Goal: Task Accomplishment & Management: Complete application form

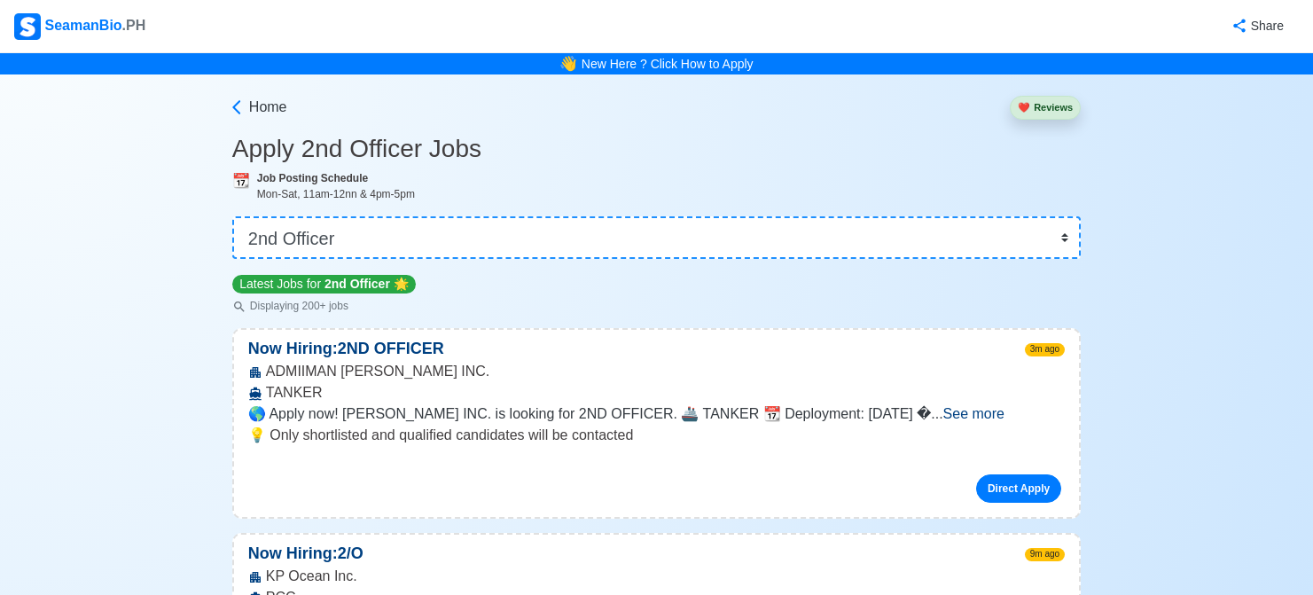
select select "2nd Officer"
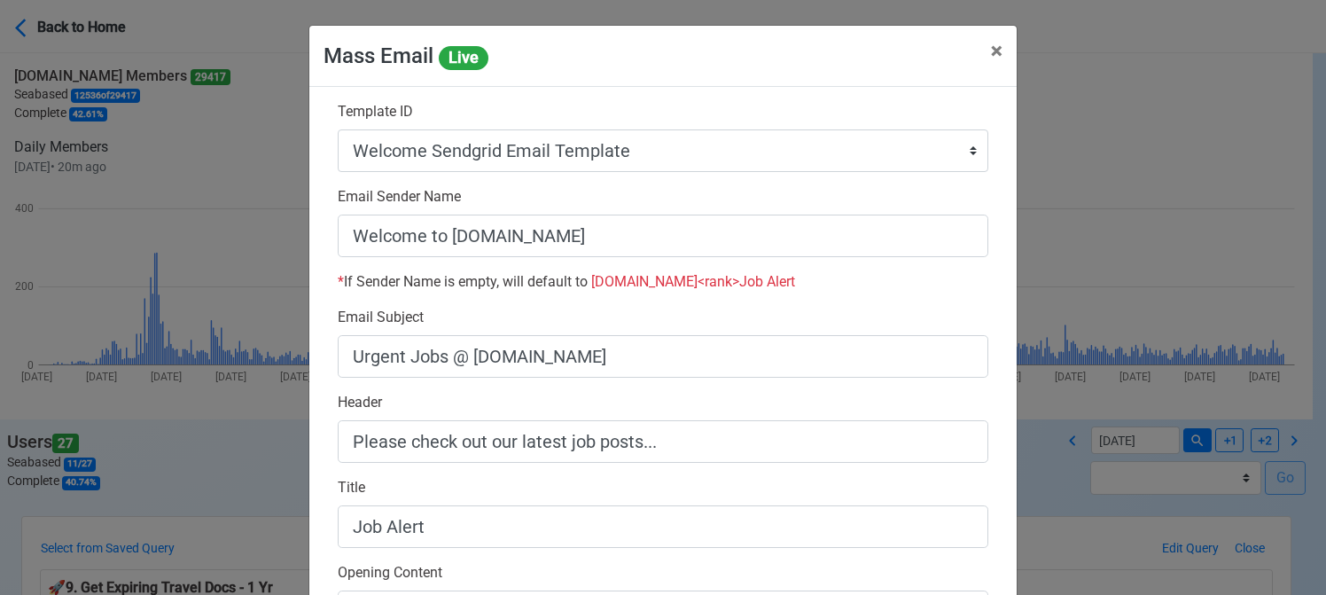
select select "100"
select select "d-0c193ece46b24c5dbce89cdb3e751472"
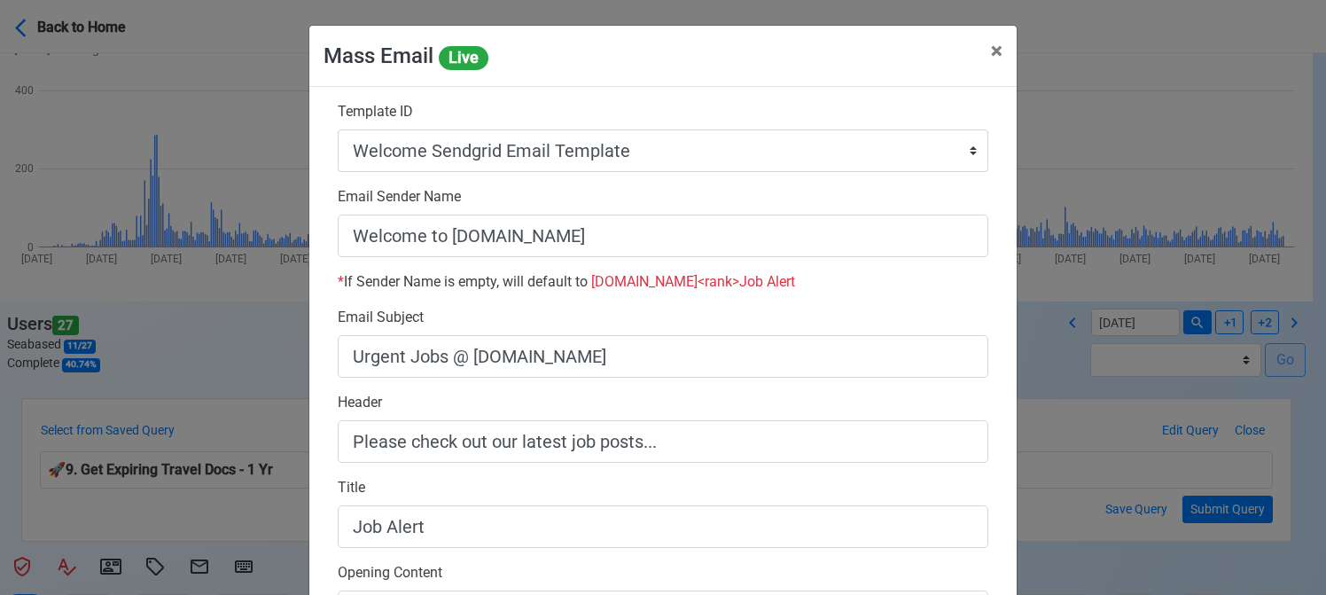
scroll to position [35, 0]
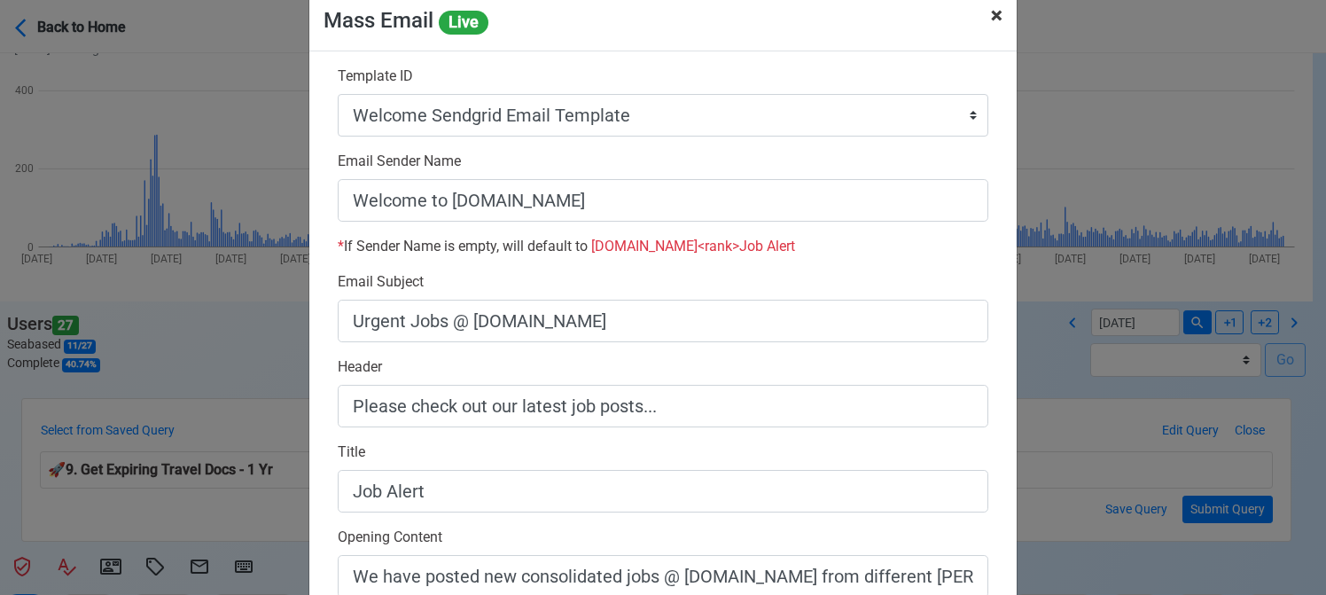
click at [991, 20] on span "×" at bounding box center [997, 15] width 12 height 25
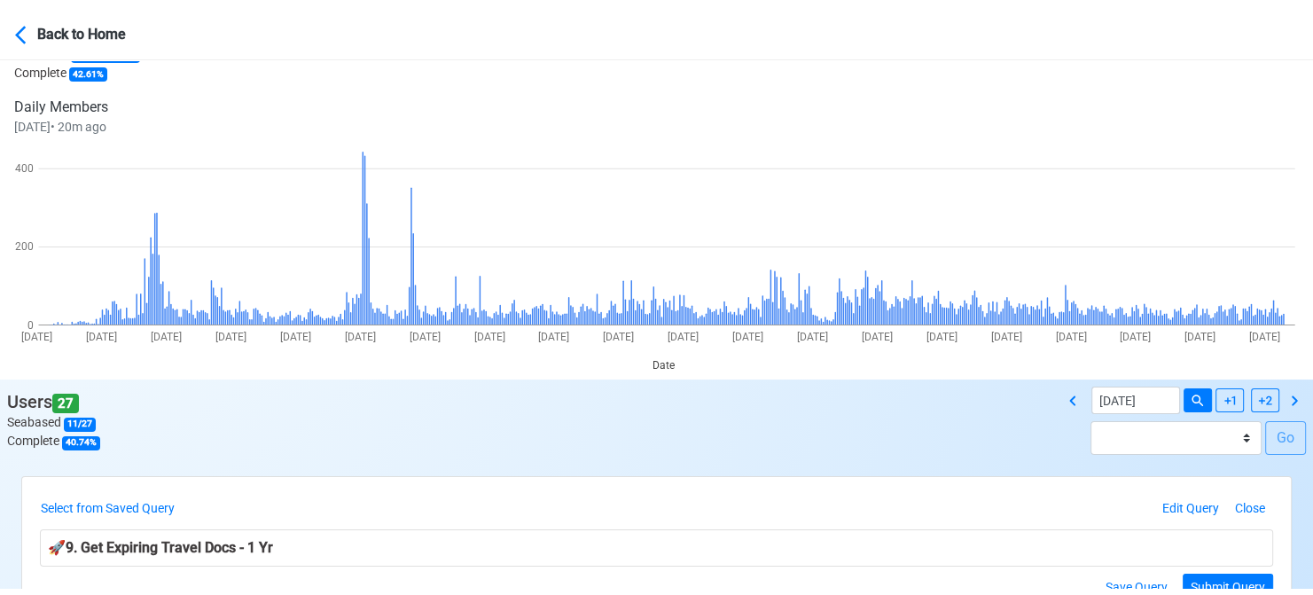
scroll to position [0, 0]
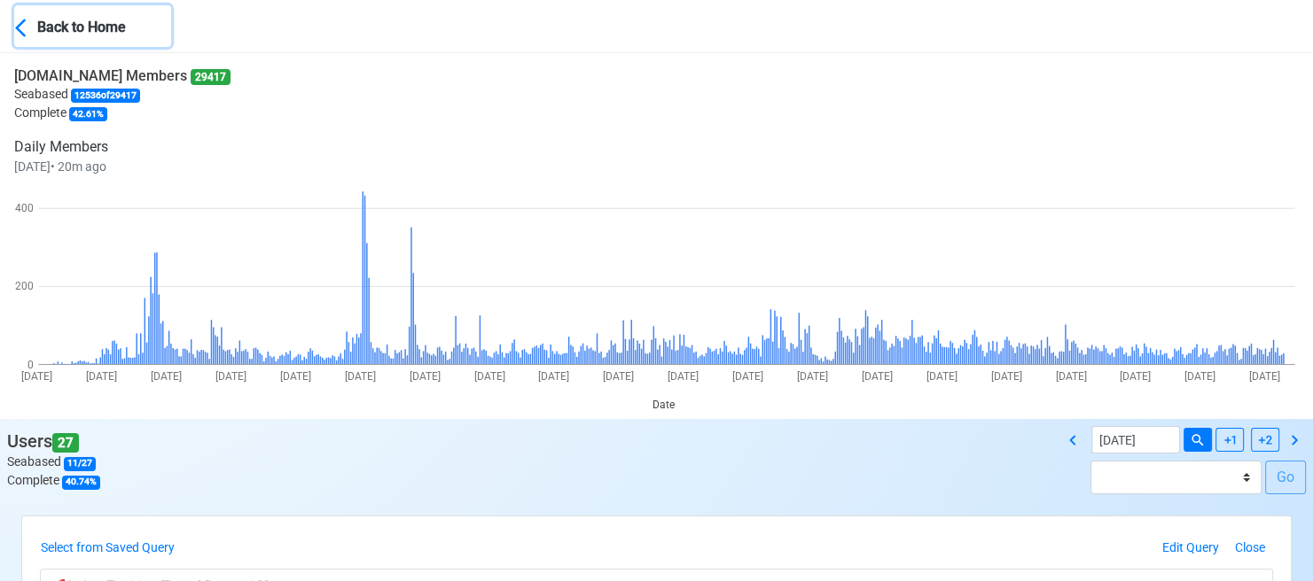
click at [28, 22] on icon at bounding box center [26, 28] width 22 height 22
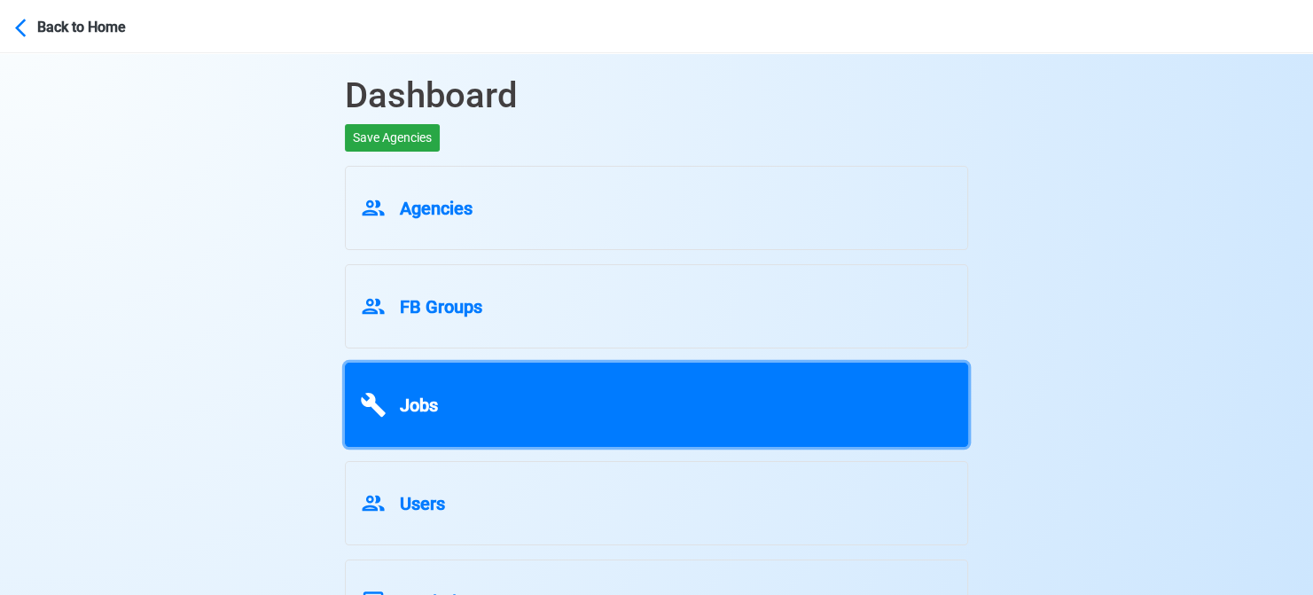
click at [477, 410] on div "Jobs" at bounding box center [656, 402] width 593 height 34
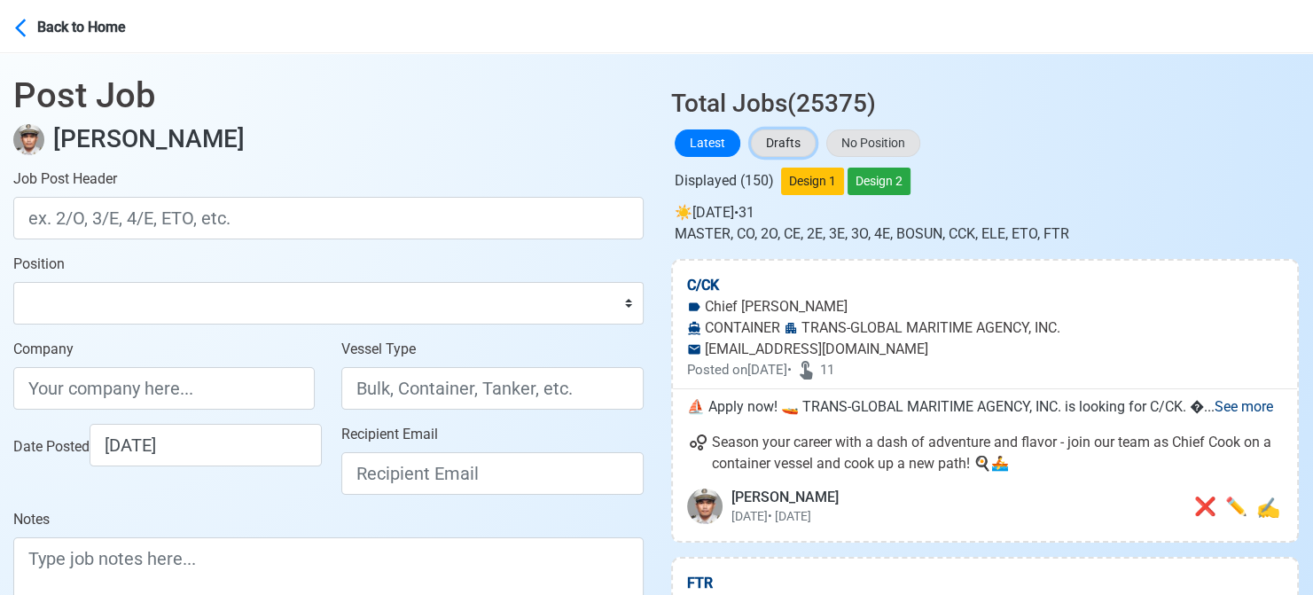
click at [757, 144] on button "Drafts" at bounding box center [783, 142] width 65 height 27
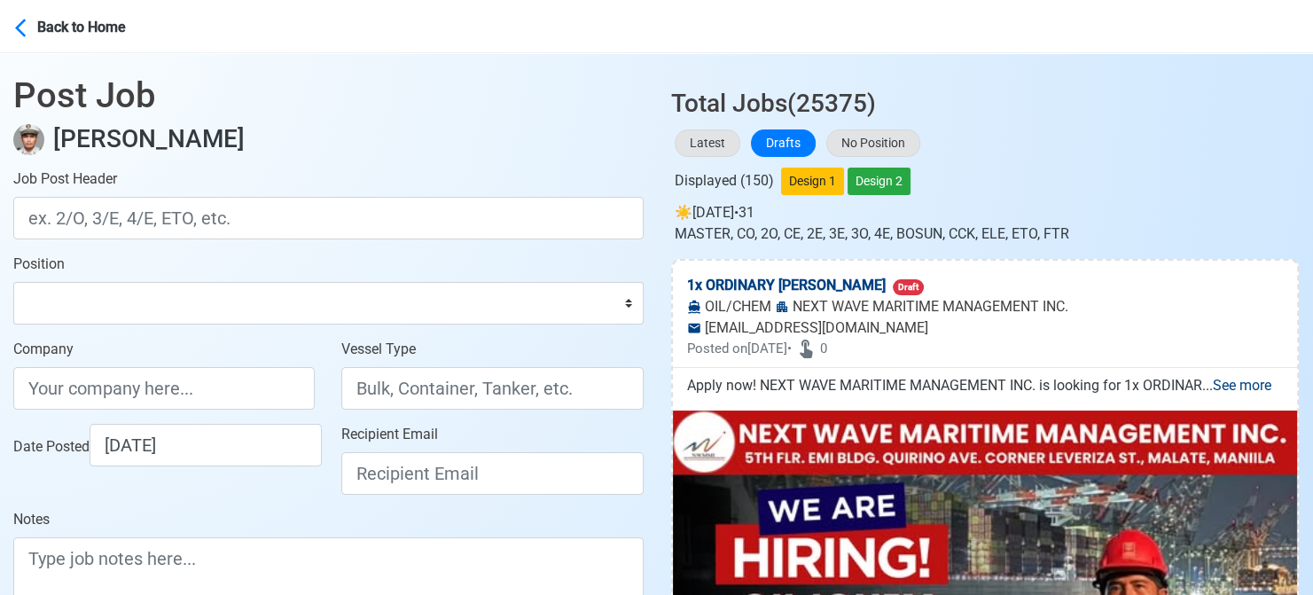
click at [1111, 117] on h3 "Total Jobs (25375)" at bounding box center [985, 96] width 628 height 44
click at [8, 246] on main "Post Job [PERSON_NAME] Job Post Header Position Master Chief Officer 2nd Office…" at bounding box center [328, 382] width 657 height 658
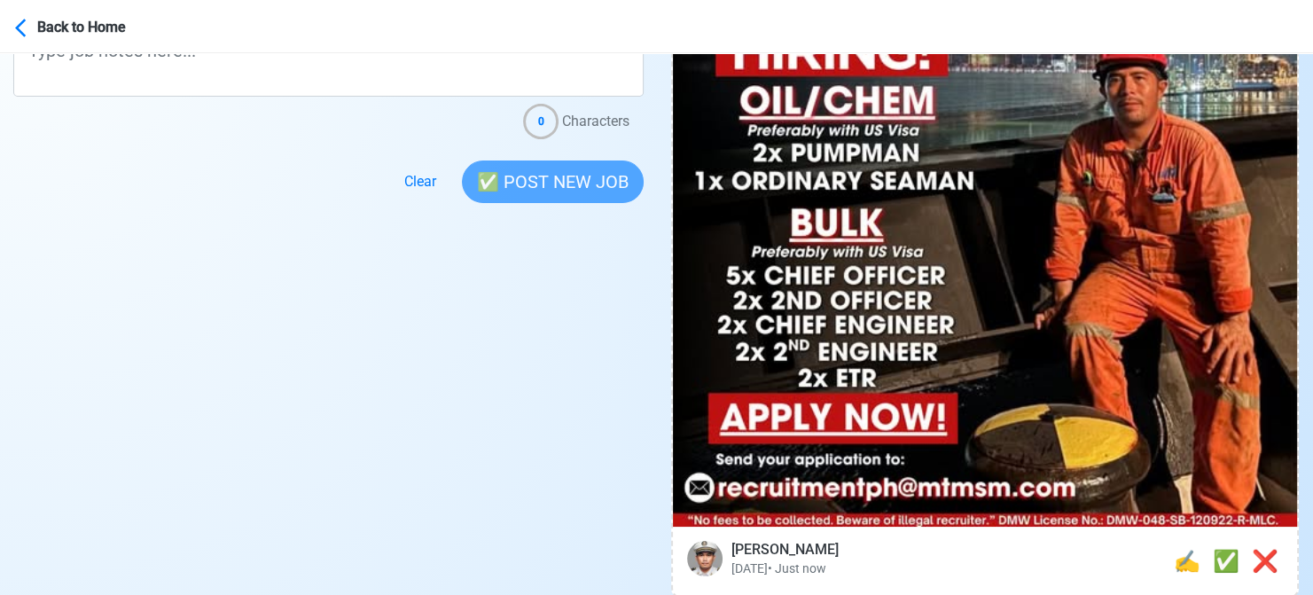
scroll to position [532, 0]
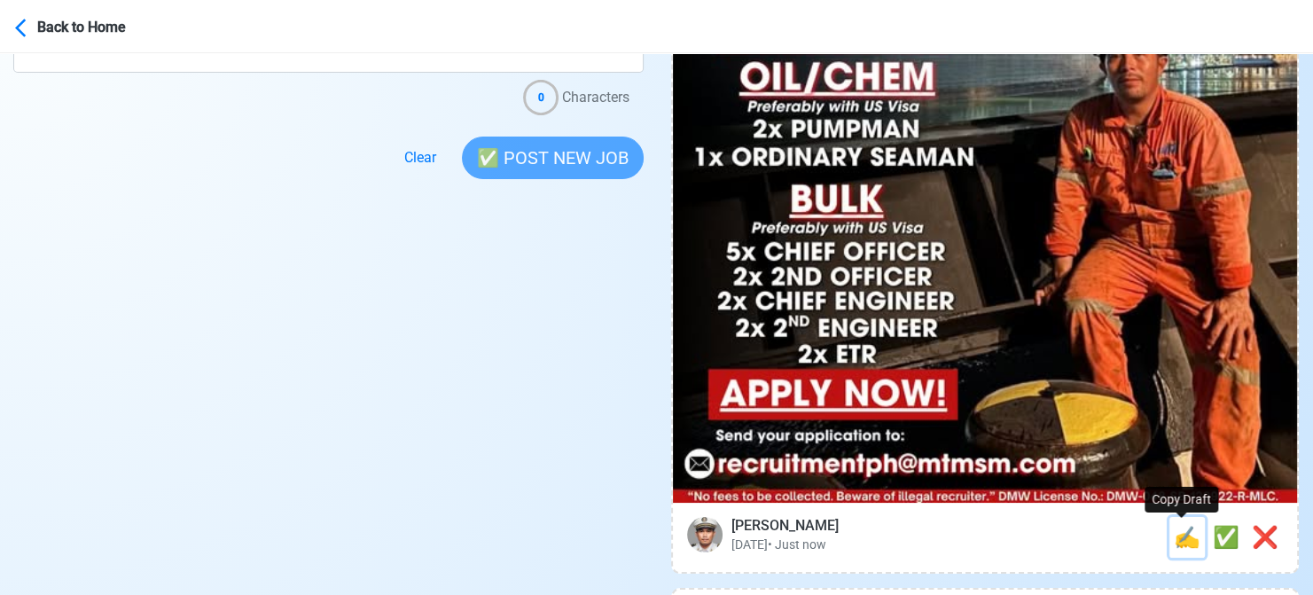
click at [1177, 542] on span "✍️" at bounding box center [1187, 537] width 27 height 25
type input "1x ORDINARY [PERSON_NAME]"
type input "NEXT WAVE MARITIME MANAGEMENT INC."
type input "OIL/CHEM"
type input "[EMAIL_ADDRESS][DOMAIN_NAME]"
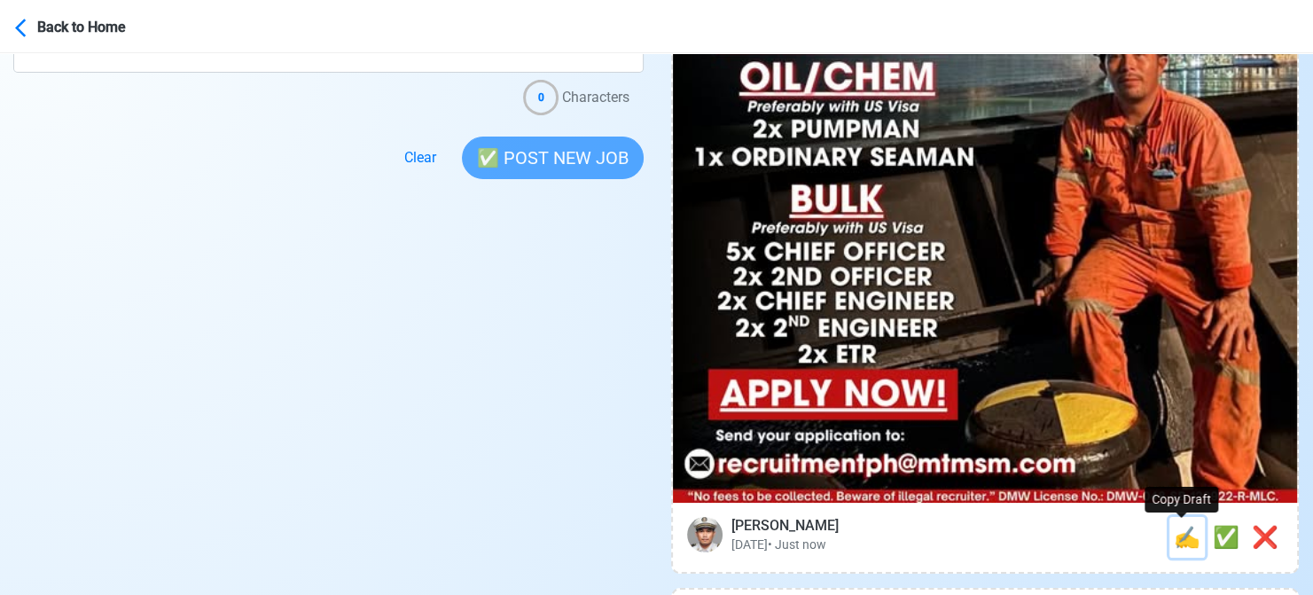
type textarea "Apply now! NEXT WAVE MARITIME MANAGEMENT INC. is looking for 1x ORDINARY [PERSO…"
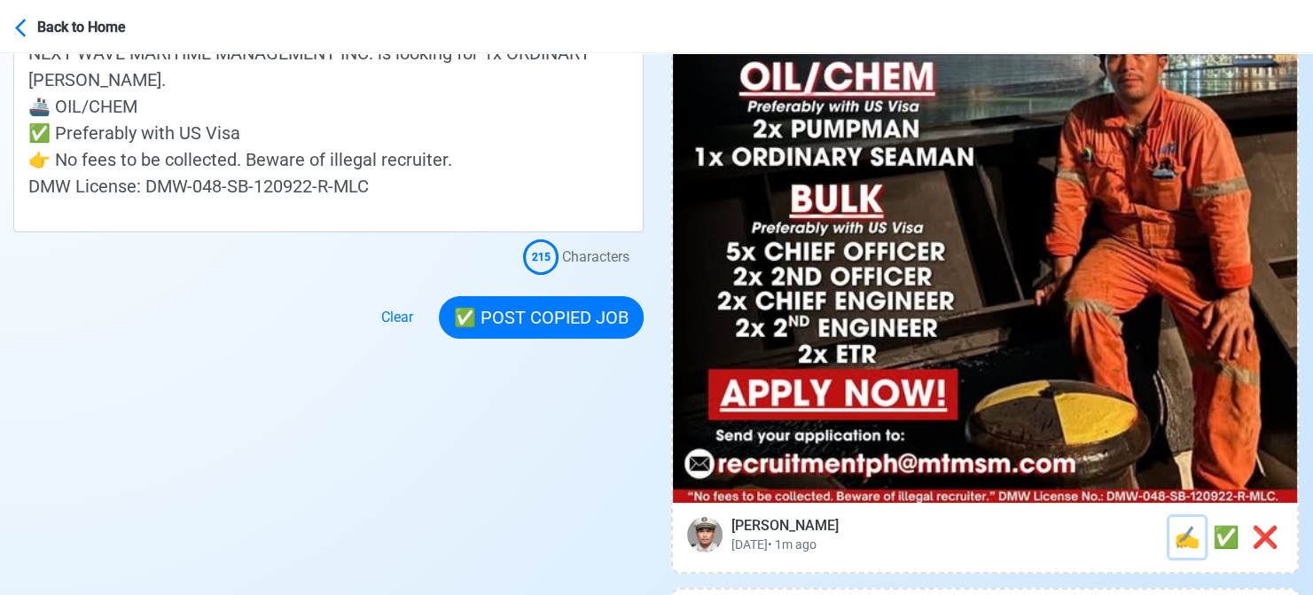
scroll to position [0, 0]
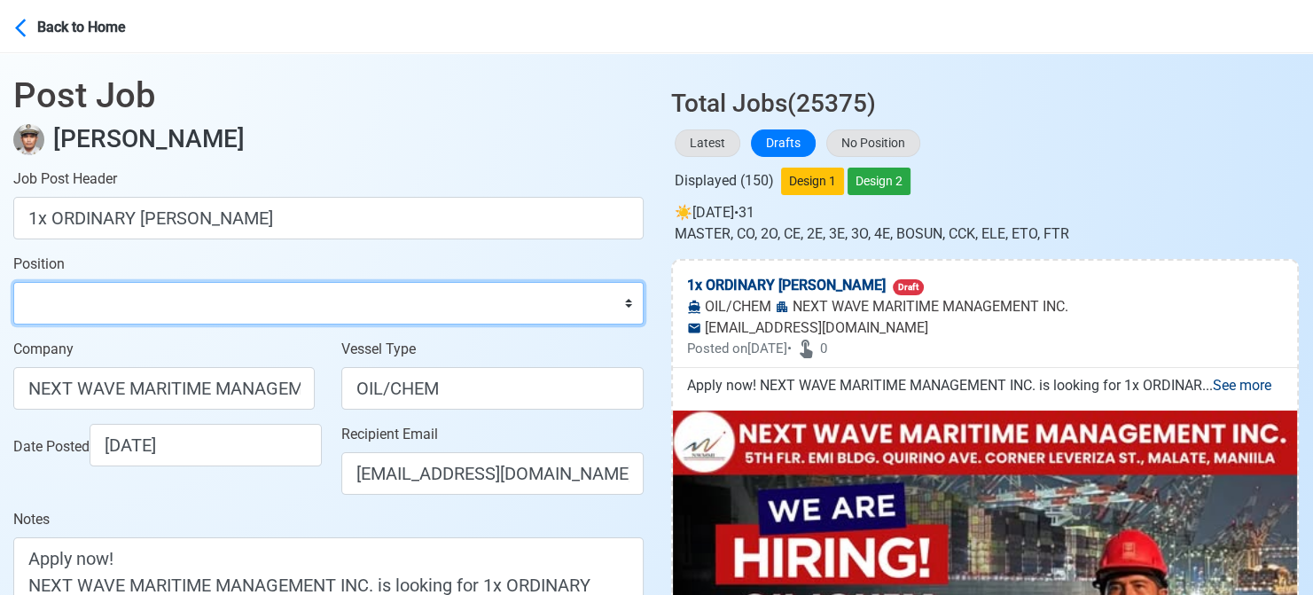
click at [191, 302] on select "Master Chief Officer 2nd Officer 3rd Officer Junior Officer Chief Engineer 2nd …" at bounding box center [328, 303] width 630 height 43
select select "Ordinary [PERSON_NAME]"
click at [13, 282] on select "Master Chief Officer 2nd Officer 3rd Officer Junior Officer Chief Engineer 2nd …" at bounding box center [328, 303] width 630 height 43
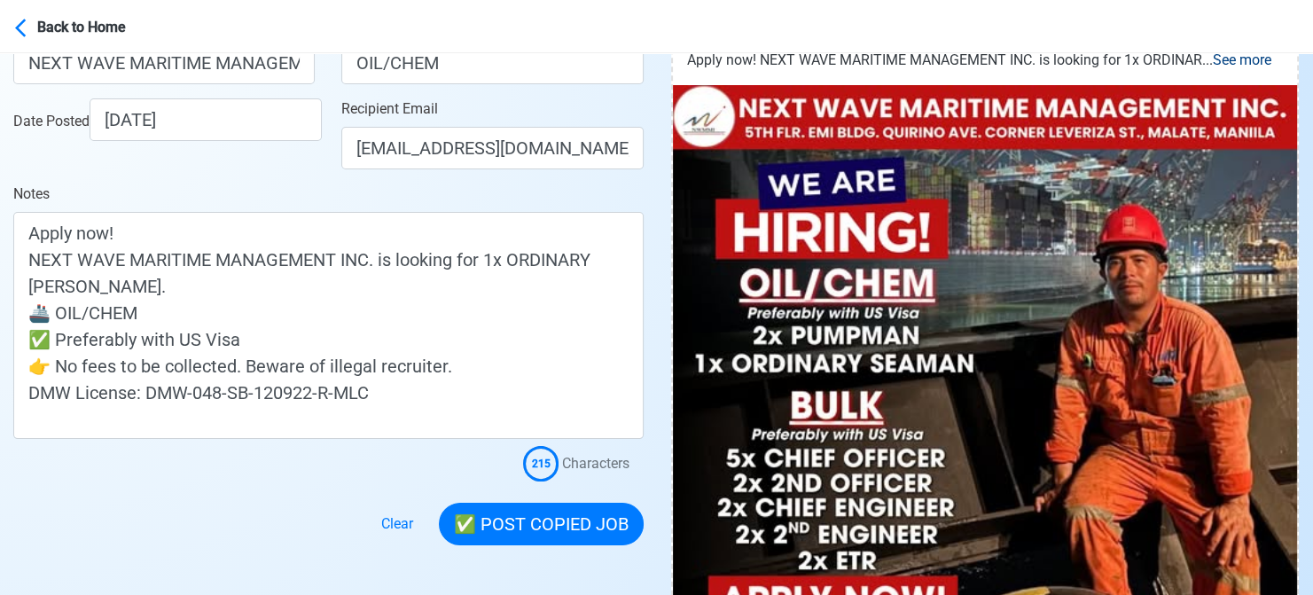
scroll to position [443, 0]
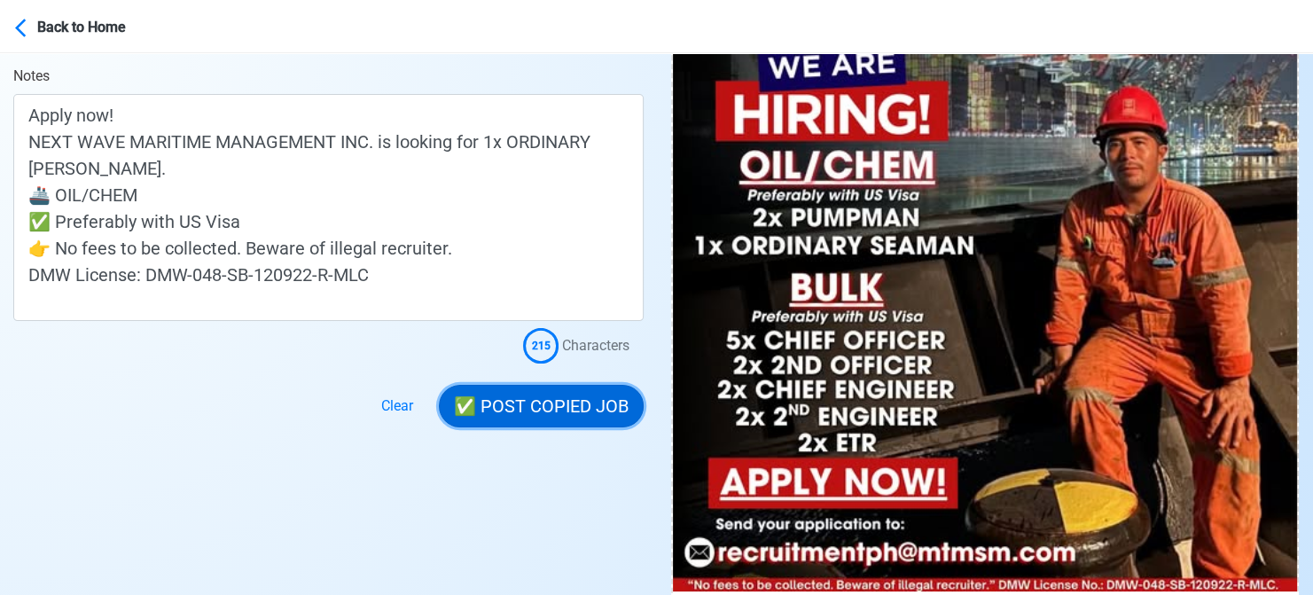
click at [544, 406] on button "✅ POST COPIED JOB" at bounding box center [541, 406] width 205 height 43
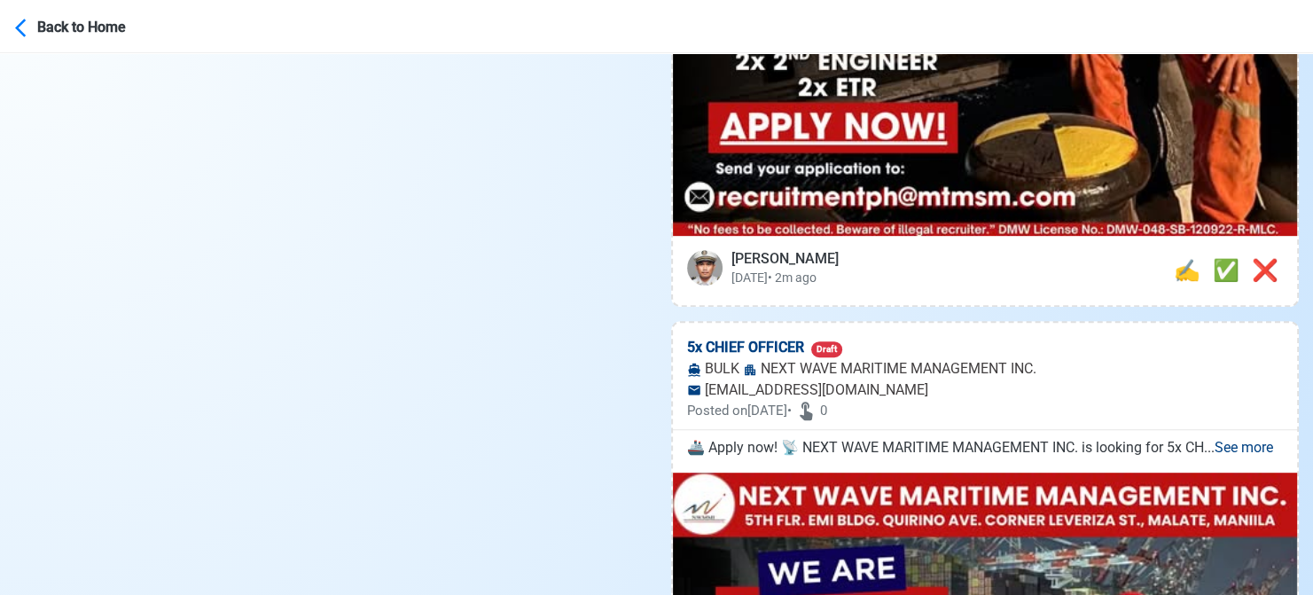
scroll to position [886, 0]
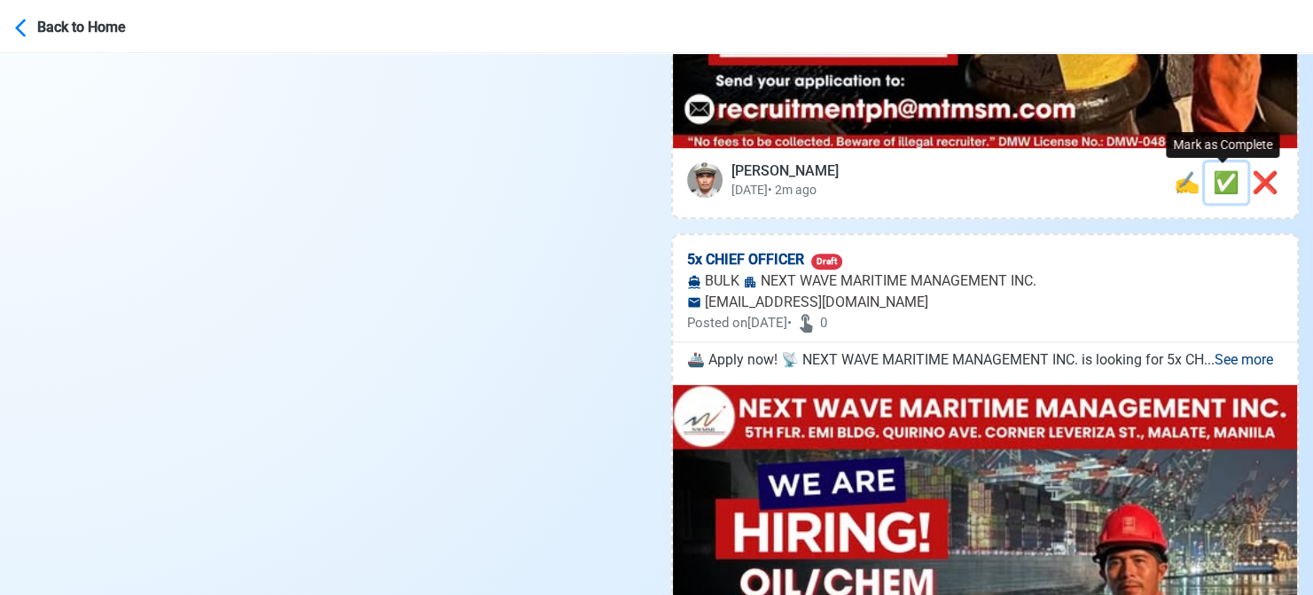
click at [1216, 184] on span "✅" at bounding box center [1226, 182] width 27 height 25
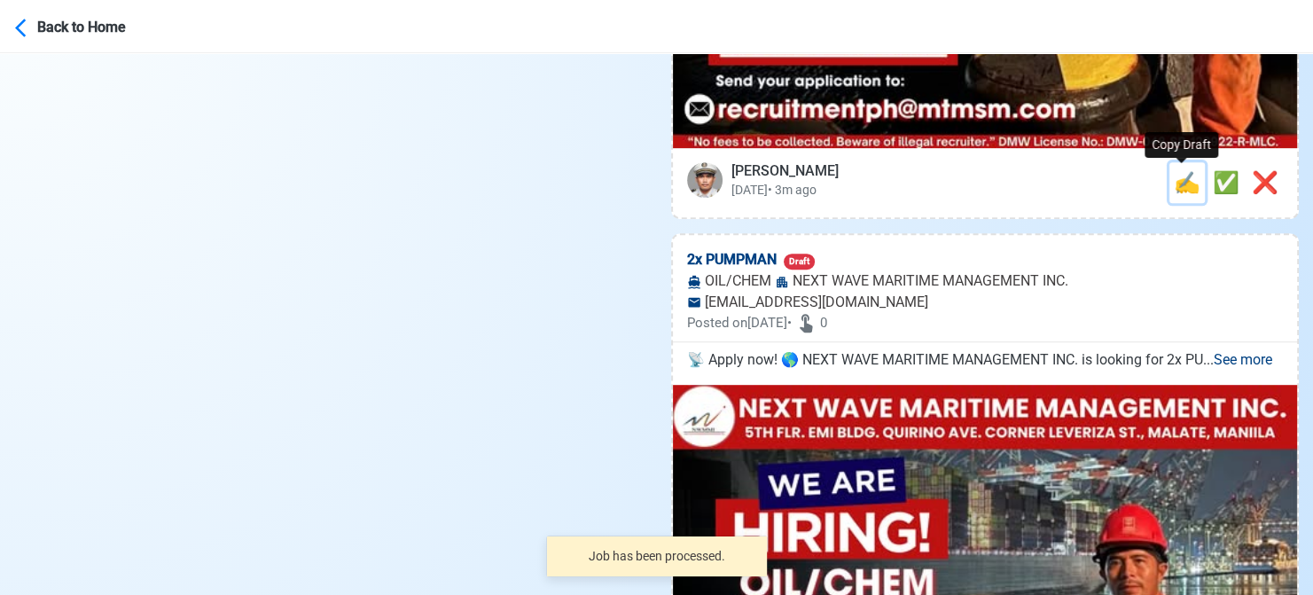
click at [1174, 190] on span "✍️" at bounding box center [1187, 182] width 27 height 25
type input "5x CHIEF OFFICER"
select select
type input "NEXT WAVE MARITIME MANAGEMENT INC."
type input "BULK"
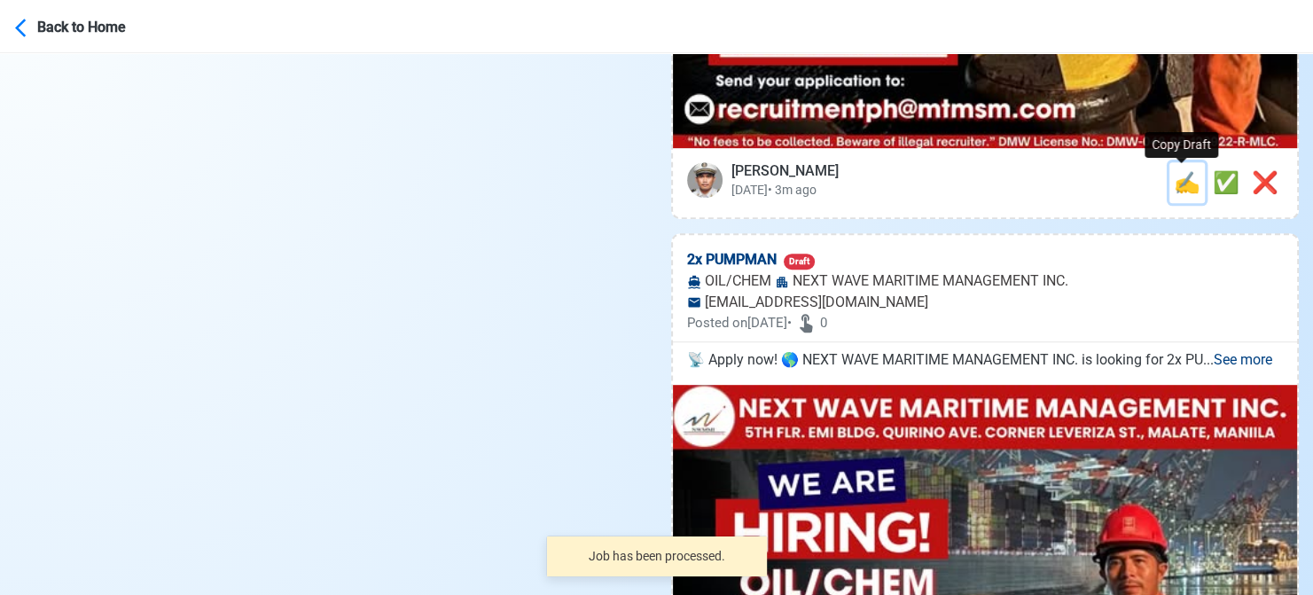
type input "[EMAIL_ADDRESS][DOMAIN_NAME]"
type textarea "🚢 Apply now! 📡 NEXT WAVE MARITIME MANAGEMENT INC. is looking for 5x CHIEF OFFIC…"
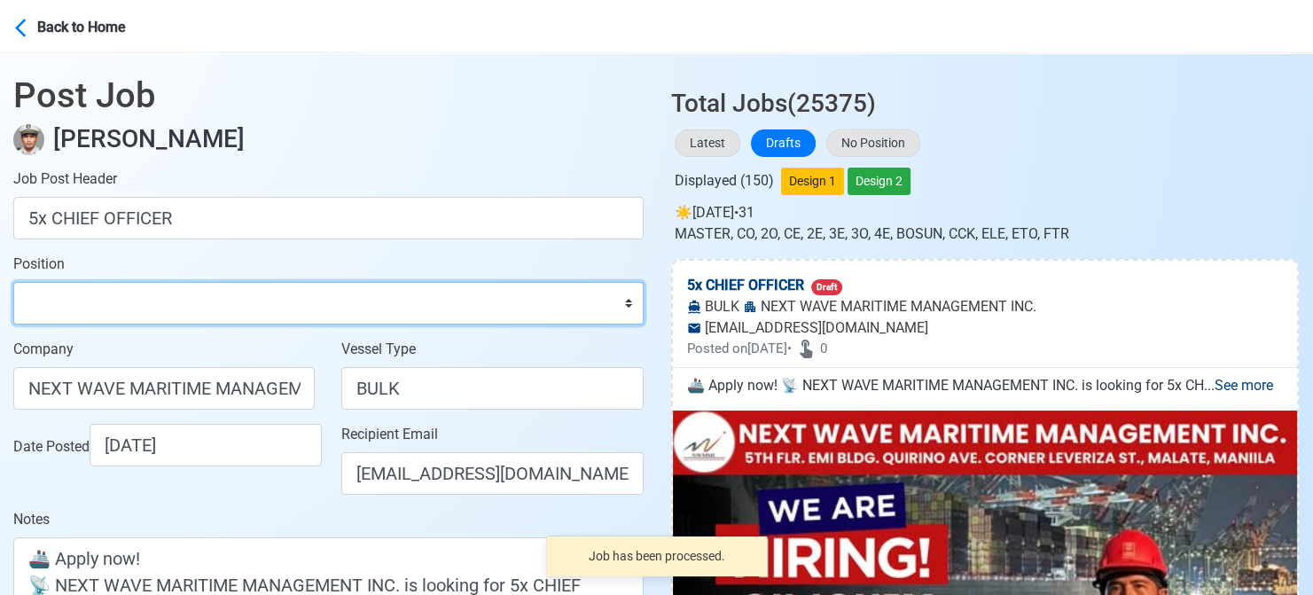
click at [144, 305] on select "Master Chief Officer 2nd Officer 3rd Officer Junior Officer Chief Engineer 2nd …" at bounding box center [328, 303] width 630 height 43
select select "Chief Officer"
click at [13, 282] on select "Master Chief Officer 2nd Officer 3rd Officer Junior Officer Chief Engineer 2nd …" at bounding box center [328, 303] width 630 height 43
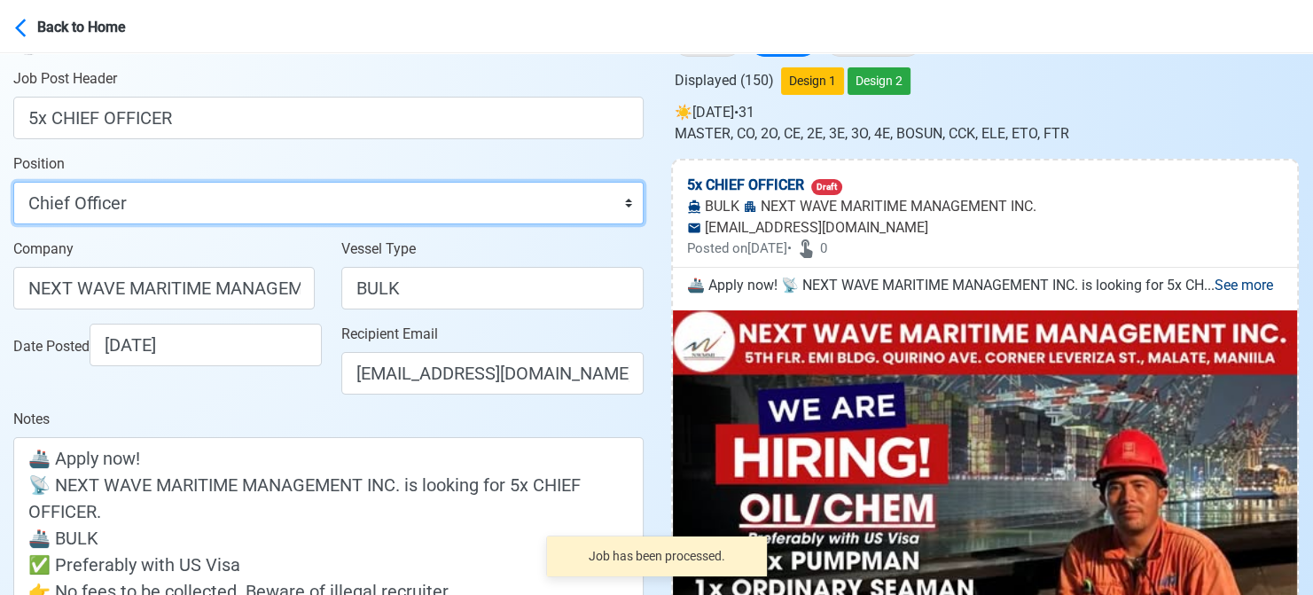
scroll to position [355, 0]
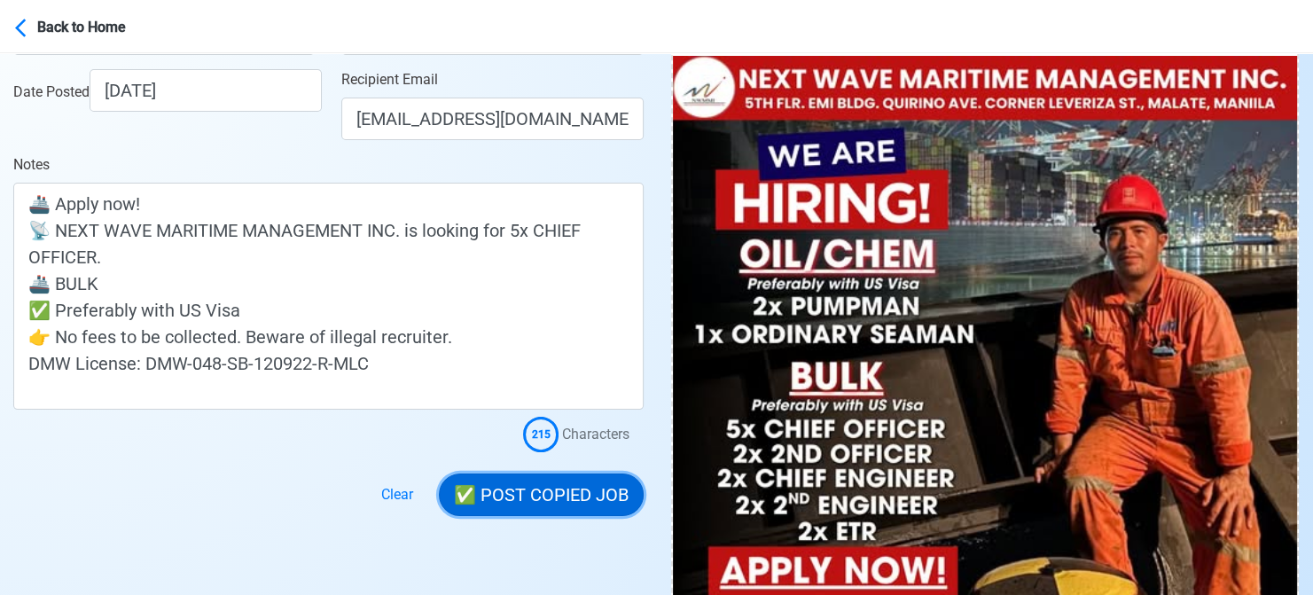
click at [581, 503] on button "✅ POST COPIED JOB" at bounding box center [541, 494] width 205 height 43
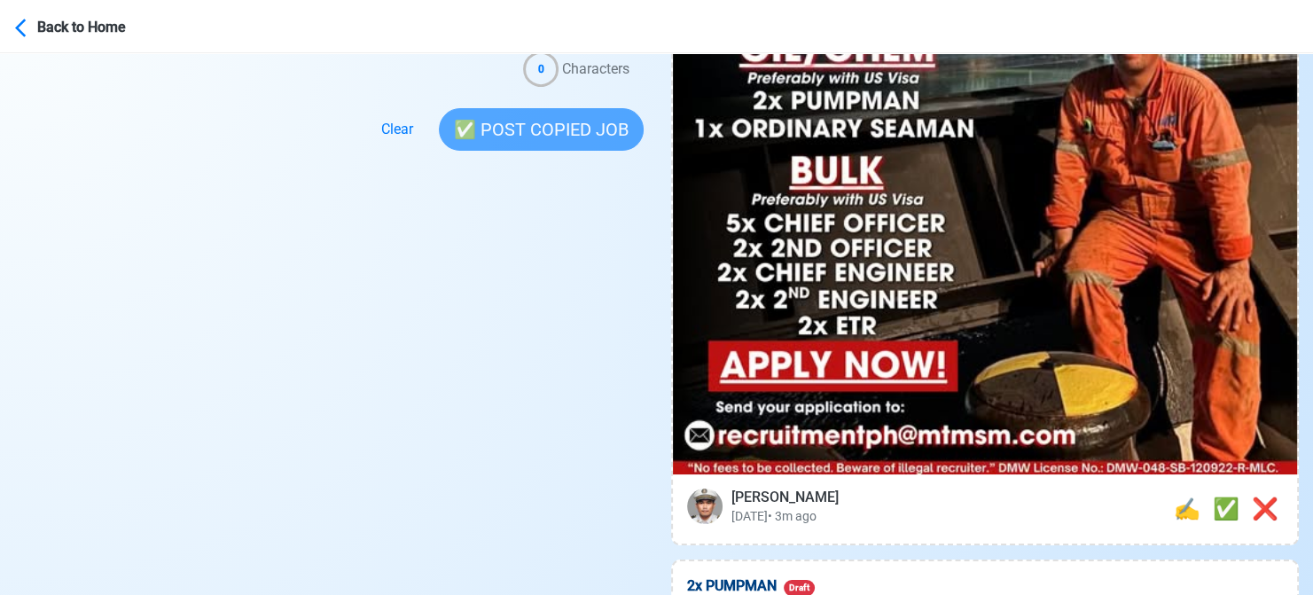
scroll to position [620, 0]
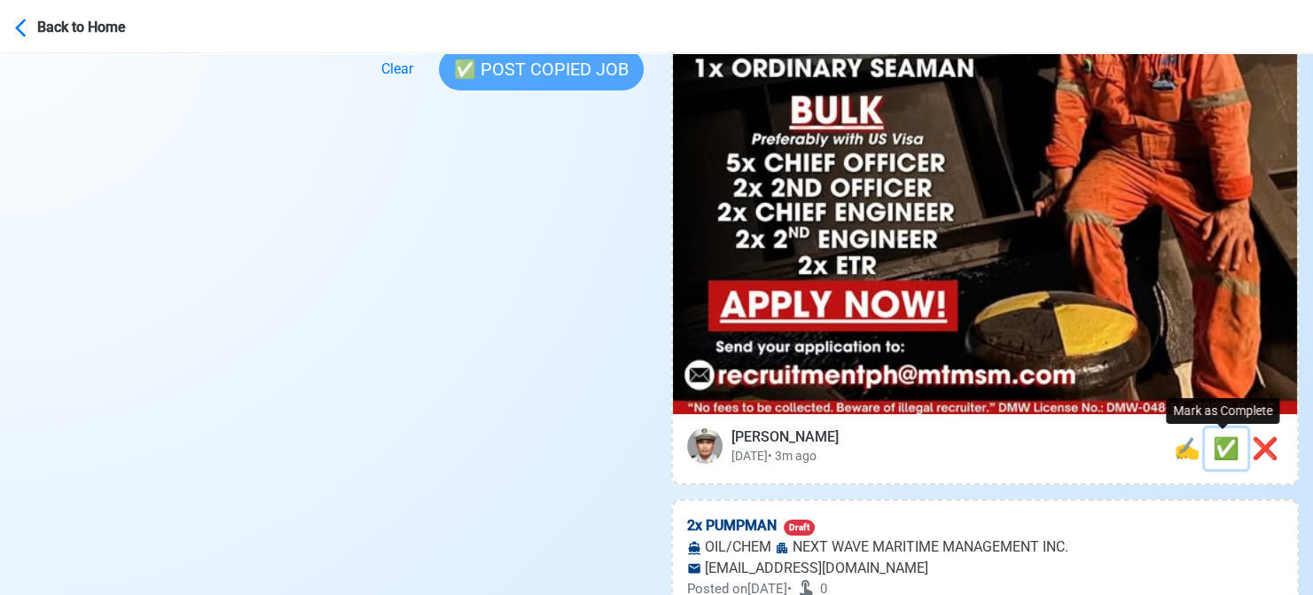
click at [1219, 449] on span "✅" at bounding box center [1226, 448] width 27 height 25
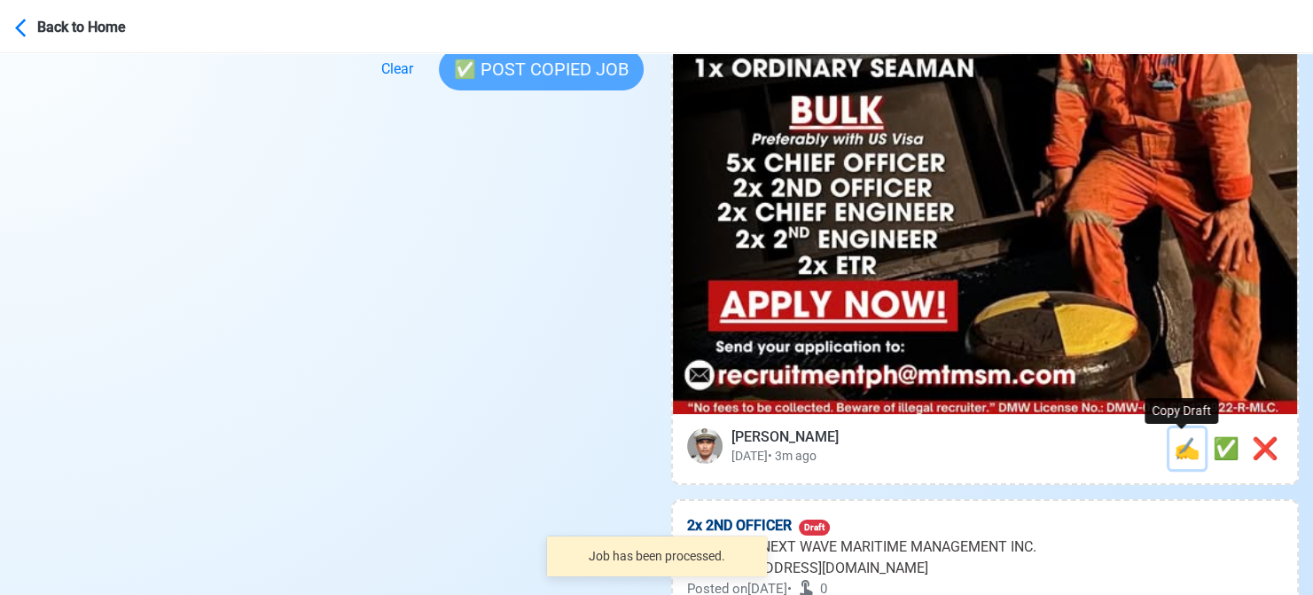
drag, startPoint x: 1175, startPoint y: 456, endPoint x: 1120, endPoint y: 449, distance: 56.3
click at [1174, 456] on span "✍️" at bounding box center [1187, 448] width 27 height 25
type input "2x PUMPMAN"
select select
type input "NEXT WAVE MARITIME MANAGEMENT INC."
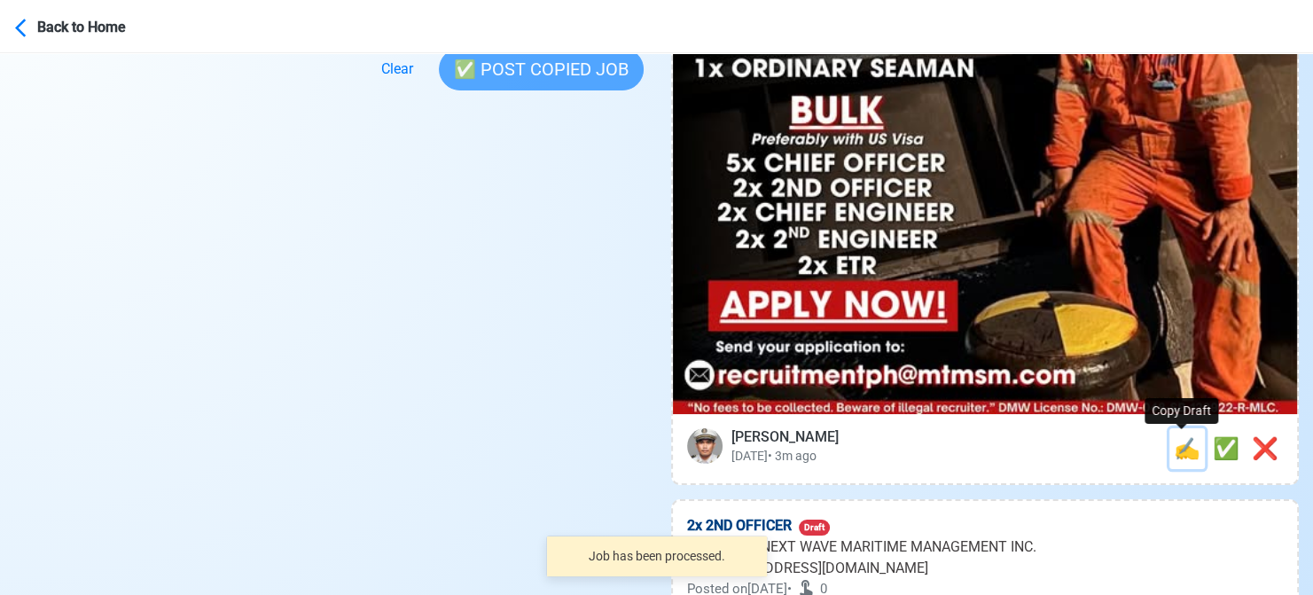
type input "OIL/CHEM"
type input "[EMAIL_ADDRESS][DOMAIN_NAME]"
type textarea "📡 Apply now! 🌎 NEXT WAVE MARITIME MANAGEMENT INC. is looking for 2x PUMPMAN. 🚢 …"
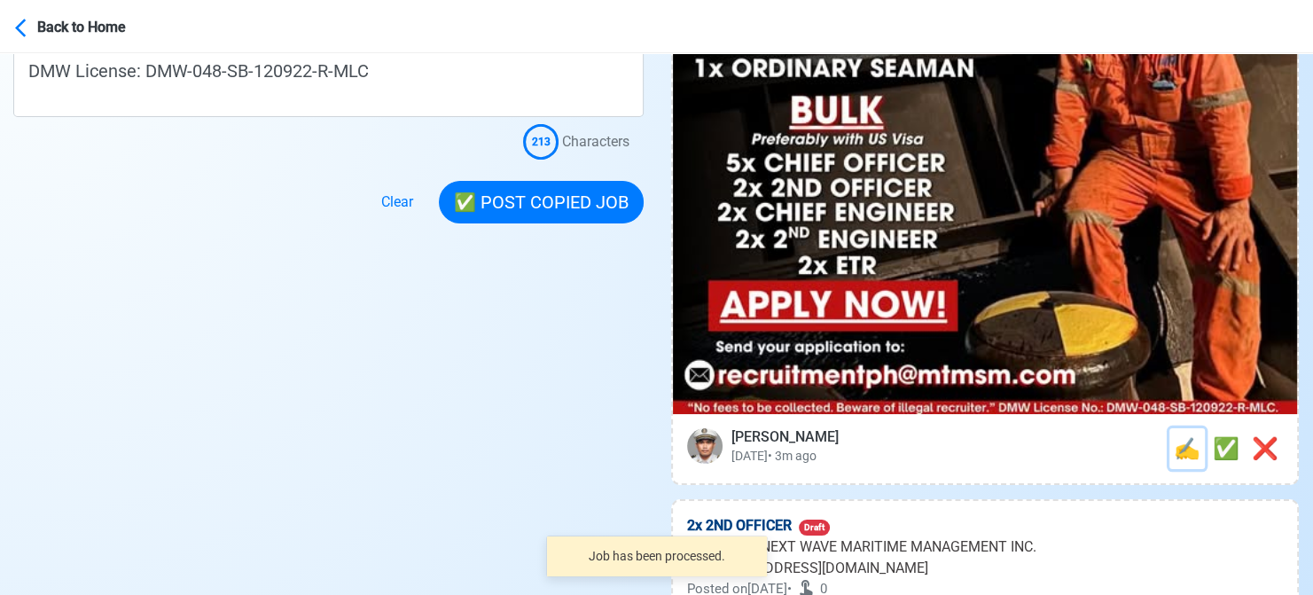
scroll to position [0, 0]
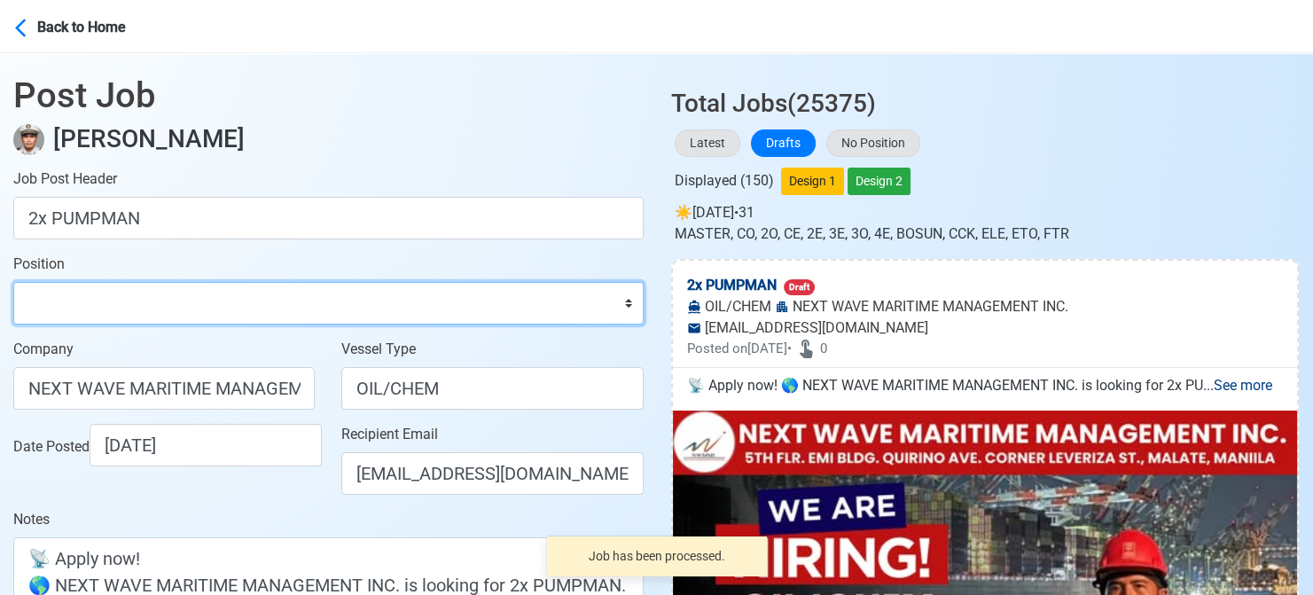
click at [84, 294] on select "Master Chief Officer 2nd Officer 3rd Officer Junior Officer Chief Engineer 2nd …" at bounding box center [328, 303] width 630 height 43
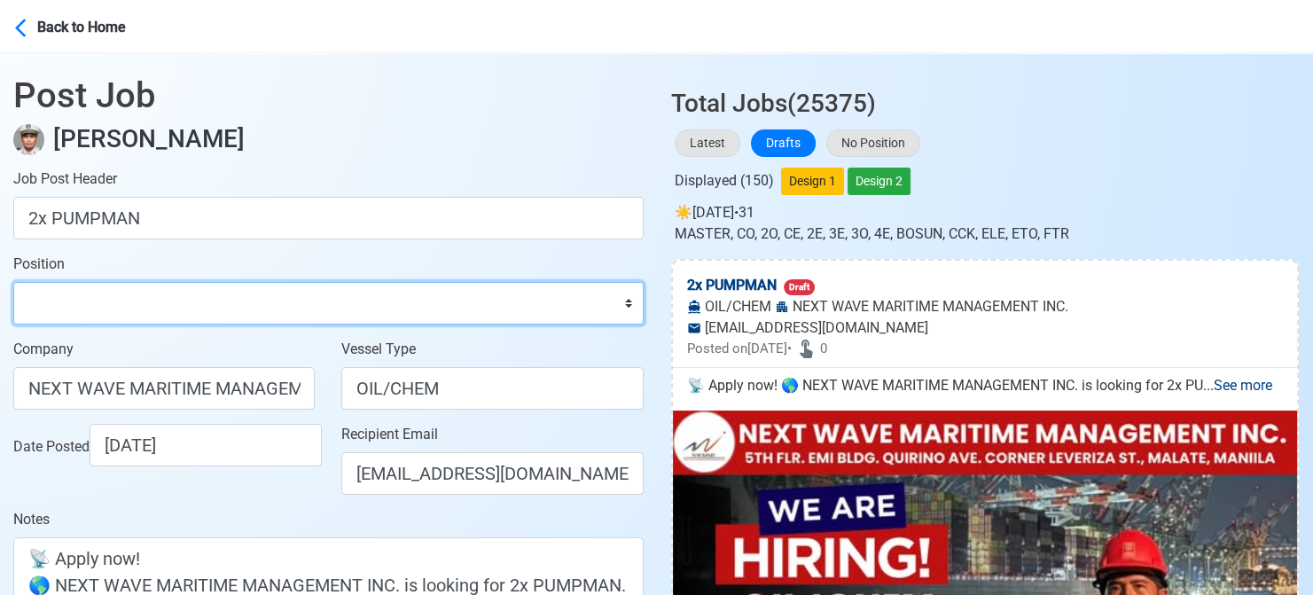
select select "Pumpman"
click at [13, 282] on select "Master Chief Officer 2nd Officer 3rd Officer Junior Officer Chief Engineer 2nd …" at bounding box center [328, 303] width 630 height 43
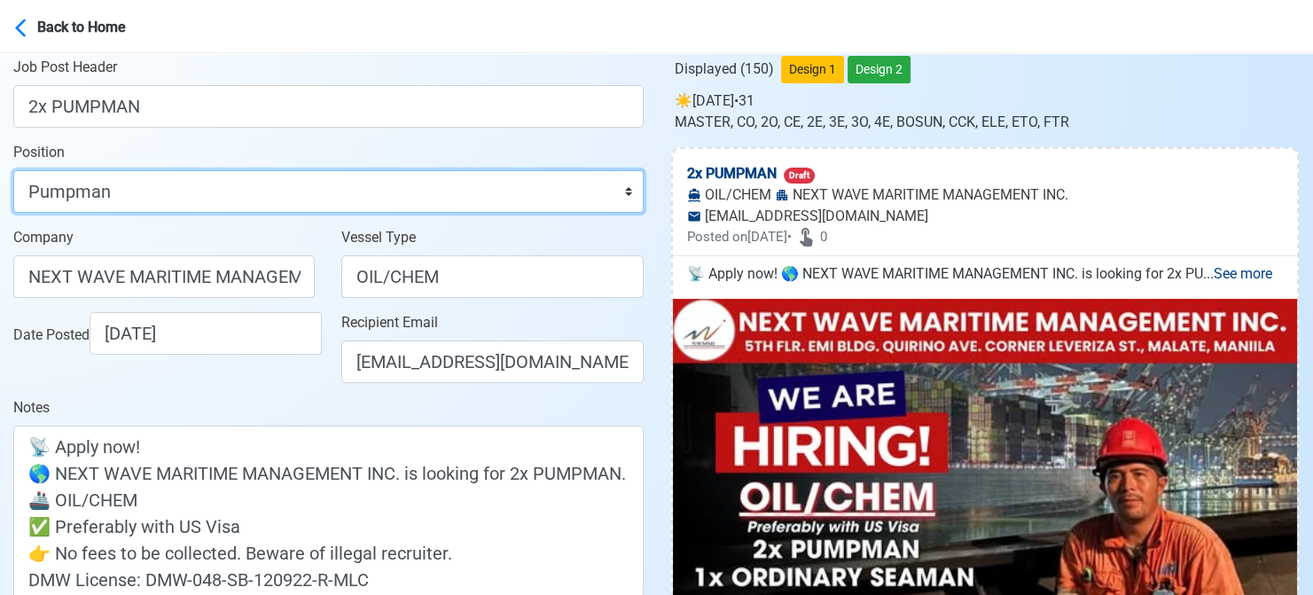
scroll to position [355, 0]
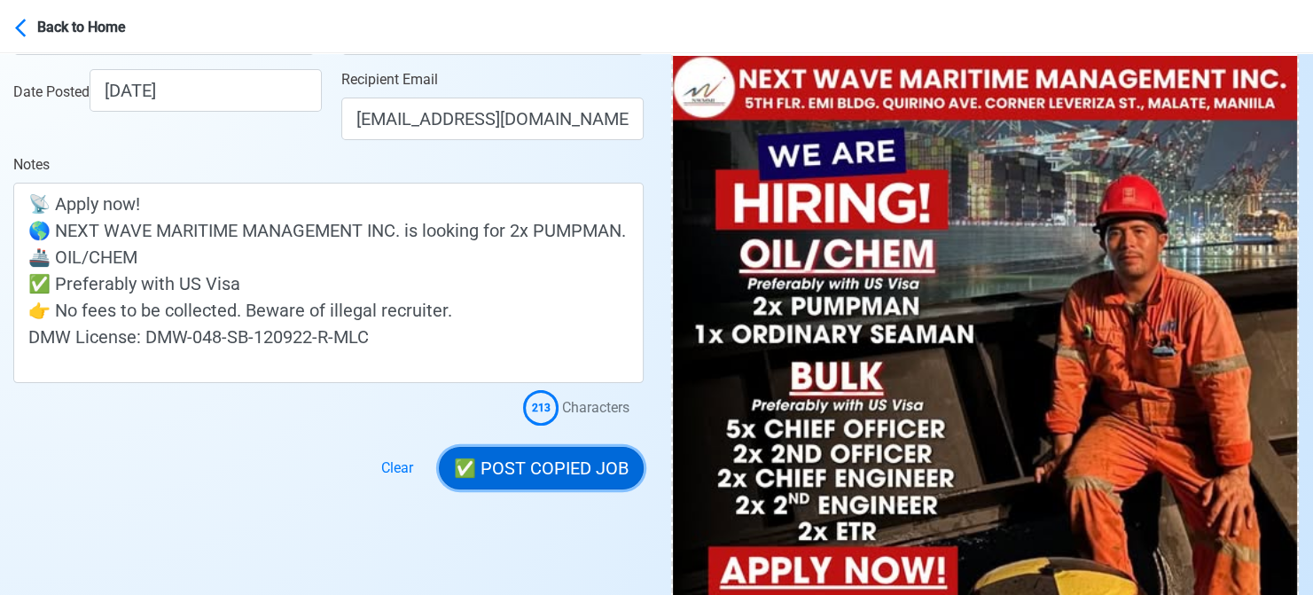
click at [553, 473] on button "✅ POST COPIED JOB" at bounding box center [541, 468] width 205 height 43
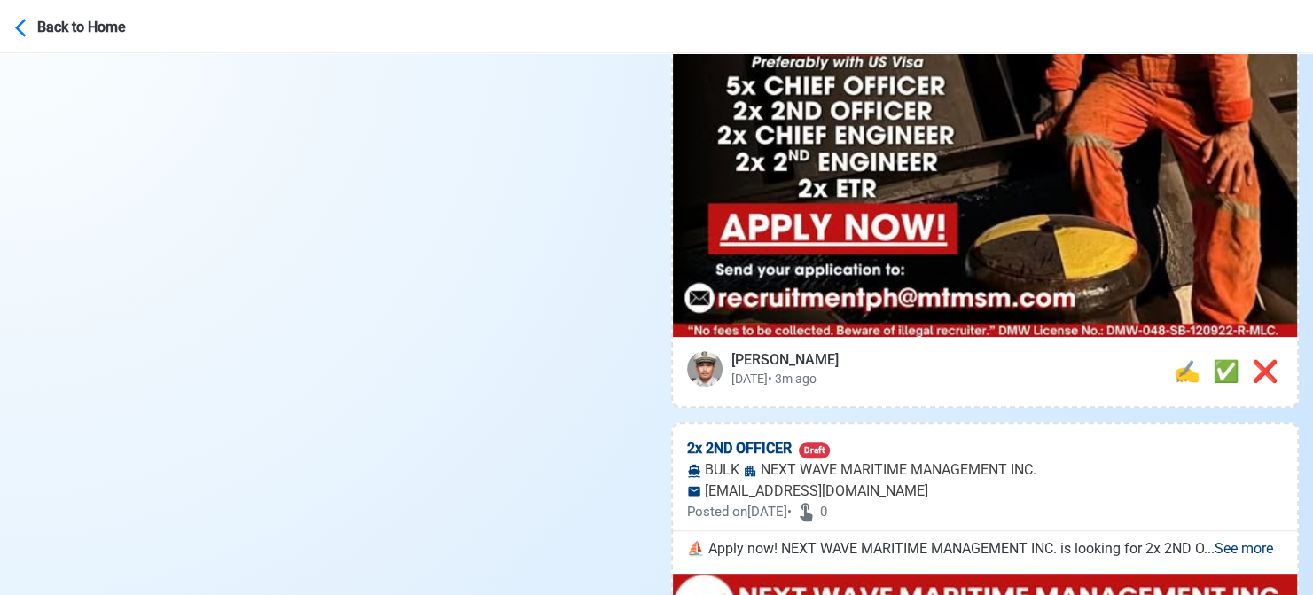
scroll to position [709, 0]
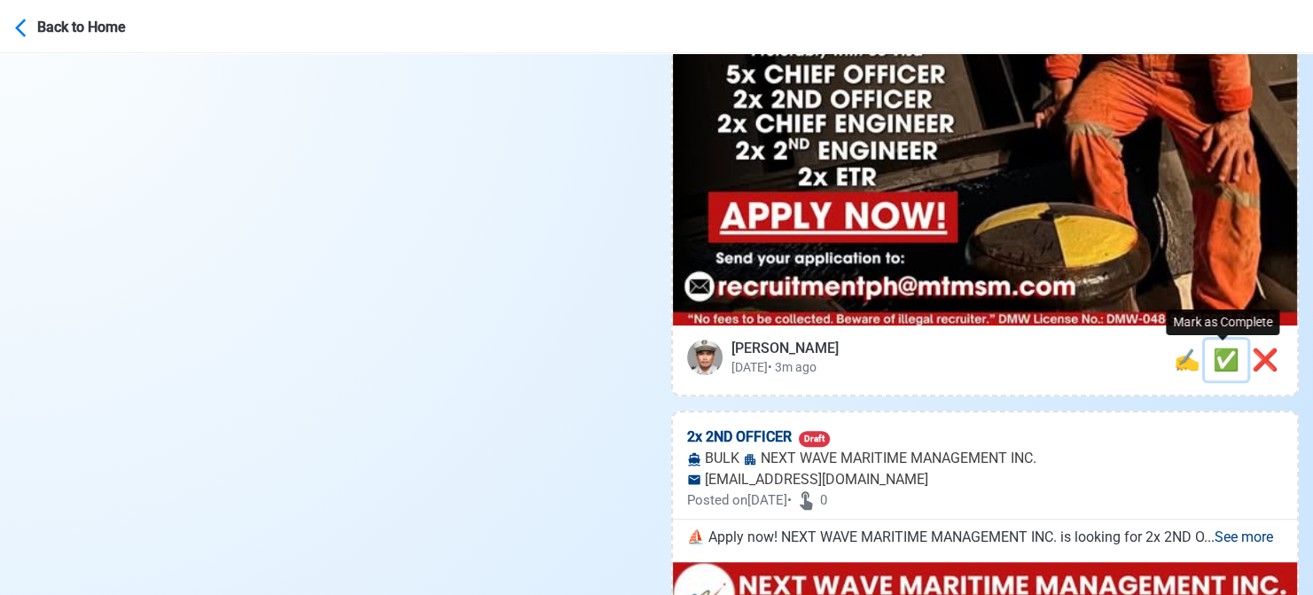
click at [1220, 355] on span "✅" at bounding box center [1226, 359] width 27 height 25
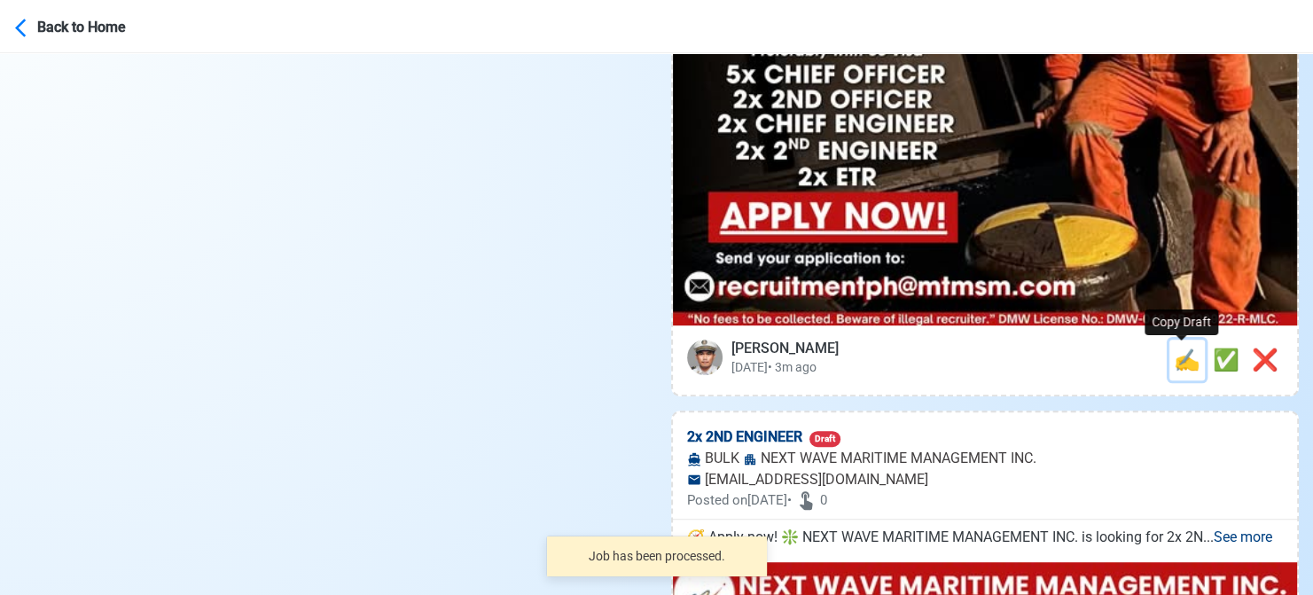
click at [1178, 366] on span "✍️" at bounding box center [1187, 359] width 27 height 25
type input "2x 2ND OFFICER"
select select
type input "NEXT WAVE MARITIME MANAGEMENT INC."
type input "BULK"
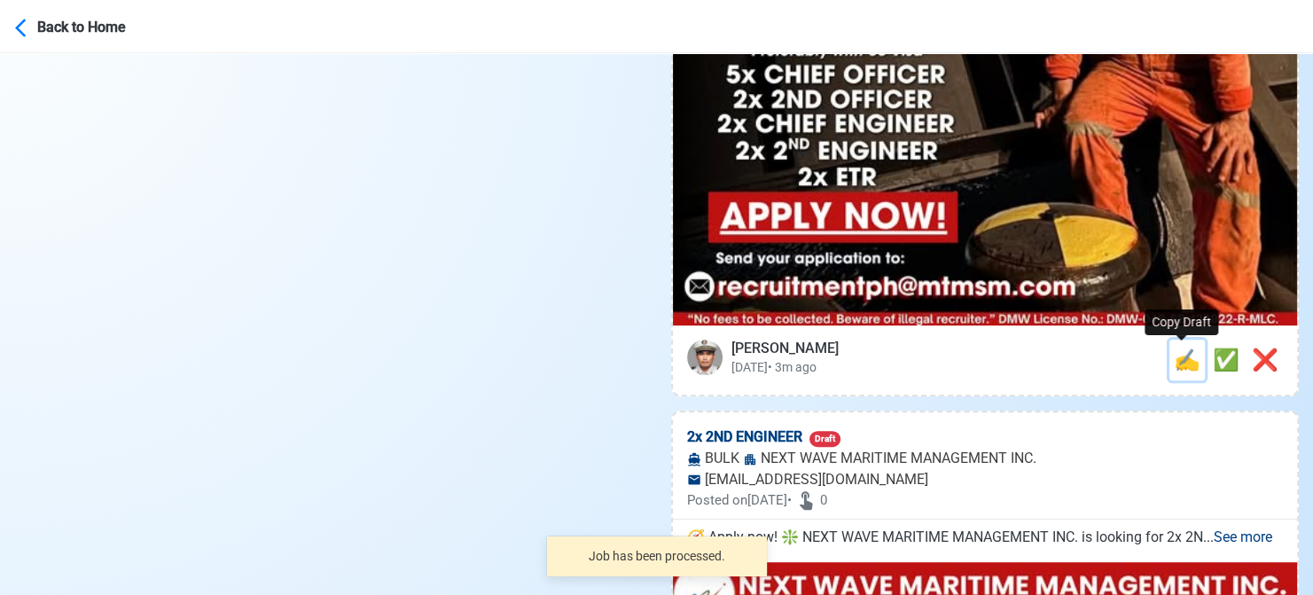
type input "[EMAIL_ADDRESS][DOMAIN_NAME]"
type textarea "⛵ Apply now! NEXT WAVE MARITIME MANAGEMENT INC. is looking for 2x 2ND OFFICER. …"
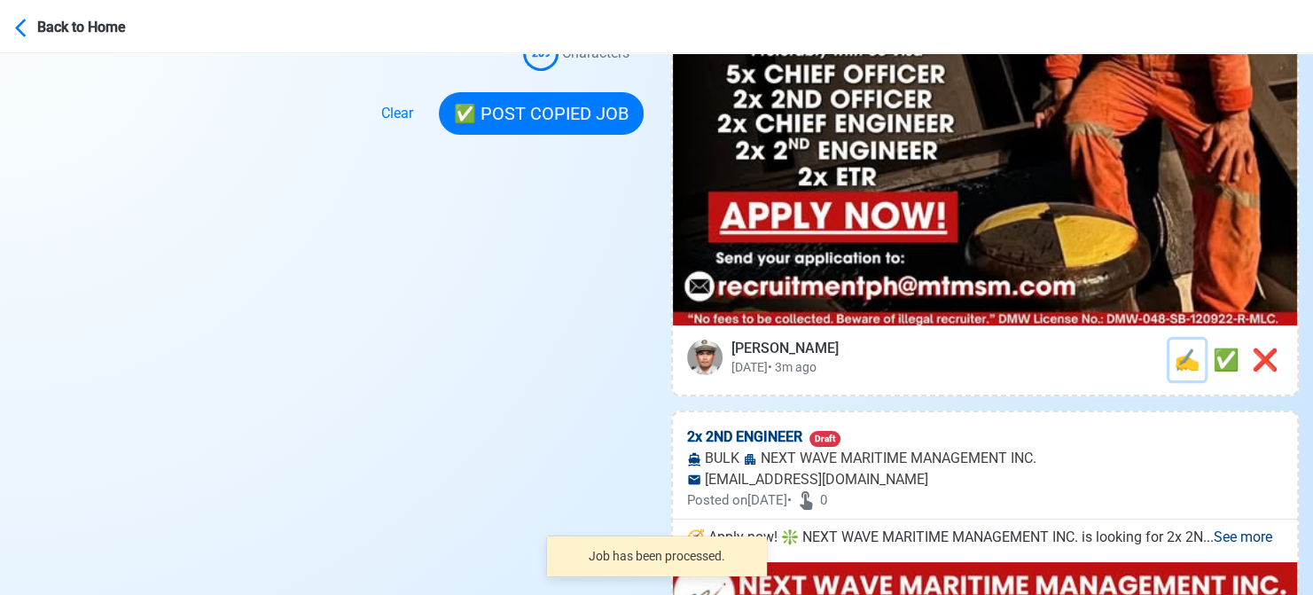
scroll to position [0, 0]
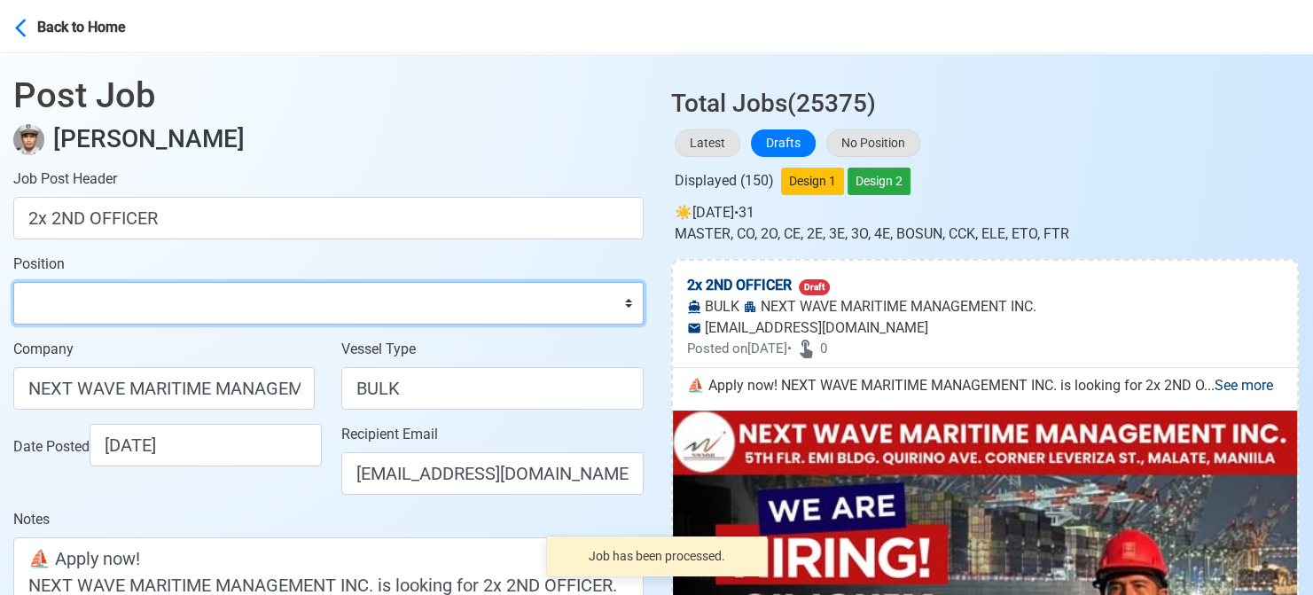
click at [205, 302] on select "Master Chief Officer 2nd Officer 3rd Officer Junior Officer Chief Engineer 2nd …" at bounding box center [328, 303] width 630 height 43
select select "2nd Officer"
click at [13, 282] on select "Master Chief Officer 2nd Officer 3rd Officer Junior Officer Chief Engineer 2nd …" at bounding box center [328, 303] width 630 height 43
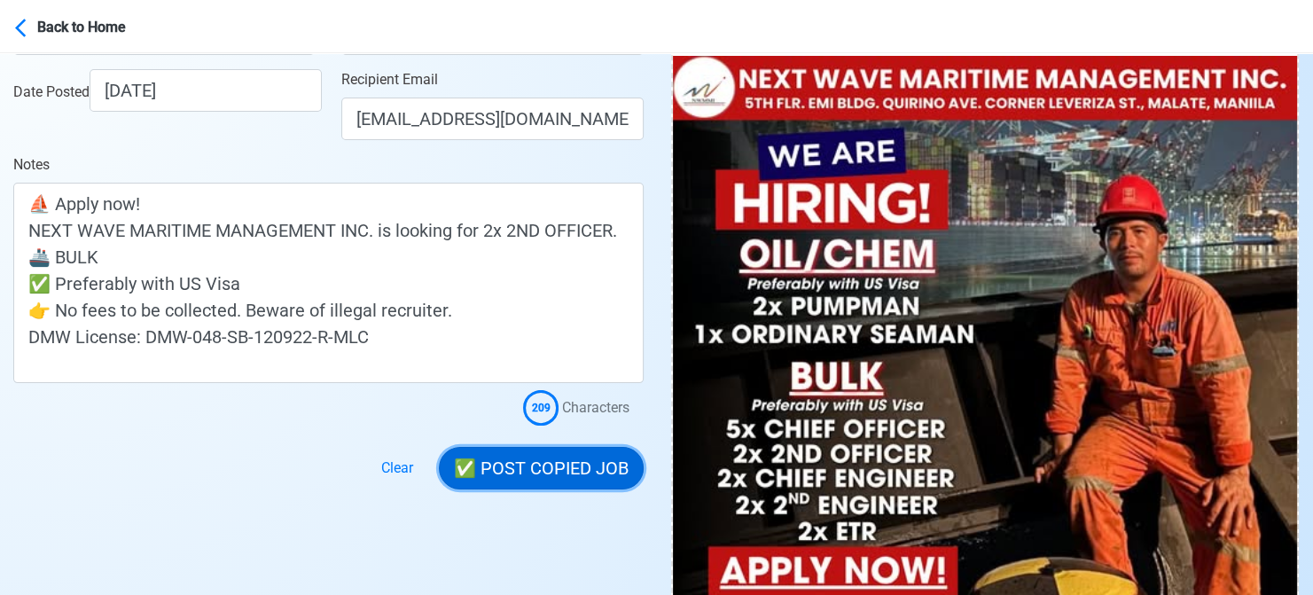
click at [539, 472] on button "✅ POST COPIED JOB" at bounding box center [541, 468] width 205 height 43
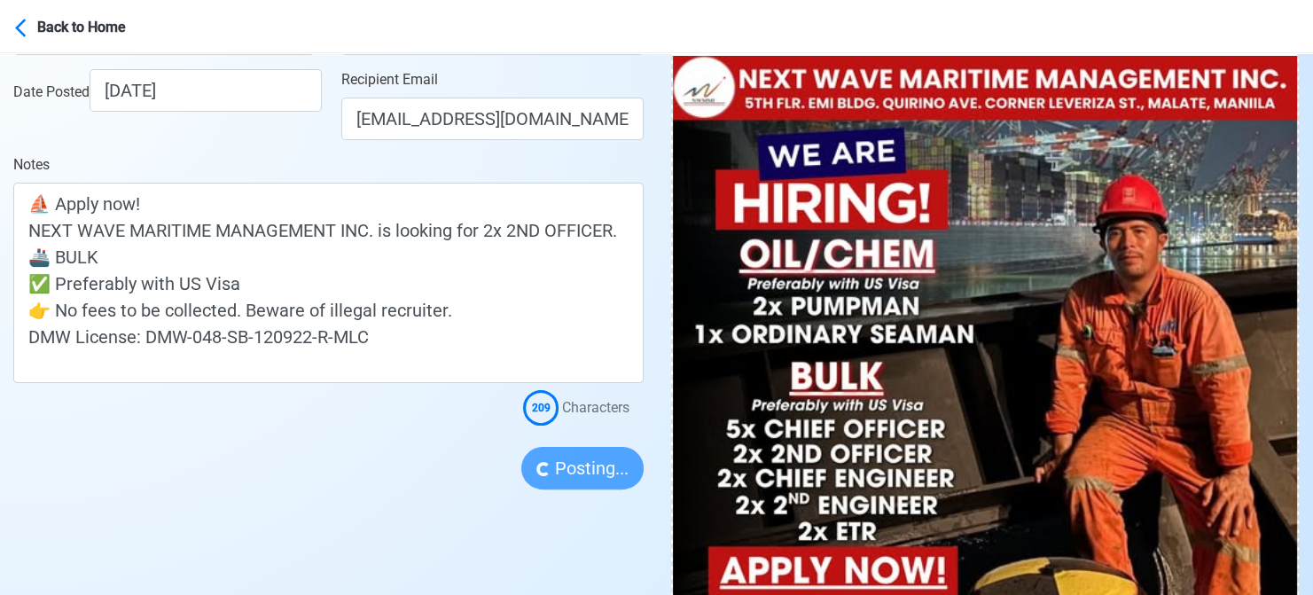
click at [31, 432] on div at bounding box center [328, 457] width 630 height 64
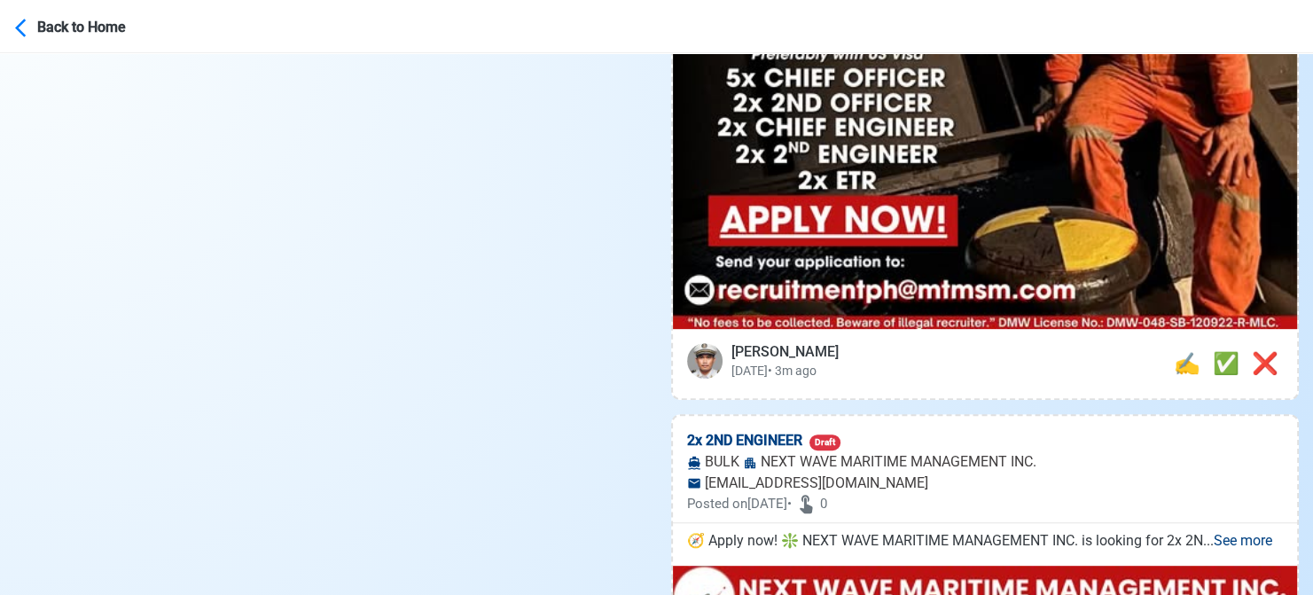
scroll to position [798, 0]
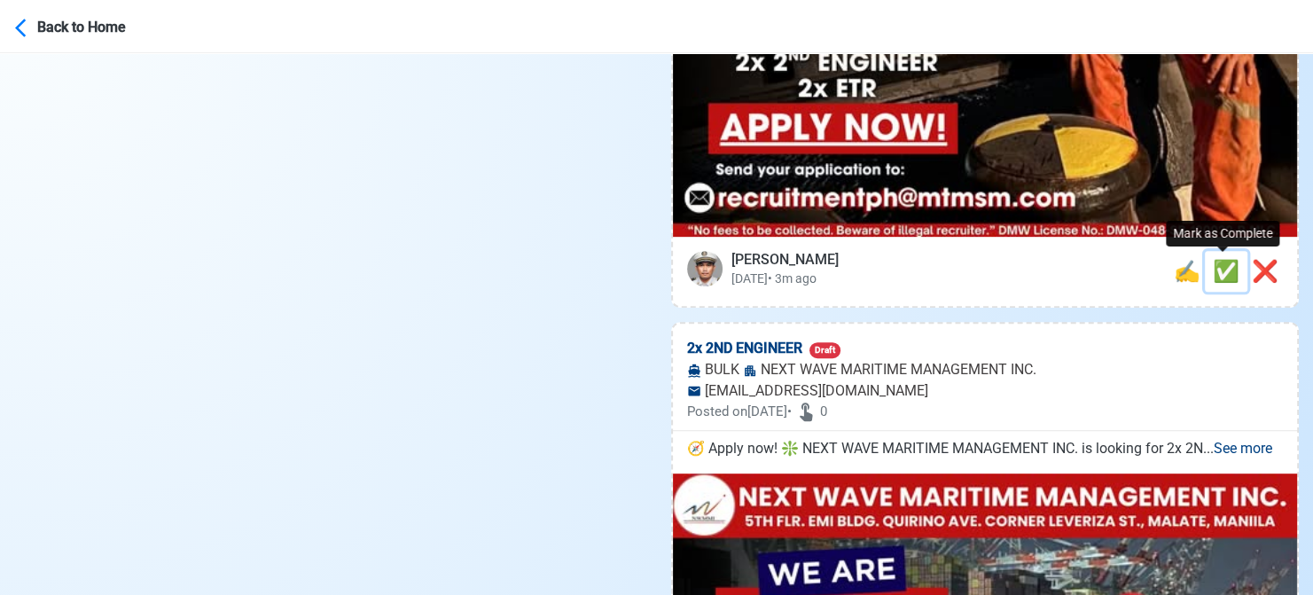
click at [1218, 267] on span "✅" at bounding box center [1226, 271] width 27 height 25
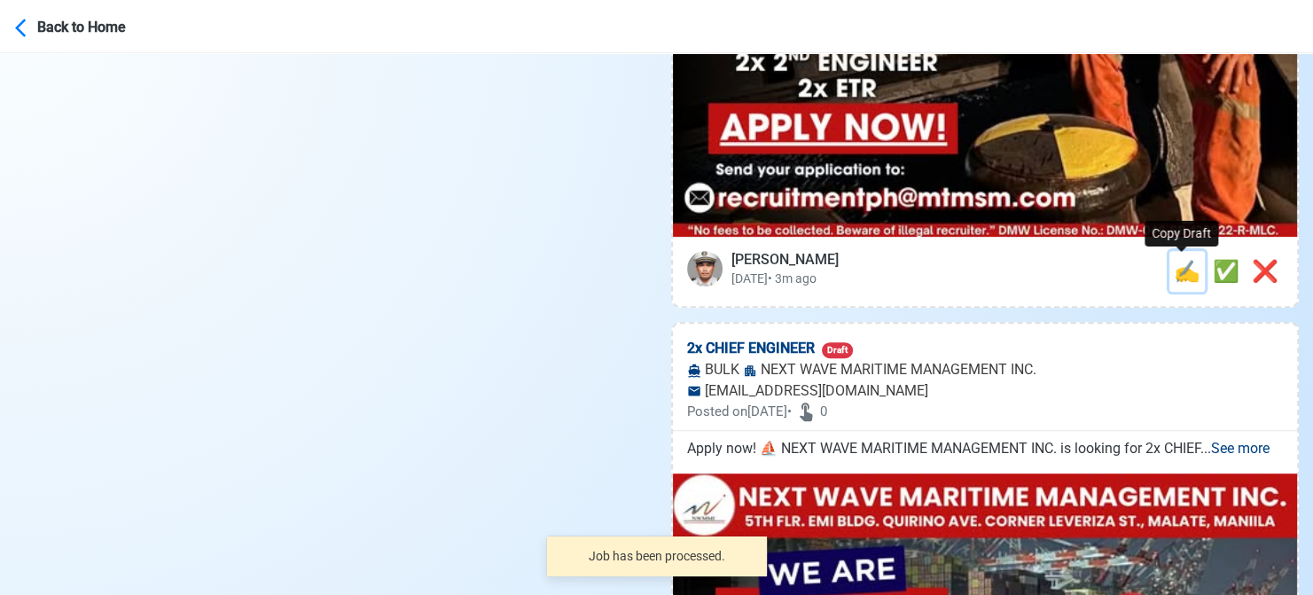
click at [1181, 275] on span "✍️" at bounding box center [1187, 271] width 27 height 25
type input "2x 2ND ENGINEER"
select select
type input "NEXT WAVE MARITIME MANAGEMENT INC."
type input "BULK"
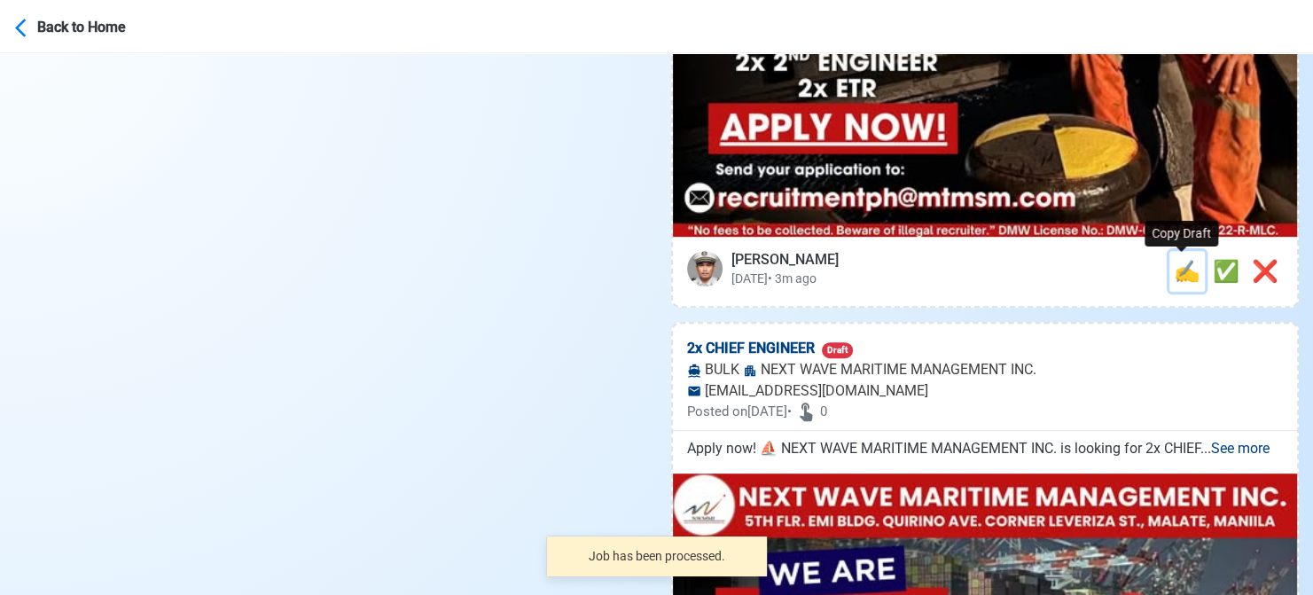
type input "[EMAIL_ADDRESS][DOMAIN_NAME]"
type textarea "🧭 Apply now! ❇️ NEXT WAVE MARITIME MANAGEMENT INC. is looking for 2x 2ND ENGINE…"
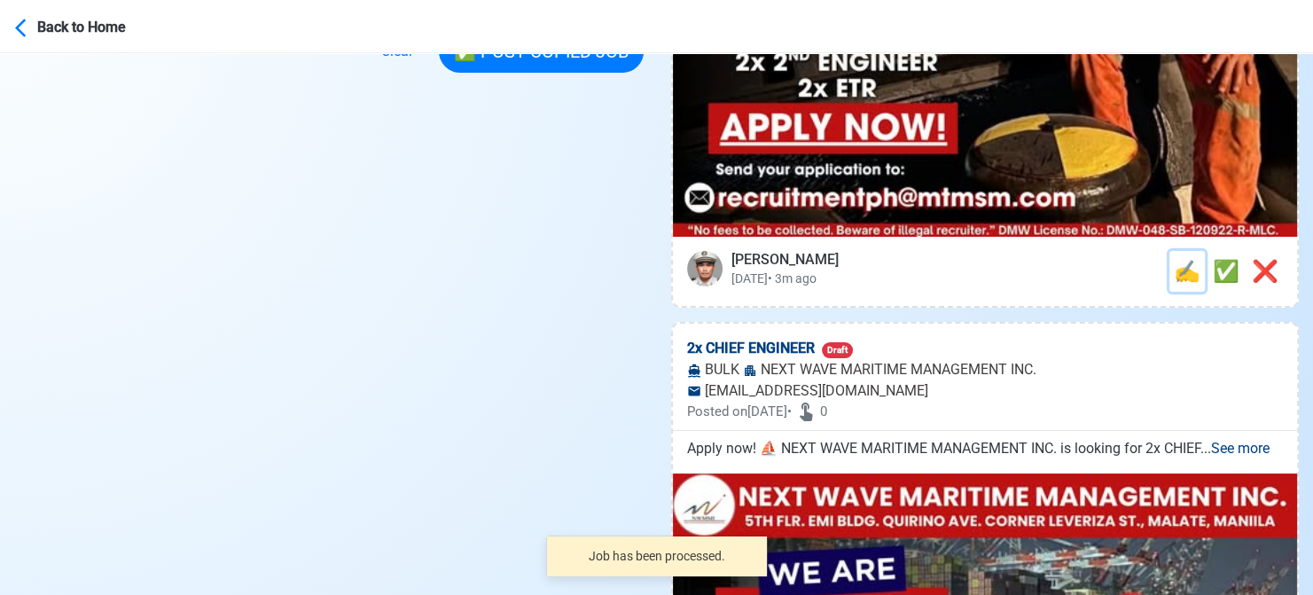
scroll to position [0, 0]
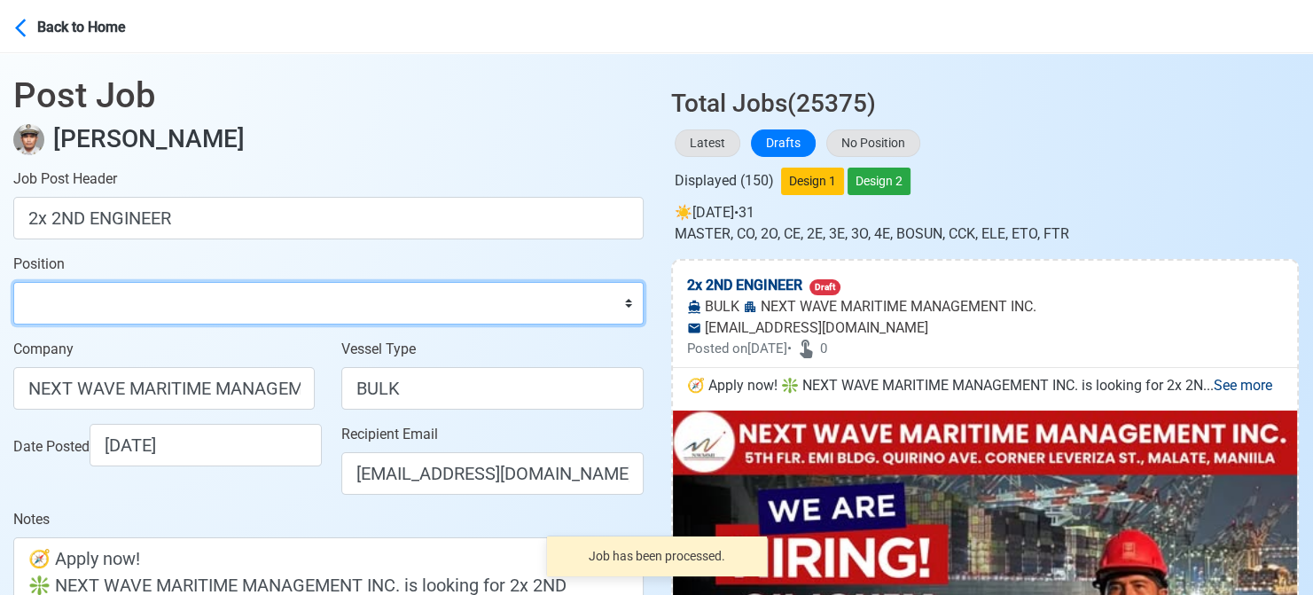
click at [169, 302] on select "Master Chief Officer 2nd Officer 3rd Officer Junior Officer Chief Engineer 2nd …" at bounding box center [328, 303] width 630 height 43
select select "2nd Engineer"
click at [13, 282] on select "Master Chief Officer 2nd Officer 3rd Officer Junior Officer Chief Engineer 2nd …" at bounding box center [328, 303] width 630 height 43
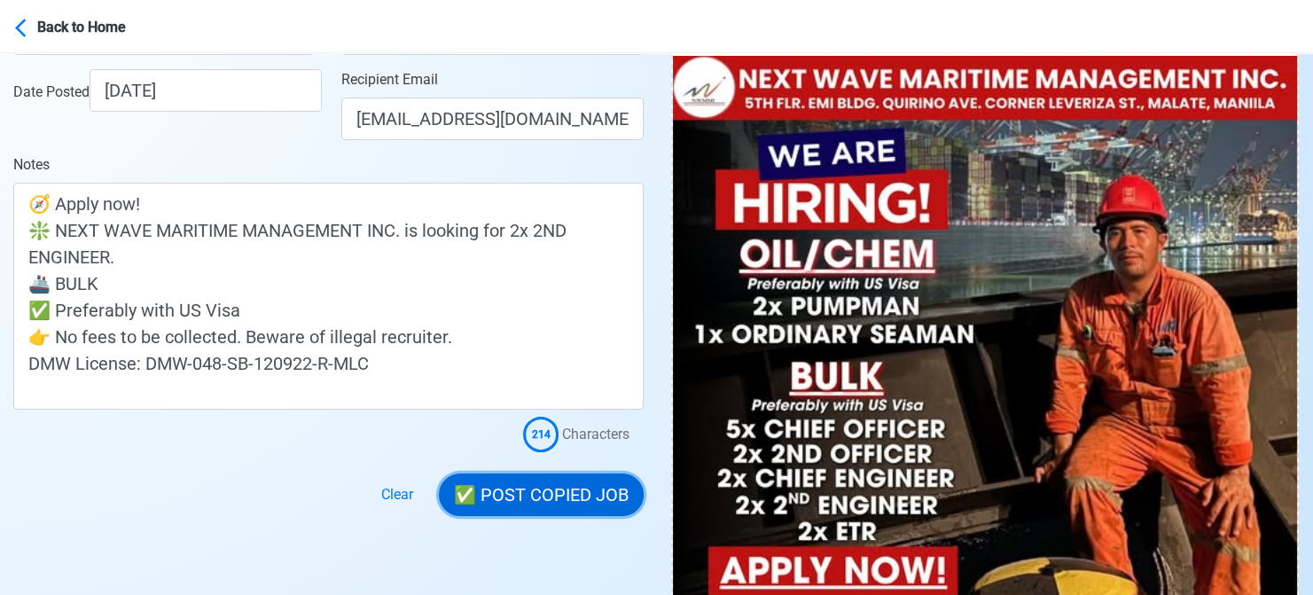
click at [573, 484] on button "✅ POST COPIED JOB" at bounding box center [541, 494] width 205 height 43
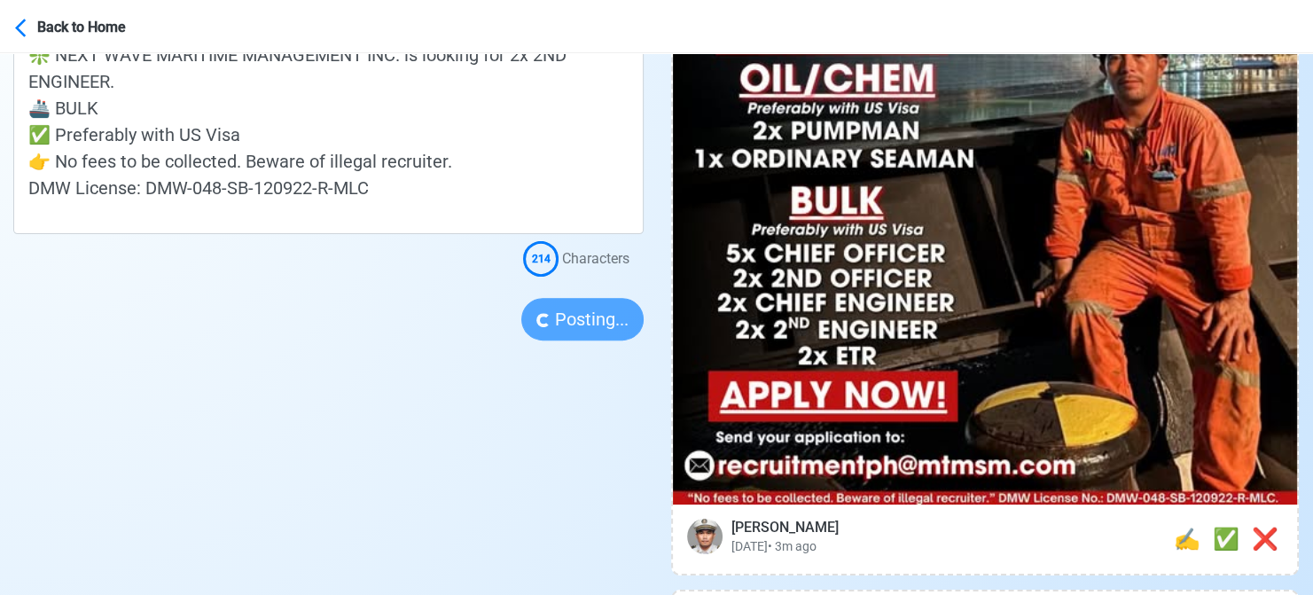
scroll to position [532, 0]
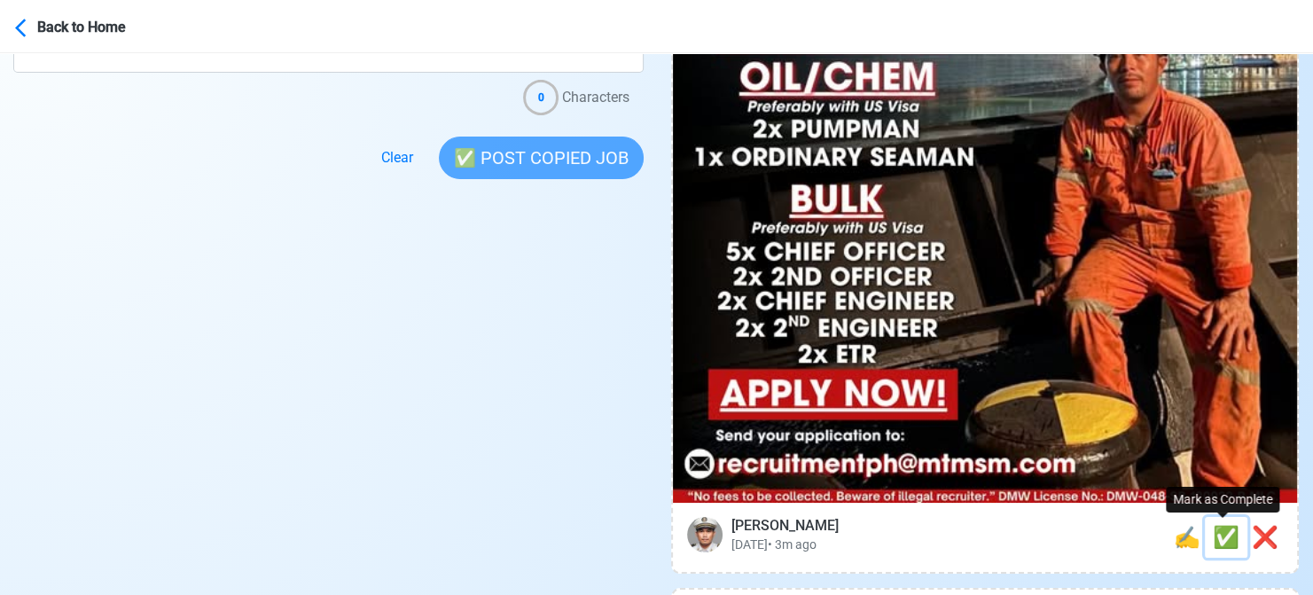
click at [1223, 543] on span "✅" at bounding box center [1226, 537] width 27 height 25
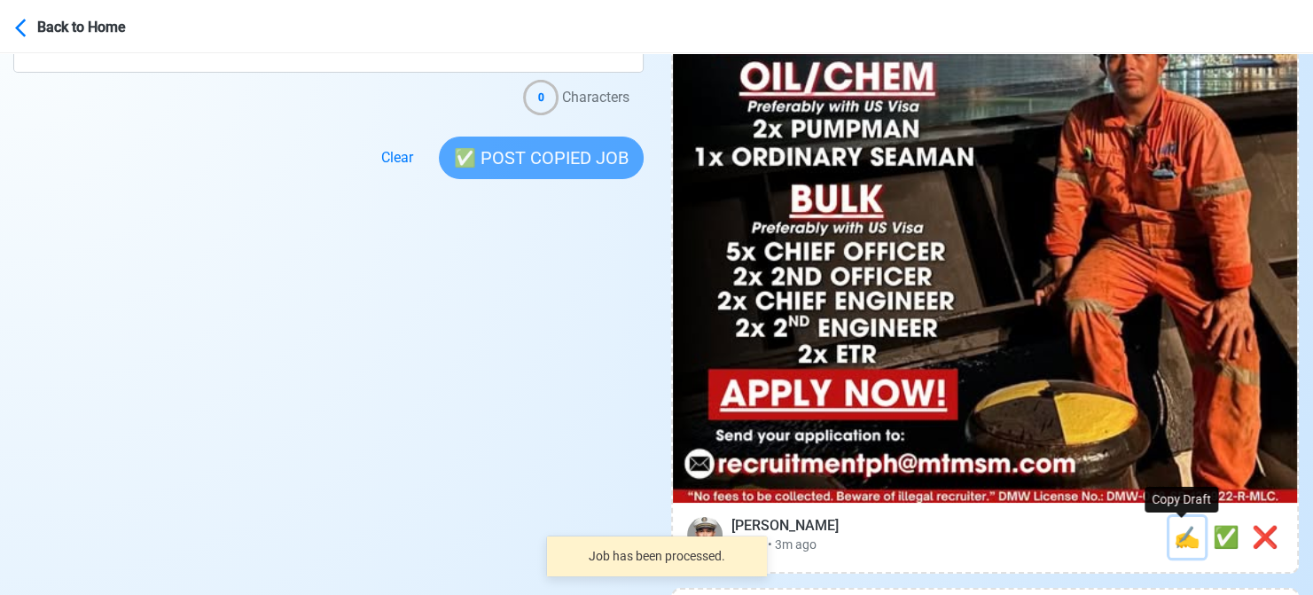
click at [1185, 543] on span "✍️" at bounding box center [1187, 537] width 27 height 25
type input "2x CHIEF ENGINEER"
select select
type input "NEXT WAVE MARITIME MANAGEMENT INC."
type input "BULK"
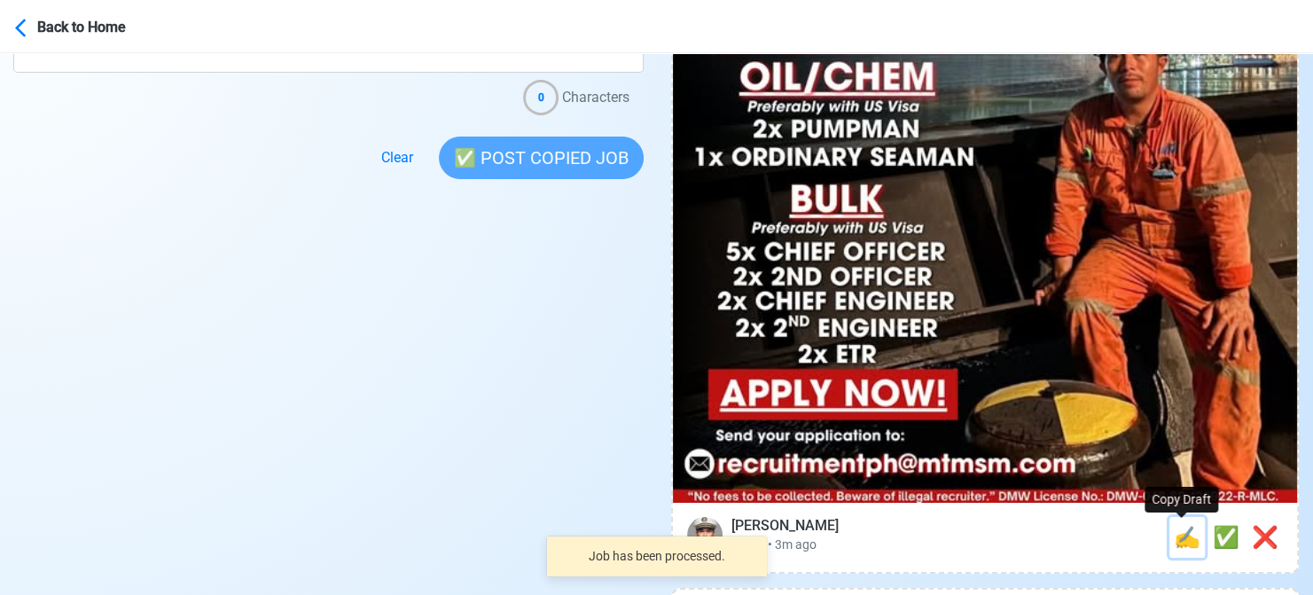
type input "[EMAIL_ADDRESS][DOMAIN_NAME]"
type textarea "Apply now! ⛵ NEXT WAVE MARITIME MANAGEMENT INC. is looking for 2x CHIEF ENGINEE…"
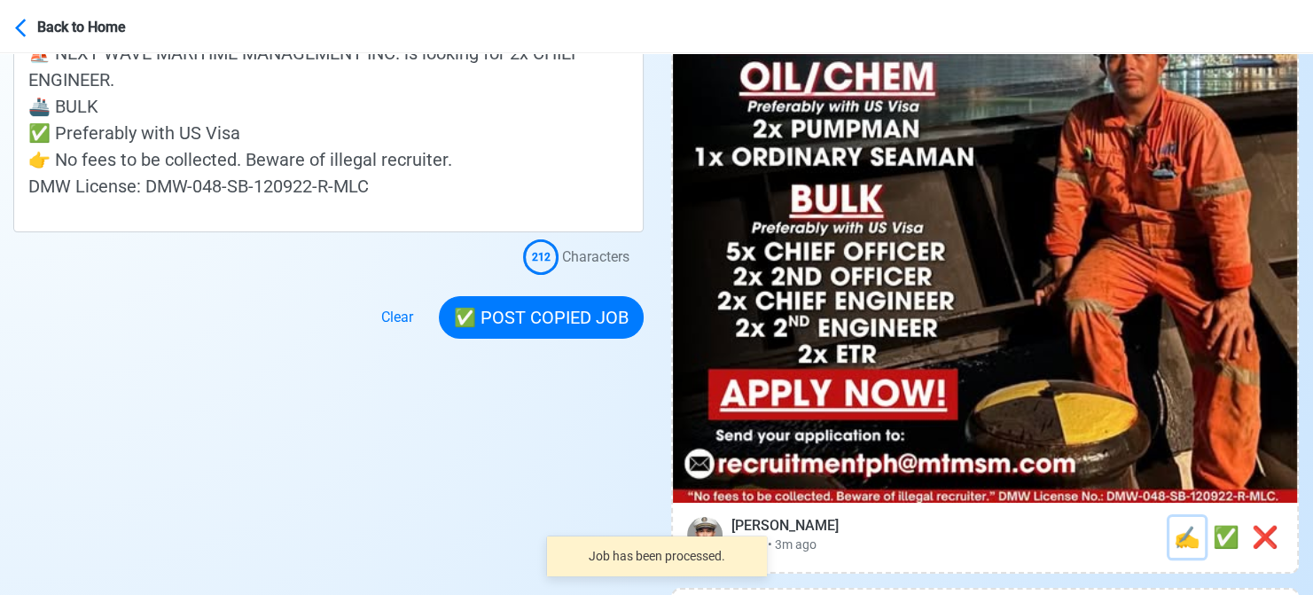
scroll to position [0, 0]
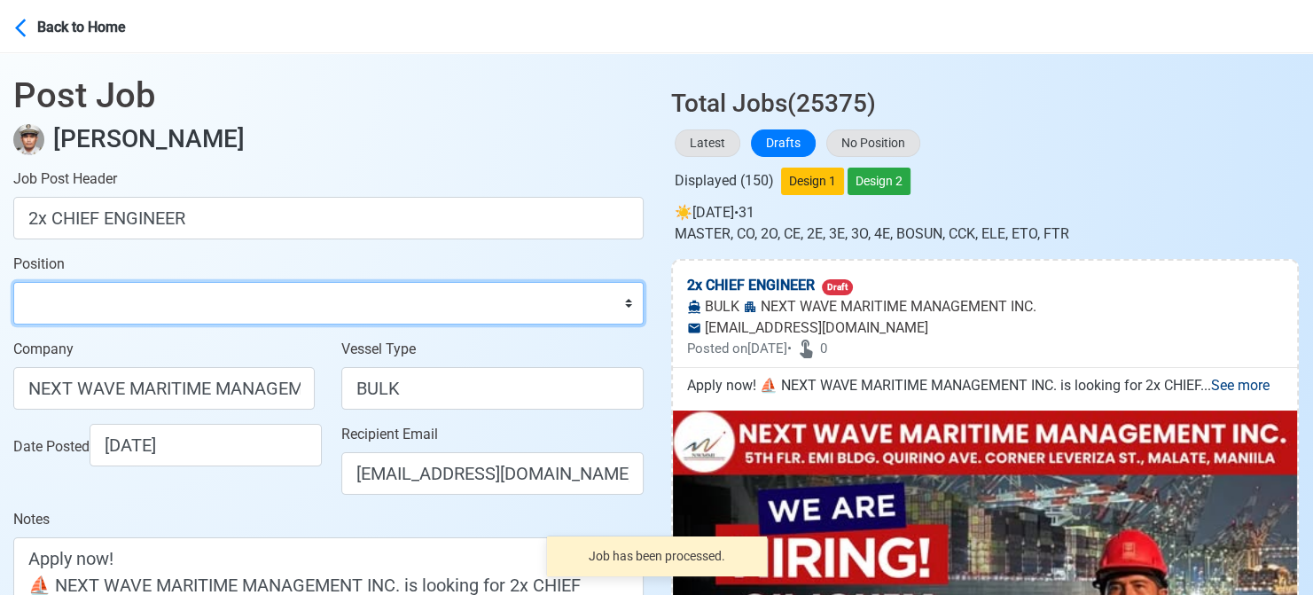
click at [129, 300] on select "Master Chief Officer 2nd Officer 3rd Officer Junior Officer Chief Engineer 2nd …" at bounding box center [328, 303] width 630 height 43
select select "Chief Engineer"
click at [13, 282] on select "Master Chief Officer 2nd Officer 3rd Officer Junior Officer Chief Engineer 2nd …" at bounding box center [328, 303] width 630 height 43
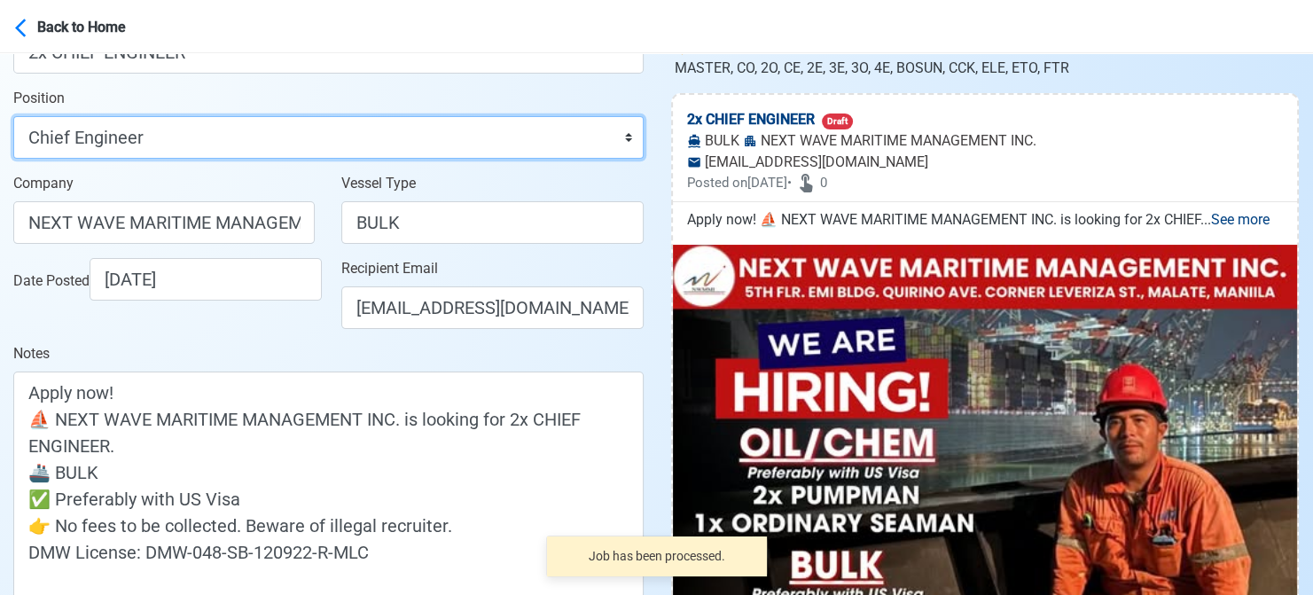
scroll to position [355, 0]
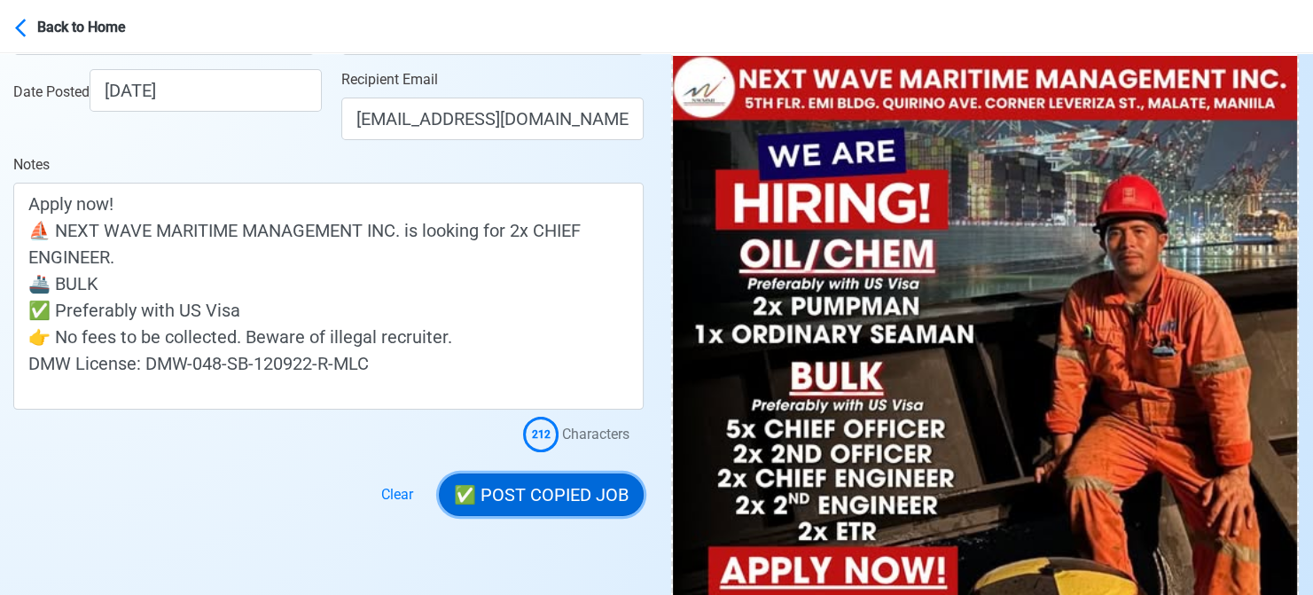
click at [554, 496] on button "✅ POST COPIED JOB" at bounding box center [541, 494] width 205 height 43
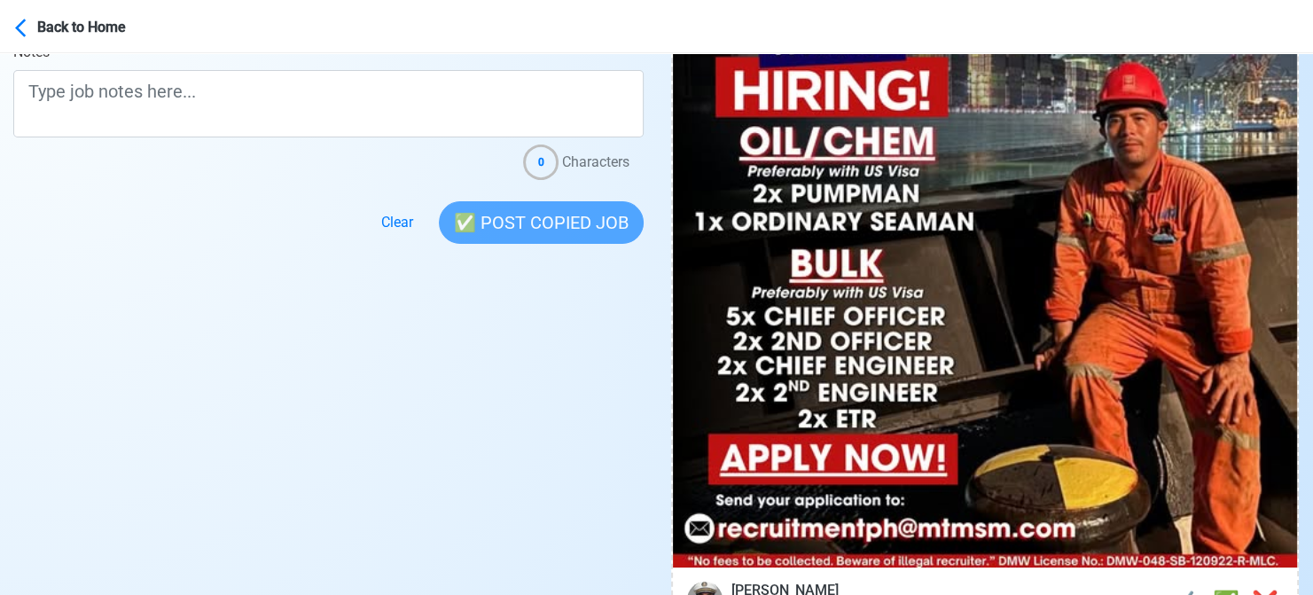
scroll to position [709, 0]
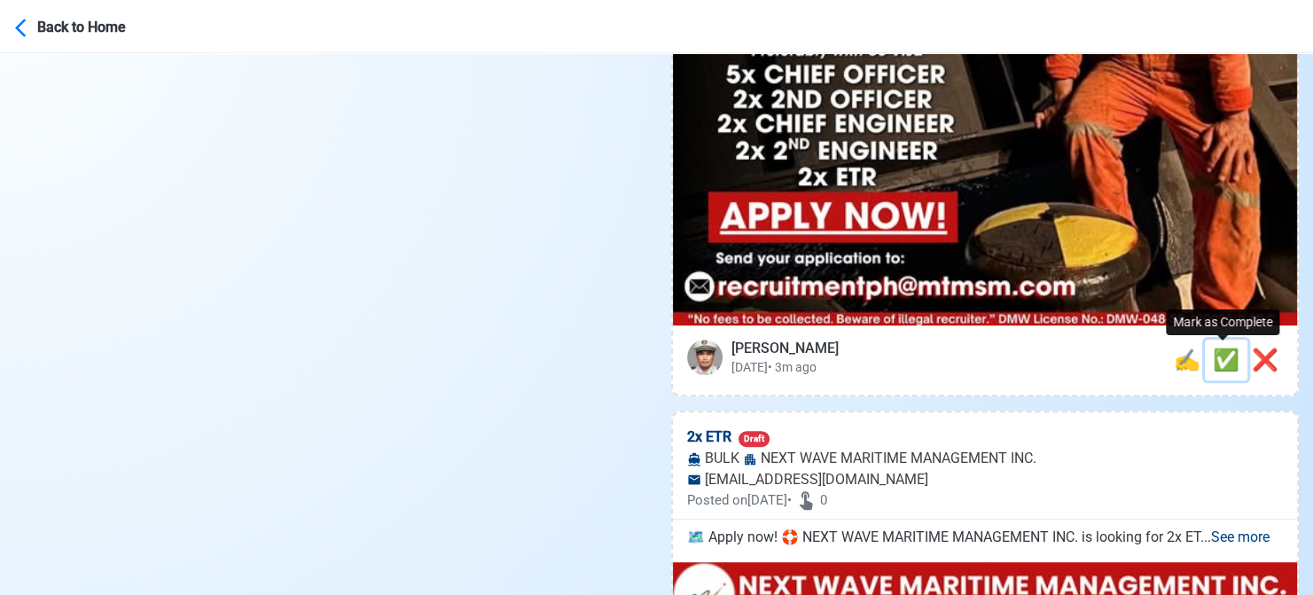
click at [1213, 355] on span "✅" at bounding box center [1226, 359] width 27 height 25
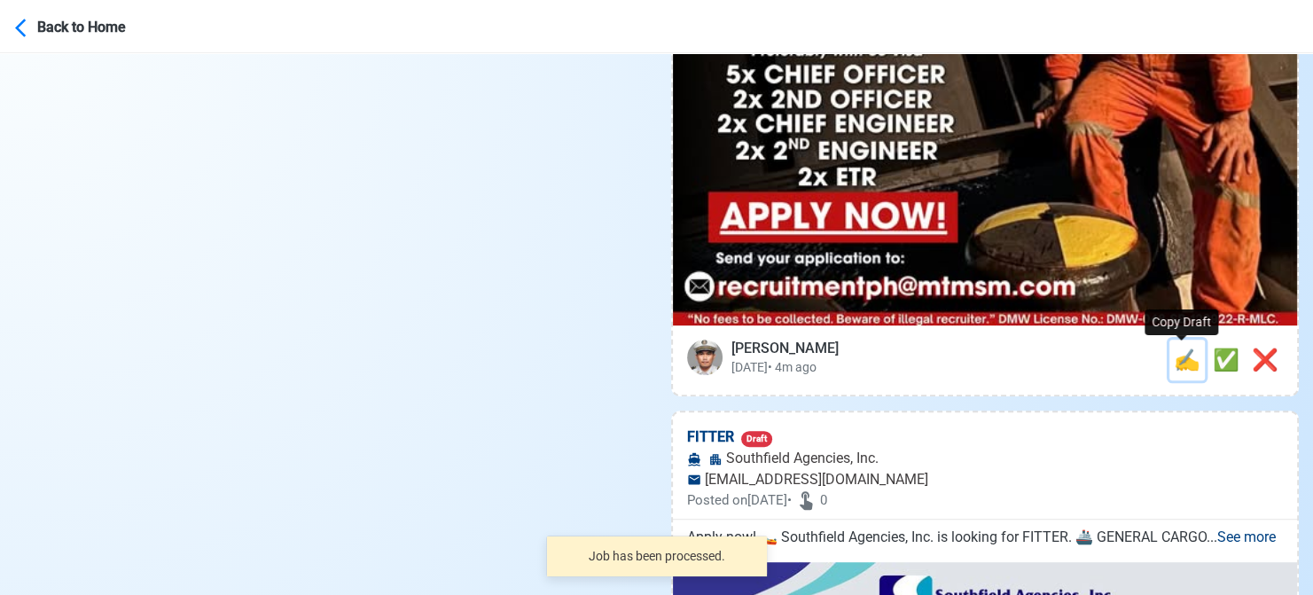
click at [1178, 362] on span "✍️" at bounding box center [1187, 359] width 27 height 25
type input "2x ETR"
select select
type input "NEXT WAVE MARITIME MANAGEMENT INC."
type input "BULK"
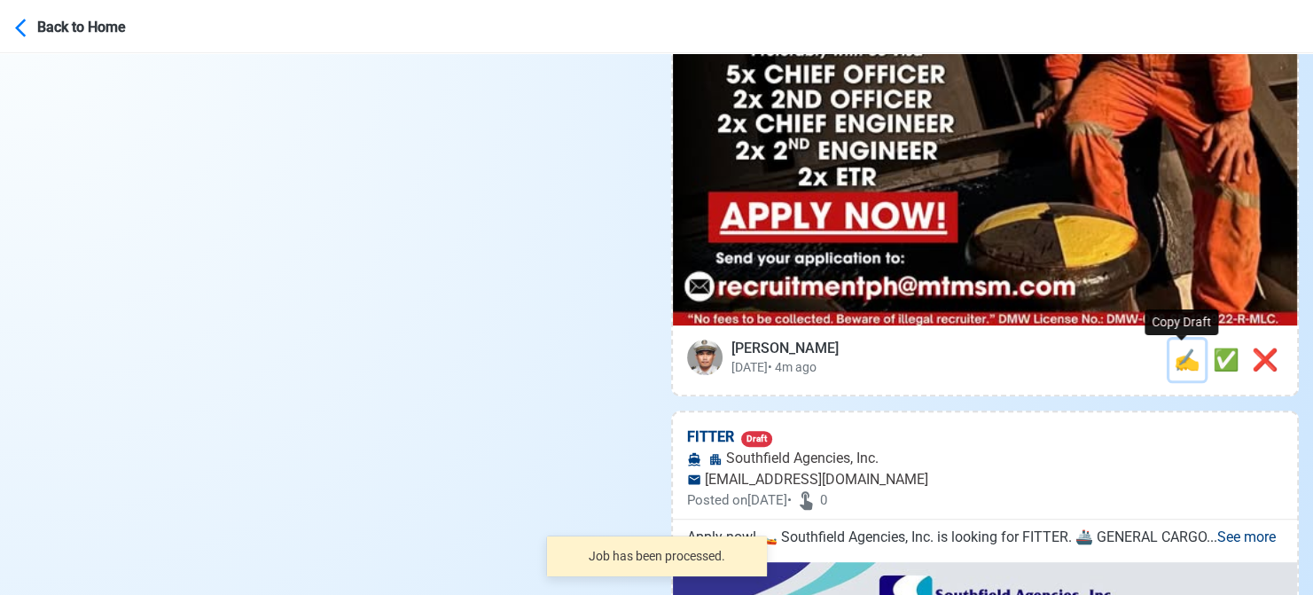
type input "[EMAIL_ADDRESS][DOMAIN_NAME]"
type textarea "🗺️ Apply now! 🛟 NEXT WAVE MARITIME MANAGEMENT INC. is looking for 2x ETR. 🚢 BUL…"
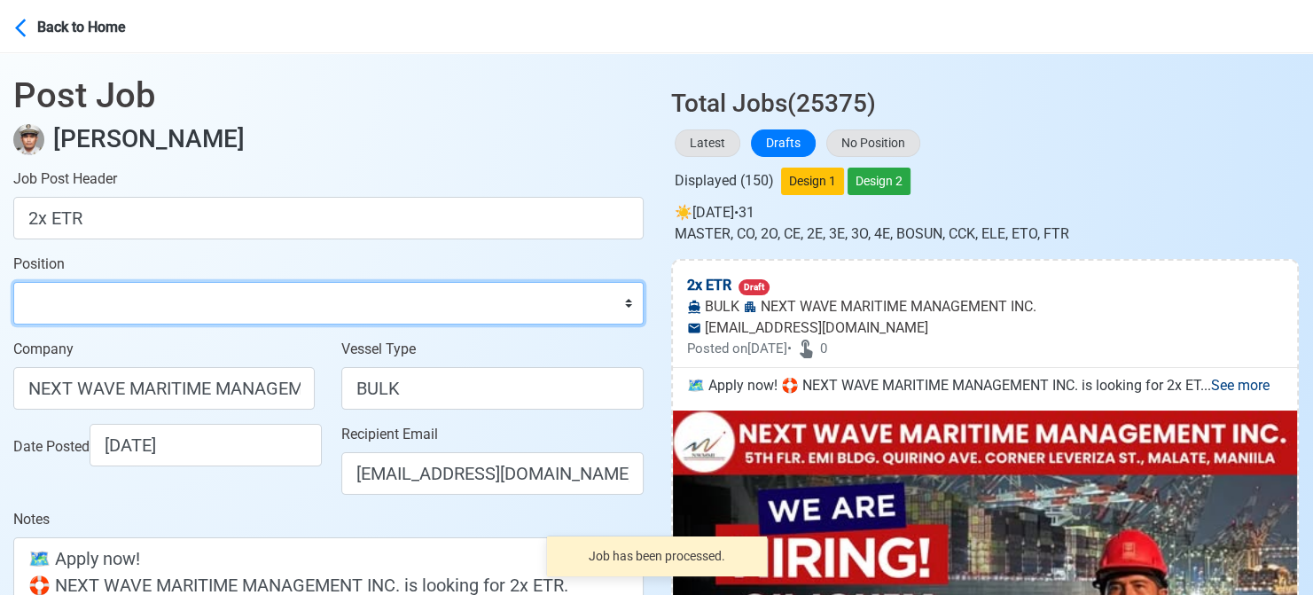
click at [114, 307] on select "Master Chief Officer 2nd Officer 3rd Officer Junior Officer Chief Engineer 2nd …" at bounding box center [328, 303] width 630 height 43
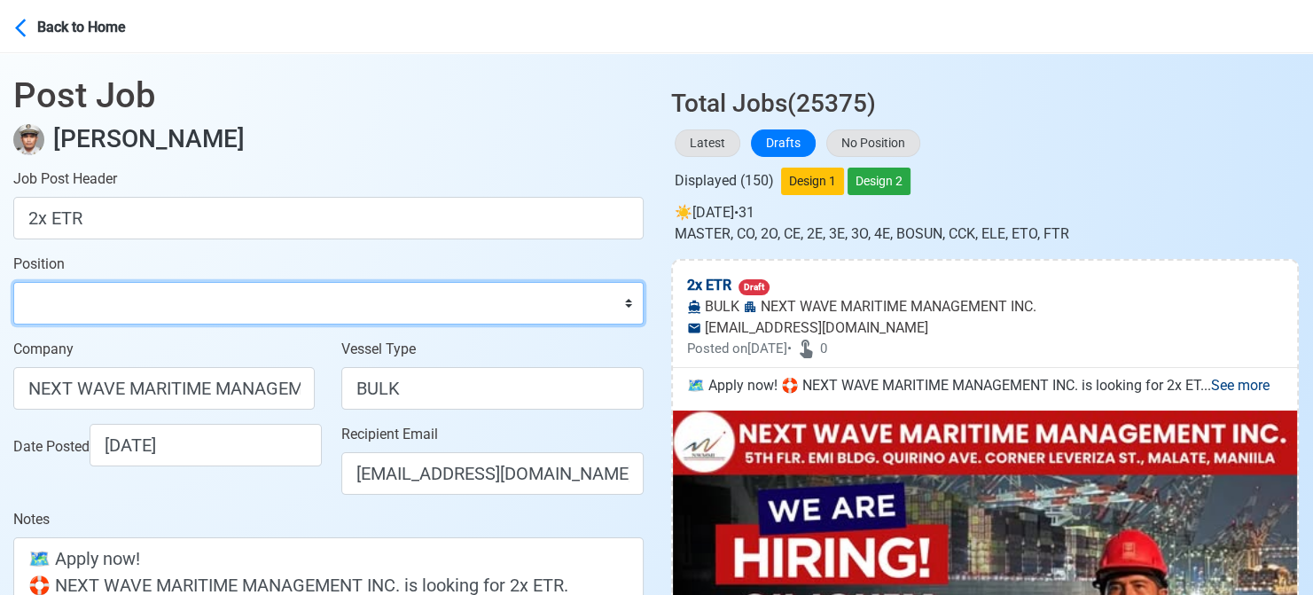
select select "ETO/ETR"
click at [13, 282] on select "Master Chief Officer 2nd Officer 3rd Officer Junior Officer Chief Engineer 2nd …" at bounding box center [328, 303] width 630 height 43
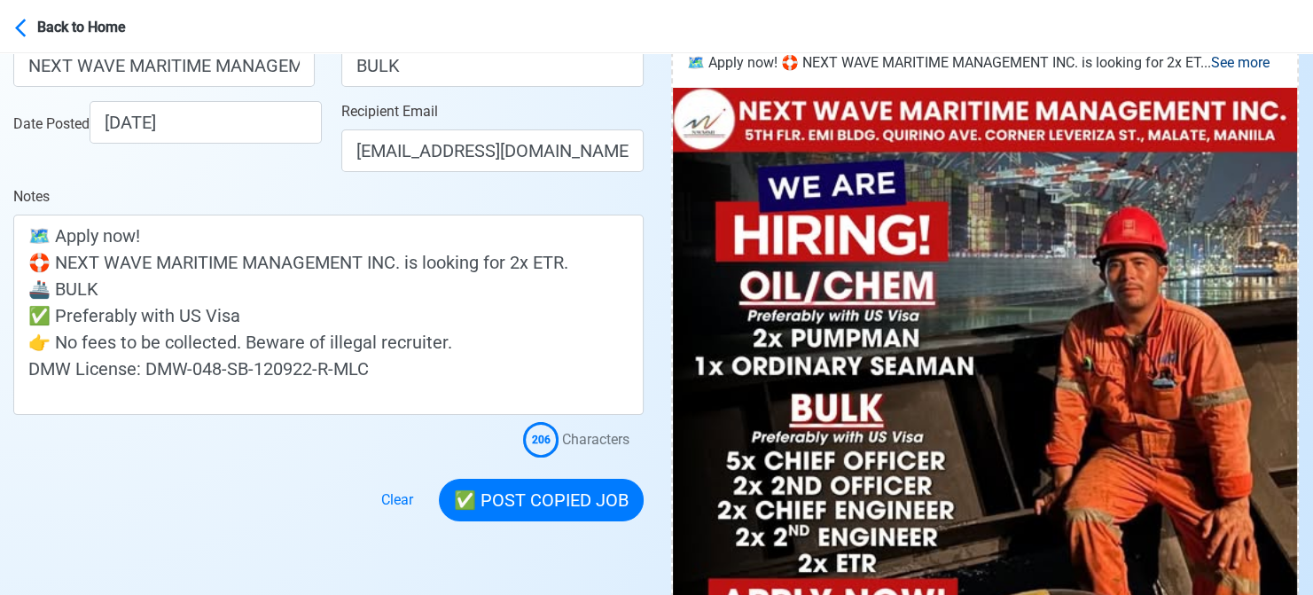
scroll to position [443, 0]
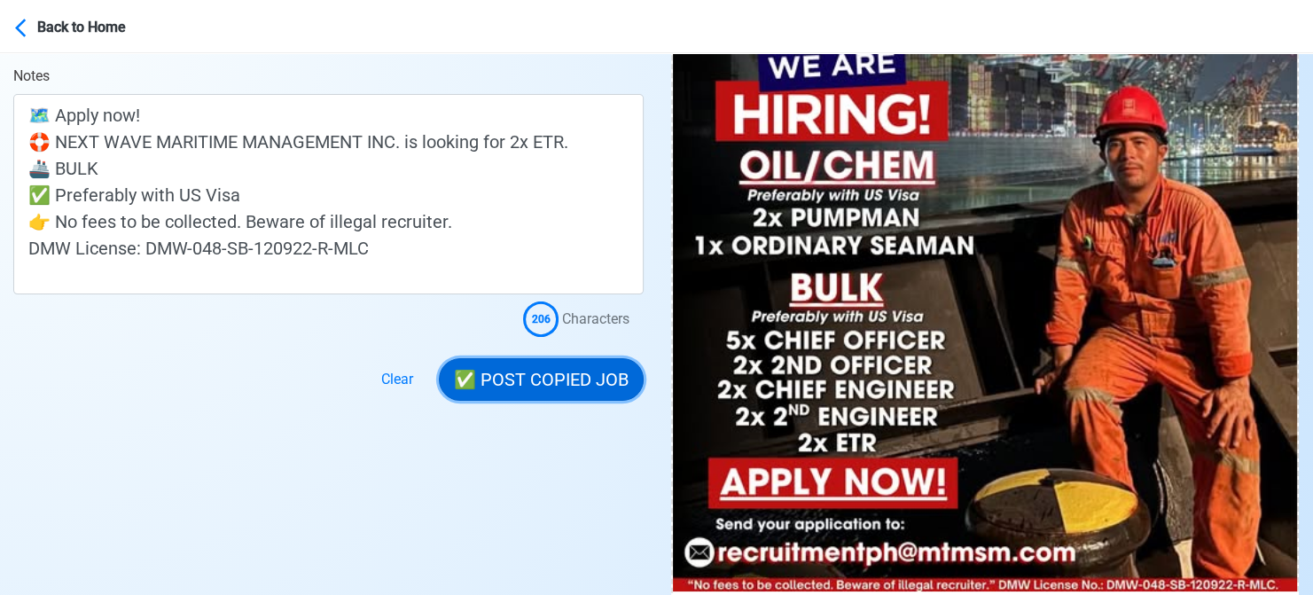
click at [564, 380] on button "✅ POST COPIED JOB" at bounding box center [541, 379] width 205 height 43
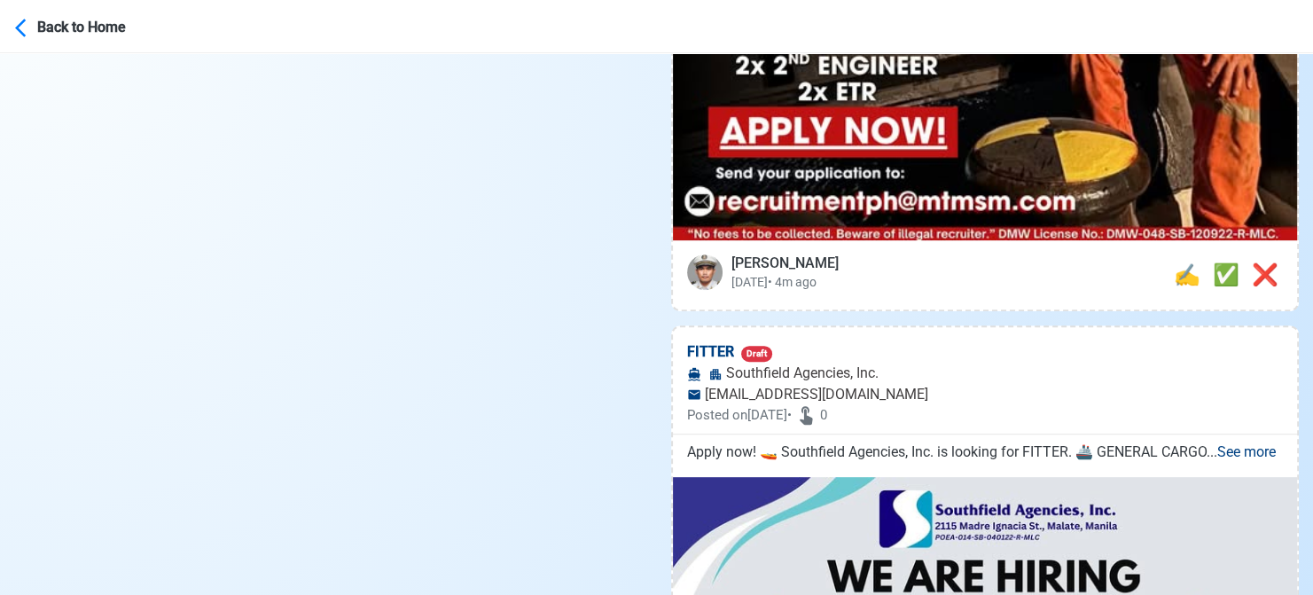
scroll to position [798, 0]
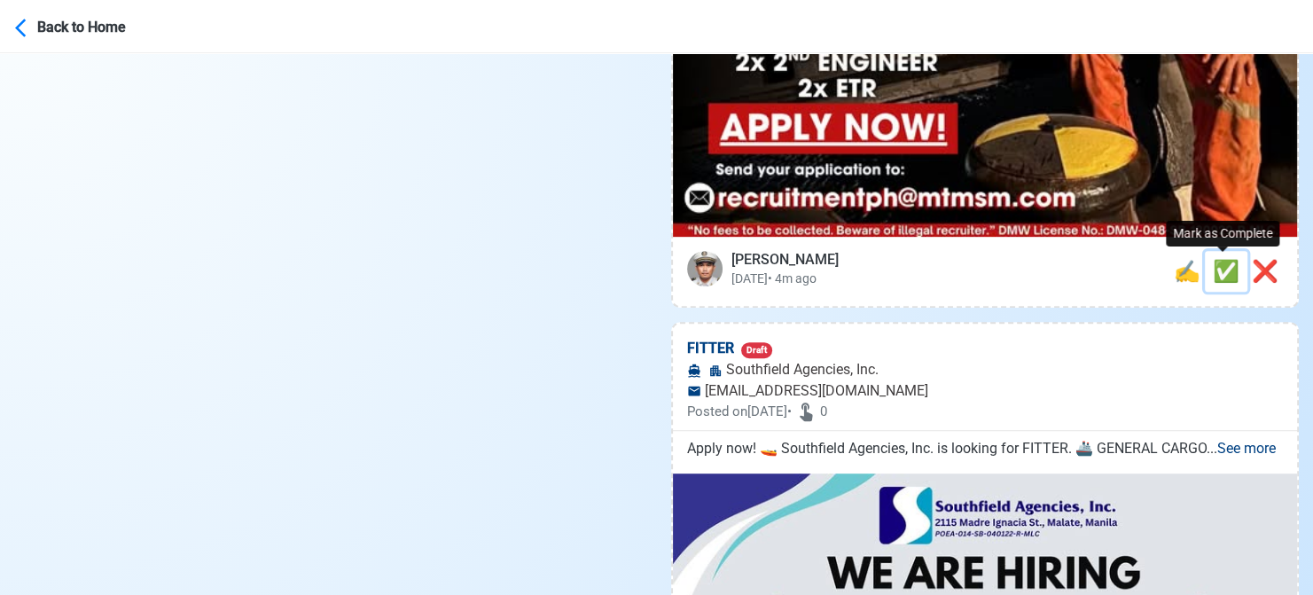
click at [1216, 269] on span "✅" at bounding box center [1226, 271] width 27 height 25
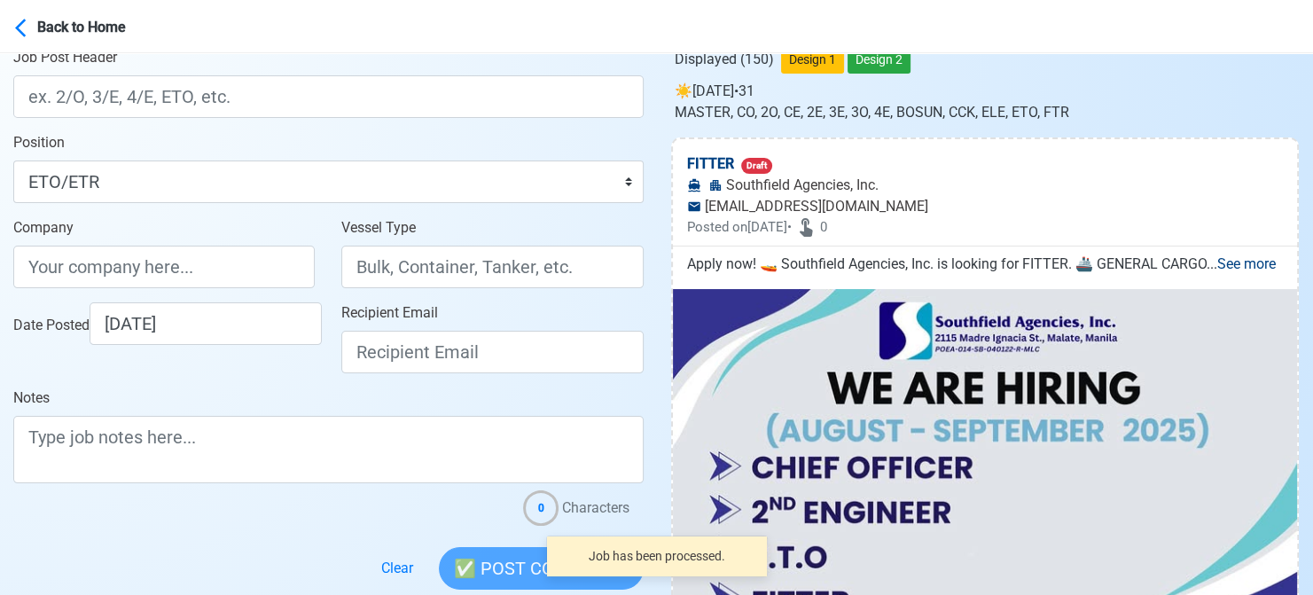
scroll to position [355, 0]
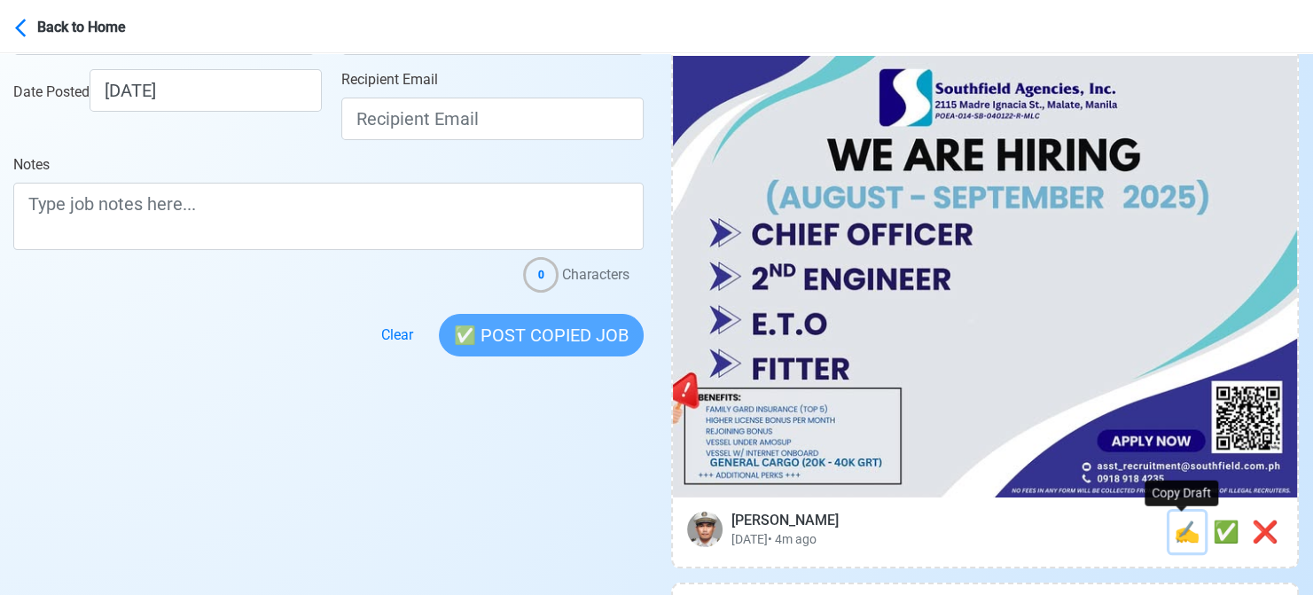
click at [1175, 534] on span "✍️" at bounding box center [1187, 531] width 27 height 25
type input "FITTER"
select select
type input "Southfield Agencies, Inc."
type input "[EMAIL_ADDRESS][DOMAIN_NAME]"
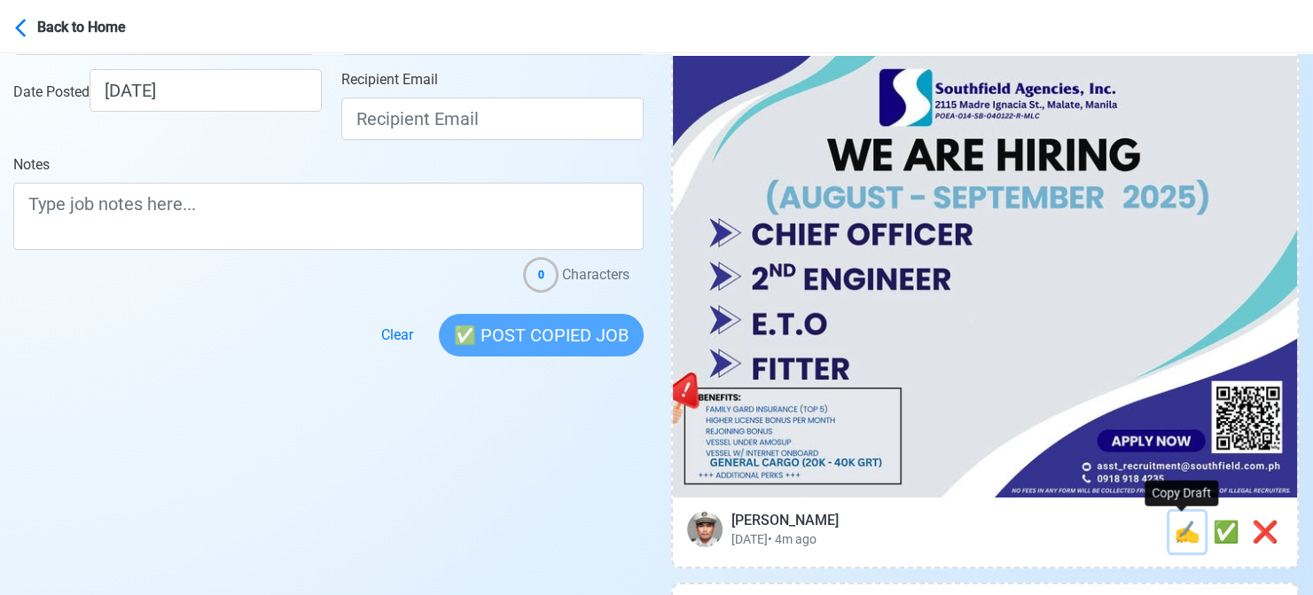
type textarea "Apply now! 🚤 Southfield Agencies, Inc. is looking for FITTER. 🚢 GENERAL CARGO 📆…"
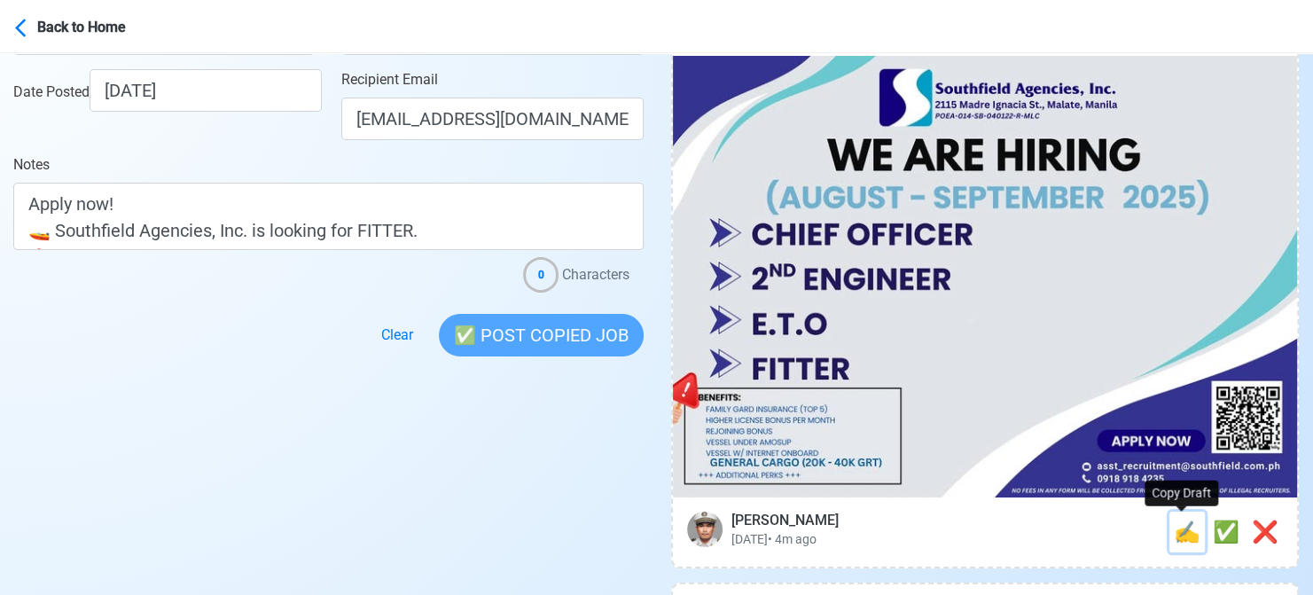
scroll to position [0, 0]
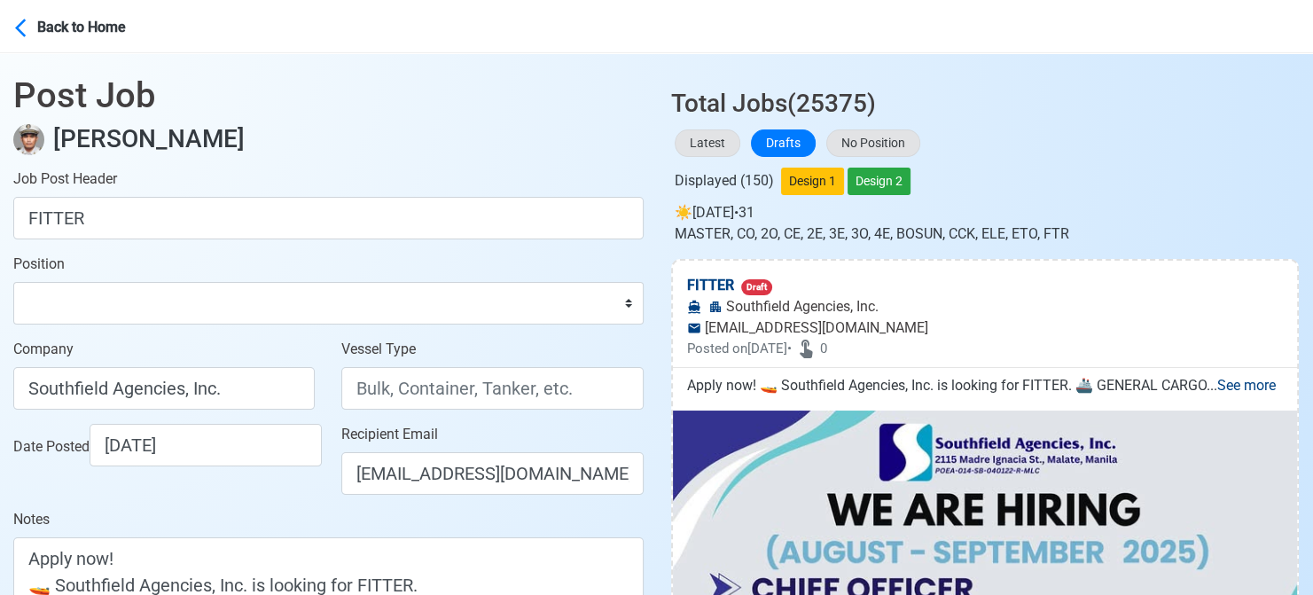
click at [13, 420] on div "Company Southfield Agencies, Inc." at bounding box center [164, 381] width 328 height 85
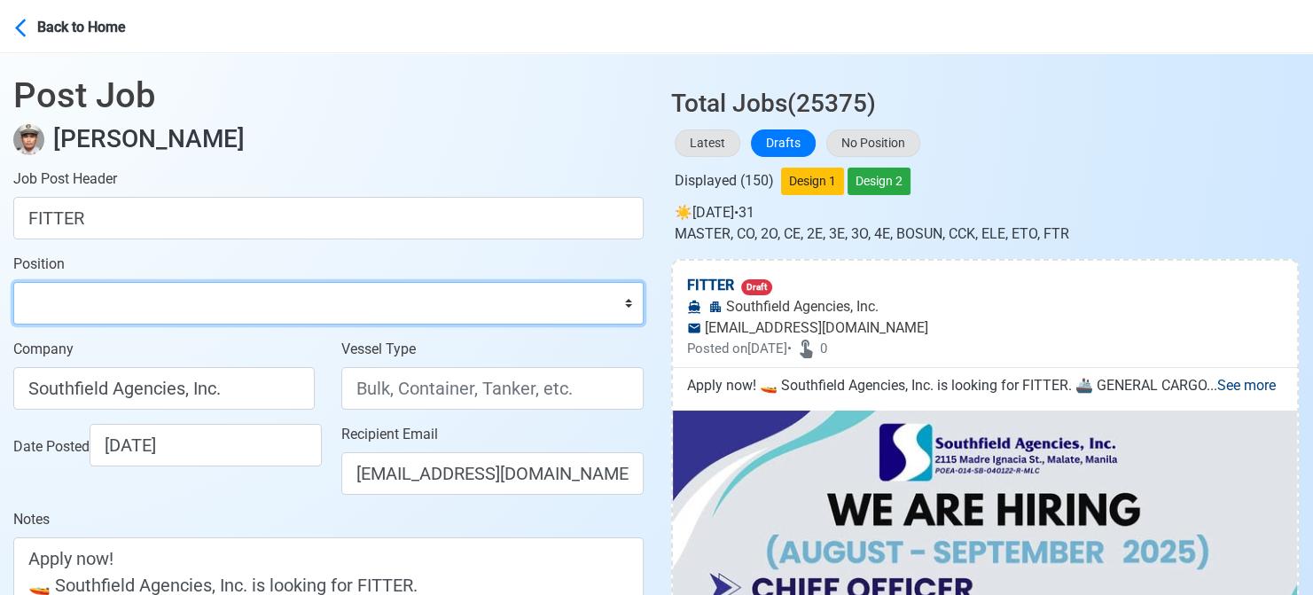
click at [324, 297] on select "Master Chief Officer 2nd Officer 3rd Officer Junior Officer Chief Engineer 2nd …" at bounding box center [328, 303] width 630 height 43
select select "Fitter"
click at [13, 282] on select "Master Chief Officer 2nd Officer 3rd Officer Junior Officer Chief Engineer 2nd …" at bounding box center [328, 303] width 630 height 43
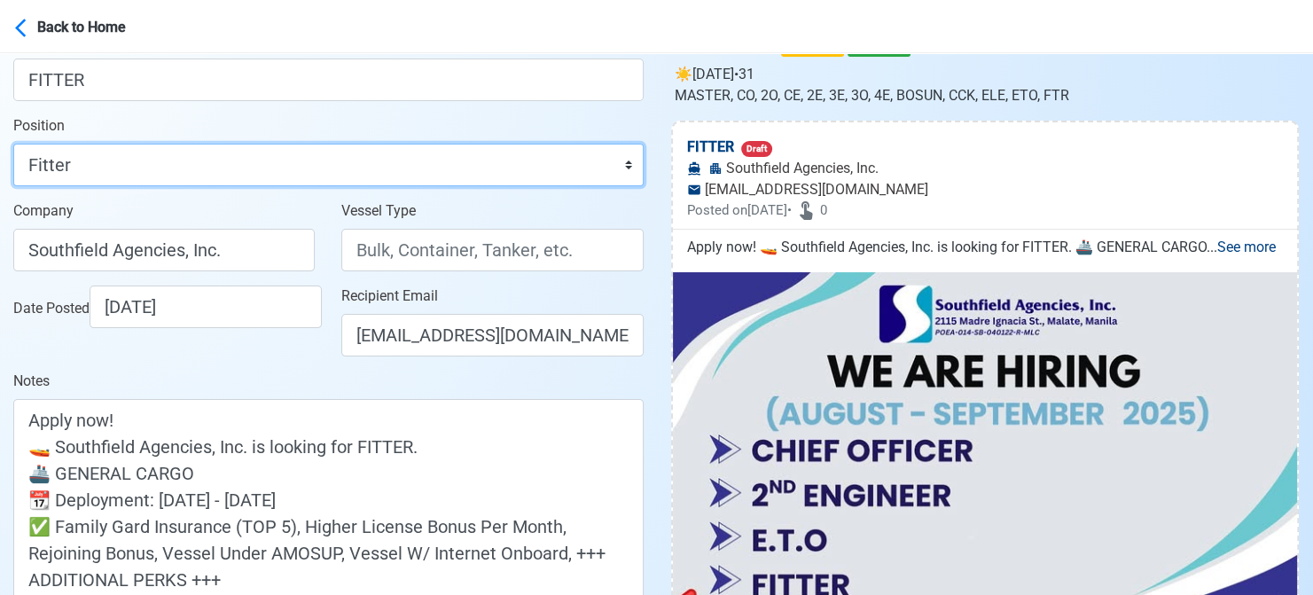
scroll to position [355, 0]
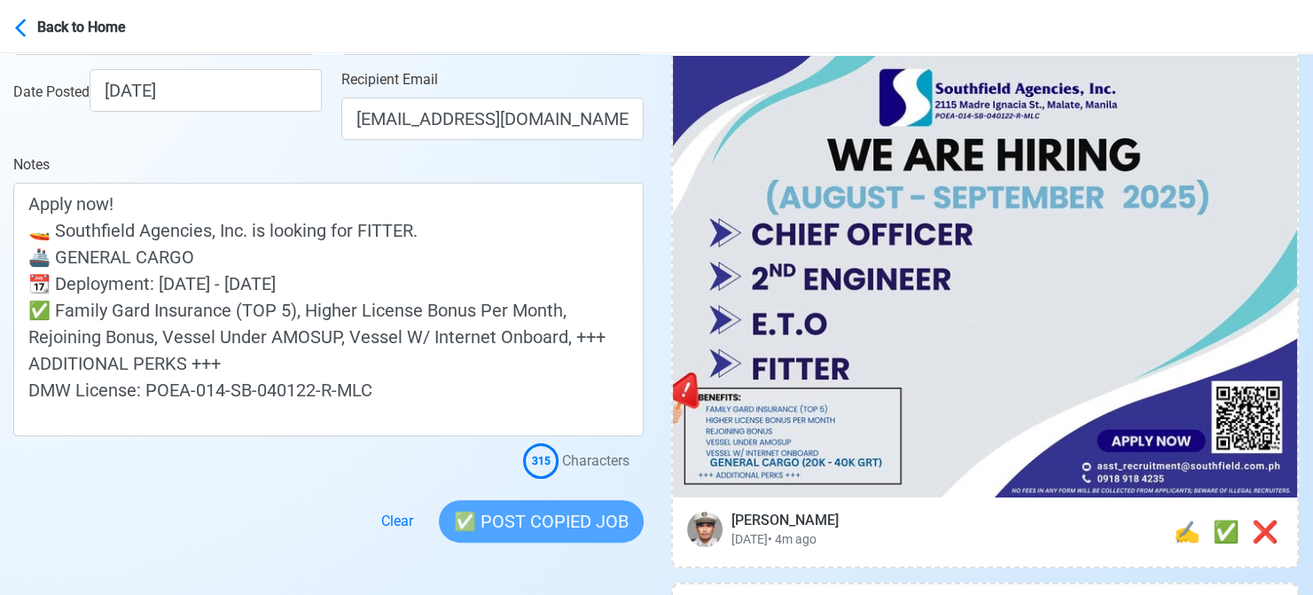
click at [10, 490] on main "Post Job [PERSON_NAME] Job Post Header FITTER Position Master Chief Officer 2nd…" at bounding box center [328, 121] width 657 height 844
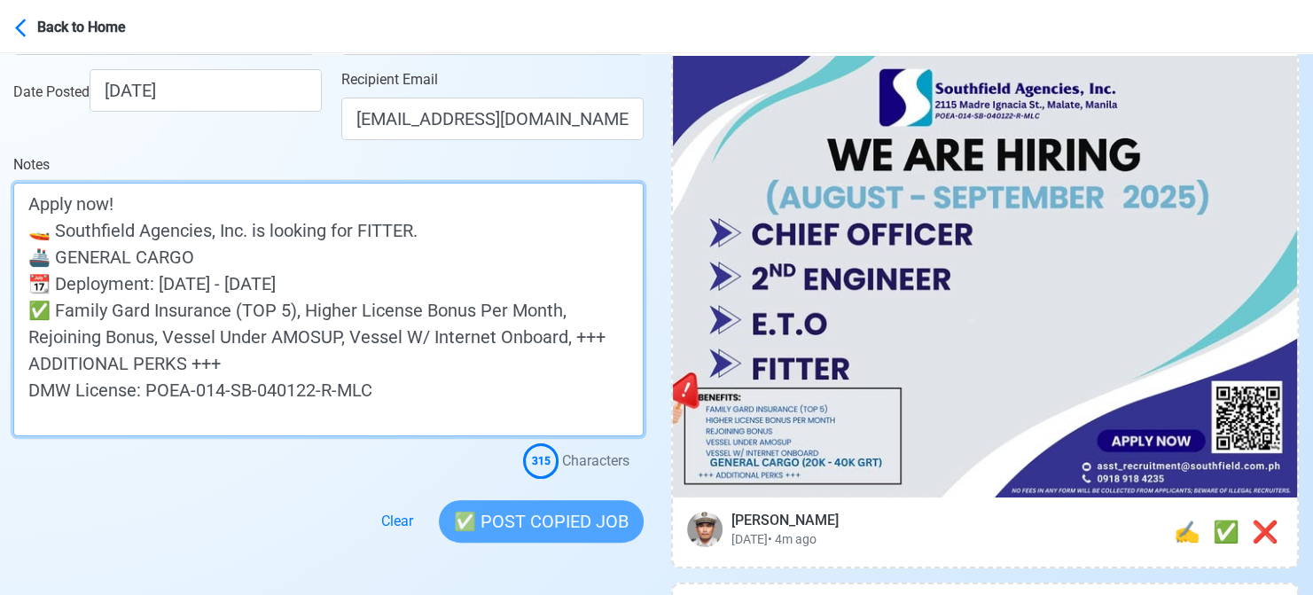
drag, startPoint x: 200, startPoint y: 254, endPoint x: 59, endPoint y: 253, distance: 140.9
click at [59, 253] on textarea "Apply now! 🚤 Southfield Agencies, Inc. is looking for FITTER. 🚢 GENERAL CARGO 📆…" at bounding box center [328, 310] width 630 height 254
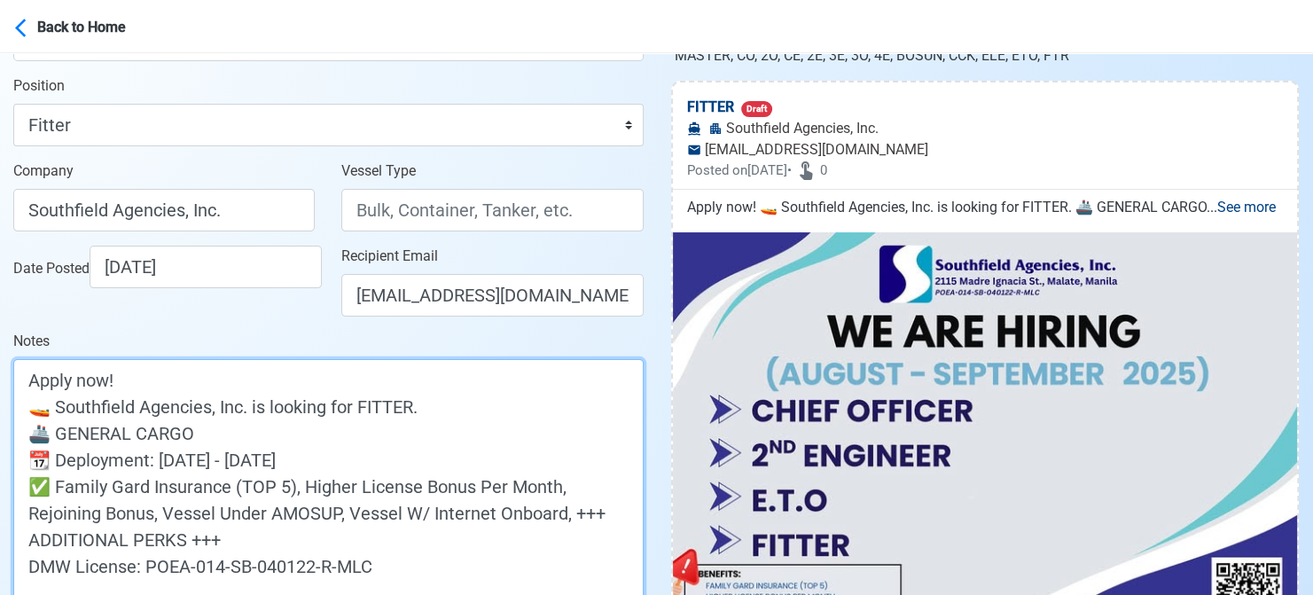
scroll to position [177, 0]
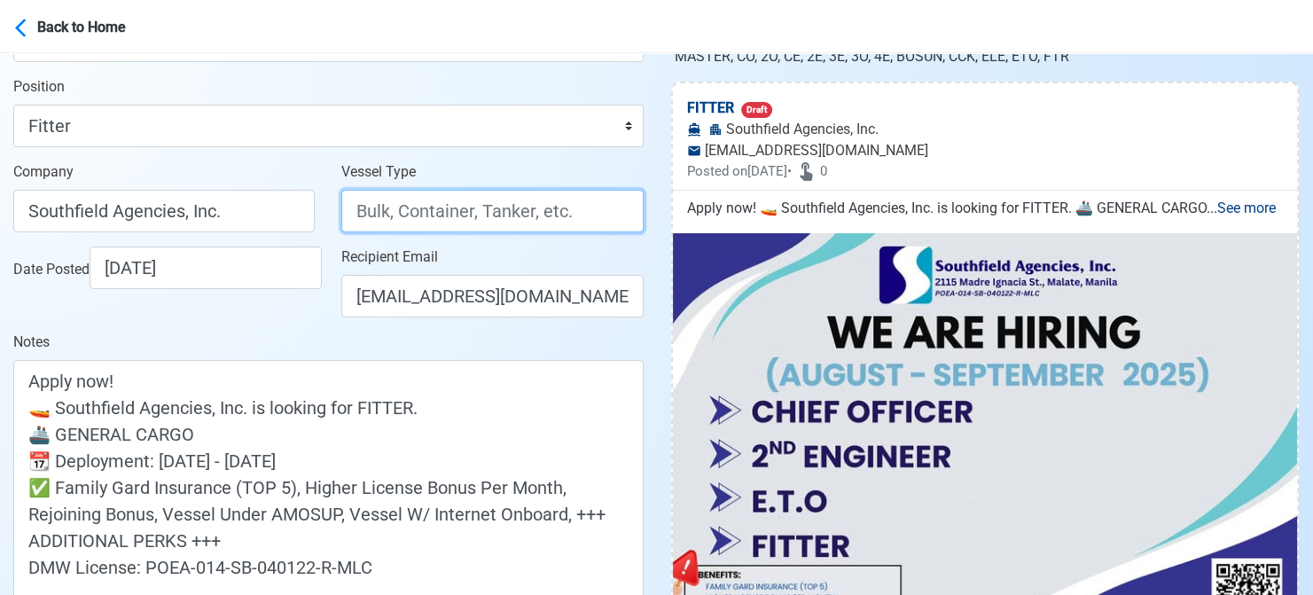
click at [439, 199] on input "Vessel Type" at bounding box center [491, 211] width 301 height 43
paste input "GENERAL CARGO"
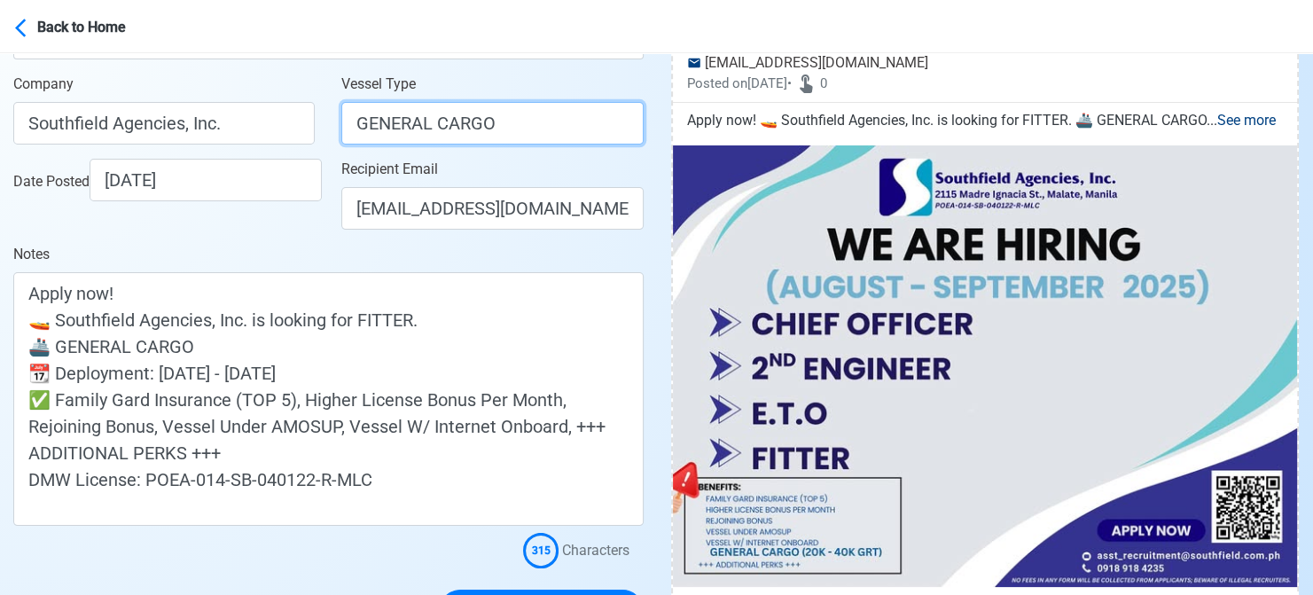
scroll to position [266, 0]
type input "GENERAL CARGO"
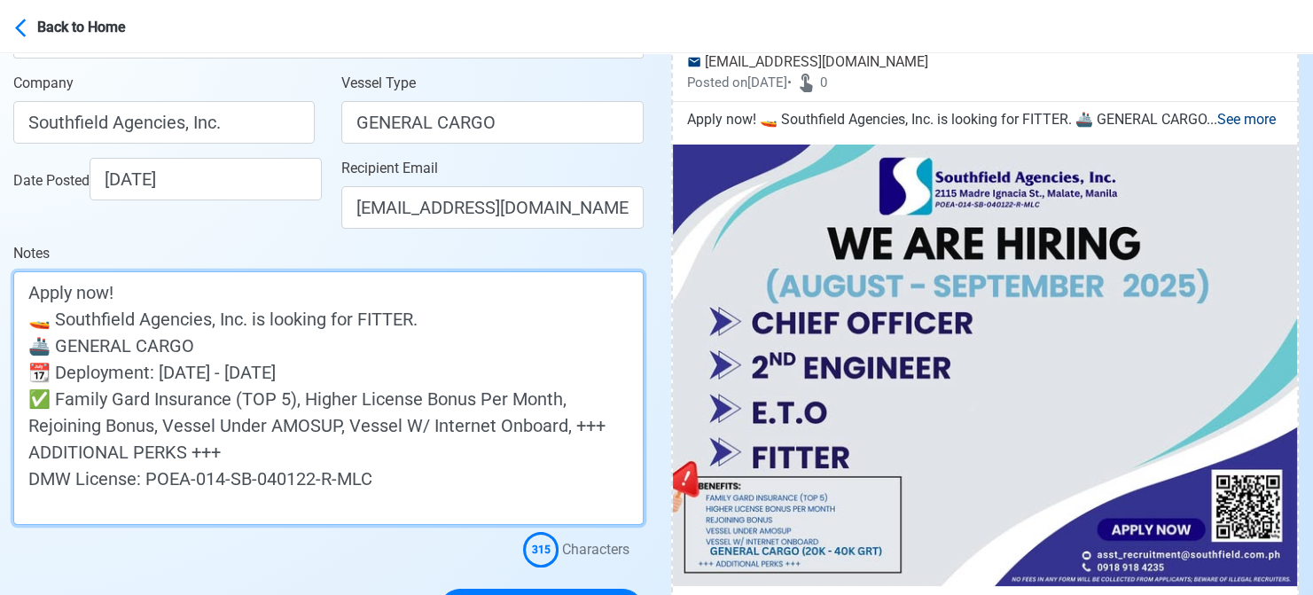
click at [277, 345] on textarea "Apply now! 🚤 Southfield Agencies, Inc. is looking for FITTER. 🚢 GENERAL CARGO 📆…" at bounding box center [328, 398] width 630 height 254
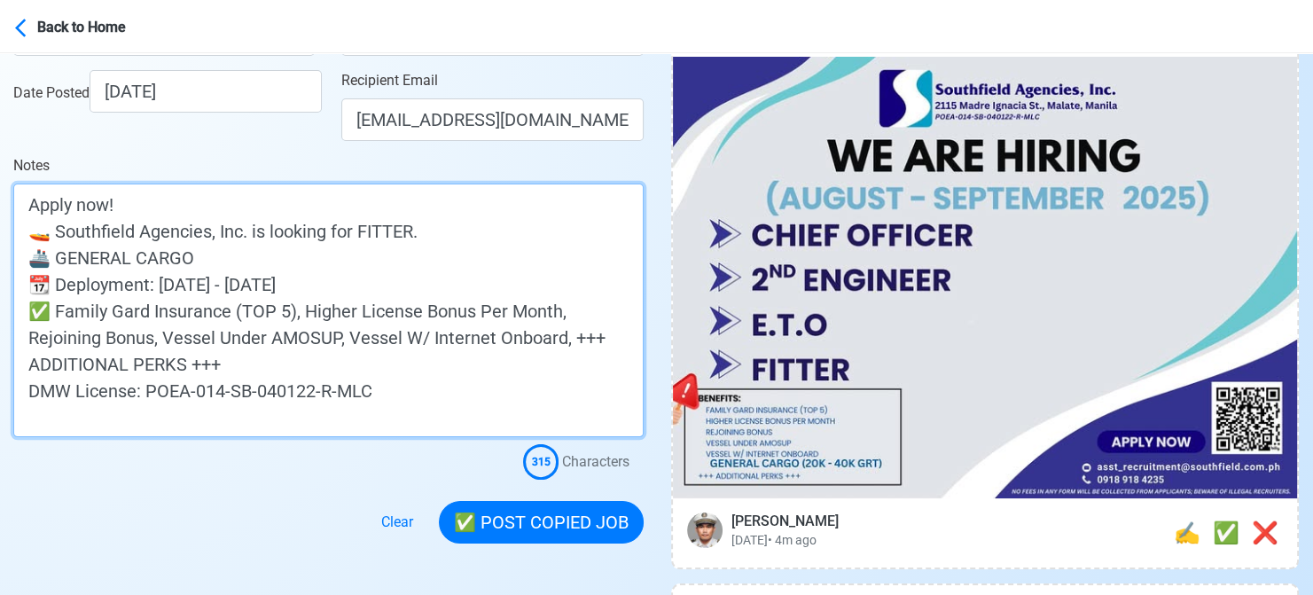
scroll to position [355, 0]
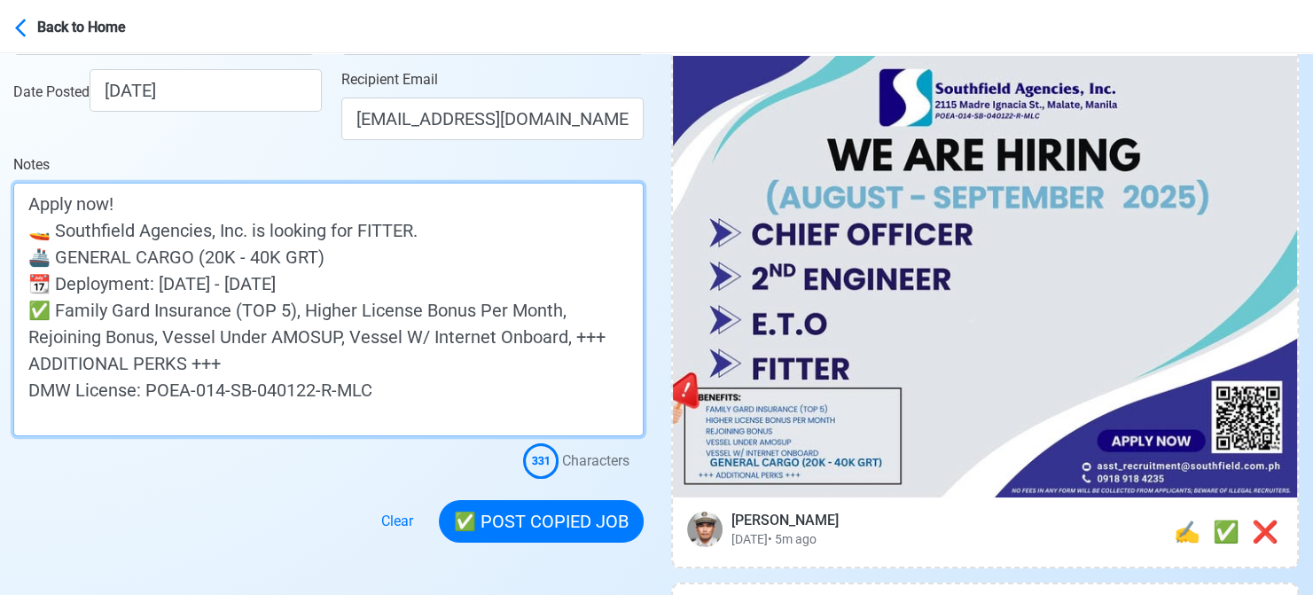
drag, startPoint x: 196, startPoint y: 251, endPoint x: 355, endPoint y: 251, distance: 159.6
click at [355, 251] on textarea "Apply now! 🚤 Southfield Agencies, Inc. is looking for FITTER. 🚢 GENERAL CARGO (…" at bounding box center [328, 310] width 630 height 254
click at [354, 257] on textarea "Apply now! 🚤 Southfield Agencies, Inc. is looking for FITTER. 🚢 GENERAL CARGO (…" at bounding box center [328, 310] width 630 height 254
drag, startPoint x: 343, startPoint y: 256, endPoint x: 199, endPoint y: 246, distance: 144.8
click at [199, 246] on textarea "Apply now! 🚤 Southfield Agencies, Inc. is looking for FITTER. 🚢 GENERAL CARGO (…" at bounding box center [328, 310] width 630 height 254
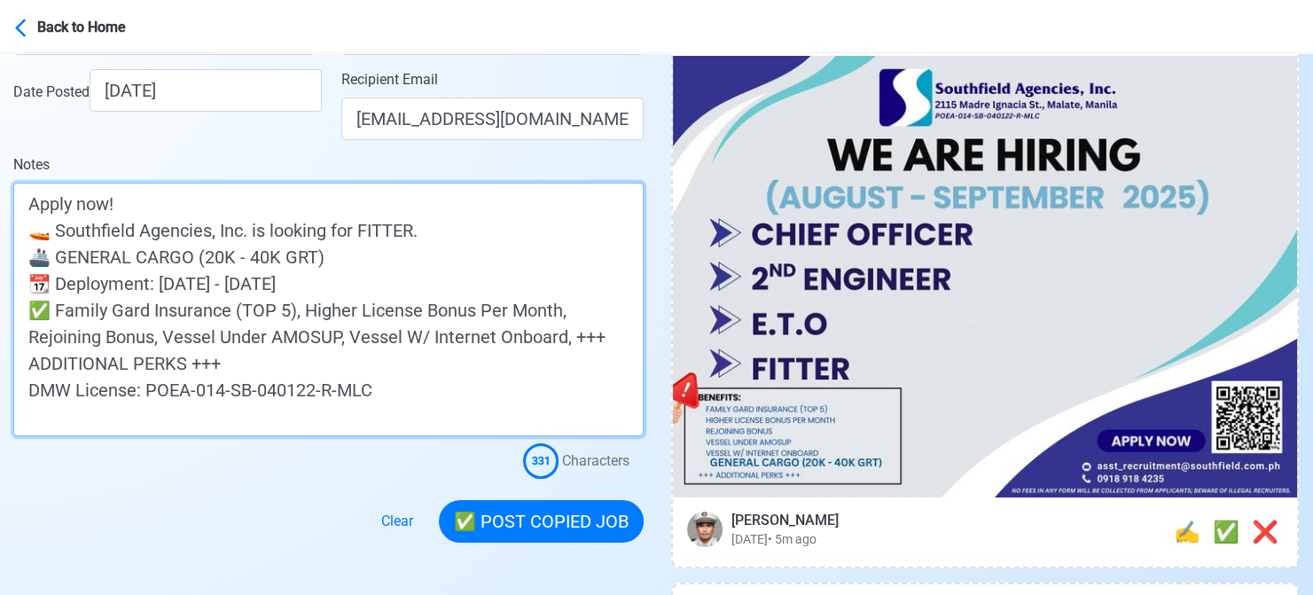
scroll to position [443, 0]
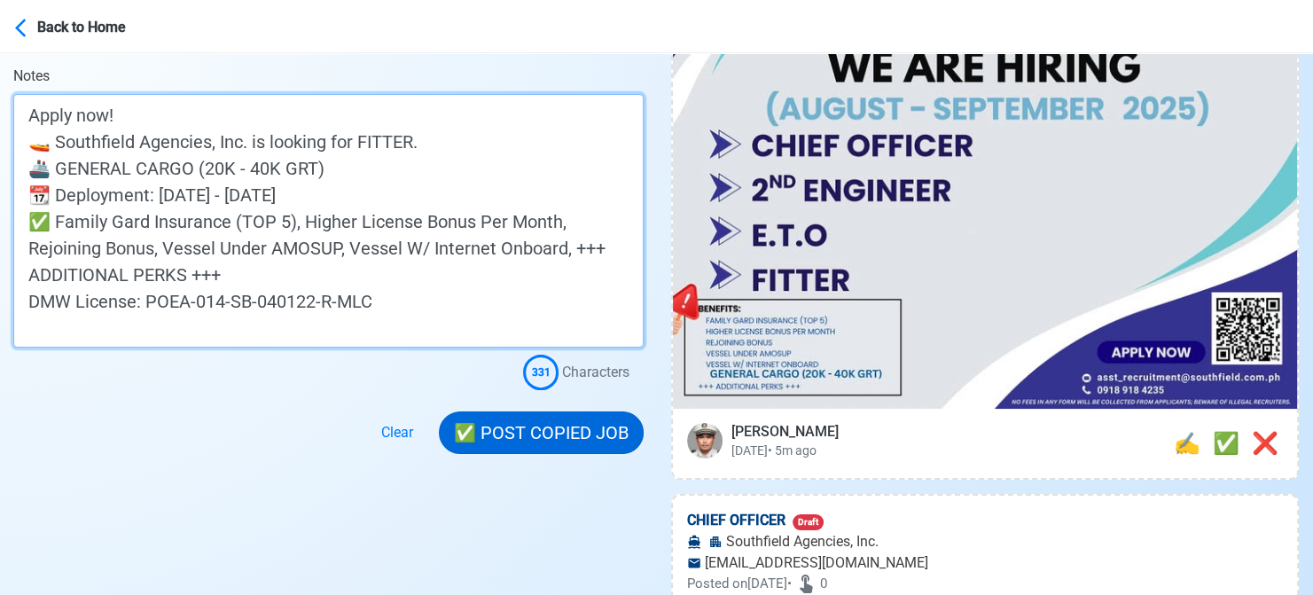
type textarea "Apply now! 🚤 Southfield Agencies, Inc. is looking for FITTER. 🚢 GENERAL CARGO (…"
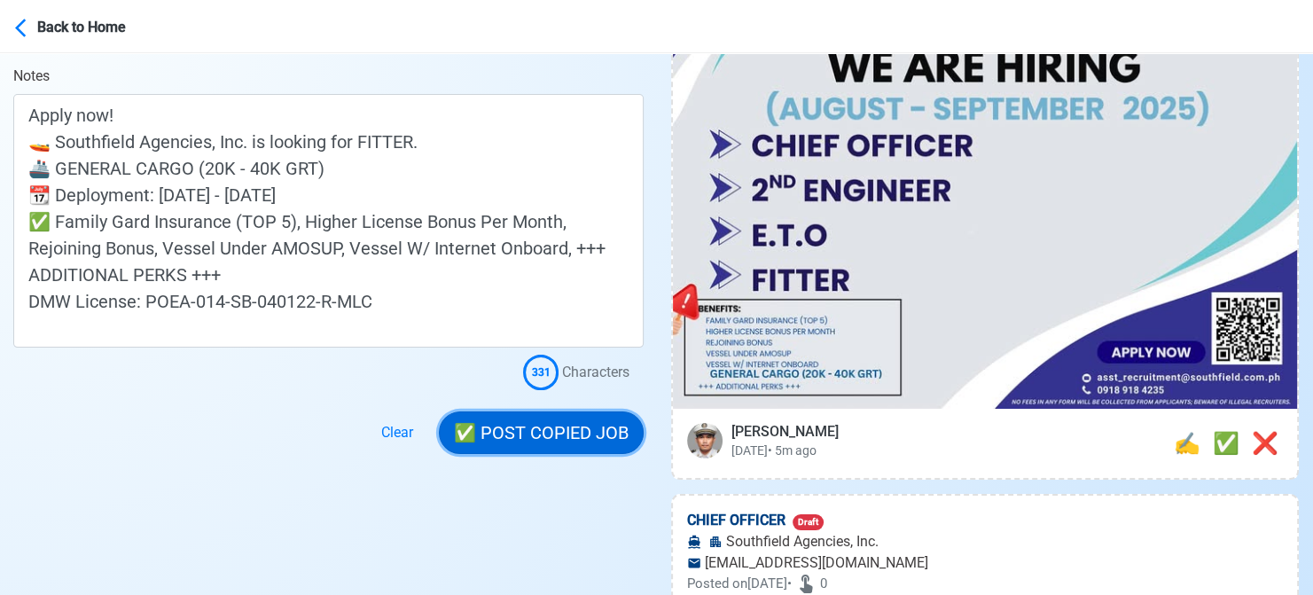
click at [554, 434] on button "✅ POST COPIED JOB" at bounding box center [541, 432] width 205 height 43
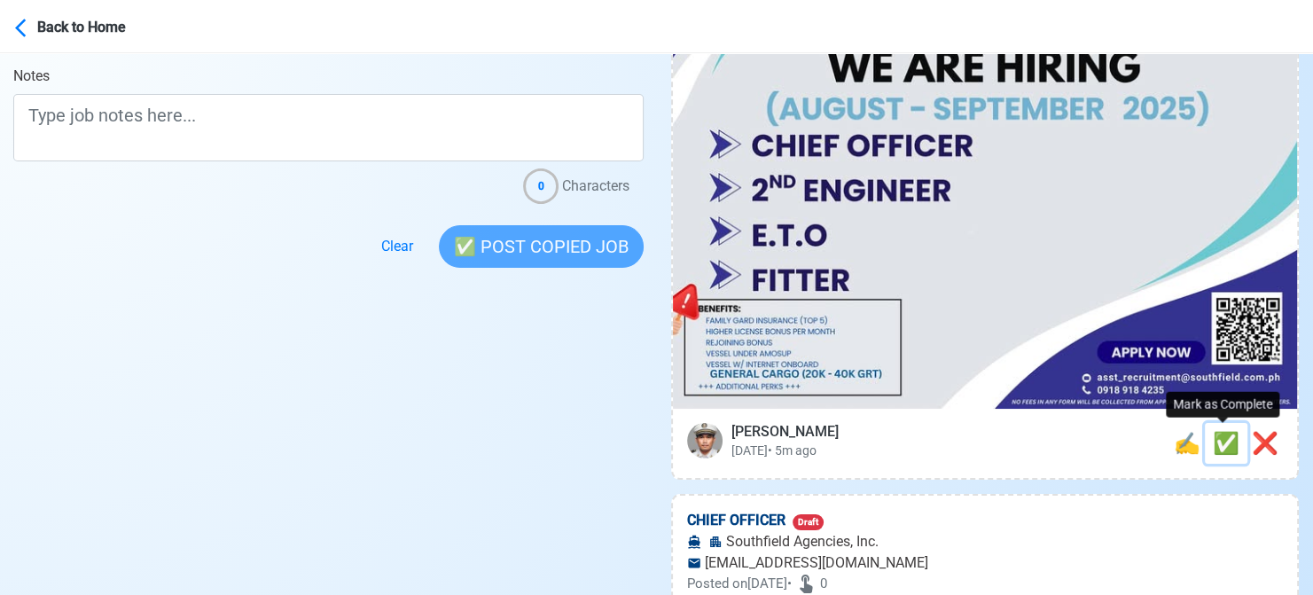
click at [1221, 445] on span "✅" at bounding box center [1226, 443] width 27 height 25
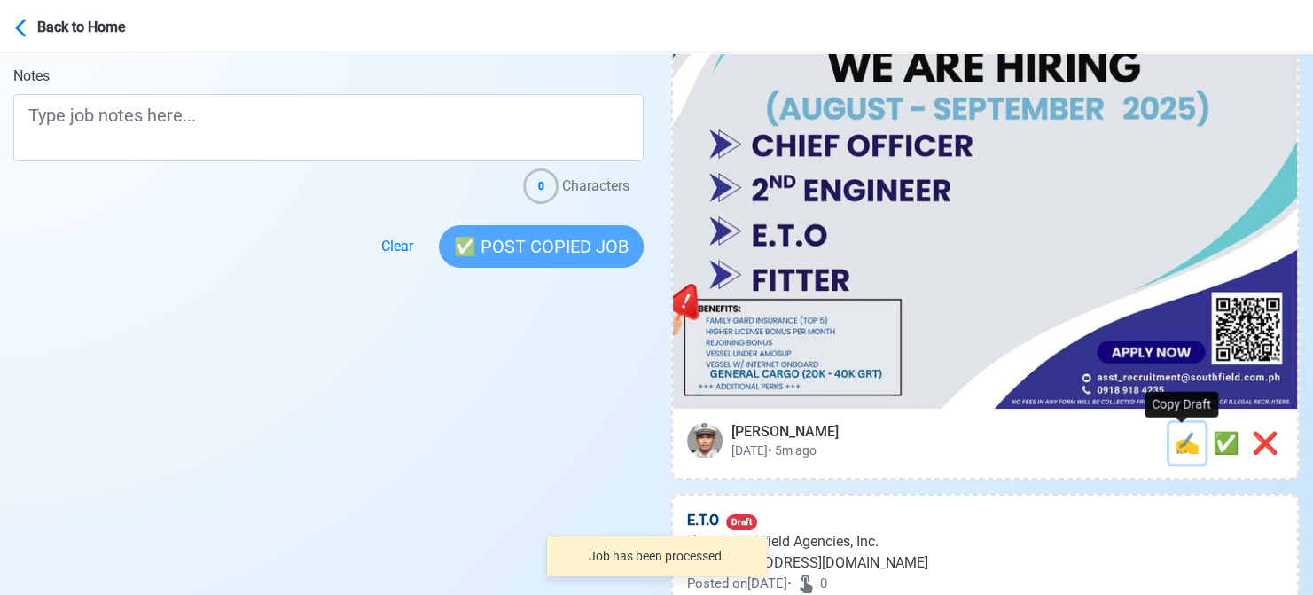
drag, startPoint x: 1174, startPoint y: 450, endPoint x: 1152, endPoint y: 450, distance: 22.2
click at [1174, 450] on span "✍️" at bounding box center [1187, 443] width 27 height 25
type input "CHIEF OFFICER"
select select
type input "Southfield Agencies, Inc."
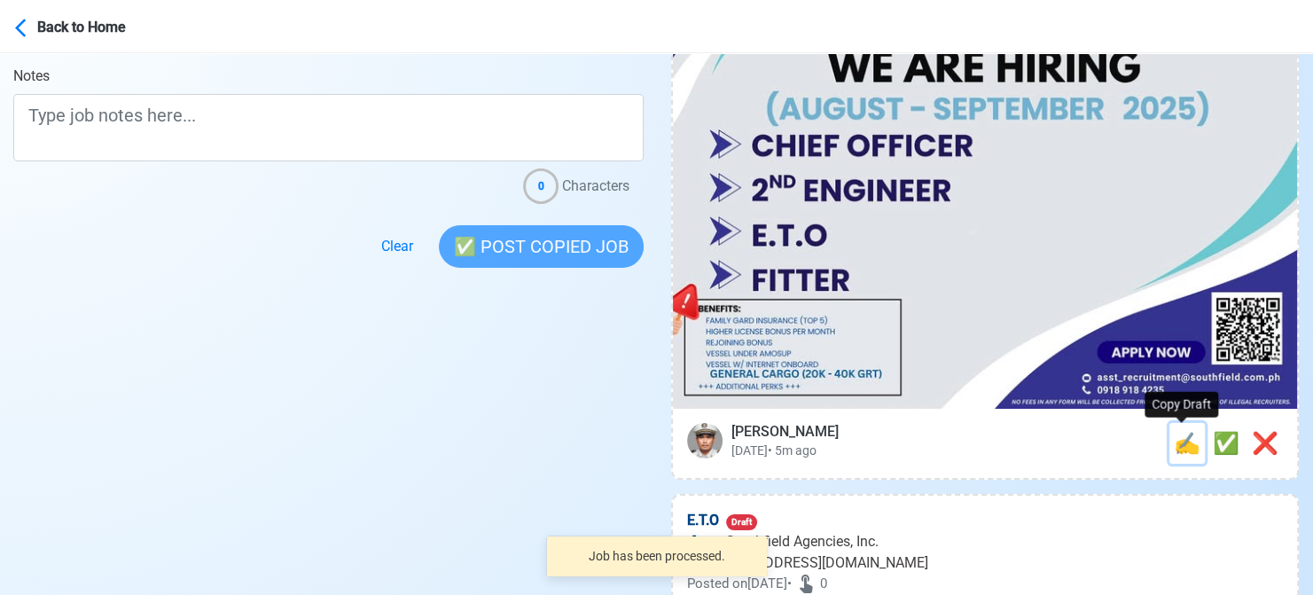
type input "[EMAIL_ADDRESS][DOMAIN_NAME]"
type textarea "Apply now! 🌐 Southfield Agencies, Inc. is looking for CHIEF OFFICER. 🚢 GENERAL …"
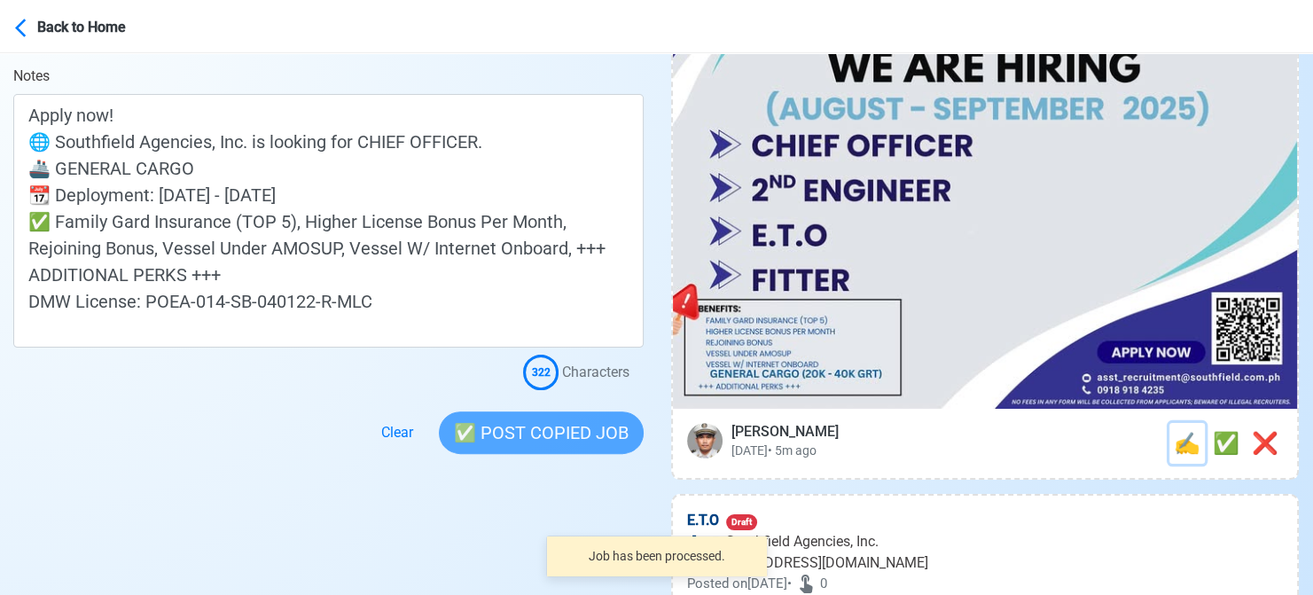
scroll to position [0, 0]
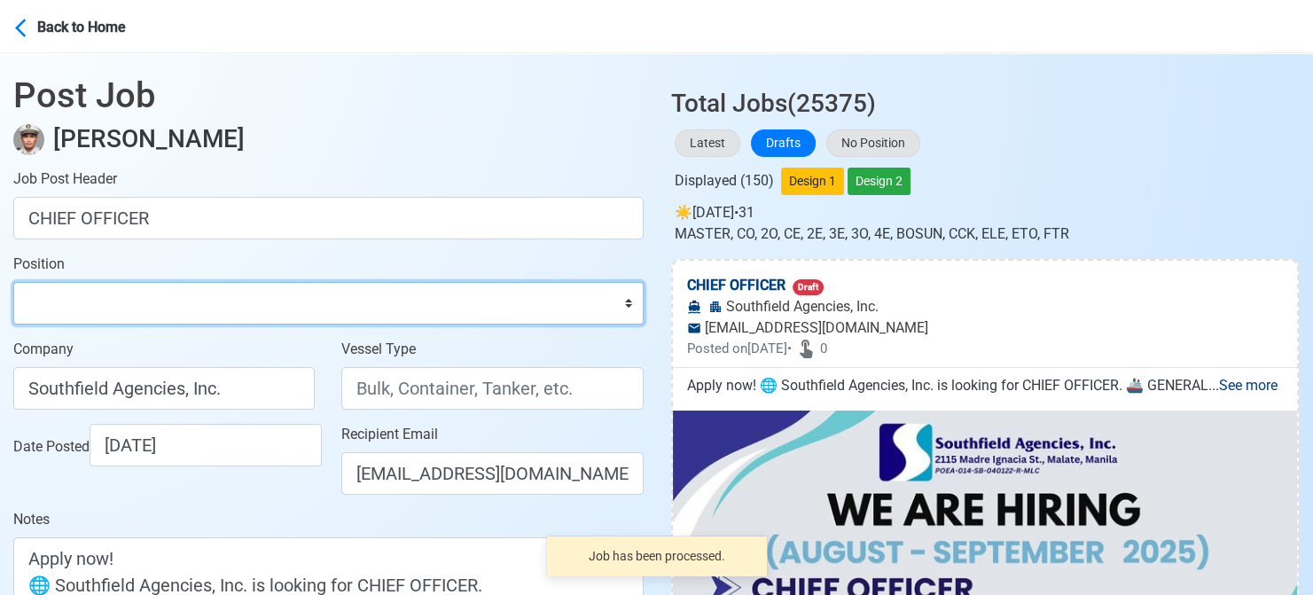
click at [106, 293] on select "Master Chief Officer 2nd Officer 3rd Officer Junior Officer Chief Engineer 2nd …" at bounding box center [328, 303] width 630 height 43
select select "Chief Officer"
click at [13, 282] on select "Master Chief Officer 2nd Officer 3rd Officer Junior Officer Chief Engineer 2nd …" at bounding box center [328, 303] width 630 height 43
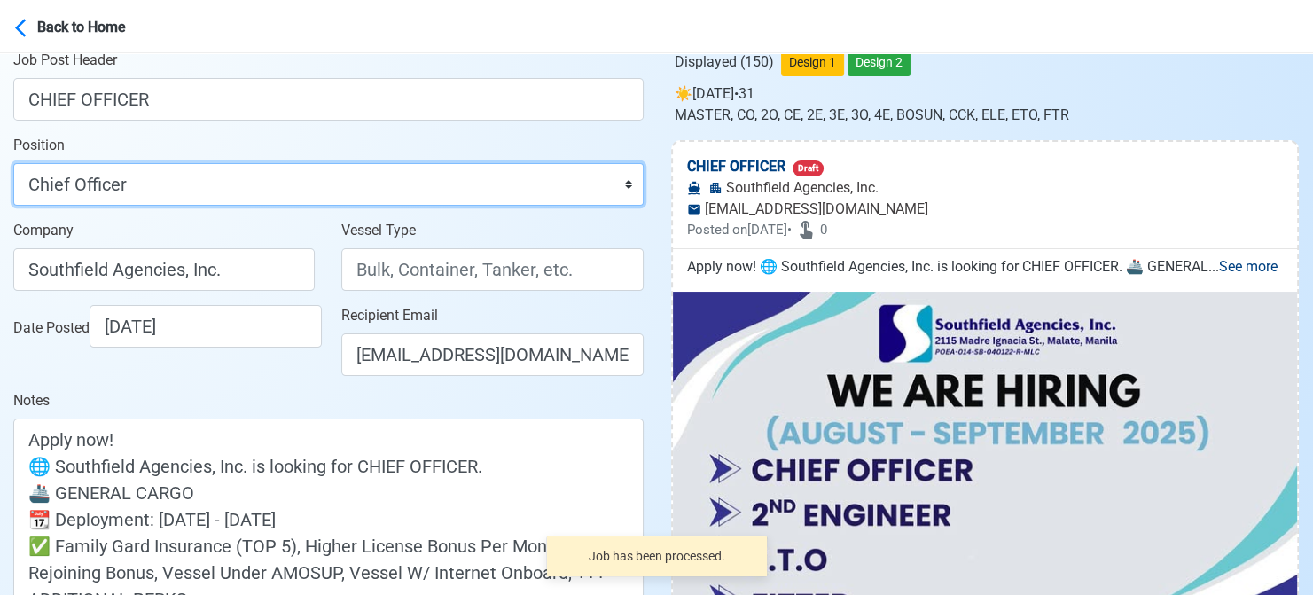
scroll to position [266, 0]
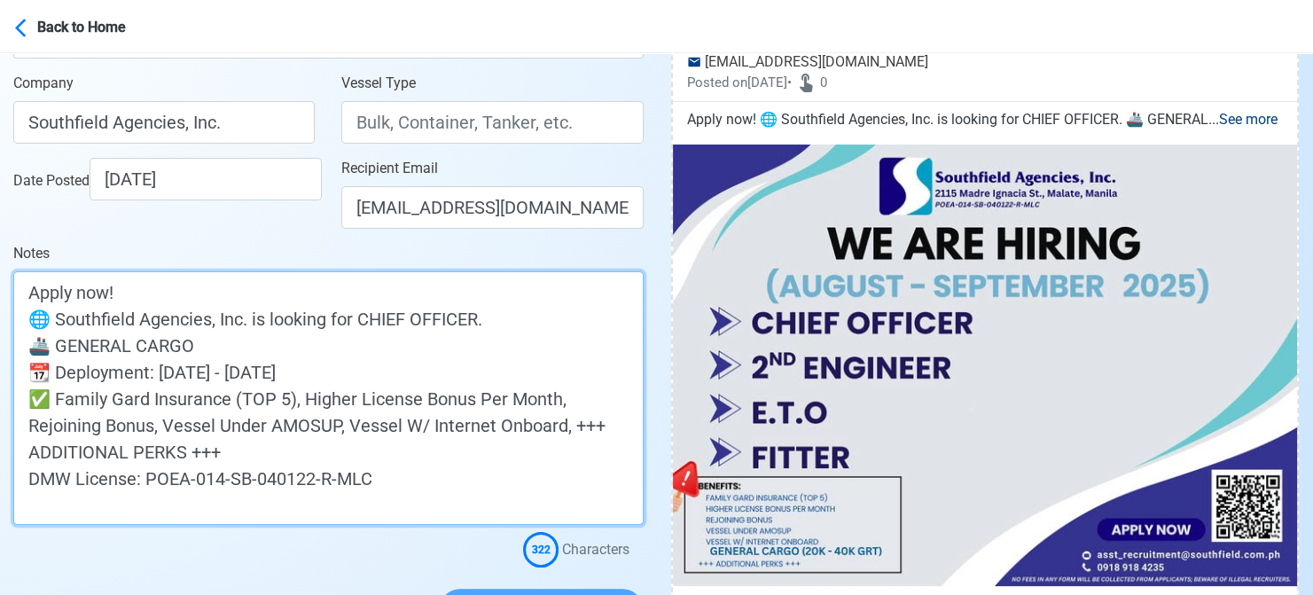
click at [243, 350] on textarea "Apply now! 🌐 Southfield Agencies, Inc. is looking for CHIEF OFFICER. 🚢 GENERAL …" at bounding box center [328, 398] width 630 height 254
paste textarea "(20K - 40K GRT)"
type textarea "Apply now! 🌐 Southfield Agencies, Inc. is looking for CHIEF OFFICER. 🚢 GENERAL …"
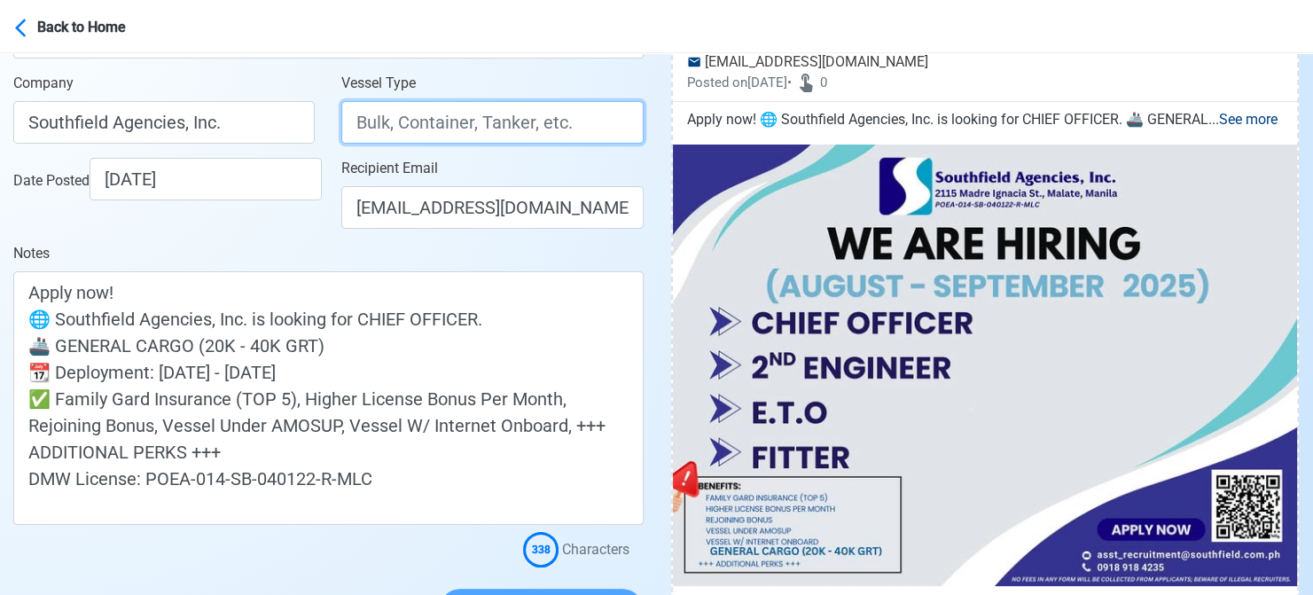
click at [411, 123] on input "Vessel Type" at bounding box center [491, 122] width 301 height 43
type input "GENERAL CARGO"
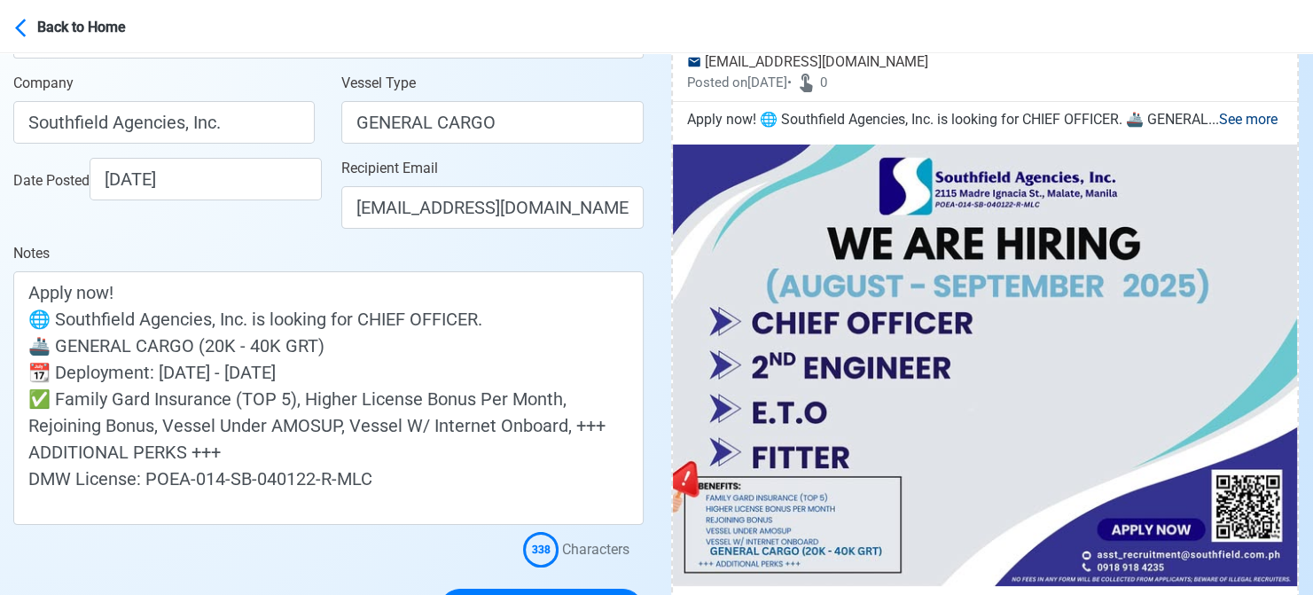
click at [314, 241] on div "Date Posted [DATE]" at bounding box center [164, 200] width 328 height 85
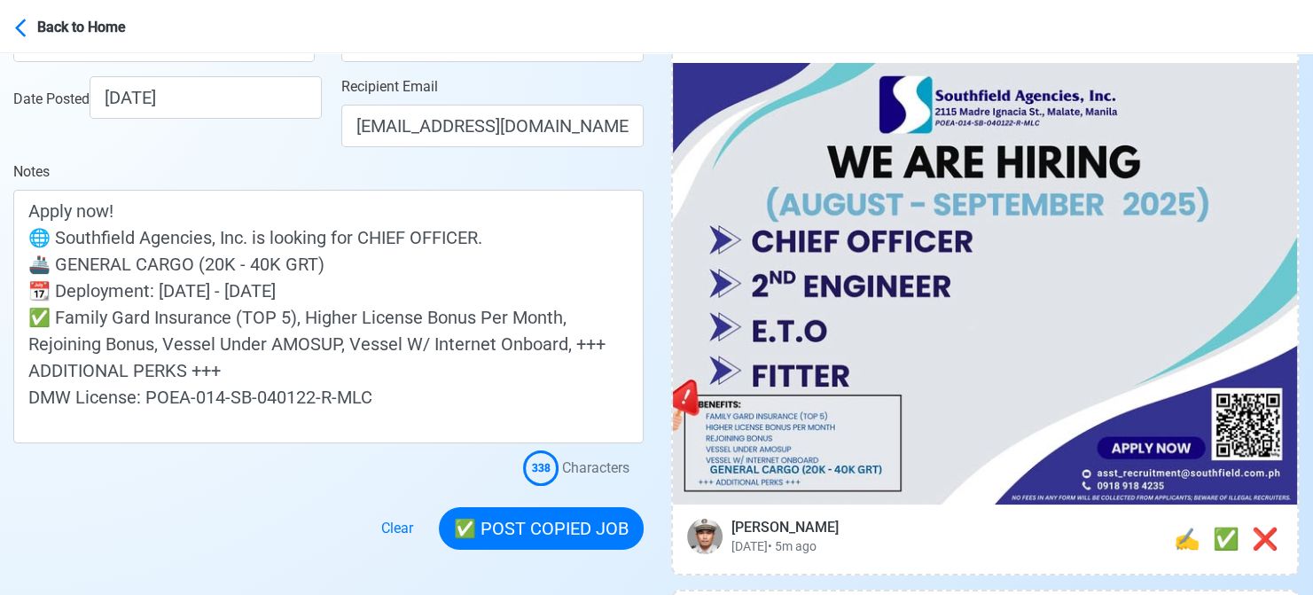
scroll to position [532, 0]
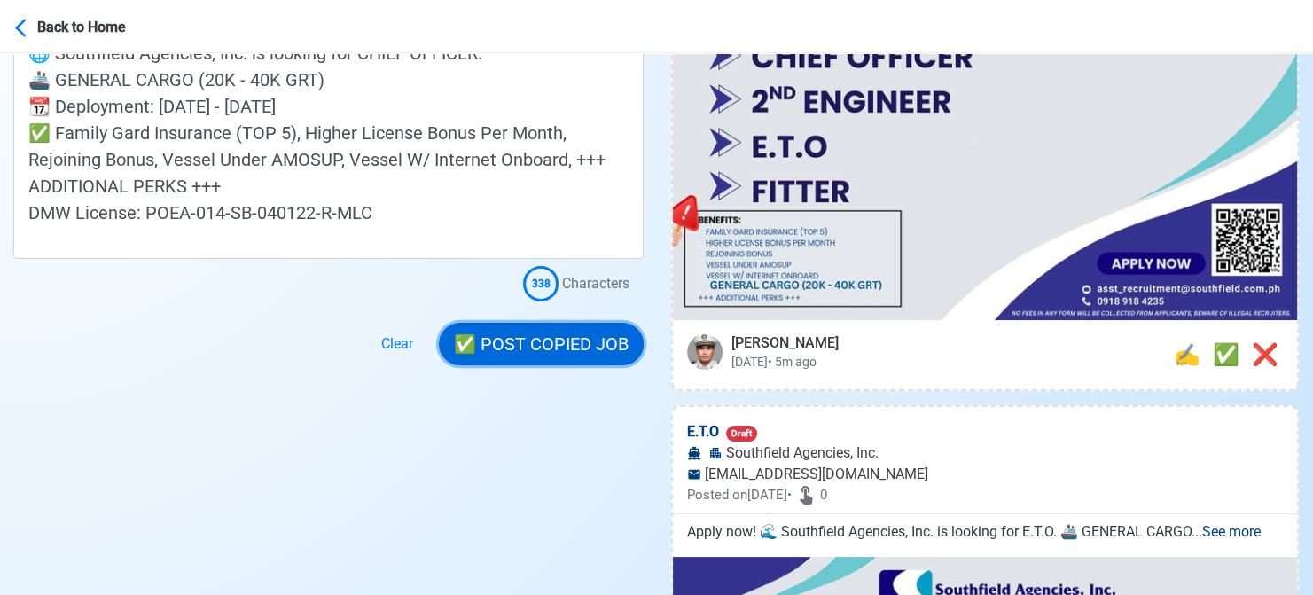
click at [569, 333] on button "✅ POST COPIED JOB" at bounding box center [541, 344] width 205 height 43
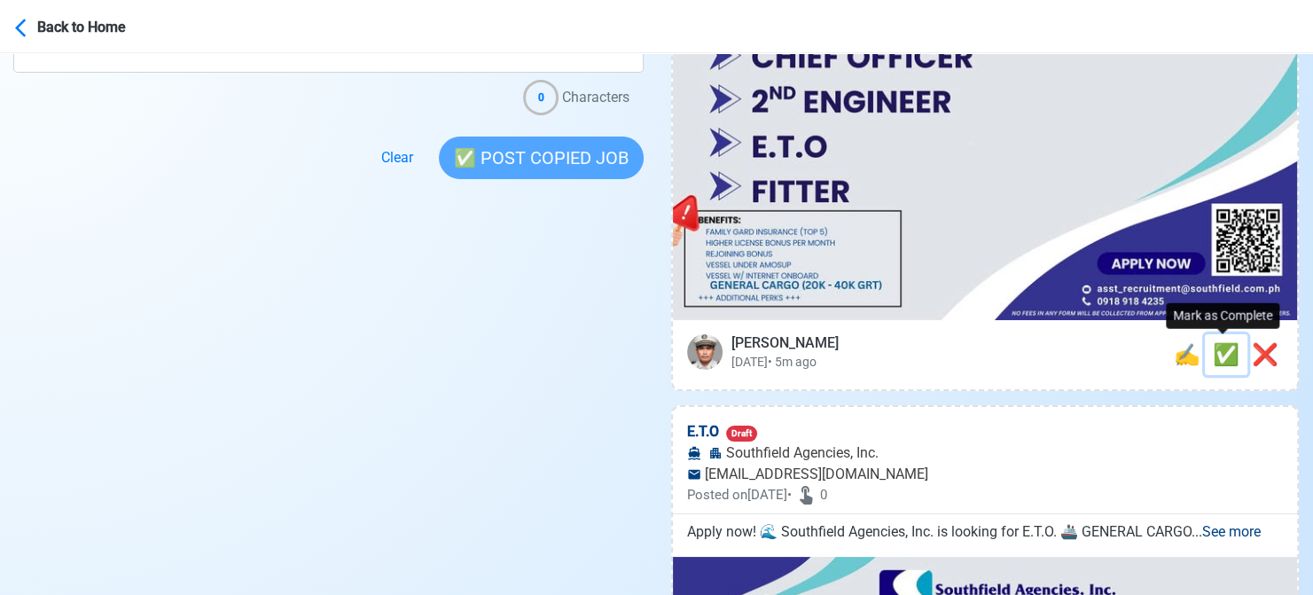
click at [1217, 361] on span "✅" at bounding box center [1226, 354] width 27 height 25
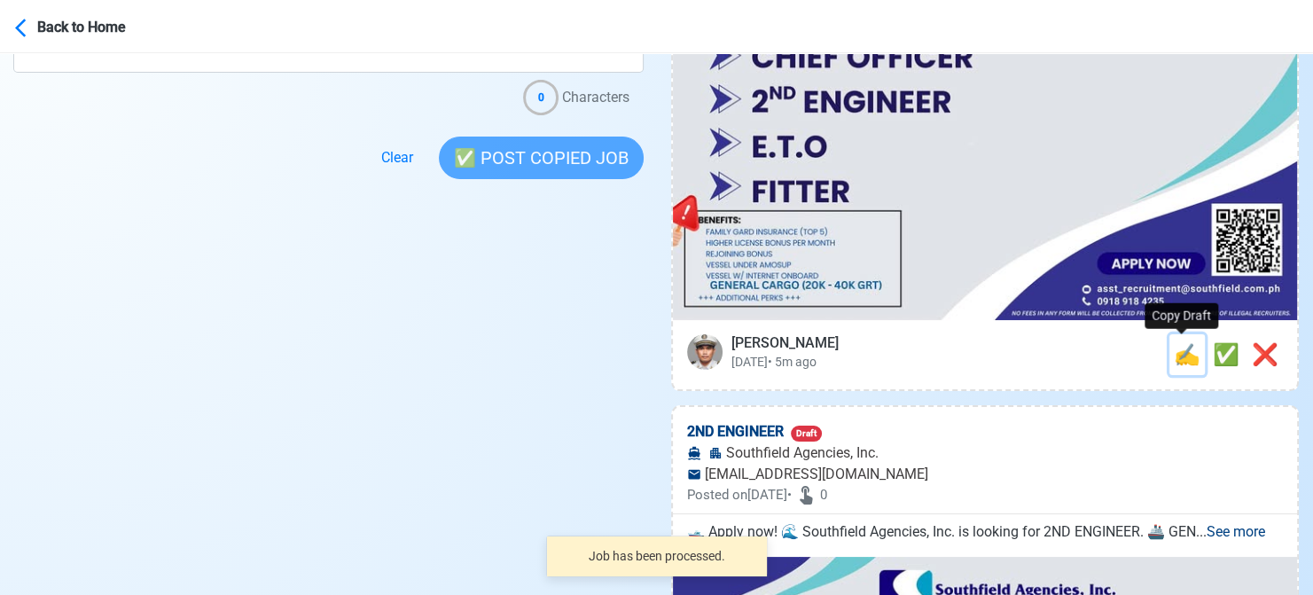
click at [1174, 353] on span "✍️" at bounding box center [1187, 354] width 27 height 25
type input "E.T.O"
select select
type input "Southfield Agencies, Inc."
type input "[EMAIL_ADDRESS][DOMAIN_NAME]"
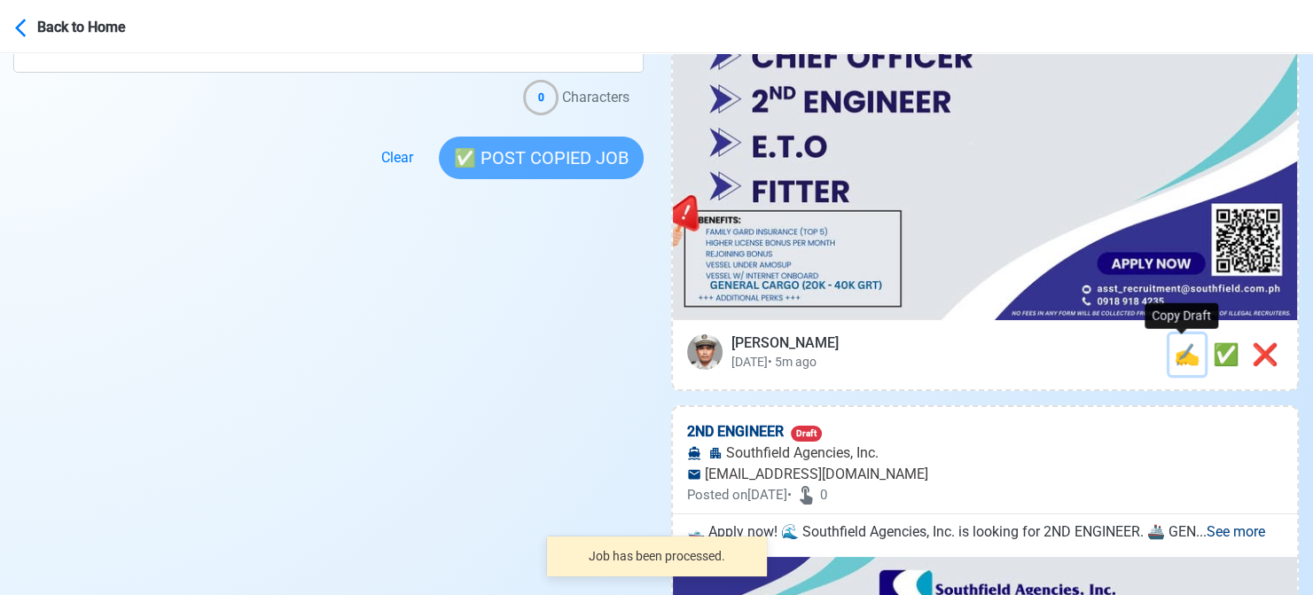
type textarea "Apply now! 🌊 Southfield Agencies, Inc. is looking for E.T.O. 🚢 GENERAL CARGO 📆 …"
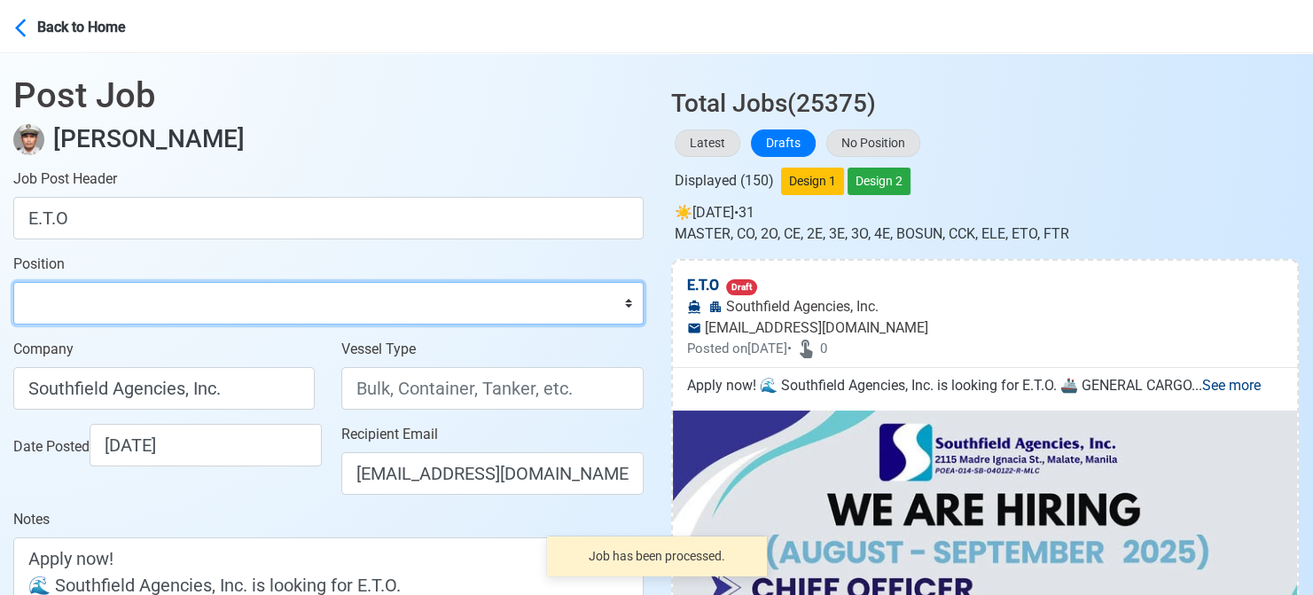
click at [146, 301] on select "Master Chief Officer 2nd Officer 3rd Officer Junior Officer Chief Engineer 2nd …" at bounding box center [328, 303] width 630 height 43
select select "ETO/ETR"
click at [13, 282] on select "Master Chief Officer 2nd Officer 3rd Officer Junior Officer Chief Engineer 2nd …" at bounding box center [328, 303] width 630 height 43
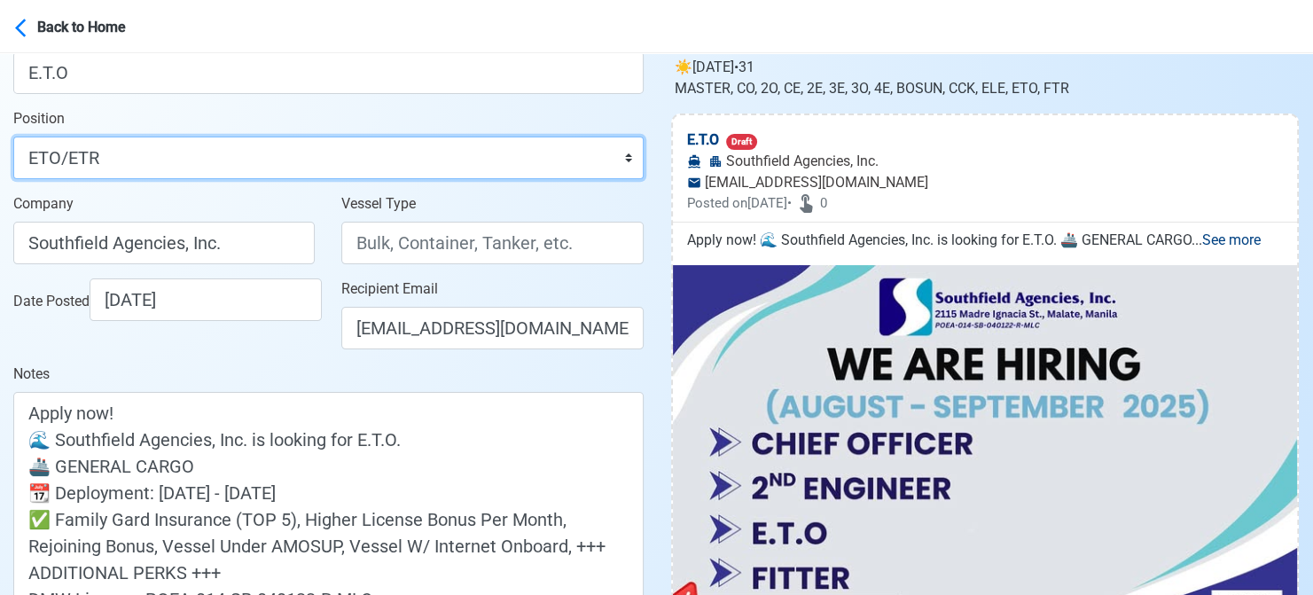
scroll to position [177, 0]
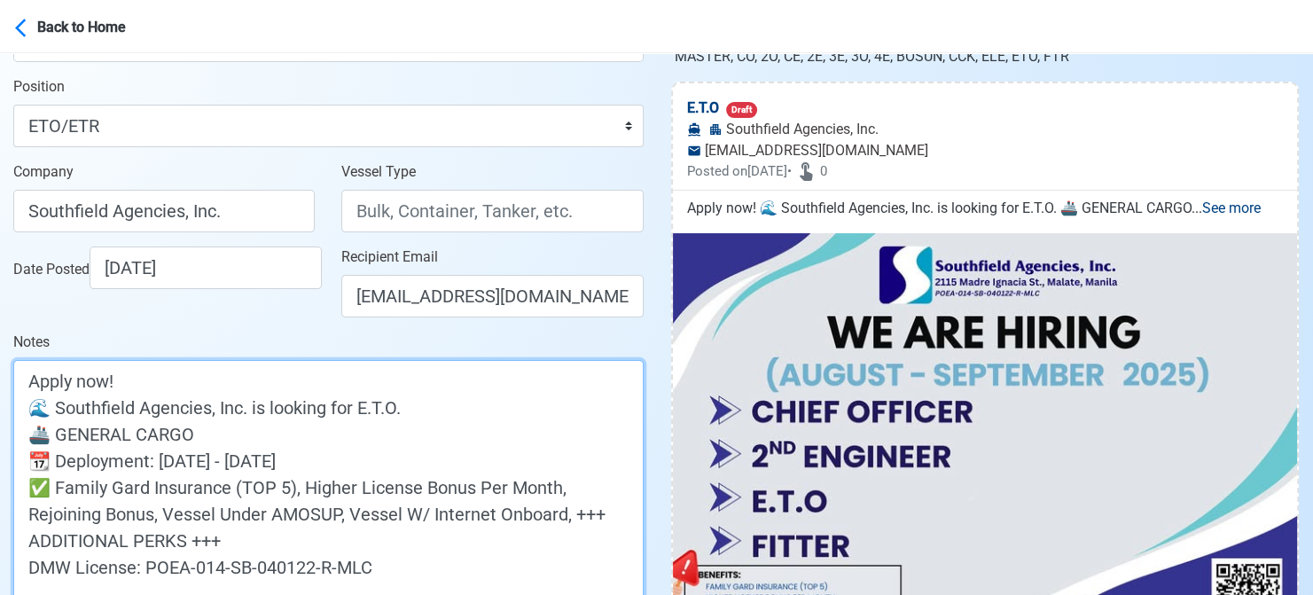
click at [277, 440] on textarea "Apply now! 🌊 Southfield Agencies, Inc. is looking for E.T.O. 🚢 GENERAL CARGO 📆 …" at bounding box center [328, 487] width 630 height 254
paste textarea "(20K - 40K GRT)"
type textarea "Apply now! 🌊 Southfield Agencies, Inc. is looking for E.T.O. 🚢 GENERAL CARGO (2…"
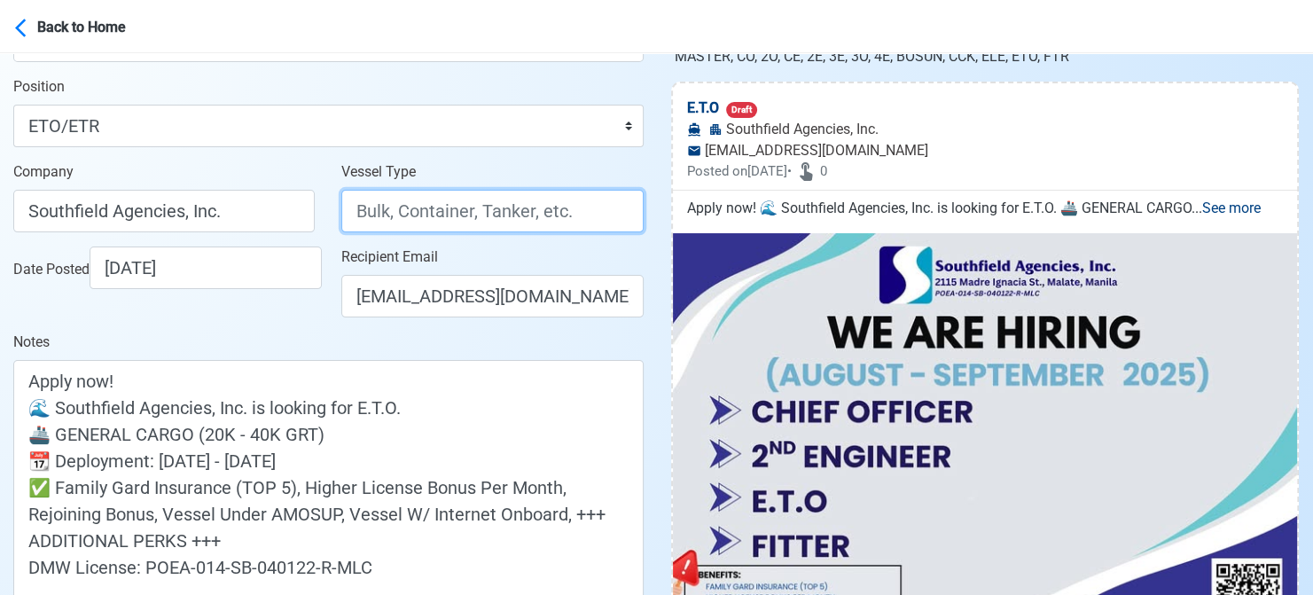
click at [394, 212] on input "Vessel Type" at bounding box center [491, 211] width 301 height 43
type input "GENERAL CARGO"
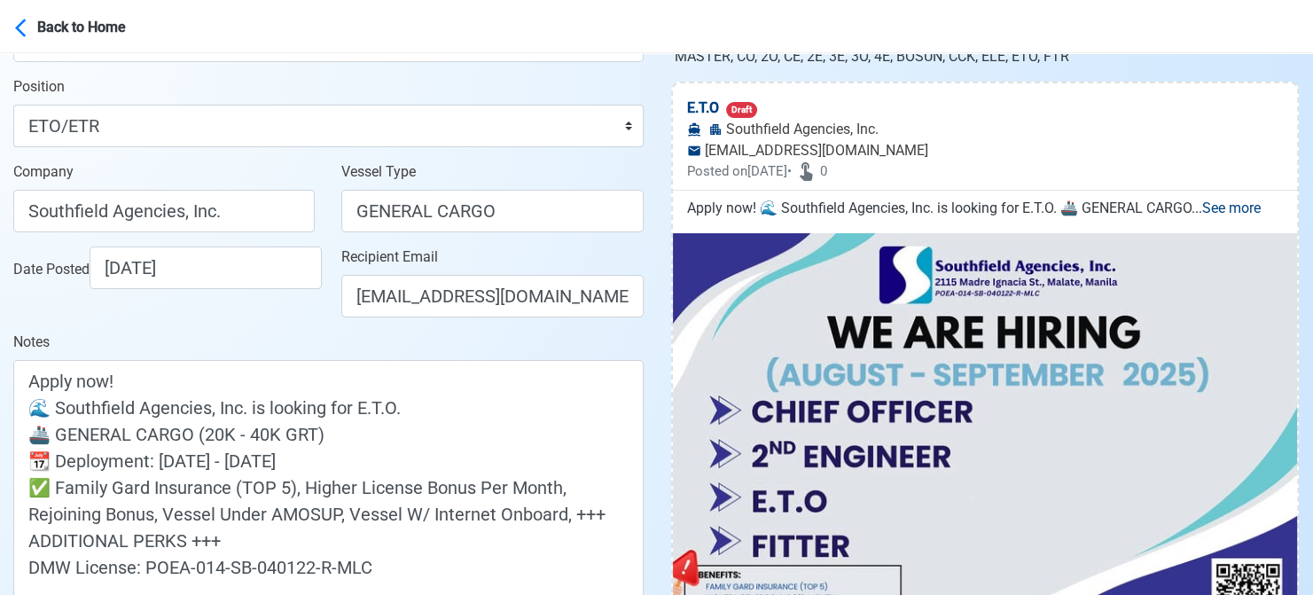
click at [289, 324] on div "Date Posted [DATE]" at bounding box center [164, 288] width 328 height 85
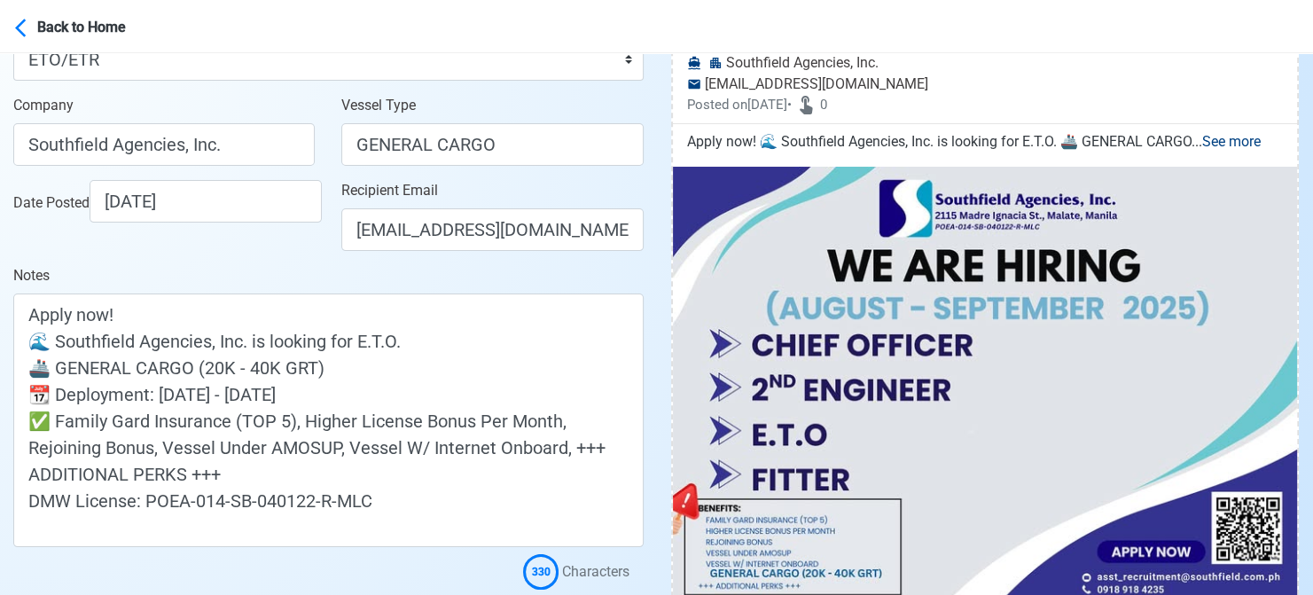
scroll to position [443, 0]
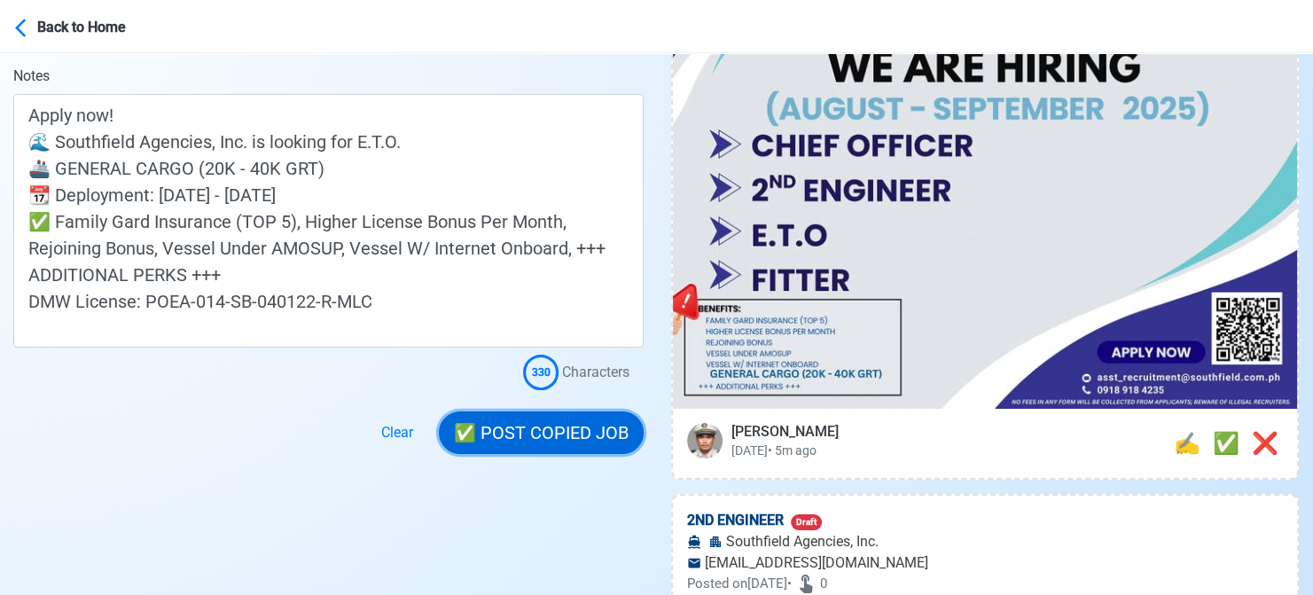
click at [565, 429] on button "✅ POST COPIED JOB" at bounding box center [541, 432] width 205 height 43
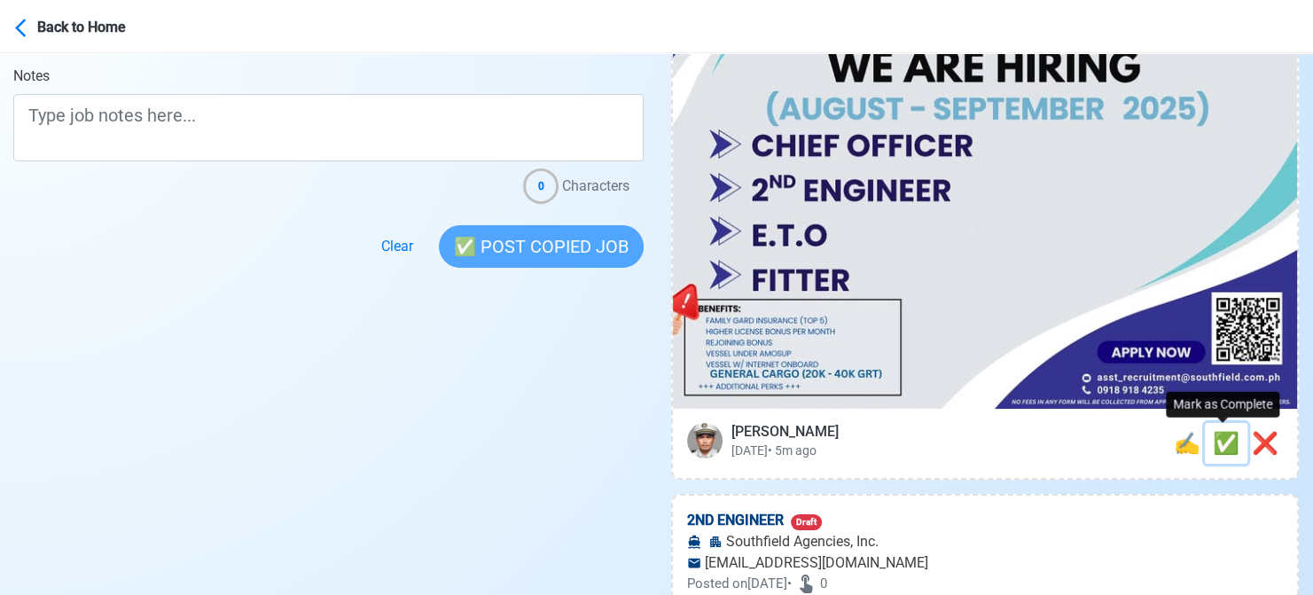
click at [1226, 445] on span "✅" at bounding box center [1226, 443] width 27 height 25
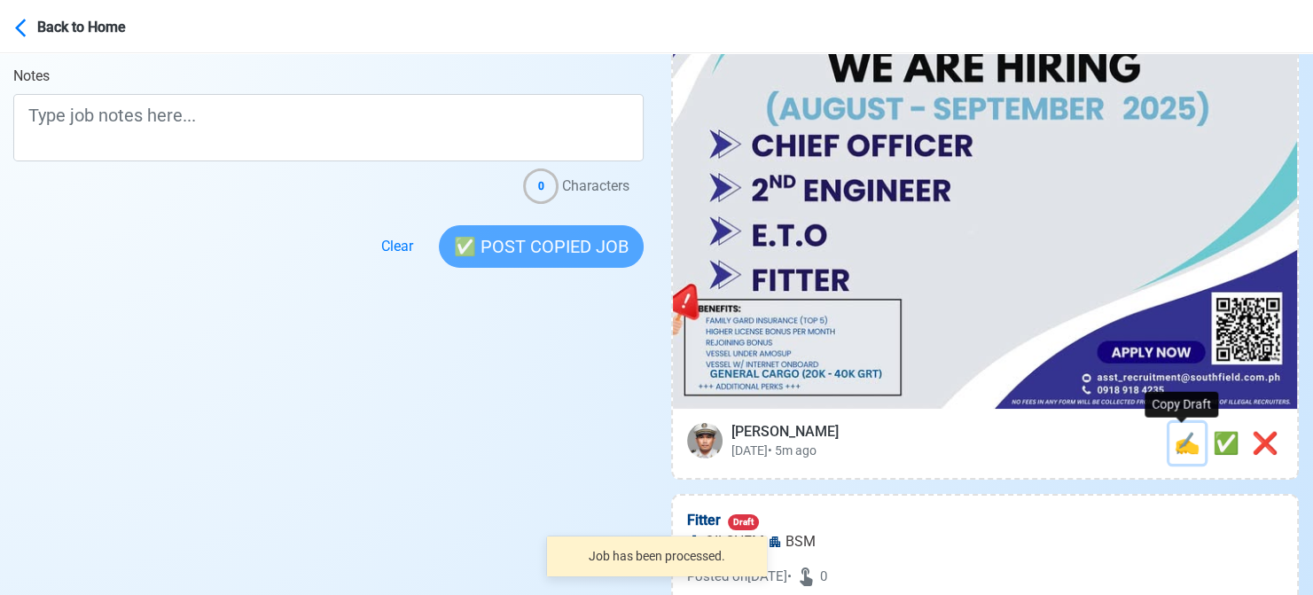
click at [1186, 446] on span "✍️" at bounding box center [1187, 443] width 27 height 25
type input "2ND ENGINEER"
select select
type input "Southfield Agencies, Inc."
type input "[EMAIL_ADDRESS][DOMAIN_NAME]"
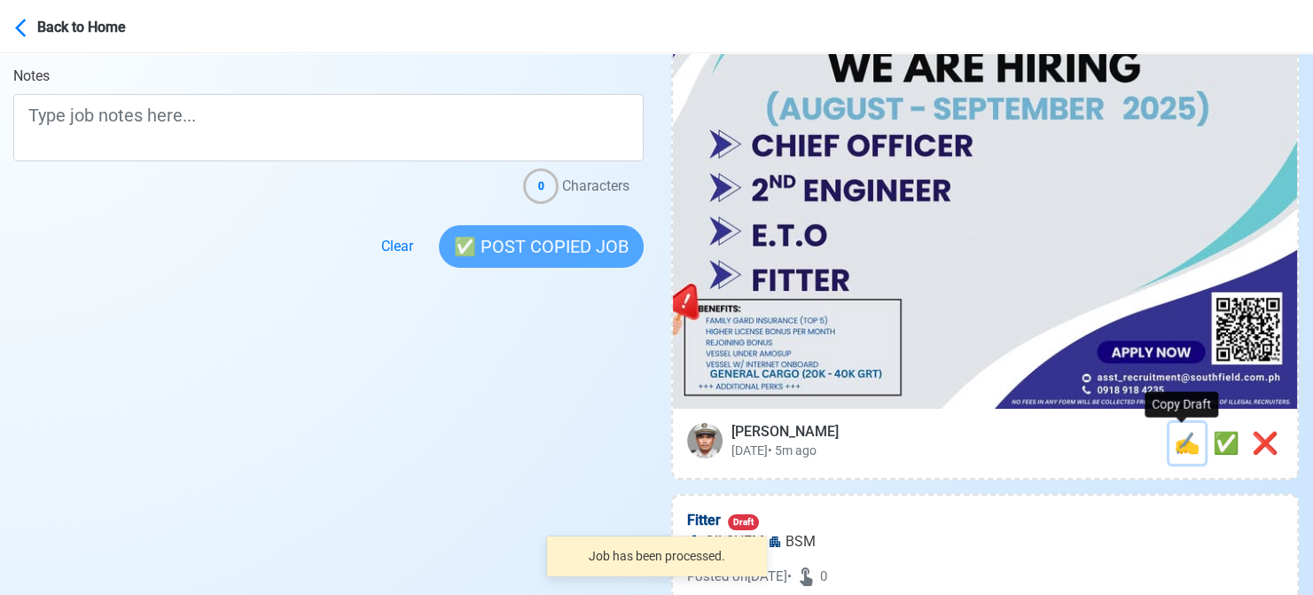
type textarea "🛥️ Apply now! 🌊 Southfield Agencies, Inc. is looking for 2ND ENGINEER. 🚢 GENERA…"
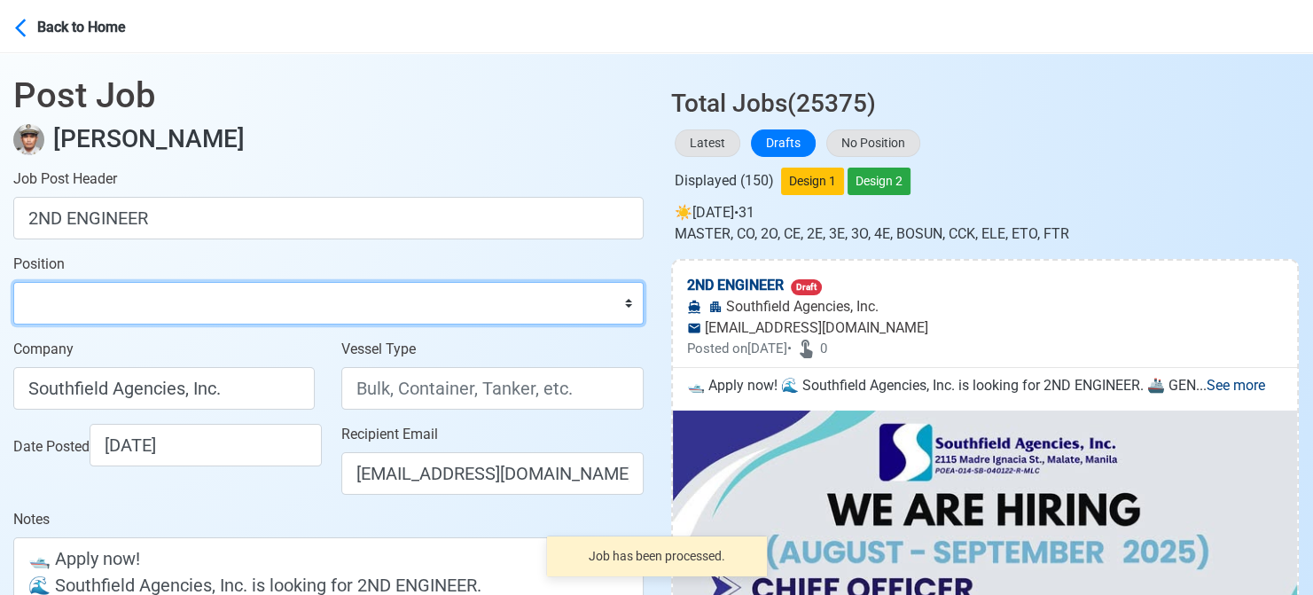
click at [121, 285] on select "Master Chief Officer 2nd Officer 3rd Officer Junior Officer Chief Engineer 2nd …" at bounding box center [328, 303] width 630 height 43
select select "2nd Engineer"
click at [13, 282] on select "Master Chief Officer 2nd Officer 3rd Officer Junior Officer Chief Engineer 2nd …" at bounding box center [328, 303] width 630 height 43
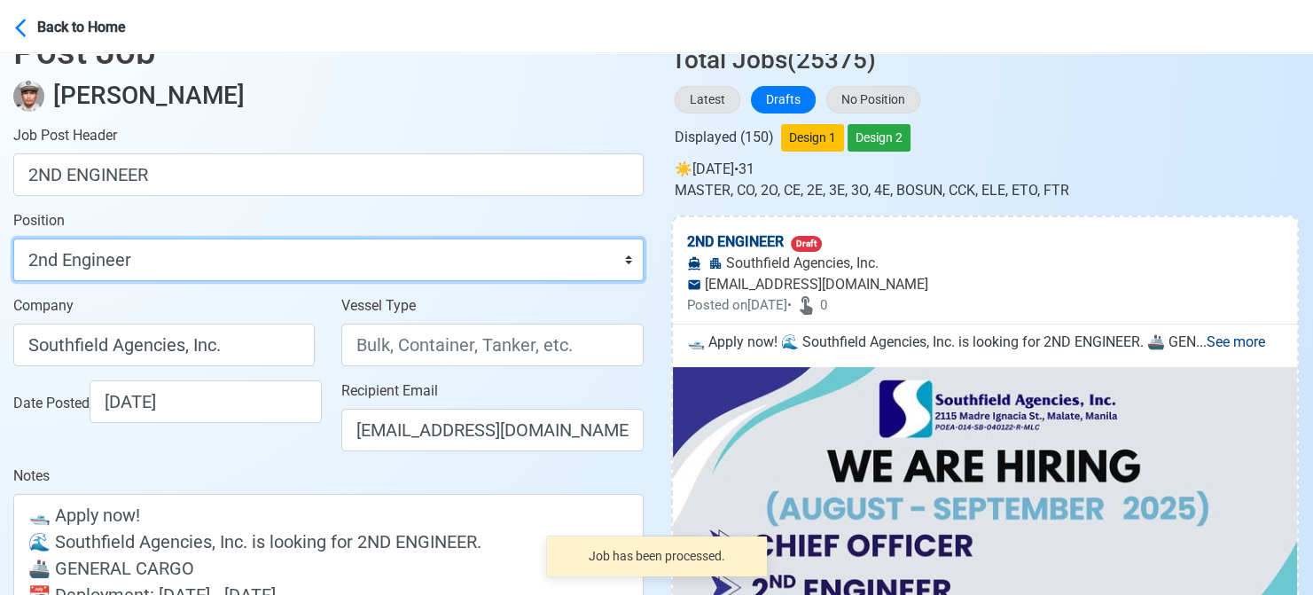
scroll to position [177, 0]
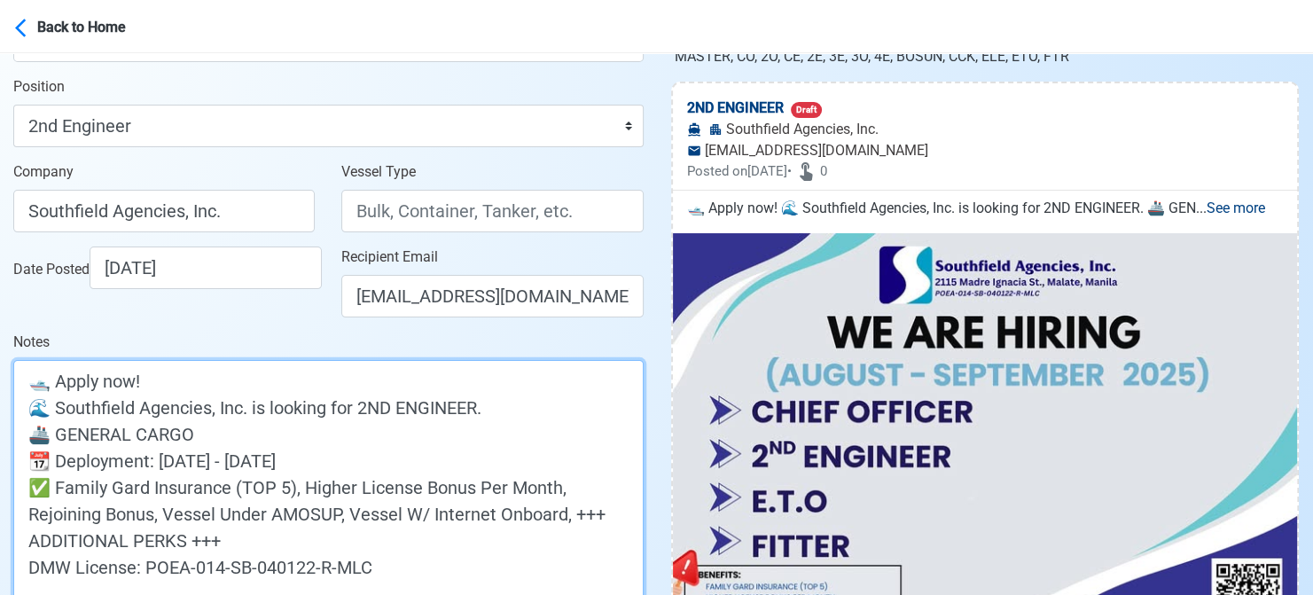
click at [272, 437] on textarea "🛥️ Apply now! 🌊 Southfield Agencies, Inc. is looking for 2ND ENGINEER. 🚢 GENERA…" at bounding box center [328, 487] width 630 height 254
paste textarea "(20K - 40K GRT)"
type textarea "🛥️ Apply now! 🌊 Southfield Agencies, Inc. is looking for 2ND ENGINEER. 🚢 GENERA…"
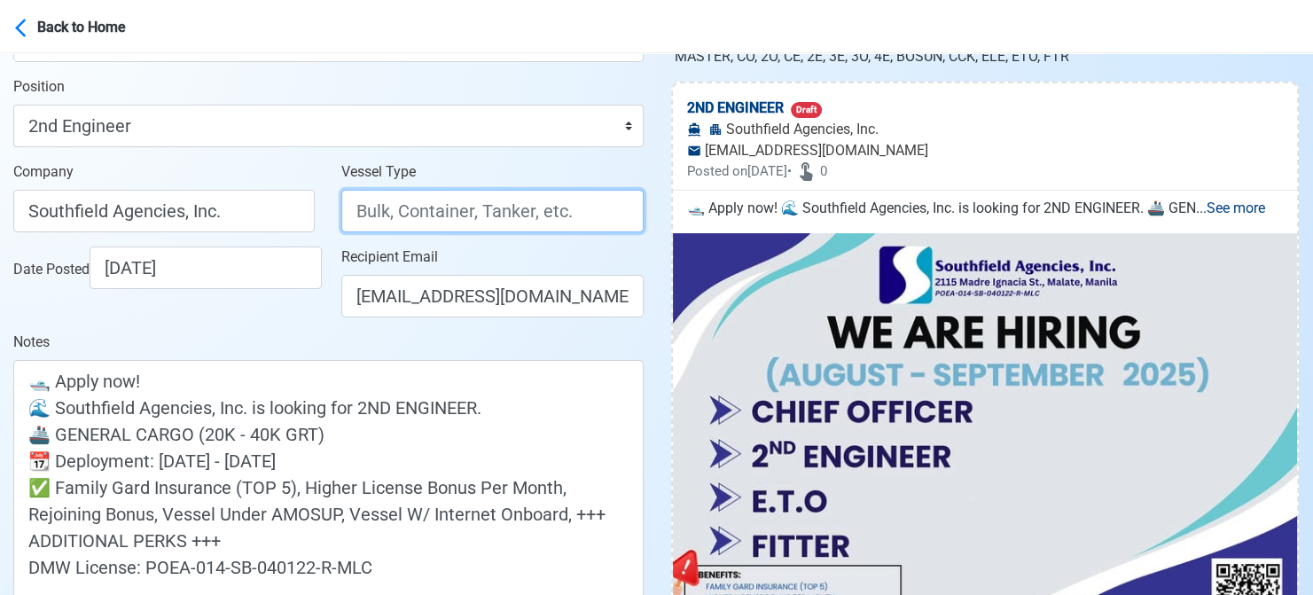
click at [398, 201] on input "Vessel Type" at bounding box center [491, 211] width 301 height 43
type input "GENERAL CARGO"
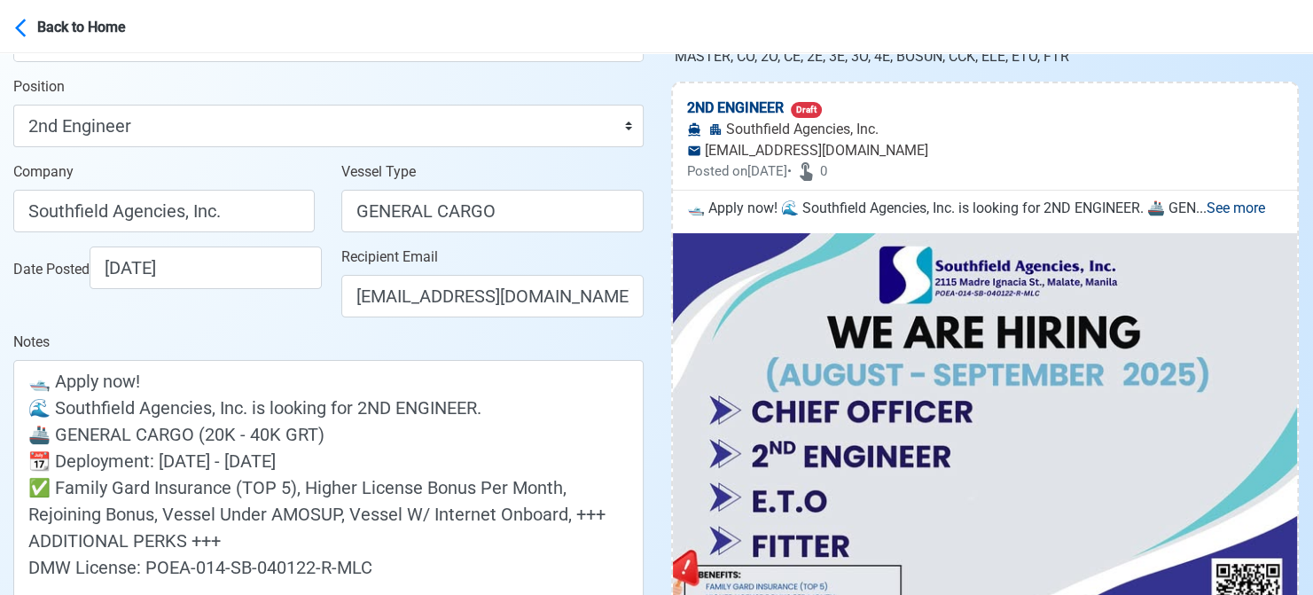
click at [255, 289] on div "Date Posted [DATE]" at bounding box center [168, 267] width 311 height 43
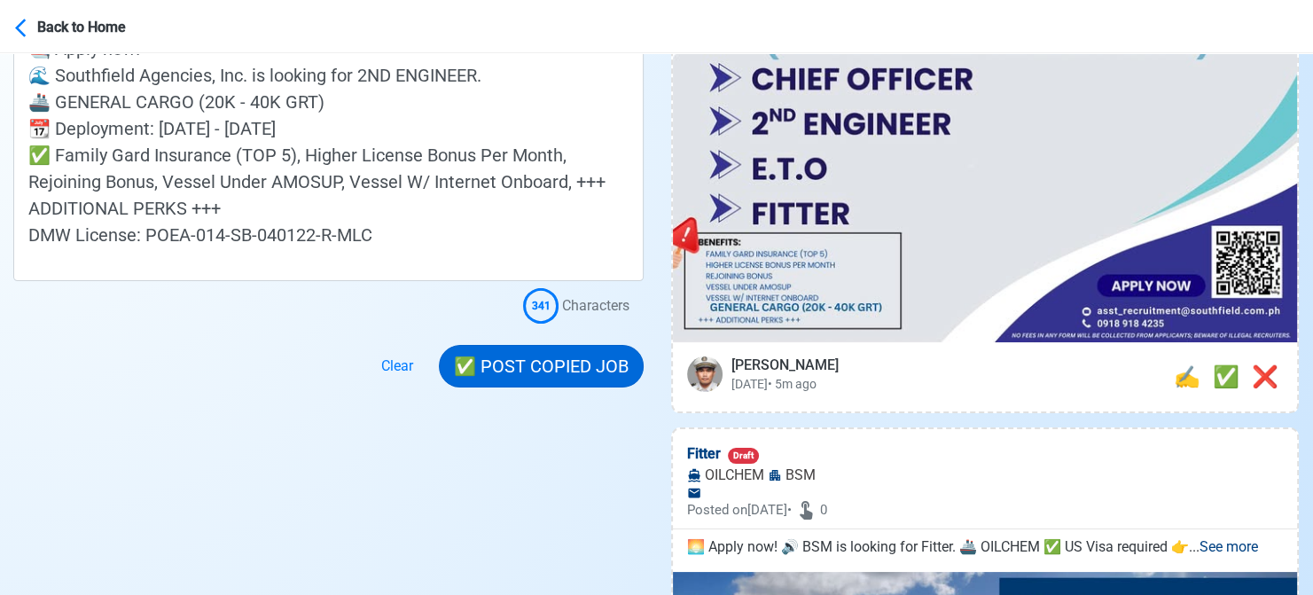
scroll to position [532, 0]
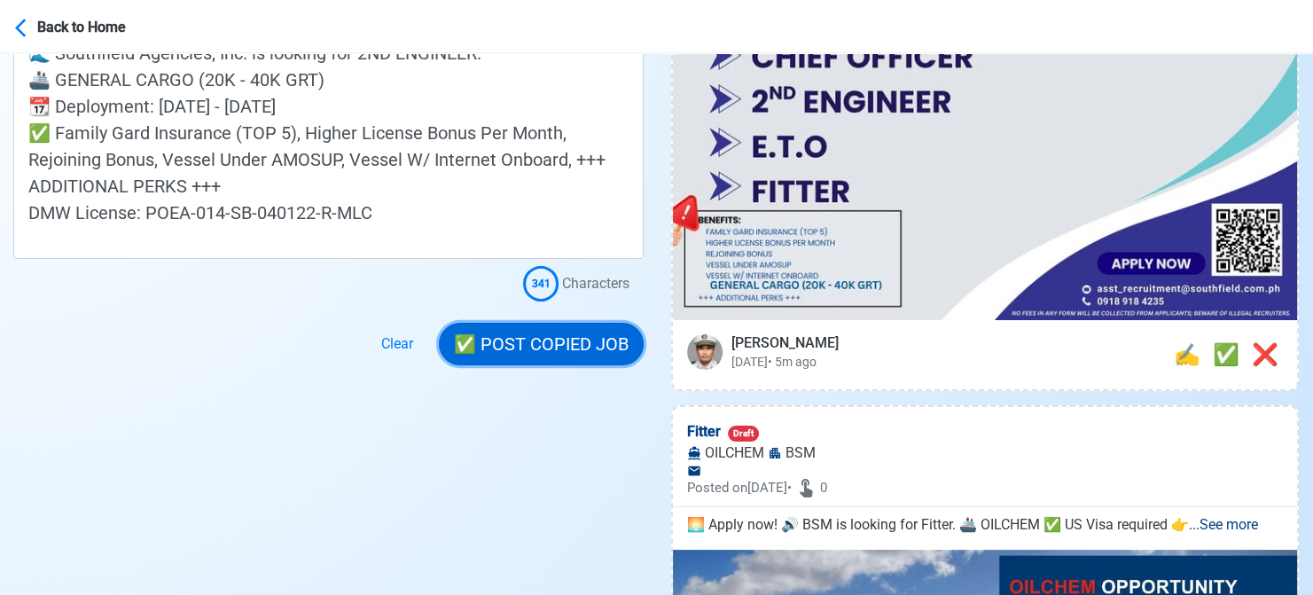
click at [530, 343] on button "✅ POST COPIED JOB" at bounding box center [541, 344] width 205 height 43
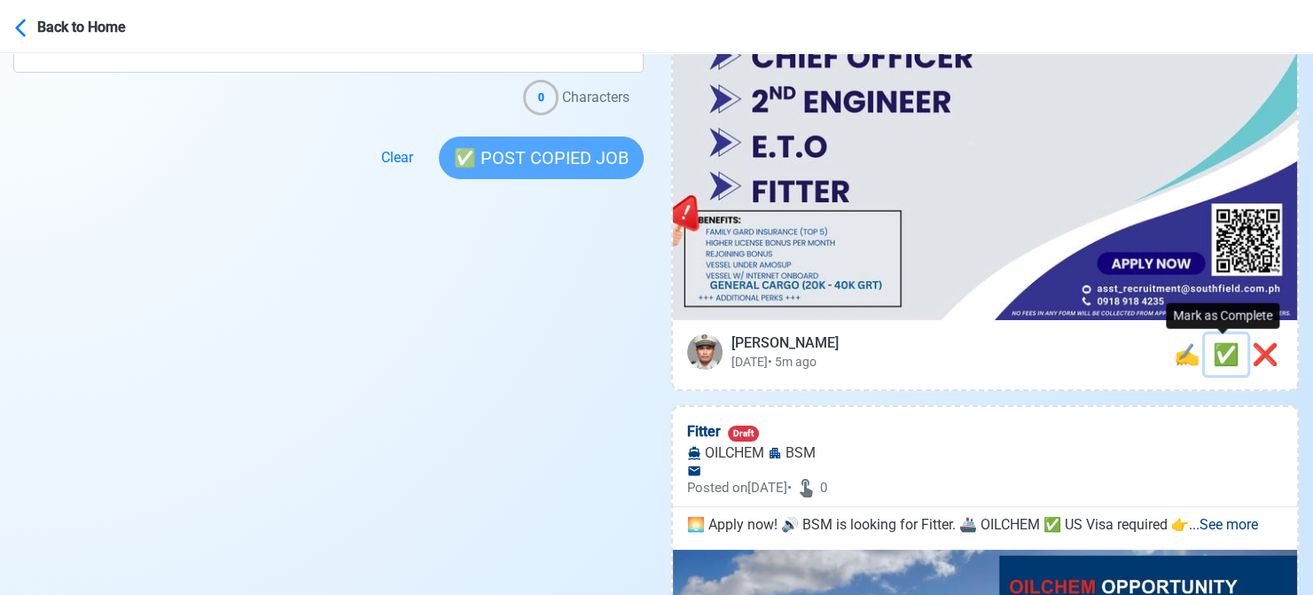
click at [1214, 355] on span "✅" at bounding box center [1226, 354] width 27 height 25
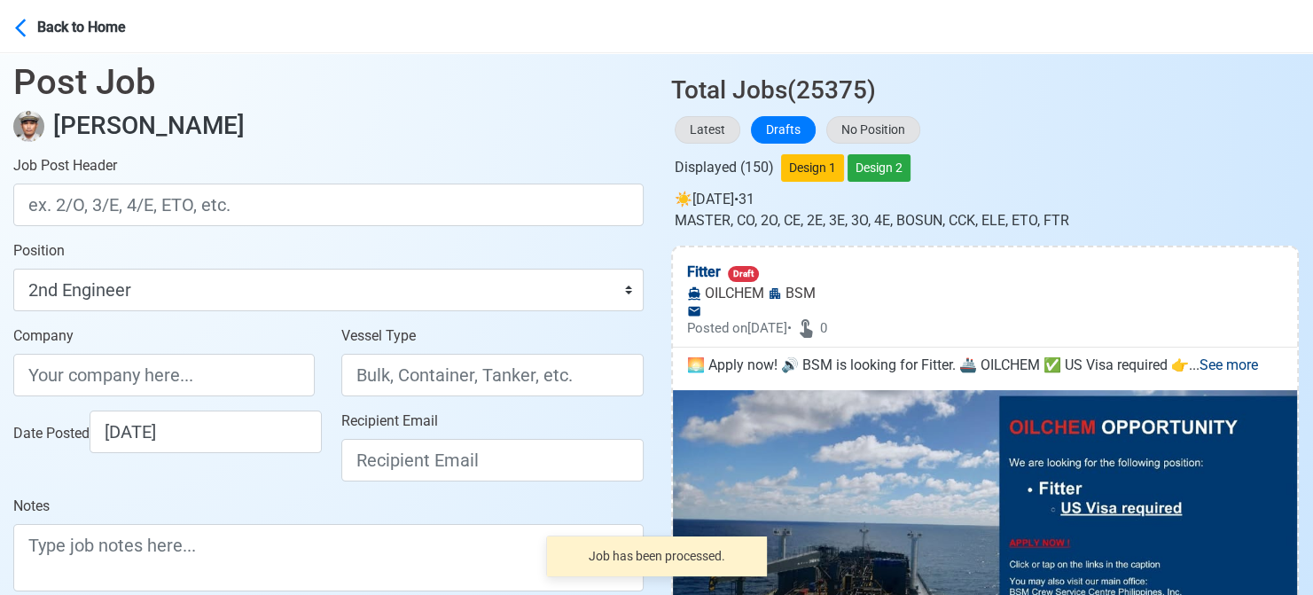
scroll to position [0, 0]
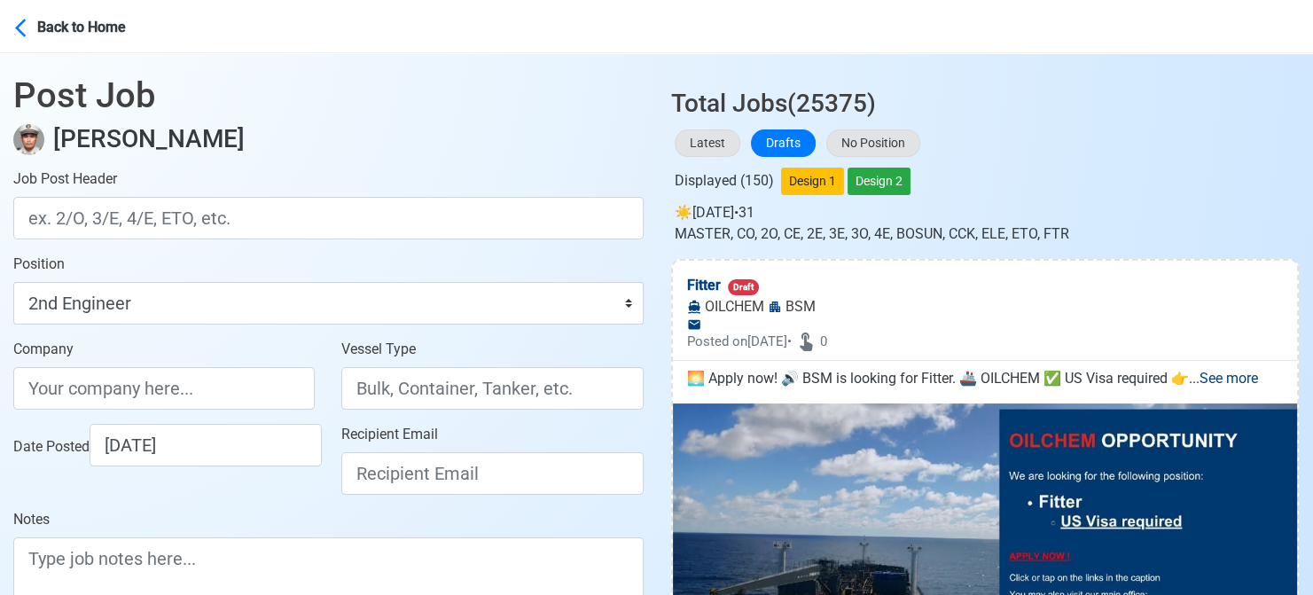
click at [18, 505] on div "Date Posted [DATE]" at bounding box center [164, 466] width 328 height 85
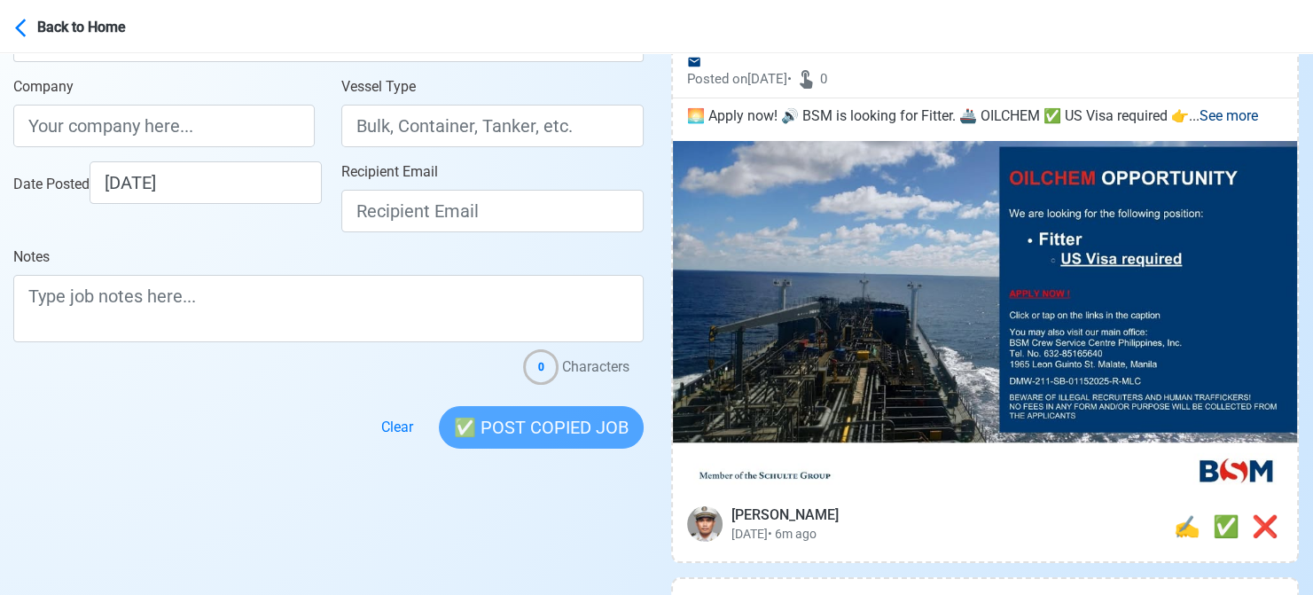
scroll to position [266, 0]
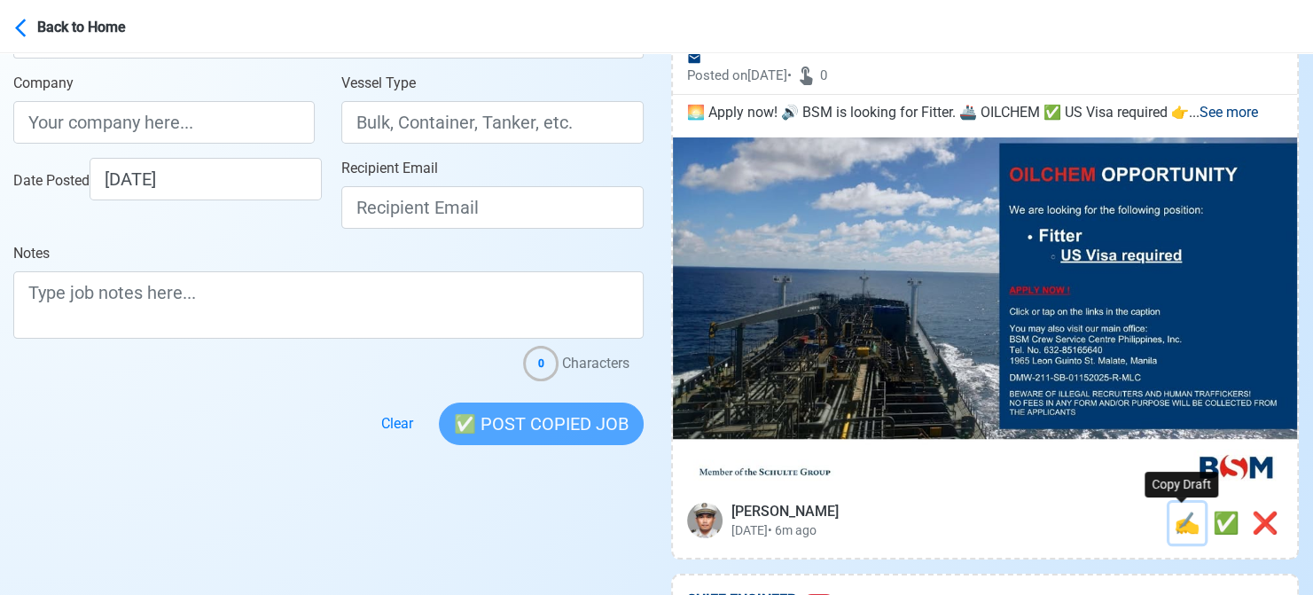
click at [1174, 526] on span "✍️" at bounding box center [1187, 523] width 27 height 25
type input "Fitter"
select select "Fitter"
type input "BSM"
type input "OILCHEM"
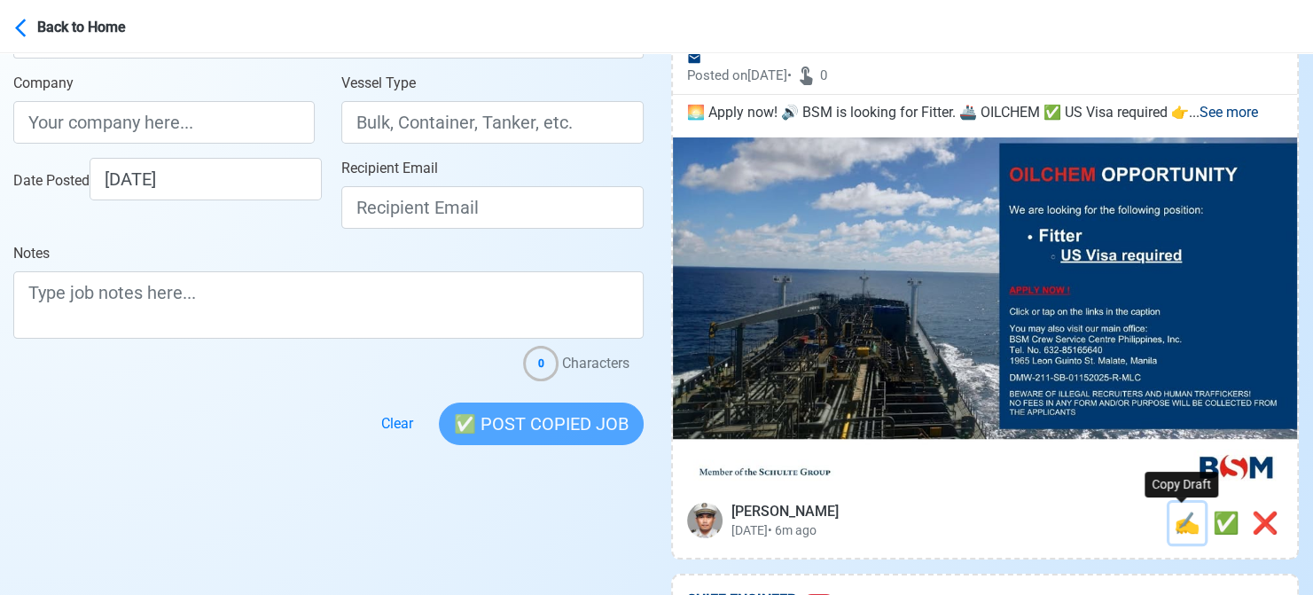
type textarea "🌅 Apply now! 🔊 BSM is looking for Fitter. 🚢 OILCHEM ✅ US Visa required 👉 BEWARE…"
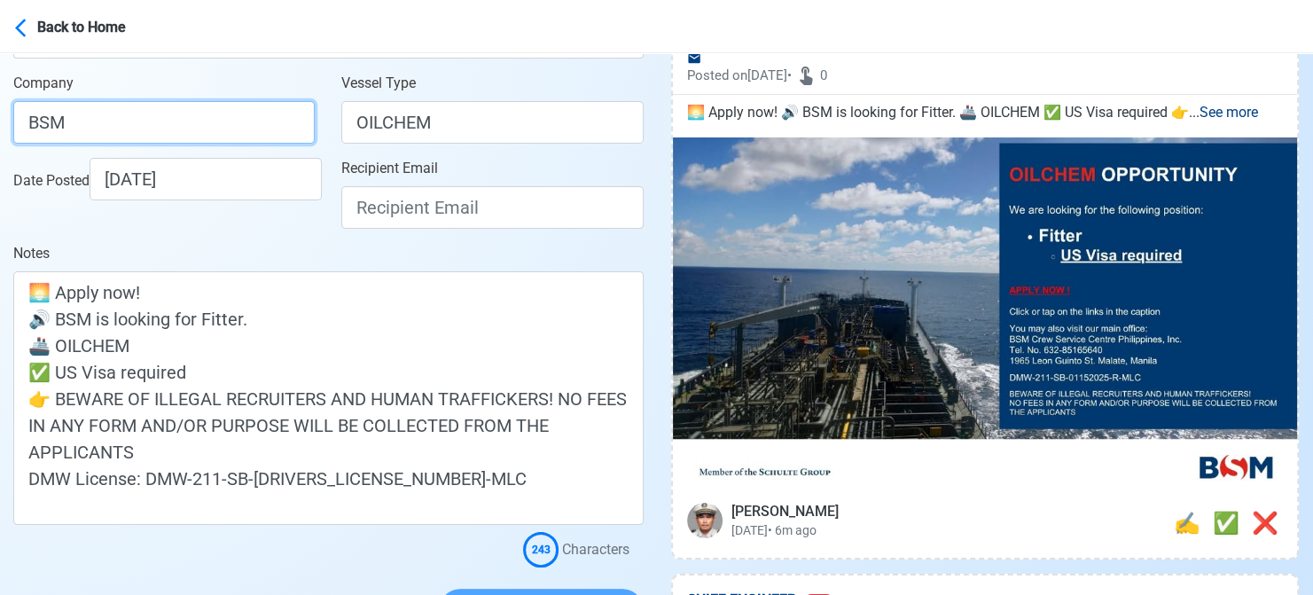
click at [217, 117] on input "BSM" at bounding box center [163, 122] width 301 height 43
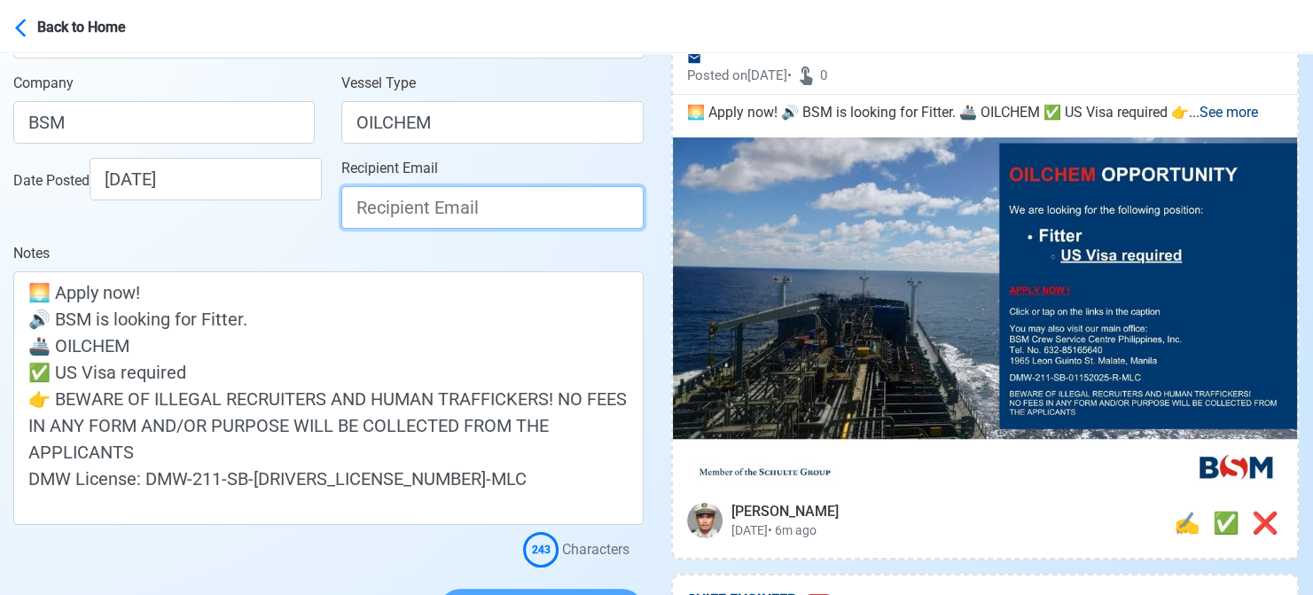
click at [400, 205] on input "Recipient Email" at bounding box center [491, 207] width 301 height 43
click at [394, 201] on input "Recipient Email" at bounding box center [491, 207] width 301 height 43
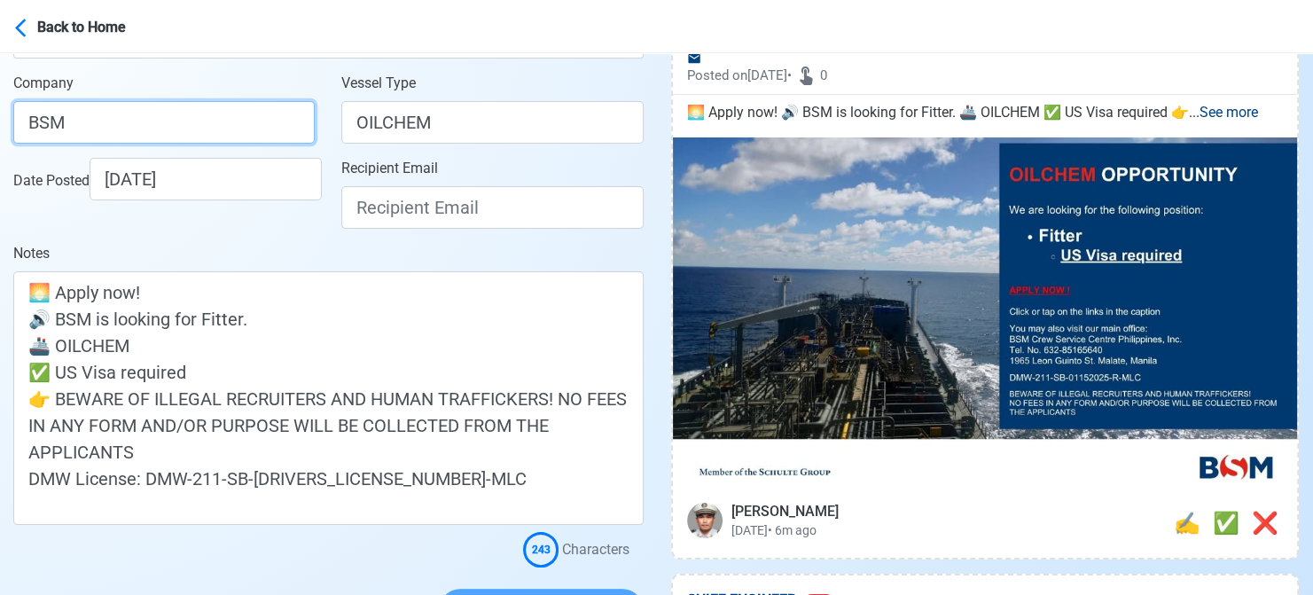
click at [245, 119] on input "BSM" at bounding box center [163, 122] width 301 height 43
paste input "CREW SERVICE CENTRE PHILIPPINES INC"
type input "BSM CREW SERVICE CENTRE PHILIPPINES INC"
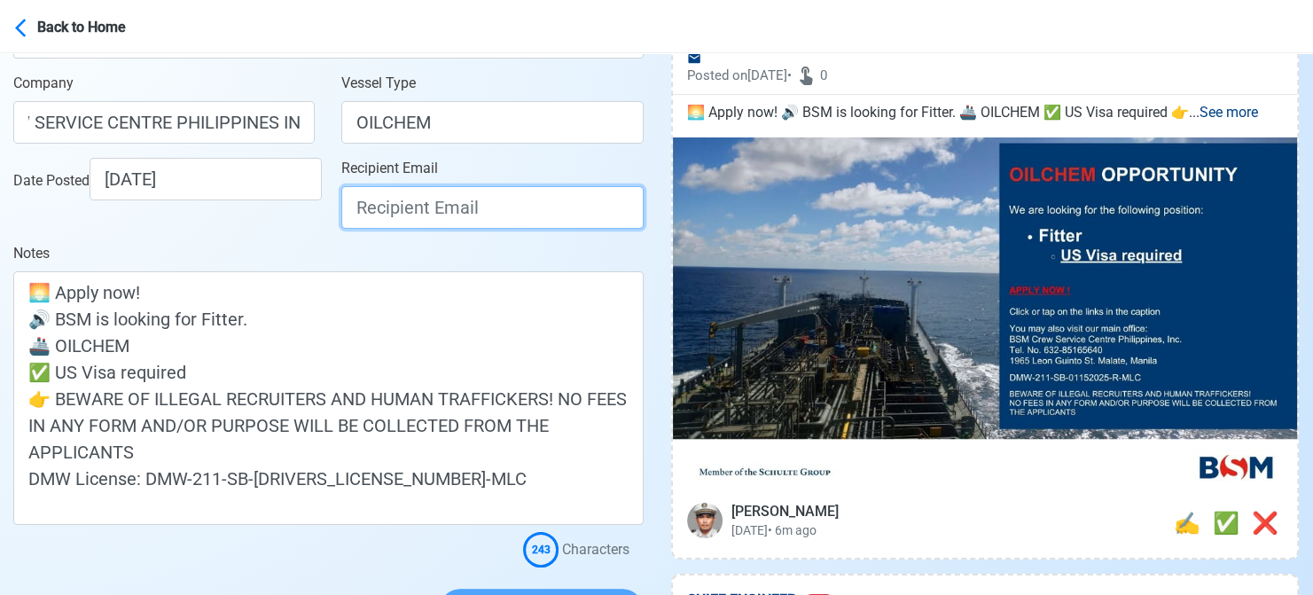
drag, startPoint x: 425, startPoint y: 207, endPoint x: 410, endPoint y: 94, distance: 114.5
click at [425, 207] on input "Recipient Email" at bounding box center [491, 207] width 301 height 43
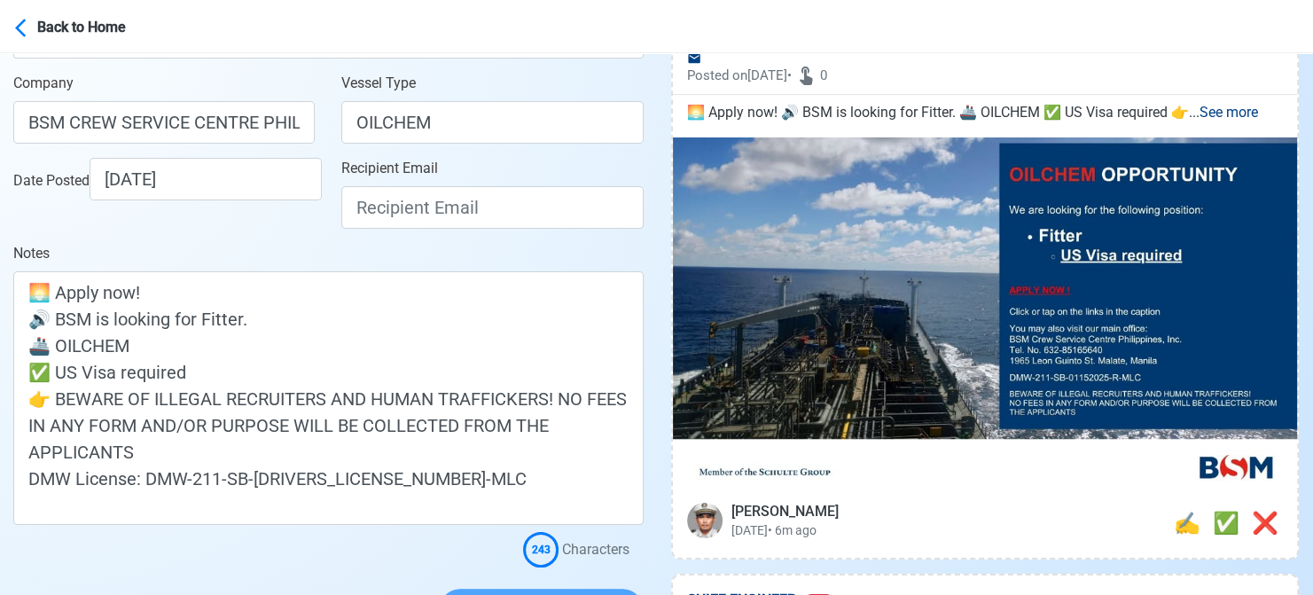
click at [535, 203] on input "Recipient Email" at bounding box center [491, 207] width 301 height 43
paste input "[EMAIL_ADDRESS][DOMAIN_NAME]"
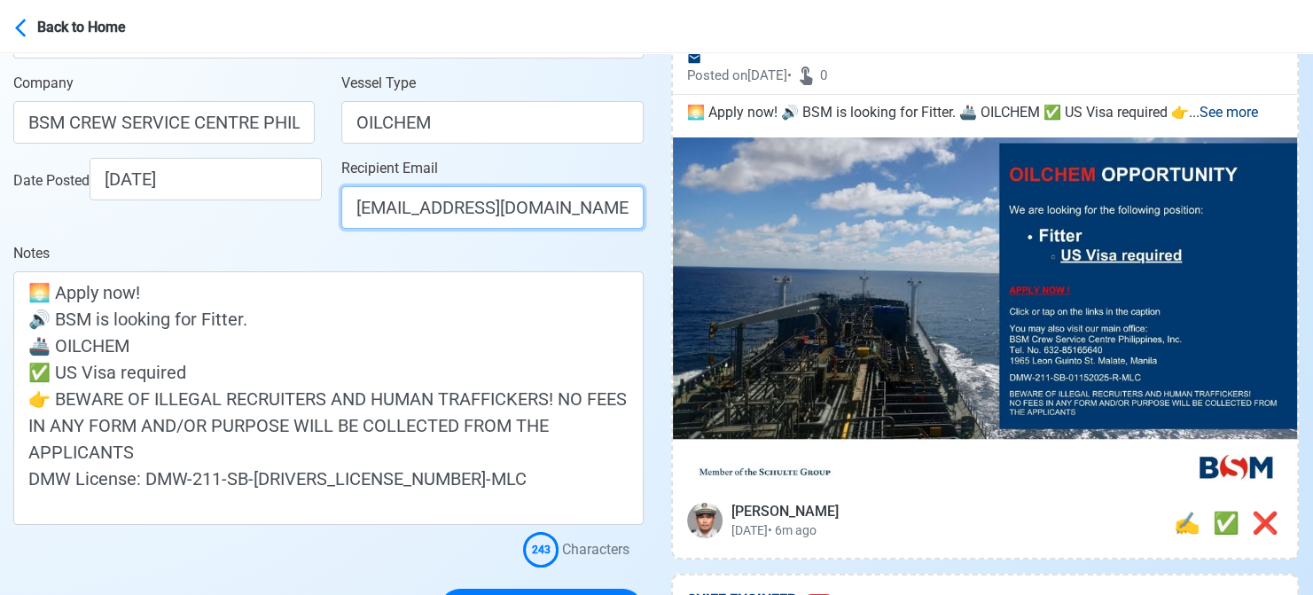
scroll to position [0, 44]
type input "[EMAIL_ADDRESS][DOMAIN_NAME]"
click at [286, 230] on div "Date Posted [DATE]" at bounding box center [164, 200] width 328 height 85
click at [35, 545] on div at bounding box center [328, 553] width 630 height 28
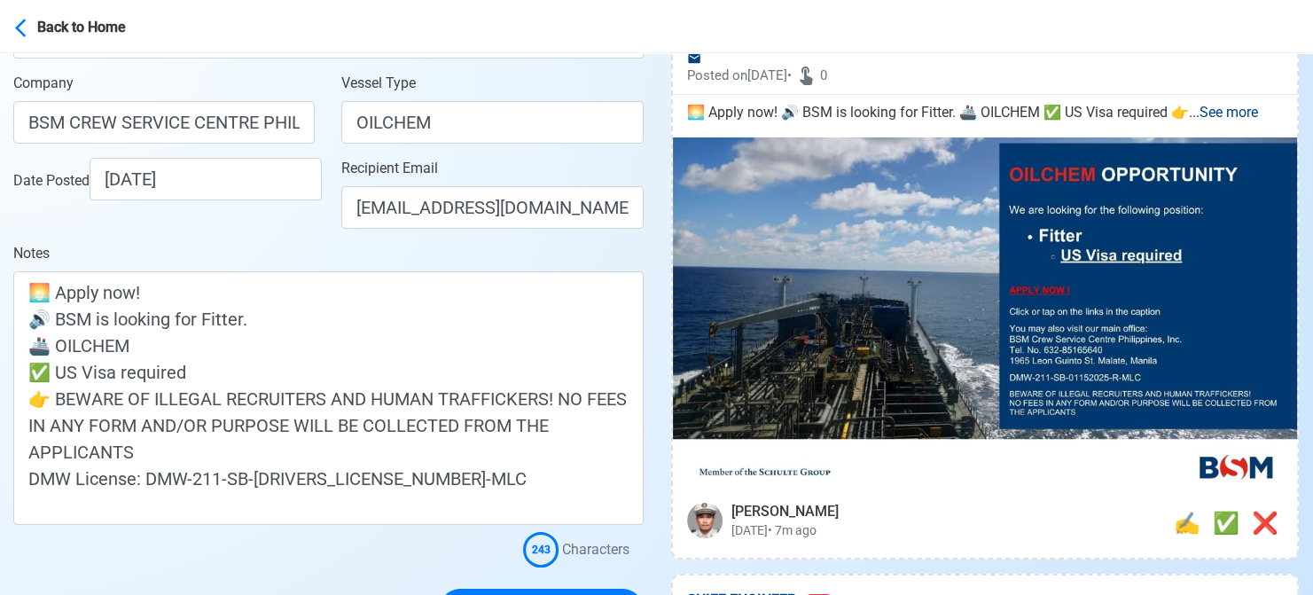
click at [301, 236] on div "Date Posted [DATE]" at bounding box center [164, 200] width 328 height 85
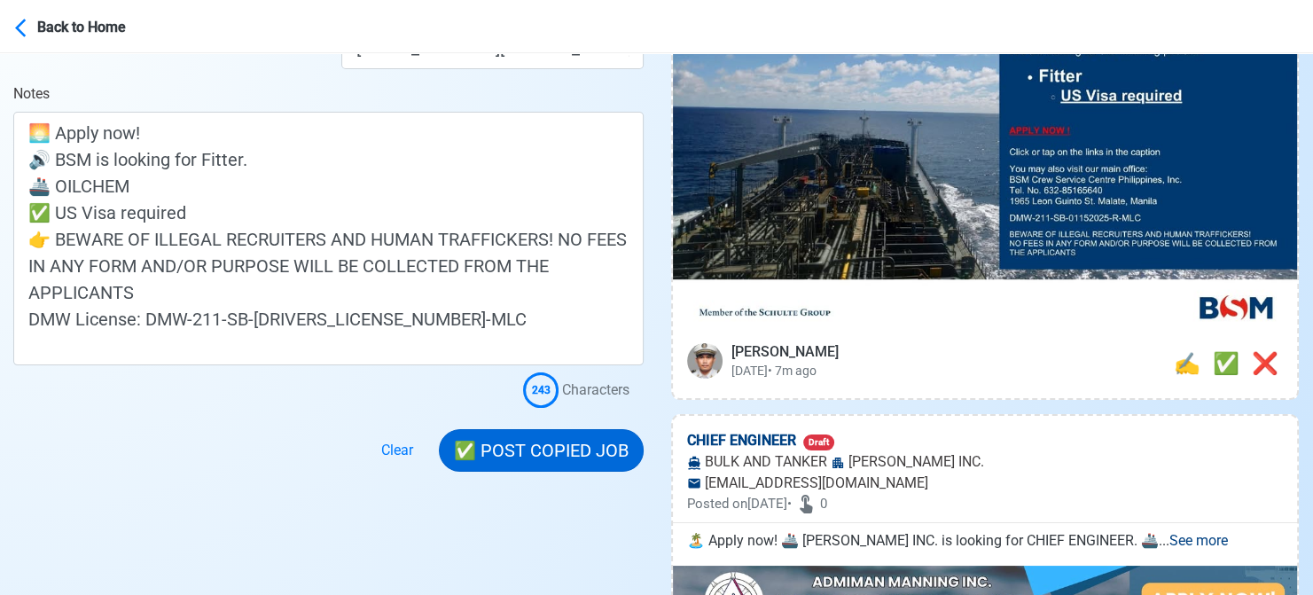
scroll to position [443, 0]
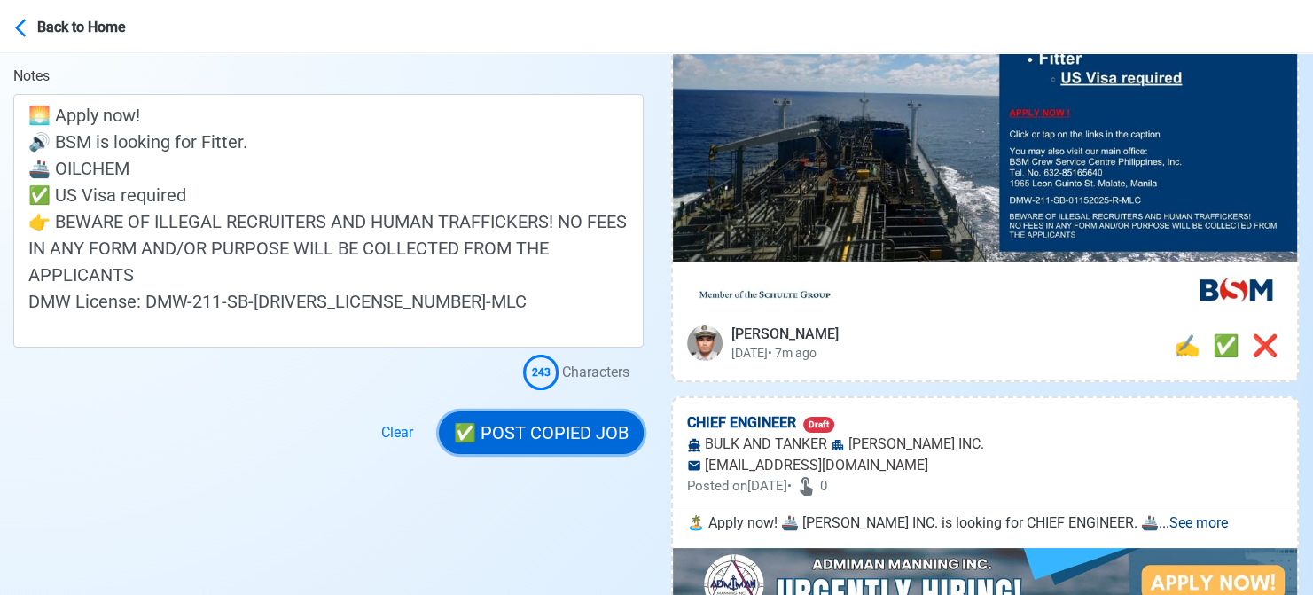
click at [553, 435] on button "✅ POST COPIED JOB" at bounding box center [541, 432] width 205 height 43
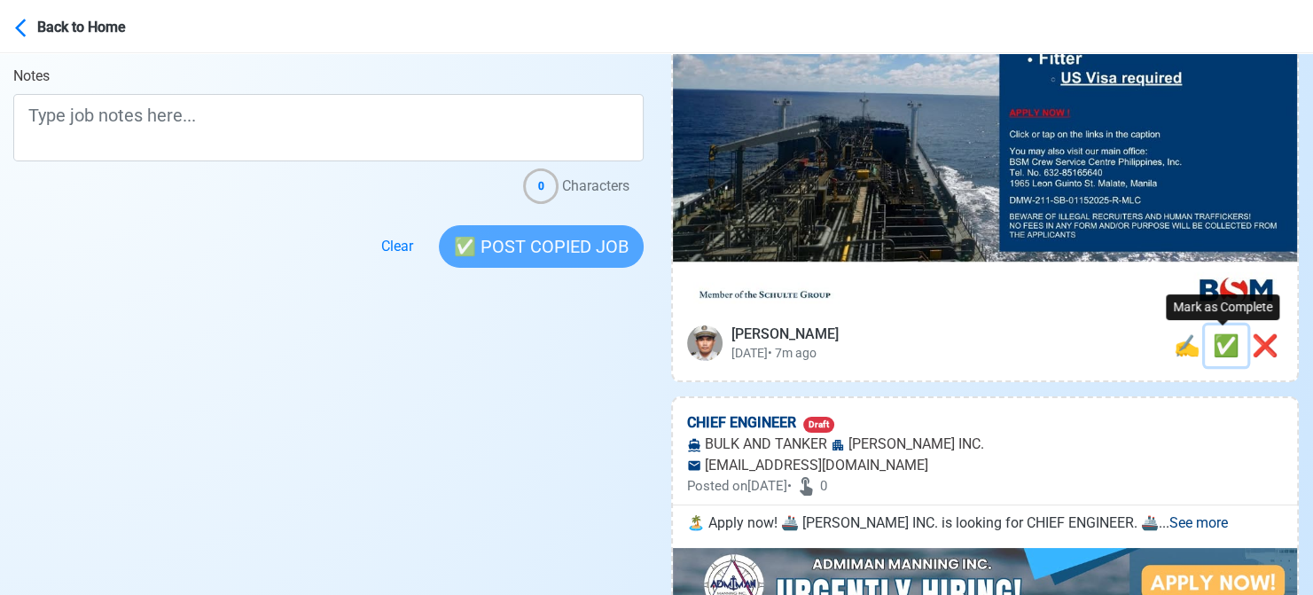
click at [1223, 344] on span "✅" at bounding box center [1226, 345] width 27 height 25
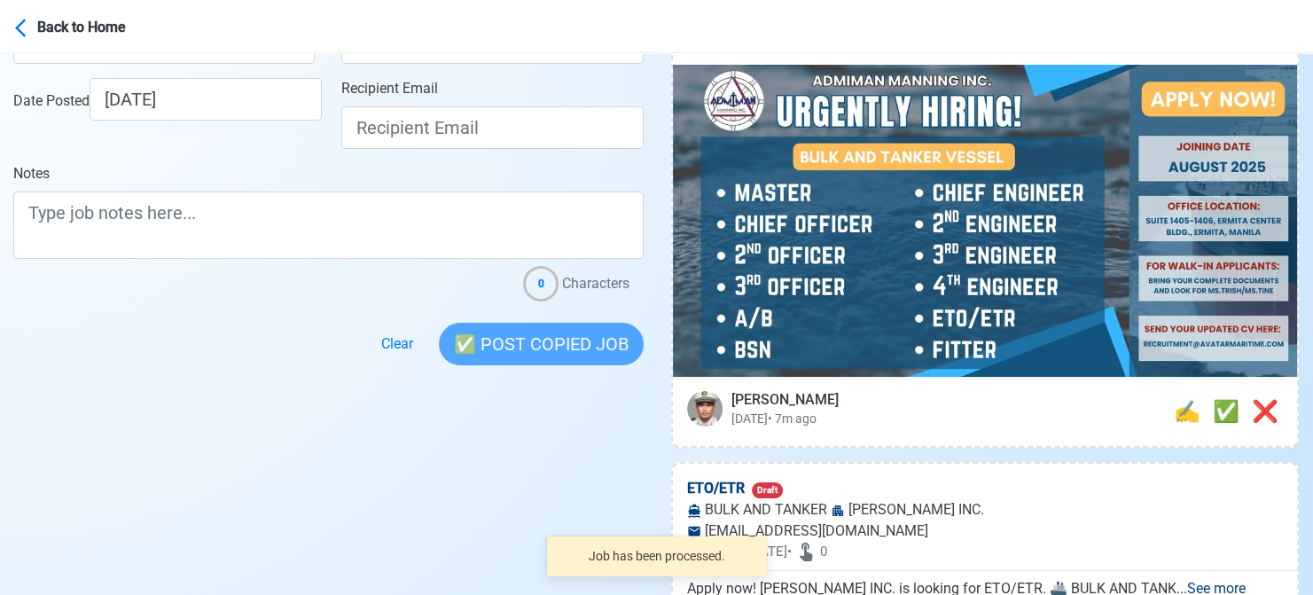
scroll to position [355, 0]
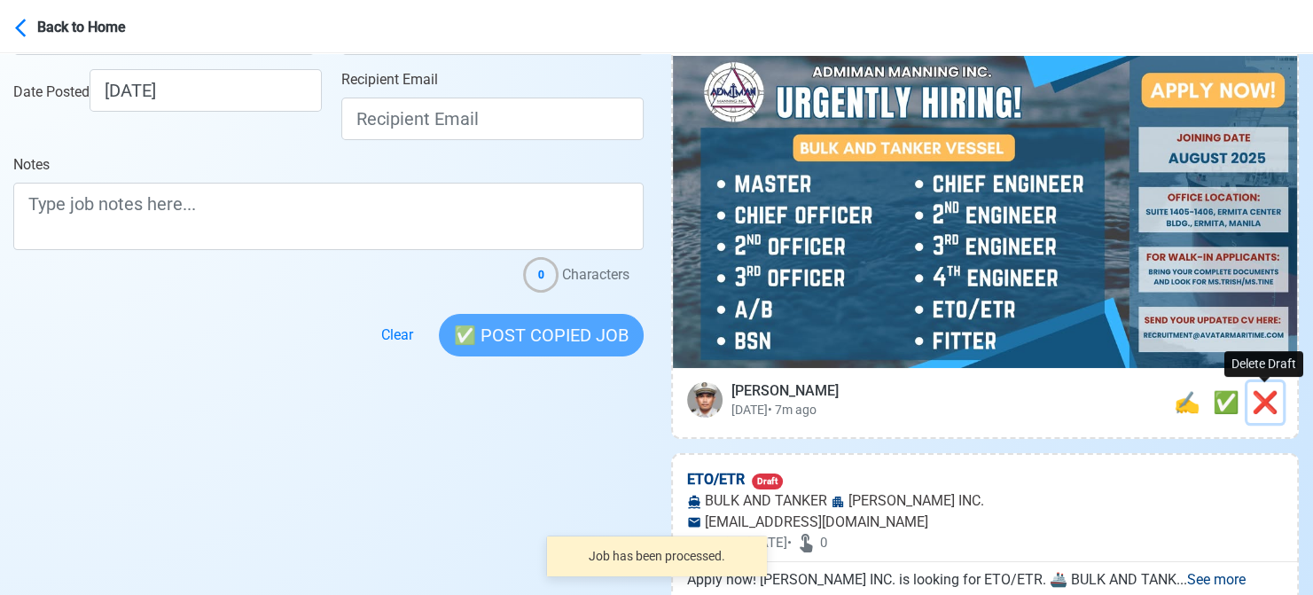
click at [1267, 410] on span "❌" at bounding box center [1265, 402] width 27 height 25
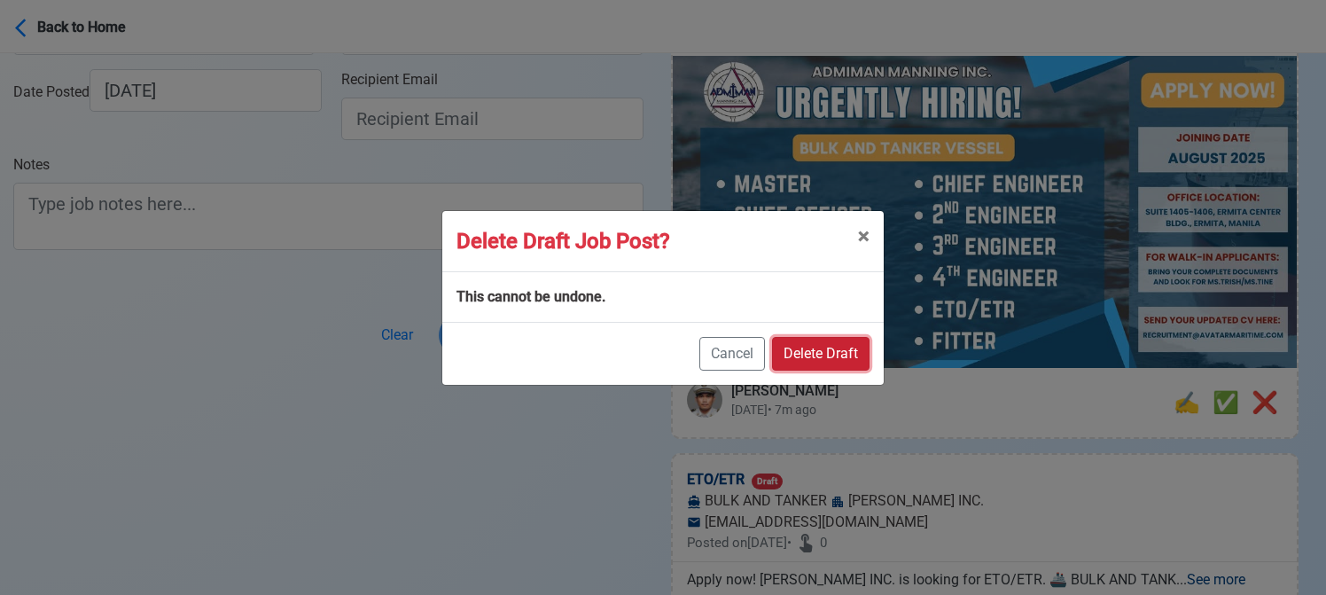
click at [834, 349] on button "Delete Draft" at bounding box center [821, 354] width 98 height 34
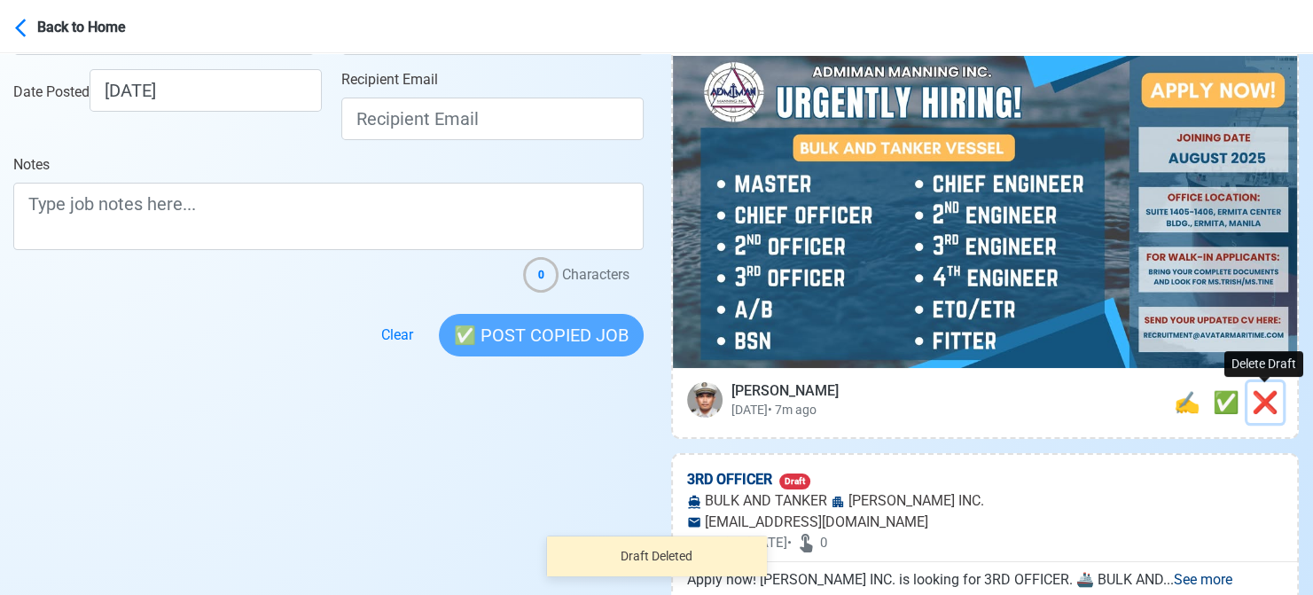
click at [1273, 398] on span "❌" at bounding box center [1265, 402] width 27 height 25
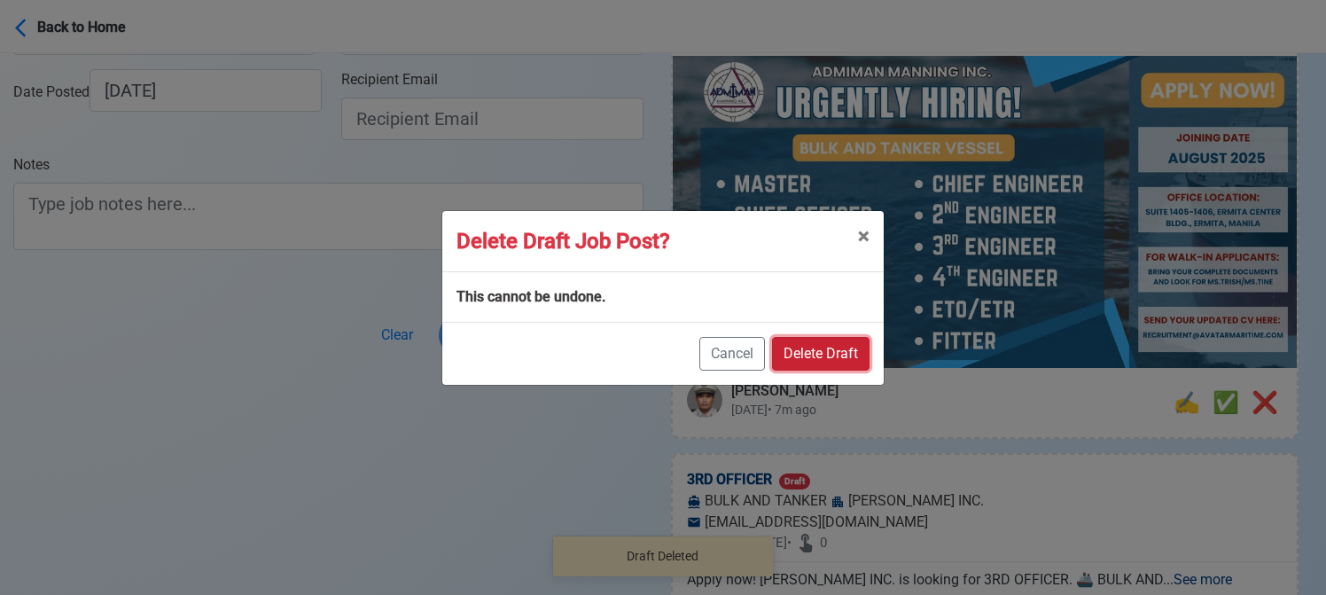
click at [849, 347] on button "Delete Draft" at bounding box center [821, 354] width 98 height 34
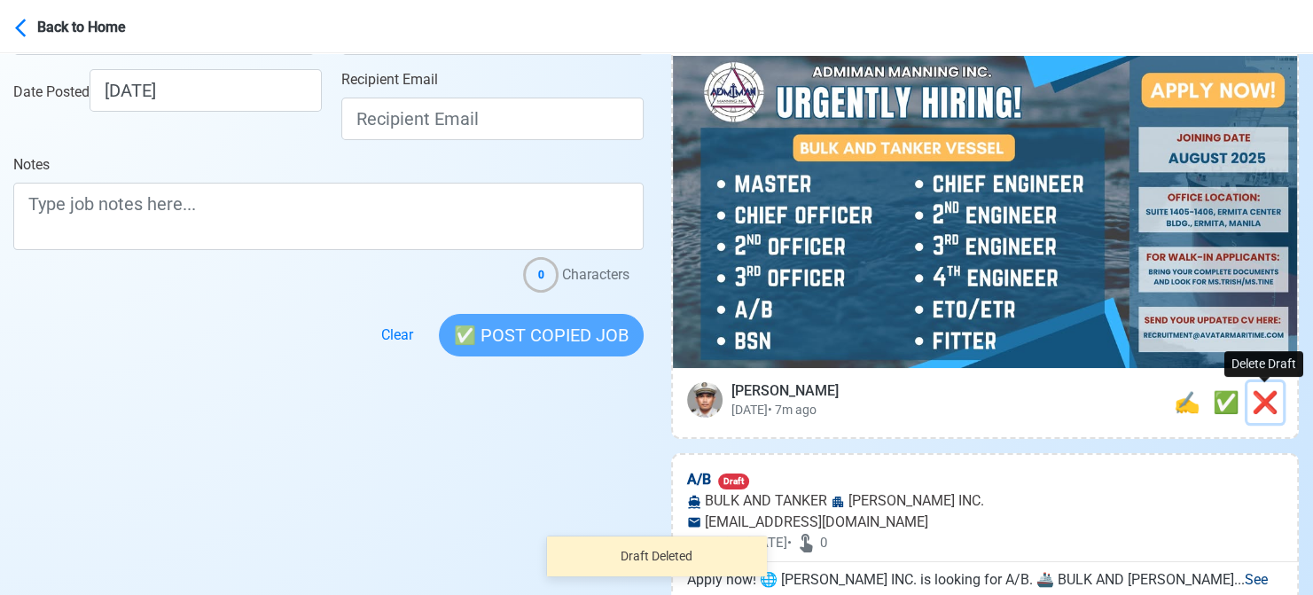
click at [1270, 405] on span "❌" at bounding box center [1265, 402] width 27 height 25
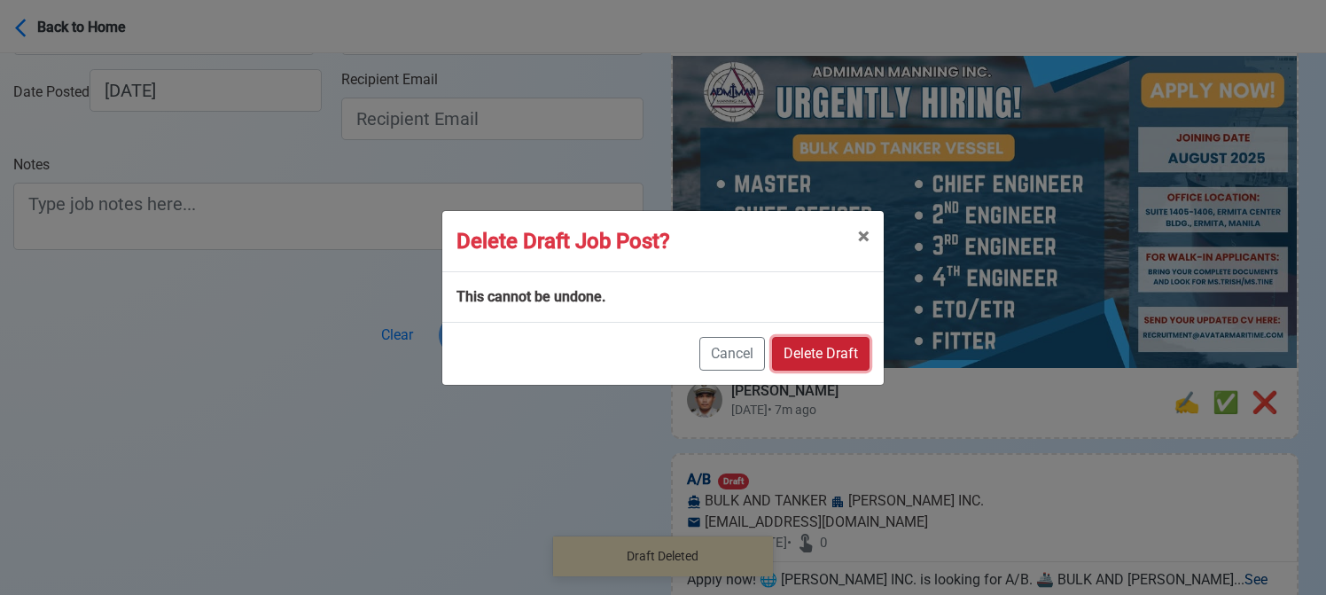
click at [840, 353] on button "Delete Draft" at bounding box center [821, 354] width 98 height 34
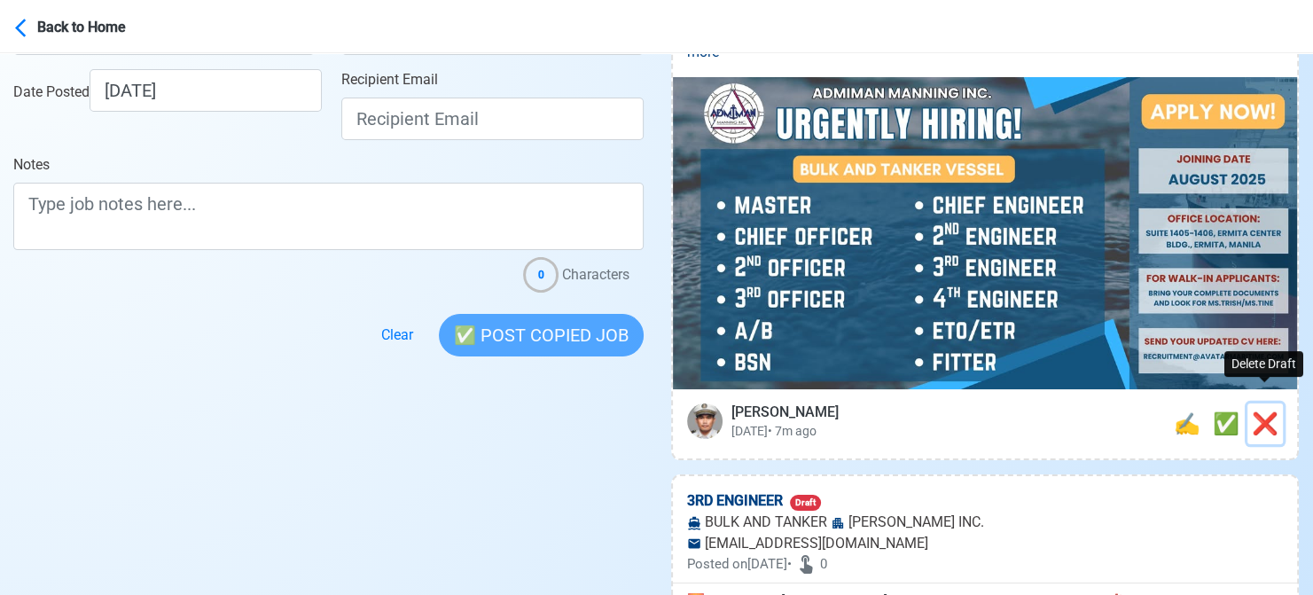
click at [1269, 411] on span "❌" at bounding box center [1265, 423] width 27 height 25
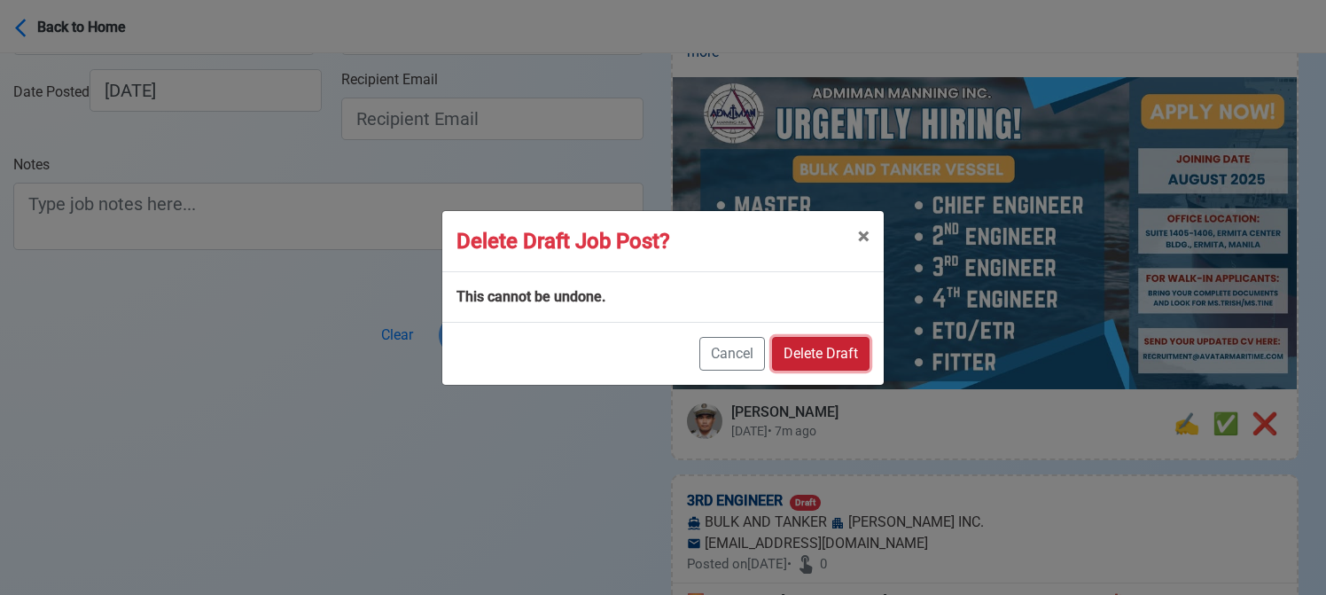
click at [824, 355] on button "Delete Draft" at bounding box center [821, 354] width 98 height 34
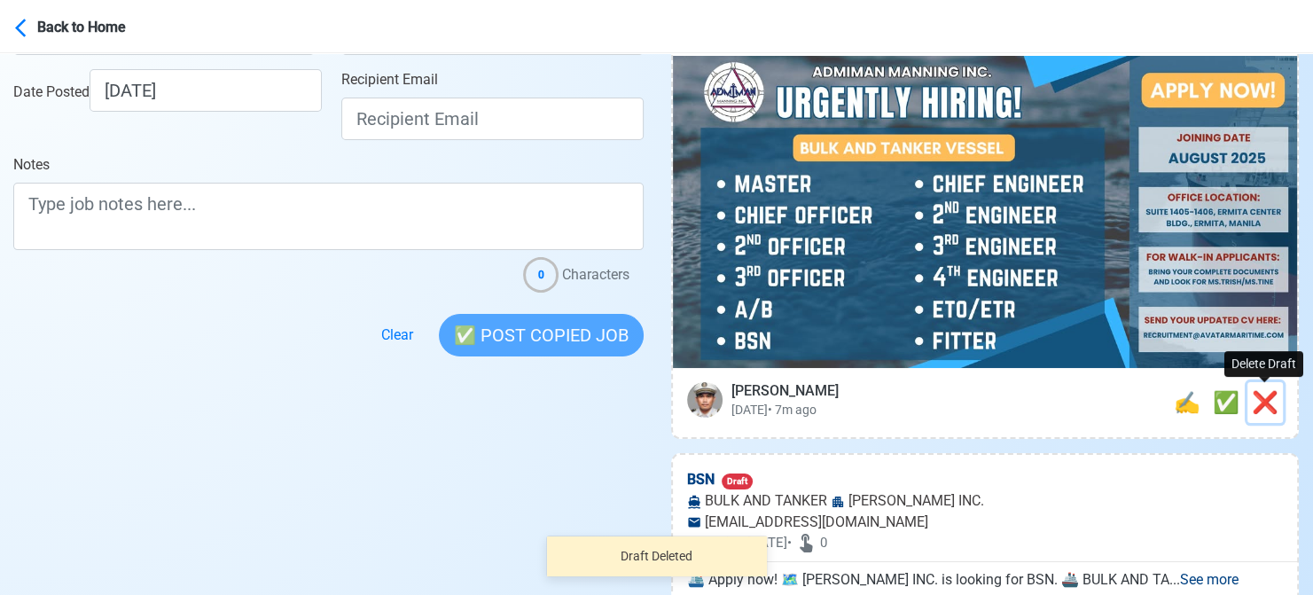
click at [1269, 403] on span "❌" at bounding box center [1265, 402] width 27 height 25
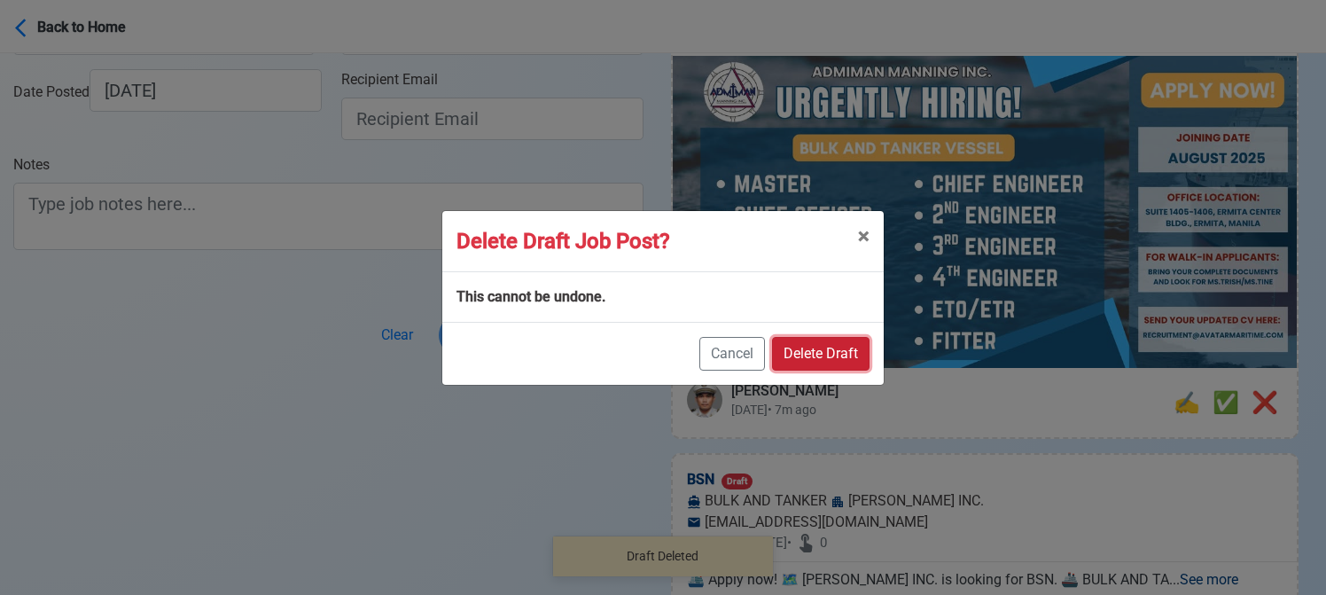
click at [844, 348] on button "Delete Draft" at bounding box center [821, 354] width 98 height 34
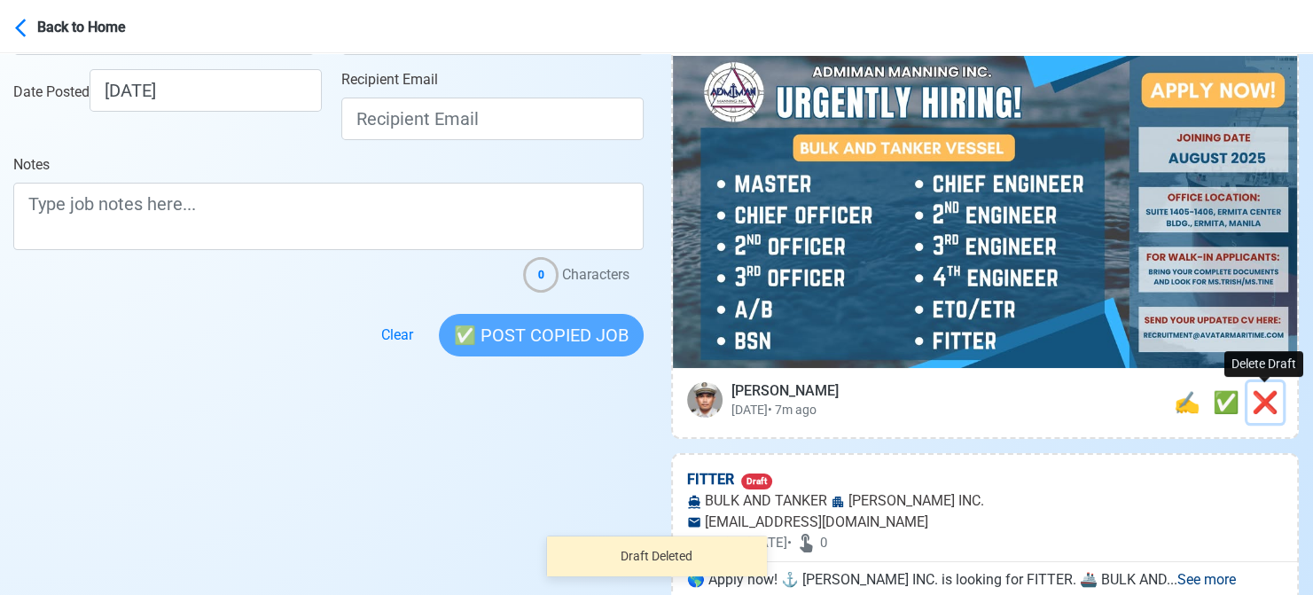
click at [1255, 397] on span "❌" at bounding box center [1265, 402] width 27 height 25
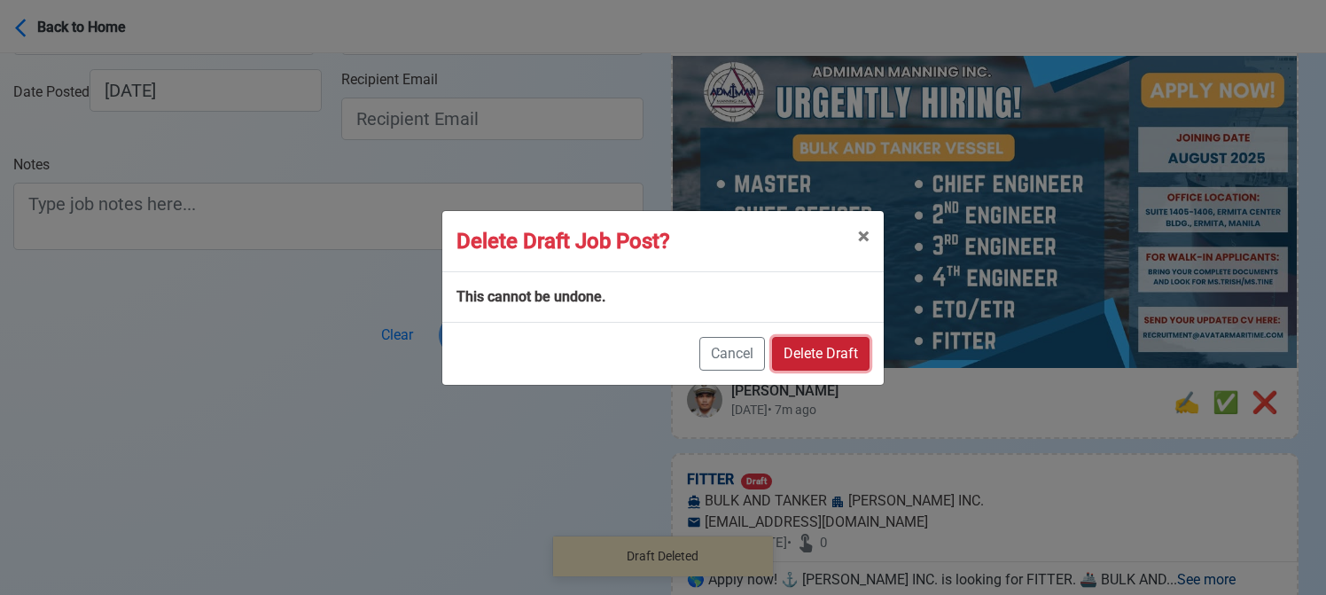
click at [826, 355] on button "Delete Draft" at bounding box center [821, 354] width 98 height 34
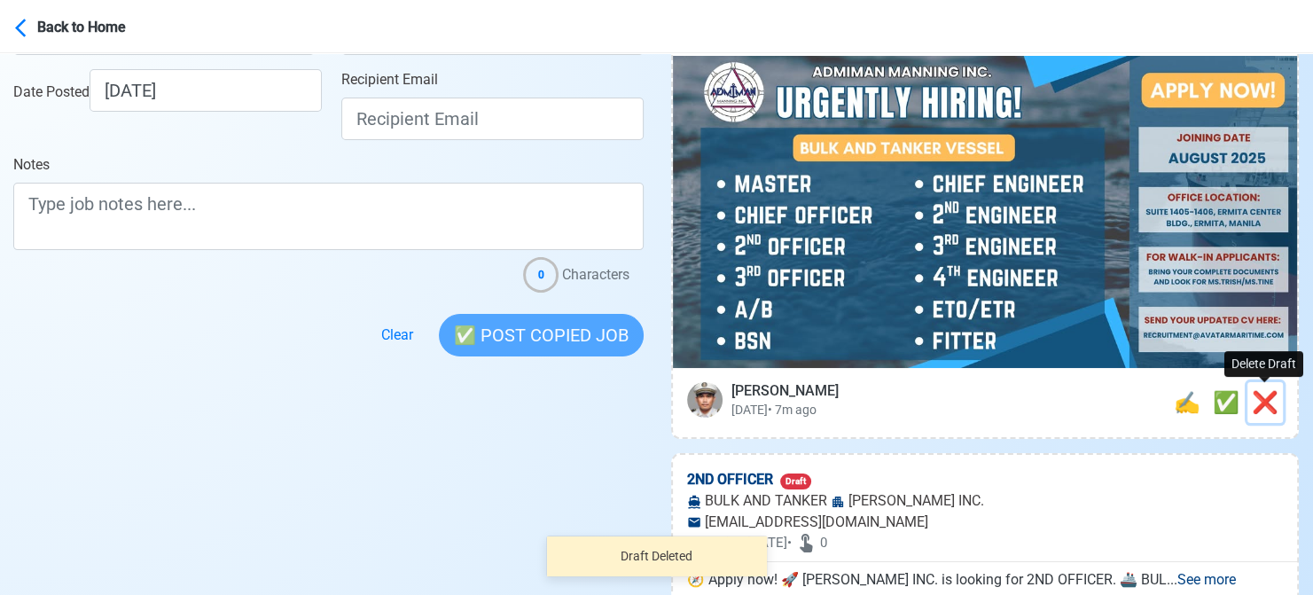
click at [1262, 402] on span "❌" at bounding box center [1265, 402] width 27 height 25
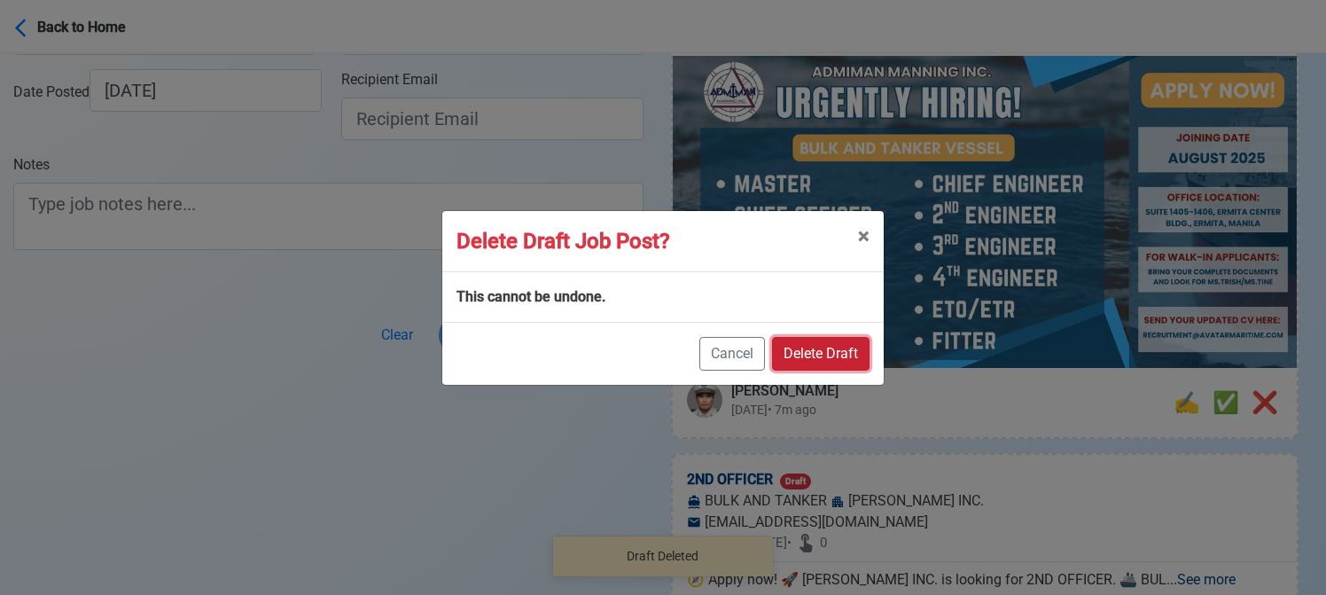
click at [834, 351] on button "Delete Draft" at bounding box center [821, 354] width 98 height 34
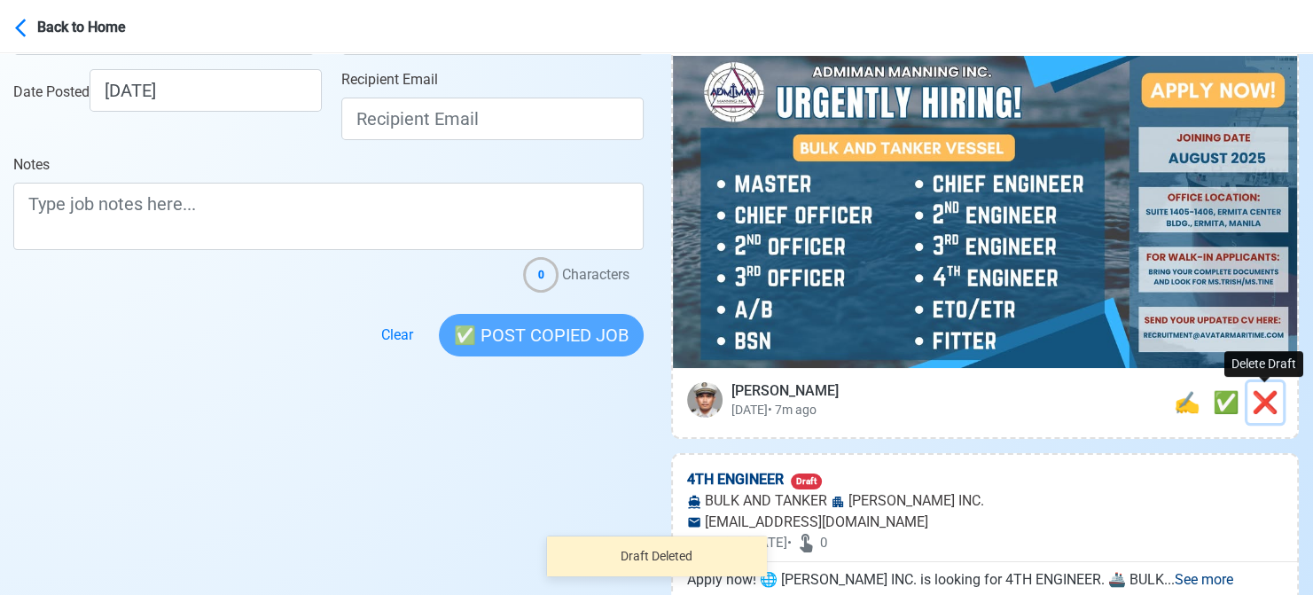
click at [1262, 407] on span "❌" at bounding box center [1265, 402] width 27 height 25
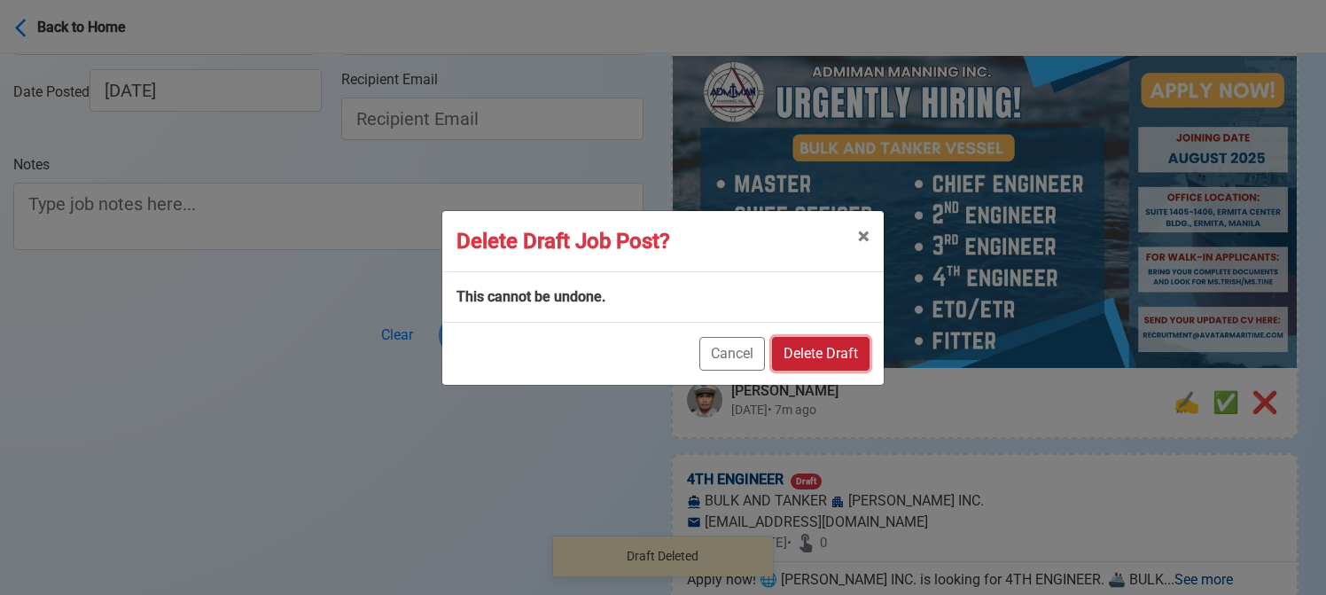
click at [840, 350] on button "Delete Draft" at bounding box center [821, 354] width 98 height 34
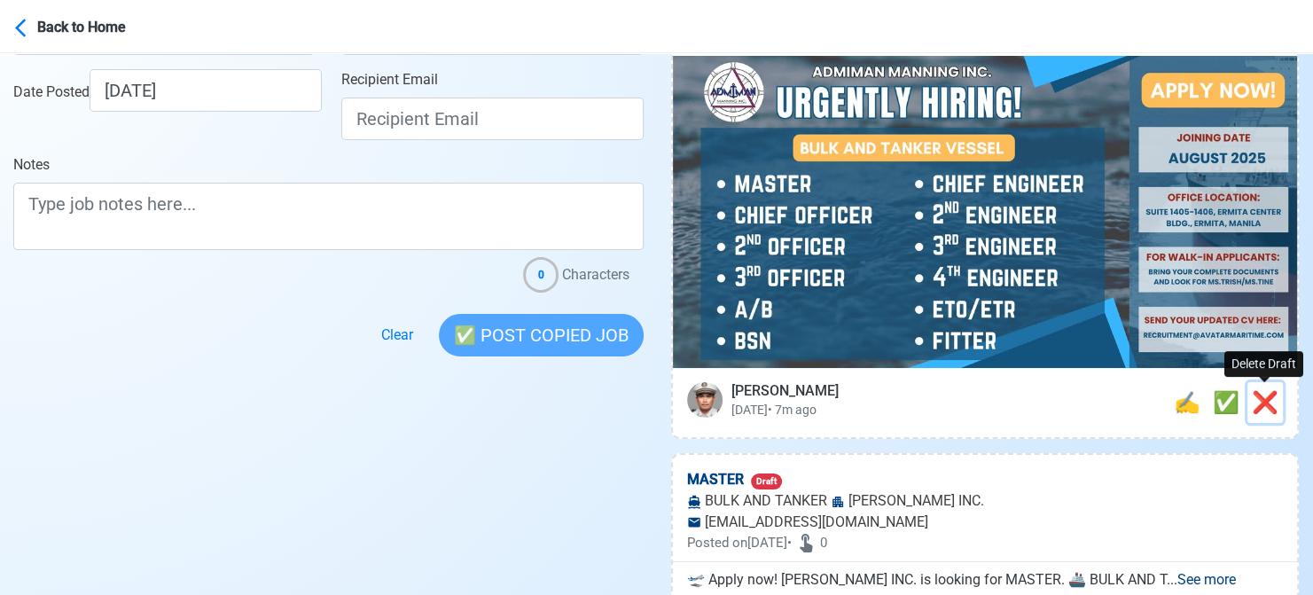
click at [1259, 400] on span "❌" at bounding box center [1265, 402] width 27 height 25
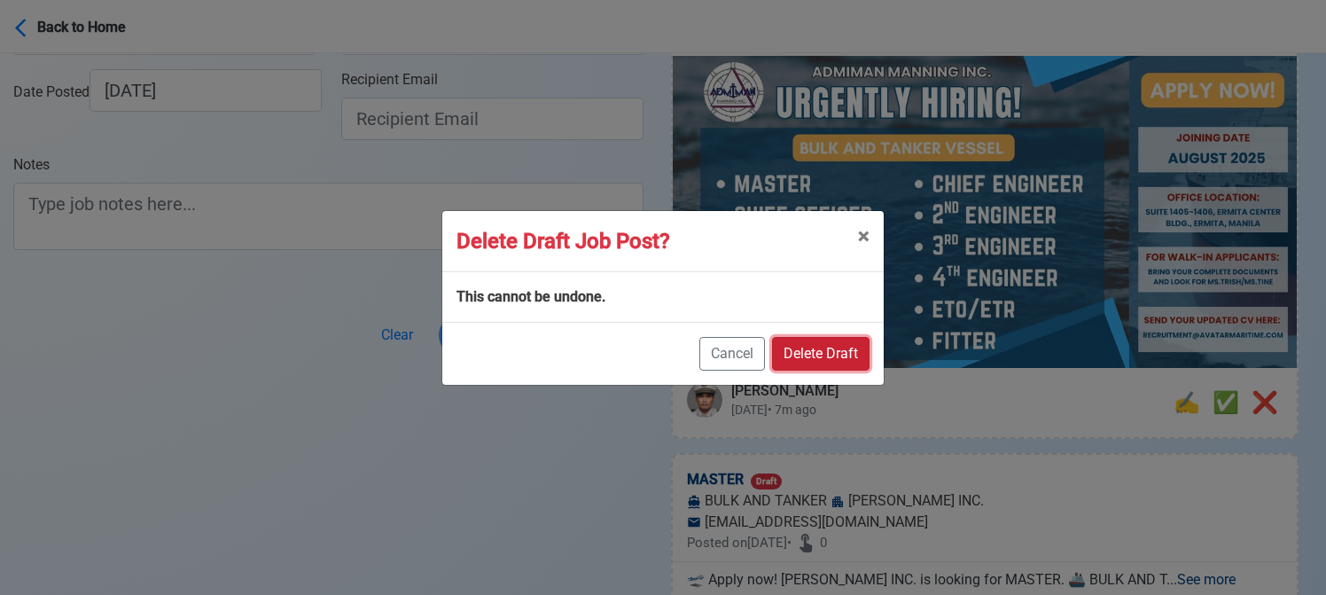
click at [842, 349] on button "Delete Draft" at bounding box center [821, 354] width 98 height 34
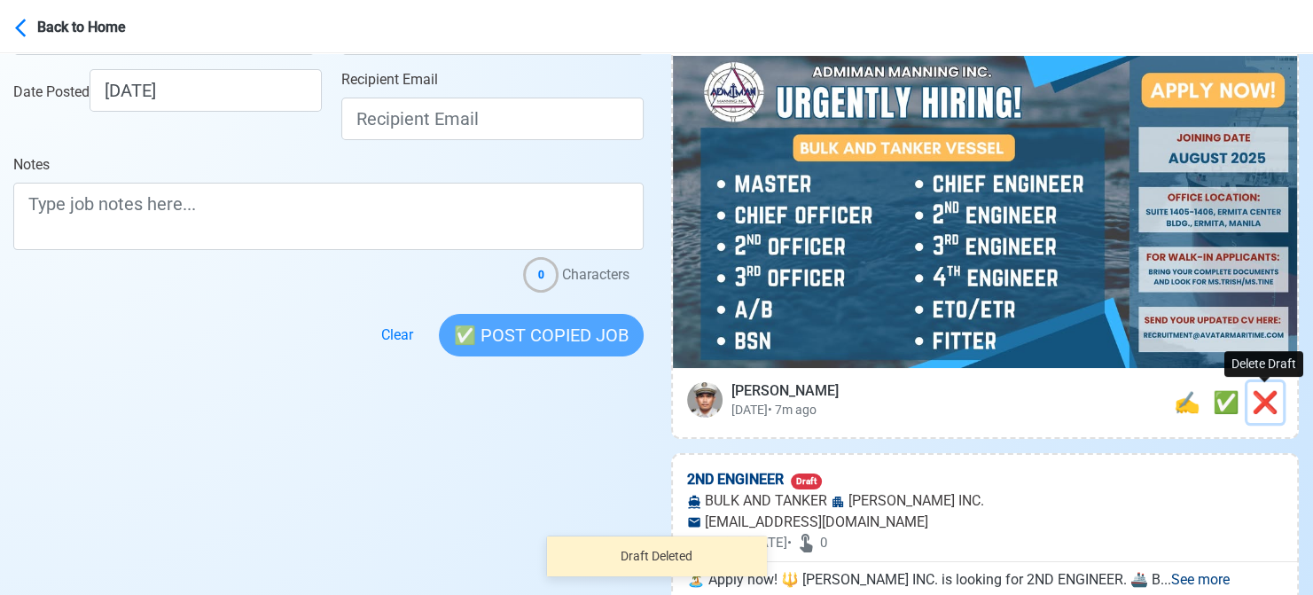
click at [1268, 401] on span "❌" at bounding box center [1265, 402] width 27 height 25
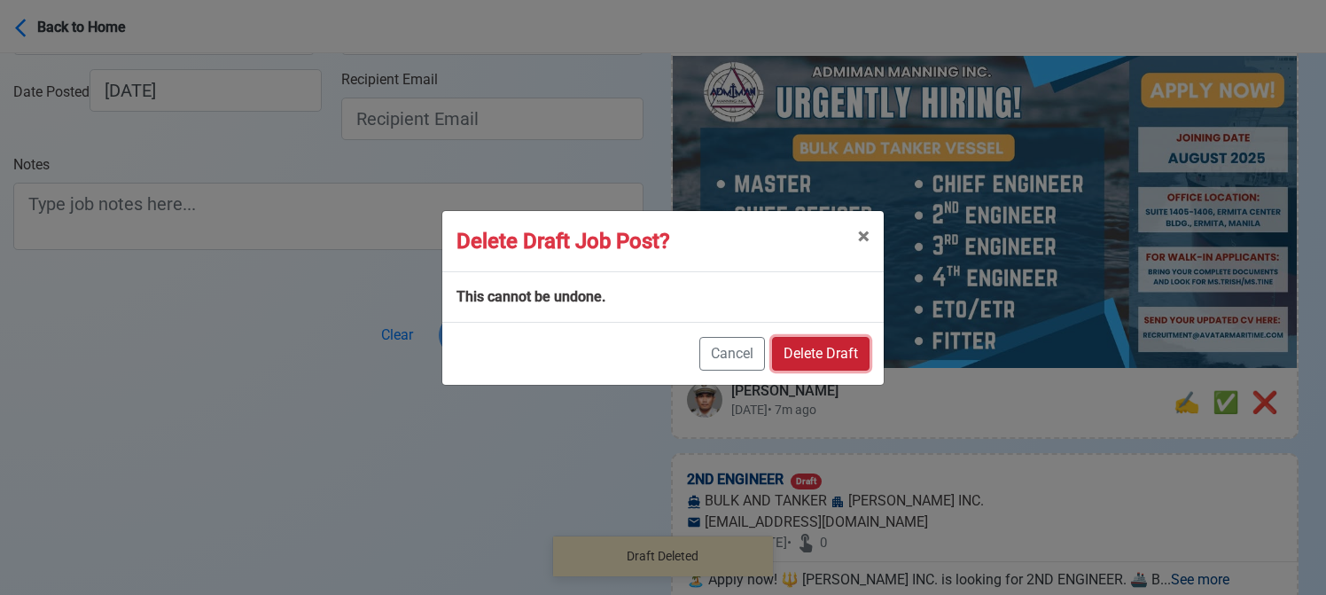
click at [838, 349] on button "Delete Draft" at bounding box center [821, 354] width 98 height 34
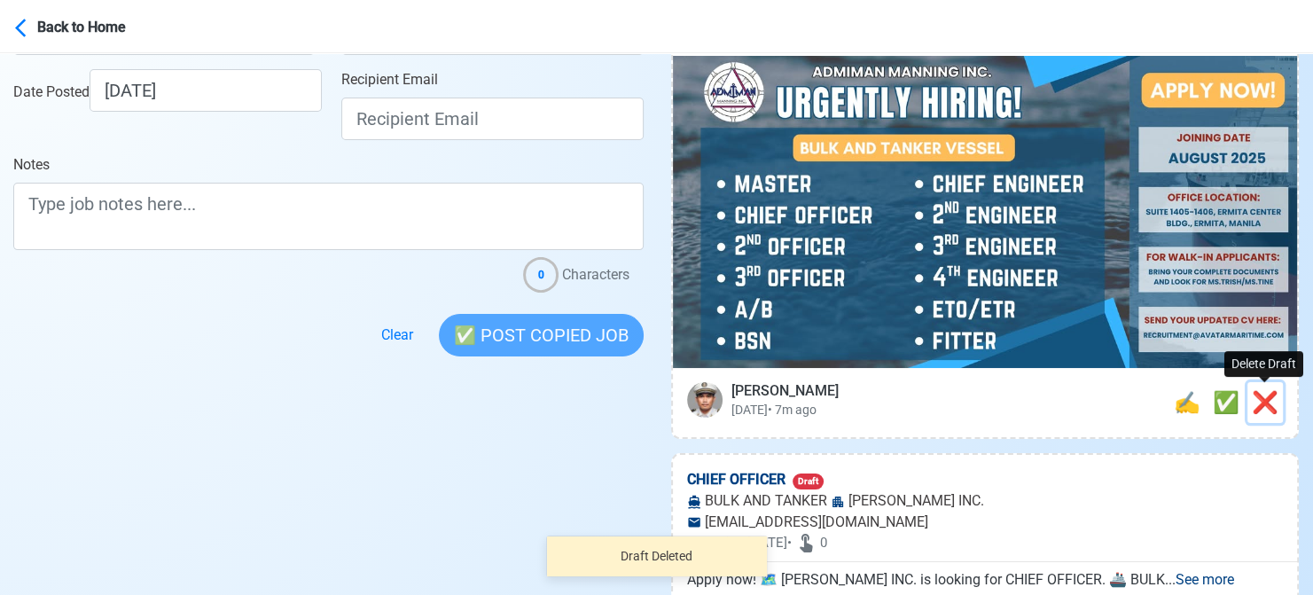
click at [1264, 396] on span "❌" at bounding box center [1265, 402] width 27 height 25
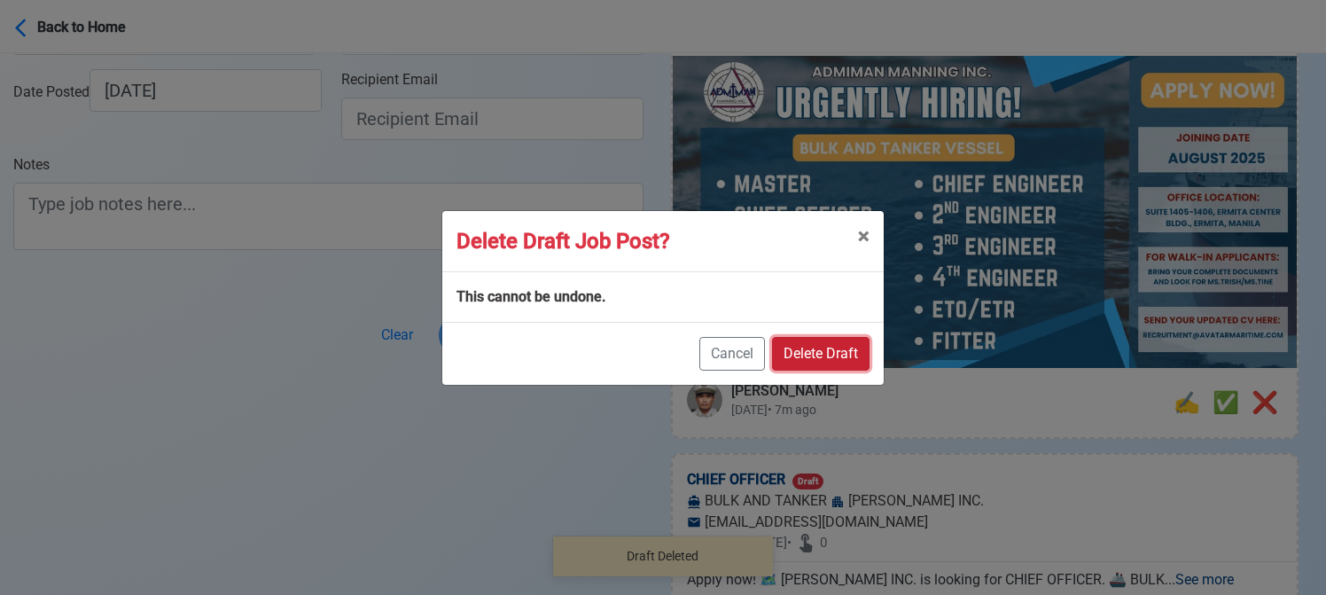
click at [840, 347] on button "Delete Draft" at bounding box center [821, 354] width 98 height 34
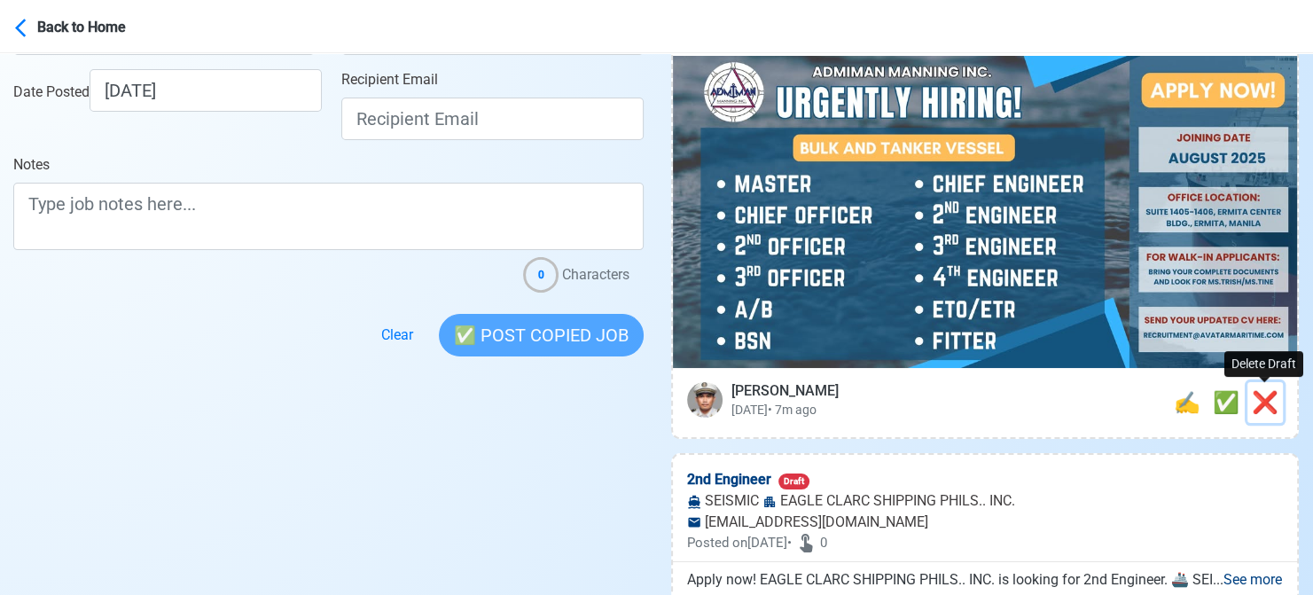
click at [1258, 395] on span "❌" at bounding box center [1265, 402] width 27 height 25
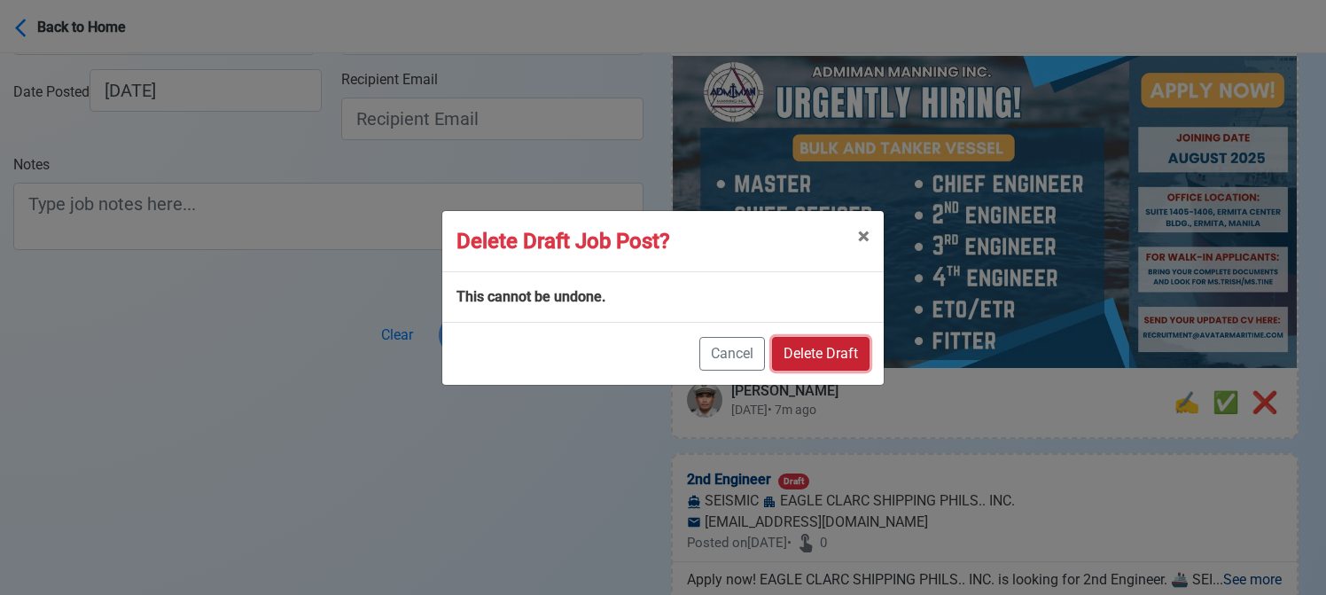
click at [845, 352] on button "Delete Draft" at bounding box center [821, 354] width 98 height 34
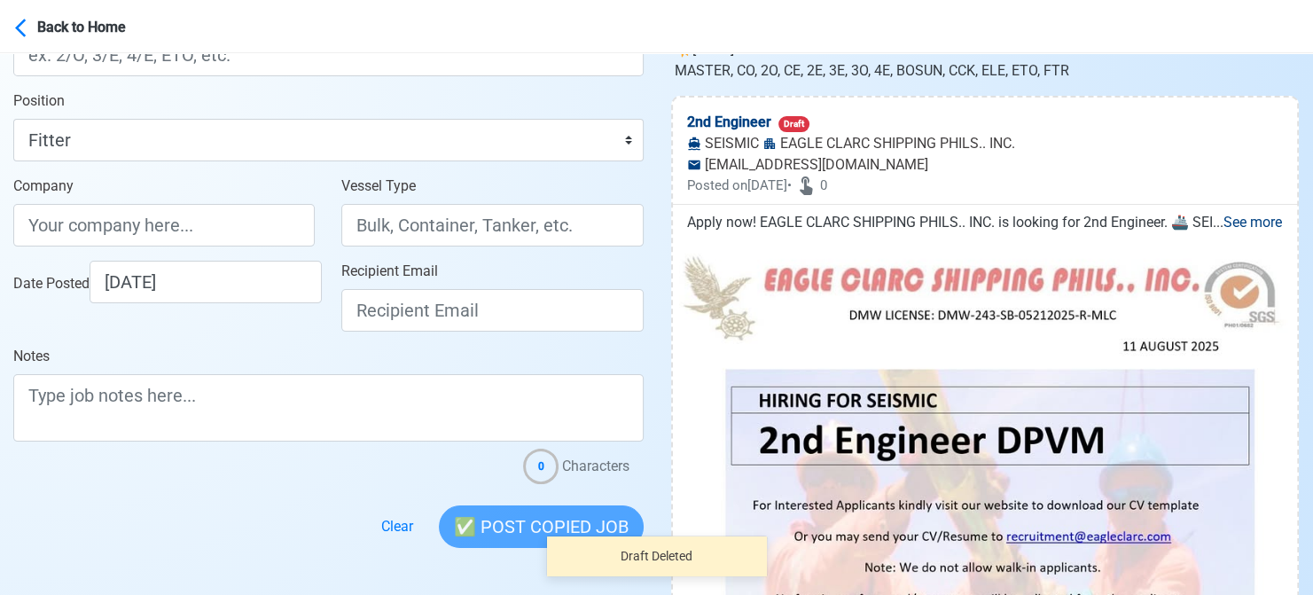
scroll to position [89, 0]
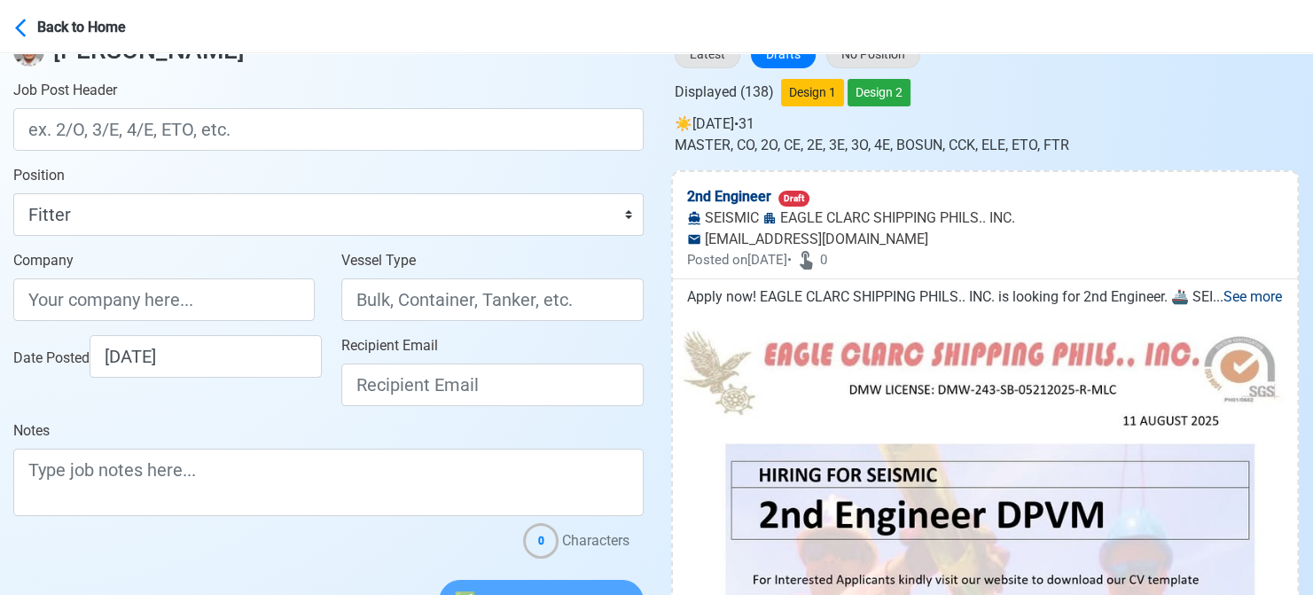
click at [18, 542] on div at bounding box center [328, 544] width 630 height 28
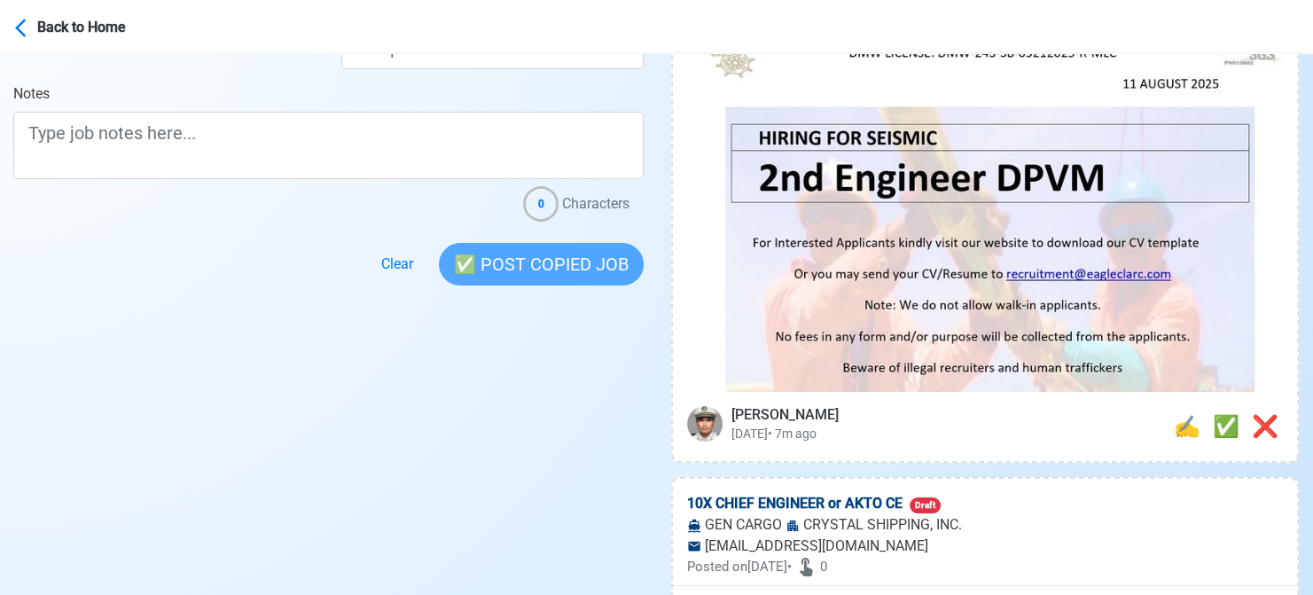
scroll to position [532, 0]
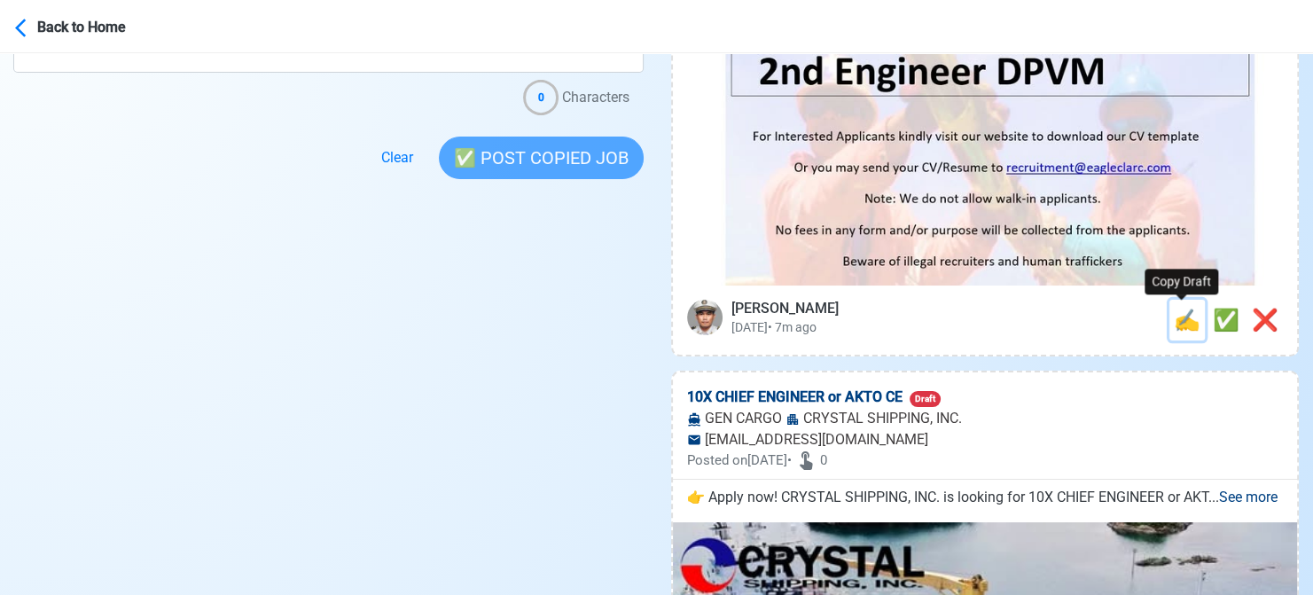
drag, startPoint x: 1180, startPoint y: 324, endPoint x: 833, endPoint y: 315, distance: 346.7
click at [1179, 324] on span "✍️" at bounding box center [1187, 320] width 27 height 25
type input "2nd Engineer"
select select "2nd Engineer"
type input "EAGLE CLARC SHIPPING PHILS.. INC."
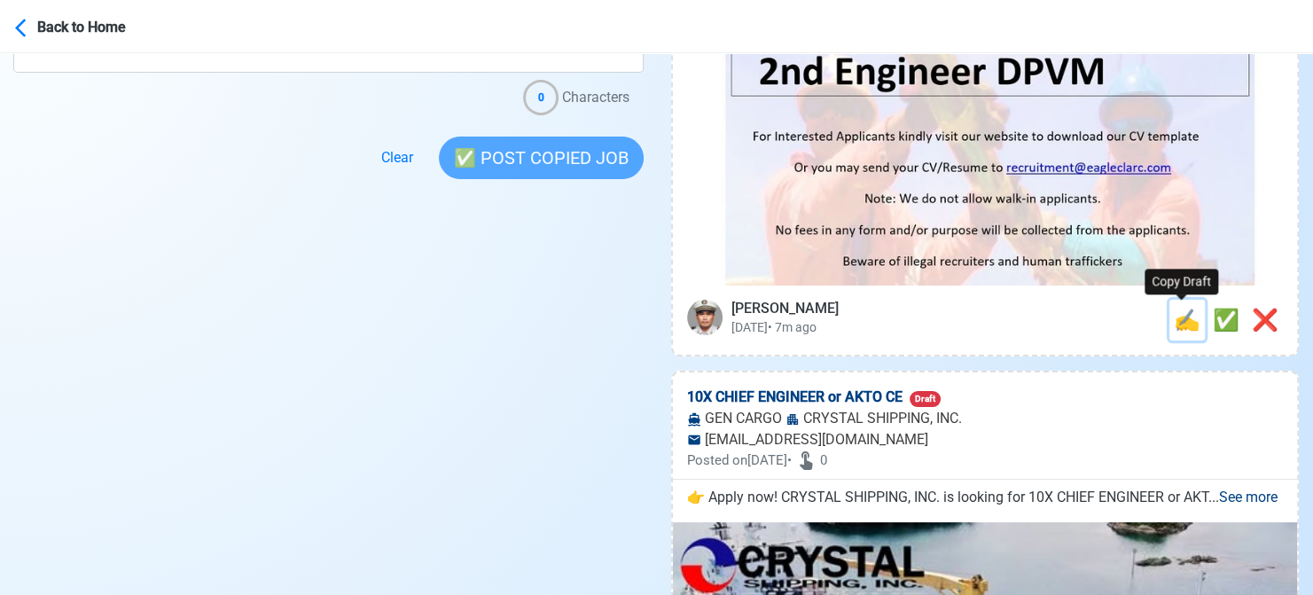
type input "SEISMIC"
type input "[EMAIL_ADDRESS][DOMAIN_NAME]"
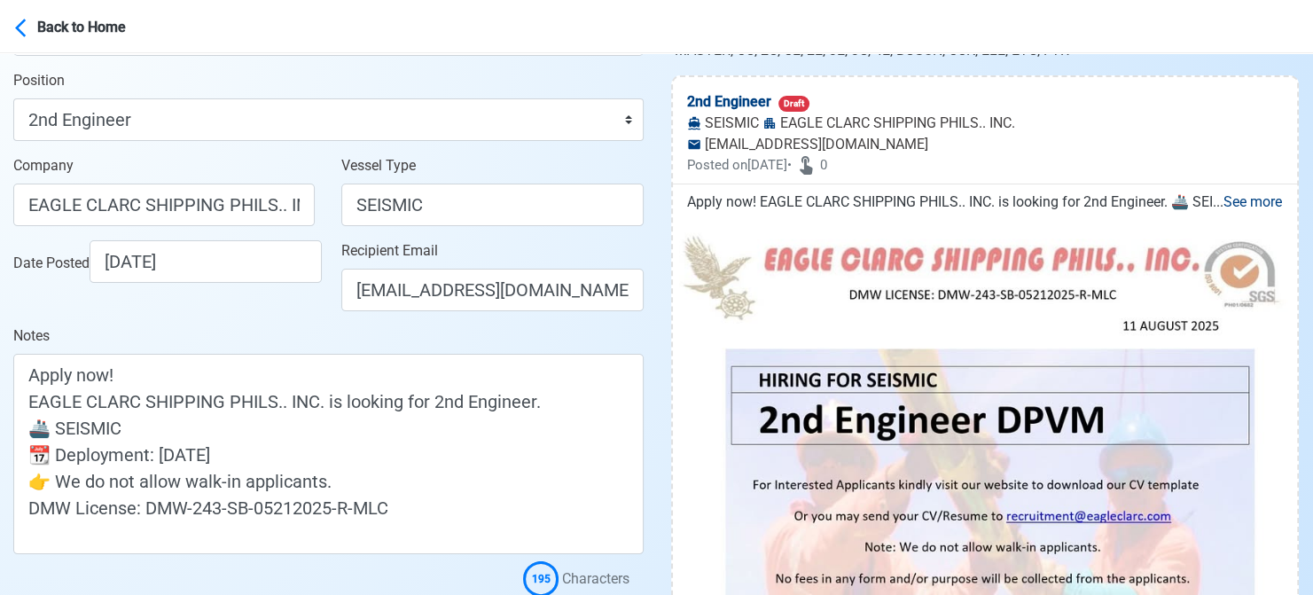
scroll to position [266, 0]
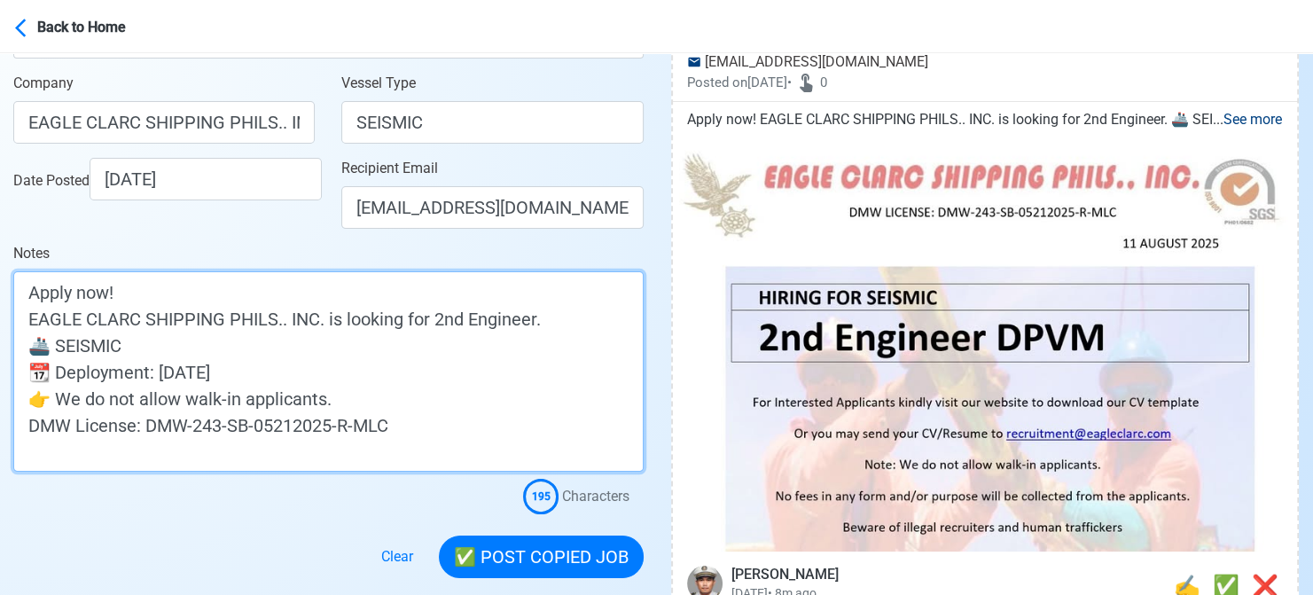
click at [526, 321] on textarea "Apply now! EAGLE CLARC SHIPPING PHILS.. INC. is looking for 2nd Engineer. 🚢 SEI…" at bounding box center [328, 371] width 630 height 200
drag, startPoint x: 313, startPoint y: 378, endPoint x: 18, endPoint y: 376, distance: 295.2
click at [18, 376] on textarea "Apply now! EAGLE CLARC SHIPPING PHILS.. INC. is looking for 2nd Engineer DPVM. …" at bounding box center [328, 371] width 630 height 200
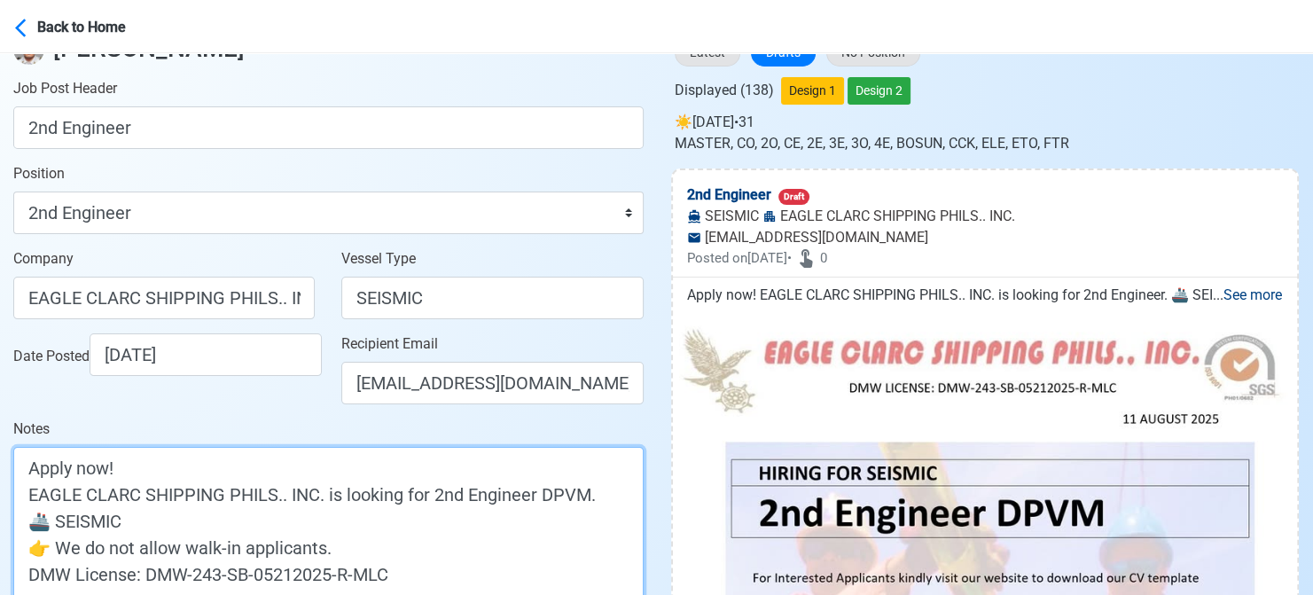
scroll to position [89, 0]
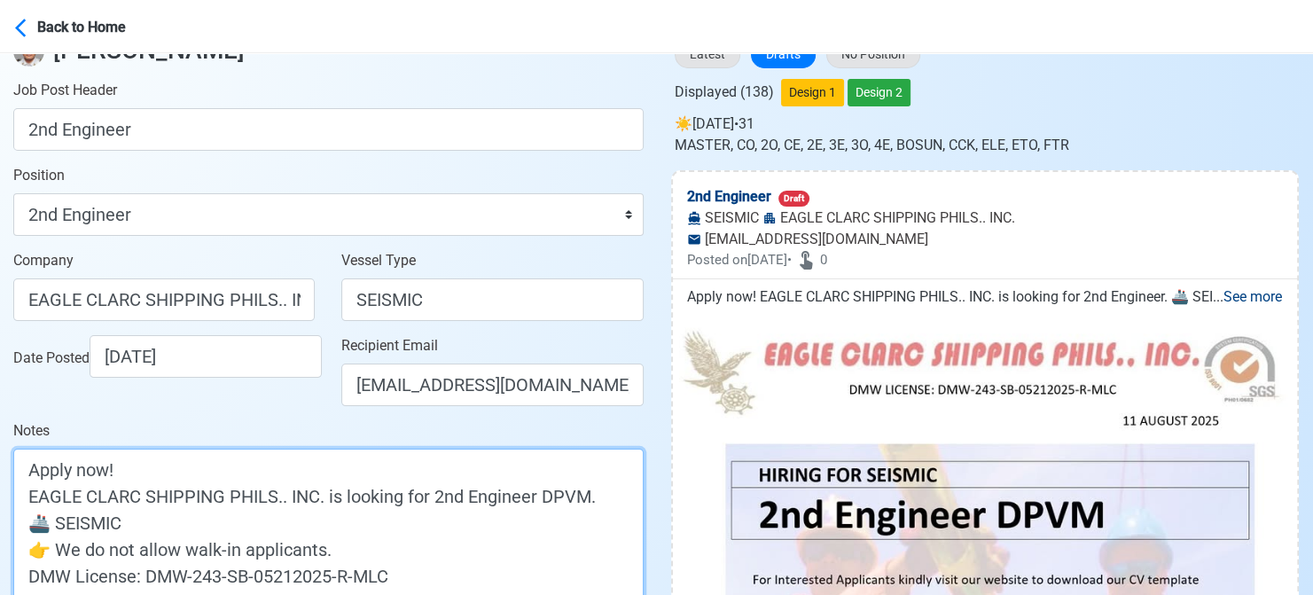
click at [553, 495] on textarea "Apply now! EAGLE CLARC SHIPPING PHILS.. INC. is looking for 2nd Engineer DPVM. …" at bounding box center [328, 536] width 630 height 174
type textarea "Apply now! EAGLE CLARC SHIPPING PHILS.. INC. is looking for 2nd Engineer DPVM. …"
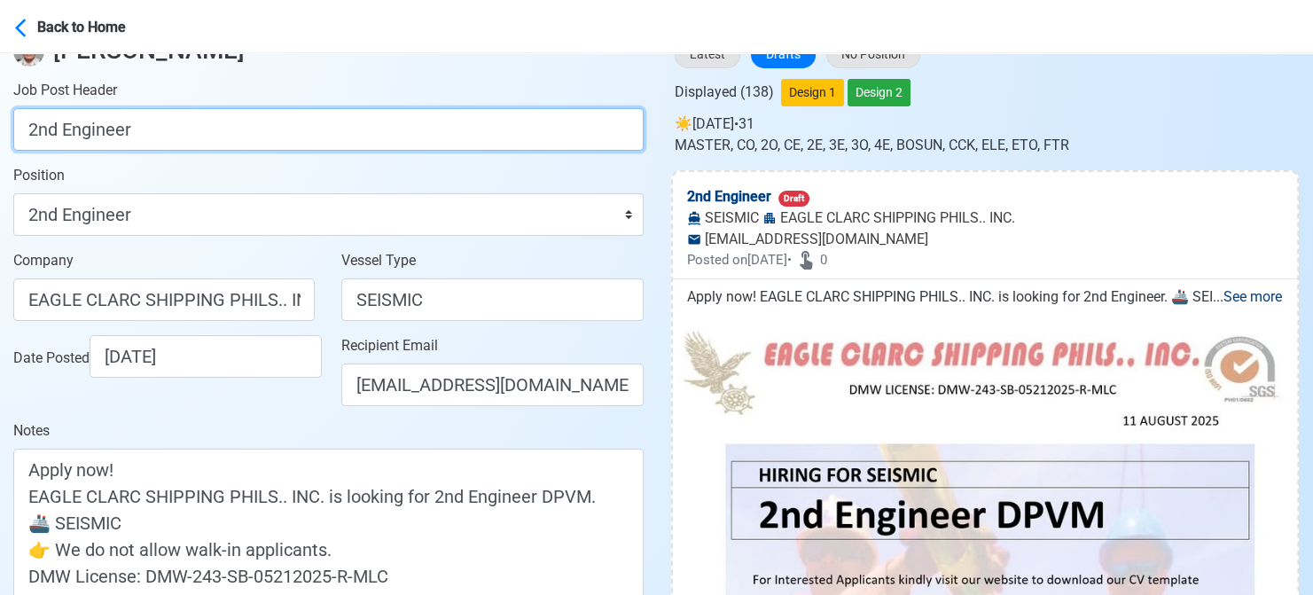
click at [323, 133] on input "2nd Engineer" at bounding box center [328, 129] width 630 height 43
paste input "DPVM"
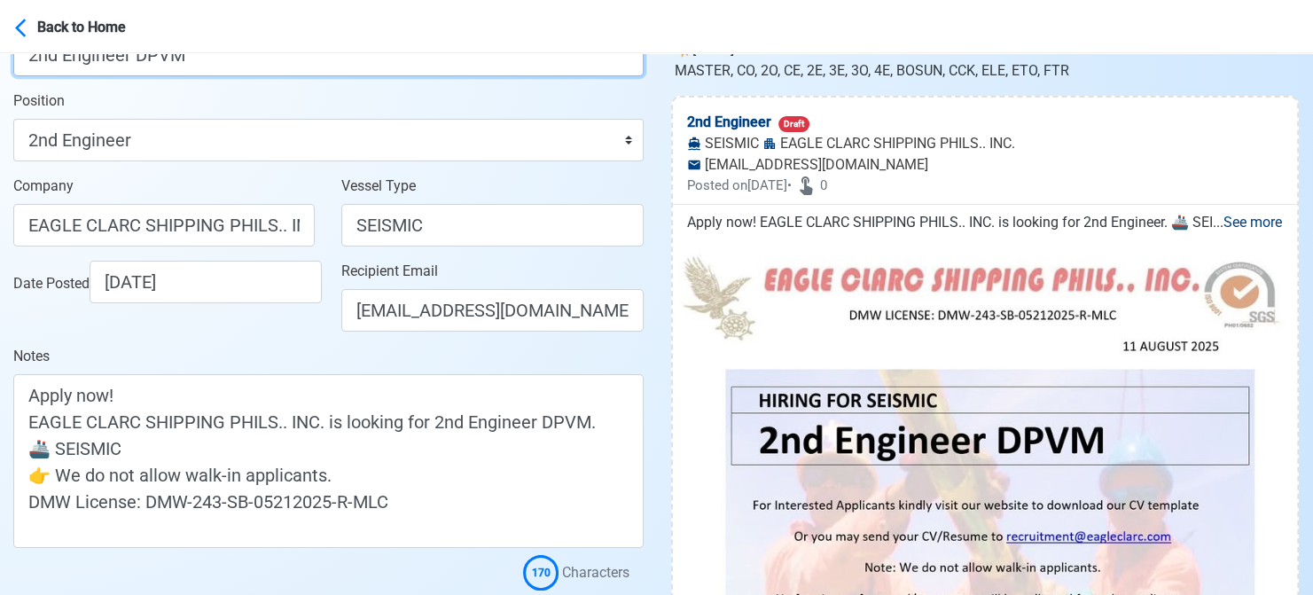
scroll to position [355, 0]
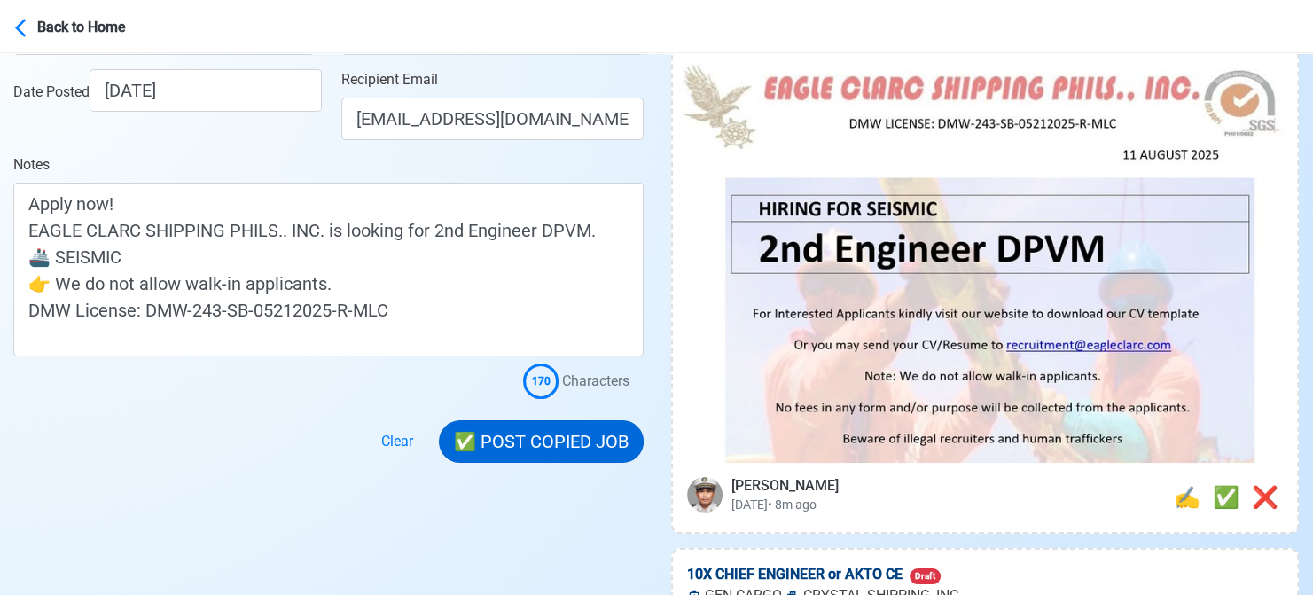
type input "2nd Engineer DPVM"
click at [550, 445] on button "✅ POST COPIED JOB" at bounding box center [541, 441] width 205 height 43
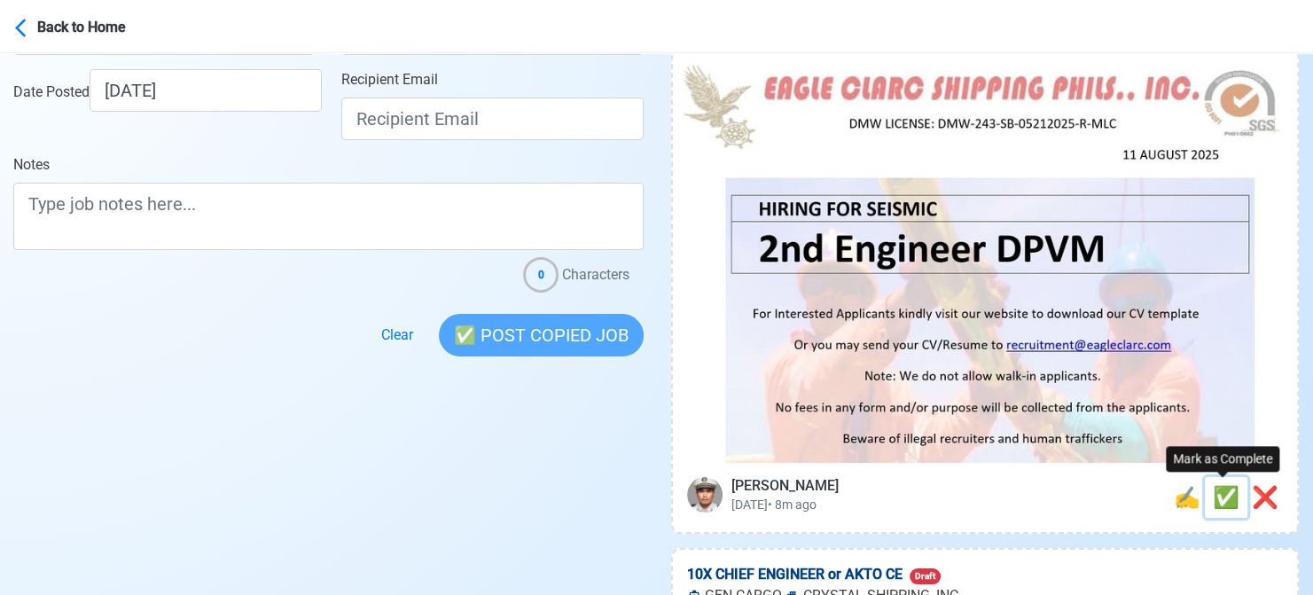
click at [1222, 504] on span "✅" at bounding box center [1226, 497] width 27 height 25
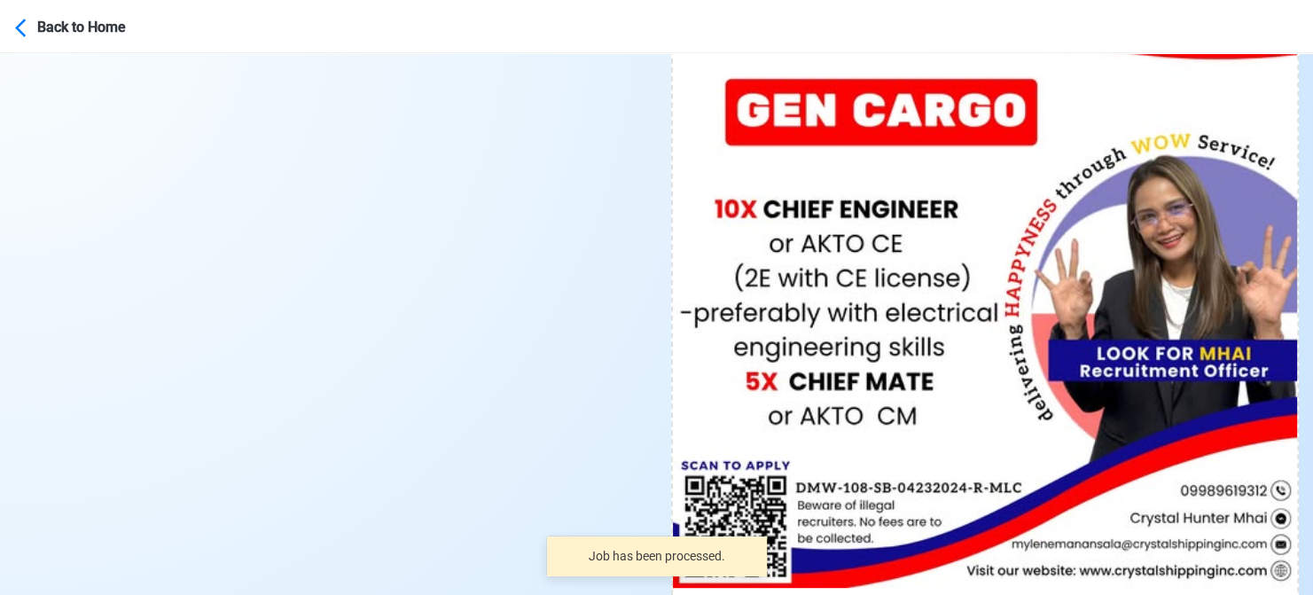
scroll to position [709, 0]
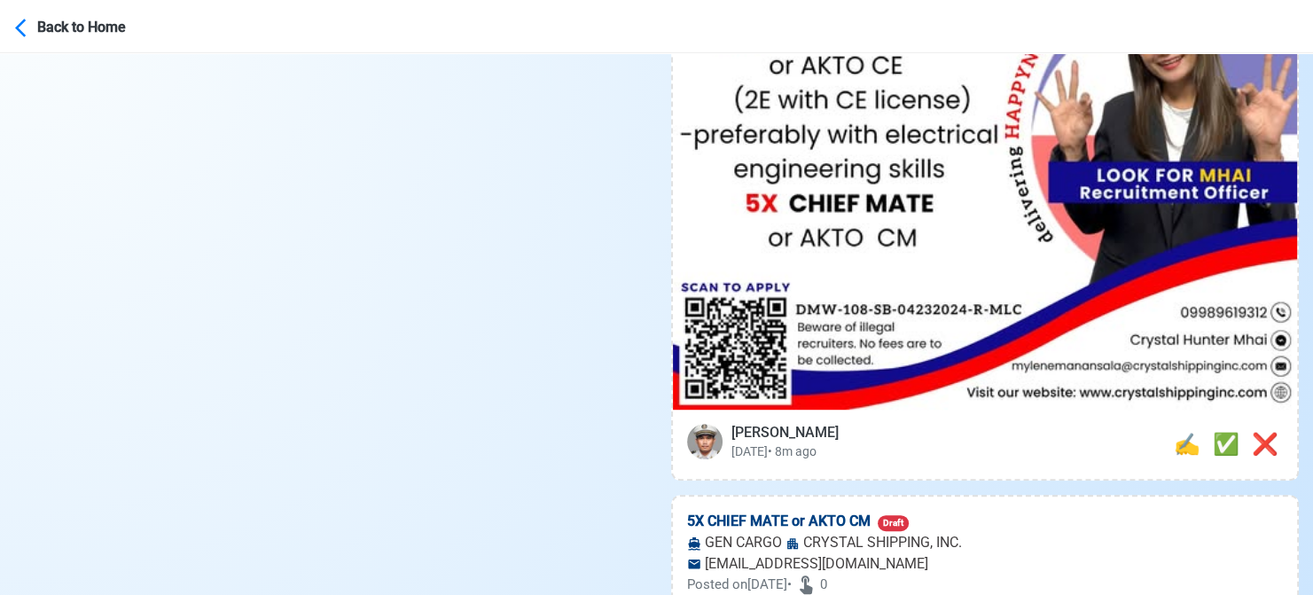
scroll to position [886, 0]
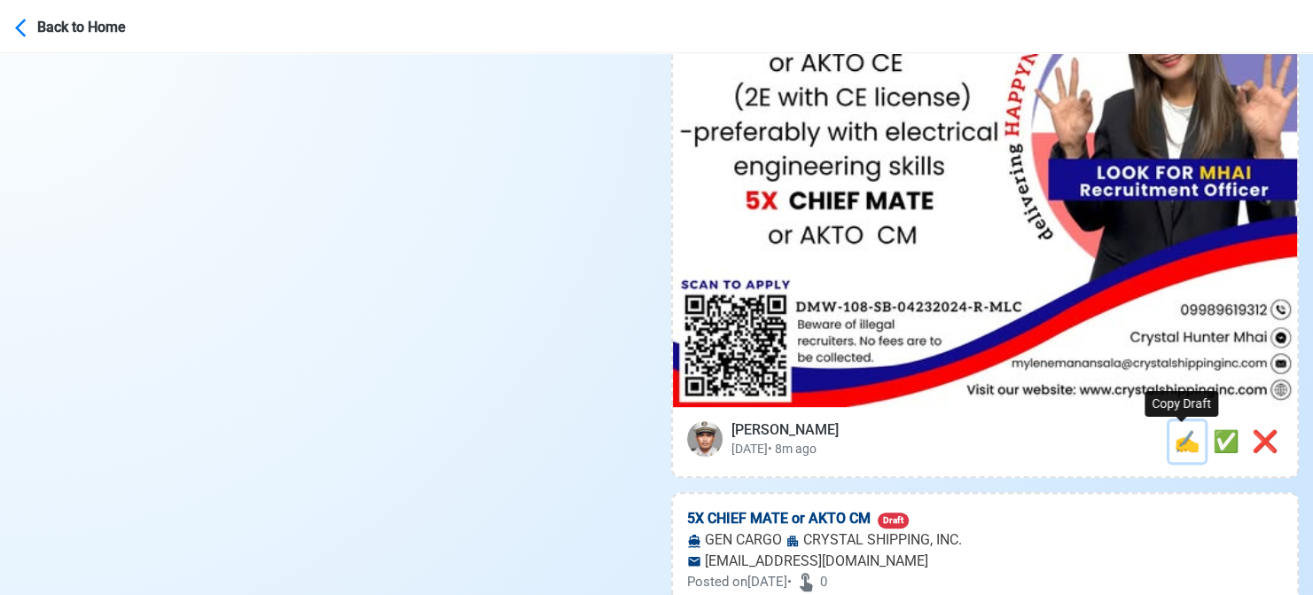
click at [1174, 449] on span "✍️" at bounding box center [1187, 441] width 27 height 25
type input "10X CHIEF ENGINEER or AKTO CE"
select select
type input "CRYSTAL SHIPPING, INC."
type input "GEN CARGO"
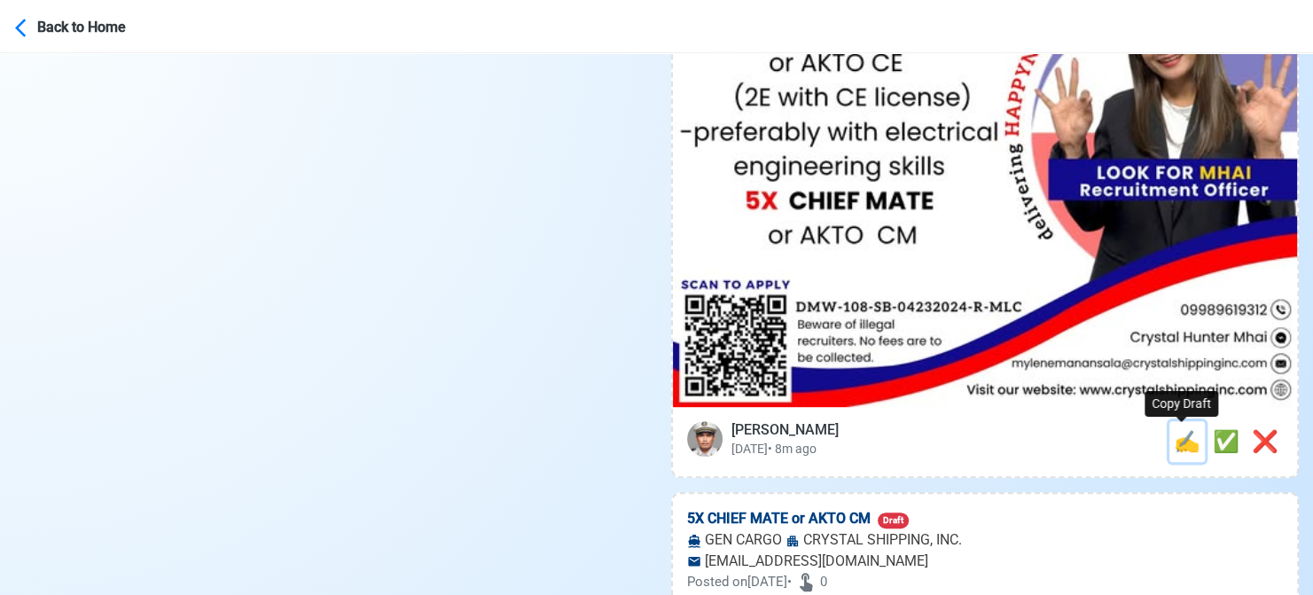
type input "[EMAIL_ADDRESS][DOMAIN_NAME]"
type textarea "👉 Apply now! CRYSTAL SHIPPING, INC. is looking for 10X CHIEF ENGINEER or AKTO C…"
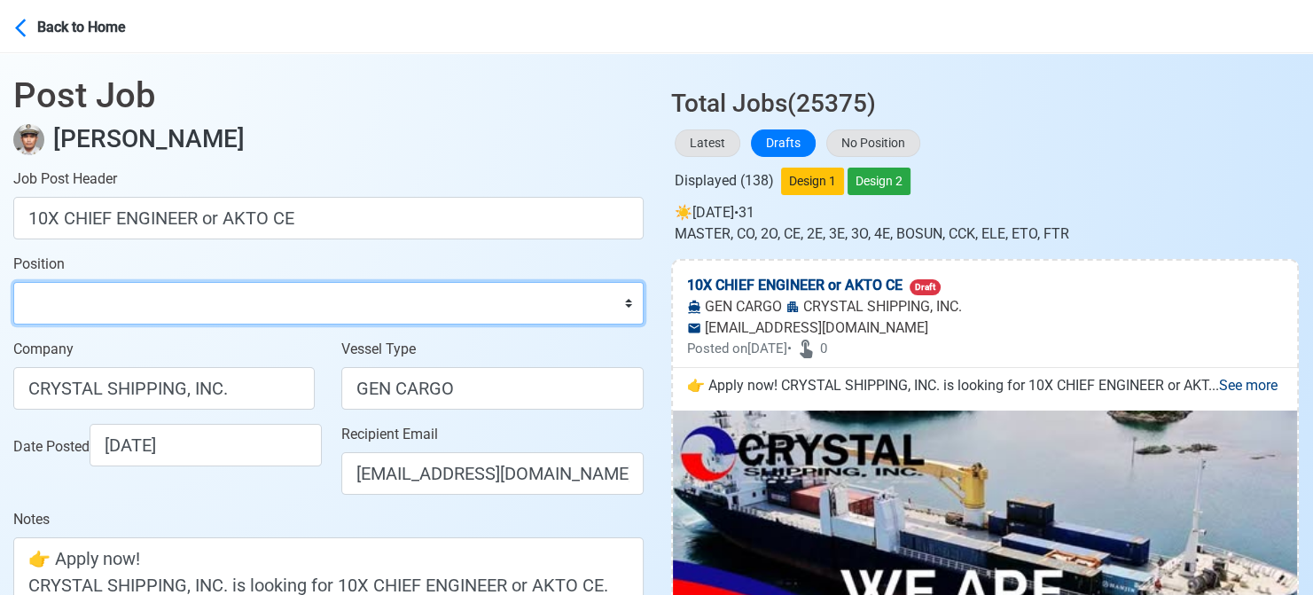
click at [188, 321] on select "Master Chief Officer 2nd Officer 3rd Officer Junior Officer Chief Engineer 2nd …" at bounding box center [328, 303] width 630 height 43
select select "Chief Engineer"
click at [13, 282] on select "Master Chief Officer 2nd Officer 3rd Officer Junior Officer Chief Engineer 2nd …" at bounding box center [328, 303] width 630 height 43
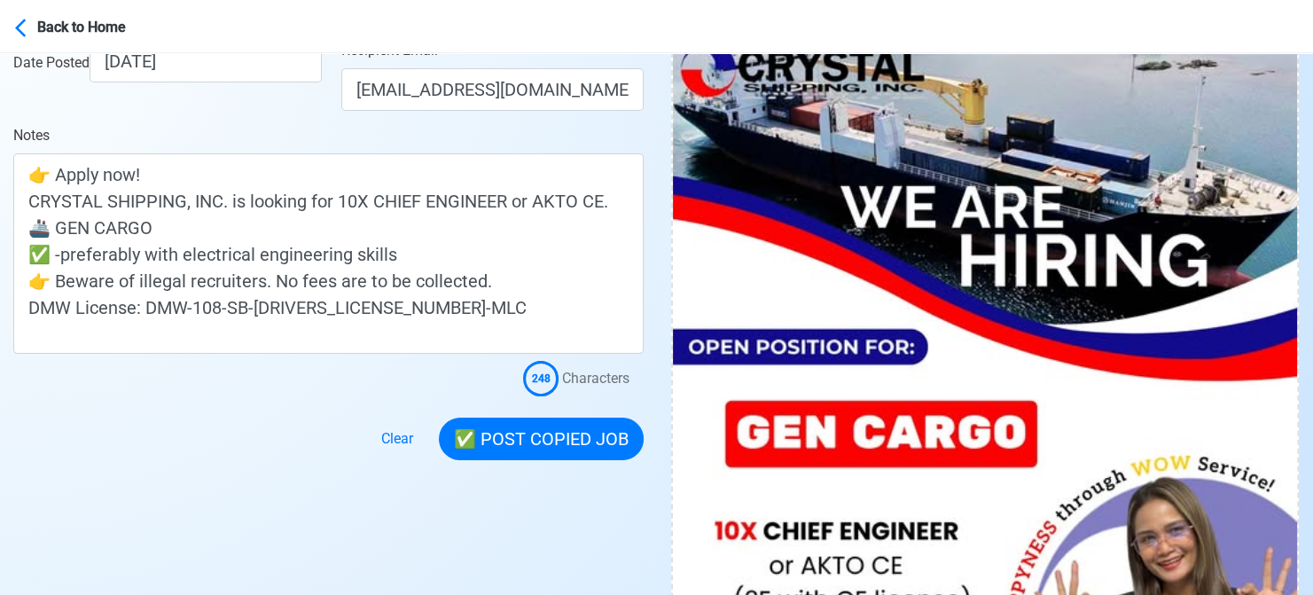
scroll to position [355, 0]
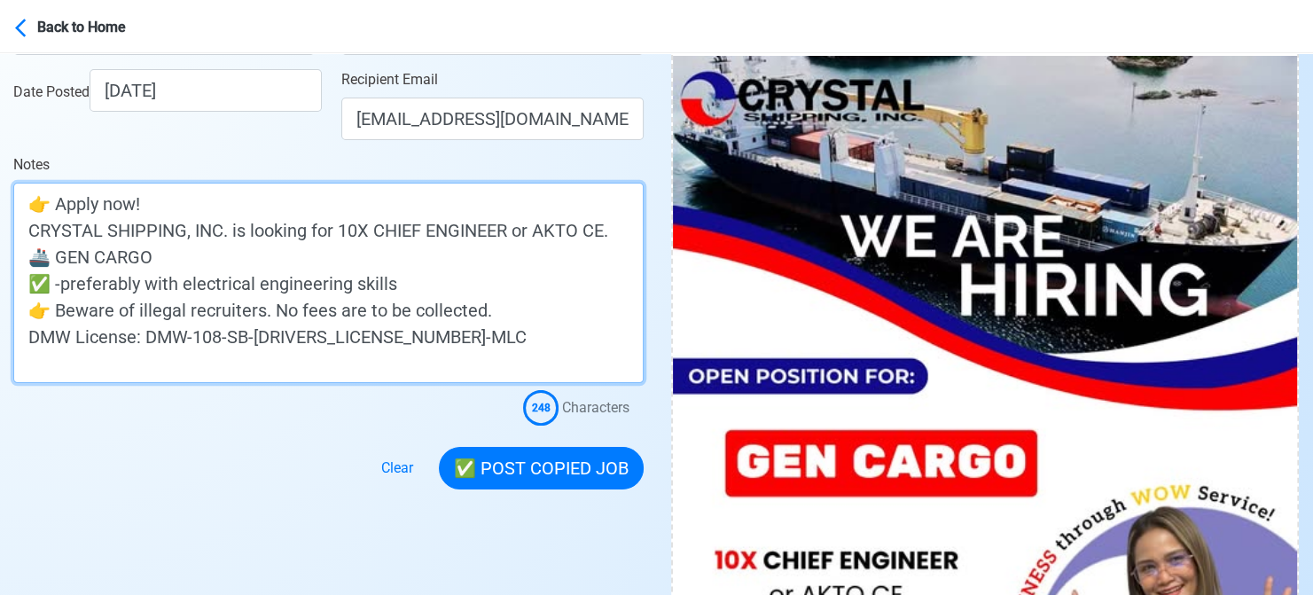
click at [589, 230] on textarea "👉 Apply now! CRYSTAL SHIPPING, INC. is looking for 10X CHIEF ENGINEER or AKTO C…" at bounding box center [328, 283] width 630 height 200
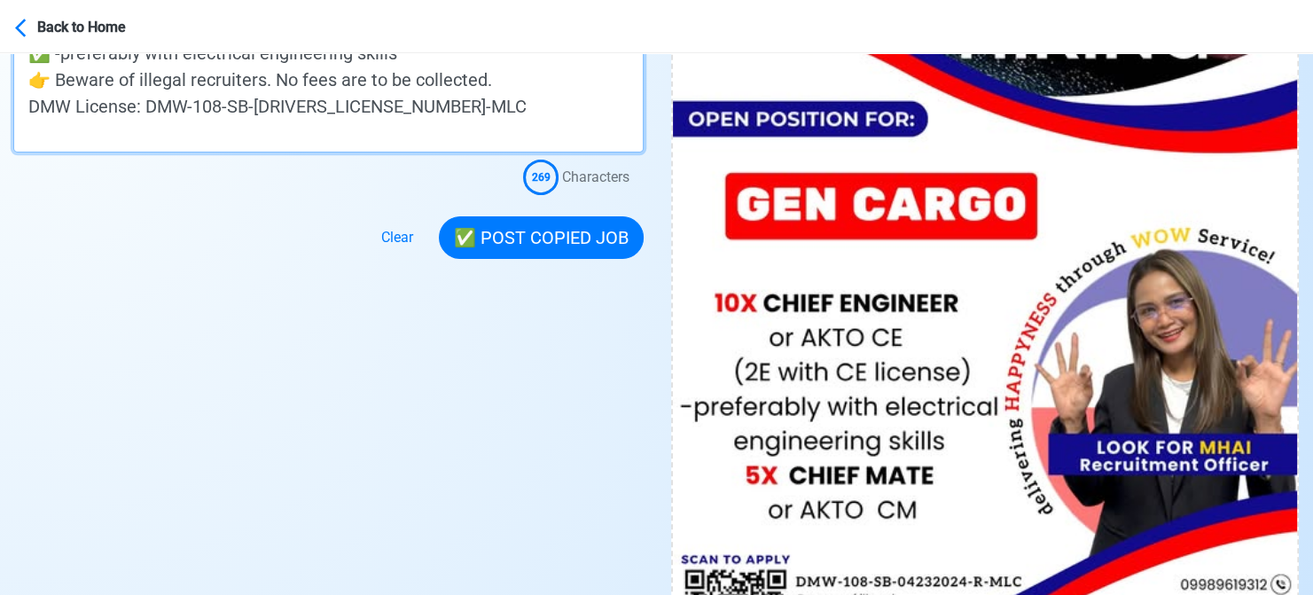
scroll to position [620, 0]
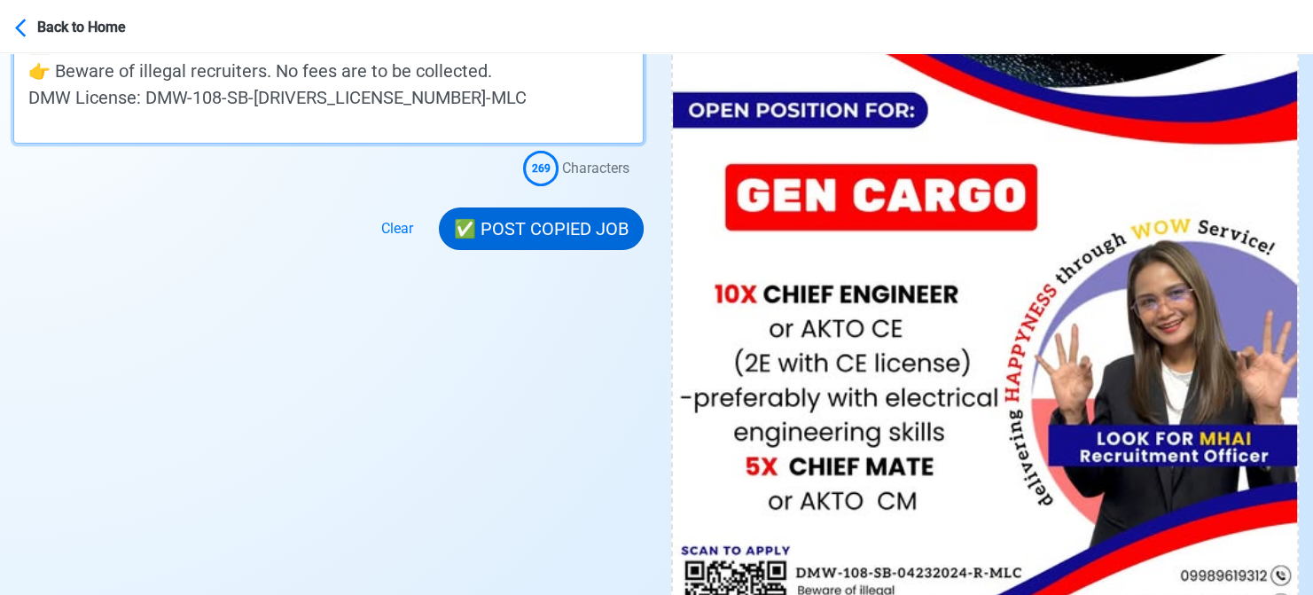
type textarea "👉 Apply now! CRYSTAL SHIPPING, INC. is looking for 10X CHIEF ENGINEER or AKTO C…"
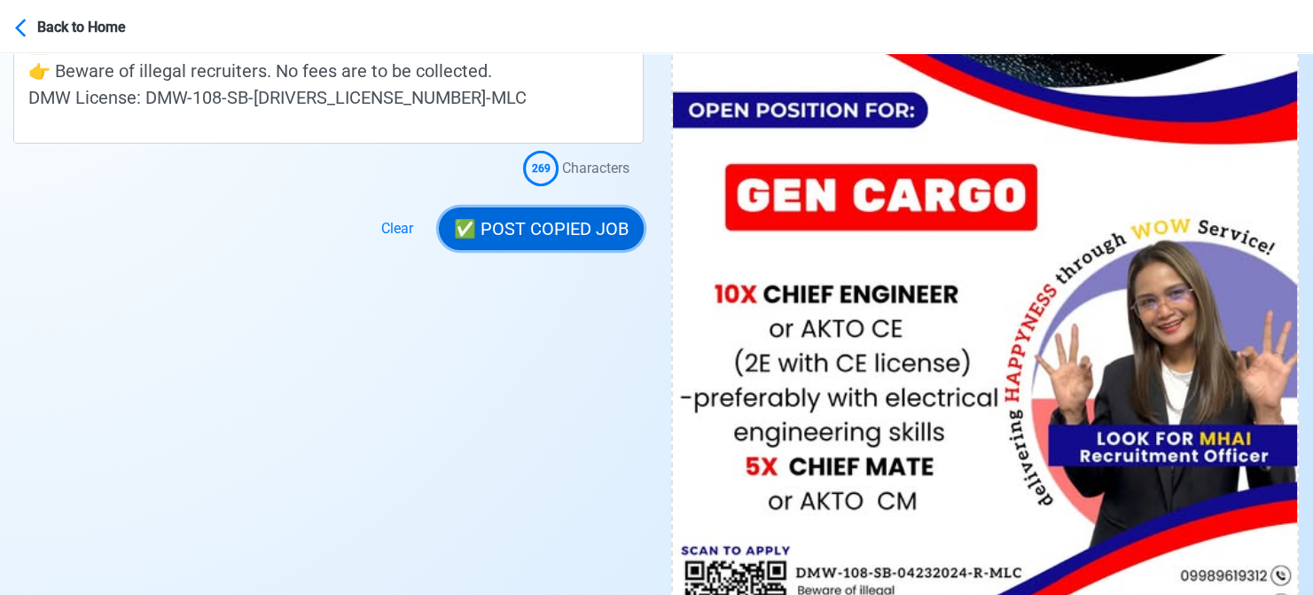
click at [550, 230] on button "✅ POST COPIED JOB" at bounding box center [541, 228] width 205 height 43
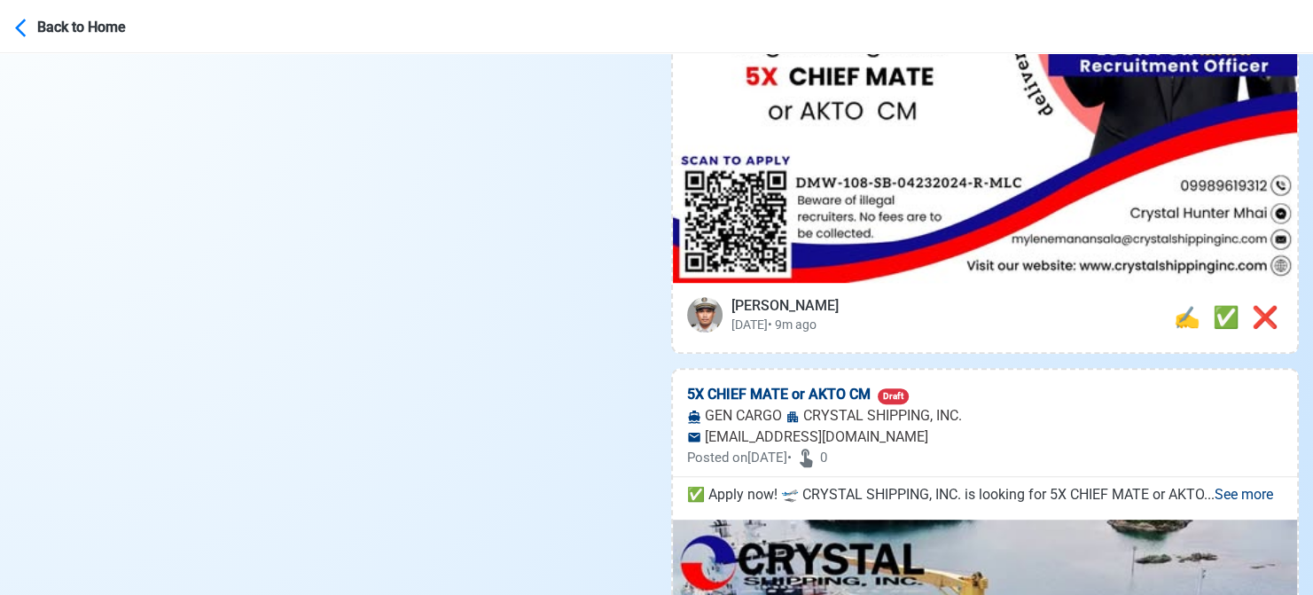
scroll to position [1064, 0]
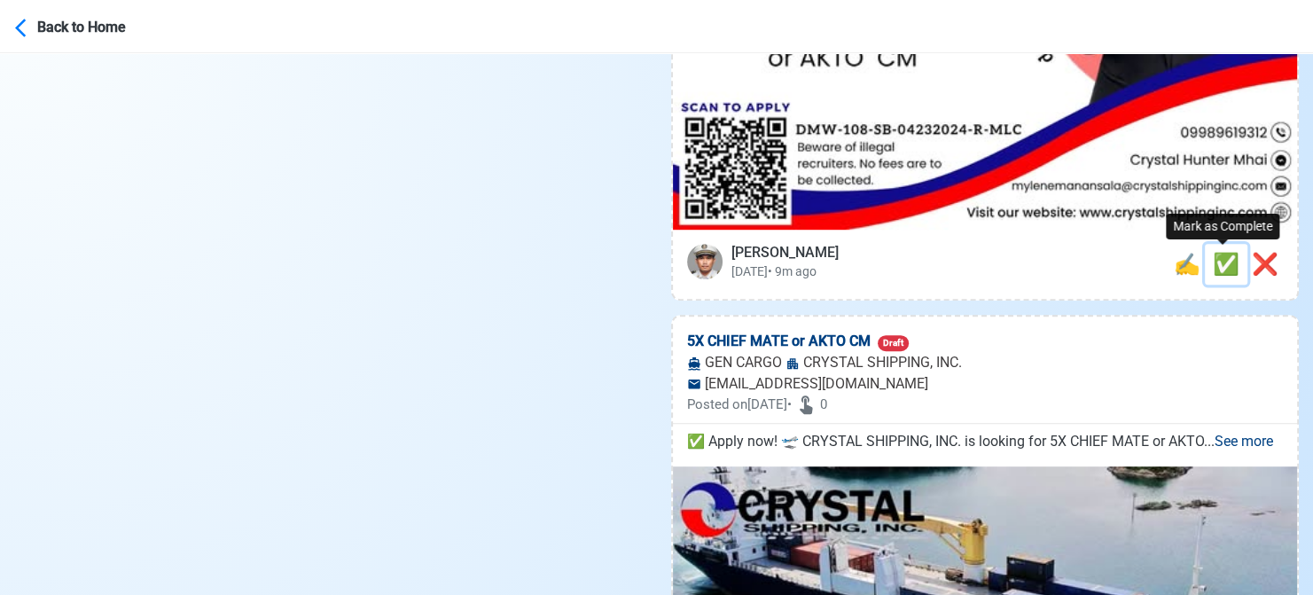
click at [1220, 264] on span "✅" at bounding box center [1226, 264] width 27 height 25
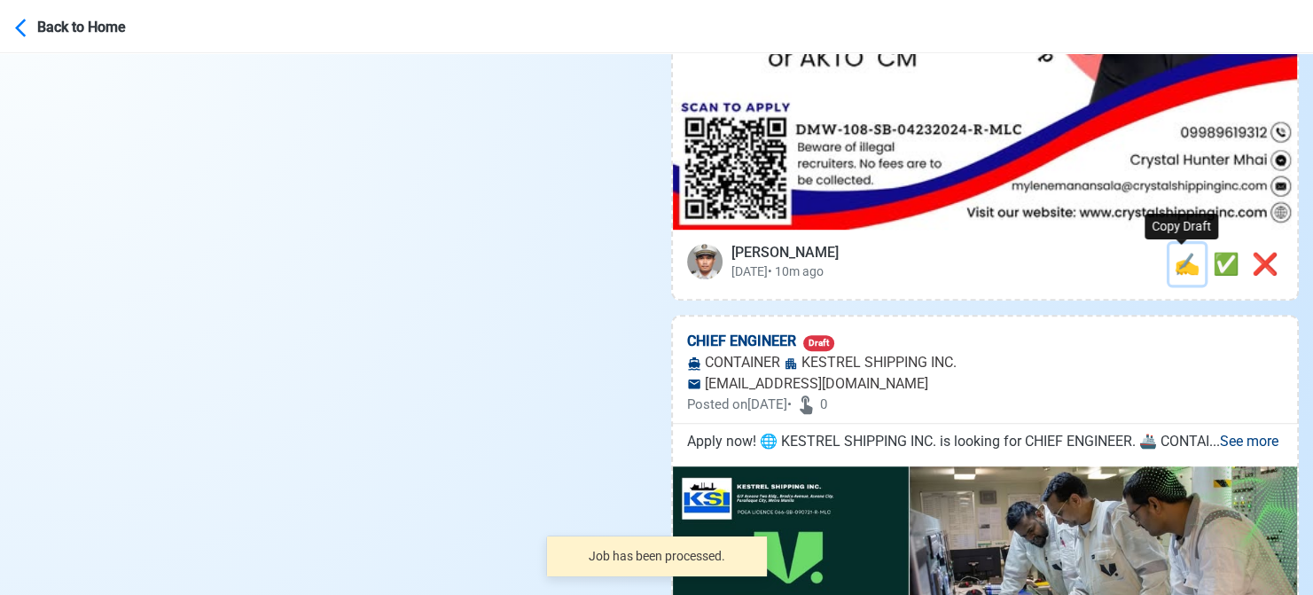
click at [1178, 269] on span "✍️" at bounding box center [1187, 264] width 27 height 25
type input "5X CHIEF MATE or AKTO CM"
select select
type input "CRYSTAL SHIPPING, INC."
type input "GEN CARGO"
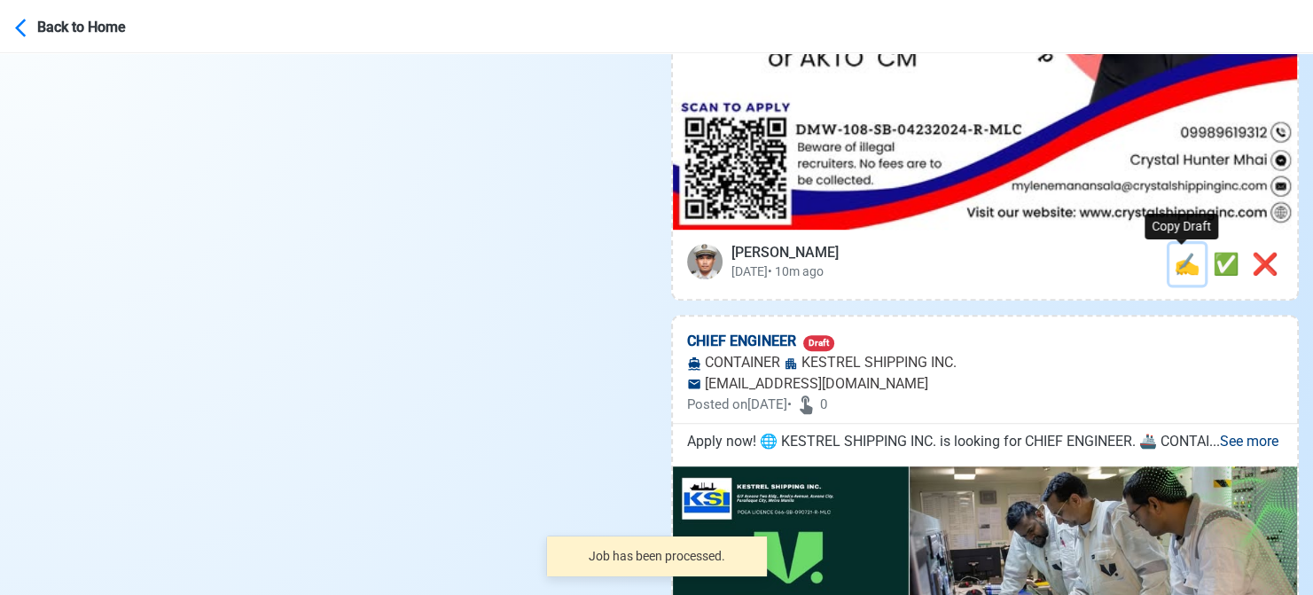
type input "[EMAIL_ADDRESS][DOMAIN_NAME]"
type textarea "✅ Apply now! 🛫 CRYSTAL SHIPPING, INC. is looking for 5X CHIEF MATE or AKTO CM. …"
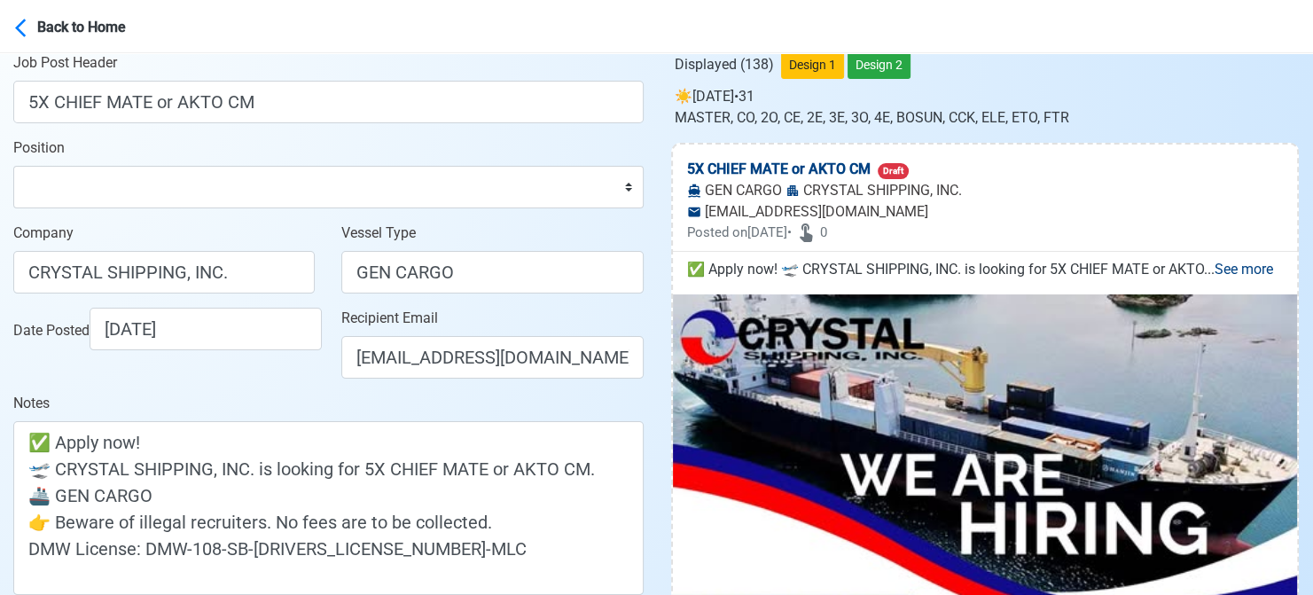
scroll to position [89, 0]
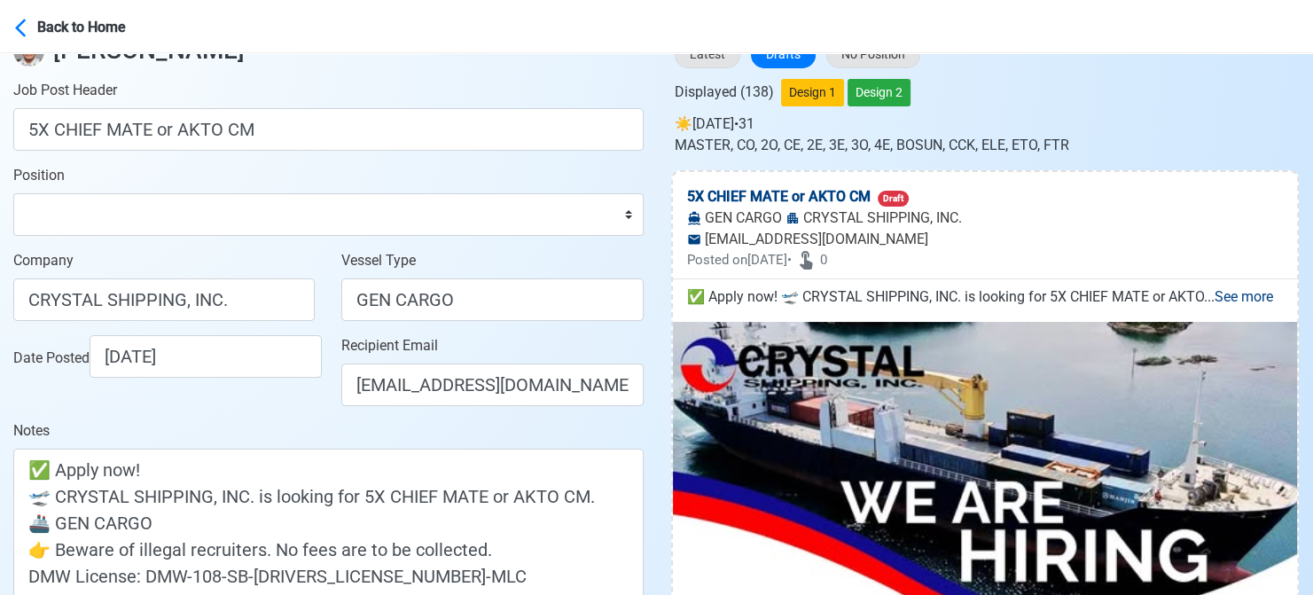
click at [7, 248] on main "Post Job [PERSON_NAME] Job Post Header 5X CHIEF MATE or AKTO CM Position Master…" at bounding box center [328, 347] width 657 height 764
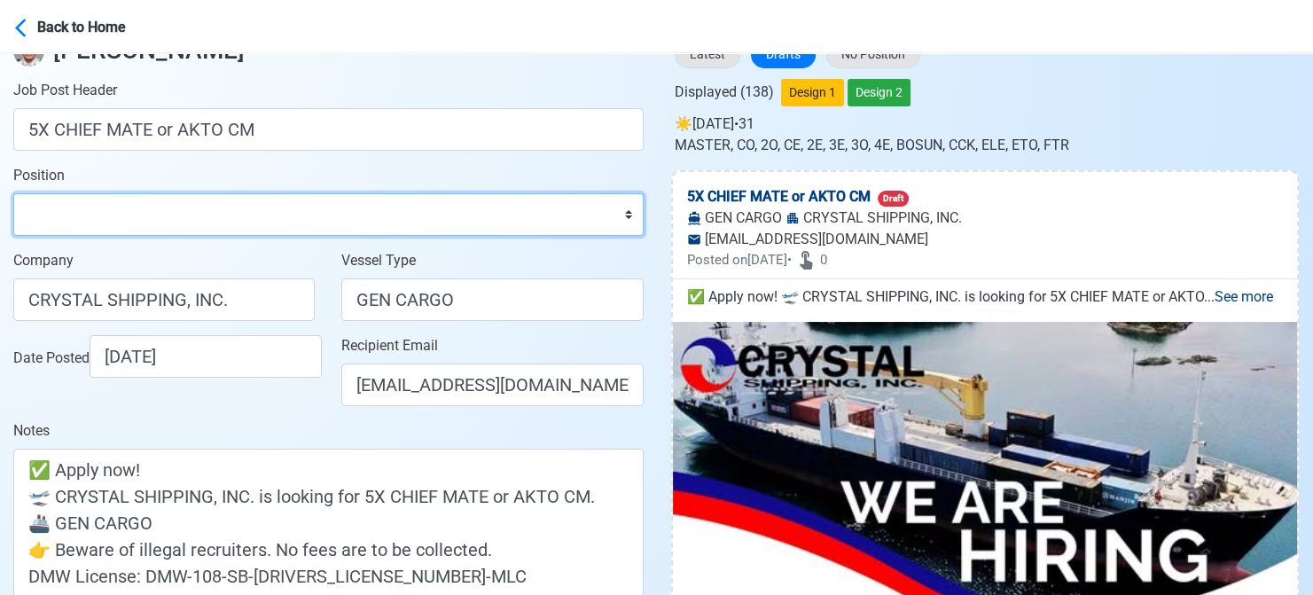
click at [276, 218] on select "Master Chief Officer 2nd Officer 3rd Officer Junior Officer Chief Engineer 2nd …" at bounding box center [328, 214] width 630 height 43
select select "Chief Officer"
click at [13, 193] on select "Master Chief Officer 2nd Officer 3rd Officer Junior Officer Chief Engineer 2nd …" at bounding box center [328, 214] width 630 height 43
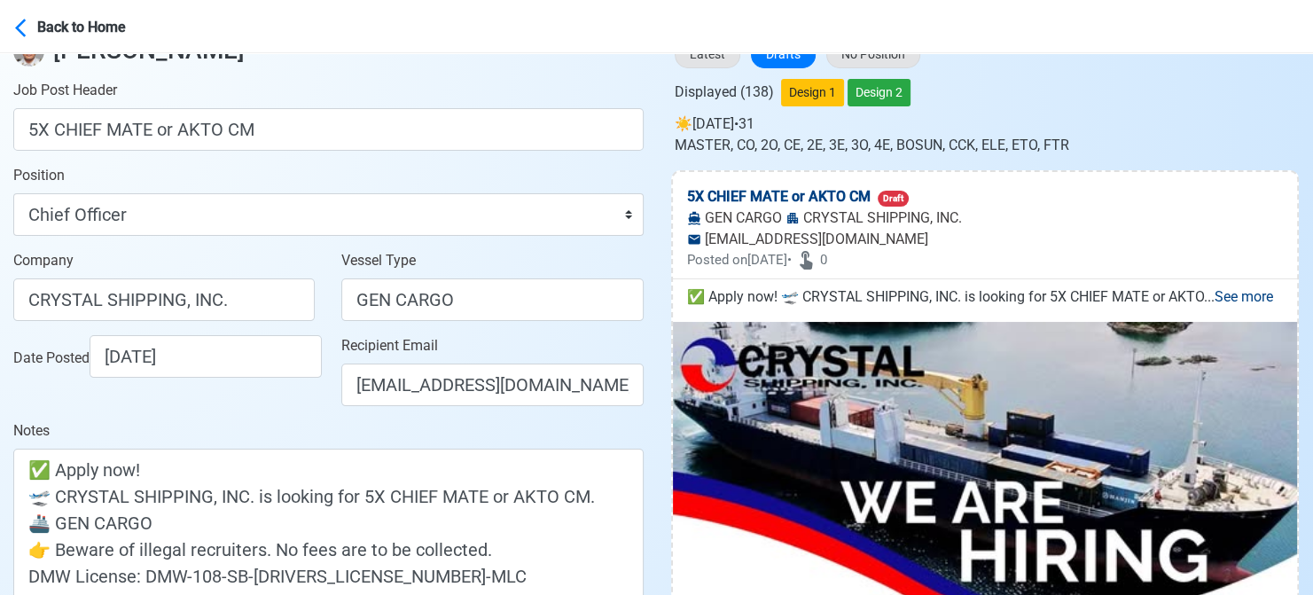
click at [21, 244] on form "Job Post Header 5X CHIEF MATE or AKTO CM Position Master Chief Officer 2nd Offi…" at bounding box center [328, 372] width 630 height 585
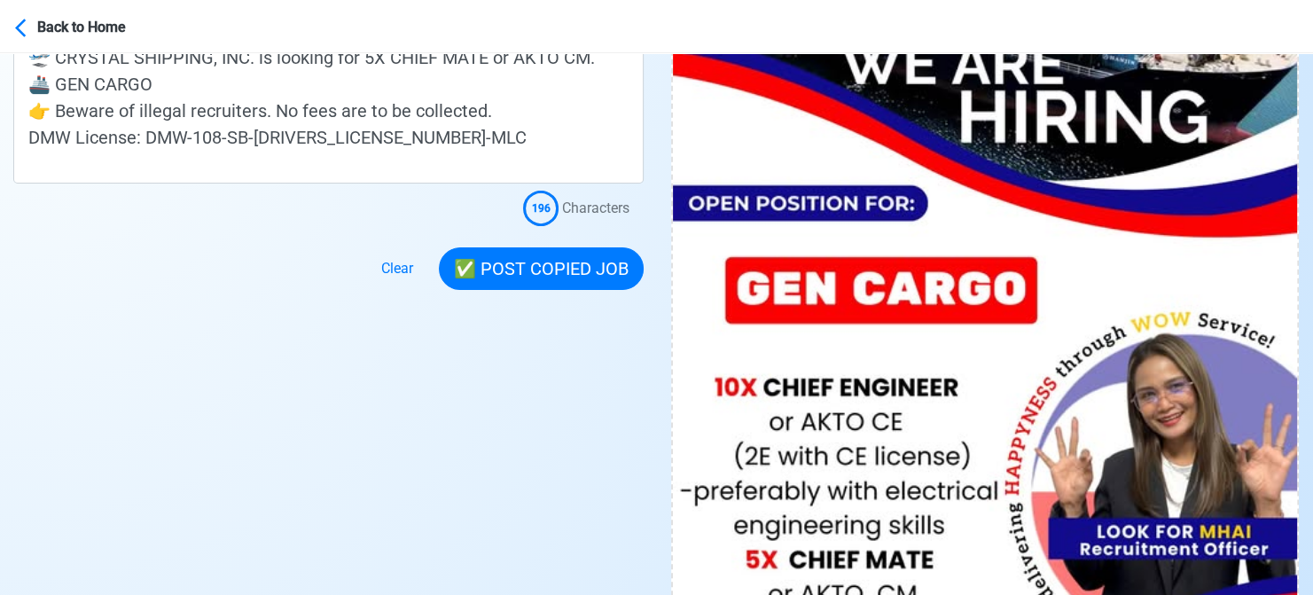
scroll to position [443, 0]
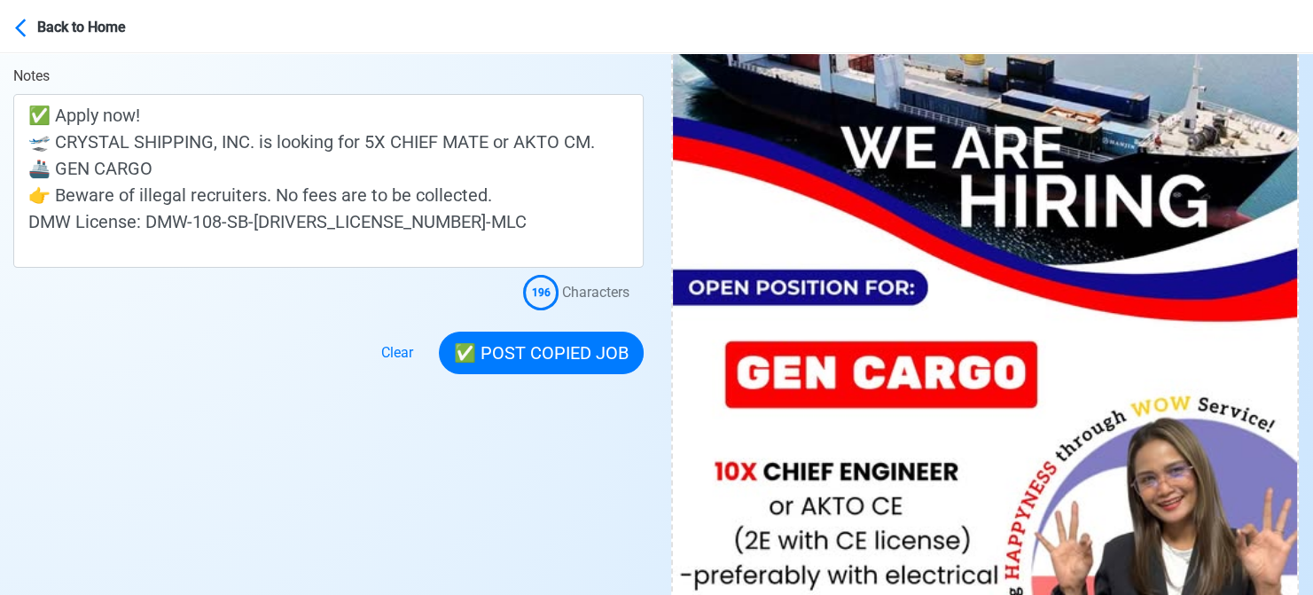
click at [27, 336] on div at bounding box center [328, 342] width 630 height 64
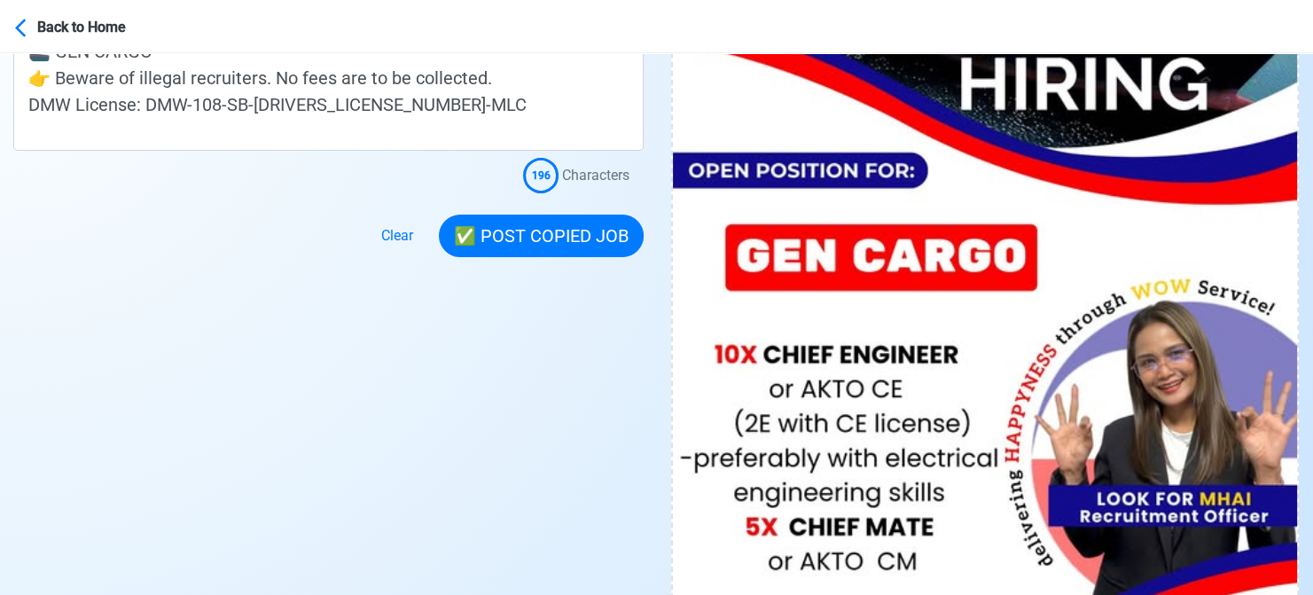
scroll to position [620, 0]
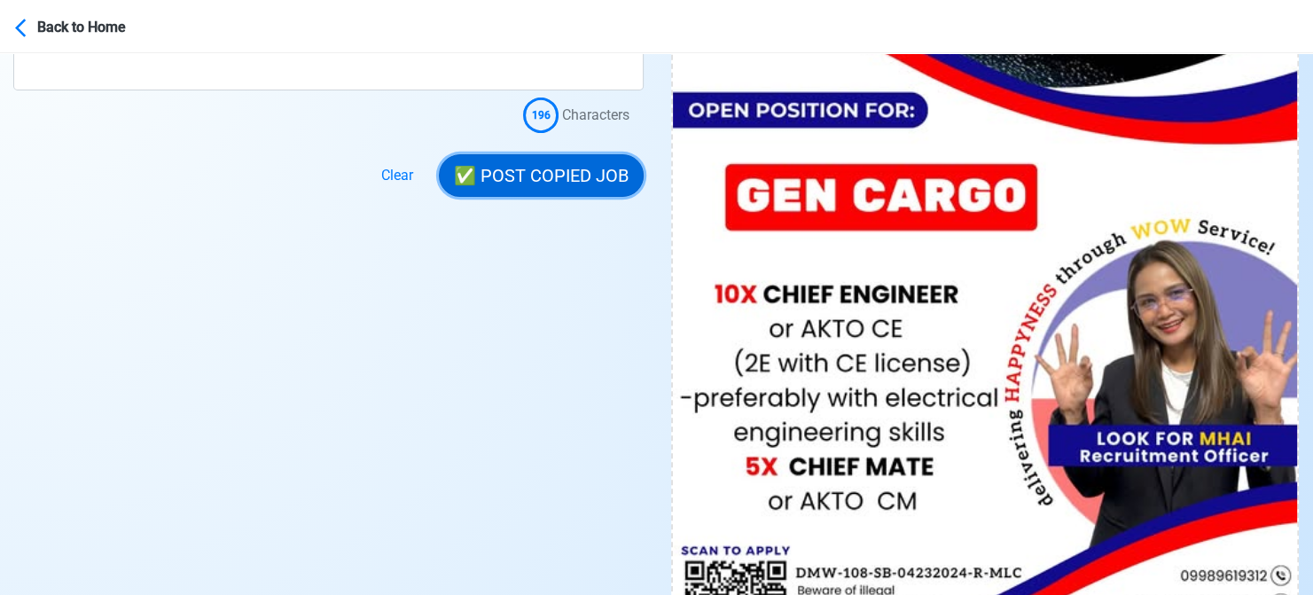
click at [542, 179] on button "✅ POST COPIED JOB" at bounding box center [541, 175] width 205 height 43
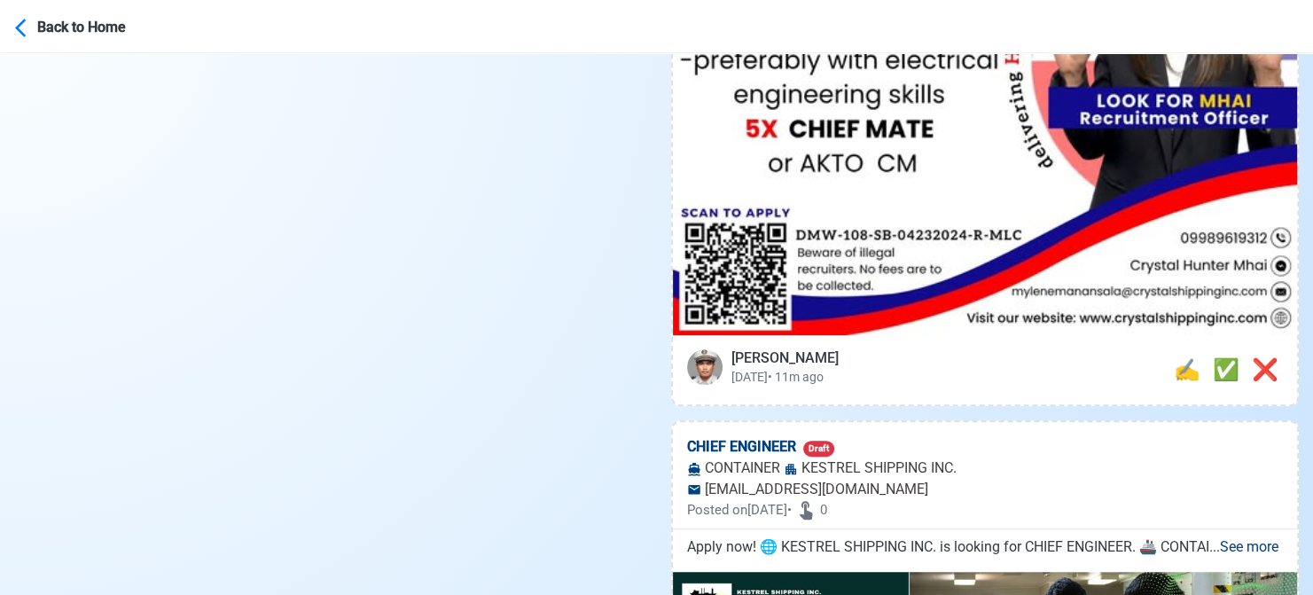
scroll to position [975, 0]
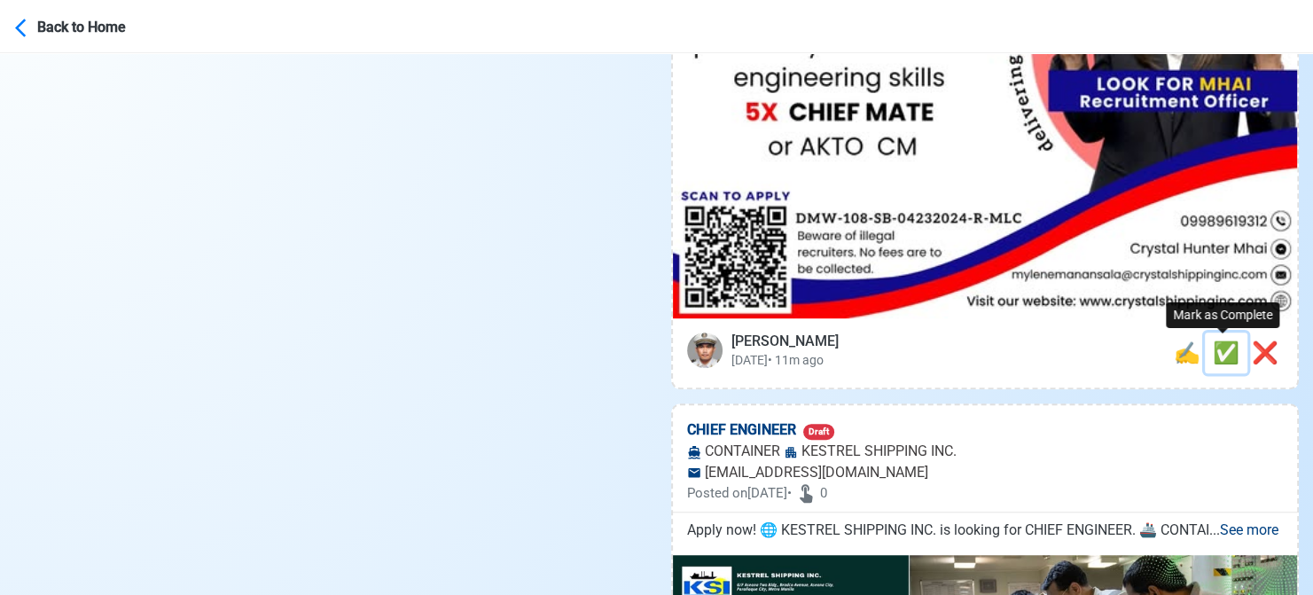
click at [1213, 354] on span "✅" at bounding box center [1226, 352] width 27 height 25
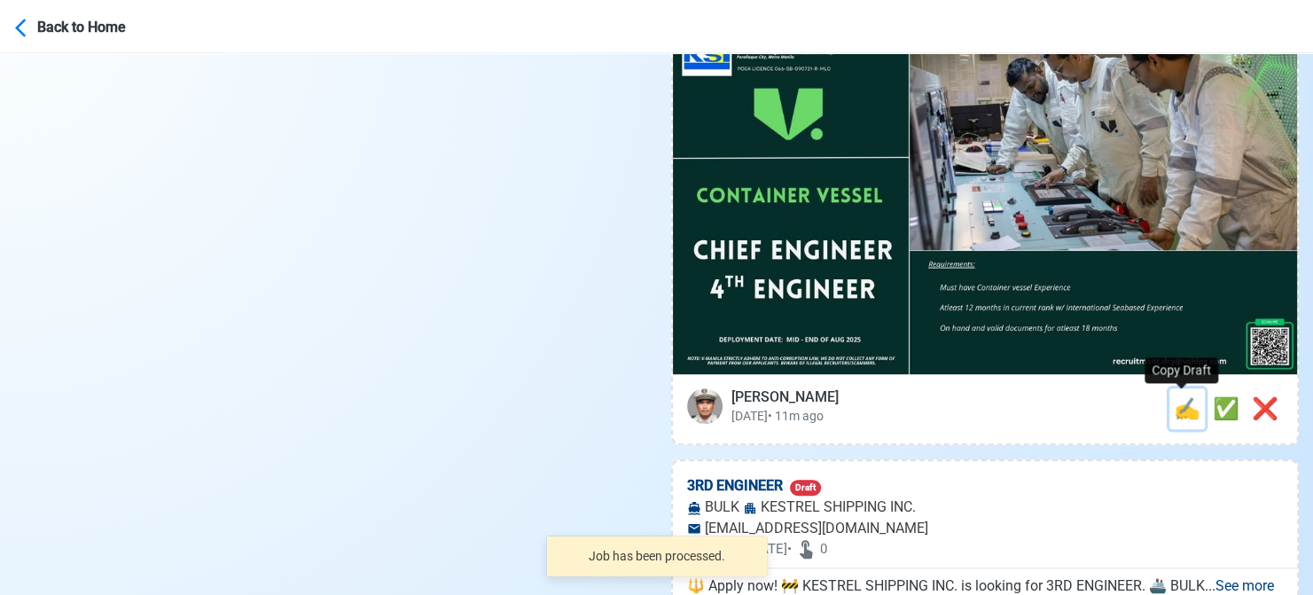
drag, startPoint x: 1184, startPoint y: 410, endPoint x: 1139, endPoint y: 397, distance: 47.1
click at [1184, 410] on span "✍️" at bounding box center [1187, 408] width 27 height 25
type input "4TH ENGINEER"
select select
type input "KESTREL SHIPPING INC."
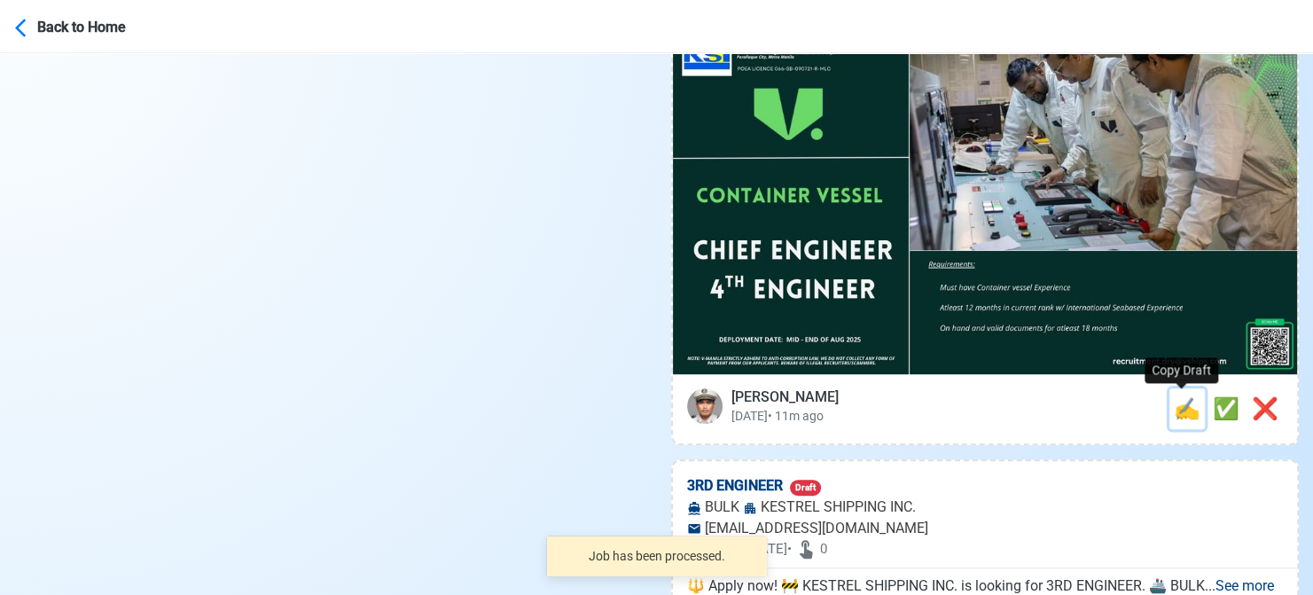
type input "CONTAINER"
type input "[EMAIL_ADDRESS][DOMAIN_NAME]"
type textarea "🛥️ Apply now! 🚢 KESTREL SHIPPING INC. is looking for 4TH ENGINEER. 🚢 CONTAINER …"
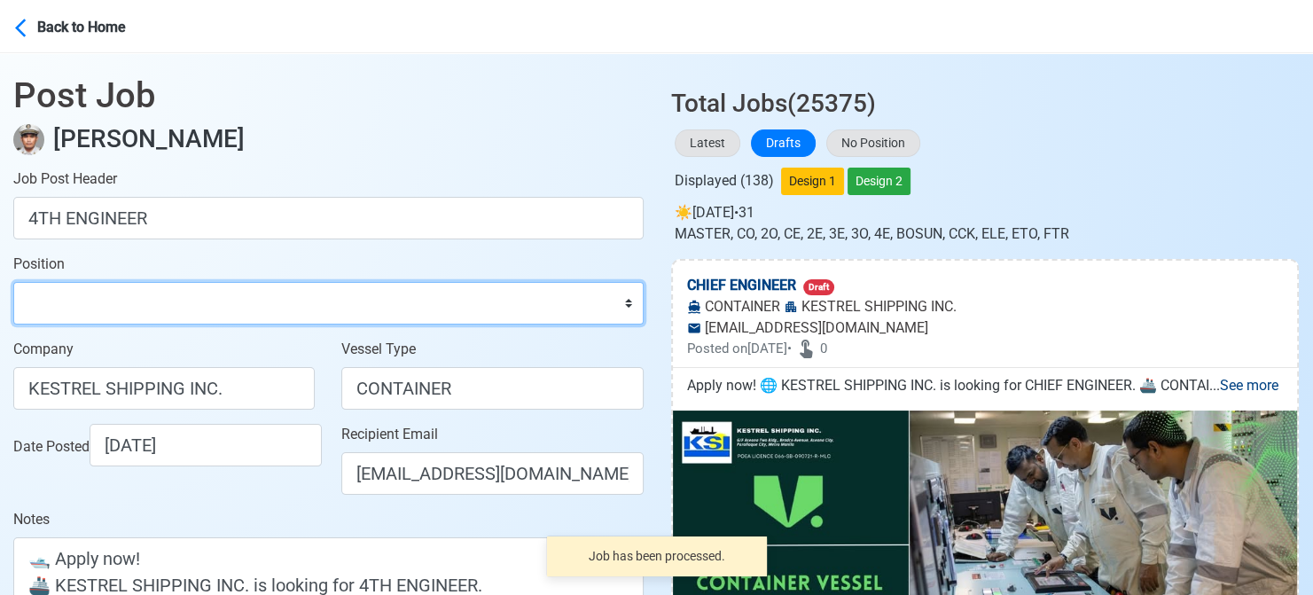
click at [129, 294] on select "Master Chief Officer 2nd Officer 3rd Officer Junior Officer Chief Engineer 2nd …" at bounding box center [328, 303] width 630 height 43
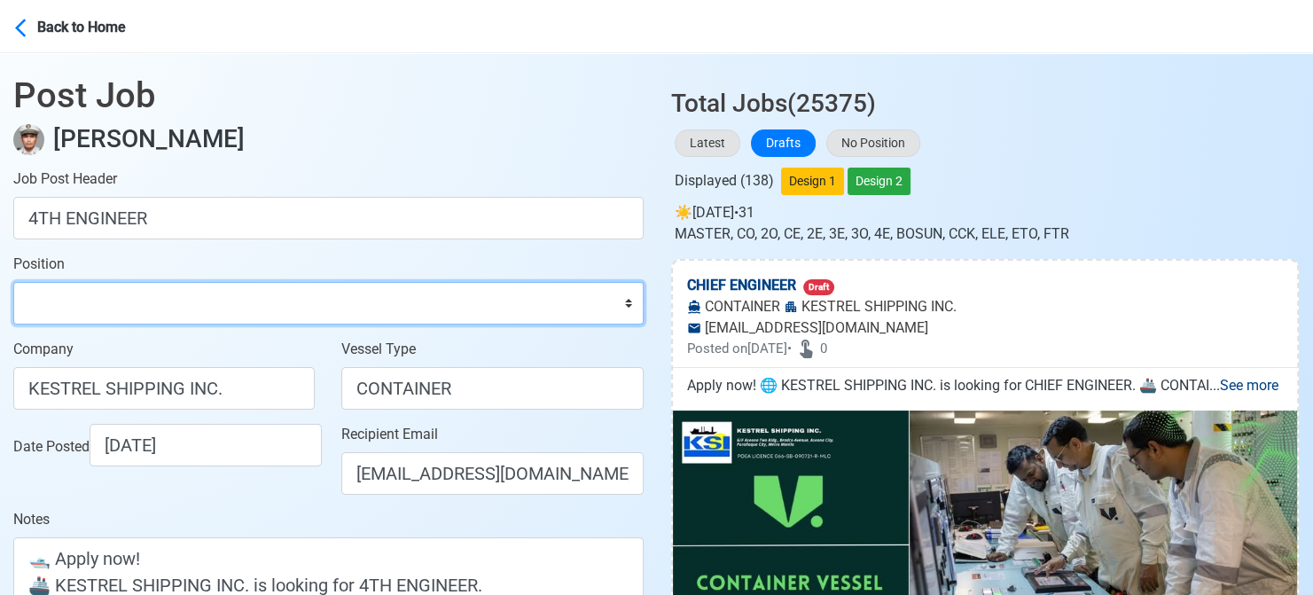
select select "4th Engineer"
click at [13, 282] on select "Master Chief Officer 2nd Officer 3rd Officer Junior Officer Chief Engineer 2nd …" at bounding box center [328, 303] width 630 height 43
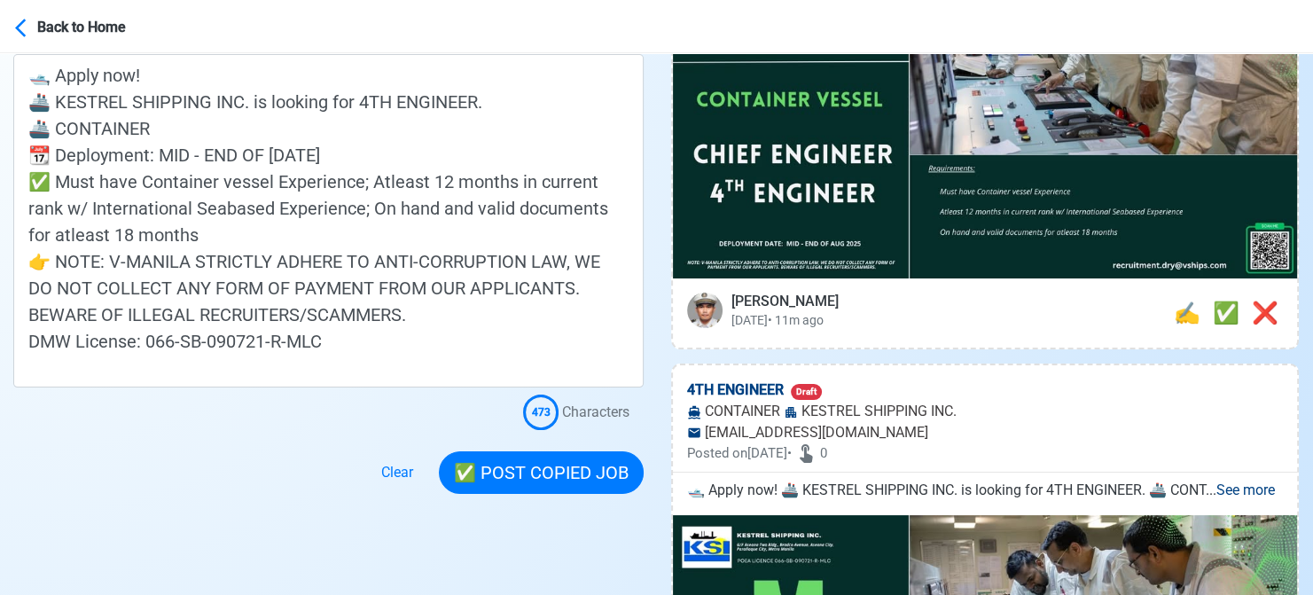
scroll to position [443, 0]
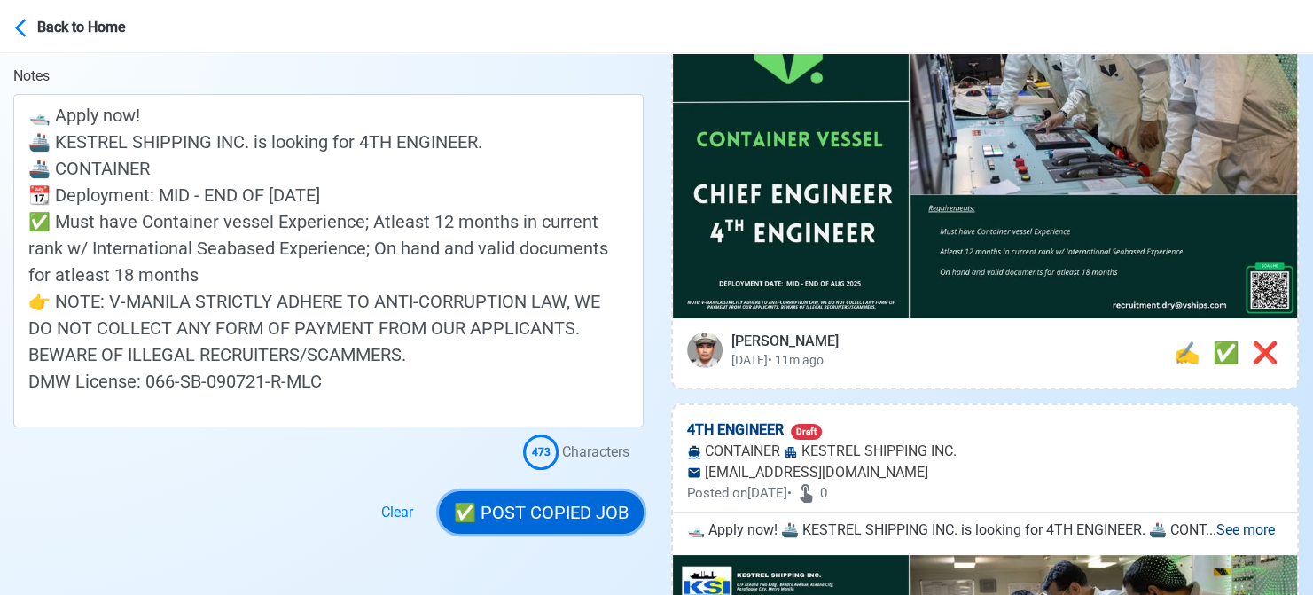
click at [557, 506] on button "✅ POST COPIED JOB" at bounding box center [541, 512] width 205 height 43
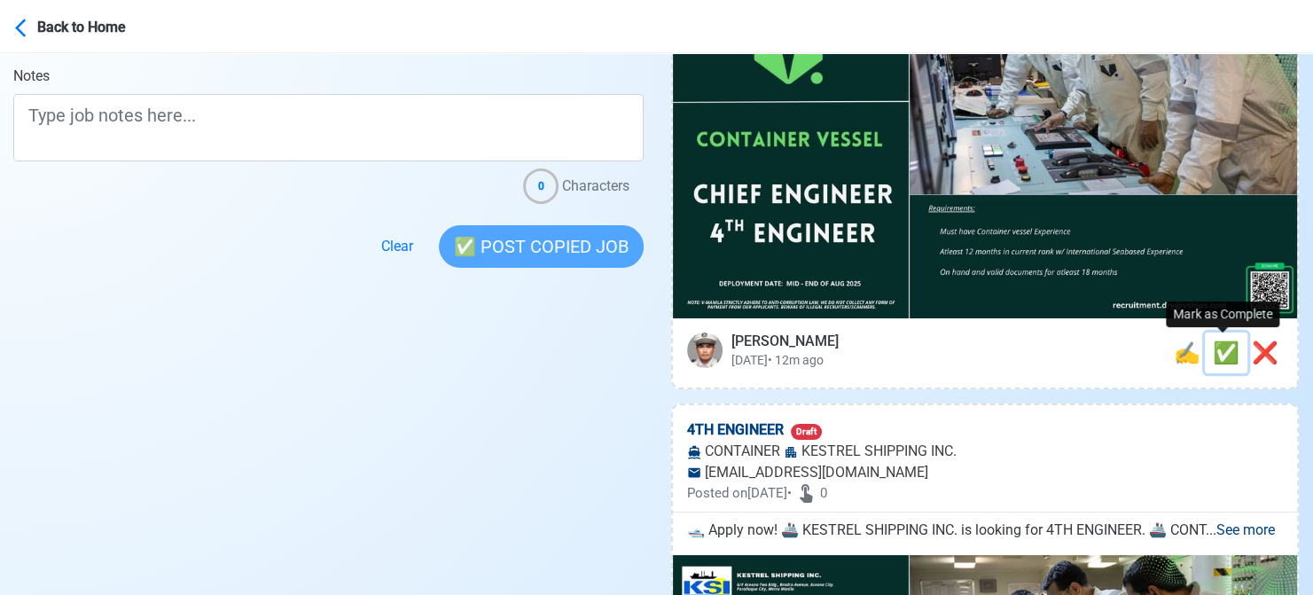
click at [1220, 348] on span "✅" at bounding box center [1226, 352] width 27 height 25
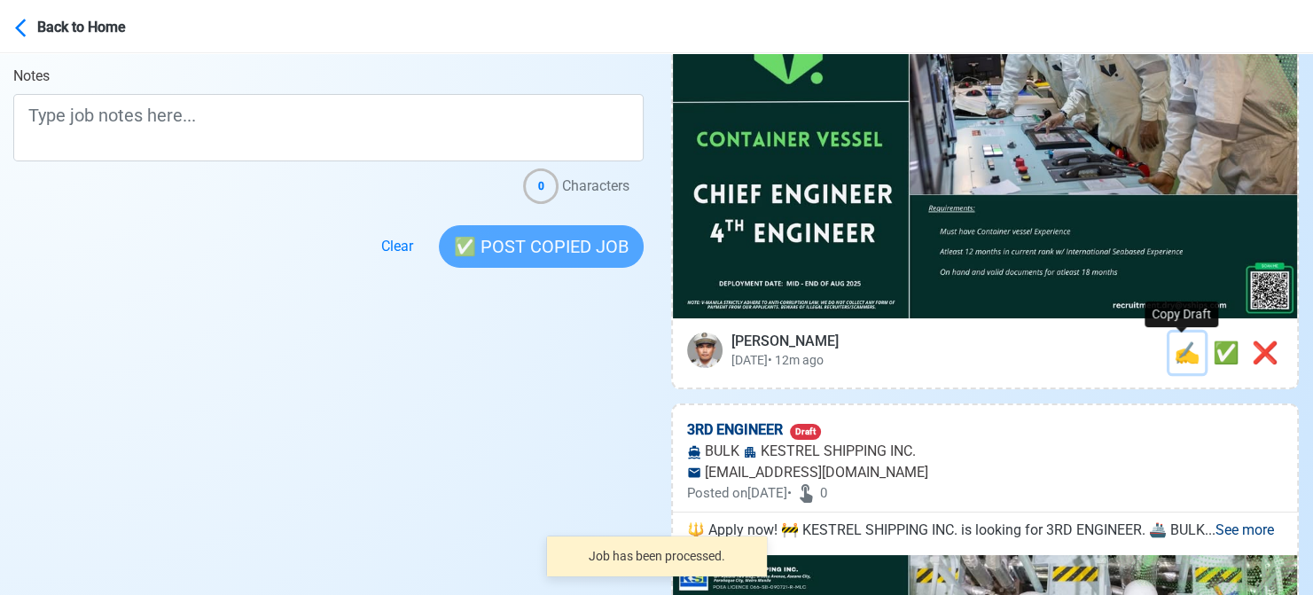
drag, startPoint x: 1173, startPoint y: 354, endPoint x: 1160, endPoint y: 343, distance: 16.3
click at [1174, 343] on span "✍️" at bounding box center [1187, 352] width 27 height 25
type input "4TH ENGINEER"
select select
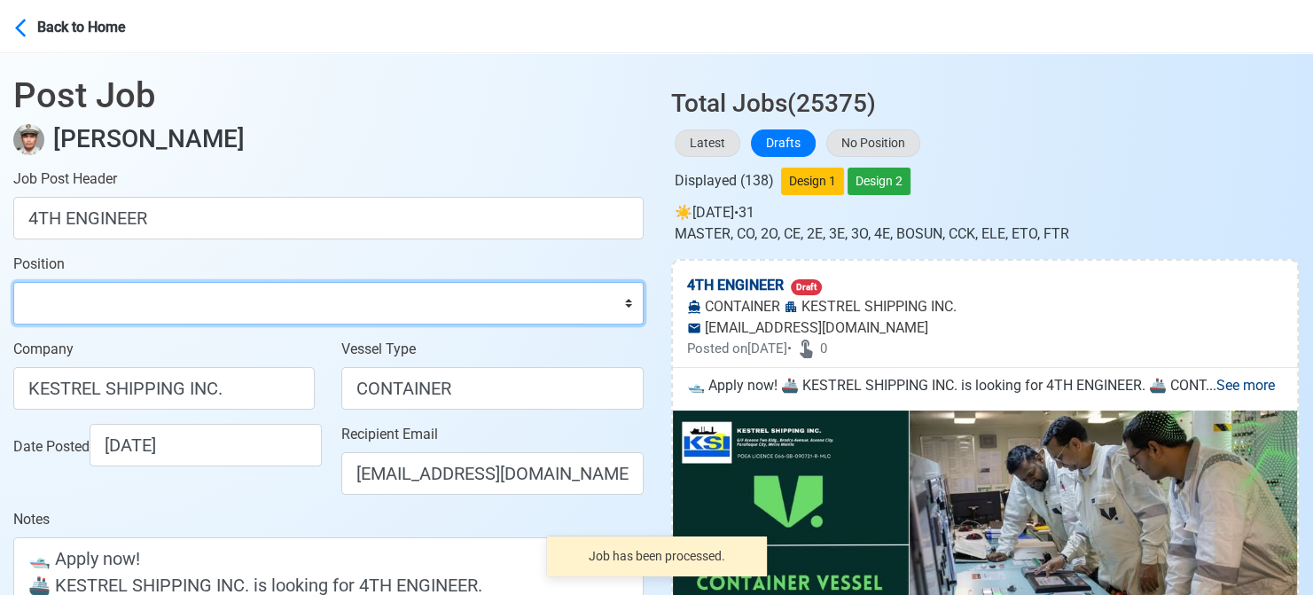
click at [110, 312] on select "Master Chief Officer 2nd Officer 3rd Officer Junior Officer Chief Engineer 2nd …" at bounding box center [328, 303] width 630 height 43
click at [13, 282] on select "Master Chief Officer 2nd Officer 3rd Officer Junior Officer Chief Engineer 2nd …" at bounding box center [328, 303] width 630 height 43
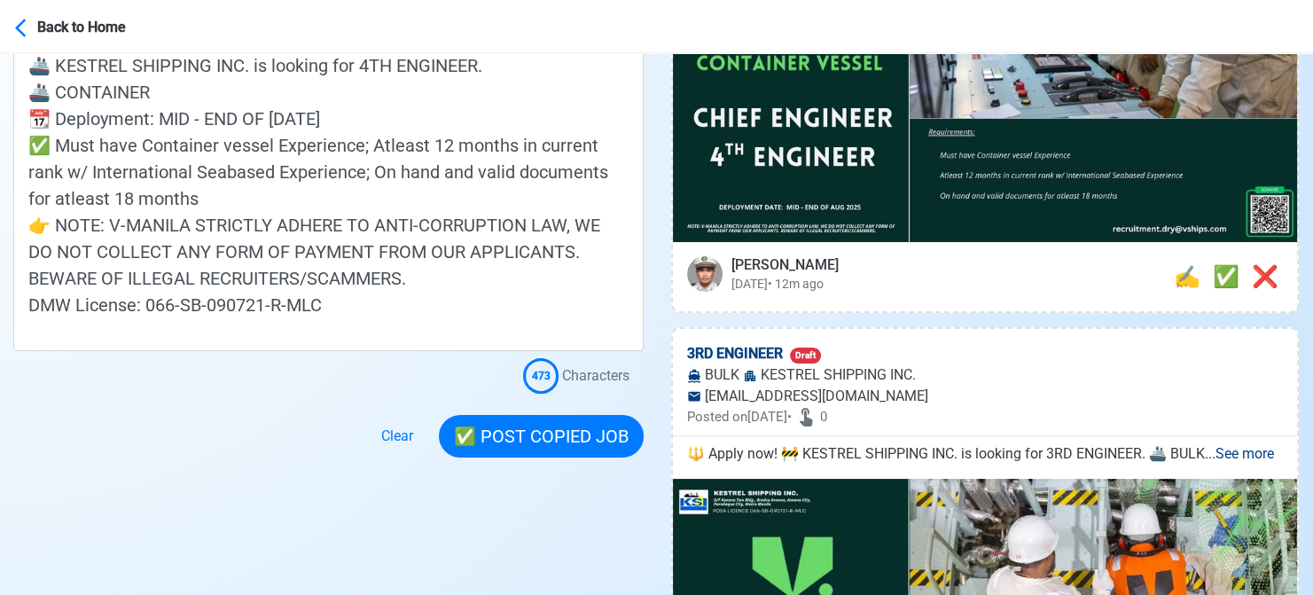
scroll to position [532, 0]
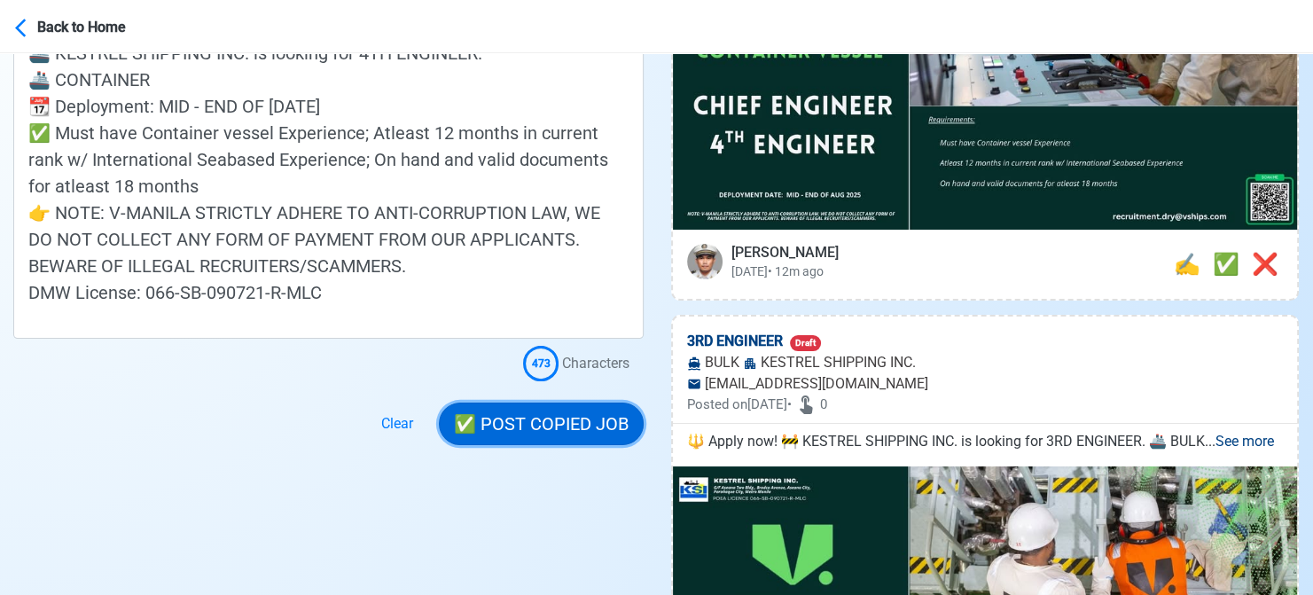
click at [576, 429] on button "✅ POST COPIED JOB" at bounding box center [541, 423] width 205 height 43
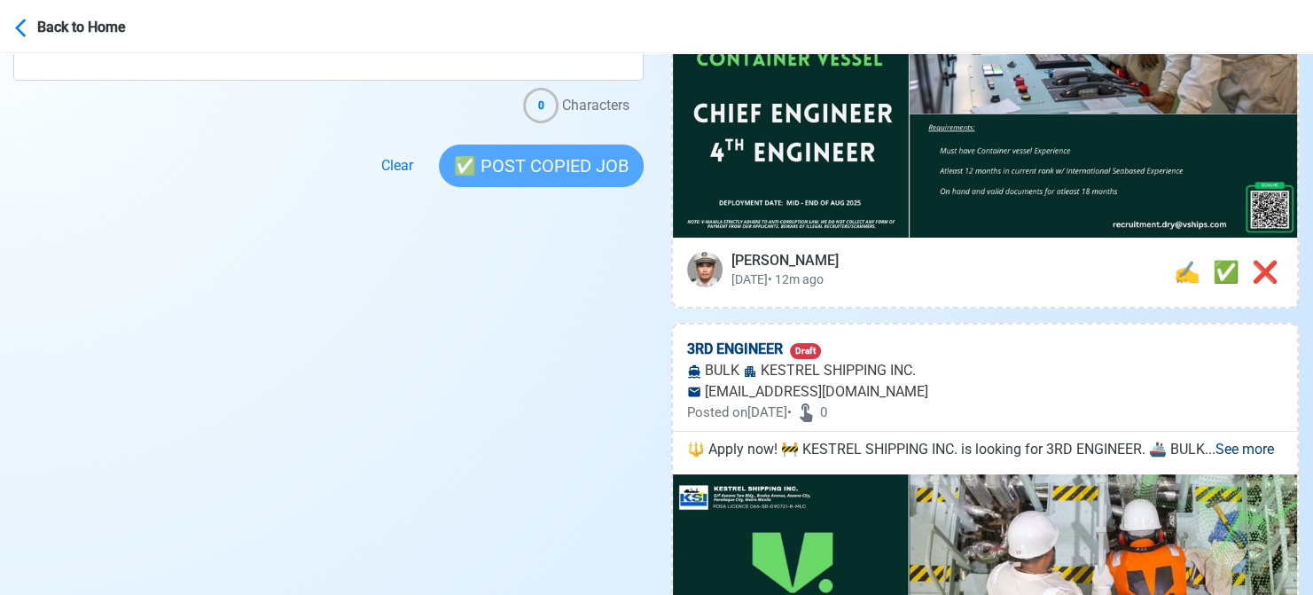
scroll to position [443, 0]
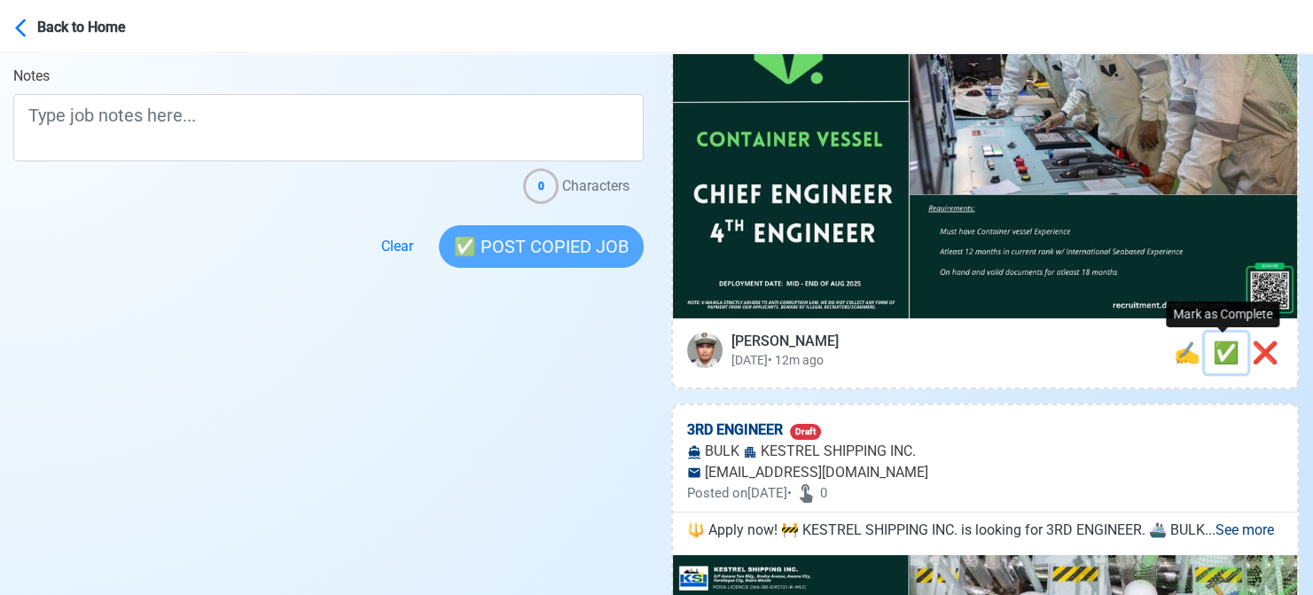
click at [1220, 352] on span "✅" at bounding box center [1226, 352] width 27 height 25
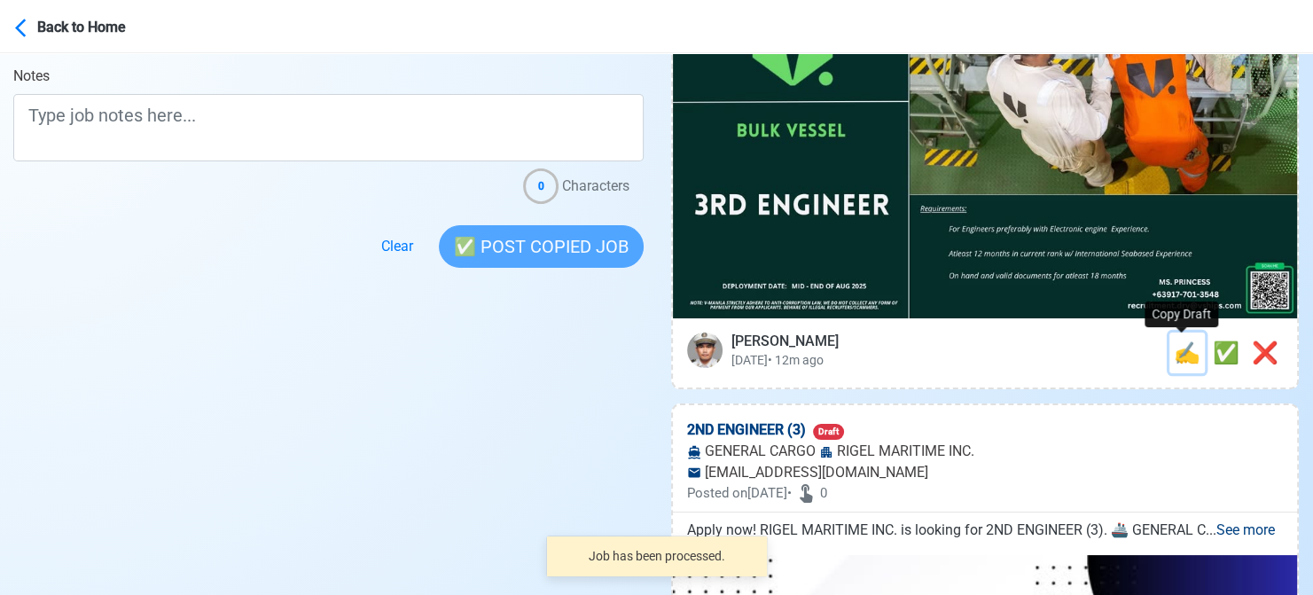
drag, startPoint x: 1179, startPoint y: 357, endPoint x: 1161, endPoint y: 357, distance: 17.7
click at [1178, 357] on span "✍️" at bounding box center [1187, 352] width 27 height 25
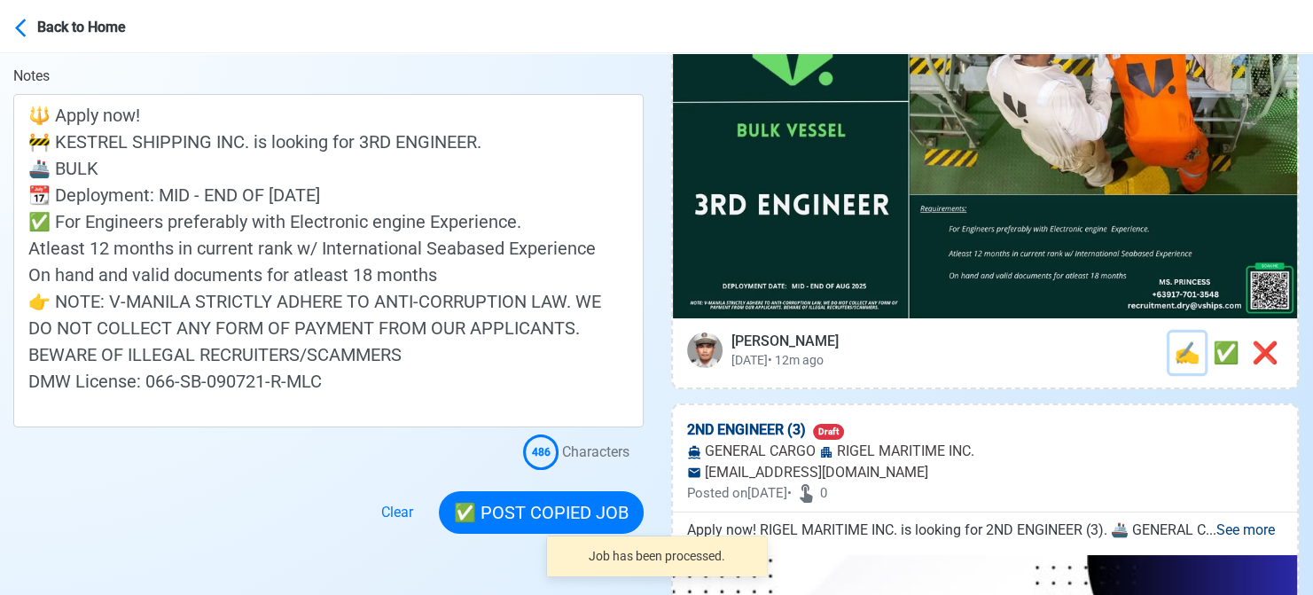
scroll to position [0, 0]
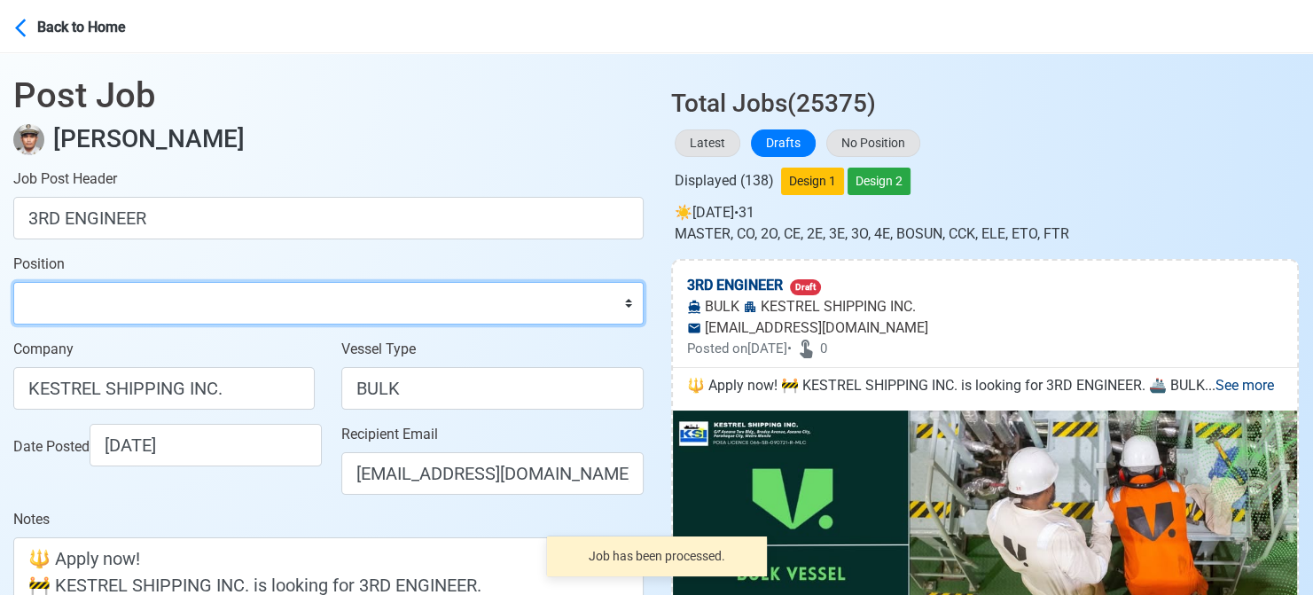
drag, startPoint x: 262, startPoint y: 300, endPoint x: 261, endPoint y: 285, distance: 16.1
click at [262, 300] on select "Master Chief Officer 2nd Officer 3rd Officer Junior Officer Chief Engineer 2nd …" at bounding box center [328, 303] width 630 height 43
click at [13, 282] on select "Master Chief Officer 2nd Officer 3rd Officer Junior Officer Chief Engineer 2nd …" at bounding box center [328, 303] width 630 height 43
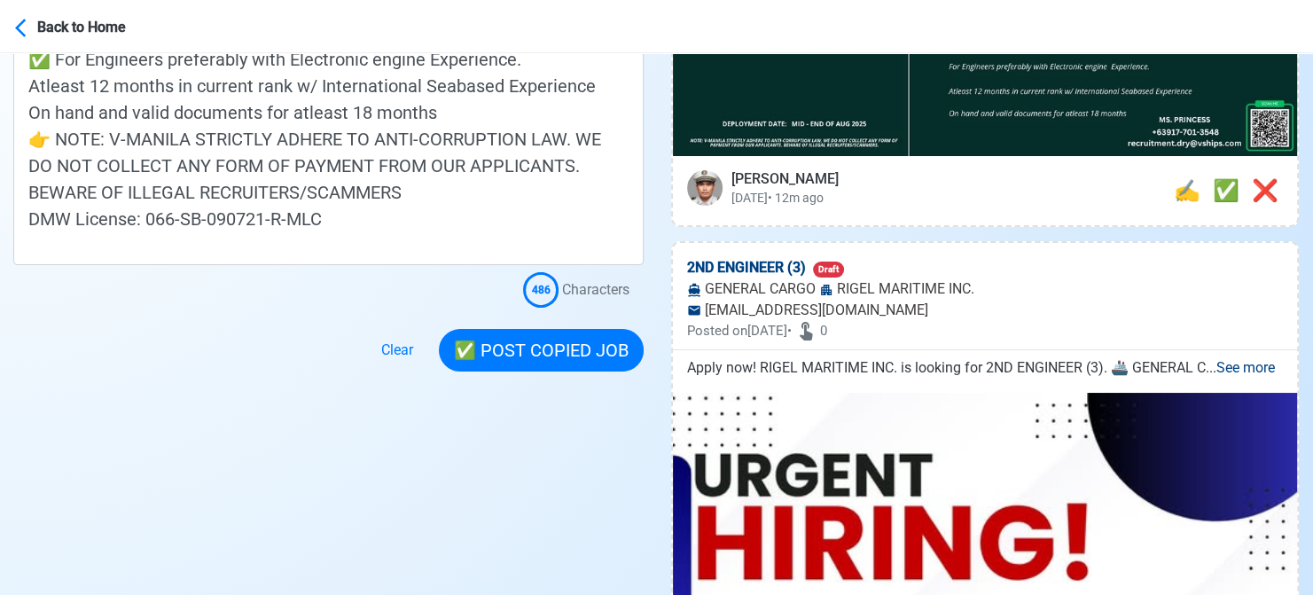
scroll to position [620, 0]
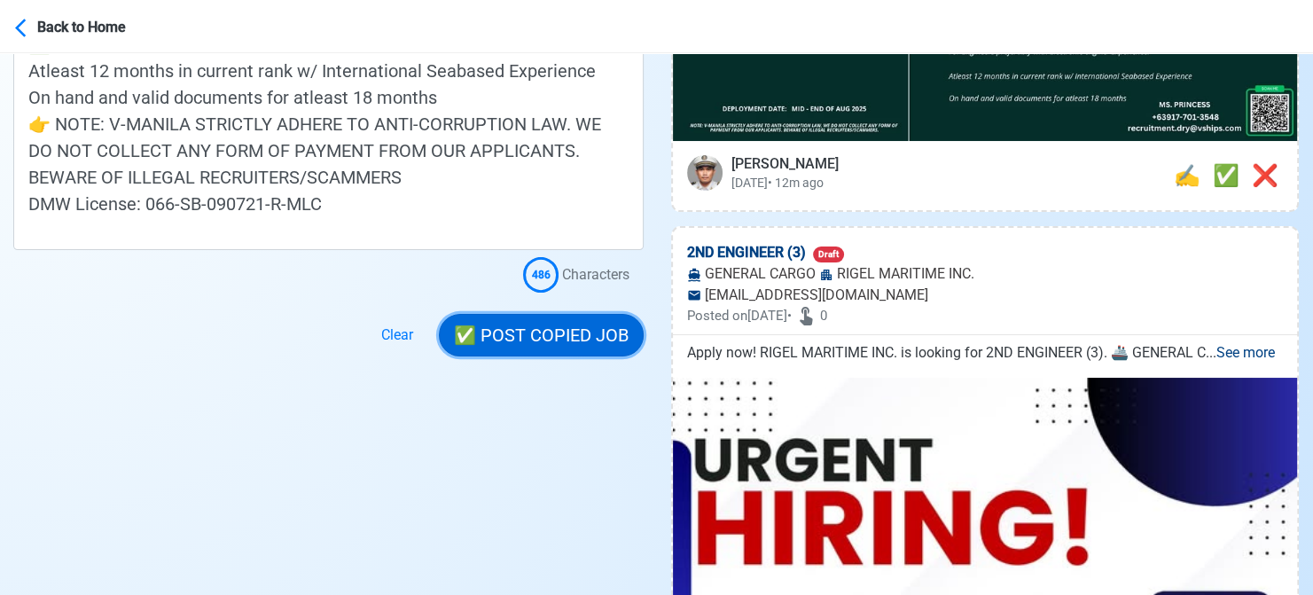
click at [548, 327] on button "✅ POST COPIED JOB" at bounding box center [541, 335] width 205 height 43
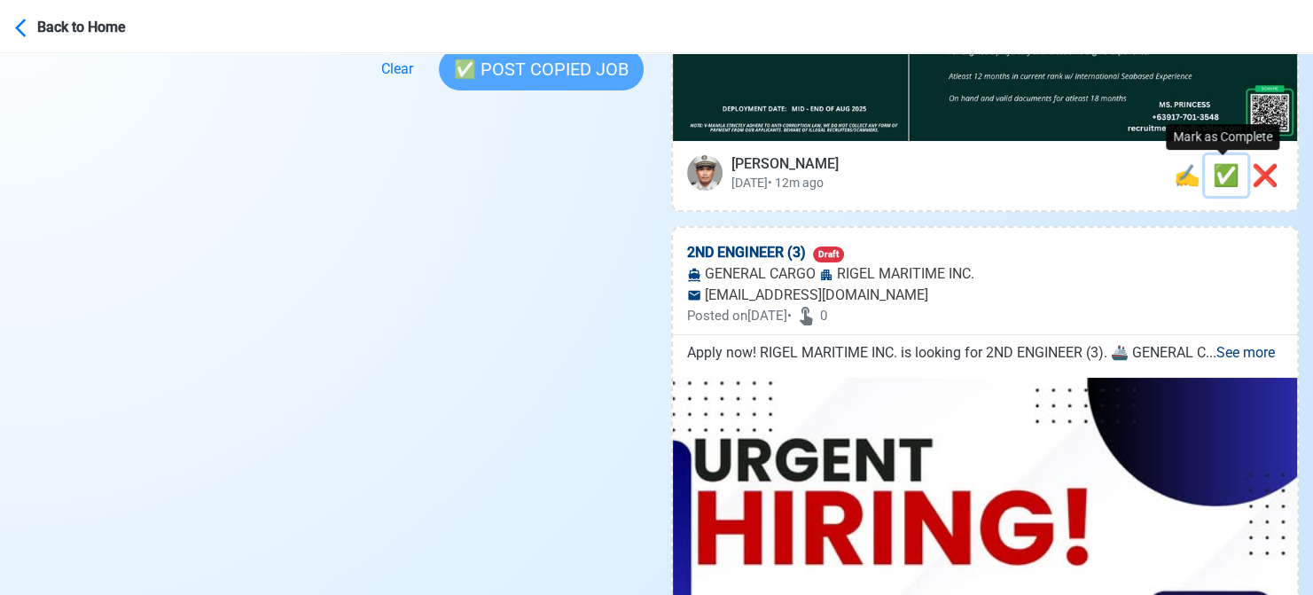
click at [1220, 180] on span "✅" at bounding box center [1226, 175] width 27 height 25
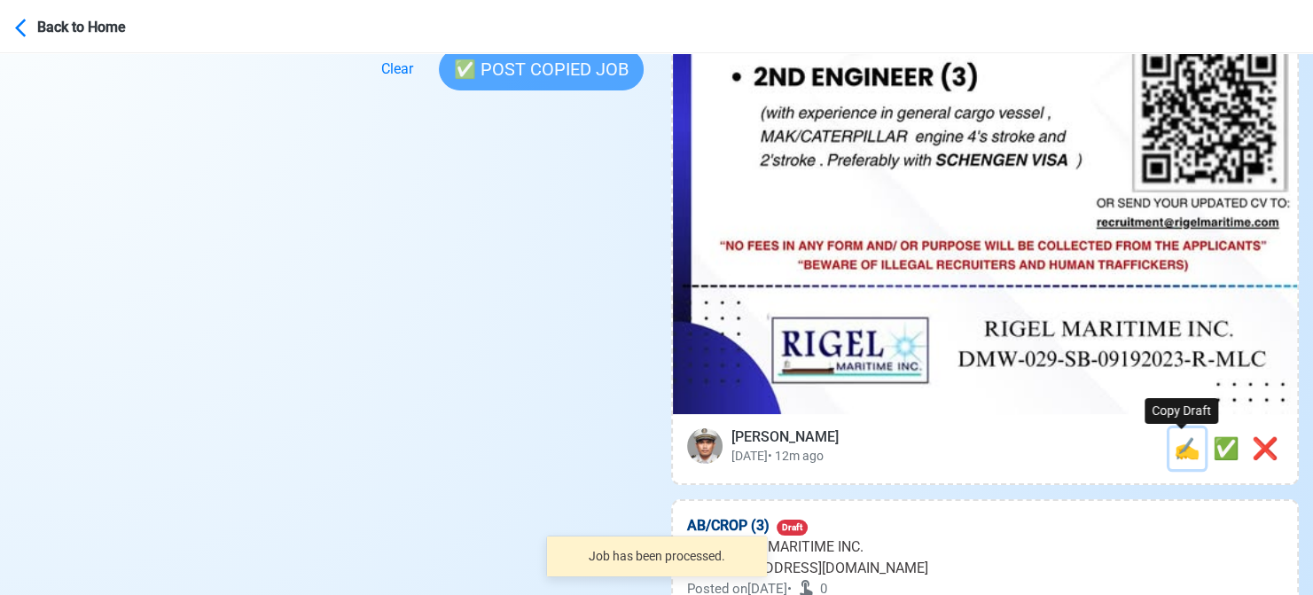
click at [1174, 449] on span "✍️" at bounding box center [1187, 448] width 27 height 25
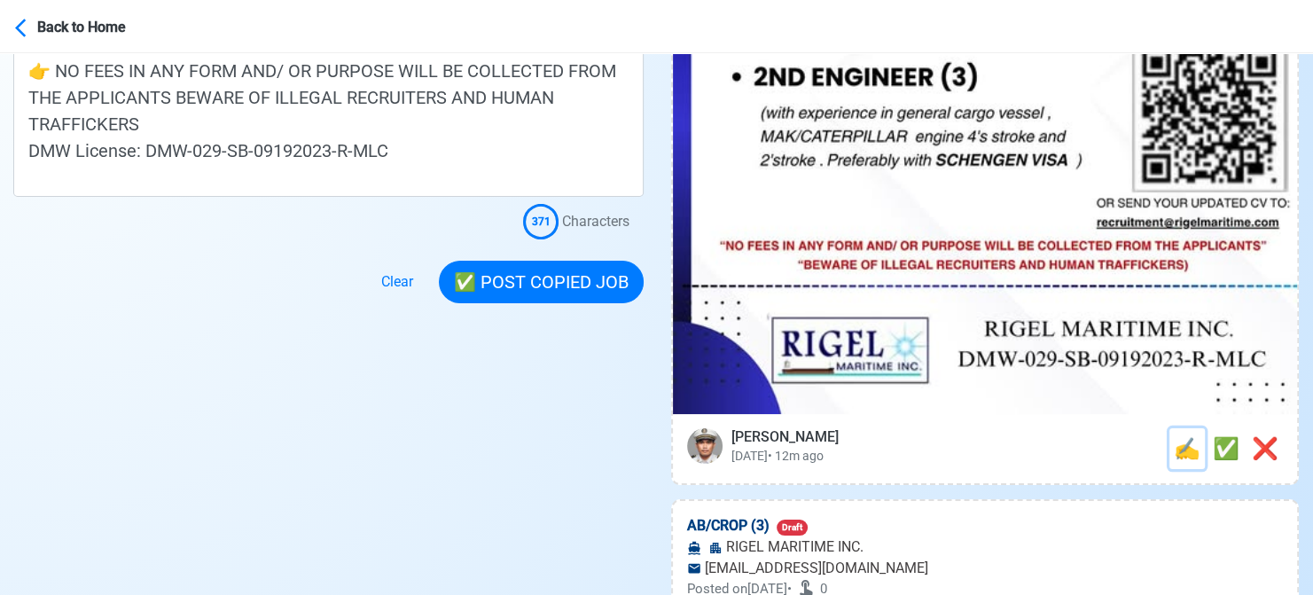
scroll to position [0, 0]
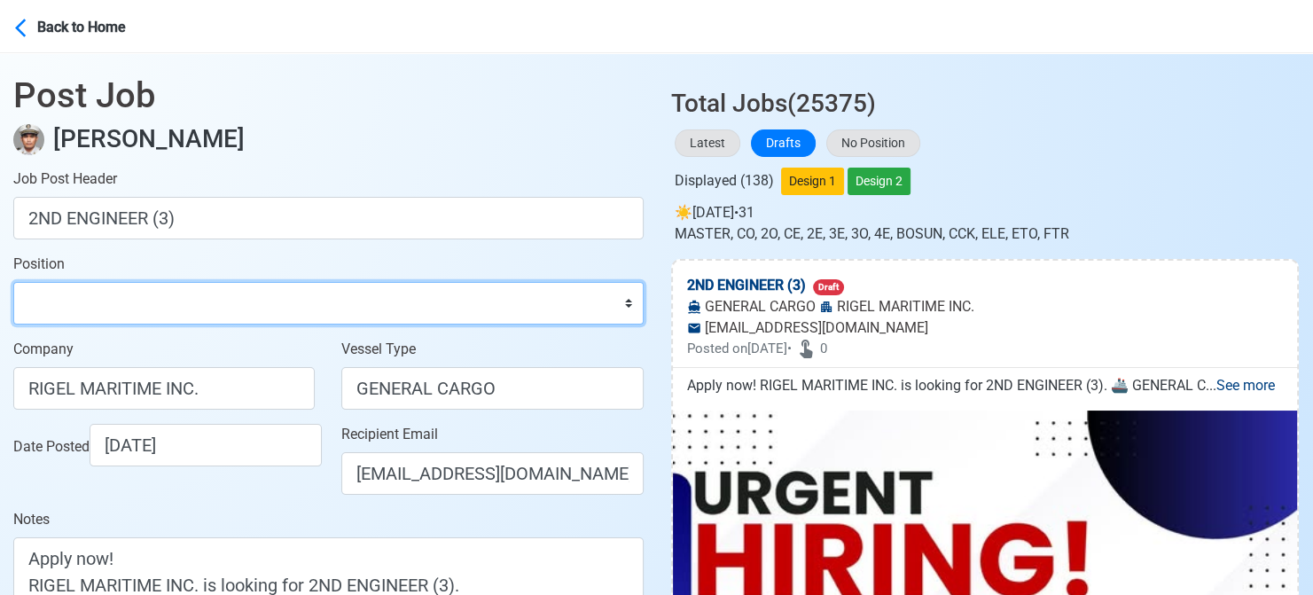
click at [207, 295] on select "Master Chief Officer 2nd Officer 3rd Officer Junior Officer Chief Engineer 2nd …" at bounding box center [328, 303] width 630 height 43
click at [13, 282] on select "Master Chief Officer 2nd Officer 3rd Officer Junior Officer Chief Engineer 2nd …" at bounding box center [328, 303] width 630 height 43
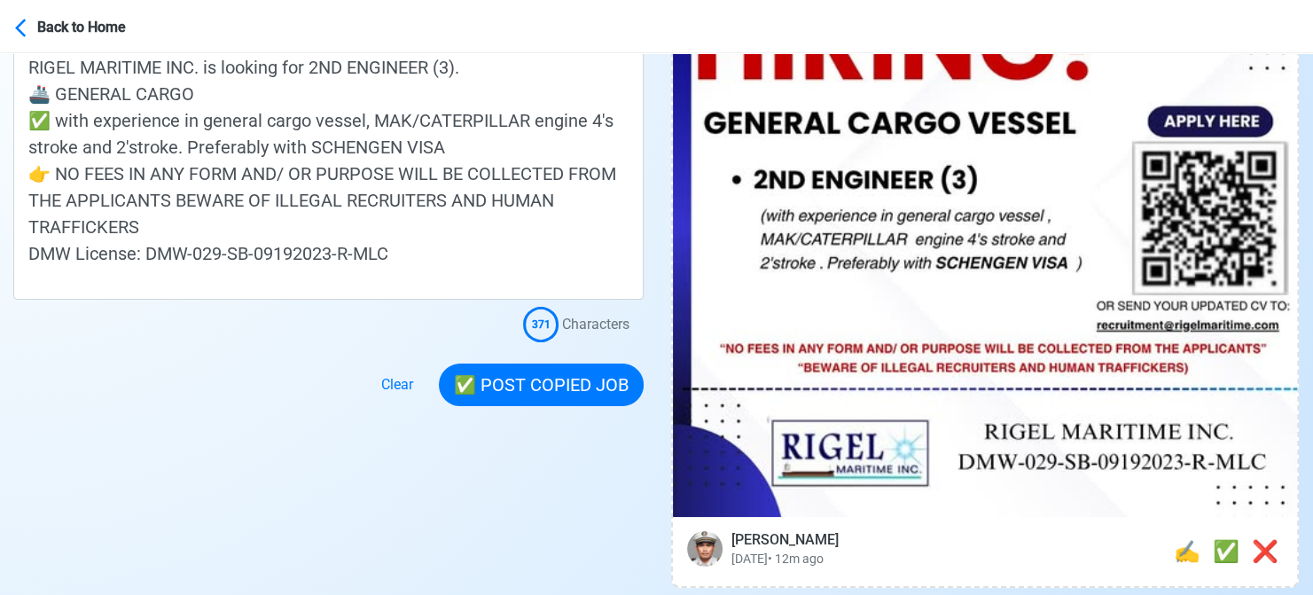
scroll to position [532, 0]
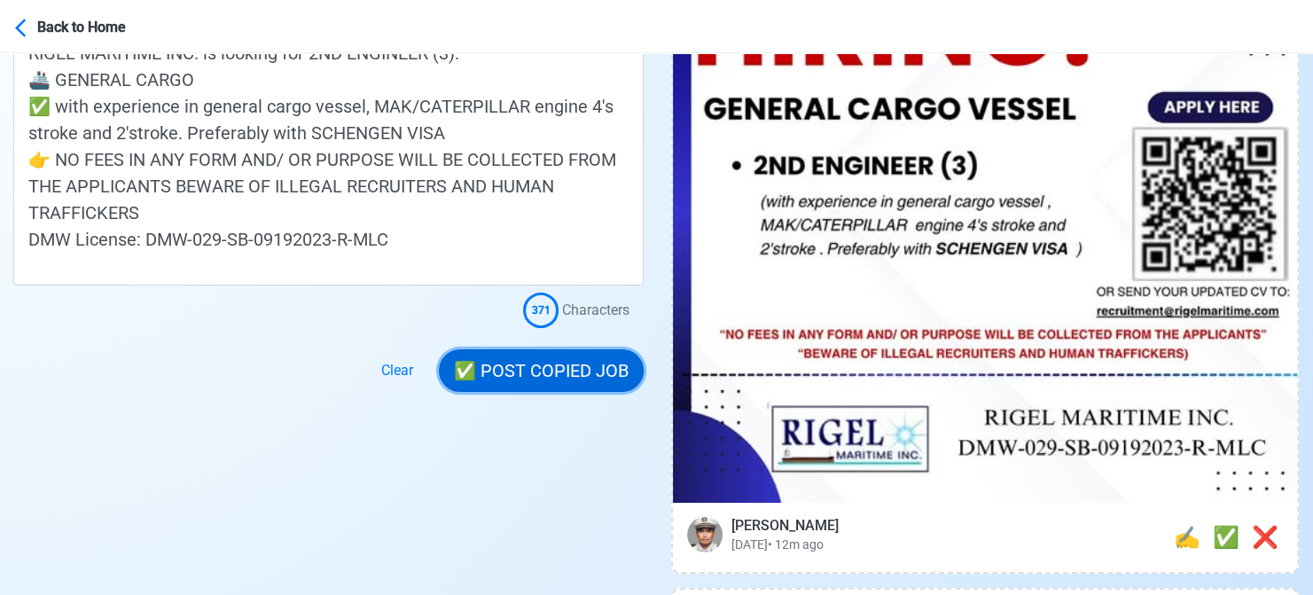
click at [551, 369] on button "✅ POST COPIED JOB" at bounding box center [541, 370] width 205 height 43
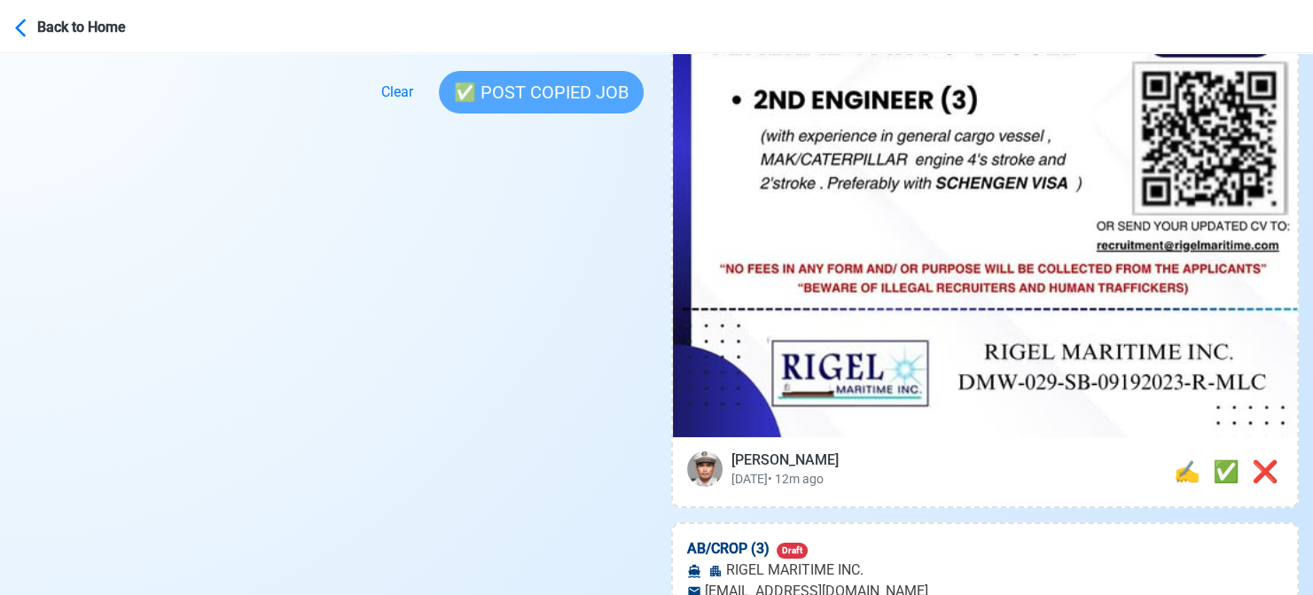
scroll to position [620, 0]
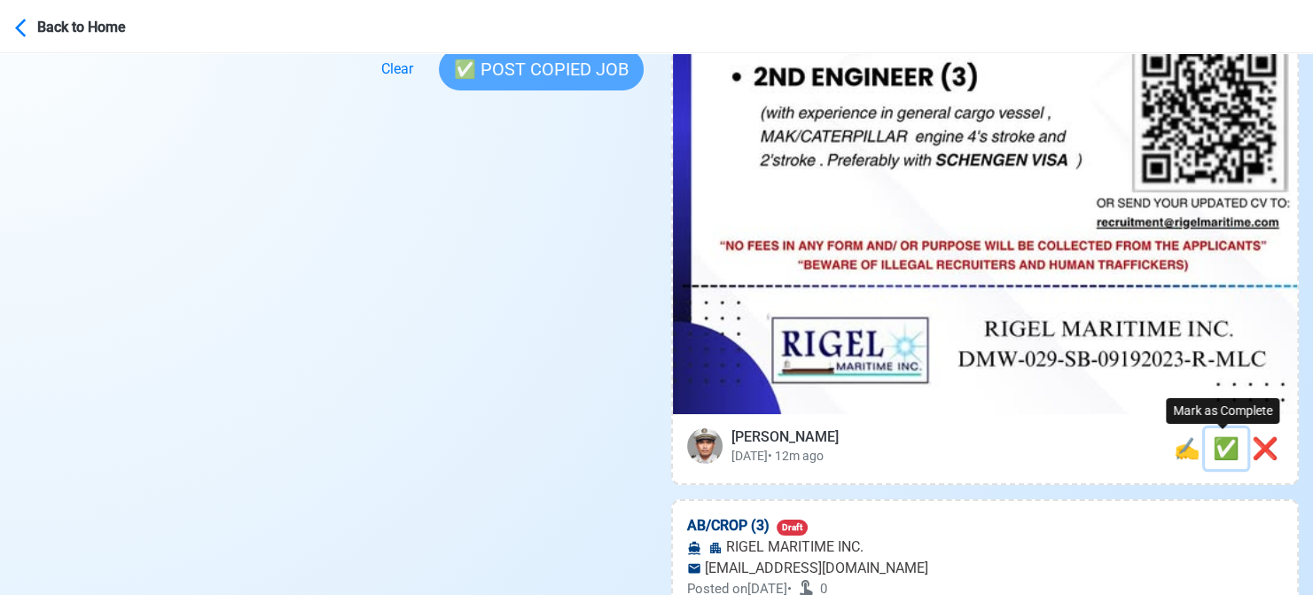
click at [1219, 444] on span "✅" at bounding box center [1226, 448] width 27 height 25
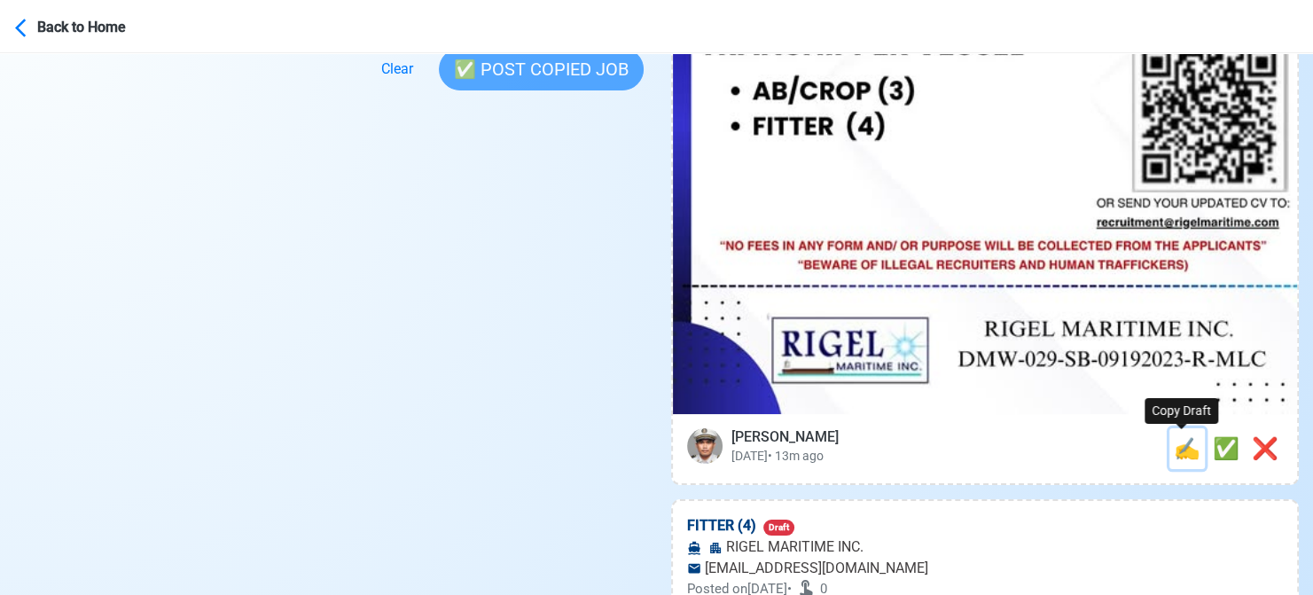
click at [1177, 458] on span "✍️" at bounding box center [1187, 448] width 27 height 25
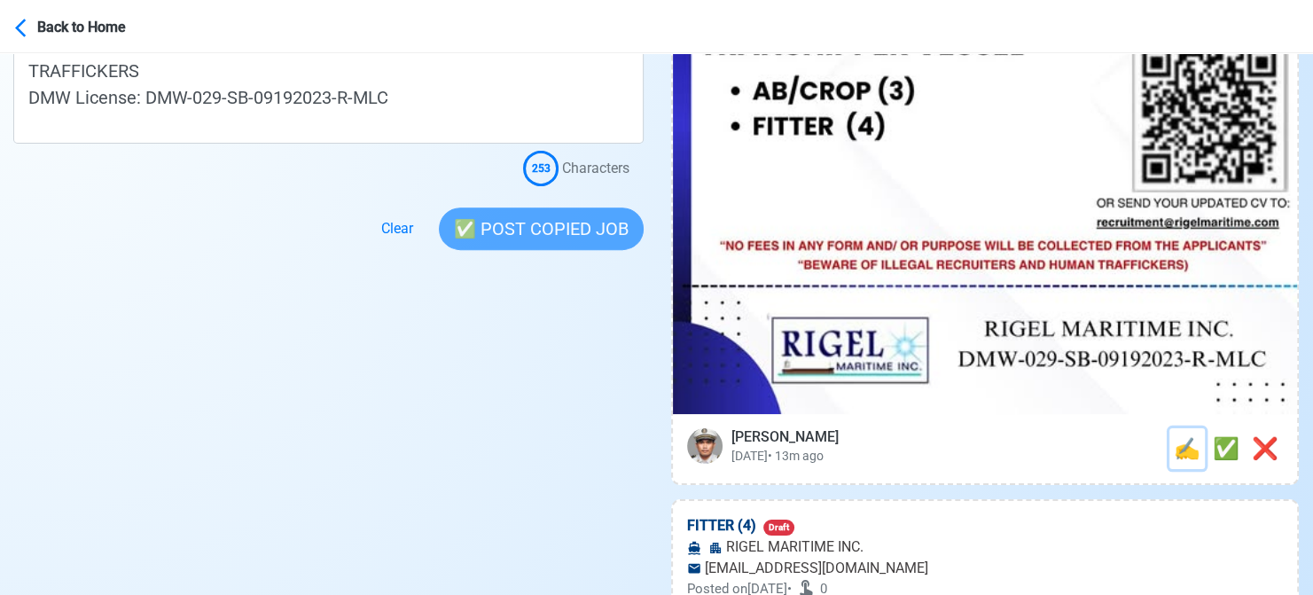
scroll to position [0, 0]
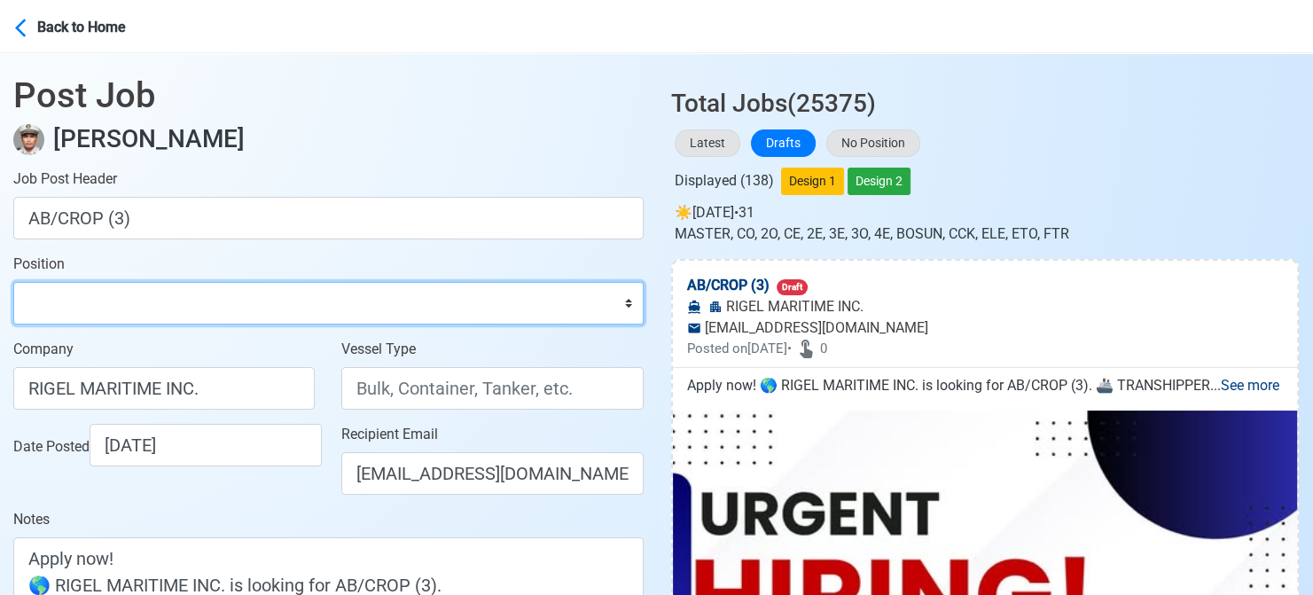
click at [207, 295] on select "Master Chief Officer 2nd Officer 3rd Officer Junior Officer Chief Engineer 2nd …" at bounding box center [328, 303] width 630 height 43
click at [13, 282] on select "Master Chief Officer 2nd Officer 3rd Officer Junior Officer Chief Engineer 2nd …" at bounding box center [328, 303] width 630 height 43
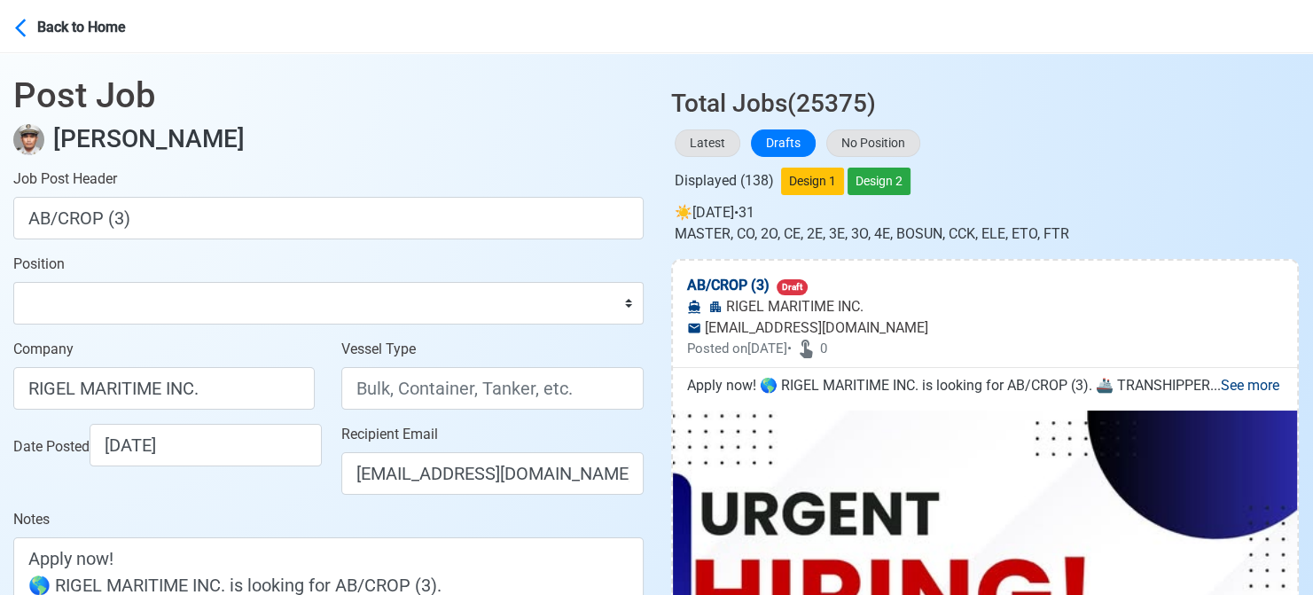
click at [20, 414] on div "Company RIGEL MARITIME INC." at bounding box center [164, 381] width 328 height 85
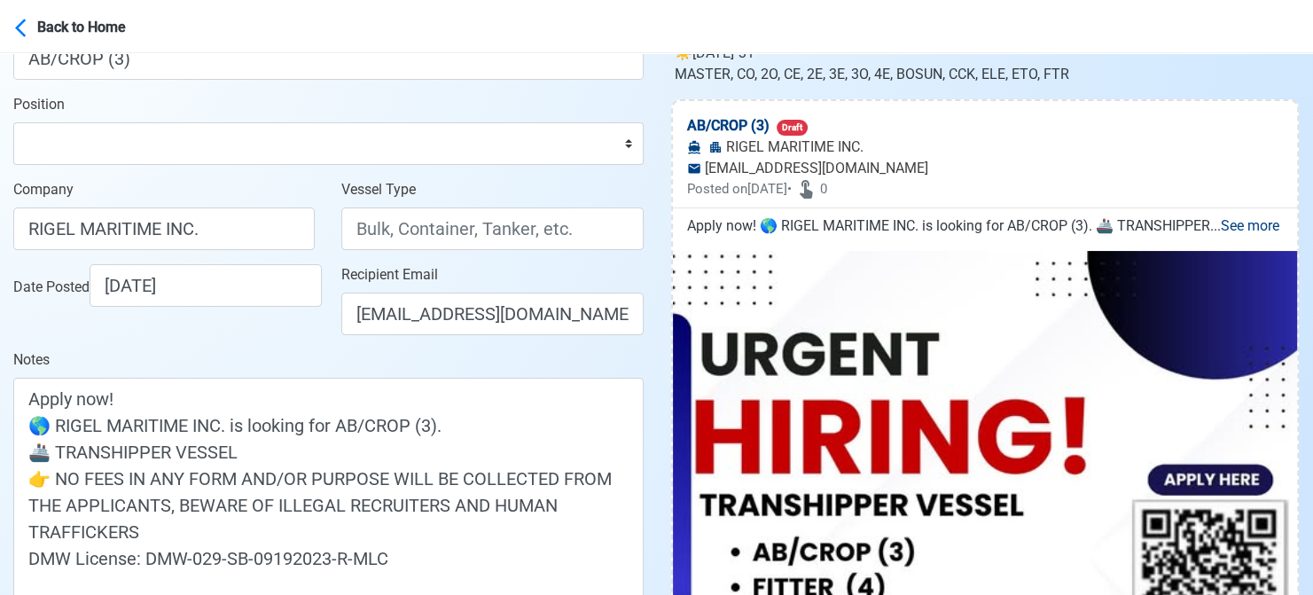
scroll to position [89, 0]
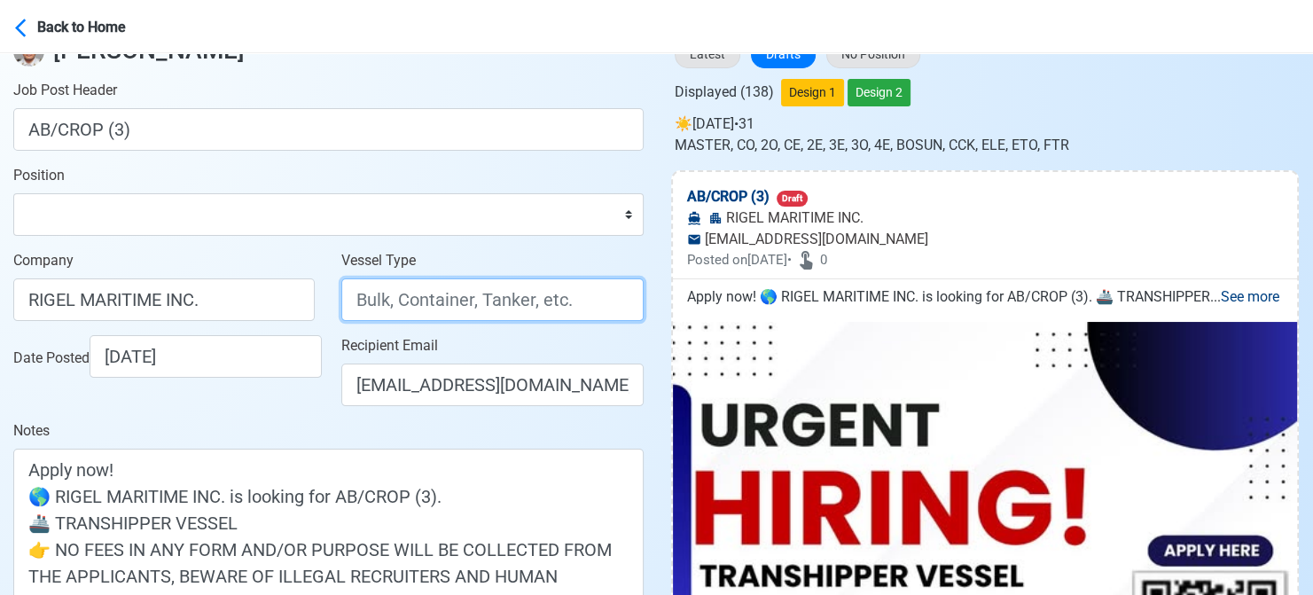
click at [458, 300] on input "Vessel Type" at bounding box center [491, 299] width 301 height 43
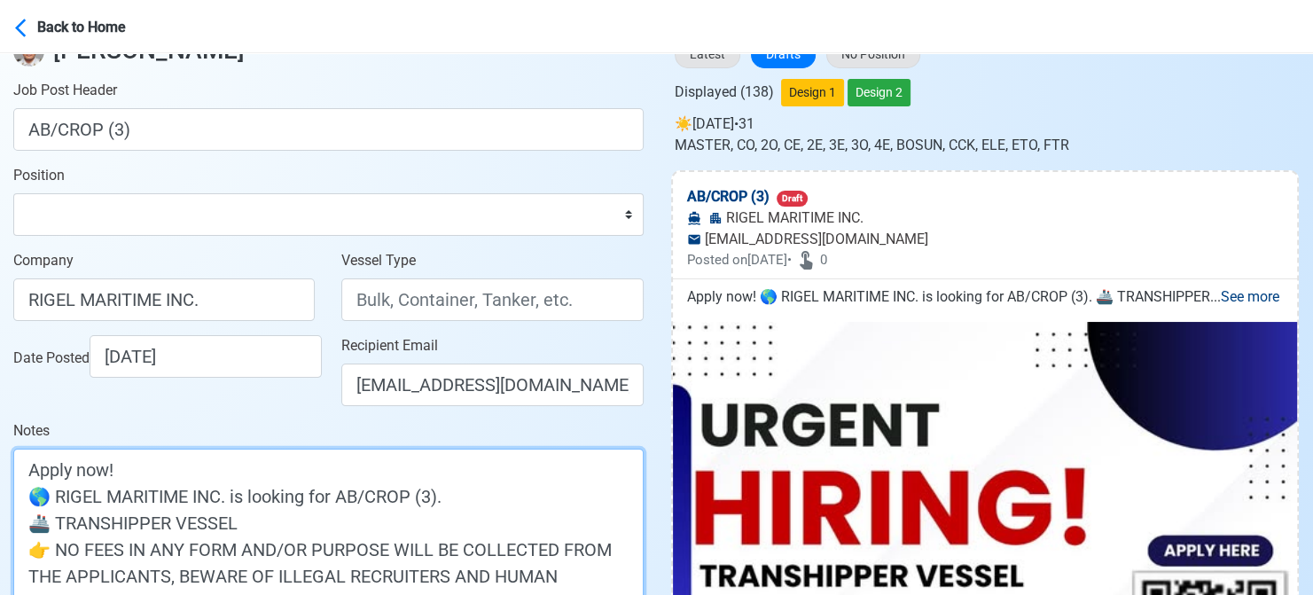
click at [131, 521] on textarea "Apply now! 🌎 RIGEL MARITIME INC. is looking for AB/CROP (3). 🚢 TRANSHIPPER VESS…" at bounding box center [328, 562] width 630 height 227
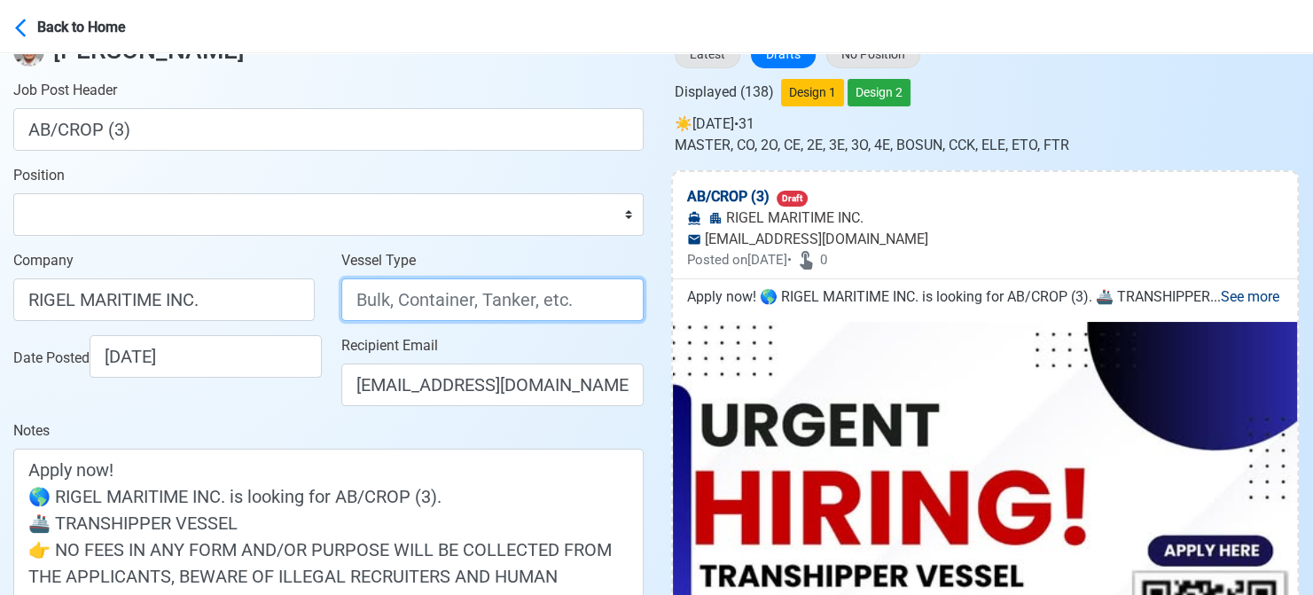
click at [398, 293] on input "Vessel Type" at bounding box center [491, 299] width 301 height 43
paste input "TRANSHIPPER"
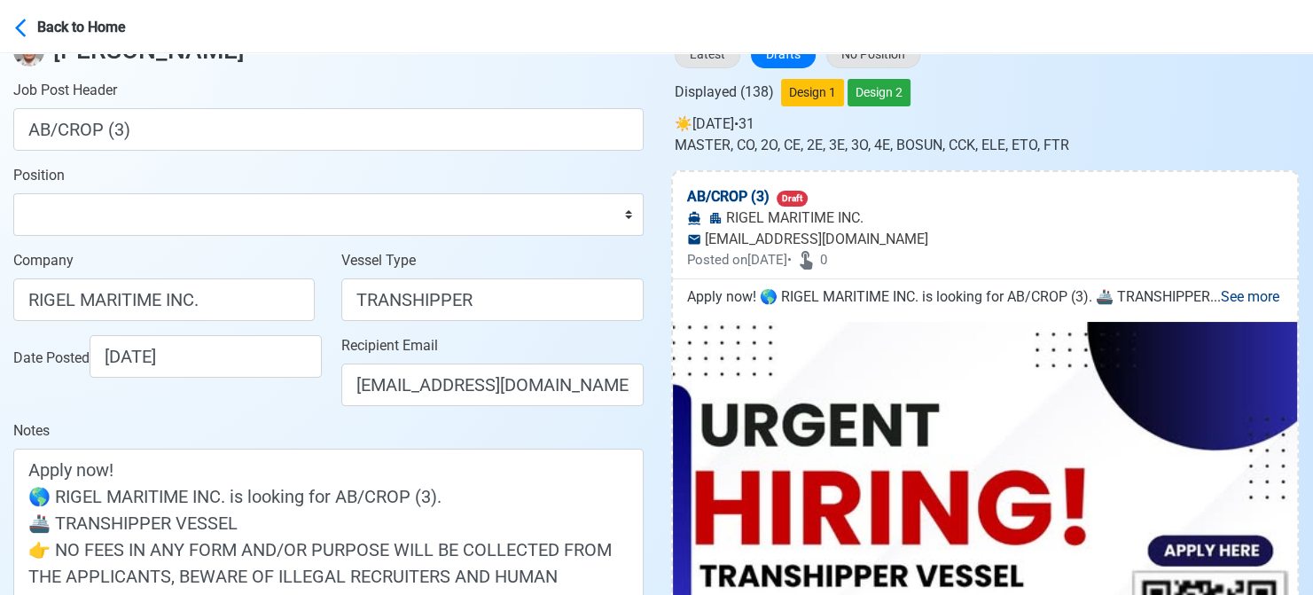
click at [271, 368] on div "Date Posted [DATE]" at bounding box center [168, 356] width 311 height 43
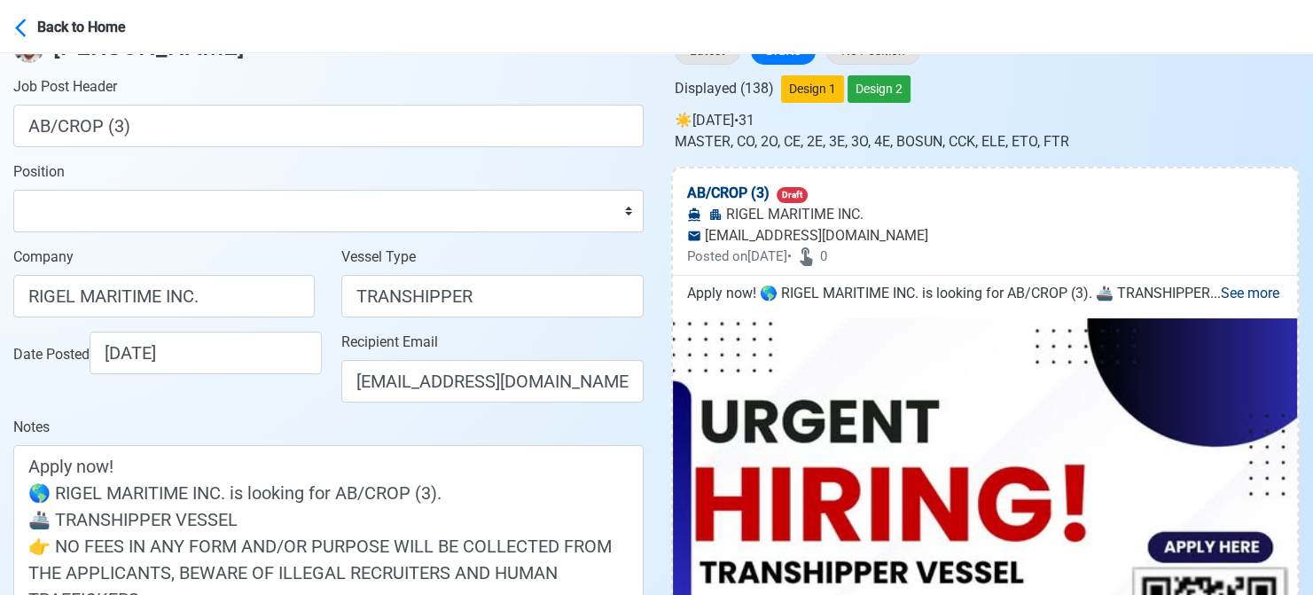
scroll to position [443, 0]
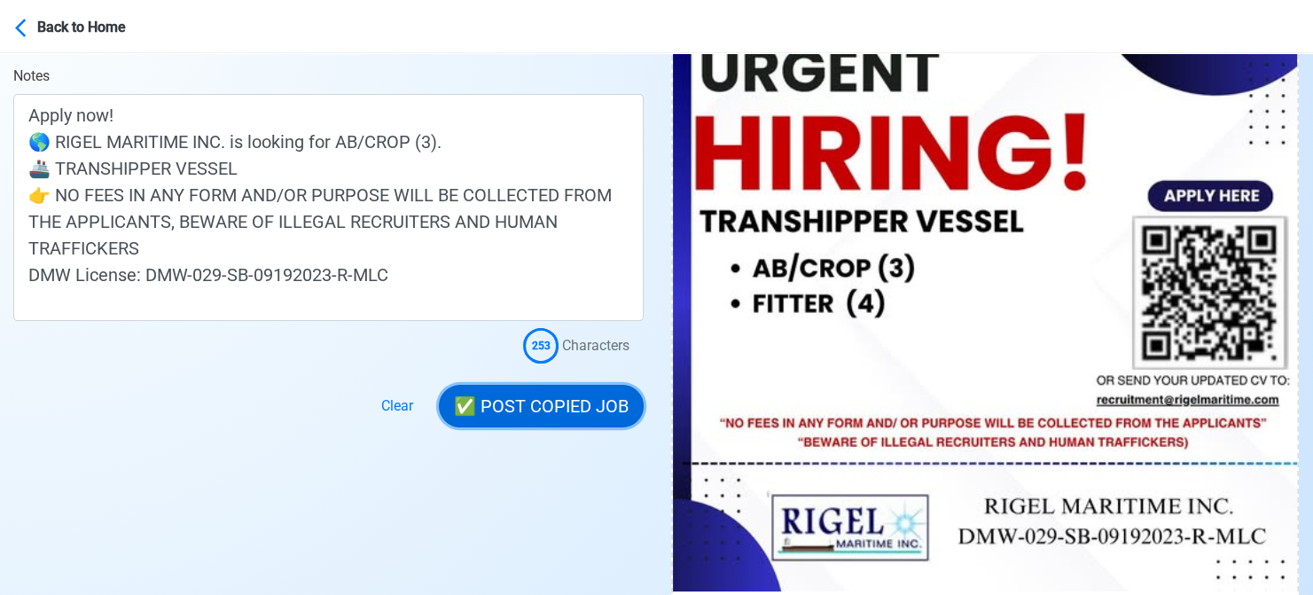
click at [560, 404] on button "✅ POST COPIED JOB" at bounding box center [541, 406] width 205 height 43
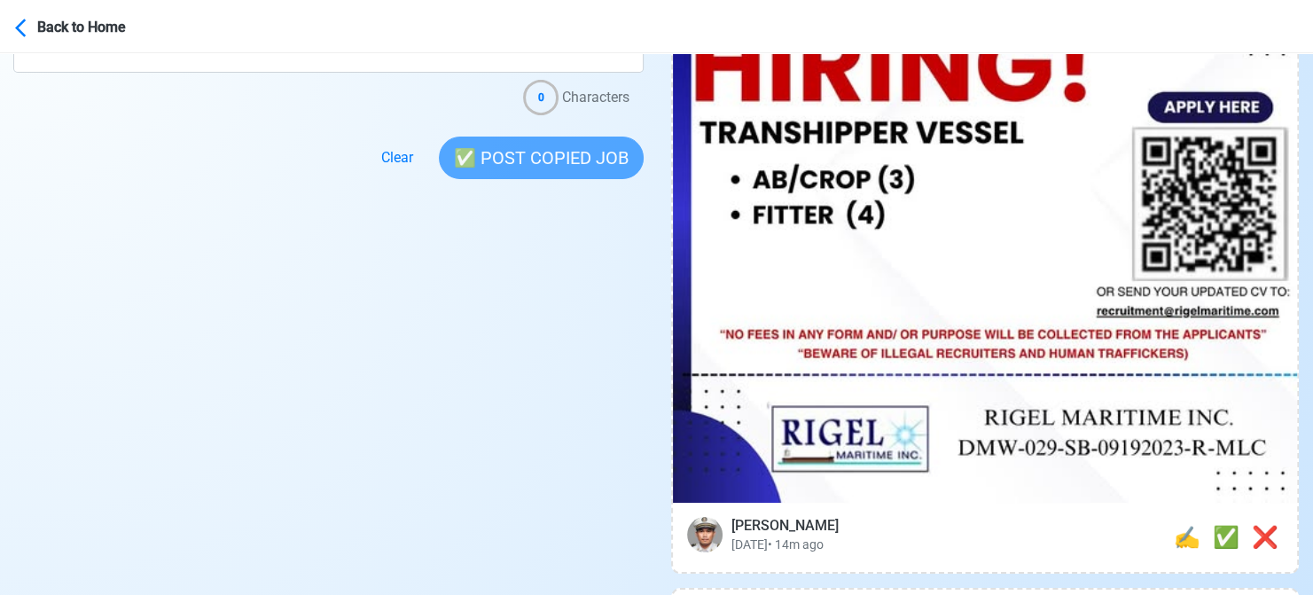
scroll to position [709, 0]
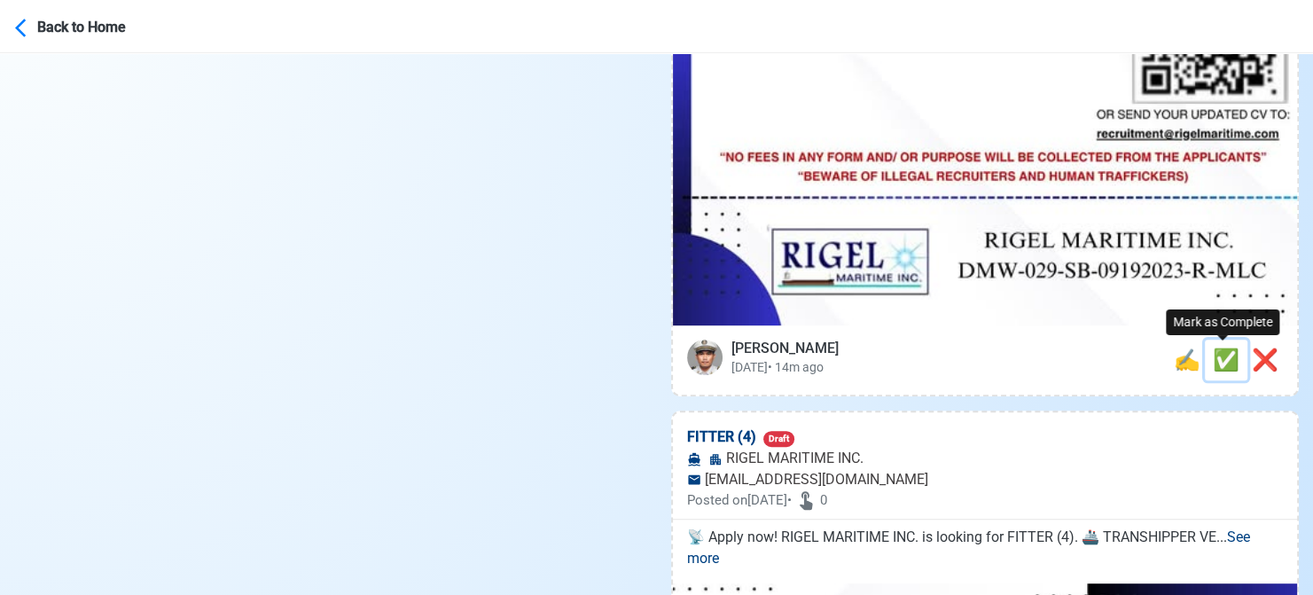
click at [1221, 360] on span "✅" at bounding box center [1226, 359] width 27 height 25
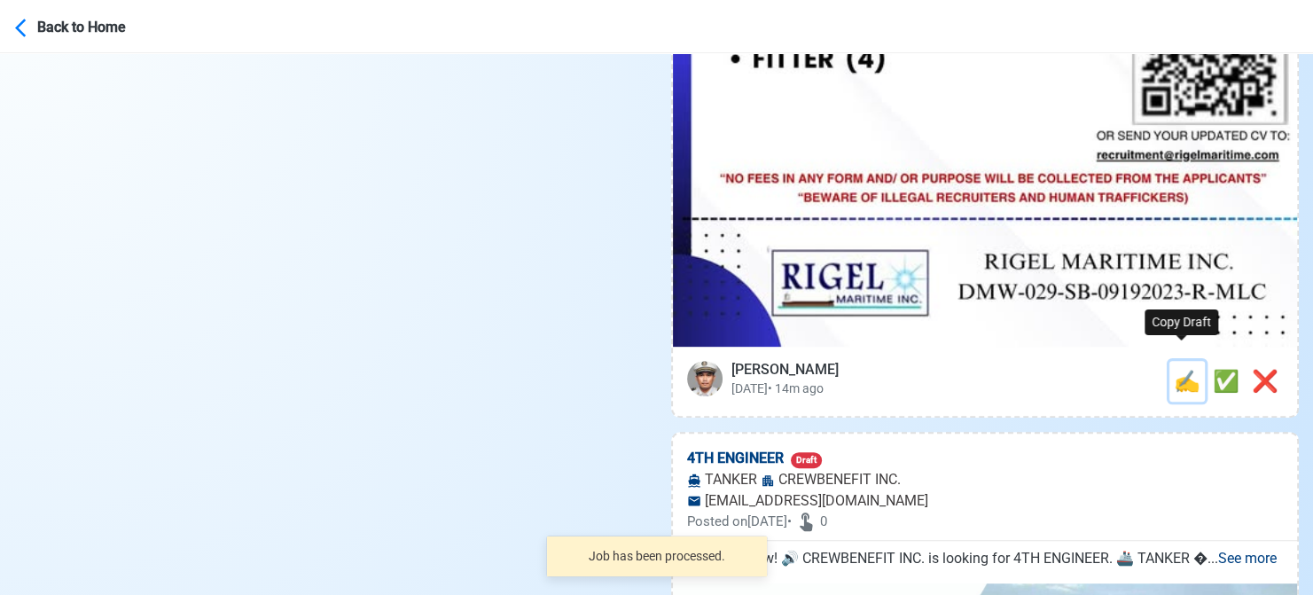
click at [1182, 369] on span "✍️" at bounding box center [1187, 381] width 27 height 25
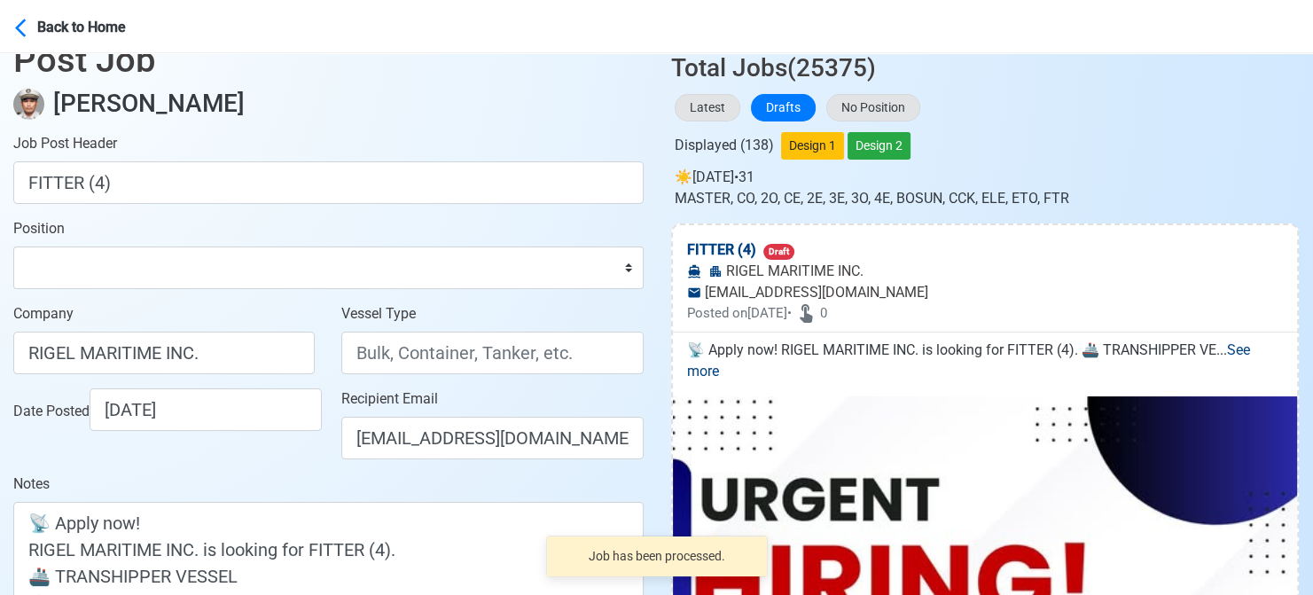
scroll to position [0, 0]
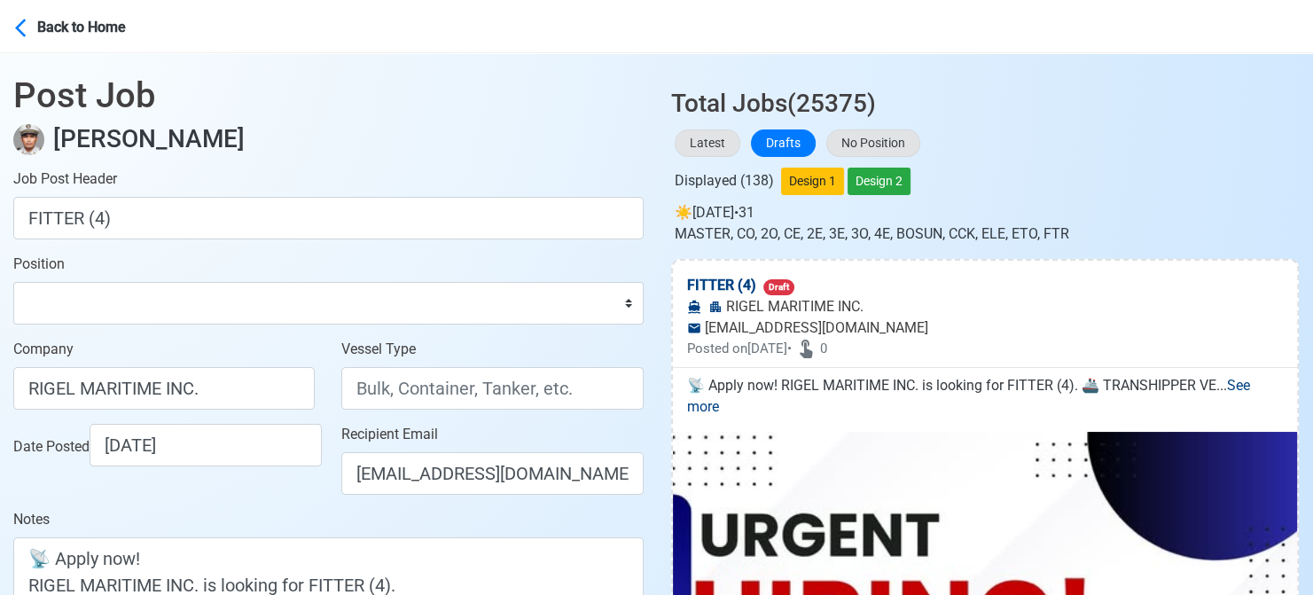
click at [18, 418] on div "Company RIGEL MARITIME INC." at bounding box center [164, 381] width 328 height 85
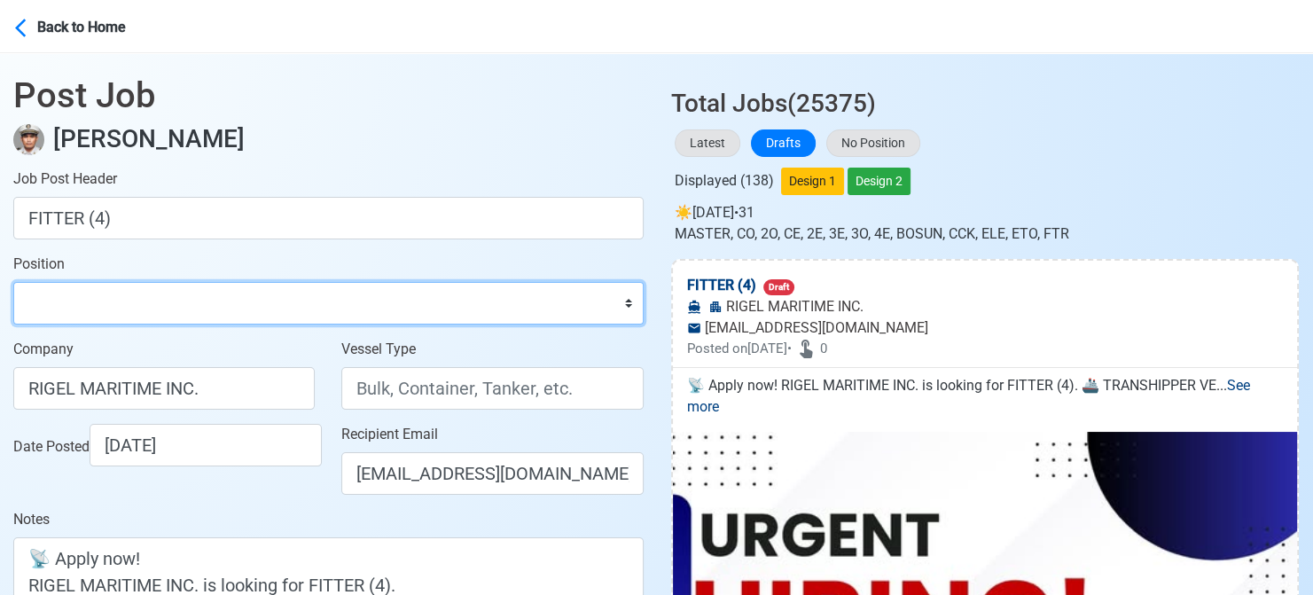
click at [284, 318] on select "Master Chief Officer 2nd Officer 3rd Officer Junior Officer Chief Engineer 2nd …" at bounding box center [328, 303] width 630 height 43
click at [13, 282] on select "Master Chief Officer 2nd Officer 3rd Officer Junior Officer Chief Engineer 2nd …" at bounding box center [328, 303] width 630 height 43
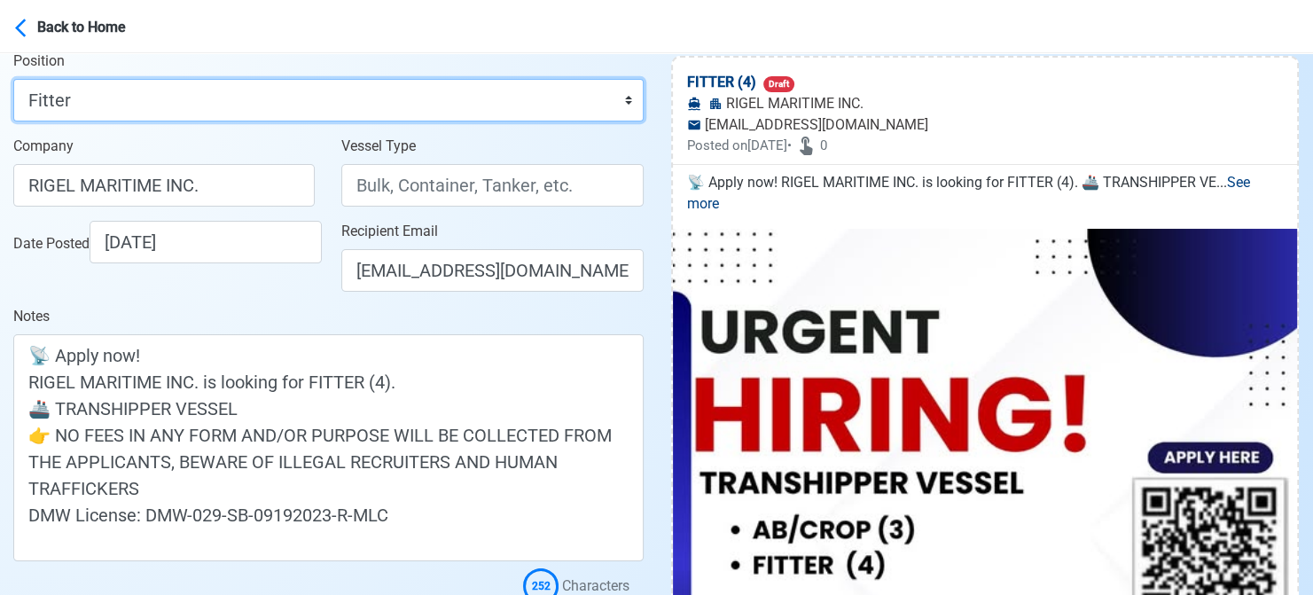
scroll to position [266, 0]
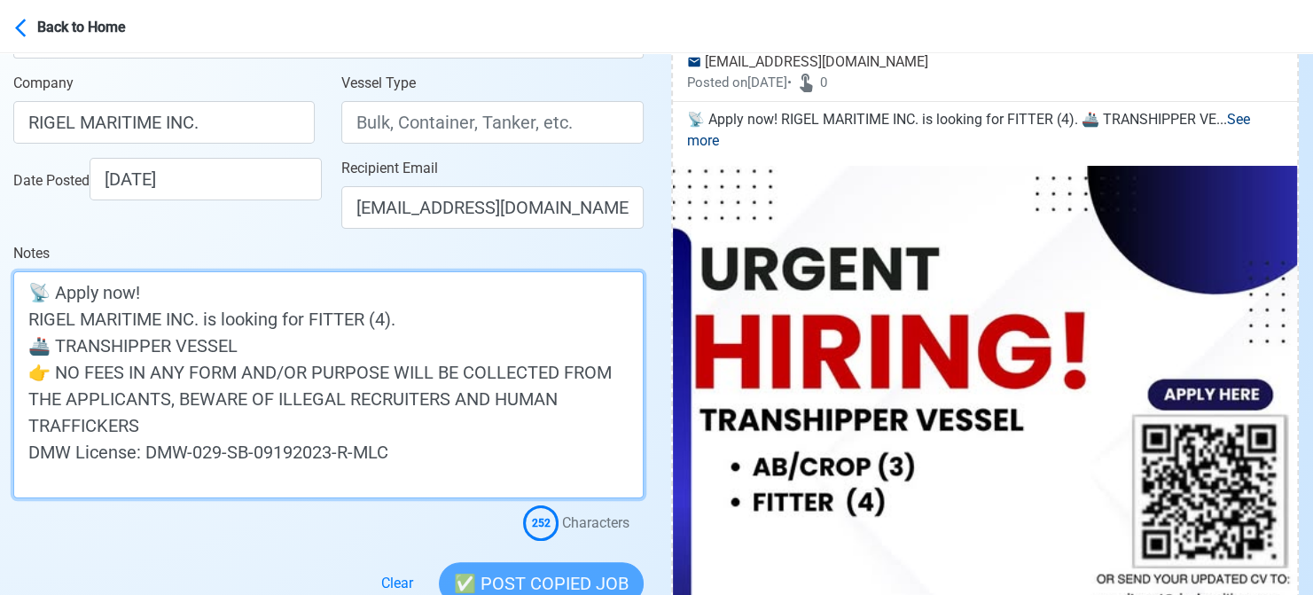
click at [91, 347] on textarea "📡 Apply now! RIGEL MARITIME INC. is looking for FITTER (4). 🚢 TRANSHIPPER VESSE…" at bounding box center [328, 384] width 630 height 227
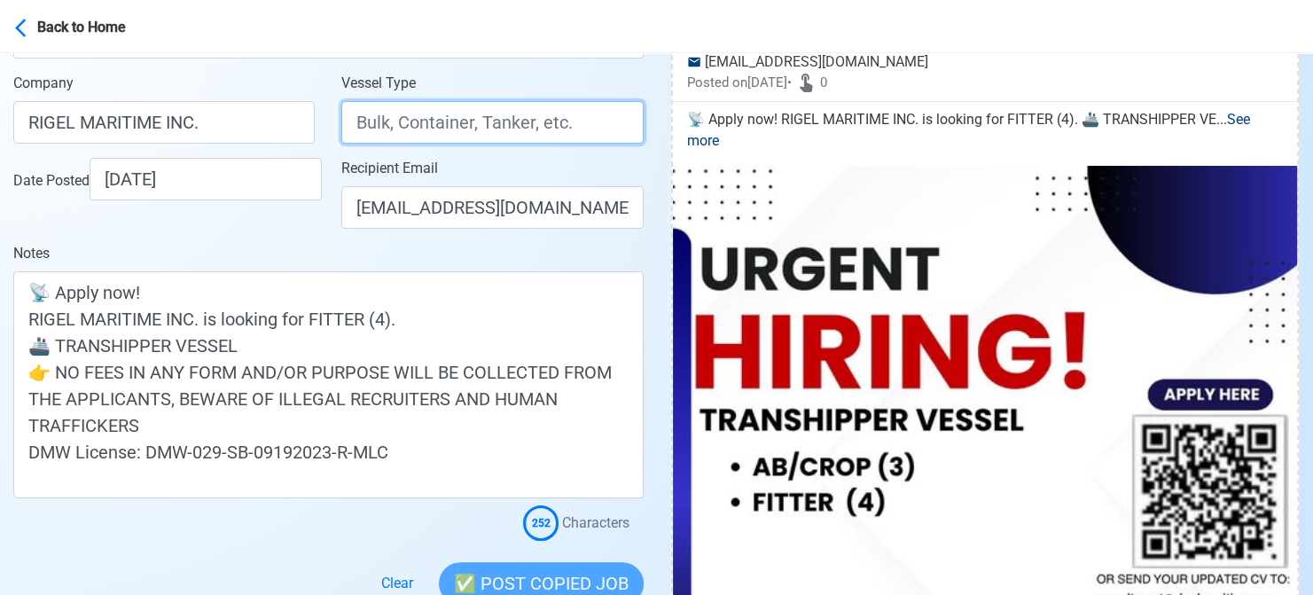
click at [389, 105] on input "Vessel Type" at bounding box center [491, 122] width 301 height 43
paste input "TRANSHIPPER"
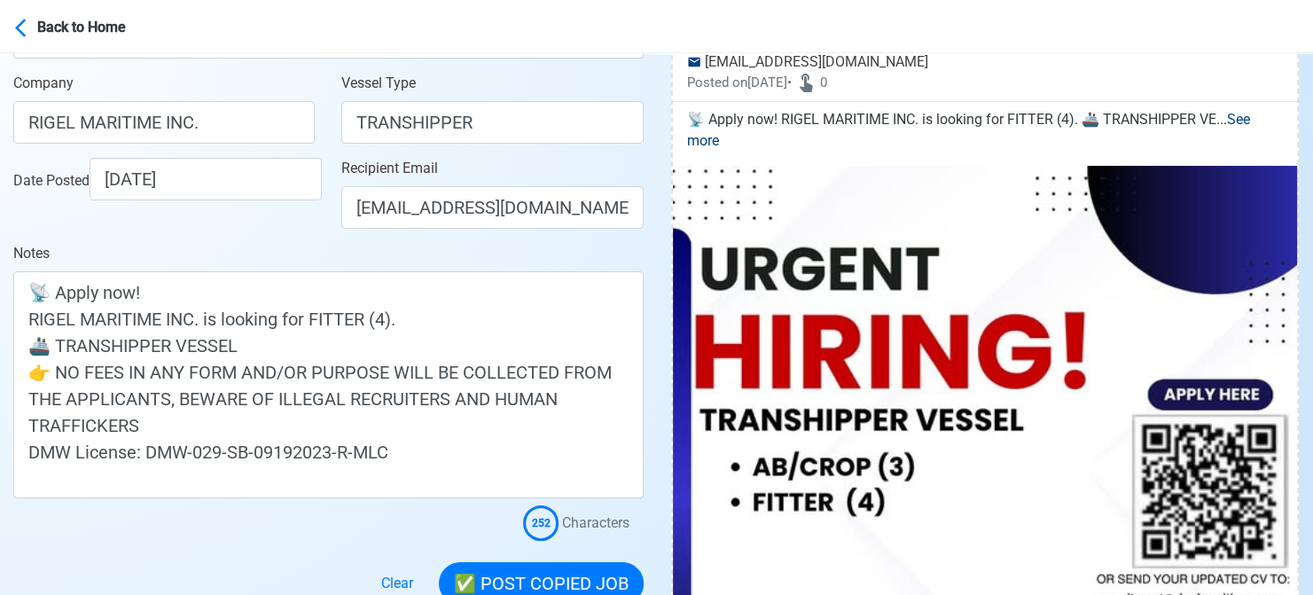
click at [282, 200] on div "Date Posted [DATE]" at bounding box center [168, 179] width 311 height 43
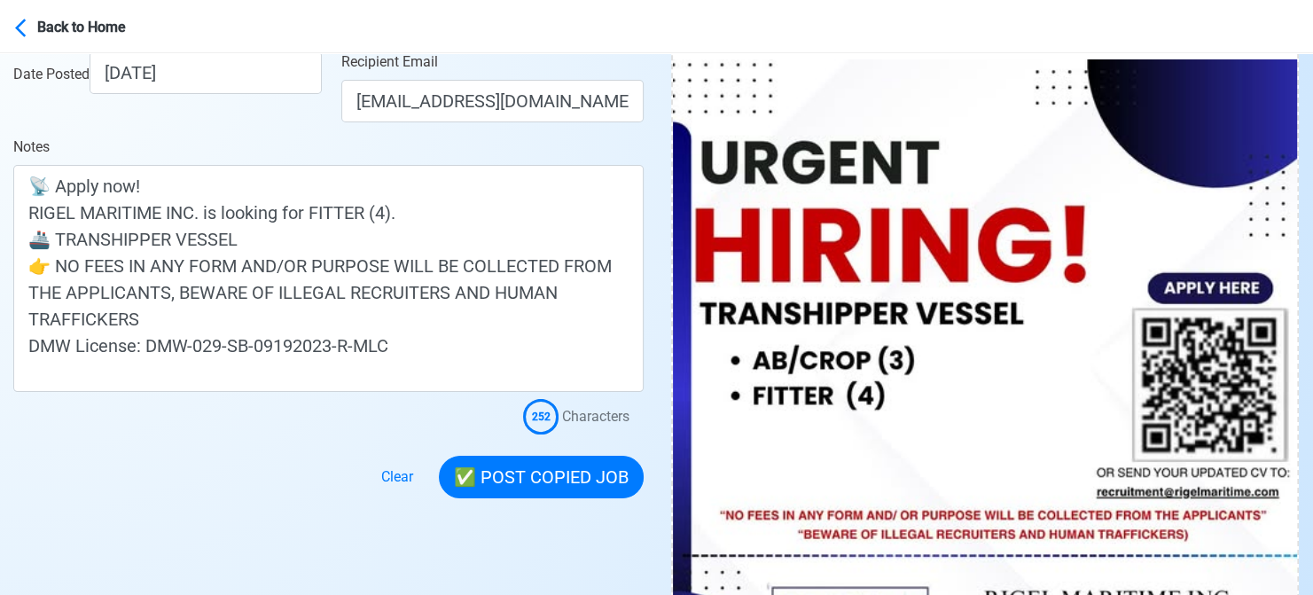
scroll to position [532, 0]
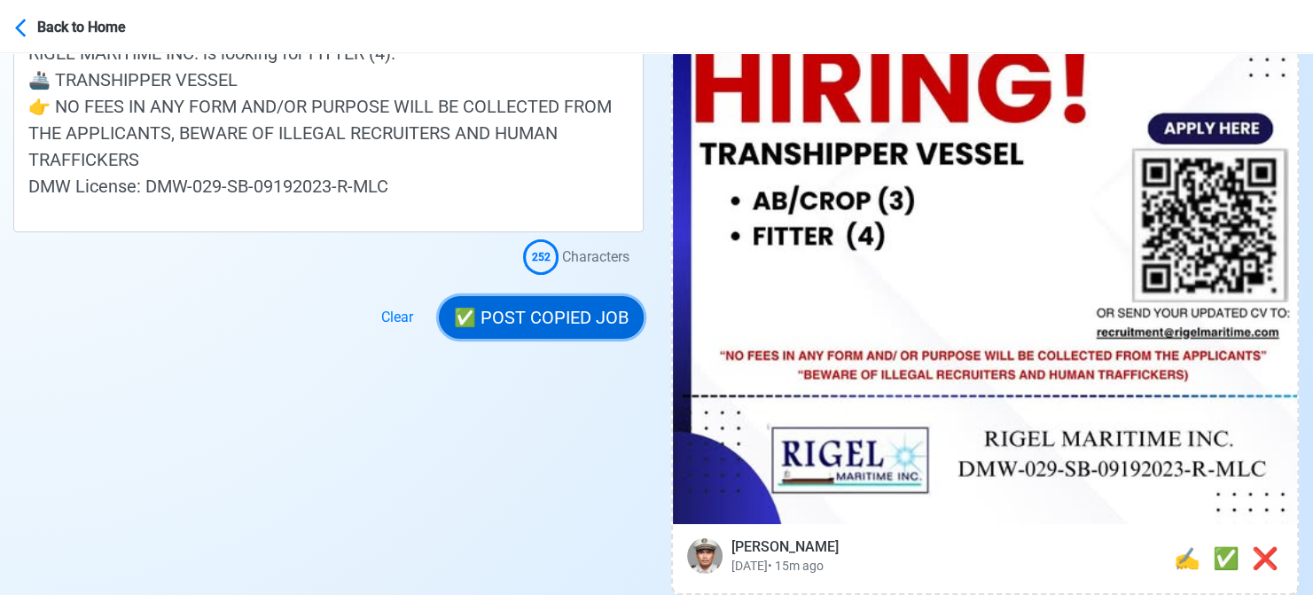
click at [535, 323] on button "✅ POST COPIED JOB" at bounding box center [541, 317] width 205 height 43
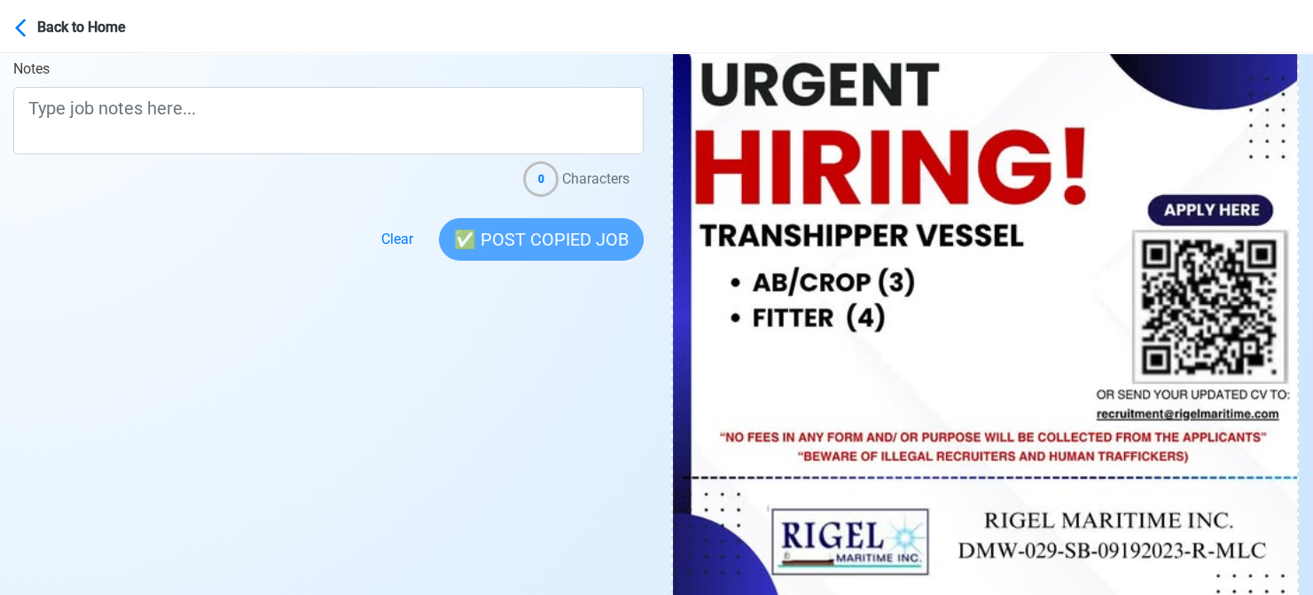
scroll to position [620, 0]
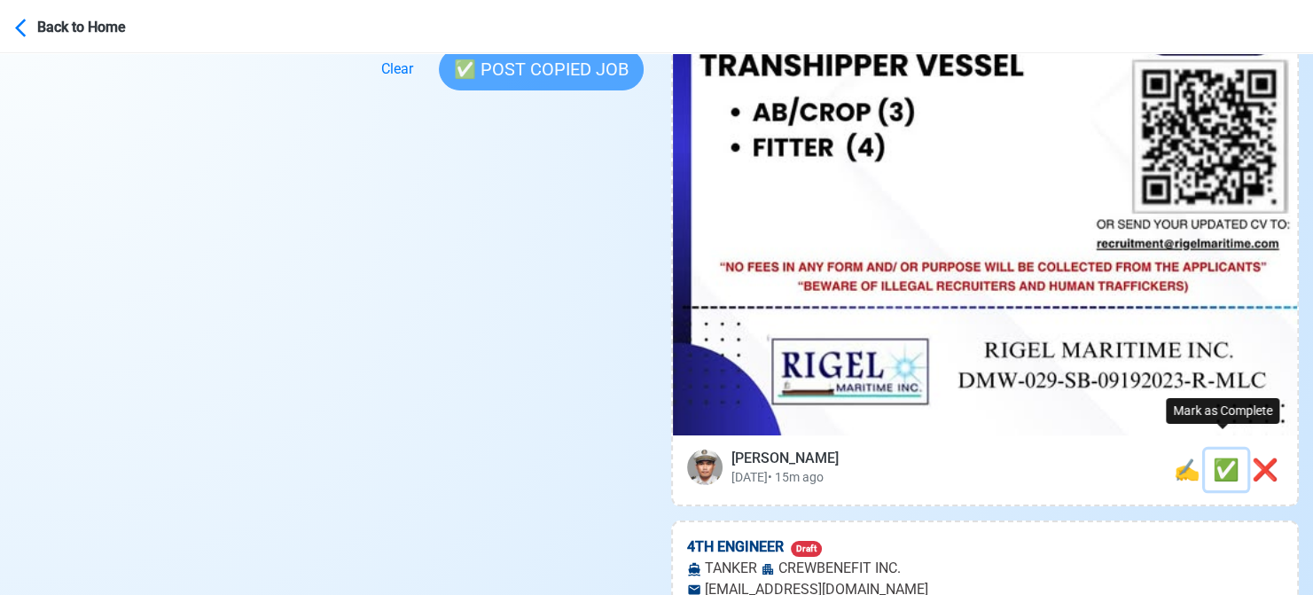
click at [1219, 457] on span "✅" at bounding box center [1226, 469] width 27 height 25
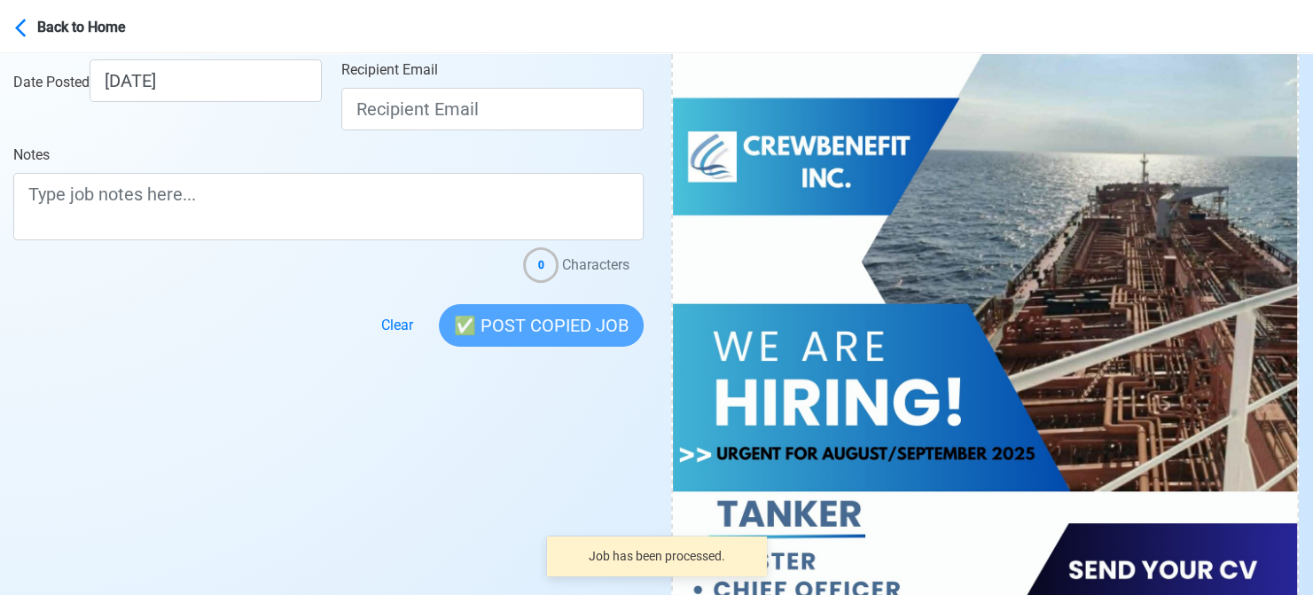
scroll to position [355, 0]
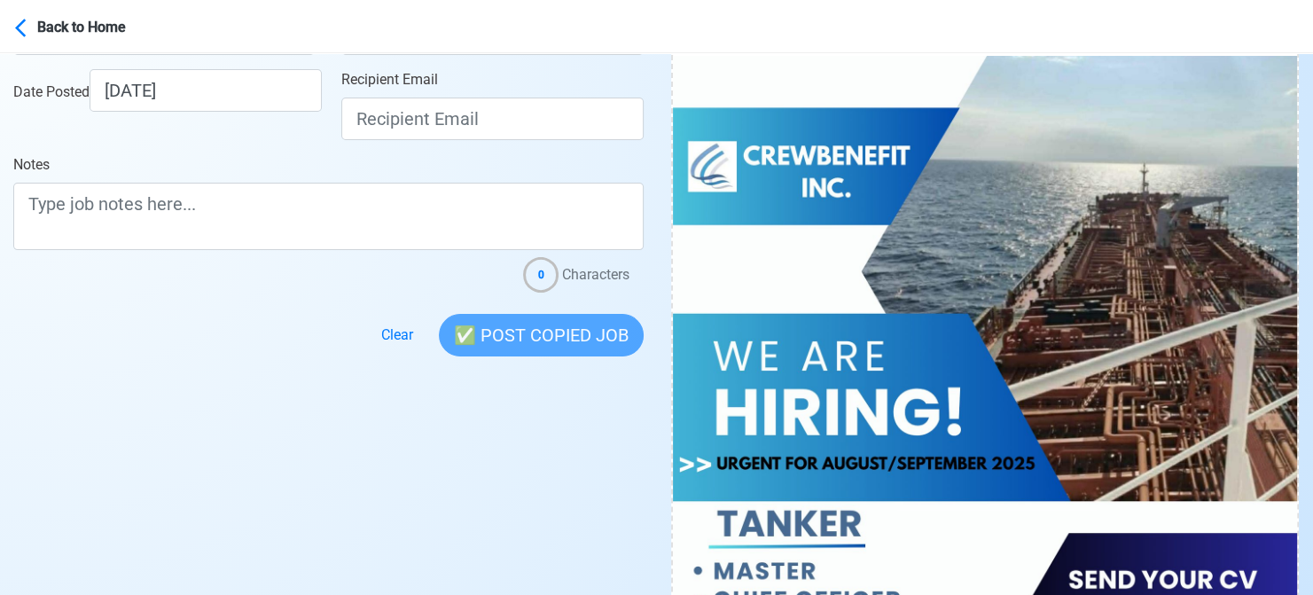
click at [10, 303] on main "Post Job [PERSON_NAME] Job Post Header Position Master Chief Officer 2nd Office…" at bounding box center [328, 28] width 657 height 658
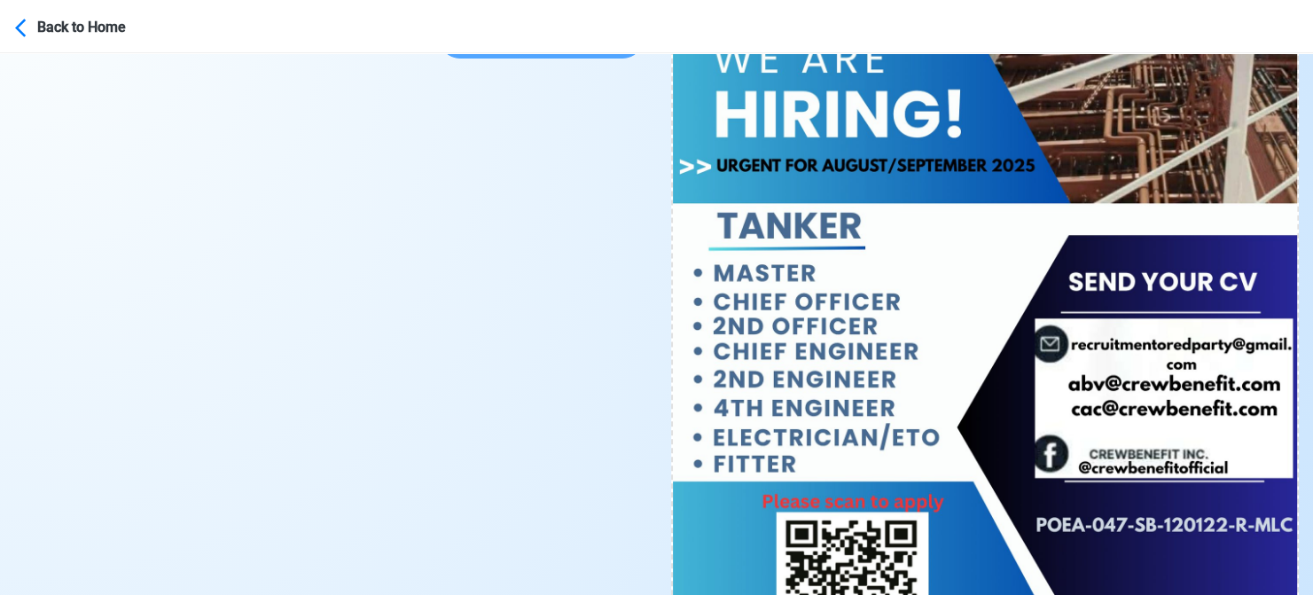
scroll to position [798, 0]
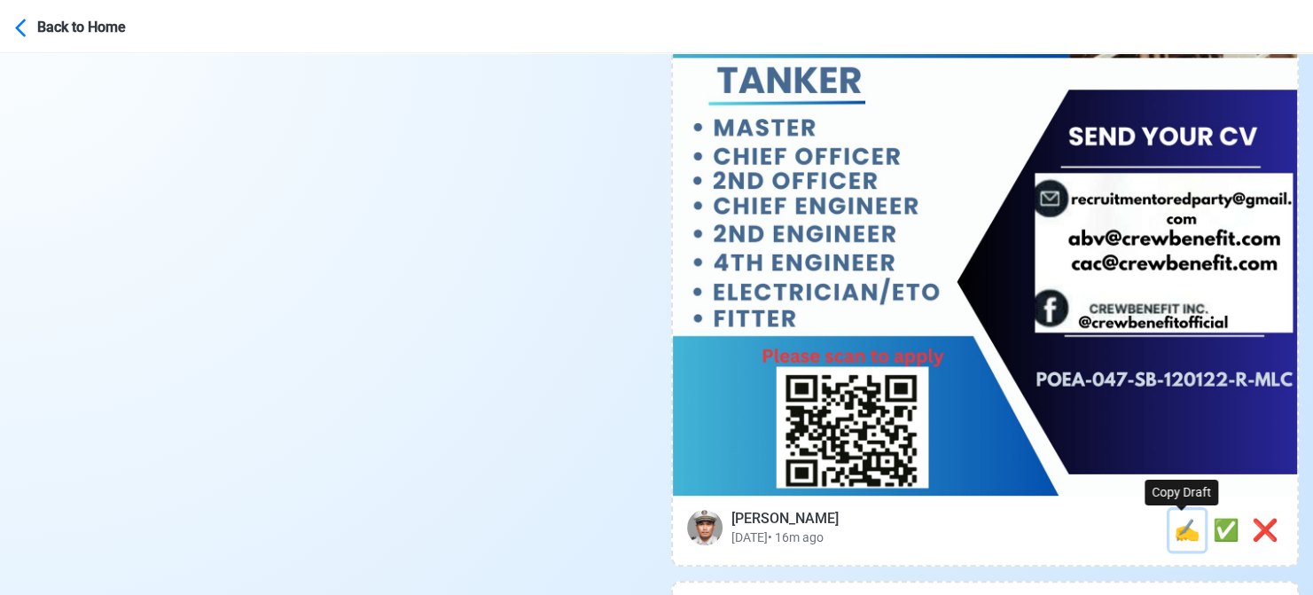
click at [1183, 532] on span "✍️" at bounding box center [1187, 530] width 27 height 25
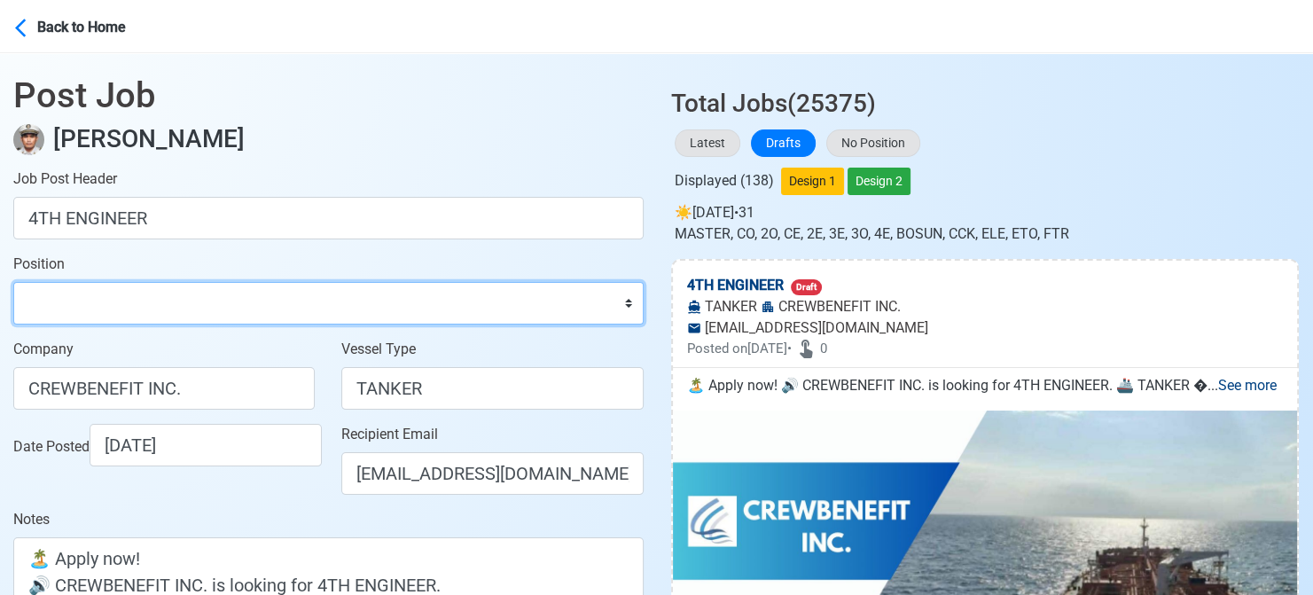
click at [206, 300] on select "Master Chief Officer 2nd Officer 3rd Officer Junior Officer Chief Engineer 2nd …" at bounding box center [328, 303] width 630 height 43
click at [13, 282] on select "Master Chief Officer 2nd Officer 3rd Officer Junior Officer Chief Engineer 2nd …" at bounding box center [328, 303] width 630 height 43
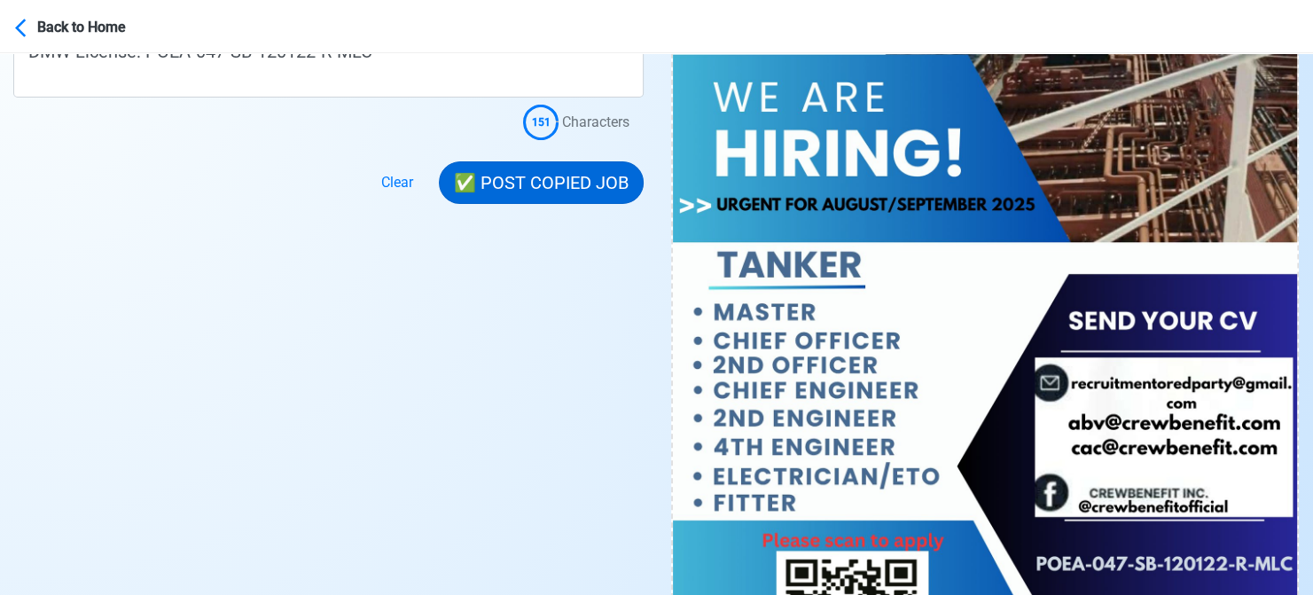
scroll to position [620, 0]
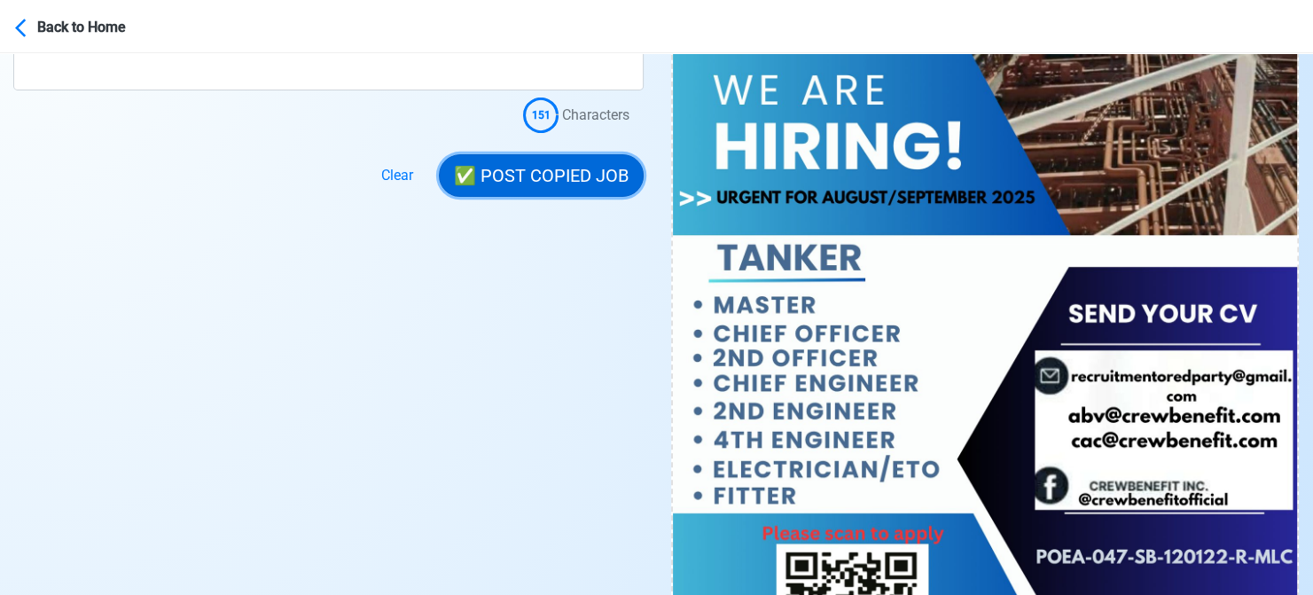
click at [552, 174] on button "✅ POST COPIED JOB" at bounding box center [541, 175] width 205 height 43
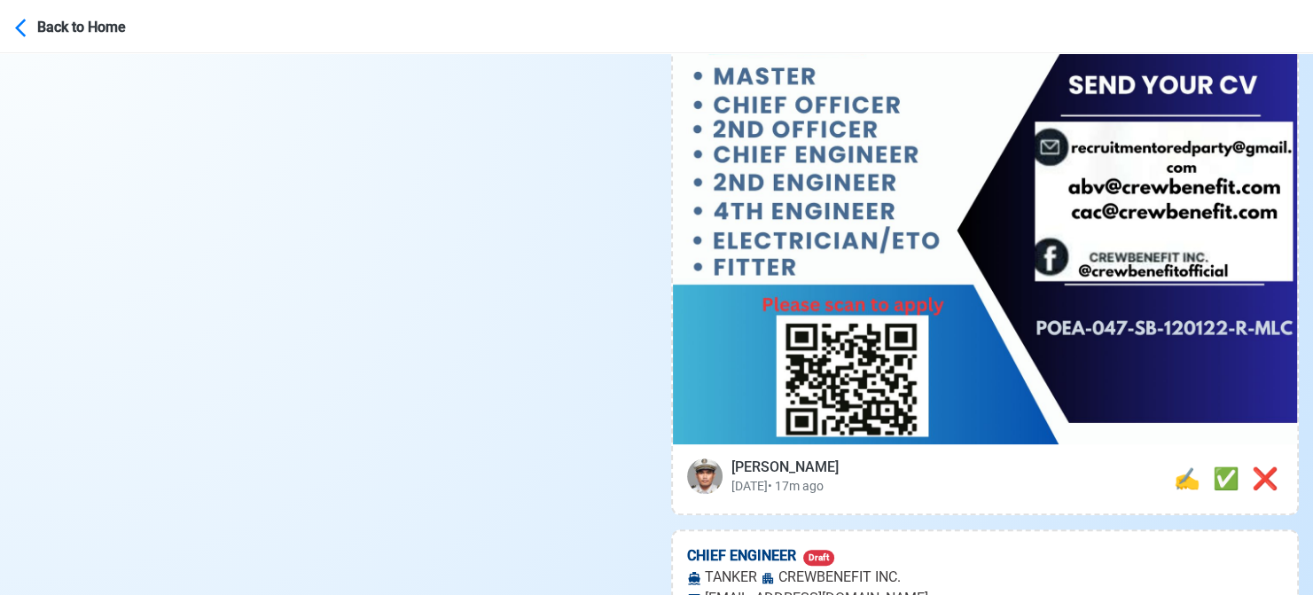
scroll to position [886, 0]
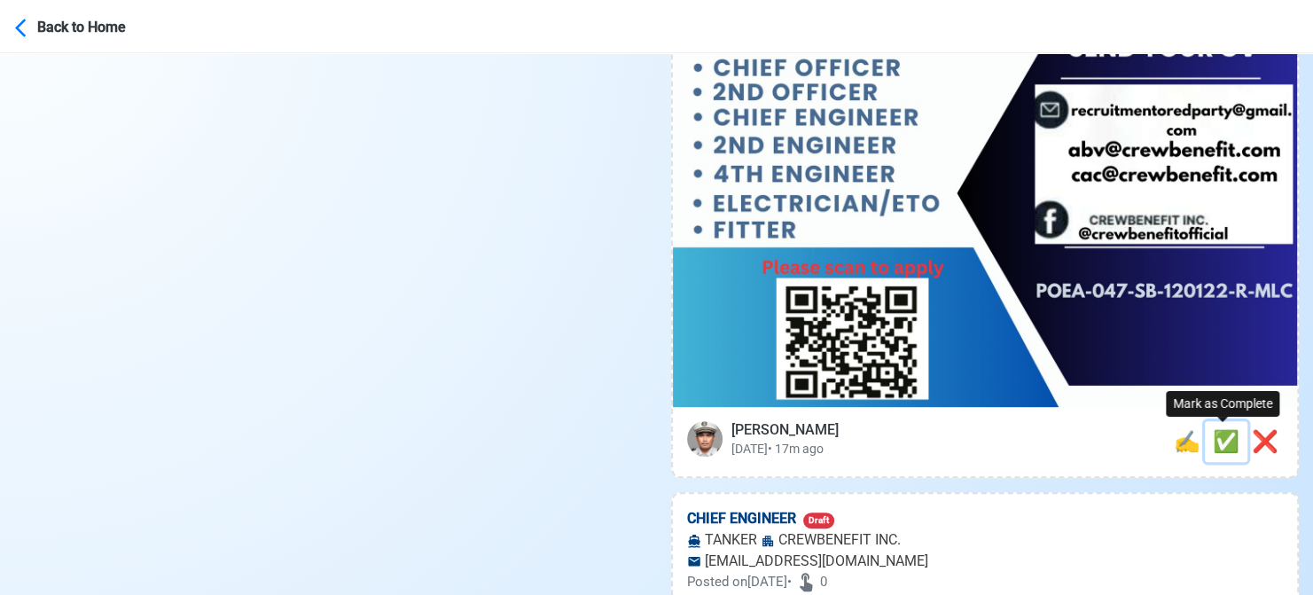
click at [1214, 439] on span "✅" at bounding box center [1226, 441] width 27 height 25
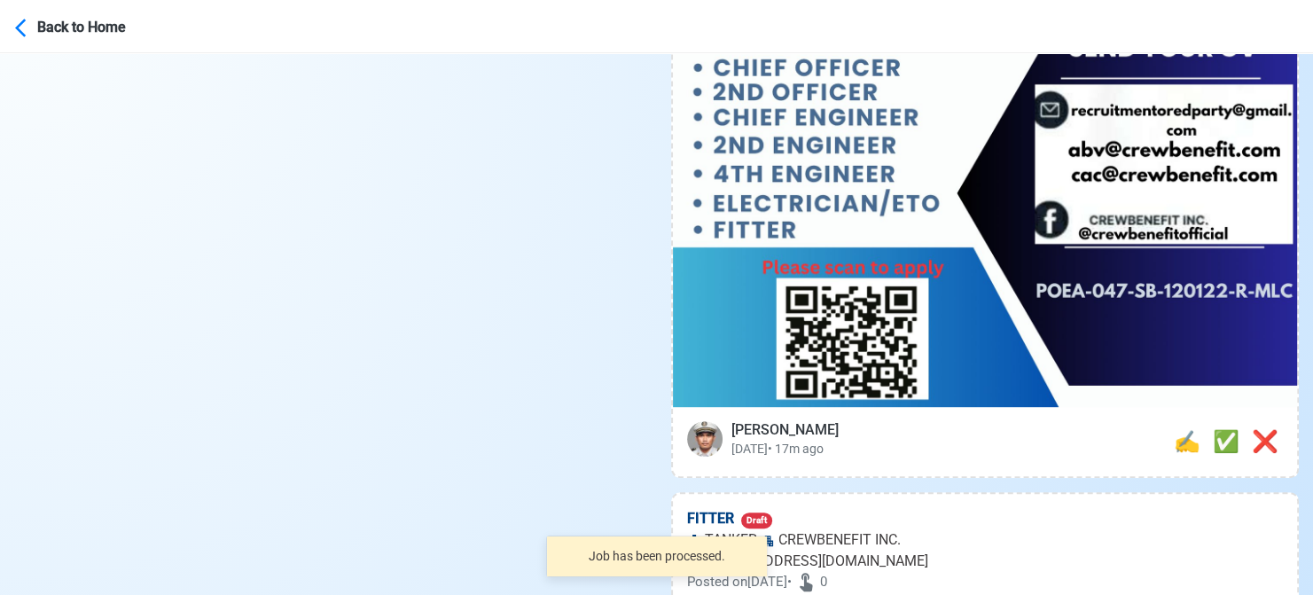
click at [1159, 441] on div "[PERSON_NAME] [DATE] • 17m ago ❌ ✅ ✍️" at bounding box center [985, 441] width 597 height 41
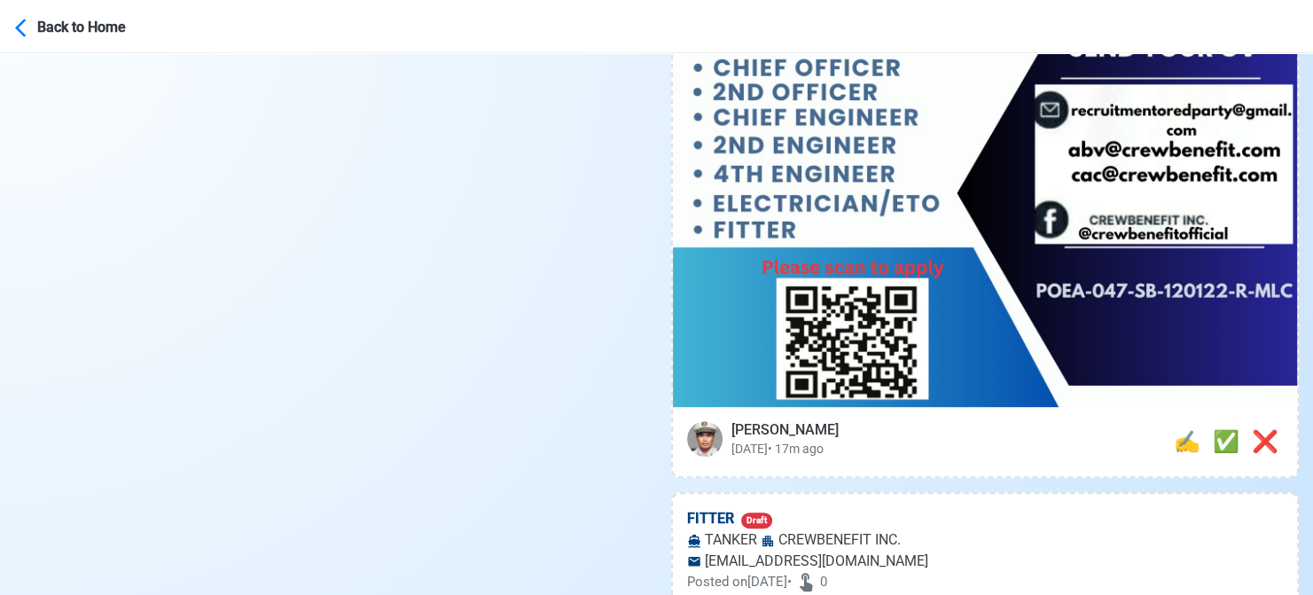
click at [1183, 443] on span "✍️" at bounding box center [1187, 441] width 27 height 25
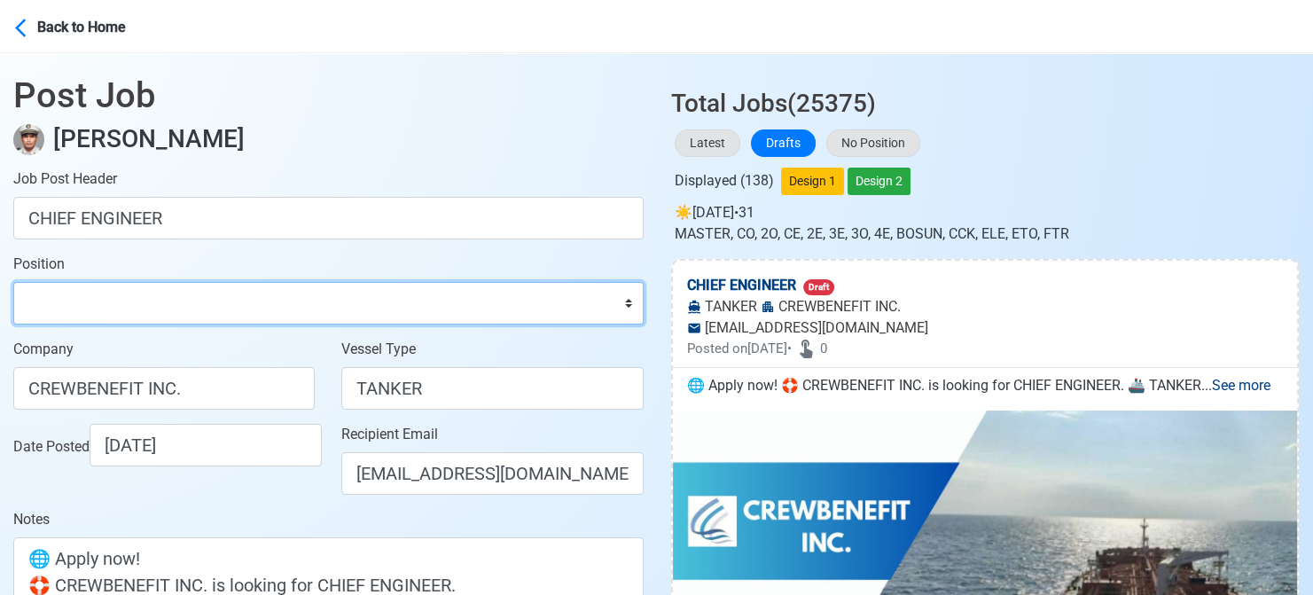
click at [199, 290] on select "Master Chief Officer 2nd Officer 3rd Officer Junior Officer Chief Engineer 2nd …" at bounding box center [328, 303] width 630 height 43
click at [13, 282] on select "Master Chief Officer 2nd Officer 3rd Officer Junior Officer Chief Engineer 2nd …" at bounding box center [328, 303] width 630 height 43
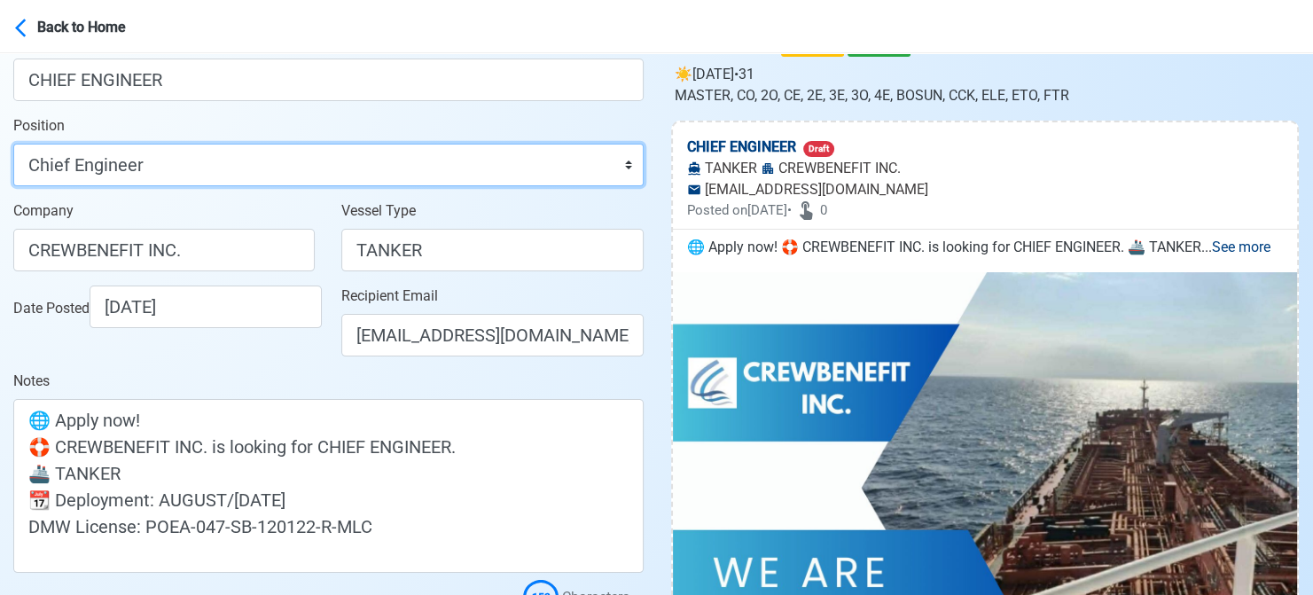
scroll to position [355, 0]
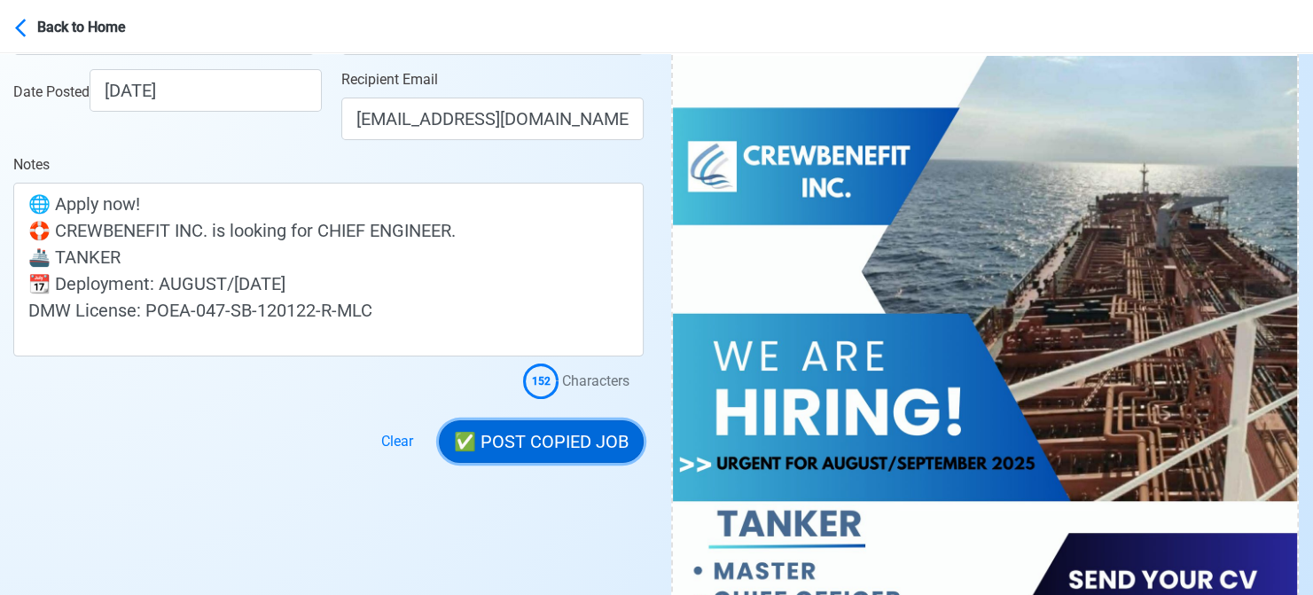
click at [545, 445] on button "✅ POST COPIED JOB" at bounding box center [541, 441] width 205 height 43
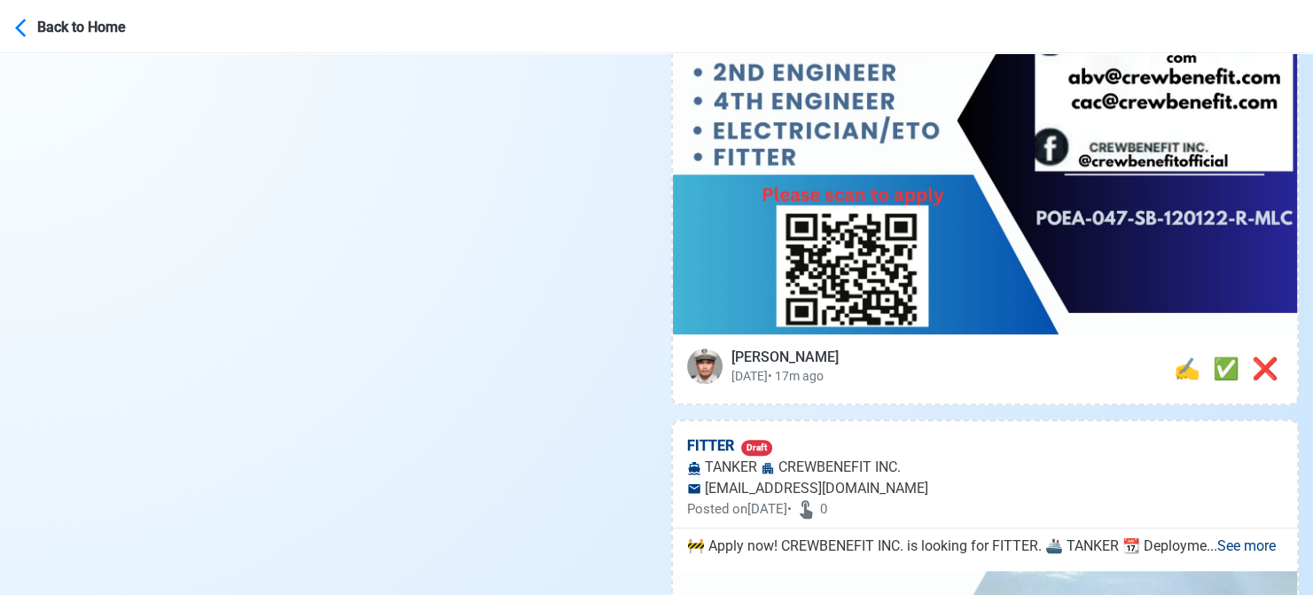
scroll to position [975, 0]
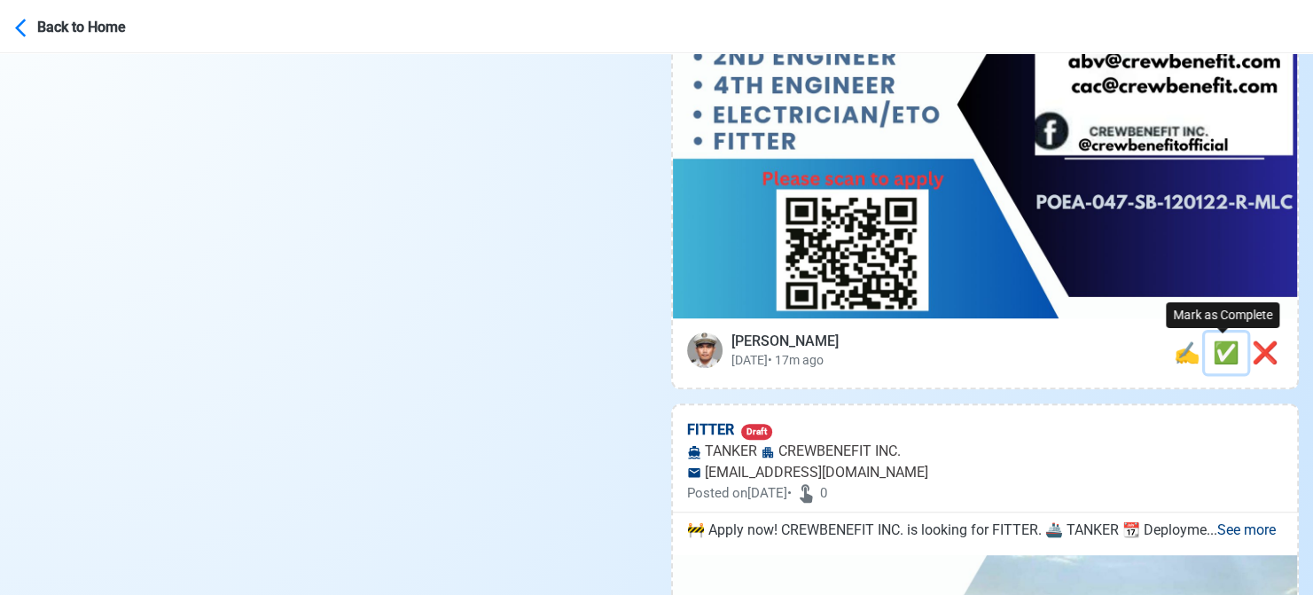
click at [1213, 354] on span "✅" at bounding box center [1226, 352] width 27 height 25
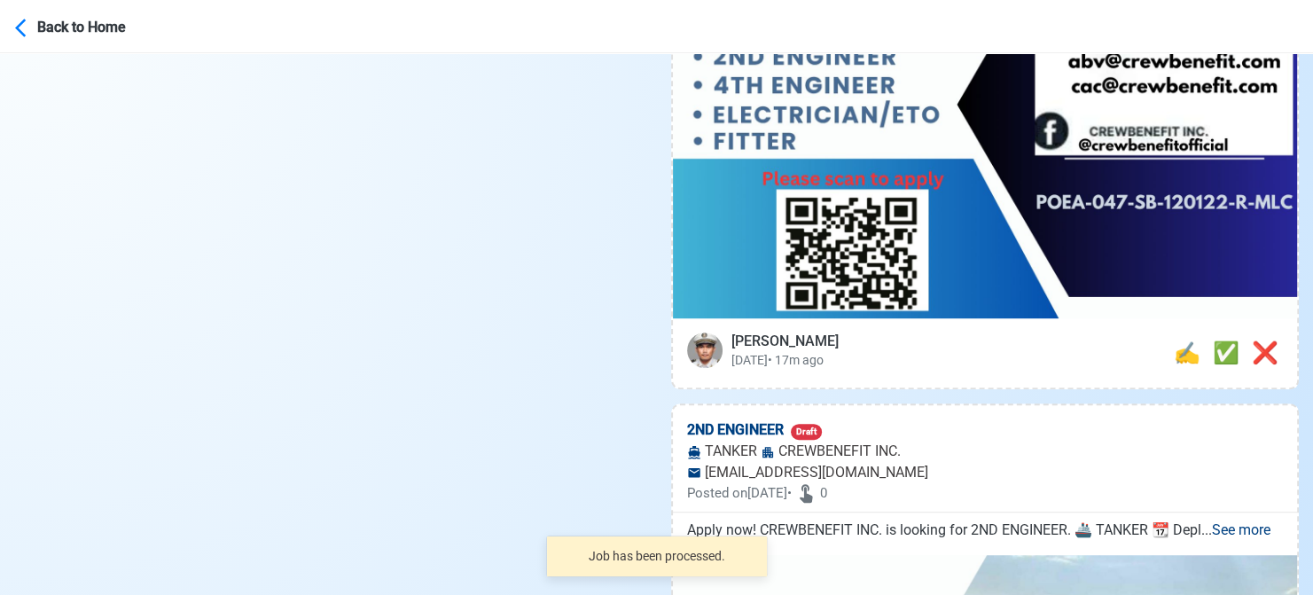
click at [1152, 356] on div "[PERSON_NAME] [DATE] • 17m ago ❌ ✅ ✍️" at bounding box center [985, 352] width 597 height 41
drag, startPoint x: 1178, startPoint y: 354, endPoint x: 1041, endPoint y: 341, distance: 138.0
click at [1177, 354] on span "✍️" at bounding box center [1187, 352] width 27 height 25
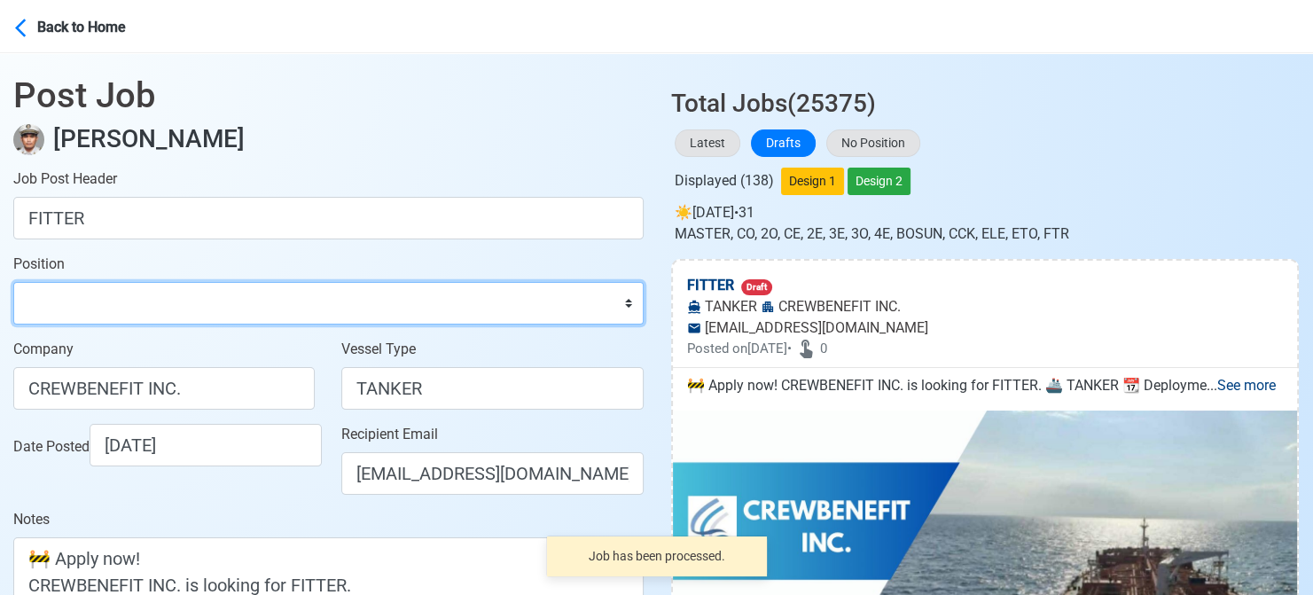
click at [84, 312] on select "Master Chief Officer 2nd Officer 3rd Officer Junior Officer Chief Engineer 2nd …" at bounding box center [328, 303] width 630 height 43
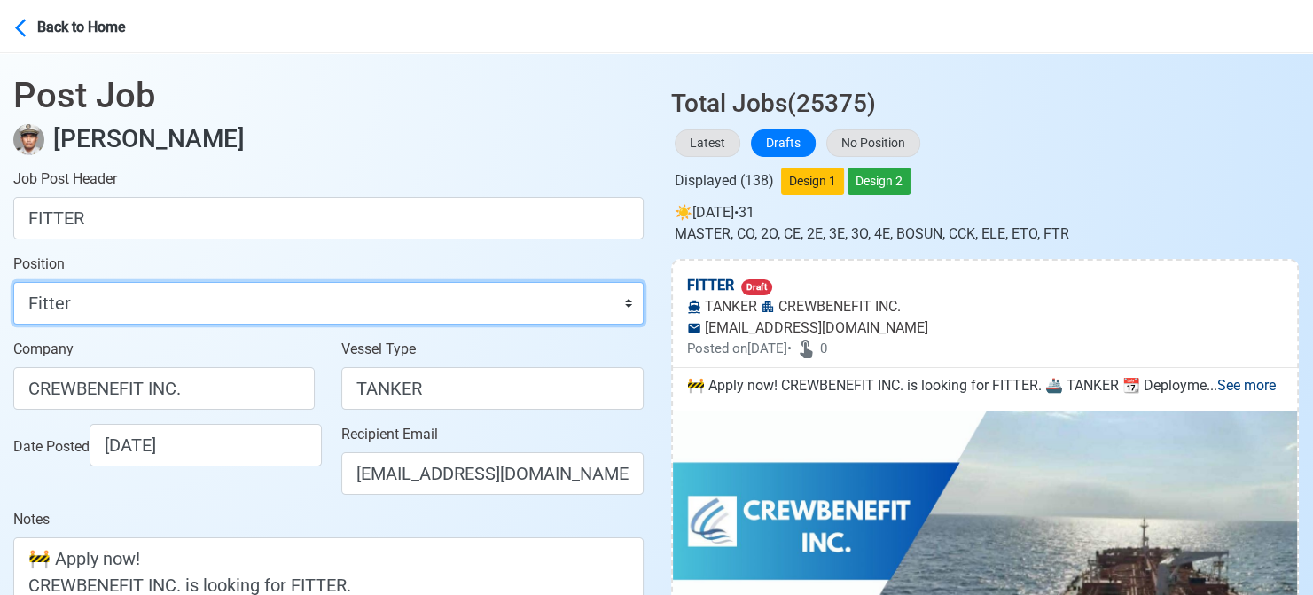
click at [13, 282] on select "Master Chief Officer 2nd Officer 3rd Officer Junior Officer Chief Engineer 2nd …" at bounding box center [328, 303] width 630 height 43
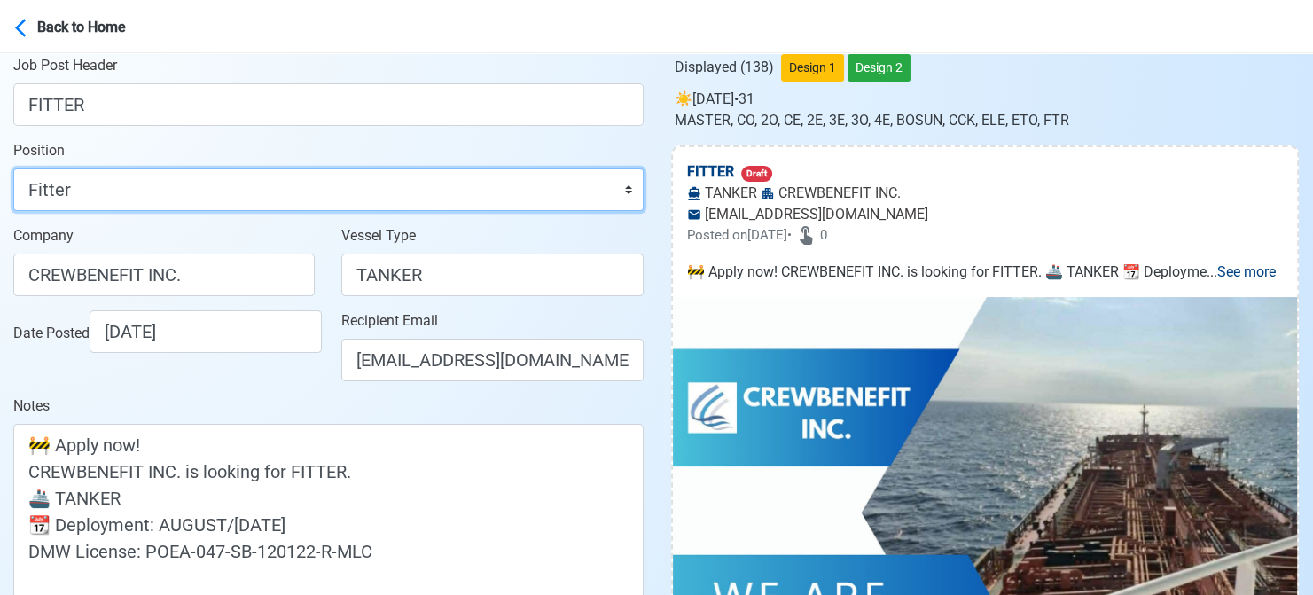
scroll to position [355, 0]
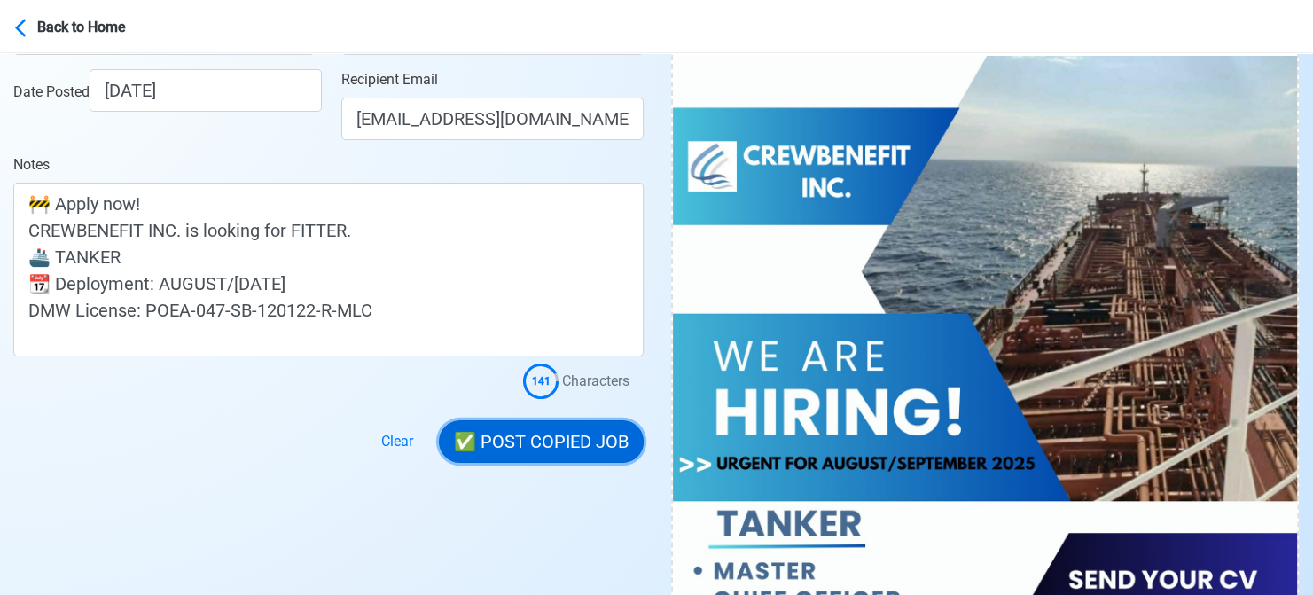
click at [571, 439] on button "✅ POST COPIED JOB" at bounding box center [541, 441] width 205 height 43
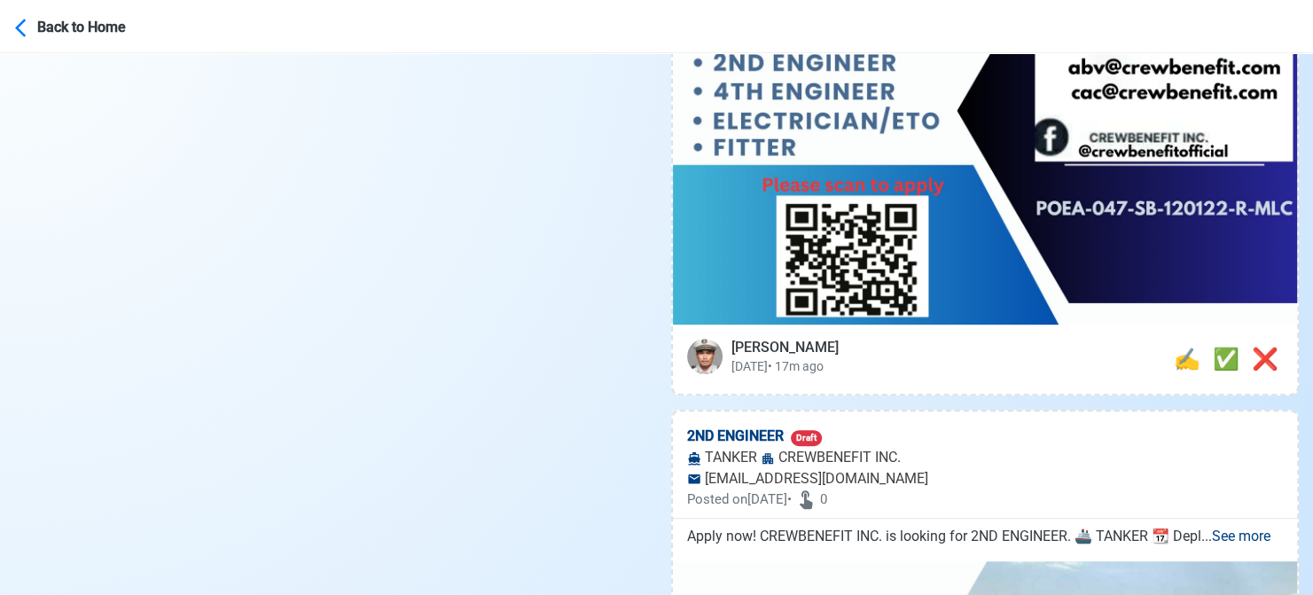
scroll to position [975, 0]
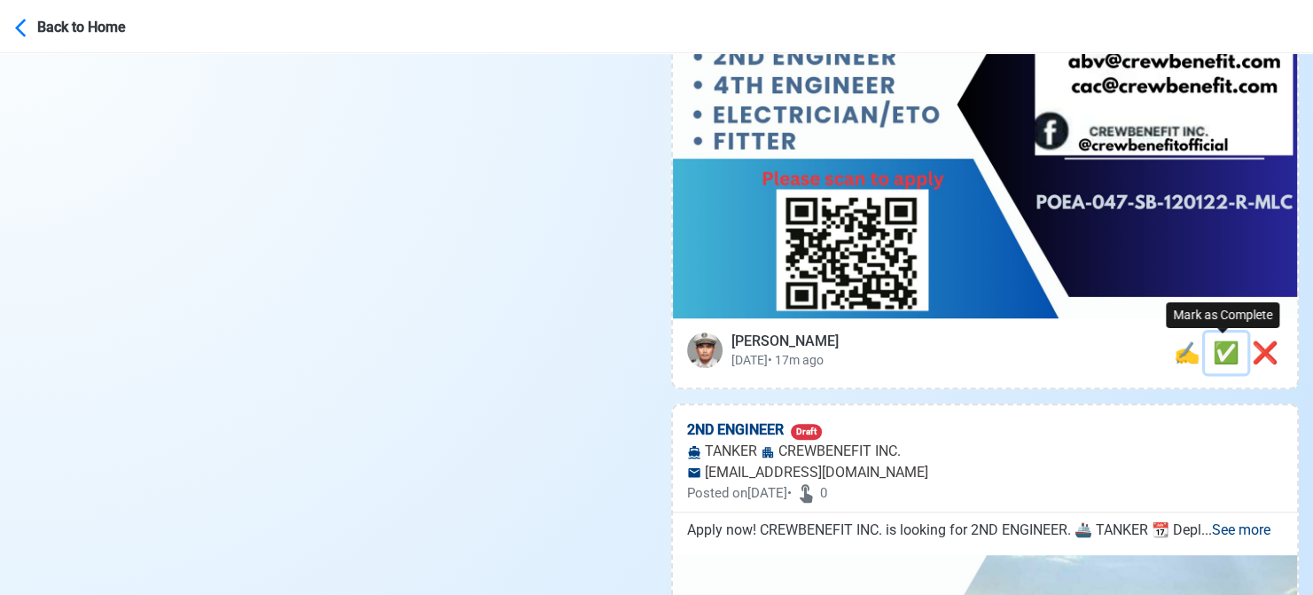
click at [1221, 351] on span "✅" at bounding box center [1226, 352] width 27 height 25
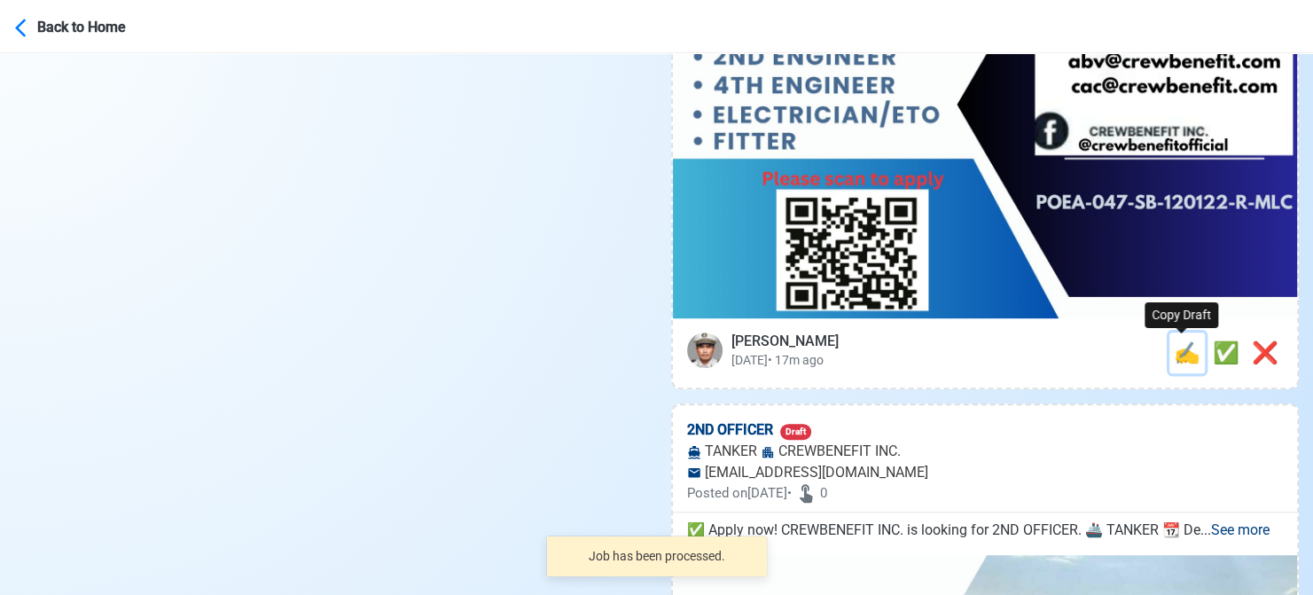
click at [1182, 355] on span "✍️" at bounding box center [1187, 352] width 27 height 25
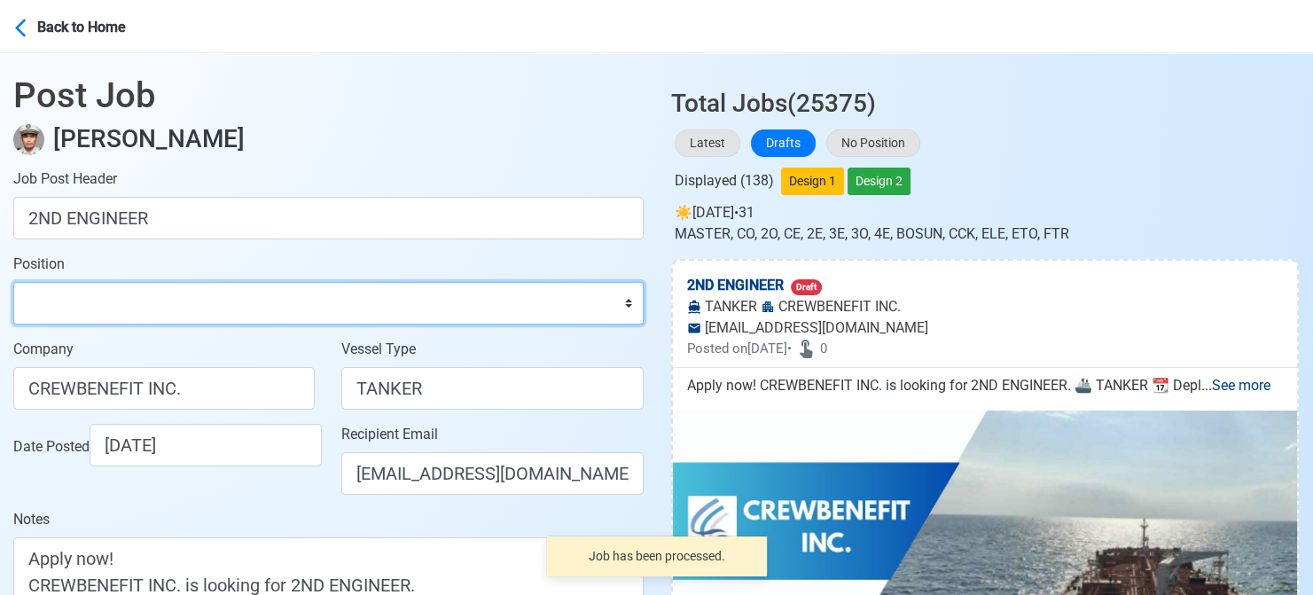
click at [57, 308] on select "Master Chief Officer 2nd Officer 3rd Officer Junior Officer Chief Engineer 2nd …" at bounding box center [328, 303] width 630 height 43
click at [13, 282] on select "Master Chief Officer 2nd Officer 3rd Officer Junior Officer Chief Engineer 2nd …" at bounding box center [328, 303] width 630 height 43
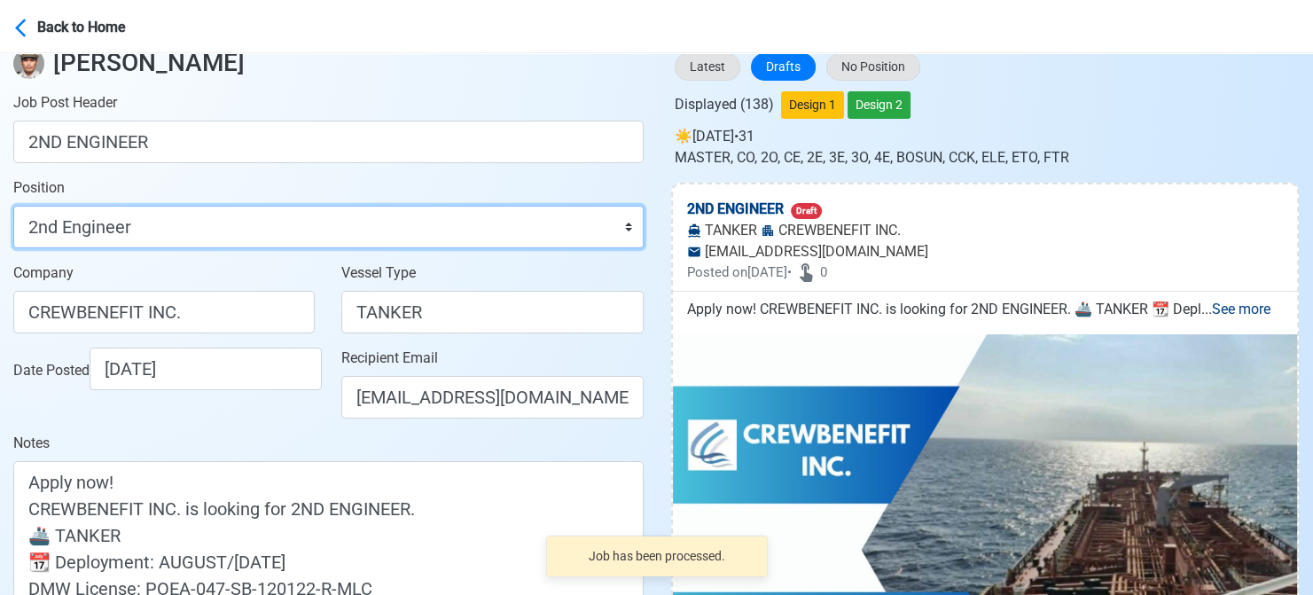
scroll to position [266, 0]
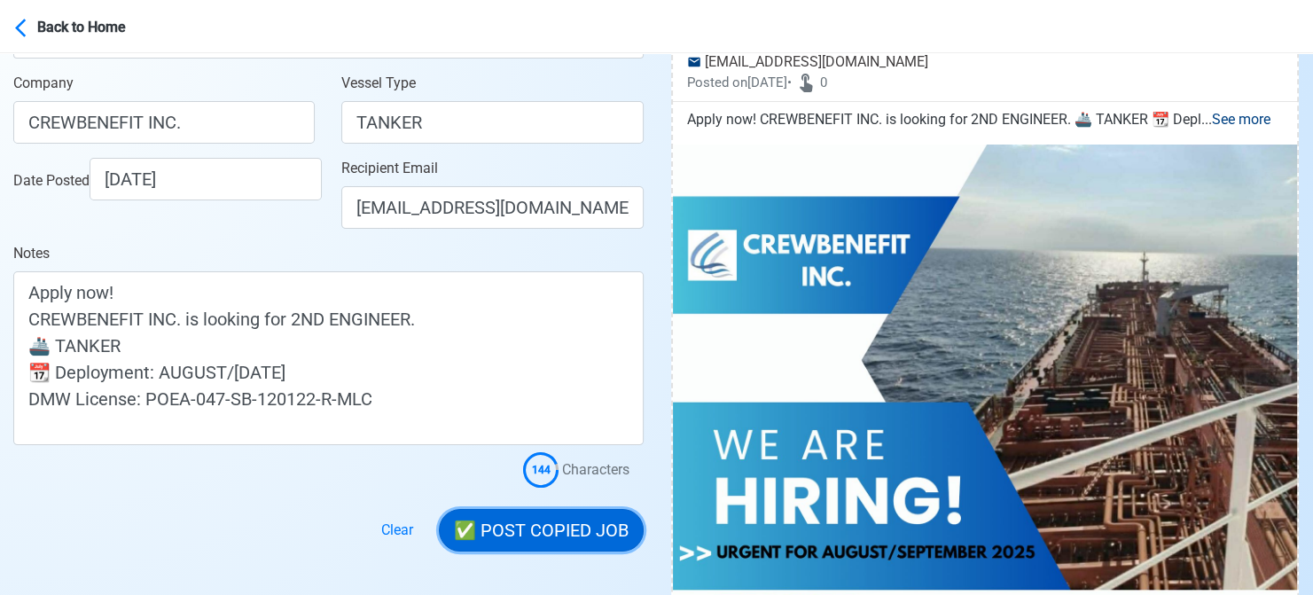
click at [548, 528] on button "✅ POST COPIED JOB" at bounding box center [541, 530] width 205 height 43
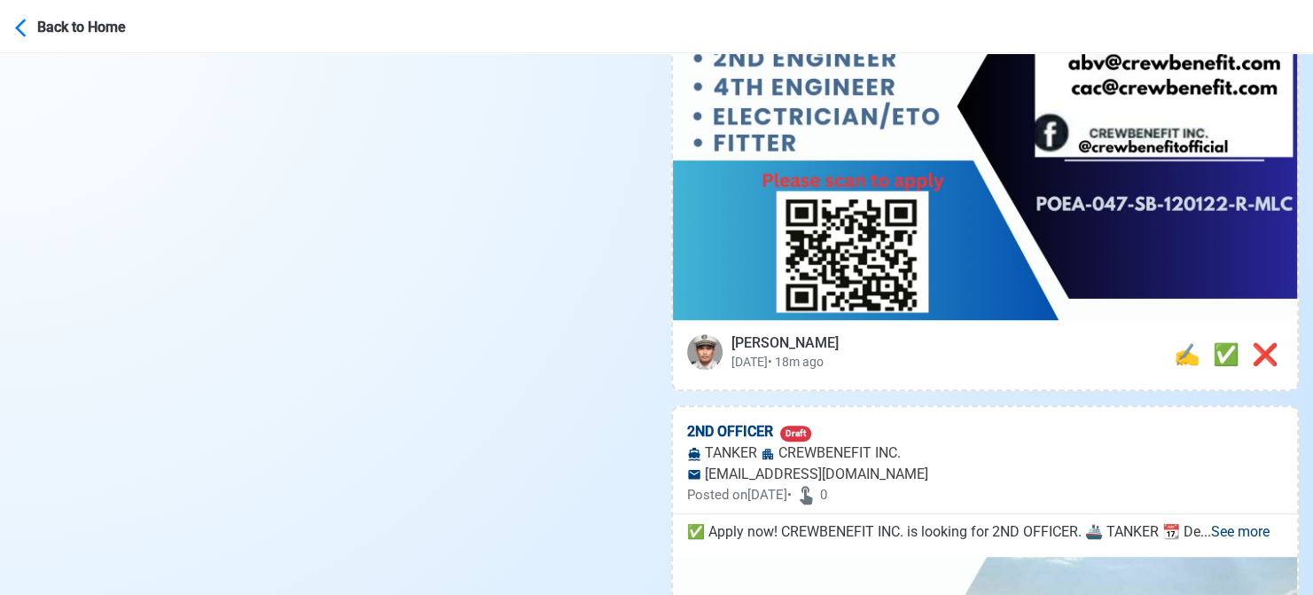
scroll to position [975, 0]
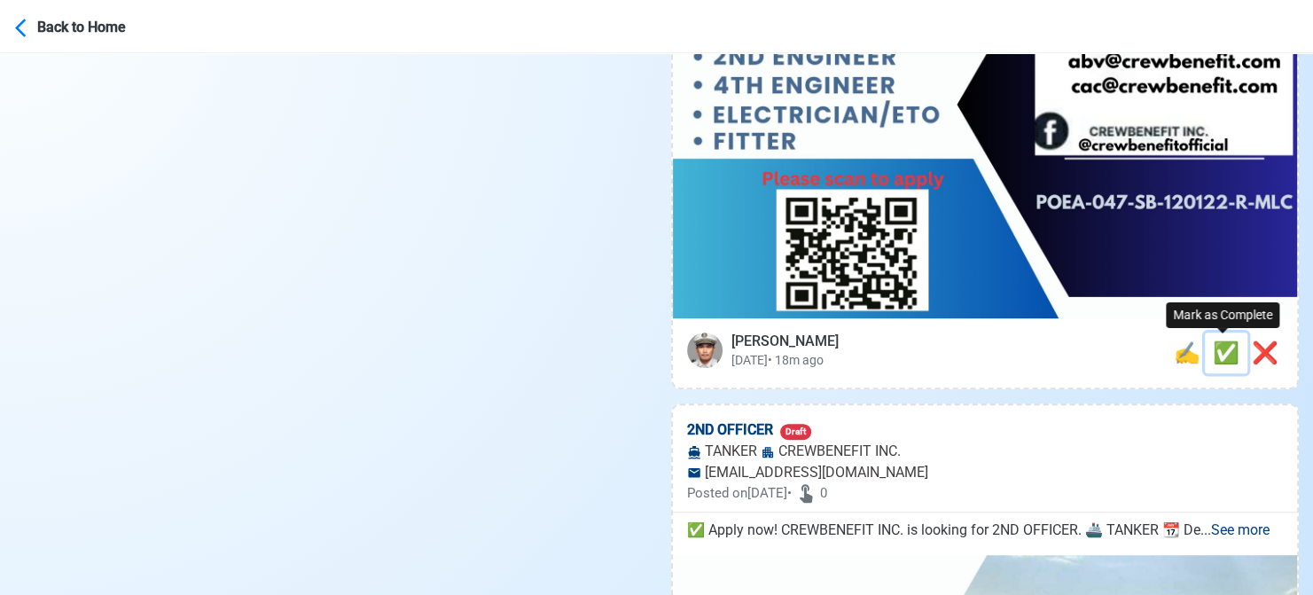
click at [1213, 350] on span "✅" at bounding box center [1226, 352] width 27 height 25
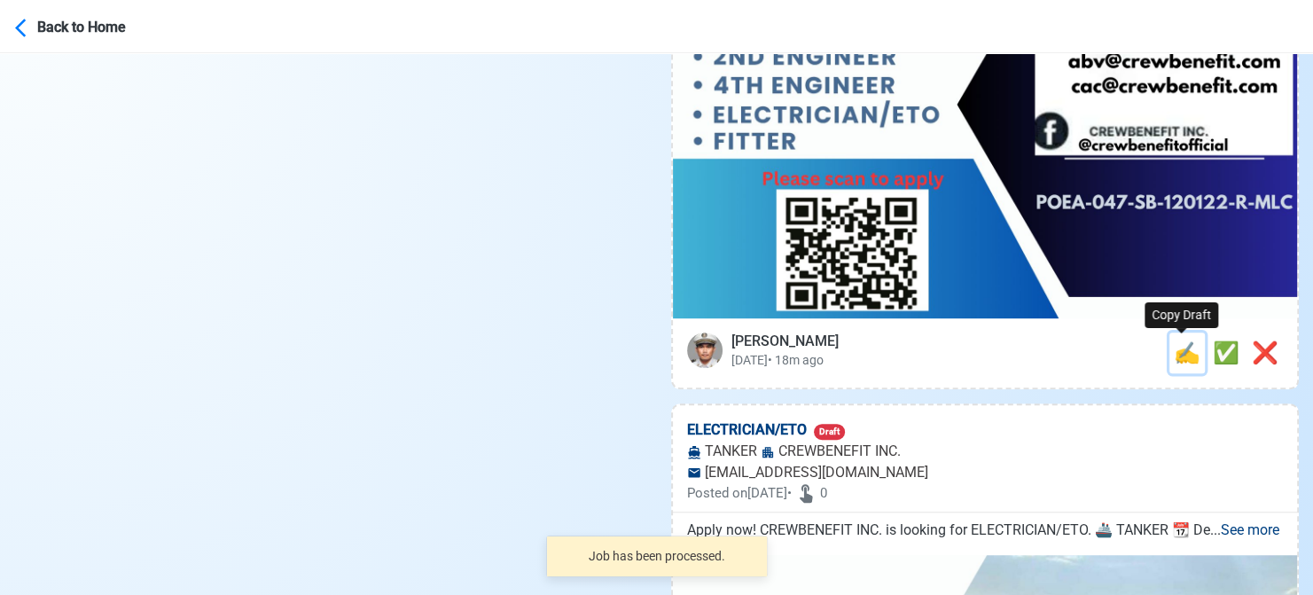
click at [1183, 356] on span "✍️" at bounding box center [1187, 352] width 27 height 25
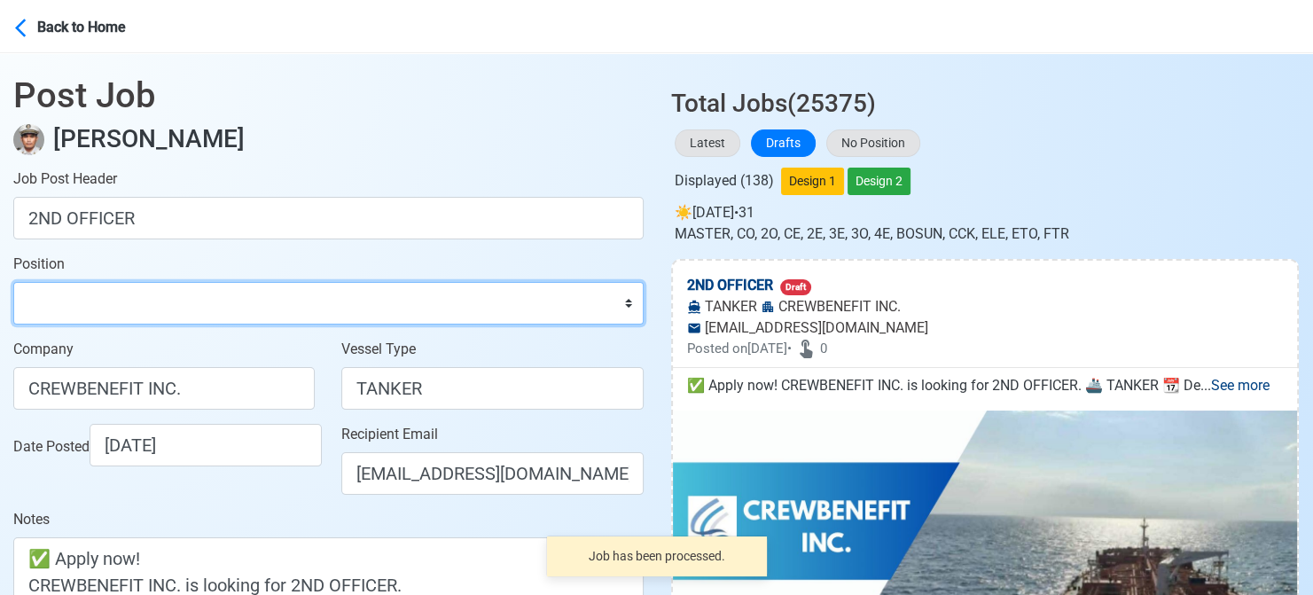
drag, startPoint x: 165, startPoint y: 303, endPoint x: 160, endPoint y: 283, distance: 20.9
click at [165, 303] on select "Master Chief Officer 2nd Officer 3rd Officer Junior Officer Chief Engineer 2nd …" at bounding box center [328, 303] width 630 height 43
click at [13, 282] on select "Master Chief Officer 2nd Officer 3rd Officer Junior Officer Chief Engineer 2nd …" at bounding box center [328, 303] width 630 height 43
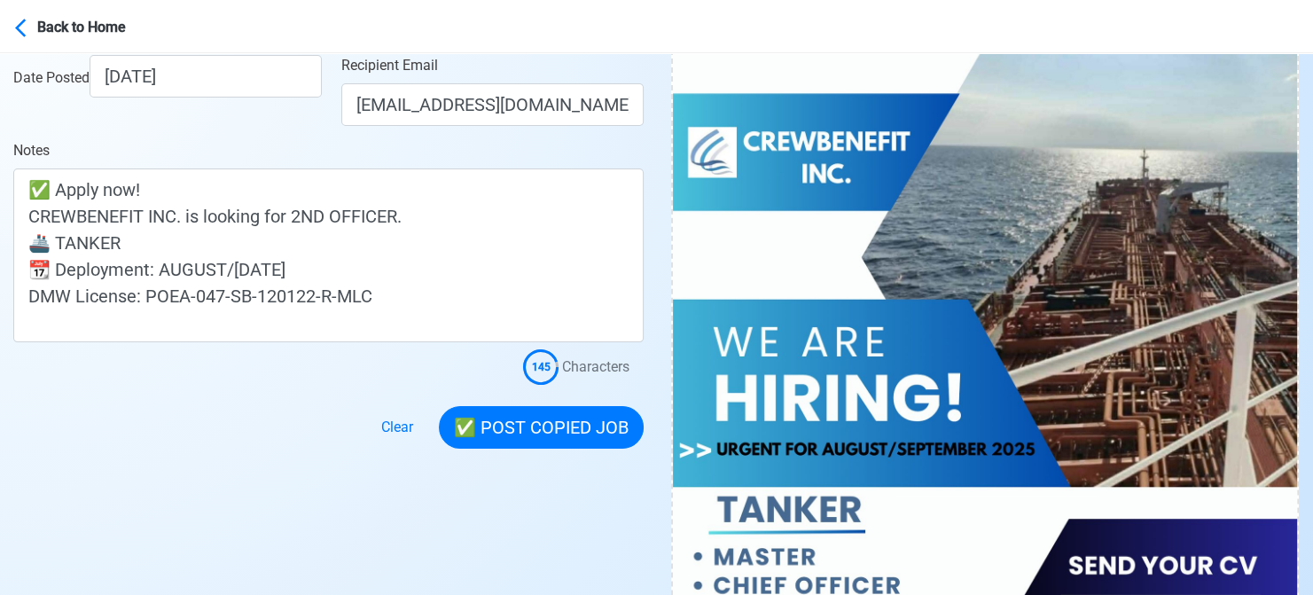
scroll to position [443, 0]
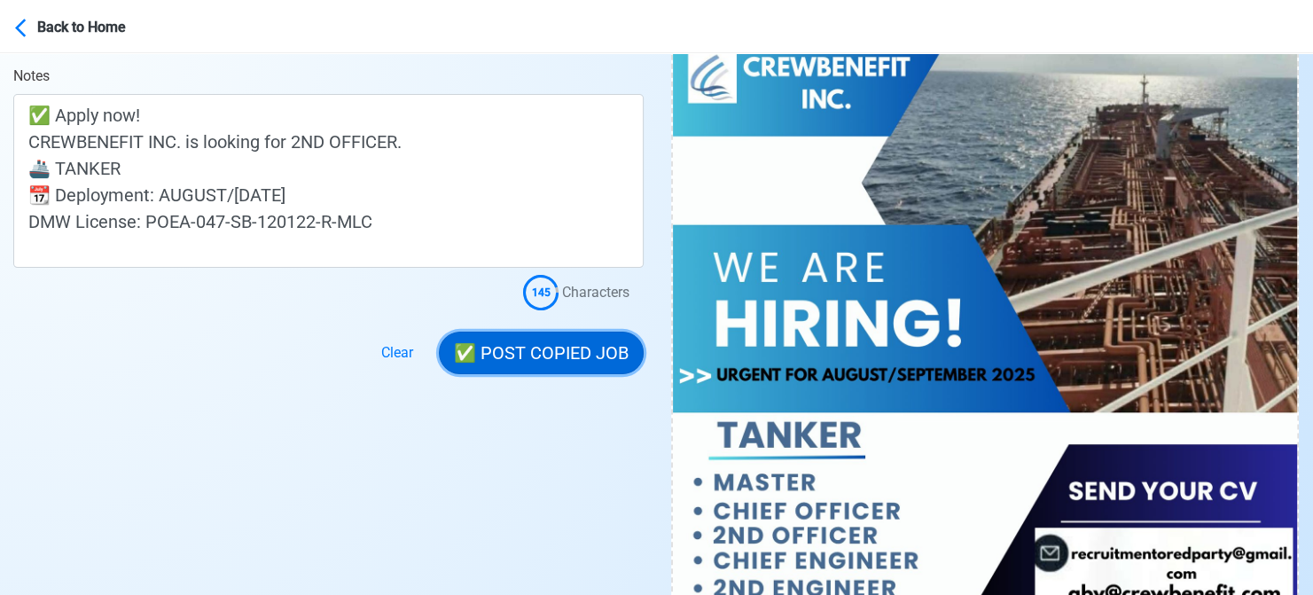
click at [557, 337] on button "✅ POST COPIED JOB" at bounding box center [541, 353] width 205 height 43
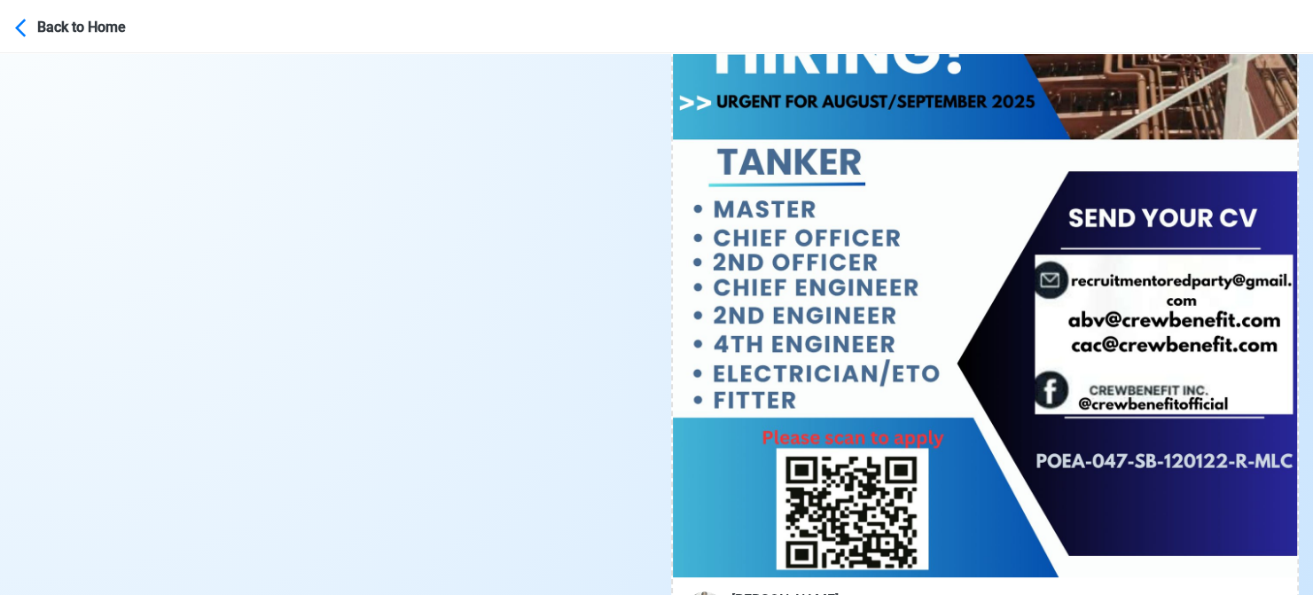
scroll to position [798, 0]
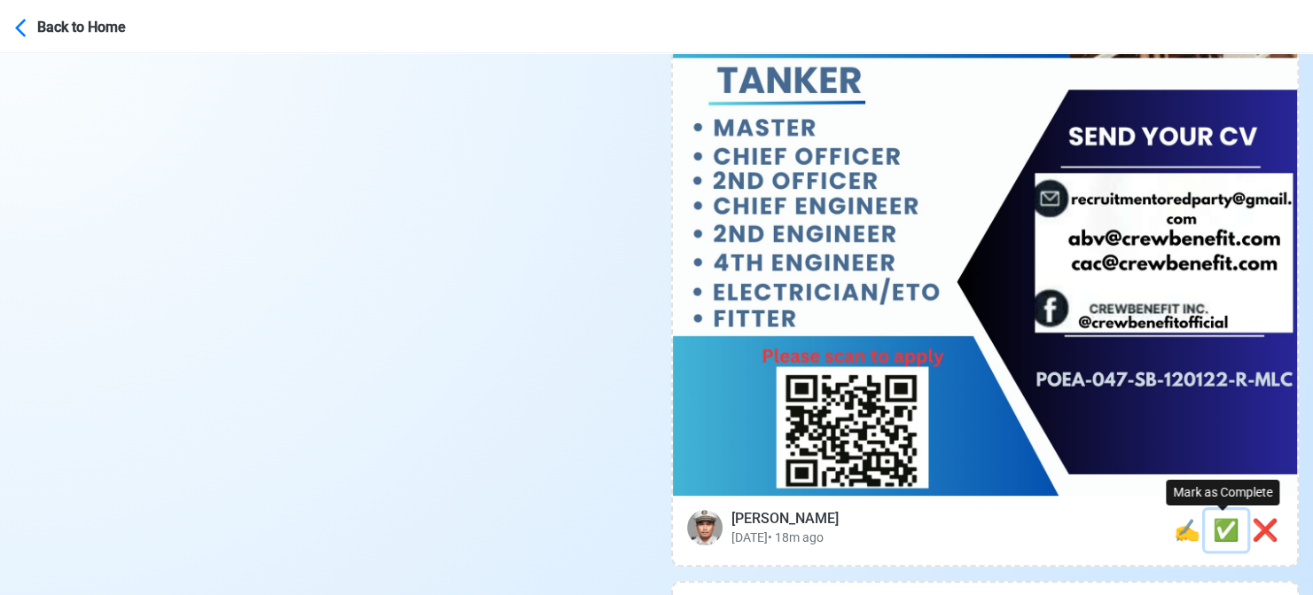
click at [1213, 527] on span "✅" at bounding box center [1226, 530] width 27 height 25
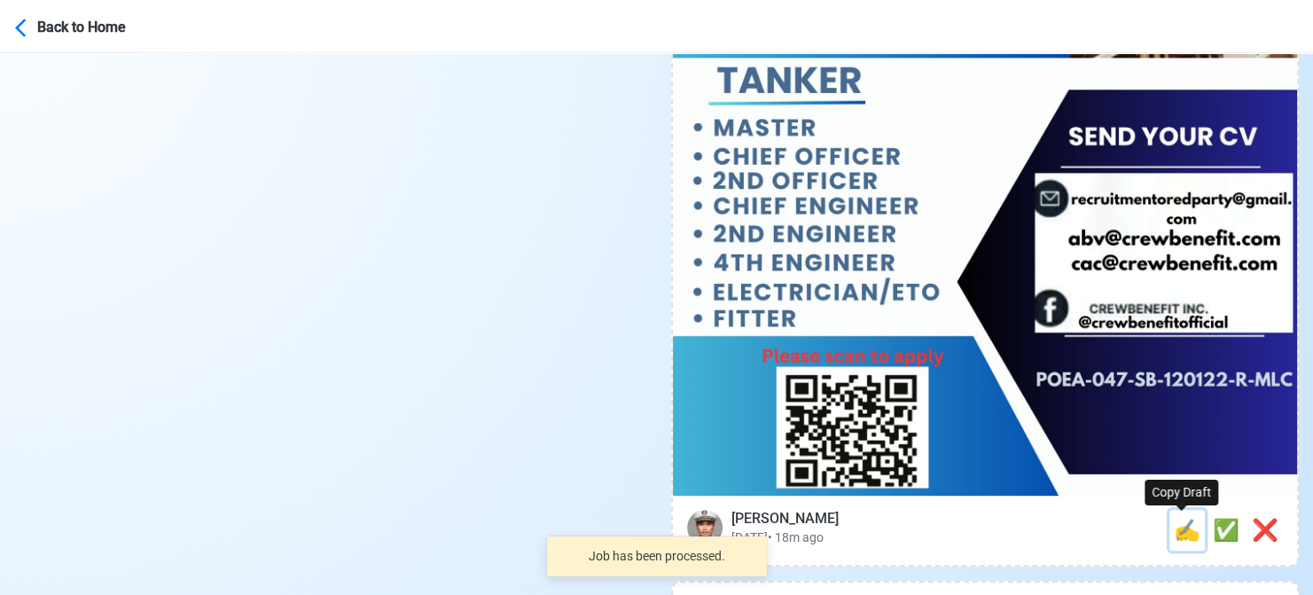
click at [1178, 532] on span "✍️" at bounding box center [1187, 530] width 27 height 25
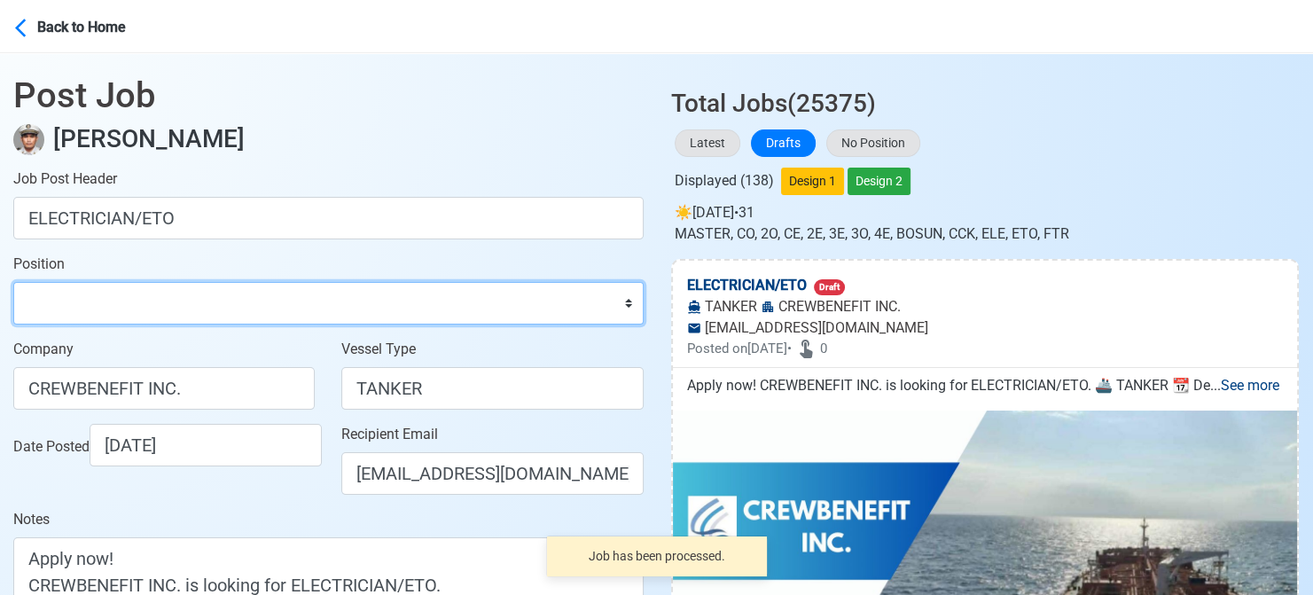
click at [216, 297] on select "Master Chief Officer 2nd Officer 3rd Officer Junior Officer Chief Engineer 2nd …" at bounding box center [328, 303] width 630 height 43
click at [13, 282] on select "Master Chief Officer 2nd Officer 3rd Officer Junior Officer Chief Engineer 2nd …" at bounding box center [328, 303] width 630 height 43
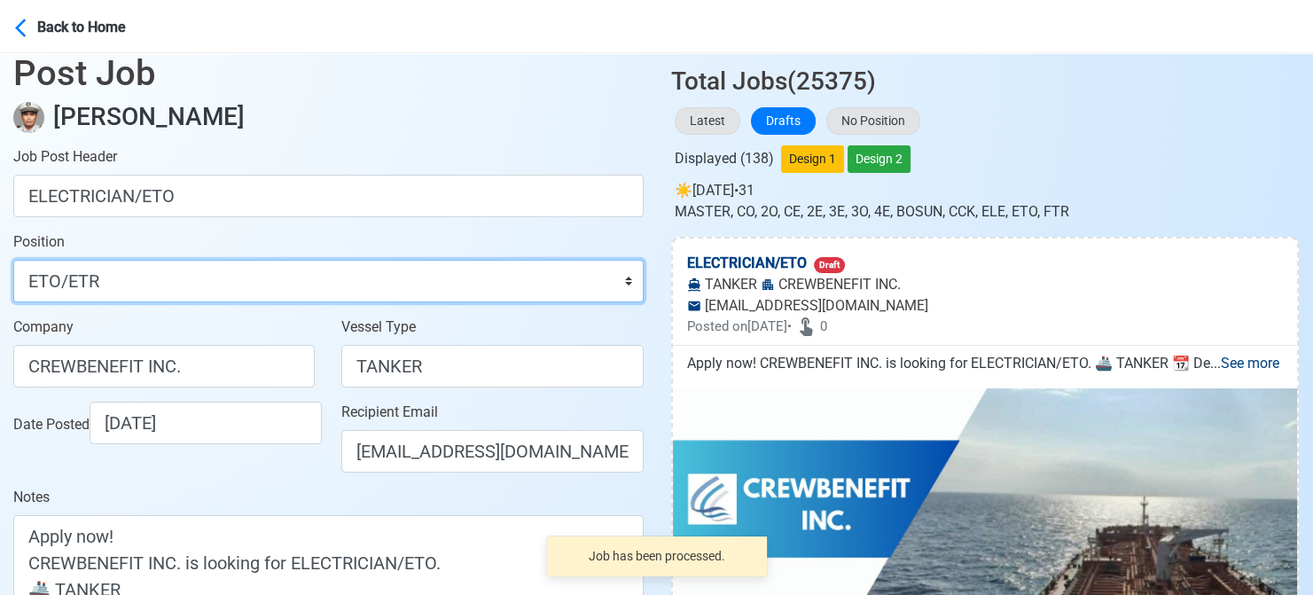
scroll to position [443, 0]
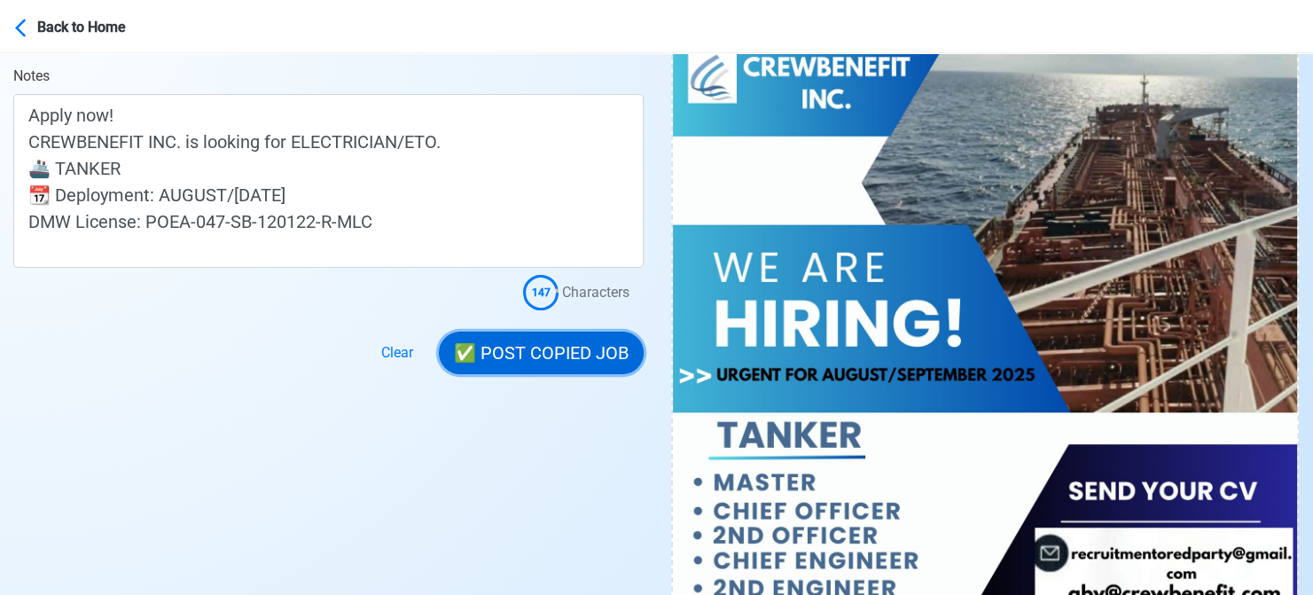
click at [569, 351] on button "✅ POST COPIED JOB" at bounding box center [541, 353] width 205 height 43
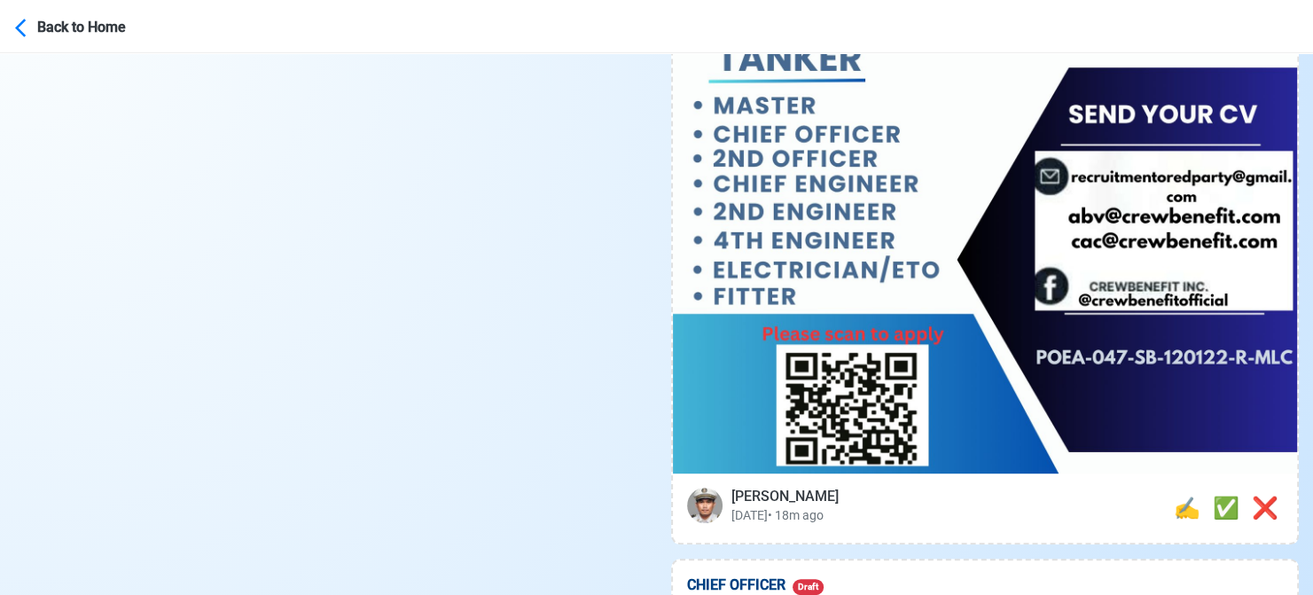
scroll to position [975, 0]
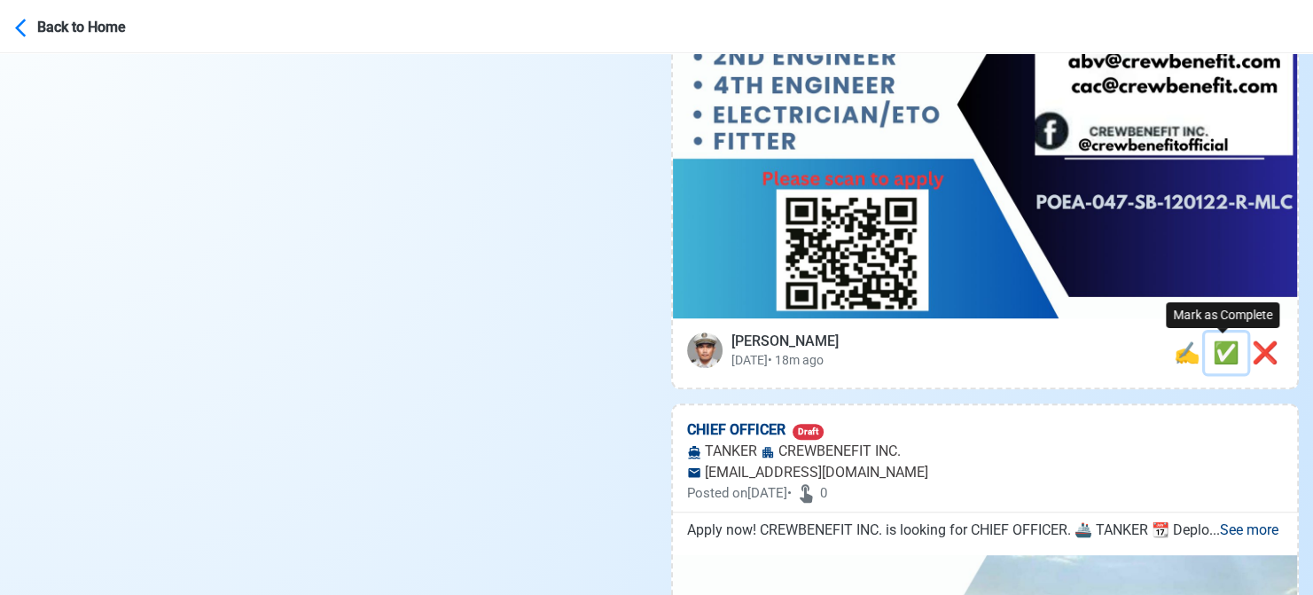
click at [1217, 355] on span "✅" at bounding box center [1226, 352] width 27 height 25
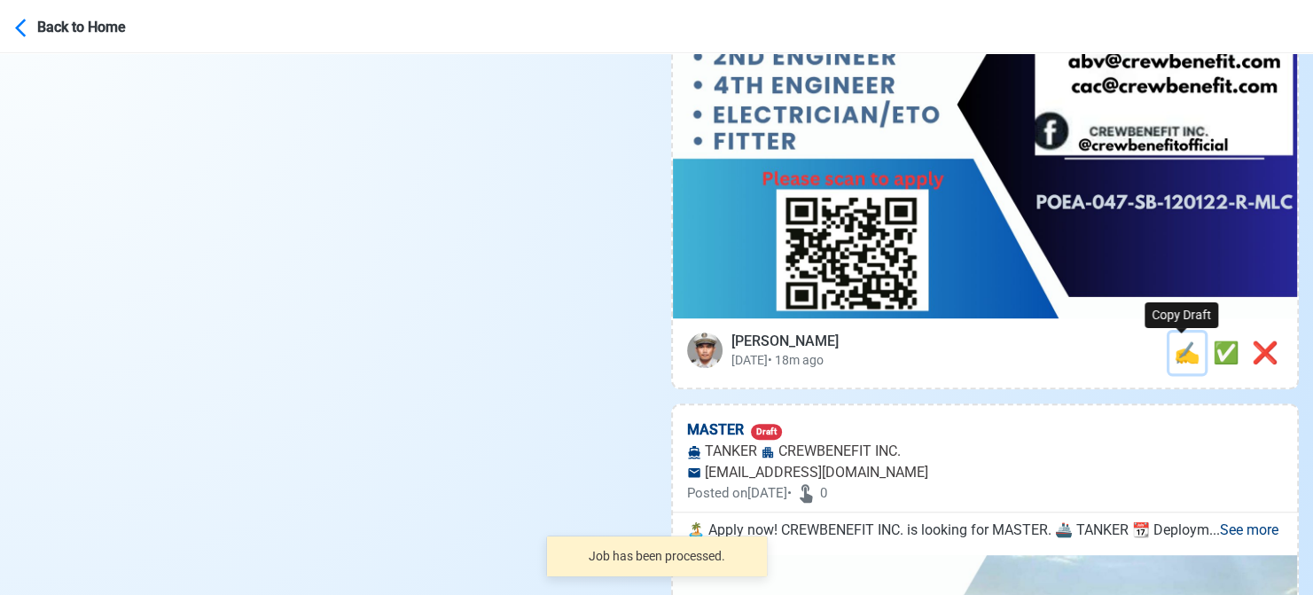
click at [1179, 357] on span "✍️" at bounding box center [1187, 352] width 27 height 25
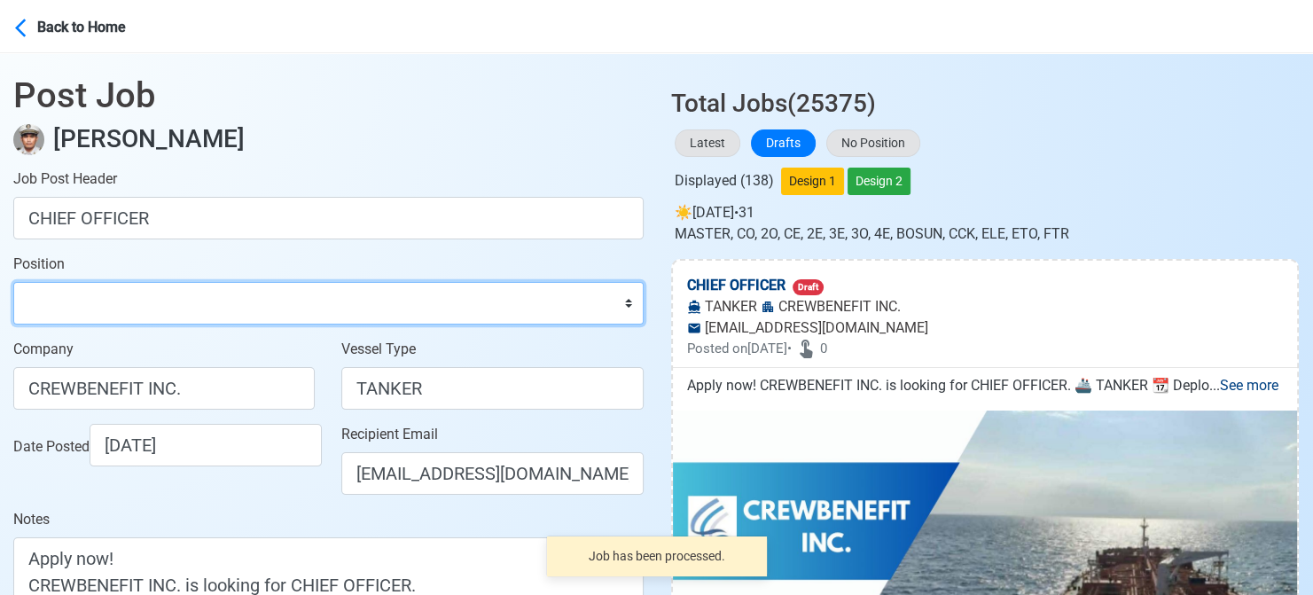
click at [78, 285] on select "Master Chief Officer 2nd Officer 3rd Officer Junior Officer Chief Engineer 2nd …" at bounding box center [328, 303] width 630 height 43
click at [13, 282] on select "Master Chief Officer 2nd Officer 3rd Officer Junior Officer Chief Engineer 2nd …" at bounding box center [328, 303] width 630 height 43
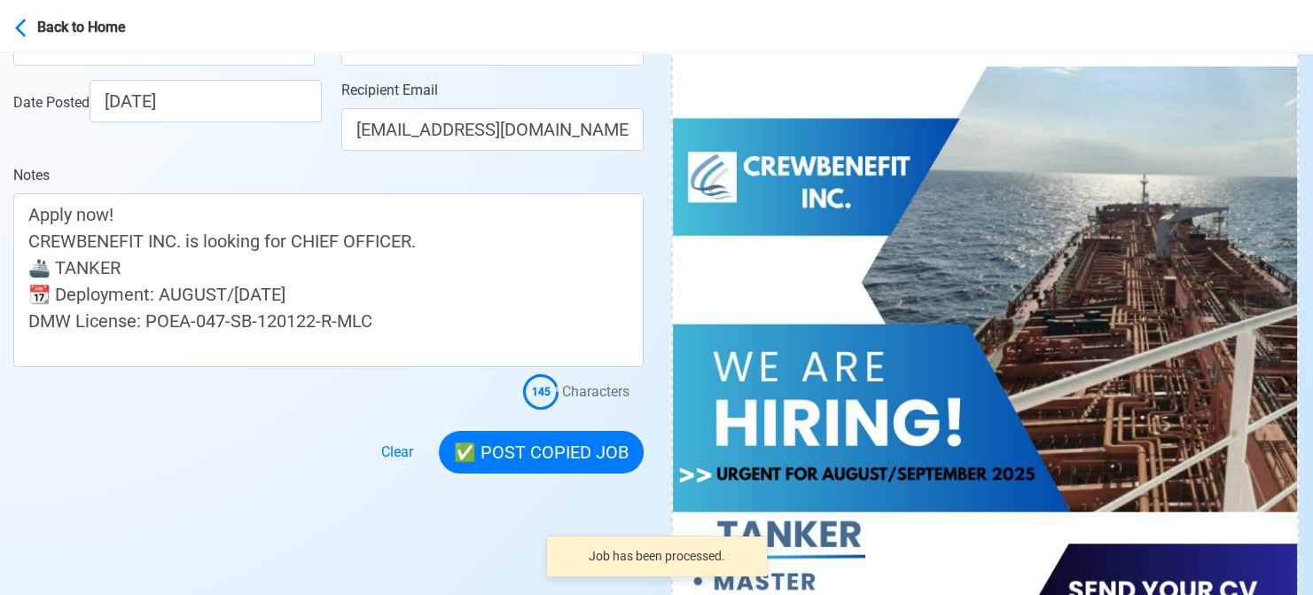
scroll to position [443, 0]
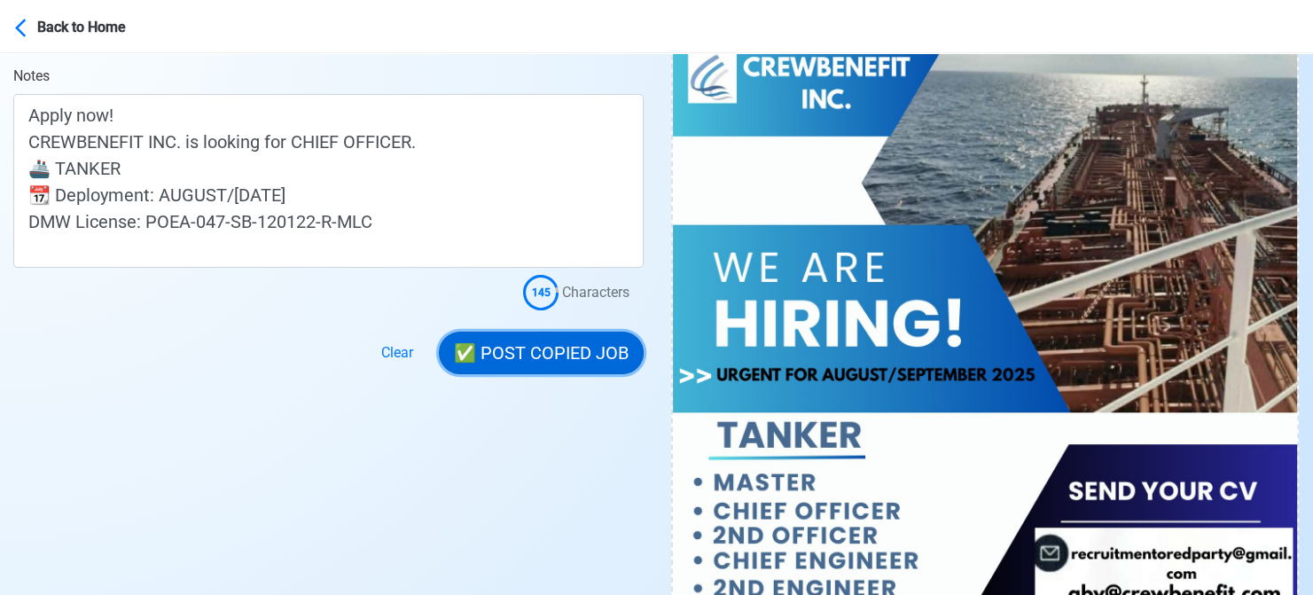
click at [558, 365] on button "✅ POST COPIED JOB" at bounding box center [541, 353] width 205 height 43
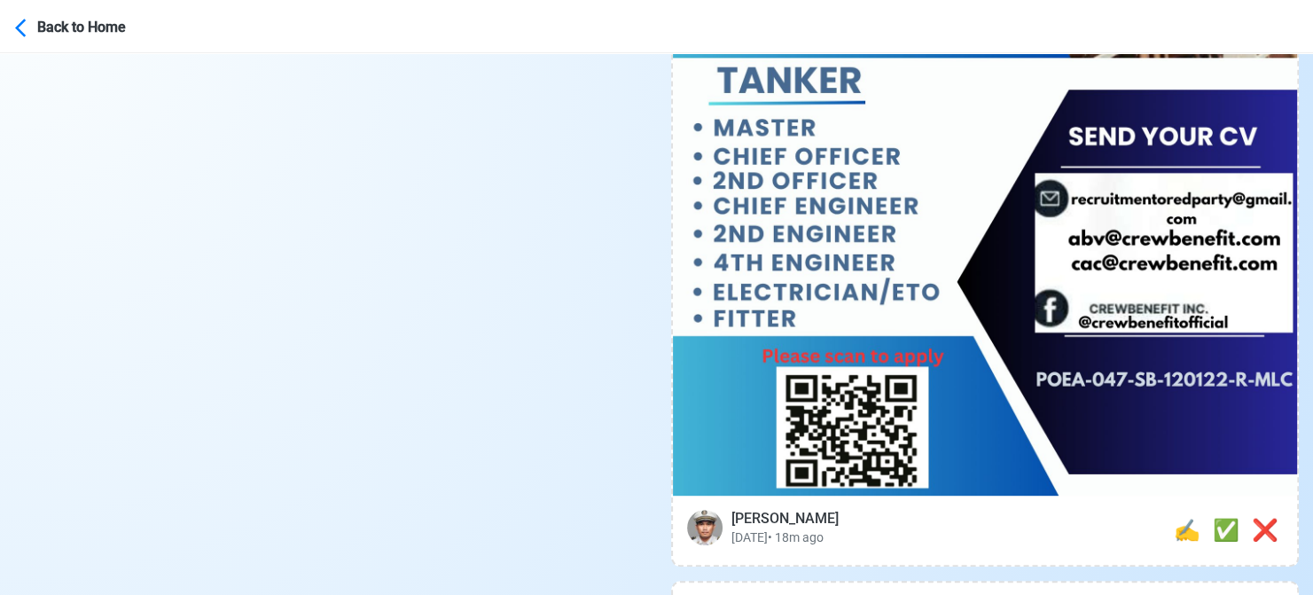
scroll to position [1064, 0]
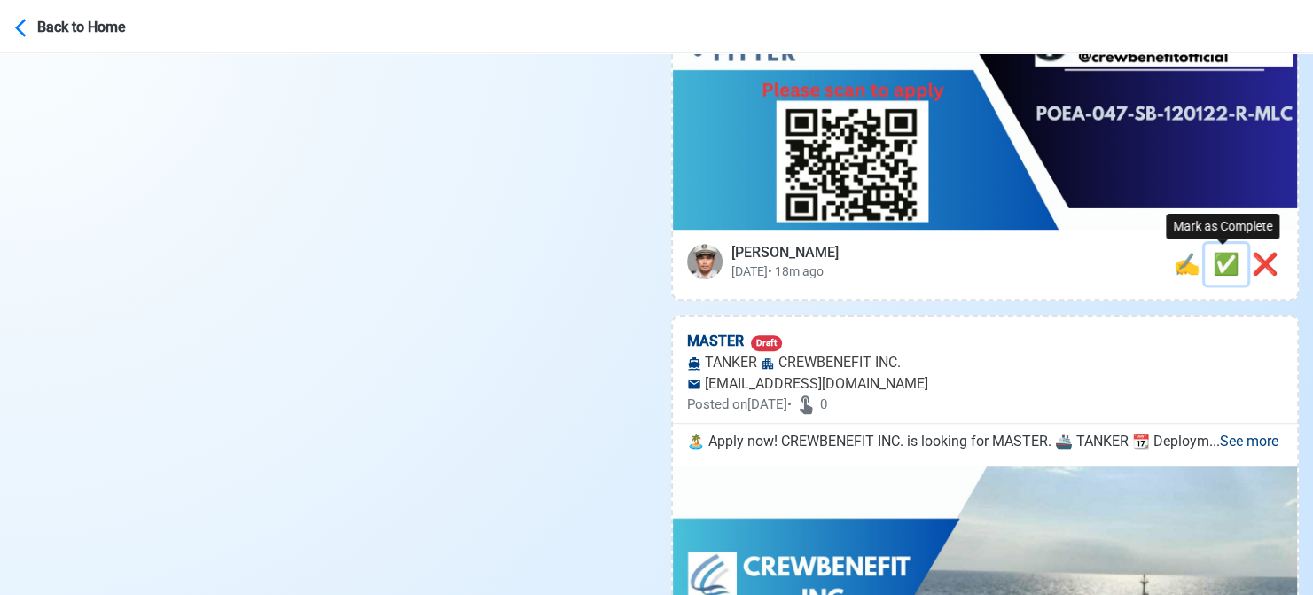
click at [1213, 261] on span "✅" at bounding box center [1226, 264] width 27 height 25
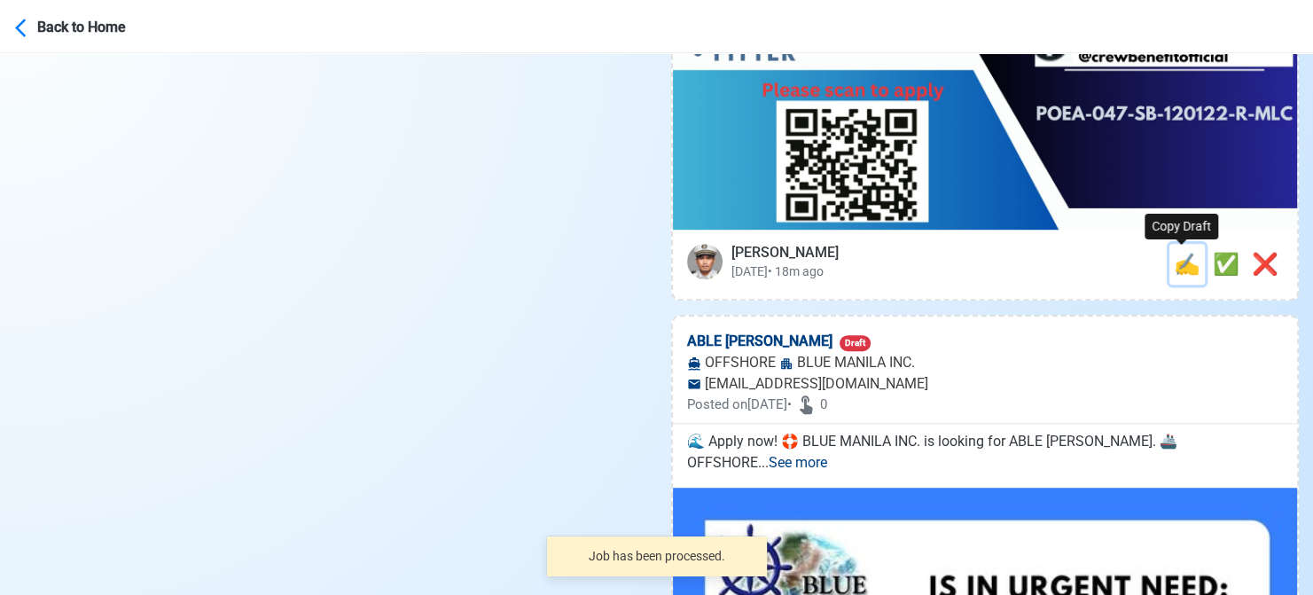
click at [1179, 269] on span "✍️" at bounding box center [1187, 264] width 27 height 25
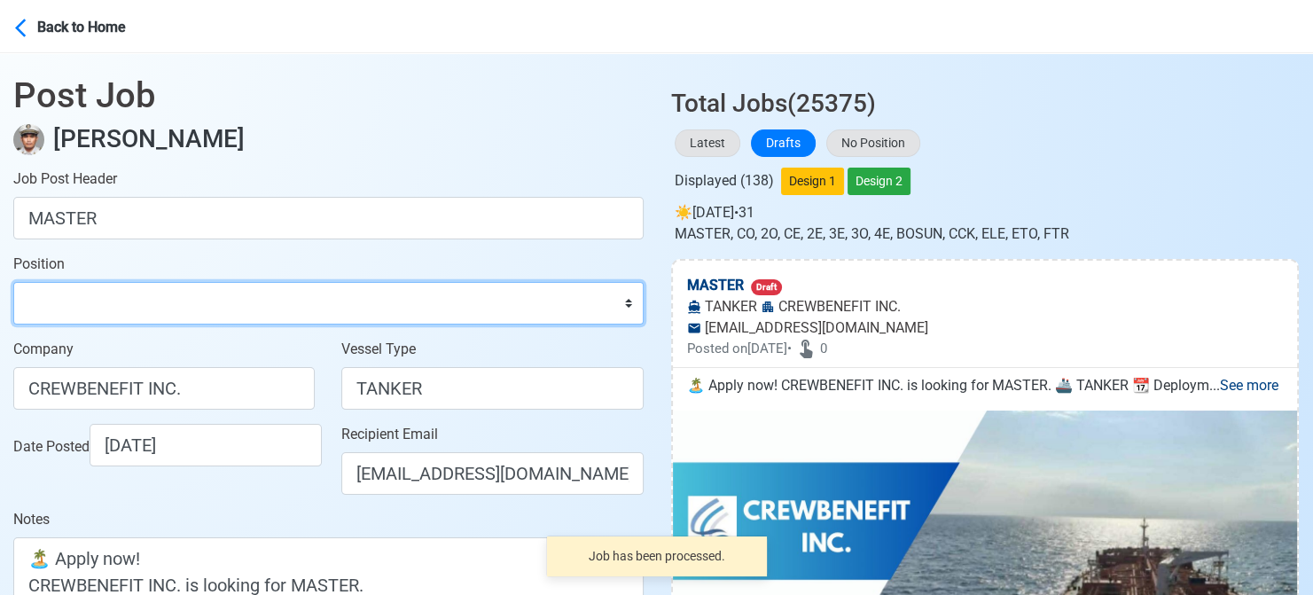
click at [90, 283] on select "Master Chief Officer 2nd Officer 3rd Officer Junior Officer Chief Engineer 2nd …" at bounding box center [328, 303] width 630 height 43
click at [13, 282] on select "Master Chief Officer 2nd Officer 3rd Officer Junior Officer Chief Engineer 2nd …" at bounding box center [328, 303] width 630 height 43
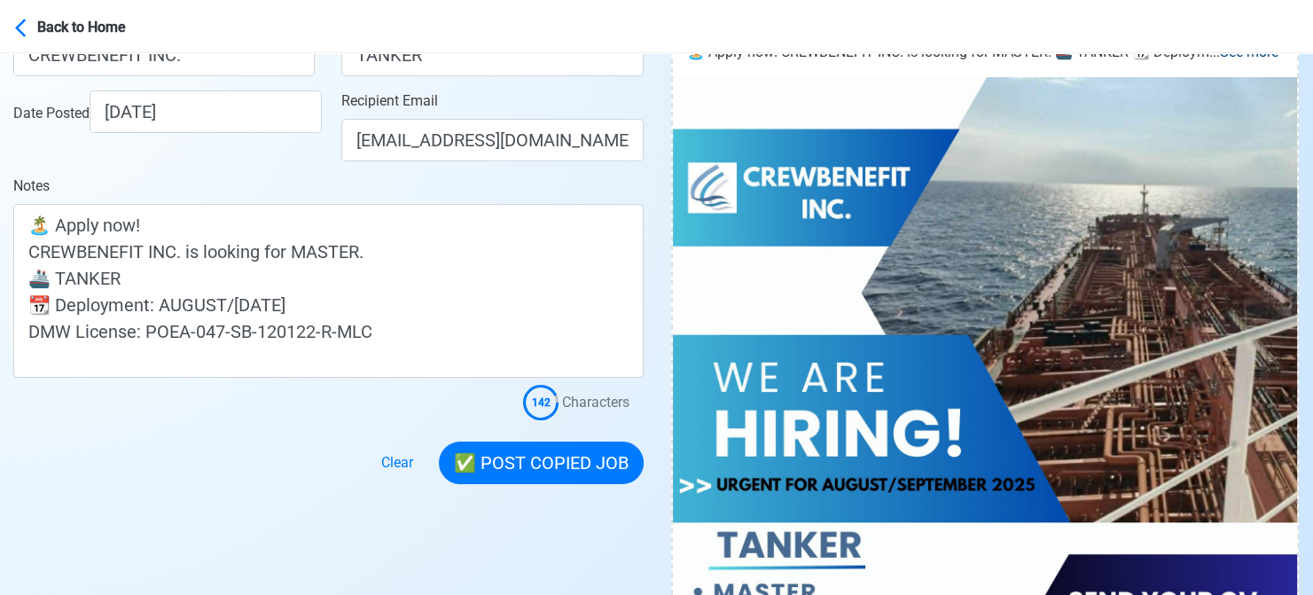
scroll to position [355, 0]
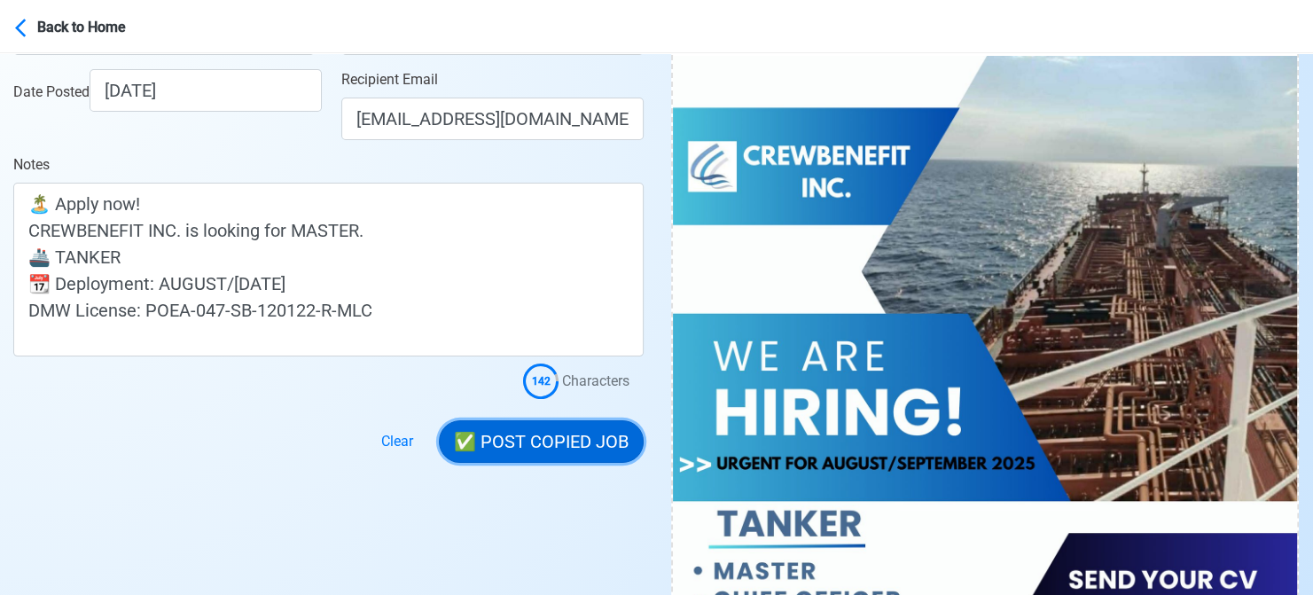
click at [564, 444] on button "✅ POST COPIED JOB" at bounding box center [541, 441] width 205 height 43
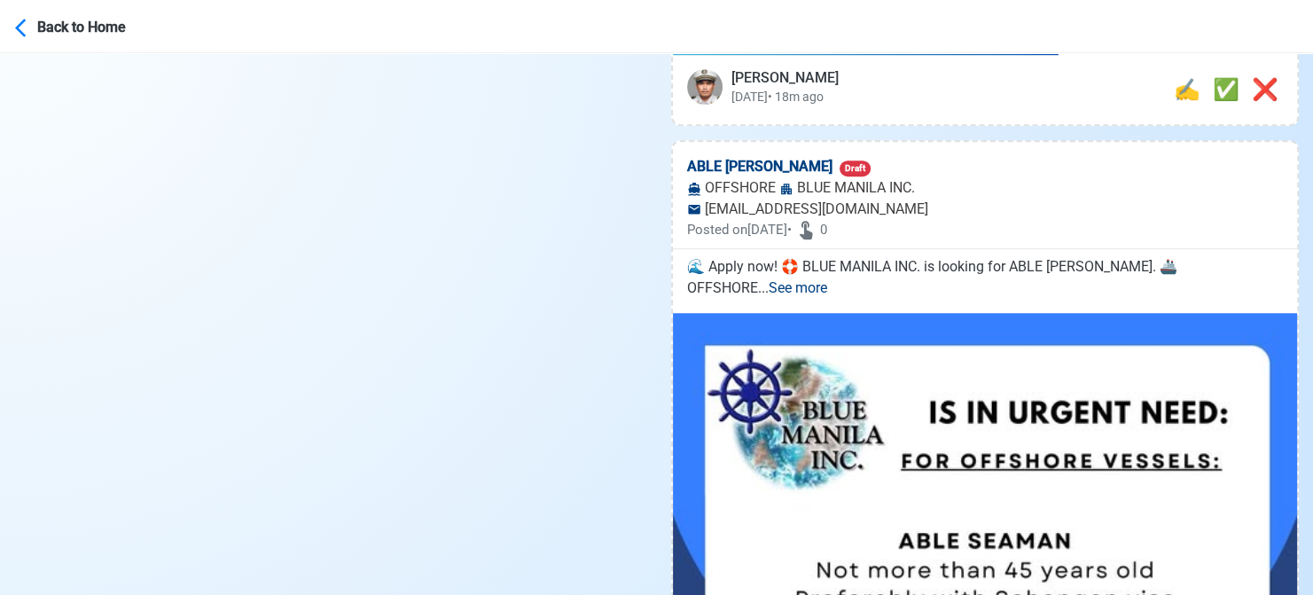
scroll to position [1241, 0]
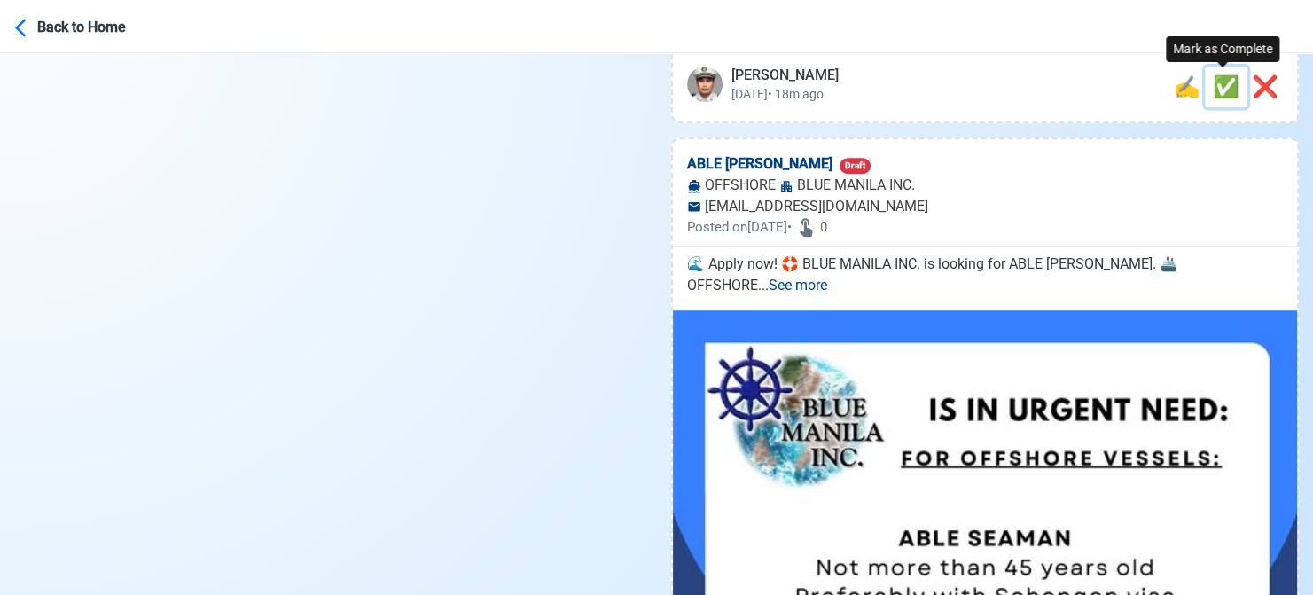
click at [1217, 84] on span "✅" at bounding box center [1226, 86] width 27 height 25
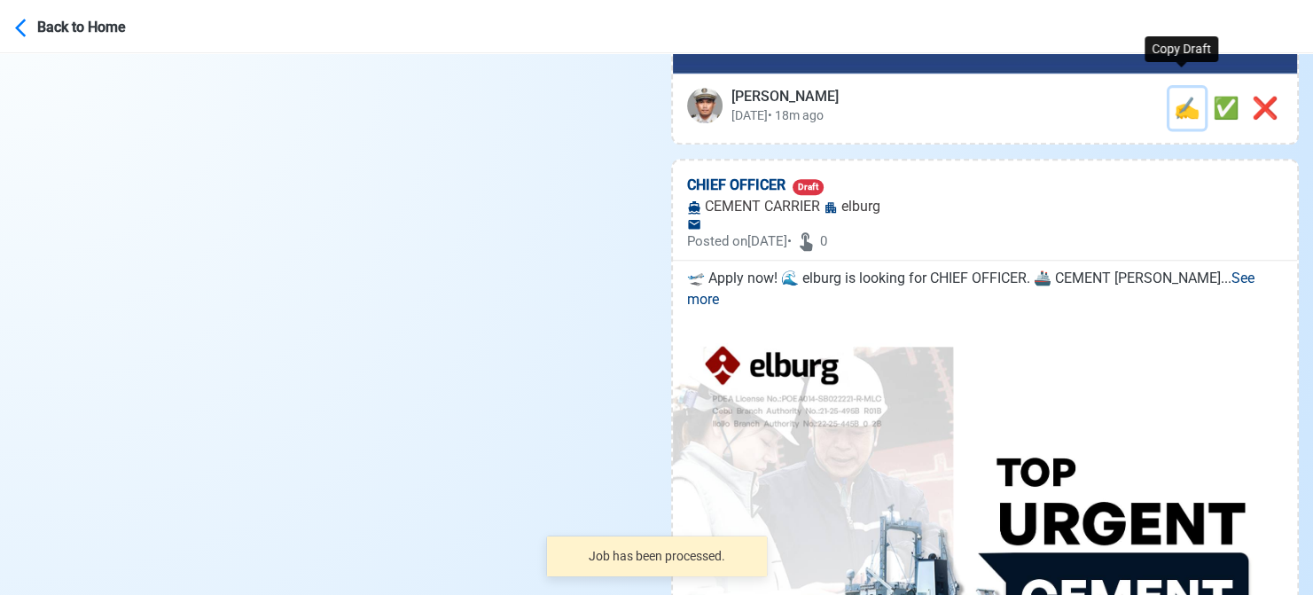
click at [1174, 96] on span "✍️" at bounding box center [1187, 108] width 27 height 25
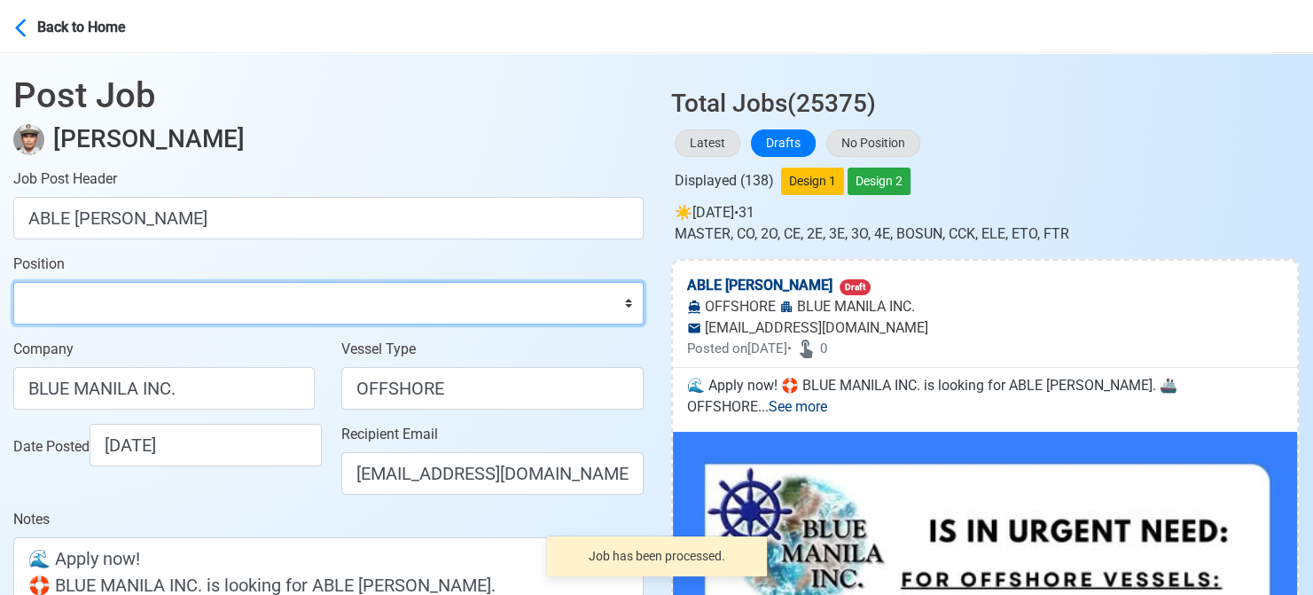
drag, startPoint x: 151, startPoint y: 302, endPoint x: 152, endPoint y: 291, distance: 11.6
click at [151, 302] on select "Master Chief Officer 2nd Officer 3rd Officer Junior Officer Chief Engineer 2nd …" at bounding box center [328, 303] width 630 height 43
click at [13, 282] on select "Master Chief Officer 2nd Officer 3rd Officer Junior Officer Chief Engineer 2nd …" at bounding box center [328, 303] width 630 height 43
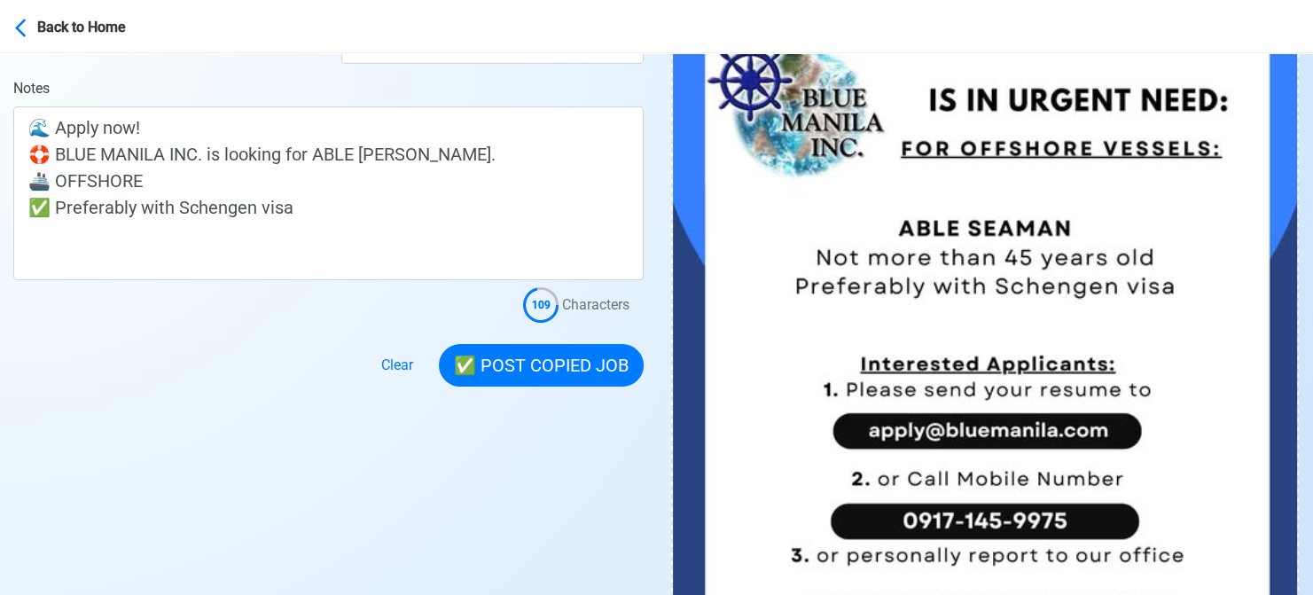
scroll to position [443, 0]
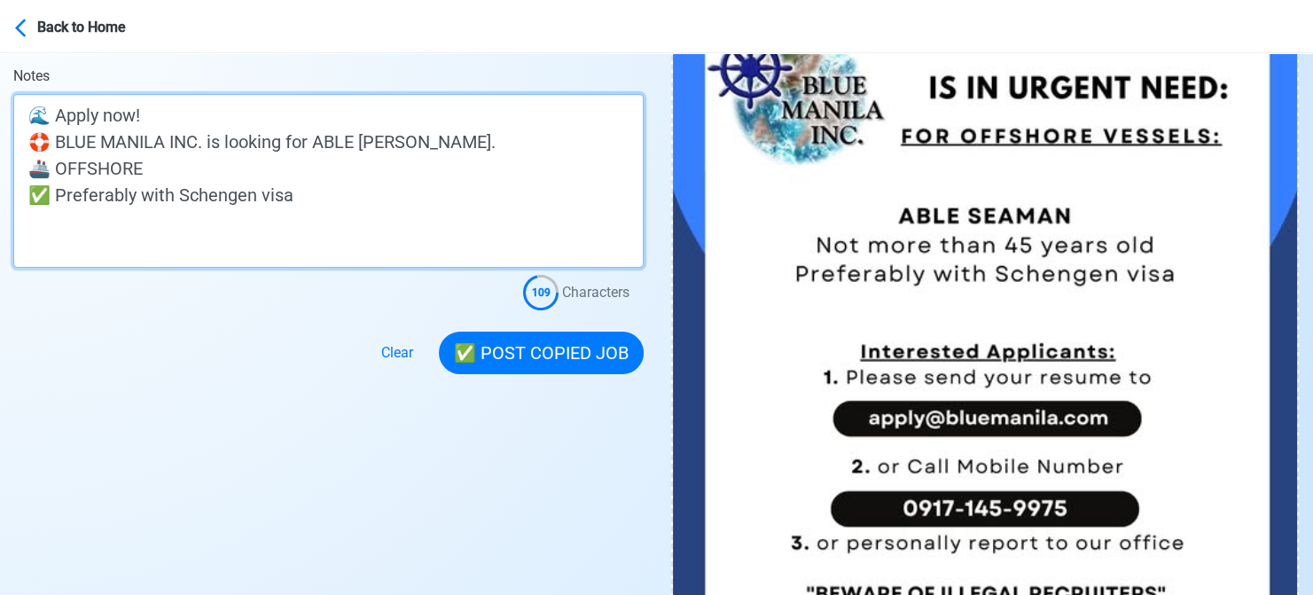
drag, startPoint x: 58, startPoint y: 197, endPoint x: -10, endPoint y: 194, distance: 67.4
click at [346, 196] on textarea "🌊 Apply now! 🛟 BLUE MANILA INC. is looking for ABLE [PERSON_NAME]. 🚢 OFFSHORE ✅…" at bounding box center [328, 181] width 630 height 174
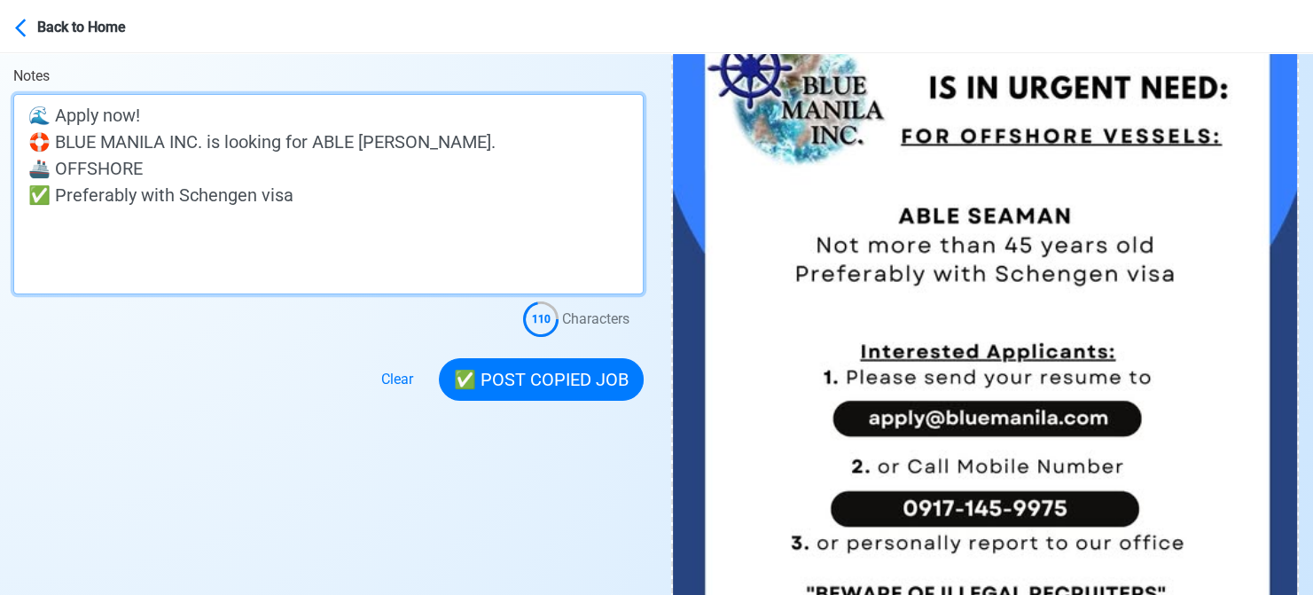
paste textarea "✅"
drag, startPoint x: 323, startPoint y: 220, endPoint x: -11, endPoint y: 223, distance: 333.3
click at [469, 238] on textarea "🌊 Apply now! 🛟 BLUE MANILA INC. is looking for ABLE [PERSON_NAME]. 🚢 OFFSHORE ✅…" at bounding box center [328, 194] width 630 height 200
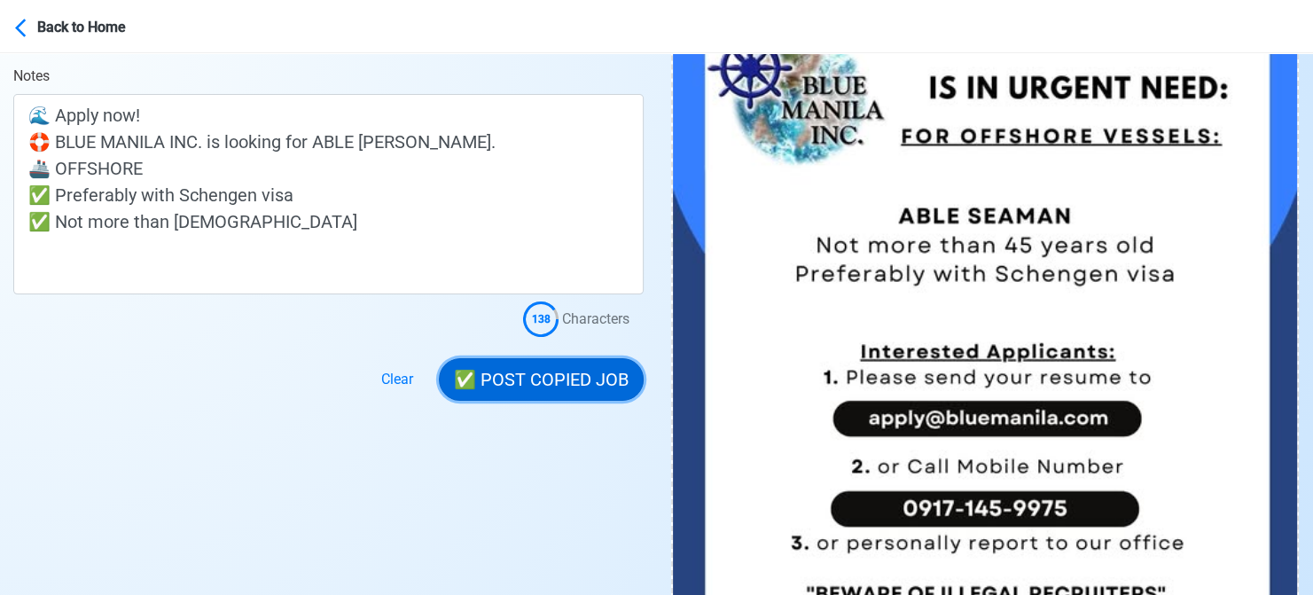
click at [566, 368] on button "✅ POST COPIED JOB" at bounding box center [541, 379] width 205 height 43
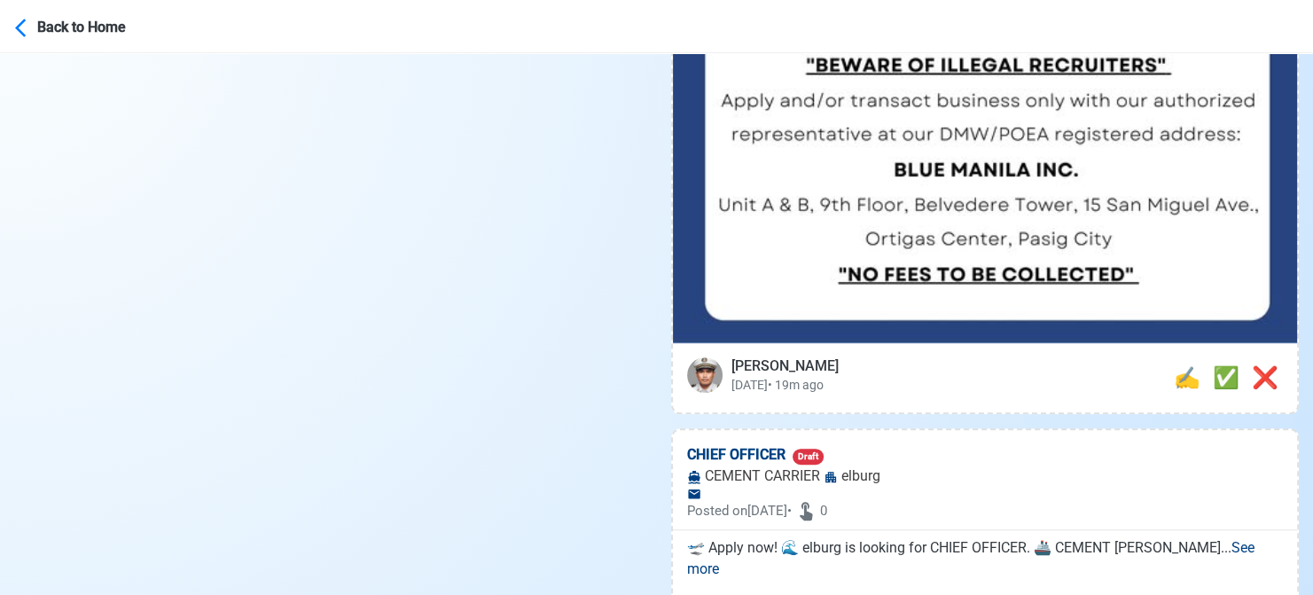
scroll to position [975, 0]
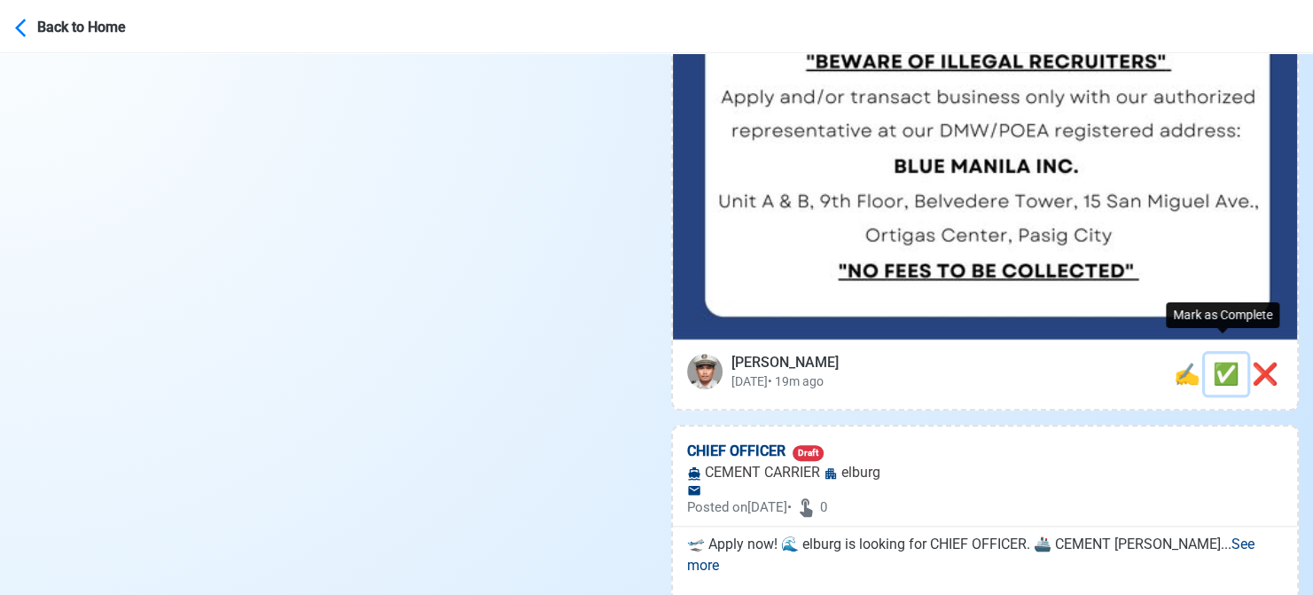
click at [1221, 362] on span "✅" at bounding box center [1226, 374] width 27 height 25
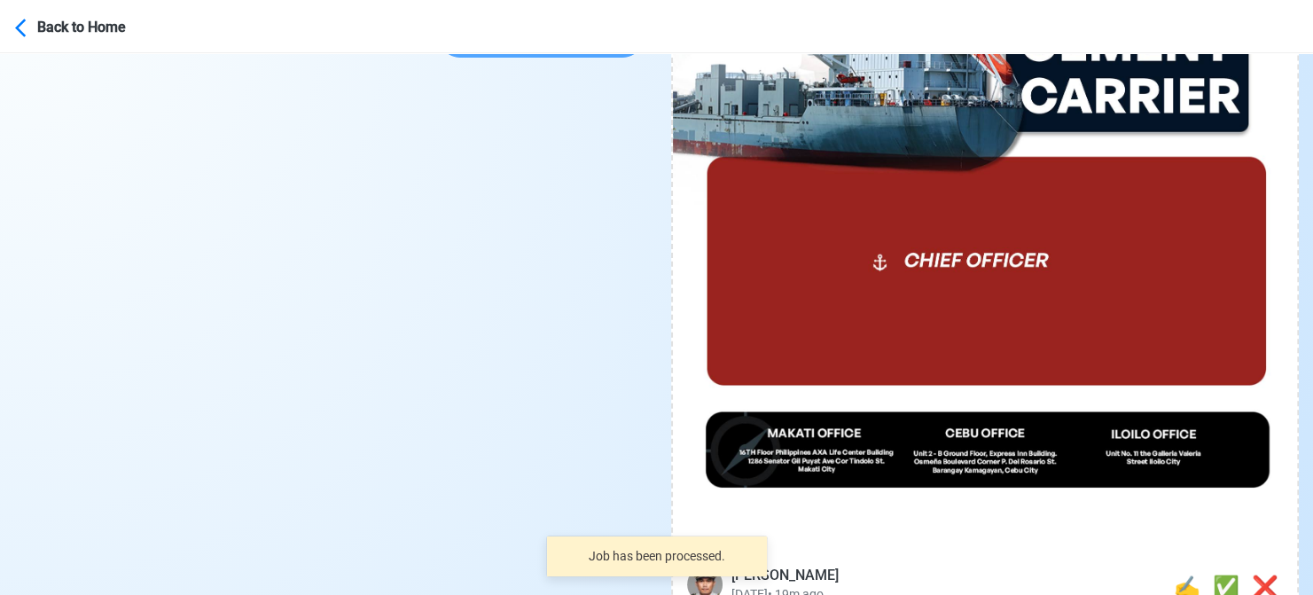
scroll to position [709, 0]
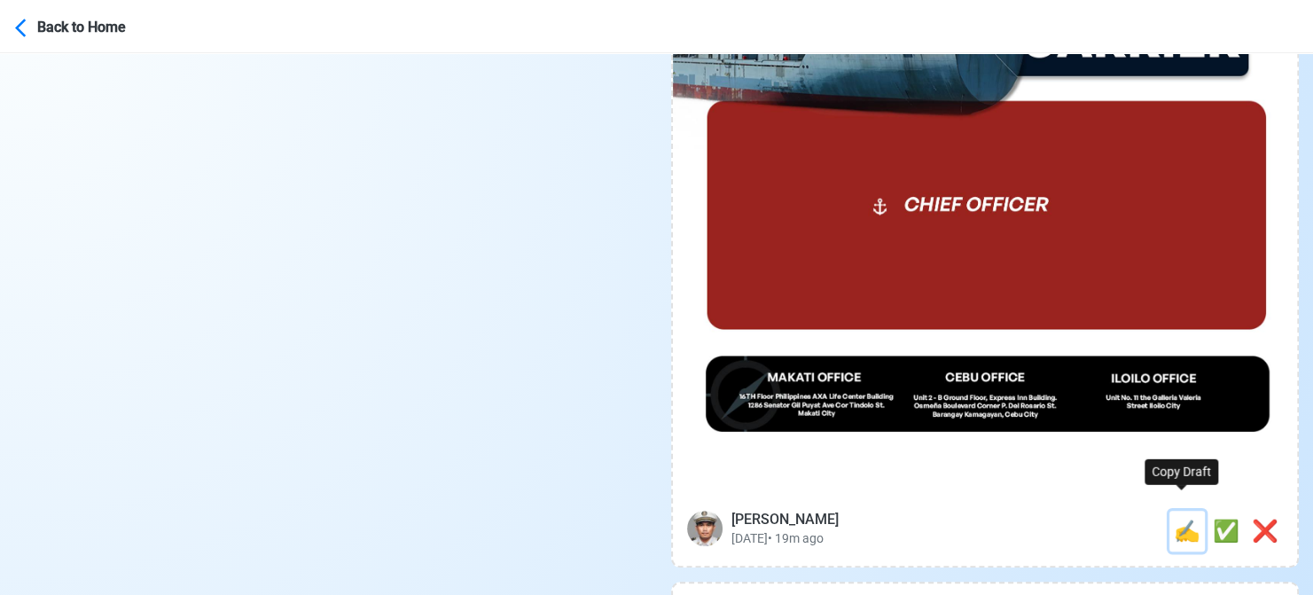
click at [1174, 519] on span "✍️" at bounding box center [1187, 531] width 27 height 25
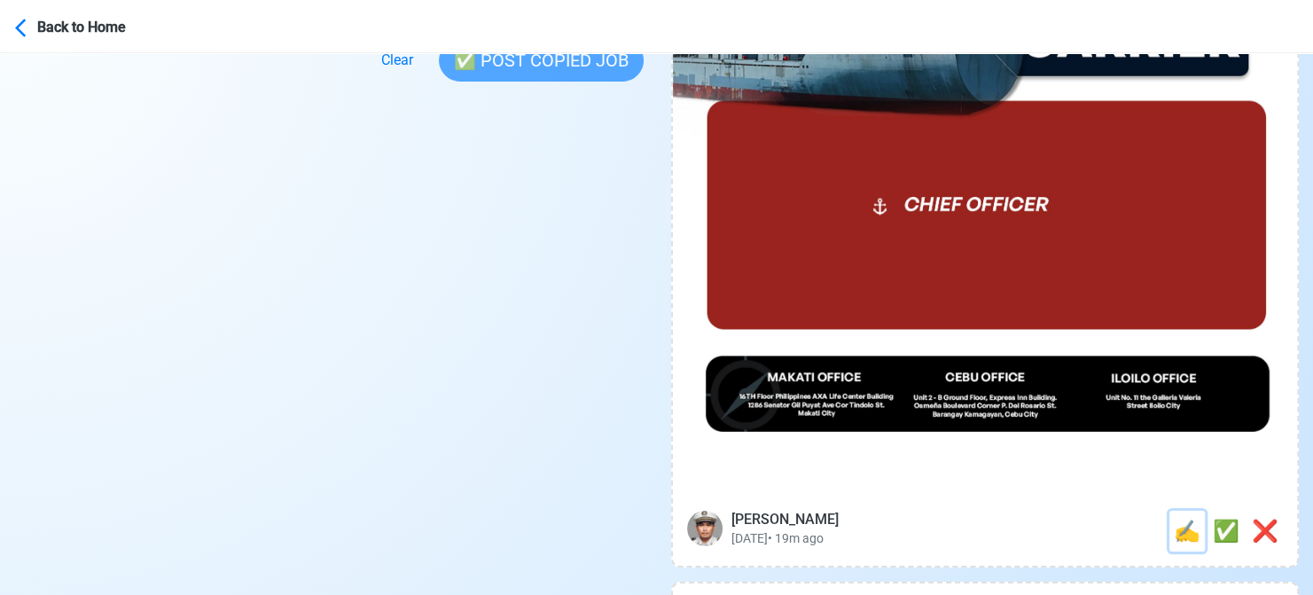
scroll to position [0, 0]
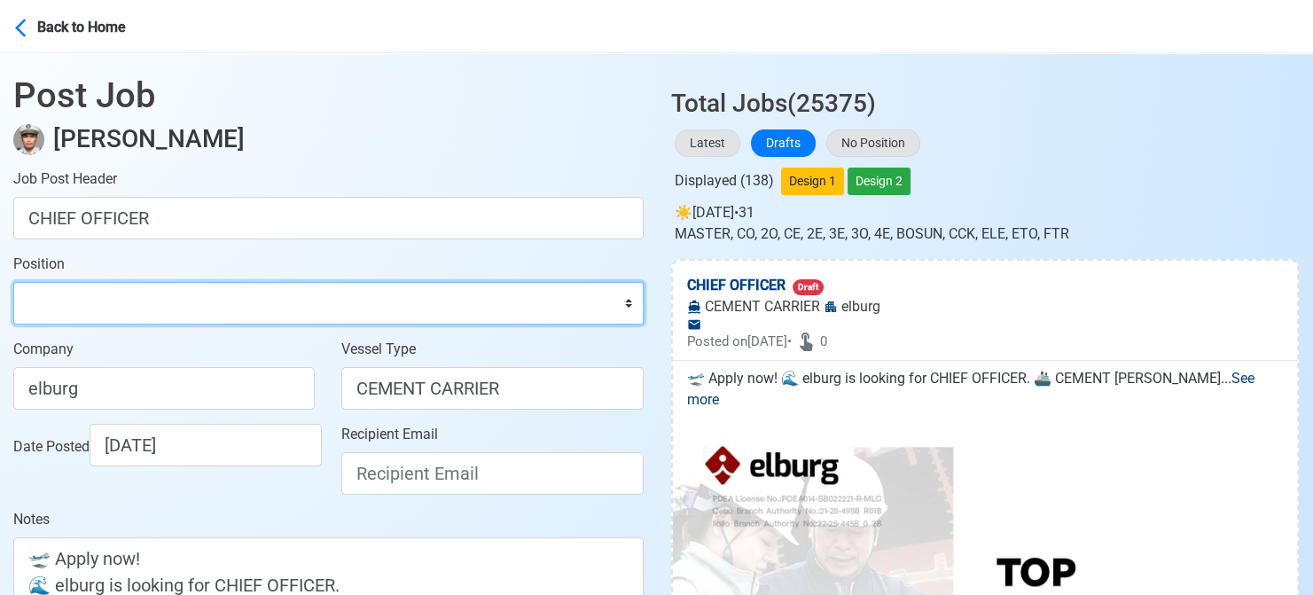
click at [139, 308] on select "Master Chief Officer 2nd Officer 3rd Officer Junior Officer Chief Engineer 2nd …" at bounding box center [328, 303] width 630 height 43
click at [13, 282] on select "Master Chief Officer 2nd Officer 3rd Officer Junior Officer Chief Engineer 2nd …" at bounding box center [328, 303] width 630 height 43
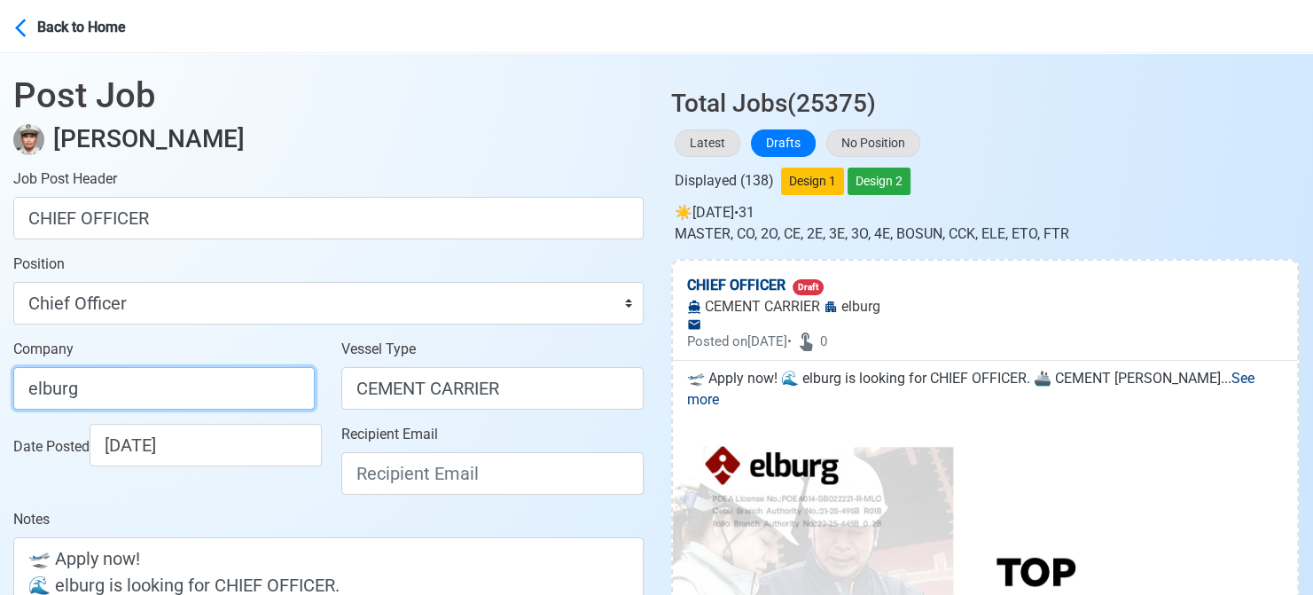
drag, startPoint x: 192, startPoint y: 386, endPoint x: -11, endPoint y: 386, distance: 203.0
click at [0, 386] on html "Back to Home Post Job [PERSON_NAME] Job Post Header CHIEF OFFICER Position Mast…" at bounding box center [656, 297] width 1313 height 595
click at [1291, 195] on div "☀️️ [DATE] • 31 MASTER, CO, 2O, CE, 2E, 3E, 3O, 4E, BOSUN, CCK, ELE, ETO, FTR" at bounding box center [985, 220] width 628 height 50
drag, startPoint x: 199, startPoint y: 383, endPoint x: -11, endPoint y: 398, distance: 209.7
click at [0, 398] on html "Back to Home Post Job [PERSON_NAME] Job Post Header CHIEF OFFICER Position Mast…" at bounding box center [656, 297] width 1313 height 595
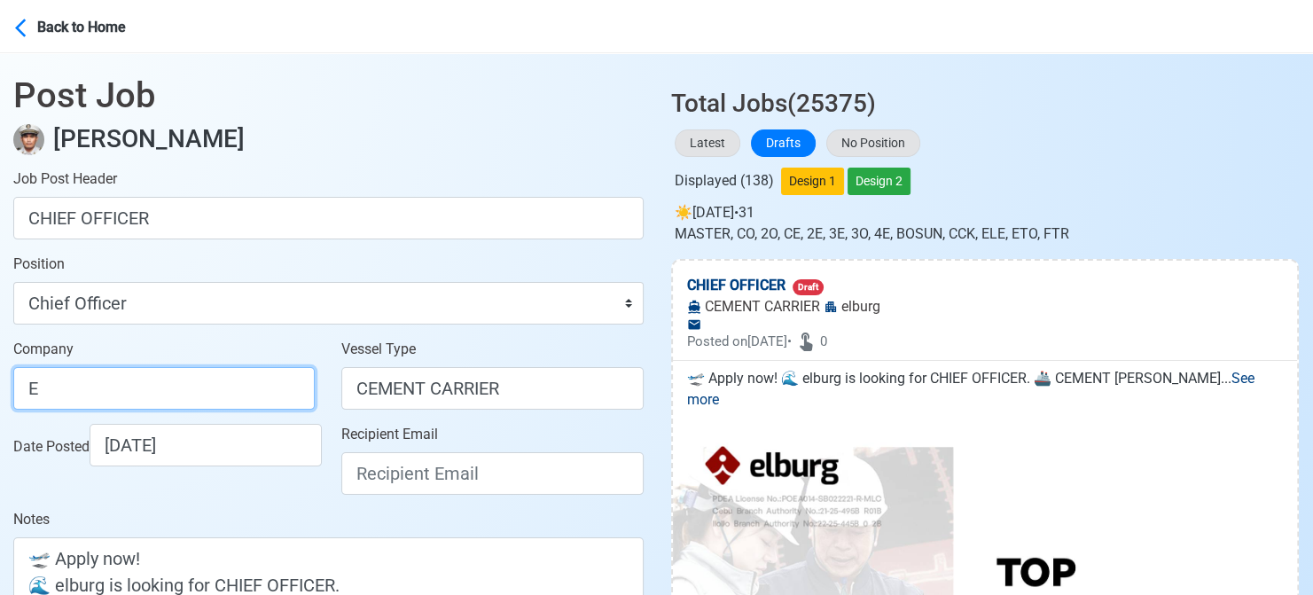
paste input "LBURG SHIPMANAGEMENT PHILS INC"
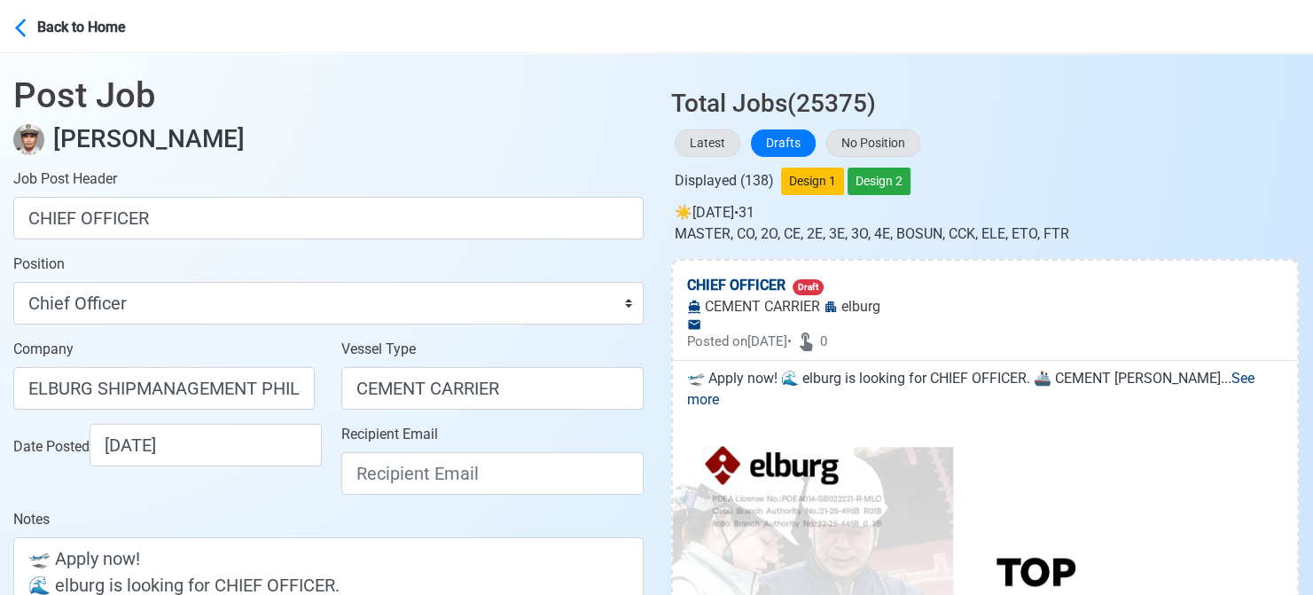
click at [13, 421] on div "Company ELBURG SHIPMANAGEMENT PHILS INC" at bounding box center [164, 381] width 328 height 85
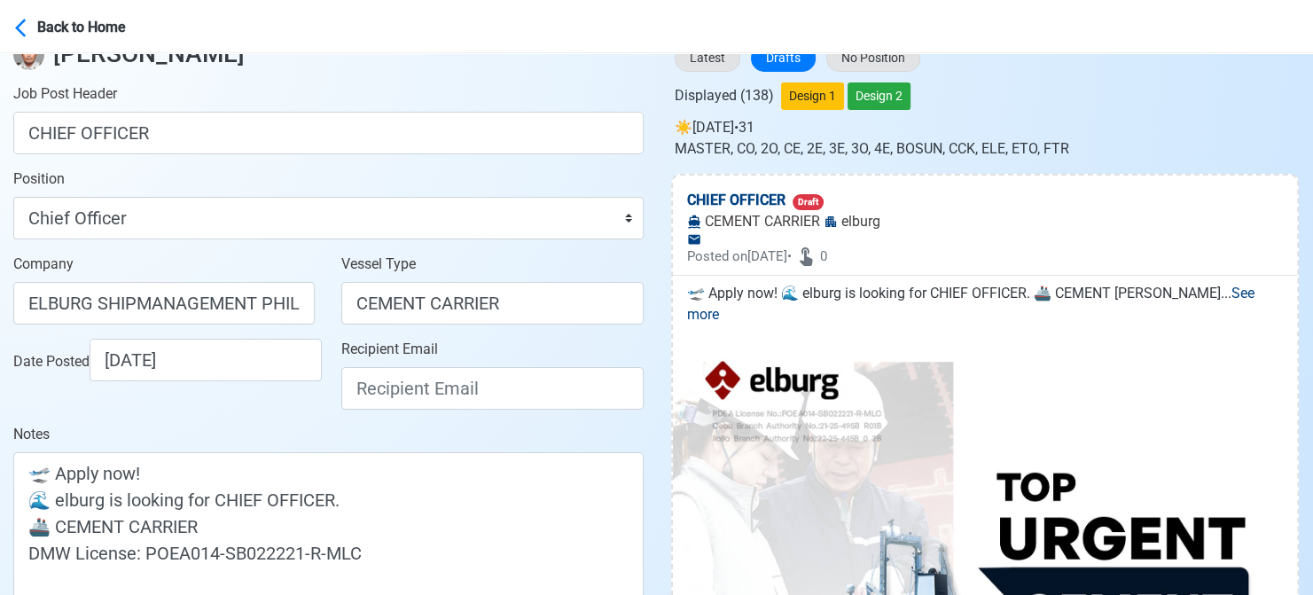
scroll to position [266, 0]
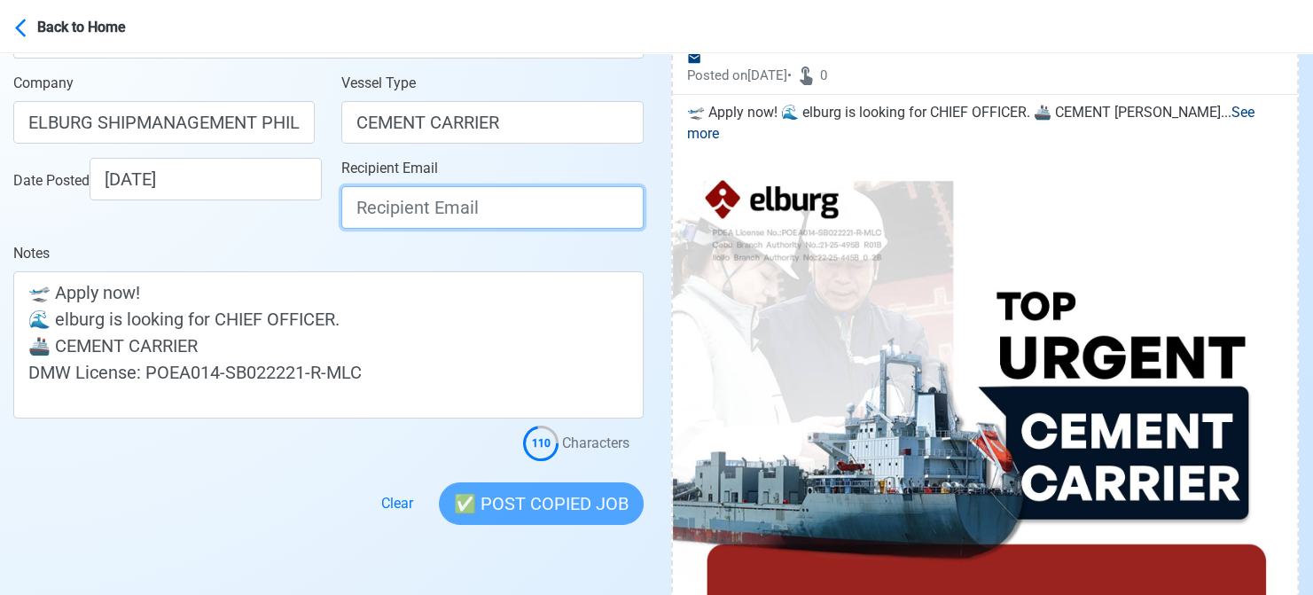
click at [535, 204] on input "Recipient Email" at bounding box center [491, 207] width 301 height 43
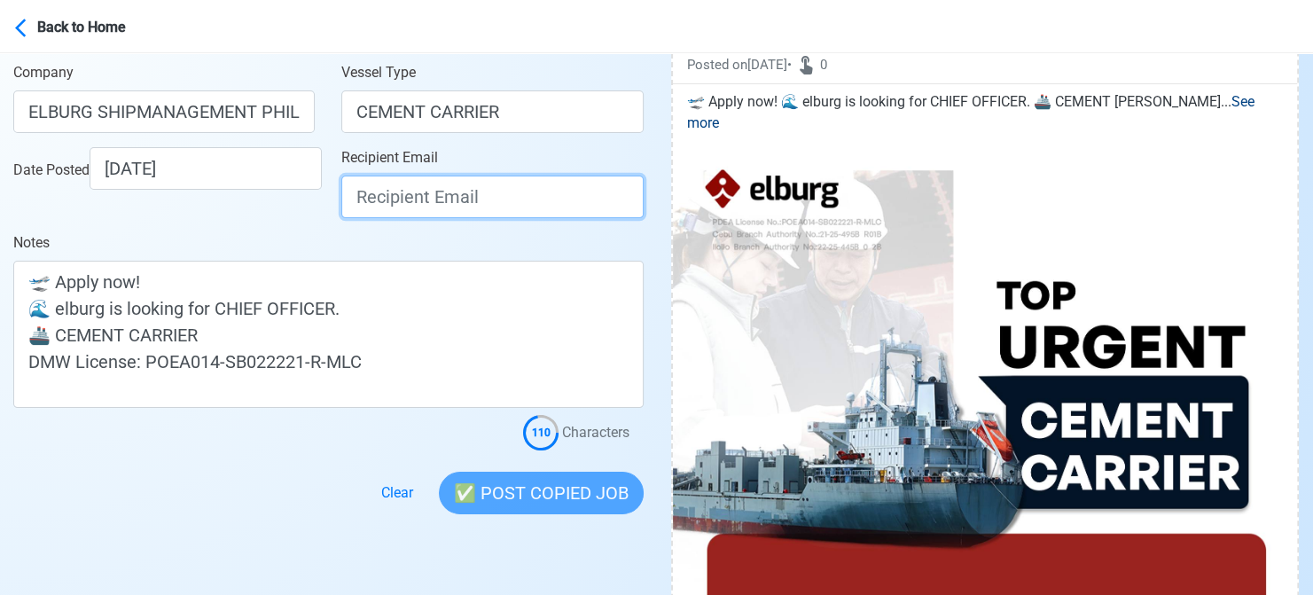
scroll to position [166, 0]
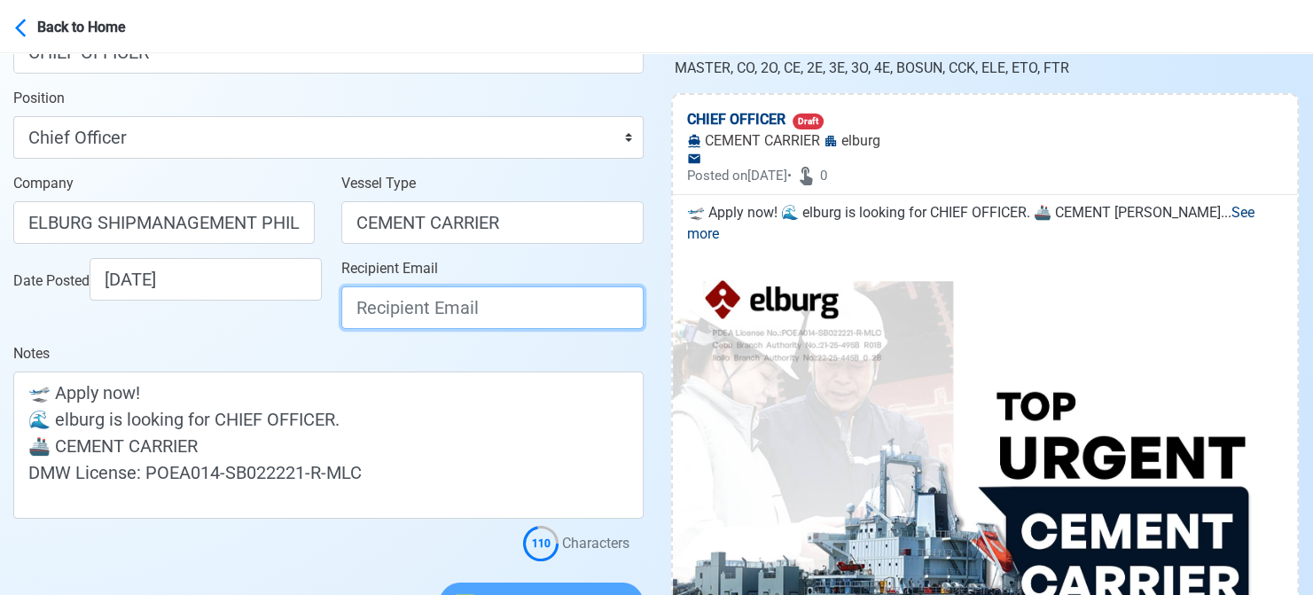
click at [472, 297] on input "Recipient Email" at bounding box center [491, 307] width 301 height 43
paste input "[EMAIL_ADDRESS][DOMAIN_NAME]"
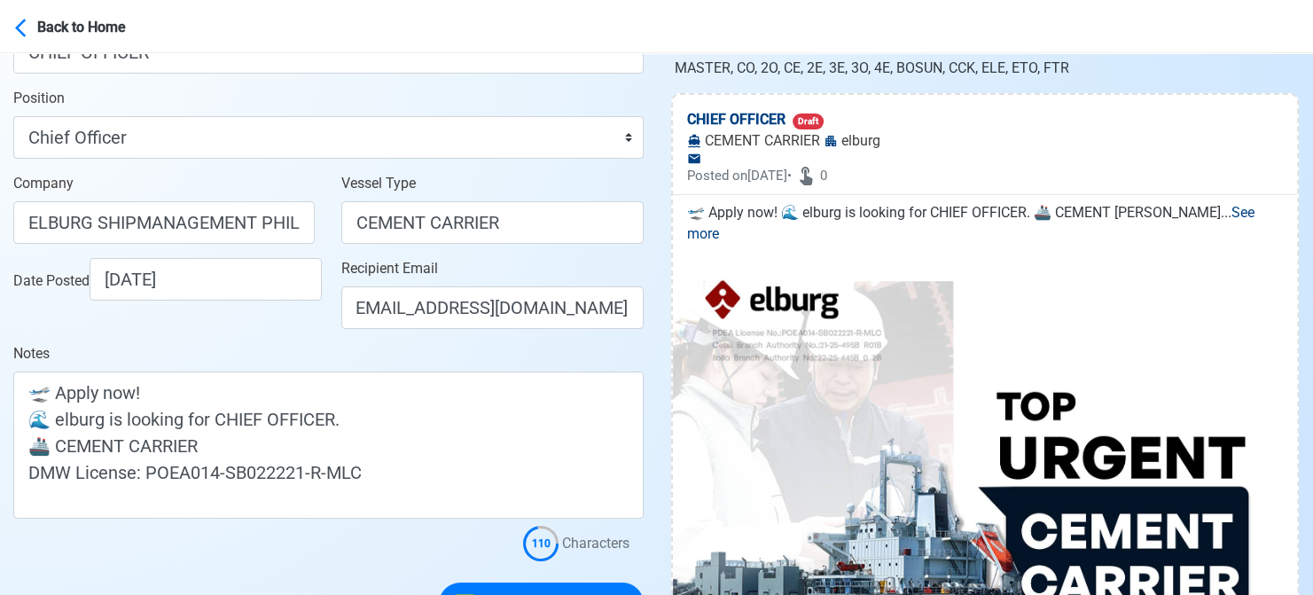
click at [272, 300] on div "Date Posted [DATE]" at bounding box center [168, 279] width 311 height 43
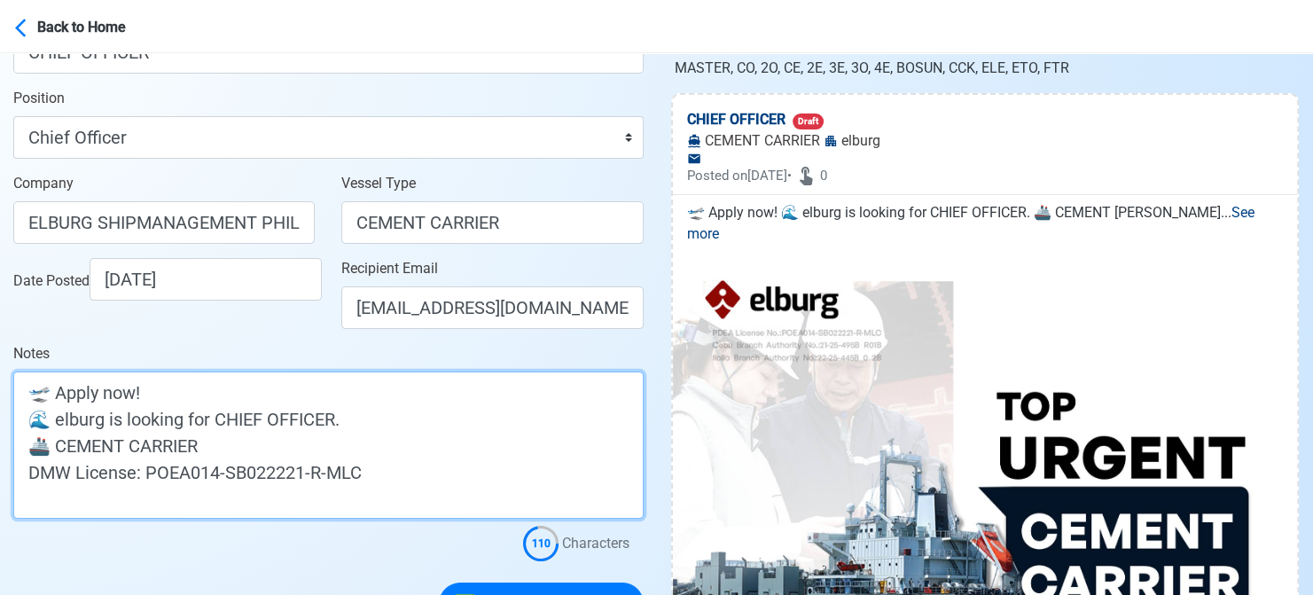
drag, startPoint x: 64, startPoint y: 420, endPoint x: 101, endPoint y: 390, distance: 47.9
click at [65, 420] on textarea "🛫 Apply now! 🌊 elburg is looking for CHIEF OFFICER. 🚢 CEMENT CARRIER DMW Licens…" at bounding box center [328, 444] width 630 height 147
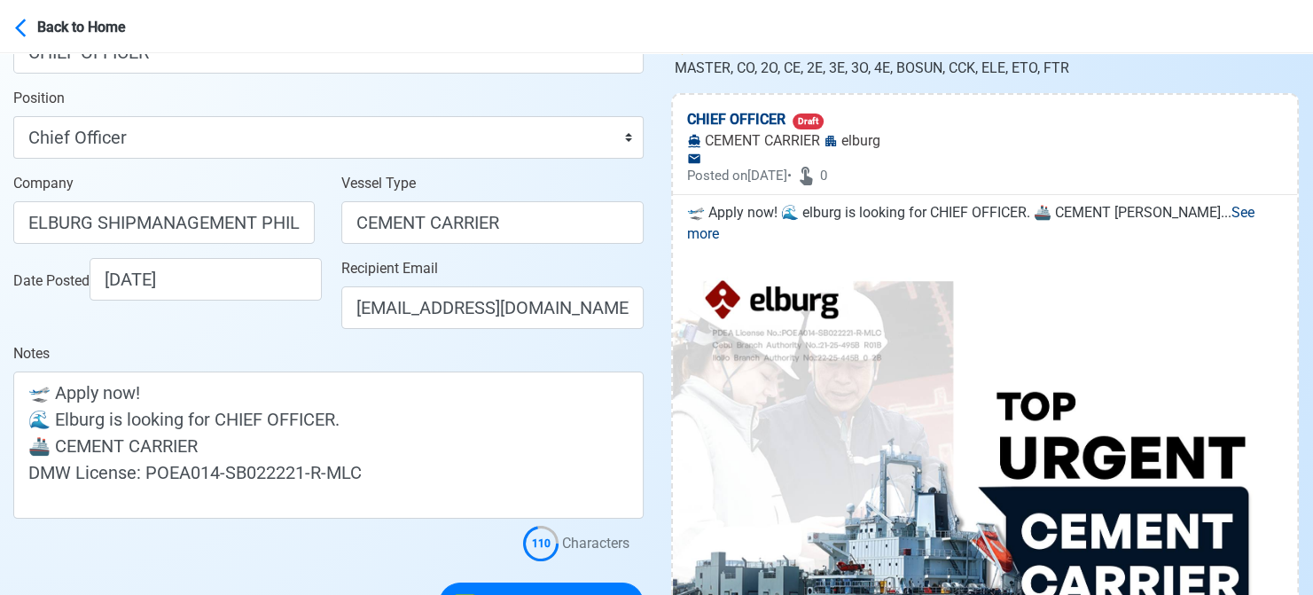
click at [272, 334] on div "Date Posted [DATE]" at bounding box center [164, 300] width 328 height 85
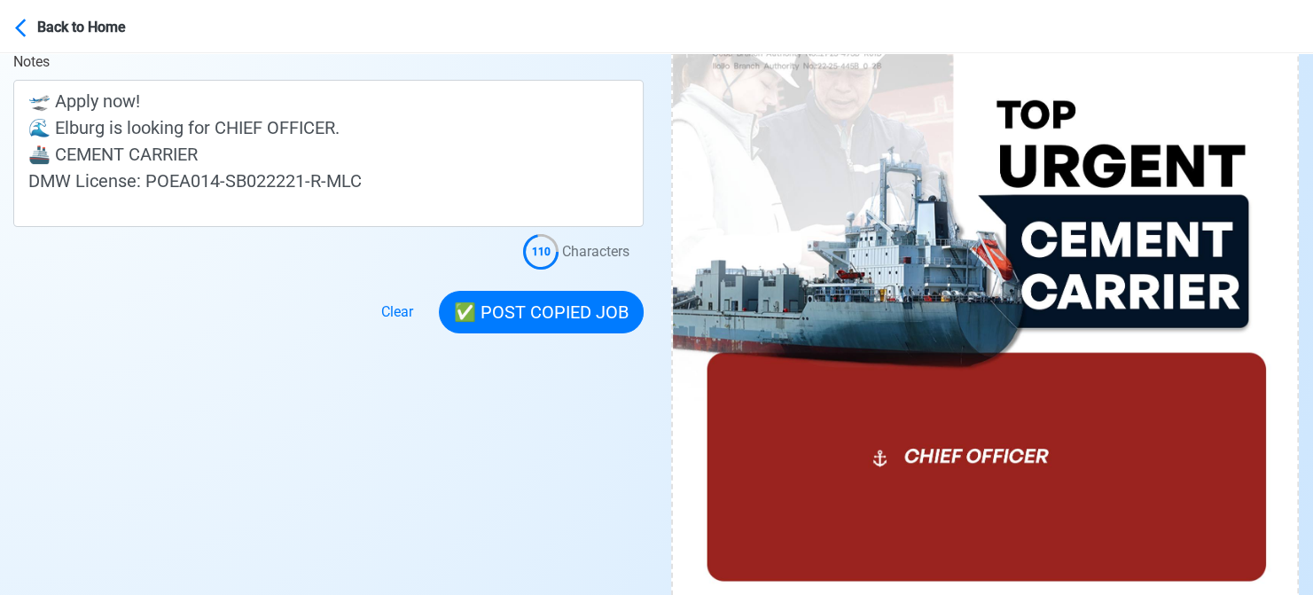
scroll to position [520, 0]
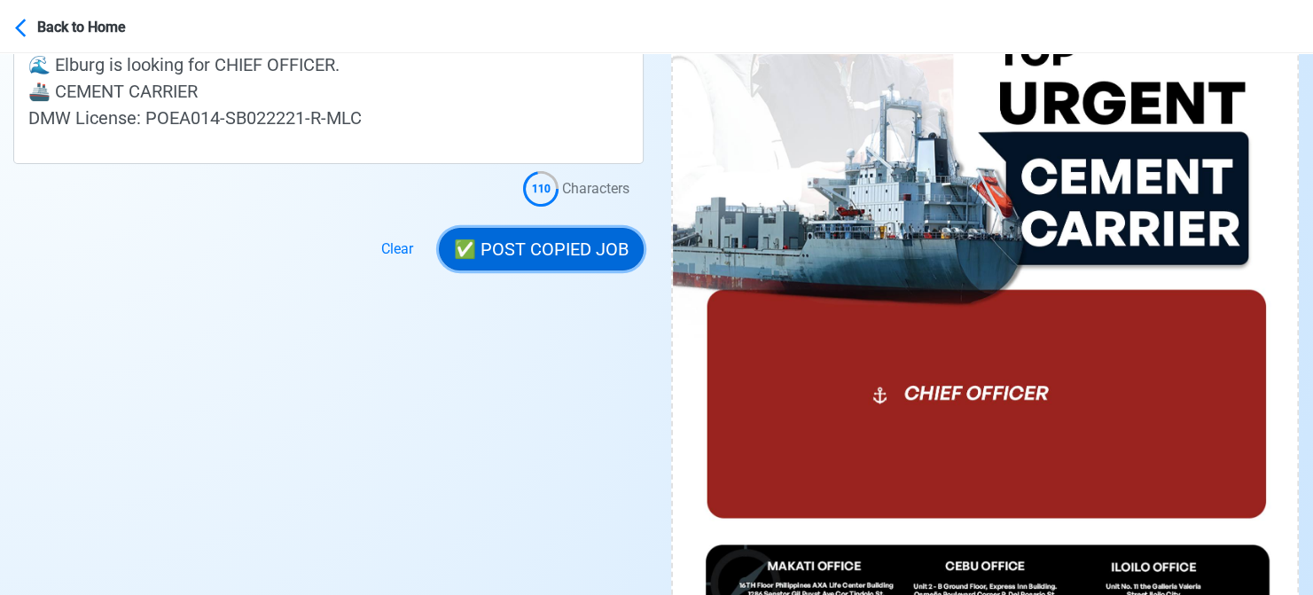
click at [563, 242] on button "✅ POST COPIED JOB" at bounding box center [541, 249] width 205 height 43
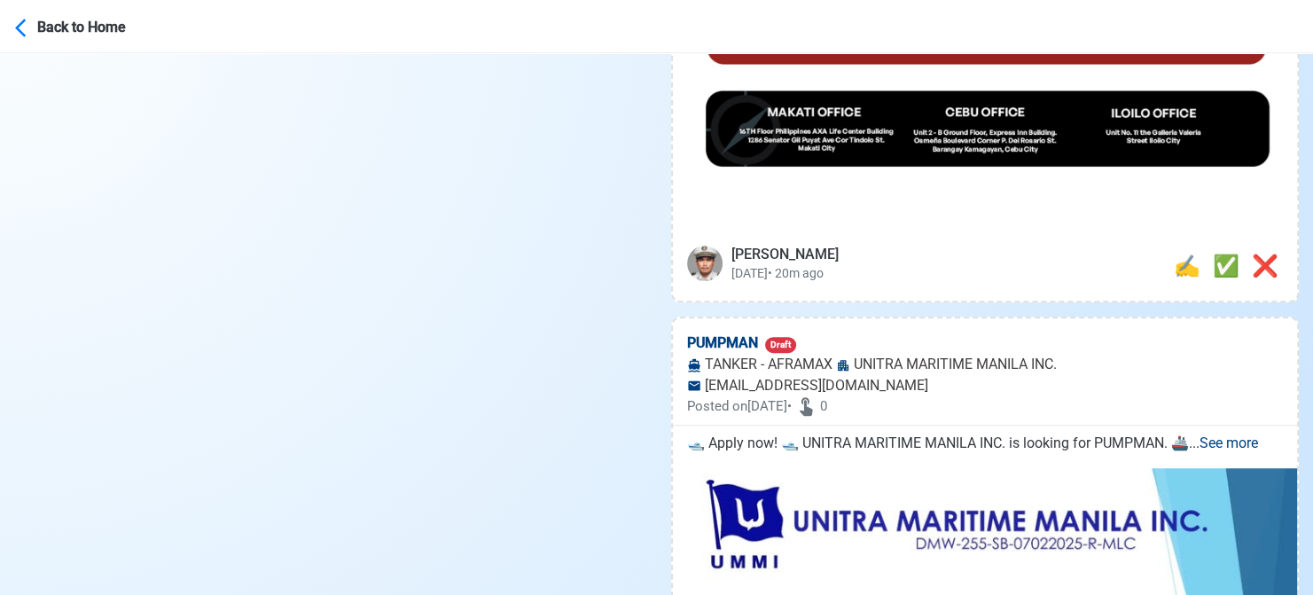
scroll to position [975, 0]
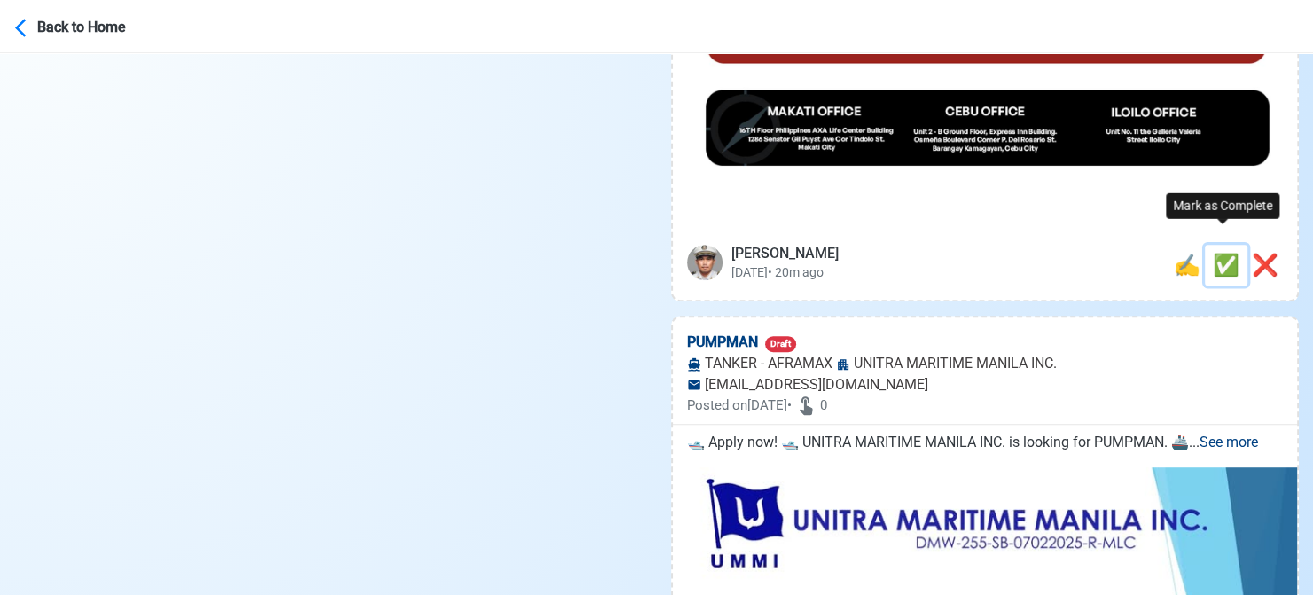
click at [1227, 253] on span "✅" at bounding box center [1226, 265] width 27 height 25
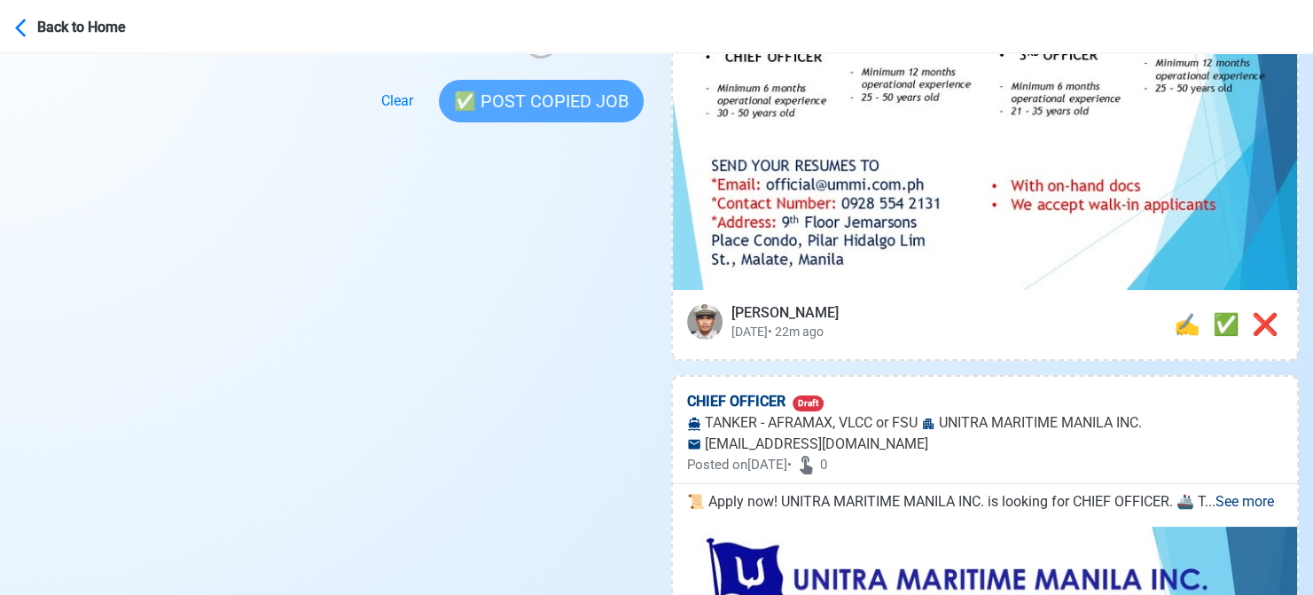
scroll to position [620, 0]
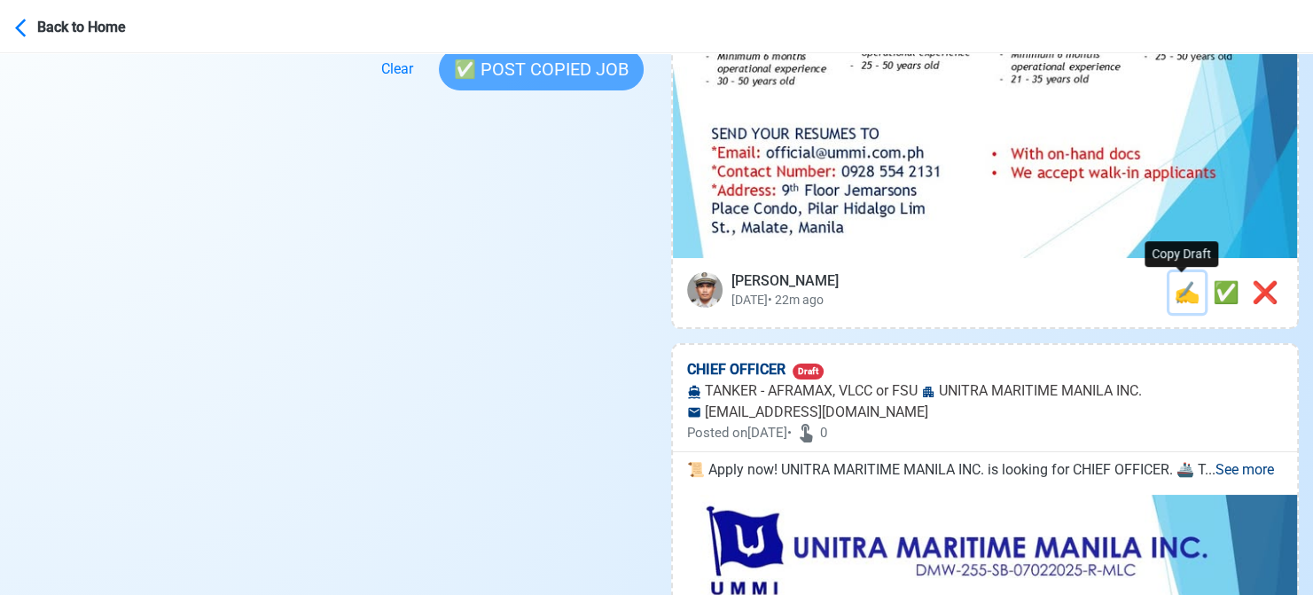
click at [1183, 298] on span "✍️" at bounding box center [1187, 292] width 27 height 25
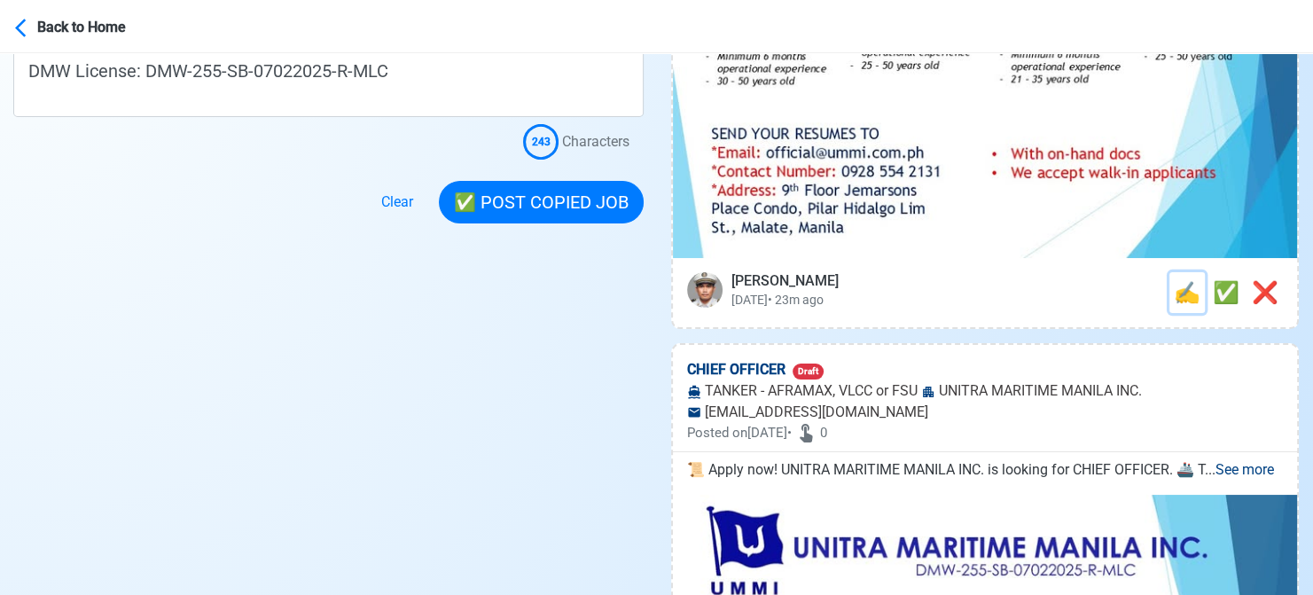
scroll to position [0, 0]
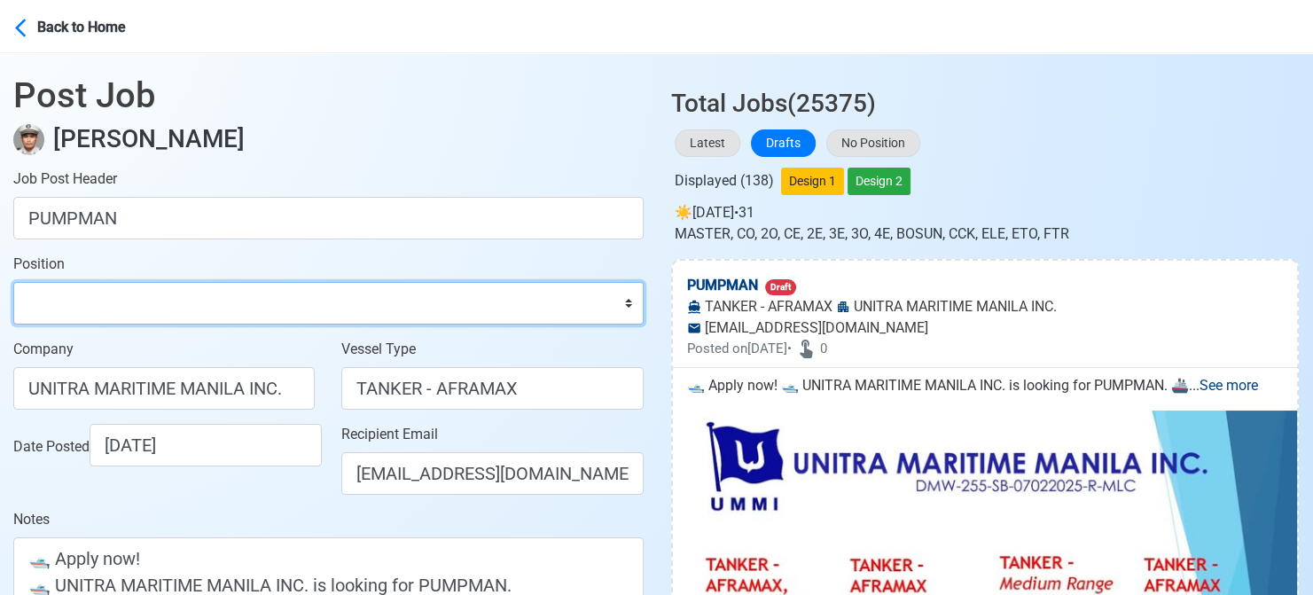
click at [247, 308] on select "Master Chief Officer 2nd Officer 3rd Officer Junior Officer Chief Engineer 2nd …" at bounding box center [328, 303] width 630 height 43
click at [13, 282] on select "Master Chief Officer 2nd Officer 3rd Officer Junior Officer Chief Engineer 2nd …" at bounding box center [328, 303] width 630 height 43
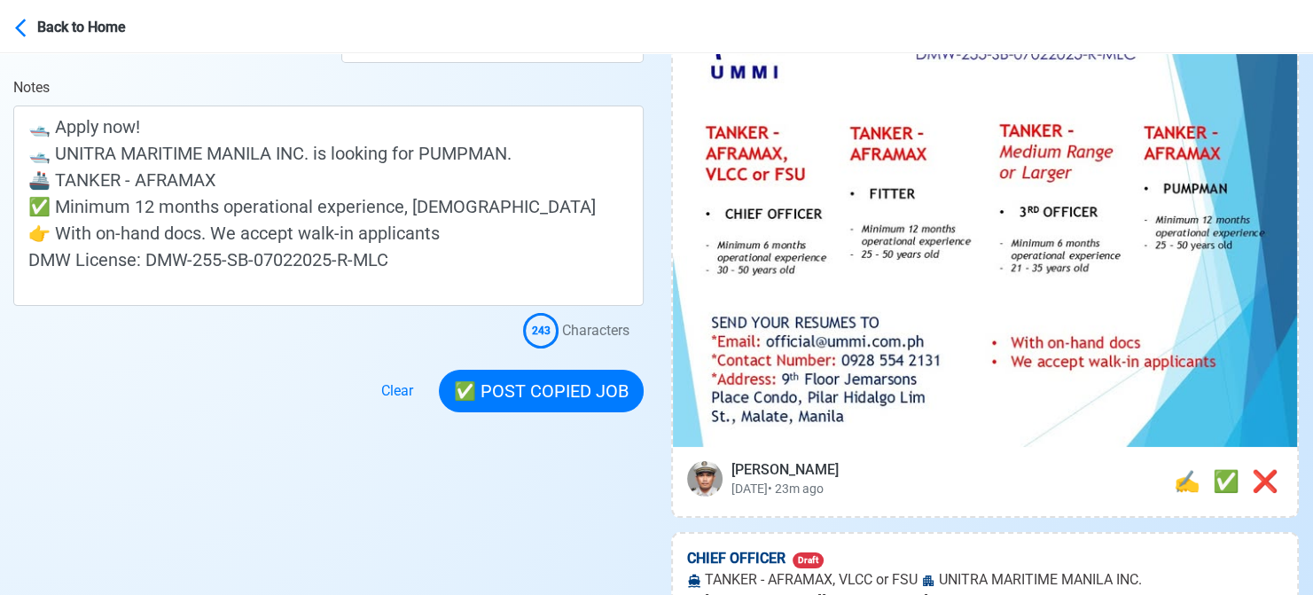
scroll to position [443, 0]
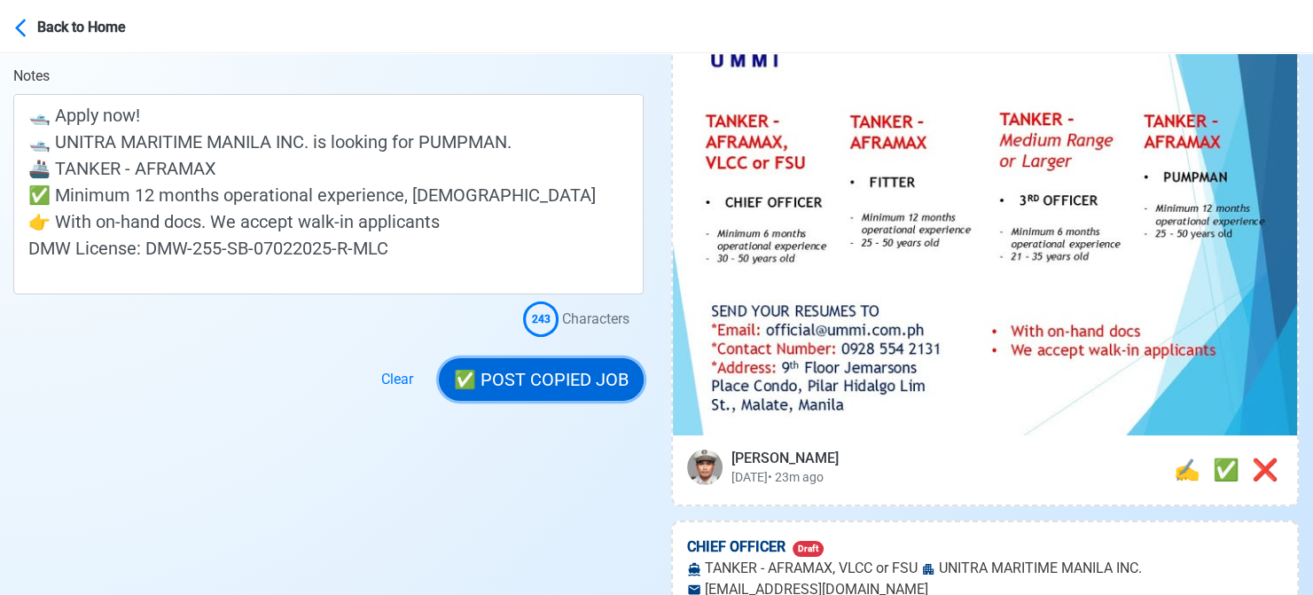
click at [558, 371] on button "✅ POST COPIED JOB" at bounding box center [541, 379] width 205 height 43
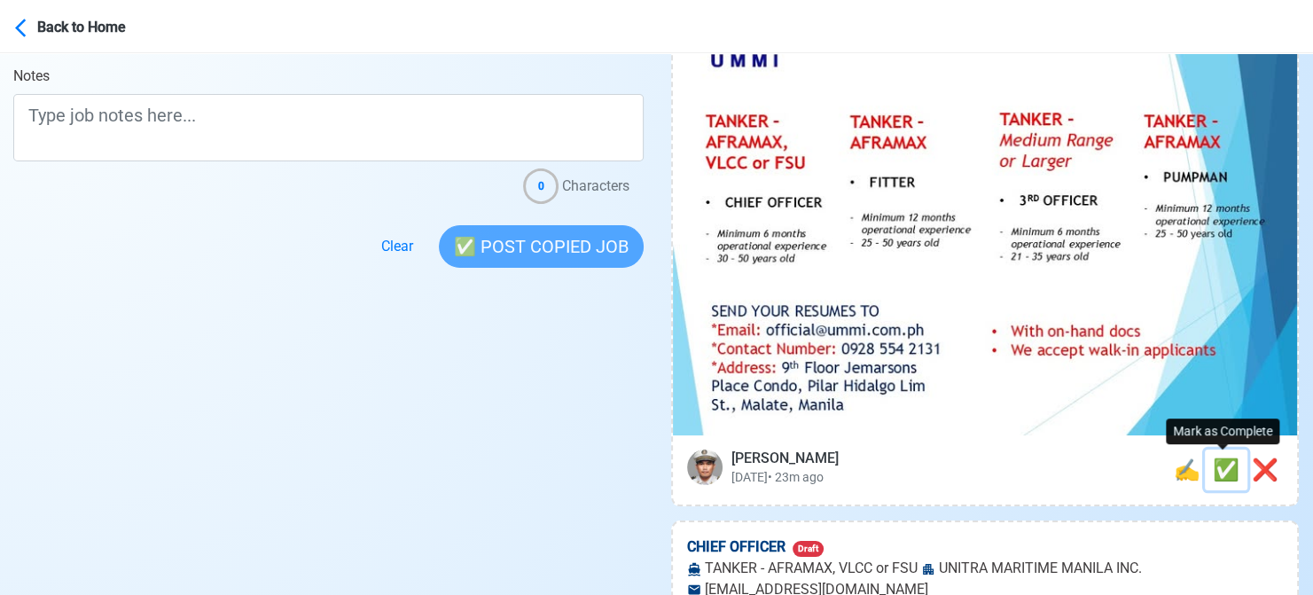
click at [1227, 474] on span "✅" at bounding box center [1226, 469] width 27 height 25
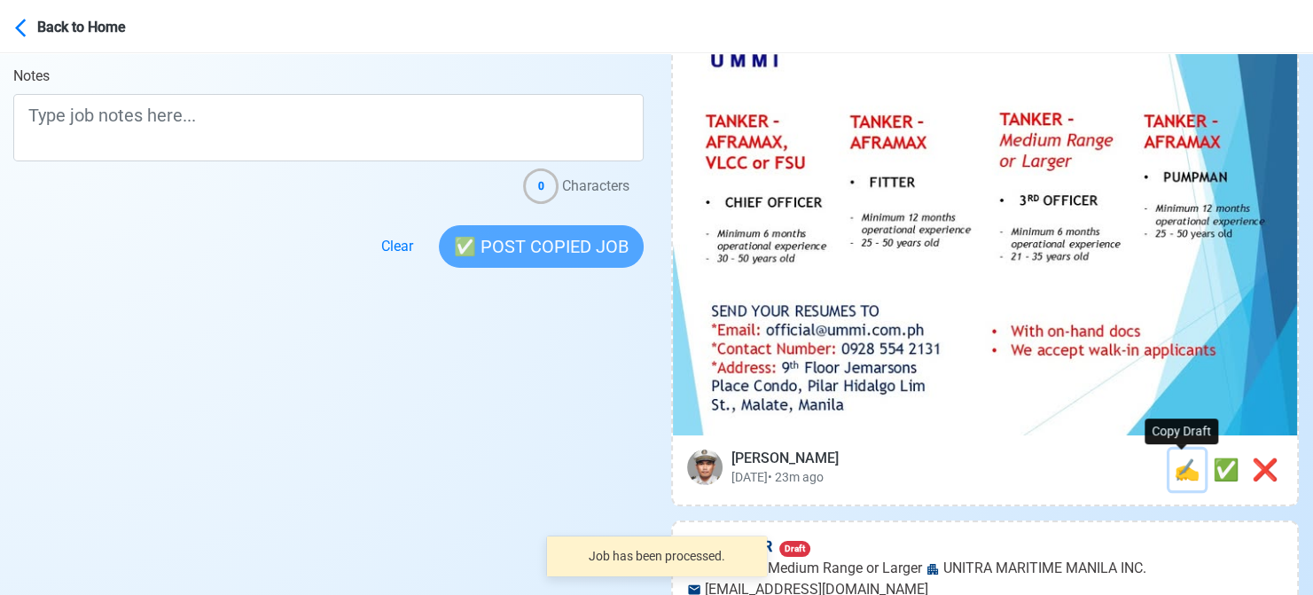
drag, startPoint x: 1188, startPoint y: 475, endPoint x: 849, endPoint y: 427, distance: 342.0
click at [1188, 475] on span "✍️" at bounding box center [1187, 469] width 27 height 25
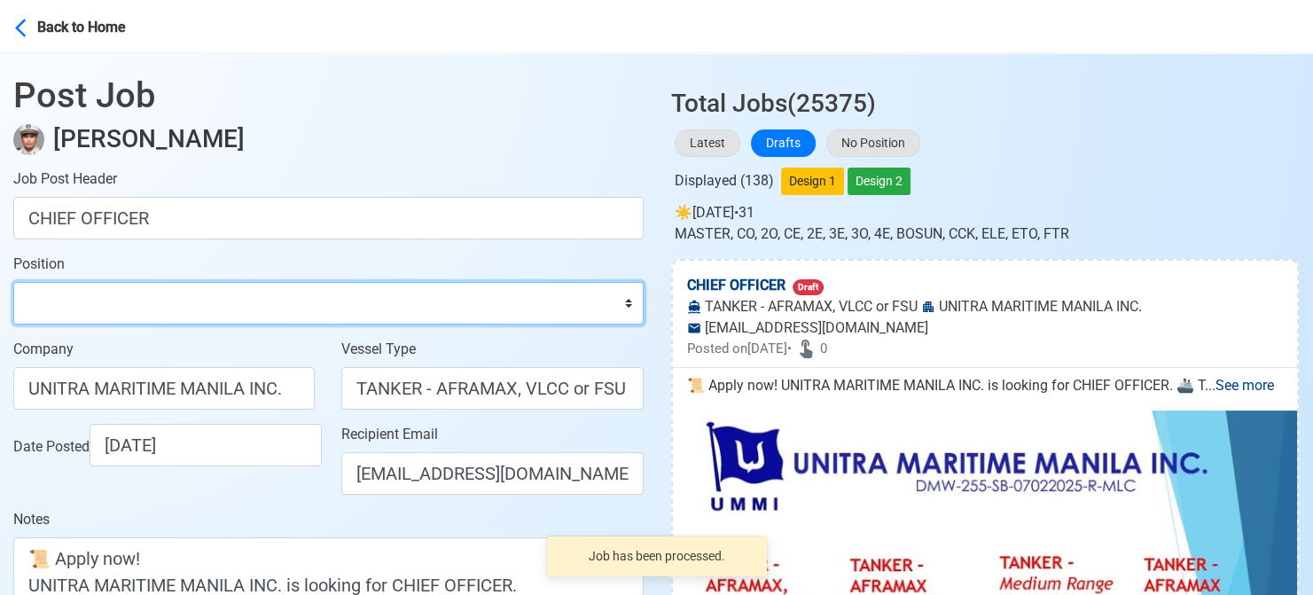
drag, startPoint x: 152, startPoint y: 304, endPoint x: 143, endPoint y: 286, distance: 20.2
click at [152, 304] on select "Master Chief Officer 2nd Officer 3rd Officer Junior Officer Chief Engineer 2nd …" at bounding box center [328, 303] width 630 height 43
click at [13, 282] on select "Master Chief Officer 2nd Officer 3rd Officer Junior Officer Chief Engineer 2nd …" at bounding box center [328, 303] width 630 height 43
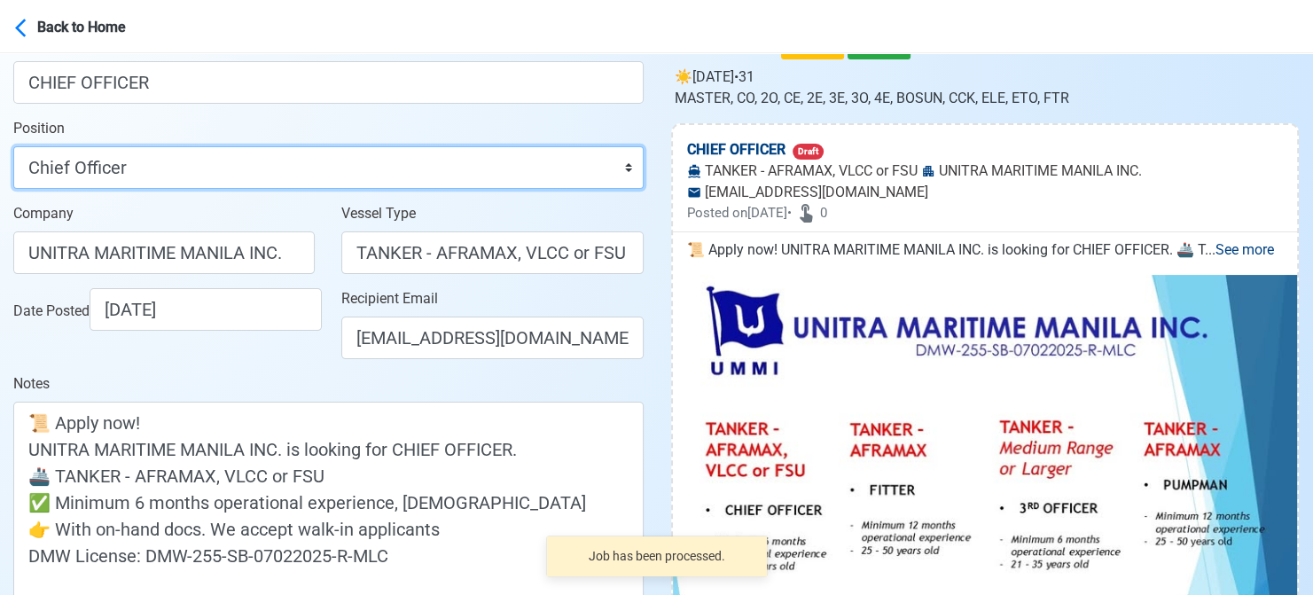
scroll to position [177, 0]
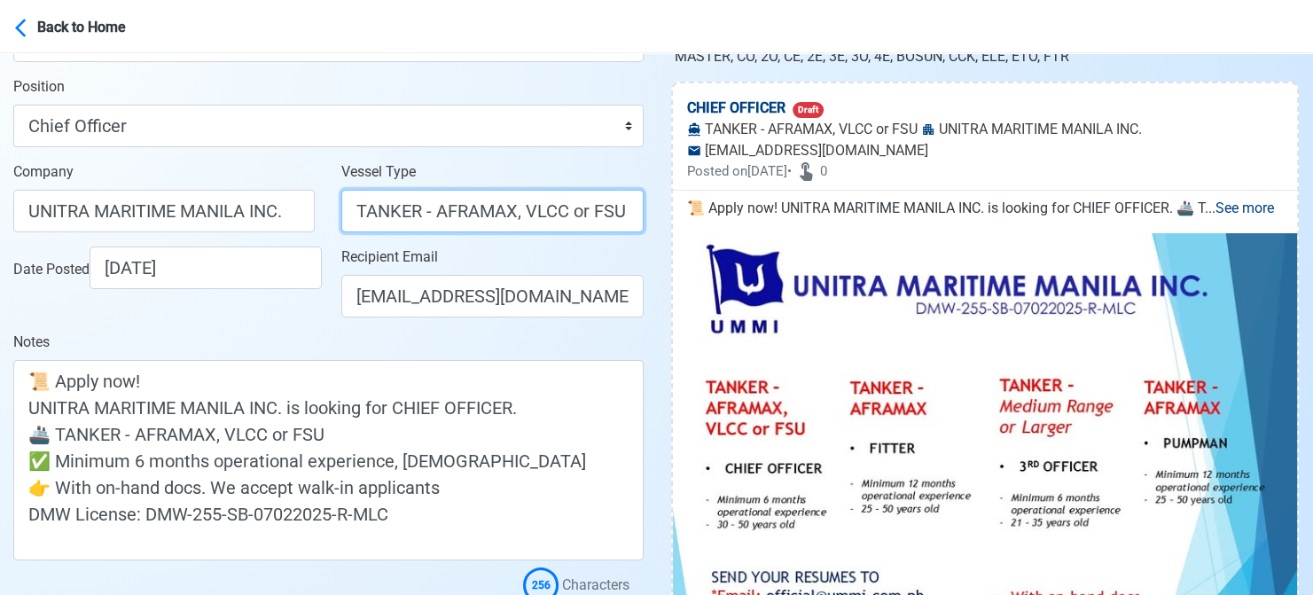
drag, startPoint x: 421, startPoint y: 215, endPoint x: 646, endPoint y: 198, distance: 225.8
click at [646, 198] on div "Vessel Type TANKER - AFRAMAX, VLCC or FSU" at bounding box center [492, 203] width 328 height 85
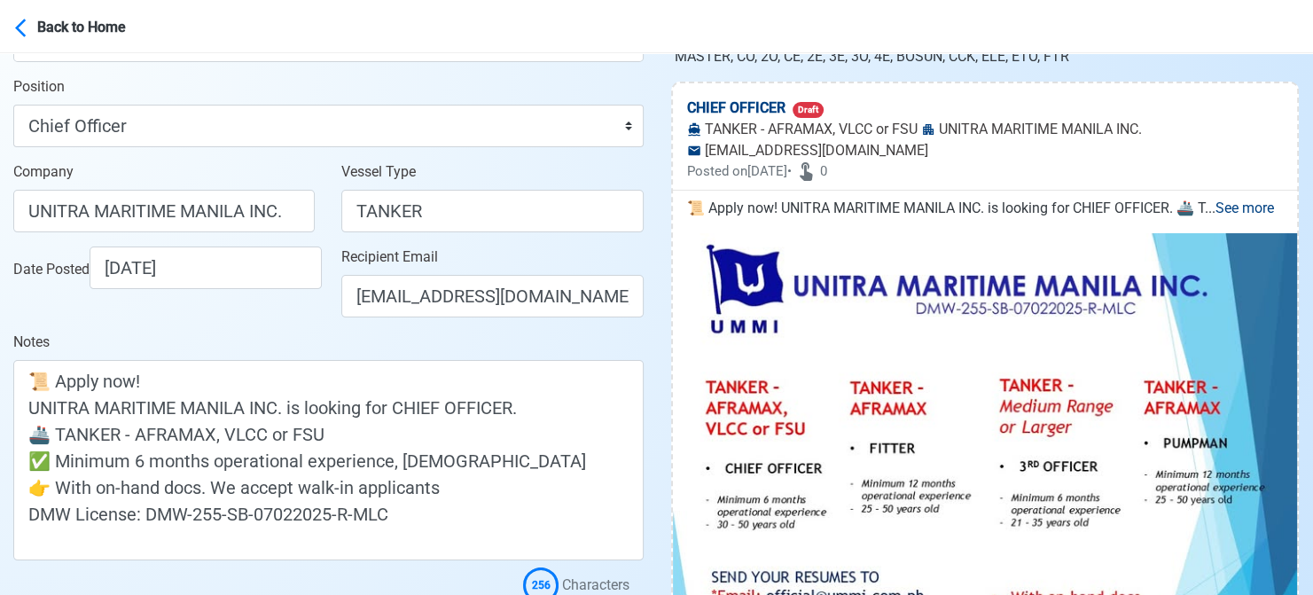
click at [275, 289] on div "Date Posted [DATE]" at bounding box center [168, 267] width 311 height 43
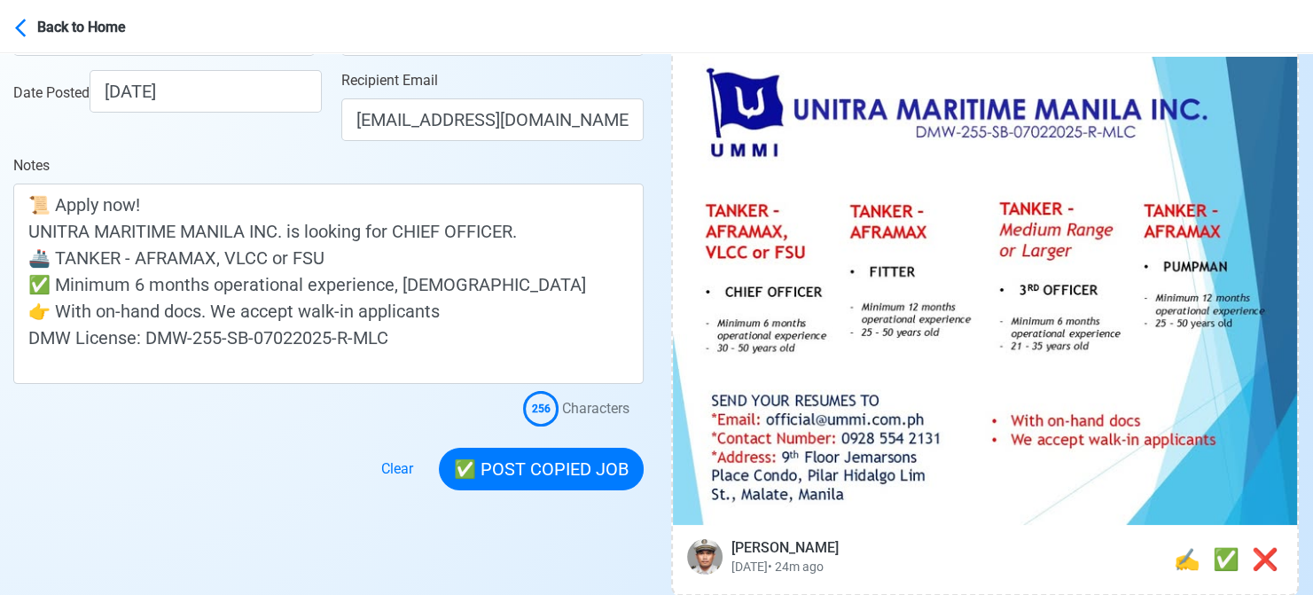
scroll to position [355, 0]
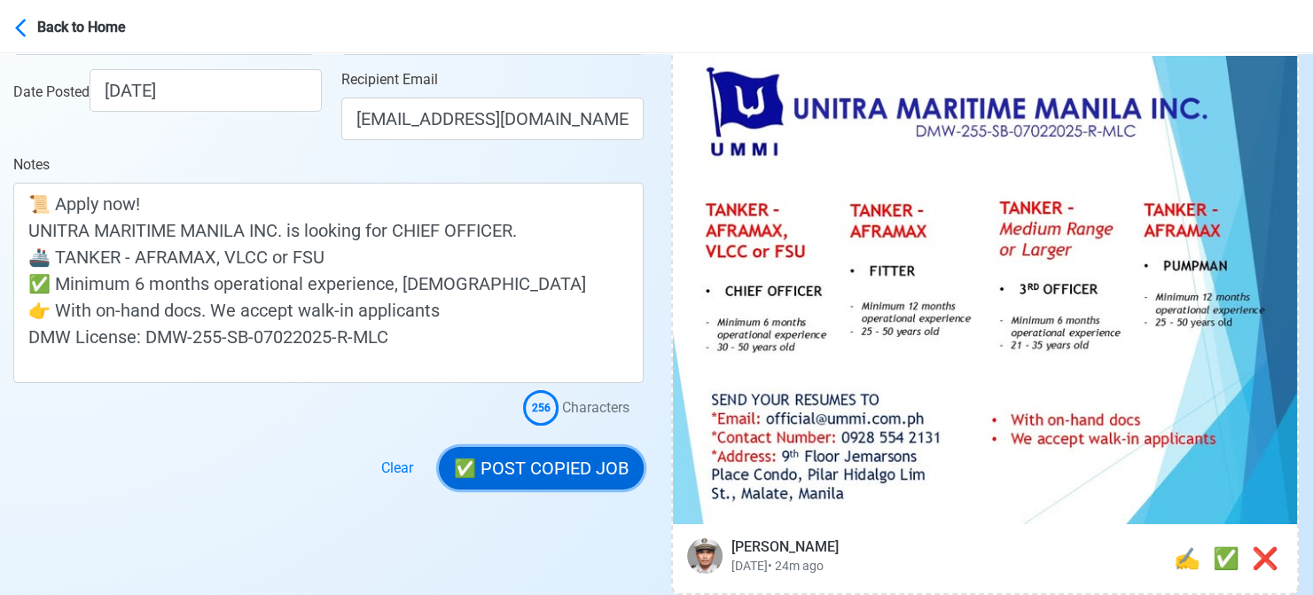
click at [552, 461] on button "✅ POST COPIED JOB" at bounding box center [541, 468] width 205 height 43
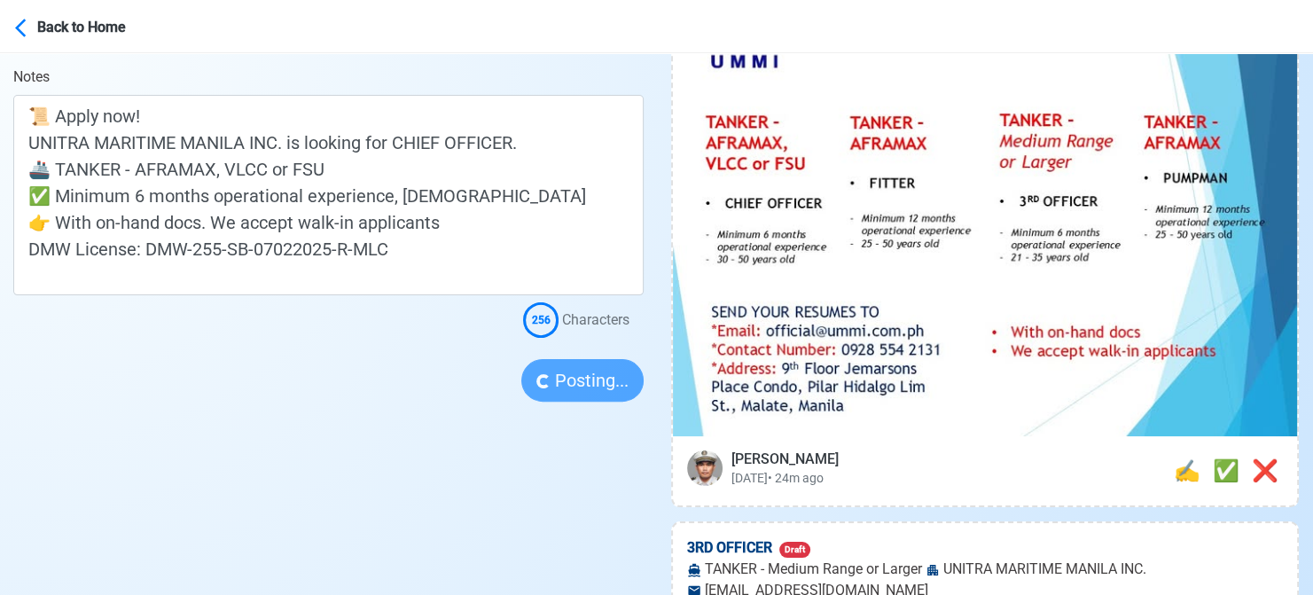
scroll to position [443, 0]
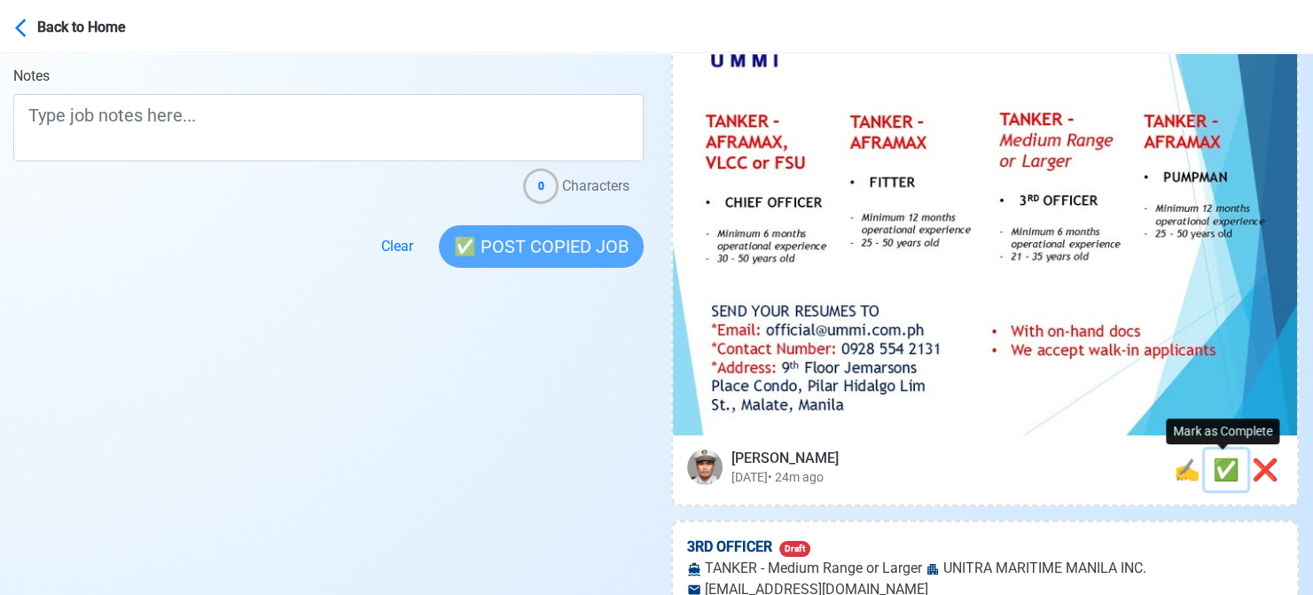
click at [1216, 477] on span "✅" at bounding box center [1226, 469] width 27 height 25
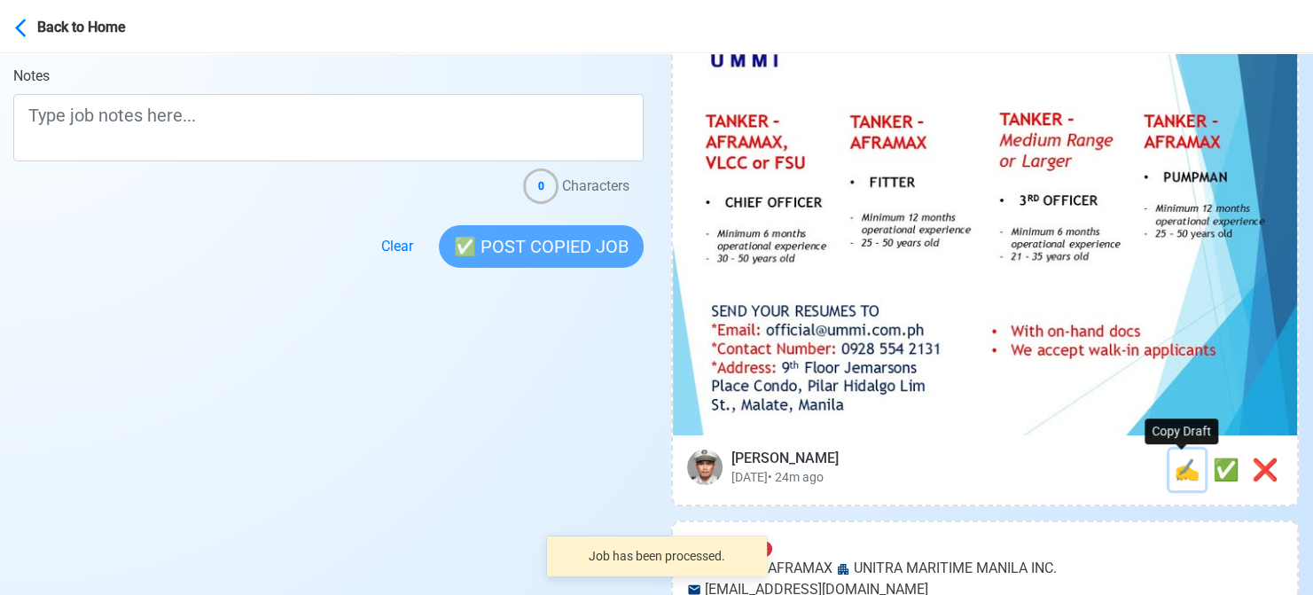
click at [1185, 476] on span "✍️" at bounding box center [1187, 469] width 27 height 25
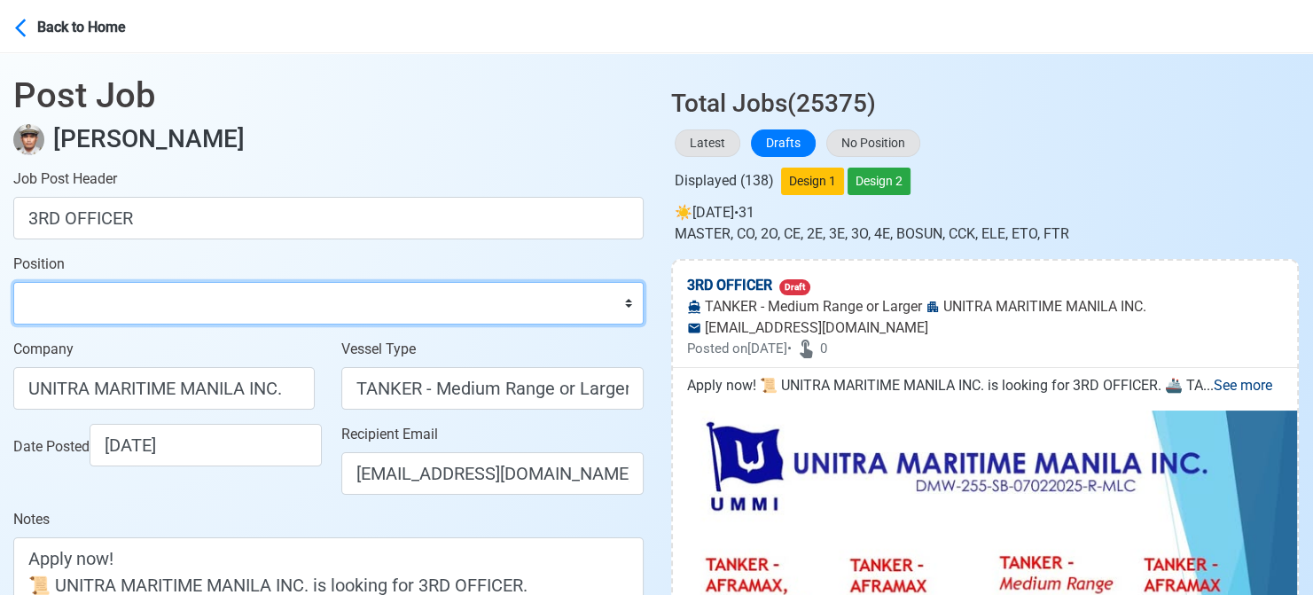
click at [307, 309] on select "Master Chief Officer 2nd Officer 3rd Officer Junior Officer Chief Engineer 2nd …" at bounding box center [328, 303] width 630 height 43
click at [13, 282] on select "Master Chief Officer 2nd Officer 3rd Officer Junior Officer Chief Engineer 2nd …" at bounding box center [328, 303] width 630 height 43
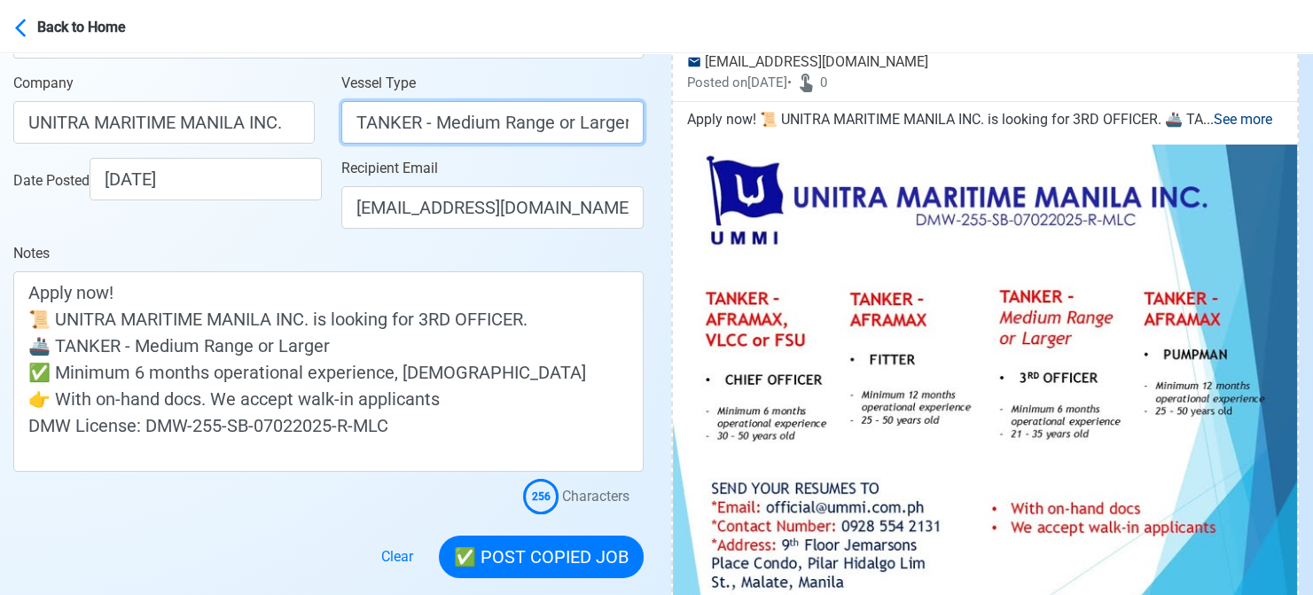
scroll to position [0, 3]
drag, startPoint x: 423, startPoint y: 129, endPoint x: 672, endPoint y: 129, distance: 249.1
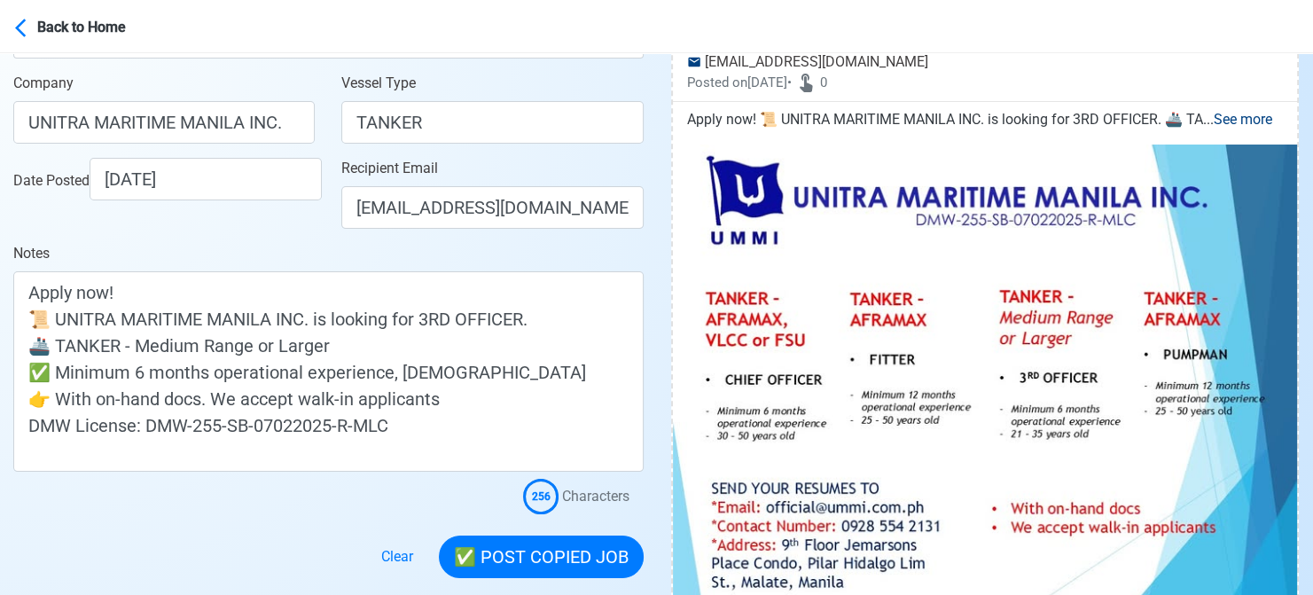
click at [312, 200] on div "Date Posted [DATE]" at bounding box center [168, 179] width 311 height 43
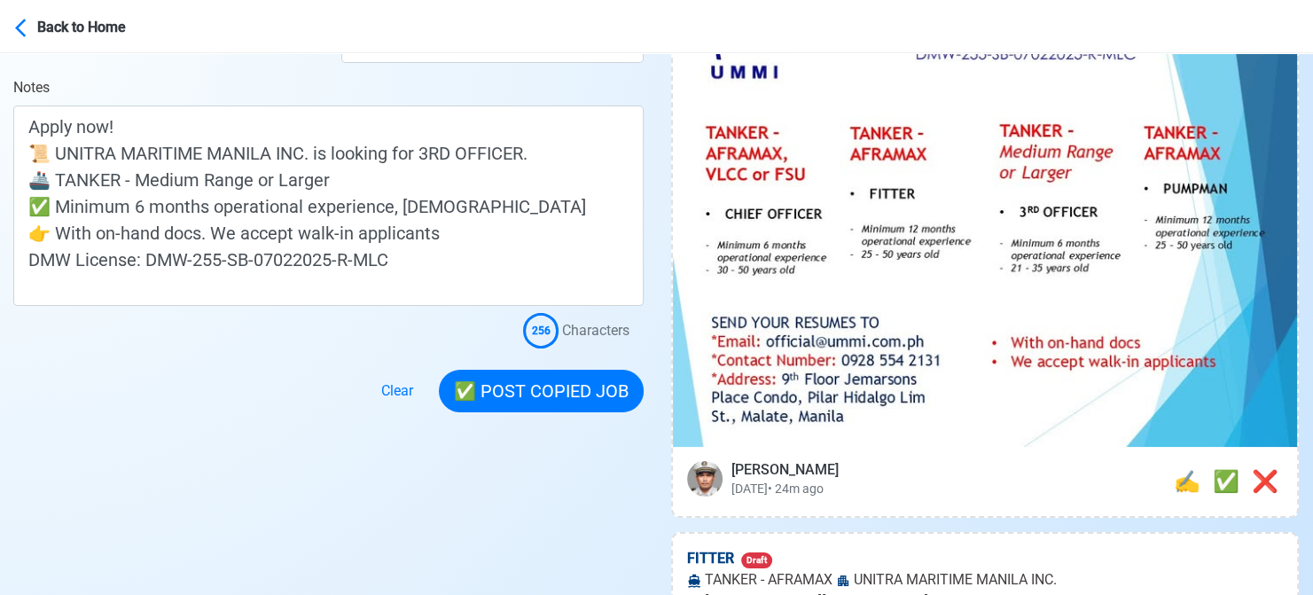
scroll to position [443, 0]
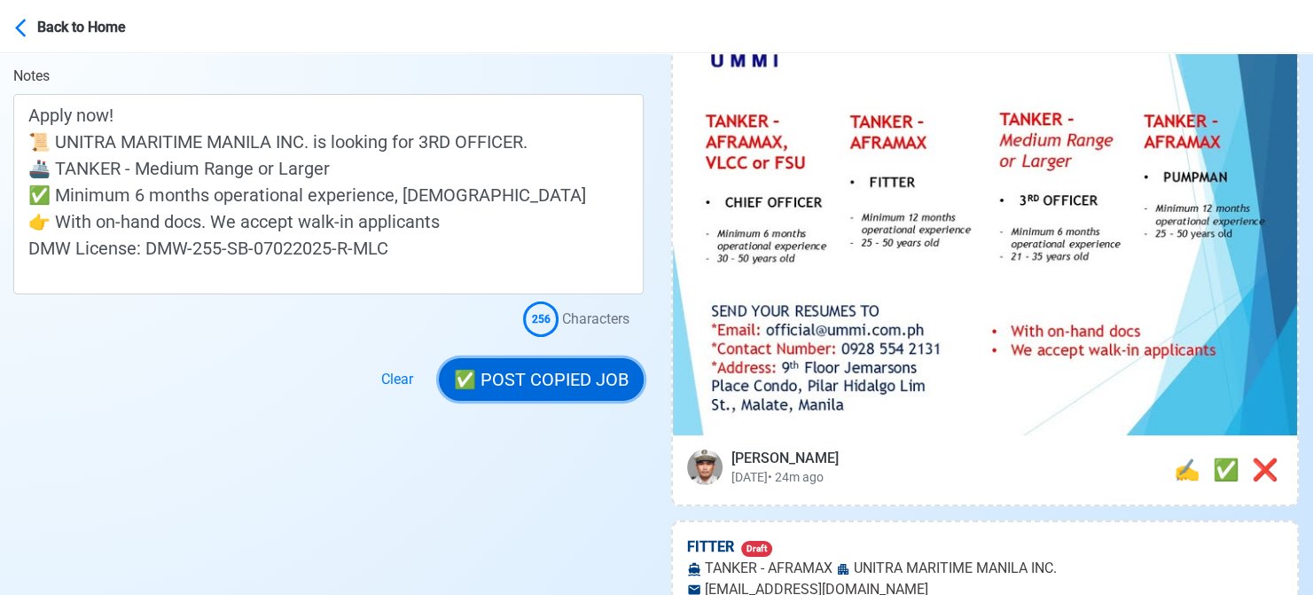
click at [540, 382] on button "✅ POST COPIED JOB" at bounding box center [541, 379] width 205 height 43
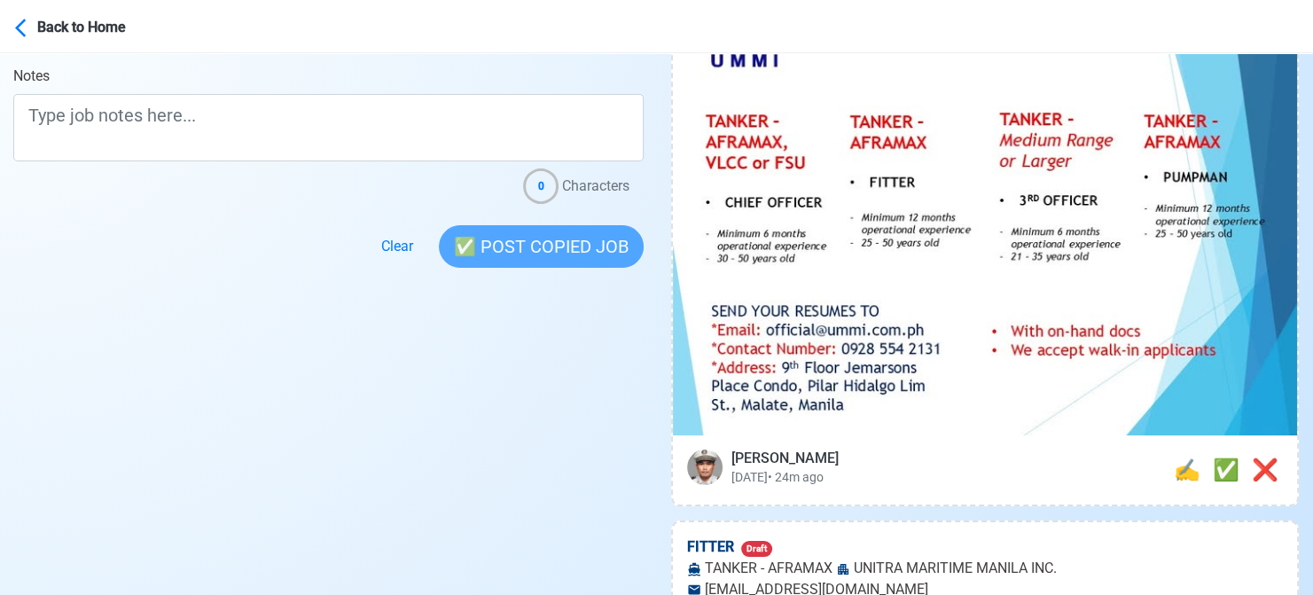
click at [1214, 459] on span "✅" at bounding box center [1226, 469] width 27 height 25
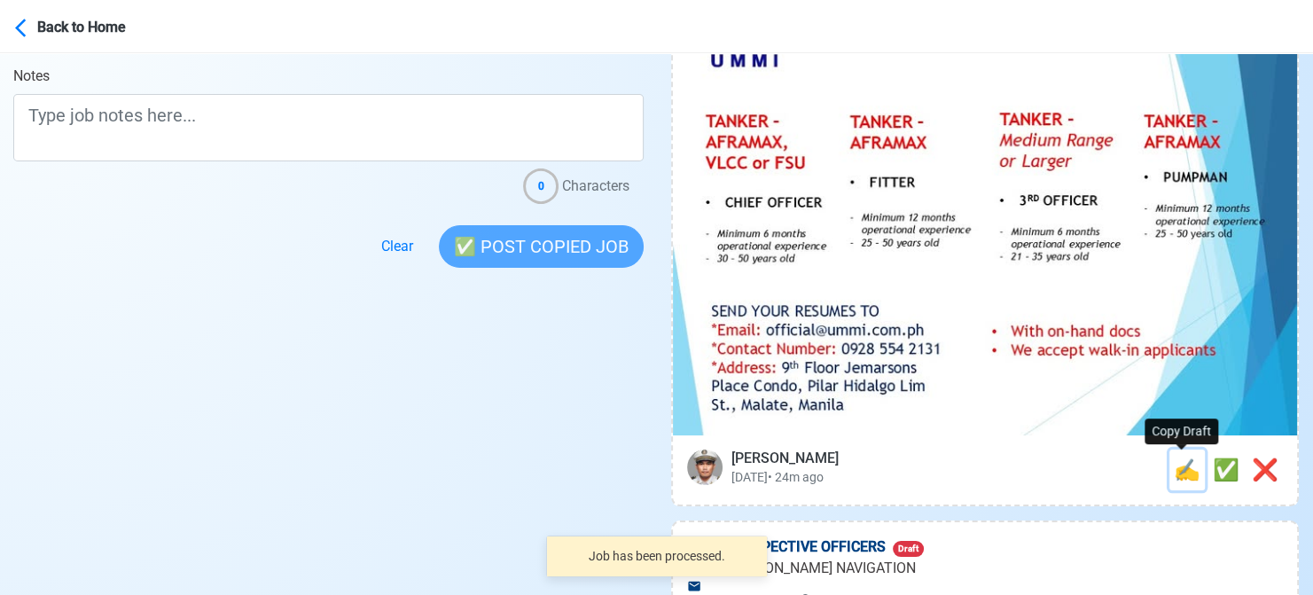
click at [1182, 474] on span "✍️" at bounding box center [1187, 469] width 27 height 25
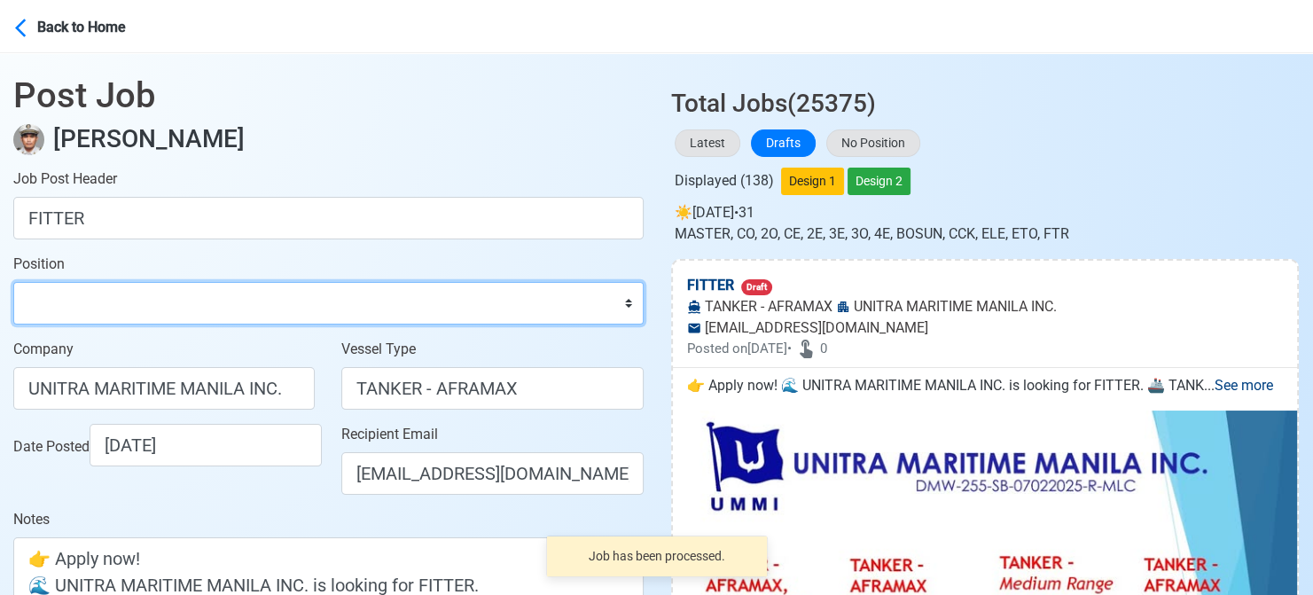
click at [191, 306] on select "Master Chief Officer 2nd Officer 3rd Officer Junior Officer Chief Engineer 2nd …" at bounding box center [328, 303] width 630 height 43
click at [13, 282] on select "Master Chief Officer 2nd Officer 3rd Officer Junior Officer Chief Engineer 2nd …" at bounding box center [328, 303] width 630 height 43
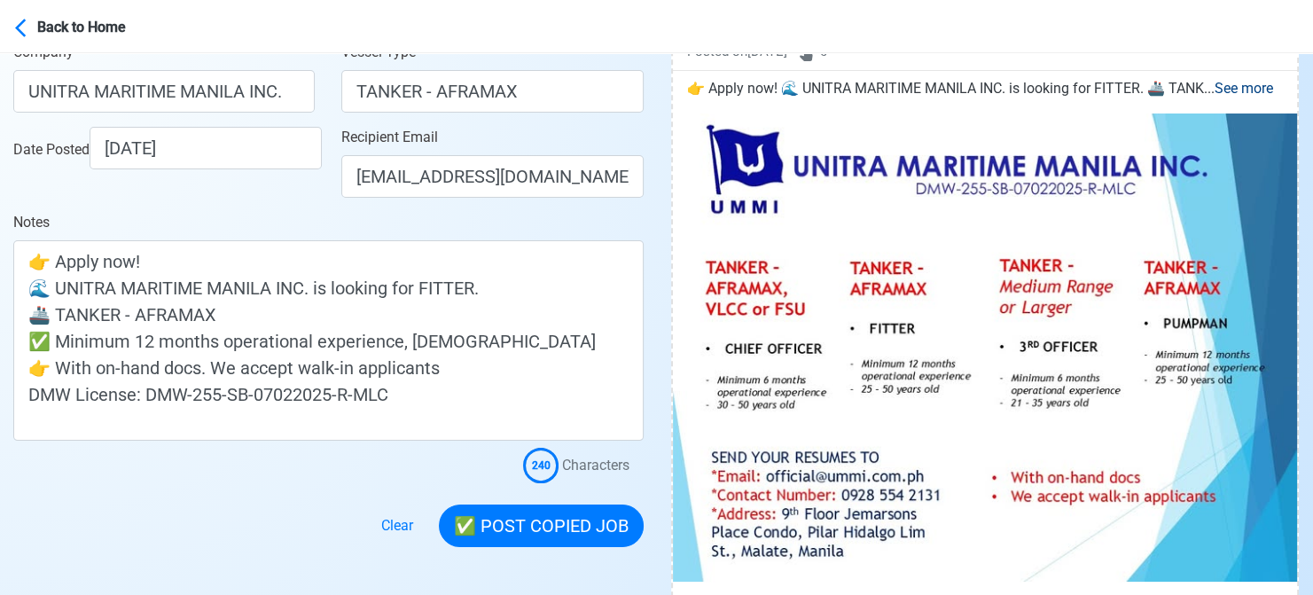
scroll to position [355, 0]
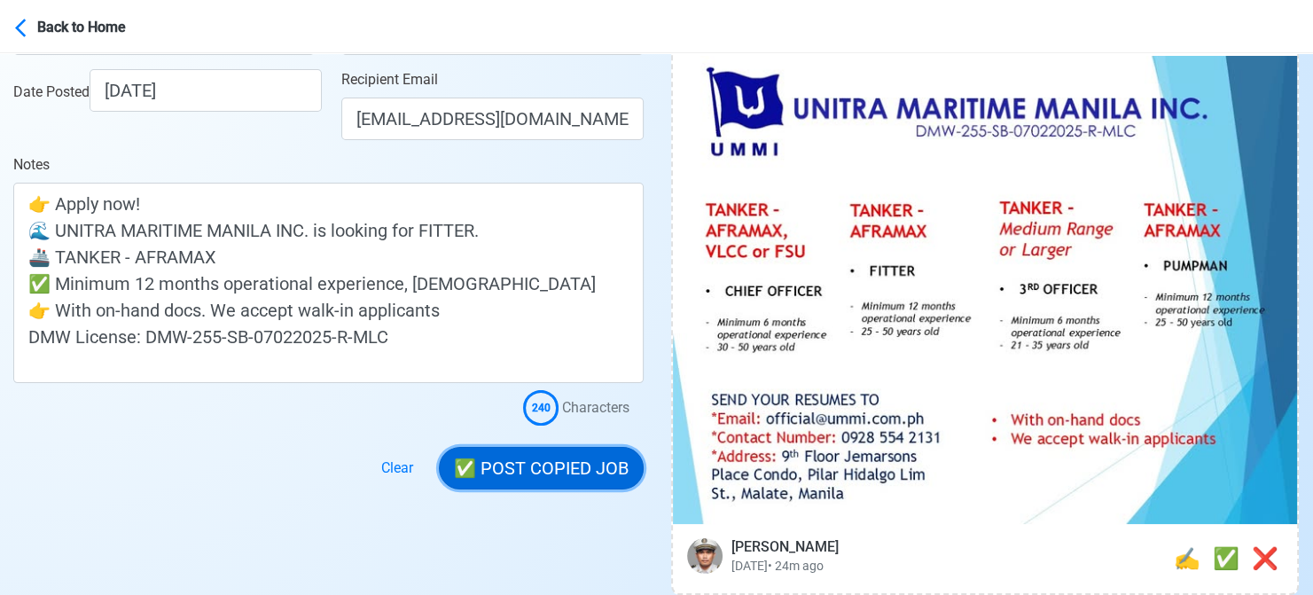
click at [589, 466] on button "✅ POST COPIED JOB" at bounding box center [541, 468] width 205 height 43
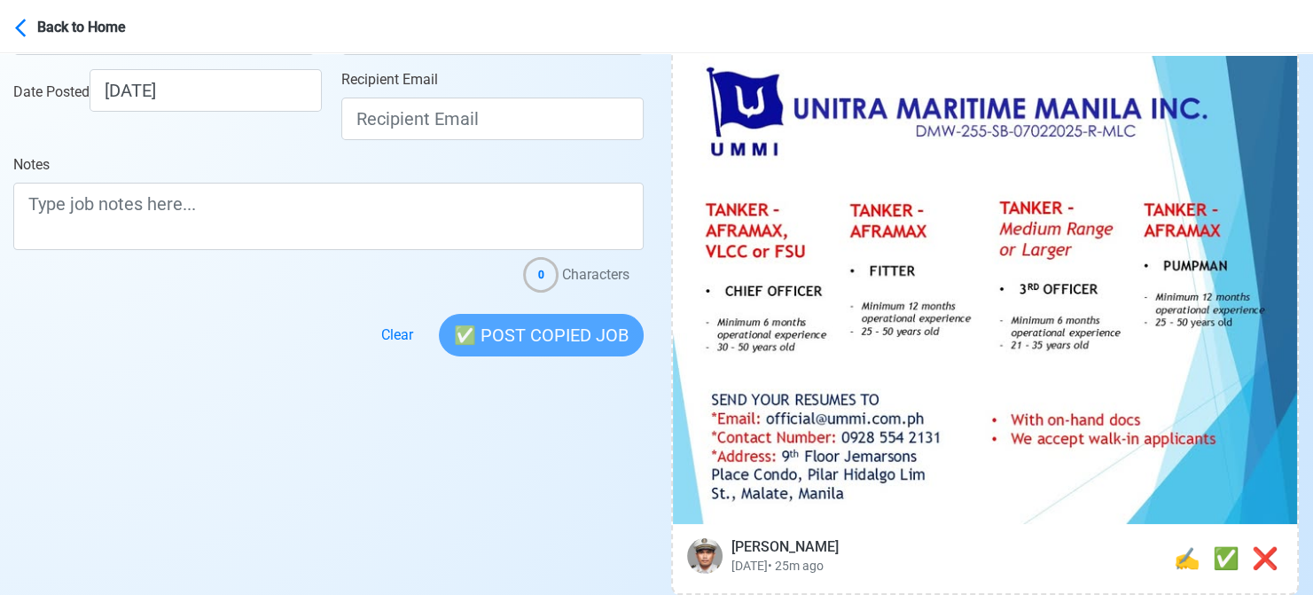
click at [22, 332] on div at bounding box center [328, 325] width 630 height 64
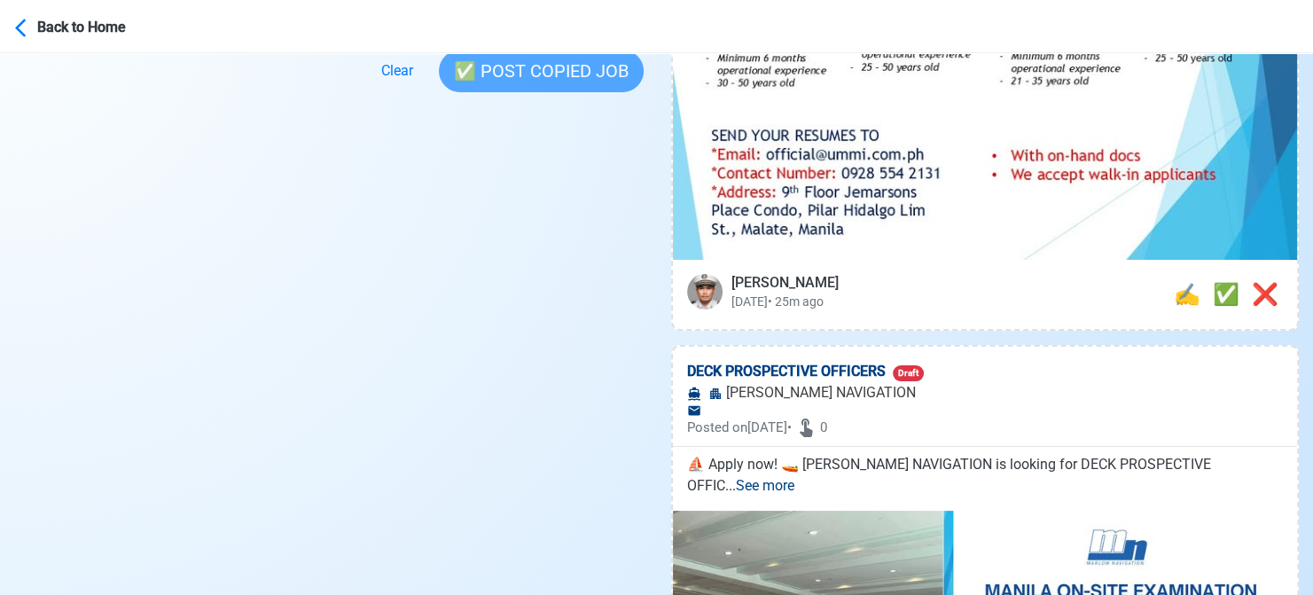
scroll to position [620, 0]
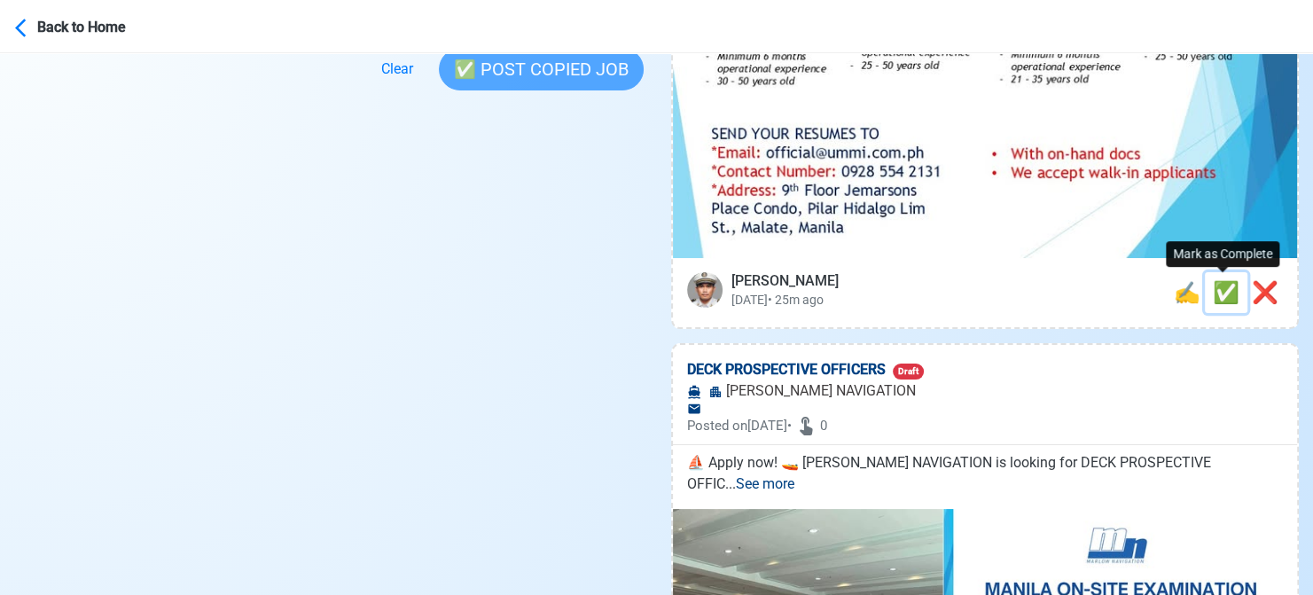
click at [1218, 293] on span "✅" at bounding box center [1226, 292] width 27 height 25
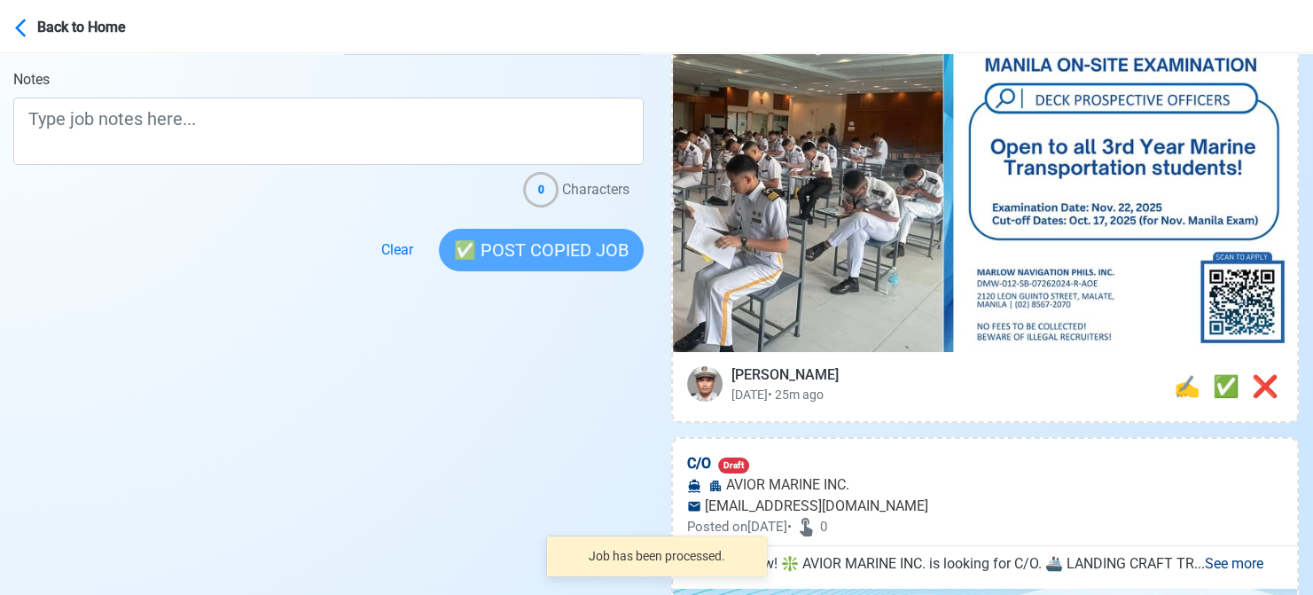
scroll to position [532, 0]
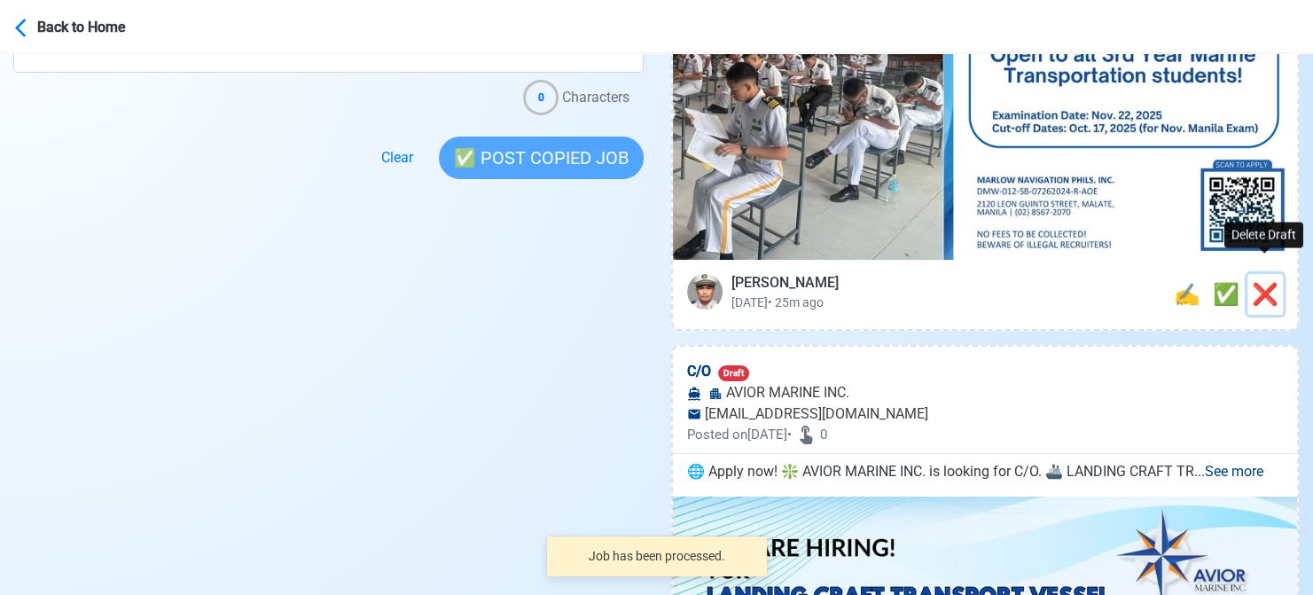
click at [1268, 282] on span "❌" at bounding box center [1265, 294] width 27 height 25
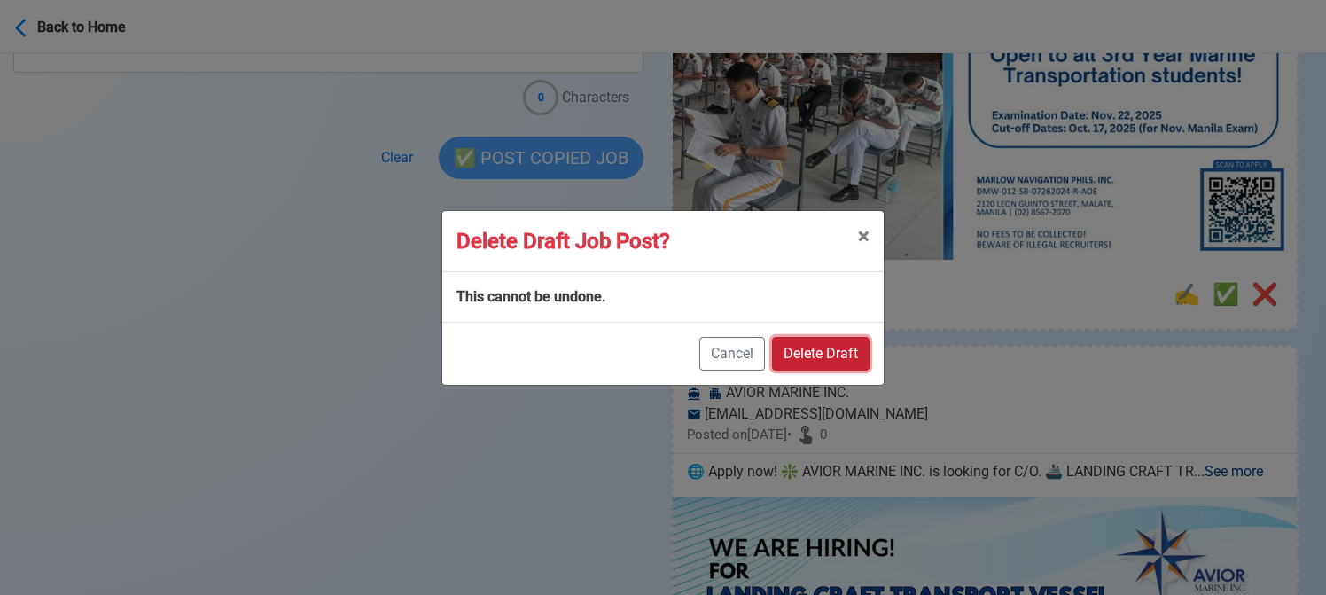
click at [843, 354] on button "Delete Draft" at bounding box center [821, 354] width 98 height 34
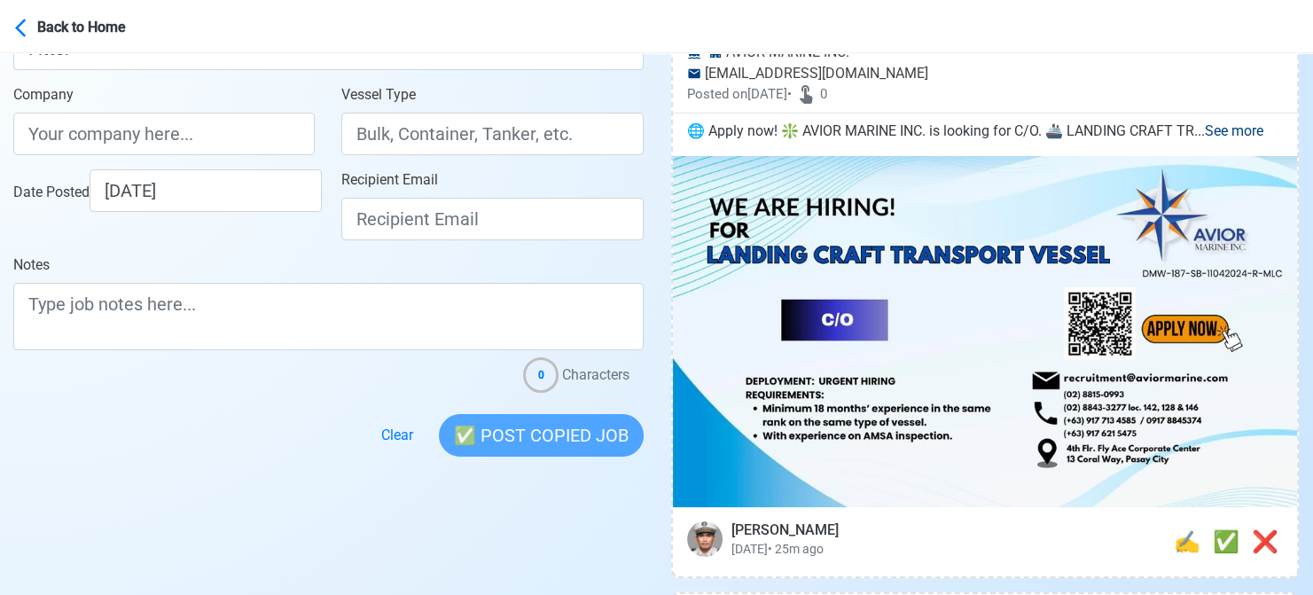
scroll to position [266, 0]
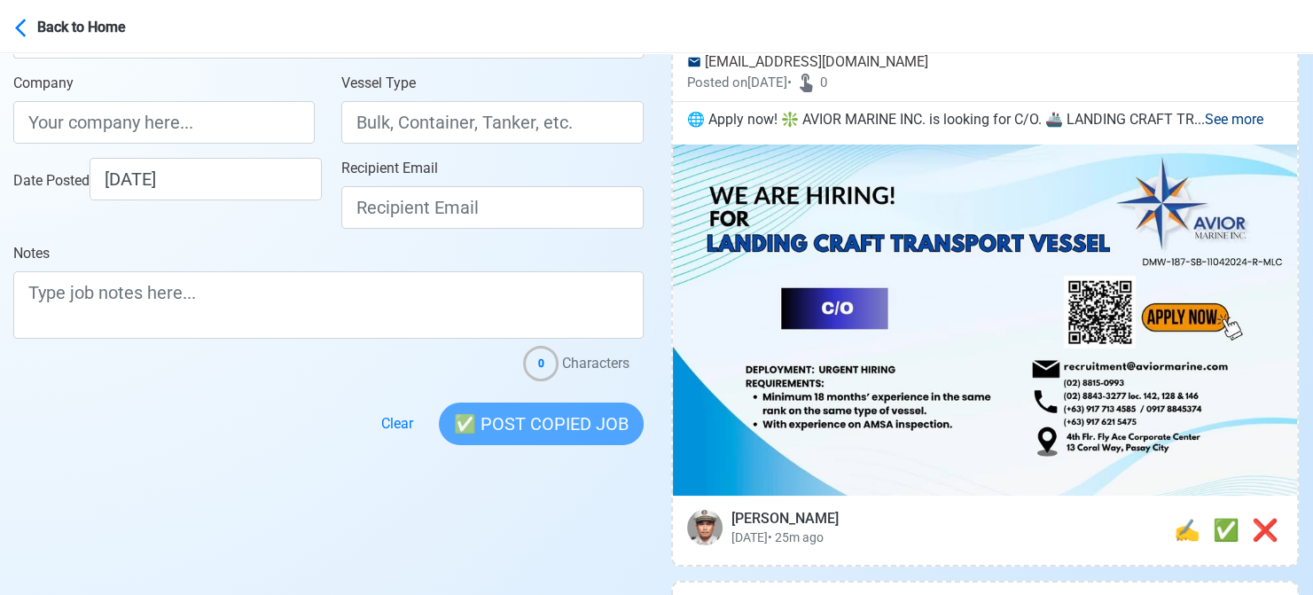
click at [41, 390] on div at bounding box center [328, 413] width 630 height 64
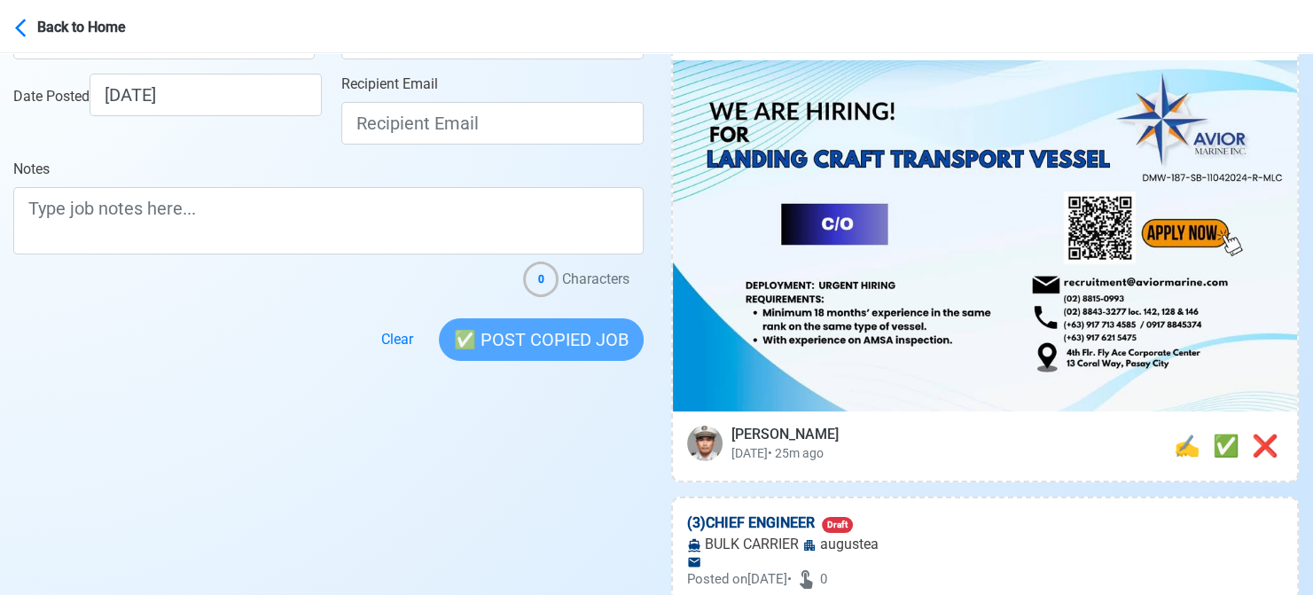
scroll to position [355, 0]
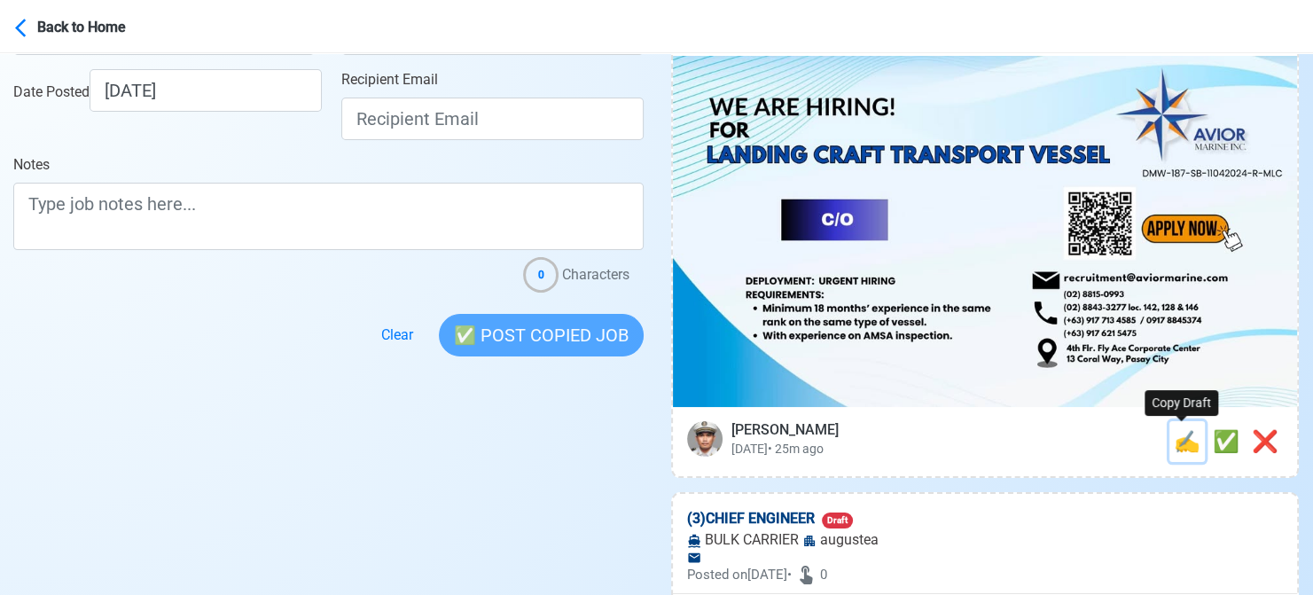
click at [1174, 446] on span "✍️" at bounding box center [1187, 441] width 27 height 25
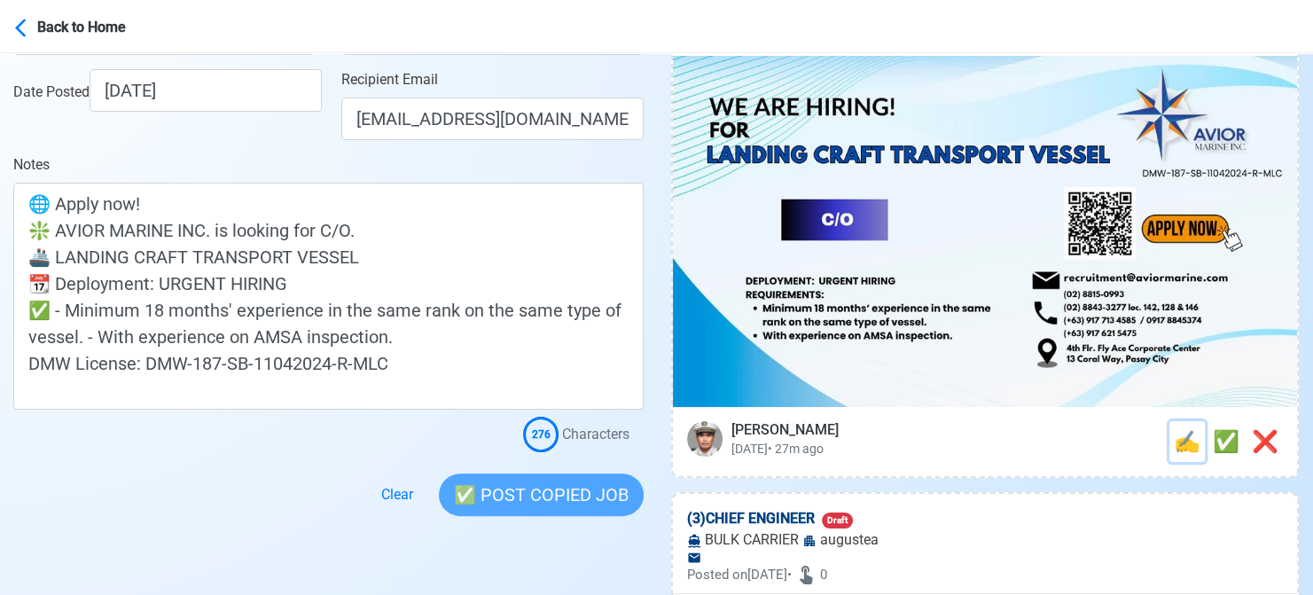
scroll to position [0, 0]
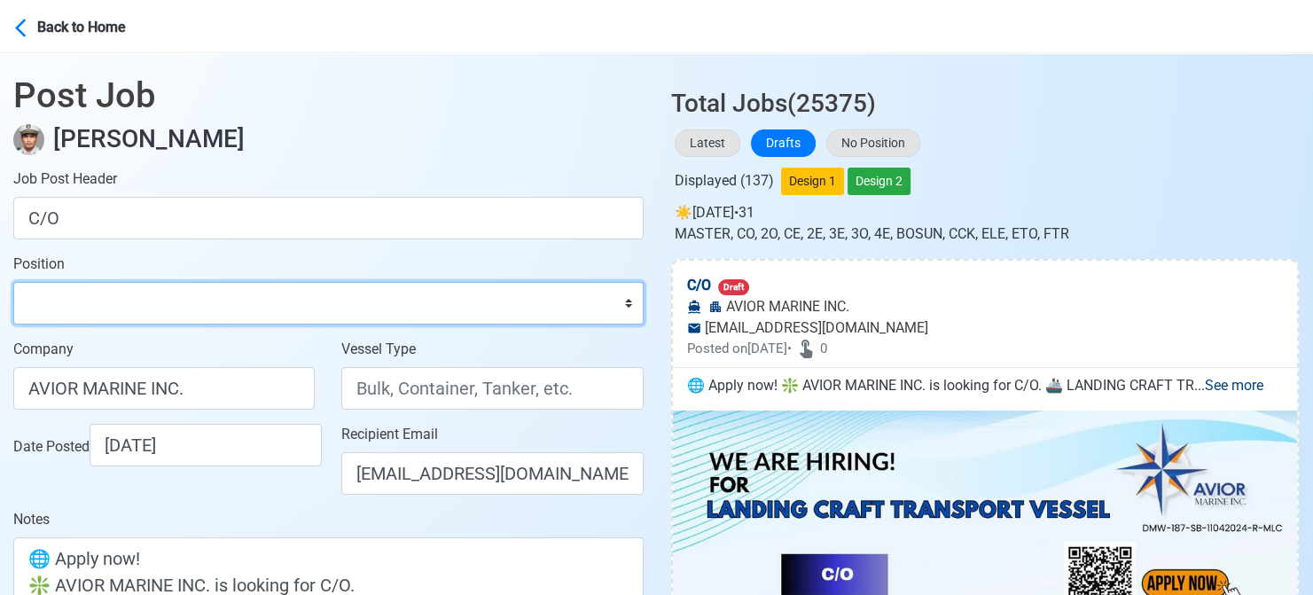
drag, startPoint x: 294, startPoint y: 303, endPoint x: 285, endPoint y: 289, distance: 16.7
click at [294, 303] on select "Master Chief Officer 2nd Officer 3rd Officer Junior Officer Chief Engineer 2nd …" at bounding box center [328, 303] width 630 height 43
click at [13, 282] on select "Master Chief Officer 2nd Officer 3rd Officer Junior Officer Chief Engineer 2nd …" at bounding box center [328, 303] width 630 height 43
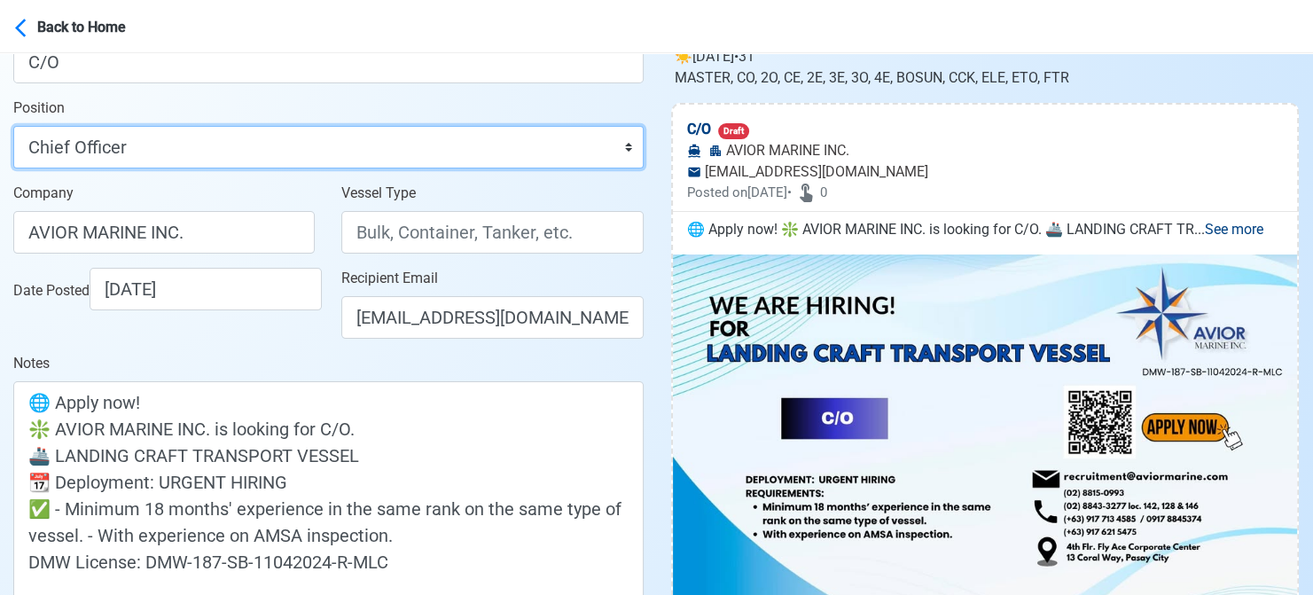
scroll to position [177, 0]
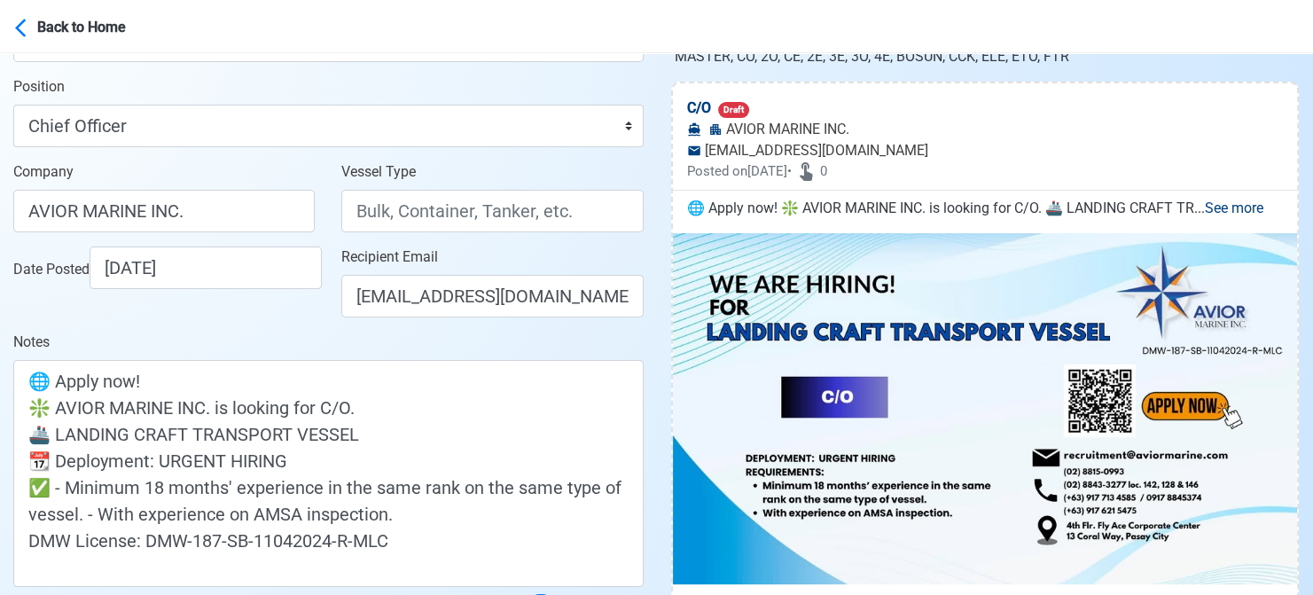
click at [8, 354] on main "Post Job [PERSON_NAME] Job Post Header C/O Position Master Chief Officer 2nd Of…" at bounding box center [328, 284] width 657 height 817
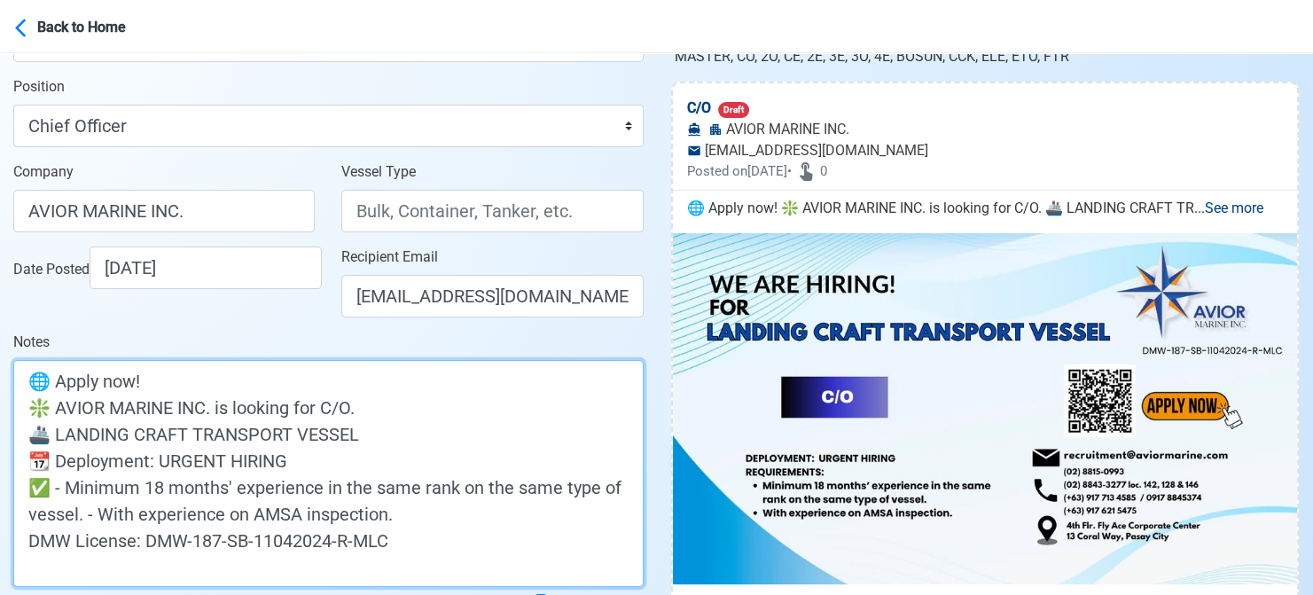
drag, startPoint x: 291, startPoint y: 434, endPoint x: 60, endPoint y: 435, distance: 230.5
click at [60, 435] on textarea "🌐 Apply now! ❇️ AVIOR MARINE INC. is looking for C/O. 🚢 LANDING CRAFT TRANSPORT…" at bounding box center [328, 473] width 630 height 227
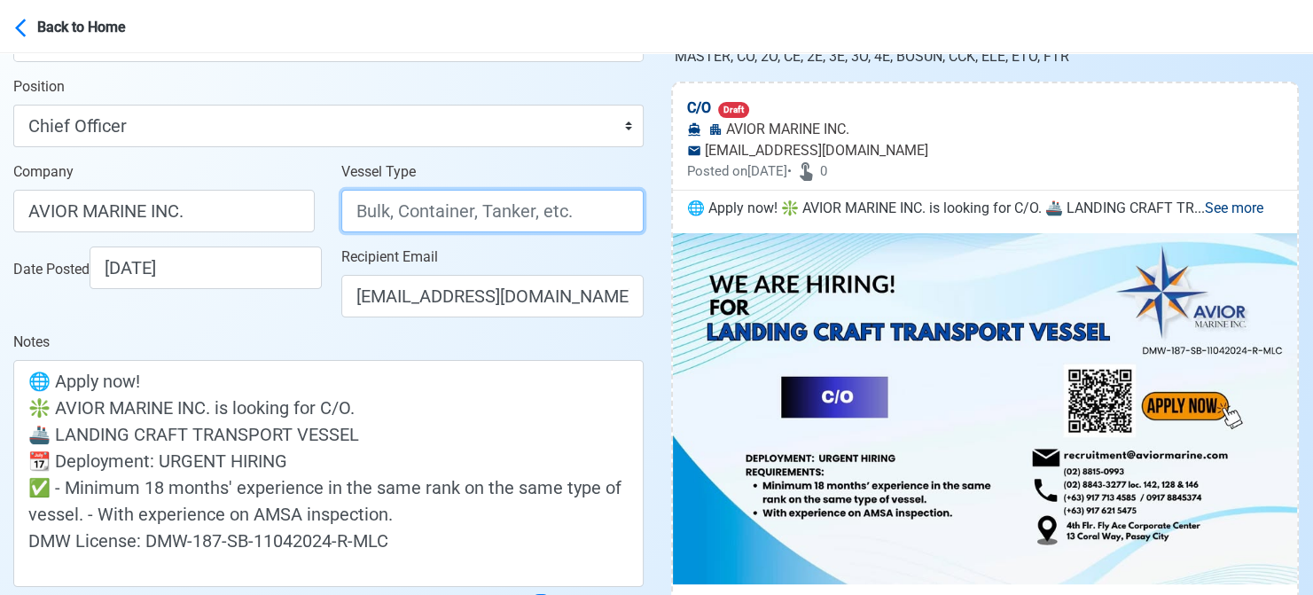
click at [413, 212] on input "Vessel Type" at bounding box center [491, 211] width 301 height 43
paste input "LANDING CRAFT TRANSPORT"
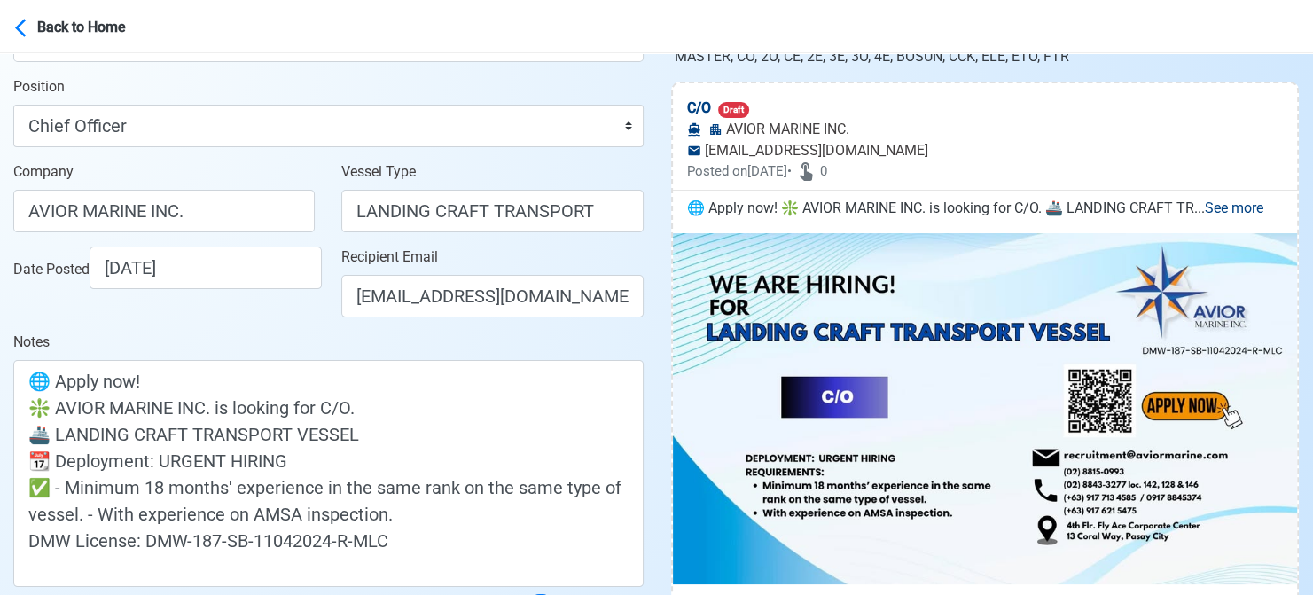
click at [270, 341] on div "Notes 🌐 Apply now! ❇️ AVIOR MARINE INC. is looking for C/O. 🚢 LANDING CRAFT TRA…" at bounding box center [328, 459] width 630 height 255
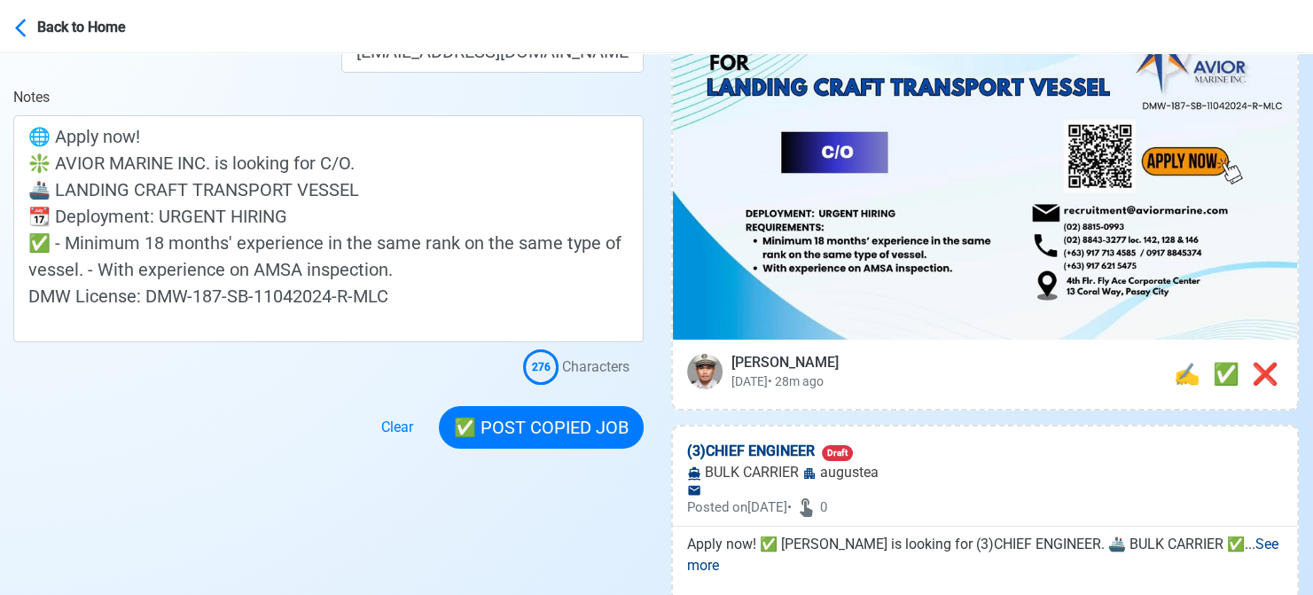
scroll to position [443, 0]
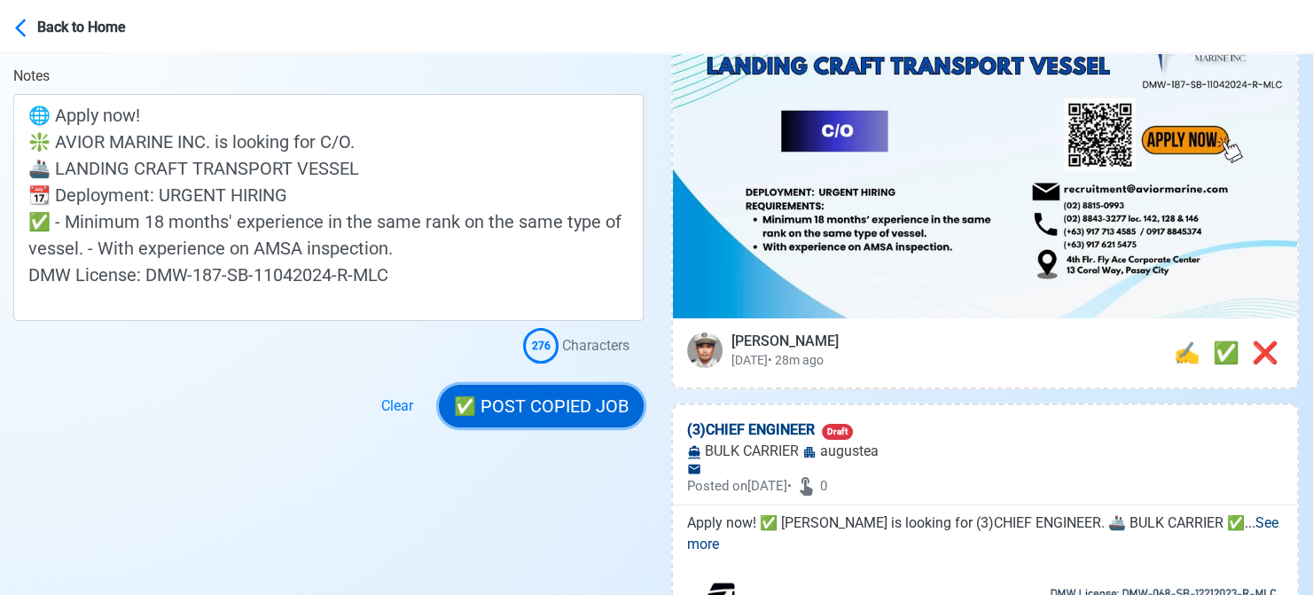
click at [557, 407] on button "✅ POST COPIED JOB" at bounding box center [541, 406] width 205 height 43
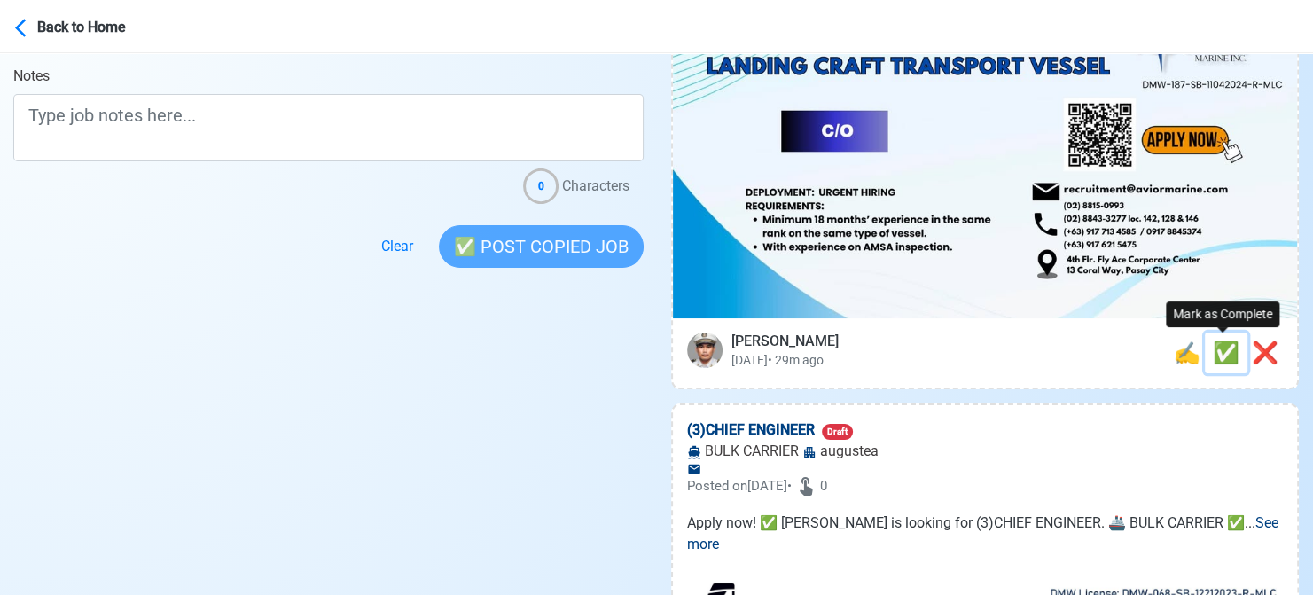
click at [1226, 357] on span "✅" at bounding box center [1226, 352] width 27 height 25
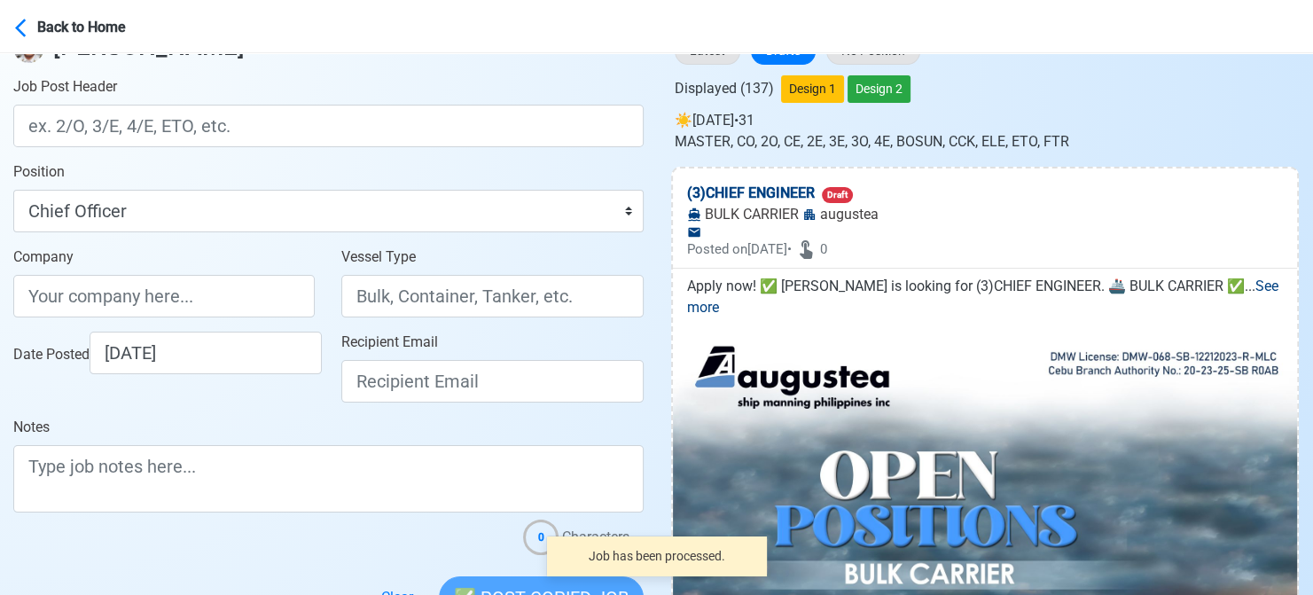
scroll to position [89, 0]
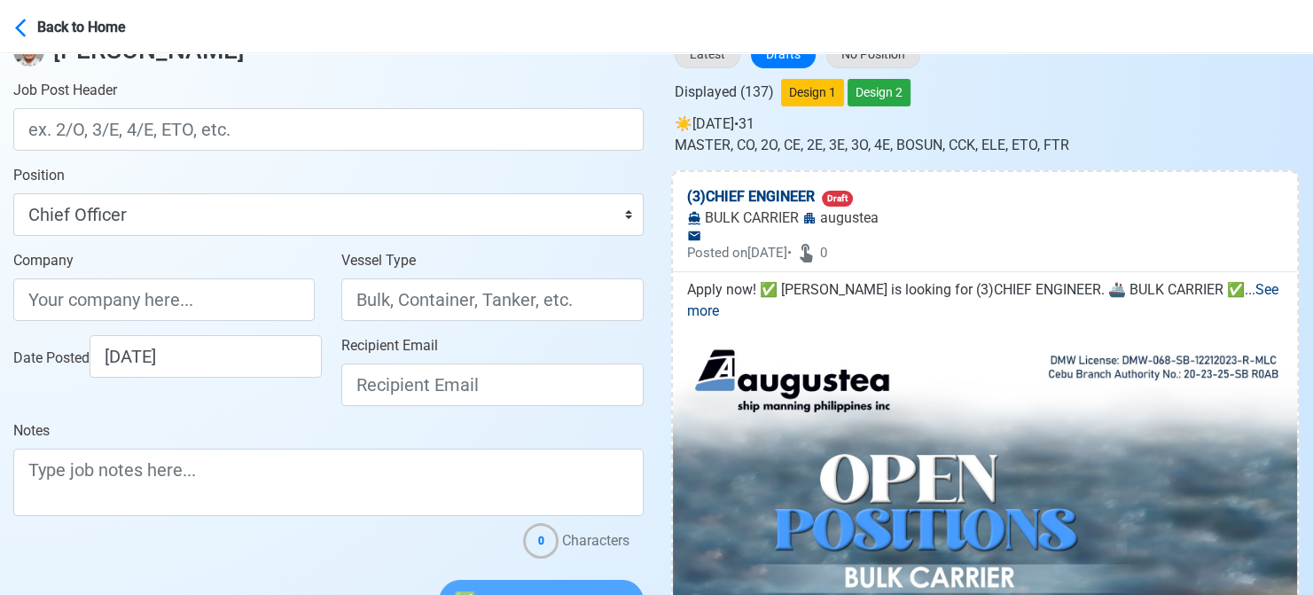
click at [39, 538] on div at bounding box center [328, 544] width 630 height 28
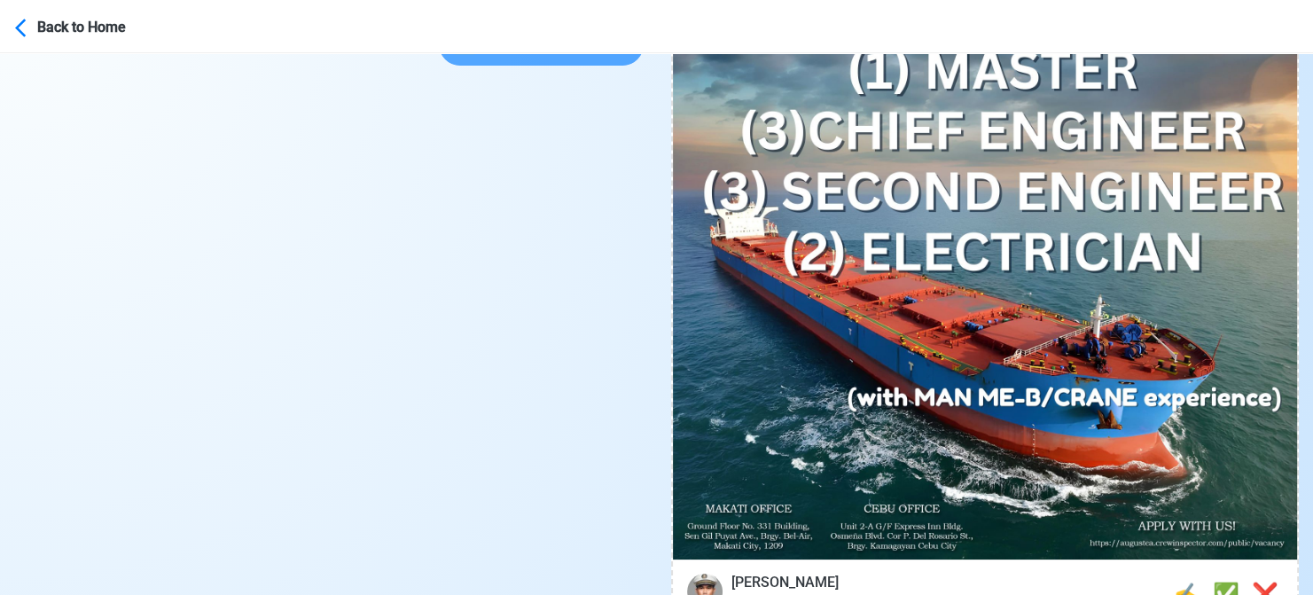
scroll to position [709, 0]
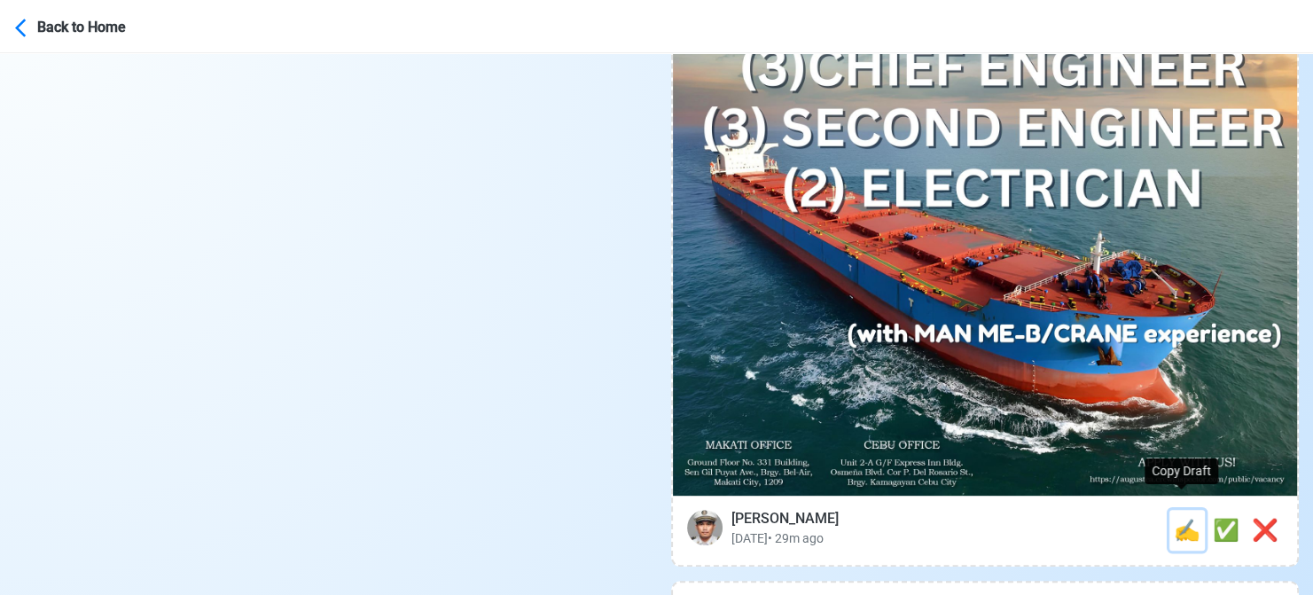
click at [1182, 518] on span "✍️" at bounding box center [1187, 530] width 27 height 25
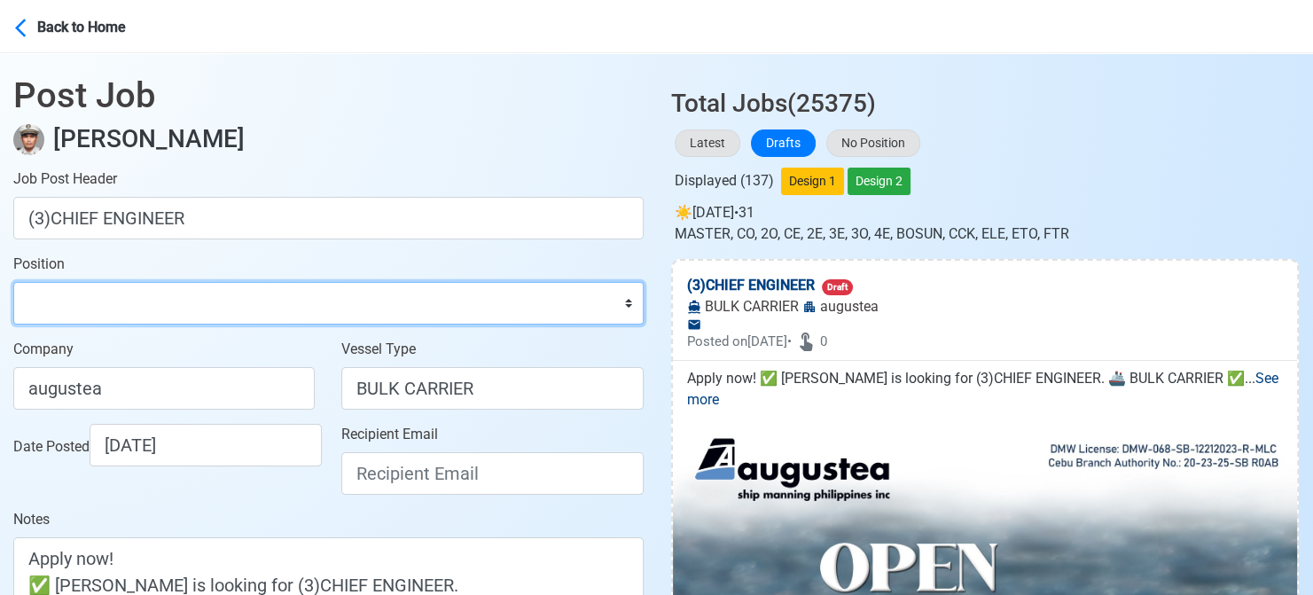
click at [164, 297] on select "Master Chief Officer 2nd Officer 3rd Officer Junior Officer Chief Engineer 2nd …" at bounding box center [328, 303] width 630 height 43
click at [13, 282] on select "Master Chief Officer 2nd Officer 3rd Officer Junior Officer Chief Engineer 2nd …" at bounding box center [328, 303] width 630 height 43
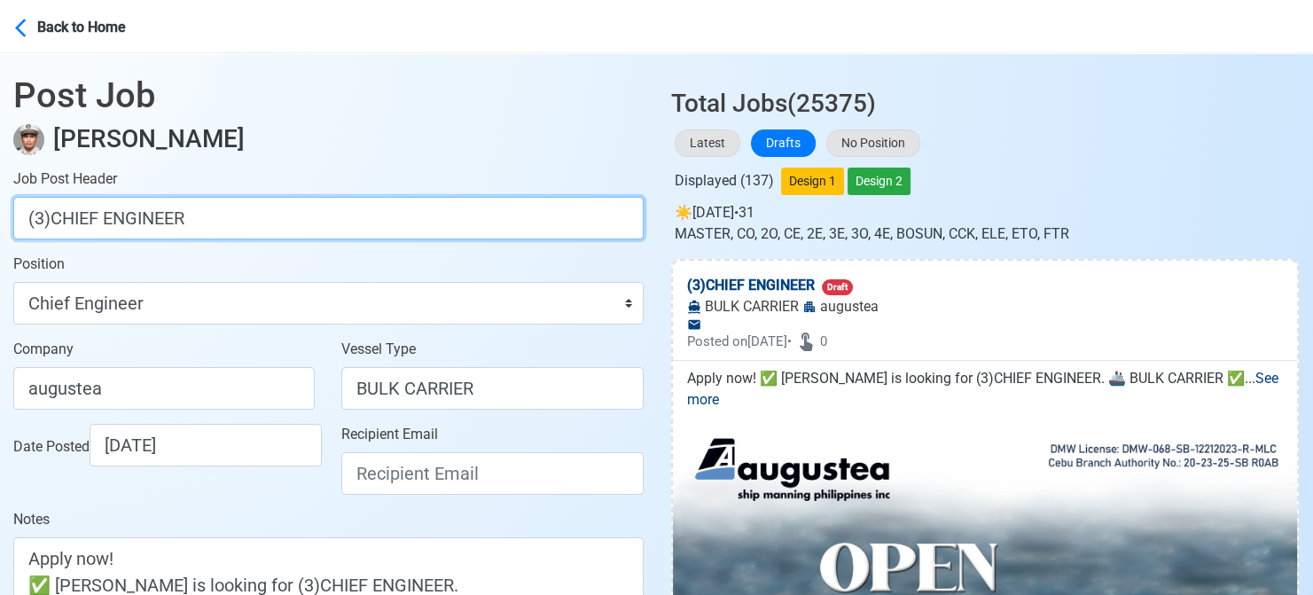
click at [45, 218] on input "(3)CHIEF ENGINEER" at bounding box center [328, 218] width 630 height 43
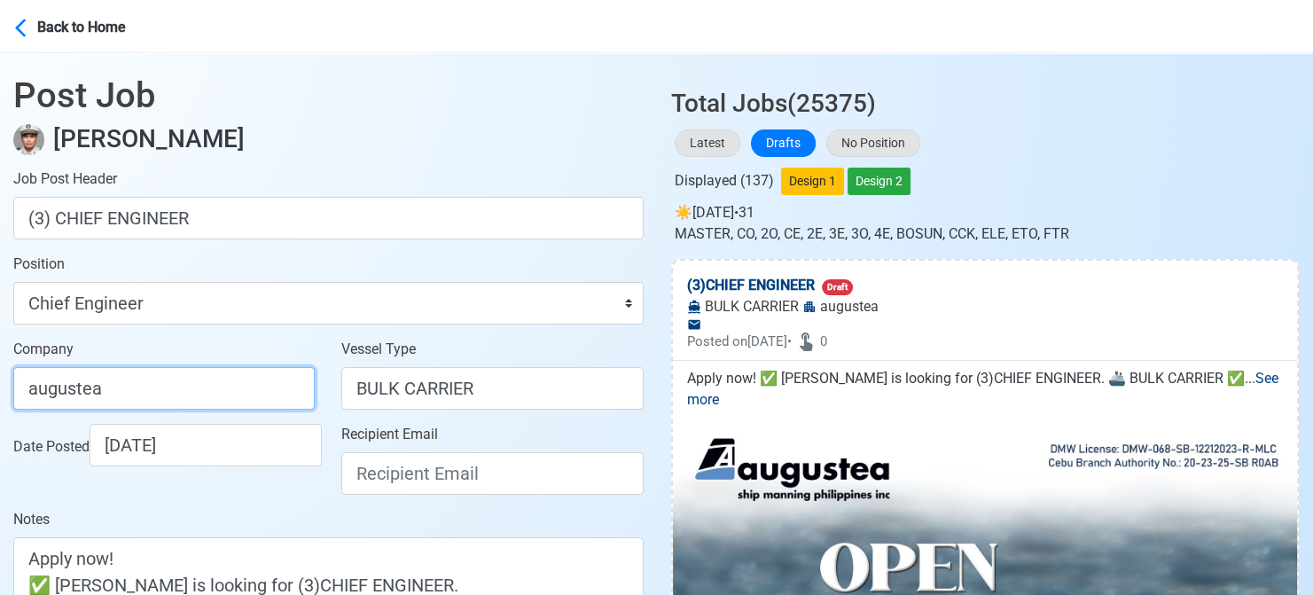
click at [181, 386] on input "augustea" at bounding box center [163, 388] width 301 height 43
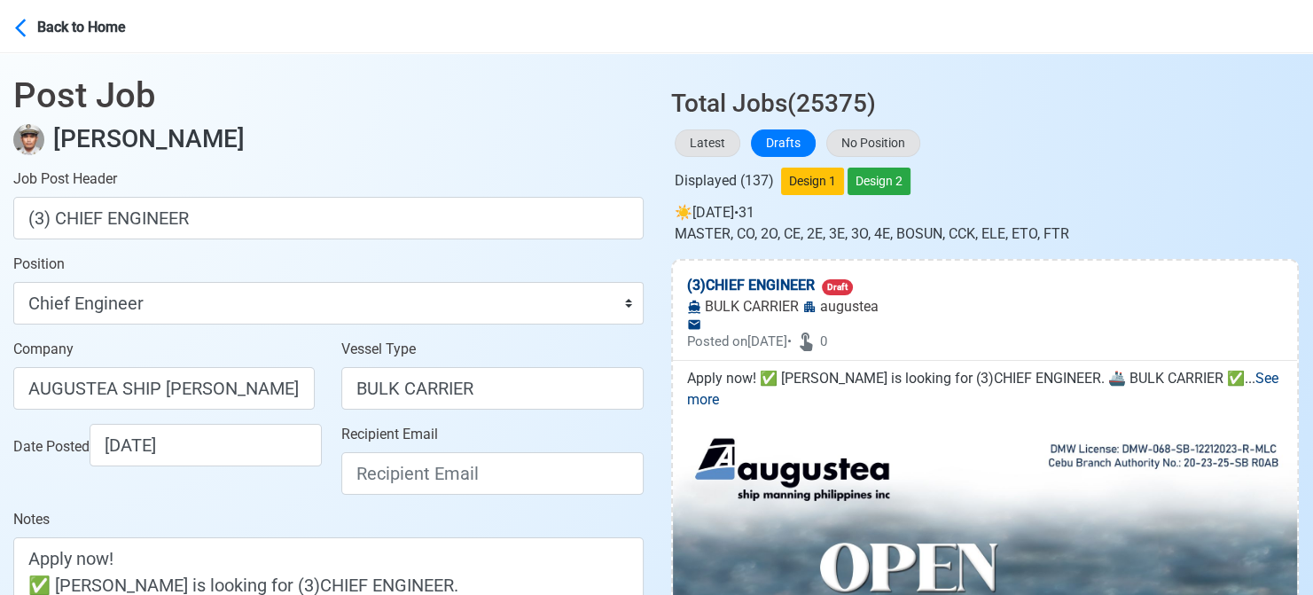
drag, startPoint x: 340, startPoint y: 480, endPoint x: 423, endPoint y: 454, distance: 86.4
click at [348, 480] on div "Recipient Email" at bounding box center [492, 466] width 328 height 85
click at [514, 471] on input "Recipient Email" at bounding box center [491, 473] width 301 height 43
click at [285, 497] on div "Date Posted [DATE]" at bounding box center [164, 466] width 328 height 85
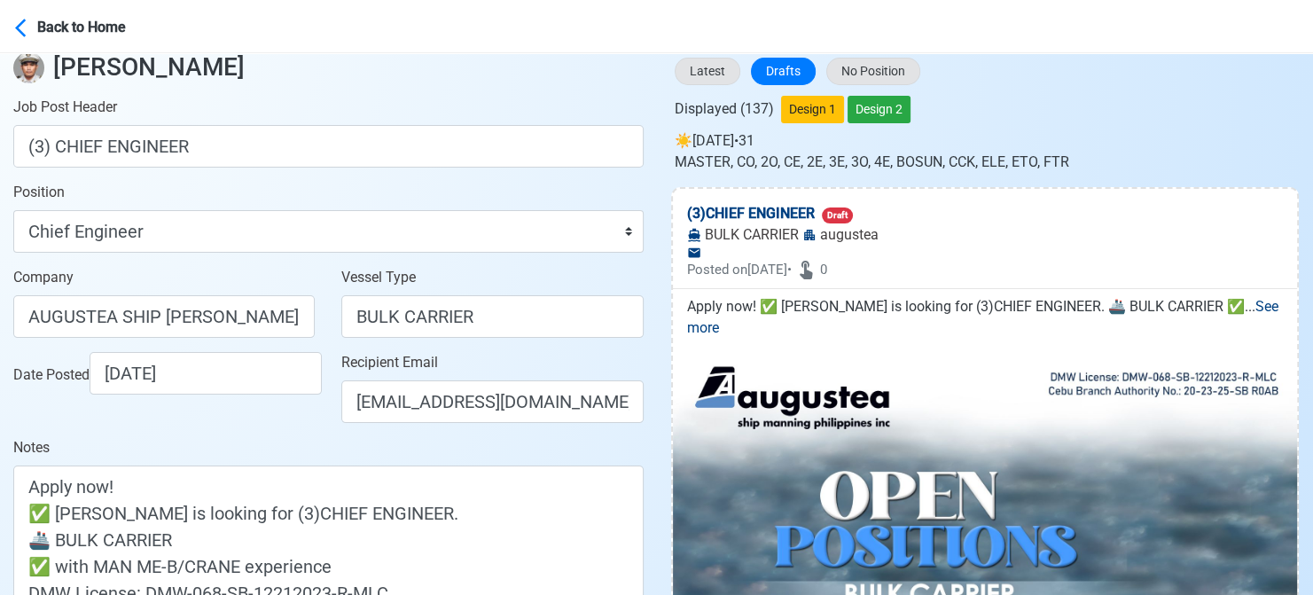
scroll to position [177, 0]
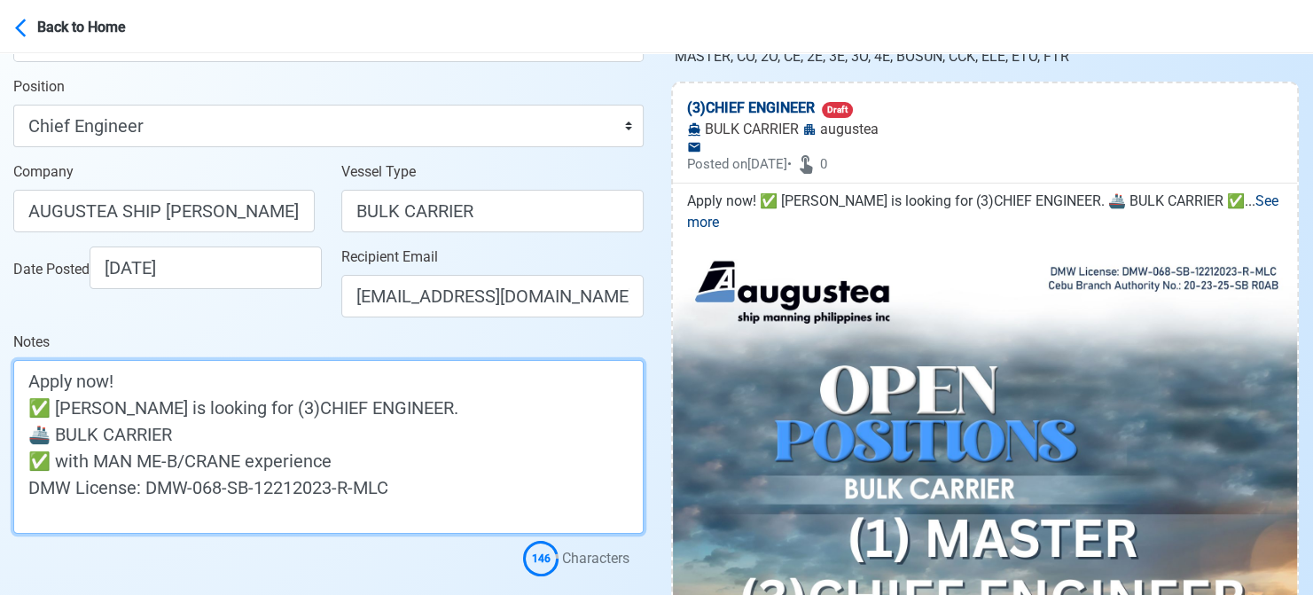
click at [63, 410] on textarea "Apply now! ✅ [PERSON_NAME] is looking for (3)CHIEF ENGINEER. 🚢 BULK CARRIER ✅ w…" at bounding box center [328, 447] width 630 height 174
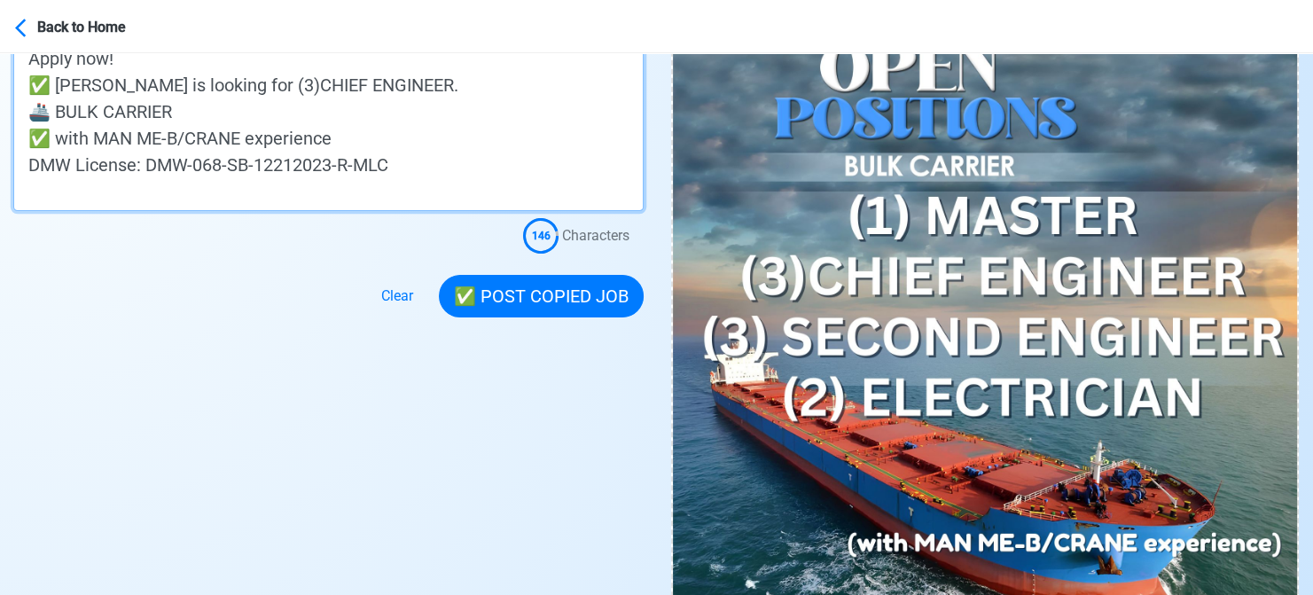
scroll to position [532, 0]
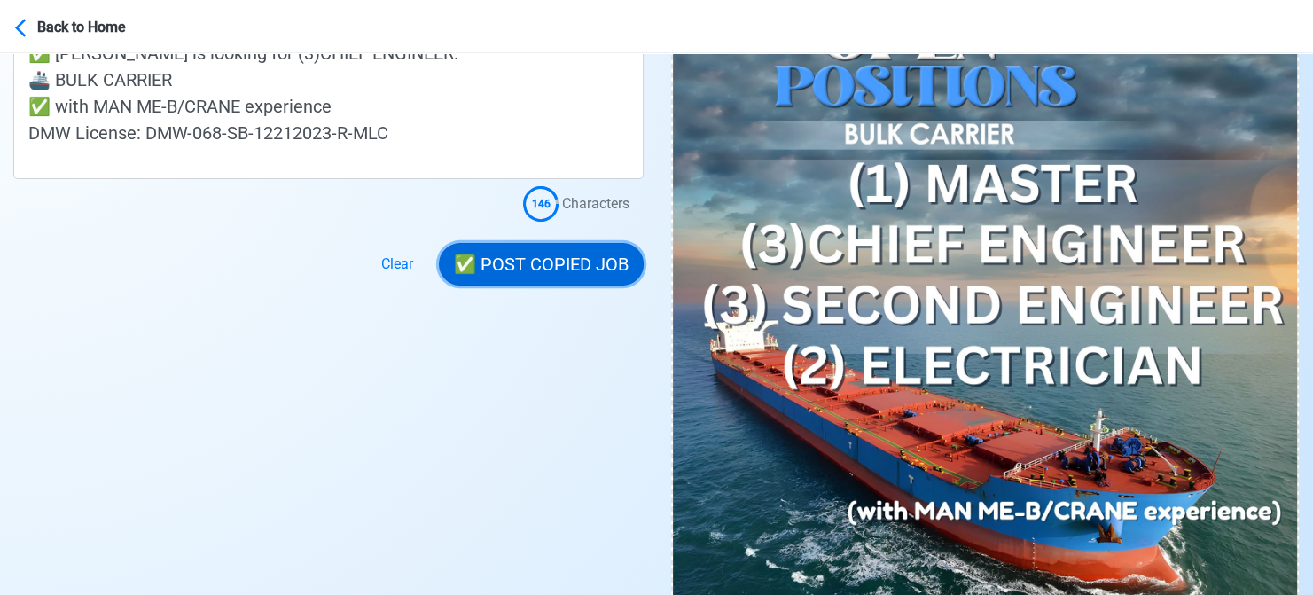
click at [556, 254] on button "✅ POST COPIED JOB" at bounding box center [541, 264] width 205 height 43
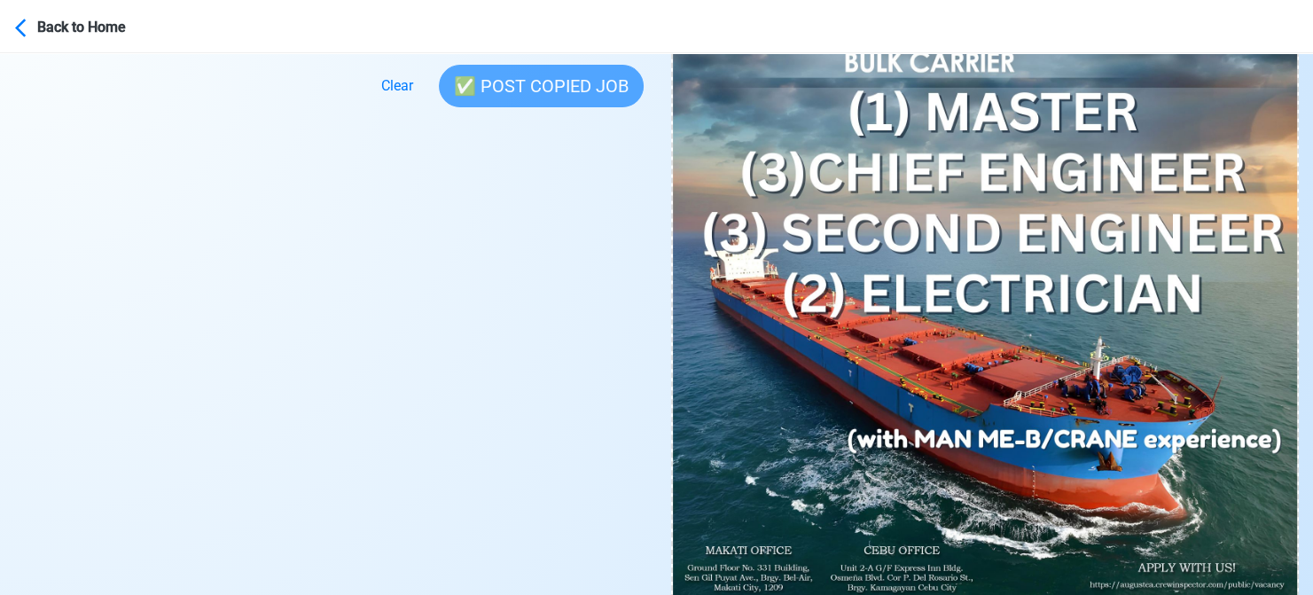
scroll to position [798, 0]
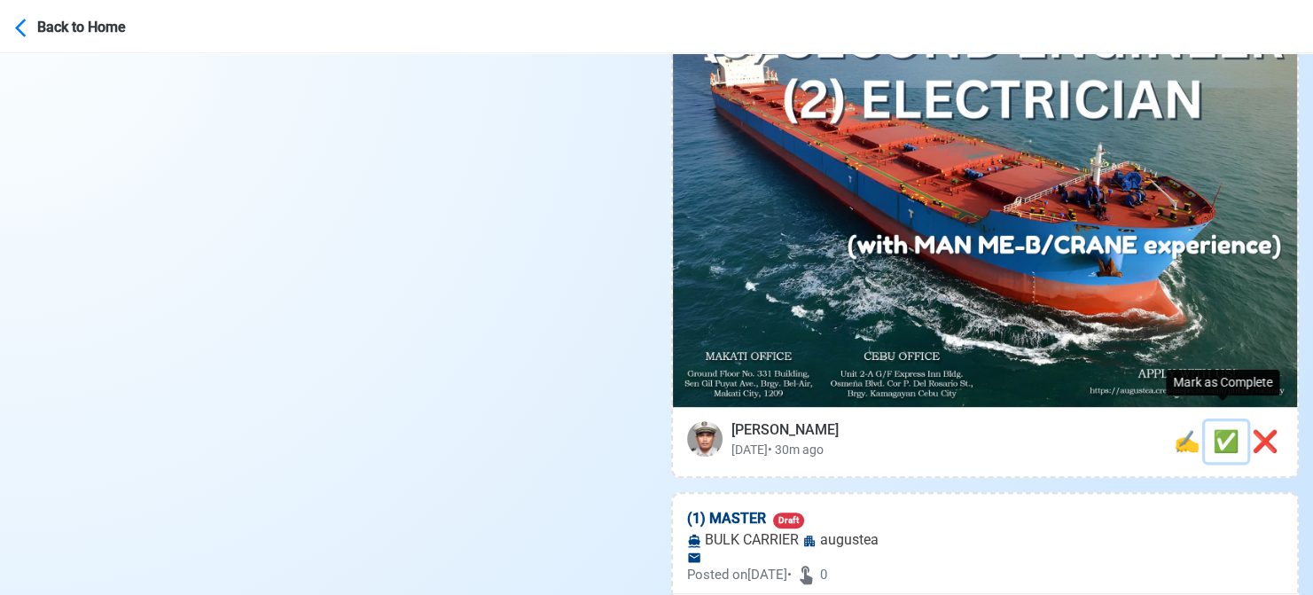
click at [1218, 429] on span "✅" at bounding box center [1226, 441] width 27 height 25
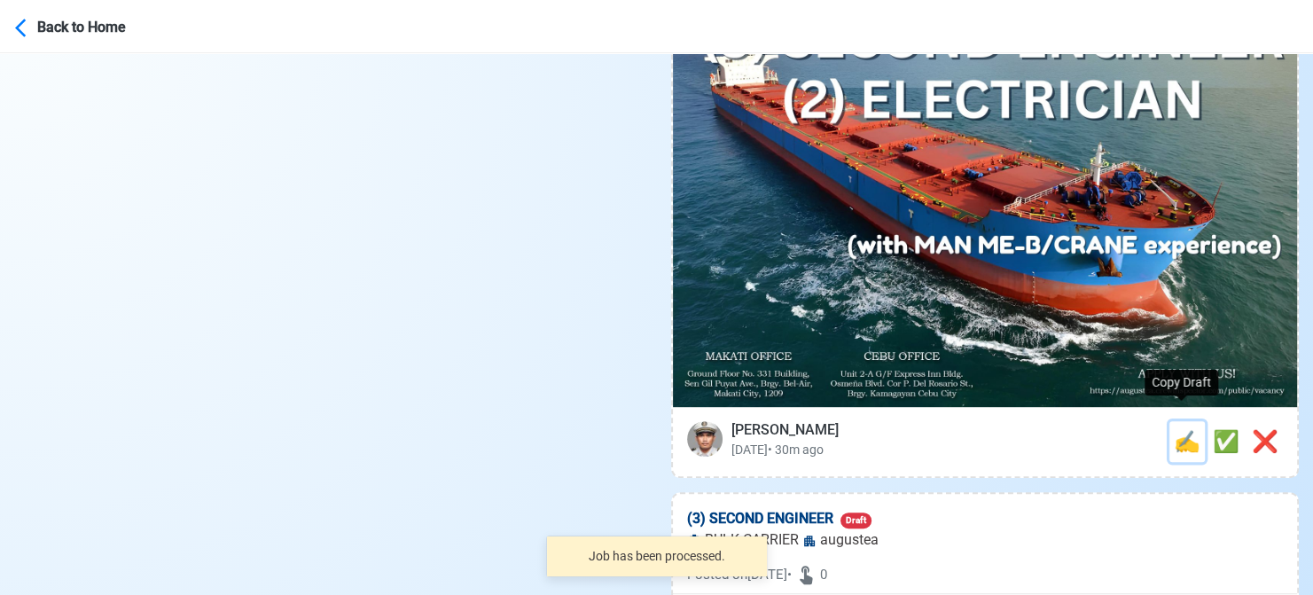
click at [1180, 429] on span "✍️" at bounding box center [1187, 441] width 27 height 25
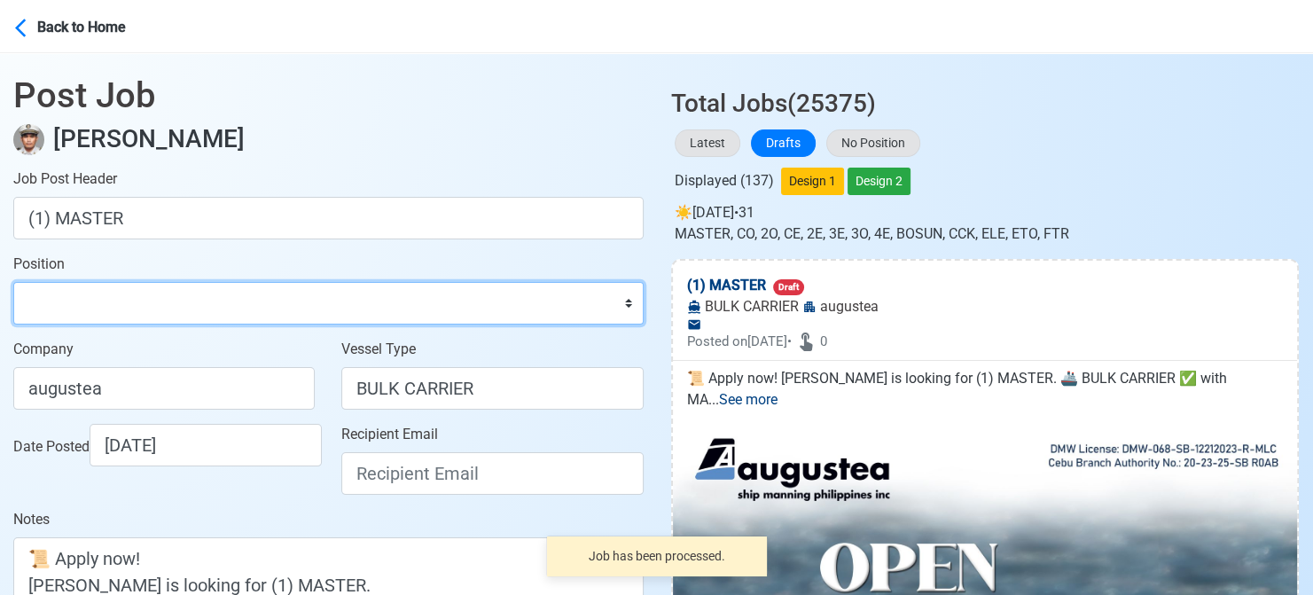
click at [152, 300] on select "Master Chief Officer 2nd Officer 3rd Officer Junior Officer Chief Engineer 2nd …" at bounding box center [328, 303] width 630 height 43
click at [13, 282] on select "Master Chief Officer 2nd Officer 3rd Officer Junior Officer Chief Engineer 2nd …" at bounding box center [328, 303] width 630 height 43
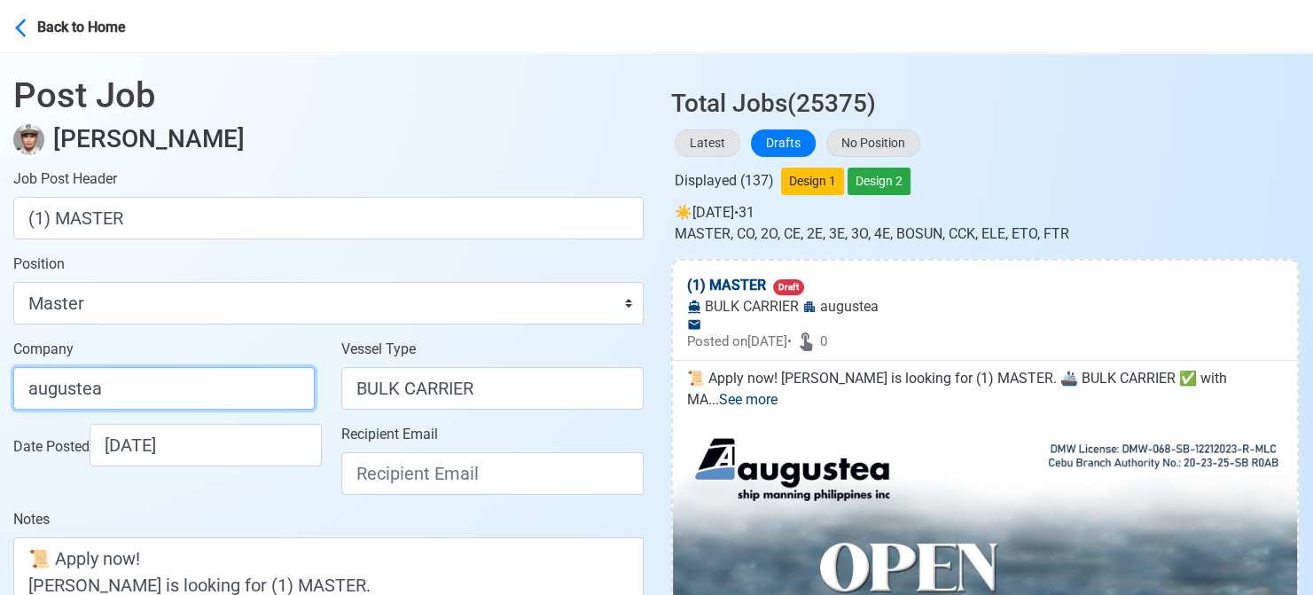
click at [168, 374] on input "augustea" at bounding box center [163, 388] width 301 height 43
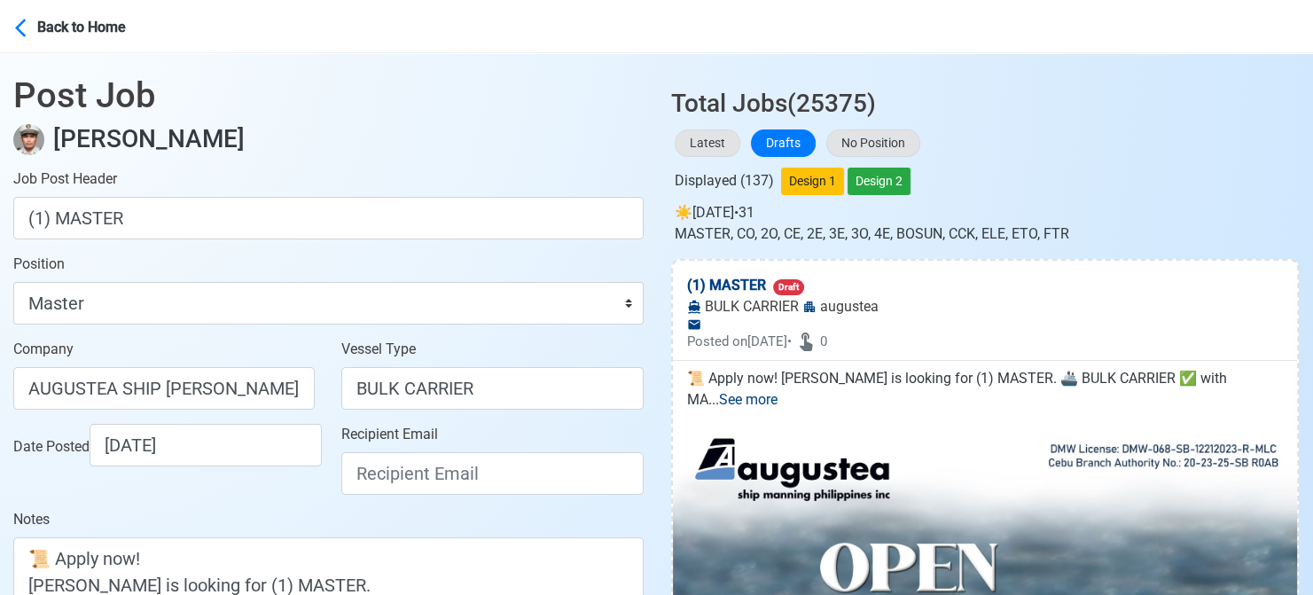
click at [413, 496] on div "Recipient Email" at bounding box center [492, 466] width 328 height 85
click at [417, 476] on input "Recipient Email" at bounding box center [491, 473] width 301 height 43
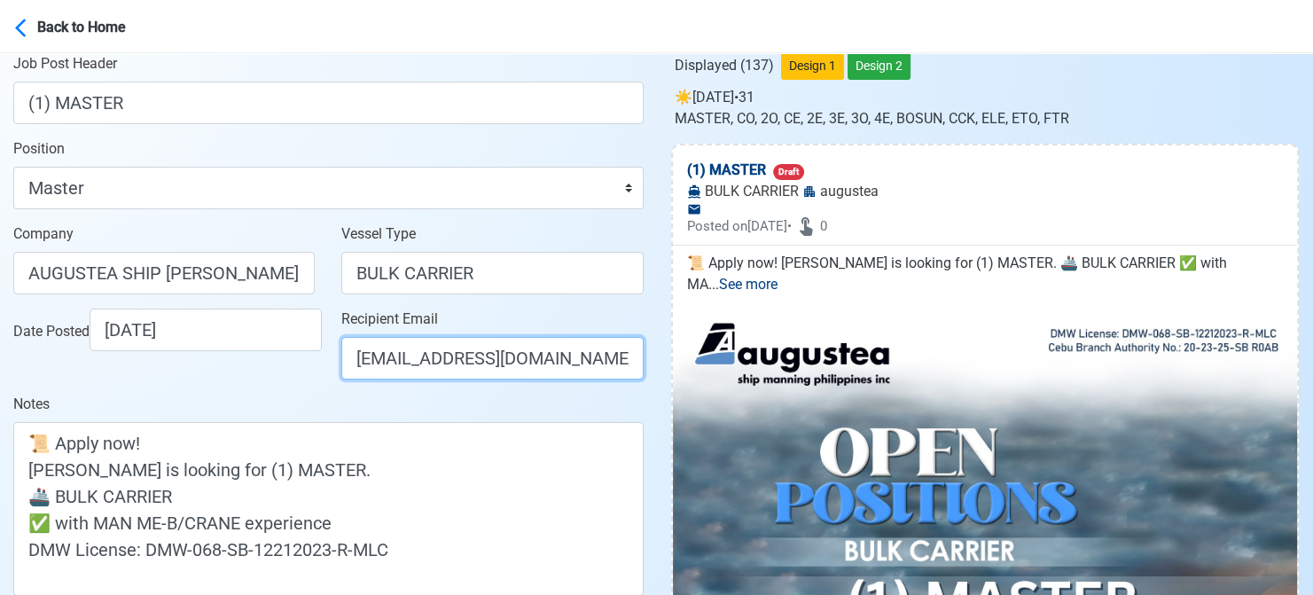
scroll to position [177, 0]
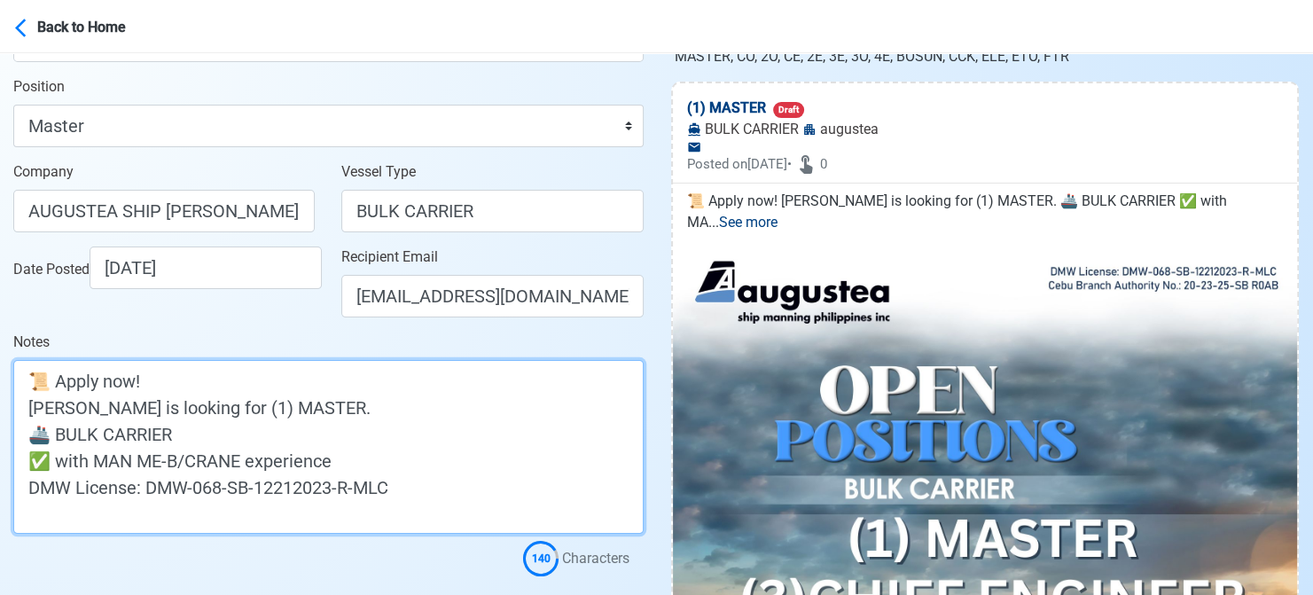
drag, startPoint x: 35, startPoint y: 409, endPoint x: 22, endPoint y: 409, distance: 12.4
click at [22, 409] on textarea "📜 Apply now! [PERSON_NAME] is looking for (1) MASTER. 🚢 BULK CARRIER ✅ with MAN…" at bounding box center [328, 447] width 630 height 174
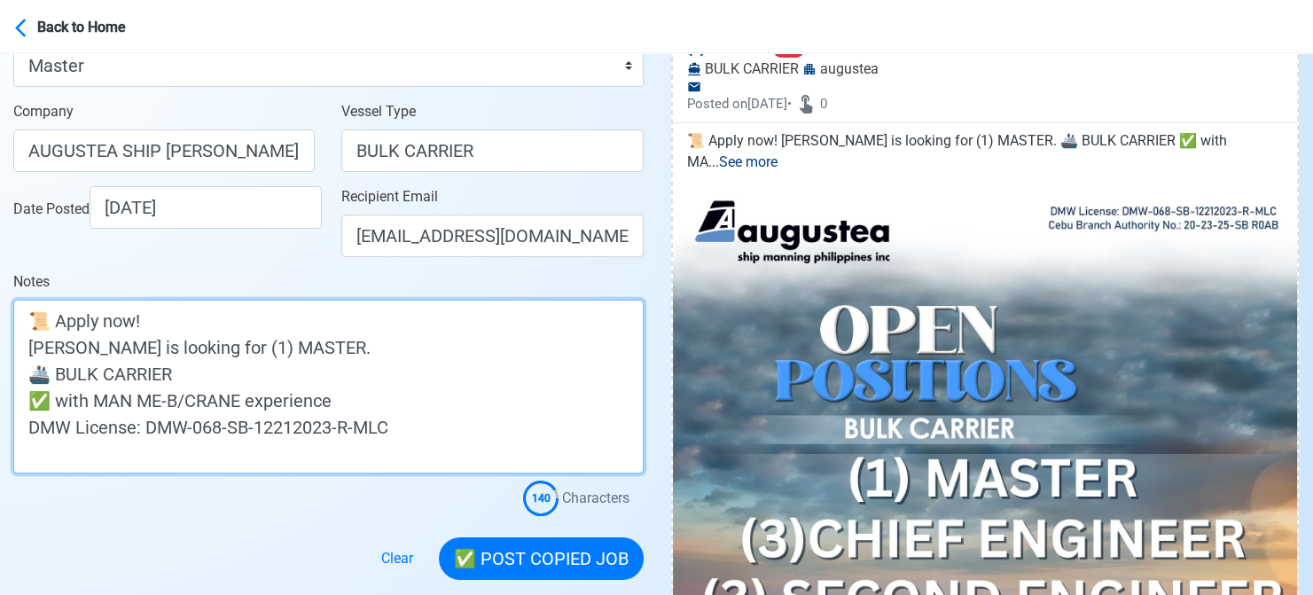
scroll to position [443, 0]
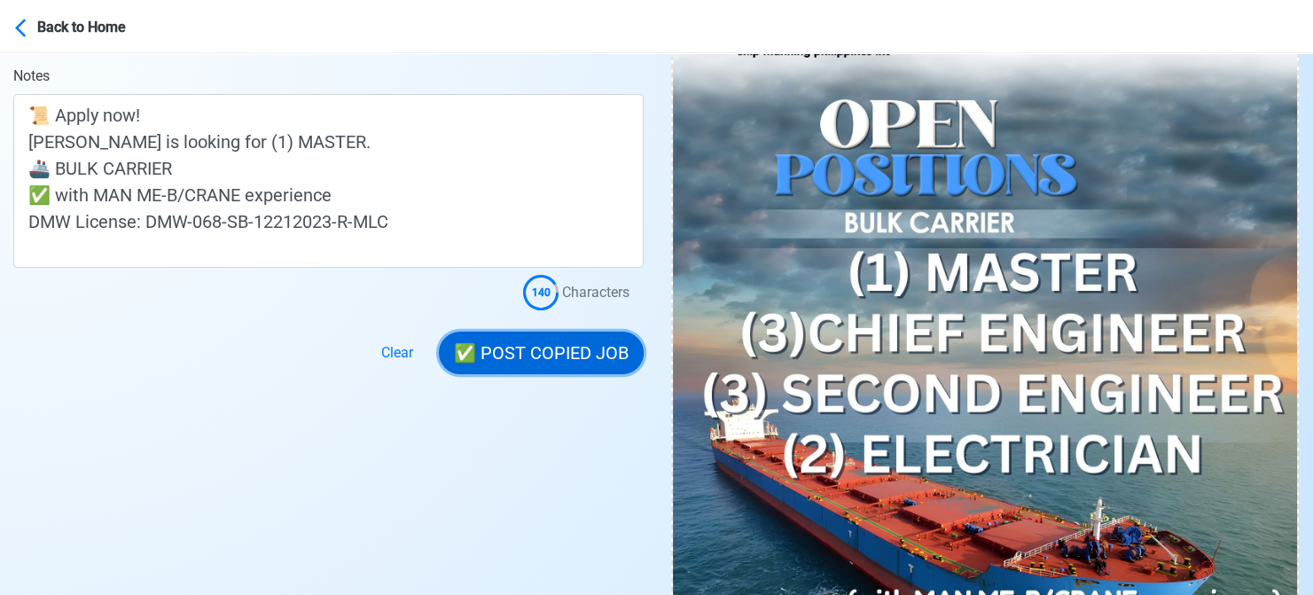
click at [581, 351] on button "✅ POST COPIED JOB" at bounding box center [541, 353] width 205 height 43
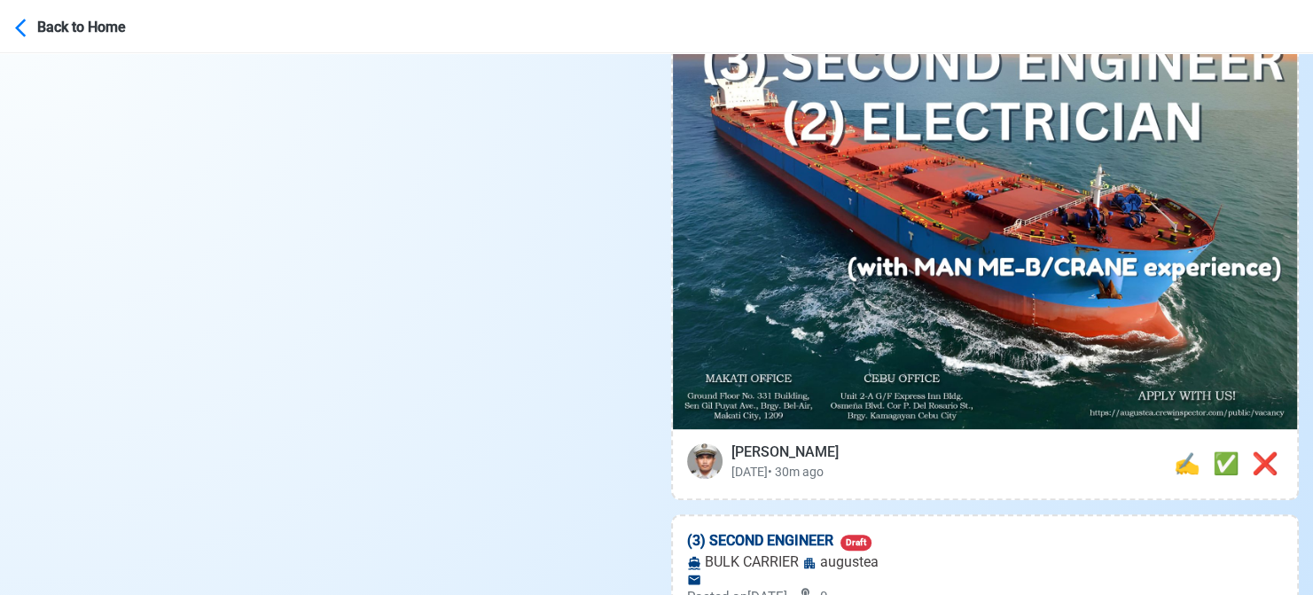
scroll to position [886, 0]
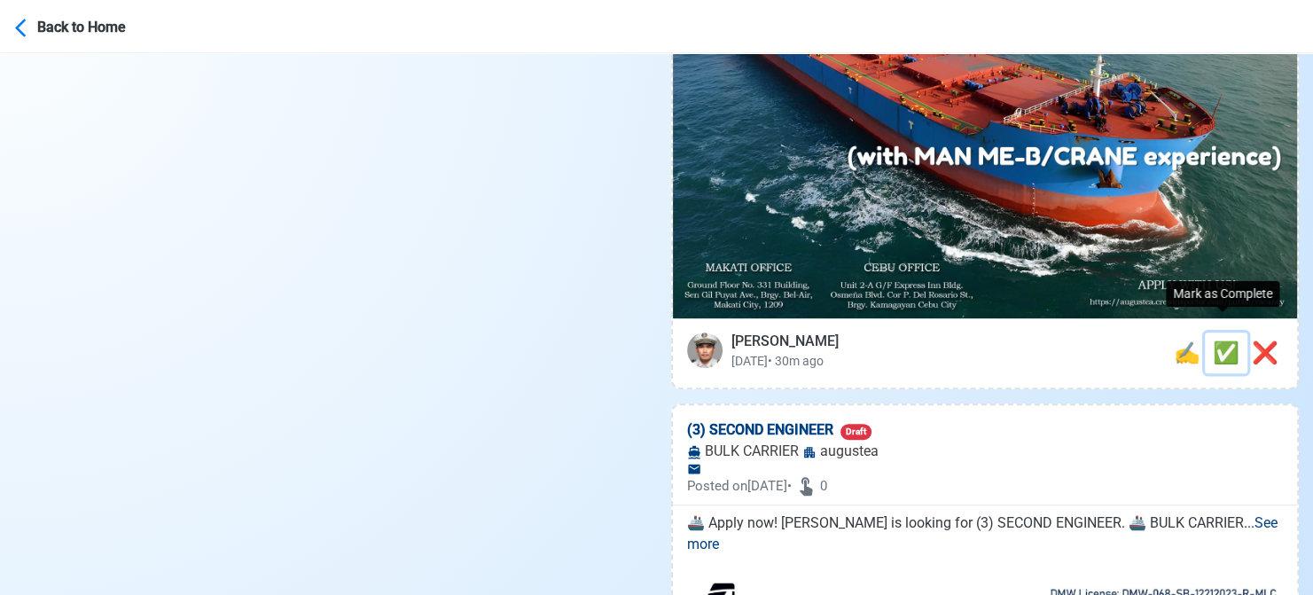
click at [1216, 340] on span "✅" at bounding box center [1226, 352] width 27 height 25
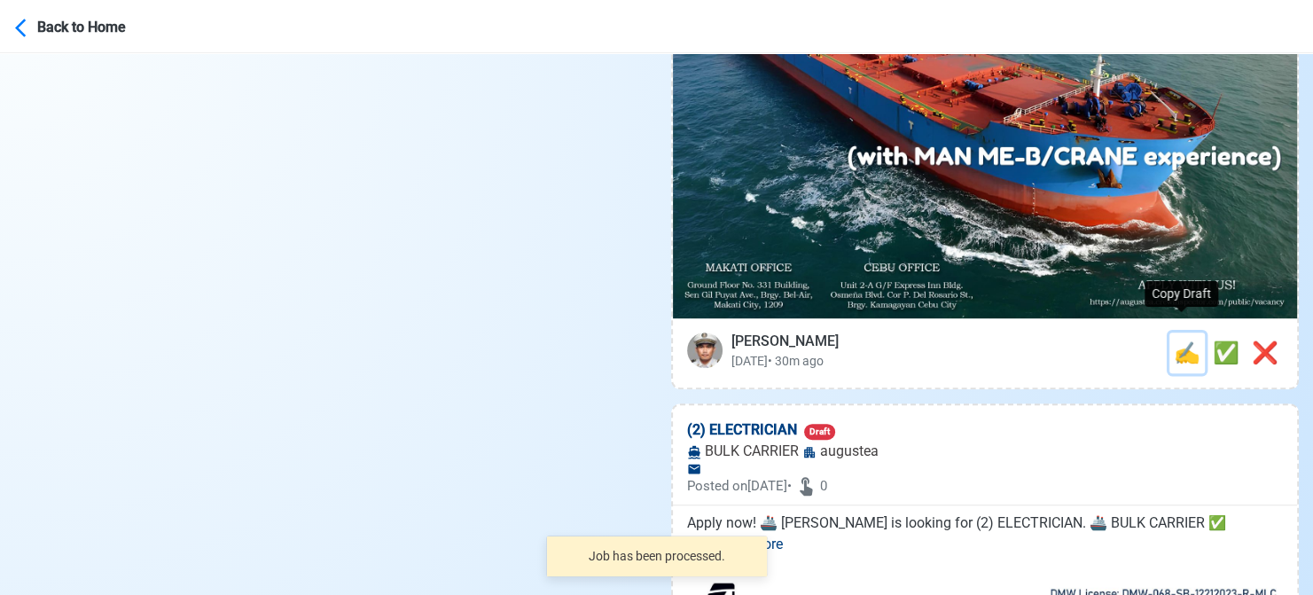
click at [1184, 340] on span "✍️" at bounding box center [1187, 352] width 27 height 25
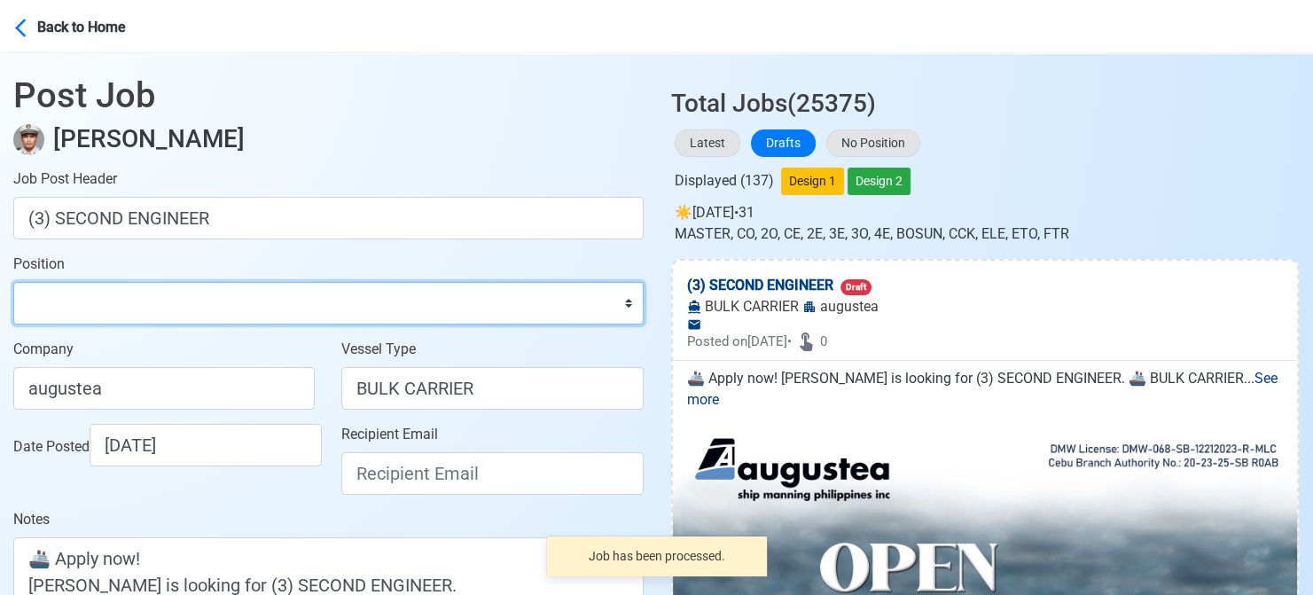
click at [147, 289] on select "Master Chief Officer 2nd Officer 3rd Officer Junior Officer Chief Engineer 2nd …" at bounding box center [328, 303] width 630 height 43
click at [13, 282] on select "Master Chief Officer 2nd Officer 3rd Officer Junior Officer Chief Engineer 2nd …" at bounding box center [328, 303] width 630 height 43
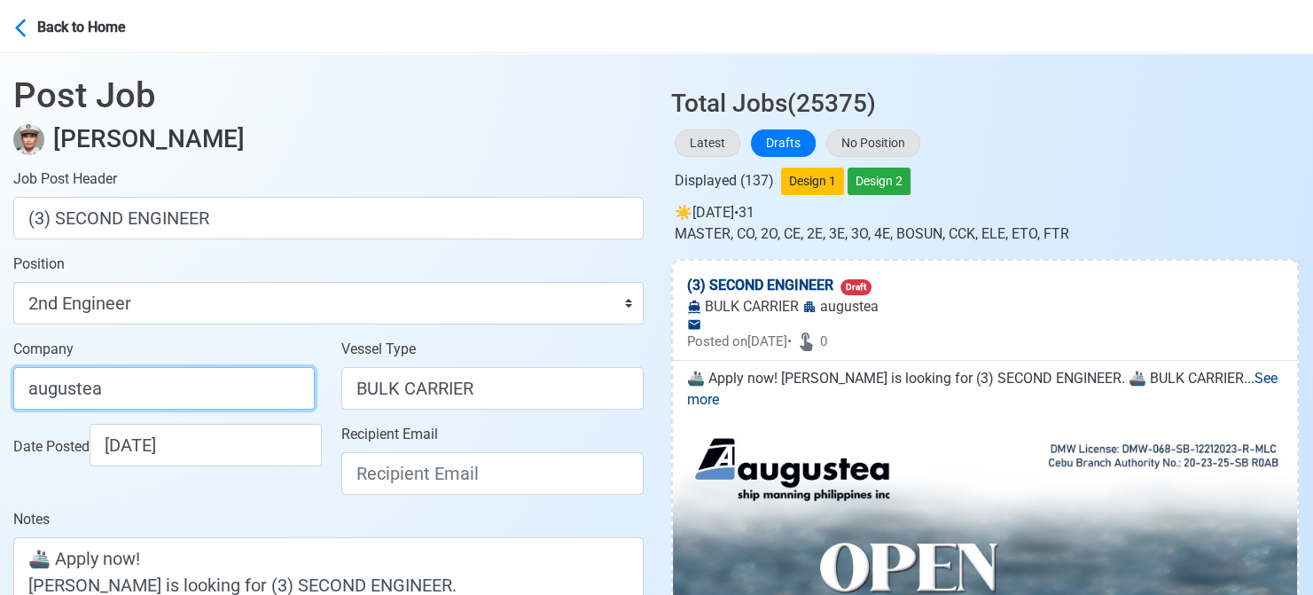
click at [202, 391] on input "augustea" at bounding box center [163, 388] width 301 height 43
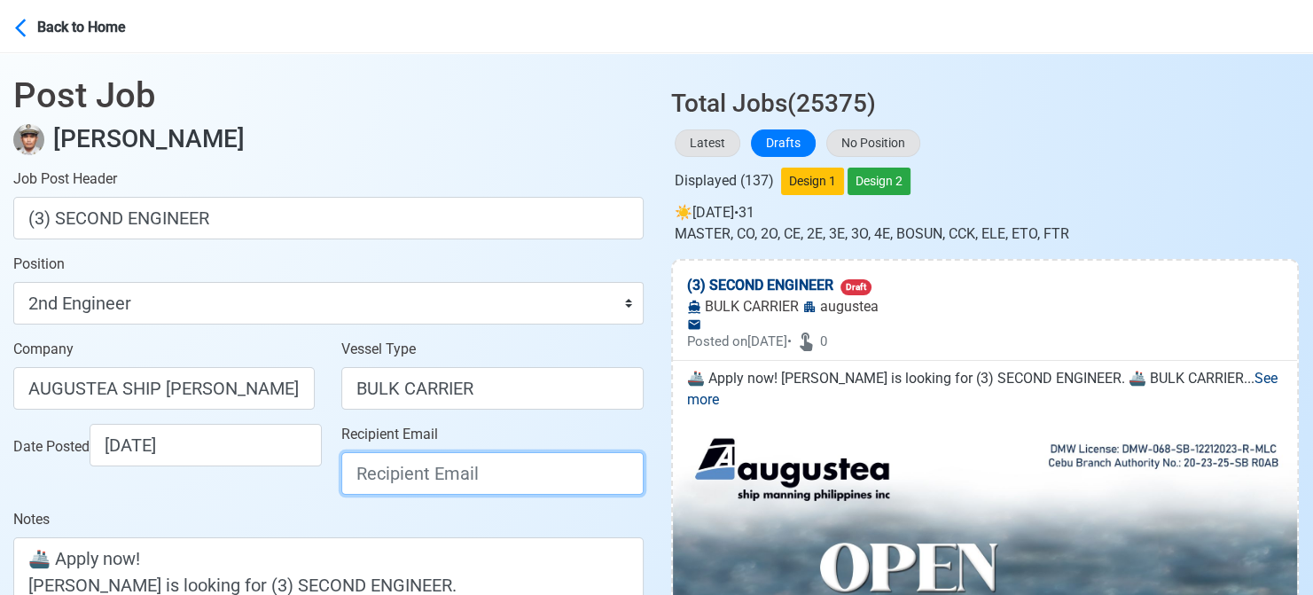
click at [410, 475] on input "Recipient Email" at bounding box center [491, 473] width 301 height 43
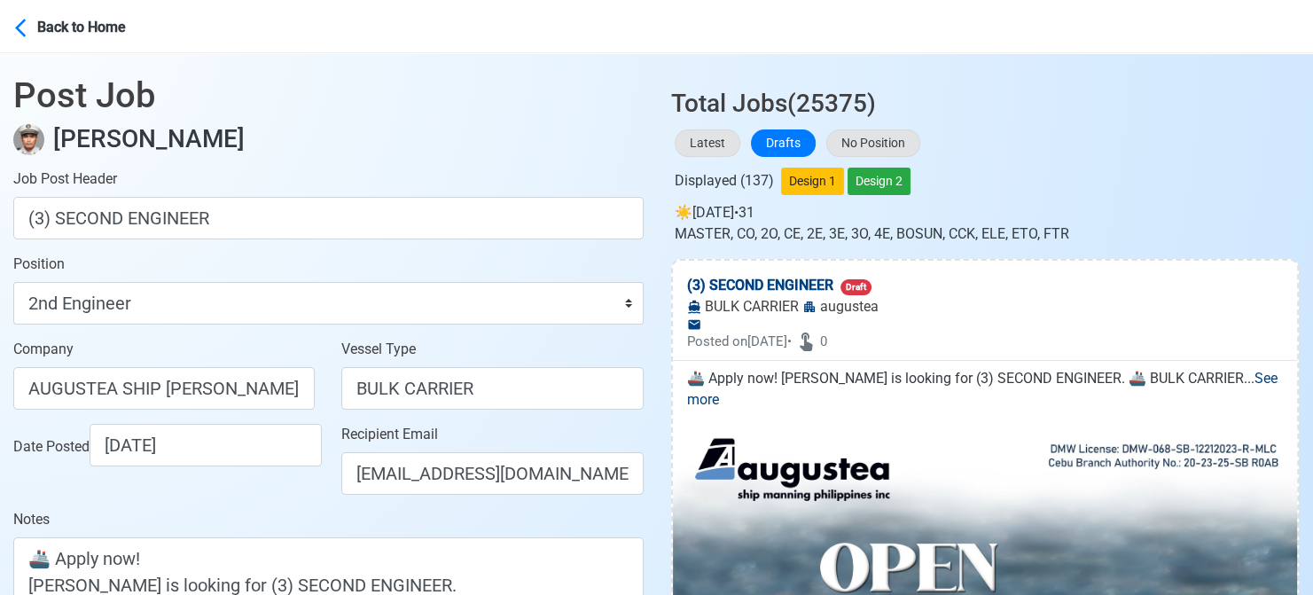
click at [269, 466] on div "Date Posted [DATE]" at bounding box center [168, 445] width 311 height 43
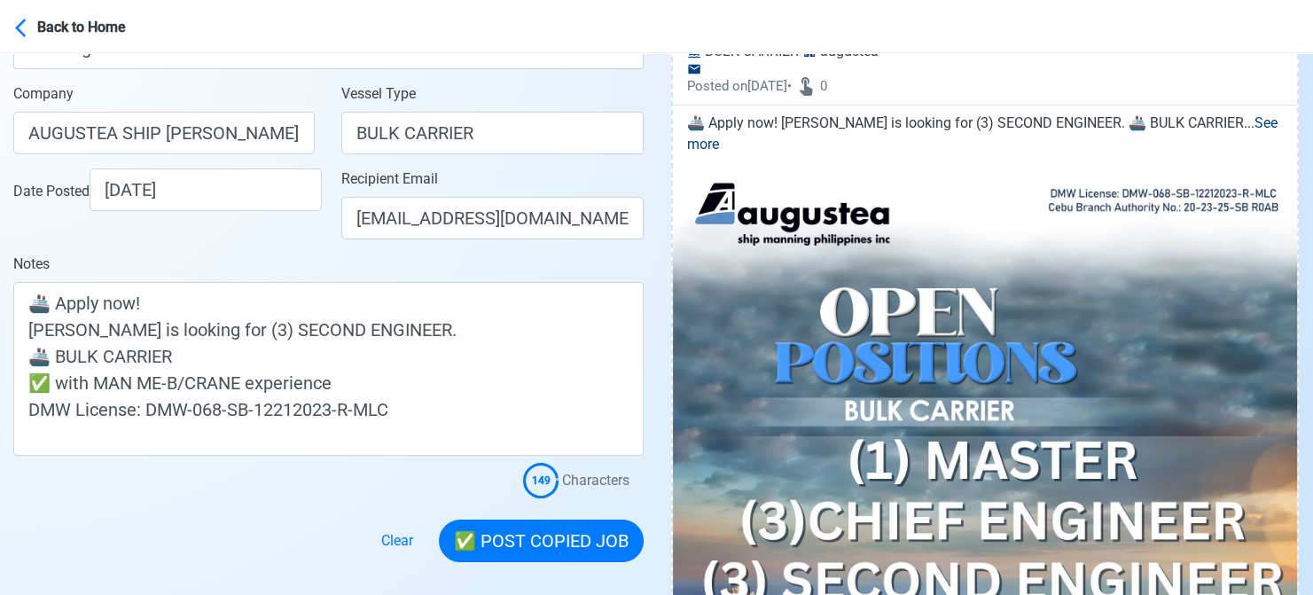
scroll to position [266, 0]
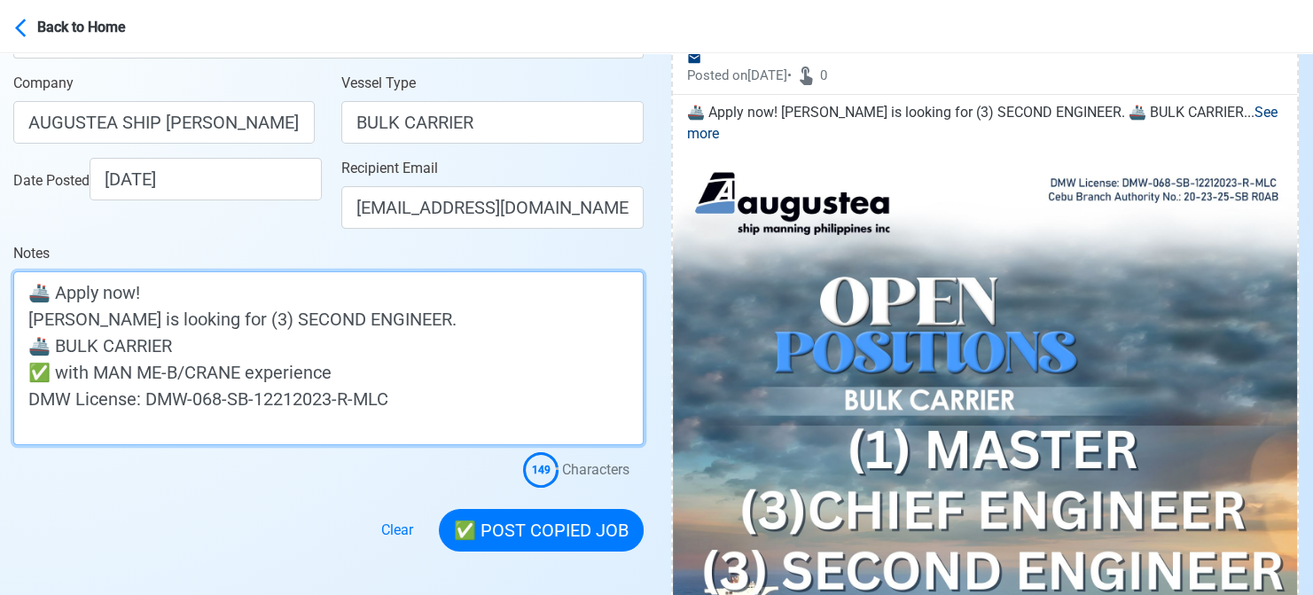
drag, startPoint x: 35, startPoint y: 317, endPoint x: -11, endPoint y: 318, distance: 45.2
click at [0, 318] on html "Back to Home Post Job [PERSON_NAME] Job Post Header (3) SECOND ENGINEER Positio…" at bounding box center [656, 31] width 1313 height 595
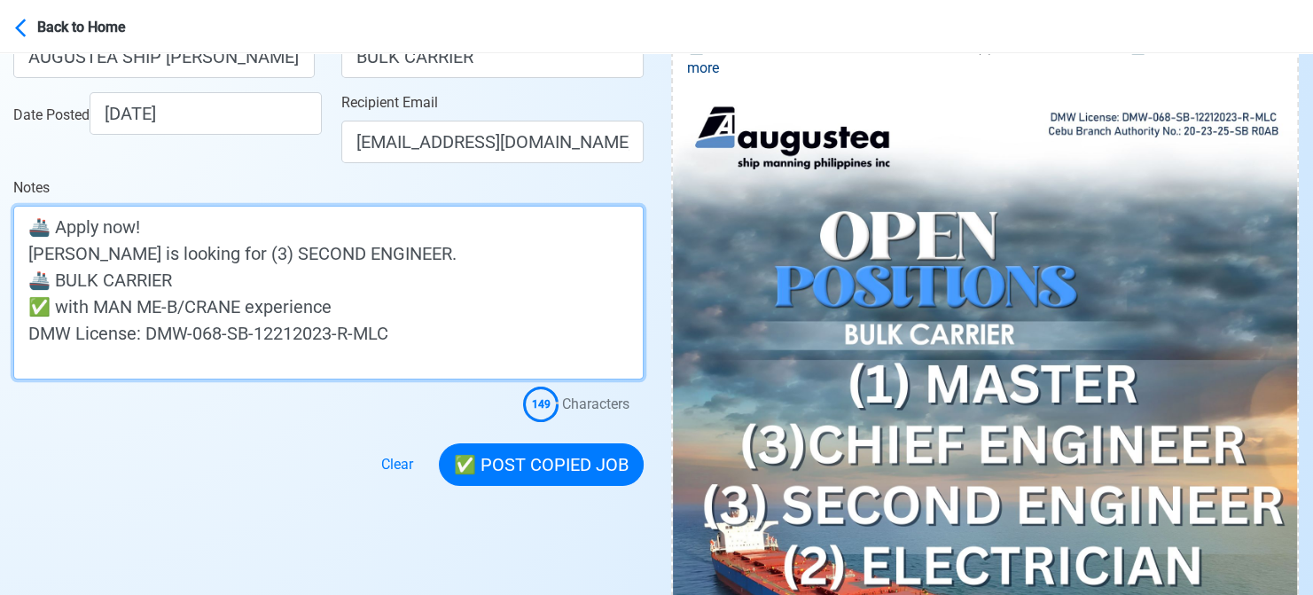
scroll to position [443, 0]
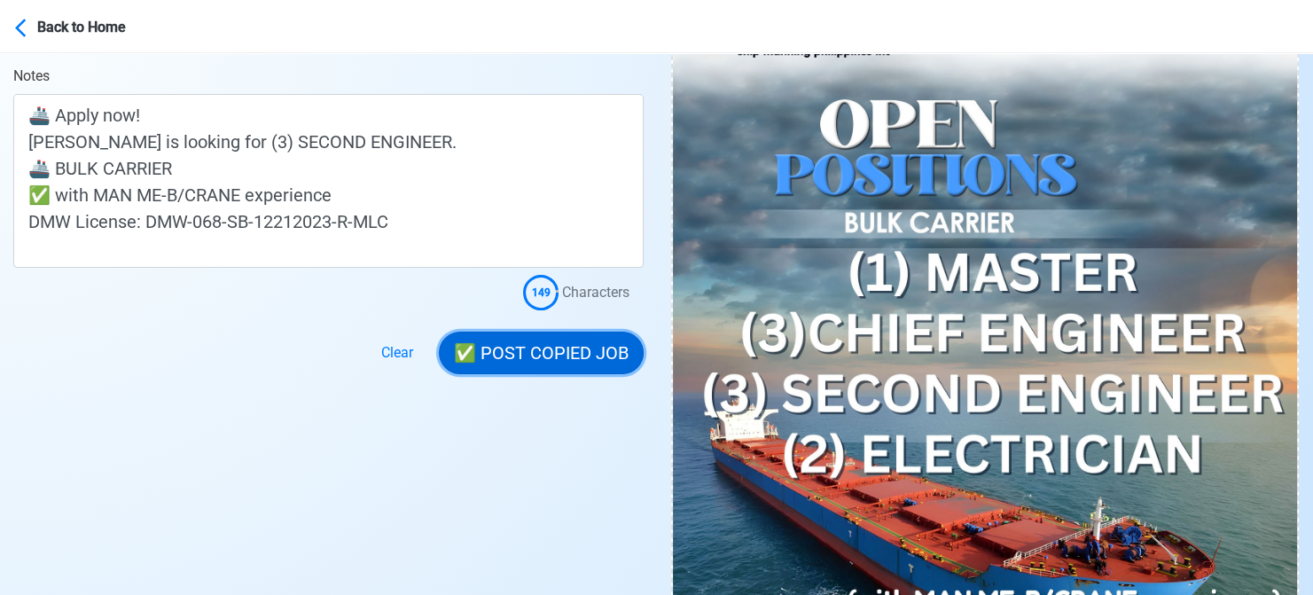
click at [512, 343] on button "✅ POST COPIED JOB" at bounding box center [541, 353] width 205 height 43
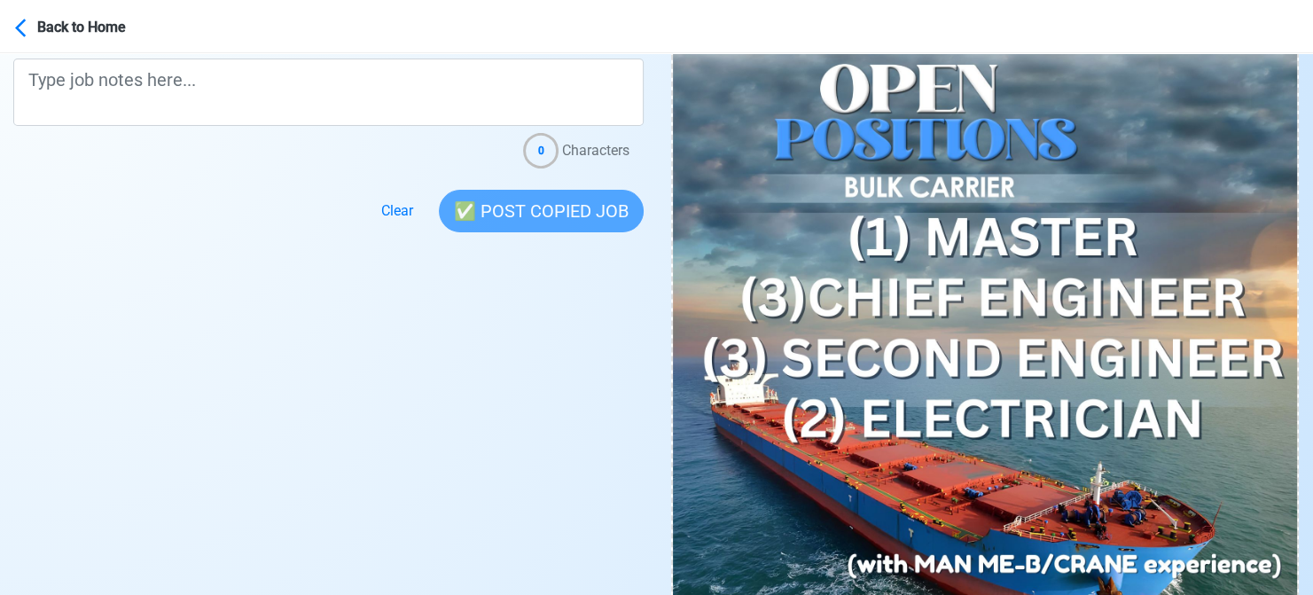
scroll to position [709, 0]
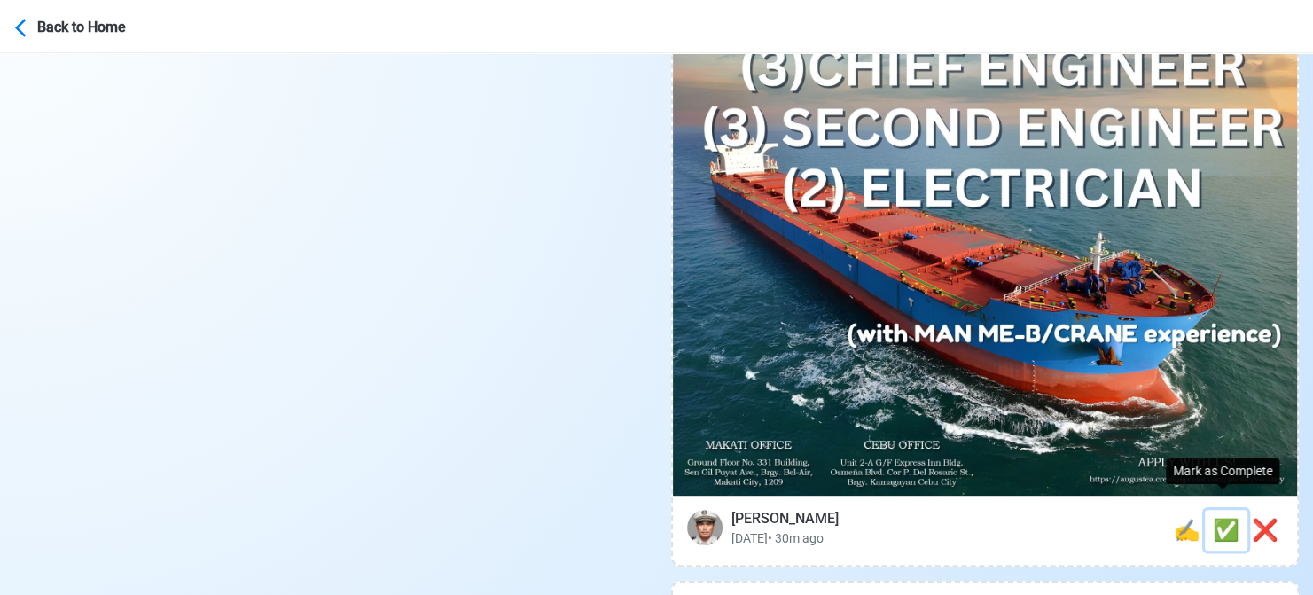
click at [1221, 518] on span "✅" at bounding box center [1226, 530] width 27 height 25
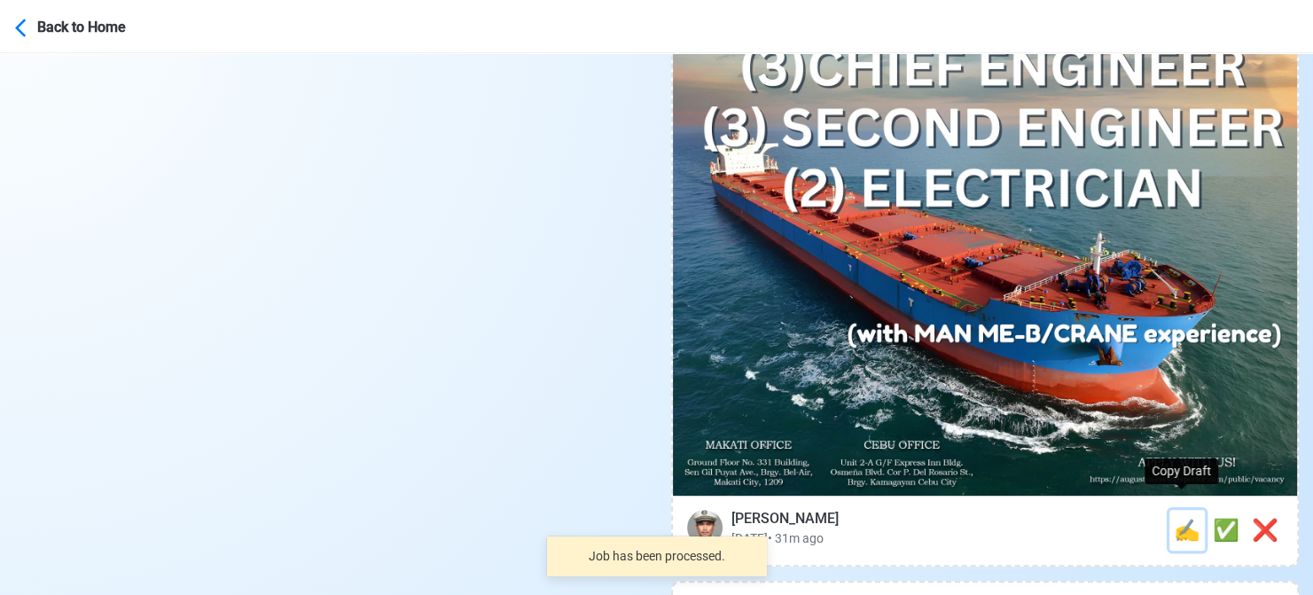
click at [1182, 518] on span "✍️" at bounding box center [1187, 530] width 27 height 25
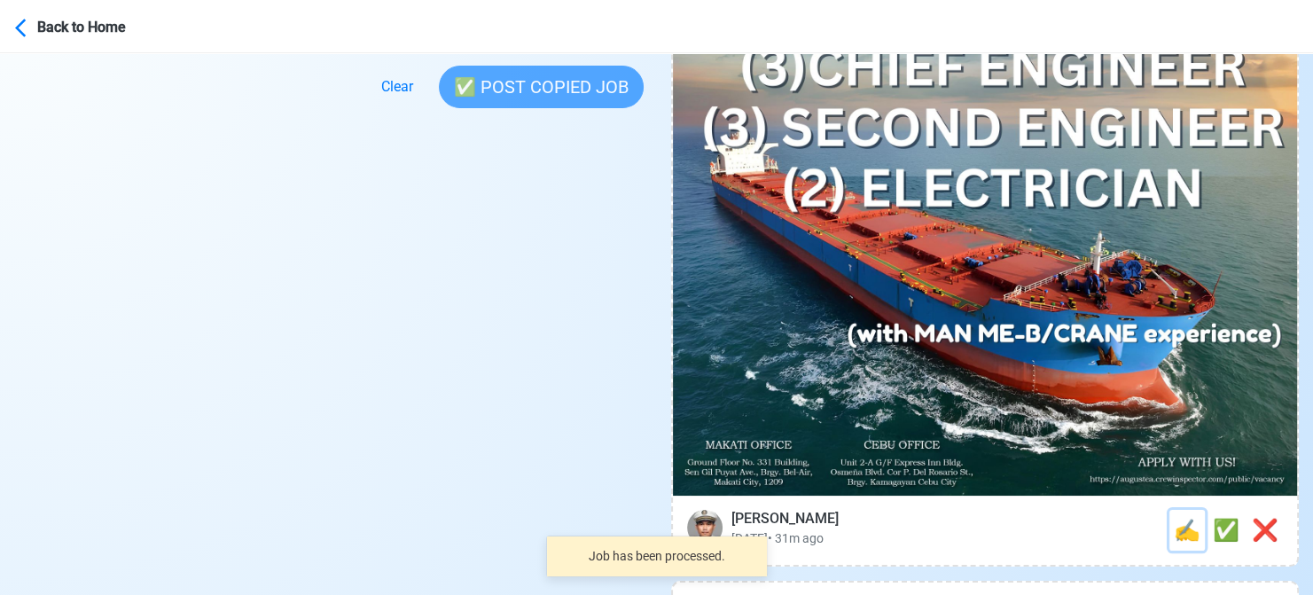
scroll to position [0, 0]
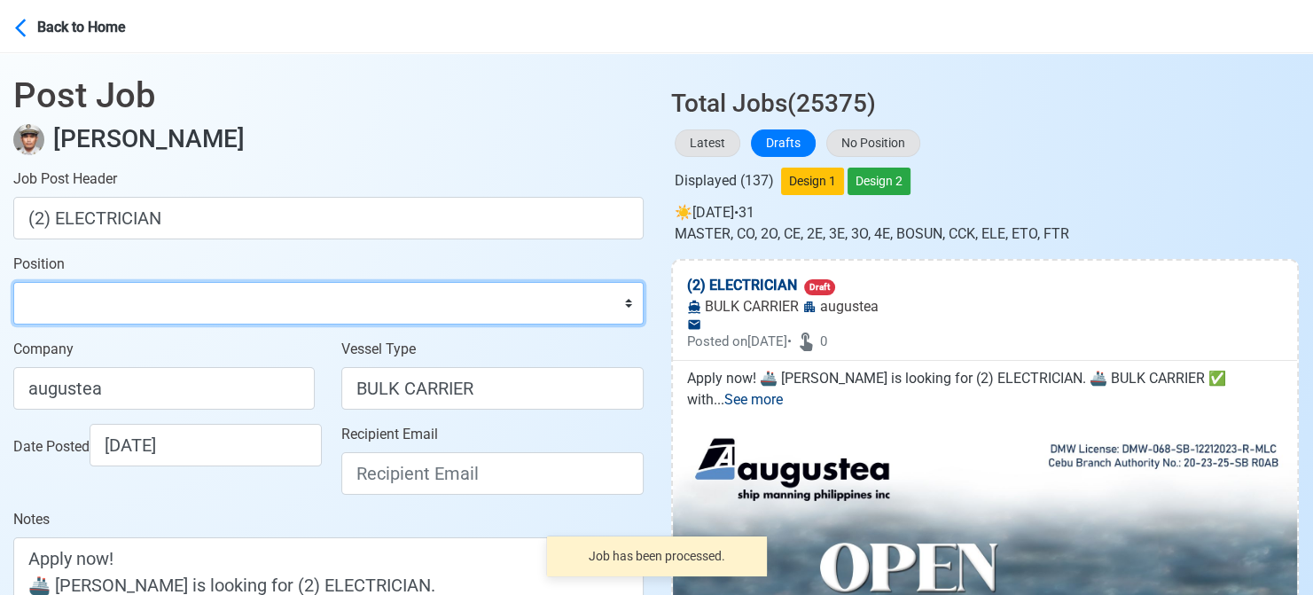
click at [90, 305] on select "Master Chief Officer 2nd Officer 3rd Officer Junior Officer Chief Engineer 2nd …" at bounding box center [328, 303] width 630 height 43
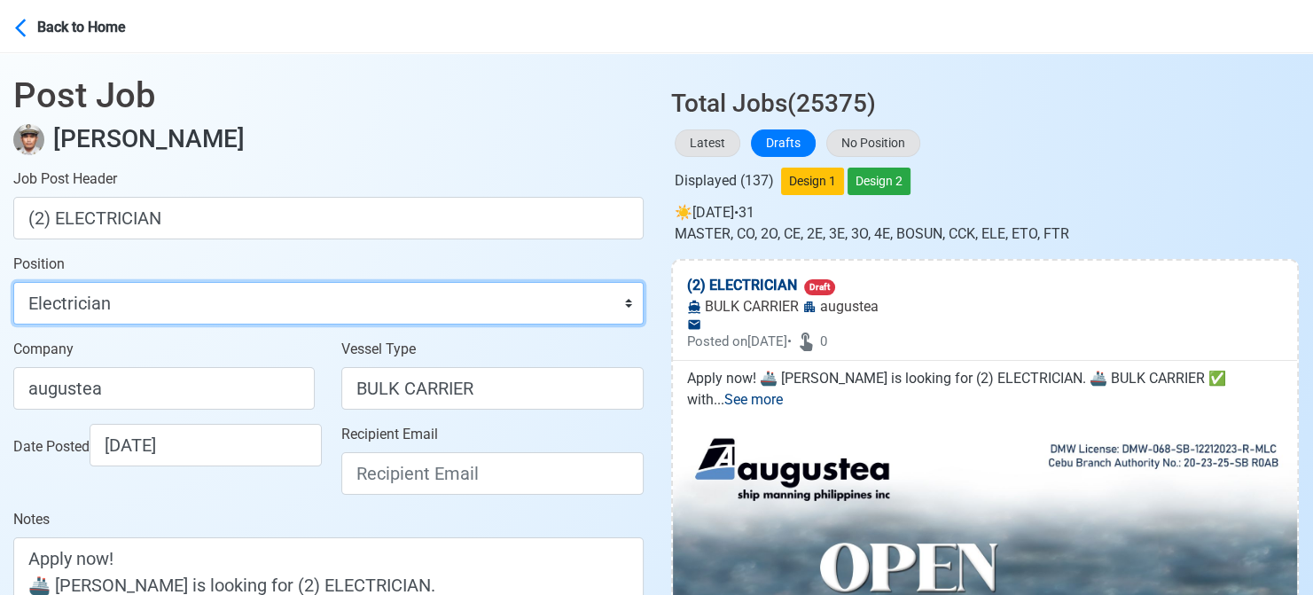
click at [13, 282] on select "Master Chief Officer 2nd Officer 3rd Officer Junior Officer Chief Engineer 2nd …" at bounding box center [328, 303] width 630 height 43
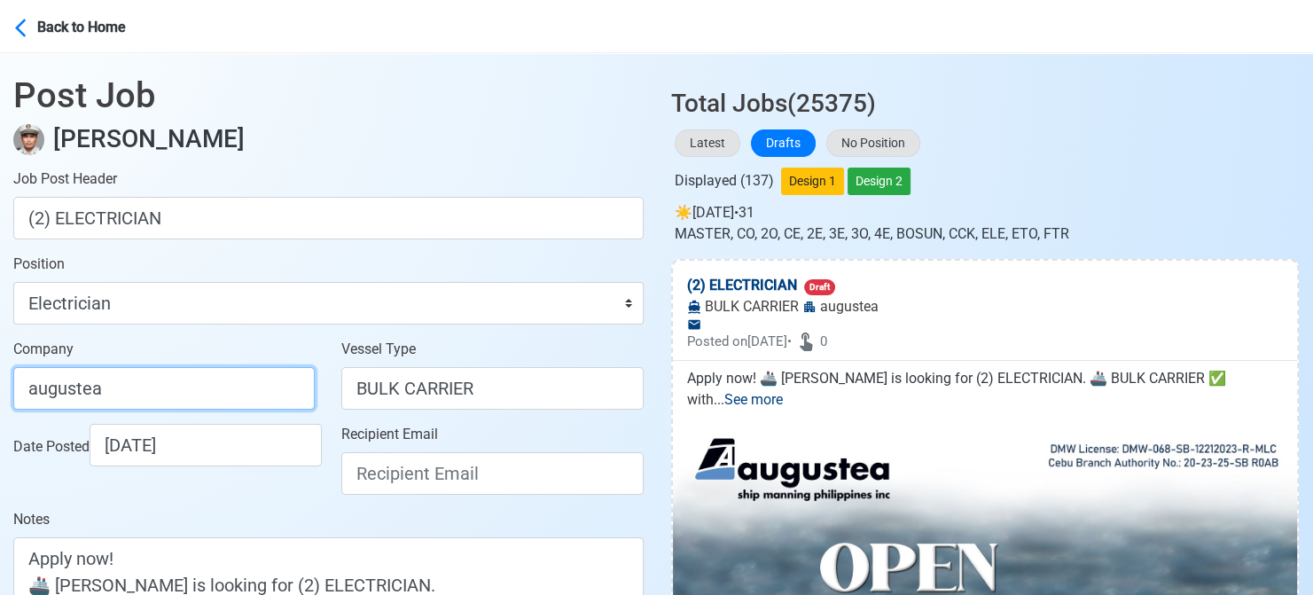
click at [210, 378] on input "augustea" at bounding box center [163, 388] width 301 height 43
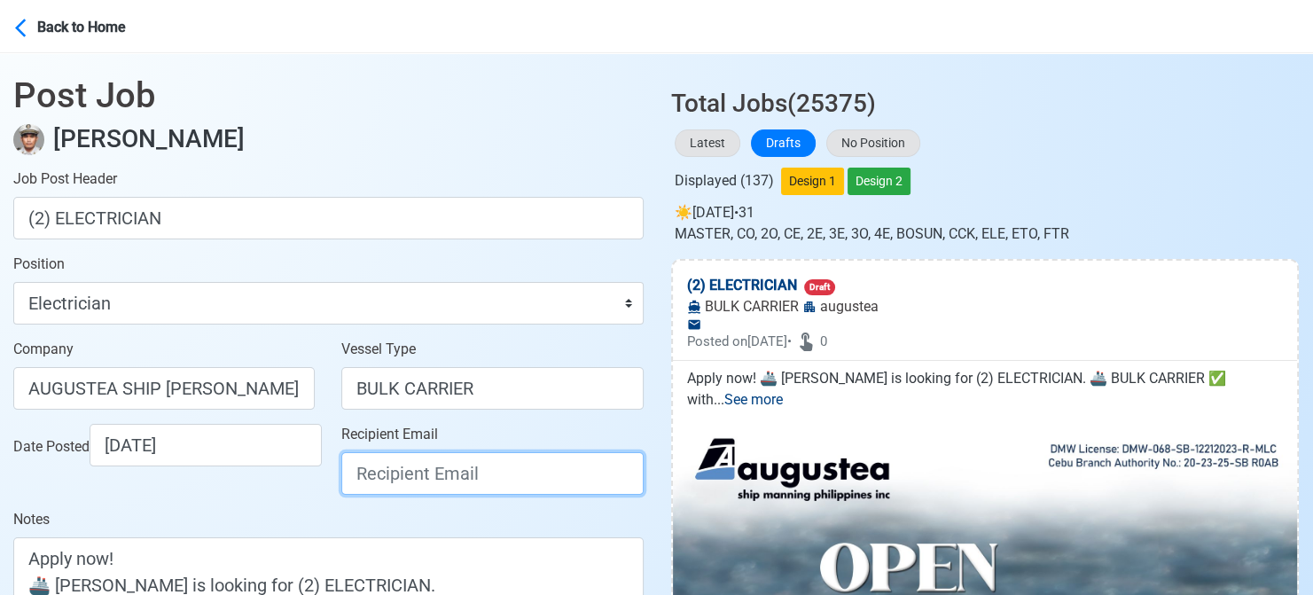
click at [390, 485] on input "Recipient Email" at bounding box center [491, 473] width 301 height 43
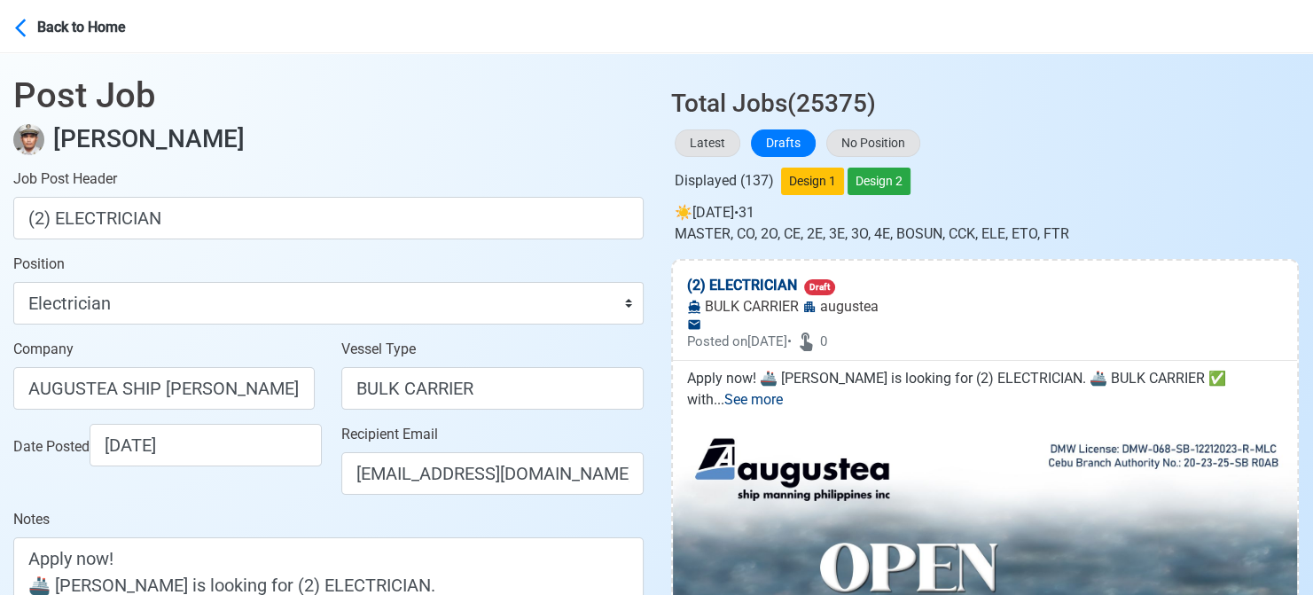
click at [284, 466] on div "Date Posted [DATE]" at bounding box center [168, 445] width 311 height 43
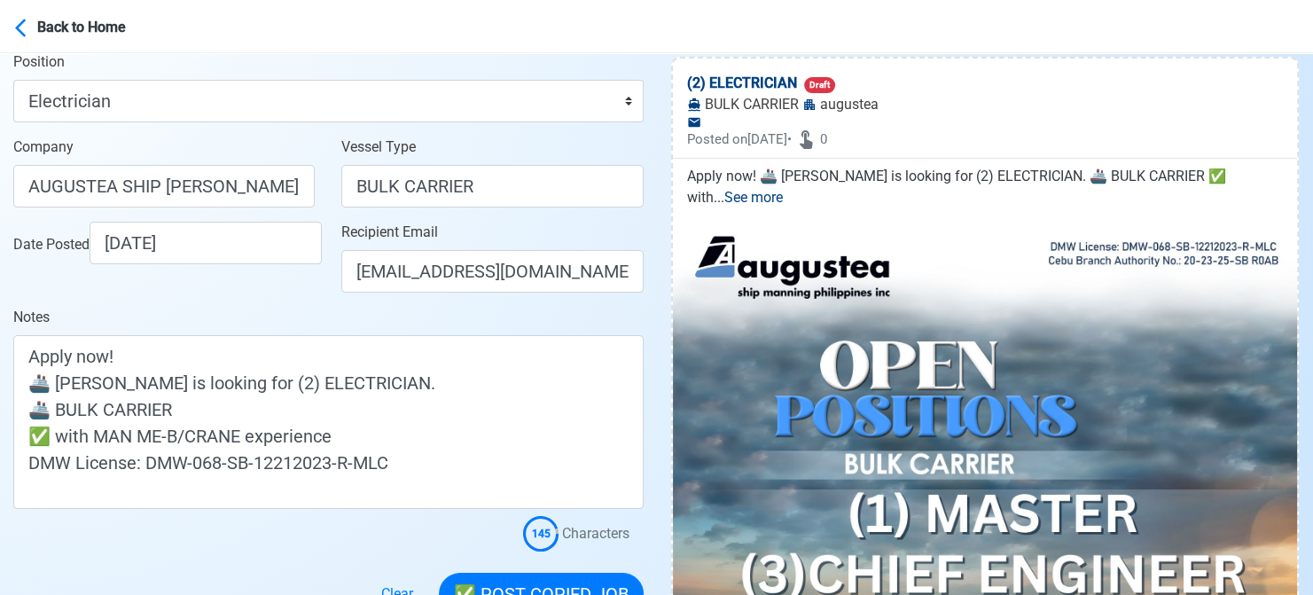
scroll to position [266, 0]
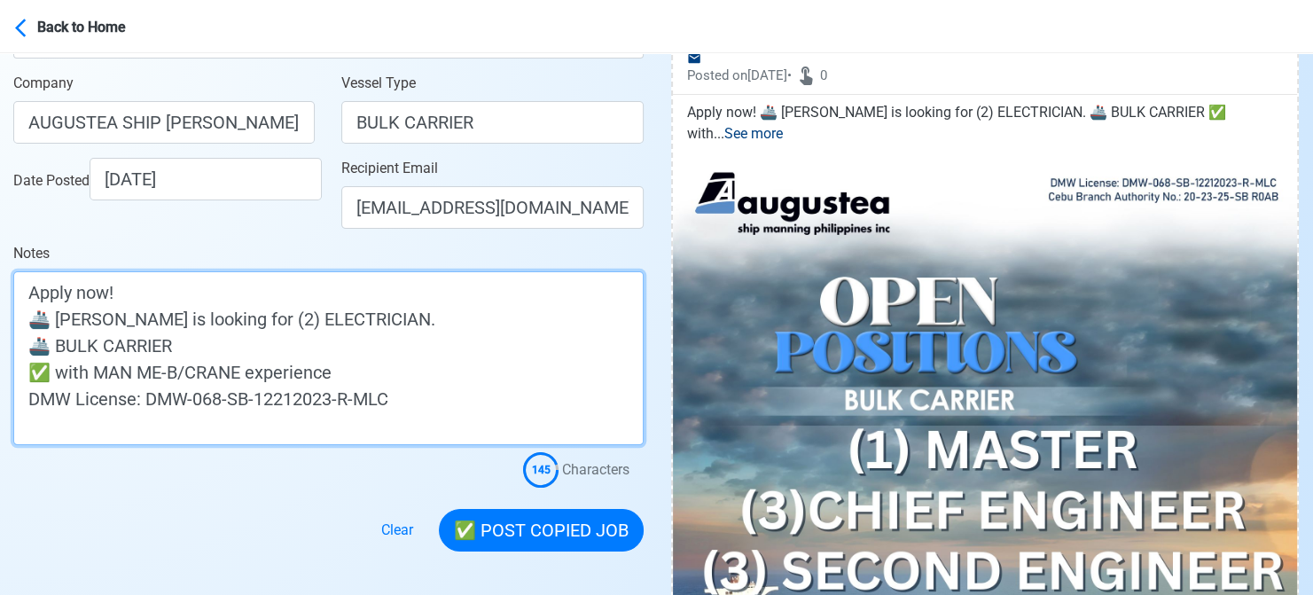
drag, startPoint x: 67, startPoint y: 322, endPoint x: 57, endPoint y: 322, distance: 10.6
click at [57, 322] on textarea "Apply now! 🚢 [PERSON_NAME] is looking for (2) ELECTRICIAN. 🚢 BULK CARRIER ✅ wit…" at bounding box center [328, 358] width 630 height 174
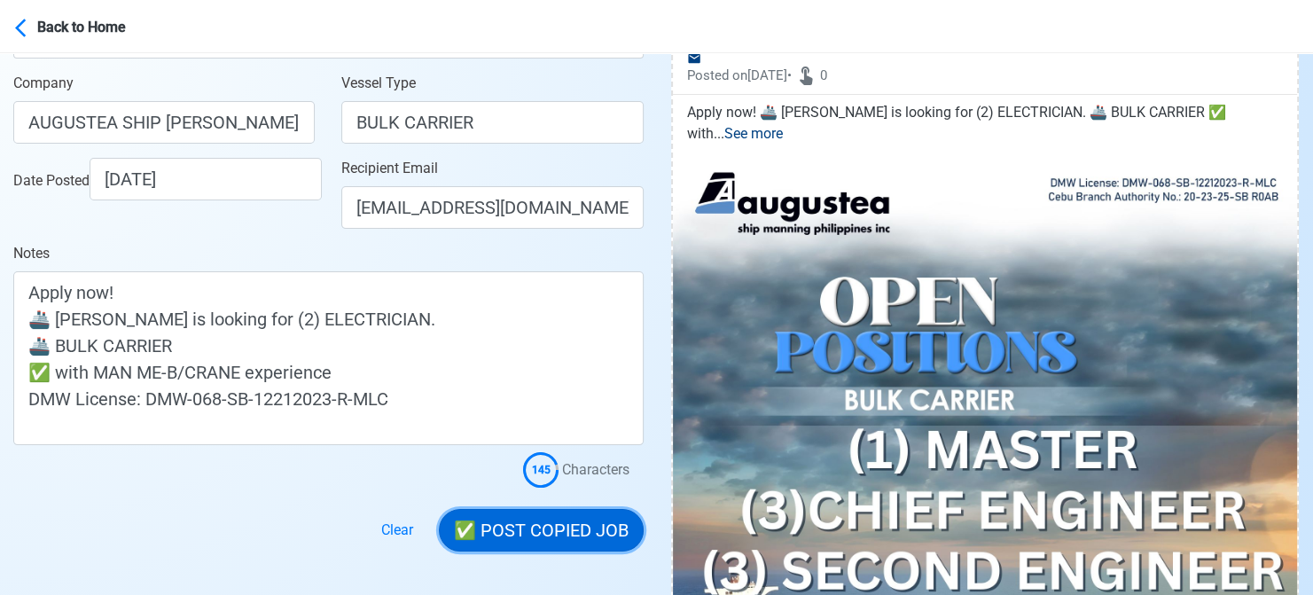
click at [557, 524] on button "✅ POST COPIED JOB" at bounding box center [541, 530] width 205 height 43
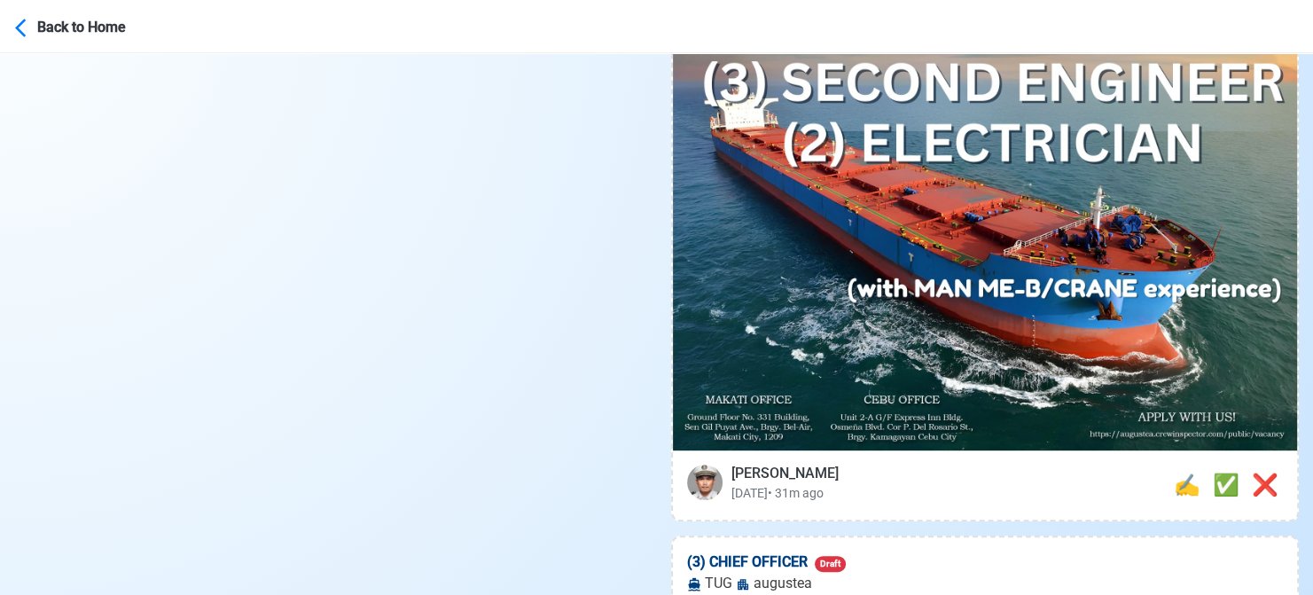
scroll to position [798, 0]
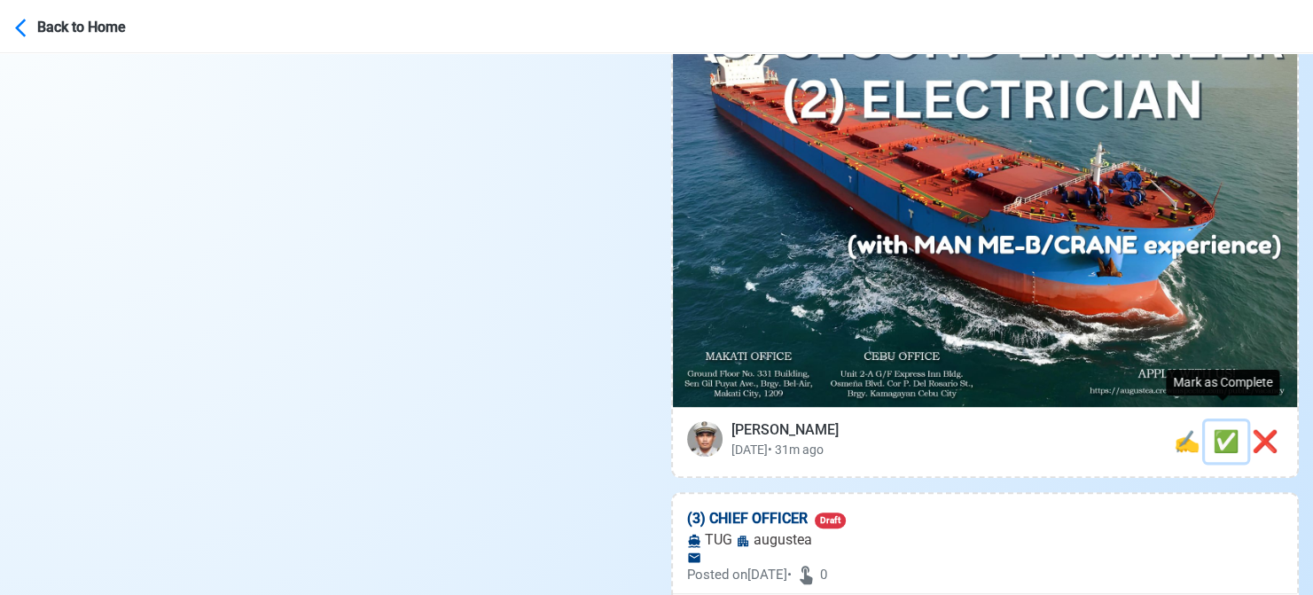
click at [1213, 429] on span "✅" at bounding box center [1226, 441] width 27 height 25
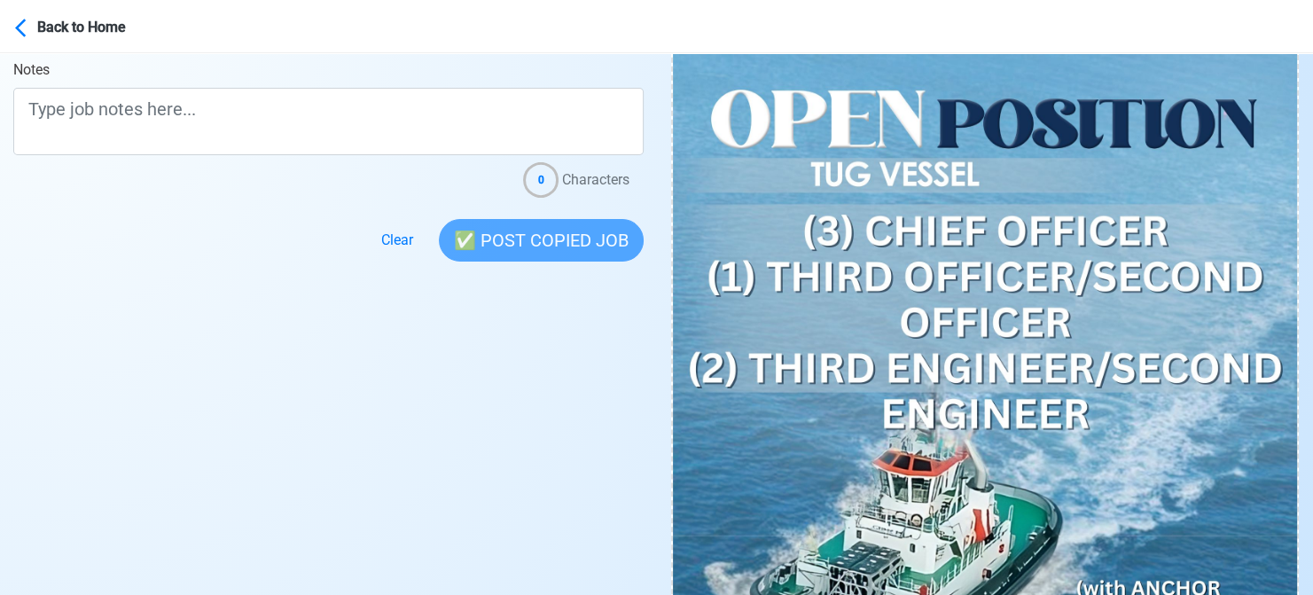
scroll to position [709, 0]
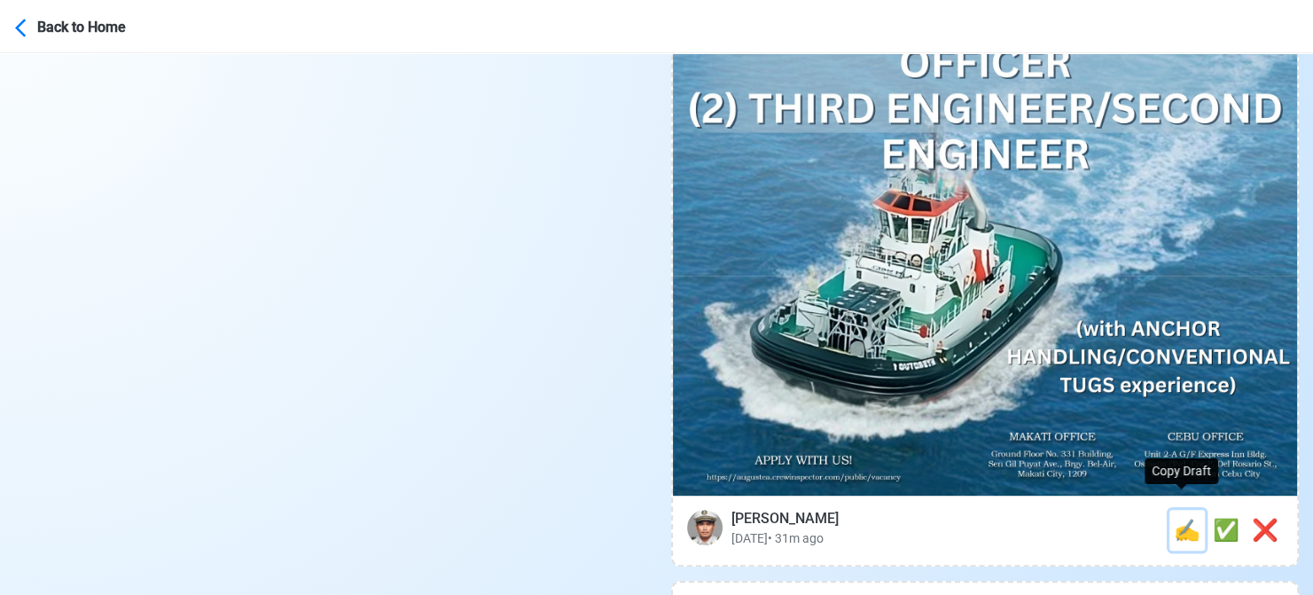
click at [1184, 518] on span "✍️" at bounding box center [1187, 530] width 27 height 25
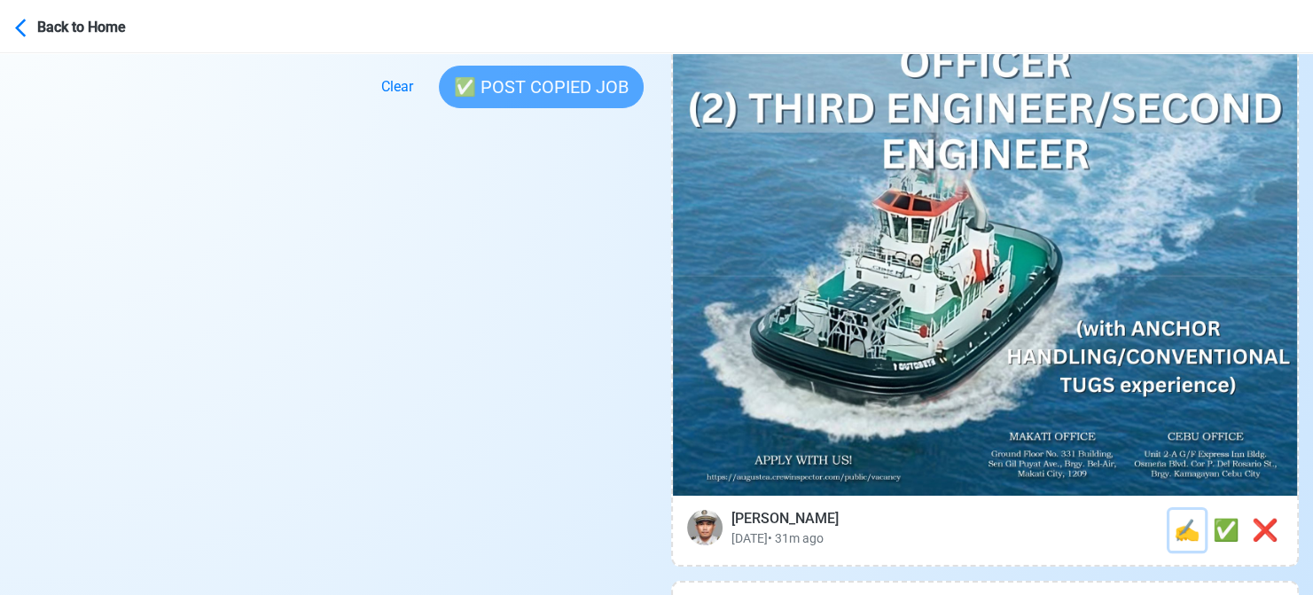
scroll to position [0, 0]
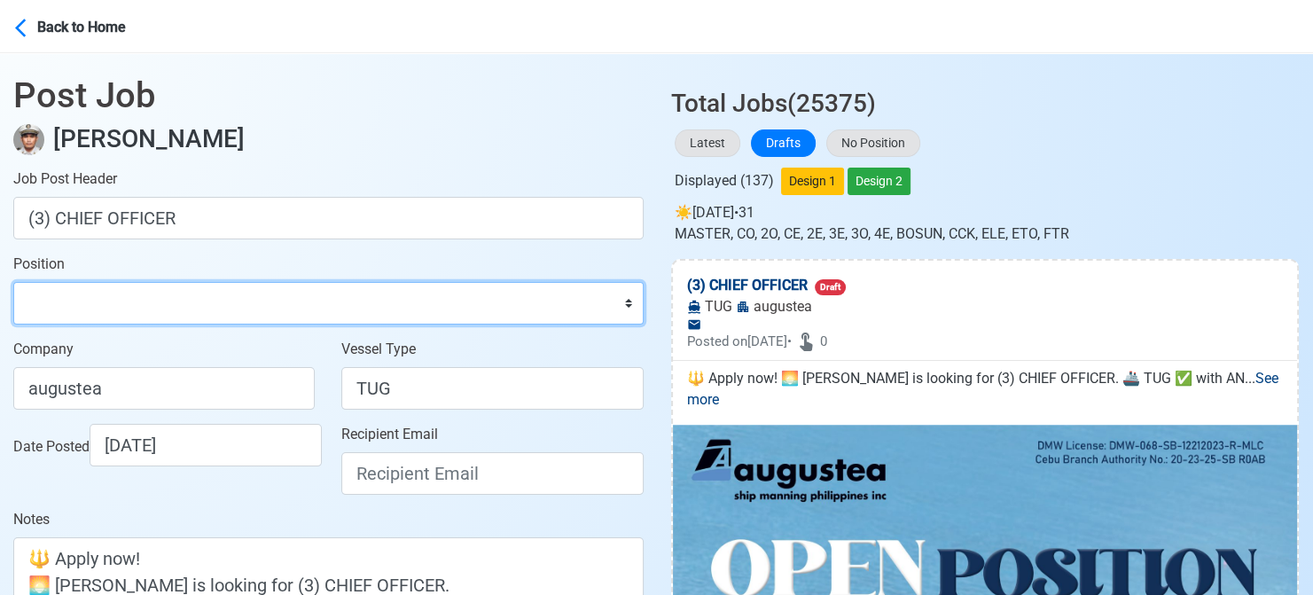
click at [227, 305] on select "Master Chief Officer 2nd Officer 3rd Officer Junior Officer Chief Engineer 2nd …" at bounding box center [328, 303] width 630 height 43
click at [13, 282] on select "Master Chief Officer 2nd Officer 3rd Officer Junior Officer Chief Engineer 2nd …" at bounding box center [328, 303] width 630 height 43
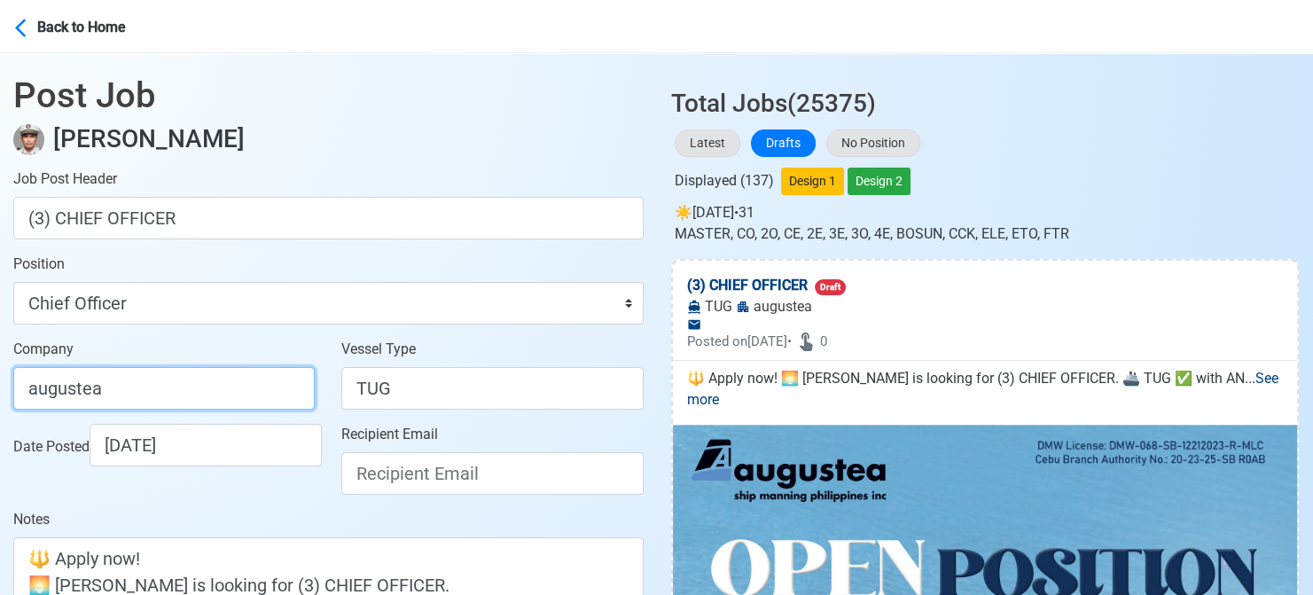
click at [191, 380] on input "augustea" at bounding box center [163, 388] width 301 height 43
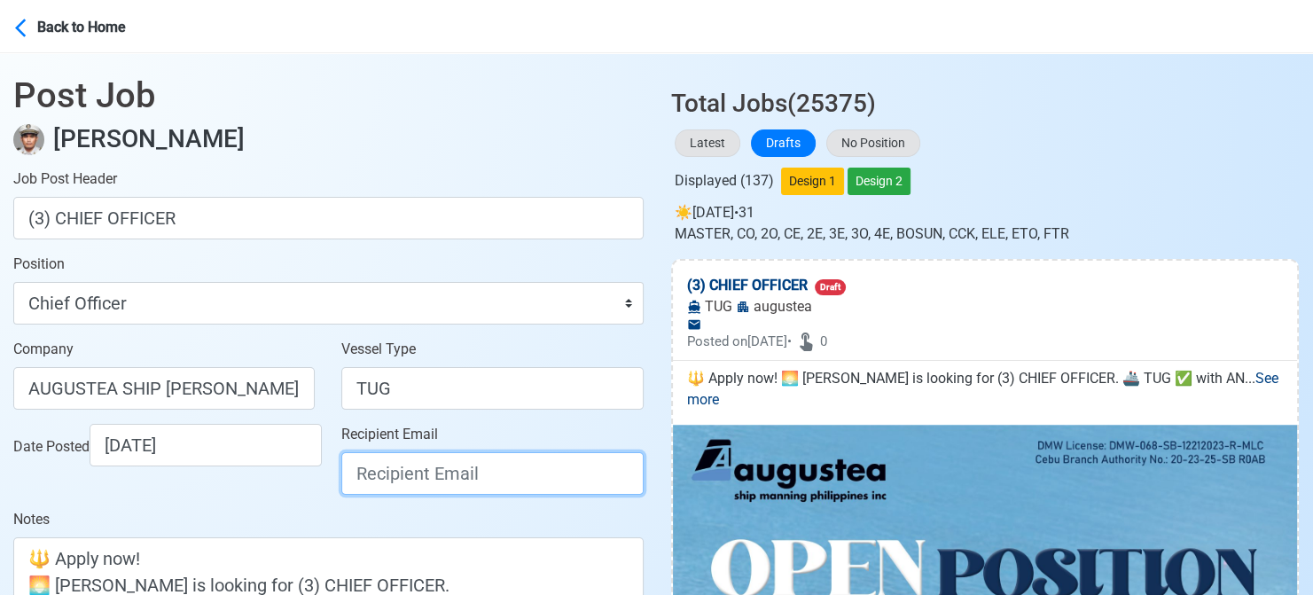
click at [408, 483] on input "Recipient Email" at bounding box center [491, 473] width 301 height 43
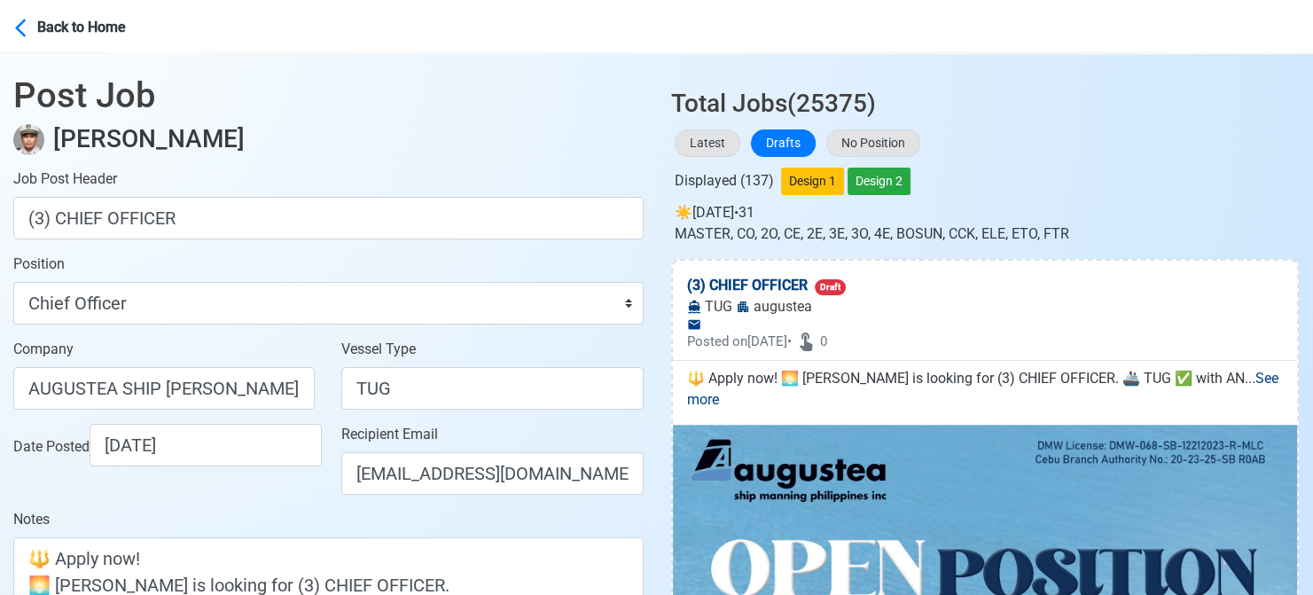
click at [305, 464] on div "Date Posted [DATE]" at bounding box center [168, 445] width 311 height 43
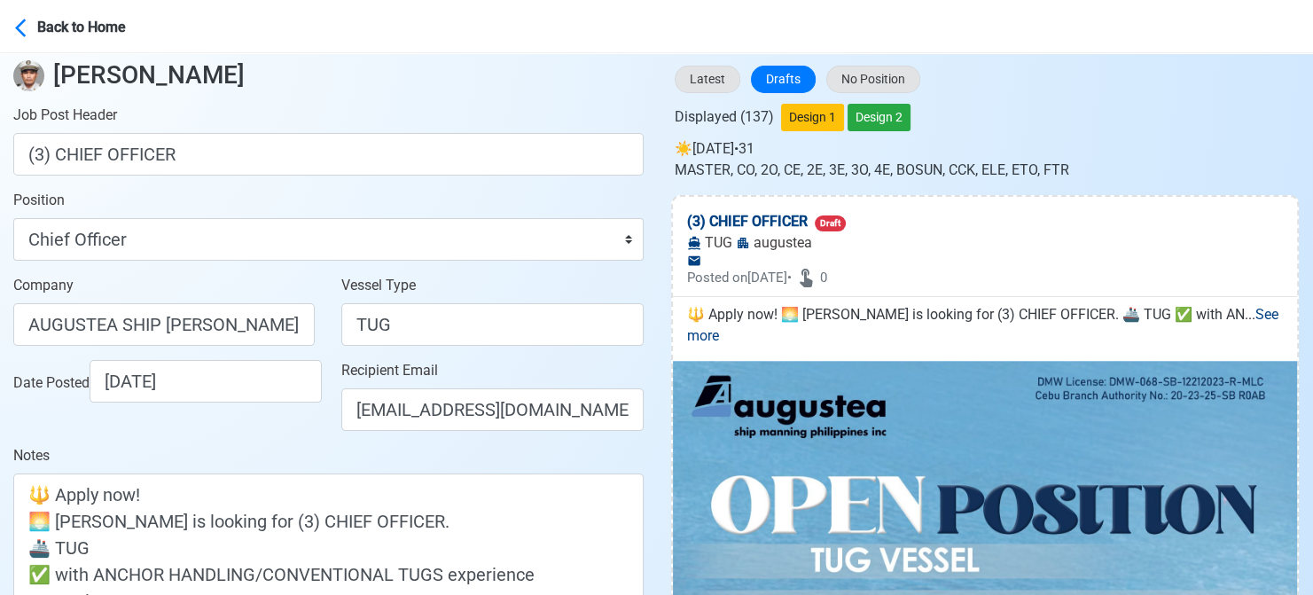
scroll to position [177, 0]
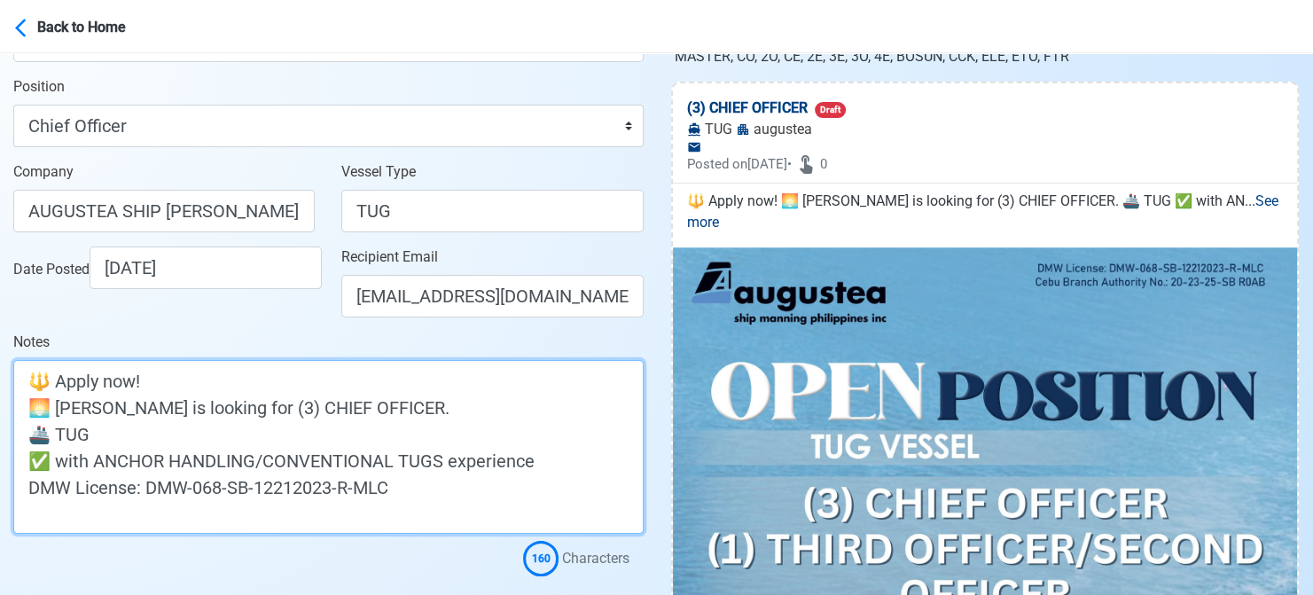
drag, startPoint x: 69, startPoint y: 407, endPoint x: 57, endPoint y: 408, distance: 12.4
click at [57, 408] on textarea "🔱 Apply now! 🌅 [PERSON_NAME] is looking for (3) CHIEF OFFICER. 🚢 TUG ✅ with ANC…" at bounding box center [328, 447] width 630 height 174
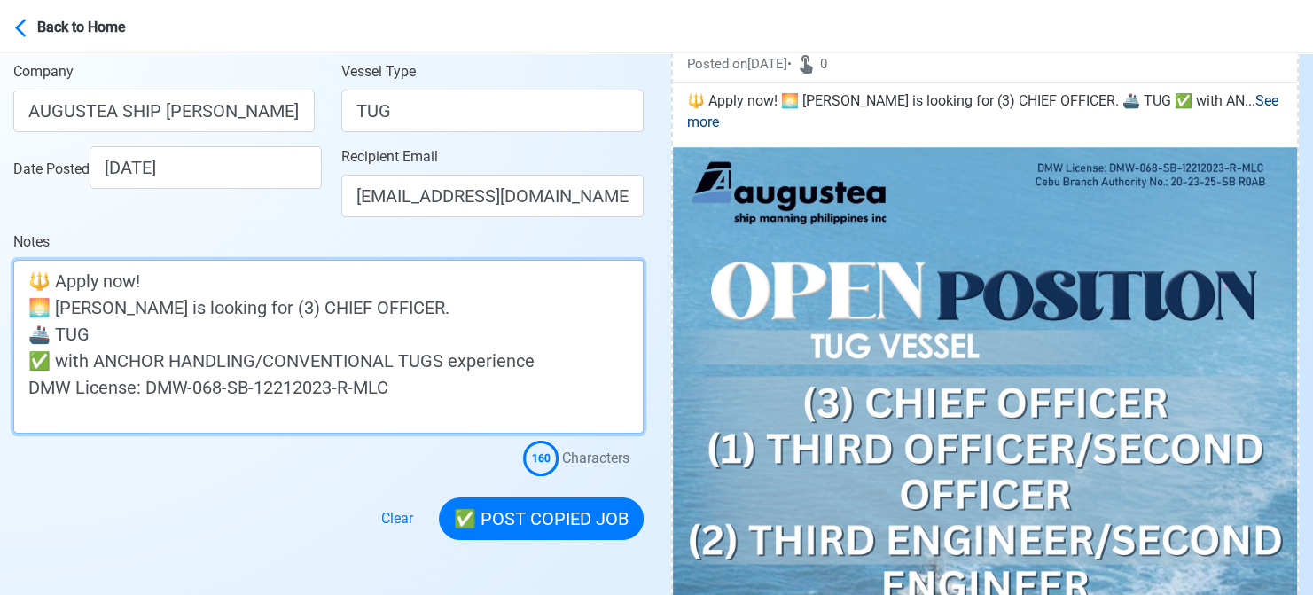
scroll to position [443, 0]
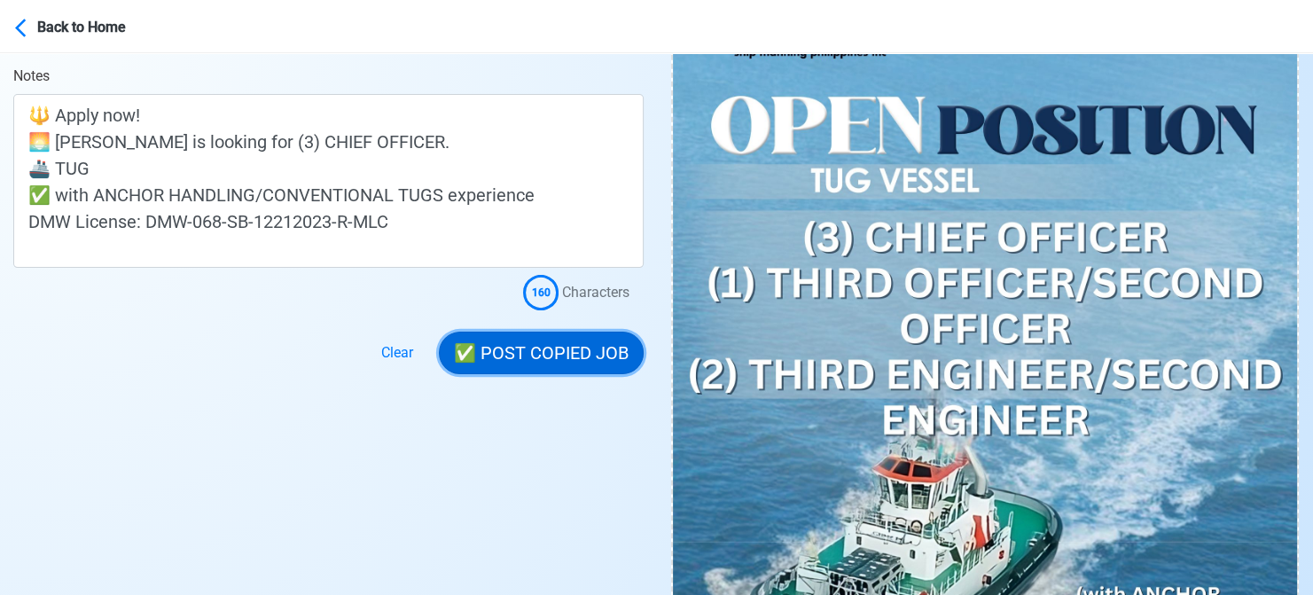
click at [525, 348] on button "✅ POST COPIED JOB" at bounding box center [541, 353] width 205 height 43
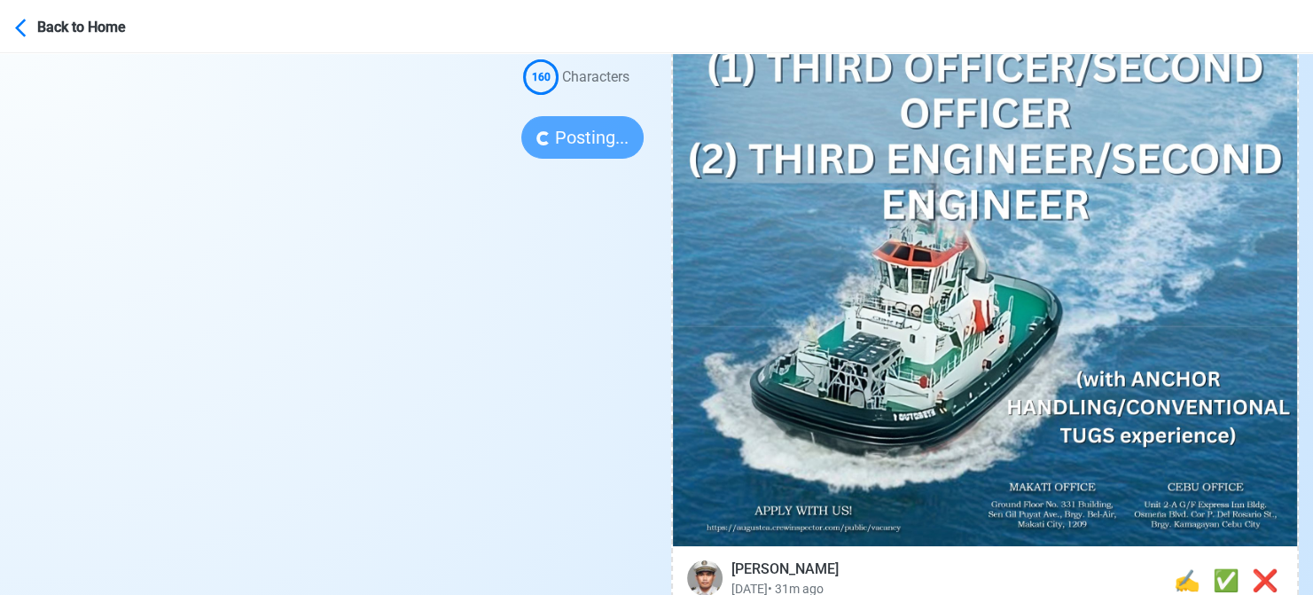
scroll to position [709, 0]
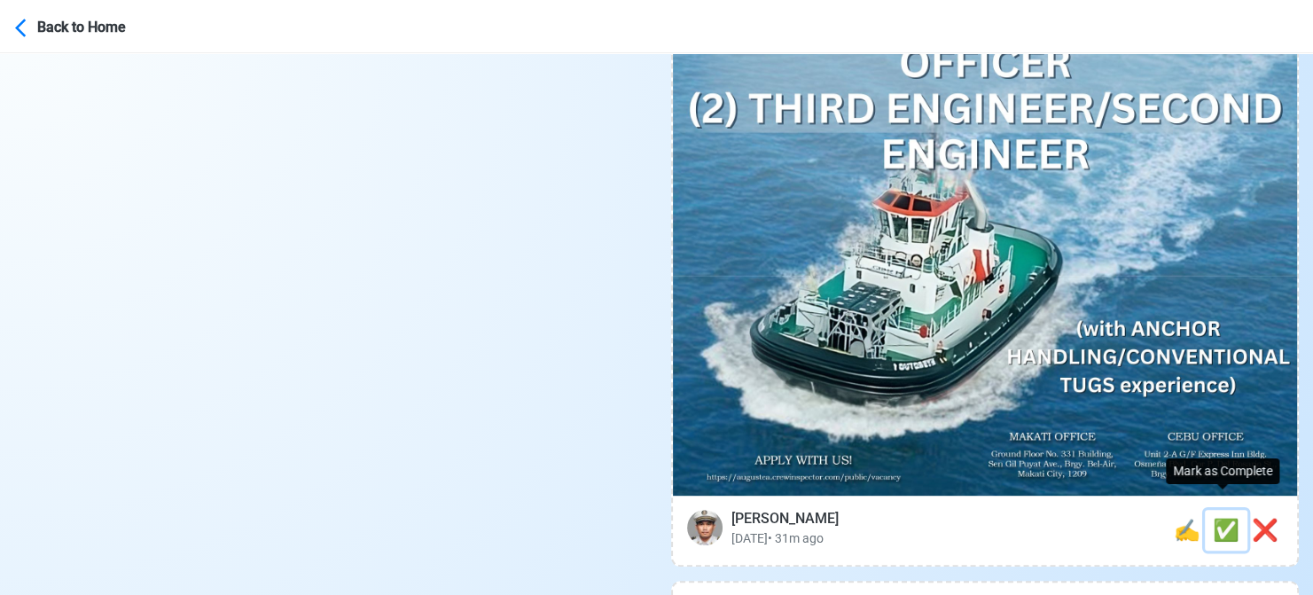
click at [1217, 518] on span "✅" at bounding box center [1226, 530] width 27 height 25
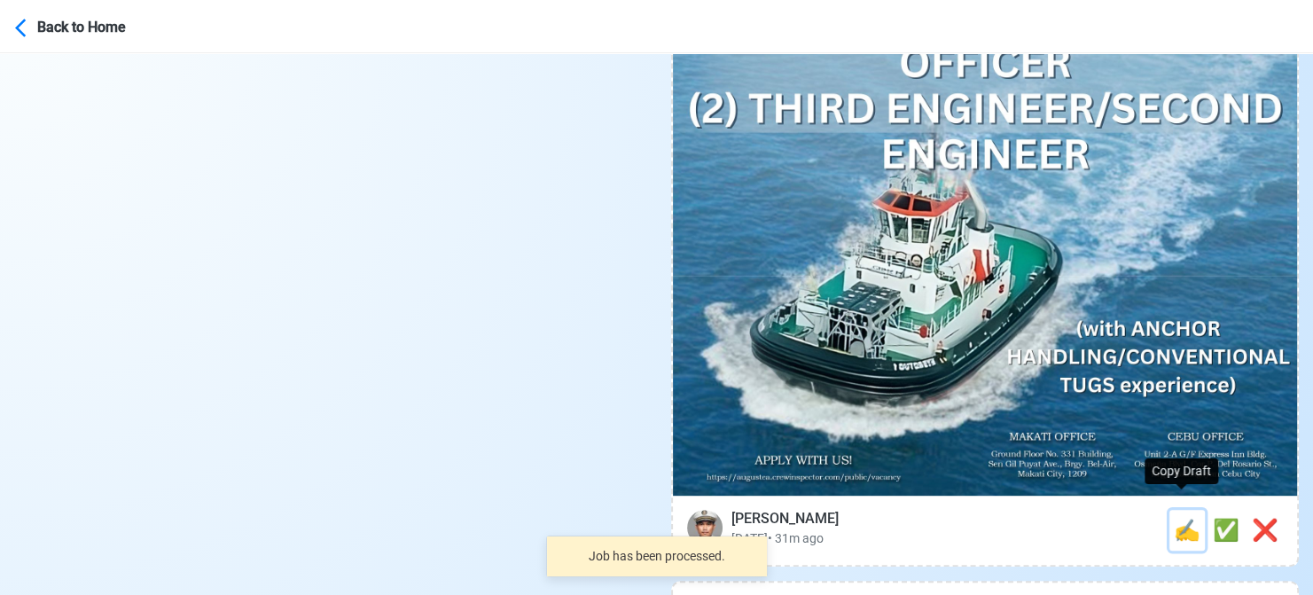
click at [1176, 518] on span "✍️" at bounding box center [1187, 530] width 27 height 25
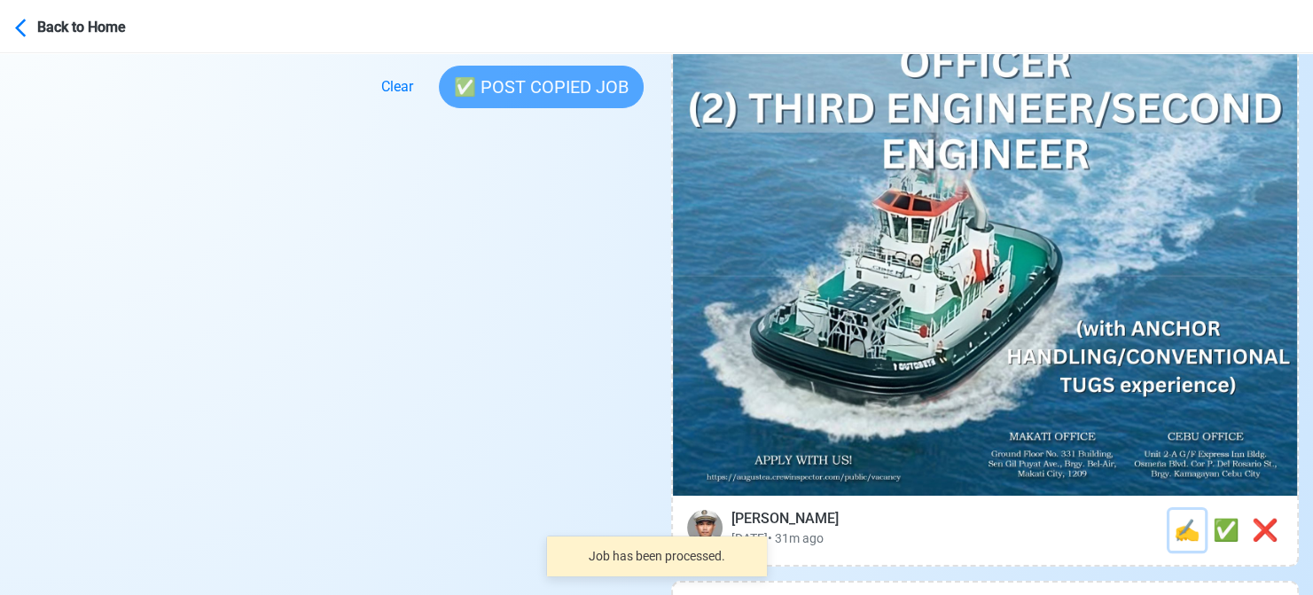
scroll to position [0, 0]
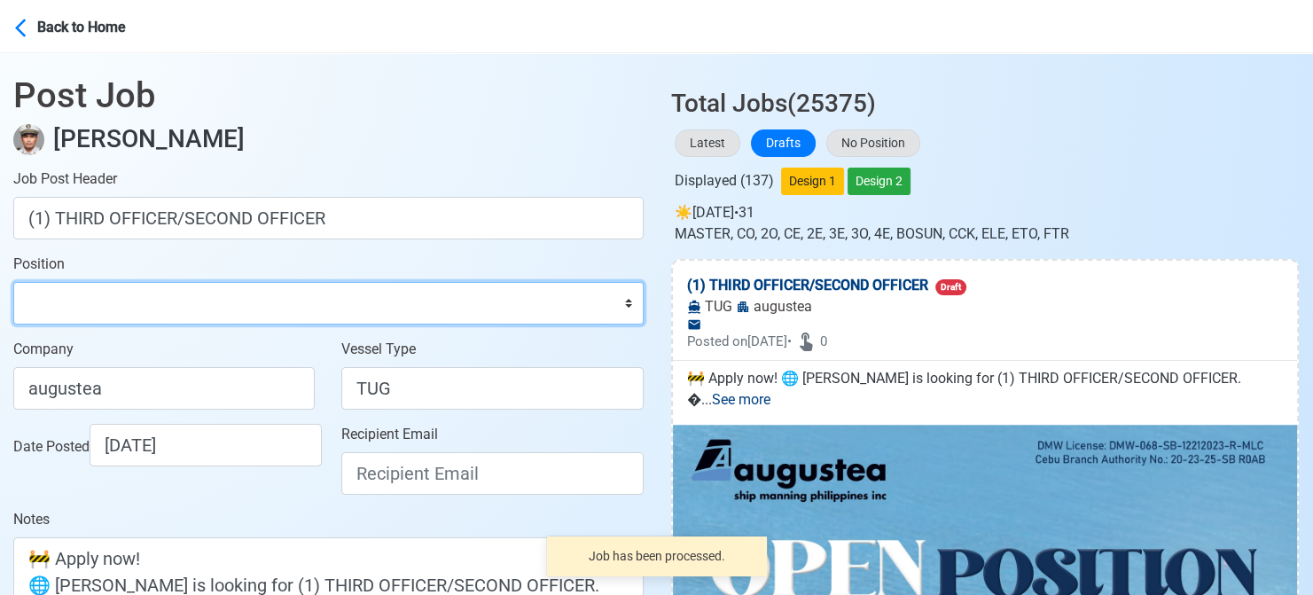
click at [113, 300] on select "Master Chief Officer 2nd Officer 3rd Officer Junior Officer Chief Engineer 2nd …" at bounding box center [328, 303] width 630 height 43
click at [13, 282] on select "Master Chief Officer 2nd Officer 3rd Officer Junior Officer Chief Engineer 2nd …" at bounding box center [328, 303] width 630 height 43
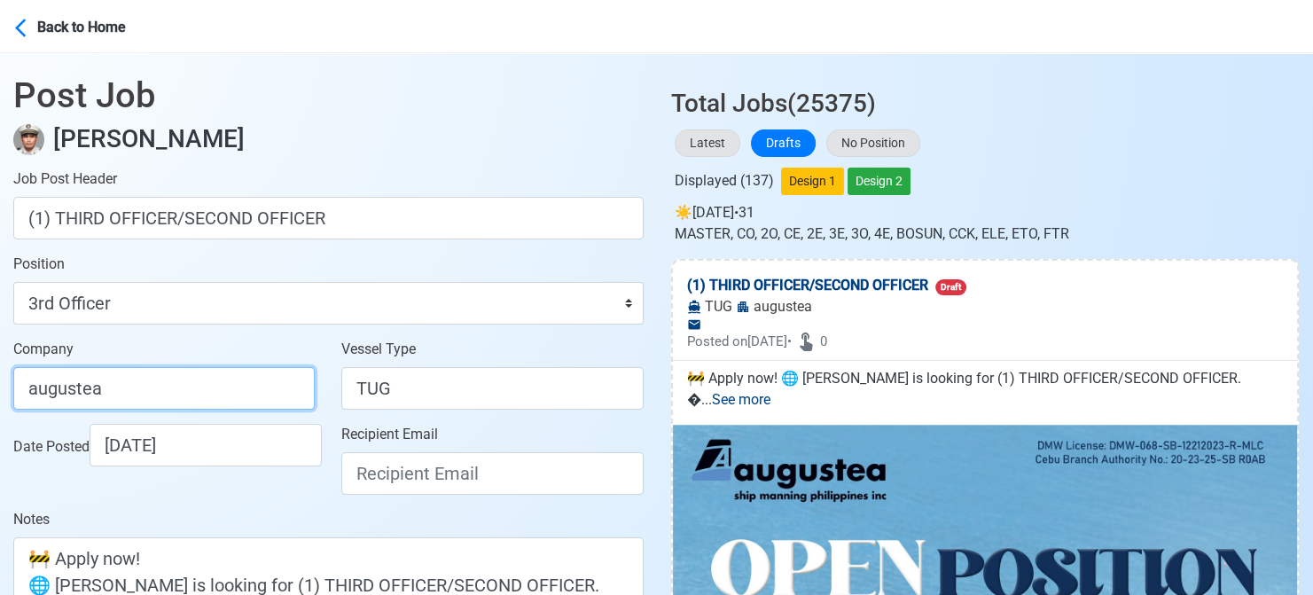
click at [204, 389] on input "augustea" at bounding box center [163, 388] width 301 height 43
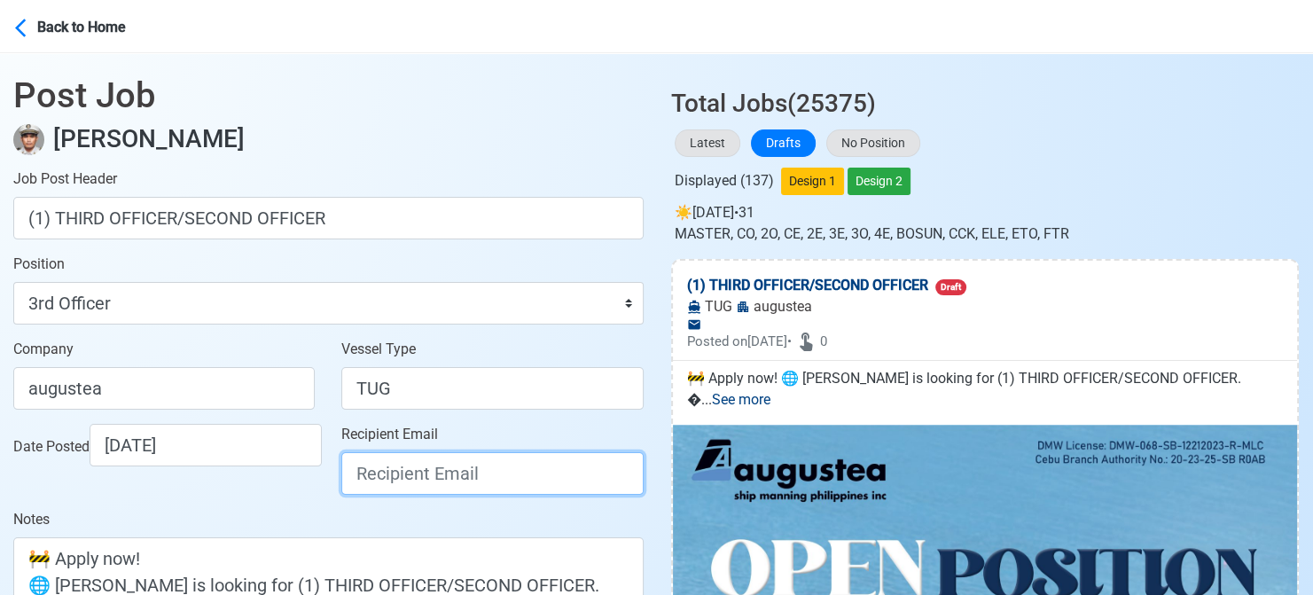
click at [382, 474] on input "Recipient Email" at bounding box center [491, 473] width 301 height 43
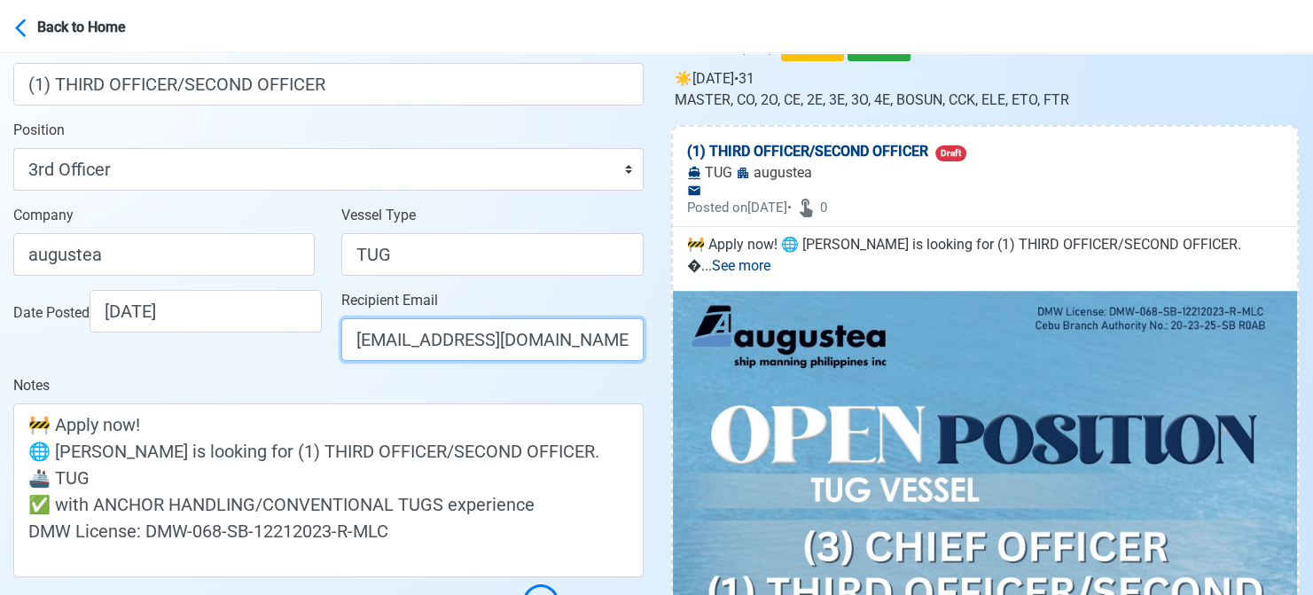
scroll to position [177, 0]
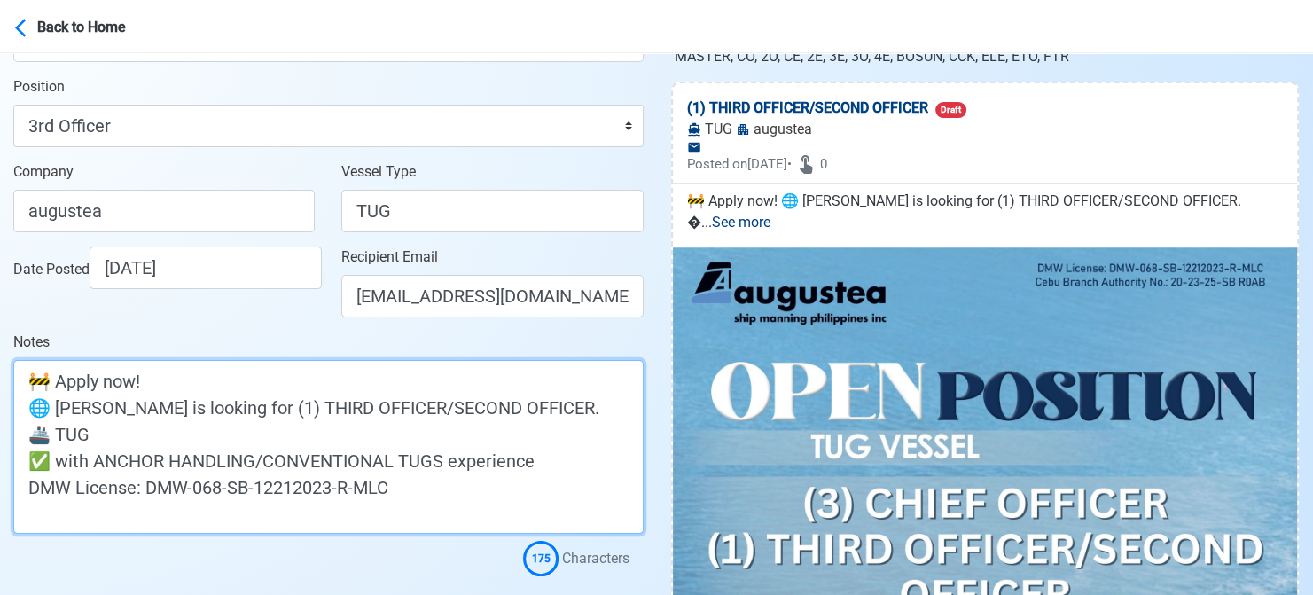
click at [58, 407] on textarea "🚧 Apply now! 🌐 [PERSON_NAME] is looking for (1) THIRD OFFICER/SECOND OFFICER. 🚢…" at bounding box center [328, 447] width 630 height 174
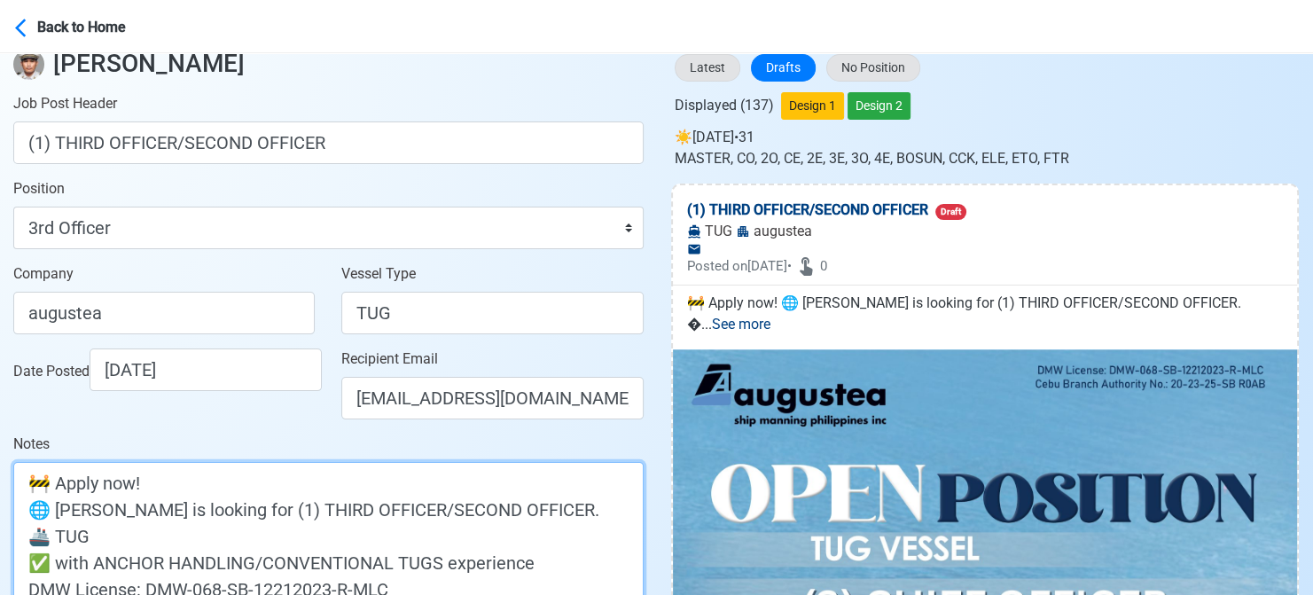
scroll to position [355, 0]
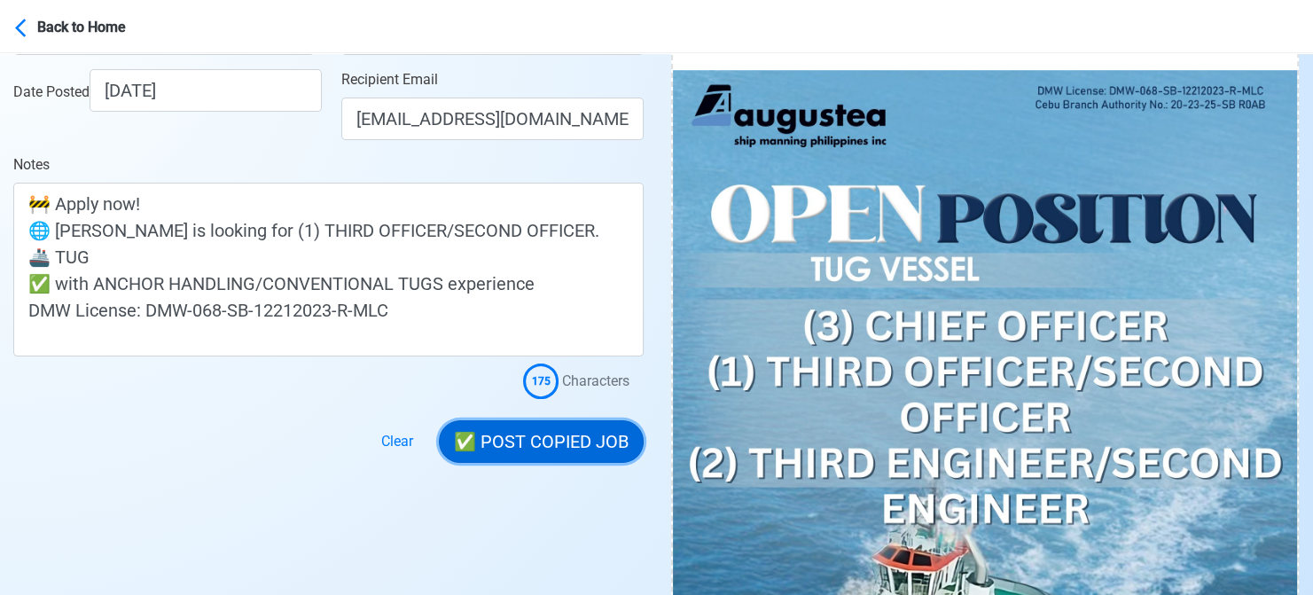
click at [558, 447] on button "✅ POST COPIED JOB" at bounding box center [541, 441] width 205 height 43
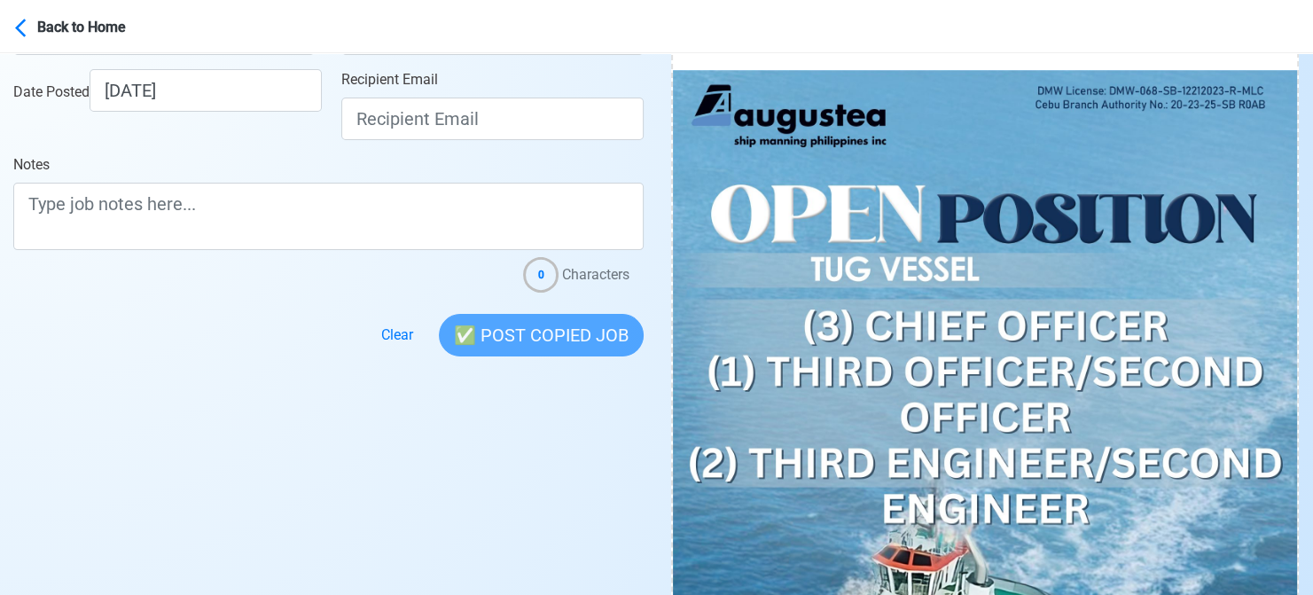
click at [49, 317] on div at bounding box center [328, 325] width 630 height 64
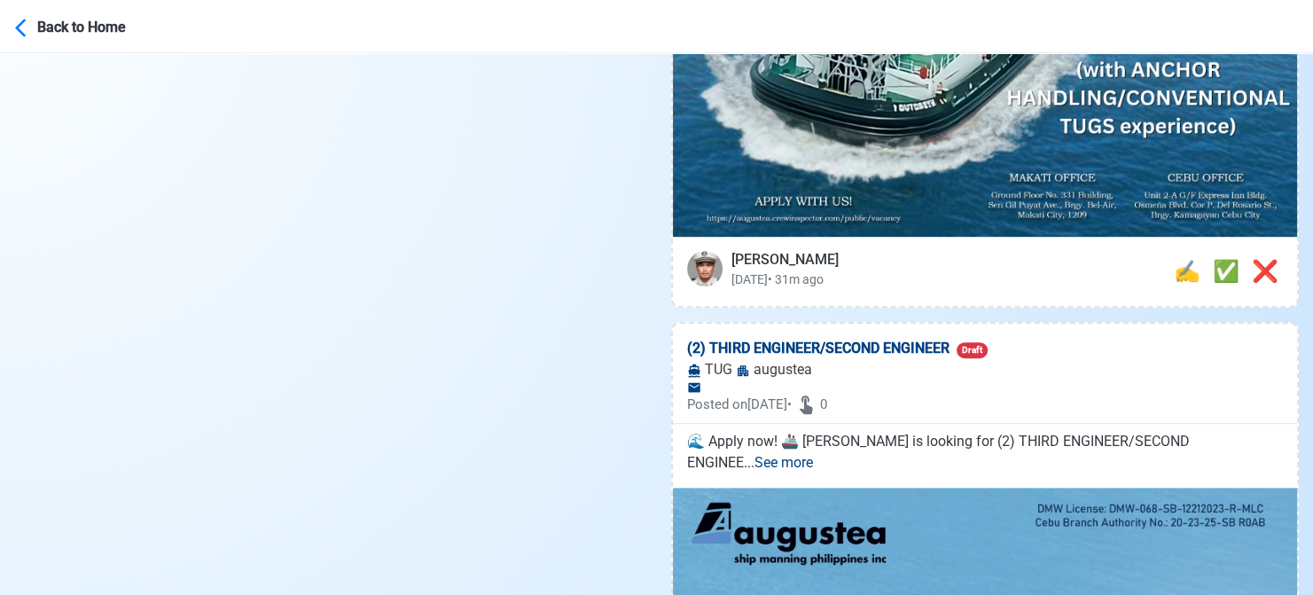
scroll to position [975, 0]
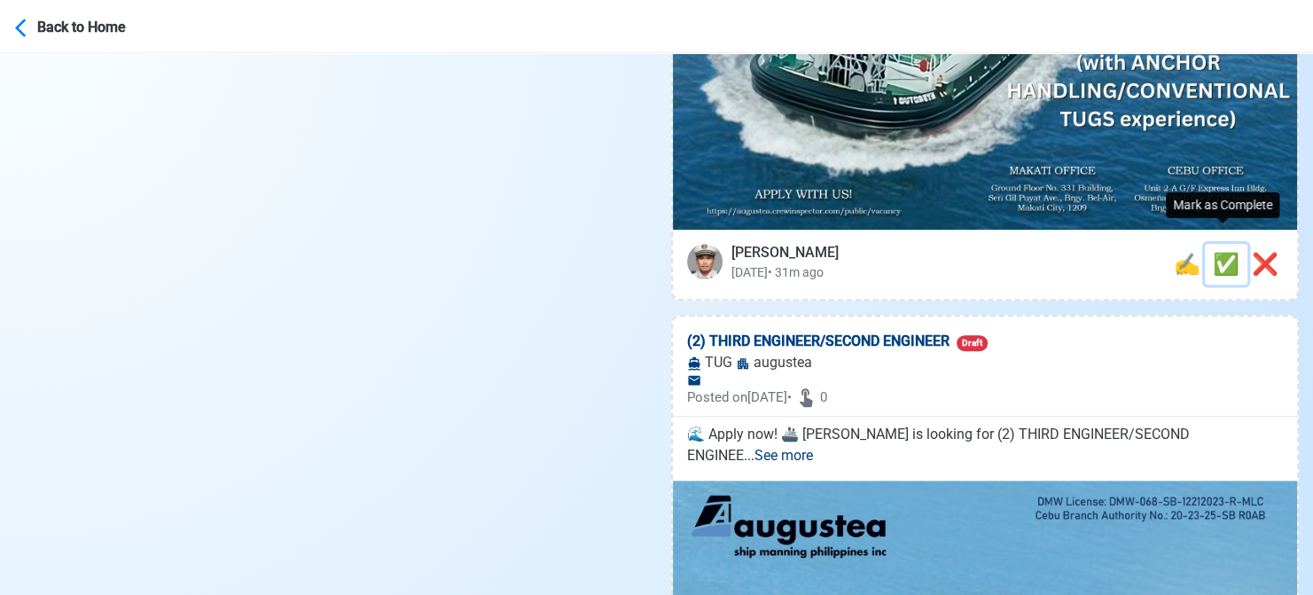
drag, startPoint x: 1227, startPoint y: 248, endPoint x: 1185, endPoint y: 254, distance: 42.1
click at [1226, 252] on span "✅" at bounding box center [1226, 264] width 27 height 25
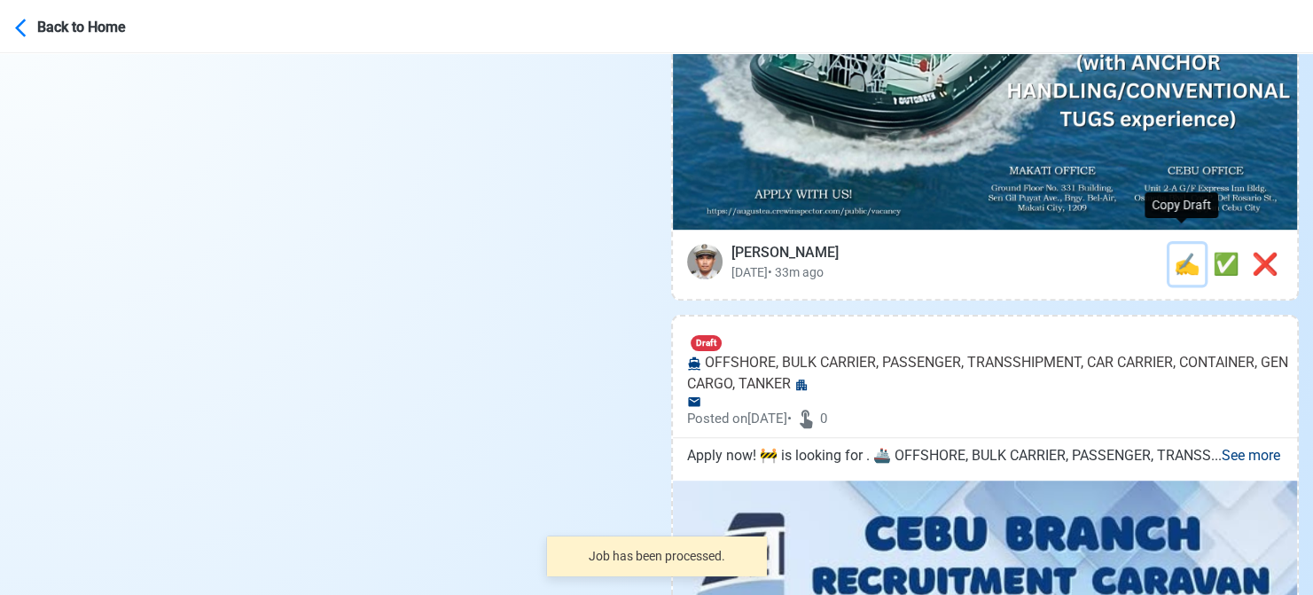
click at [1183, 252] on span "✍️" at bounding box center [1187, 264] width 27 height 25
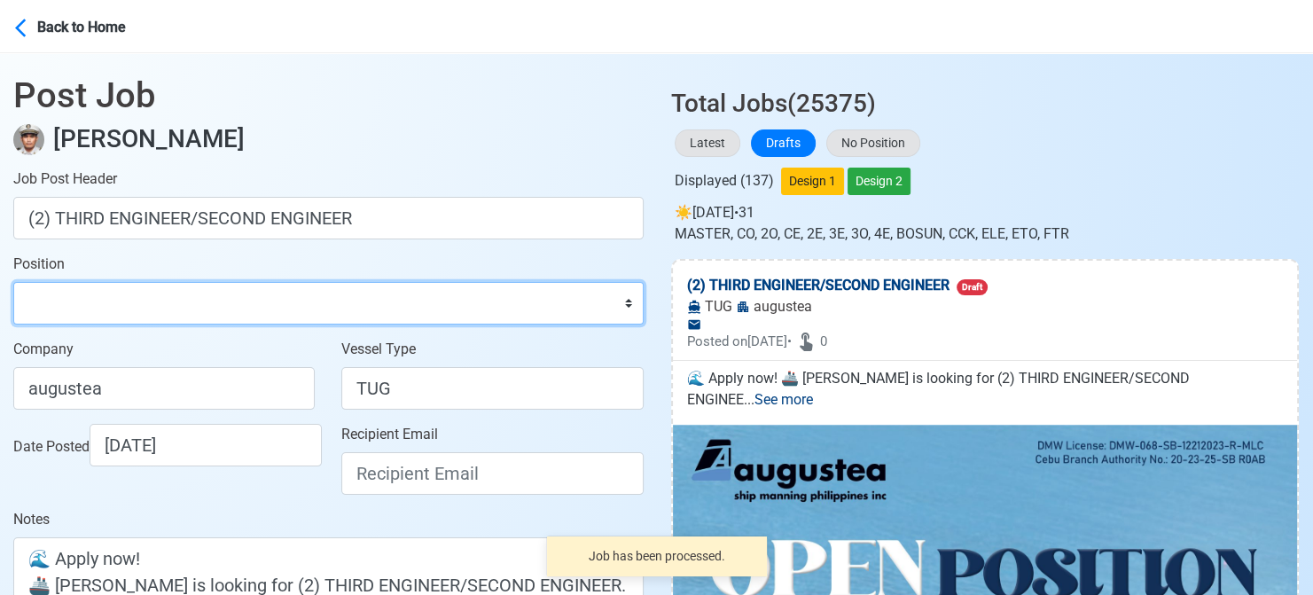
click at [213, 294] on select "Master Chief Officer 2nd Officer 3rd Officer Junior Officer Chief Engineer 2nd …" at bounding box center [328, 303] width 630 height 43
click at [13, 282] on select "Master Chief Officer 2nd Officer 3rd Officer Junior Officer Chief Engineer 2nd …" at bounding box center [328, 303] width 630 height 43
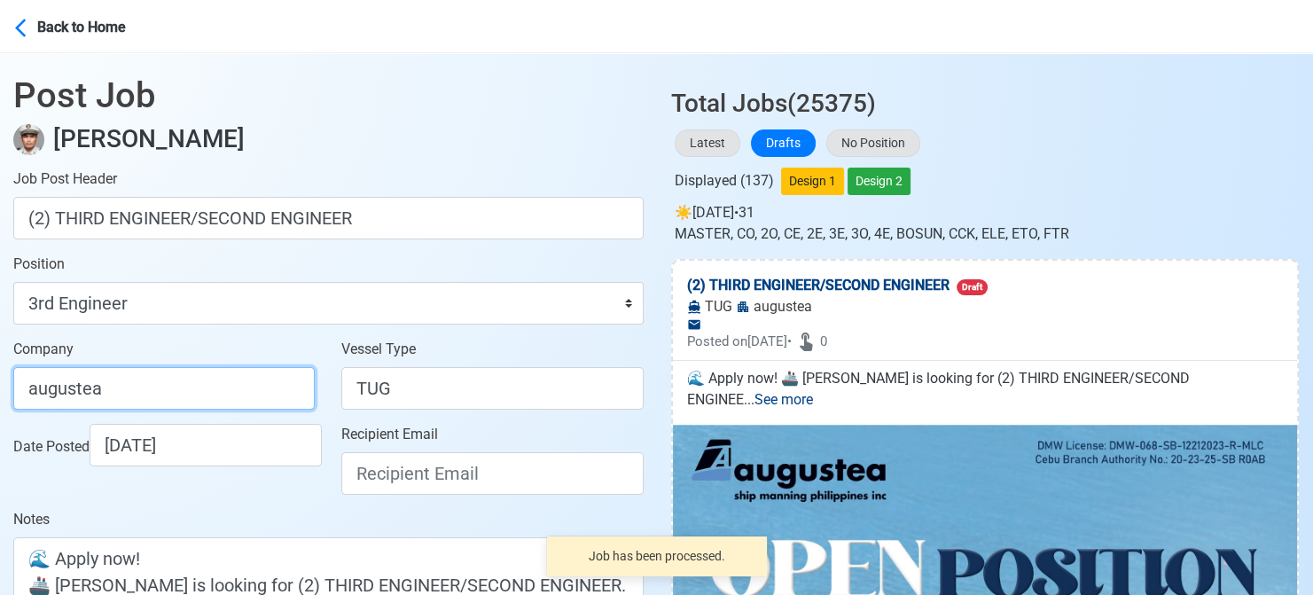
click at [177, 386] on input "augustea" at bounding box center [163, 388] width 301 height 43
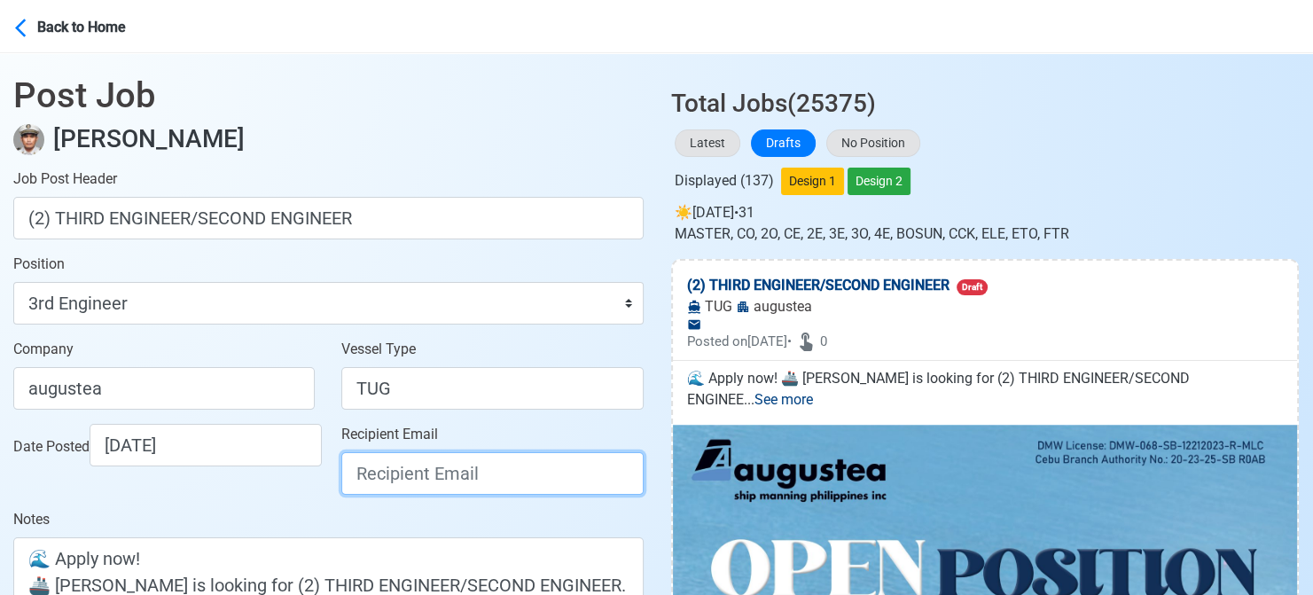
click at [440, 485] on input "Recipient Email" at bounding box center [491, 473] width 301 height 43
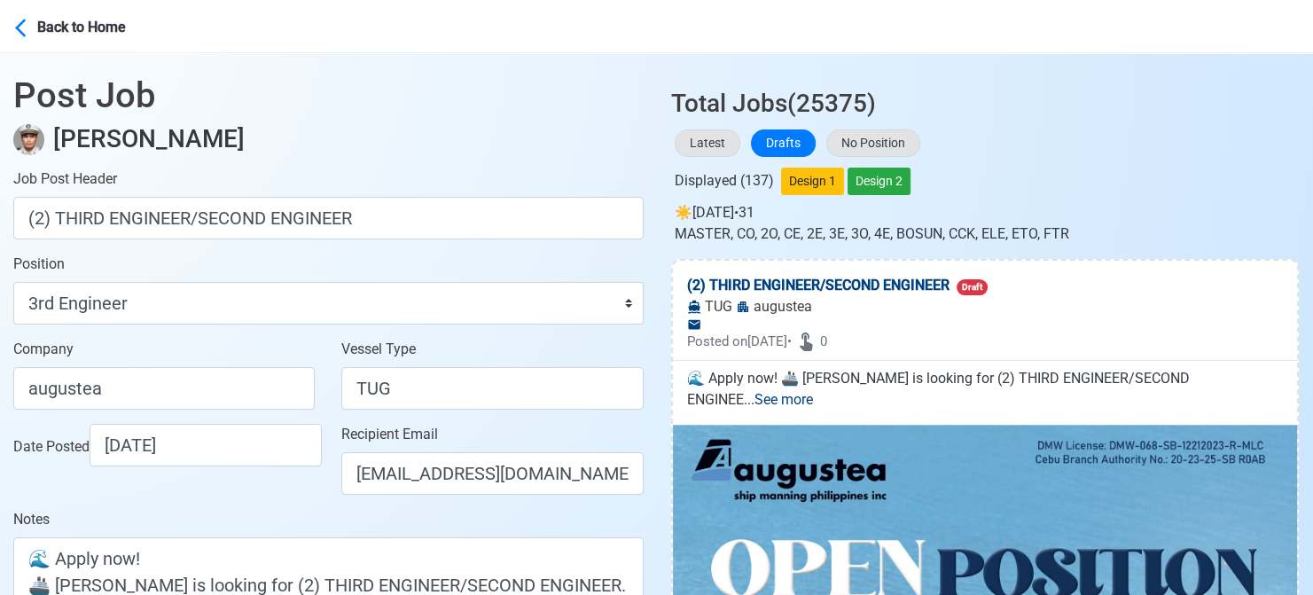
click at [271, 466] on div "Date Posted [DATE]" at bounding box center [168, 445] width 311 height 43
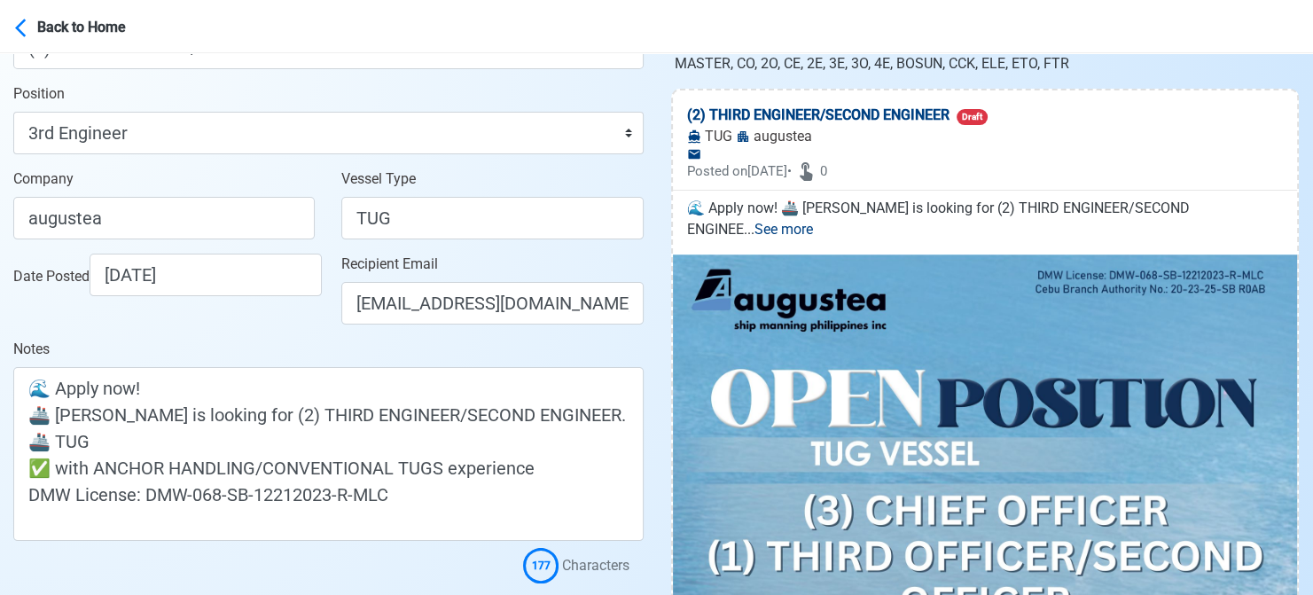
scroll to position [177, 0]
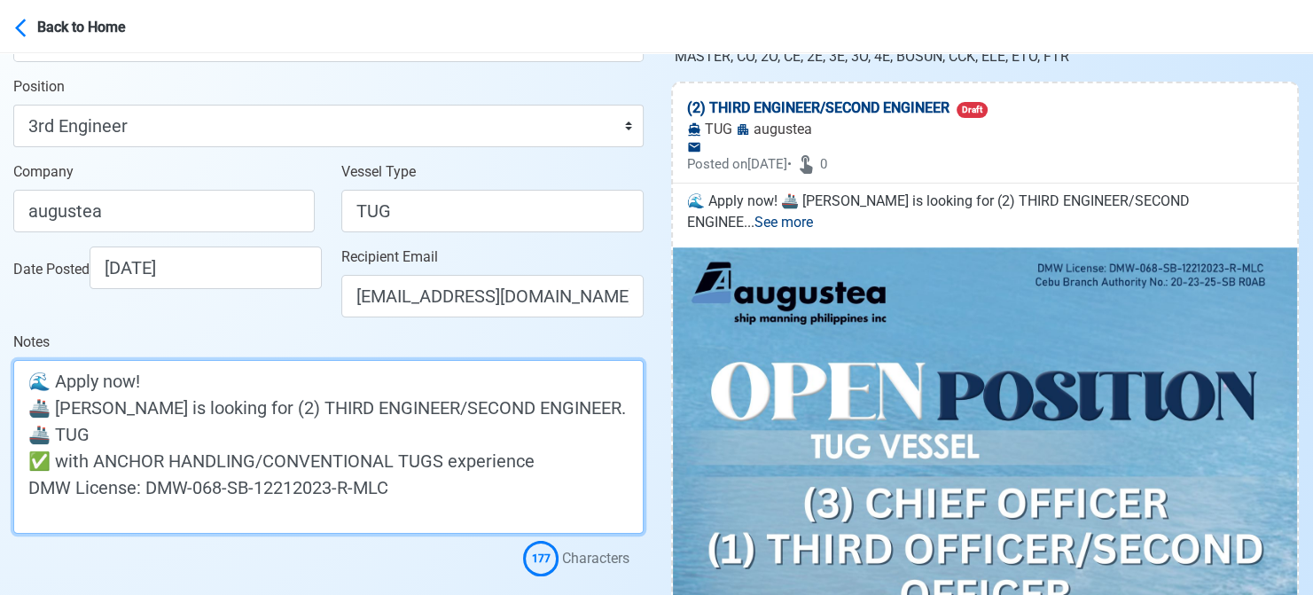
click at [51, 411] on textarea "🌊 Apply now! 🚢 [PERSON_NAME] is looking for (2) THIRD ENGINEER/SECOND ENGINEER.…" at bounding box center [328, 447] width 630 height 174
click at [53, 410] on textarea "🌊 Apply now! 🚢[PERSON_NAME] is looking for (2) THIRD ENGINEER/SECOND ENGINEER. …" at bounding box center [328, 447] width 630 height 174
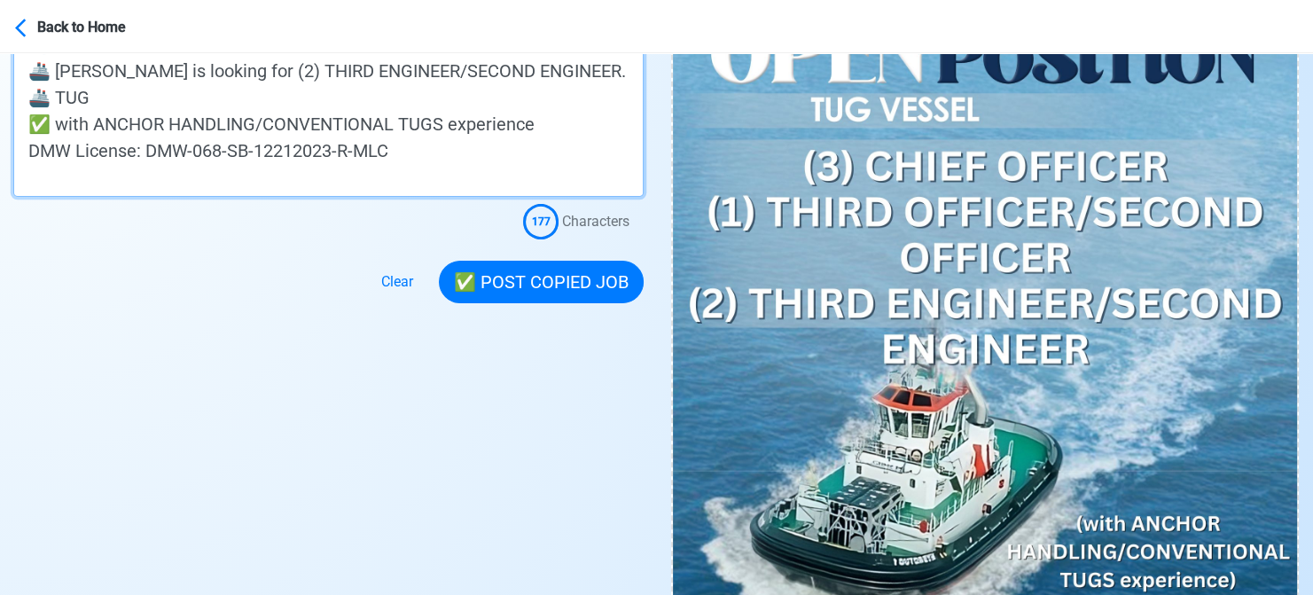
scroll to position [532, 0]
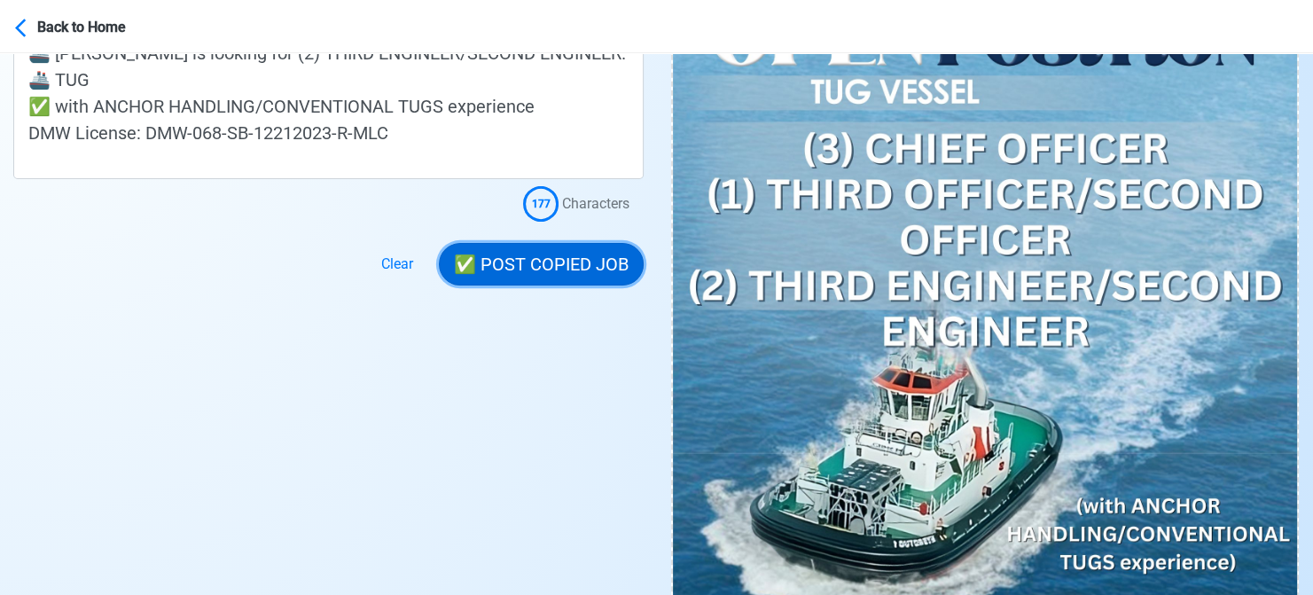
click at [551, 269] on button "✅ POST COPIED JOB" at bounding box center [541, 264] width 205 height 43
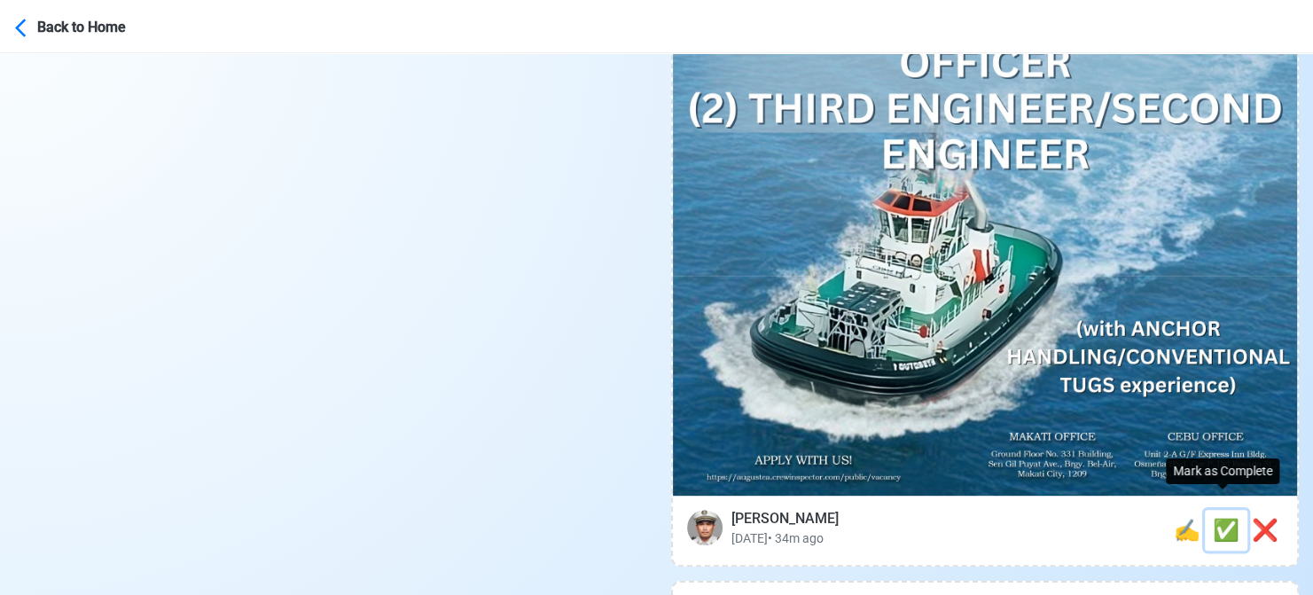
click at [1230, 518] on span "✅" at bounding box center [1226, 530] width 27 height 25
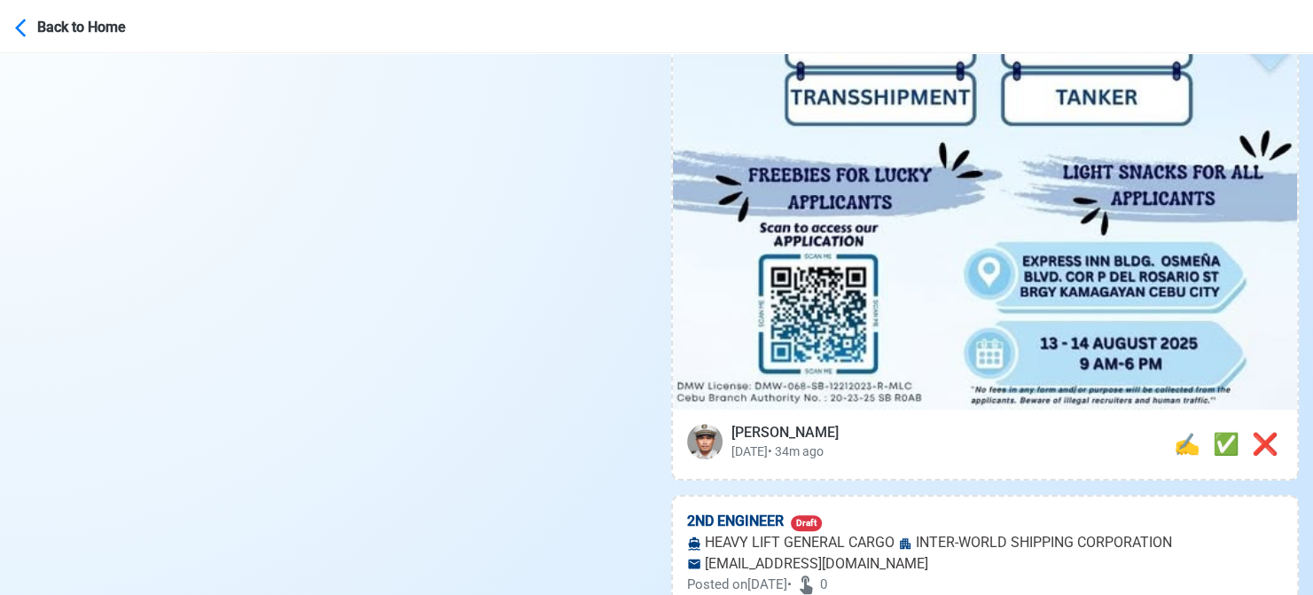
scroll to position [798, 0]
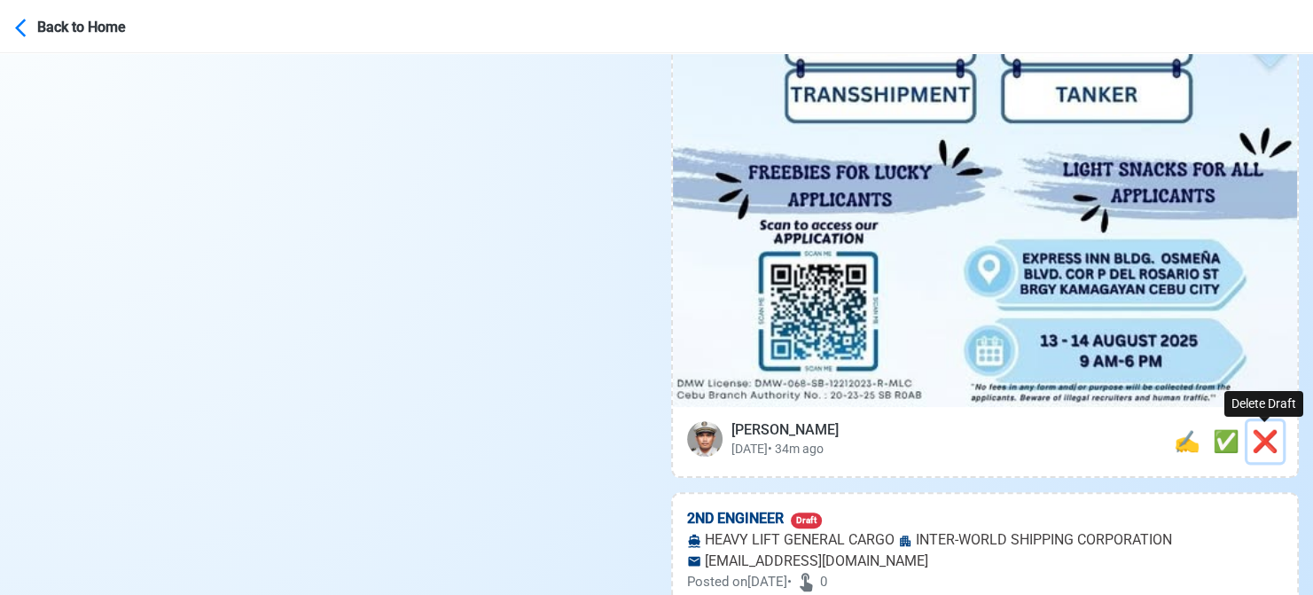
click at [1276, 447] on span "❌" at bounding box center [1265, 441] width 27 height 25
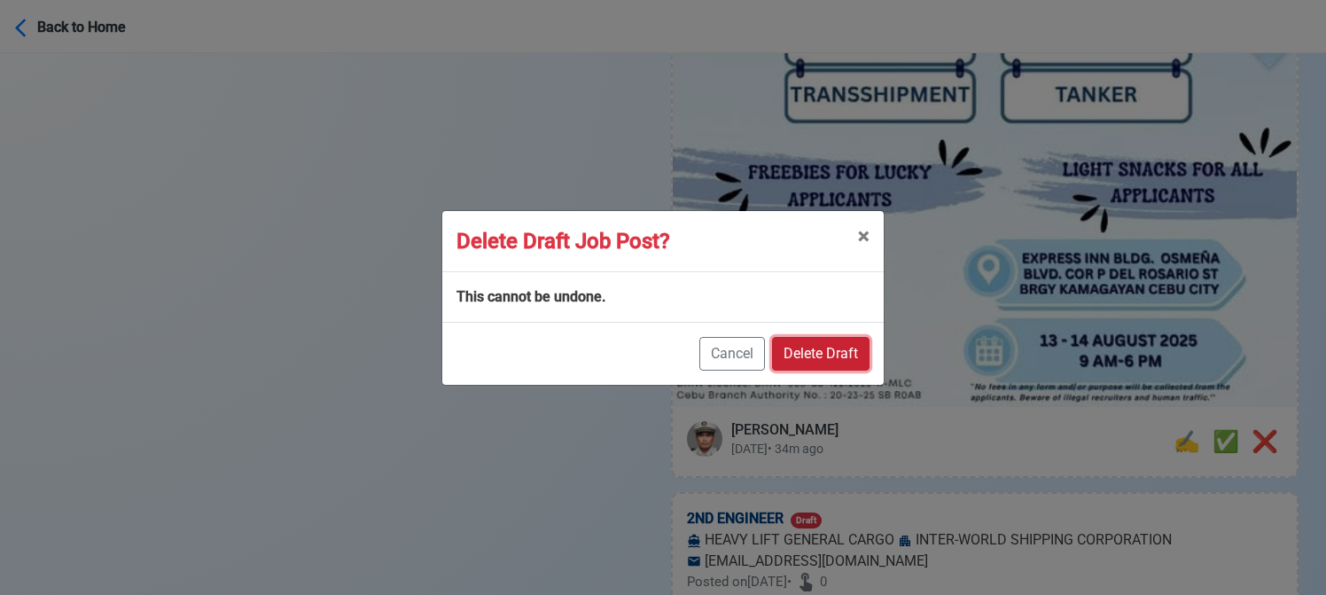
click at [839, 347] on button "Delete Draft" at bounding box center [821, 354] width 98 height 34
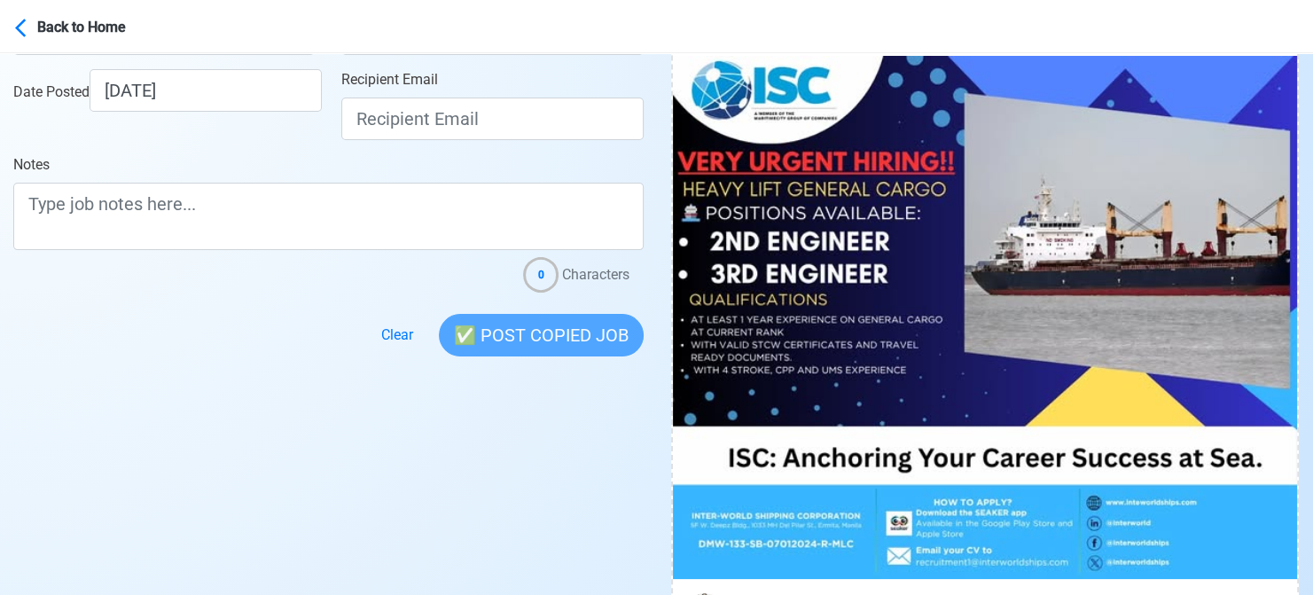
scroll to position [709, 0]
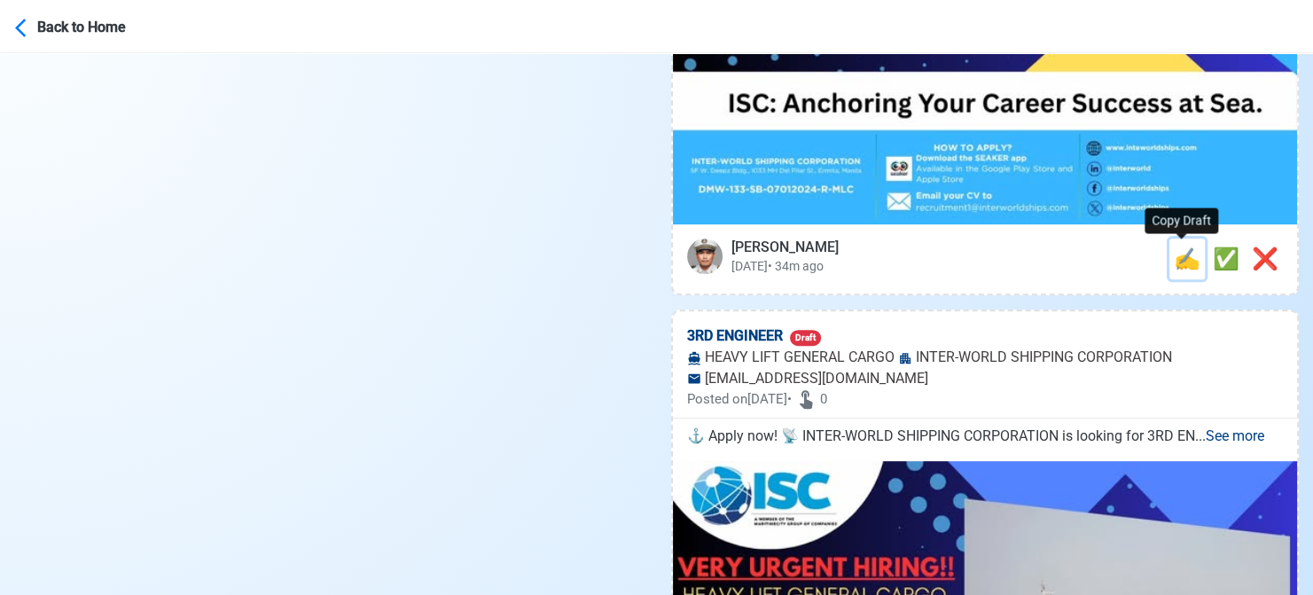
click at [1176, 258] on span "✍️" at bounding box center [1187, 258] width 27 height 25
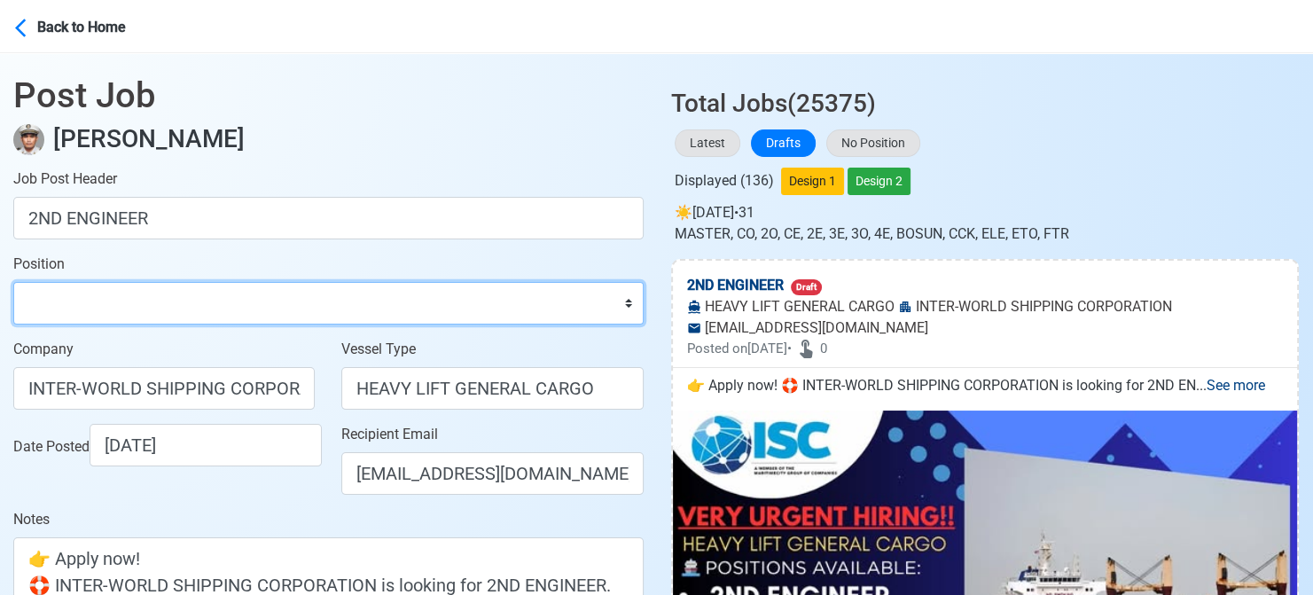
click at [223, 293] on select "Master Chief Officer 2nd Officer 3rd Officer Junior Officer Chief Engineer 2nd …" at bounding box center [328, 303] width 630 height 43
click at [13, 282] on select "Master Chief Officer 2nd Officer 3rd Officer Junior Officer Chief Engineer 2nd …" at bounding box center [328, 303] width 630 height 43
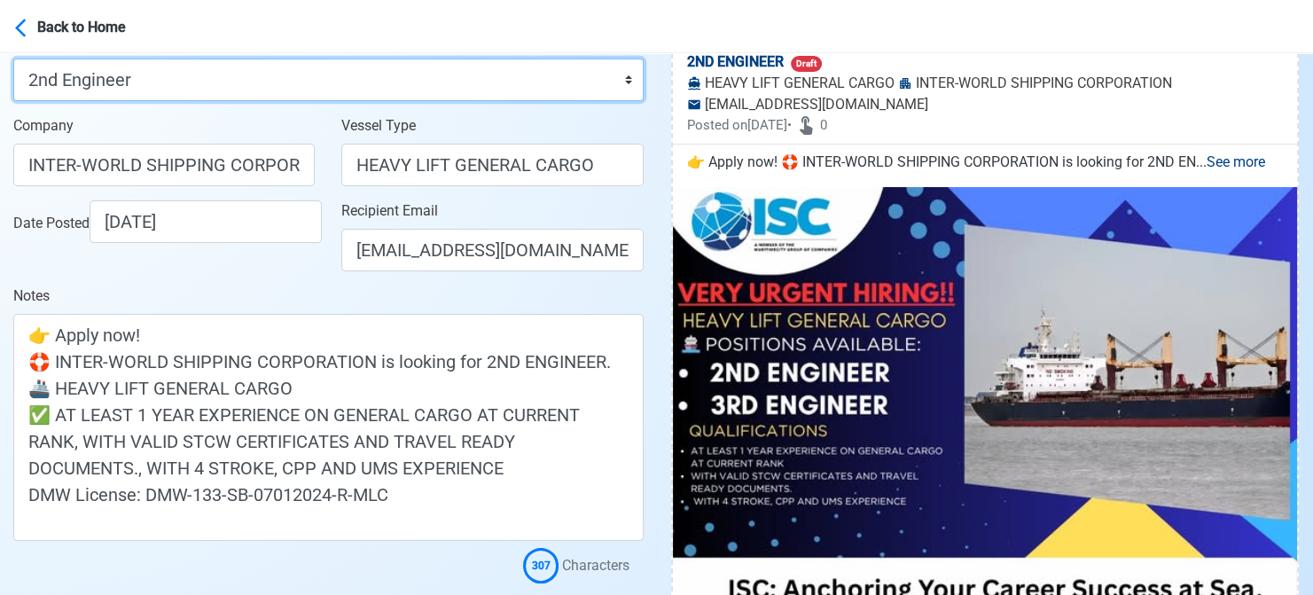
scroll to position [266, 0]
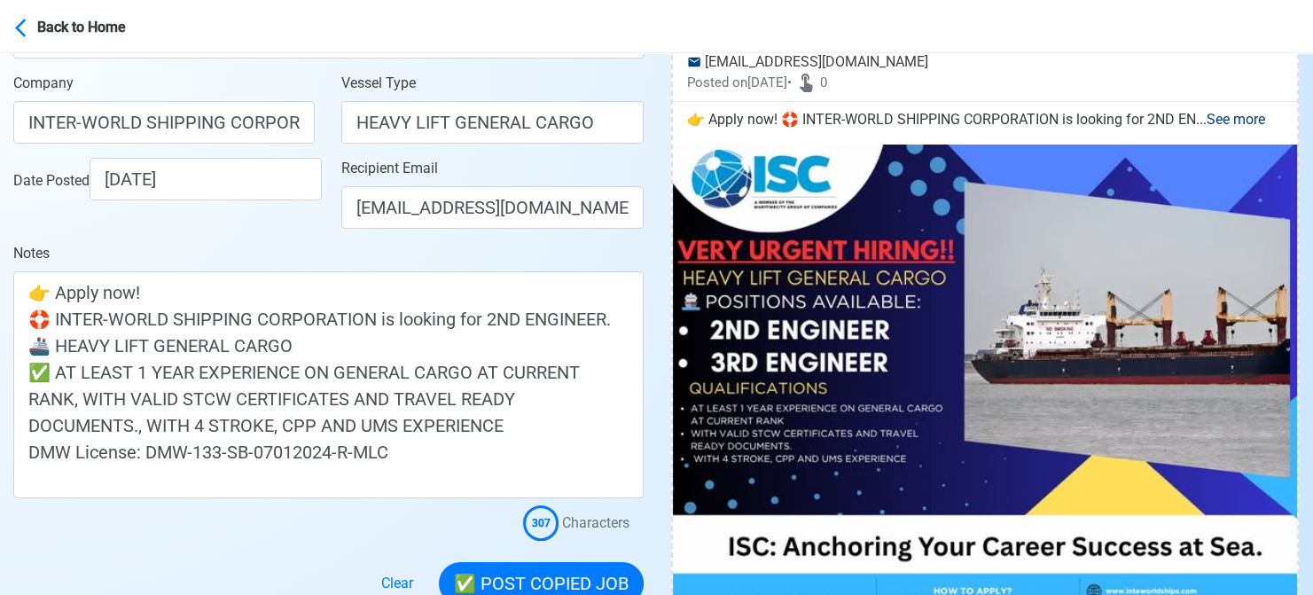
click at [276, 200] on div "Date Posted [DATE]" at bounding box center [168, 179] width 311 height 43
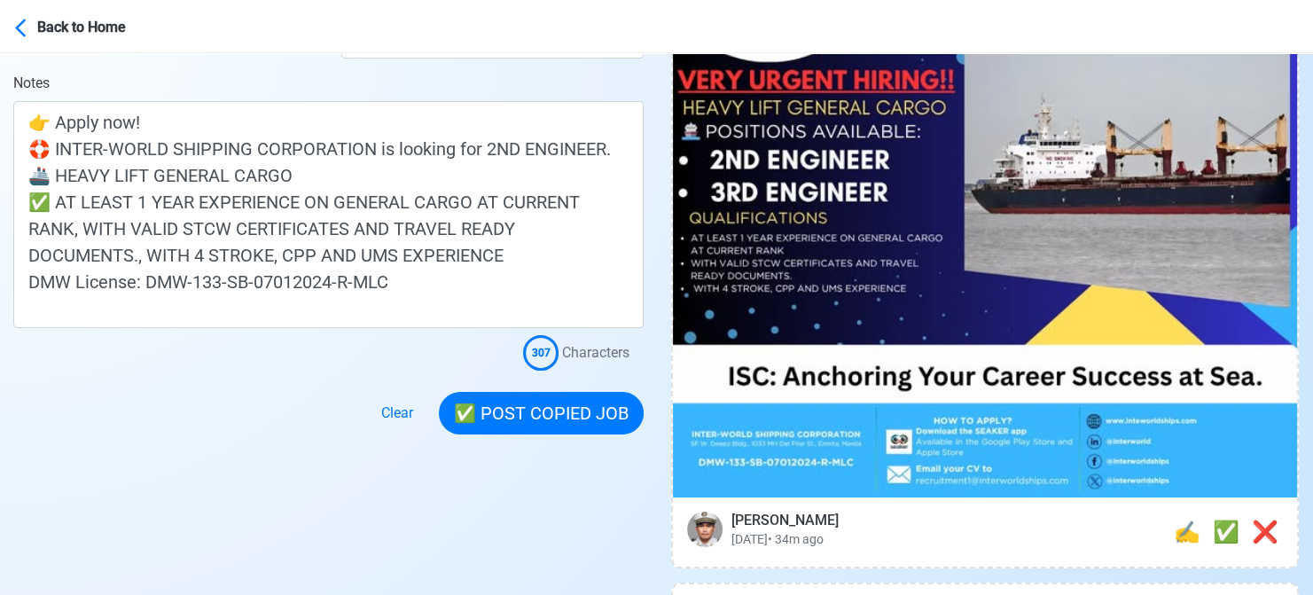
scroll to position [443, 0]
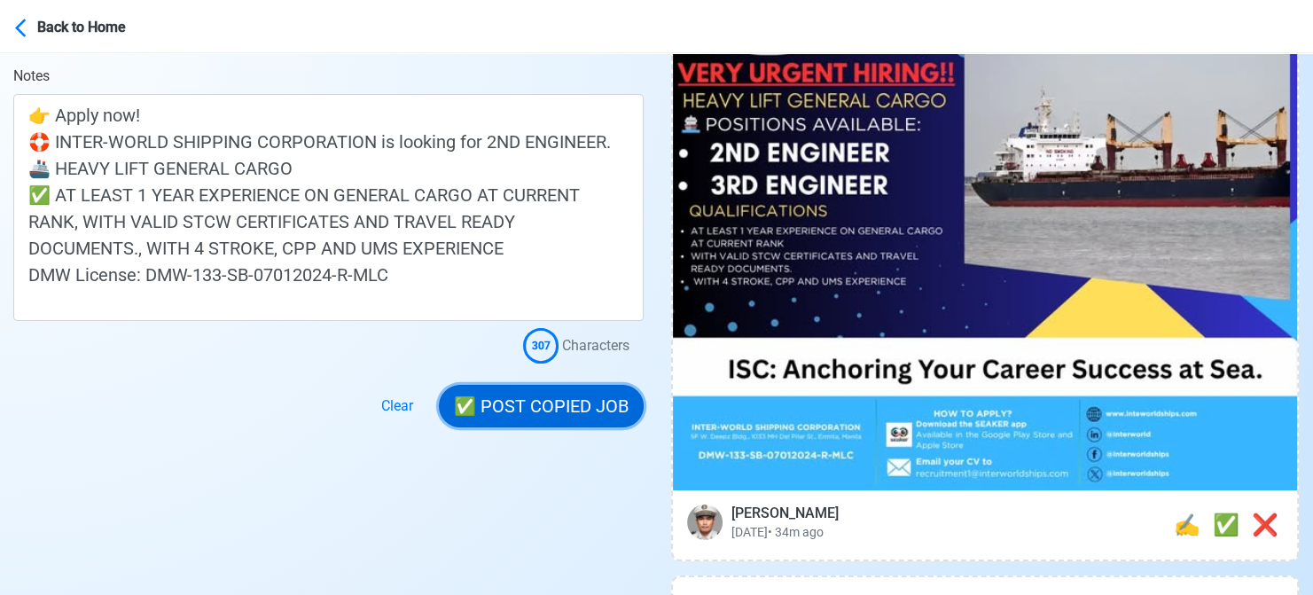
click at [568, 396] on button "✅ POST COPIED JOB" at bounding box center [541, 406] width 205 height 43
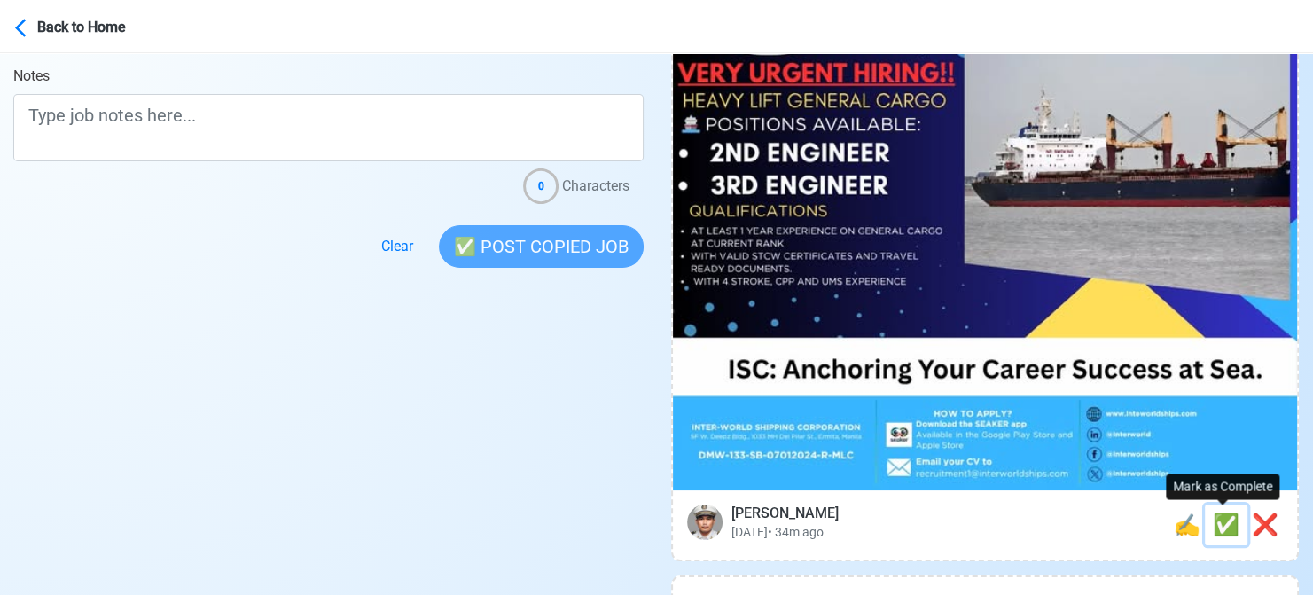
click at [1222, 527] on span "✅" at bounding box center [1226, 524] width 27 height 25
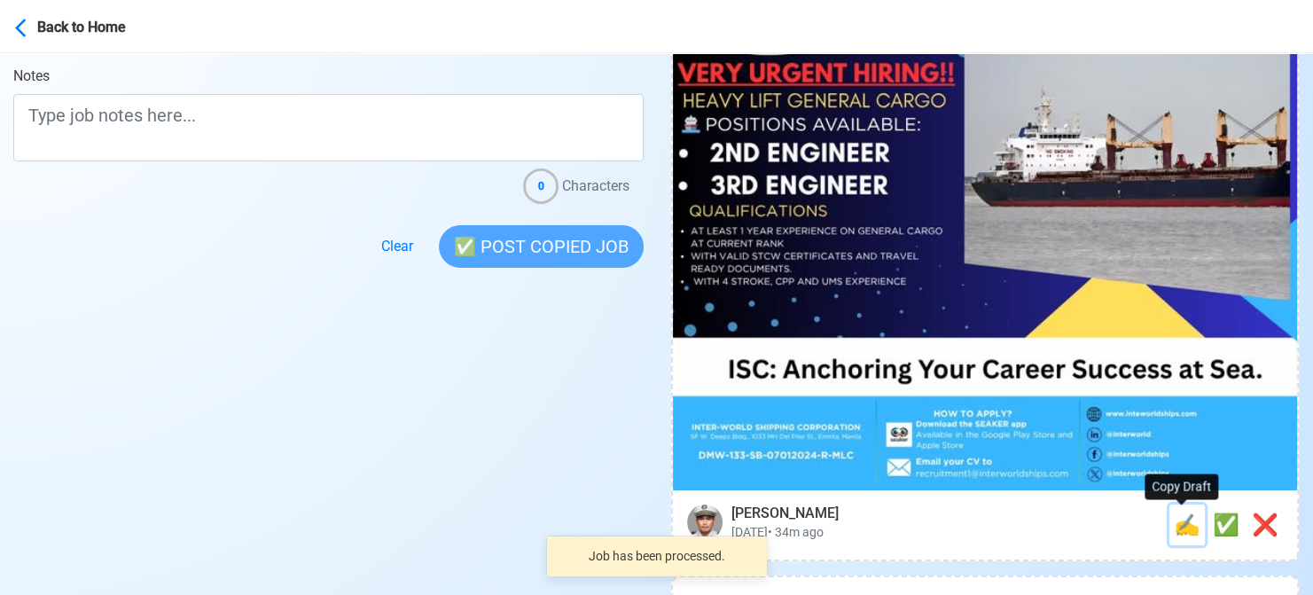
click at [1183, 527] on span "✍️" at bounding box center [1187, 524] width 27 height 25
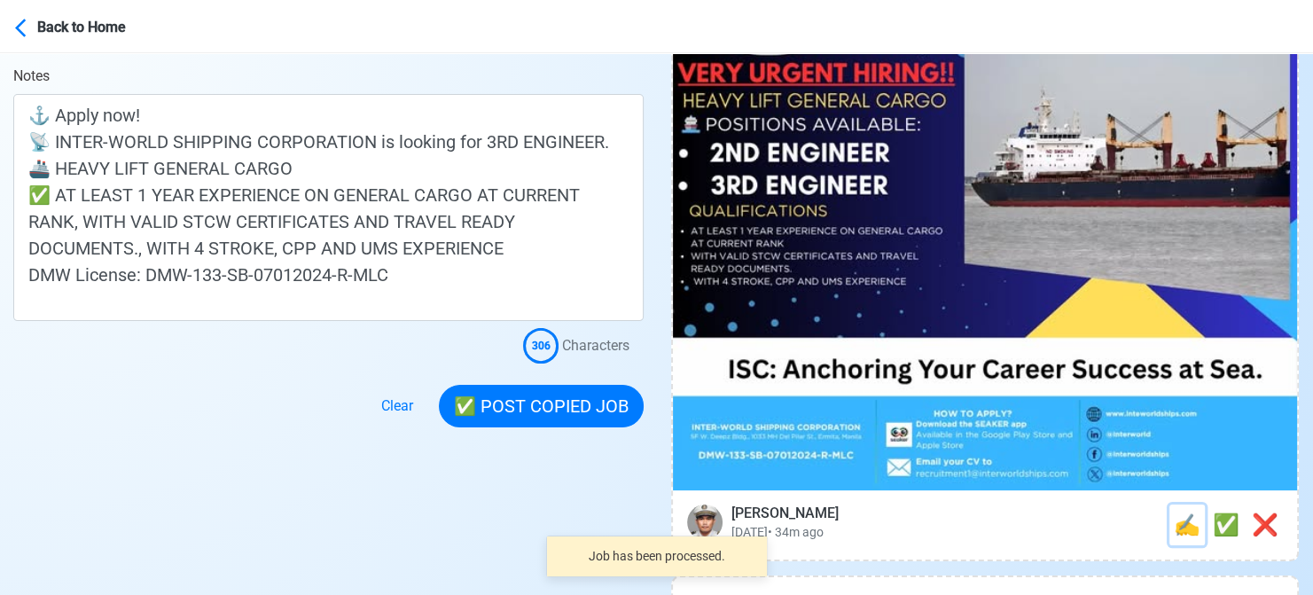
scroll to position [0, 0]
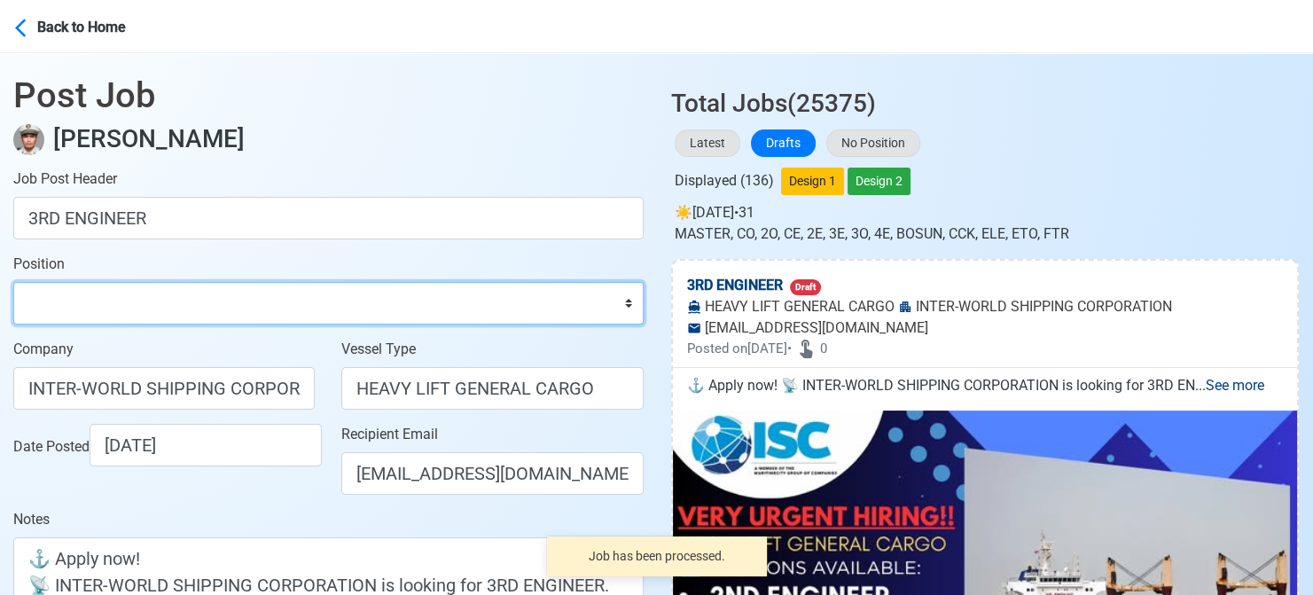
click at [103, 301] on select "Master Chief Officer 2nd Officer 3rd Officer Junior Officer Chief Engineer 2nd …" at bounding box center [328, 303] width 630 height 43
click at [13, 282] on select "Master Chief Officer 2nd Officer 3rd Officer Junior Officer Chief Engineer 2nd …" at bounding box center [328, 303] width 630 height 43
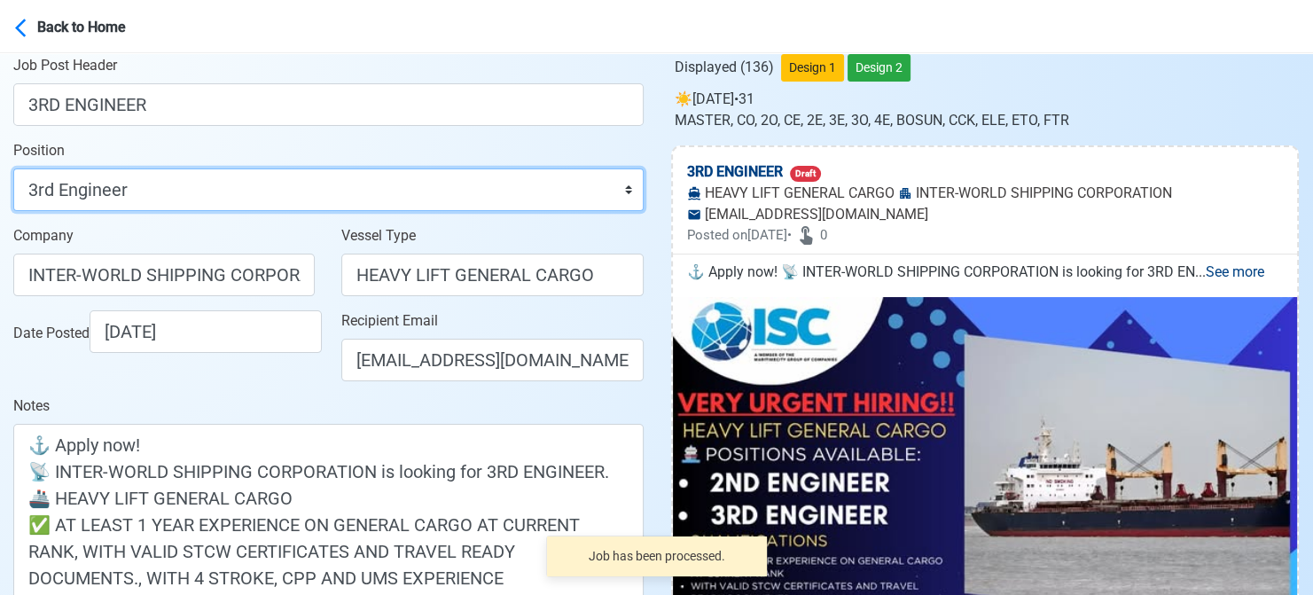
scroll to position [355, 0]
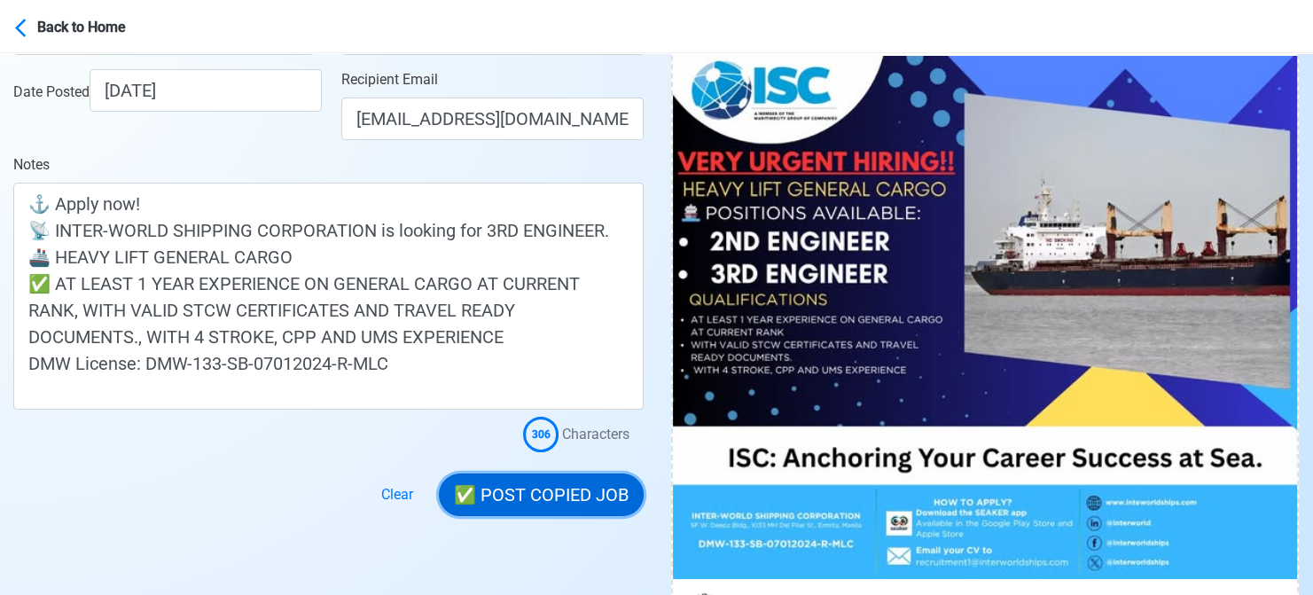
click at [568, 497] on button "✅ POST COPIED JOB" at bounding box center [541, 494] width 205 height 43
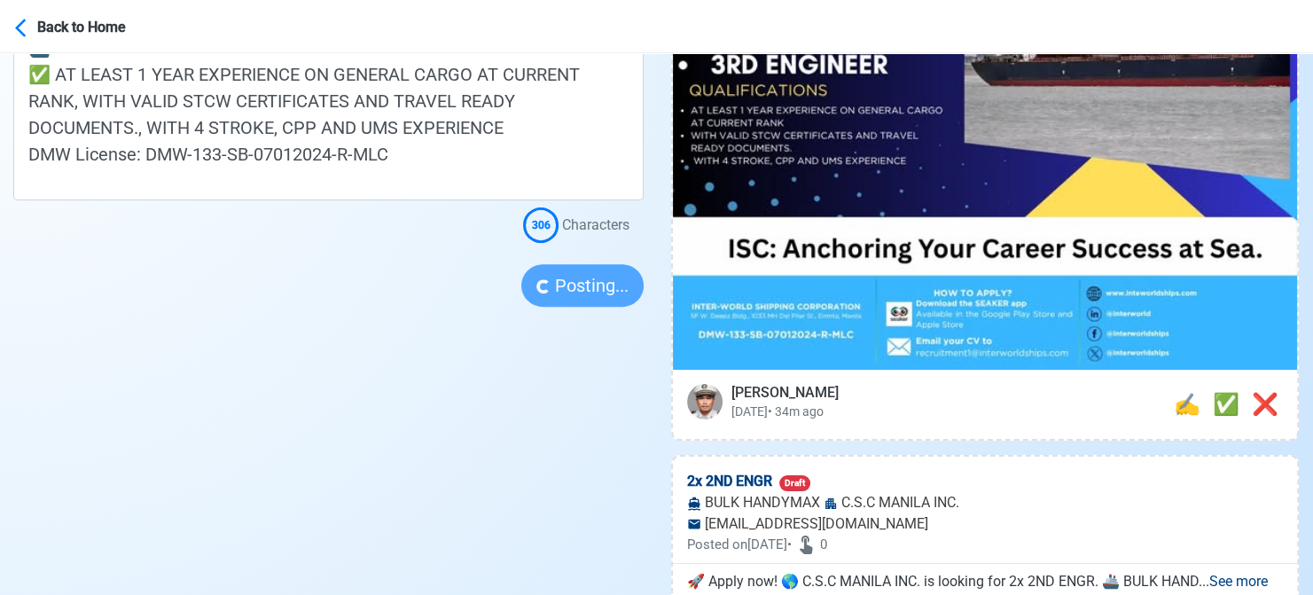
scroll to position [620, 0]
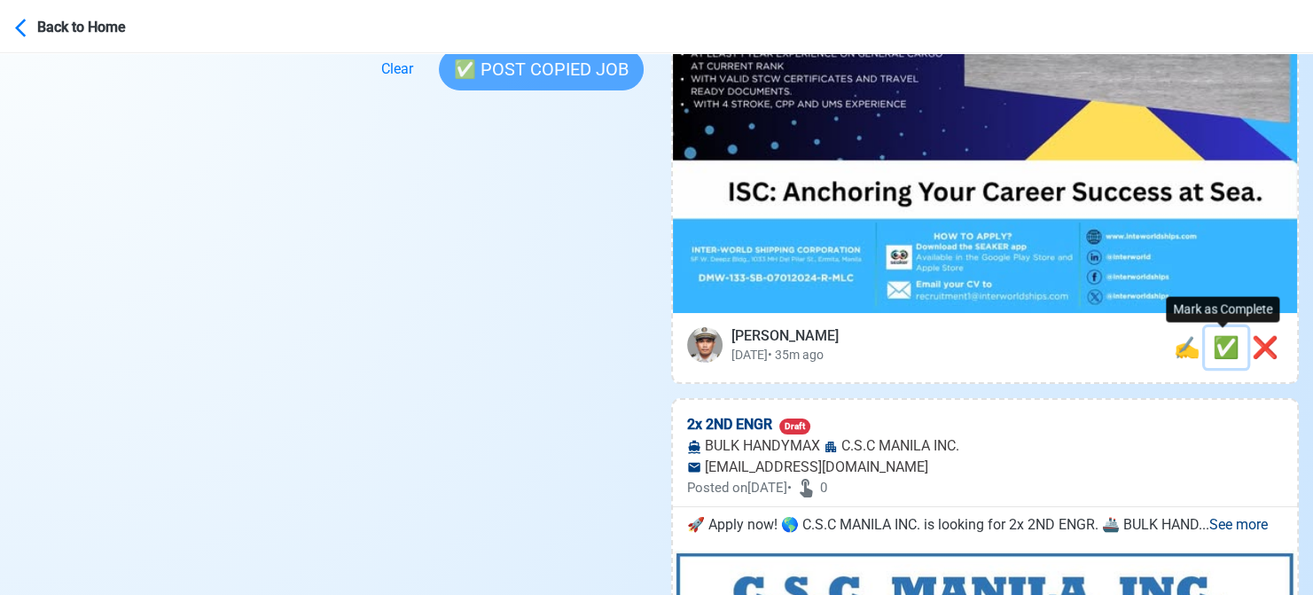
click at [1221, 349] on span "✅" at bounding box center [1226, 347] width 27 height 25
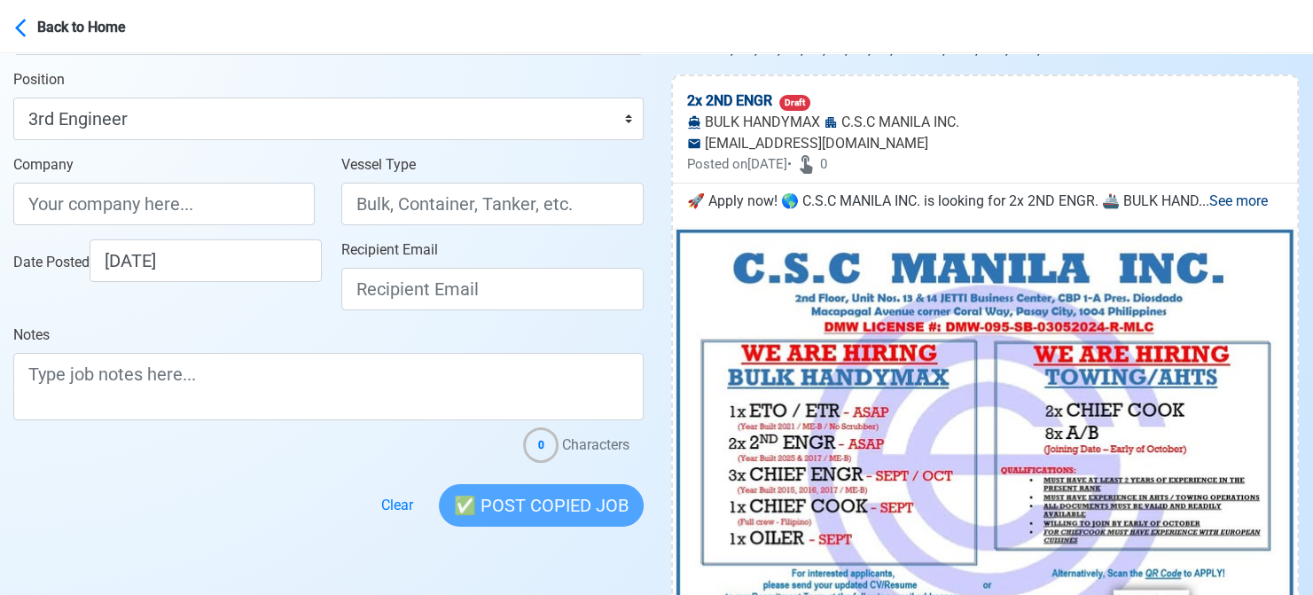
scroll to position [177, 0]
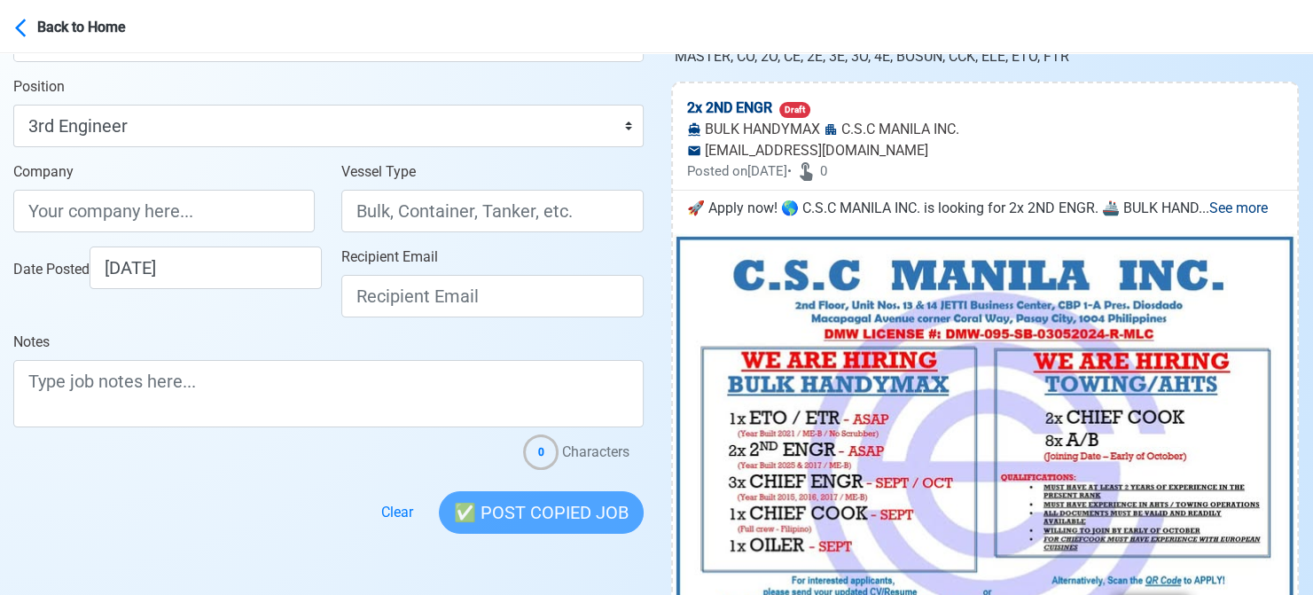
click at [22, 470] on div at bounding box center [328, 502] width 630 height 64
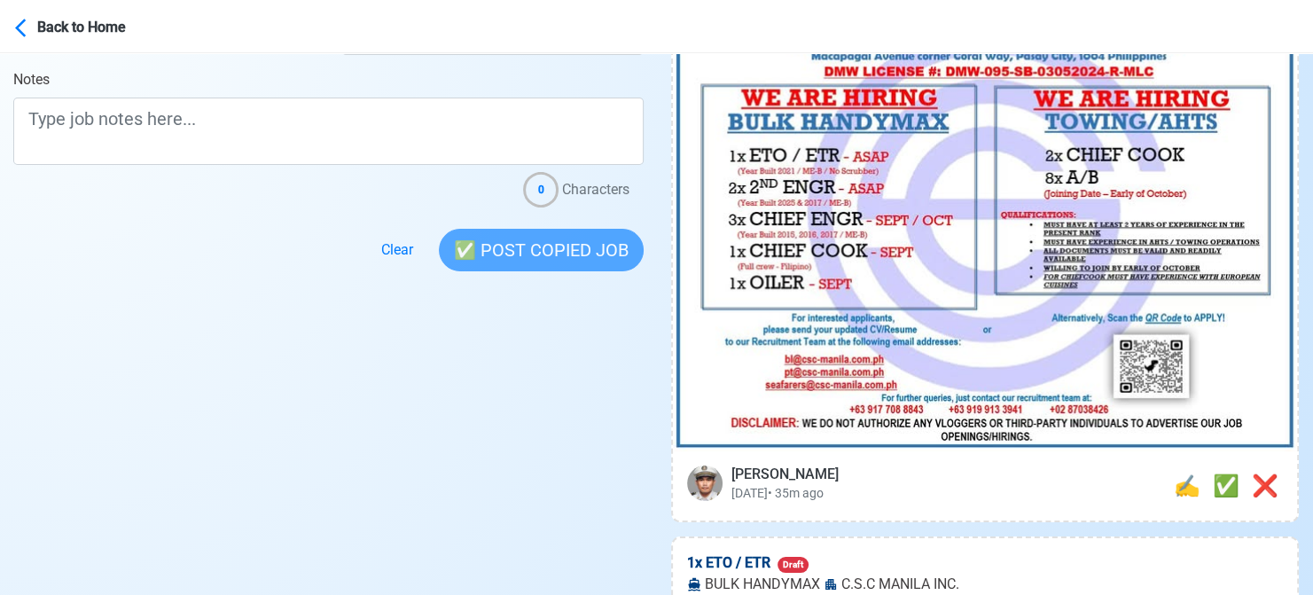
scroll to position [443, 0]
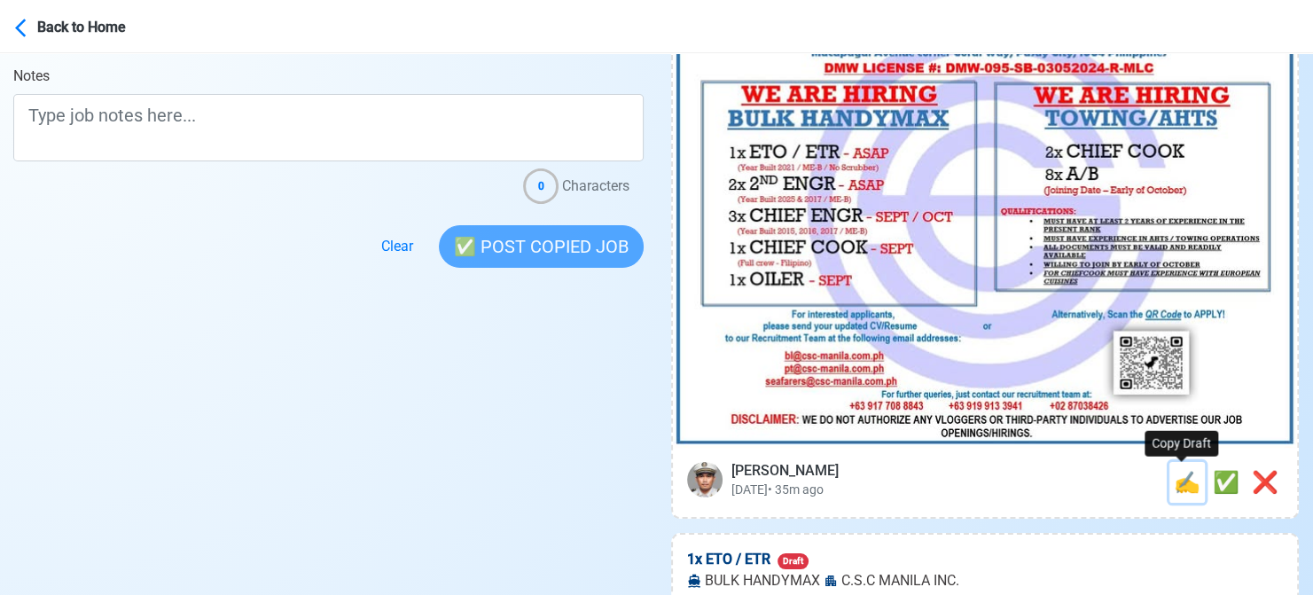
click at [1177, 481] on span "✍️" at bounding box center [1187, 482] width 27 height 25
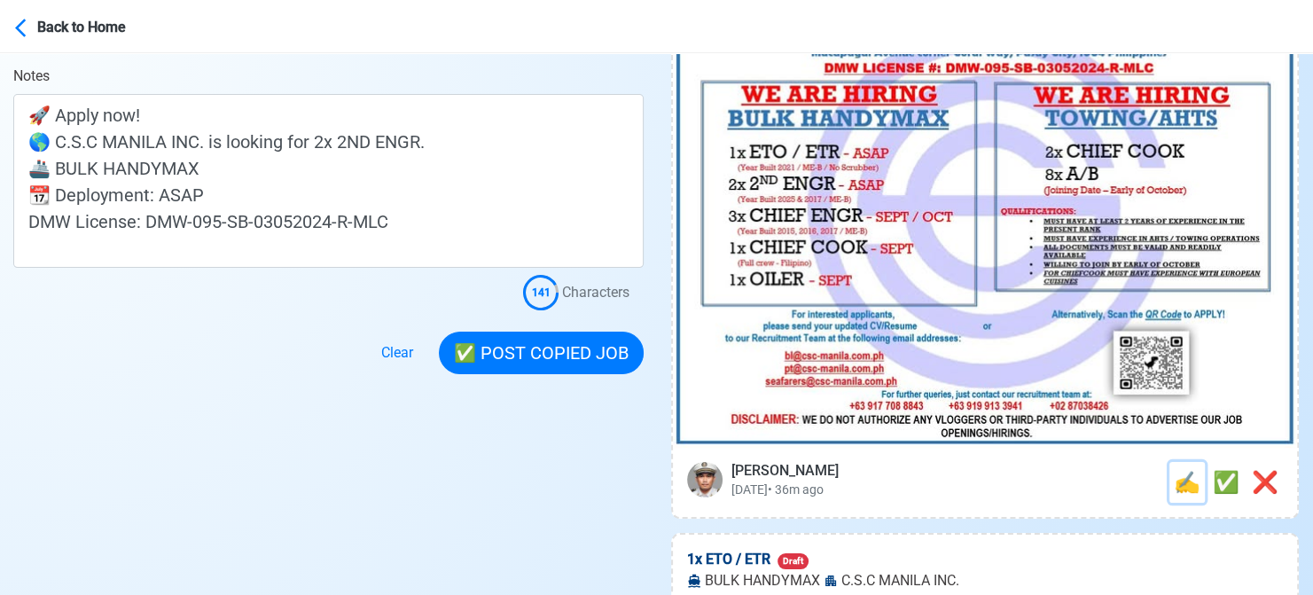
scroll to position [0, 0]
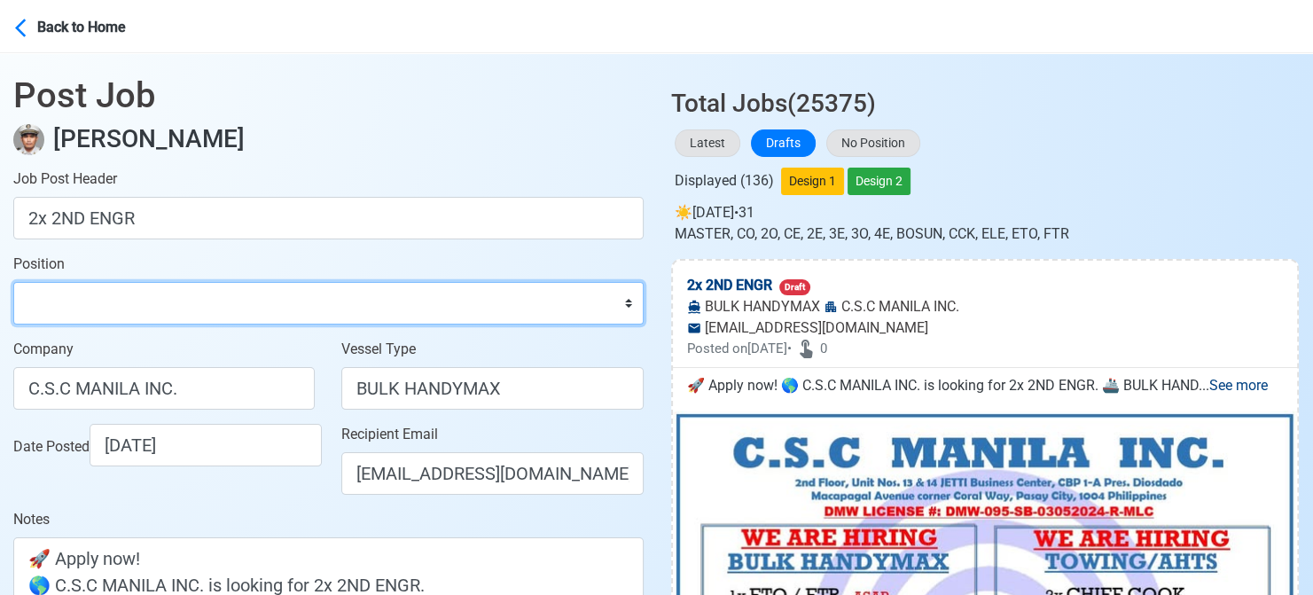
click at [201, 304] on select "Master Chief Officer 2nd Officer 3rd Officer Junior Officer Chief Engineer 2nd …" at bounding box center [328, 303] width 630 height 43
click at [13, 282] on select "Master Chief Officer 2nd Officer 3rd Officer Junior Officer Chief Engineer 2nd …" at bounding box center [328, 303] width 630 height 43
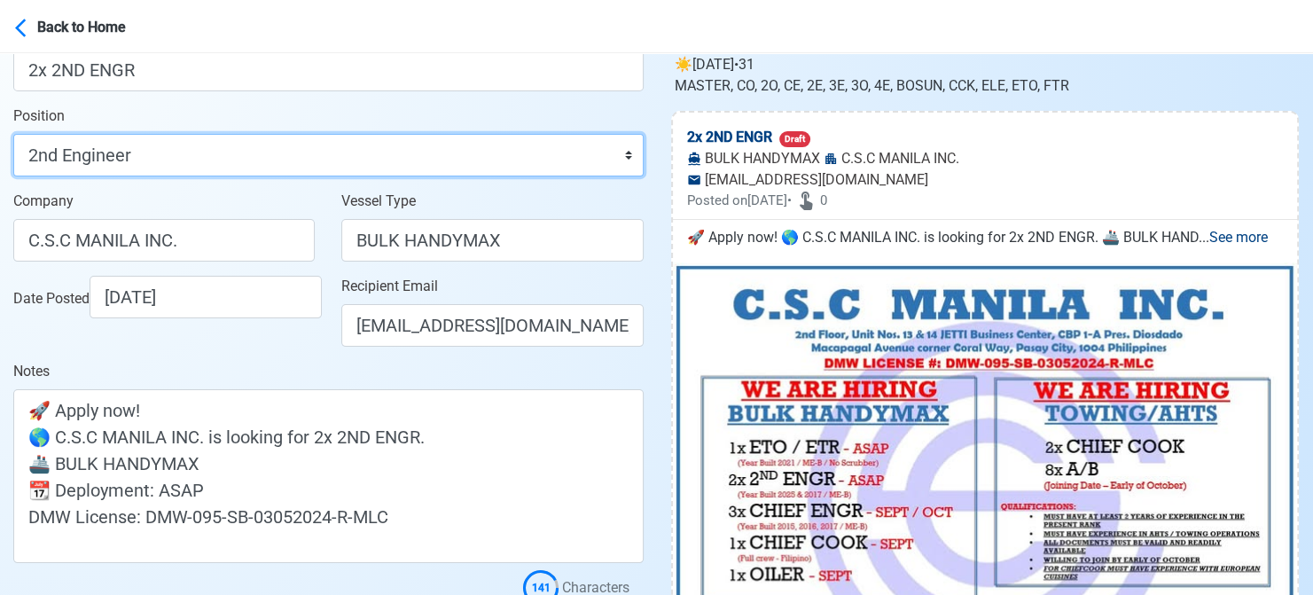
scroll to position [177, 0]
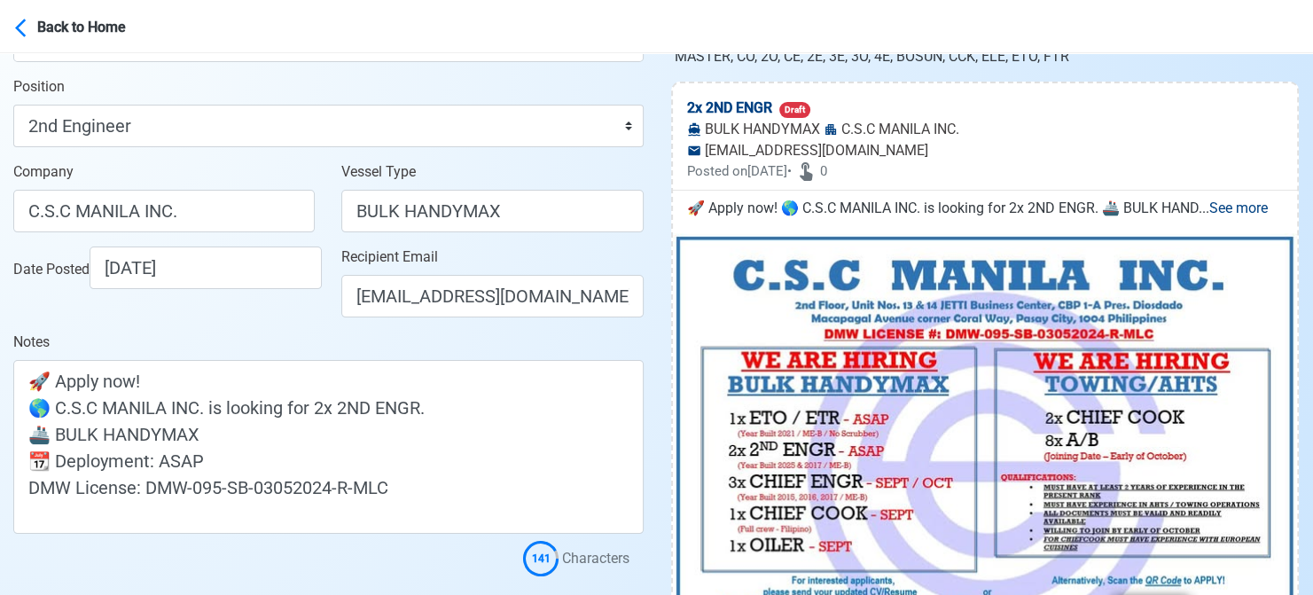
drag, startPoint x: 35, startPoint y: 559, endPoint x: 71, endPoint y: 537, distance: 42.6
click at [35, 559] on div at bounding box center [328, 562] width 630 height 28
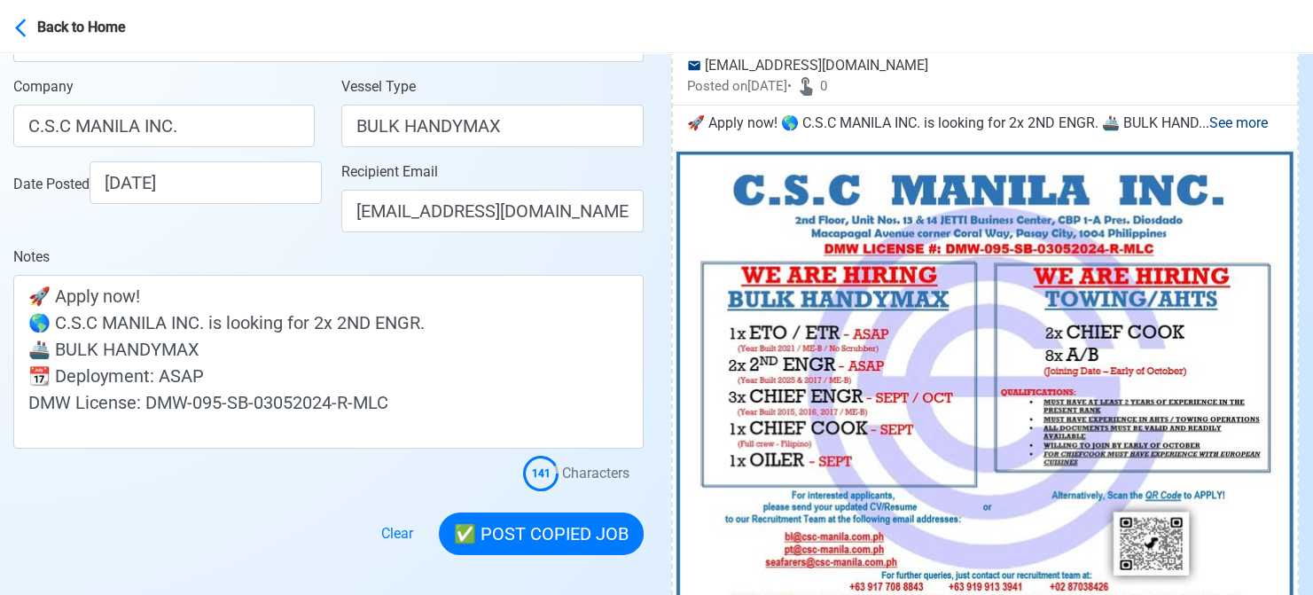
scroll to position [266, 0]
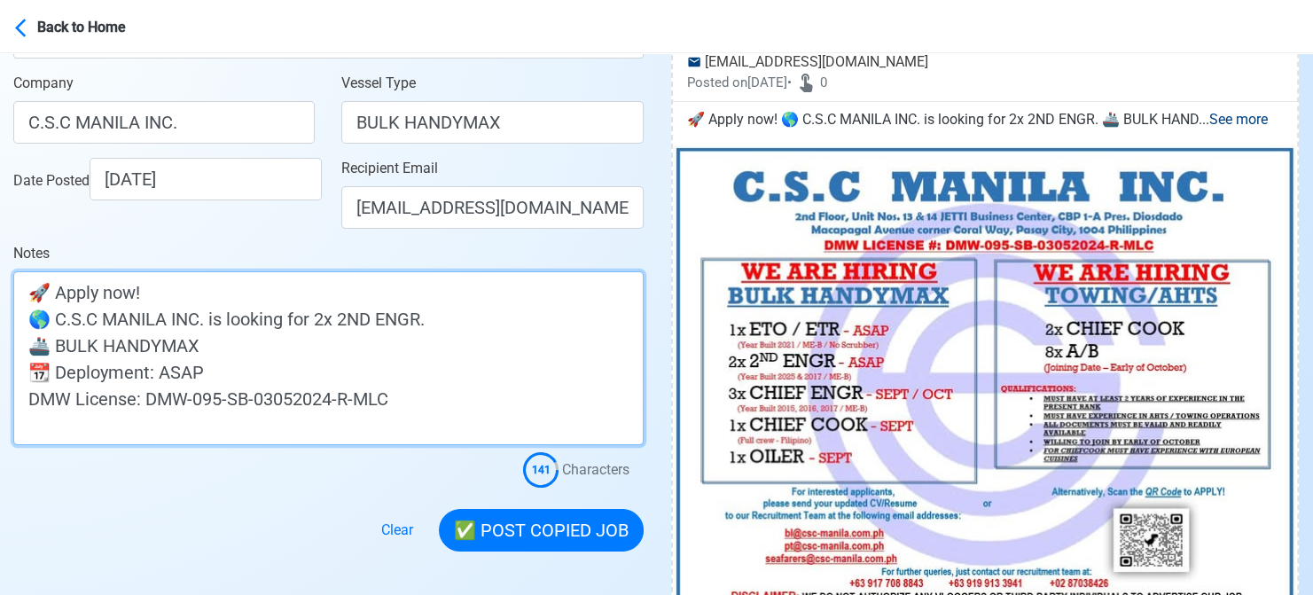
click at [307, 339] on textarea "🚀 Apply now! 🌎 C.S.C MANILA INC. is looking for 2x 2ND ENGR. 🚢 BULK HANDYMAX 📆 …" at bounding box center [328, 358] width 630 height 174
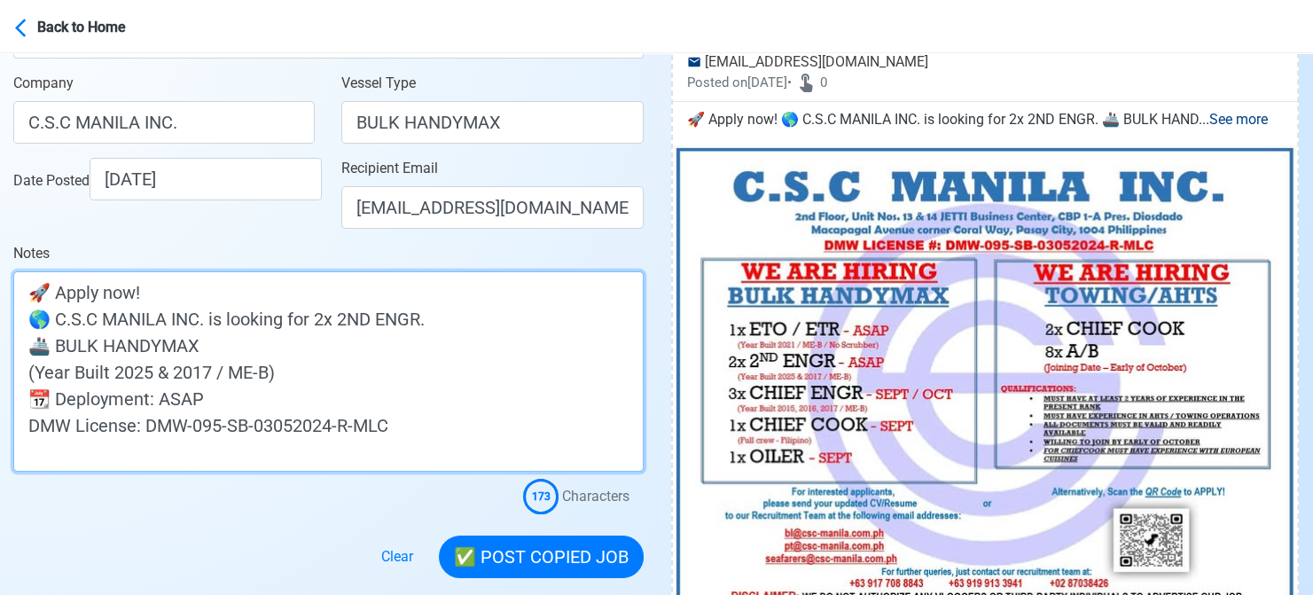
drag, startPoint x: 300, startPoint y: 374, endPoint x: 11, endPoint y: 375, distance: 289.9
click at [11, 375] on main "Post Job [PERSON_NAME] Job Post Header 2x 2ND ENGR Position Master Chief Office…" at bounding box center [328, 182] width 657 height 791
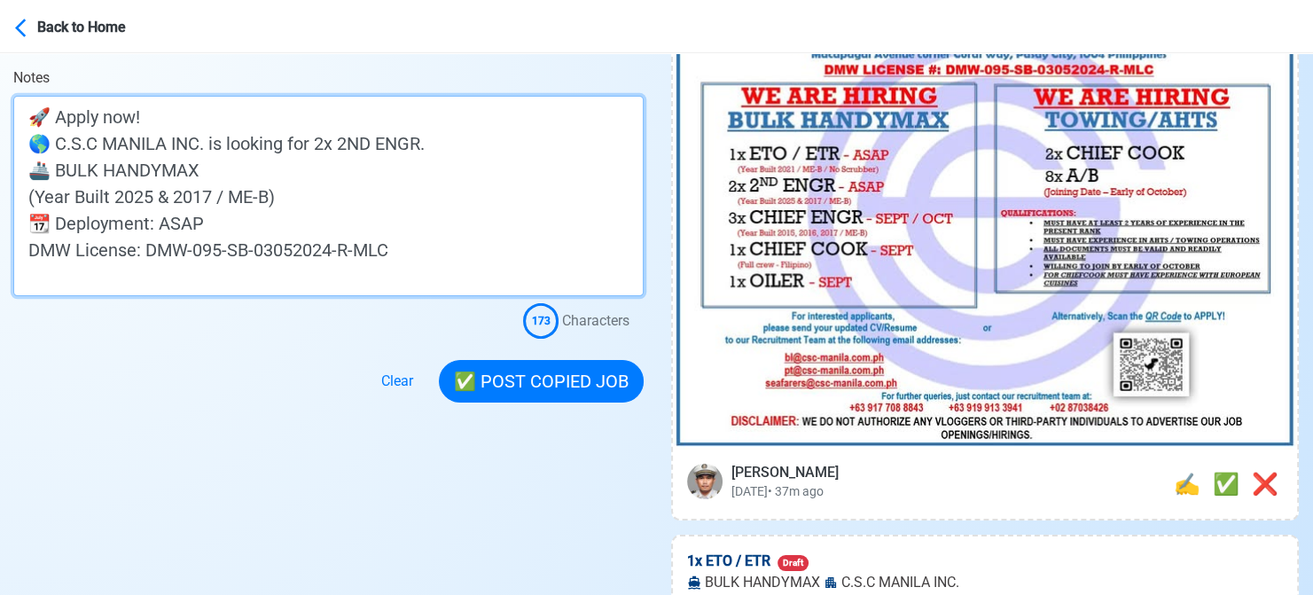
scroll to position [443, 0]
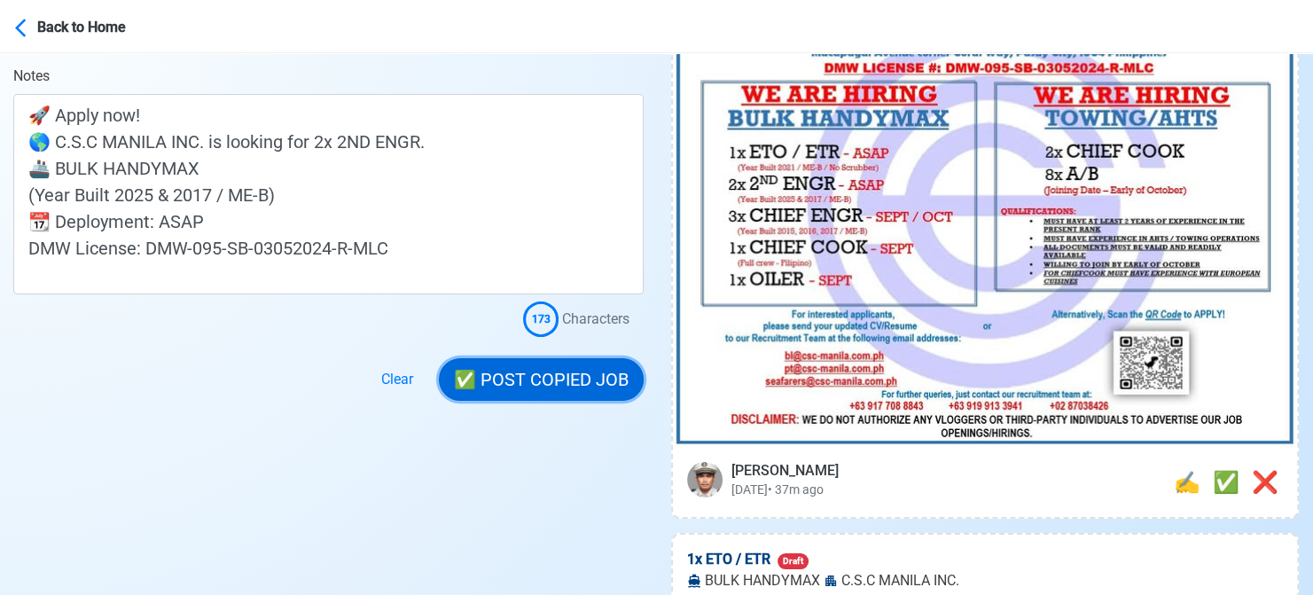
click at [550, 385] on button "✅ POST COPIED JOB" at bounding box center [541, 379] width 205 height 43
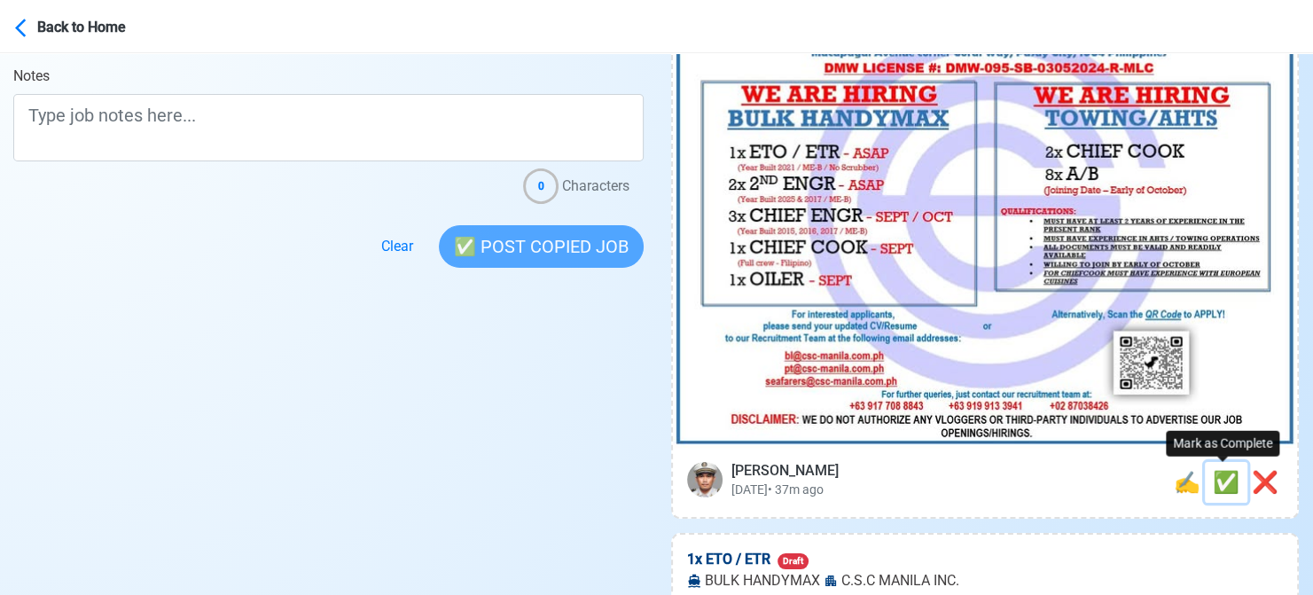
click at [1224, 477] on span "✅" at bounding box center [1226, 482] width 27 height 25
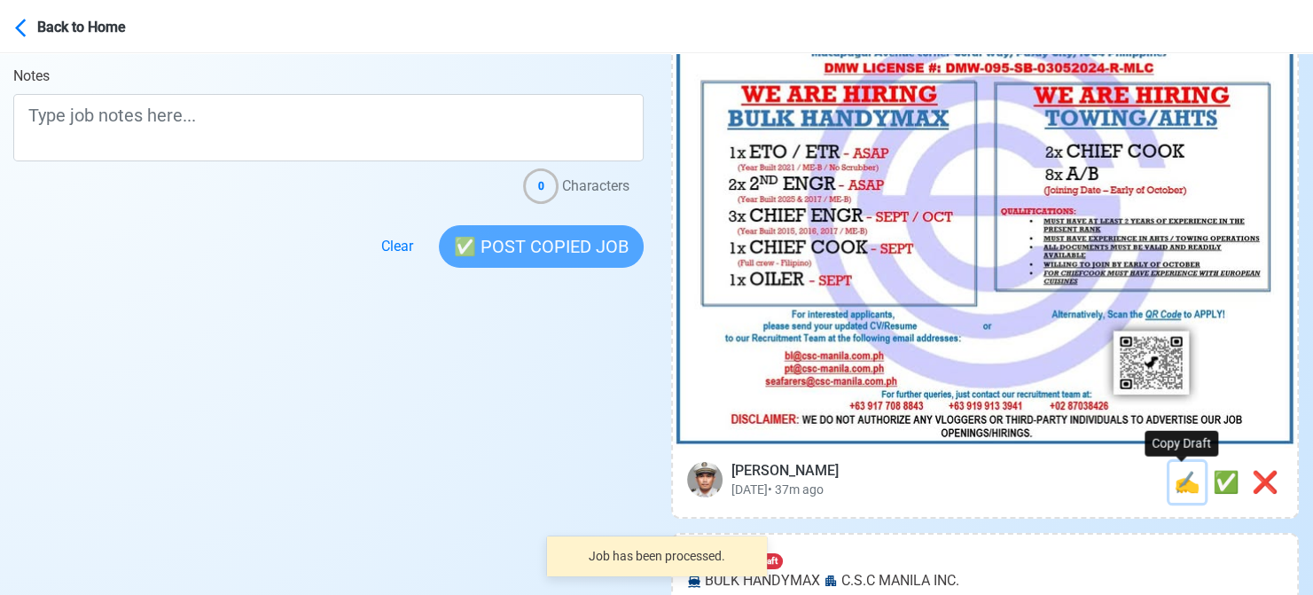
click at [1174, 488] on span "✍️" at bounding box center [1187, 482] width 27 height 25
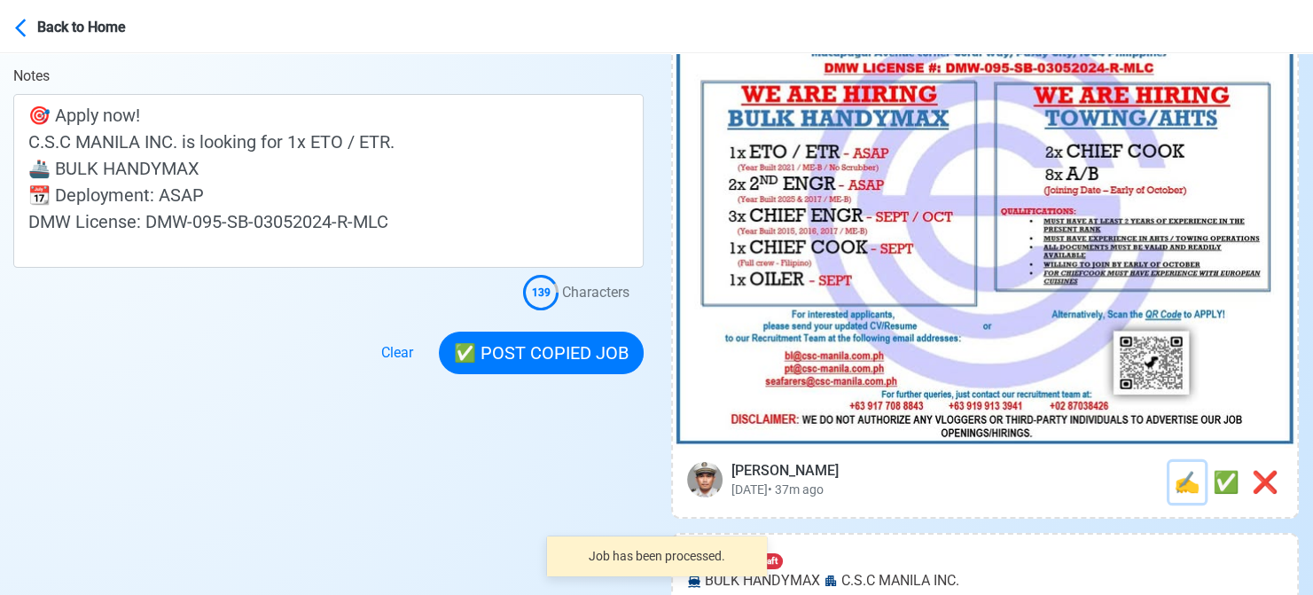
scroll to position [0, 0]
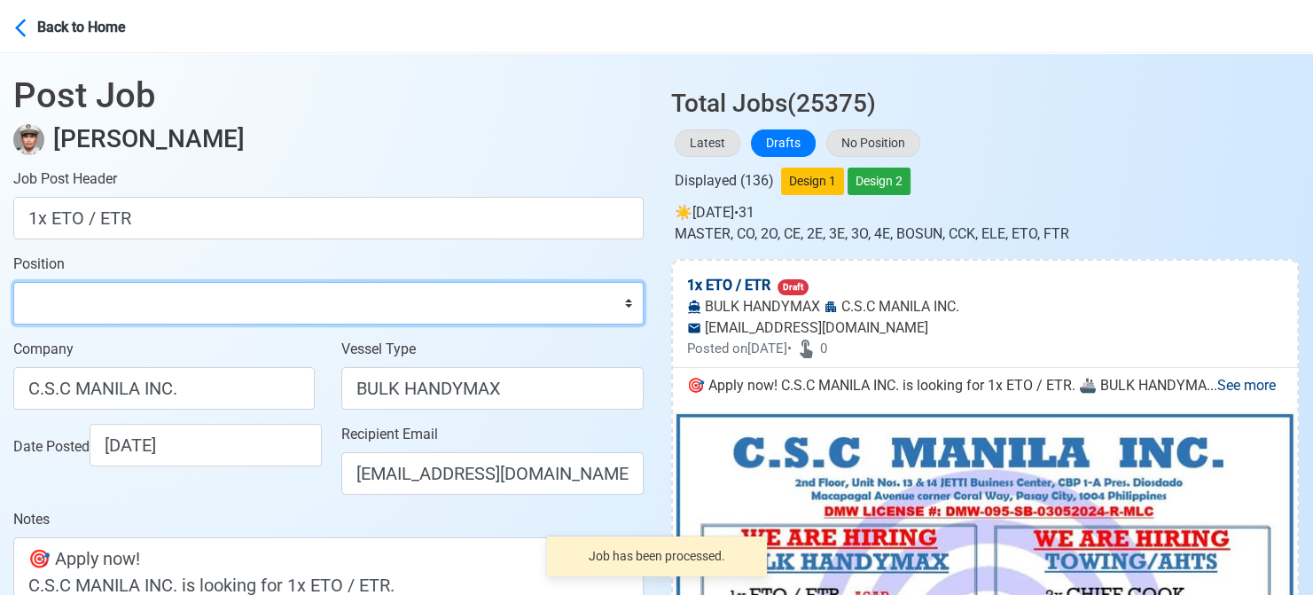
click at [141, 298] on select "Master Chief Officer 2nd Officer 3rd Officer Junior Officer Chief Engineer 2nd …" at bounding box center [328, 303] width 630 height 43
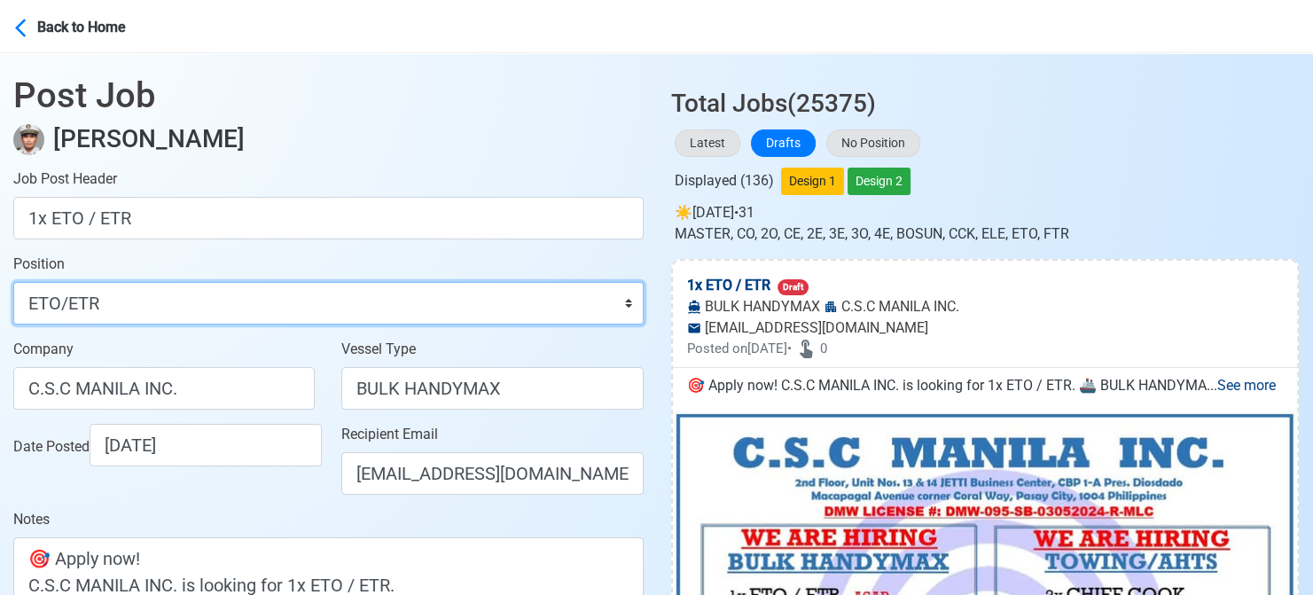
click at [13, 282] on select "Master Chief Officer 2nd Officer 3rd Officer Junior Officer Chief Engineer 2nd …" at bounding box center [328, 303] width 630 height 43
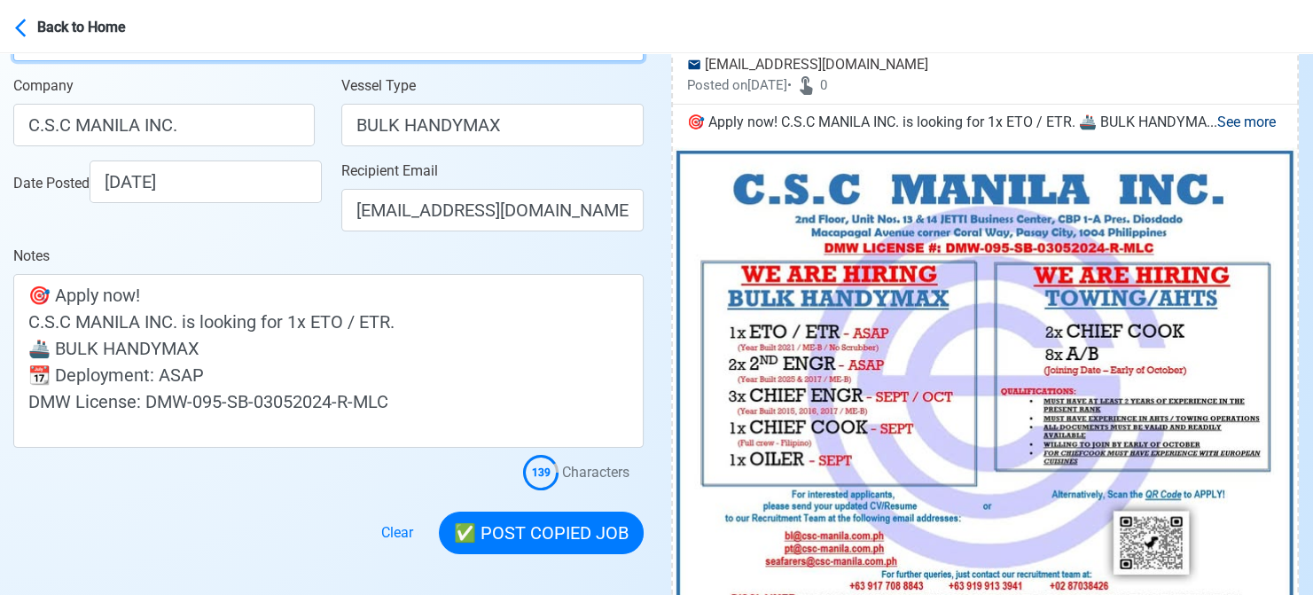
scroll to position [266, 0]
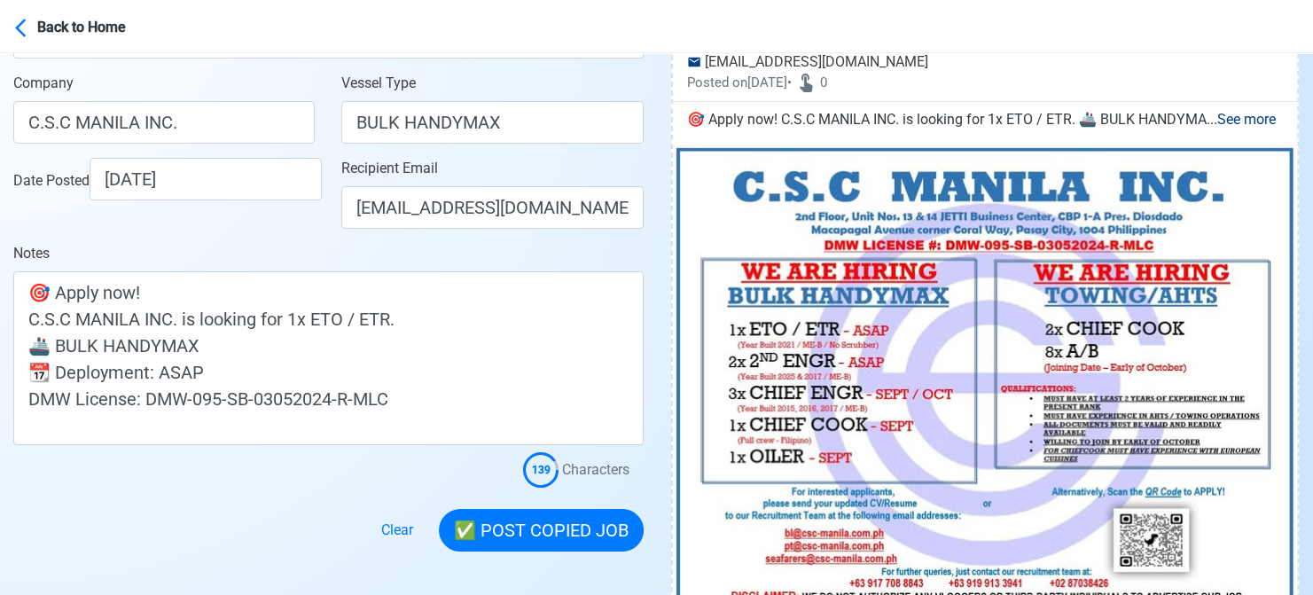
click at [15, 496] on div at bounding box center [328, 520] width 630 height 64
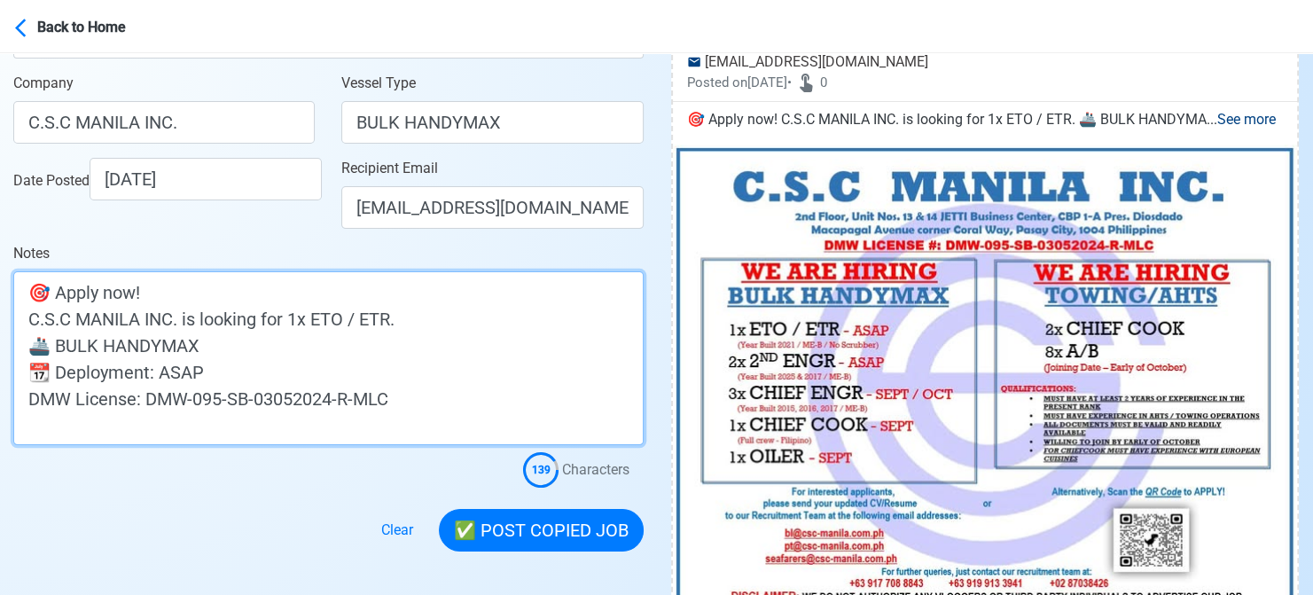
click at [263, 371] on textarea "🎯 Apply now! C.S.C MANILA INC. is looking for 1x ETO / ETR. 🚢 BULK HANDYMAX 📆 D…" at bounding box center [328, 358] width 630 height 174
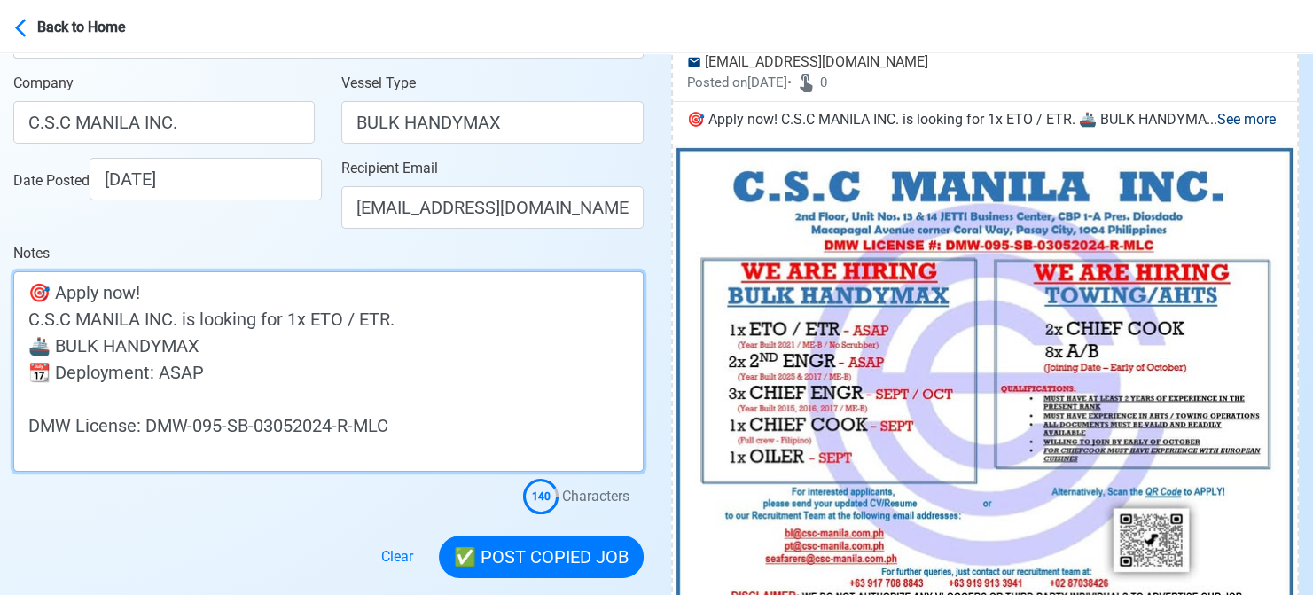
paste textarea "(Year Built 2025 & 2017 / ME-B)"
click at [144, 403] on textarea "🎯 Apply now! C.S.C MANILA INC. is looking for 1x ETO / ETR. 🚢 BULK HANDYMAX 📆 D…" at bounding box center [328, 371] width 630 height 200
drag, startPoint x: 152, startPoint y: 396, endPoint x: 212, endPoint y: 403, distance: 59.8
click at [212, 407] on textarea "🎯 Apply now! C.S.C MANILA INC. is looking for 1x ETO / ETR. 🚢 BULK HANDYMAX 📆 D…" at bounding box center [328, 371] width 630 height 200
click at [207, 400] on textarea "🎯 Apply now! C.S.C MANILA INC. is looking for 1x ETO / ETR. 🚢 BULK HANDYMAX 📆 D…" at bounding box center [328, 371] width 630 height 200
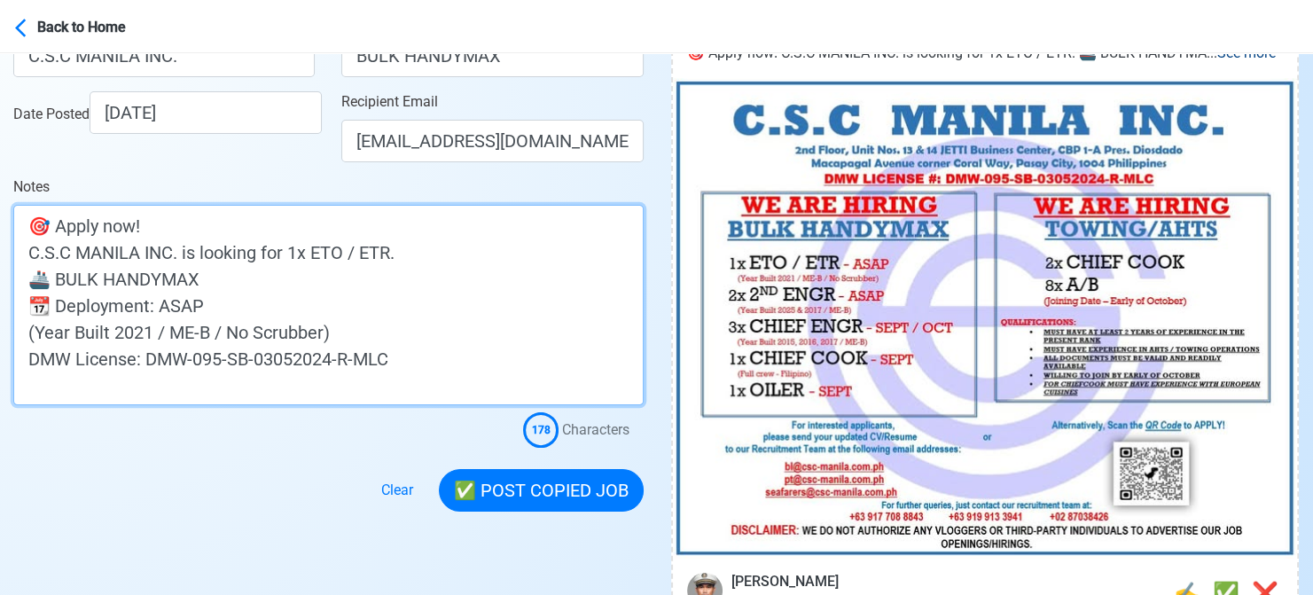
scroll to position [355, 0]
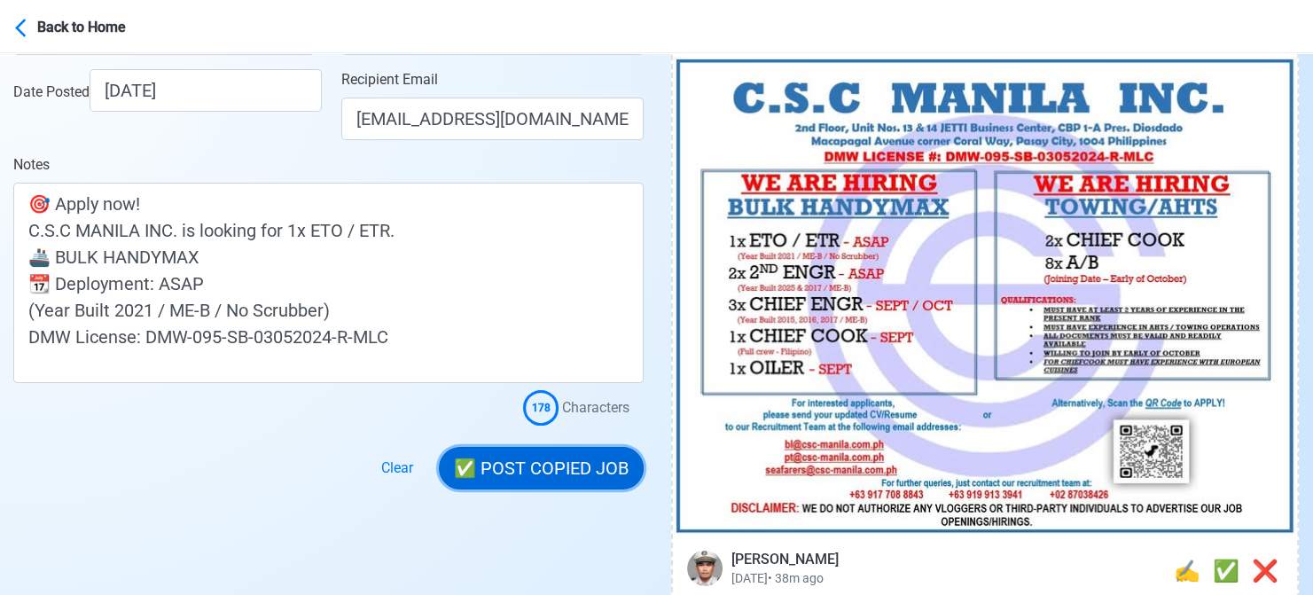
click at [535, 464] on button "✅ POST COPIED JOB" at bounding box center [541, 468] width 205 height 43
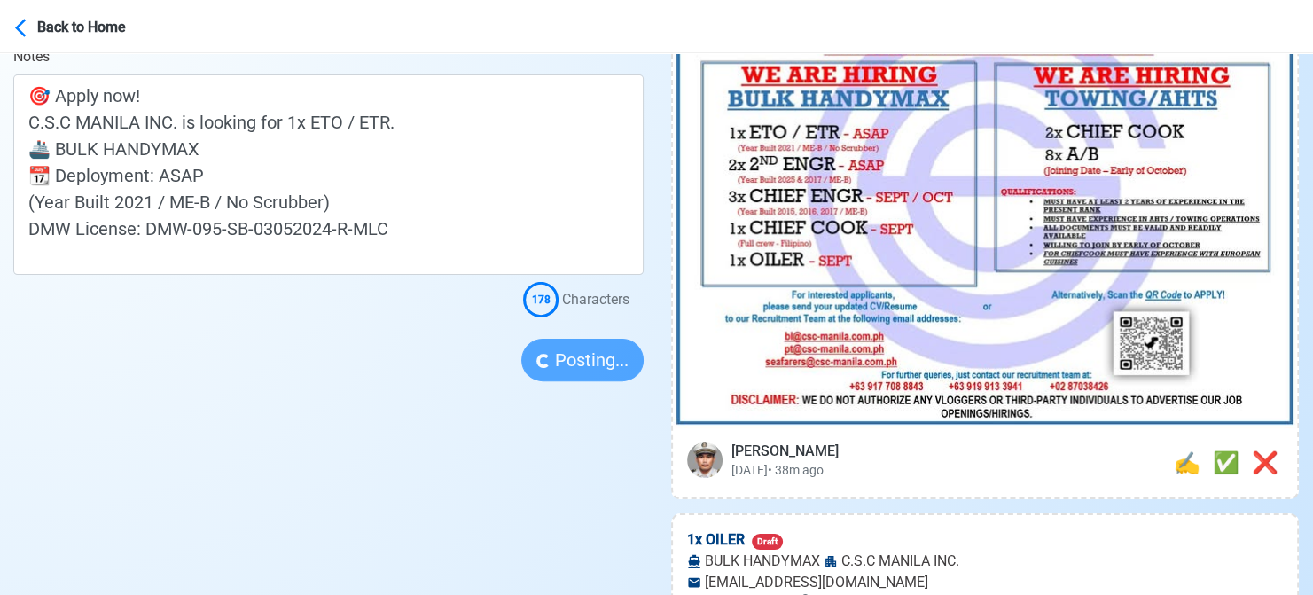
scroll to position [532, 0]
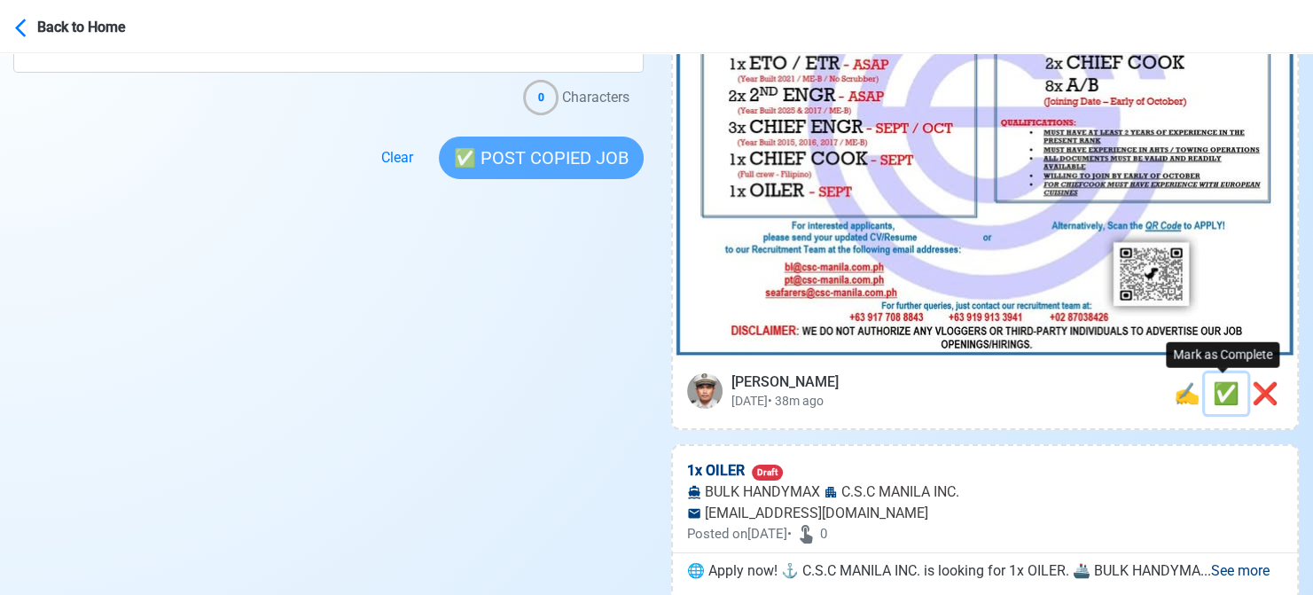
click at [1216, 400] on span "✅" at bounding box center [1226, 393] width 27 height 25
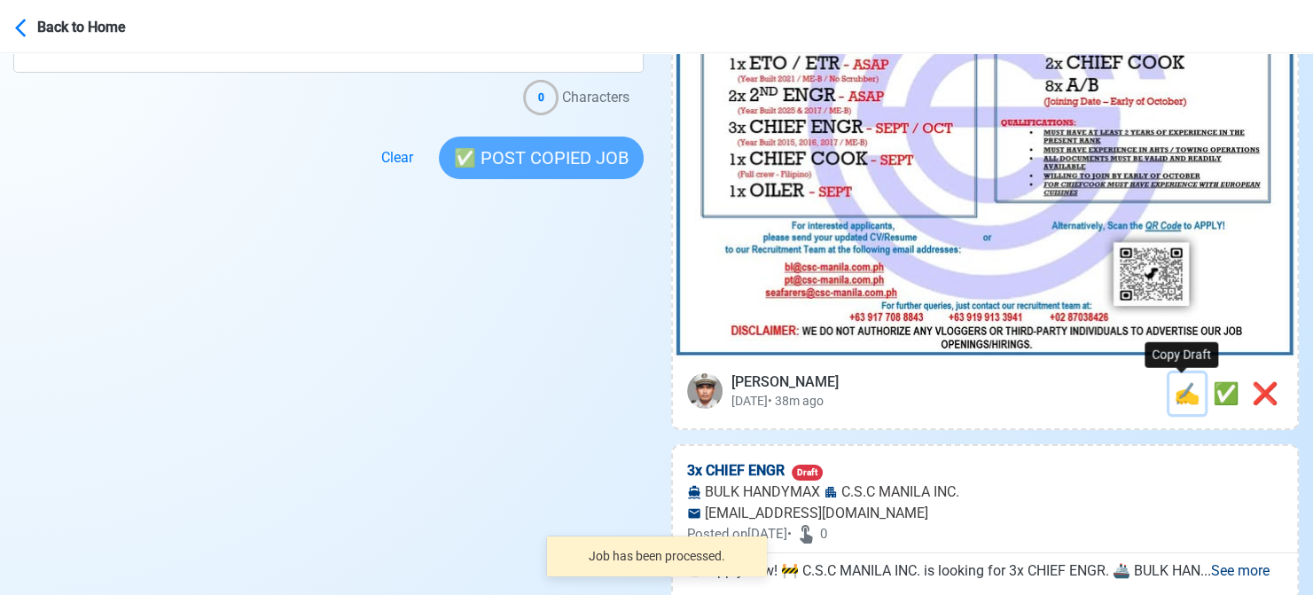
click at [1182, 399] on span "✍️" at bounding box center [1187, 393] width 27 height 25
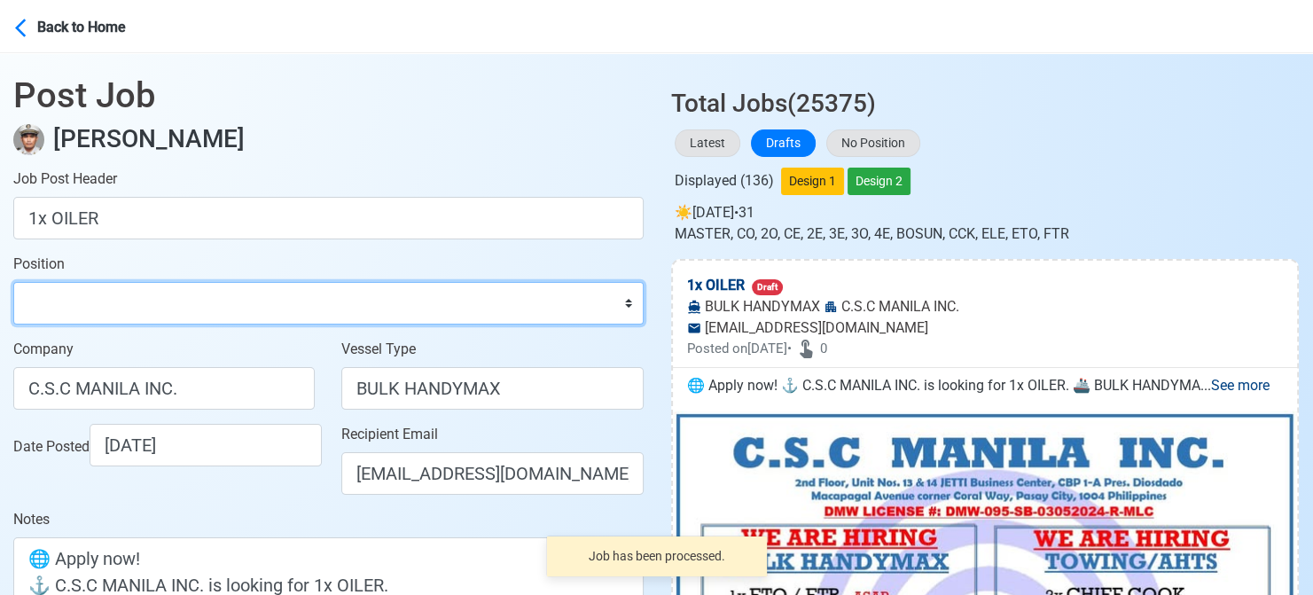
drag, startPoint x: 152, startPoint y: 312, endPoint x: 152, endPoint y: 299, distance: 13.3
click at [152, 312] on select "Master Chief Officer 2nd Officer 3rd Officer Junior Officer Chief Engineer 2nd …" at bounding box center [328, 303] width 630 height 43
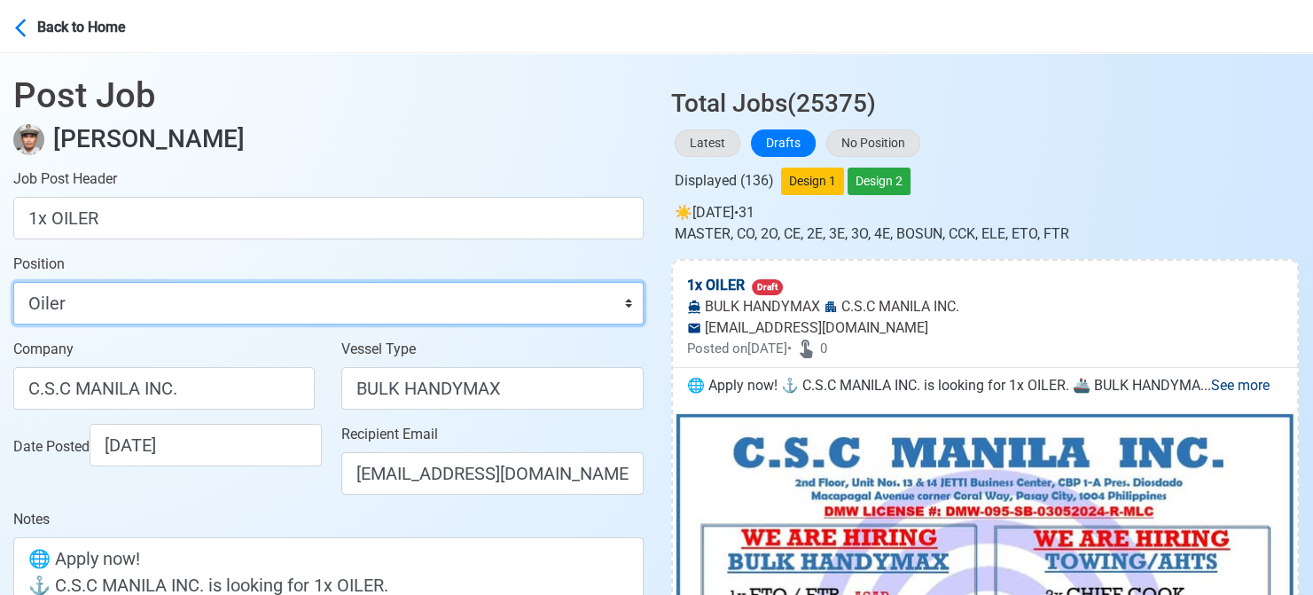
click at [13, 282] on select "Master Chief Officer 2nd Officer 3rd Officer Junior Officer Chief Engineer 2nd …" at bounding box center [328, 303] width 630 height 43
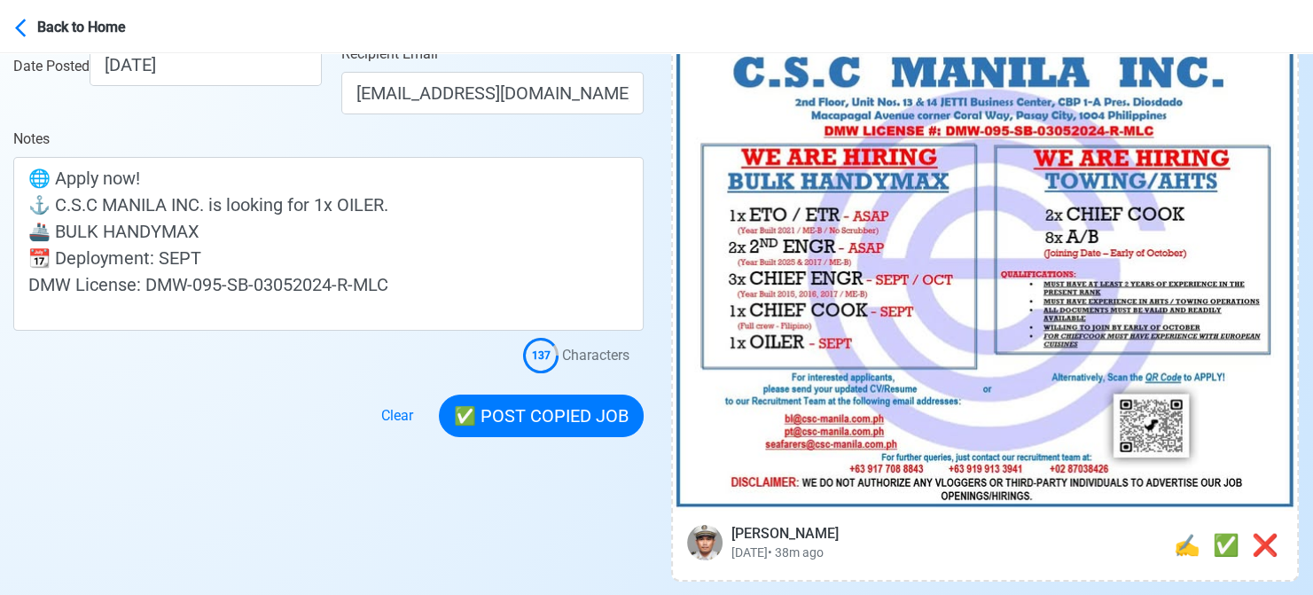
scroll to position [443, 0]
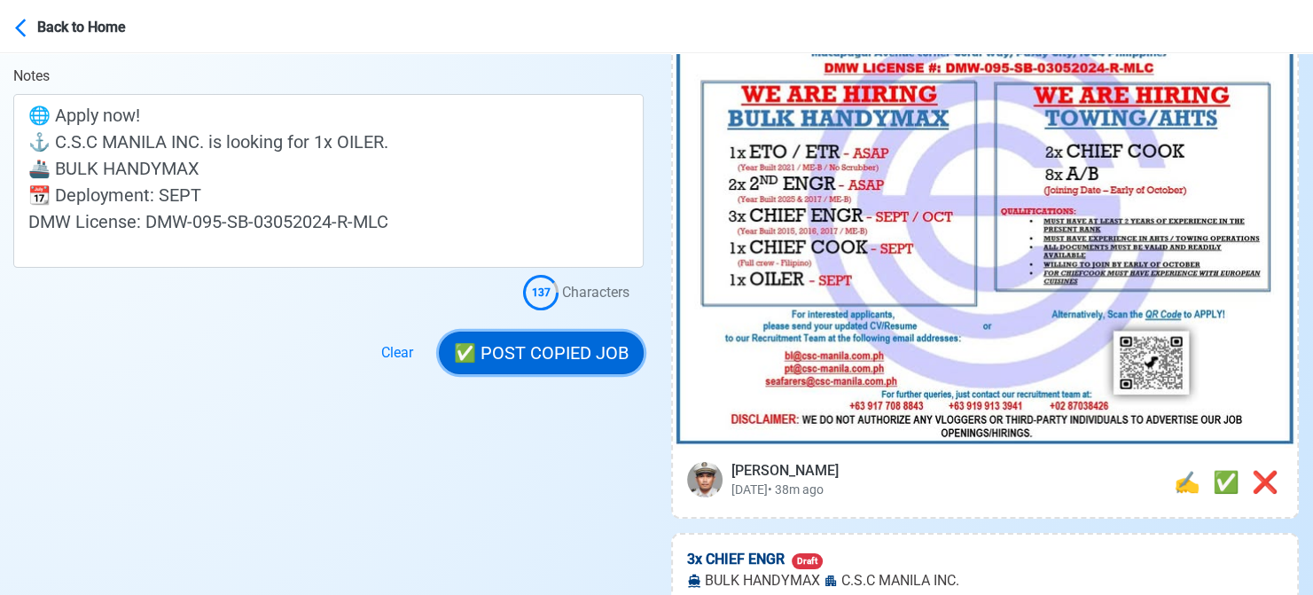
click at [535, 347] on button "✅ POST COPIED JOB" at bounding box center [541, 353] width 205 height 43
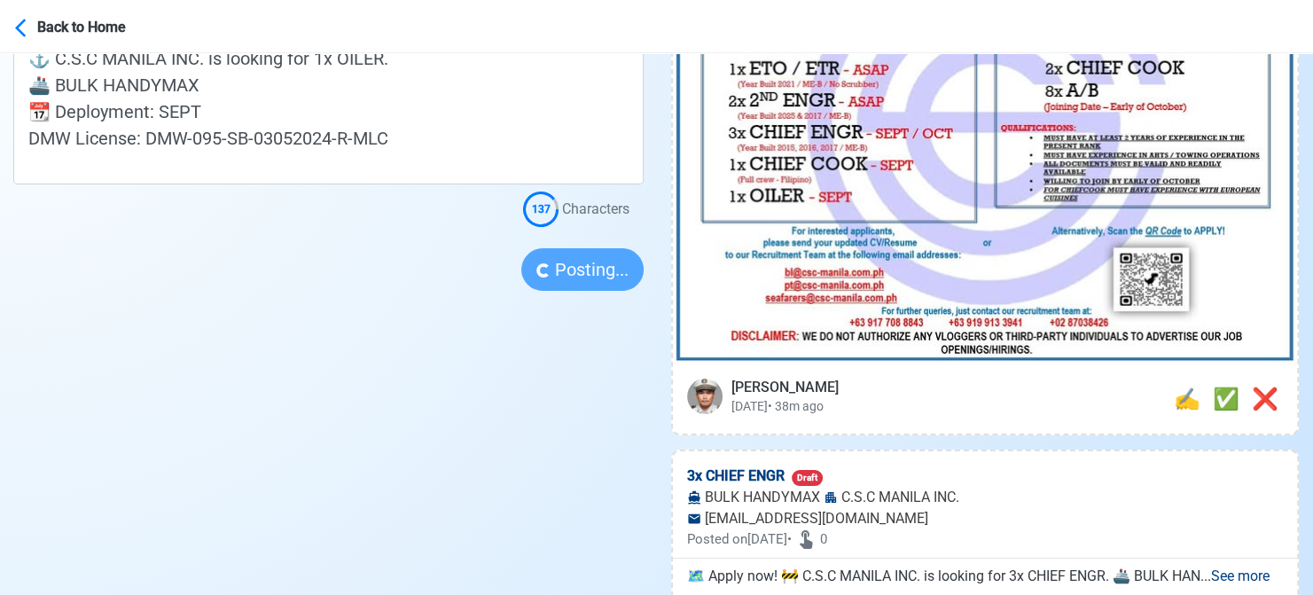
scroll to position [532, 0]
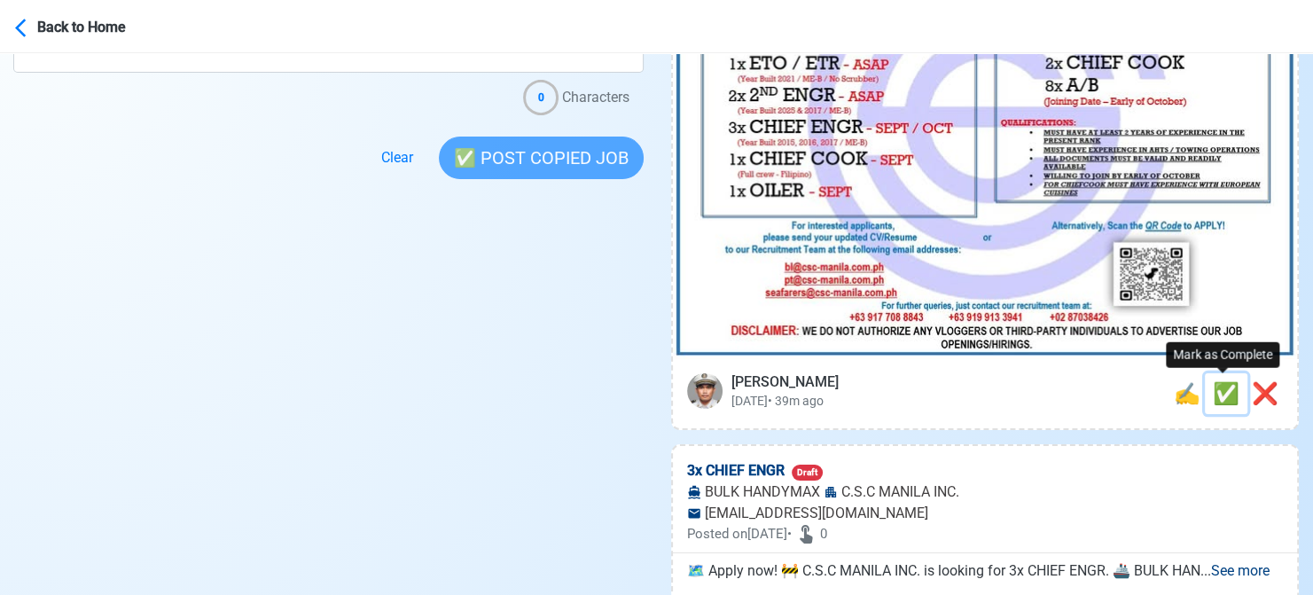
click at [1223, 391] on span "✅" at bounding box center [1226, 393] width 27 height 25
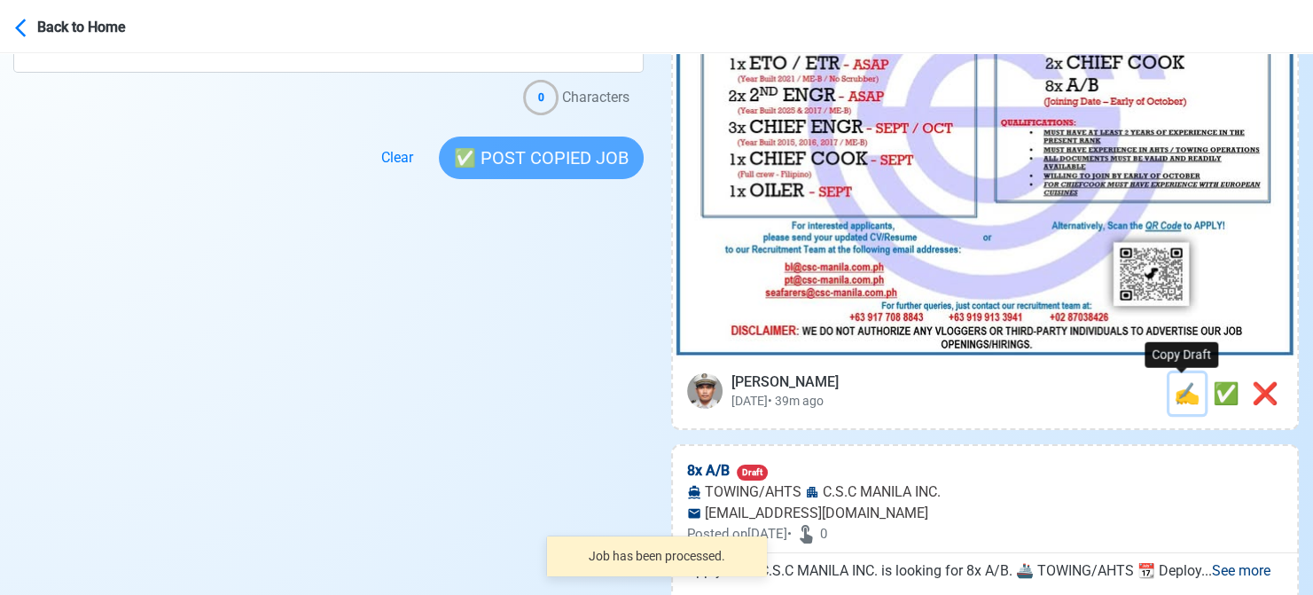
click at [1177, 397] on span "✍️" at bounding box center [1187, 393] width 27 height 25
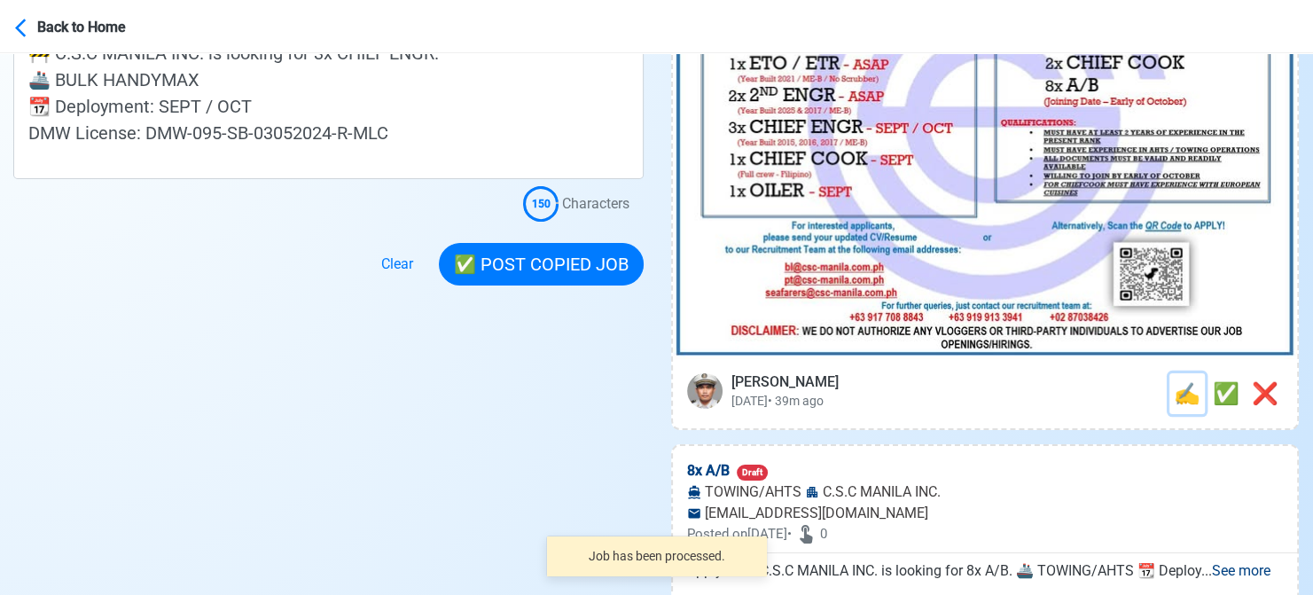
scroll to position [0, 0]
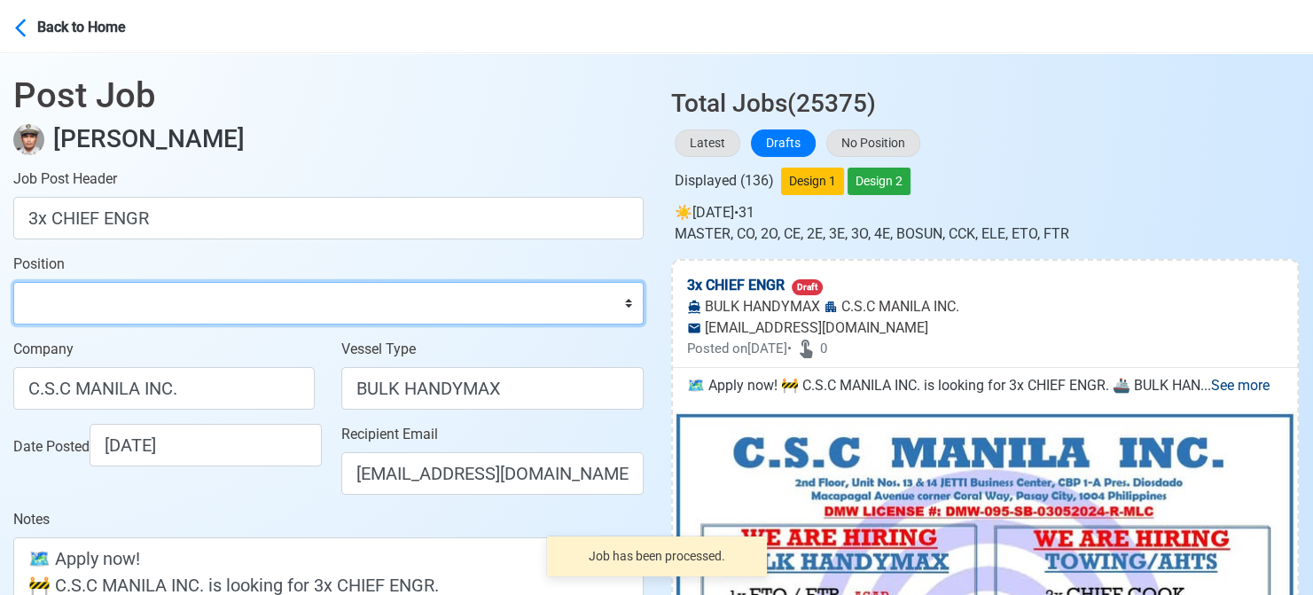
click at [89, 313] on select "Master Chief Officer 2nd Officer 3rd Officer Junior Officer Chief Engineer 2nd …" at bounding box center [328, 303] width 630 height 43
click at [13, 282] on select "Master Chief Officer 2nd Officer 3rd Officer Junior Officer Chief Engineer 2nd …" at bounding box center [328, 303] width 630 height 43
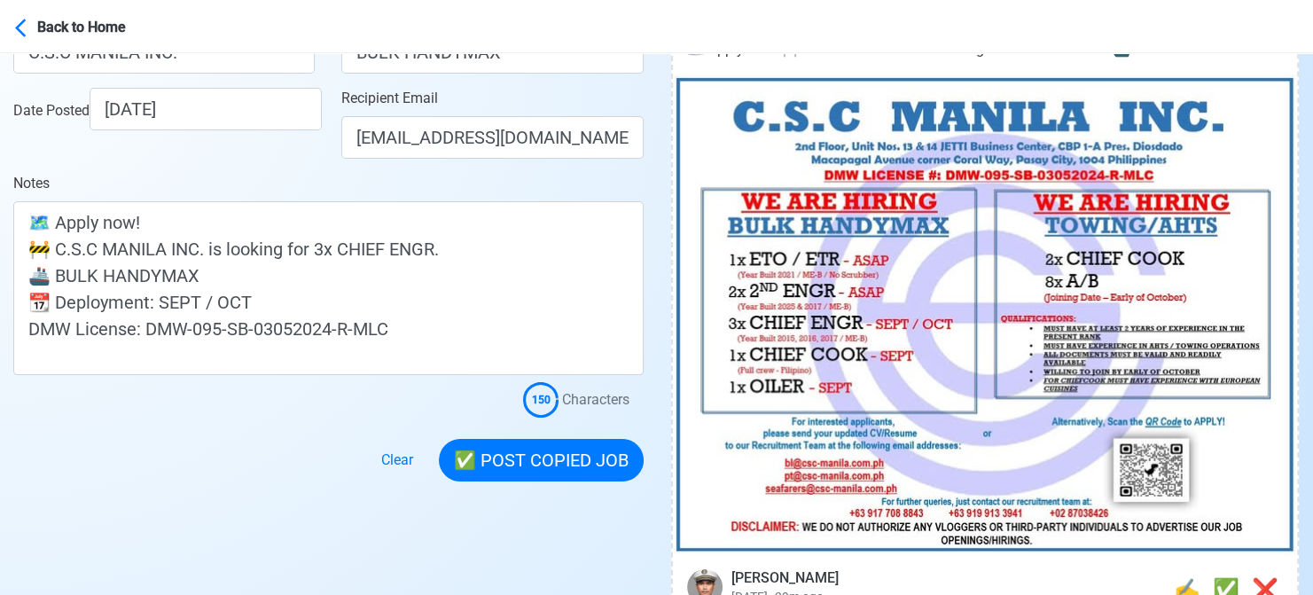
scroll to position [355, 0]
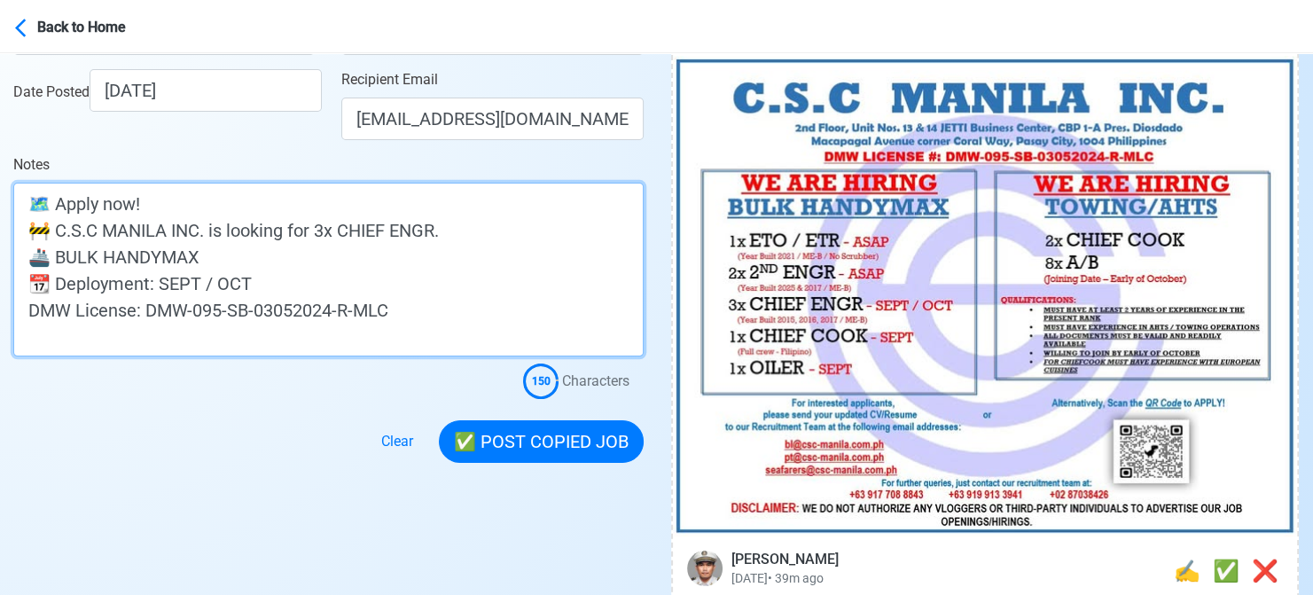
click at [308, 284] on textarea "🗺️ Apply now! 🚧 C.S.C MANILA INC. is looking for 3x CHIEF ENGR. 🚢 BULK HANDYMAX…" at bounding box center [328, 270] width 630 height 174
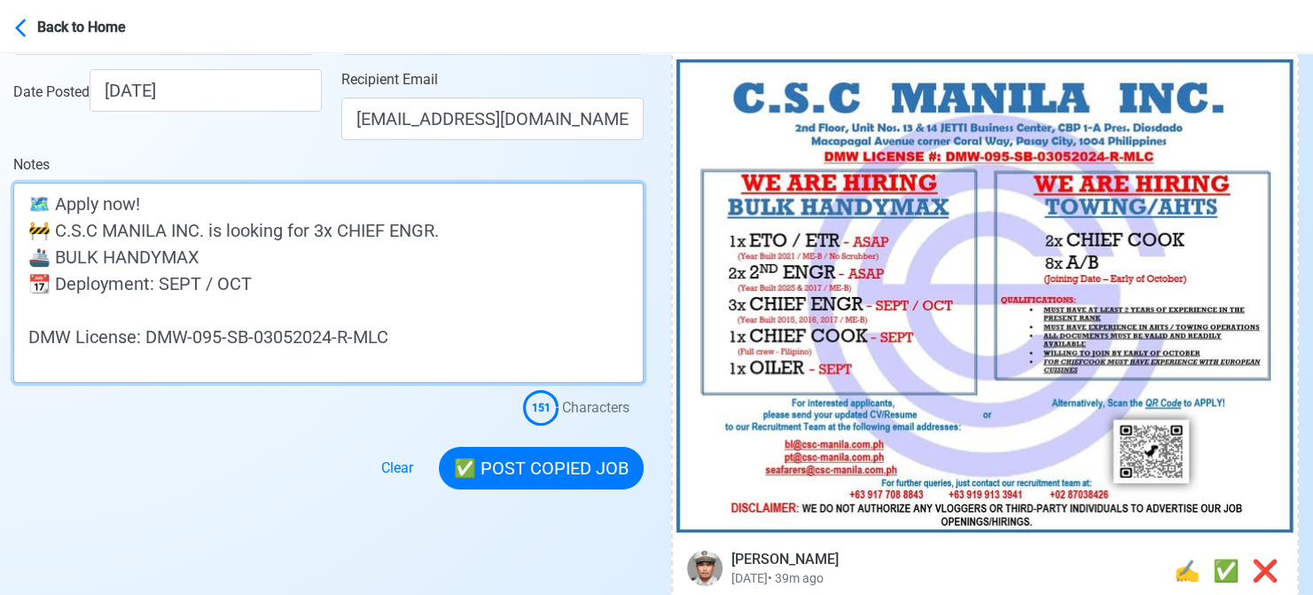
paste textarea "(Year Built 2025 & 2017 / ME-B)"
drag, startPoint x: 145, startPoint y: 315, endPoint x: 131, endPoint y: 315, distance: 14.2
click at [131, 315] on textarea "🗺️ Apply now! 🚧 C.S.C MANILA INC. is looking for 3x CHIEF ENGR. 🚢 BULK HANDYMAX…" at bounding box center [328, 283] width 630 height 200
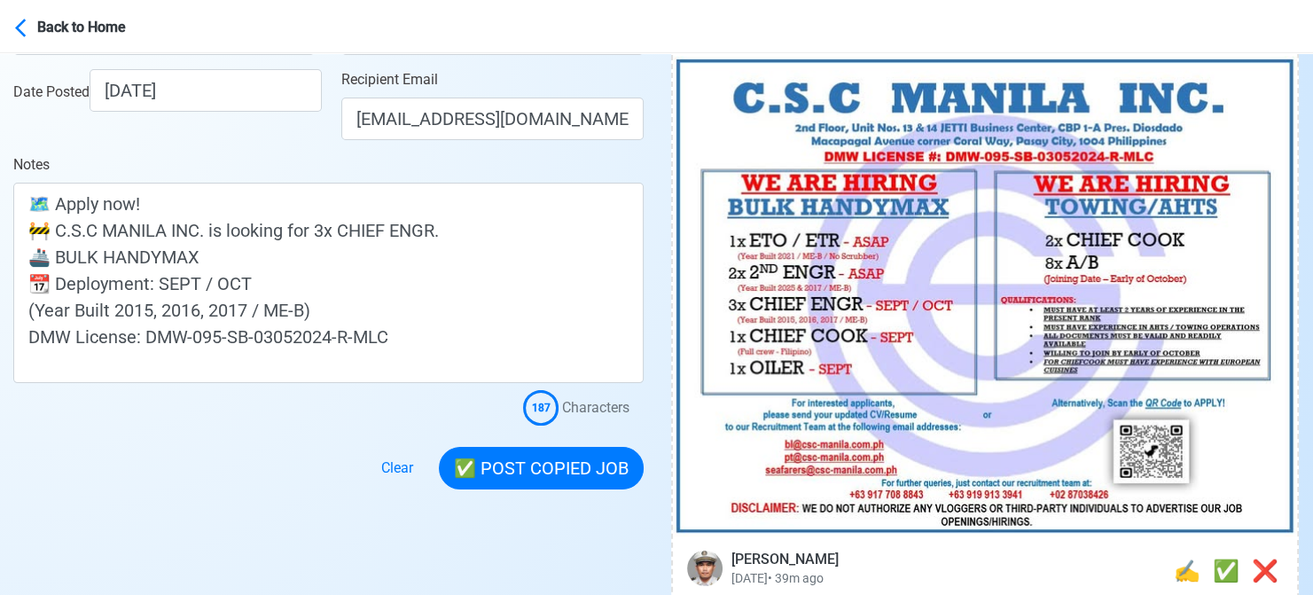
click at [46, 435] on div at bounding box center [328, 457] width 630 height 64
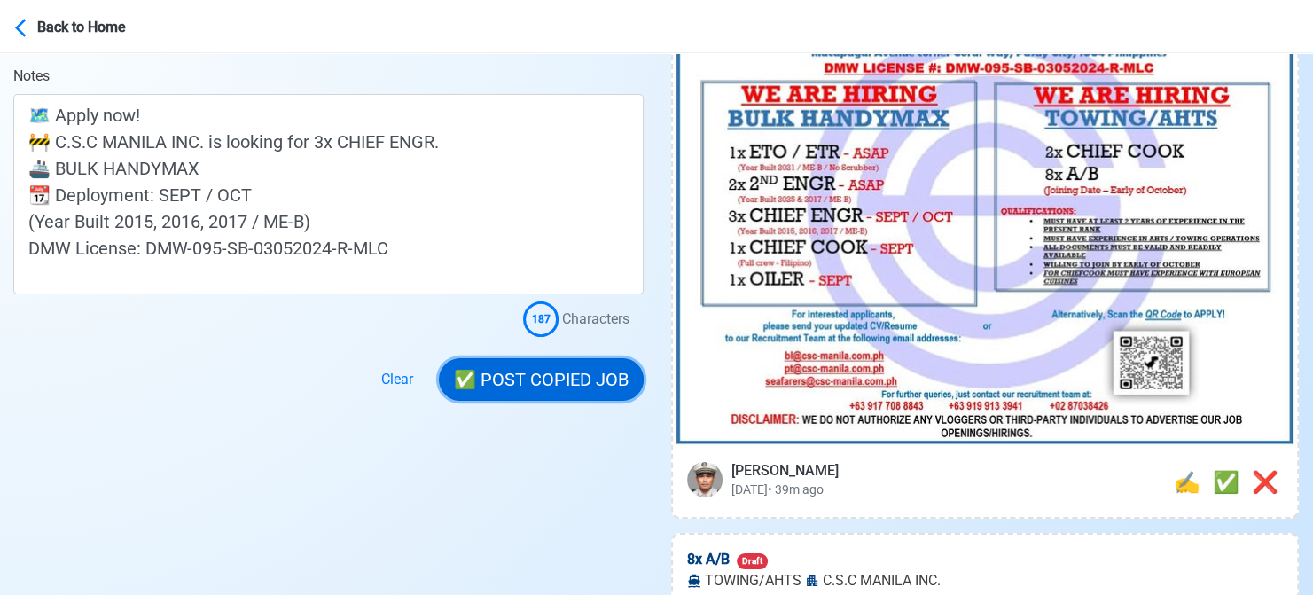
click at [535, 377] on button "✅ POST COPIED JOB" at bounding box center [541, 379] width 205 height 43
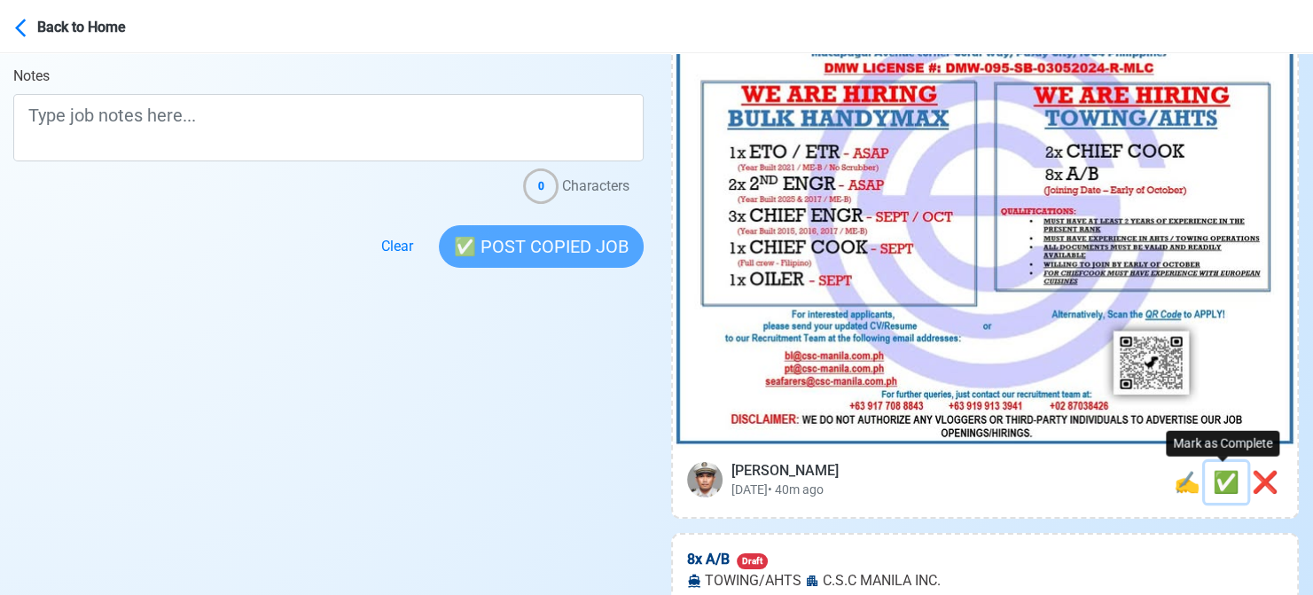
click at [1223, 478] on span "✅" at bounding box center [1226, 482] width 27 height 25
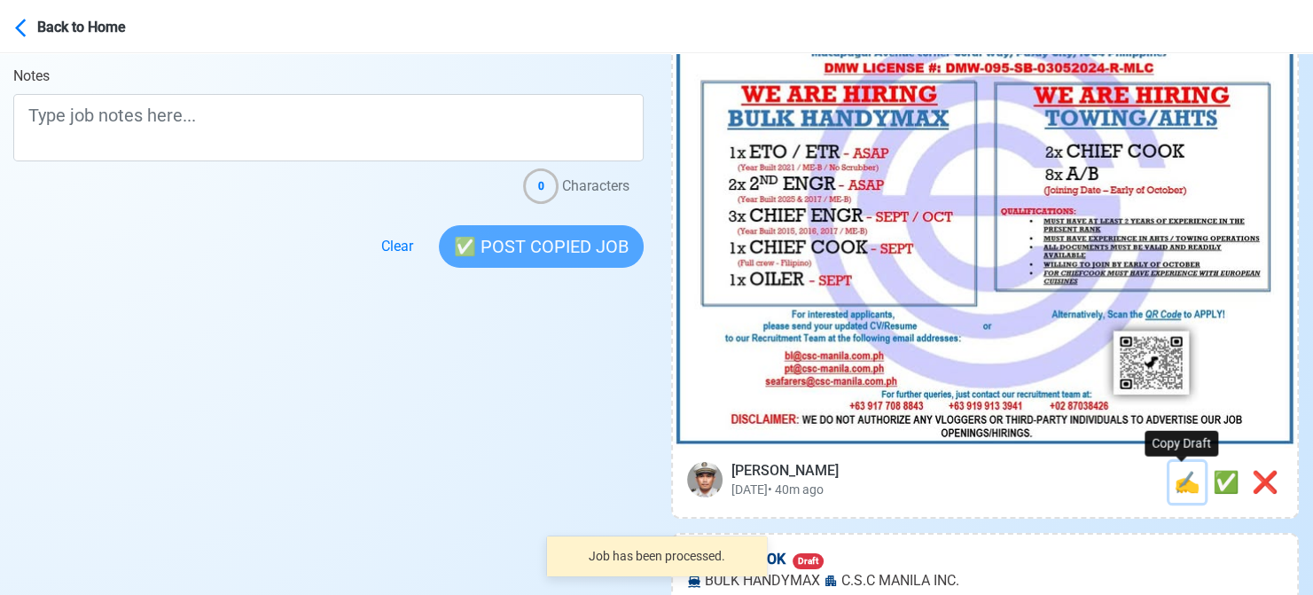
click at [1175, 485] on span "✍️" at bounding box center [1187, 482] width 27 height 25
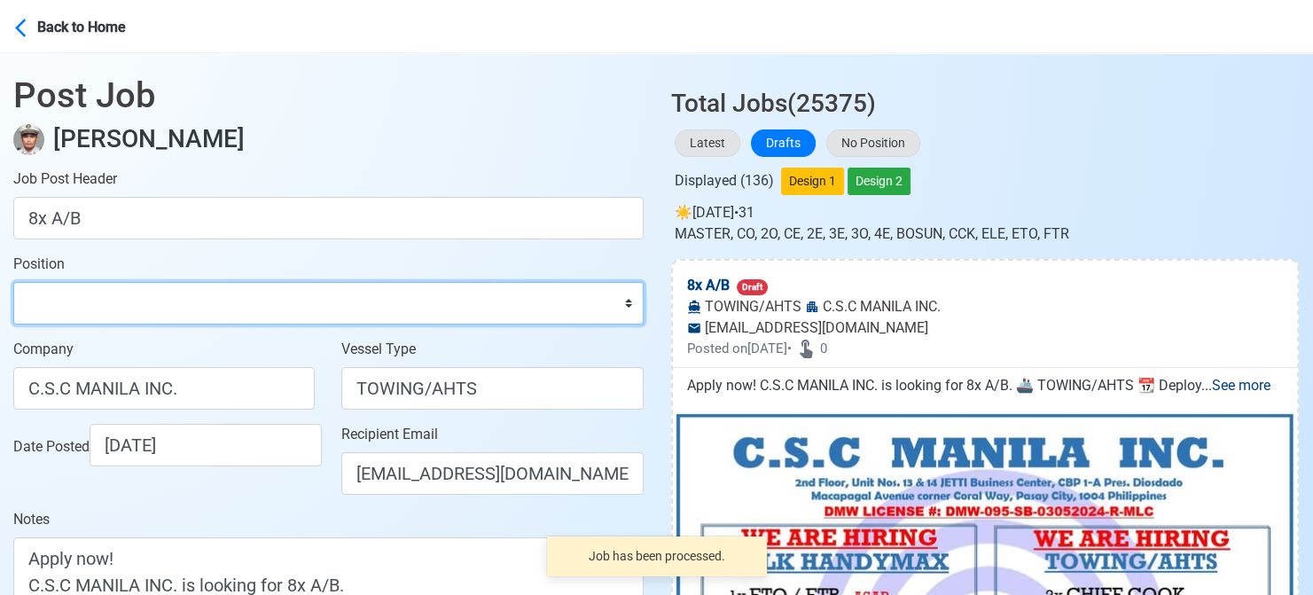
click at [225, 297] on select "Master Chief Officer 2nd Officer 3rd Officer Junior Officer Chief Engineer 2nd …" at bounding box center [328, 303] width 630 height 43
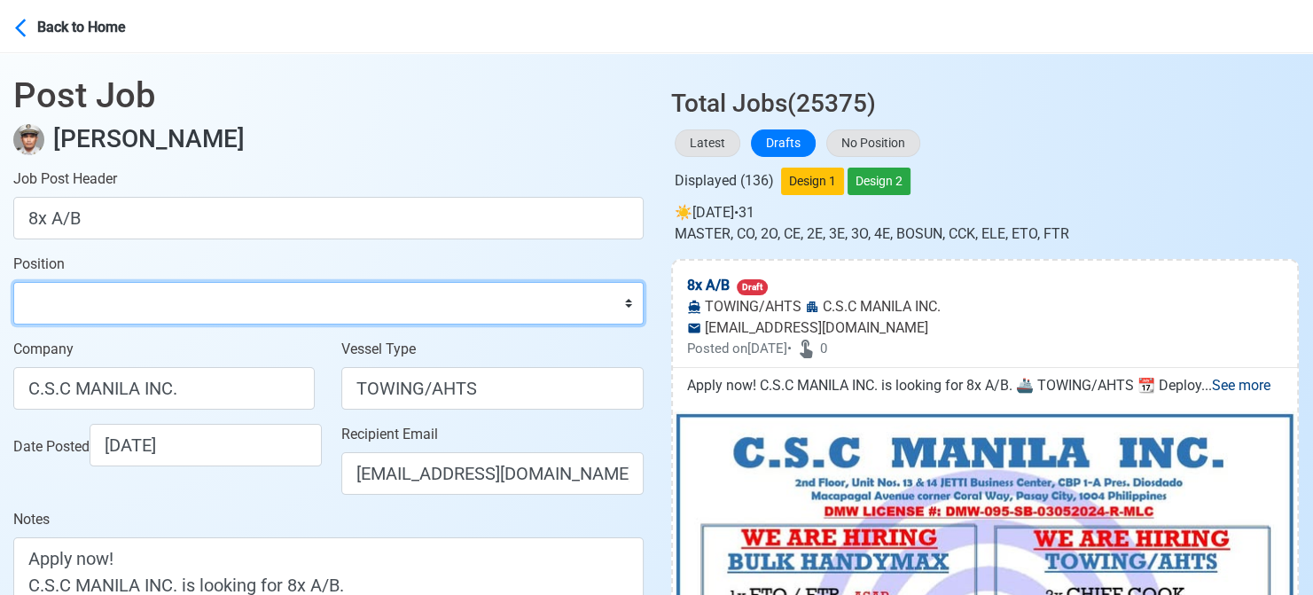
click at [13, 282] on select "Master Chief Officer 2nd Officer 3rd Officer Junior Officer Chief Engineer 2nd …" at bounding box center [328, 303] width 630 height 43
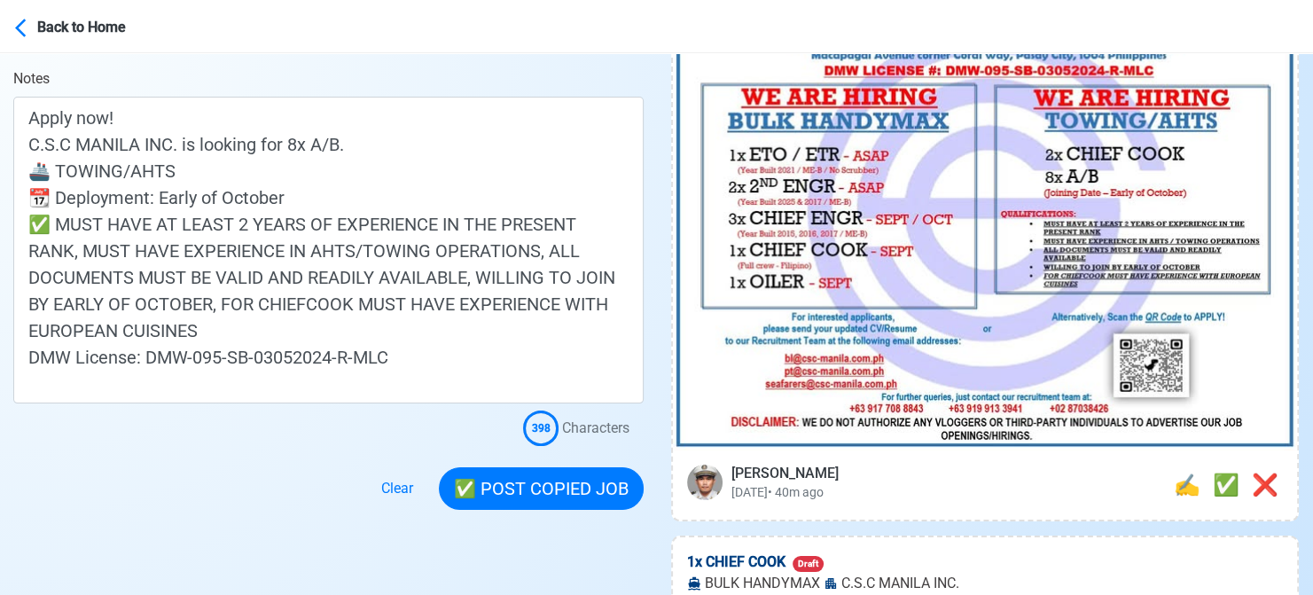
scroll to position [443, 0]
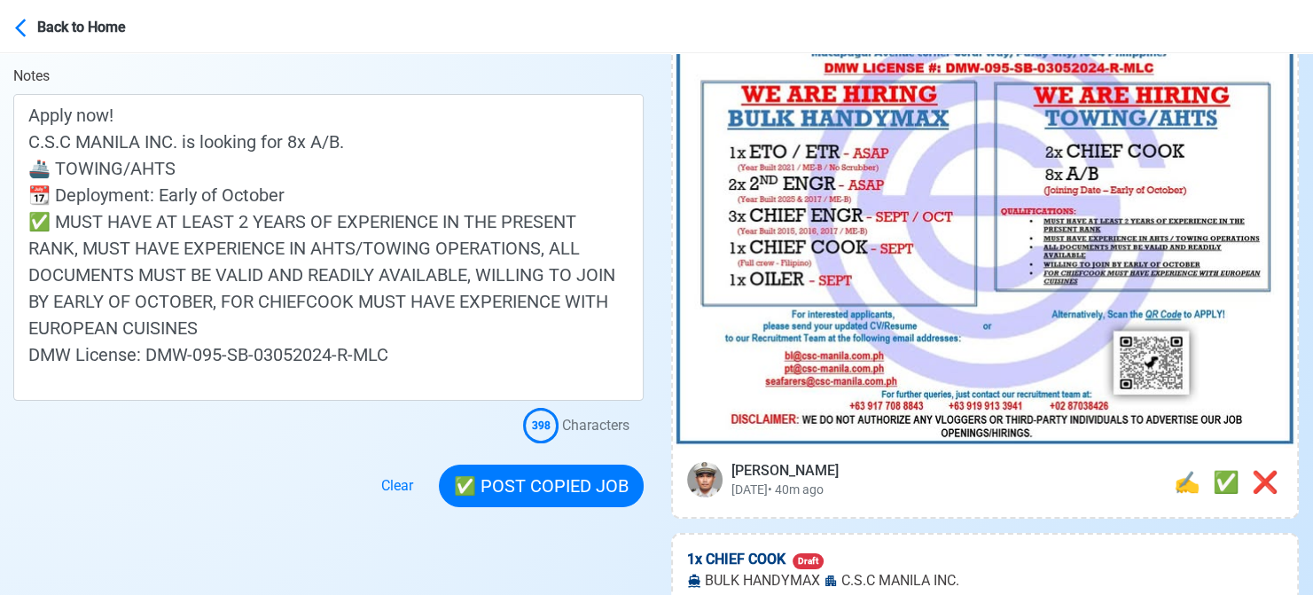
click at [27, 463] on div at bounding box center [328, 475] width 630 height 64
click at [569, 480] on button "✅ POST COPIED JOB" at bounding box center [541, 485] width 205 height 43
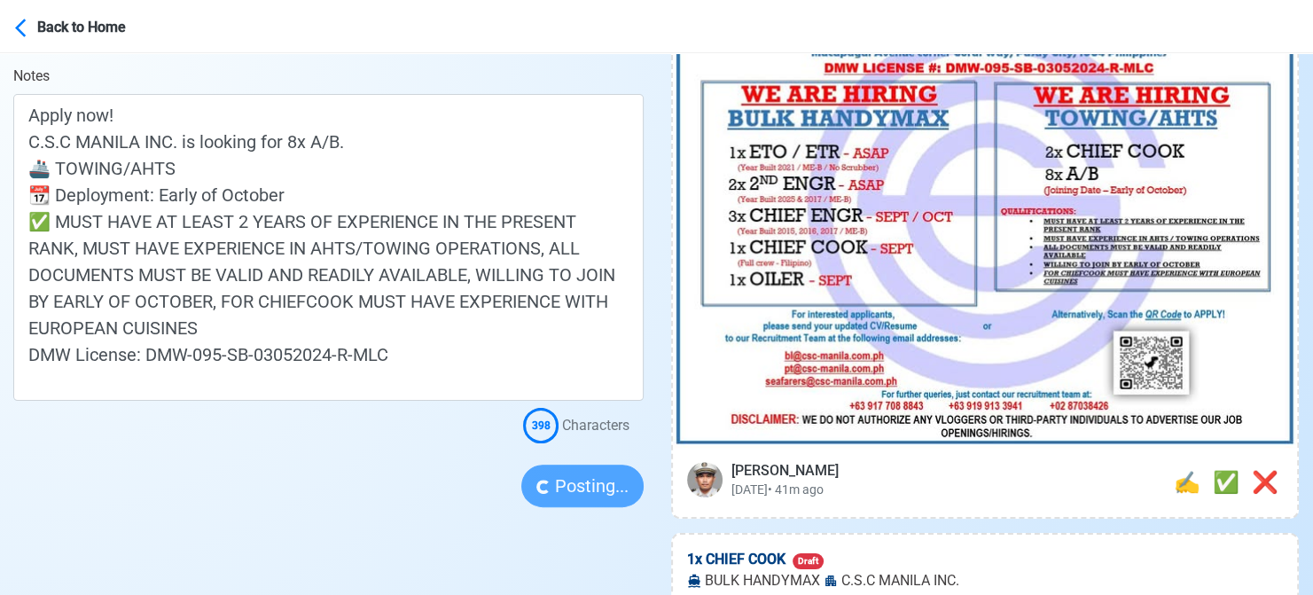
click at [12, 460] on main "Post Job [PERSON_NAME] Job Post Header 8x A/B Position Master Chief Officer 2nd…" at bounding box center [328, 58] width 657 height 897
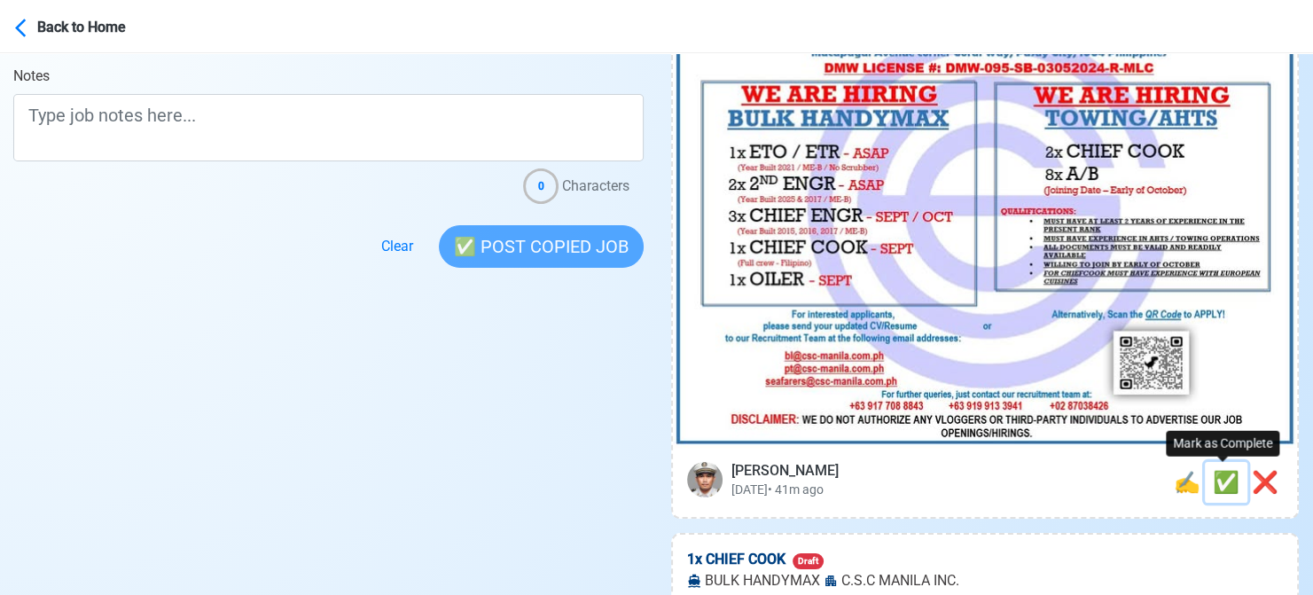
click at [1224, 481] on span "✅" at bounding box center [1226, 482] width 27 height 25
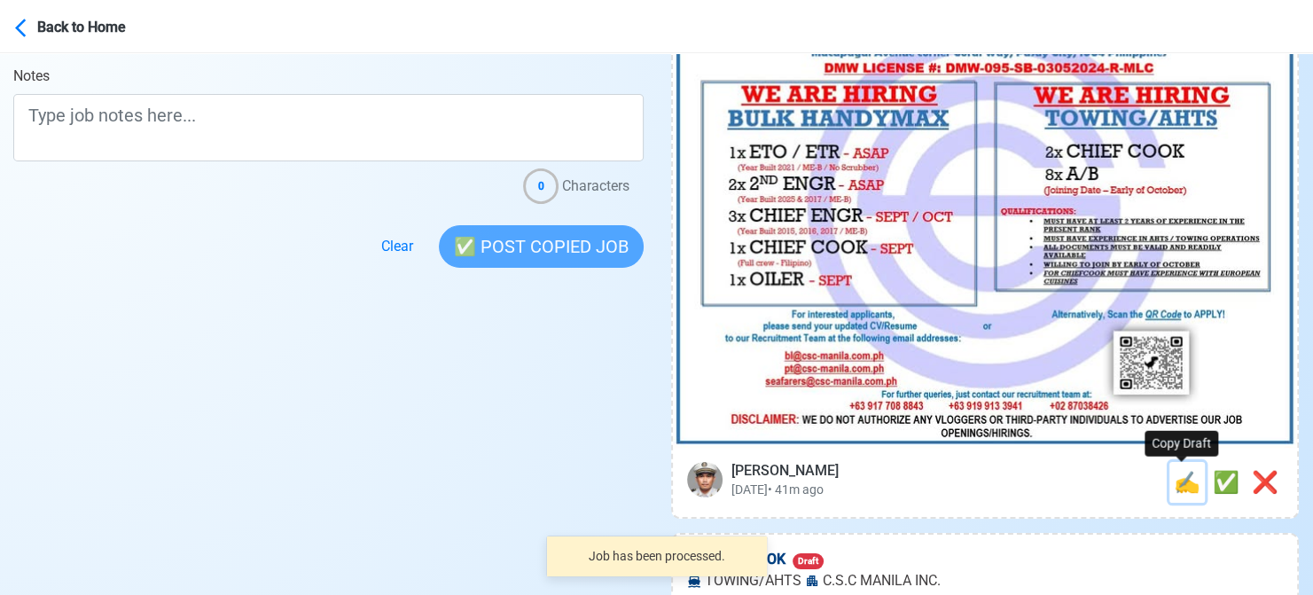
click at [1183, 493] on span "✍️" at bounding box center [1187, 482] width 27 height 25
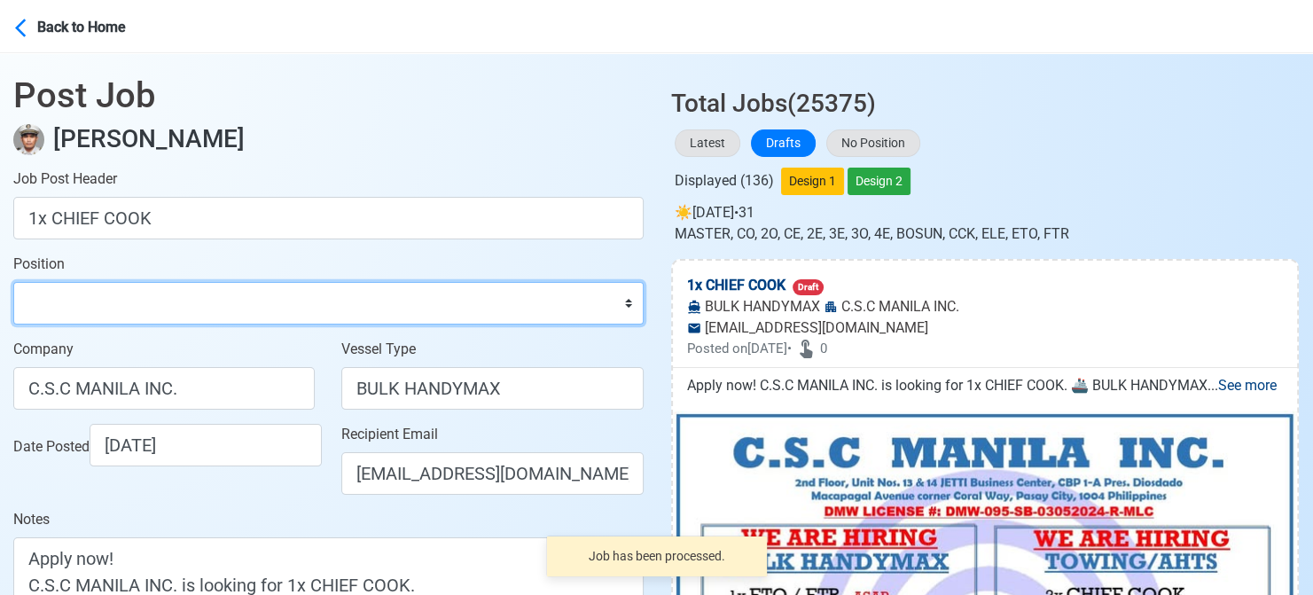
click at [138, 308] on select "Master Chief Officer 2nd Officer 3rd Officer Junior Officer Chief Engineer 2nd …" at bounding box center [328, 303] width 630 height 43
click at [13, 282] on select "Master Chief Officer 2nd Officer 3rd Officer Junior Officer Chief Engineer 2nd …" at bounding box center [328, 303] width 630 height 43
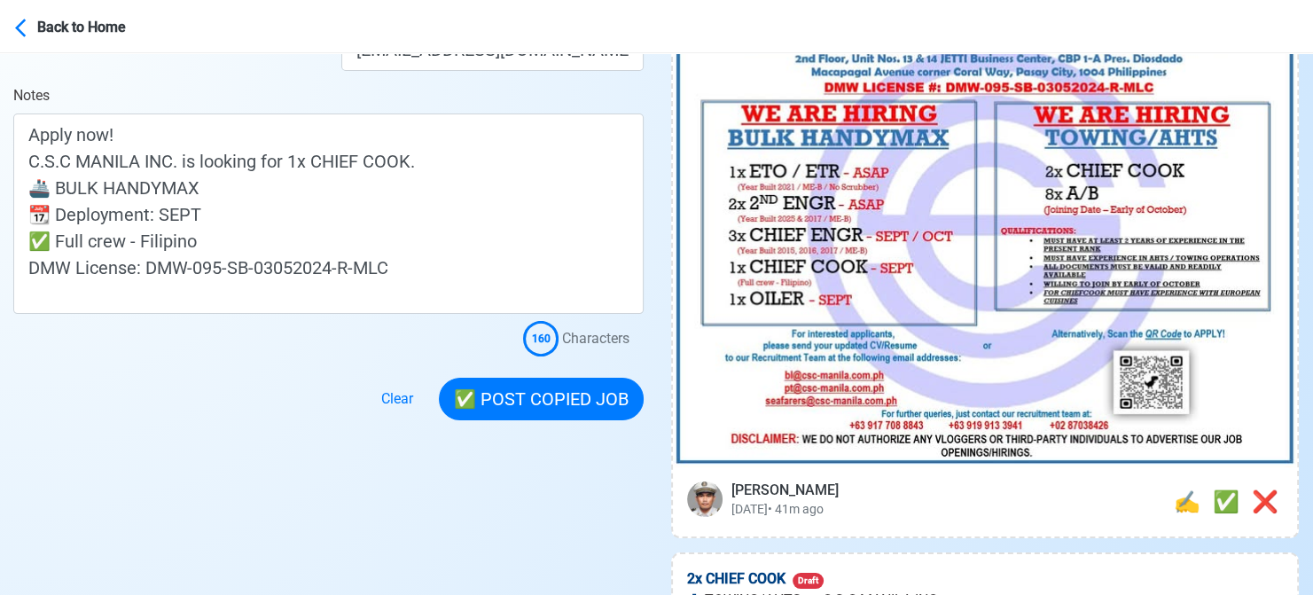
scroll to position [443, 0]
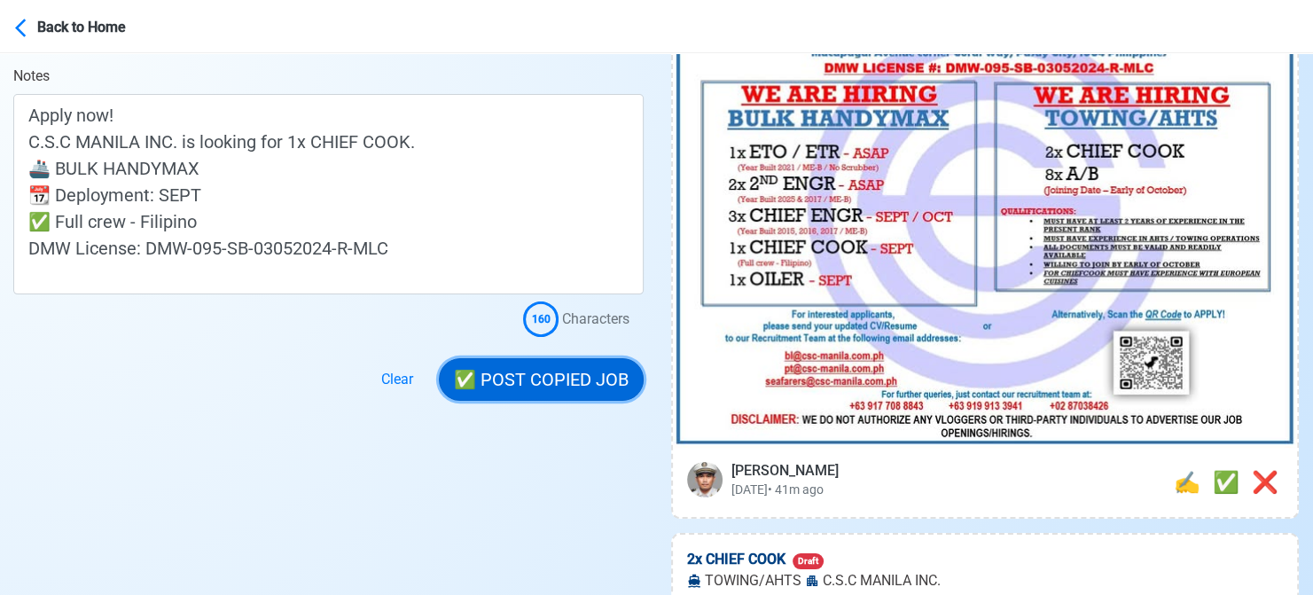
click at [564, 382] on button "✅ POST COPIED JOB" at bounding box center [541, 379] width 205 height 43
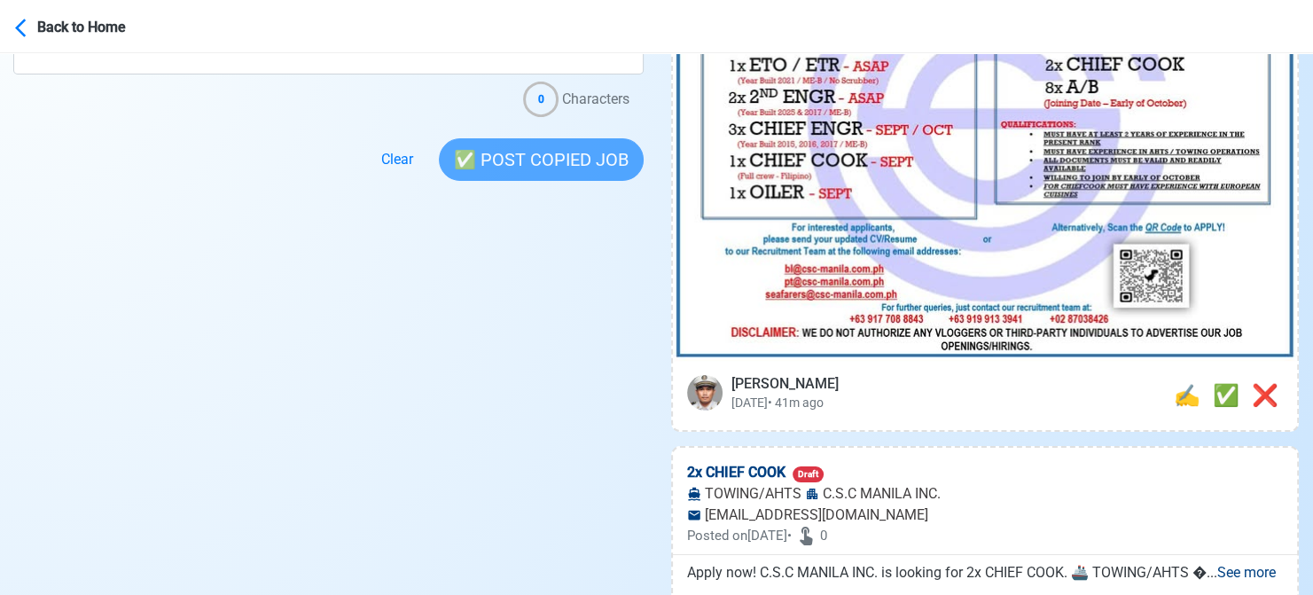
scroll to position [532, 0]
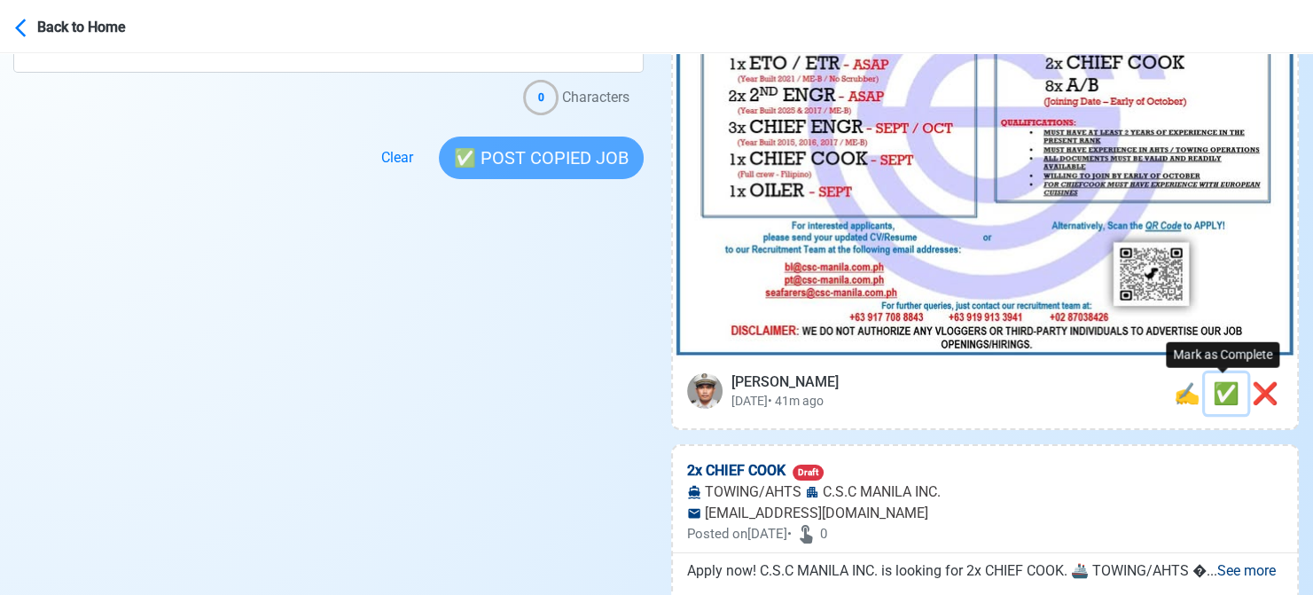
click at [1216, 389] on span "✅" at bounding box center [1226, 393] width 27 height 25
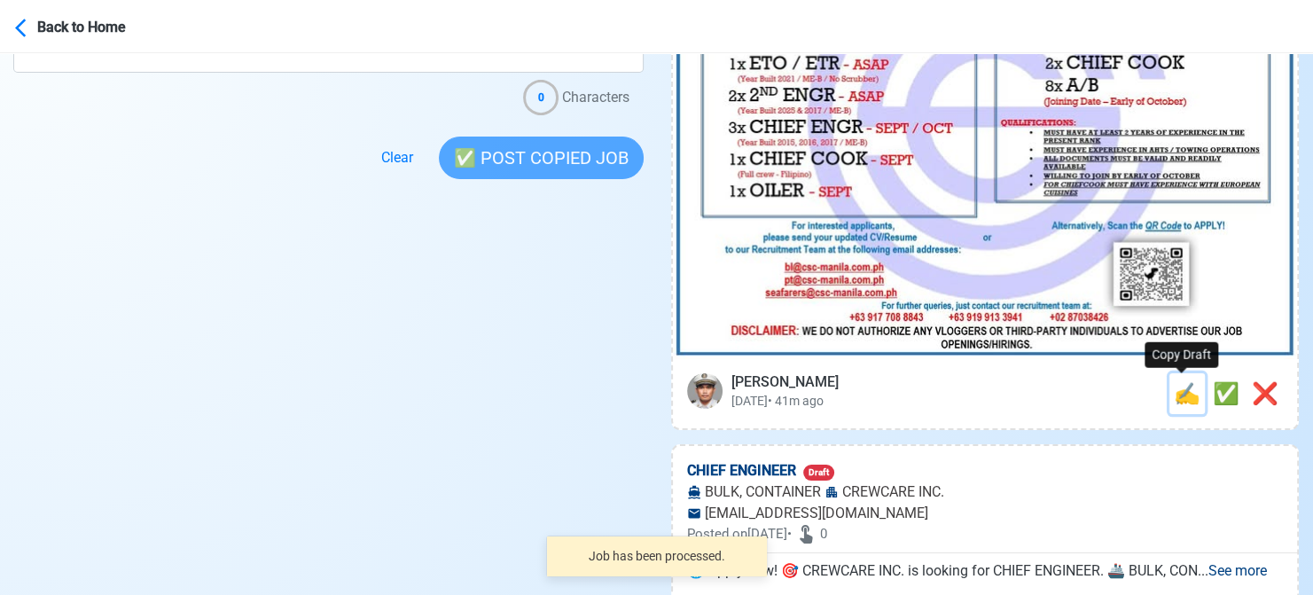
click at [1174, 392] on span "✍️" at bounding box center [1187, 393] width 27 height 25
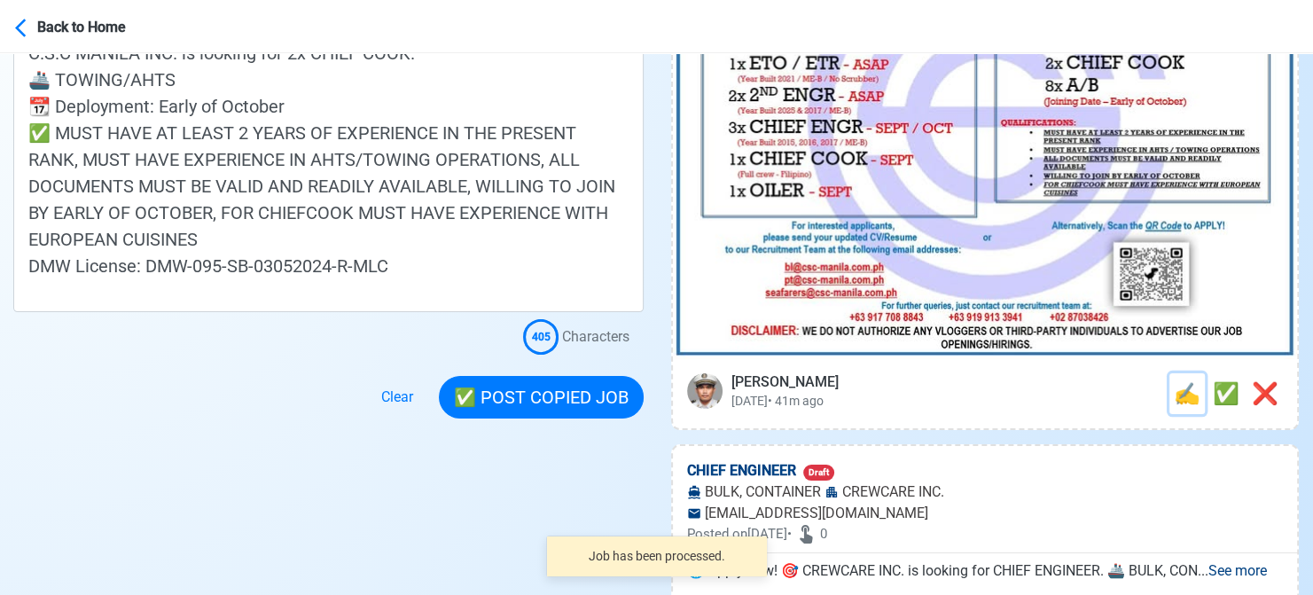
scroll to position [0, 0]
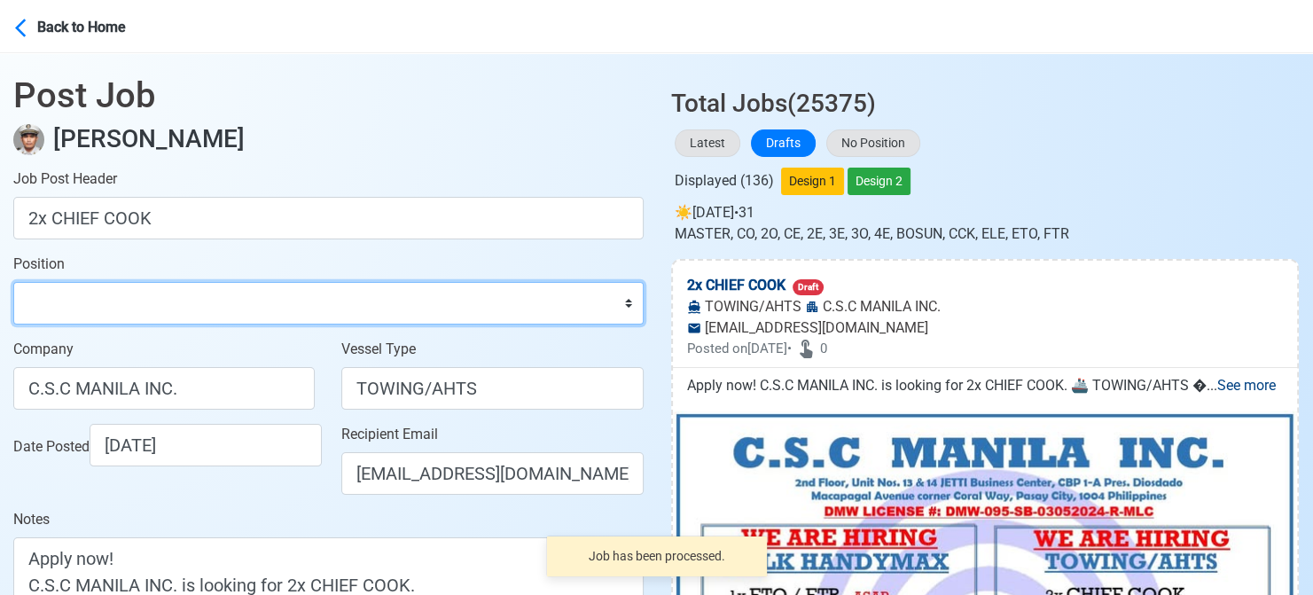
click at [213, 302] on select "Master Chief Officer 2nd Officer 3rd Officer Junior Officer Chief Engineer 2nd …" at bounding box center [328, 303] width 630 height 43
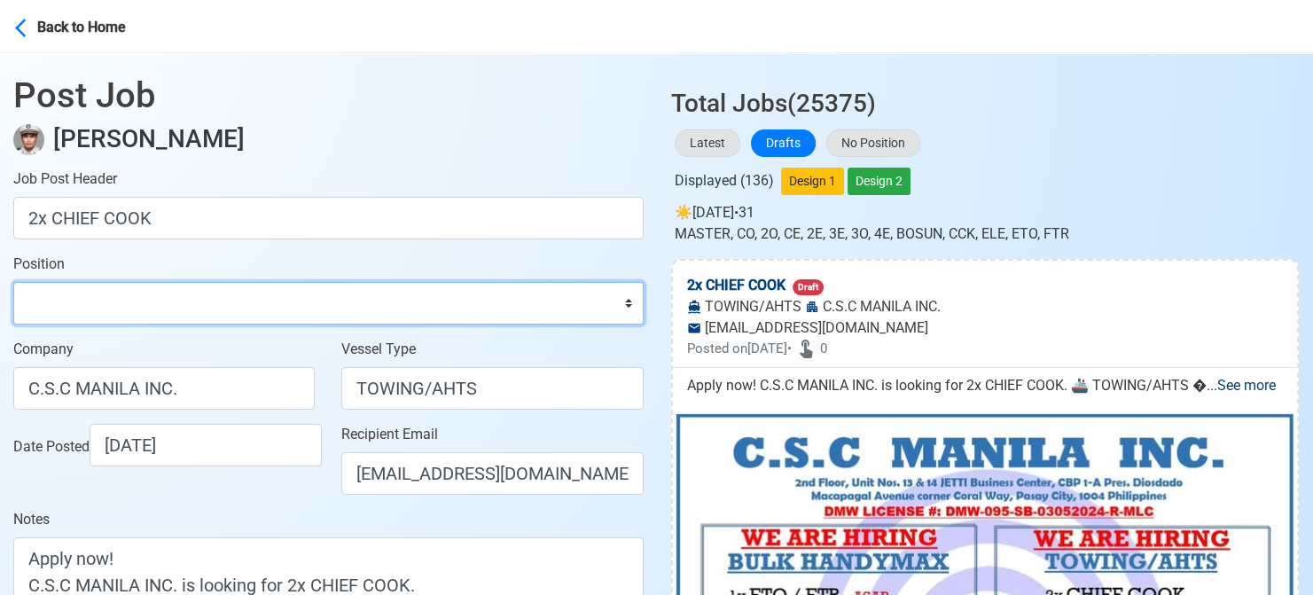
click at [13, 282] on select "Master Chief Officer 2nd Officer 3rd Officer Junior Officer Chief Engineer 2nd …" at bounding box center [328, 303] width 630 height 43
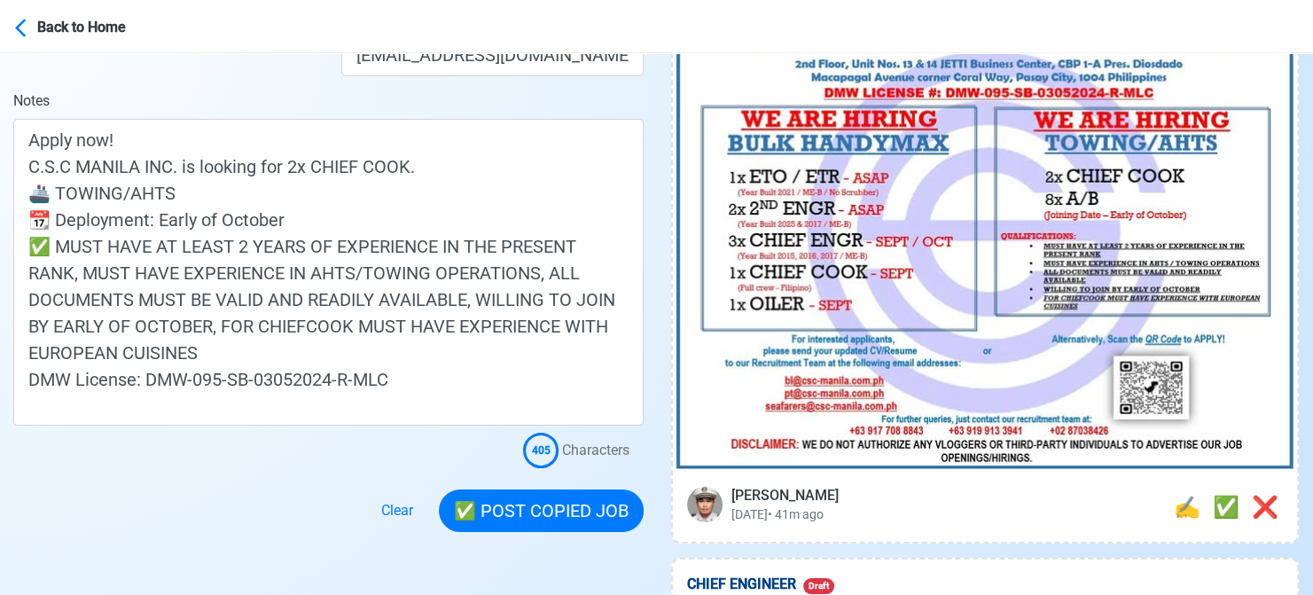
scroll to position [443, 0]
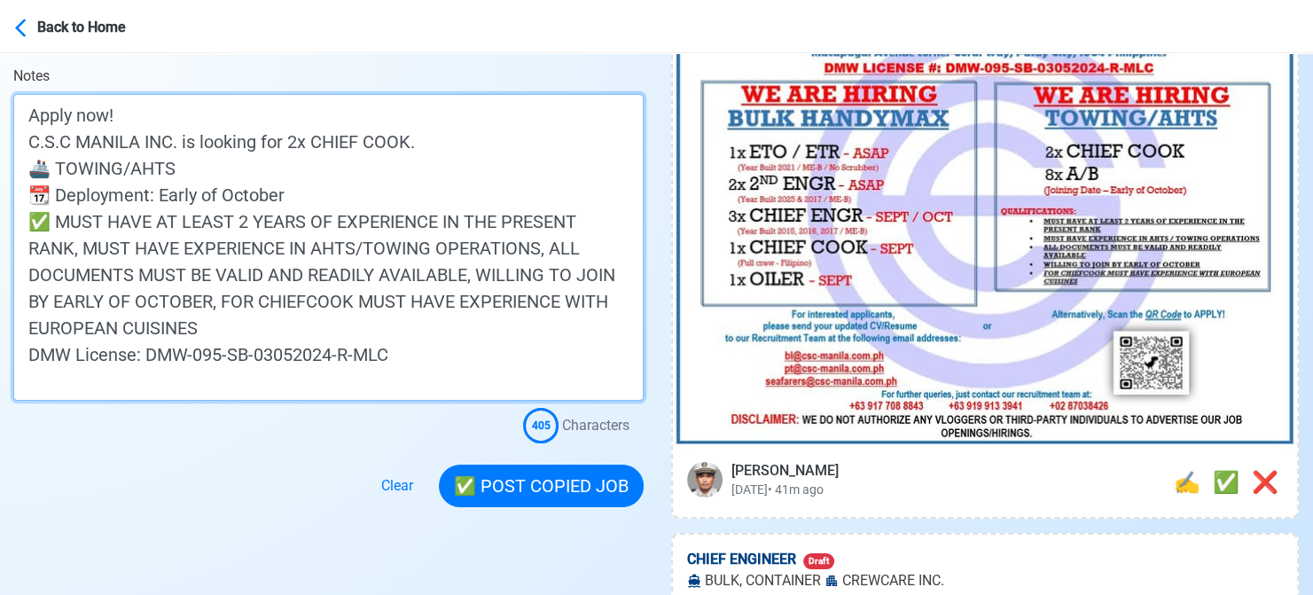
drag, startPoint x: 89, startPoint y: 164, endPoint x: -7, endPoint y: 186, distance: 98.3
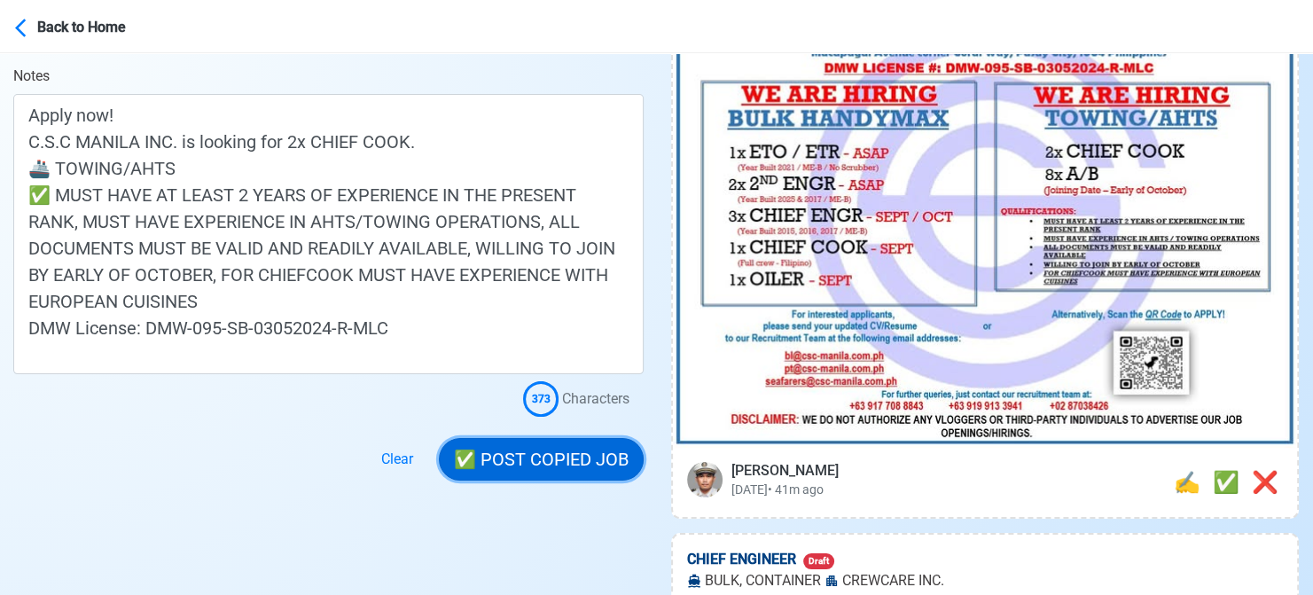
click at [558, 453] on button "✅ POST COPIED JOB" at bounding box center [541, 459] width 205 height 43
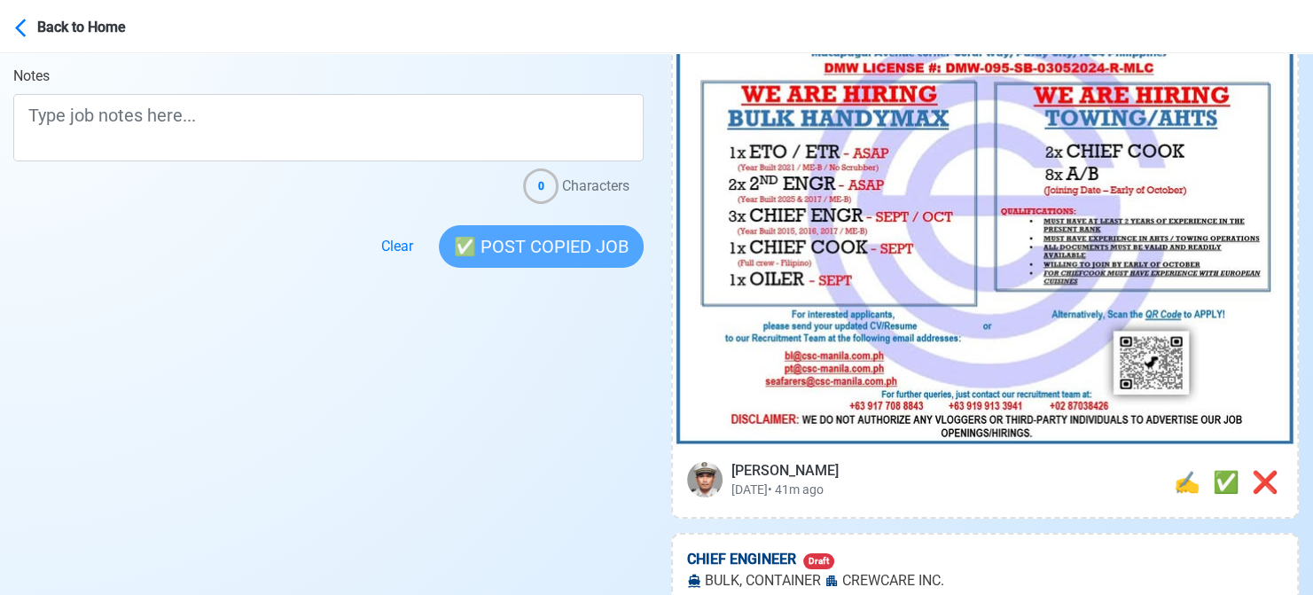
click at [28, 202] on div at bounding box center [328, 190] width 630 height 28
click at [1220, 480] on span "✅" at bounding box center [1226, 482] width 27 height 25
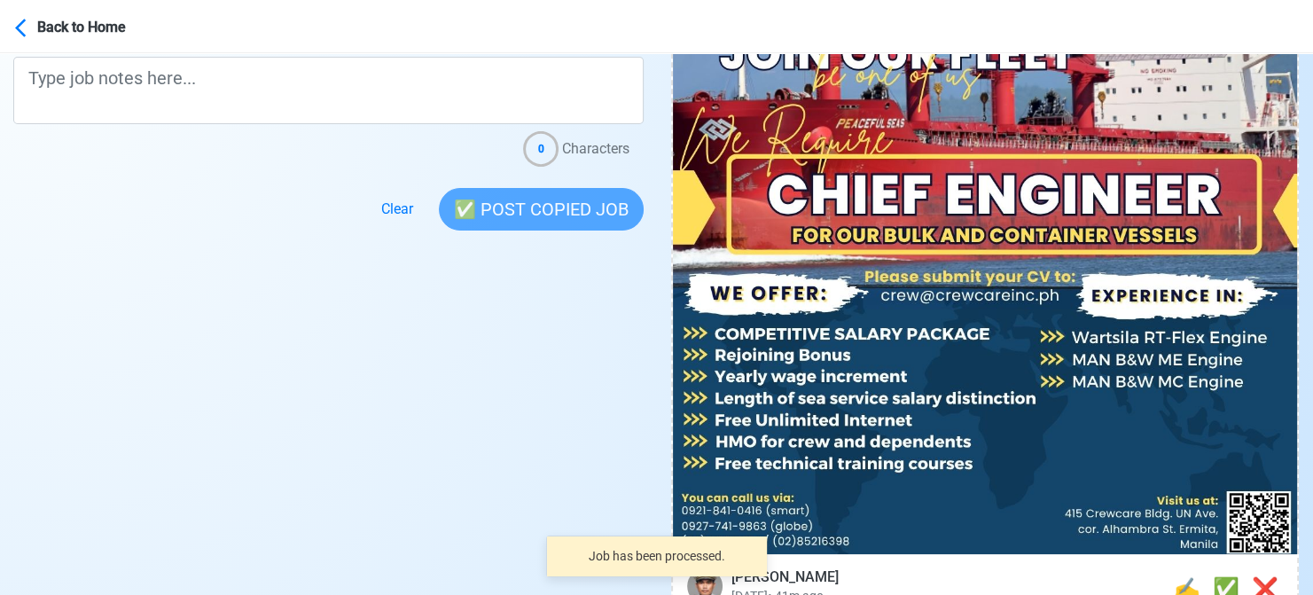
scroll to position [620, 0]
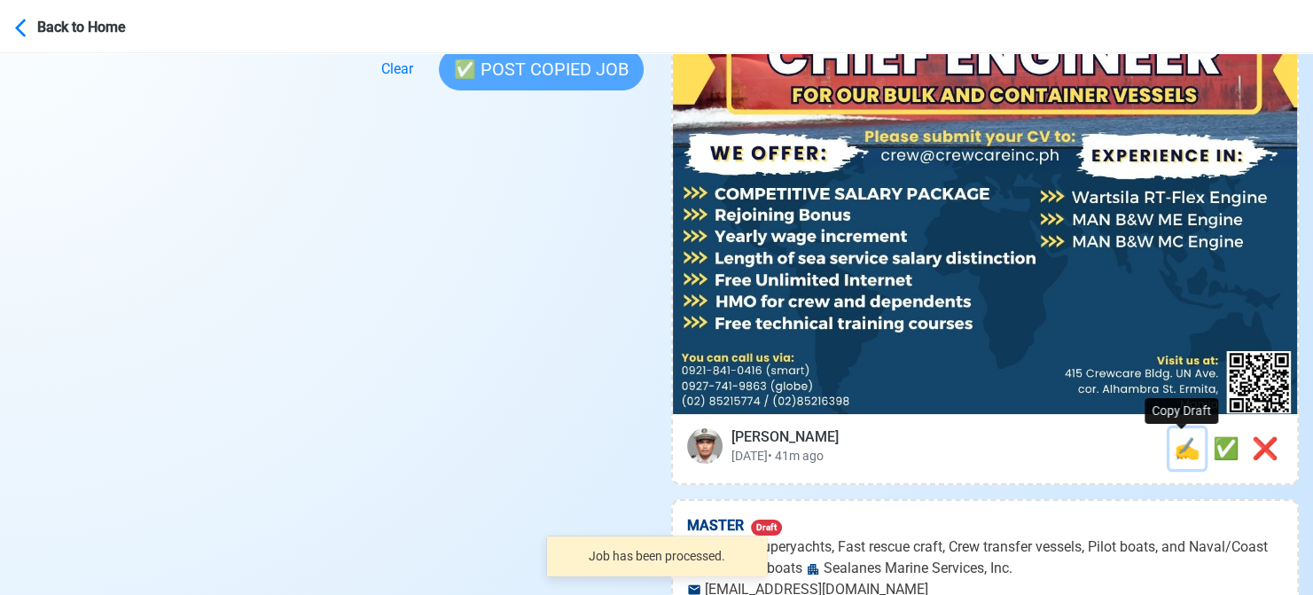
click at [1174, 446] on span "✍️" at bounding box center [1187, 448] width 27 height 25
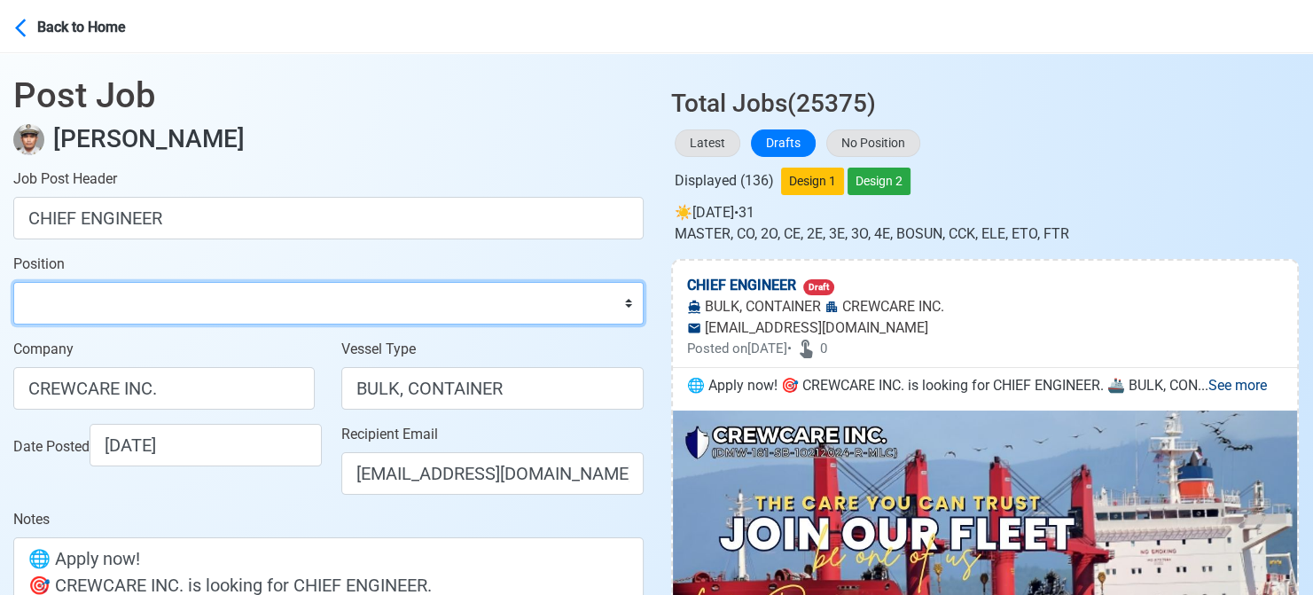
click at [113, 301] on select "Master Chief Officer 2nd Officer 3rd Officer Junior Officer Chief Engineer 2nd …" at bounding box center [328, 303] width 630 height 43
click at [13, 282] on select "Master Chief Officer 2nd Officer 3rd Officer Junior Officer Chief Engineer 2nd …" at bounding box center [328, 303] width 630 height 43
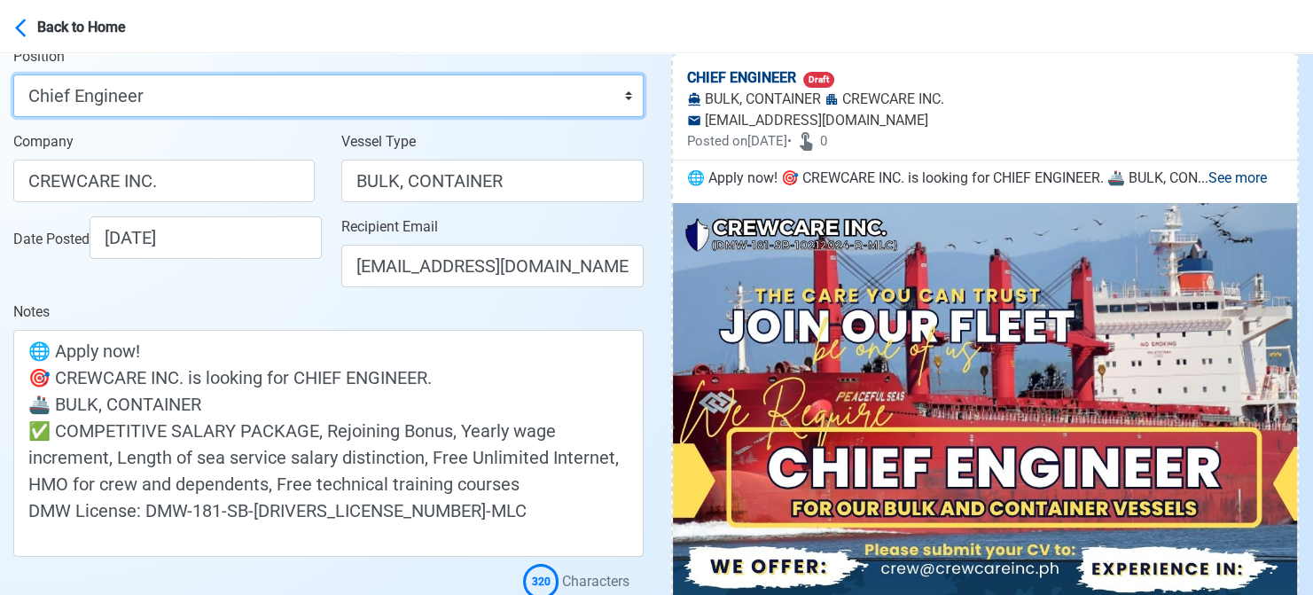
scroll to position [177, 0]
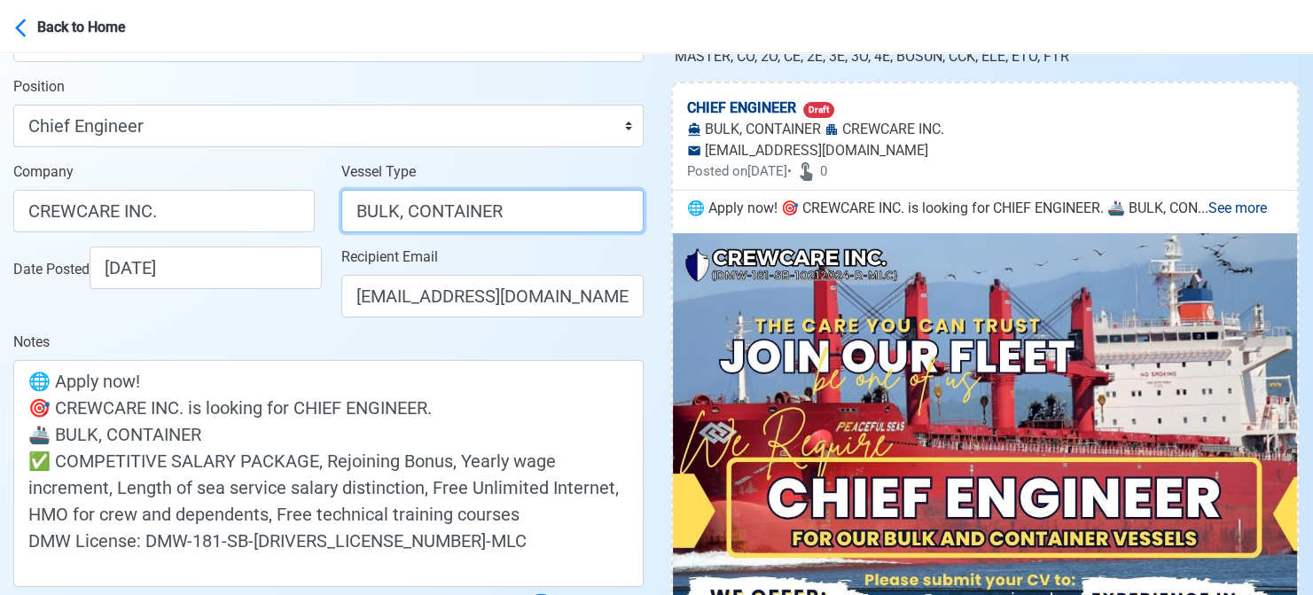
click at [465, 215] on input "BULK, CONTAINER" at bounding box center [491, 211] width 301 height 43
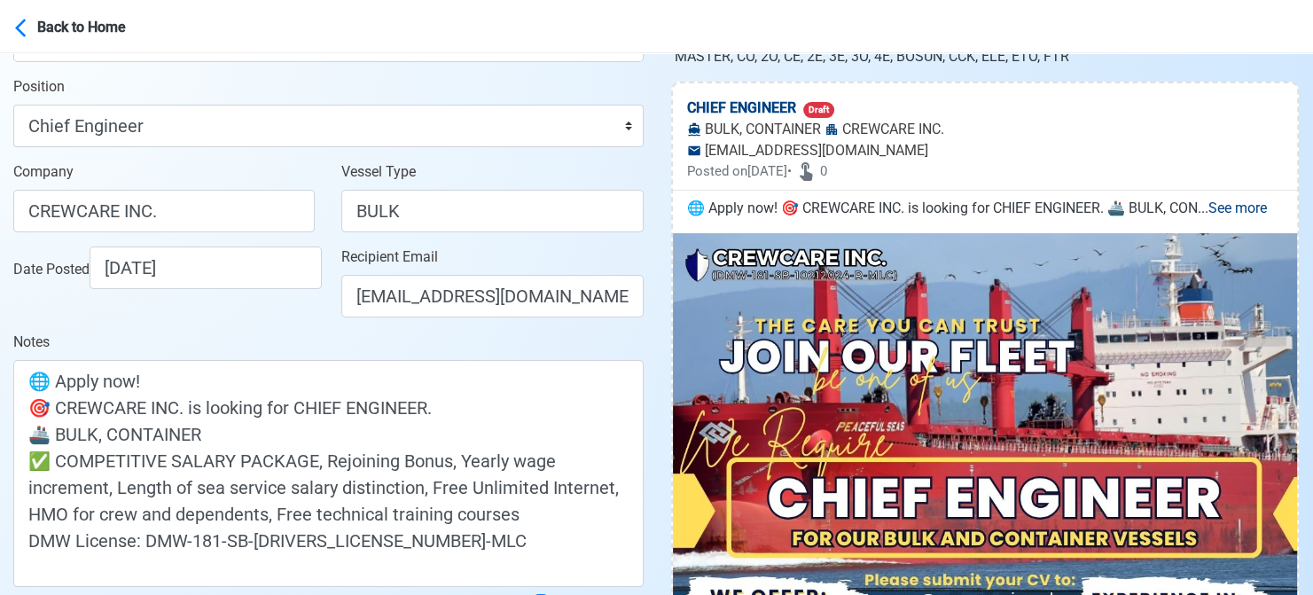
click at [302, 319] on div "Date Posted [DATE]" at bounding box center [164, 288] width 328 height 85
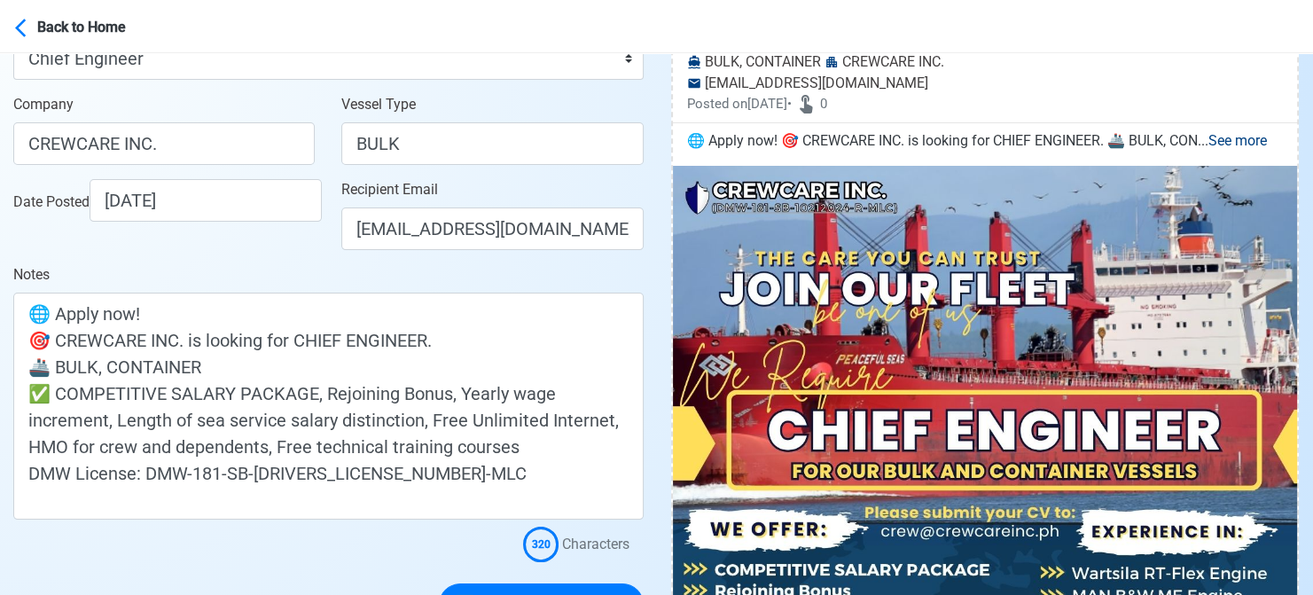
scroll to position [355, 0]
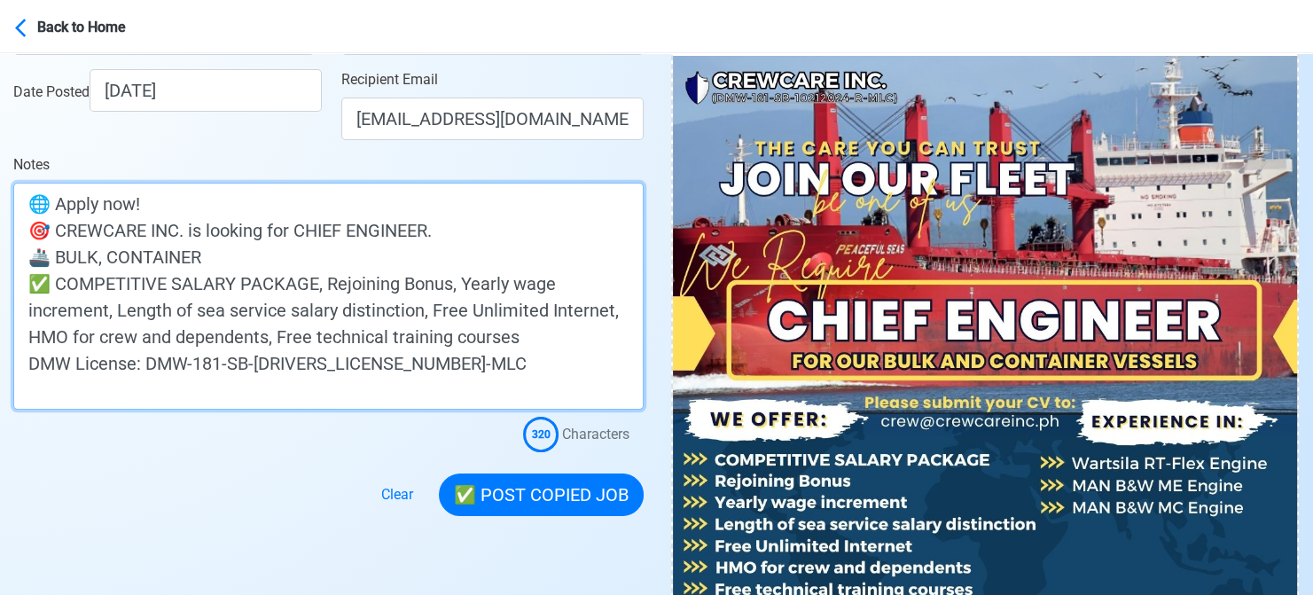
click at [160, 258] on textarea "🌐 Apply now! 🎯 CREWCARE INC. is looking for CHIEF ENGINEER. 🚢 BULK, CONTAINER ✅…" at bounding box center [328, 296] width 630 height 227
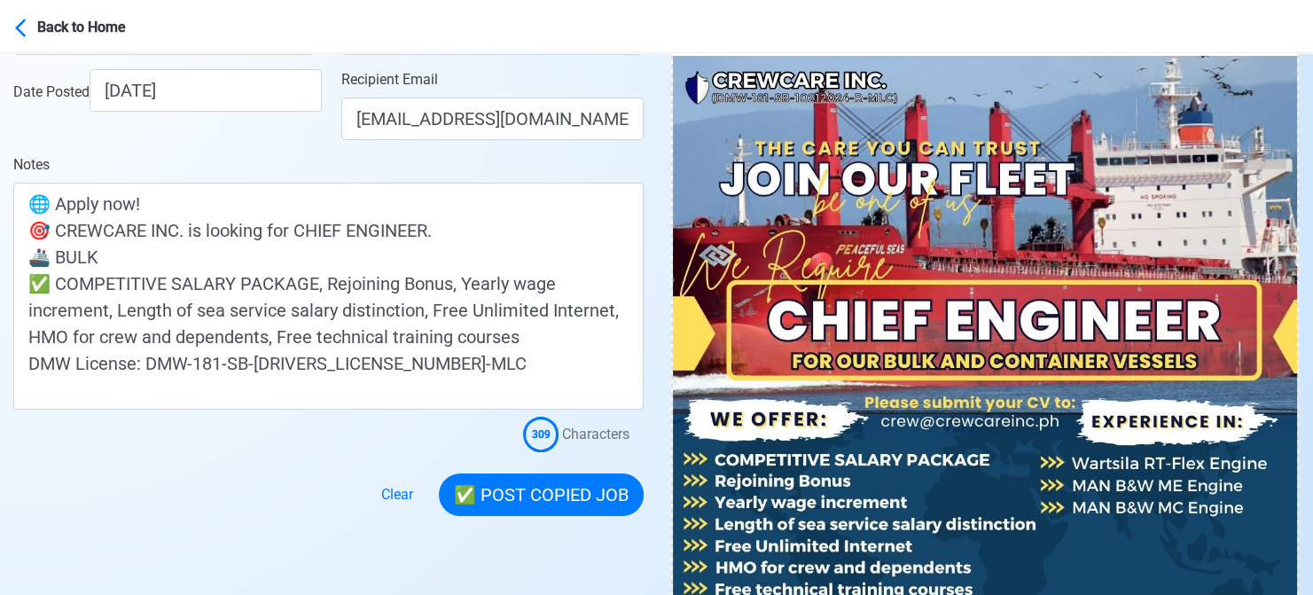
click at [239, 456] on div at bounding box center [328, 484] width 630 height 64
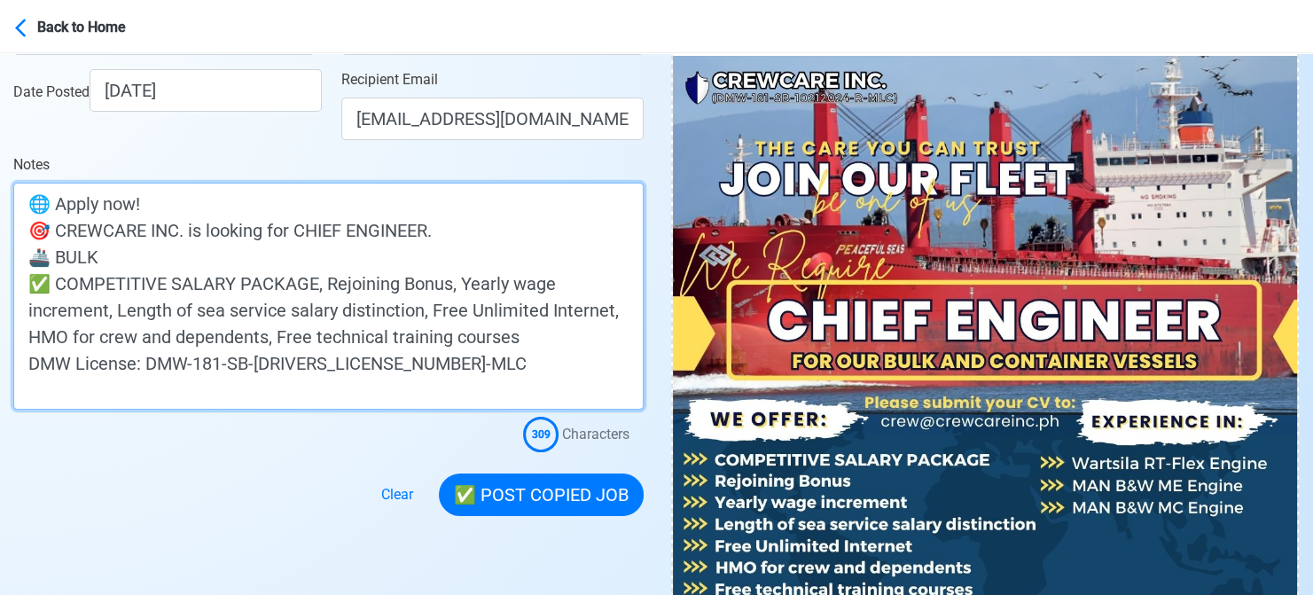
drag, startPoint x: 57, startPoint y: 287, endPoint x: 11, endPoint y: 285, distance: 46.2
click at [11, 285] on main "Post Job [PERSON_NAME] Job Post Header CHIEF ENGINEER Position Master Chief Off…" at bounding box center [328, 107] width 657 height 817
click at [124, 272] on textarea "🌐 Apply now! 🎯 CREWCARE INC. is looking for CHIEF ENGINEER. 🚢 BULK ✅ COMPETITIV…" at bounding box center [328, 296] width 630 height 227
click at [121, 260] on textarea "🌐 Apply now! 🎯 CREWCARE INC. is looking for CHIEF ENGINEER. 🚢 BULK ✅ COMPETITIV…" at bounding box center [328, 296] width 630 height 227
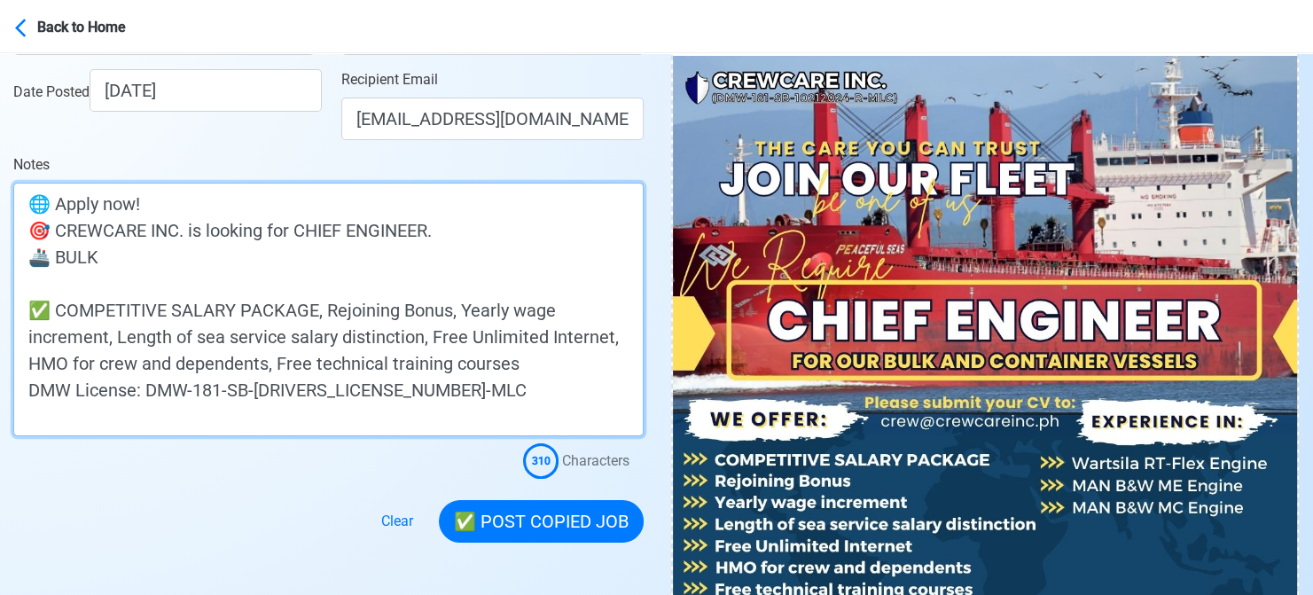
paste textarea "✅"
drag, startPoint x: 249, startPoint y: 286, endPoint x: 419, endPoint y: 284, distance: 170.2
click at [419, 284] on textarea "🌐 Apply now! 🎯 CREWCARE INC. is looking for CHIEF ENGINEER. 🚢 BULK ✅ Wartsila R…" at bounding box center [328, 310] width 630 height 254
click at [497, 286] on textarea "🌐 Apply now! 🎯 CREWCARE INC. is looking for CHIEF ENGINEER. 🚢 BULK ✅ Wartsila R…" at bounding box center [328, 310] width 630 height 254
paste textarea "MAN B&W ME Engine"
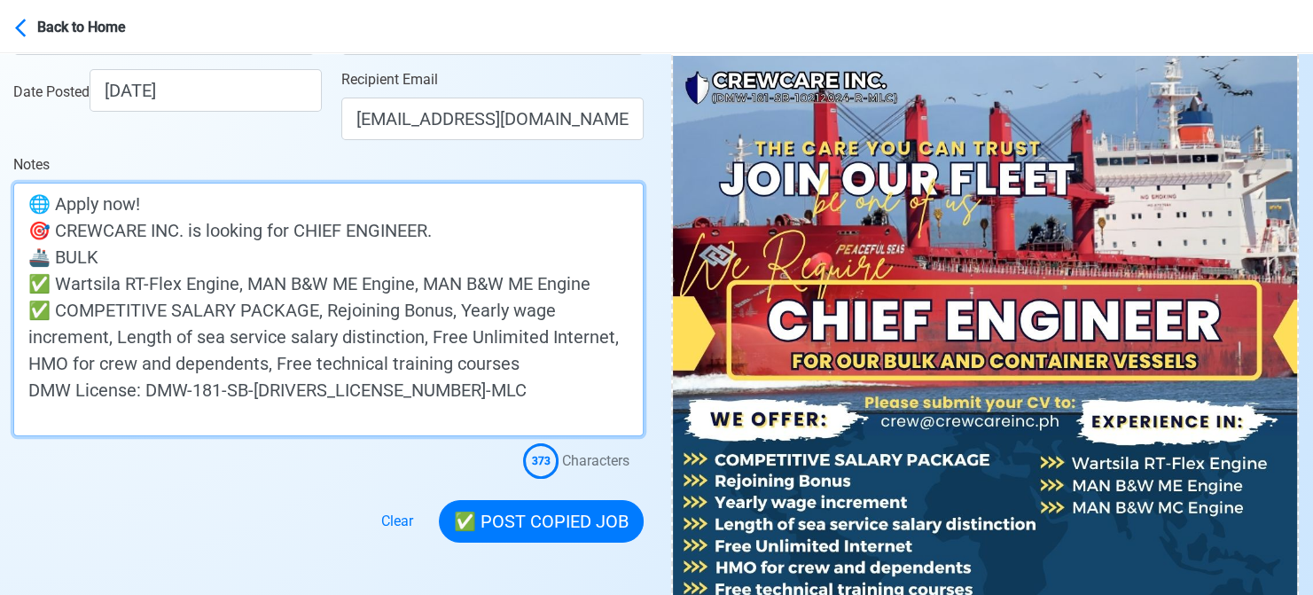
click at [546, 286] on textarea "🌐 Apply now! 🎯 CREWCARE INC. is looking for CHIEF ENGINEER. 🚢 BULK ✅ Wartsila R…" at bounding box center [328, 310] width 630 height 254
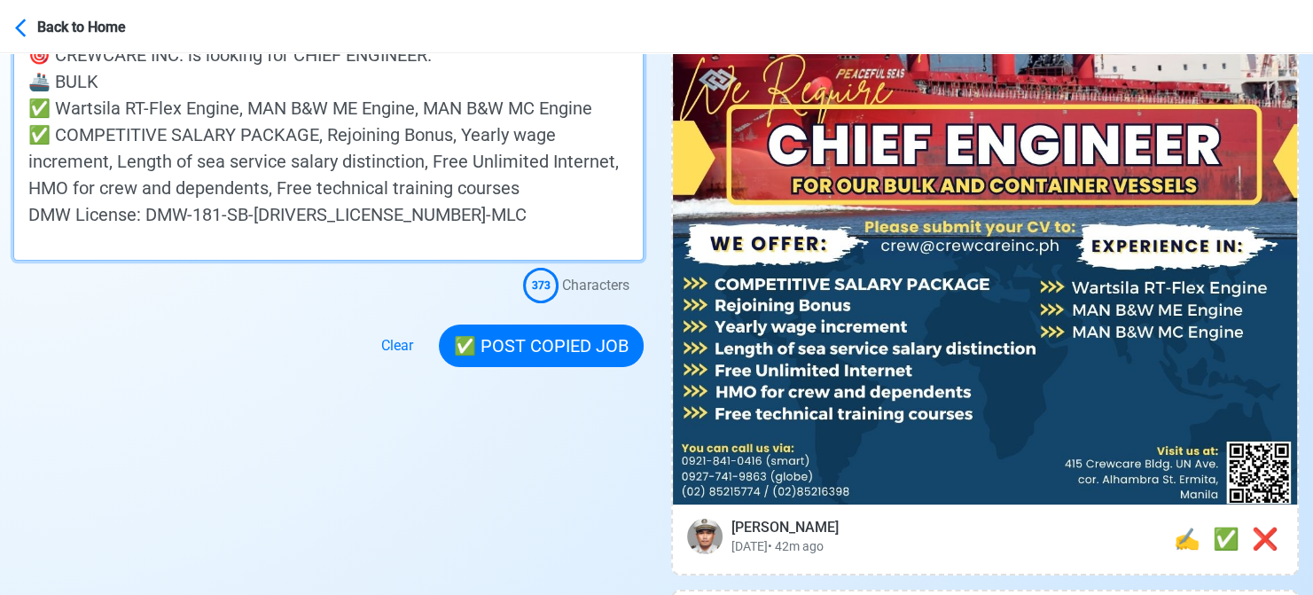
scroll to position [532, 0]
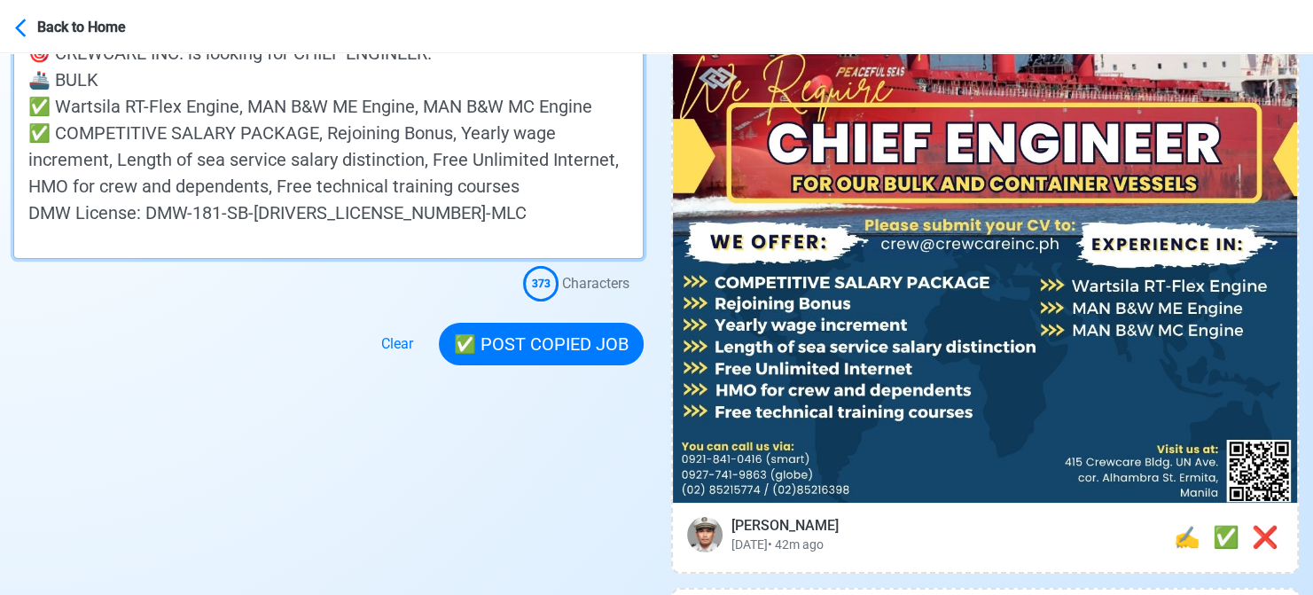
drag, startPoint x: 606, startPoint y: 106, endPoint x: 30, endPoint y: 102, distance: 576.2
click at [30, 102] on textarea "🌐 Apply now! 🎯 CREWCARE INC. is looking for CHIEF ENGINEER. 🚢 BULK ✅ Wartsila R…" at bounding box center [328, 132] width 630 height 254
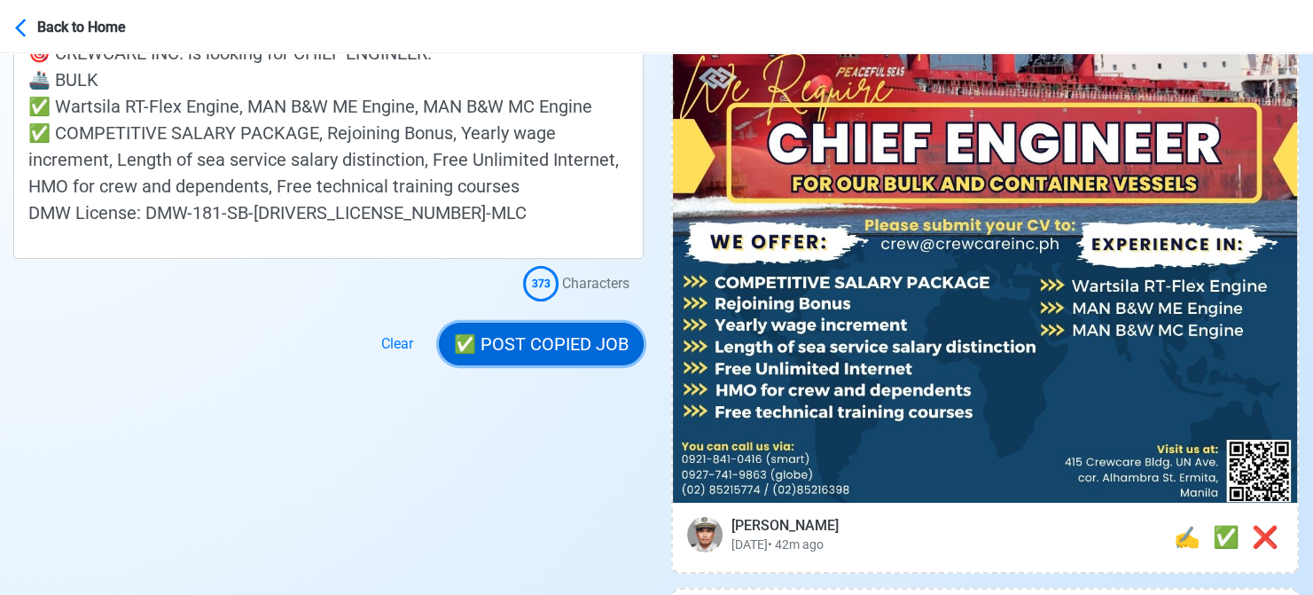
click at [527, 337] on button "✅ POST COPIED JOB" at bounding box center [541, 344] width 205 height 43
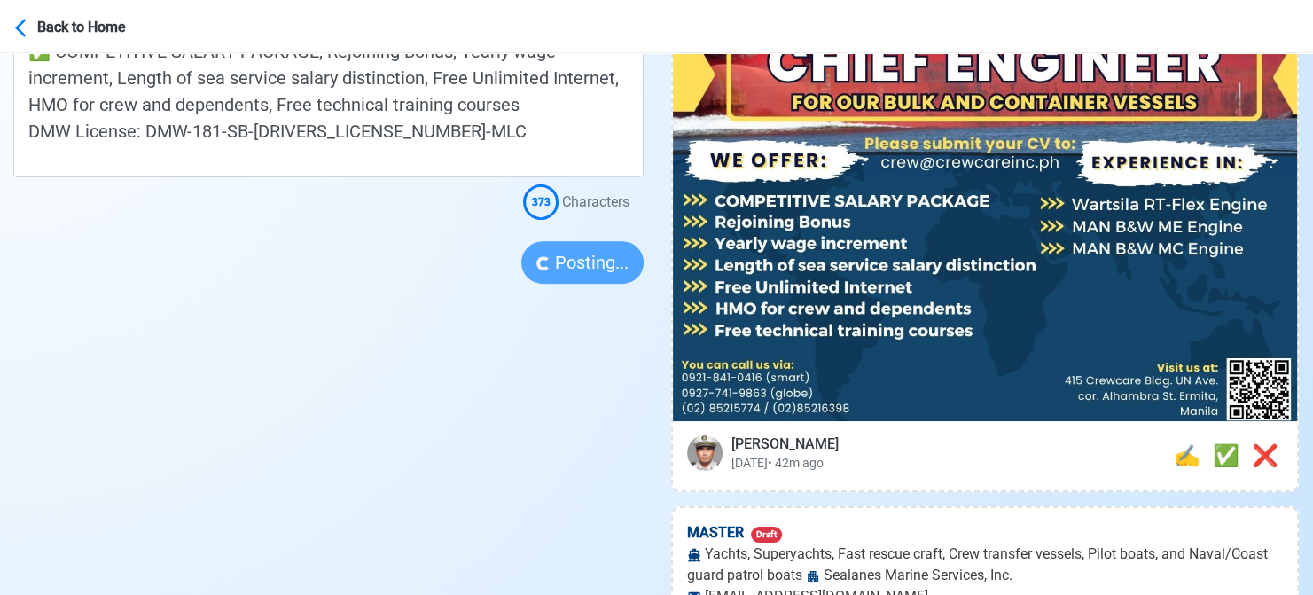
scroll to position [620, 0]
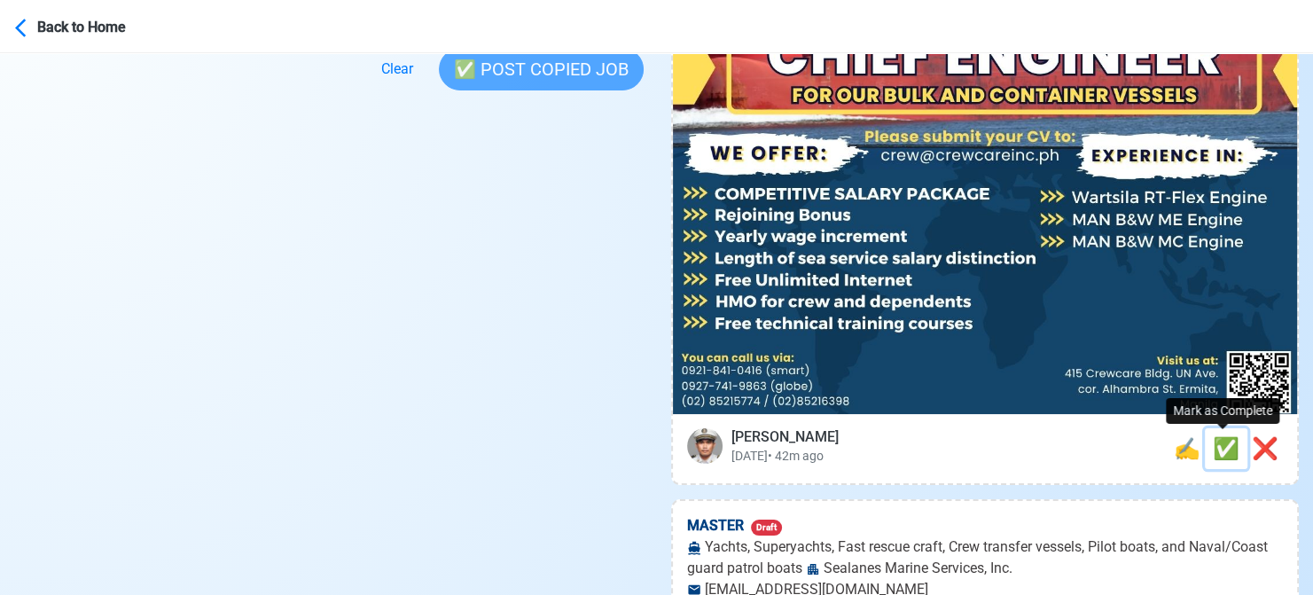
click at [1221, 450] on span "✅" at bounding box center [1226, 448] width 27 height 25
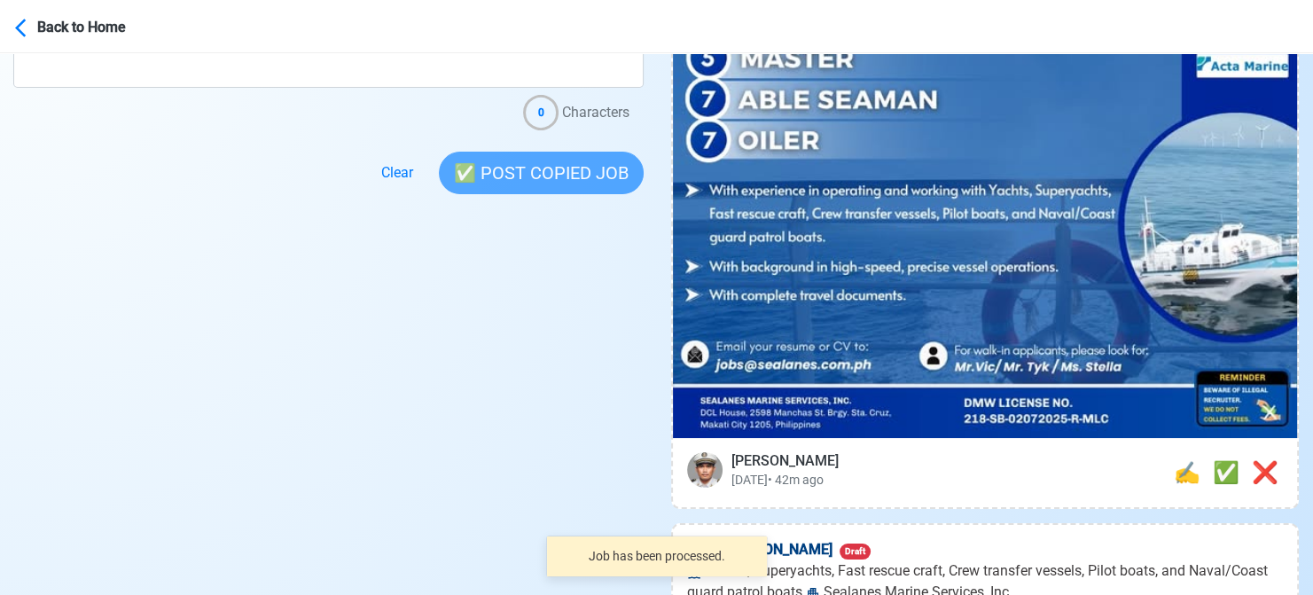
scroll to position [532, 0]
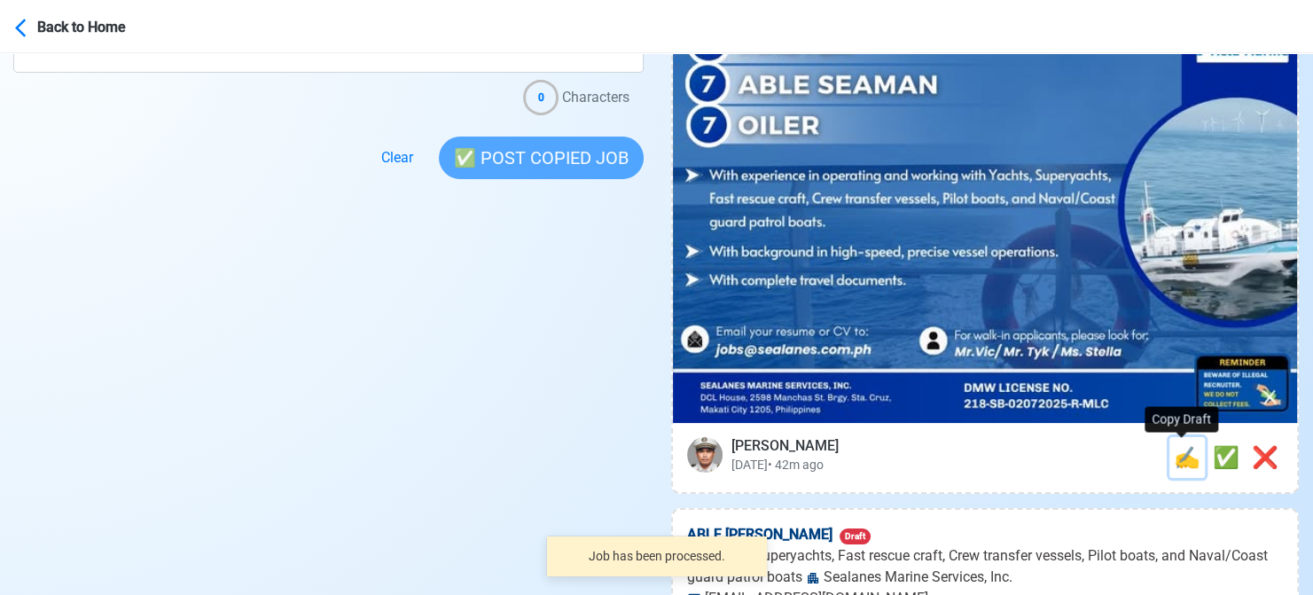
click at [1178, 456] on span "✍️" at bounding box center [1187, 457] width 27 height 25
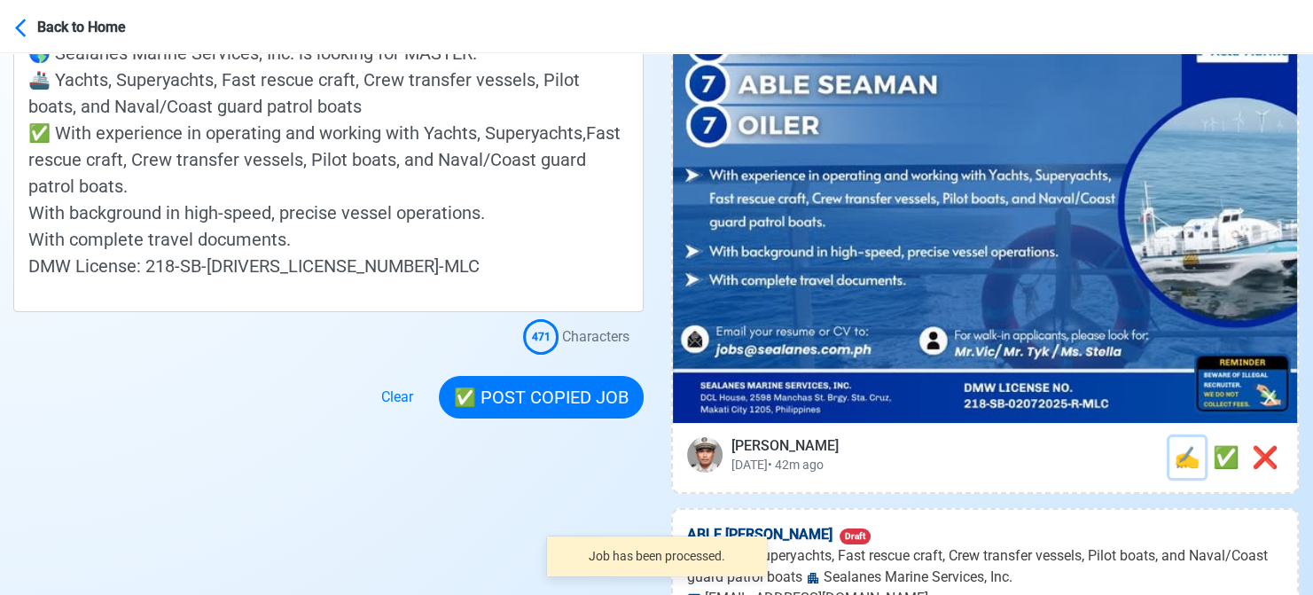
scroll to position [0, 0]
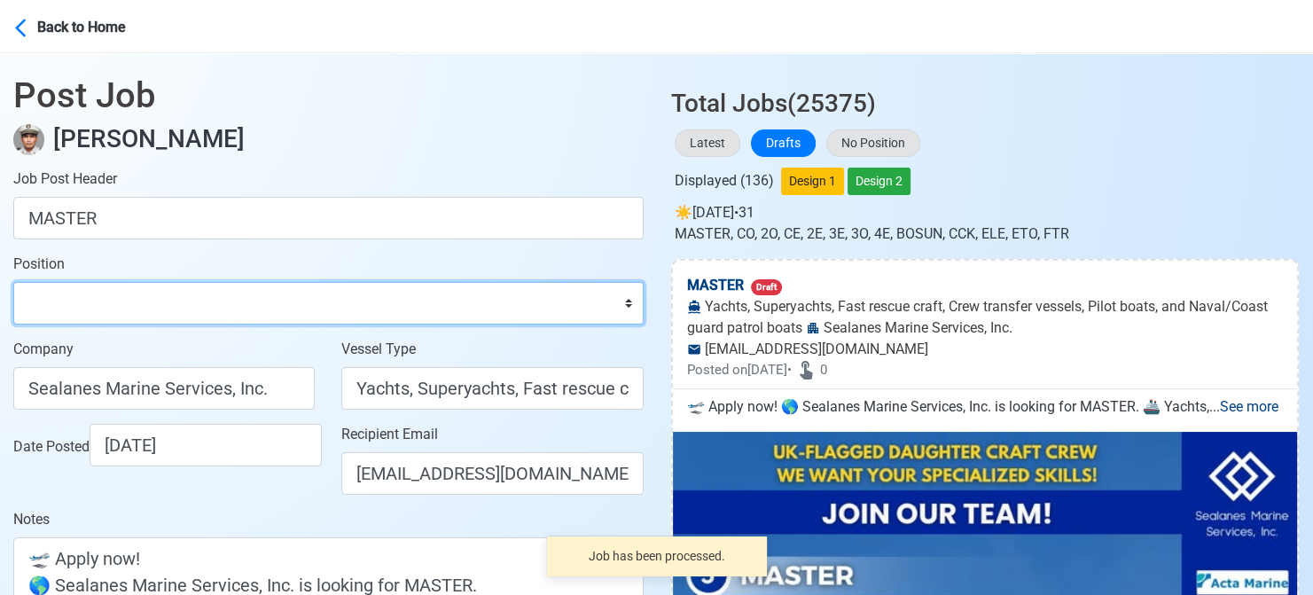
click at [172, 300] on select "Master Chief Officer 2nd Officer 3rd Officer Junior Officer Chief Engineer 2nd …" at bounding box center [328, 303] width 630 height 43
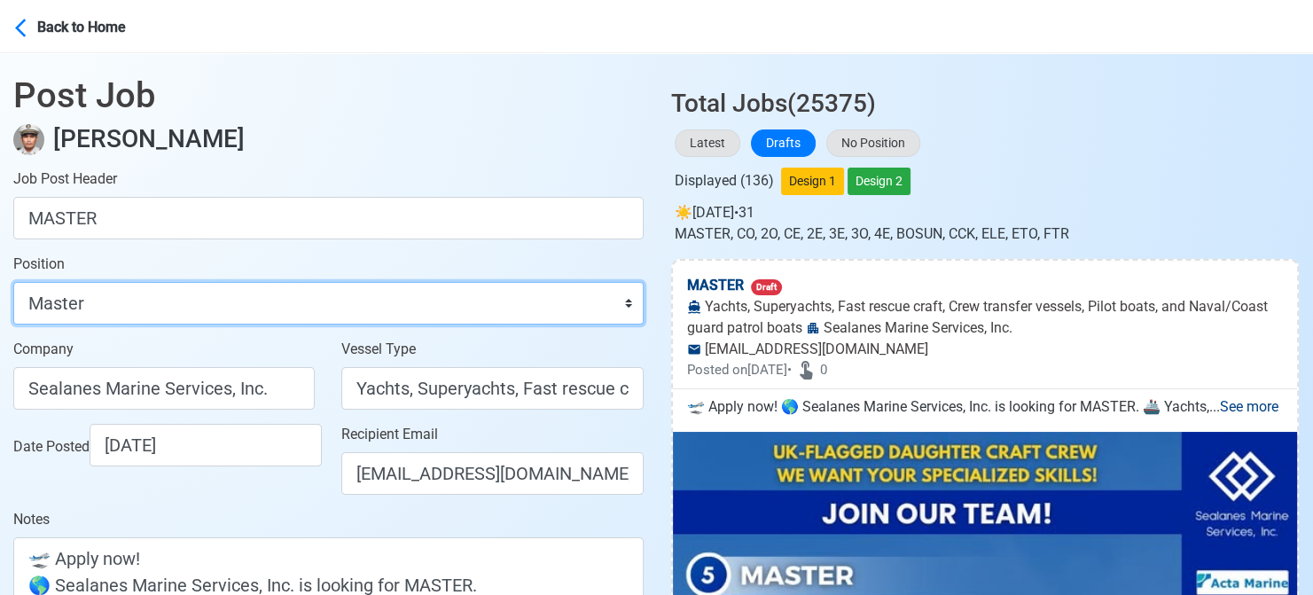
click at [13, 282] on select "Master Chief Officer 2nd Officer 3rd Officer Junior Officer Chief Engineer 2nd …" at bounding box center [328, 303] width 630 height 43
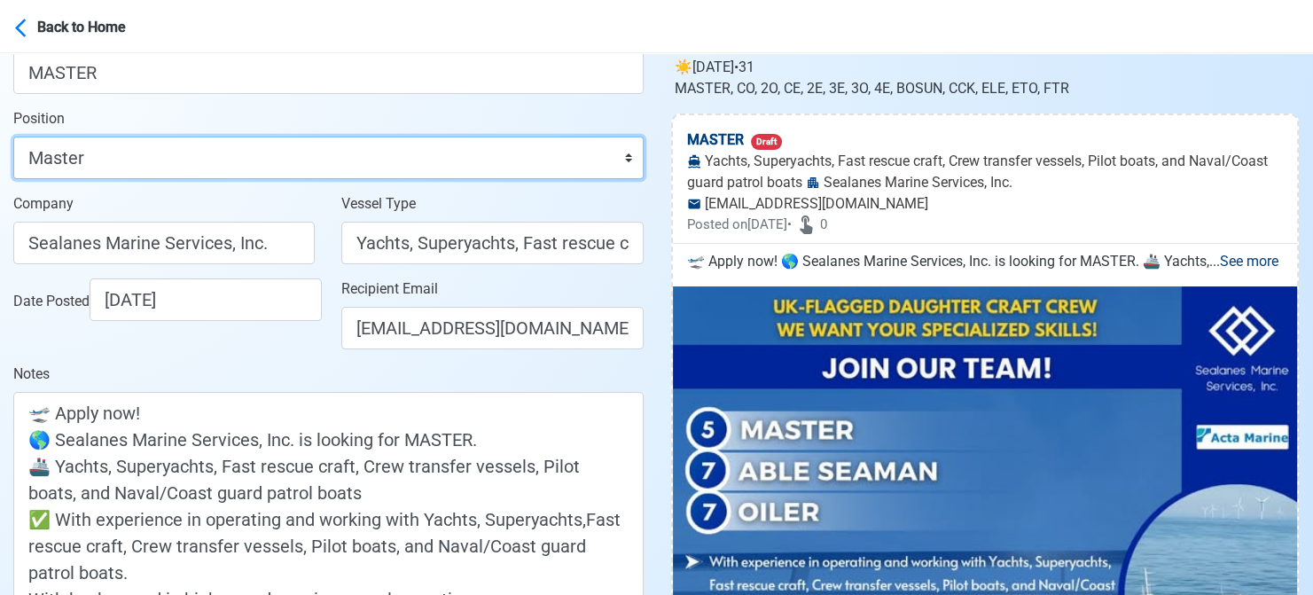
scroll to position [177, 0]
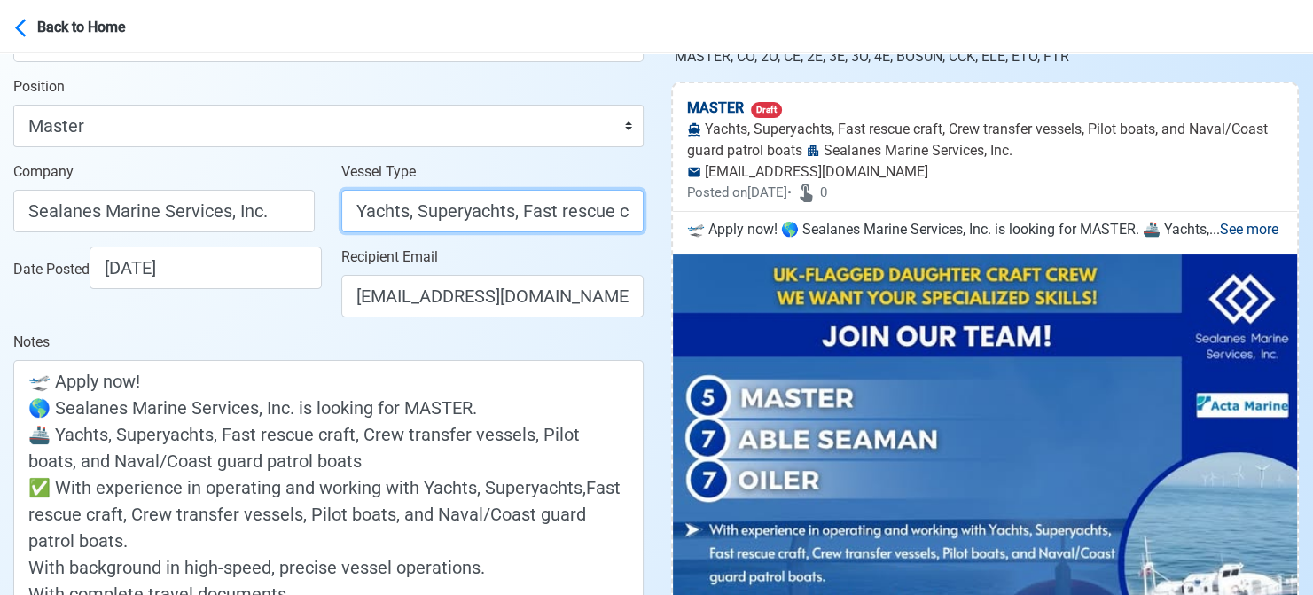
click at [470, 215] on input "Yachts, Superyachts, Fast rescue craft, Crew transfer vessels, Pilot boats, and…" at bounding box center [491, 211] width 301 height 43
drag, startPoint x: 404, startPoint y: 215, endPoint x: 683, endPoint y: 230, distance: 278.7
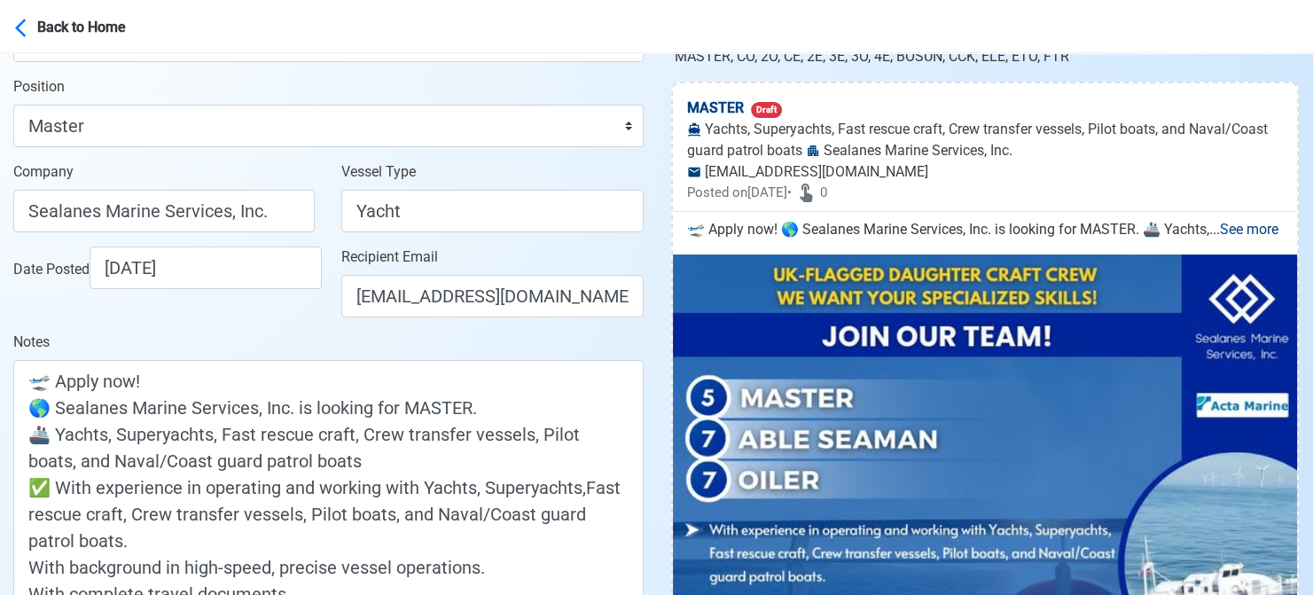
click at [293, 289] on div "Date Posted [DATE]" at bounding box center [168, 267] width 311 height 43
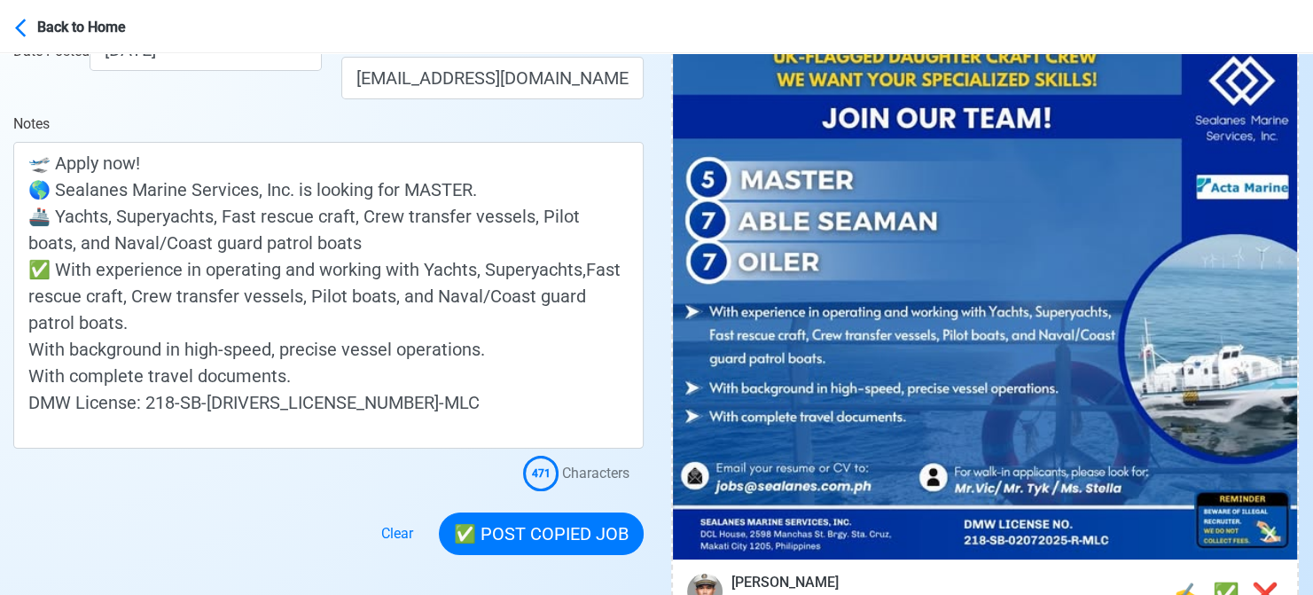
scroll to position [443, 0]
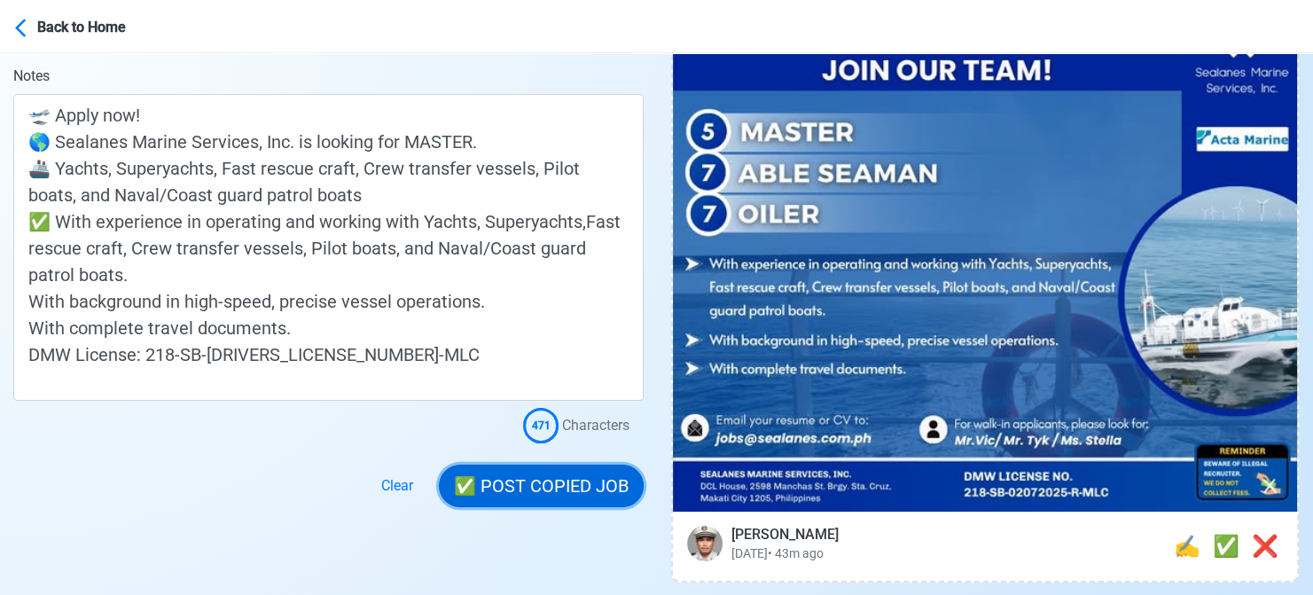
click at [514, 489] on button "✅ POST COPIED JOB" at bounding box center [541, 485] width 205 height 43
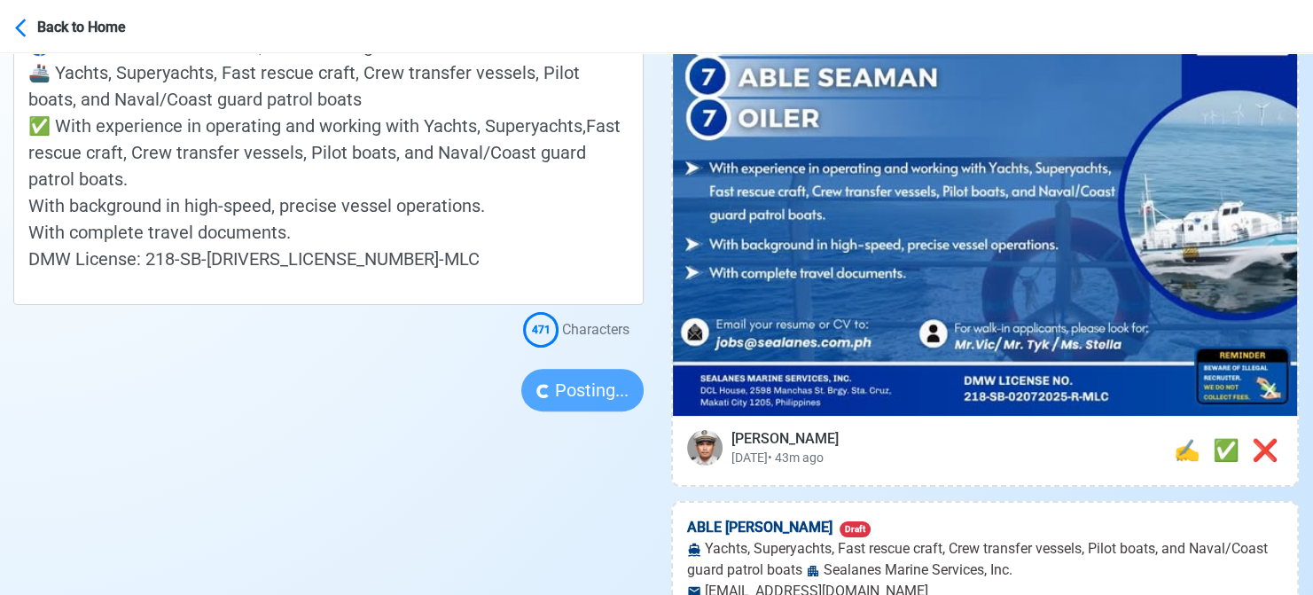
scroll to position [620, 0]
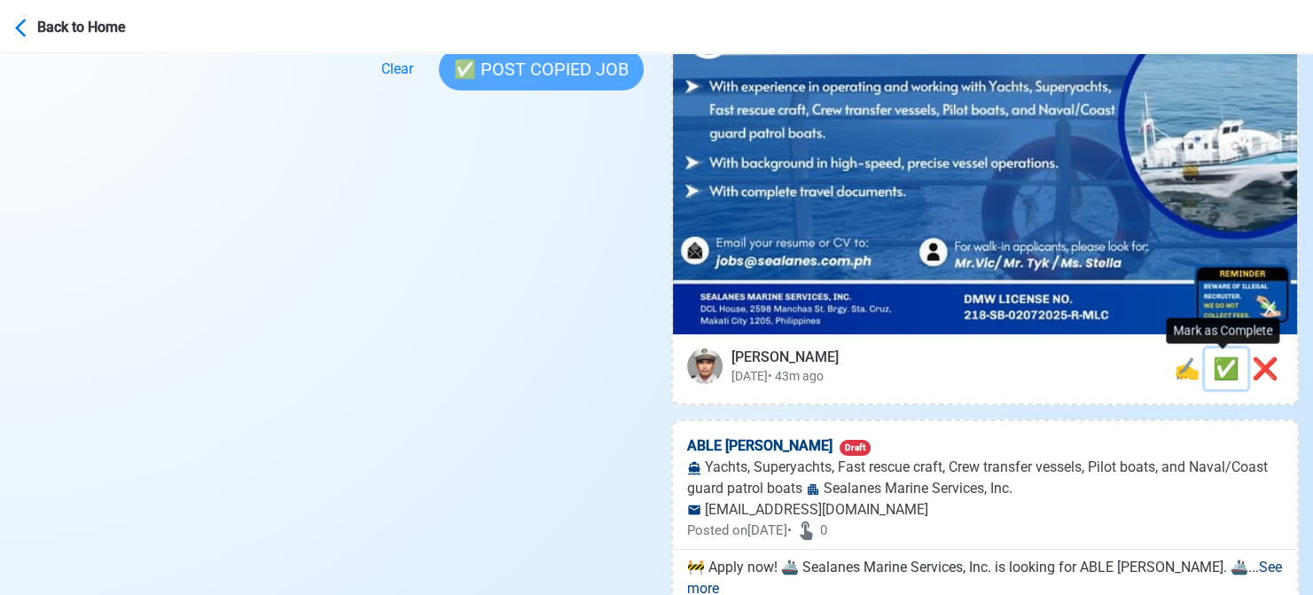
click at [1222, 363] on span "✅" at bounding box center [1226, 368] width 27 height 25
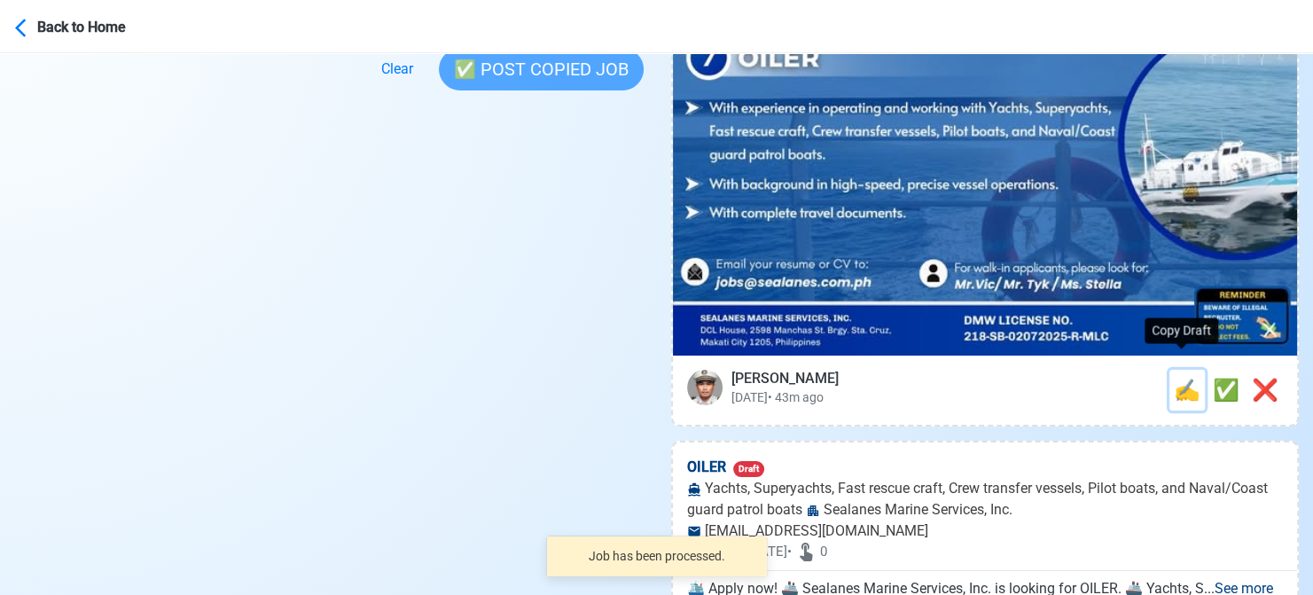
drag, startPoint x: 1185, startPoint y: 375, endPoint x: 979, endPoint y: 357, distance: 207.3
click at [1183, 378] on span "✍️" at bounding box center [1187, 390] width 27 height 25
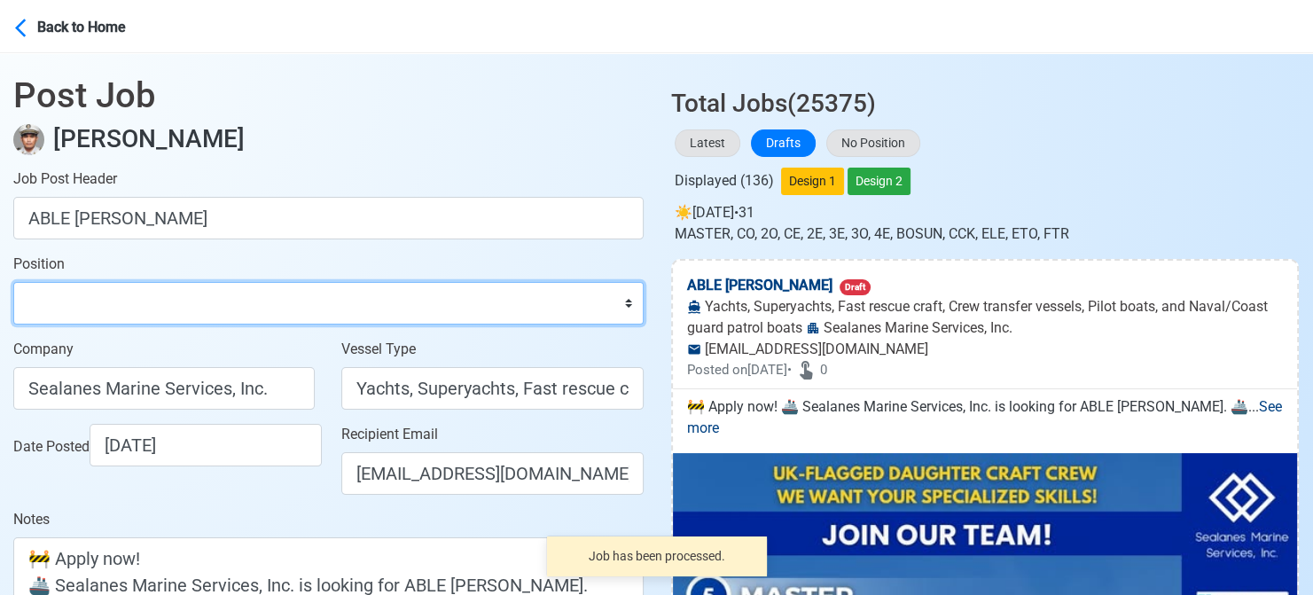
drag, startPoint x: 133, startPoint y: 304, endPoint x: 130, endPoint y: 287, distance: 17.1
click at [133, 304] on select "Master Chief Officer 2nd Officer 3rd Officer Junior Officer Chief Engineer 2nd …" at bounding box center [328, 303] width 630 height 43
click at [13, 282] on select "Master Chief Officer 2nd Officer 3rd Officer Junior Officer Chief Engineer 2nd …" at bounding box center [328, 303] width 630 height 43
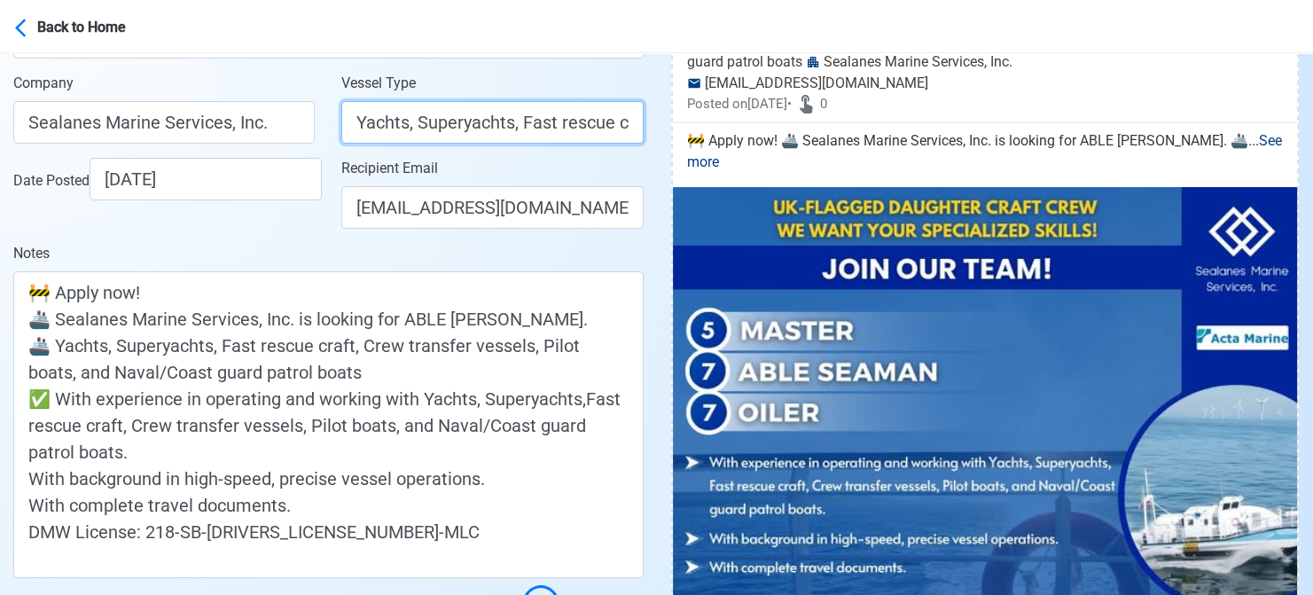
scroll to position [0, 566]
drag, startPoint x: 394, startPoint y: 126, endPoint x: 769, endPoint y: 119, distance: 375.0
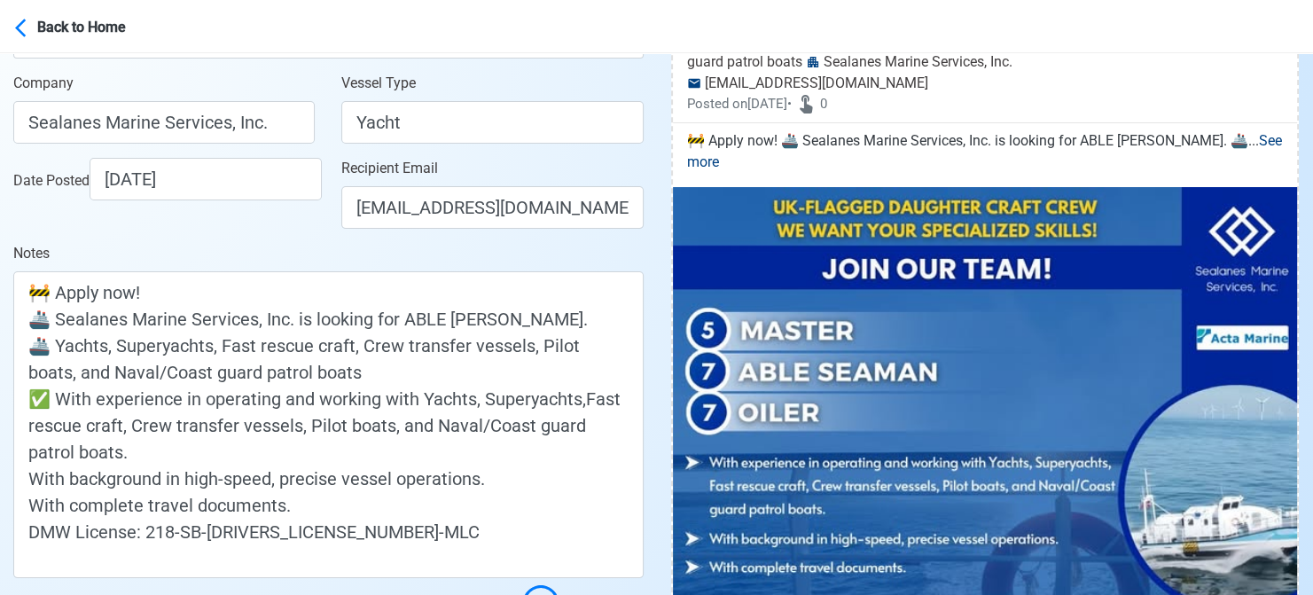
click at [280, 230] on div "Date Posted [DATE]" at bounding box center [164, 200] width 328 height 85
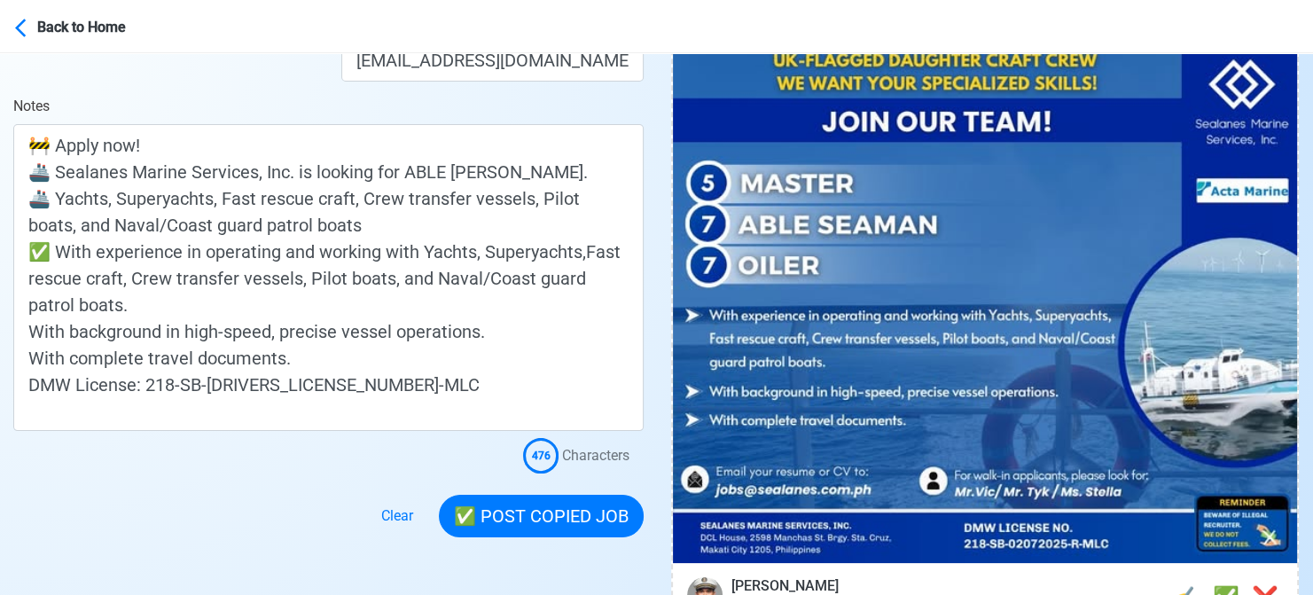
scroll to position [532, 0]
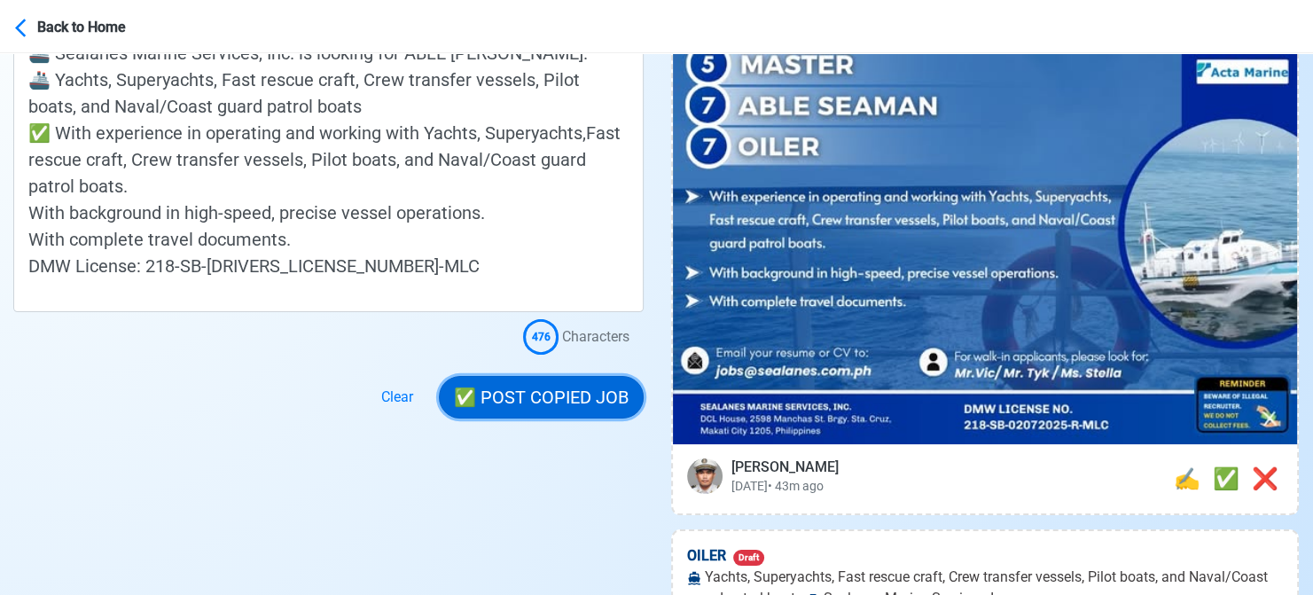
click at [572, 396] on button "✅ POST COPIED JOB" at bounding box center [541, 397] width 205 height 43
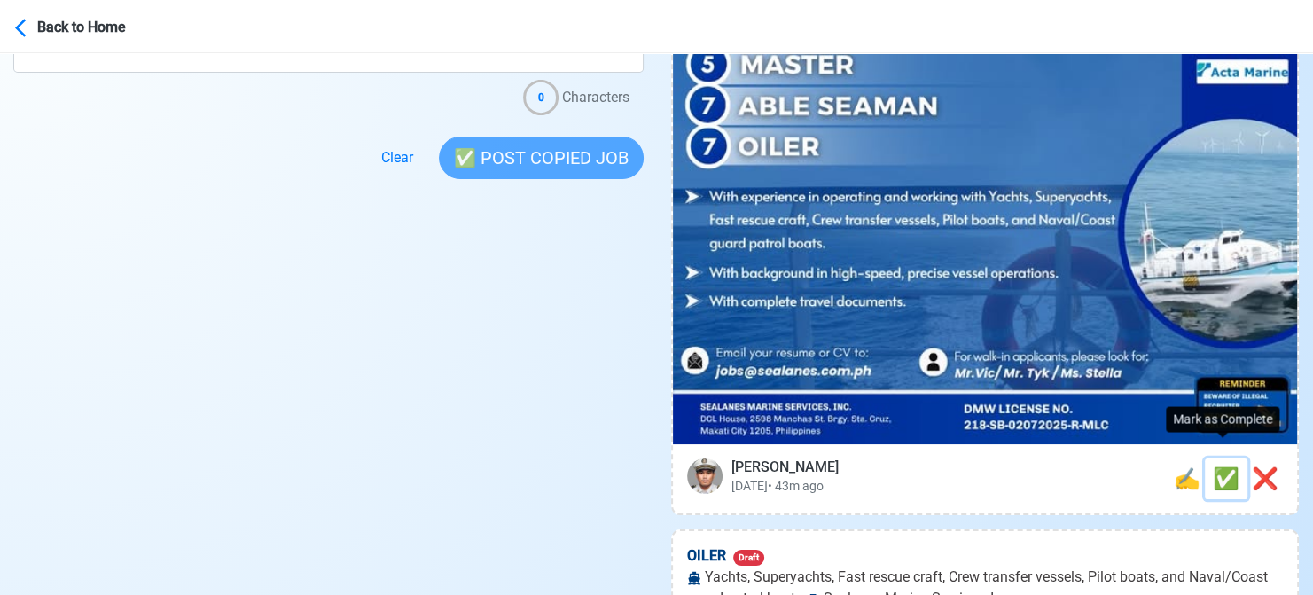
click at [1225, 466] on span "✅" at bounding box center [1226, 478] width 27 height 25
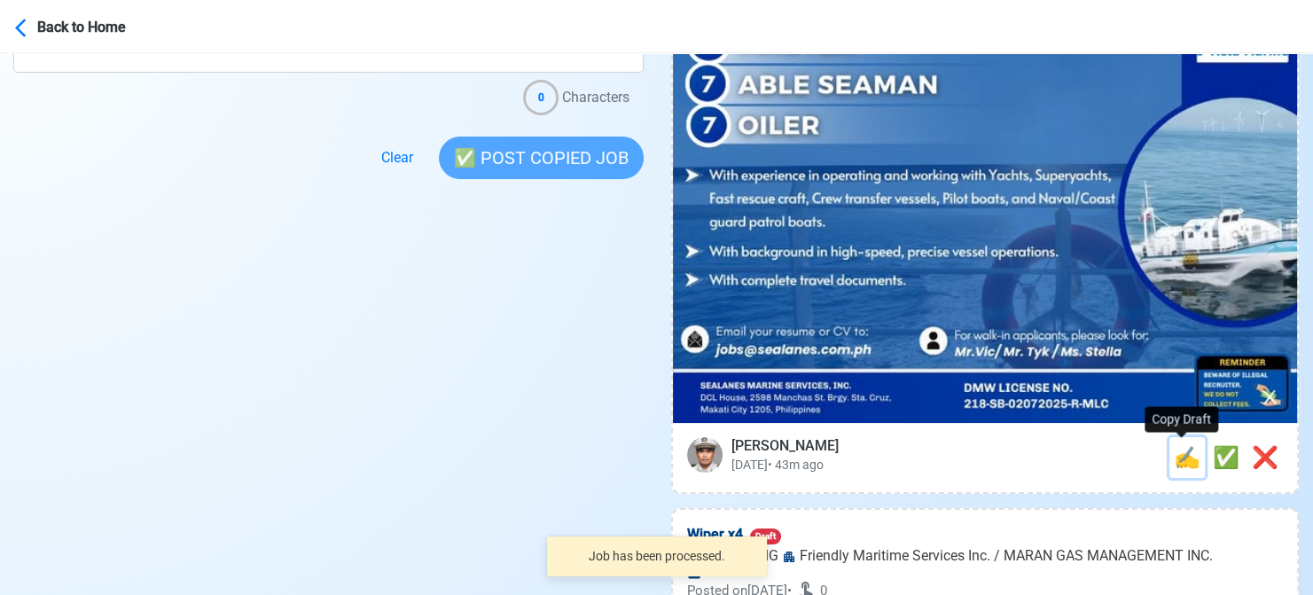
click at [1183, 466] on span "✍️" at bounding box center [1187, 457] width 27 height 25
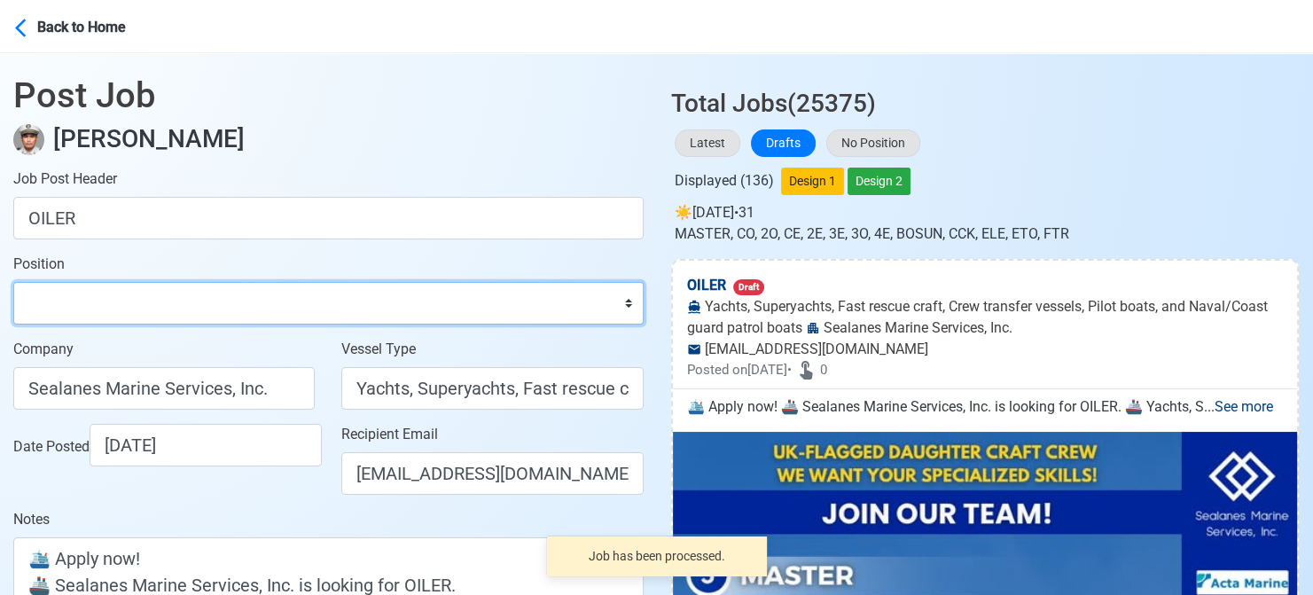
click at [133, 312] on select "Master Chief Officer 2nd Officer 3rd Officer Junior Officer Chief Engineer 2nd …" at bounding box center [328, 303] width 630 height 43
click at [13, 282] on select "Master Chief Officer 2nd Officer 3rd Officer Junior Officer Chief Engineer 2nd …" at bounding box center [328, 303] width 630 height 43
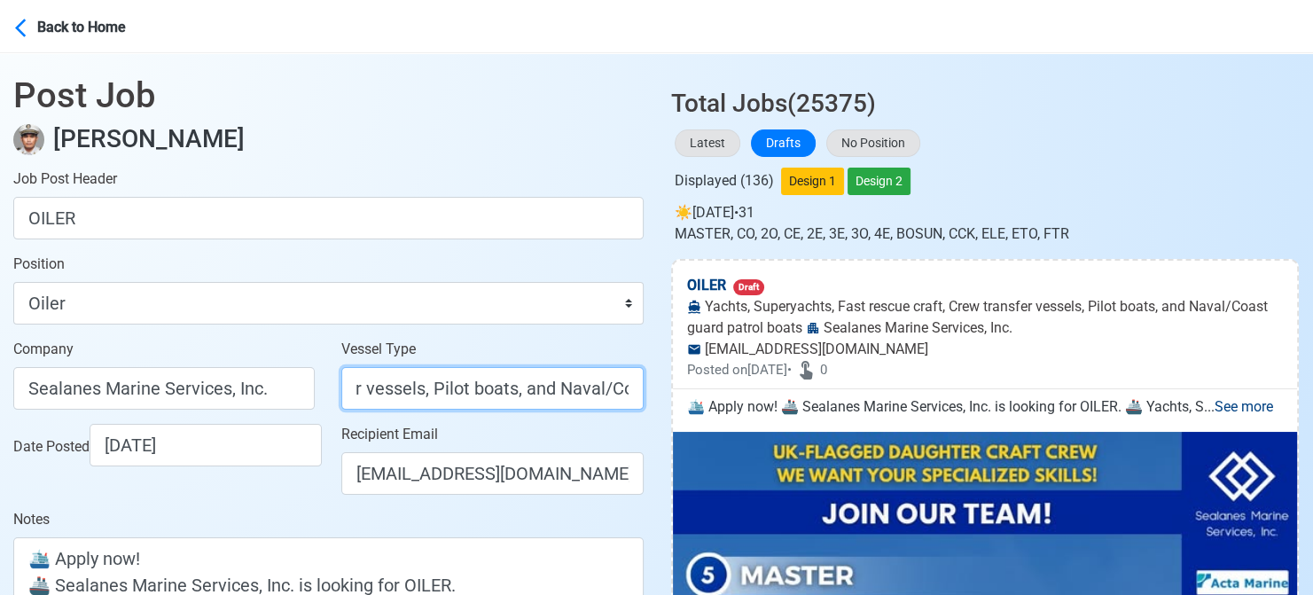
scroll to position [0, 566]
drag, startPoint x: 398, startPoint y: 388, endPoint x: 718, endPoint y: 417, distance: 321.3
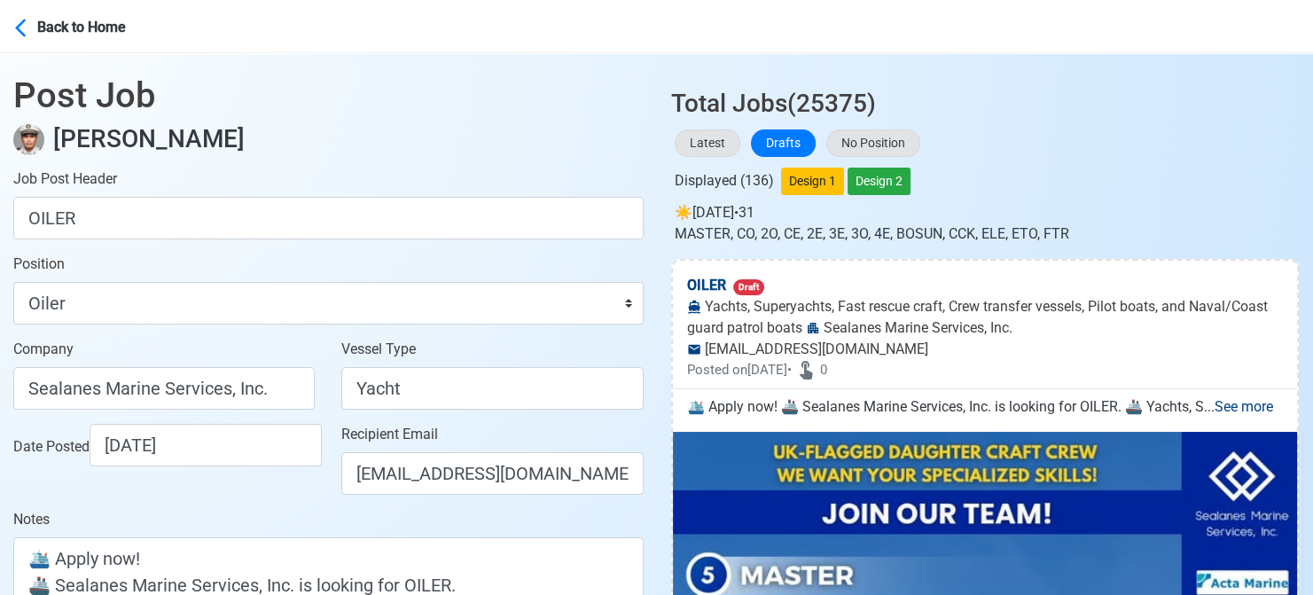
click at [300, 466] on div "Date Posted [DATE]" at bounding box center [168, 445] width 311 height 43
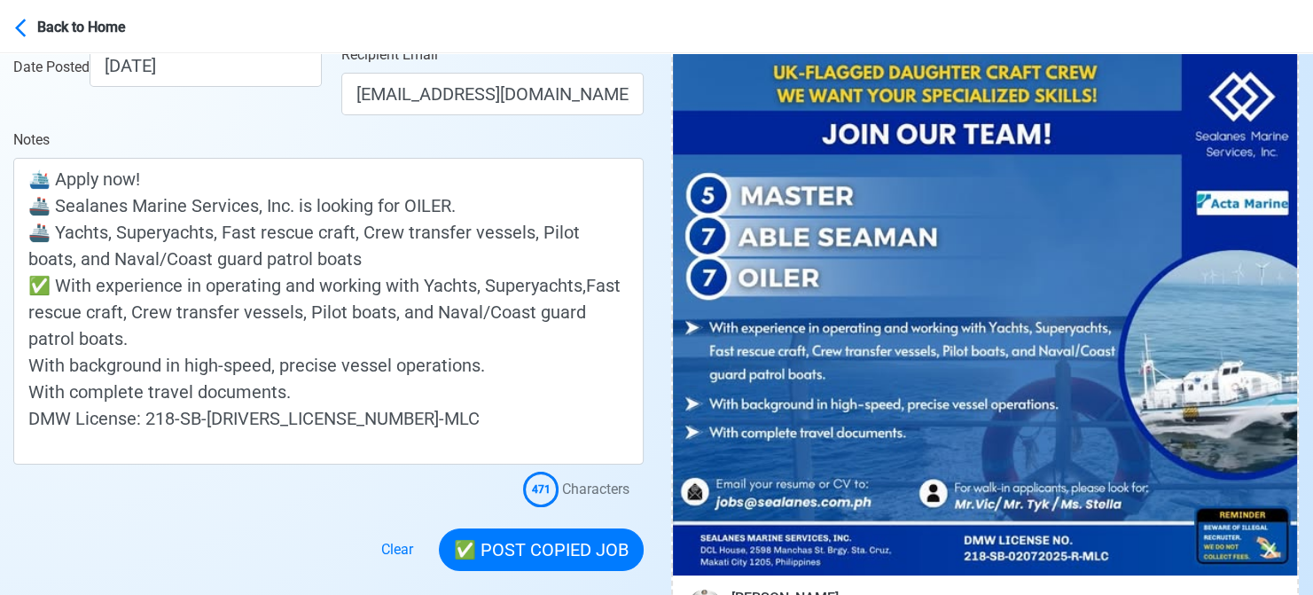
scroll to position [443, 0]
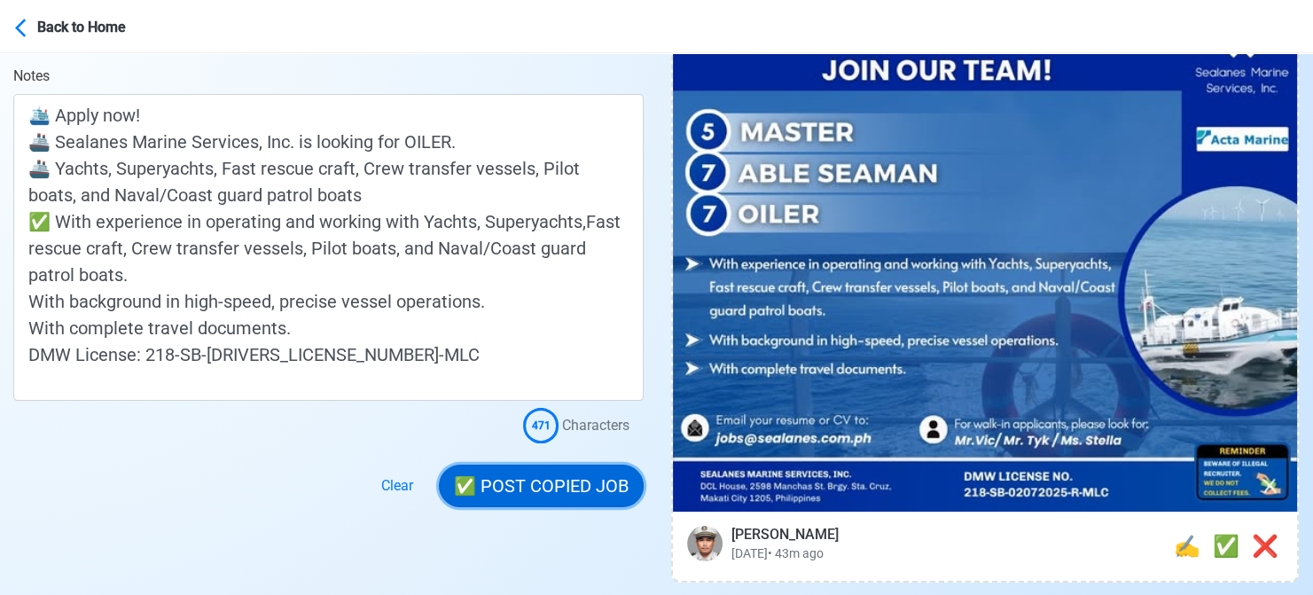
click at [553, 481] on button "✅ POST COPIED JOB" at bounding box center [541, 485] width 205 height 43
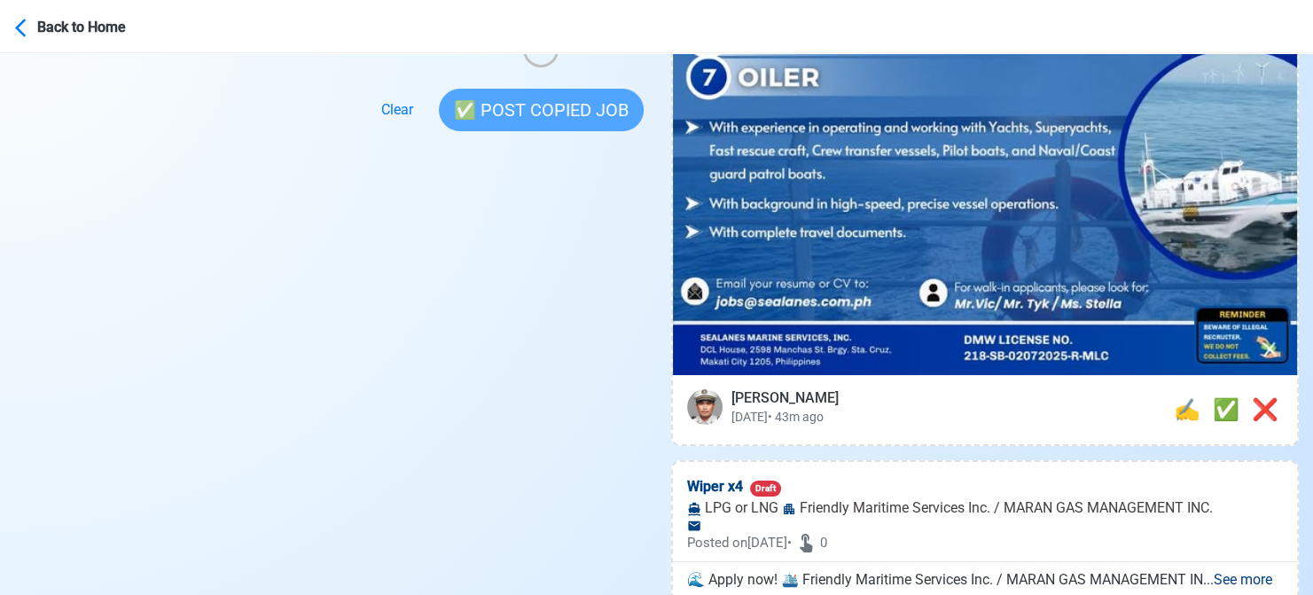
scroll to position [709, 0]
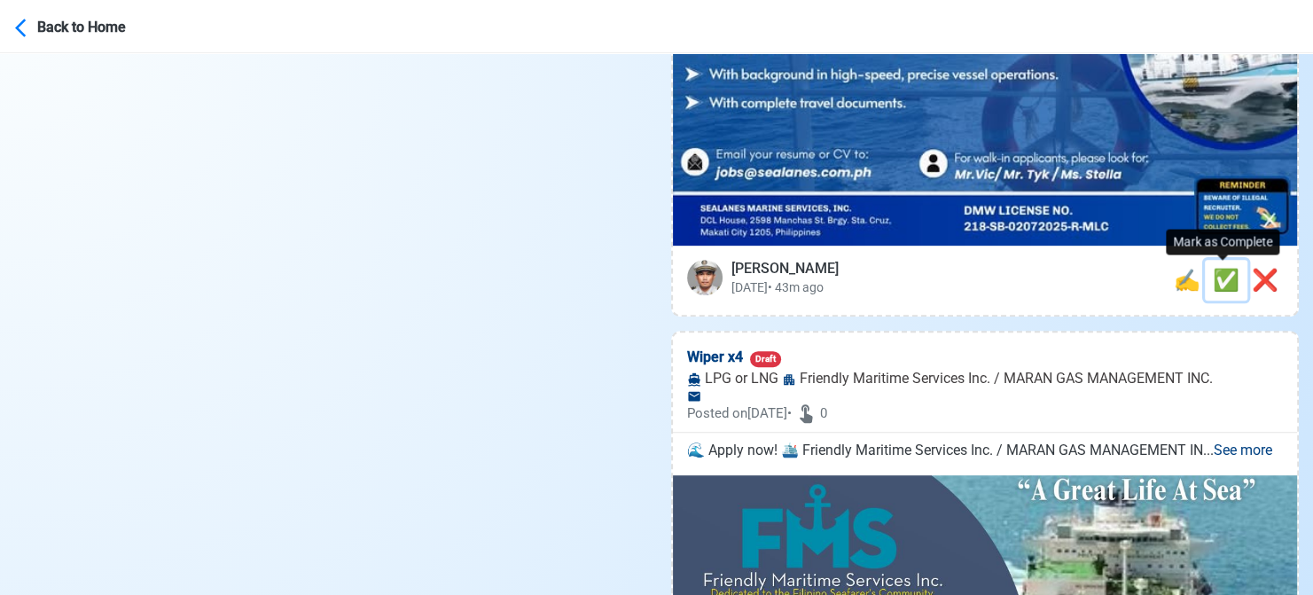
click at [1220, 285] on span "✅" at bounding box center [1226, 280] width 27 height 25
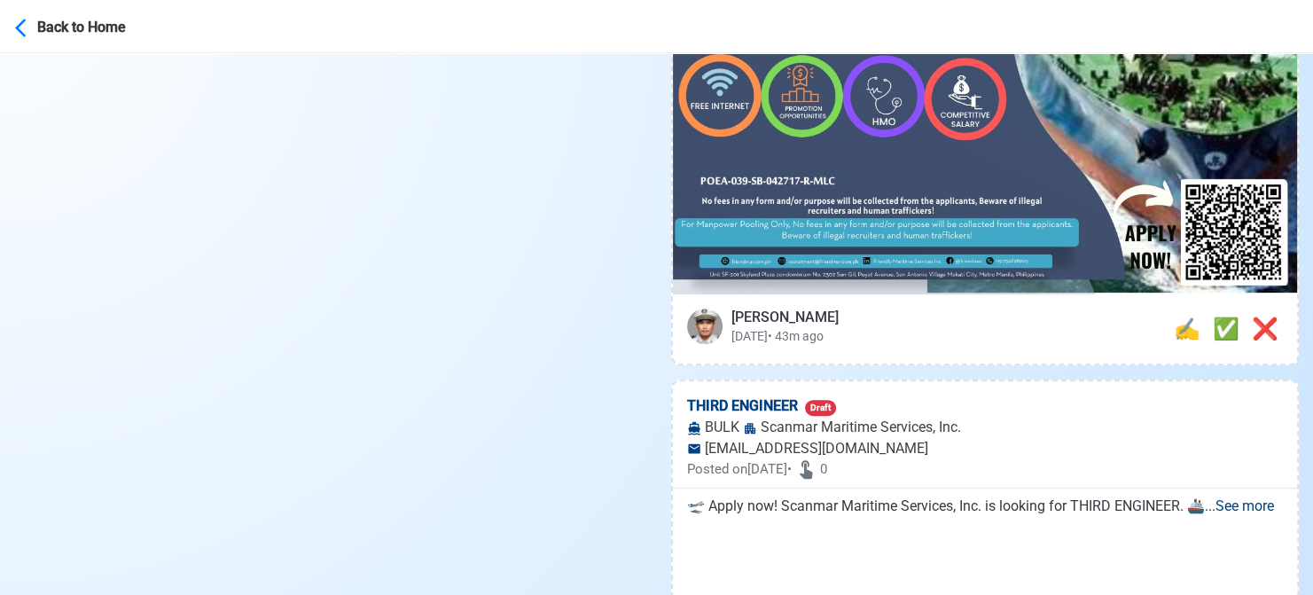
scroll to position [798, 0]
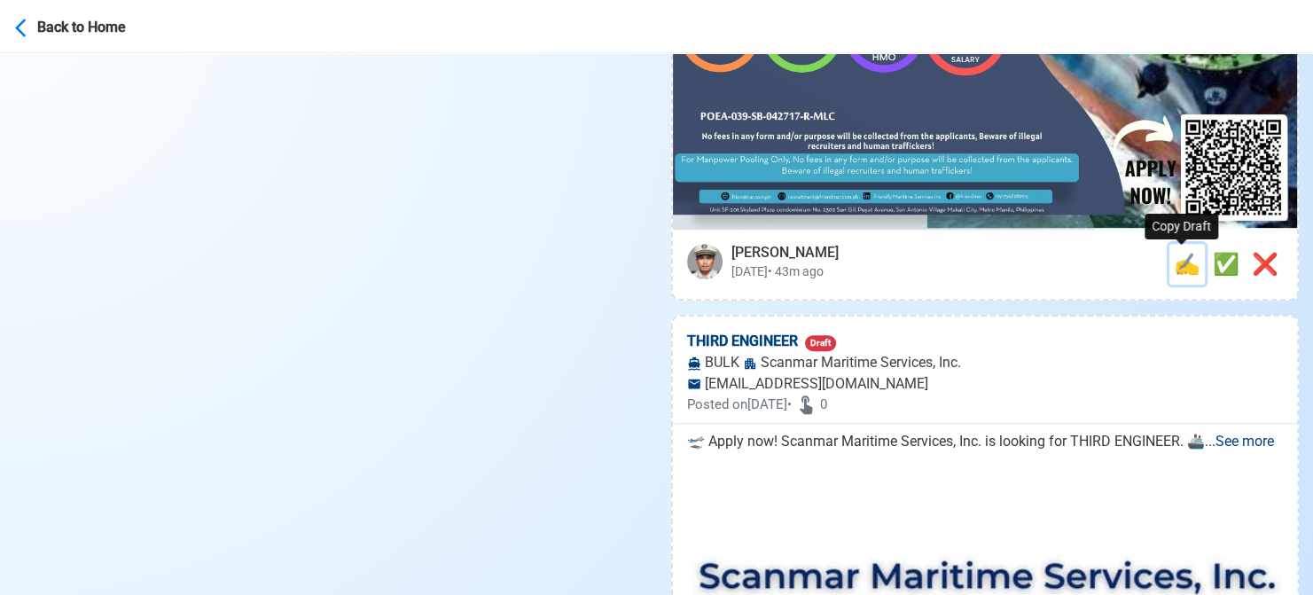
click at [1177, 266] on span "✍️" at bounding box center [1187, 264] width 27 height 25
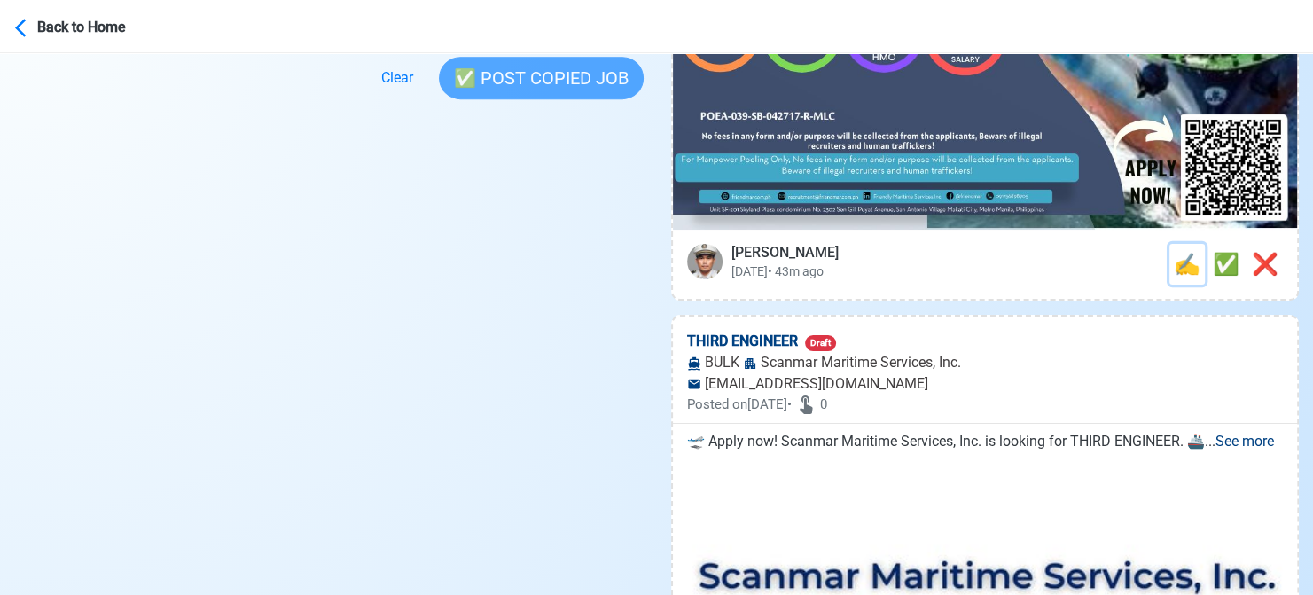
scroll to position [0, 0]
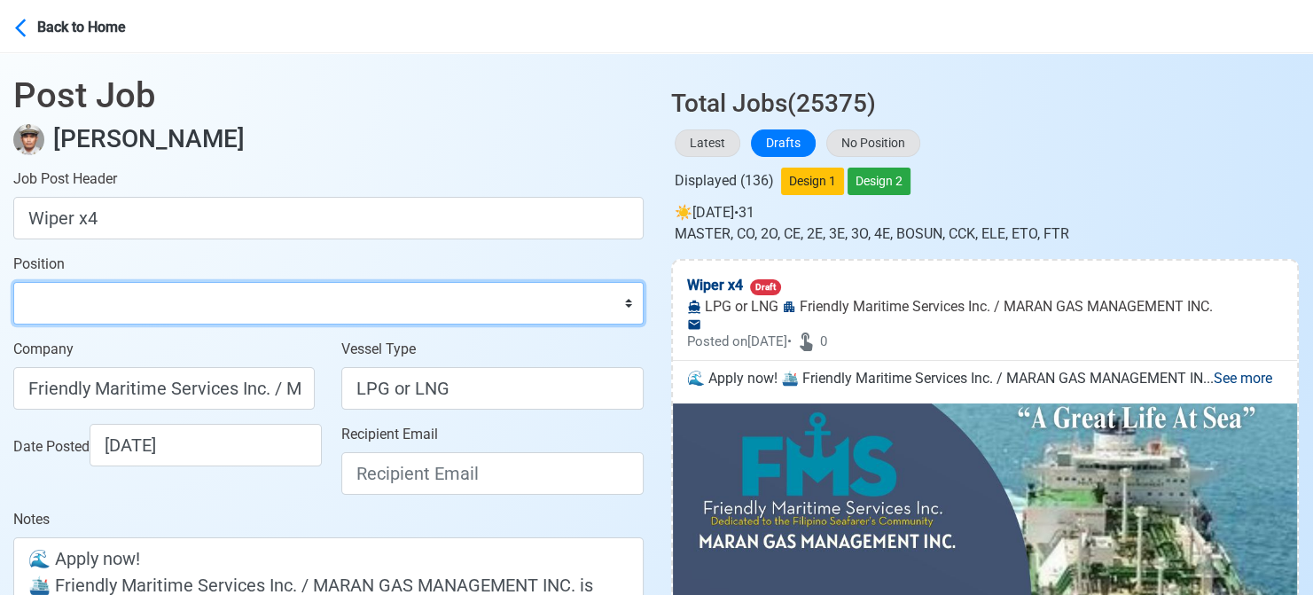
click at [218, 301] on select "Master Chief Officer 2nd Officer 3rd Officer Junior Officer Chief Engineer 2nd …" at bounding box center [328, 303] width 630 height 43
click at [13, 282] on select "Master Chief Officer 2nd Officer 3rd Officer Junior Officer Chief Engineer 2nd …" at bounding box center [328, 303] width 630 height 43
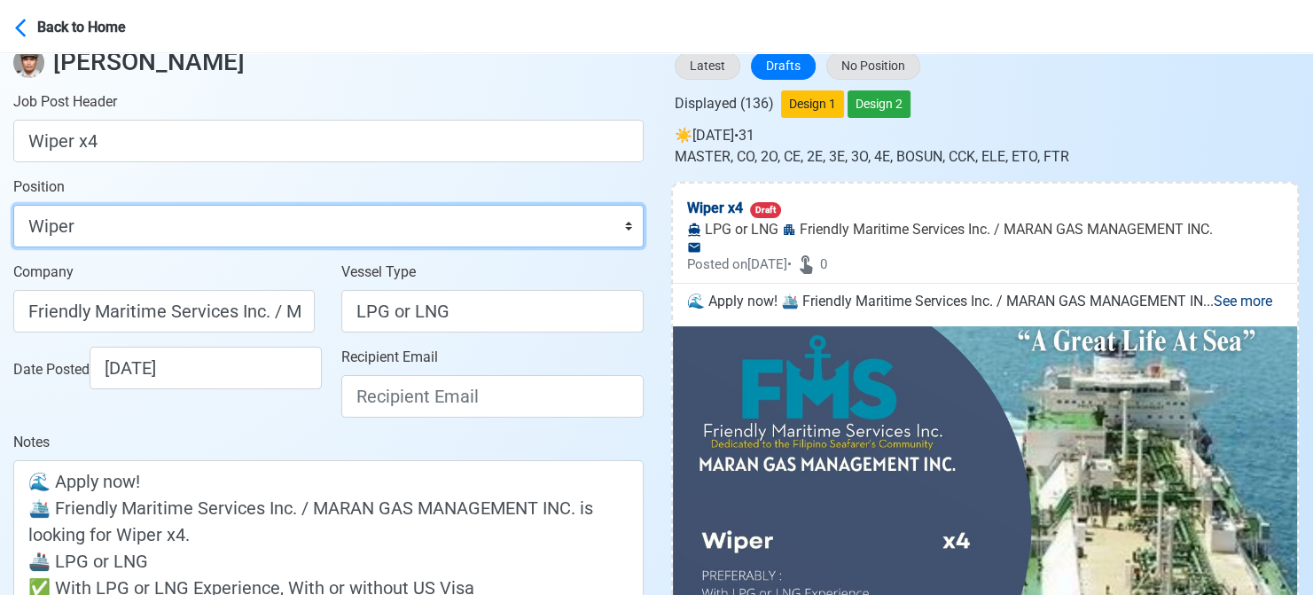
scroll to position [177, 0]
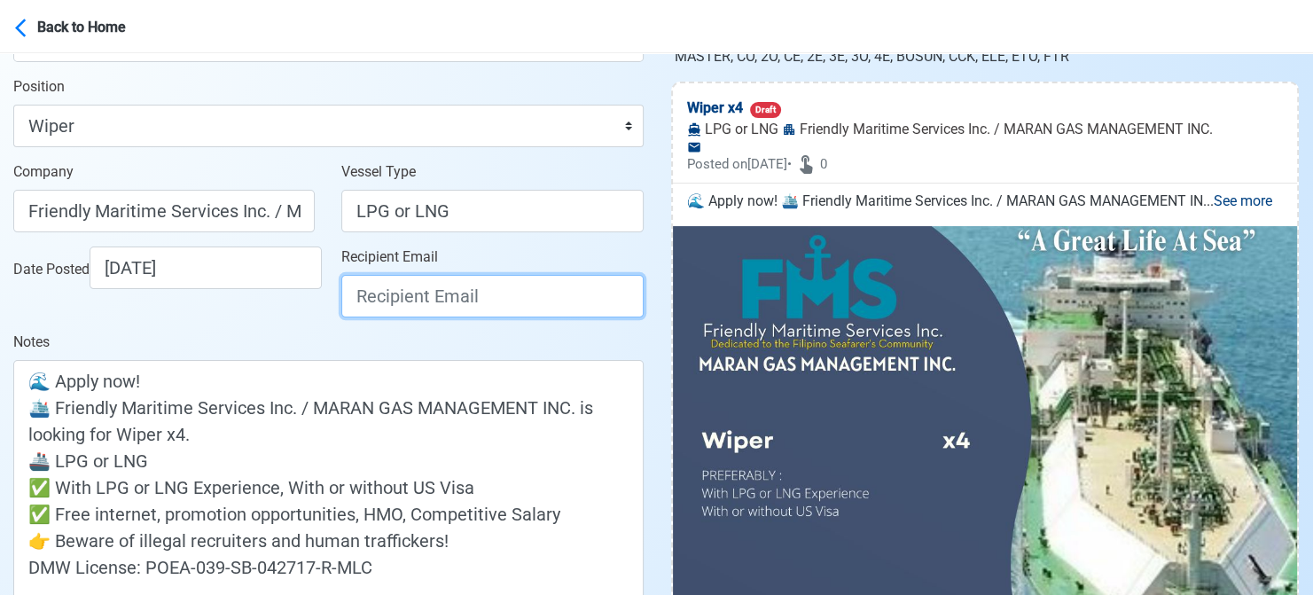
drag, startPoint x: 433, startPoint y: 290, endPoint x: 429, endPoint y: 246, distance: 44.5
click at [433, 290] on input "Recipient Email" at bounding box center [491, 296] width 301 height 43
paste input "[EMAIL_ADDRESS][DOMAIN_NAME]"
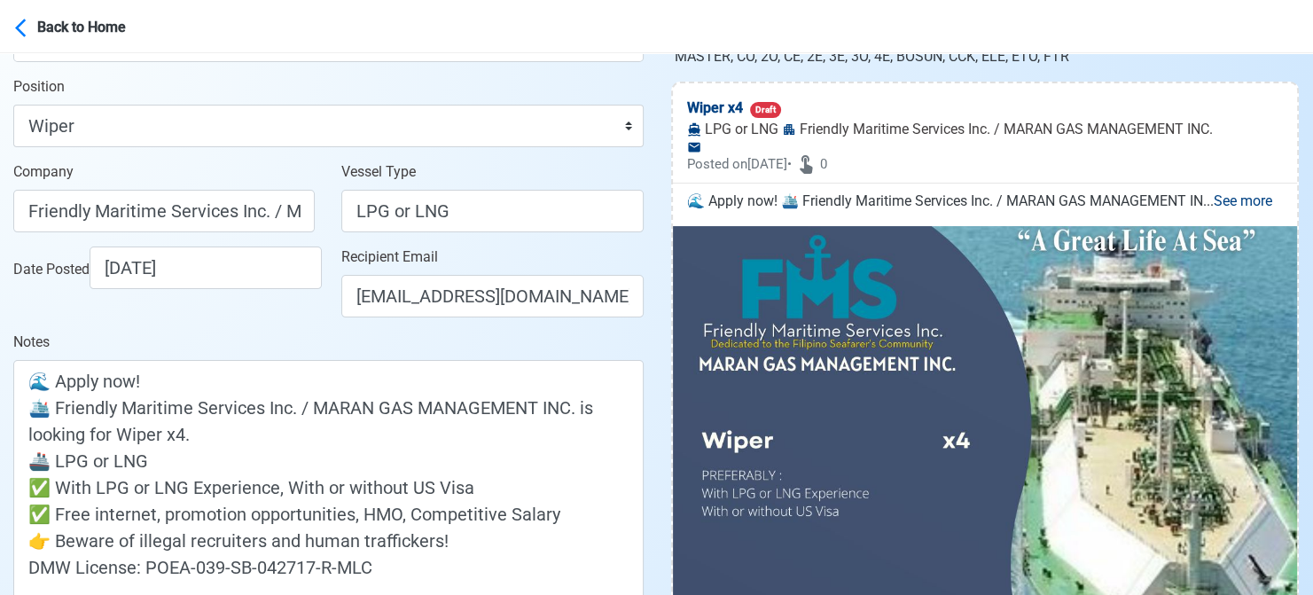
click at [300, 325] on div "Date Posted [DATE]" at bounding box center [164, 288] width 328 height 85
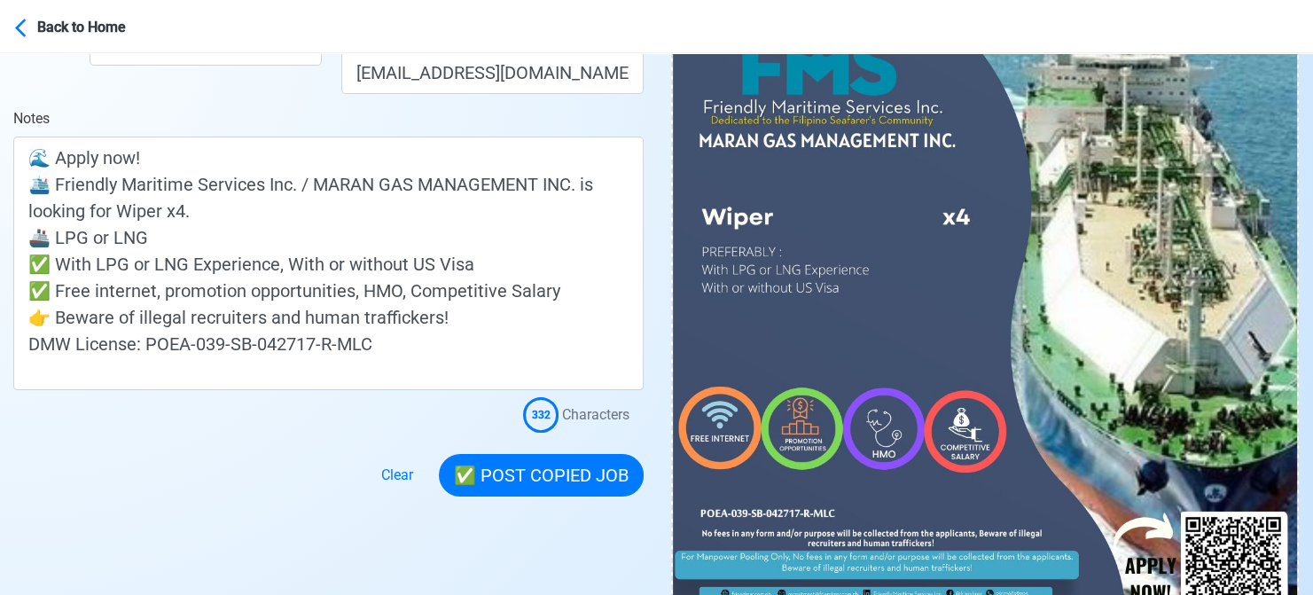
scroll to position [443, 0]
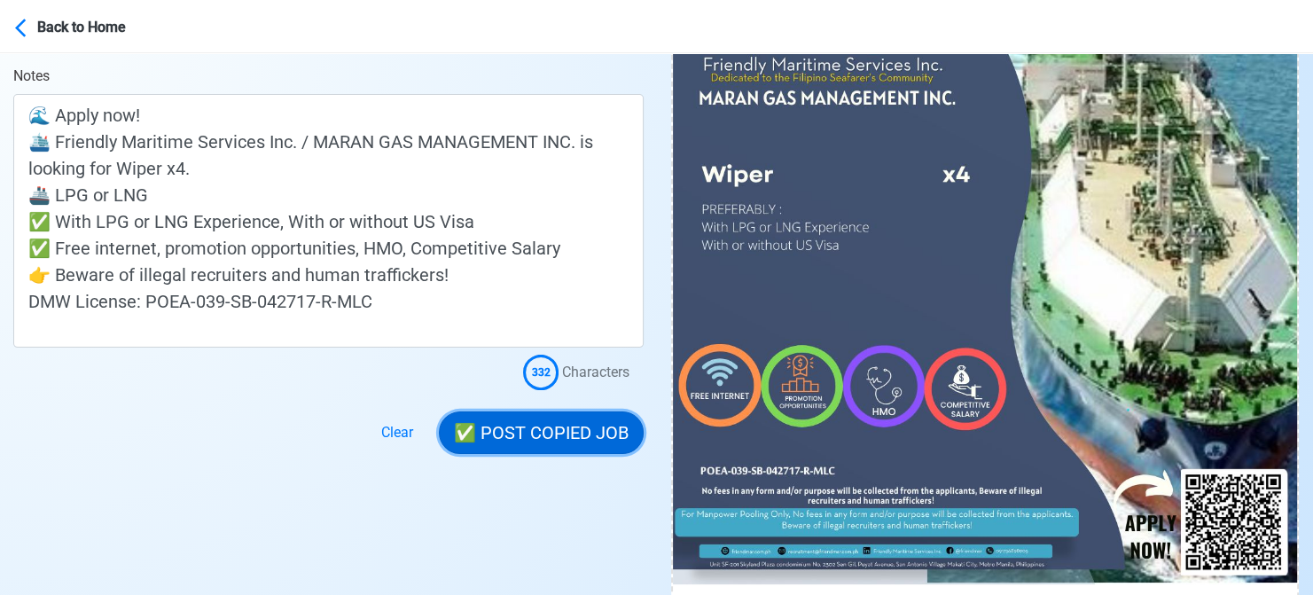
click at [539, 426] on button "✅ POST COPIED JOB" at bounding box center [541, 432] width 205 height 43
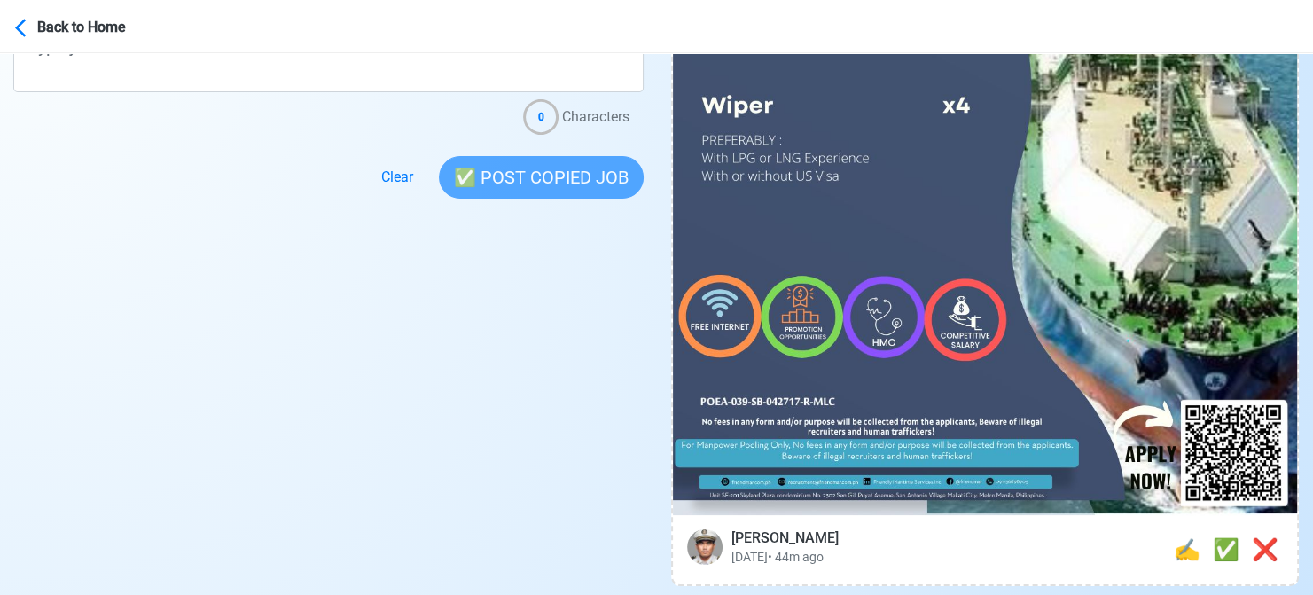
scroll to position [798, 0]
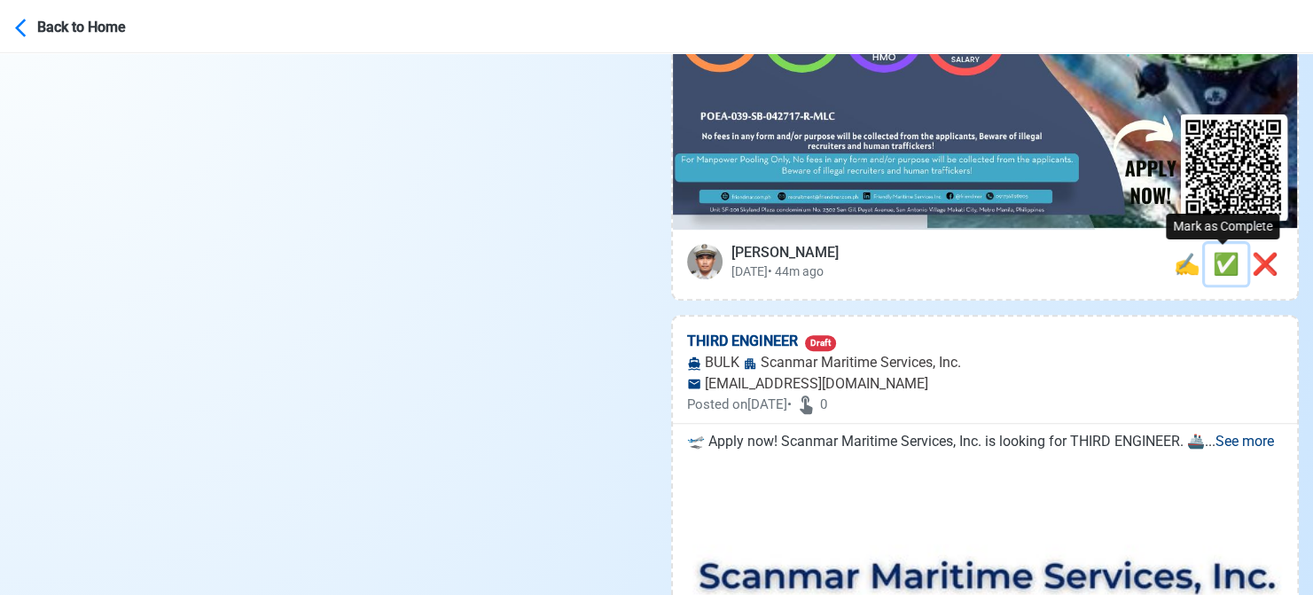
click at [1213, 265] on span "✅" at bounding box center [1226, 264] width 27 height 25
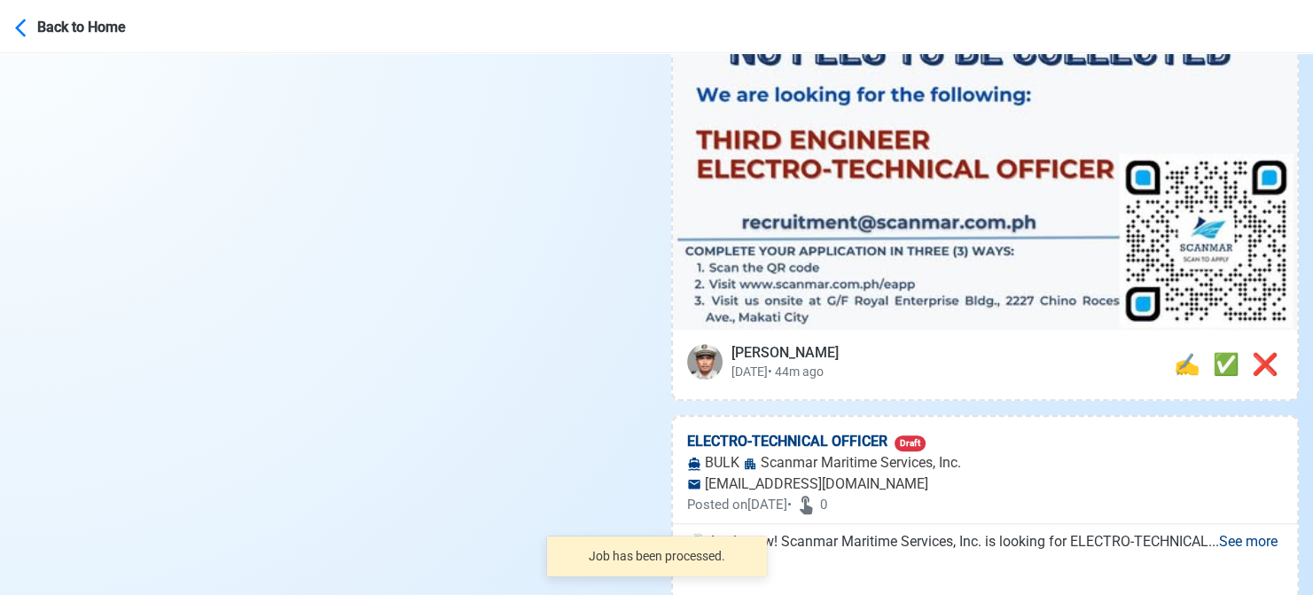
scroll to position [975, 0]
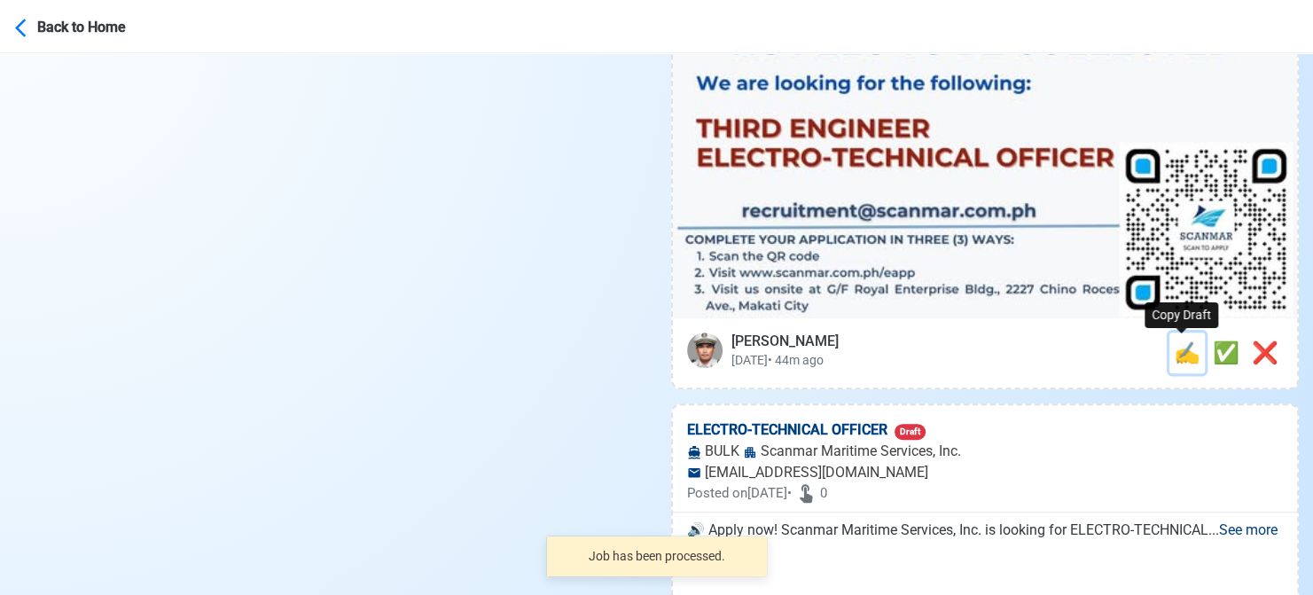
click at [1174, 354] on span "✍️" at bounding box center [1187, 352] width 27 height 25
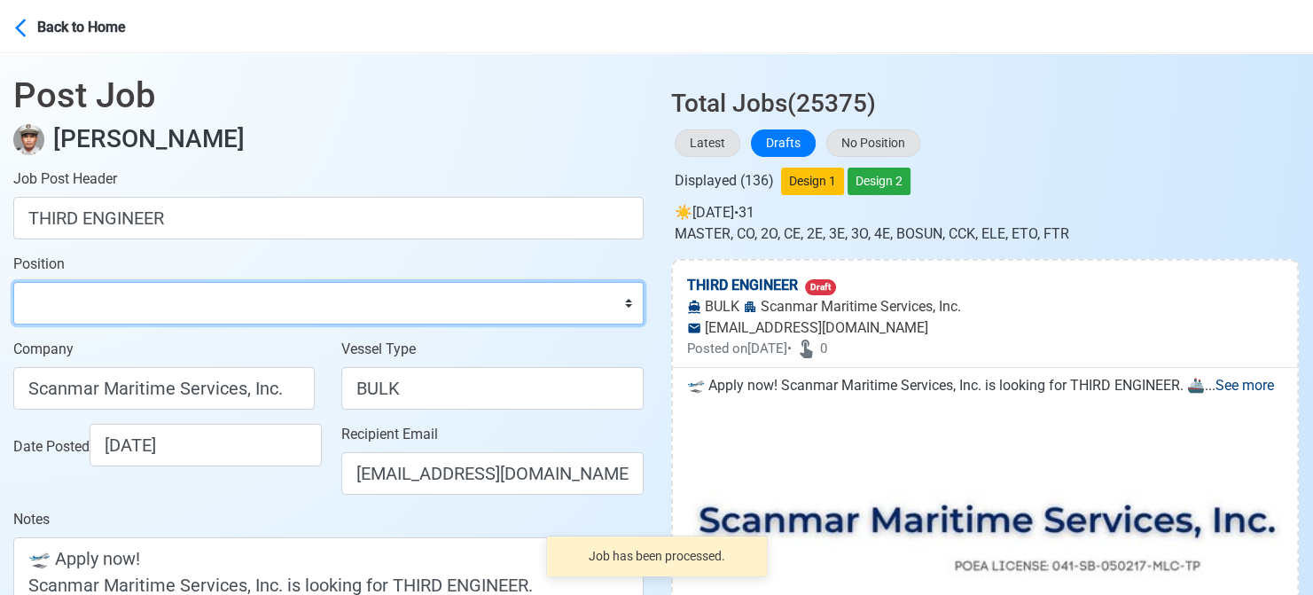
click at [148, 305] on select "Master Chief Officer 2nd Officer 3rd Officer Junior Officer Chief Engineer 2nd …" at bounding box center [328, 303] width 630 height 43
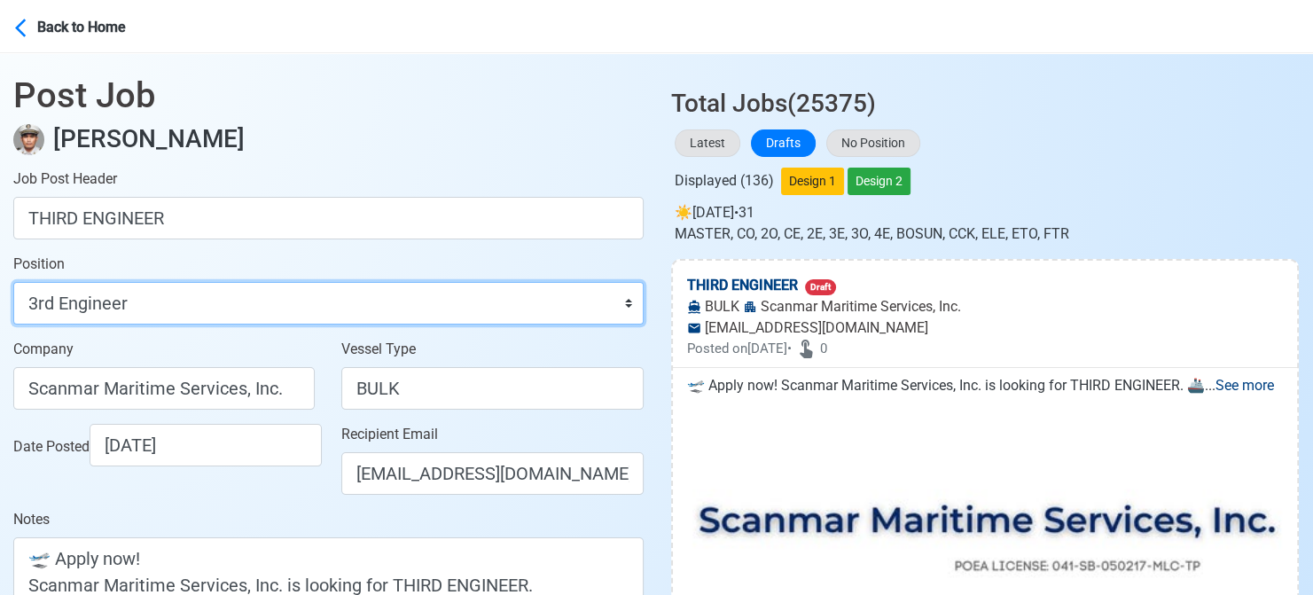
click at [13, 282] on select "Master Chief Officer 2nd Officer 3rd Officer Junior Officer Chief Engineer 2nd …" at bounding box center [328, 303] width 630 height 43
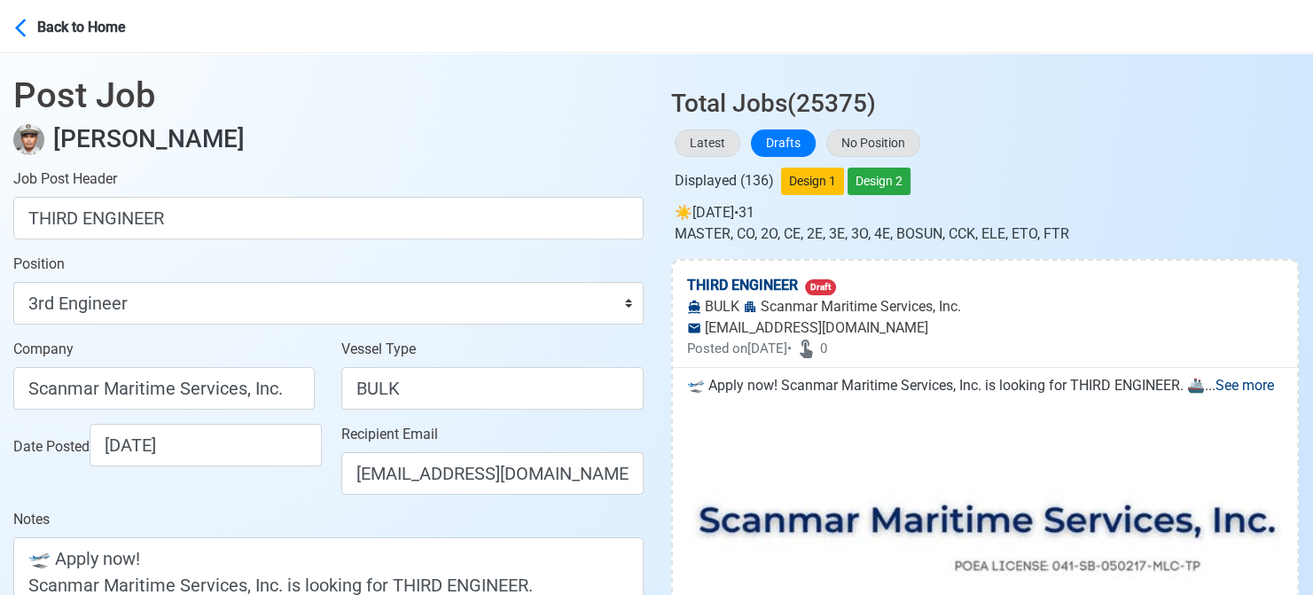
drag, startPoint x: 18, startPoint y: 503, endPoint x: 301, endPoint y: 371, distance: 312.5
click at [18, 503] on div "Date Posted [DATE]" at bounding box center [164, 466] width 328 height 85
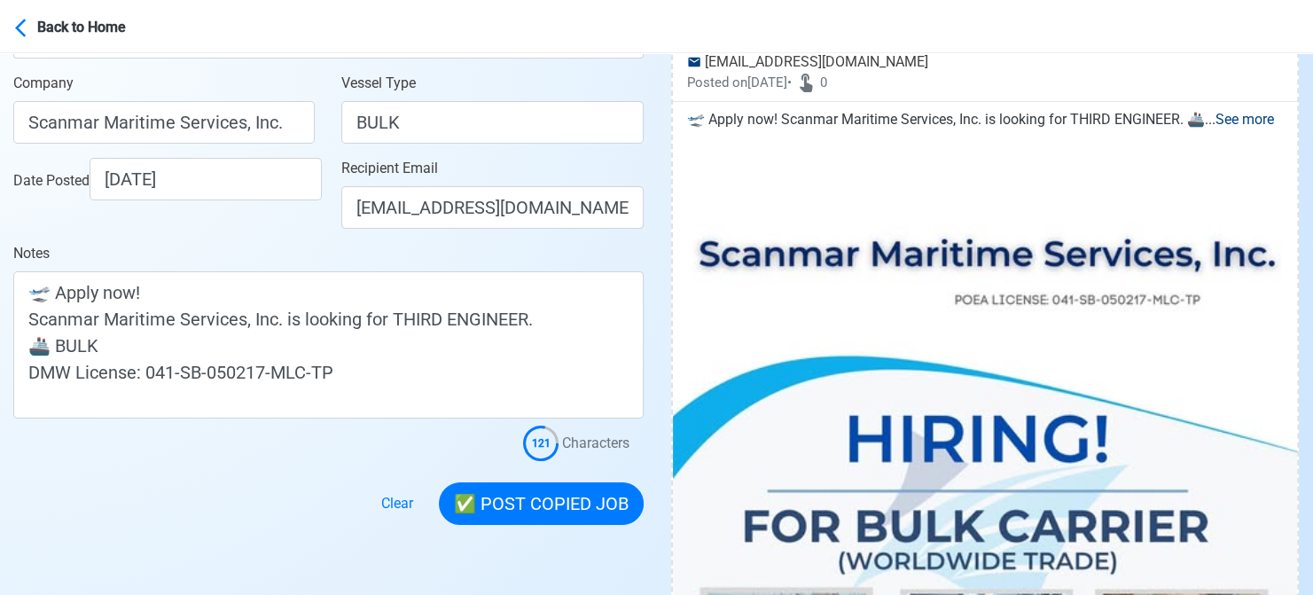
scroll to position [266, 0]
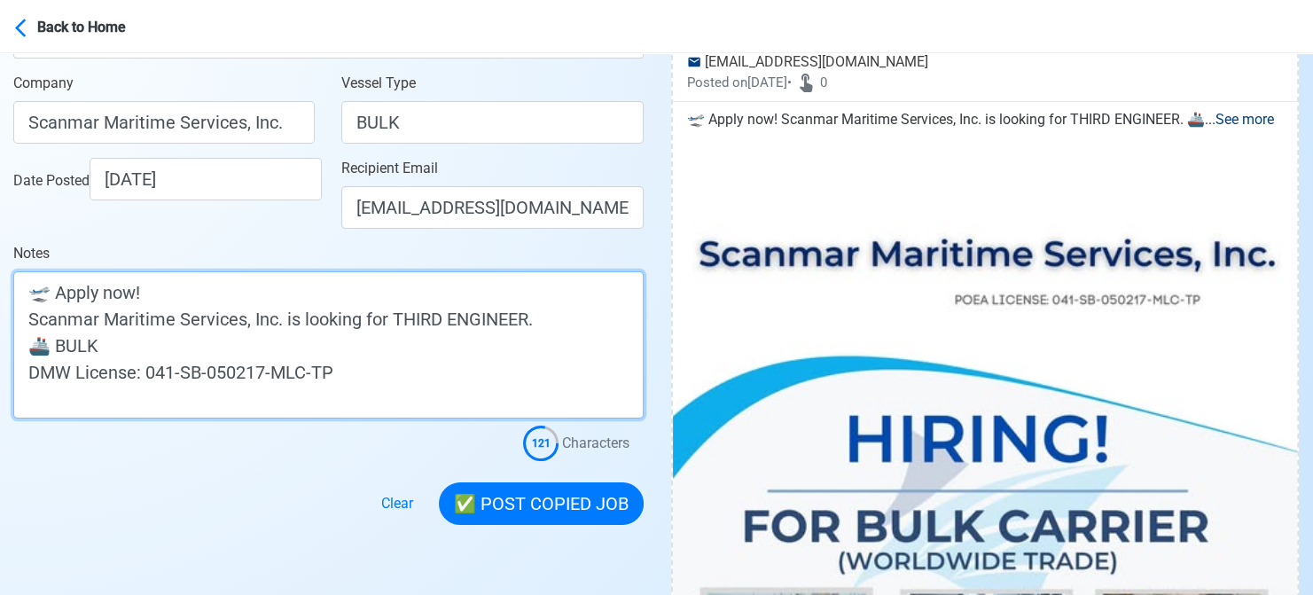
click at [279, 341] on textarea "🛫 Apply now! Scanmar Maritime Services, Inc. is looking for THIRD ENGINEER. 🚢 B…" at bounding box center [328, 344] width 630 height 147
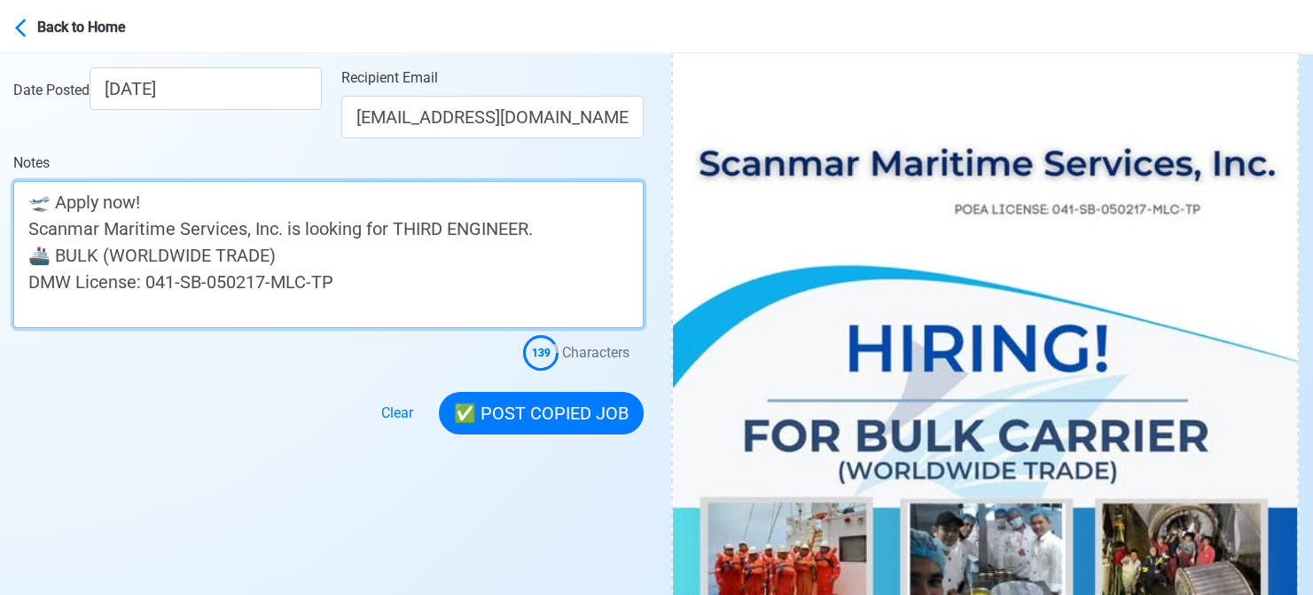
scroll to position [355, 0]
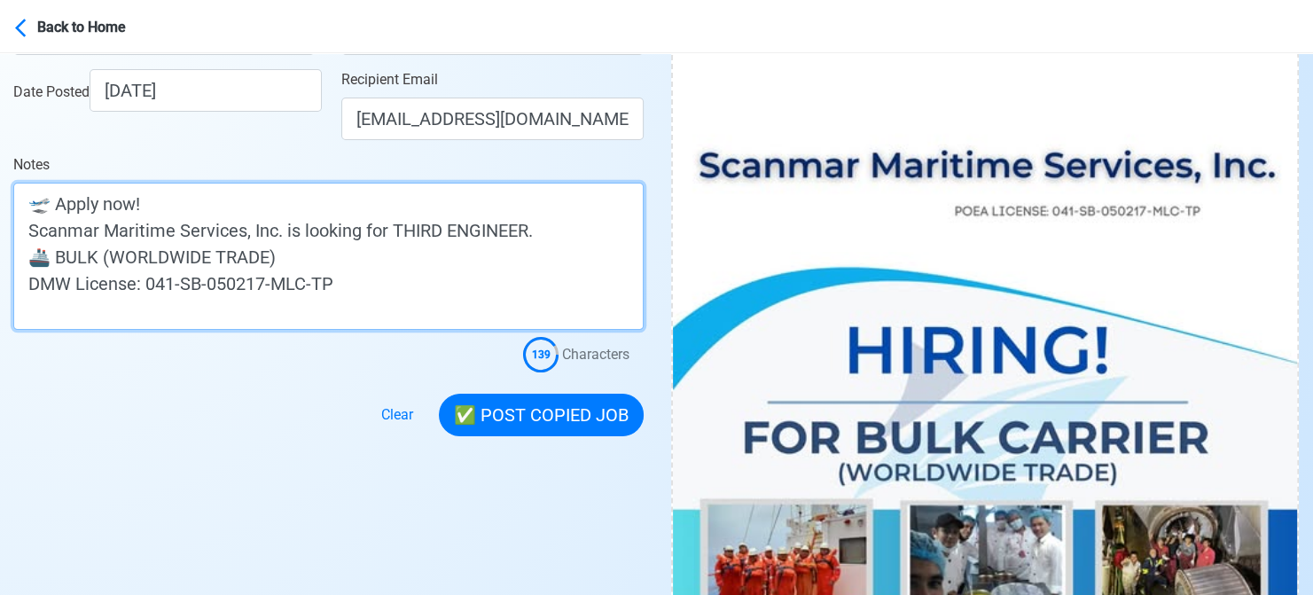
drag, startPoint x: 102, startPoint y: 257, endPoint x: 298, endPoint y: 263, distance: 196.0
click at [298, 263] on textarea "🛫 Apply now! Scanmar Maritime Services, Inc. is looking for THIRD ENGINEER. 🚢 B…" at bounding box center [328, 256] width 630 height 147
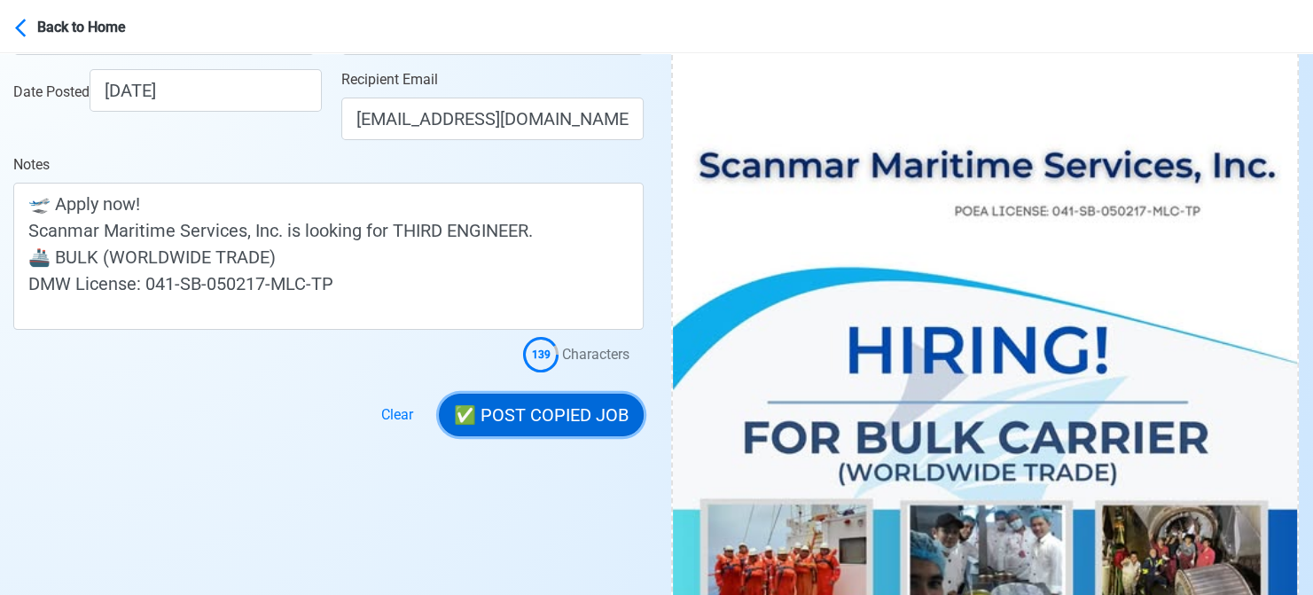
click at [544, 428] on button "✅ POST COPIED JOB" at bounding box center [541, 415] width 205 height 43
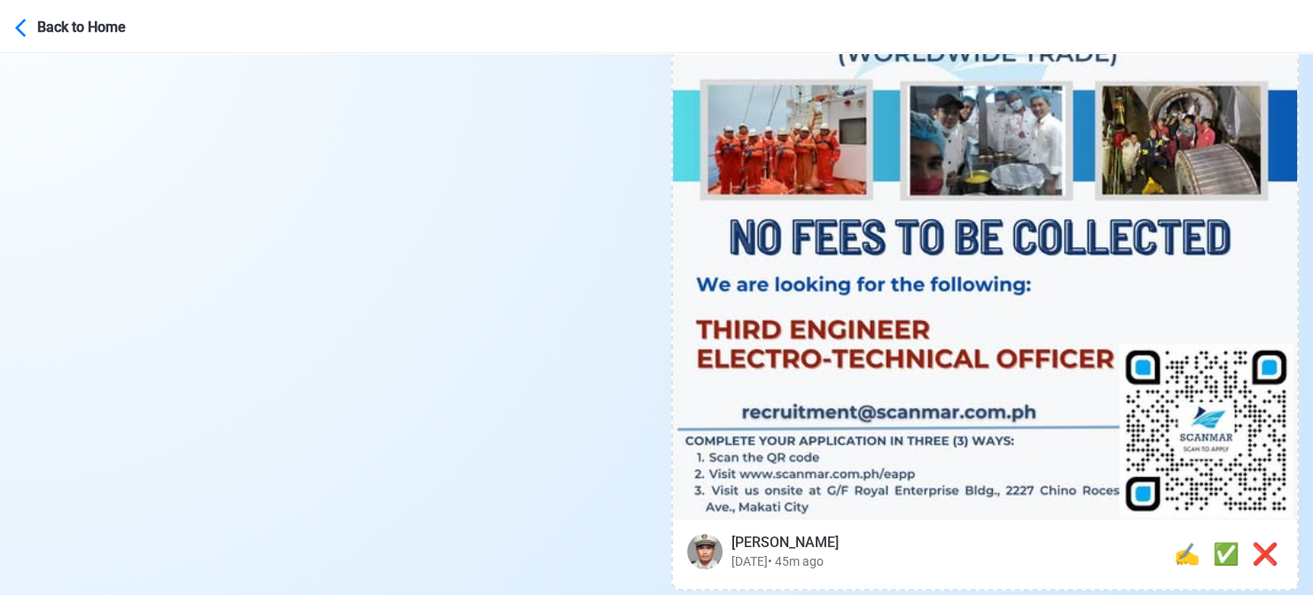
scroll to position [798, 0]
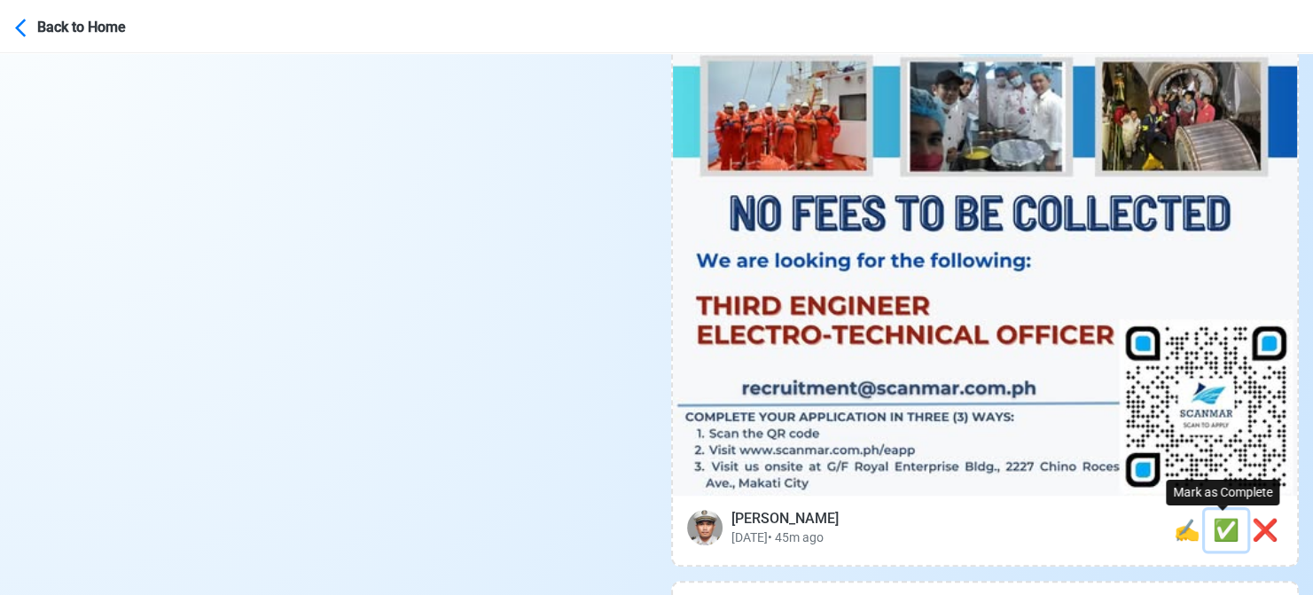
click at [1215, 524] on span "✅" at bounding box center [1226, 530] width 27 height 25
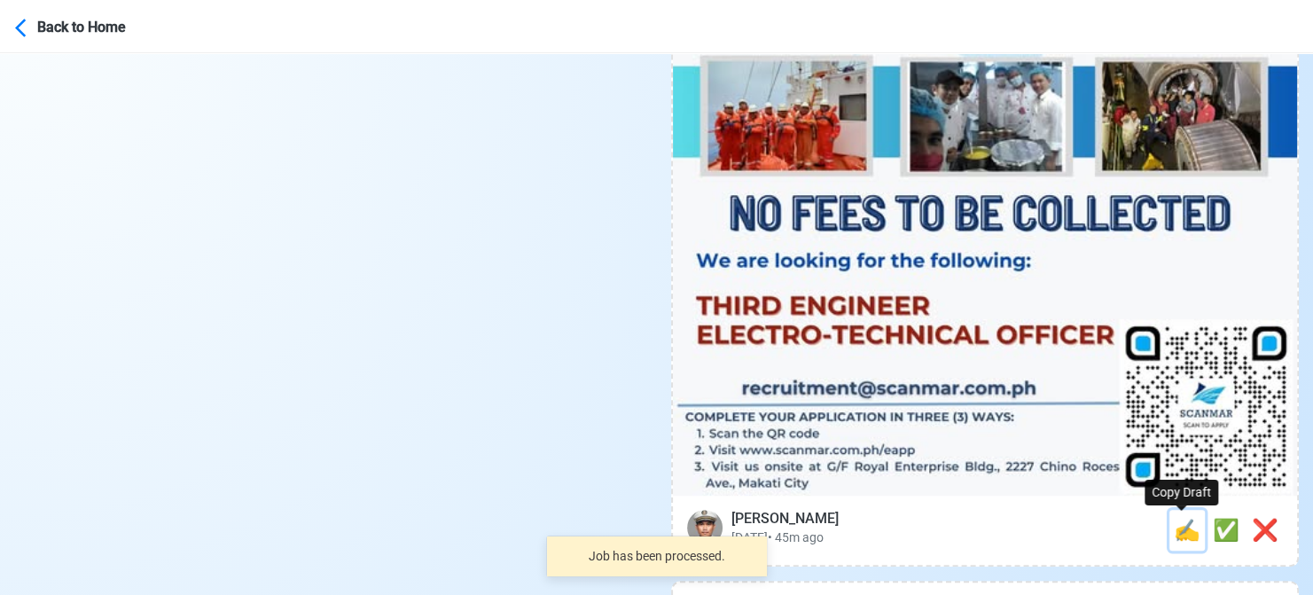
click at [1178, 533] on span "✍️" at bounding box center [1187, 530] width 27 height 25
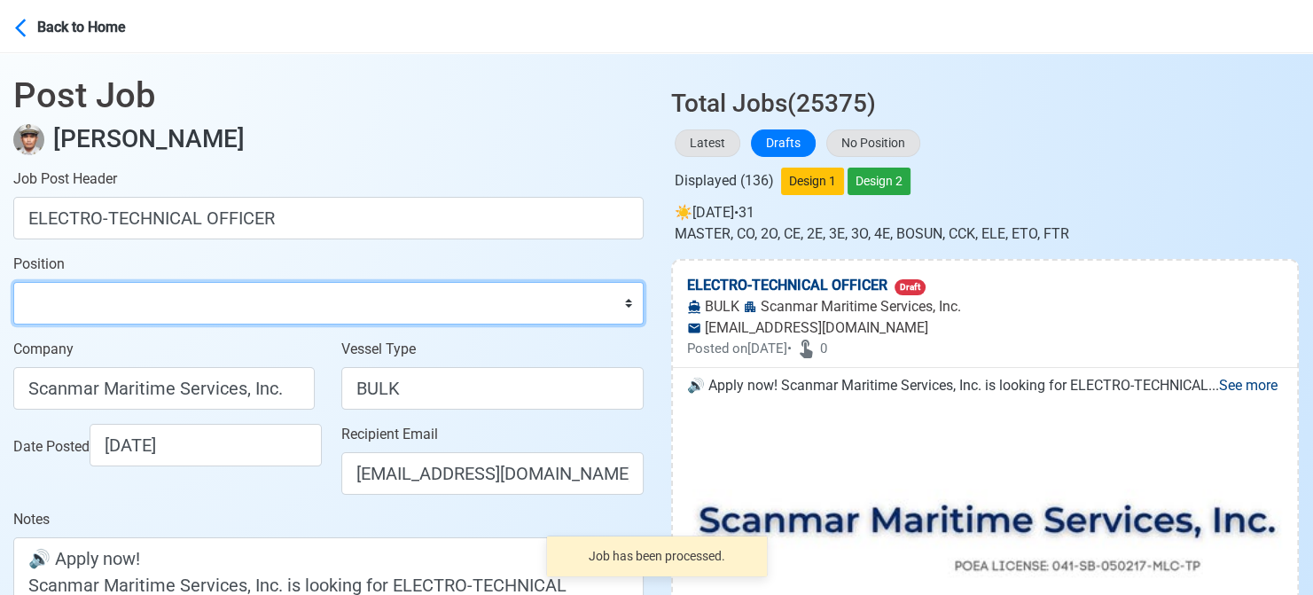
click at [301, 310] on select "Master Chief Officer 2nd Officer 3rd Officer Junior Officer Chief Engineer 2nd …" at bounding box center [328, 303] width 630 height 43
click at [13, 282] on select "Master Chief Officer 2nd Officer 3rd Officer Junior Officer Chief Engineer 2nd …" at bounding box center [328, 303] width 630 height 43
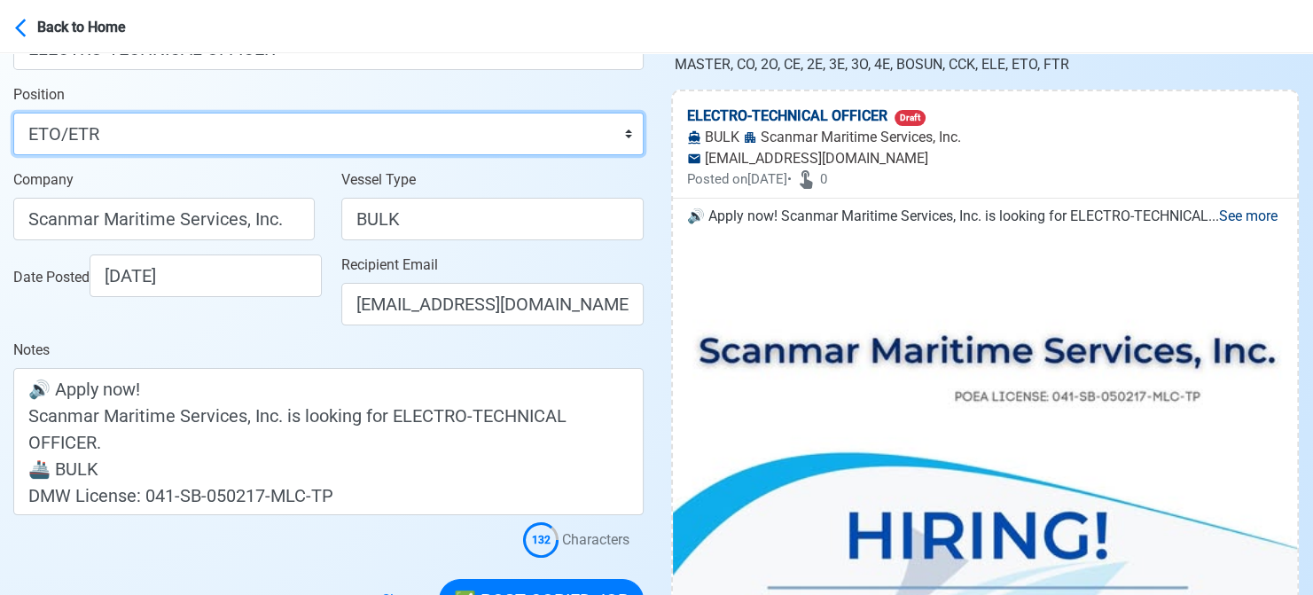
scroll to position [177, 0]
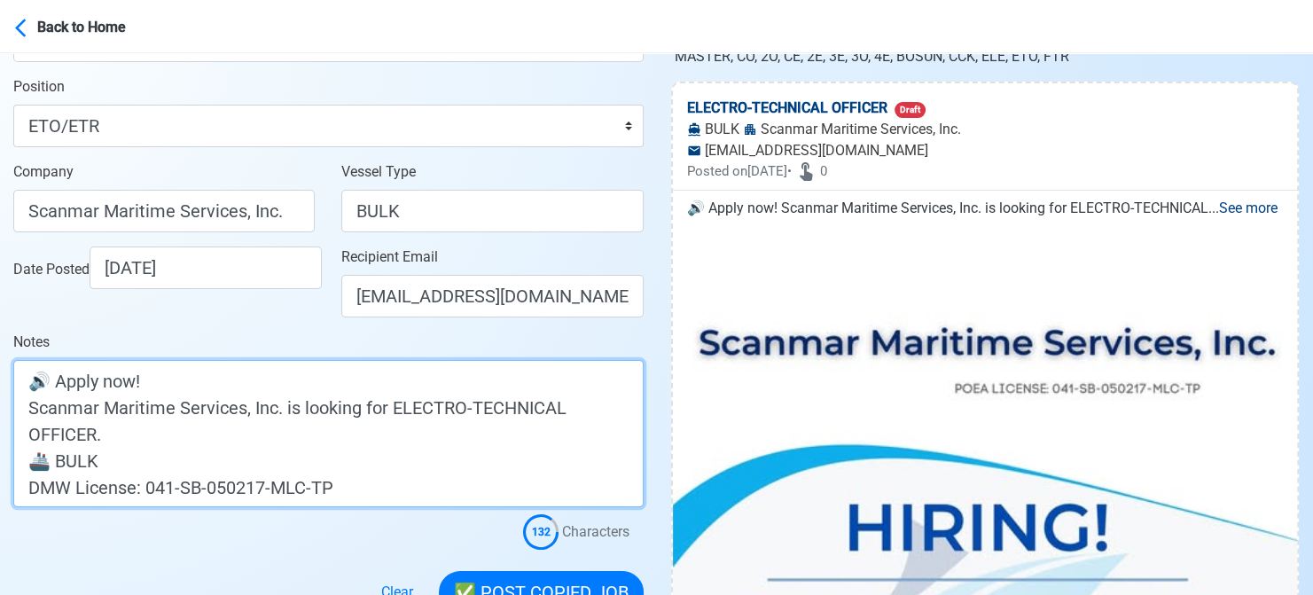
click at [256, 435] on textarea "🔊 Apply now! Scanmar Maritime Services, Inc. is looking for ELECTRO-TECHNICAL O…" at bounding box center [328, 433] width 630 height 147
paste textarea "(WORLDWIDE TRADE)"
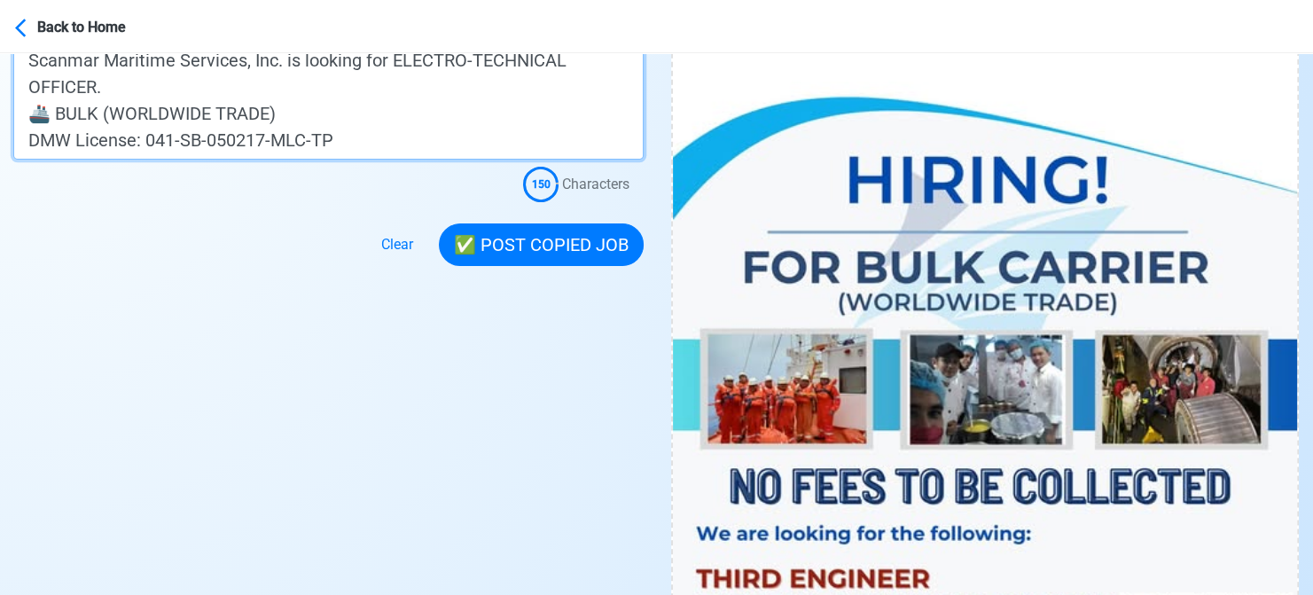
scroll to position [532, 0]
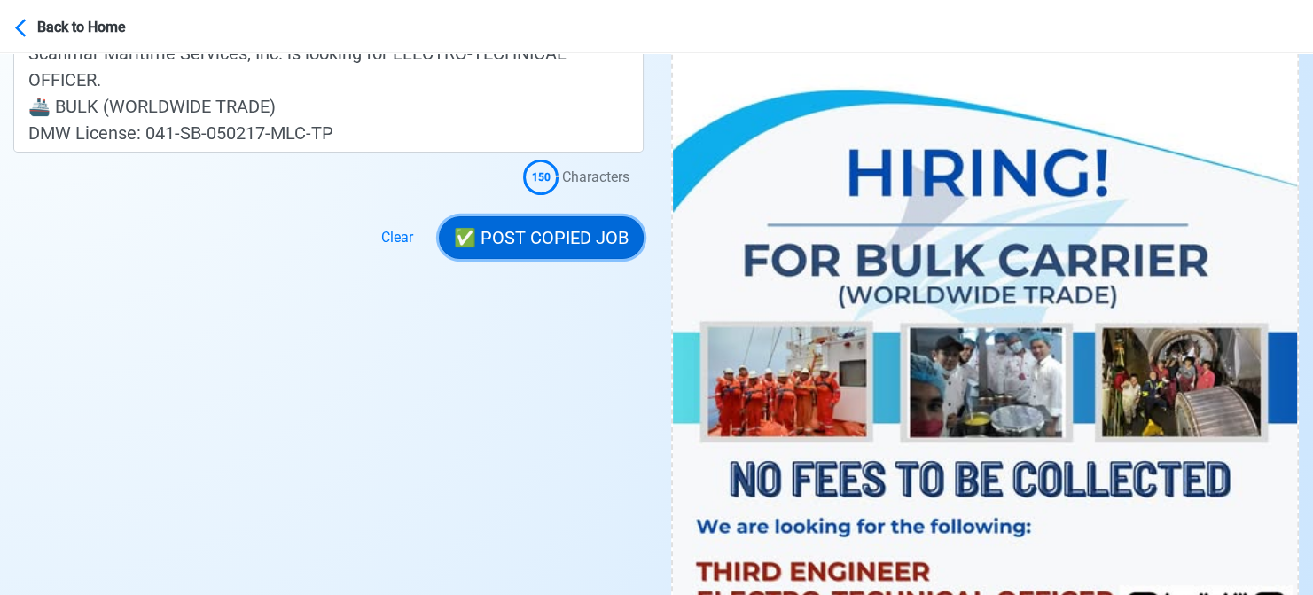
click at [548, 241] on button "✅ POST COPIED JOB" at bounding box center [541, 237] width 205 height 43
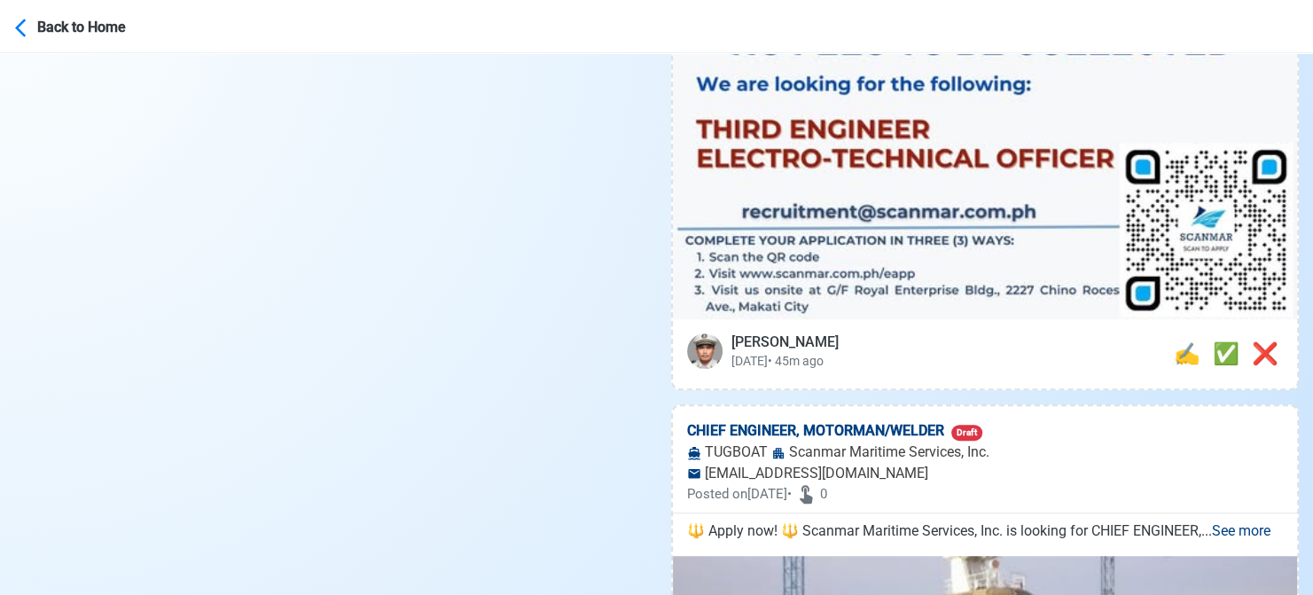
scroll to position [975, 0]
click at [1215, 354] on span "✅" at bounding box center [1226, 352] width 27 height 25
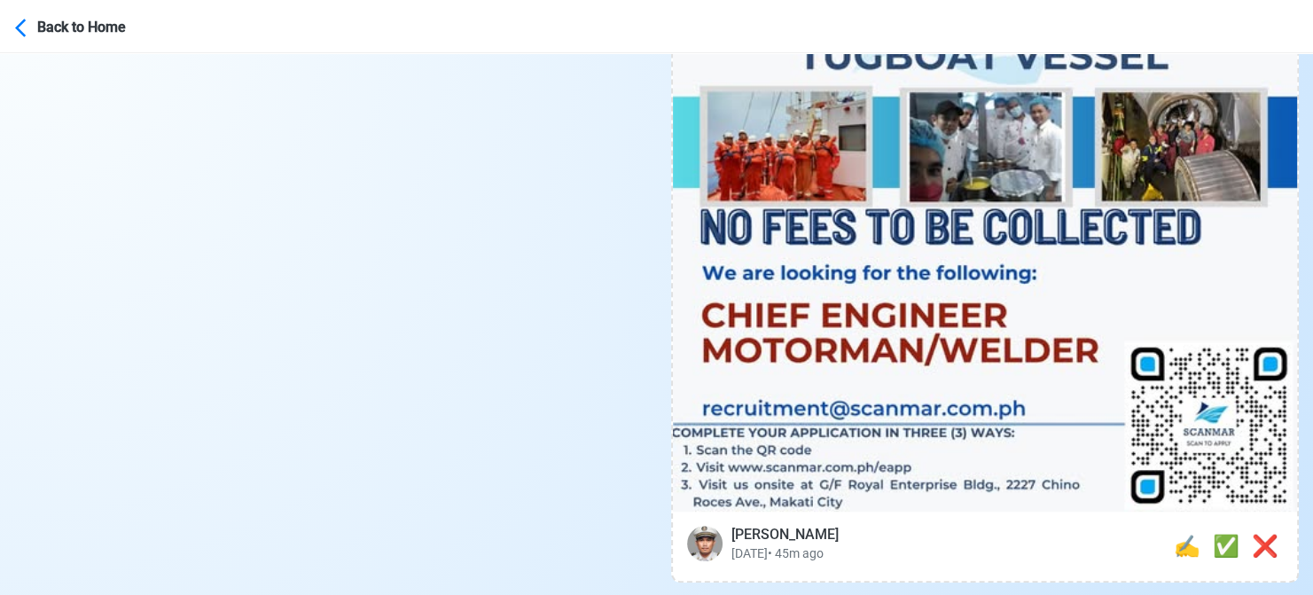
scroll to position [798, 0]
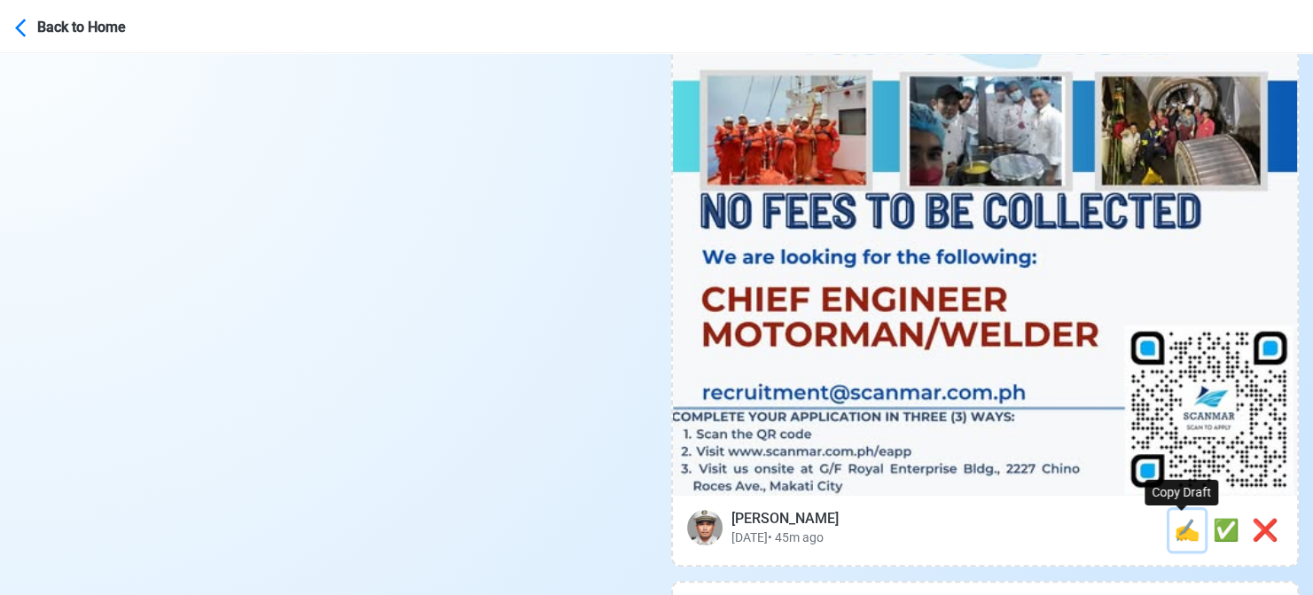
click at [1178, 537] on span "✍️" at bounding box center [1187, 530] width 27 height 25
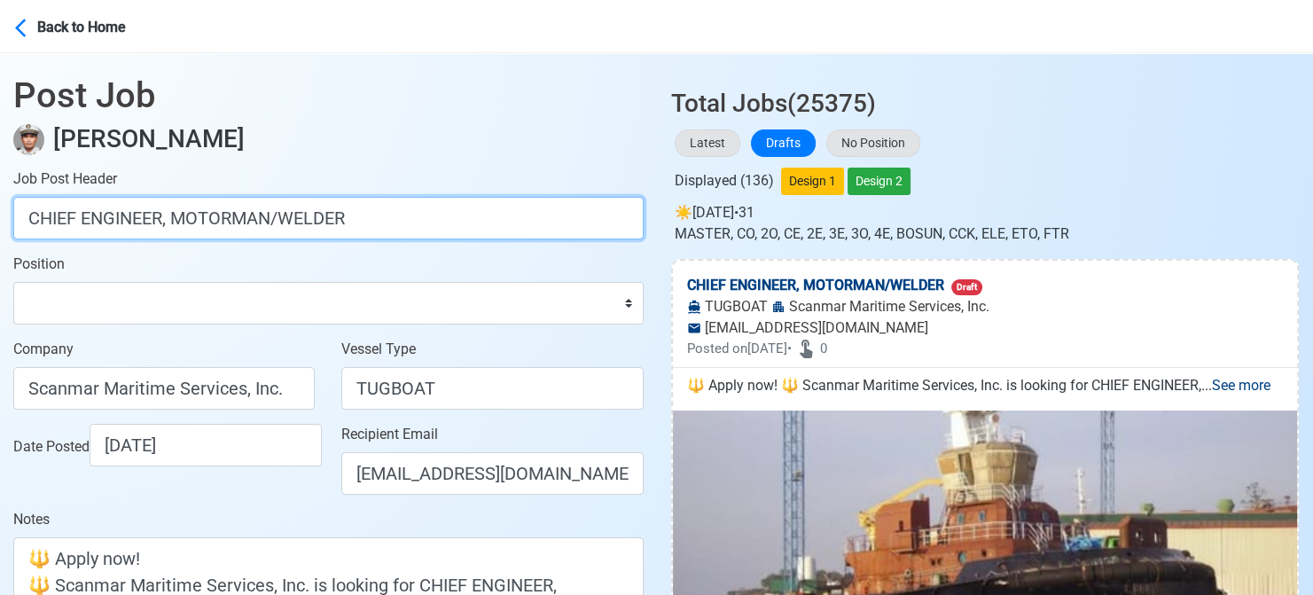
drag, startPoint x: 171, startPoint y: 219, endPoint x: 378, endPoint y: 230, distance: 207.7
click at [378, 222] on input "CHIEF ENGINEER, MOTORMAN/WELDER" at bounding box center [328, 218] width 630 height 43
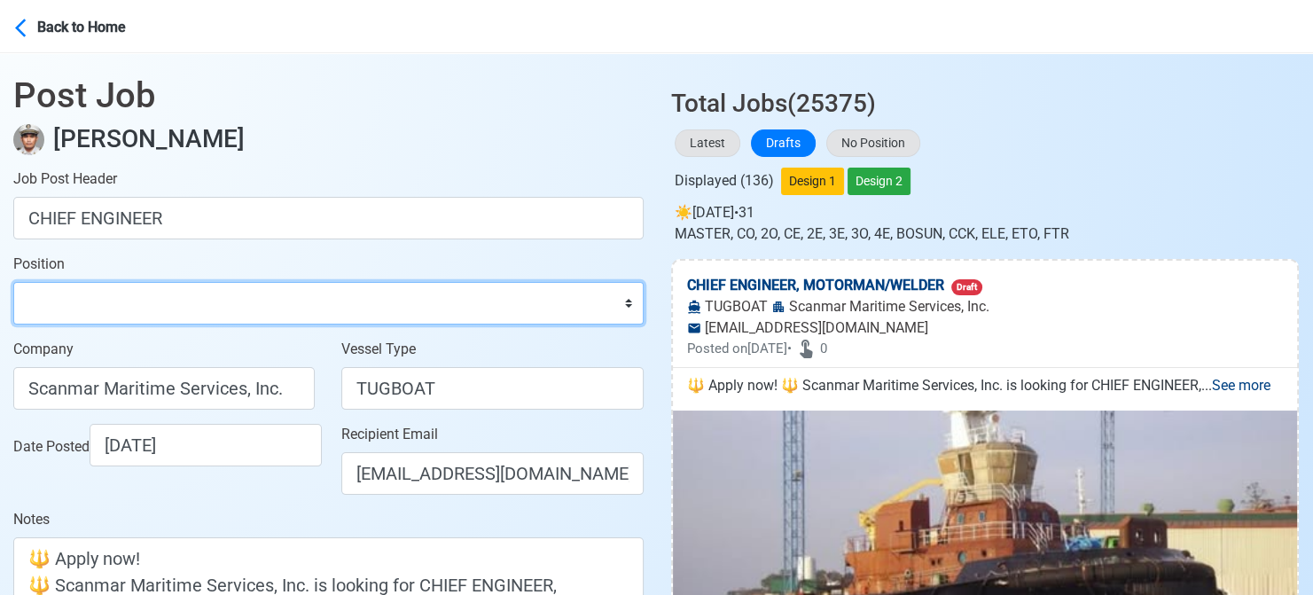
drag, startPoint x: 355, startPoint y: 304, endPoint x: 384, endPoint y: 283, distance: 36.2
click at [355, 304] on select "Master Chief Officer 2nd Officer 3rd Officer Junior Officer Chief Engineer 2nd …" at bounding box center [328, 303] width 630 height 43
click at [13, 282] on select "Master Chief Officer 2nd Officer 3rd Officer Junior Officer Chief Engineer 2nd …" at bounding box center [328, 303] width 630 height 43
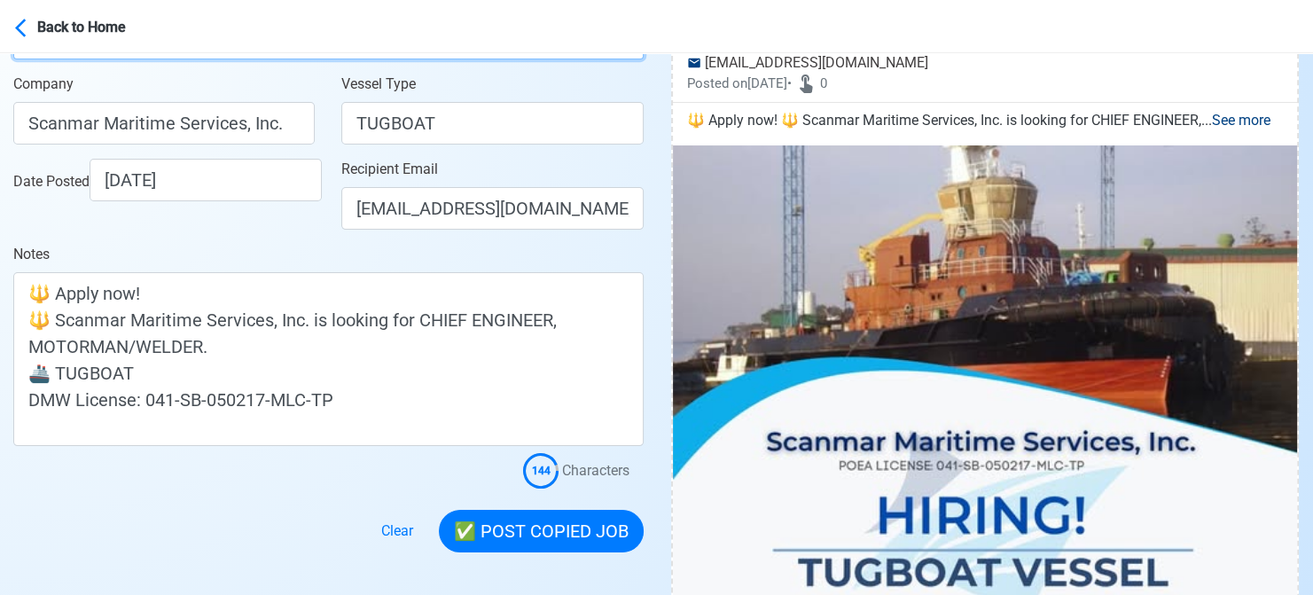
scroll to position [266, 0]
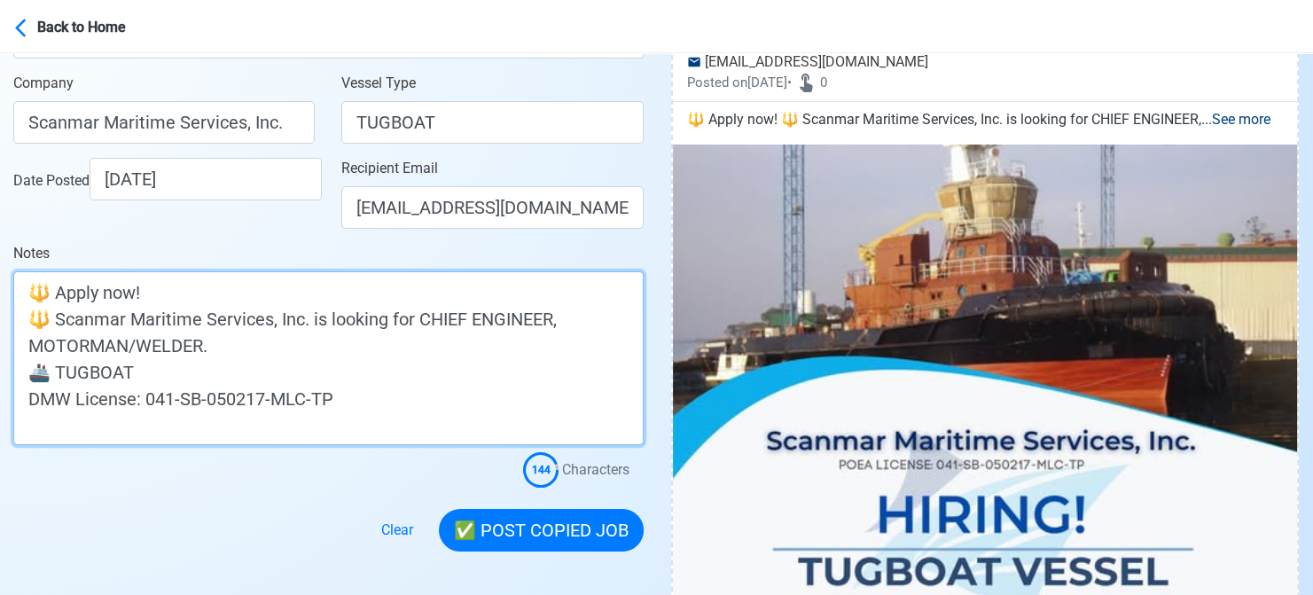
drag, startPoint x: 196, startPoint y: 342, endPoint x: 142, endPoint y: 344, distance: 54.1
click at [141, 347] on textarea "🔱 Apply now! 🔱 Scanmar Maritime Services, Inc. is looking for CHIEF ENGINEER, M…" at bounding box center [328, 358] width 630 height 174
drag, startPoint x: 199, startPoint y: 347, endPoint x: -11, endPoint y: 350, distance: 210.1
click at [0, 329] on html "Back to Home Post Job [PERSON_NAME] Job Post Header CHIEF ENGINEER Position Mas…" at bounding box center [656, 31] width 1313 height 595
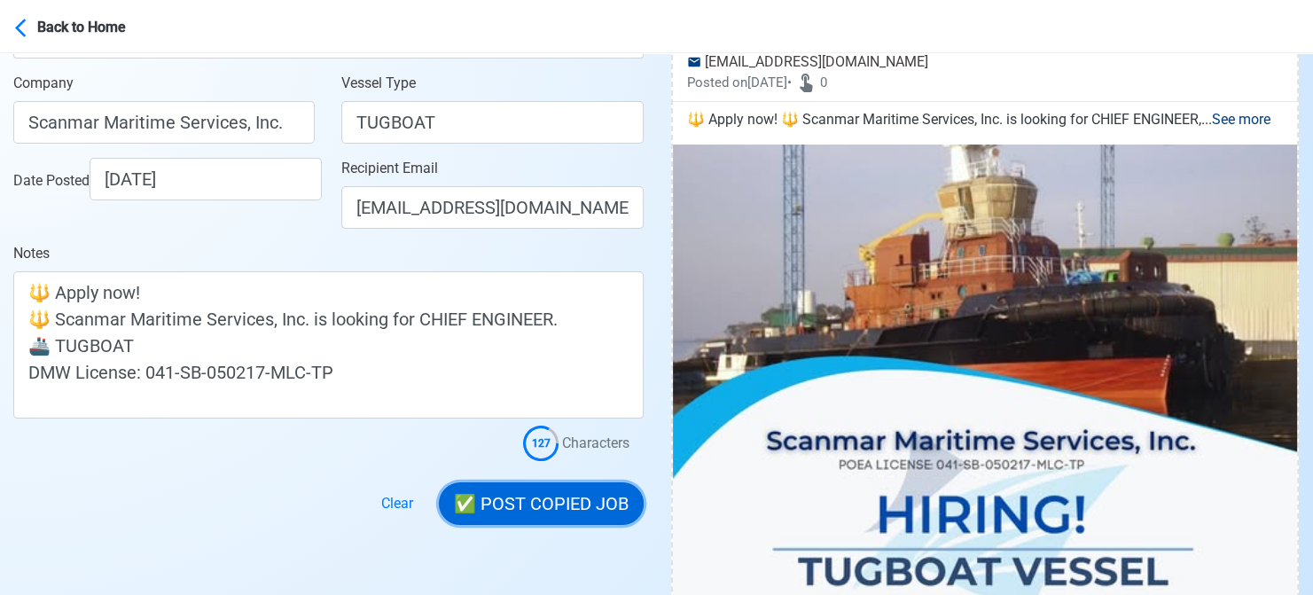
click at [527, 506] on button "✅ POST COPIED JOB" at bounding box center [541, 503] width 205 height 43
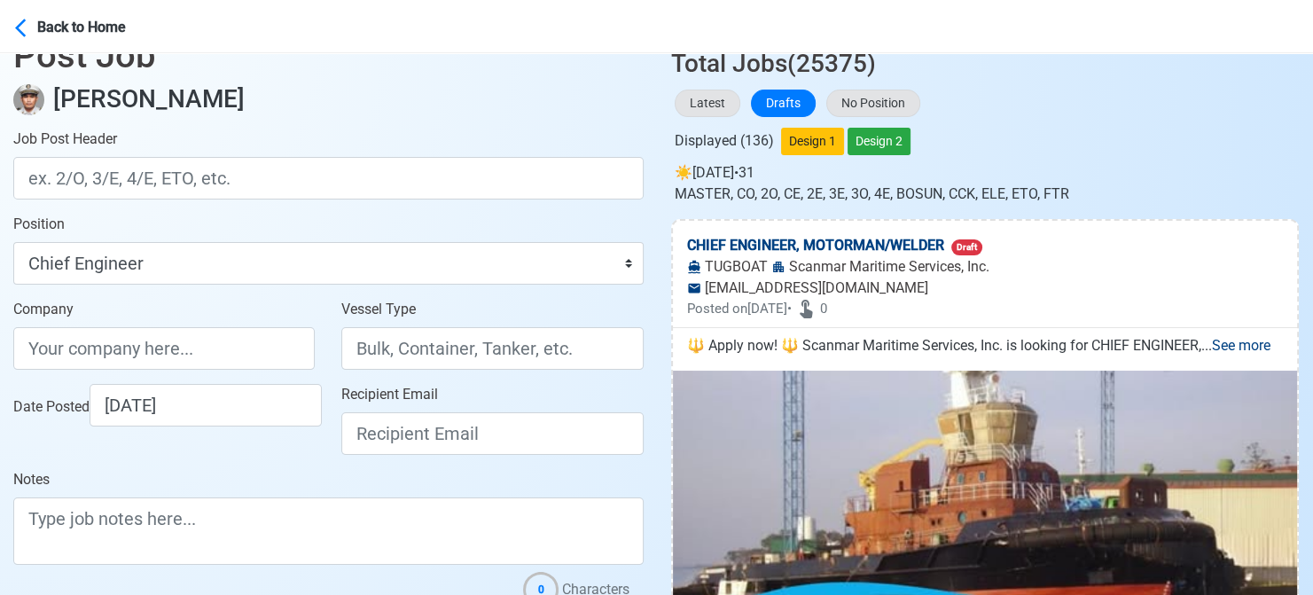
scroll to position [0, 0]
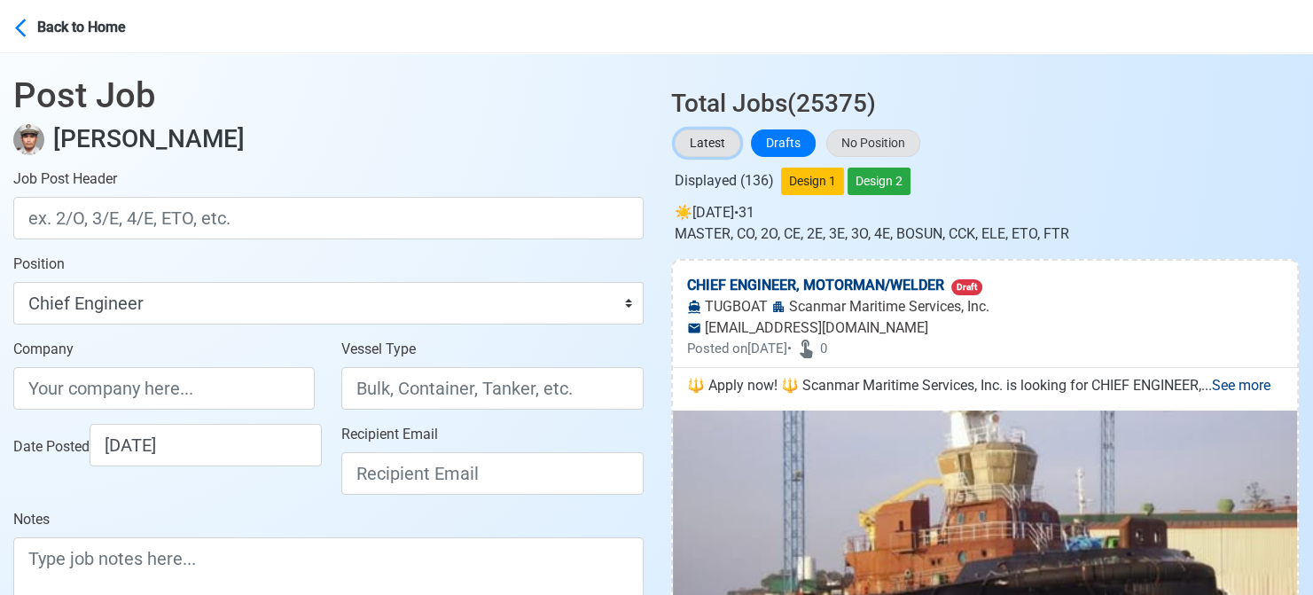
click at [711, 144] on button "Latest" at bounding box center [708, 142] width 66 height 27
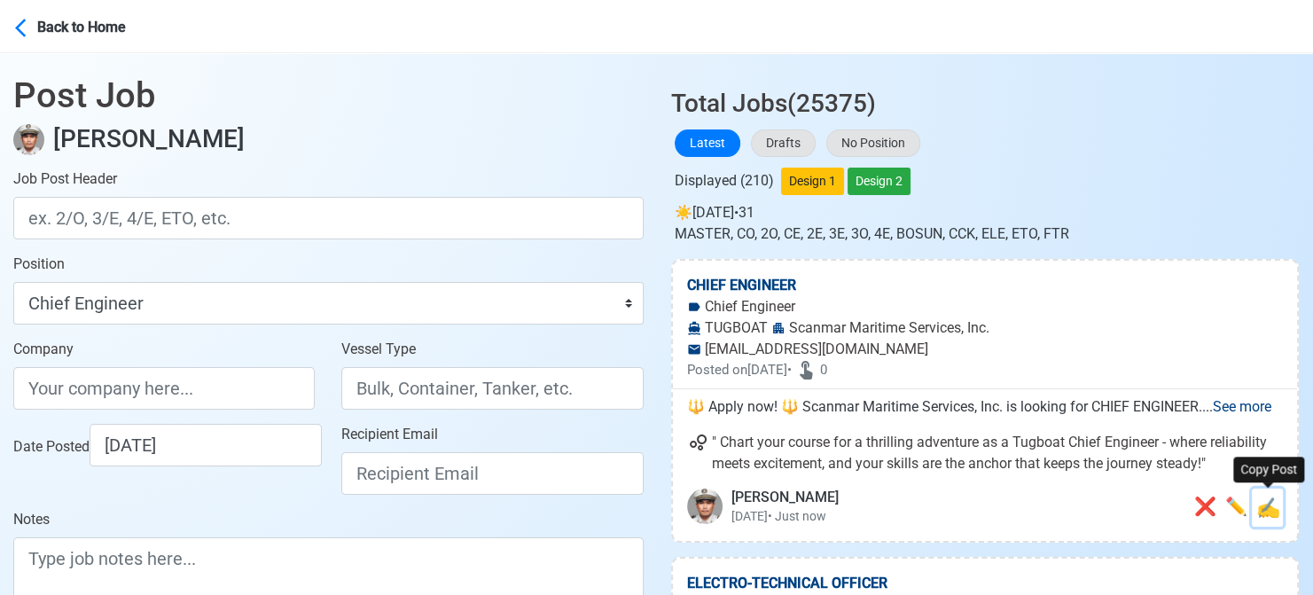
click at [1267, 504] on span "✍️" at bounding box center [1268, 507] width 24 height 22
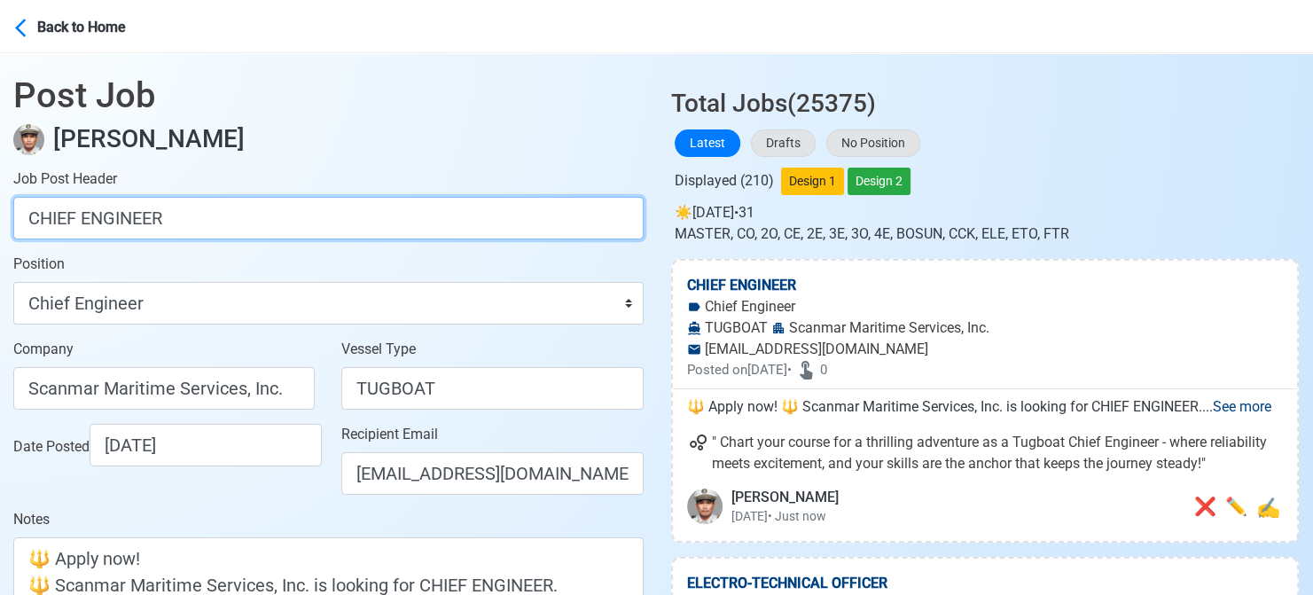
drag, startPoint x: 316, startPoint y: 216, endPoint x: -11, endPoint y: 214, distance: 326.2
click at [0, 214] on html "Back to Home Post Job [PERSON_NAME] Job Post Header CHIEF ENGINEER Position Mas…" at bounding box center [656, 297] width 1313 height 595
paste input "MOTORMAN/WELD"
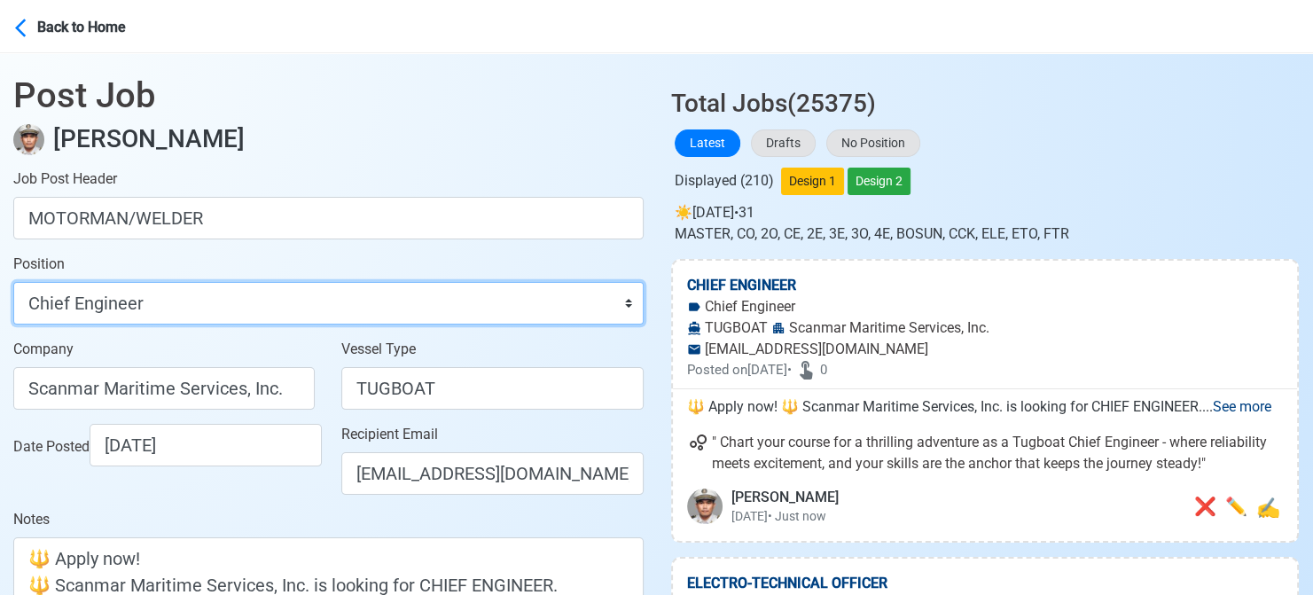
click at [145, 308] on select "Master Chief Officer 2nd Officer 3rd Officer Junior Officer Chief Engineer 2nd …" at bounding box center [328, 303] width 630 height 43
click at [13, 282] on select "Master Chief Officer 2nd Officer 3rd Officer Junior Officer Chief Engineer 2nd …" at bounding box center [328, 303] width 630 height 43
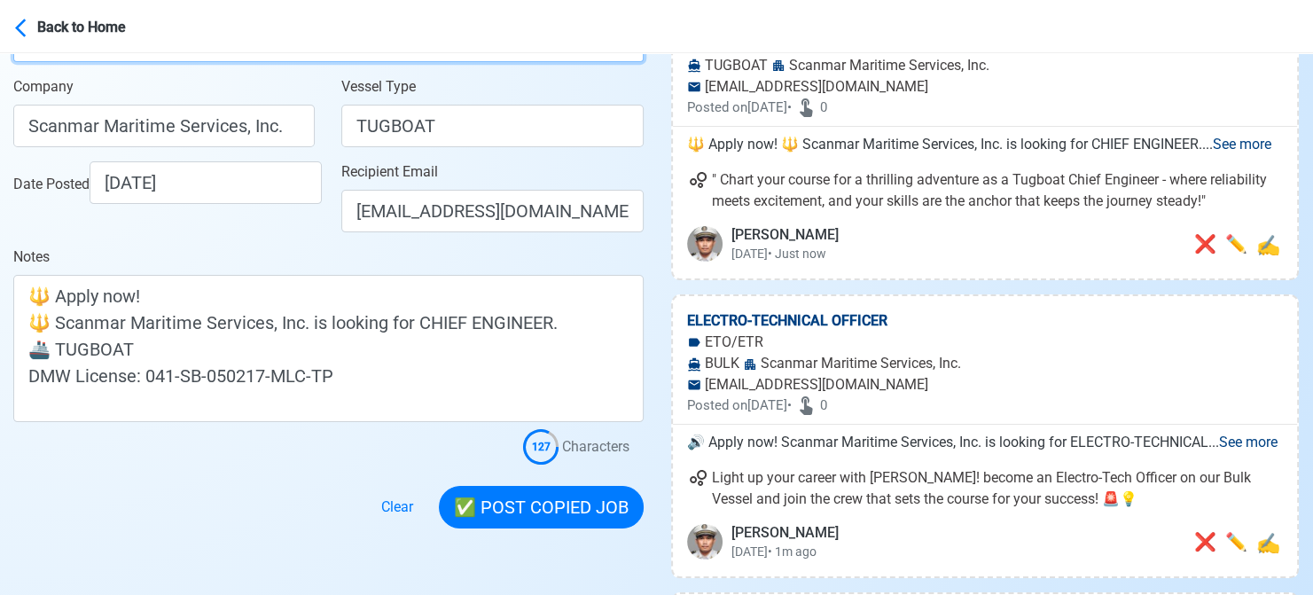
scroll to position [266, 0]
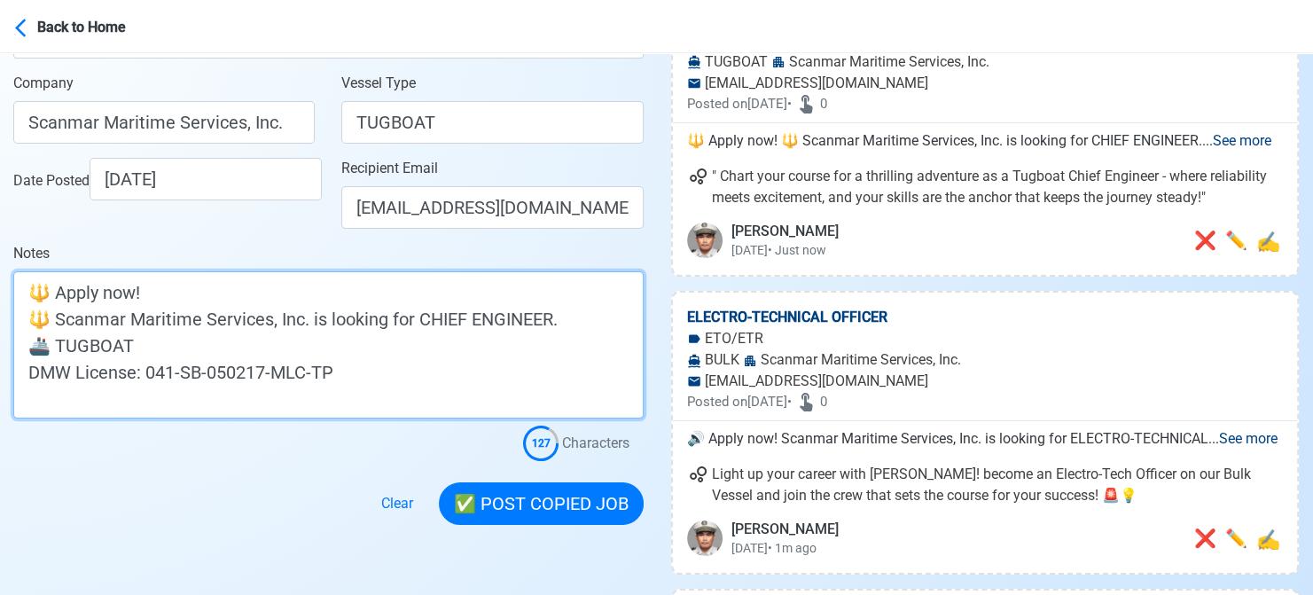
drag, startPoint x: 413, startPoint y: 321, endPoint x: 541, endPoint y: 320, distance: 127.6
click at [541, 320] on textarea "🔱 Apply now! 🔱 Scanmar Maritime Services, Inc. is looking for CHIEF ENGINEER. 🚢…" at bounding box center [328, 344] width 630 height 147
paste textarea "MOTORMAN/WELD"
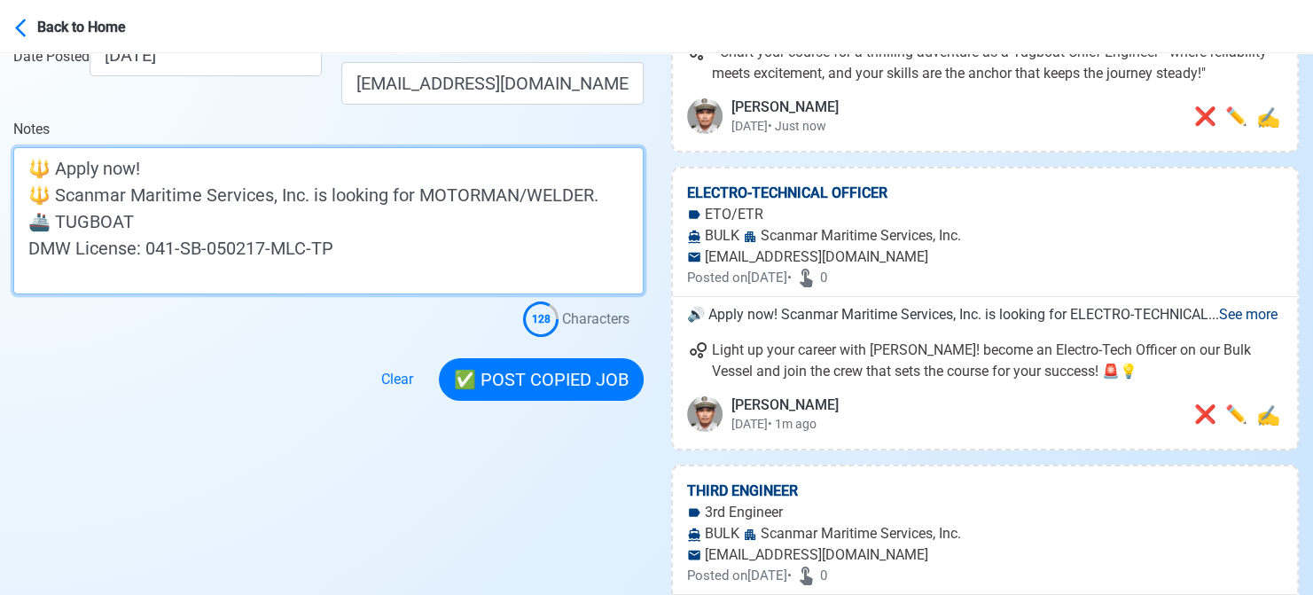
scroll to position [443, 0]
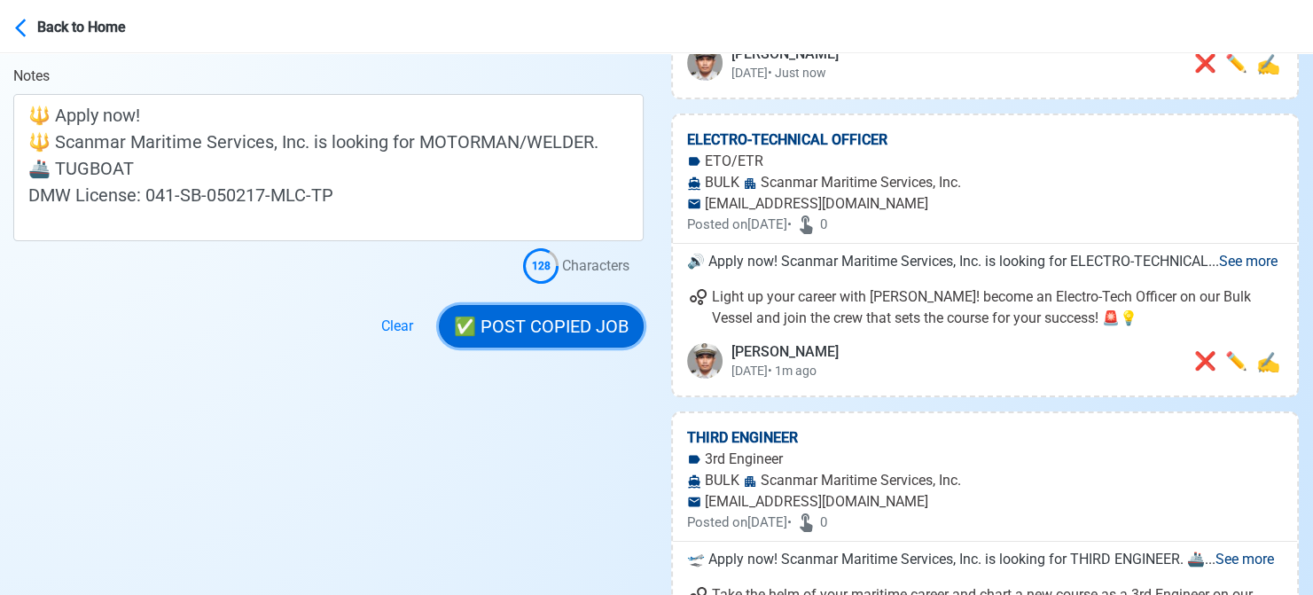
click at [529, 318] on button "✅ POST COPIED JOB" at bounding box center [541, 326] width 205 height 43
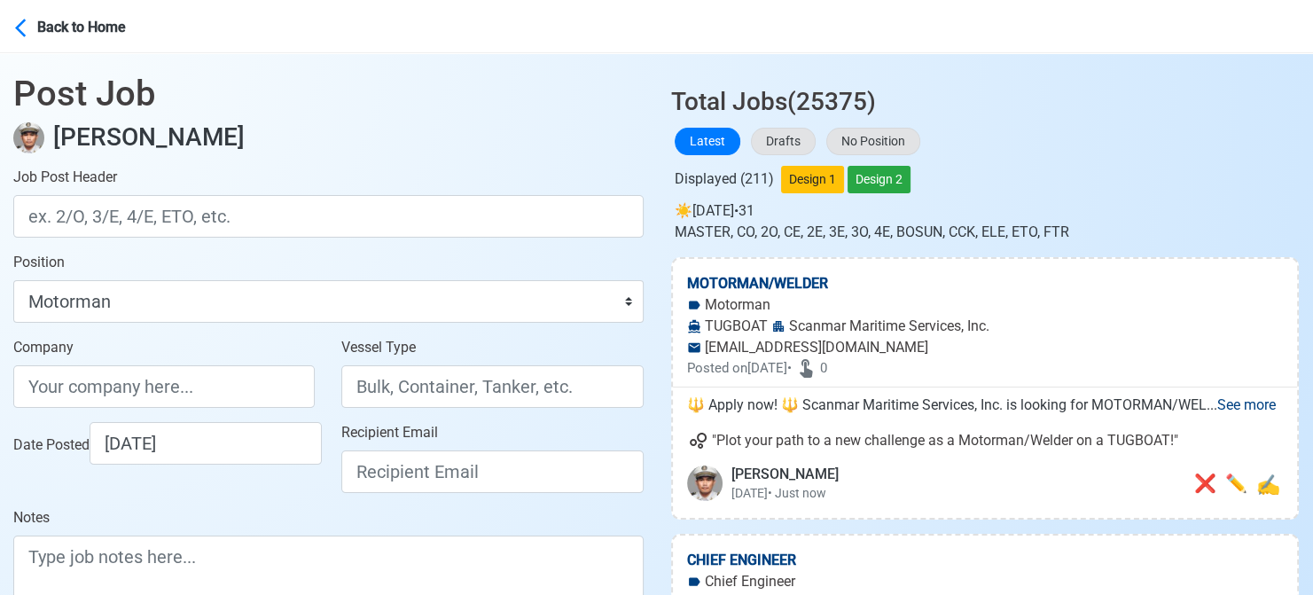
scroll to position [0, 0]
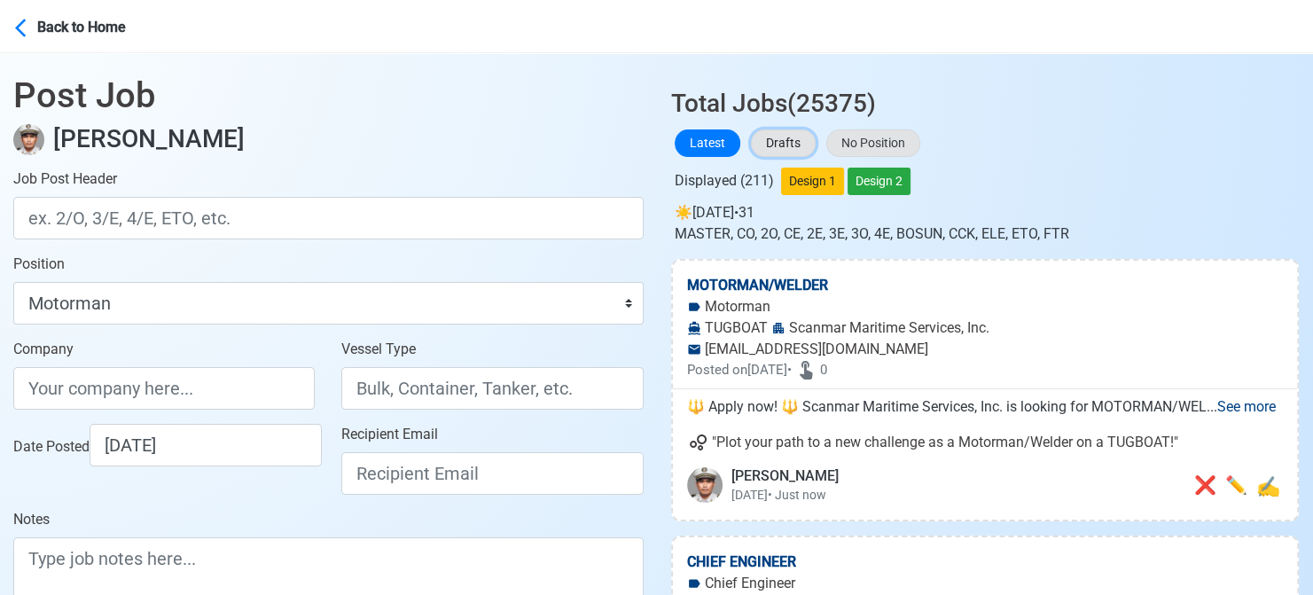
click at [799, 141] on button "Drafts" at bounding box center [783, 142] width 65 height 27
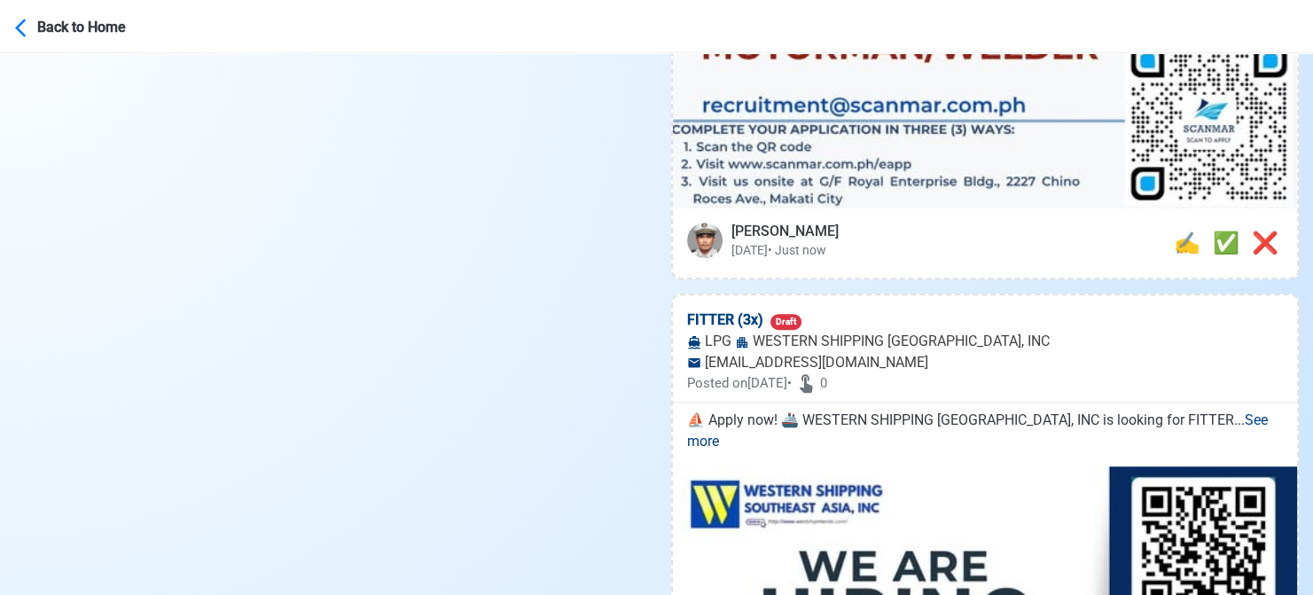
scroll to position [1241, 0]
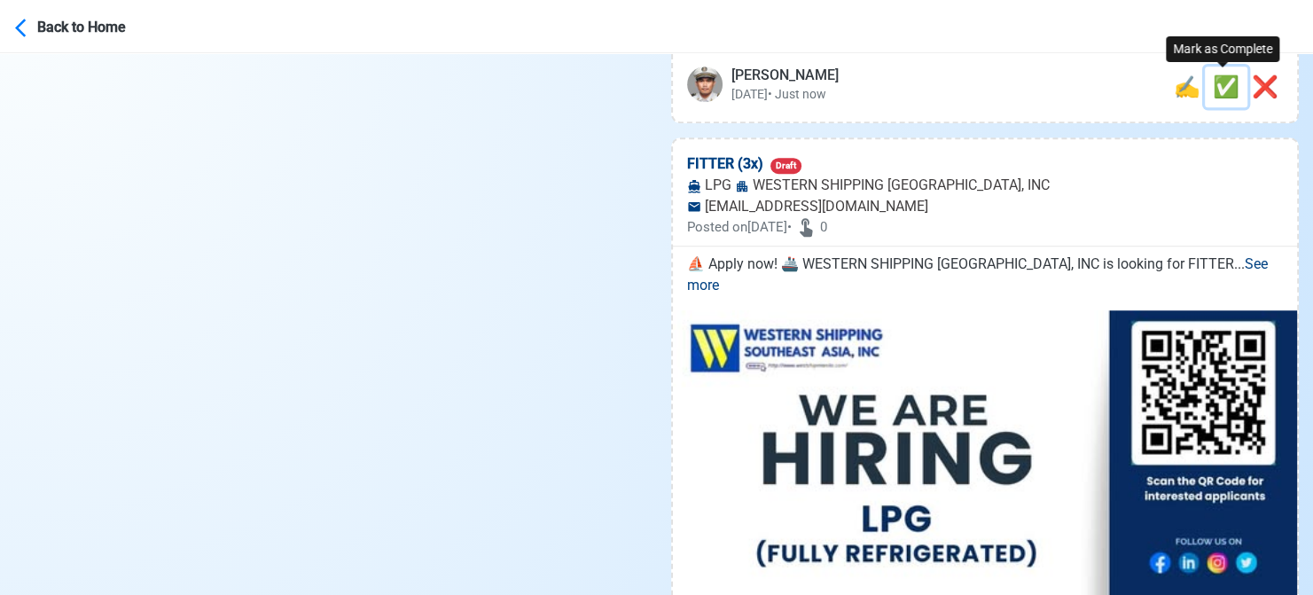
click at [1224, 90] on span "✅" at bounding box center [1226, 86] width 27 height 25
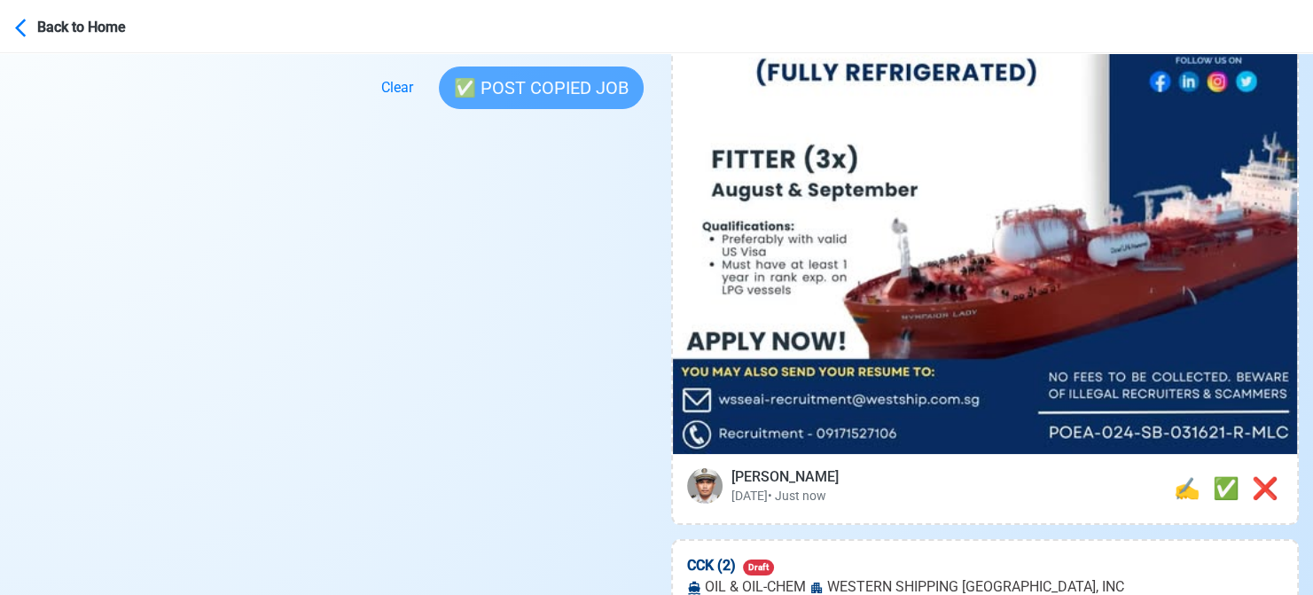
scroll to position [709, 0]
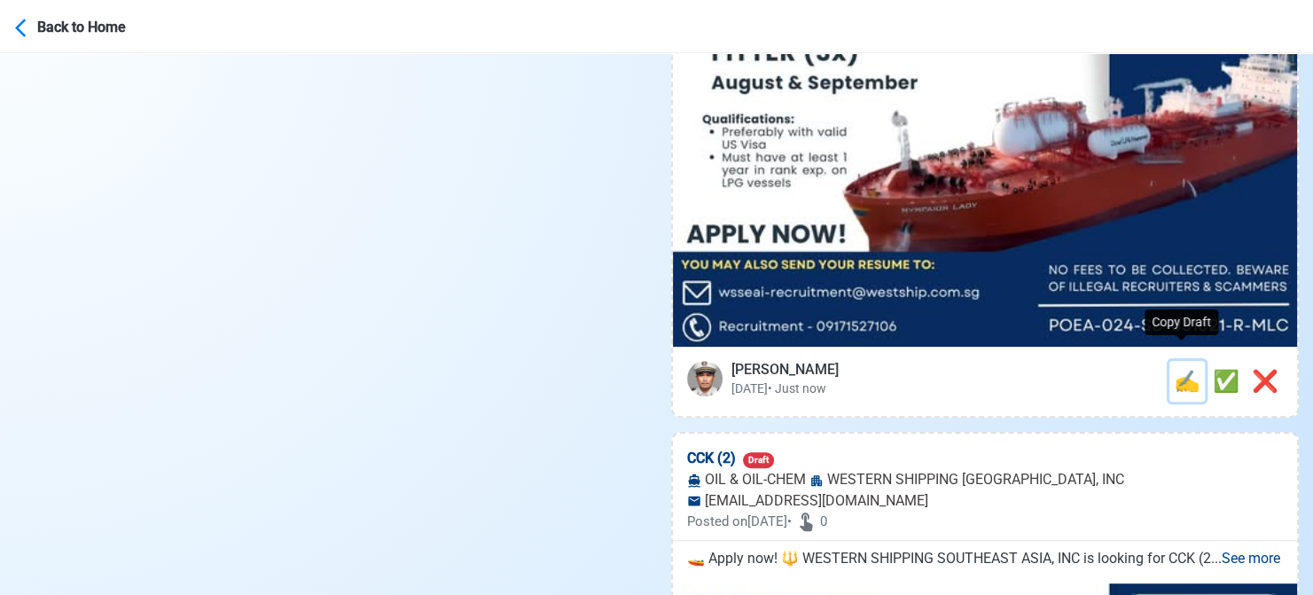
drag, startPoint x: 1177, startPoint y: 368, endPoint x: 1151, endPoint y: 362, distance: 27.3
click at [1177, 369] on span "✍️" at bounding box center [1187, 381] width 27 height 25
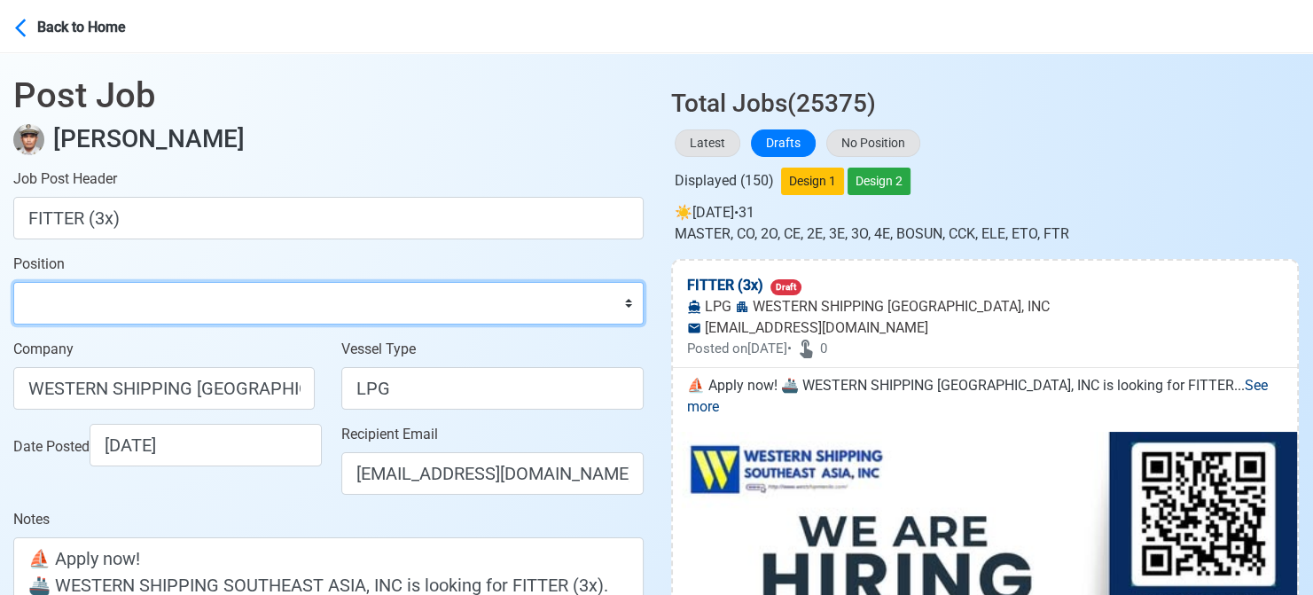
click at [255, 300] on select "Master Chief Officer 2nd Officer 3rd Officer Junior Officer Chief Engineer 2nd …" at bounding box center [328, 303] width 630 height 43
click at [13, 282] on select "Master Chief Officer 2nd Officer 3rd Officer Junior Officer Chief Engineer 2nd …" at bounding box center [328, 303] width 630 height 43
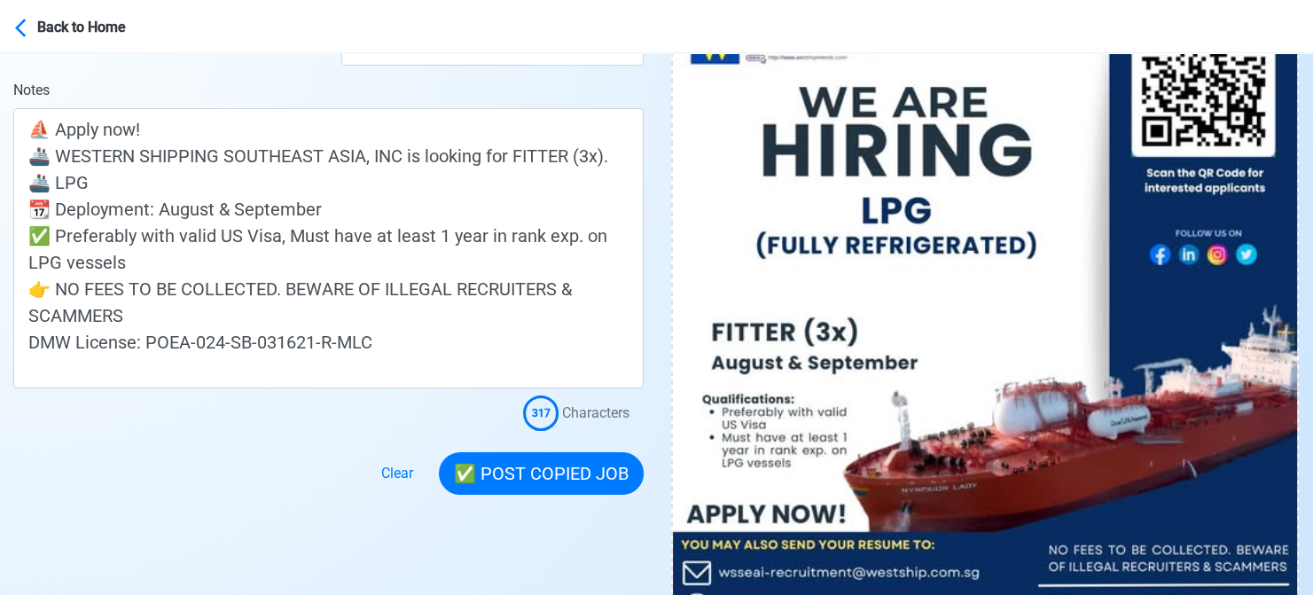
scroll to position [443, 0]
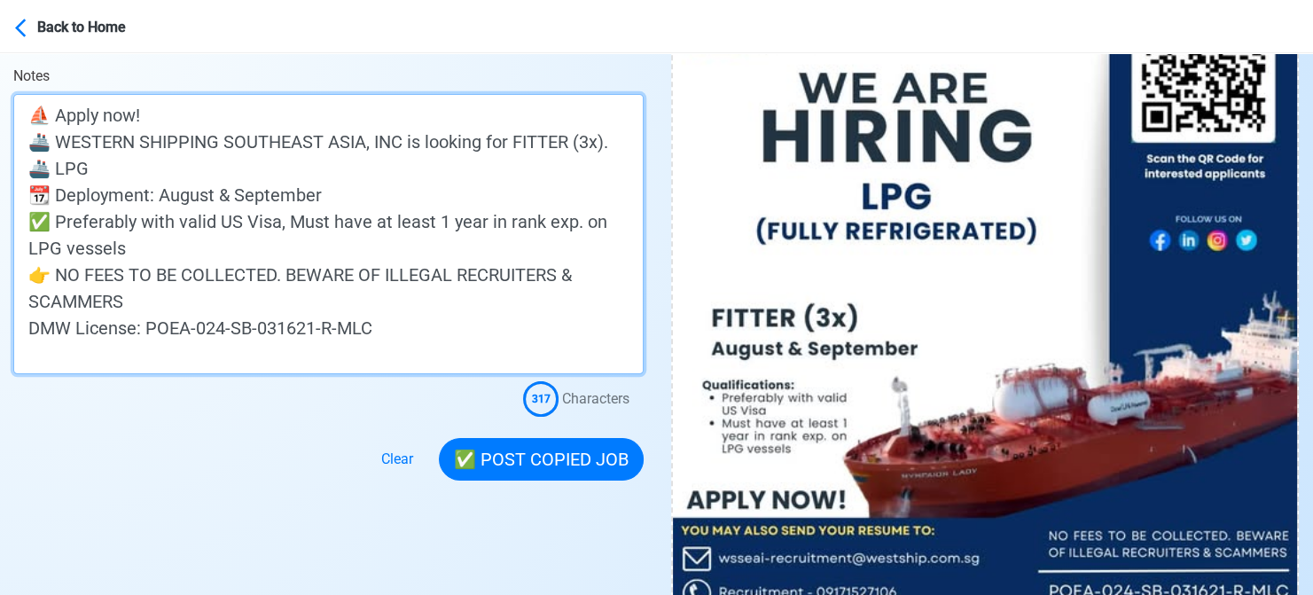
click at [218, 178] on textarea "⛵ Apply now! 🚢 WESTERN SHIPPING SOUTHEAST ASIA, INC is looking for FITTER (3x).…" at bounding box center [328, 234] width 630 height 280
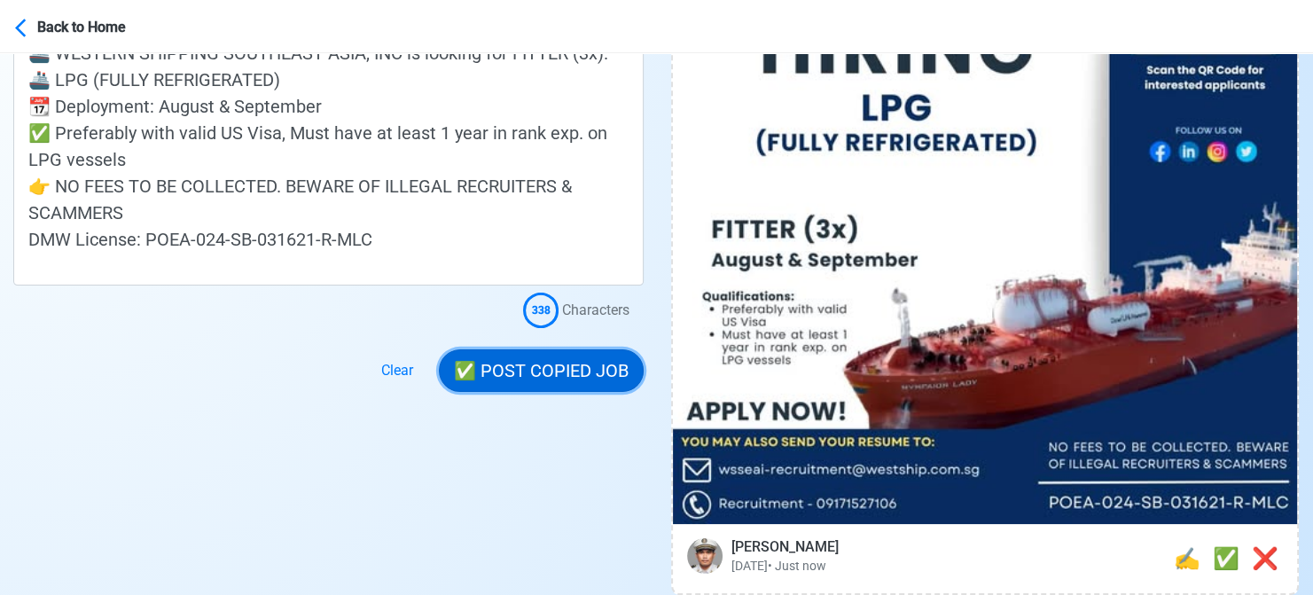
click at [539, 371] on button "✅ POST COPIED JOB" at bounding box center [541, 370] width 205 height 43
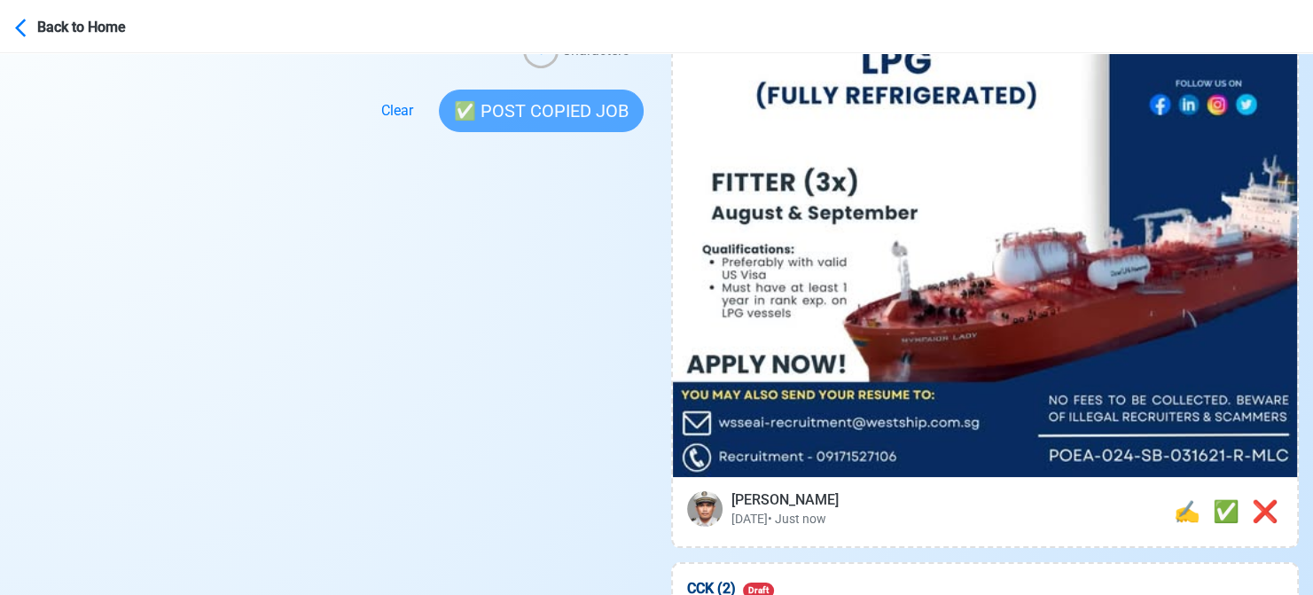
scroll to position [798, 0]
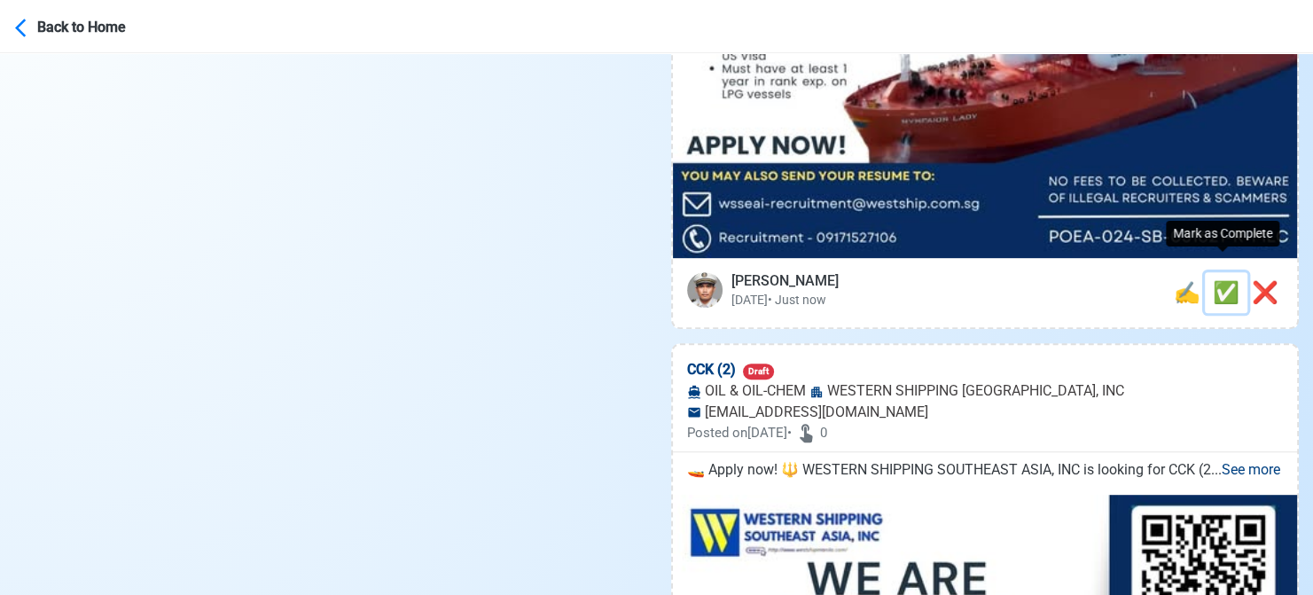
click at [1221, 280] on span "✅" at bounding box center [1226, 292] width 27 height 25
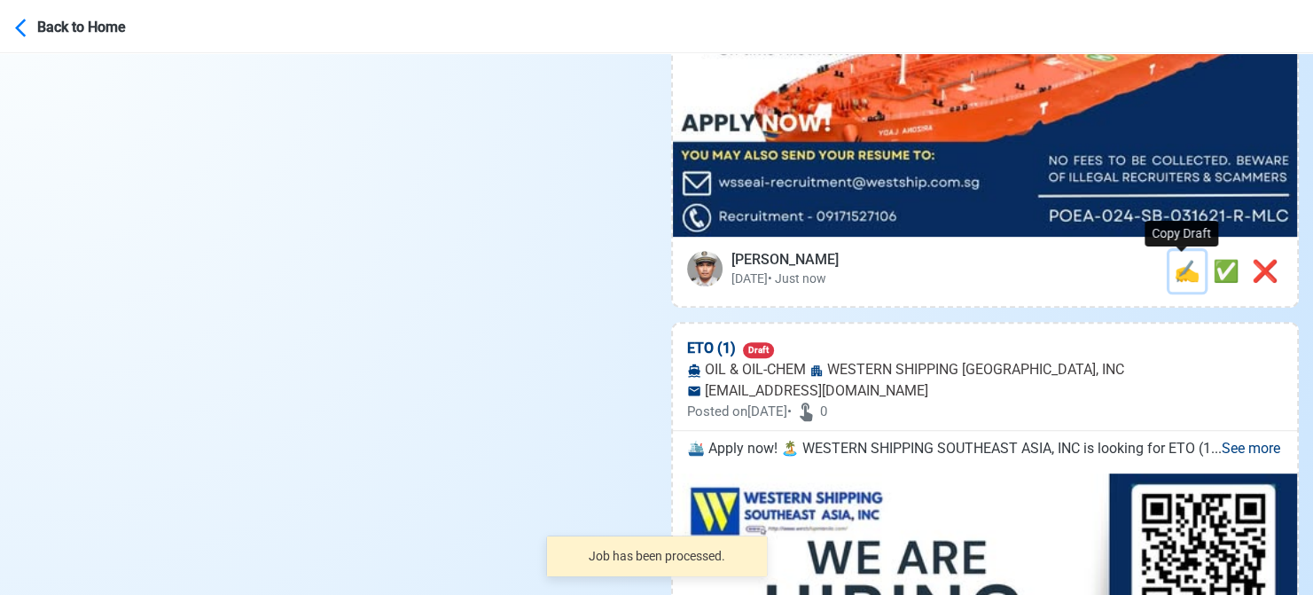
drag, startPoint x: 1180, startPoint y: 278, endPoint x: 983, endPoint y: 254, distance: 198.2
click at [1179, 278] on span "✍️" at bounding box center [1187, 271] width 27 height 25
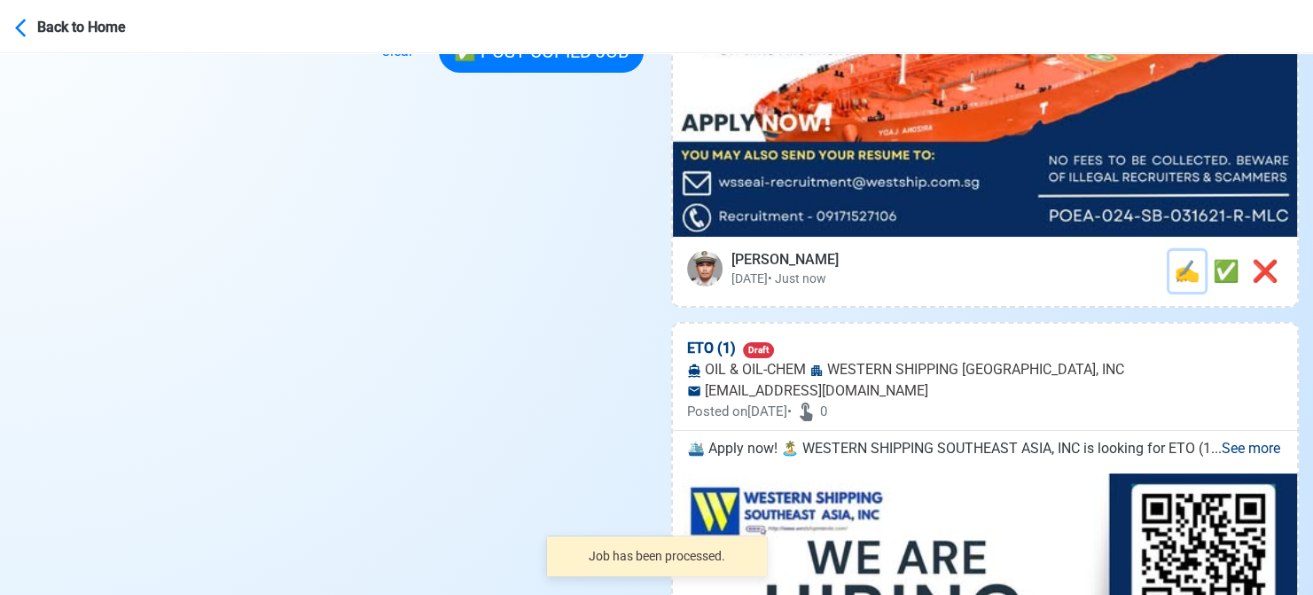
scroll to position [0, 0]
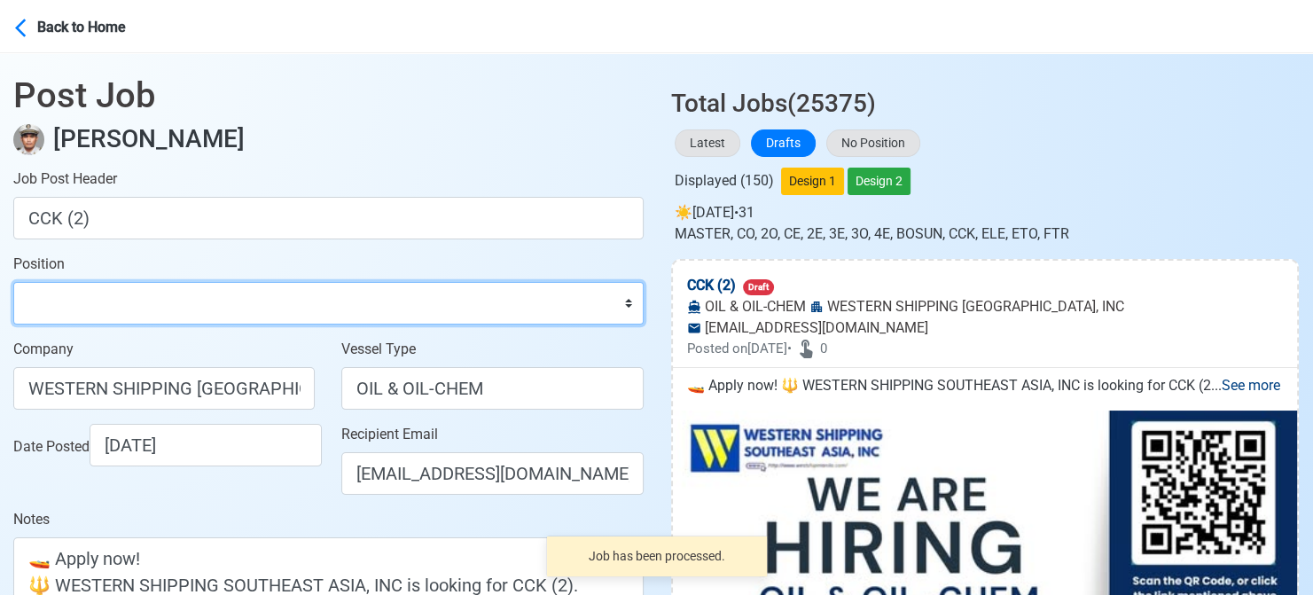
click at [139, 291] on select "Master Chief Officer 2nd Officer 3rd Officer Junior Officer Chief Engineer 2nd …" at bounding box center [328, 303] width 630 height 43
click at [13, 282] on select "Master Chief Officer 2nd Officer 3rd Officer Junior Officer Chief Engineer 2nd …" at bounding box center [328, 303] width 630 height 43
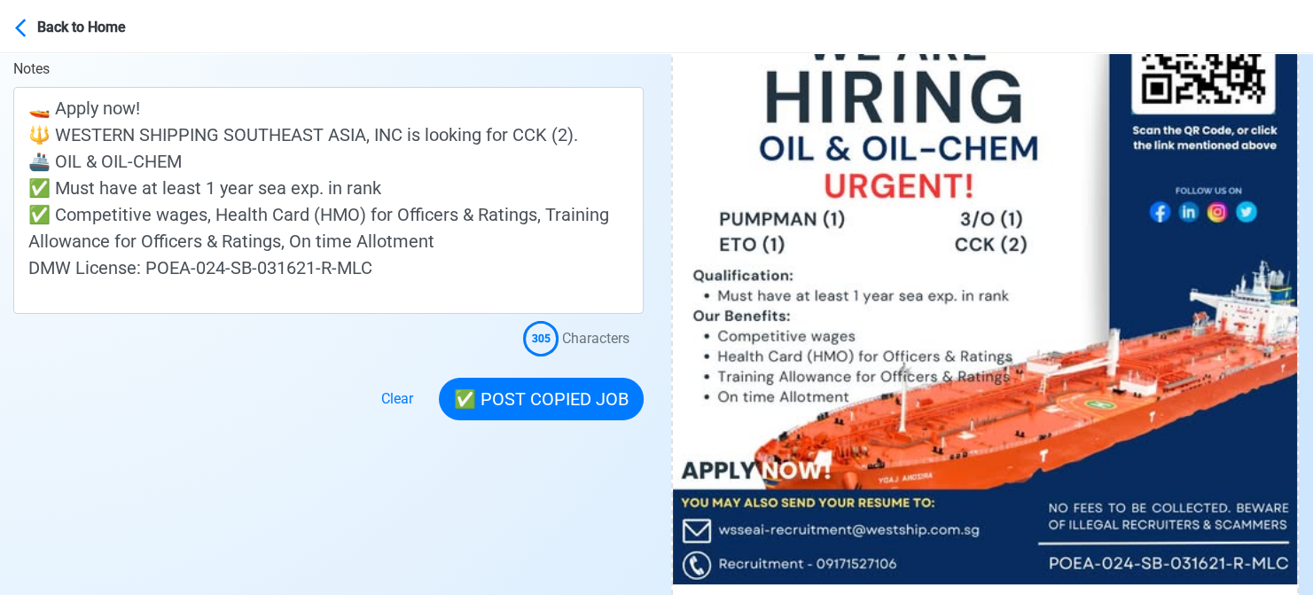
scroll to position [532, 0]
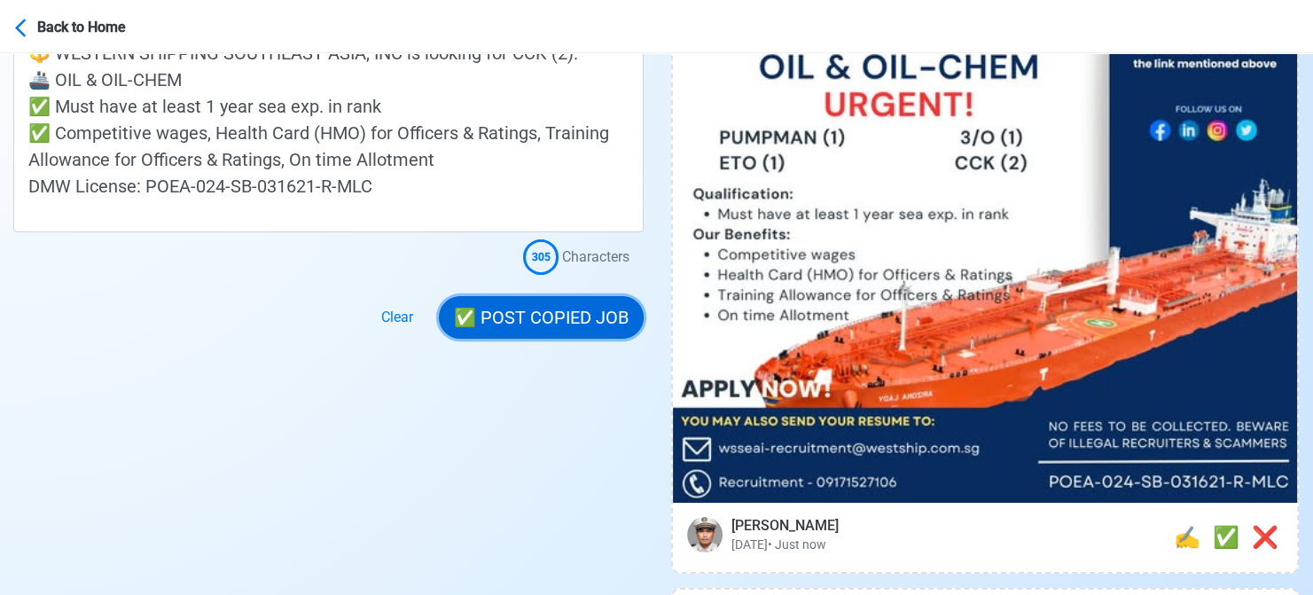
click at [572, 315] on button "✅ POST COPIED JOB" at bounding box center [541, 317] width 205 height 43
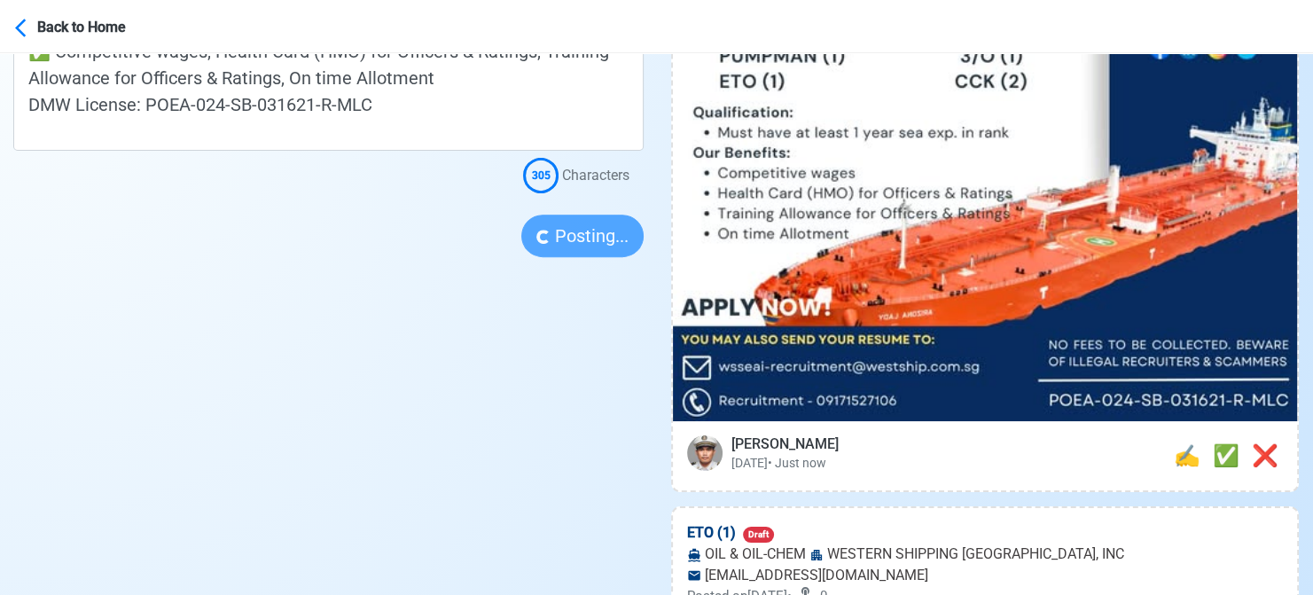
scroll to position [620, 0]
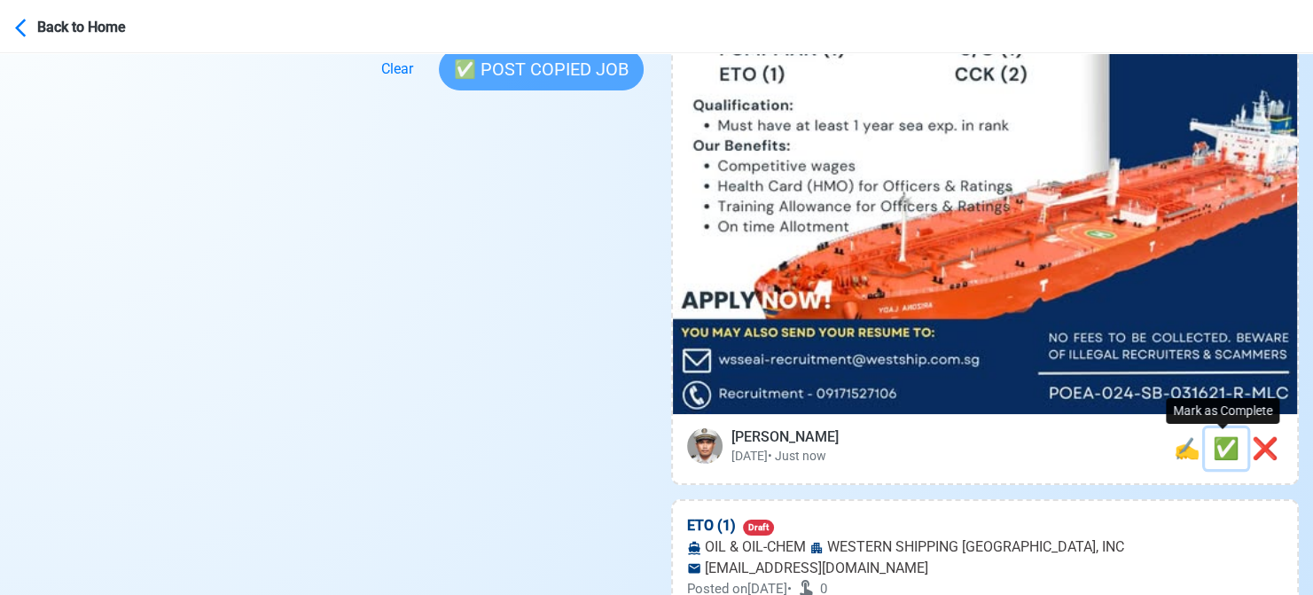
click at [1223, 449] on span "✅" at bounding box center [1226, 448] width 27 height 25
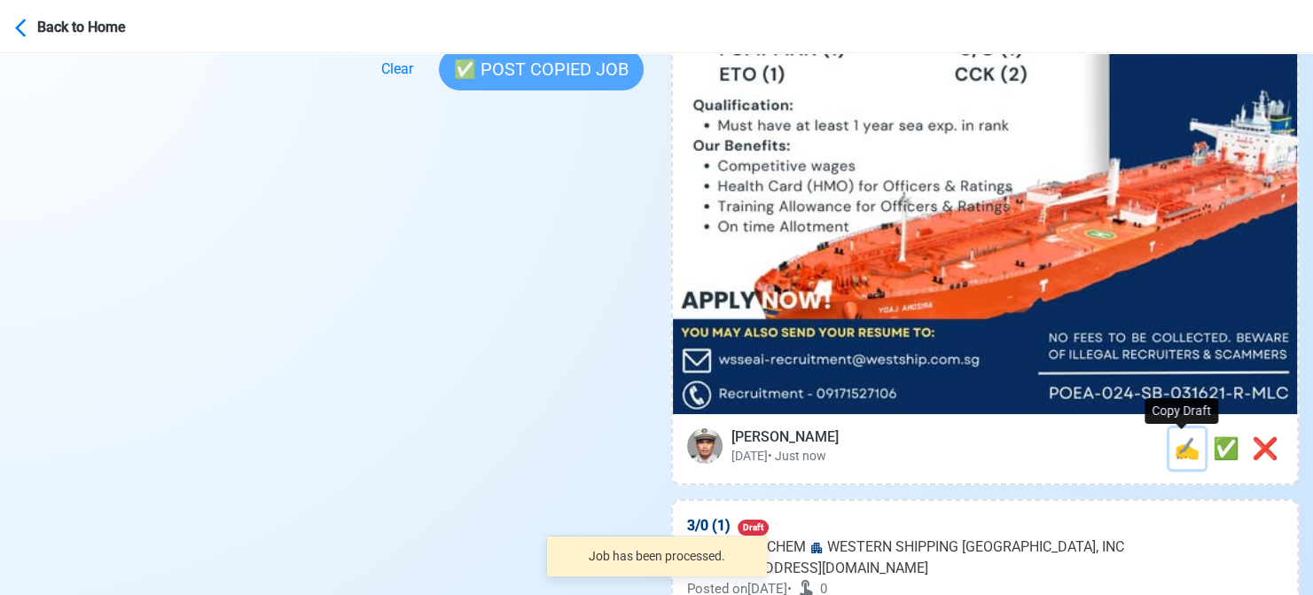
click at [1181, 453] on span "✍️" at bounding box center [1187, 448] width 27 height 25
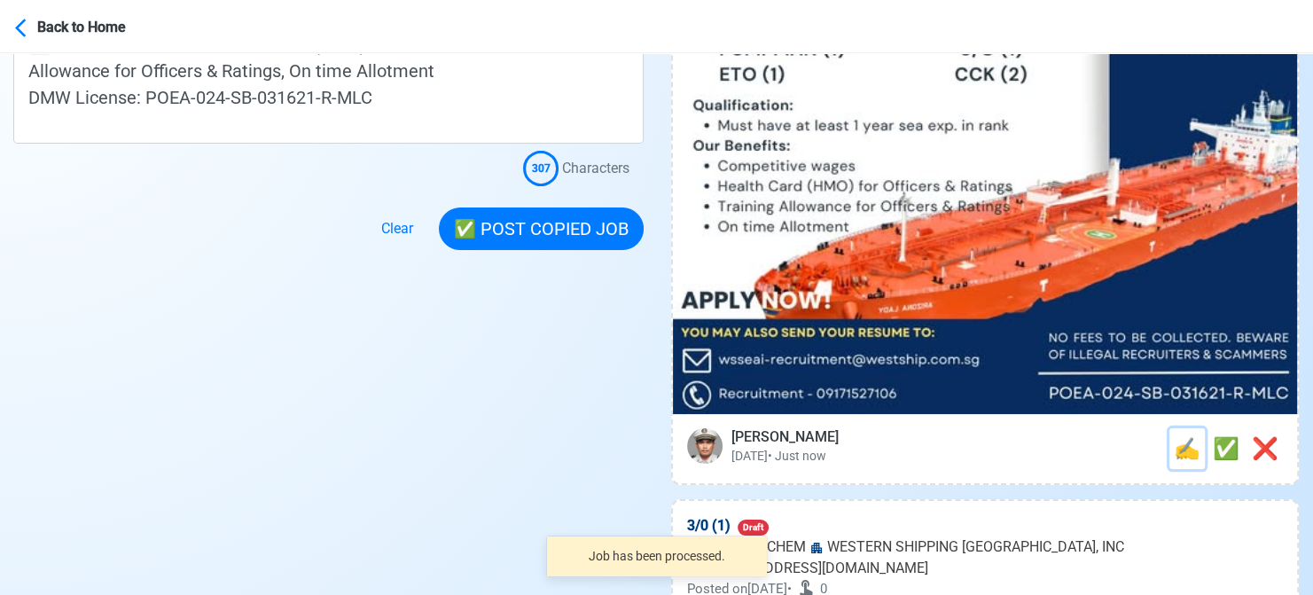
scroll to position [0, 0]
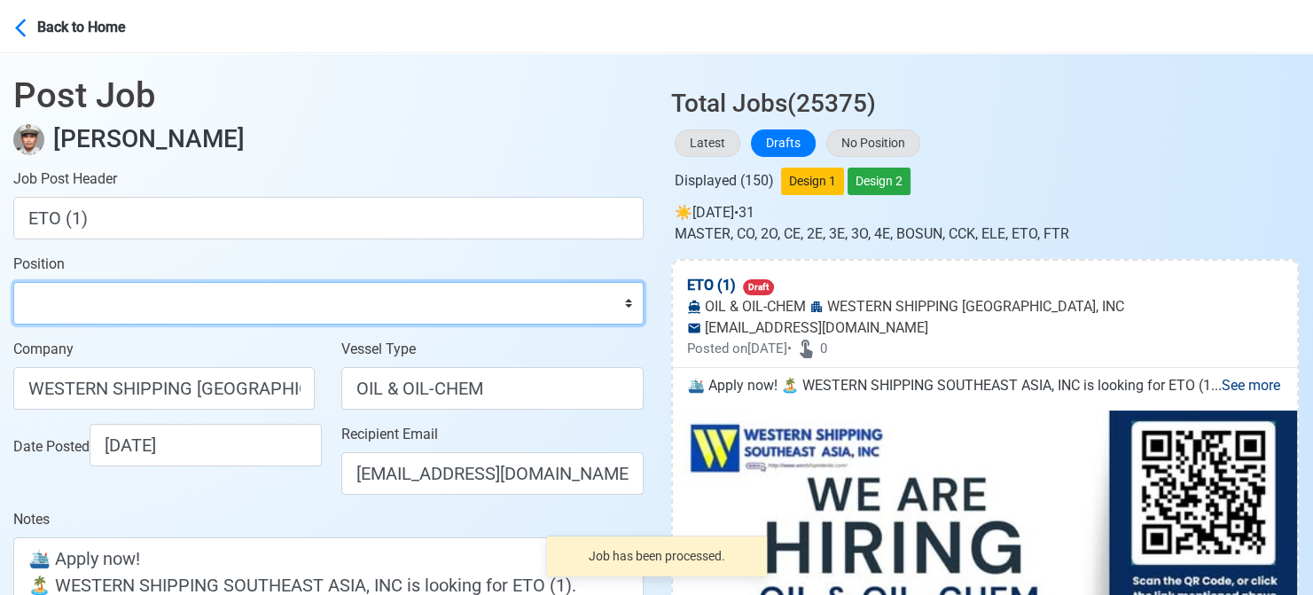
drag, startPoint x: 189, startPoint y: 300, endPoint x: 189, endPoint y: 290, distance: 10.6
click at [189, 300] on select "Master Chief Officer 2nd Officer 3rd Officer Junior Officer Chief Engineer 2nd …" at bounding box center [328, 303] width 630 height 43
click at [13, 282] on select "Master Chief Officer 2nd Officer 3rd Officer Junior Officer Chief Engineer 2nd …" at bounding box center [328, 303] width 630 height 43
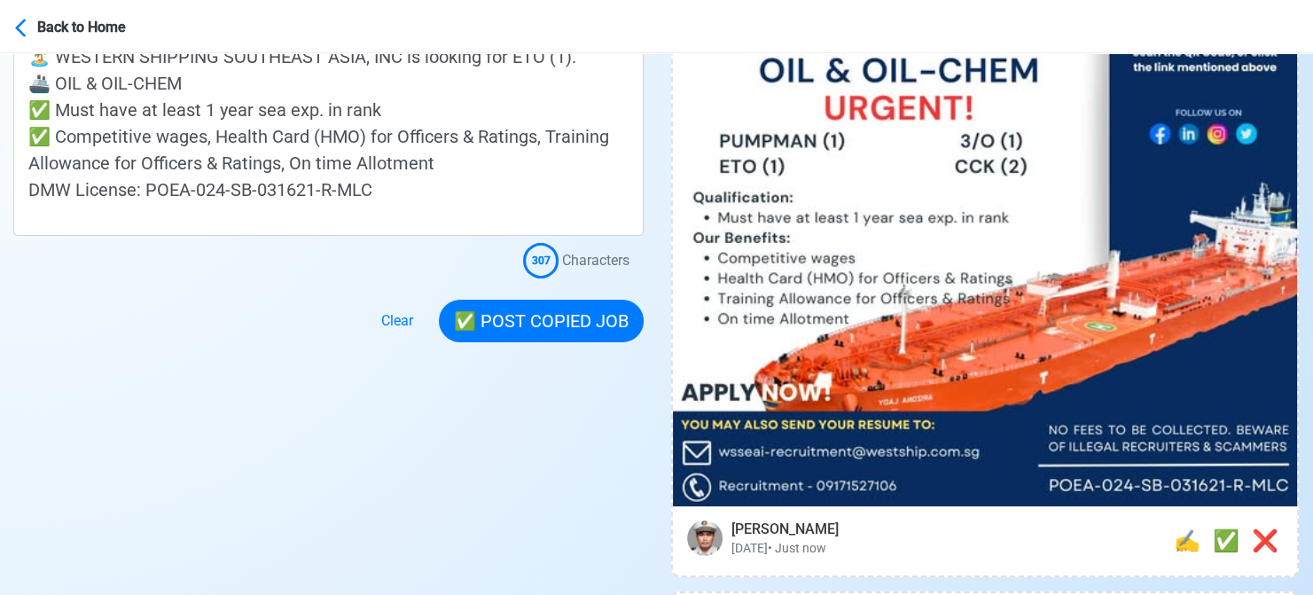
scroll to position [532, 0]
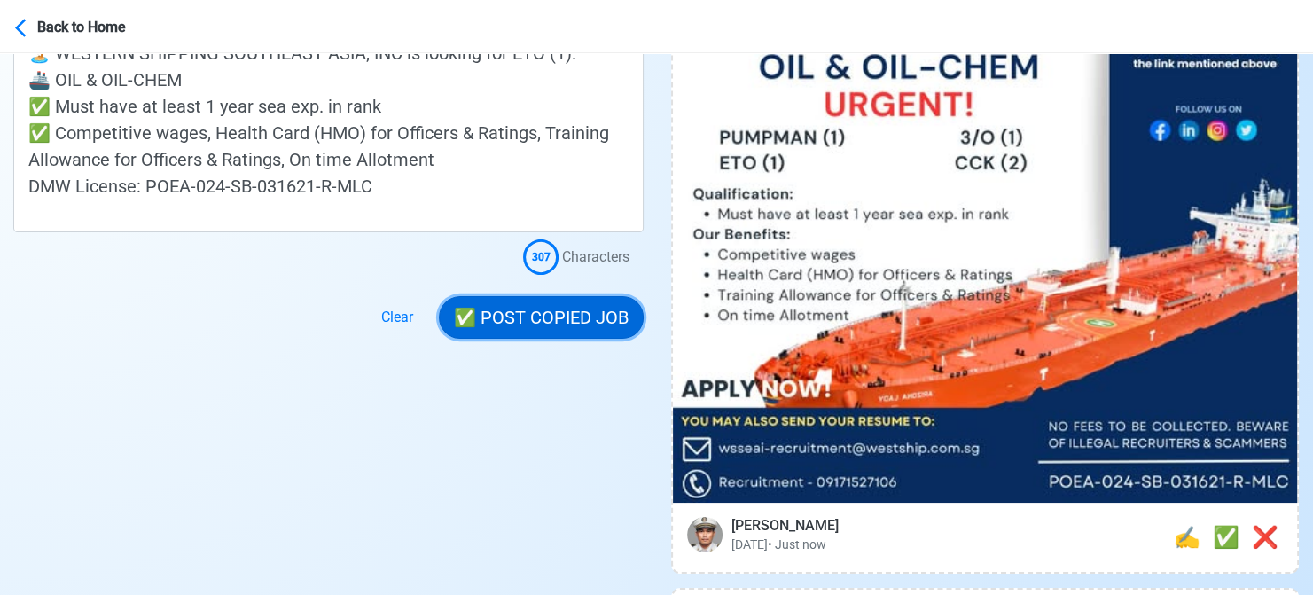
click at [539, 311] on button "✅ POST COPIED JOB" at bounding box center [541, 317] width 205 height 43
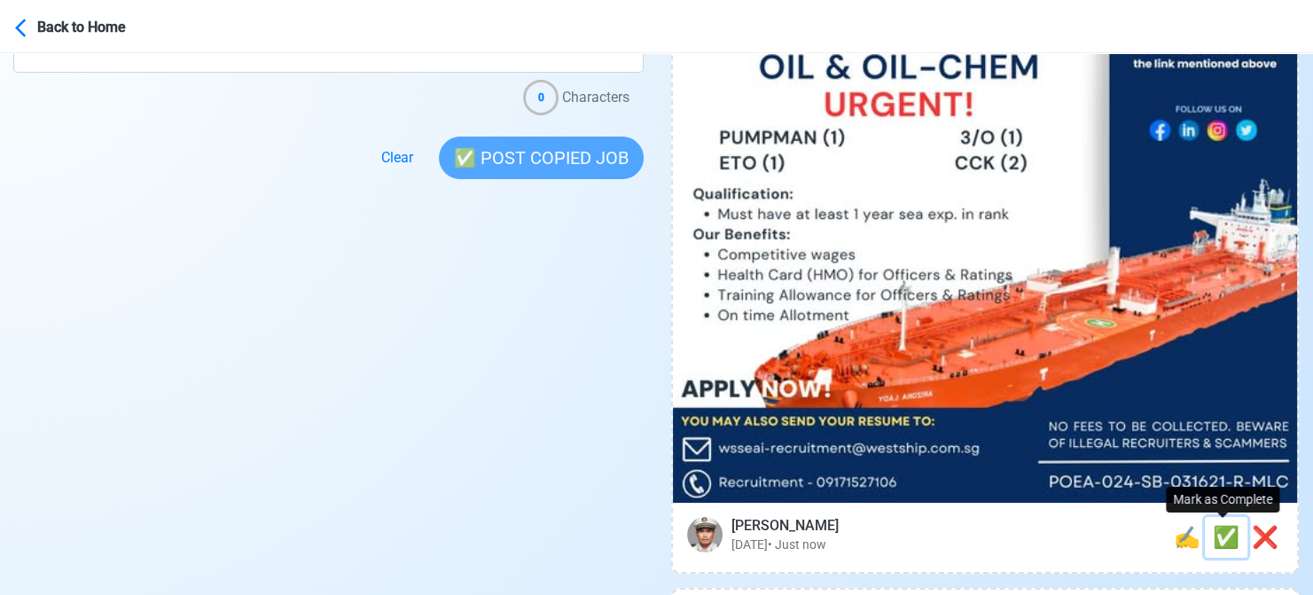
click at [1217, 539] on span "✅" at bounding box center [1226, 537] width 27 height 25
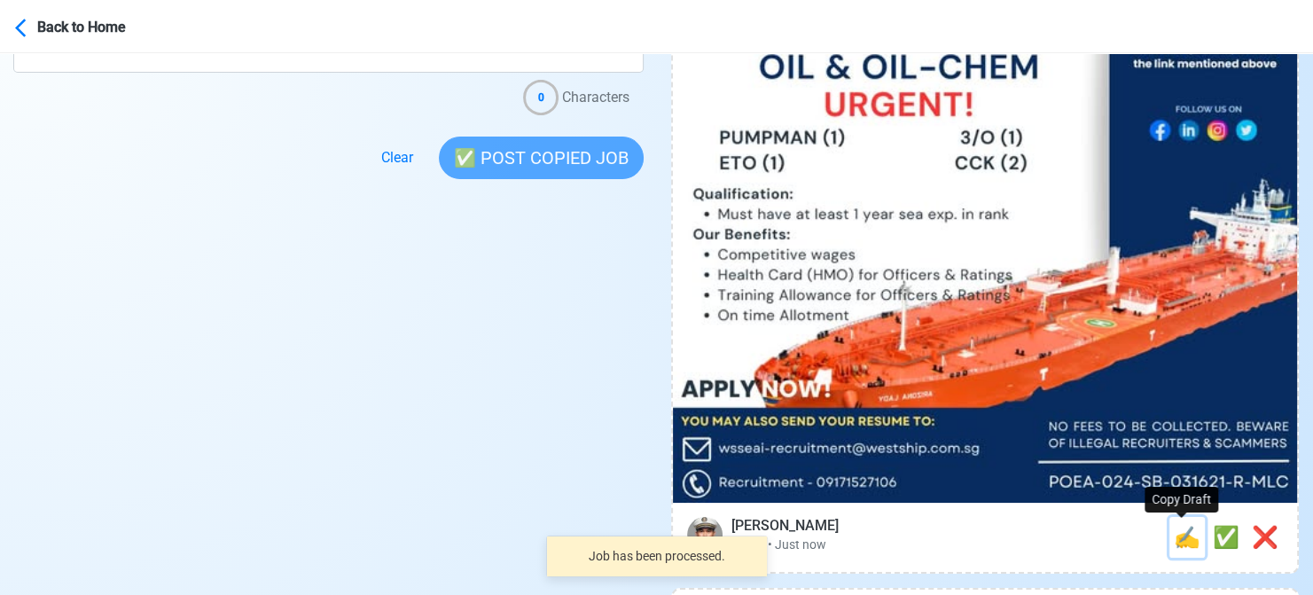
click at [1184, 539] on span "✍️" at bounding box center [1187, 537] width 27 height 25
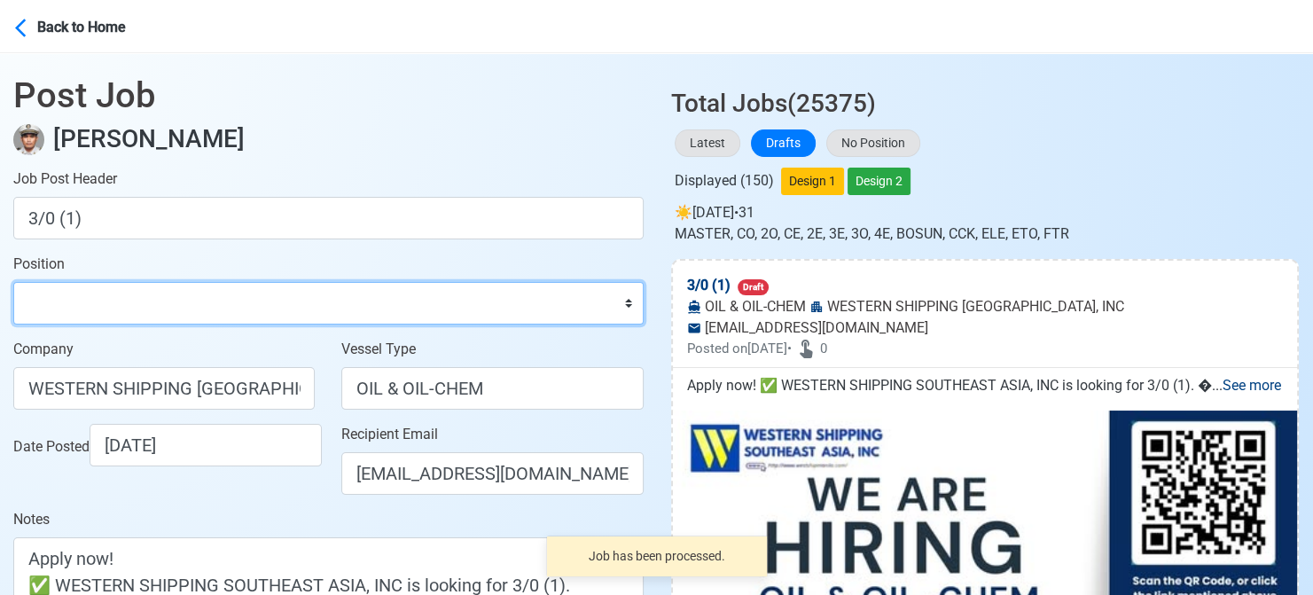
click at [106, 296] on select "Master Chief Officer 2nd Officer 3rd Officer Junior Officer Chief Engineer 2nd …" at bounding box center [328, 303] width 630 height 43
click at [13, 282] on select "Master Chief Officer 2nd Officer 3rd Officer Junior Officer Chief Engineer 2nd …" at bounding box center [328, 303] width 630 height 43
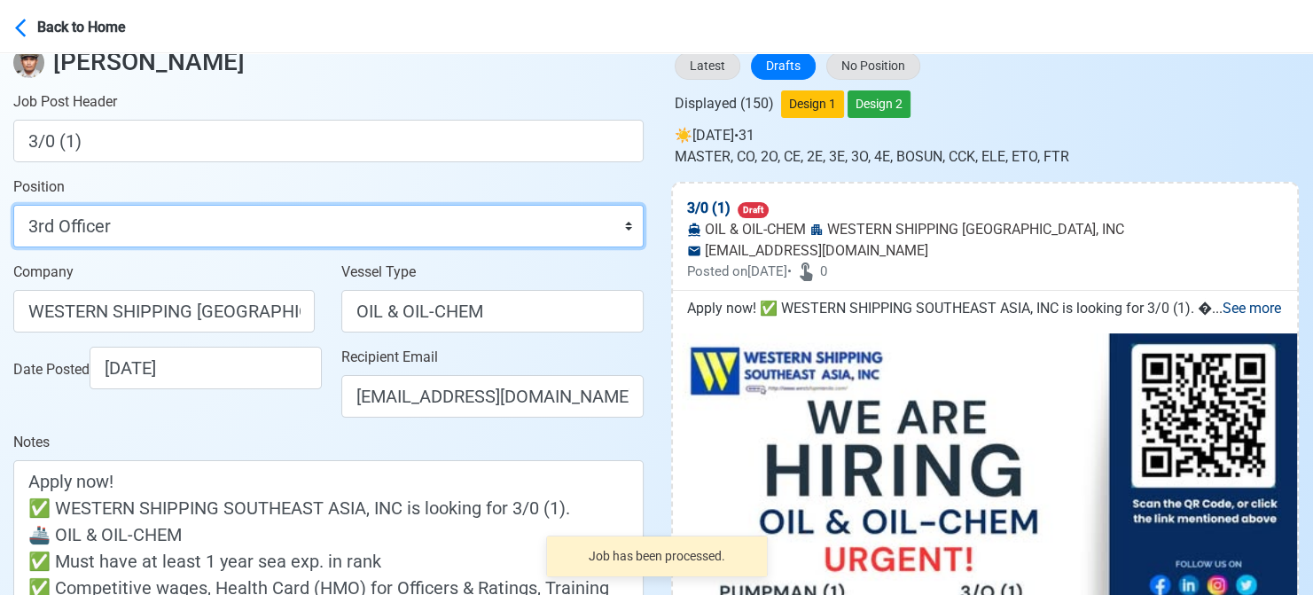
scroll to position [355, 0]
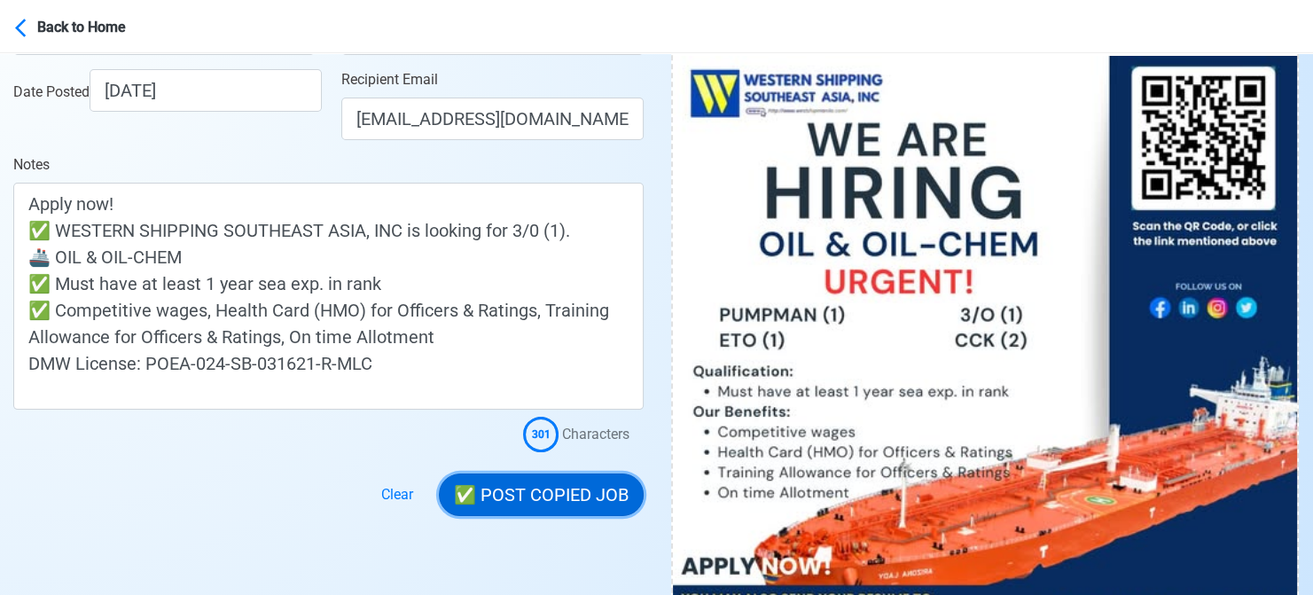
click at [576, 496] on button "✅ POST COPIED JOB" at bounding box center [541, 494] width 205 height 43
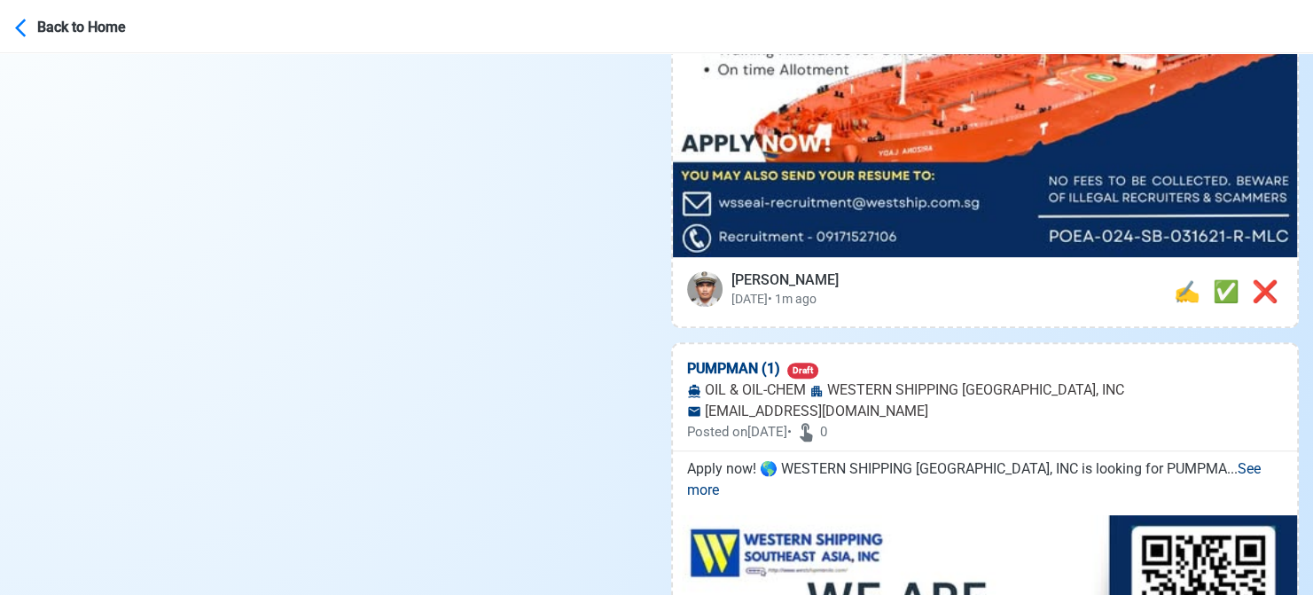
scroll to position [798, 0]
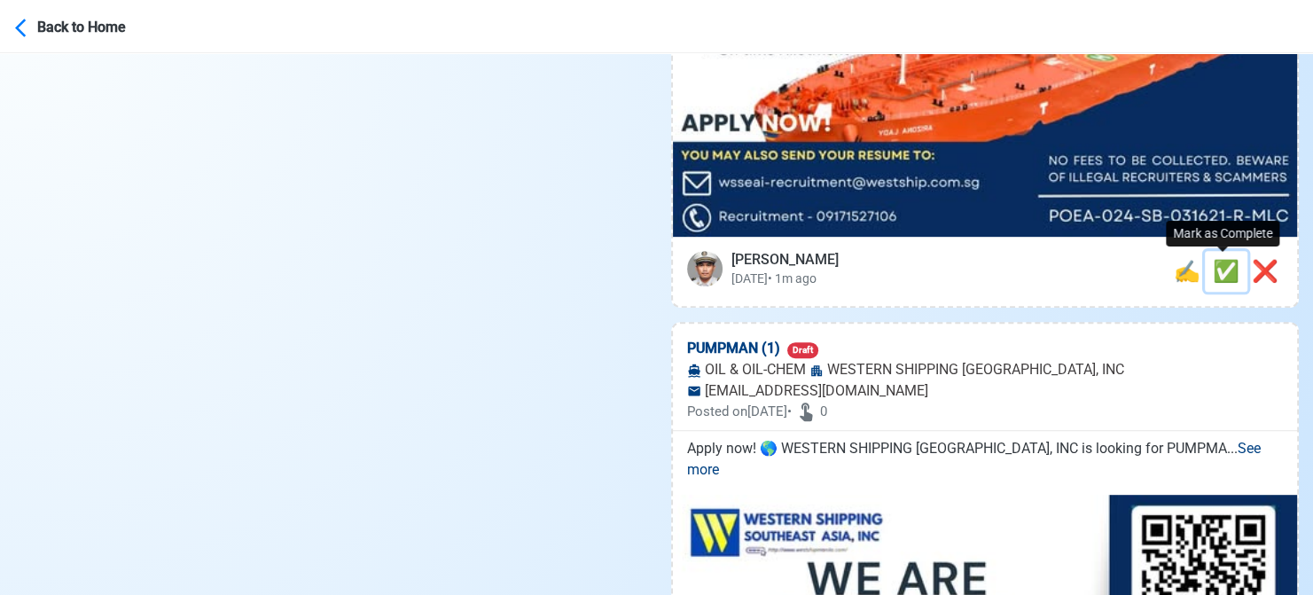
click at [1214, 271] on span "✅" at bounding box center [1226, 271] width 27 height 25
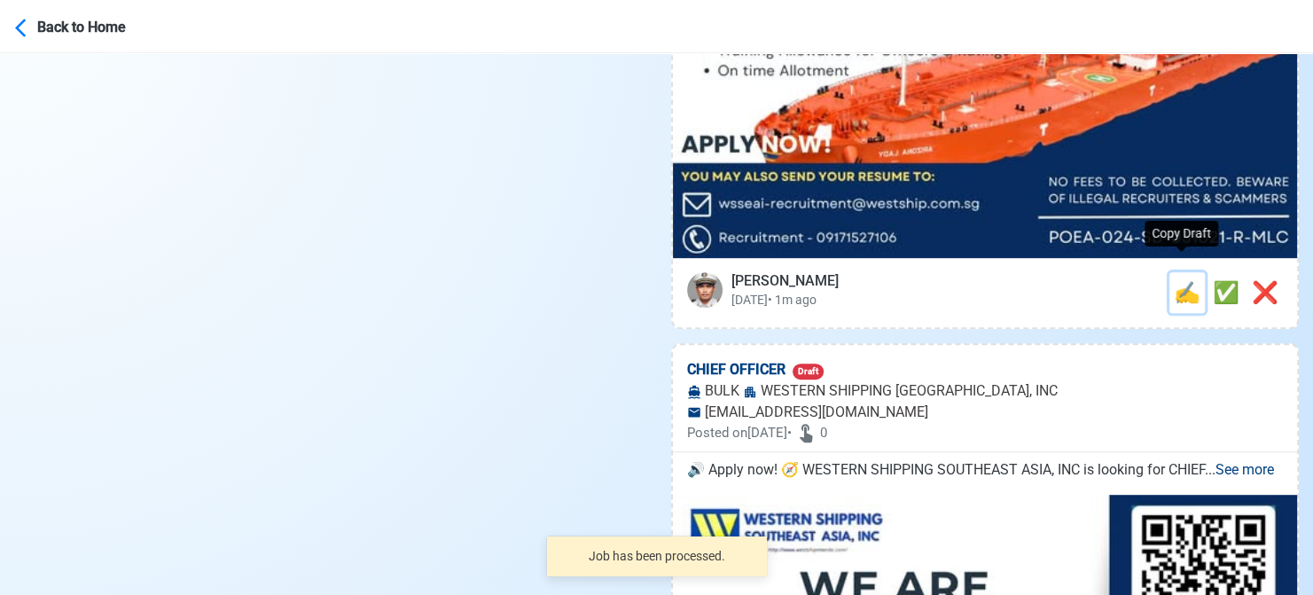
click at [1183, 280] on span "✍️" at bounding box center [1187, 292] width 27 height 25
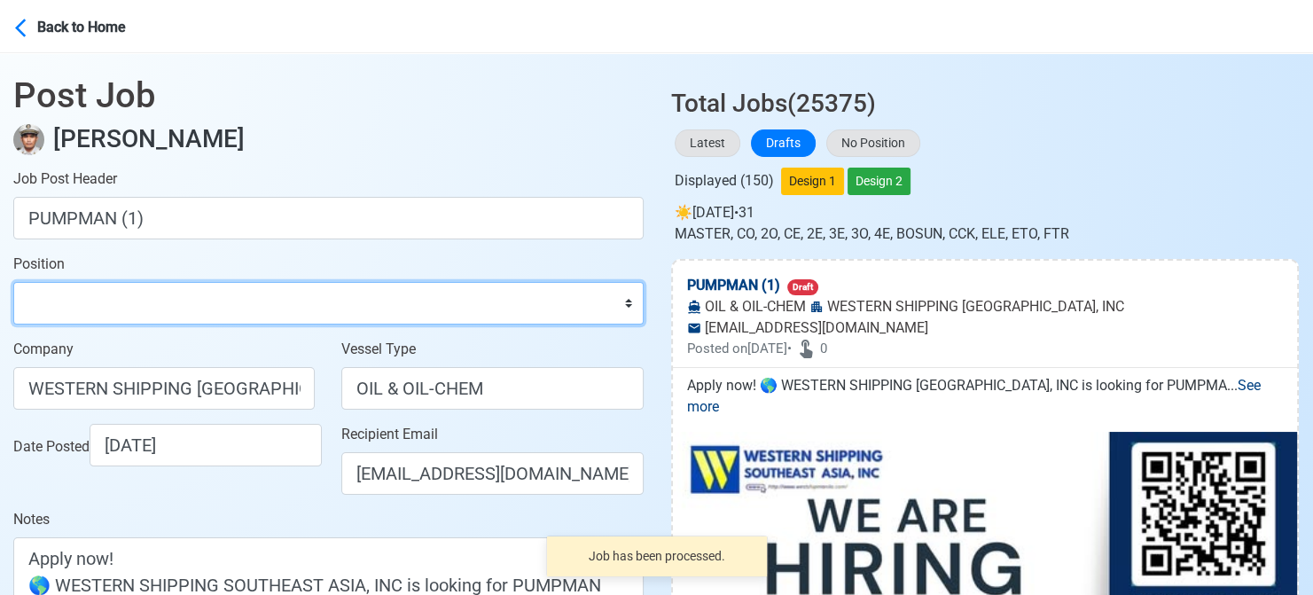
click at [176, 308] on select "Master Chief Officer 2nd Officer 3rd Officer Junior Officer Chief Engineer 2nd …" at bounding box center [328, 303] width 630 height 43
click at [13, 282] on select "Master Chief Officer 2nd Officer 3rd Officer Junior Officer Chief Engineer 2nd …" at bounding box center [328, 303] width 630 height 43
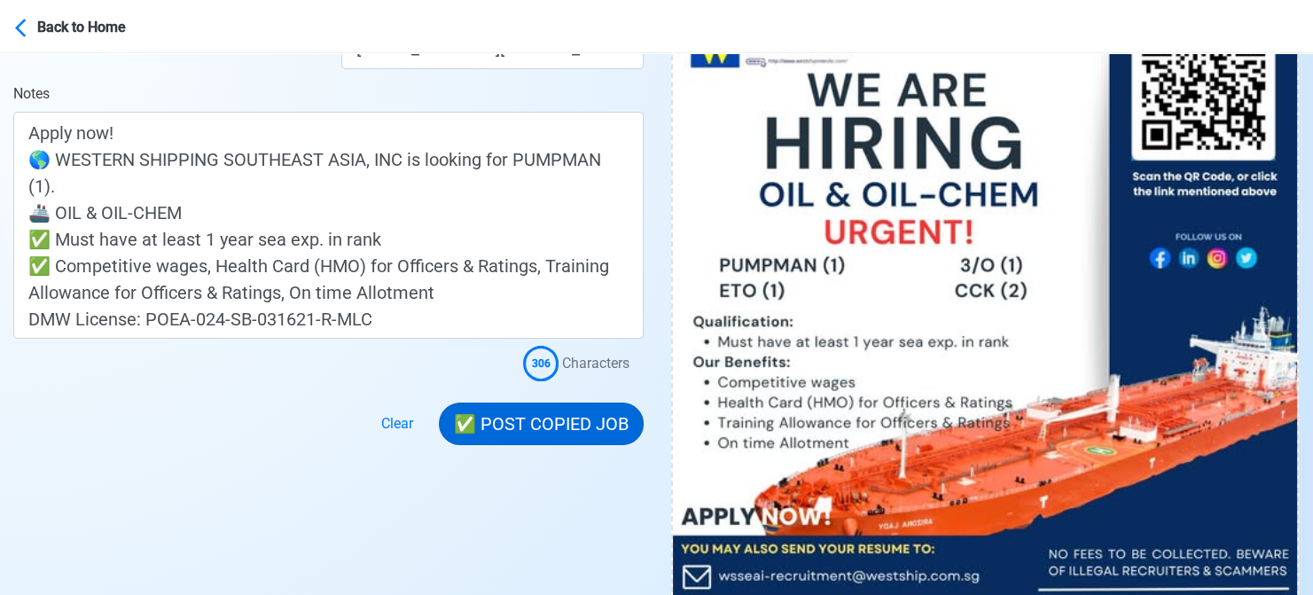
scroll to position [443, 0]
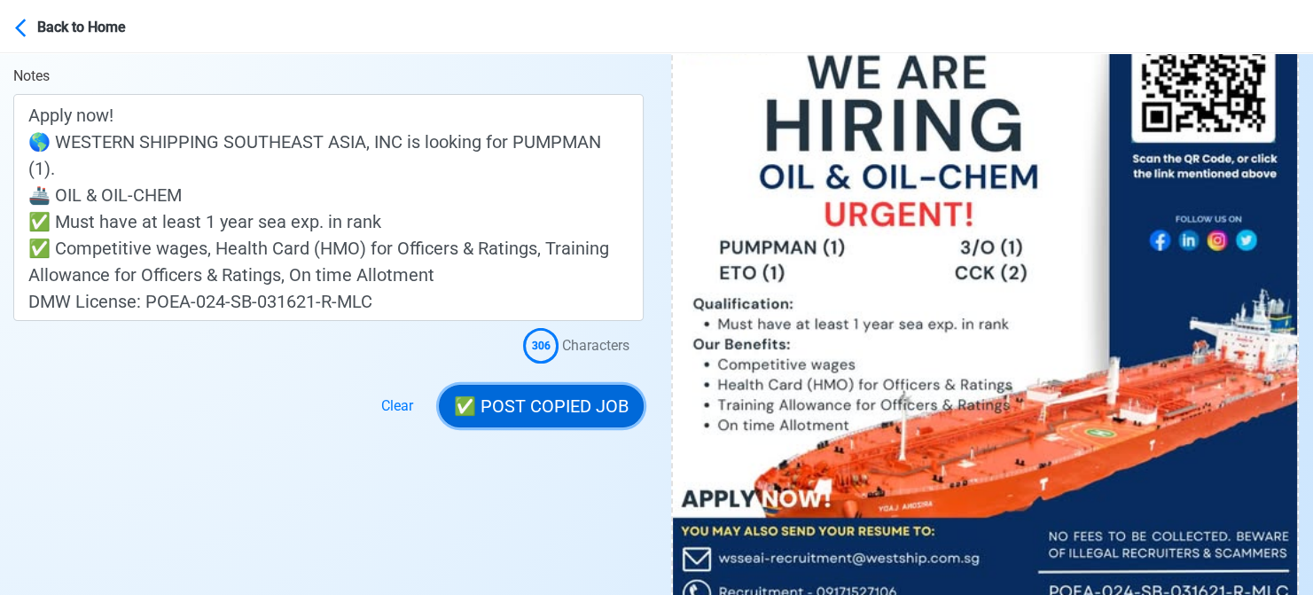
click at [563, 414] on button "✅ POST COPIED JOB" at bounding box center [541, 406] width 205 height 43
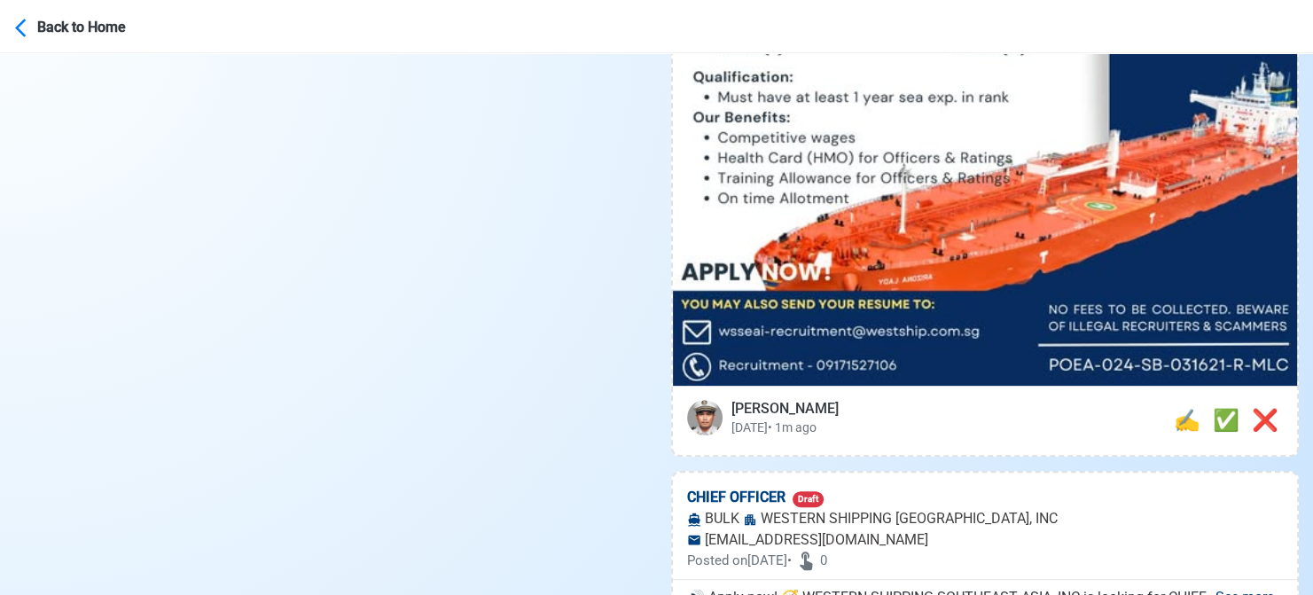
scroll to position [709, 0]
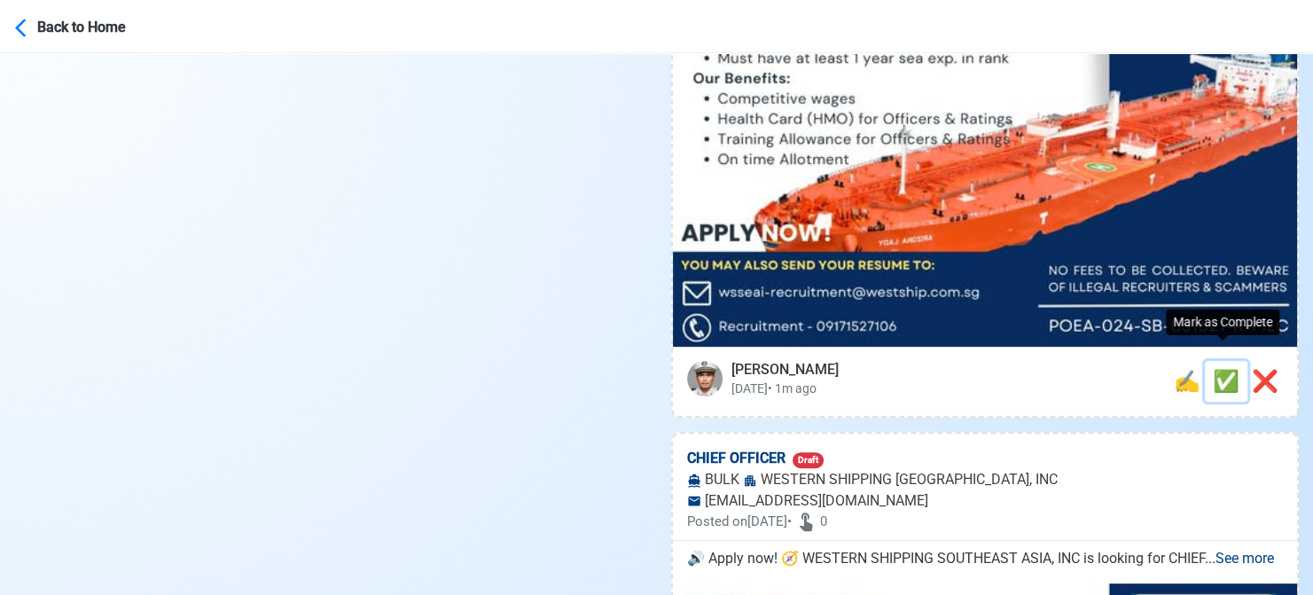
click at [1222, 369] on span "✅" at bounding box center [1226, 381] width 27 height 25
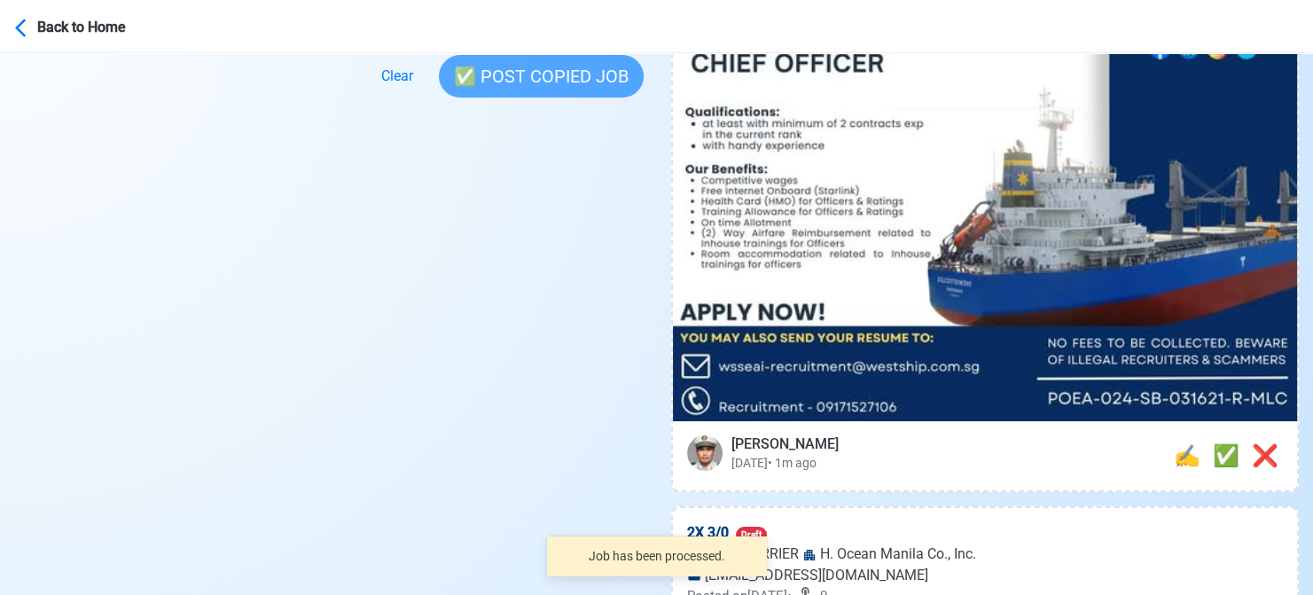
scroll to position [620, 0]
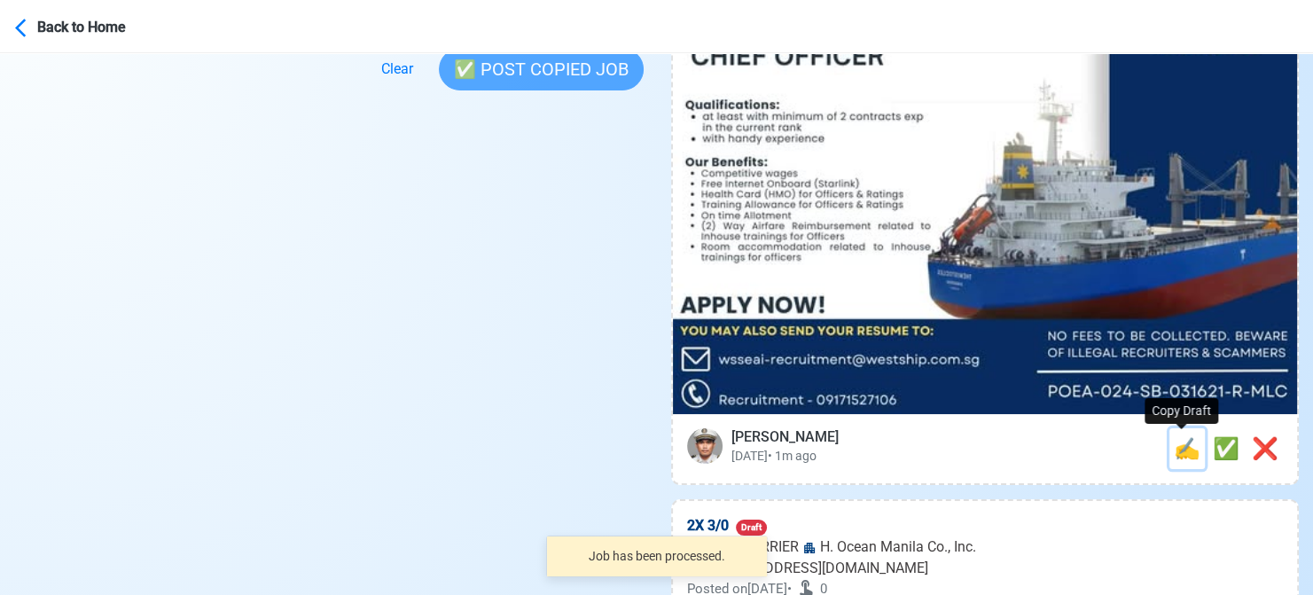
click at [1175, 446] on span "✍️" at bounding box center [1187, 448] width 27 height 25
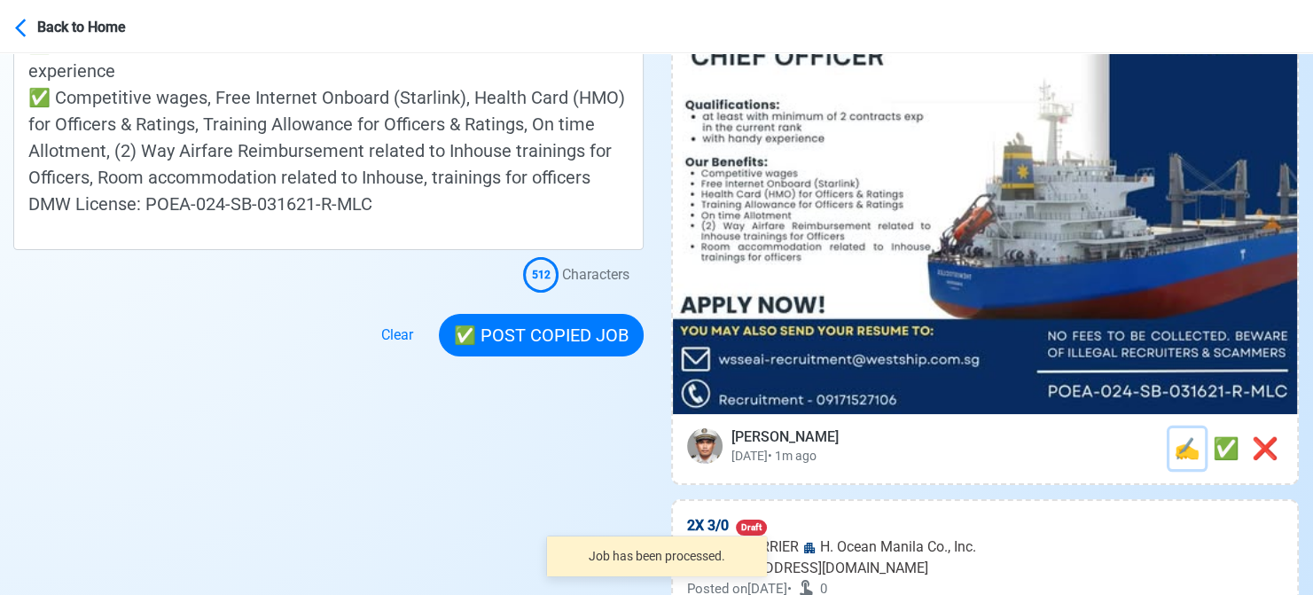
scroll to position [0, 0]
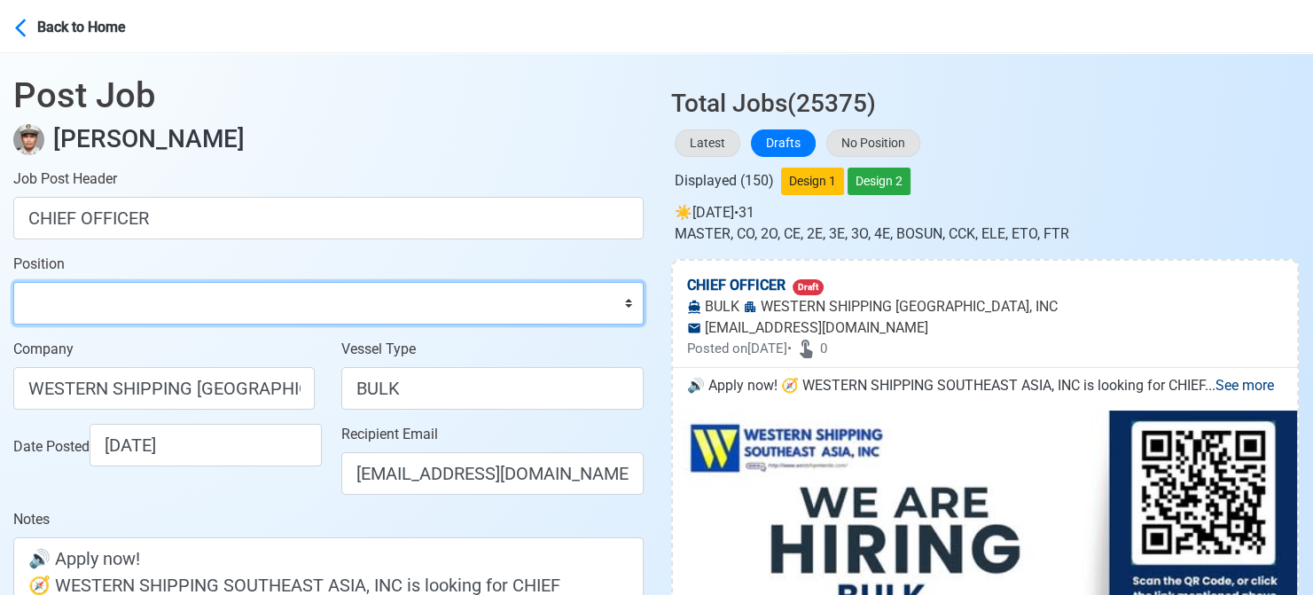
drag, startPoint x: 121, startPoint y: 304, endPoint x: 117, endPoint y: 289, distance: 15.5
click at [121, 304] on select "Master Chief Officer 2nd Officer 3rd Officer Junior Officer Chief Engineer 2nd …" at bounding box center [328, 303] width 630 height 43
click at [13, 282] on select "Master Chief Officer 2nd Officer 3rd Officer Junior Officer Chief Engineer 2nd …" at bounding box center [328, 303] width 630 height 43
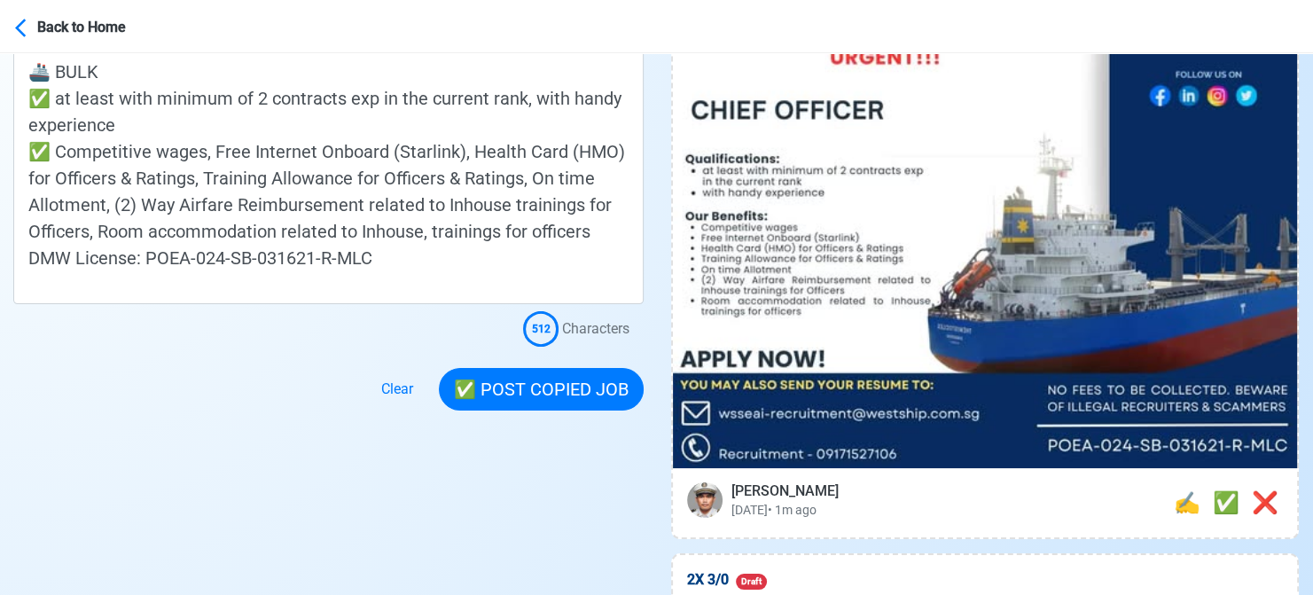
scroll to position [620, 0]
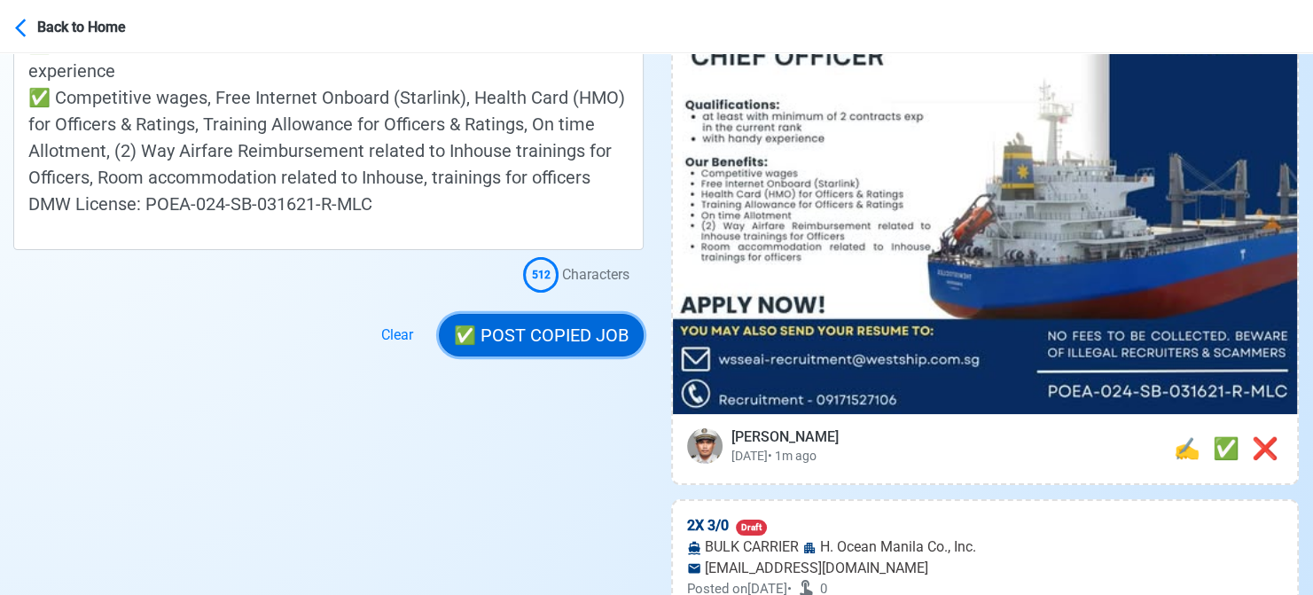
click at [530, 320] on button "✅ POST COPIED JOB" at bounding box center [541, 335] width 205 height 43
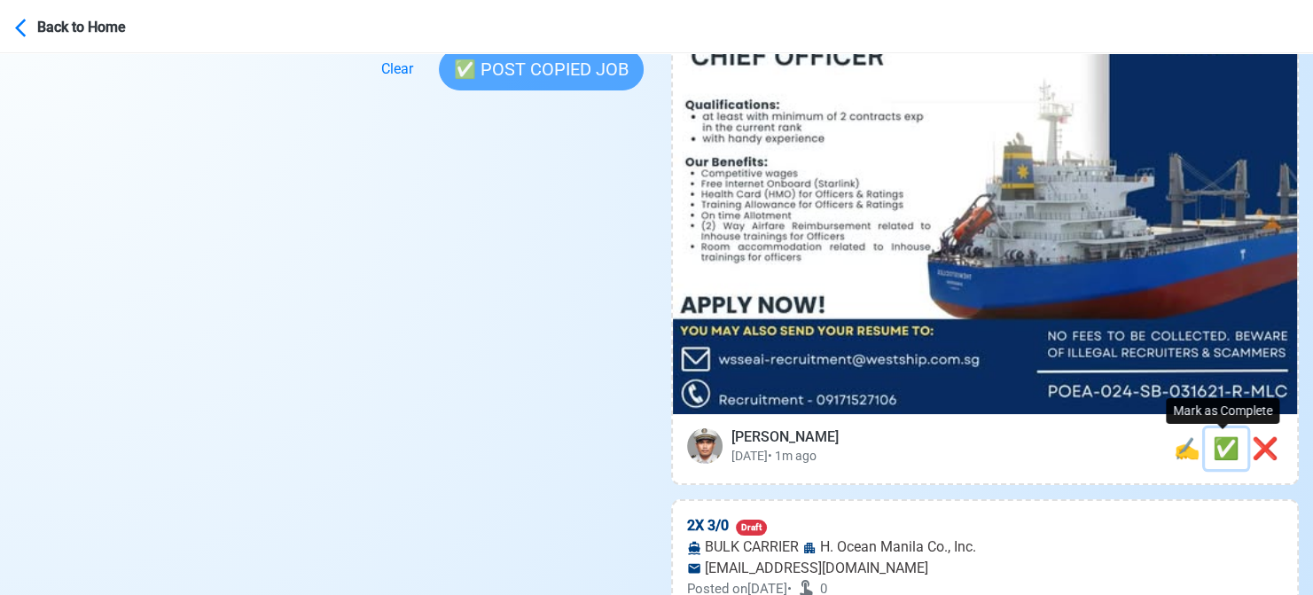
click at [1219, 449] on span "✅" at bounding box center [1226, 448] width 27 height 25
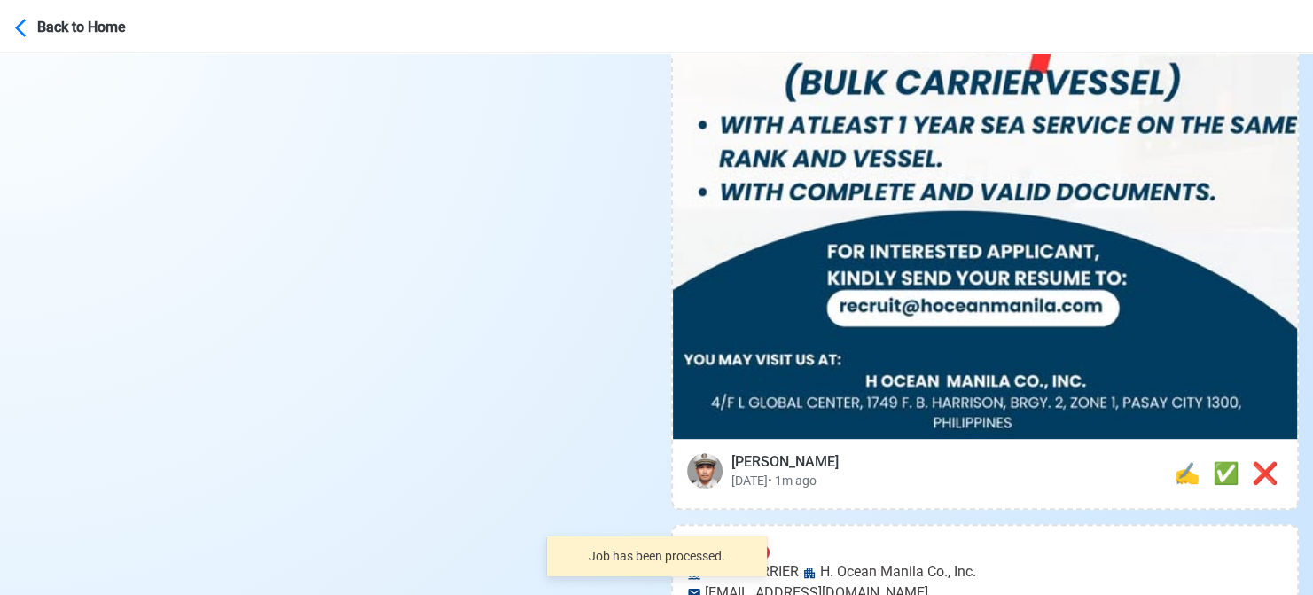
scroll to position [886, 0]
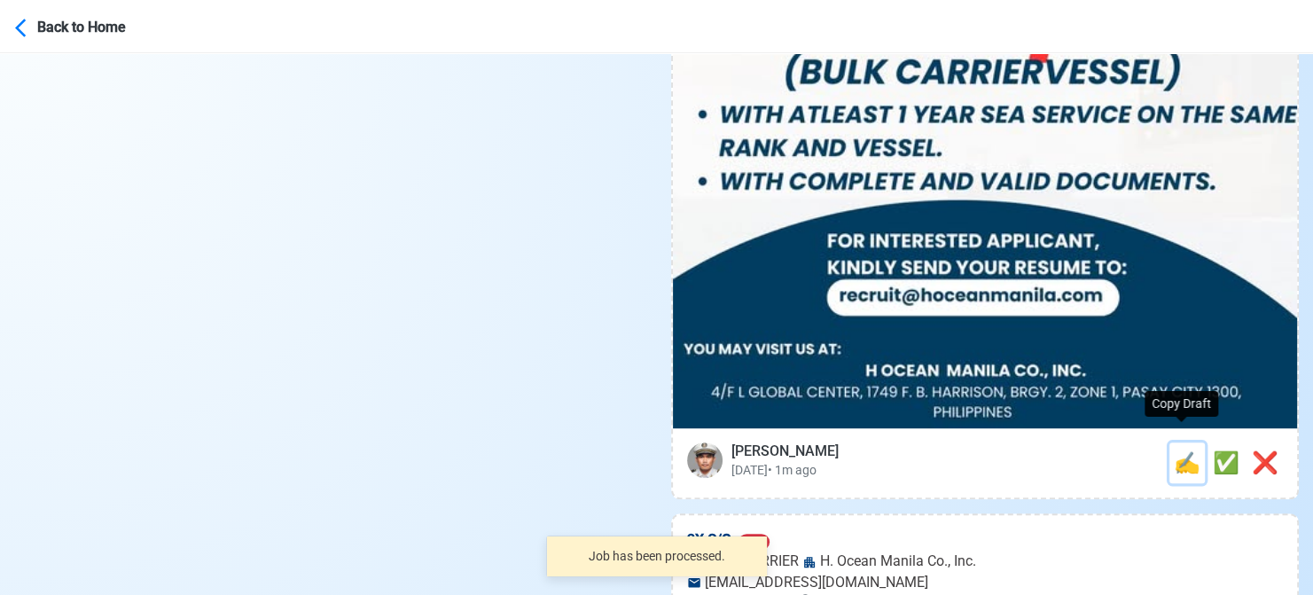
click at [1174, 450] on span "✍️" at bounding box center [1187, 462] width 27 height 25
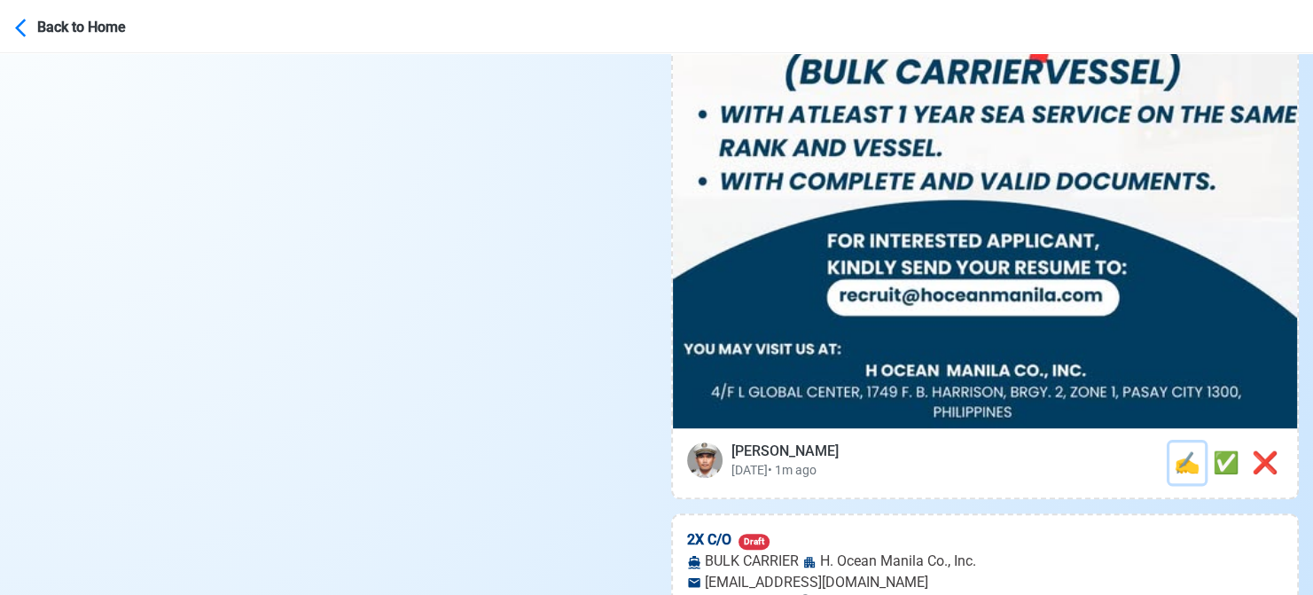
scroll to position [0, 0]
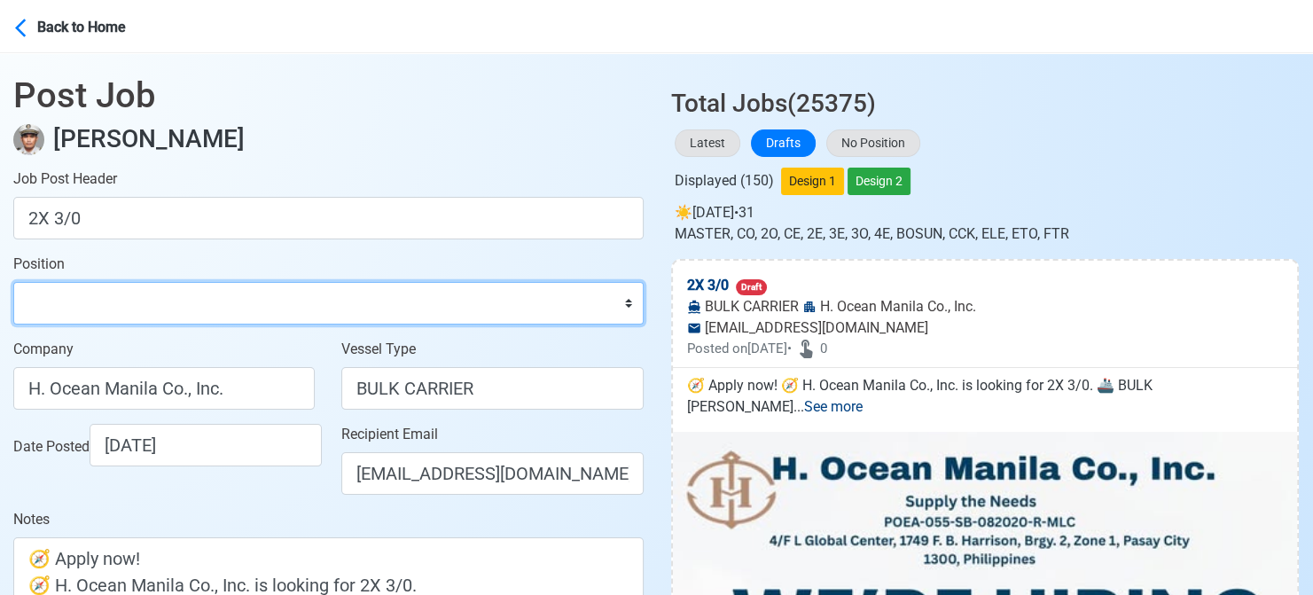
click at [181, 307] on select "Master Chief Officer 2nd Officer 3rd Officer Junior Officer Chief Engineer 2nd …" at bounding box center [328, 303] width 630 height 43
click at [13, 282] on select "Master Chief Officer 2nd Officer 3rd Officer Junior Officer Chief Engineer 2nd …" at bounding box center [328, 303] width 630 height 43
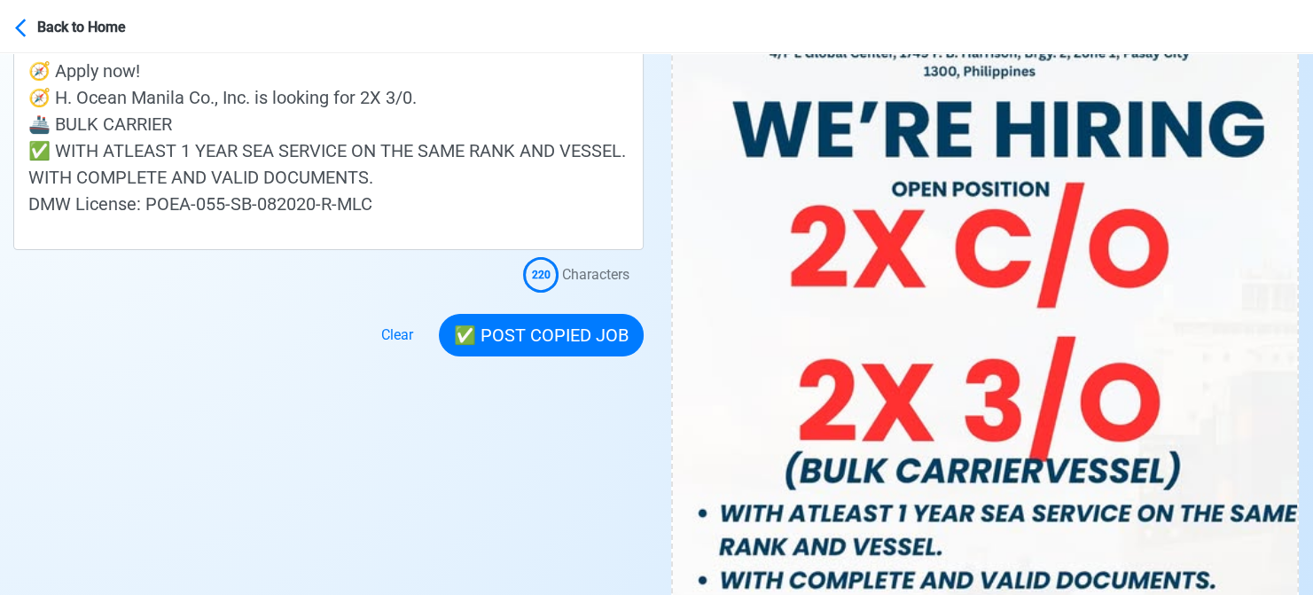
scroll to position [532, 0]
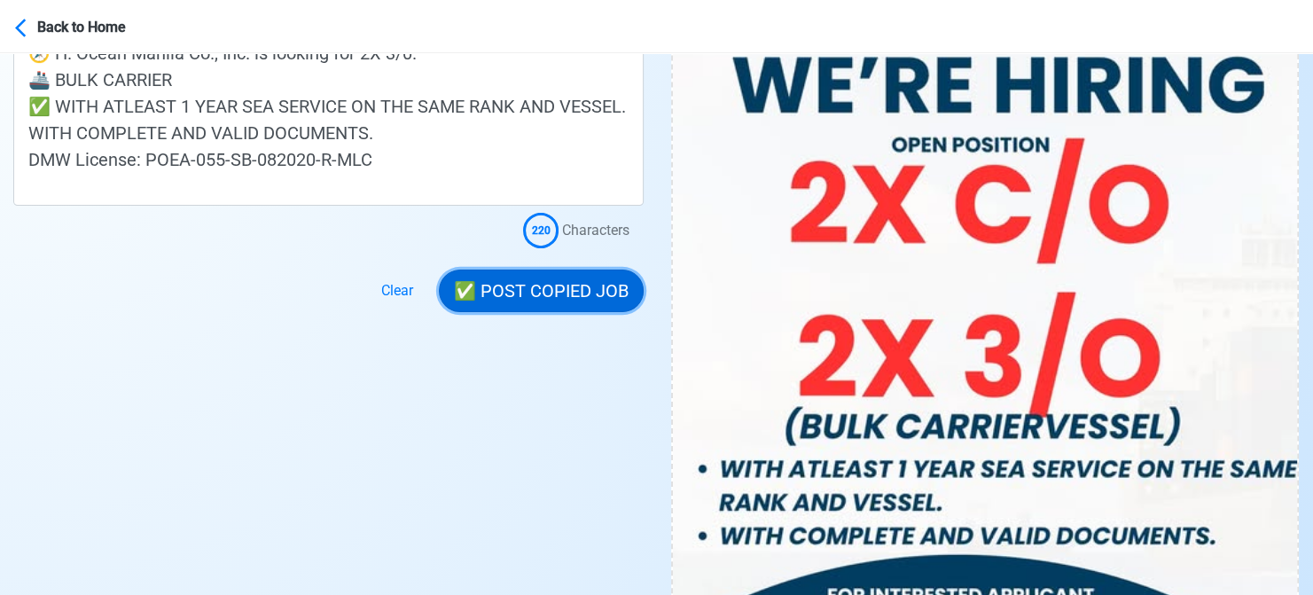
click at [536, 297] on button "✅ POST COPIED JOB" at bounding box center [541, 290] width 205 height 43
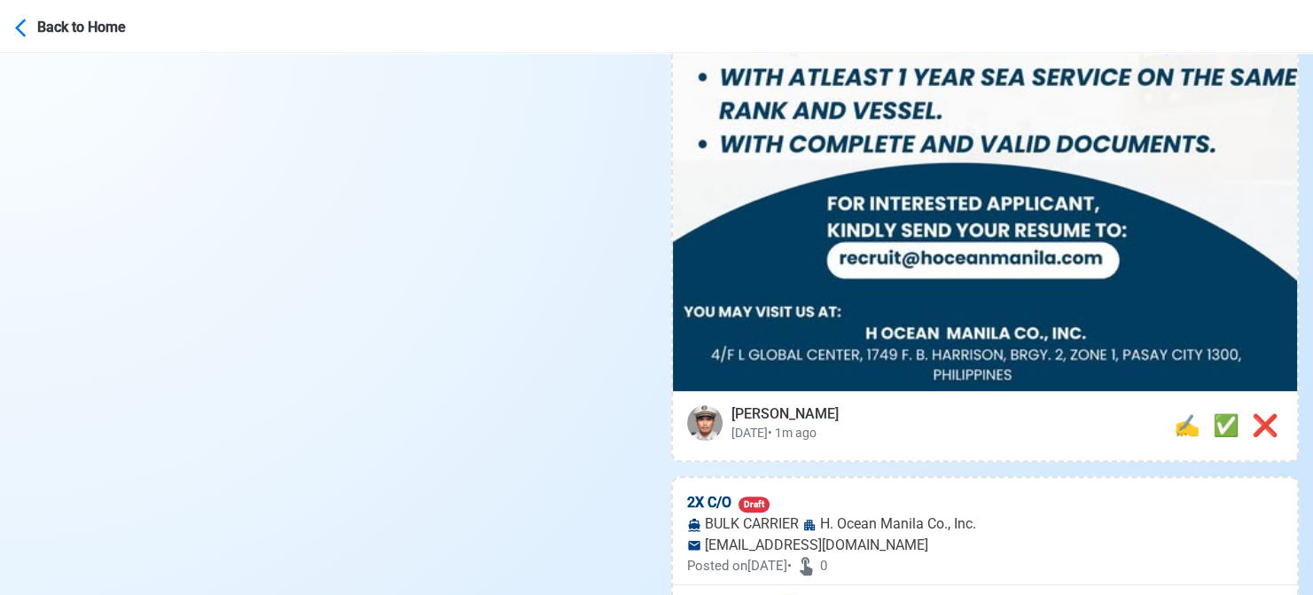
scroll to position [975, 0]
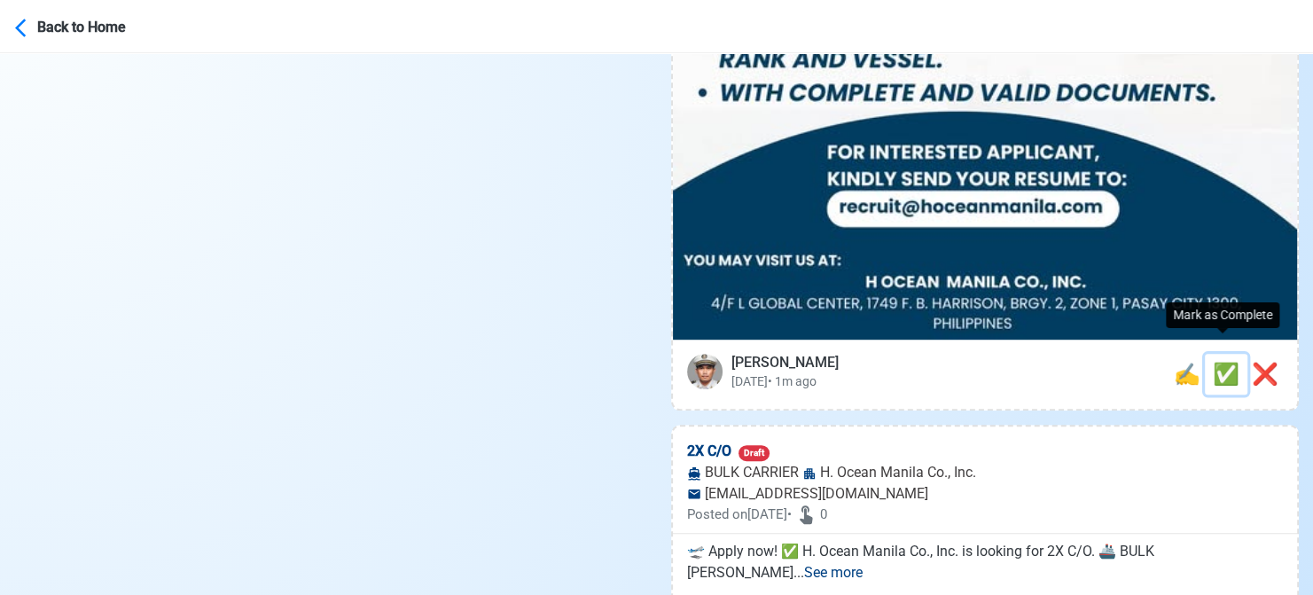
click at [1225, 362] on span "✅" at bounding box center [1226, 374] width 27 height 25
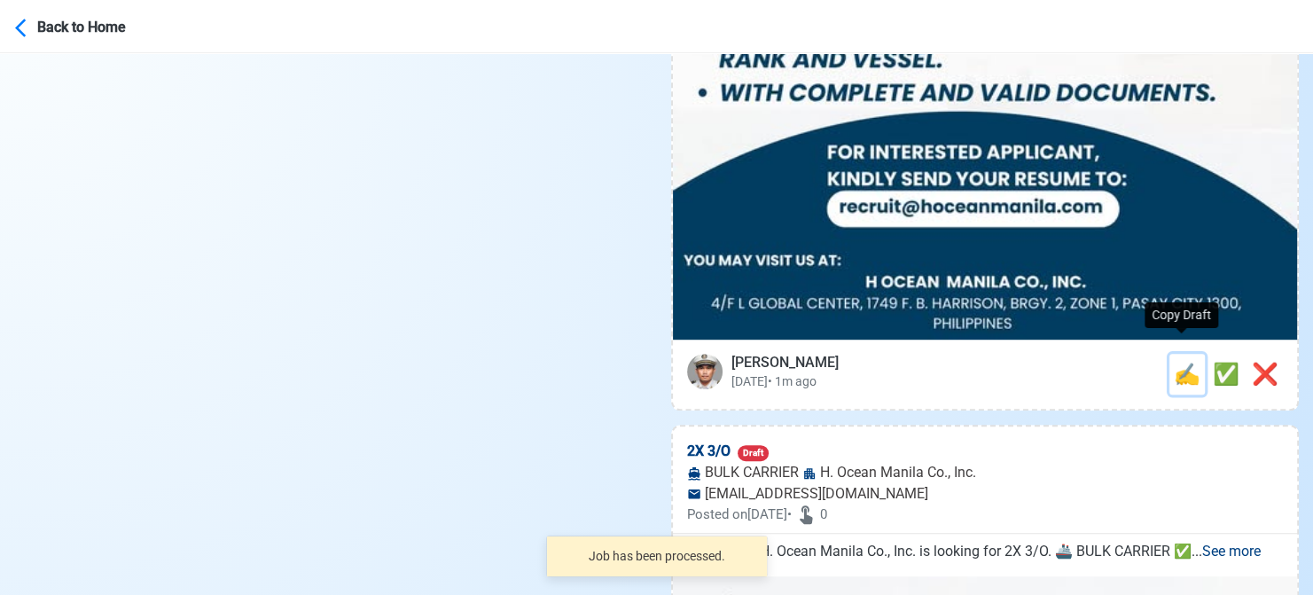
click at [1184, 362] on span "✍️" at bounding box center [1187, 374] width 27 height 25
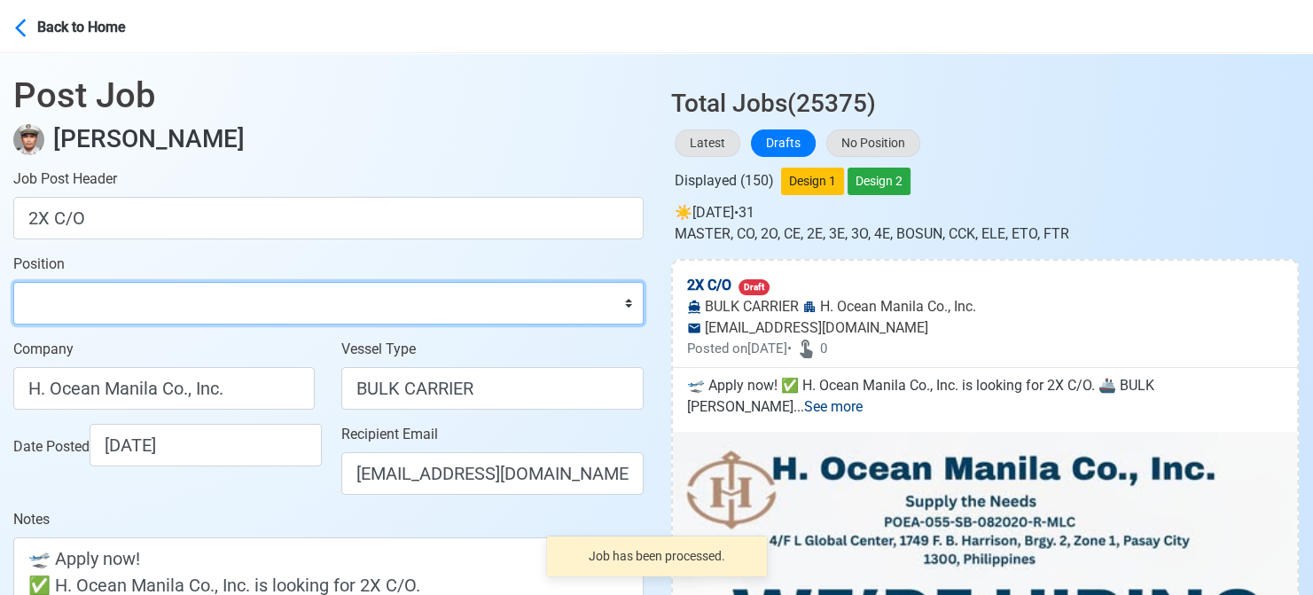
click at [96, 309] on select "Master Chief Officer 2nd Officer 3rd Officer Junior Officer Chief Engineer 2nd …" at bounding box center [328, 303] width 630 height 43
click at [13, 282] on select "Master Chief Officer 2nd Officer 3rd Officer Junior Officer Chief Engineer 2nd …" at bounding box center [328, 303] width 630 height 43
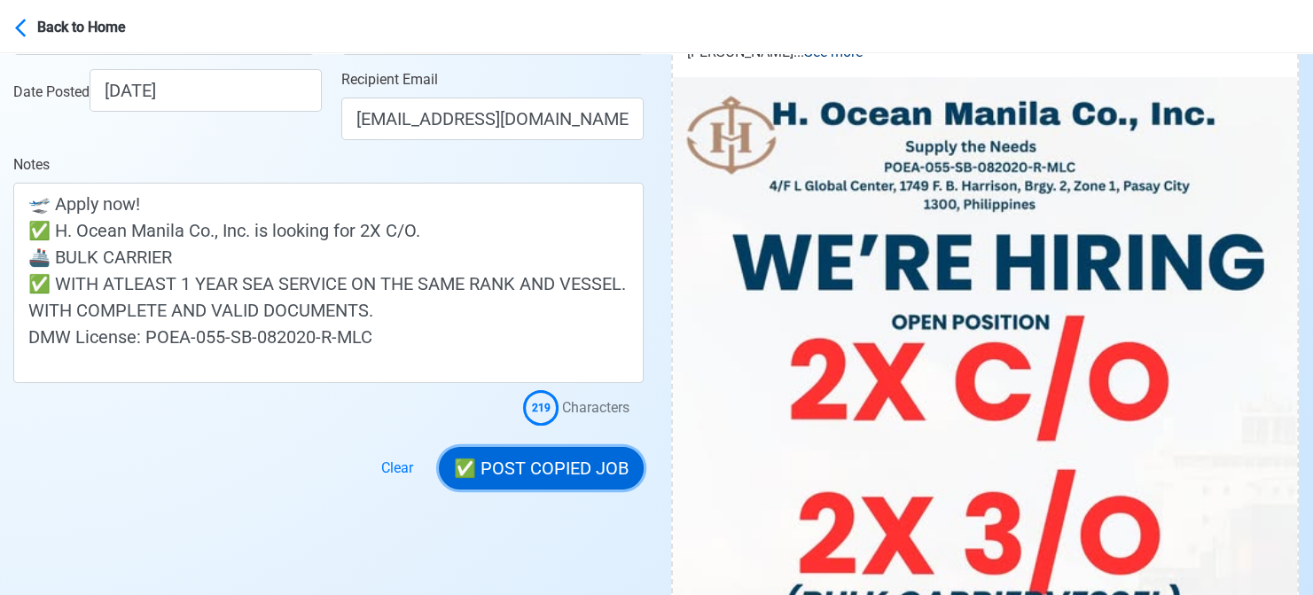
click at [539, 469] on button "✅ POST COPIED JOB" at bounding box center [541, 468] width 205 height 43
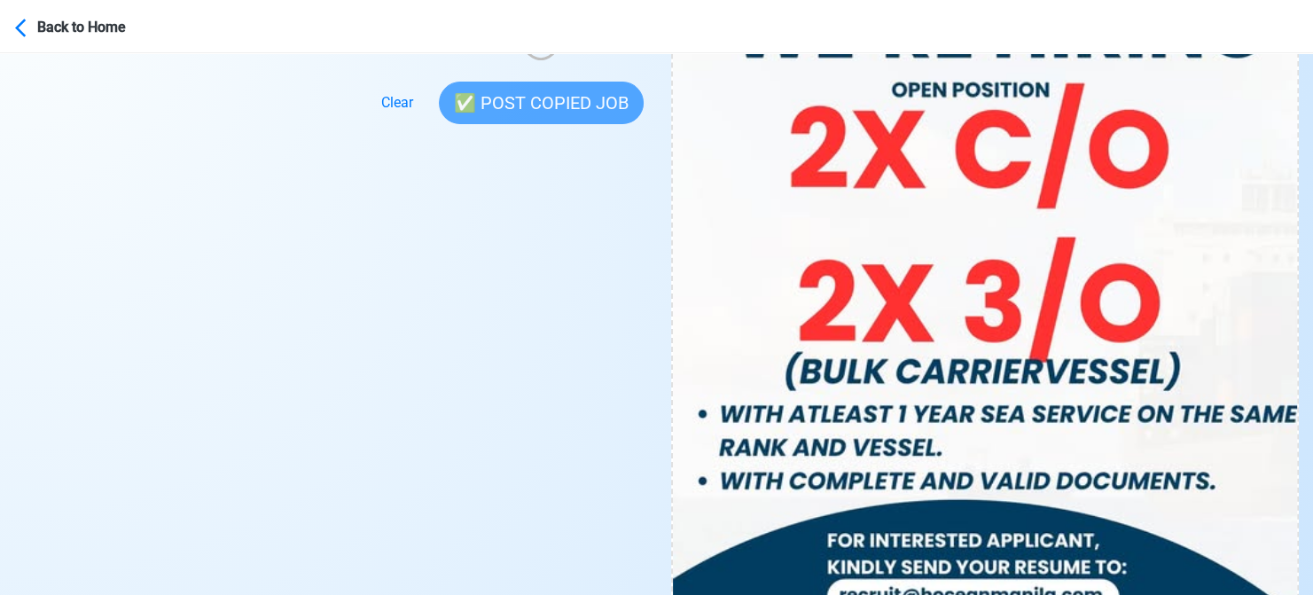
scroll to position [886, 0]
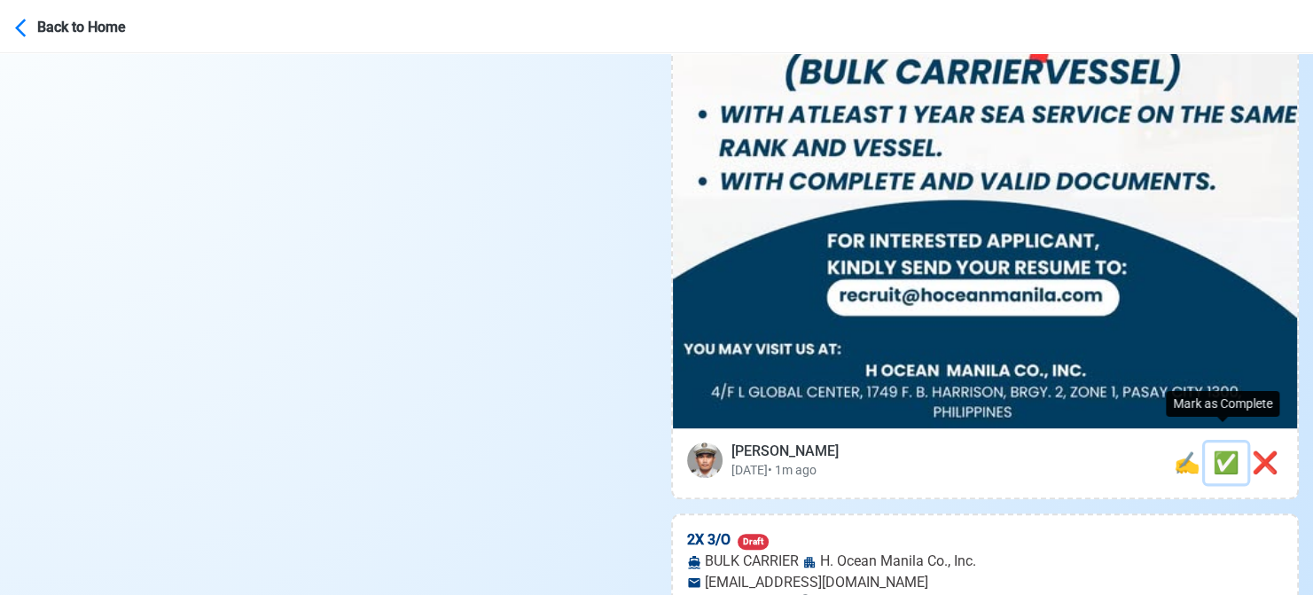
click at [1224, 450] on span "✅" at bounding box center [1226, 462] width 27 height 25
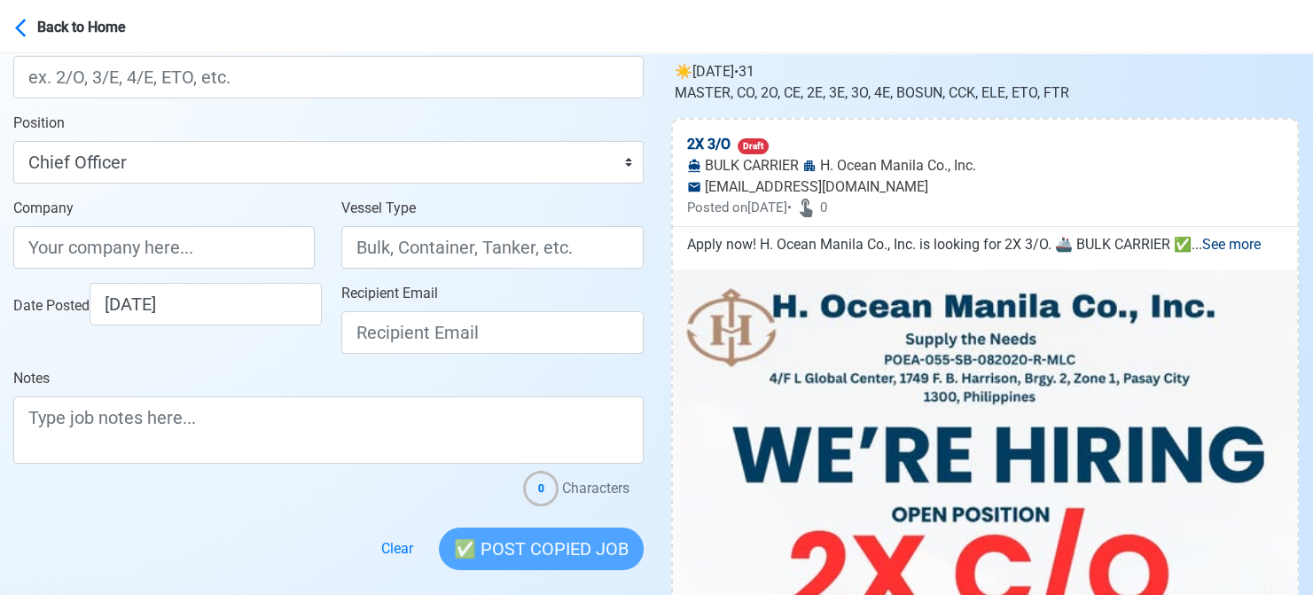
scroll to position [0, 0]
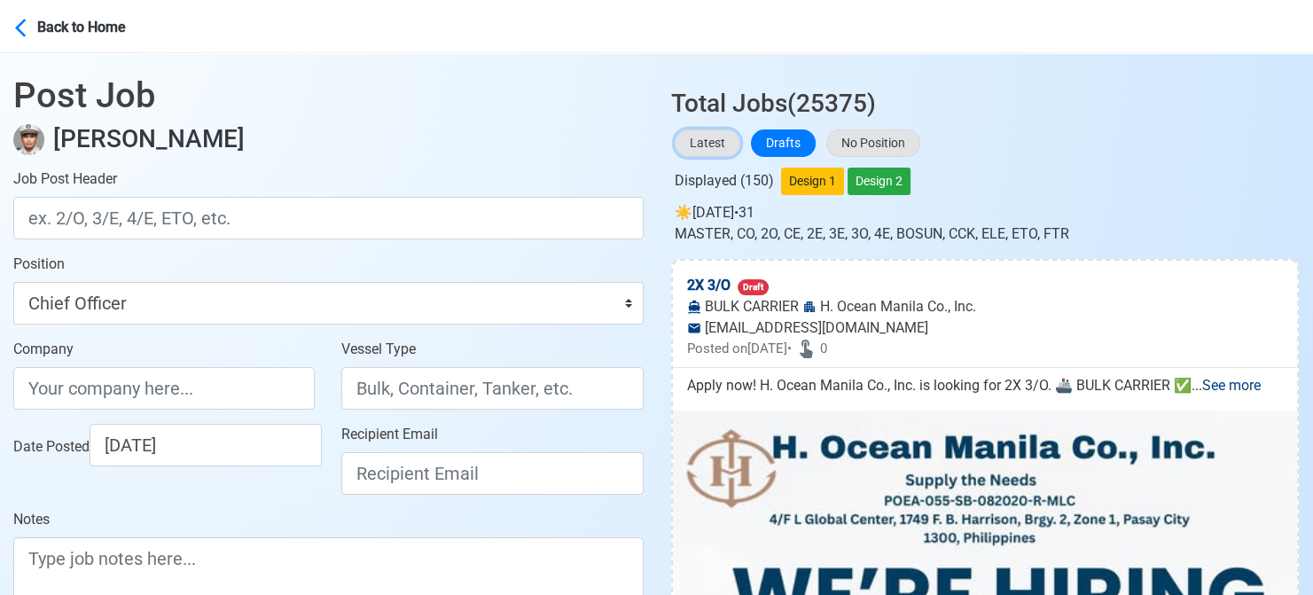
click at [698, 152] on button "Latest" at bounding box center [708, 142] width 66 height 27
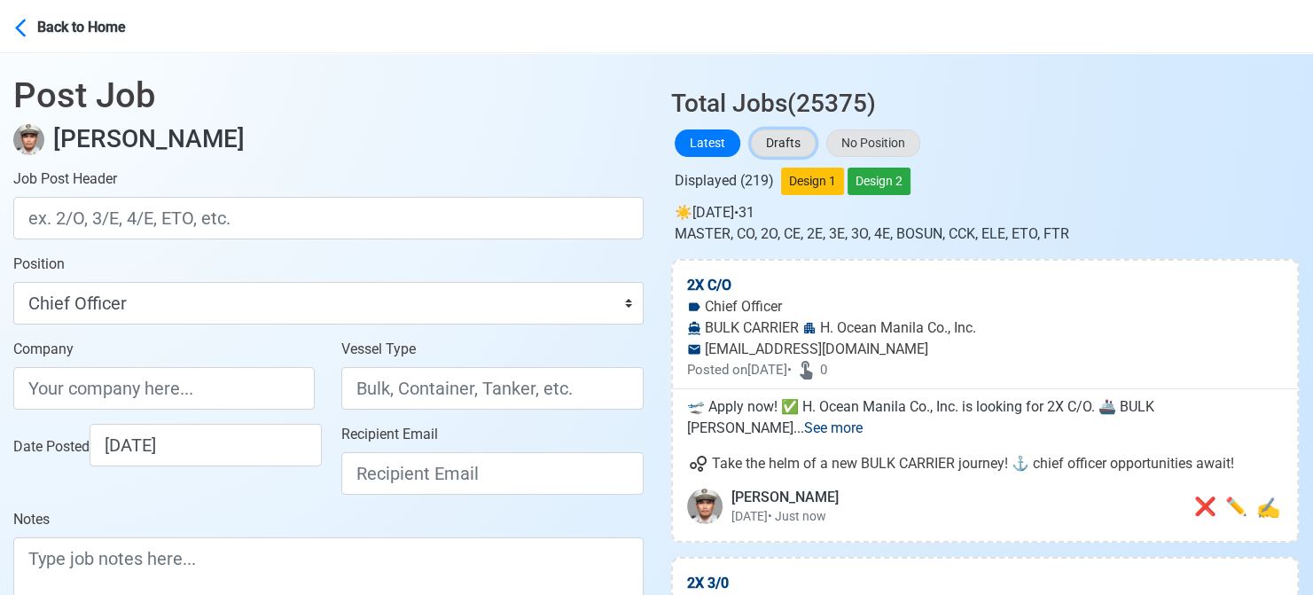
click at [794, 141] on button "Drafts" at bounding box center [783, 142] width 65 height 27
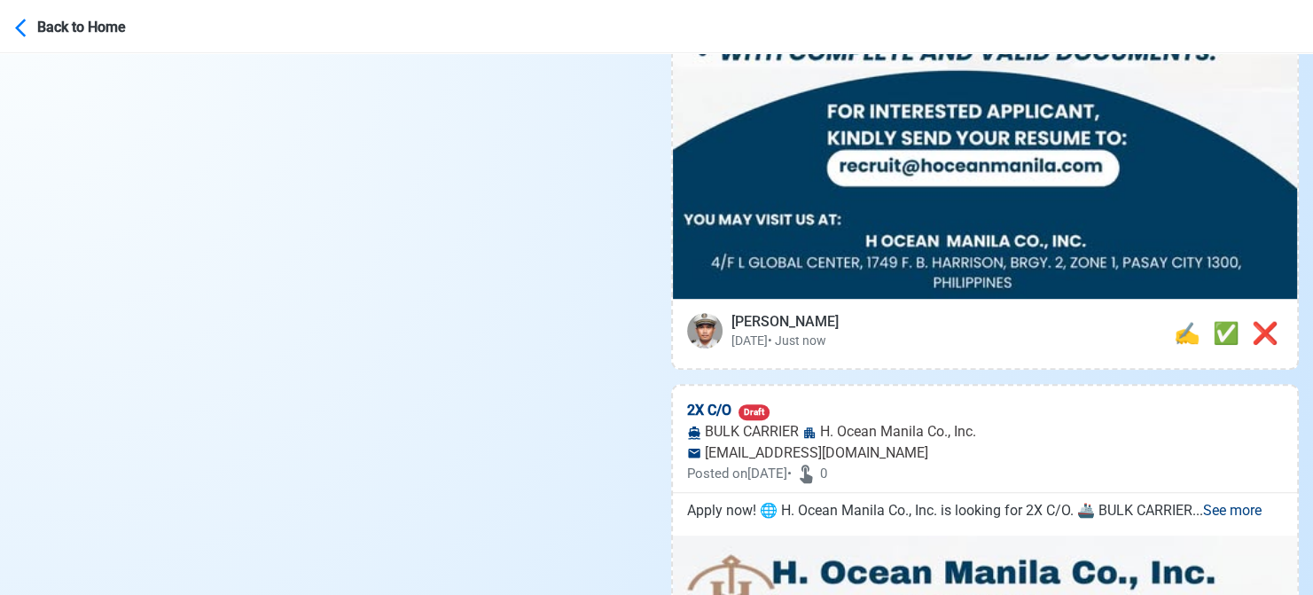
scroll to position [1152, 0]
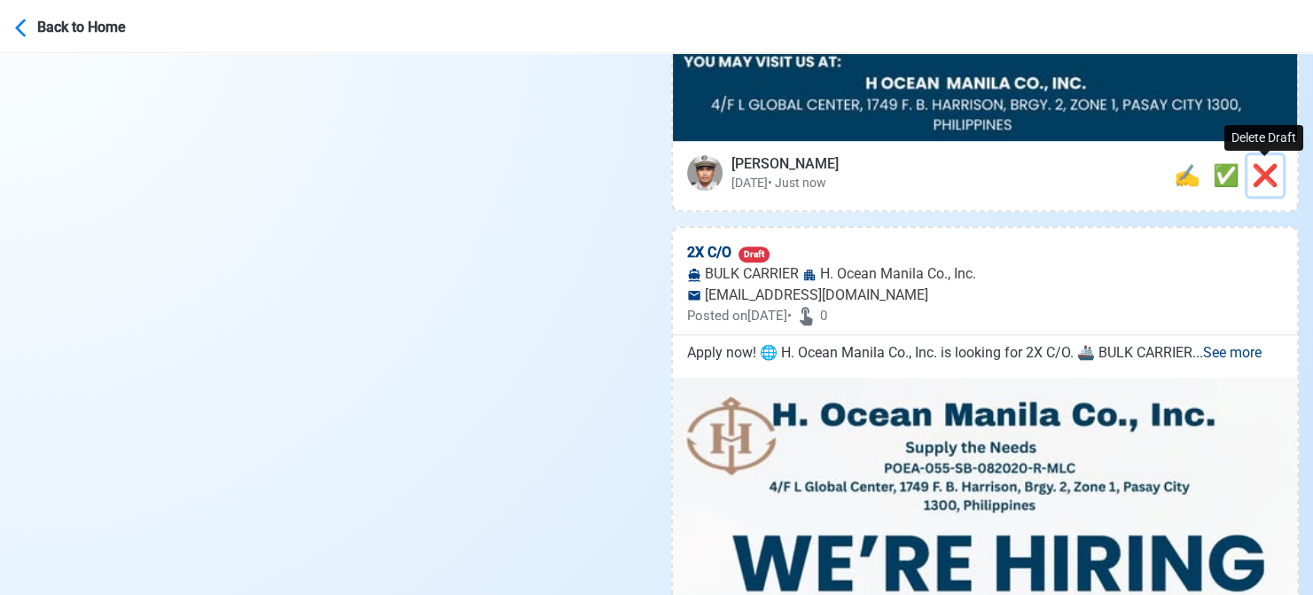
click at [1266, 174] on span "❌" at bounding box center [1265, 175] width 27 height 25
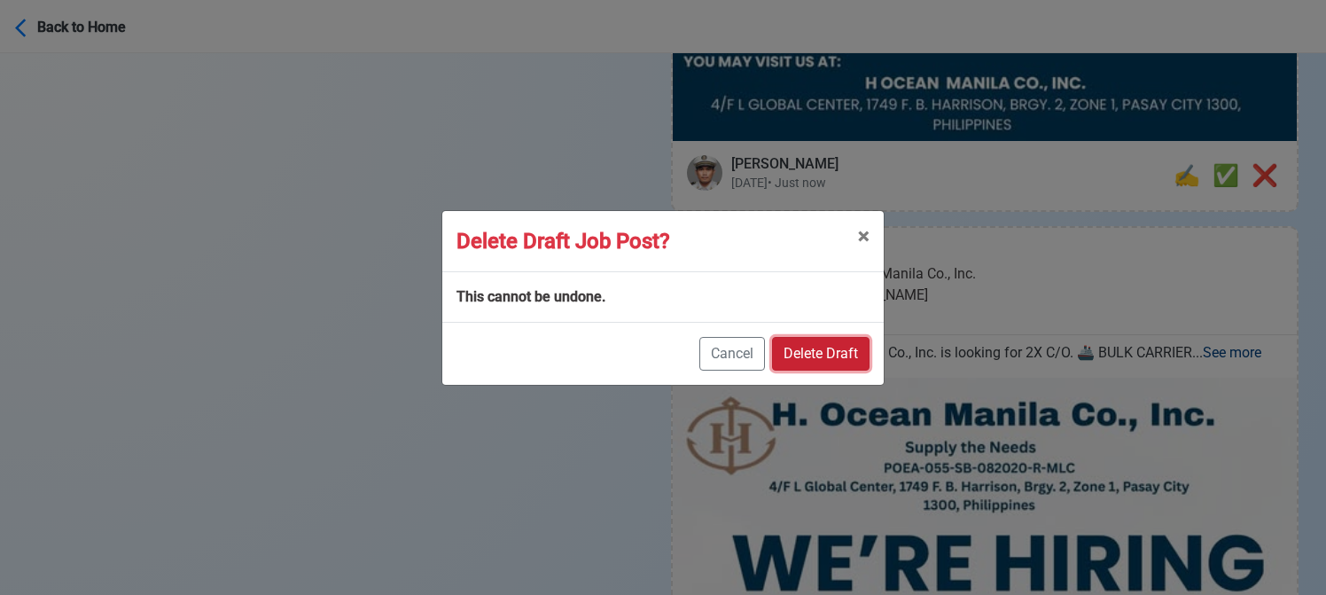
click at [829, 344] on button "Delete Draft" at bounding box center [821, 354] width 98 height 34
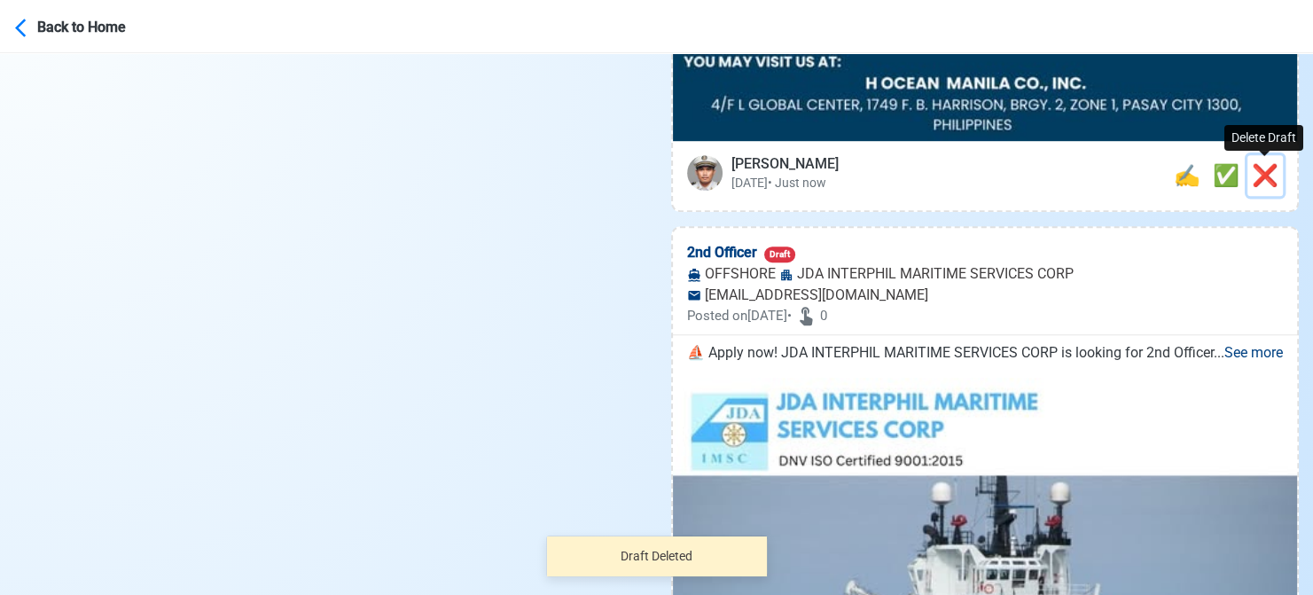
click at [1269, 180] on span "❌" at bounding box center [1265, 175] width 27 height 25
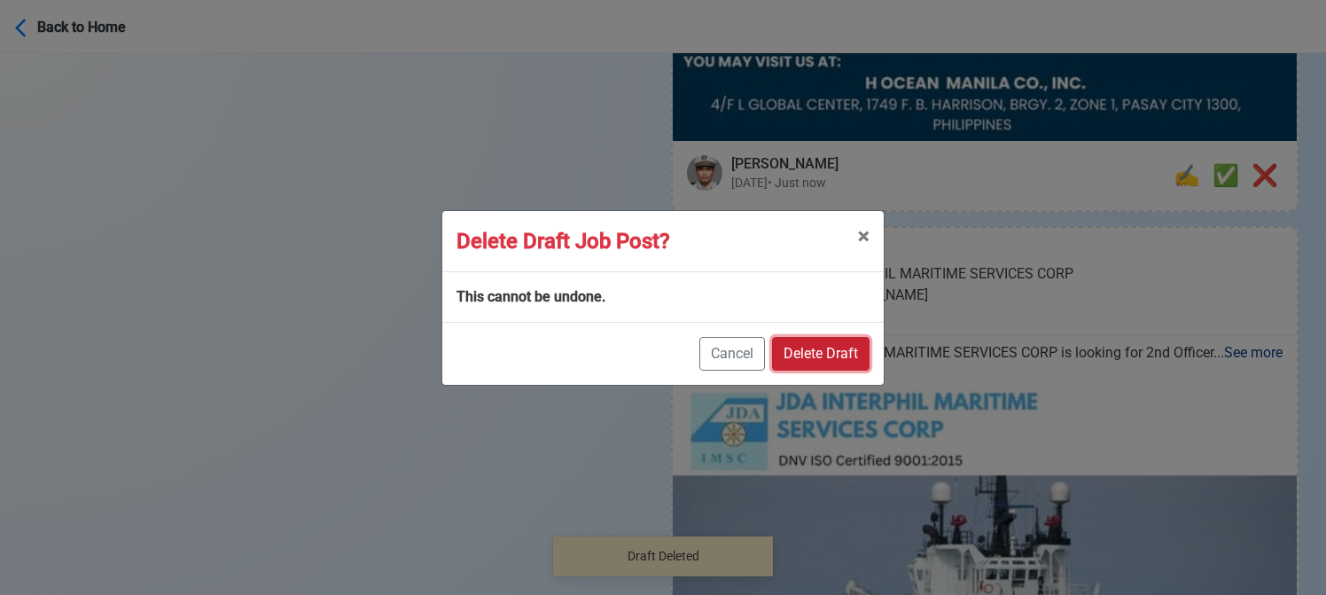
click at [831, 347] on button "Delete Draft" at bounding box center [821, 354] width 98 height 34
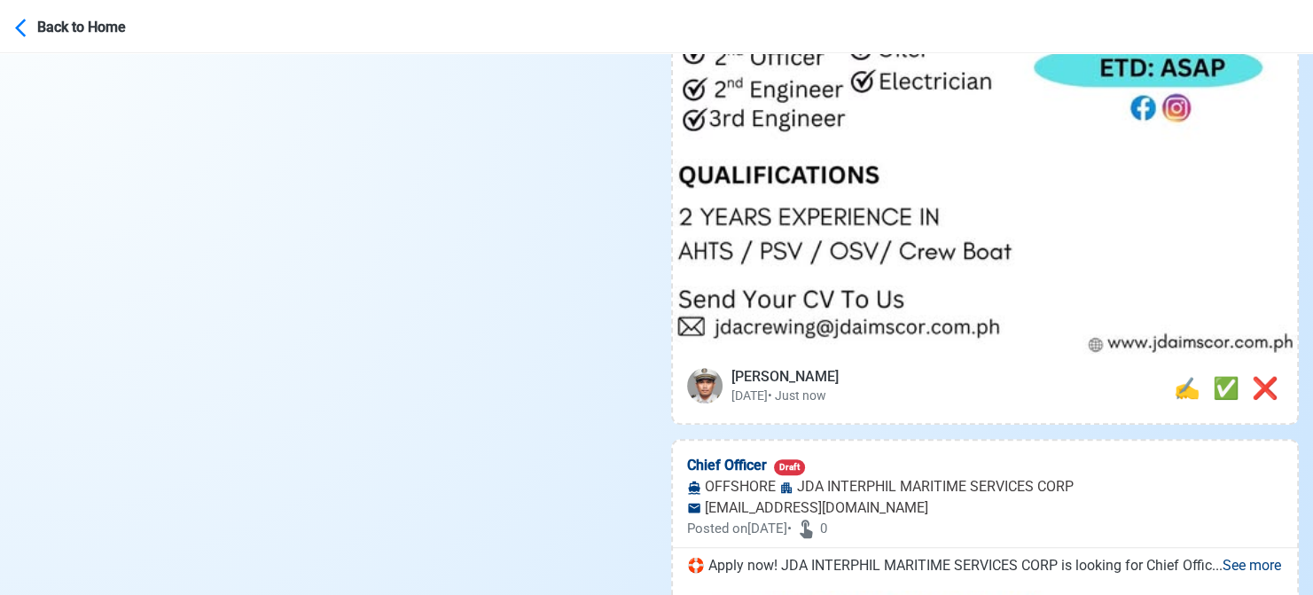
scroll to position [975, 0]
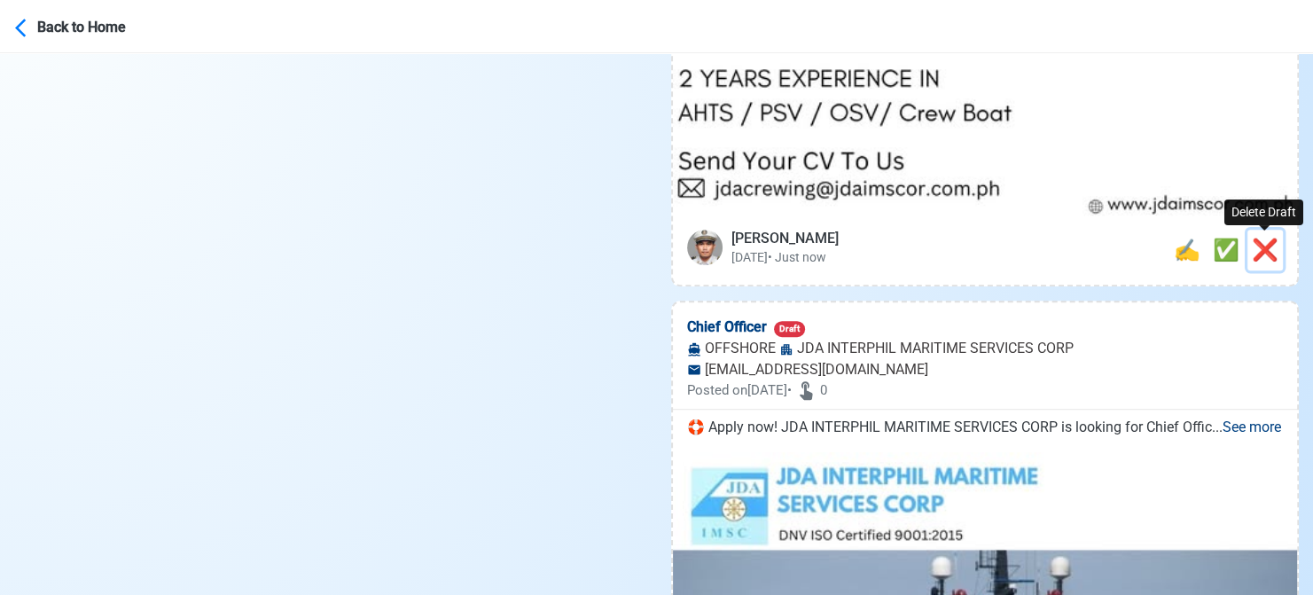
click at [1265, 254] on span "❌" at bounding box center [1265, 250] width 27 height 25
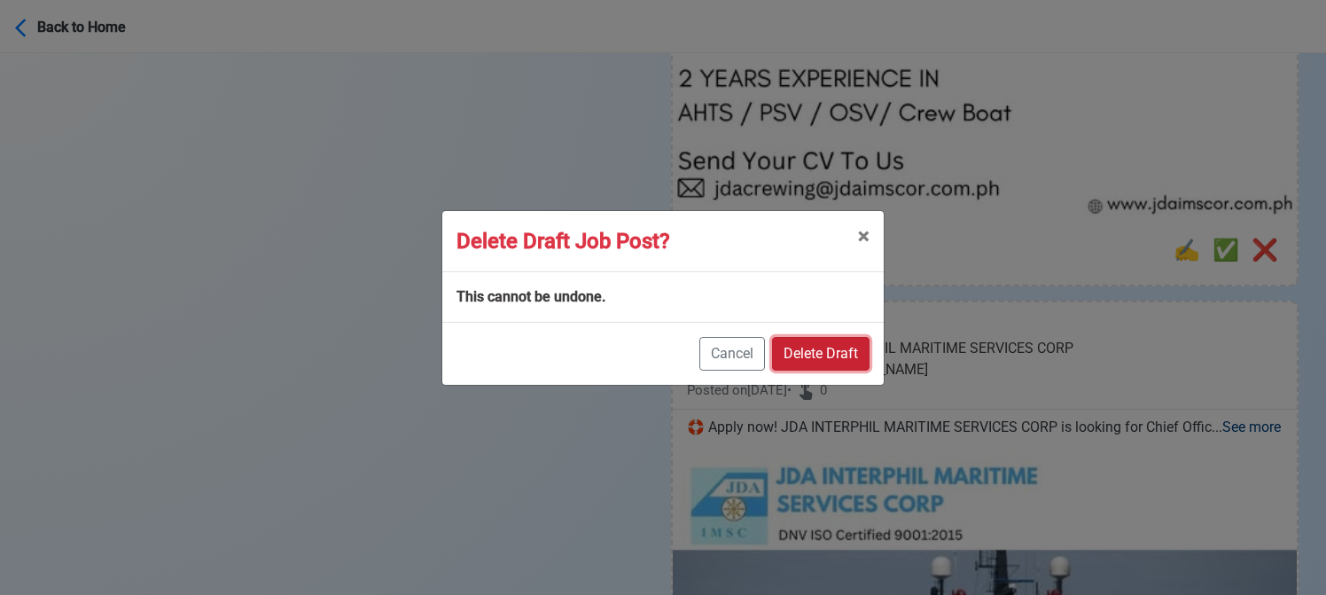
click at [854, 350] on button "Delete Draft" at bounding box center [821, 354] width 98 height 34
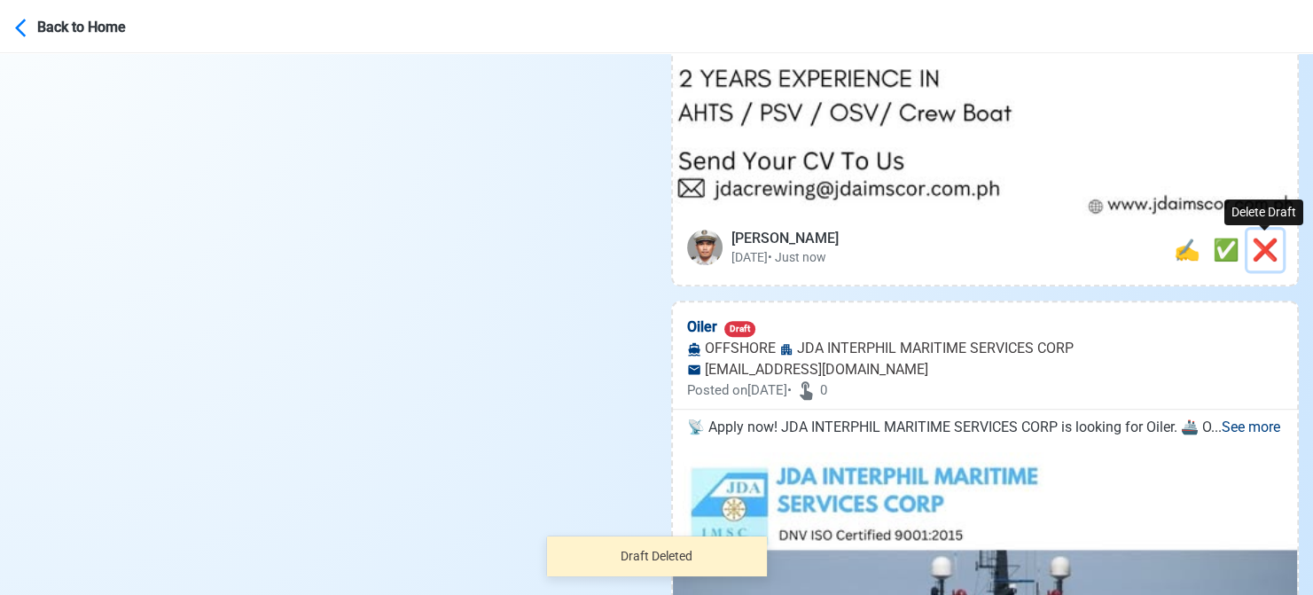
click at [1276, 252] on span "❌" at bounding box center [1265, 250] width 27 height 25
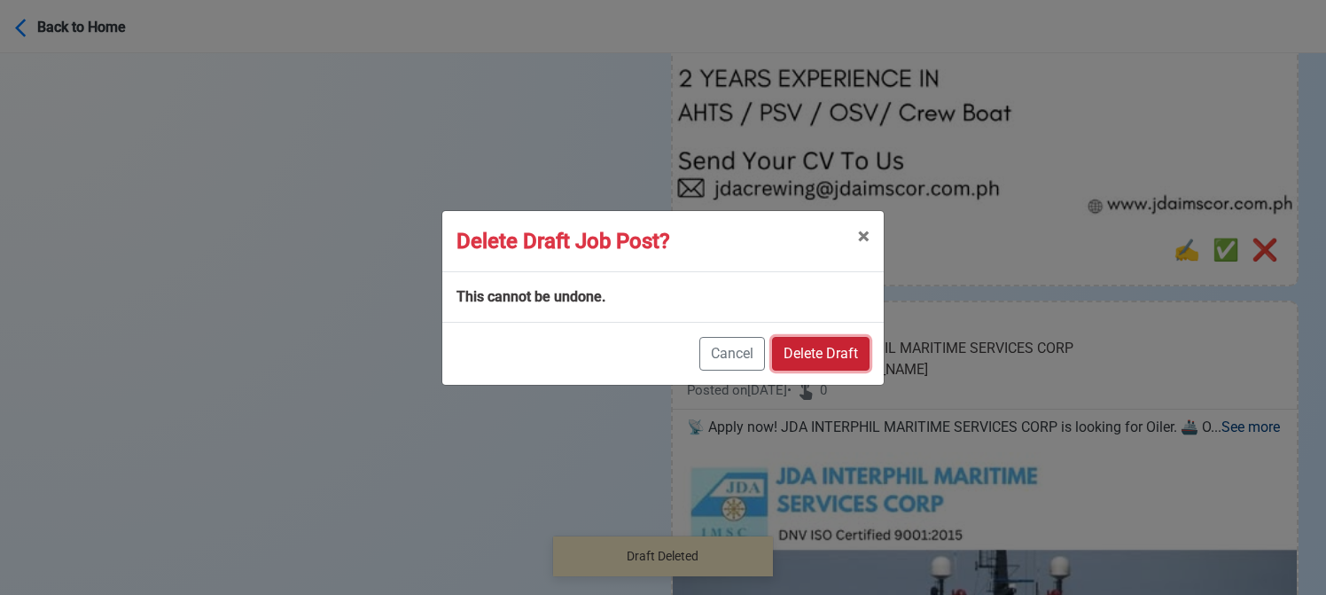
click at [844, 355] on button "Delete Draft" at bounding box center [821, 354] width 98 height 34
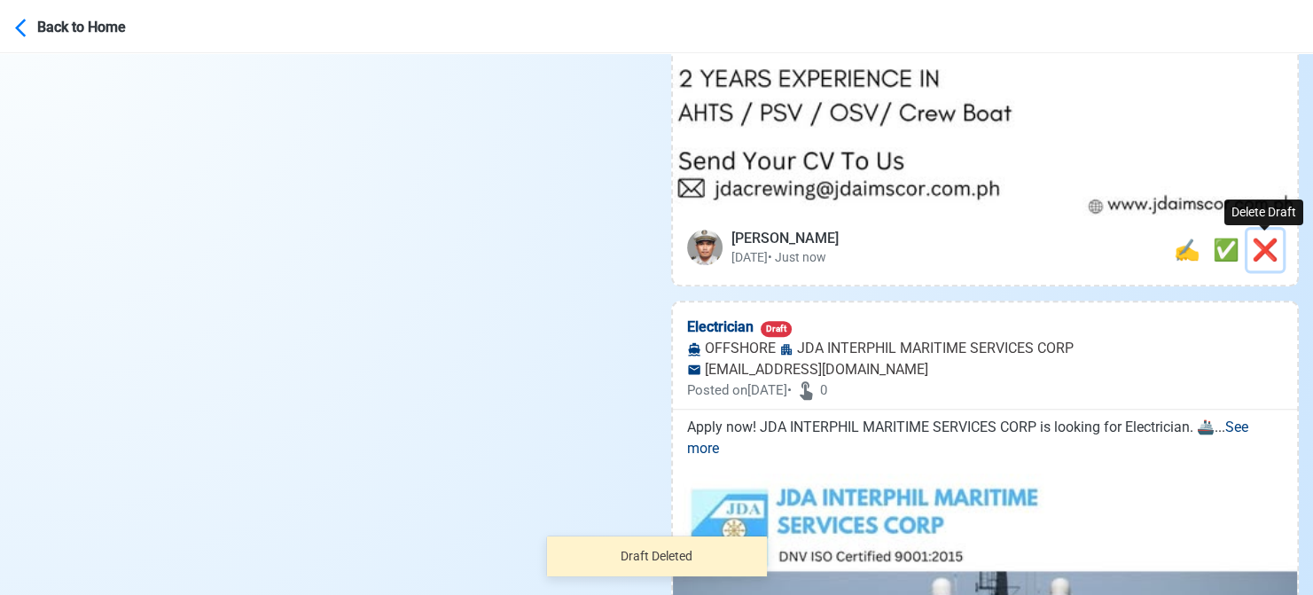
click at [1269, 254] on span "❌" at bounding box center [1265, 250] width 27 height 25
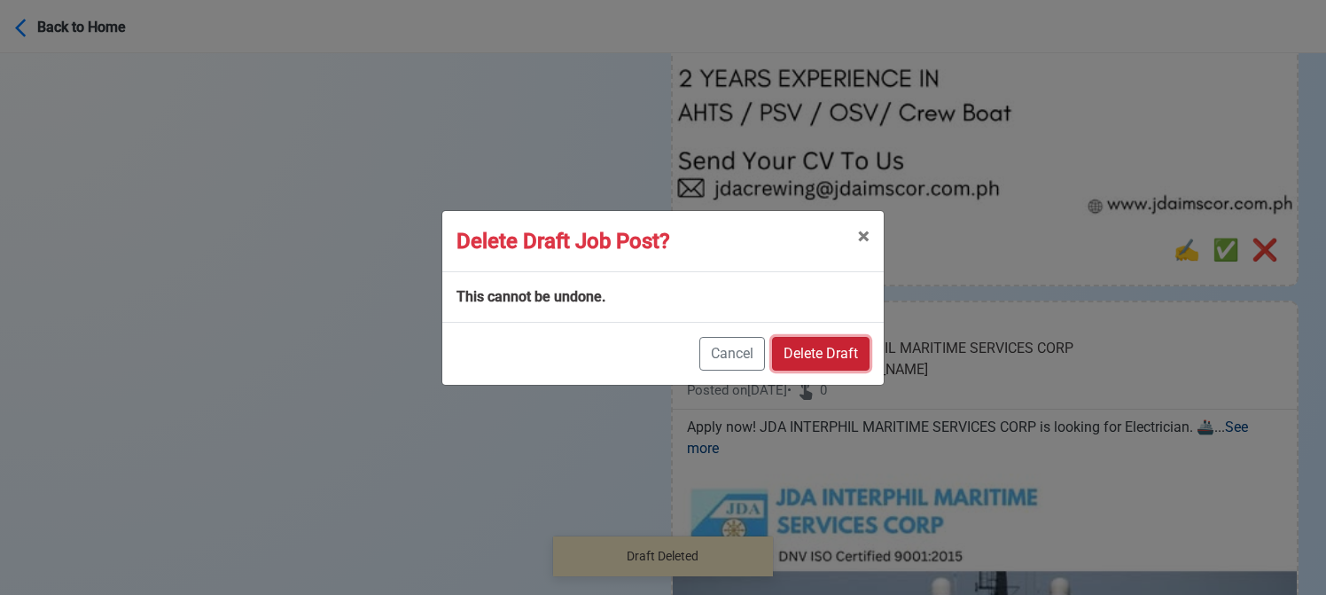
click at [833, 347] on button "Delete Draft" at bounding box center [821, 354] width 98 height 34
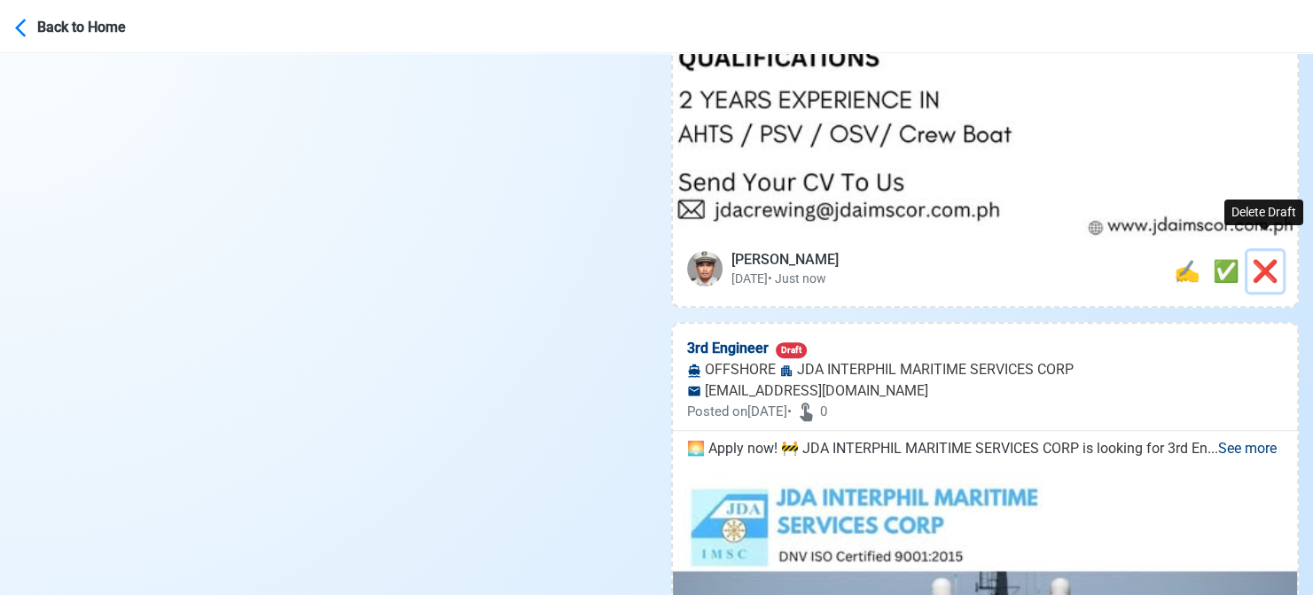
click at [1274, 259] on span "❌" at bounding box center [1265, 271] width 27 height 25
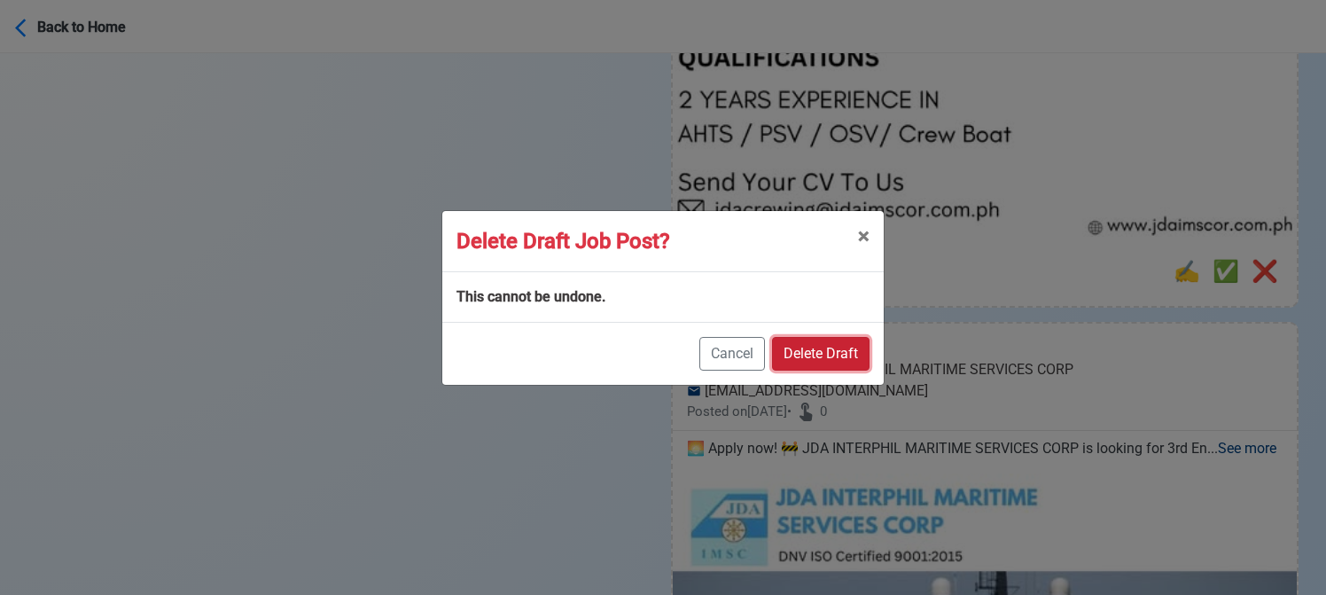
click at [821, 347] on button "Delete Draft" at bounding box center [821, 354] width 98 height 34
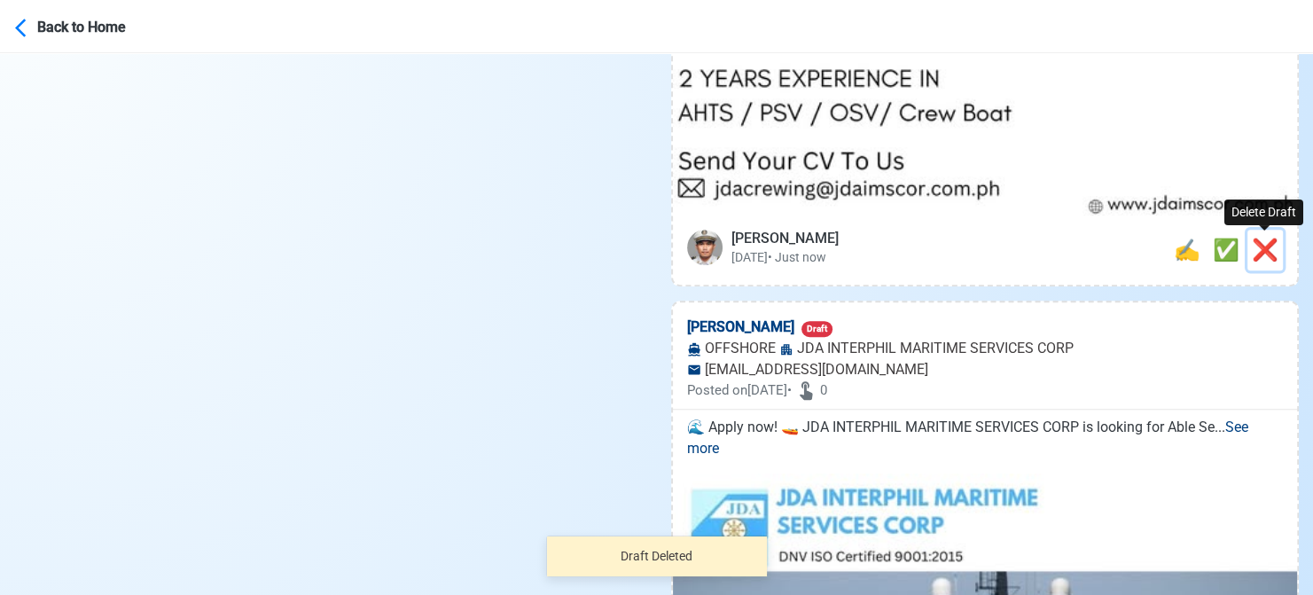
click at [1262, 247] on span "❌" at bounding box center [1265, 250] width 27 height 25
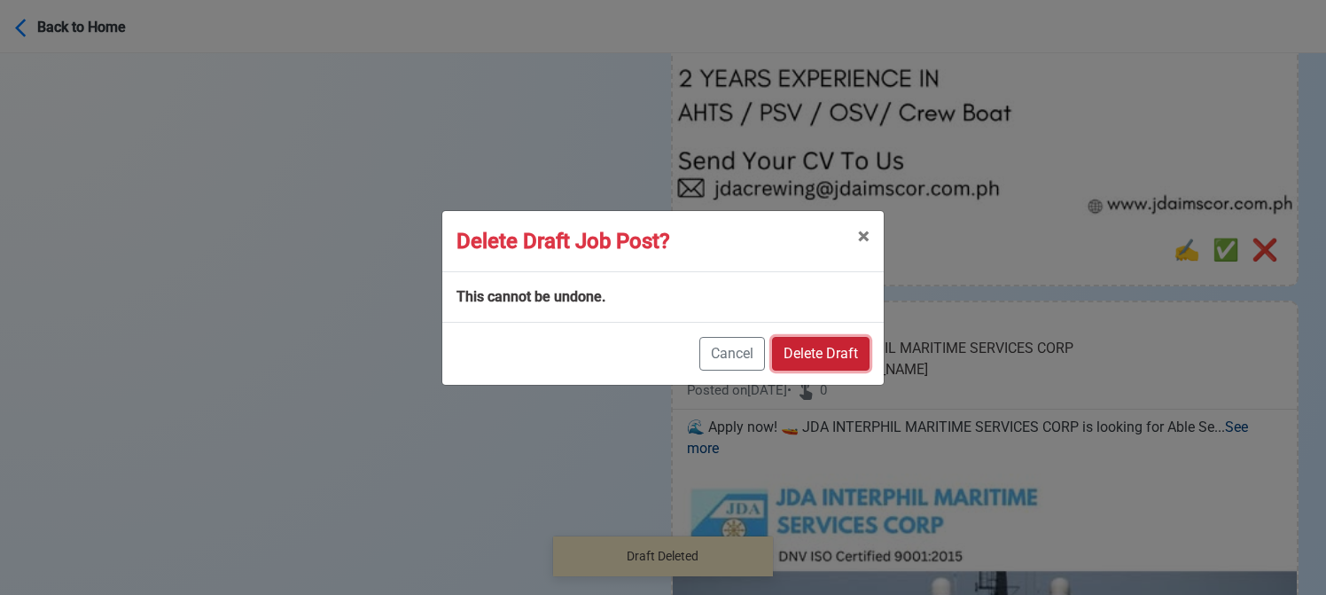
drag, startPoint x: 855, startPoint y: 357, endPoint x: 886, endPoint y: 350, distance: 31.8
click at [854, 356] on button "Delete Draft" at bounding box center [821, 354] width 98 height 34
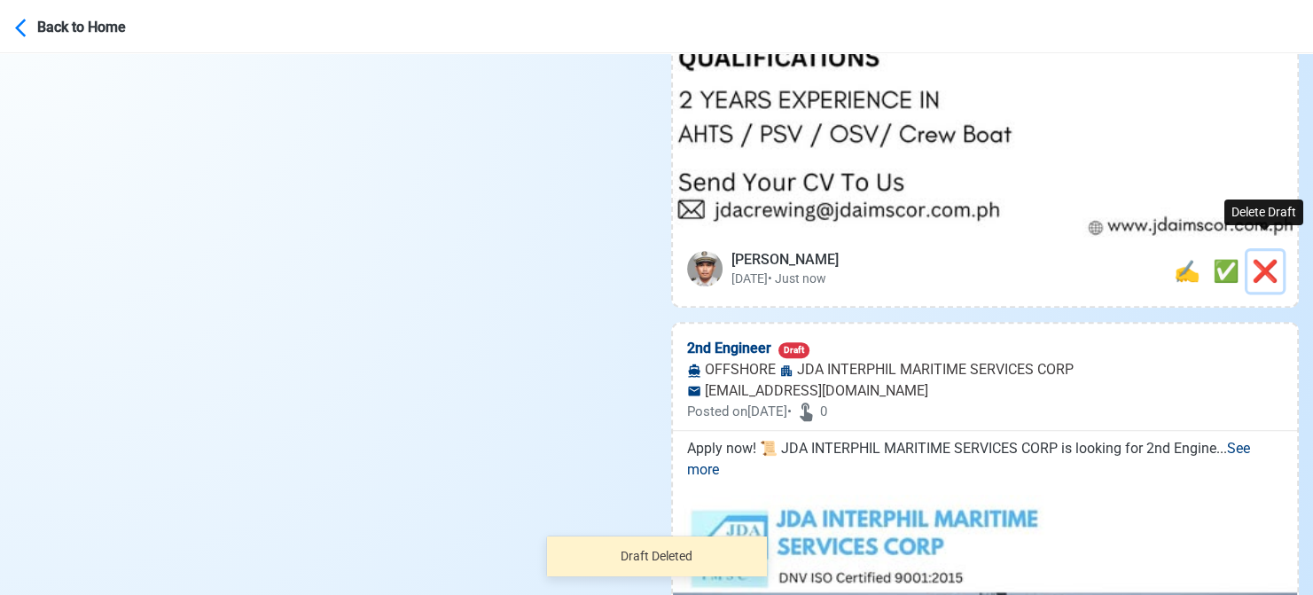
click at [1272, 259] on span "❌" at bounding box center [1265, 271] width 27 height 25
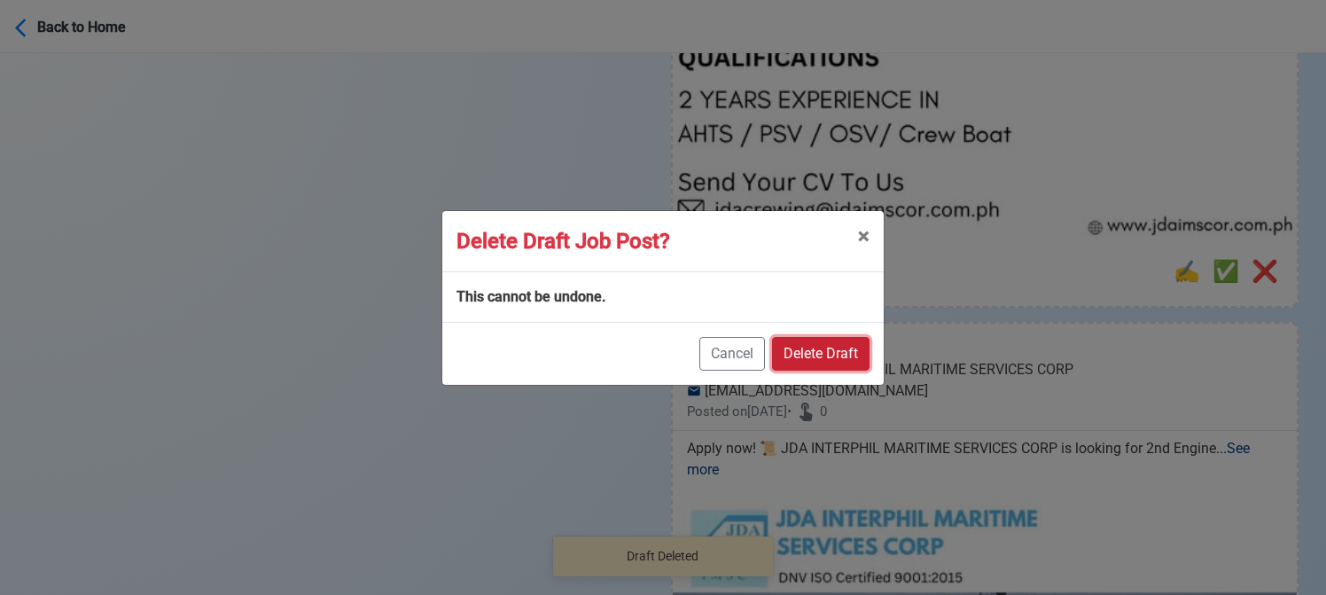
click at [833, 356] on button "Delete Draft" at bounding box center [821, 354] width 98 height 34
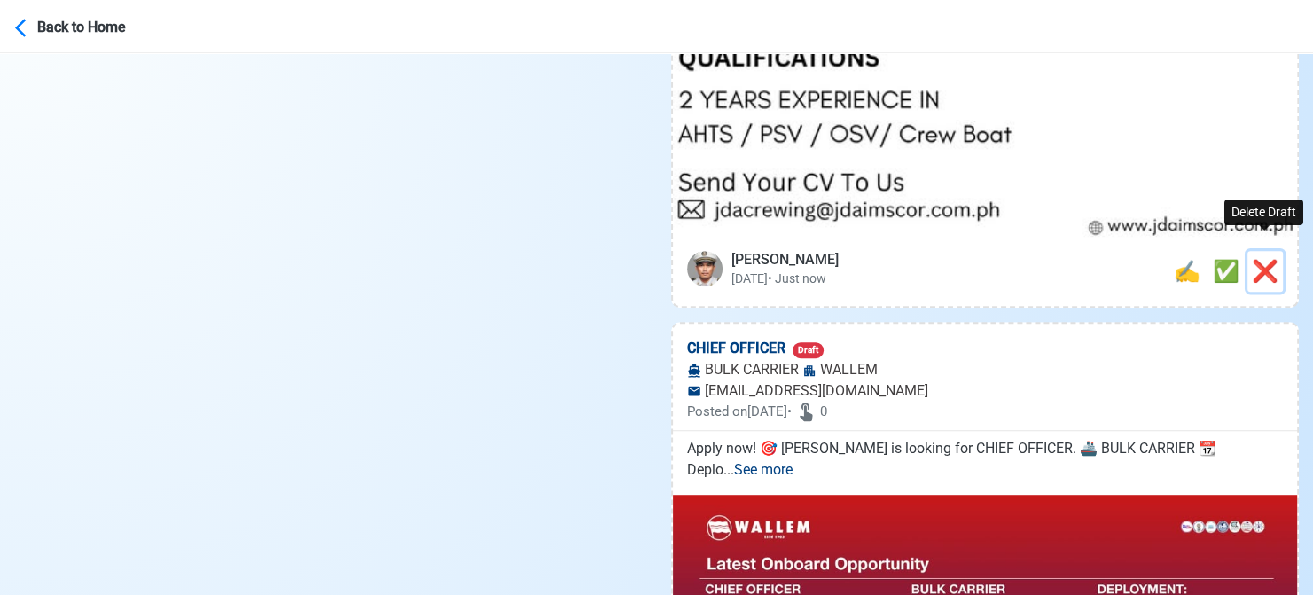
click at [1266, 259] on span "❌" at bounding box center [1265, 271] width 27 height 25
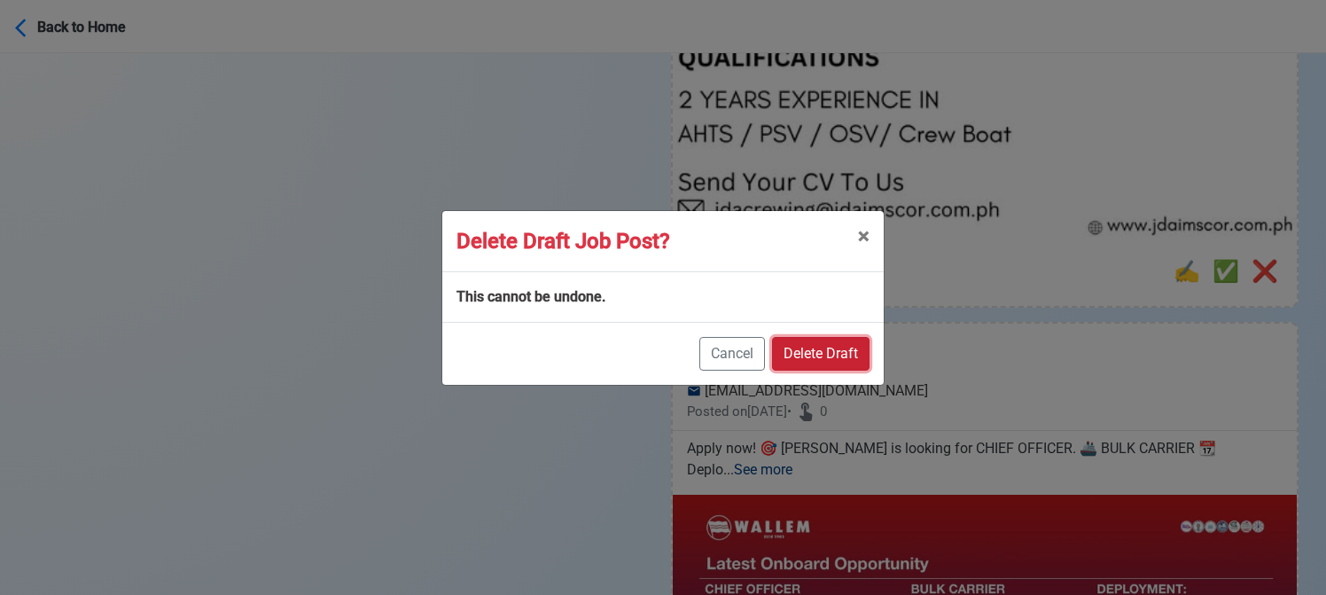
click at [827, 347] on button "Delete Draft" at bounding box center [821, 354] width 98 height 34
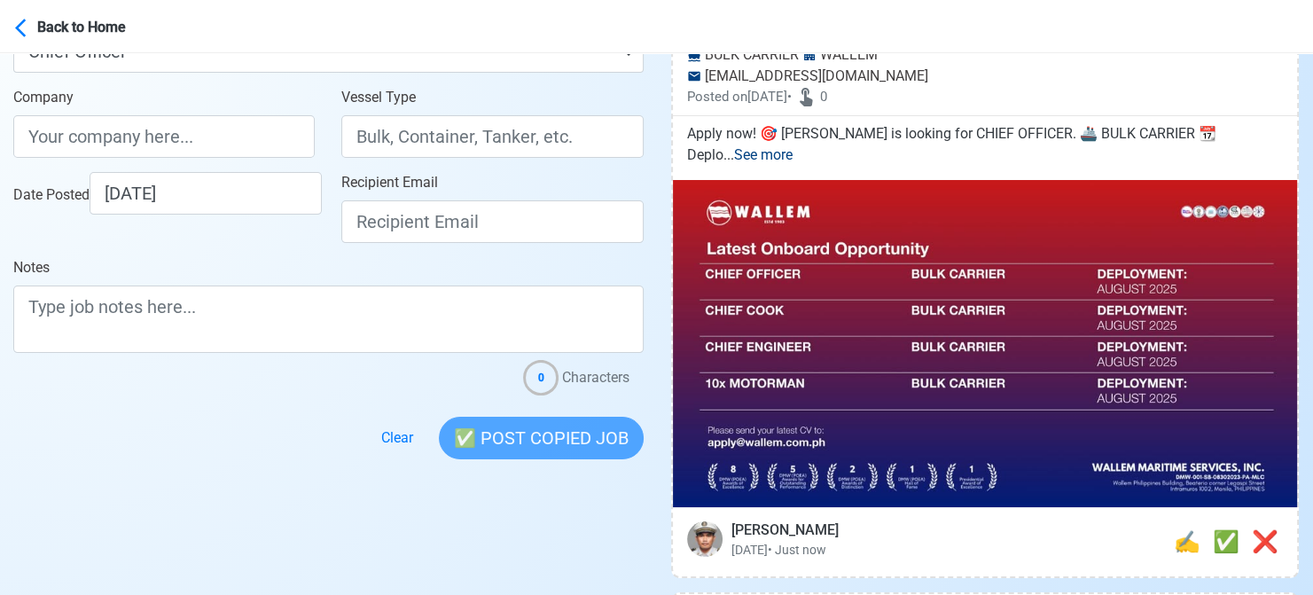
scroll to position [355, 0]
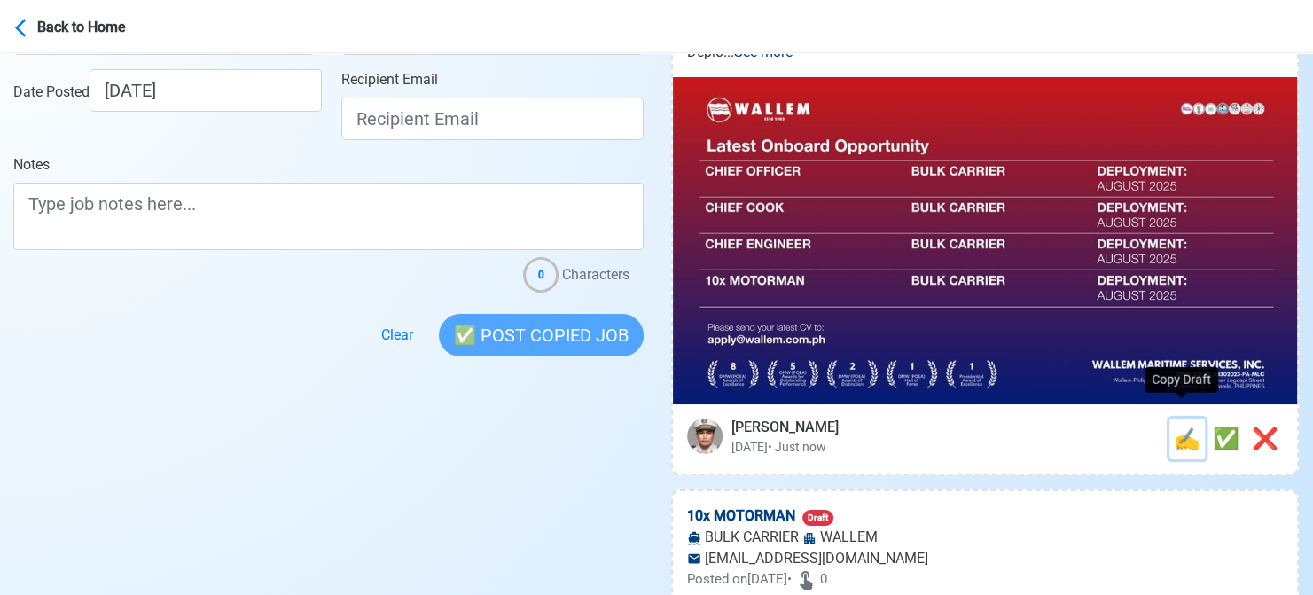
click at [1187, 426] on span "✍️" at bounding box center [1187, 438] width 27 height 25
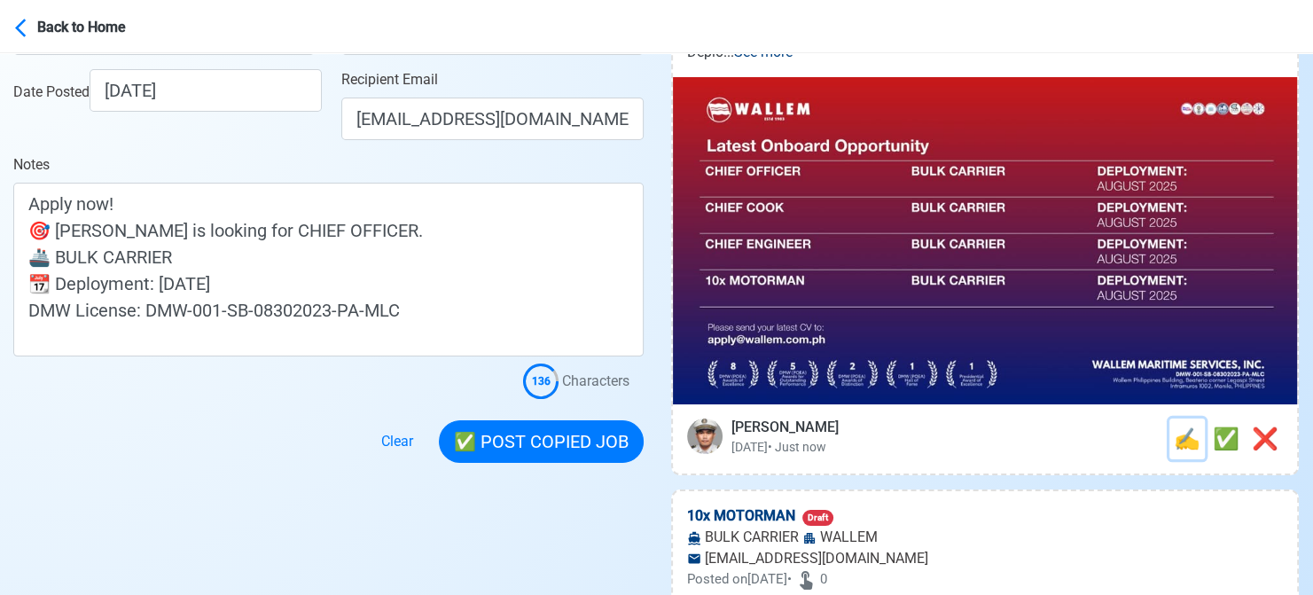
scroll to position [0, 0]
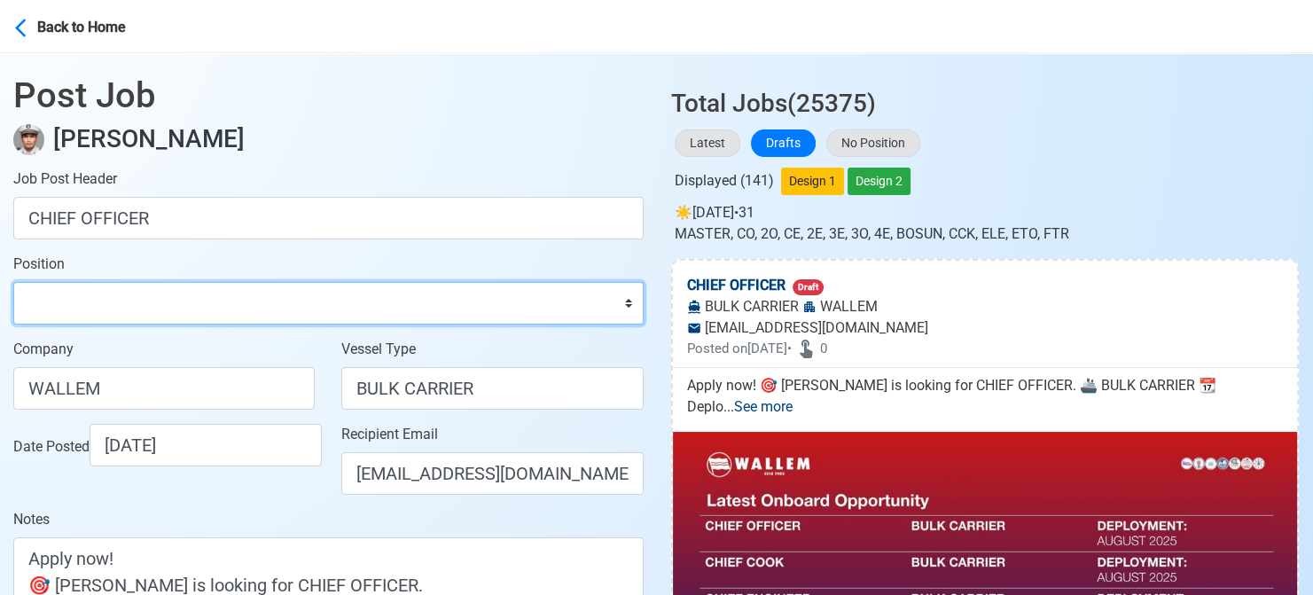
click at [227, 302] on select "Master Chief Officer 2nd Officer 3rd Officer Junior Officer Chief Engineer 2nd …" at bounding box center [328, 303] width 630 height 43
click at [13, 282] on select "Master Chief Officer 2nd Officer 3rd Officer Junior Officer Chief Engineer 2nd …" at bounding box center [328, 303] width 630 height 43
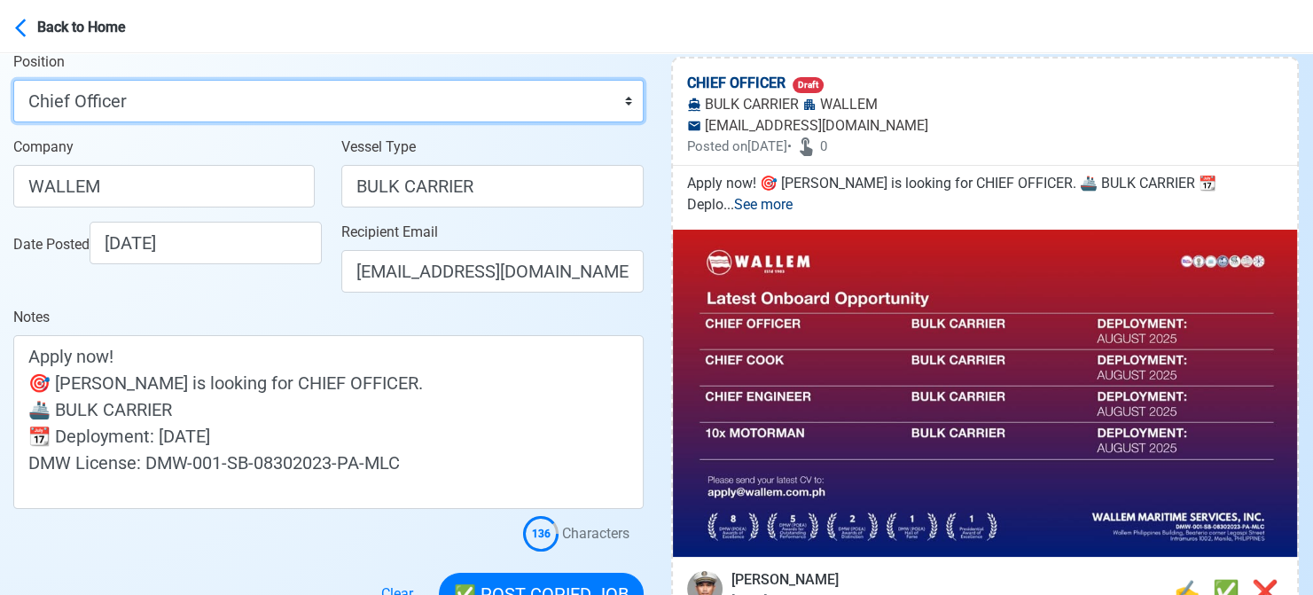
scroll to position [266, 0]
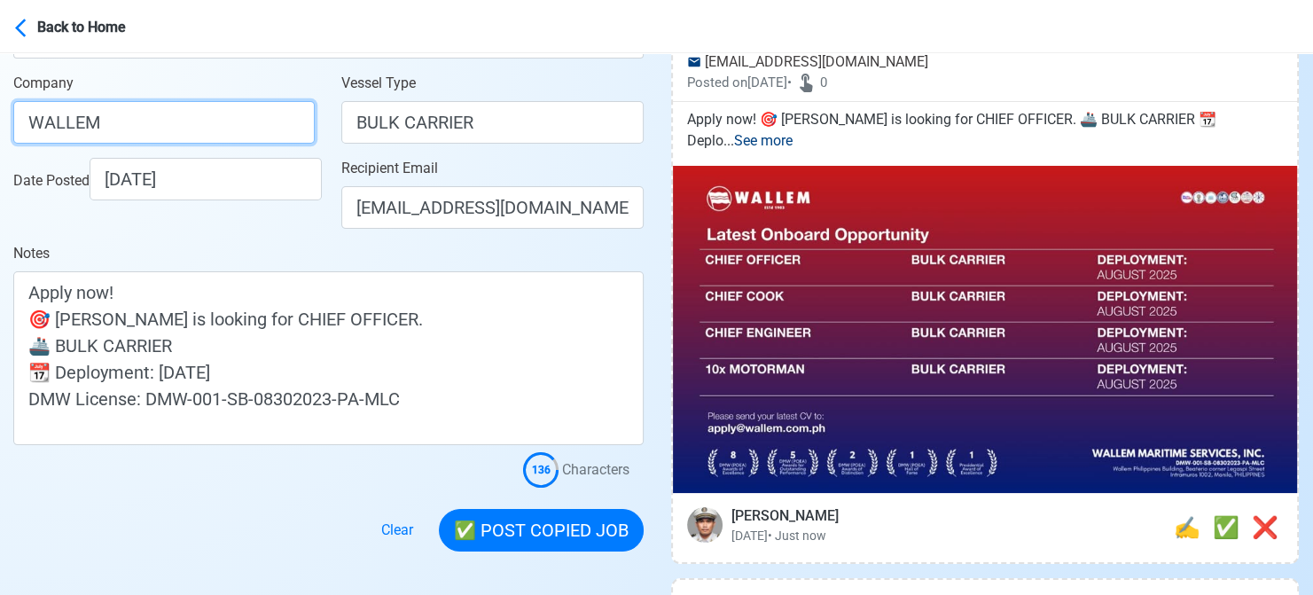
drag, startPoint x: 199, startPoint y: 124, endPoint x: -11, endPoint y: 125, distance: 209.2
click at [0, 125] on html "Back to Home Post Job [PERSON_NAME] Job Post Header CHIEF OFFICER Position Mast…" at bounding box center [656, 31] width 1313 height 595
paste input "MARITIME SERVICES INC"
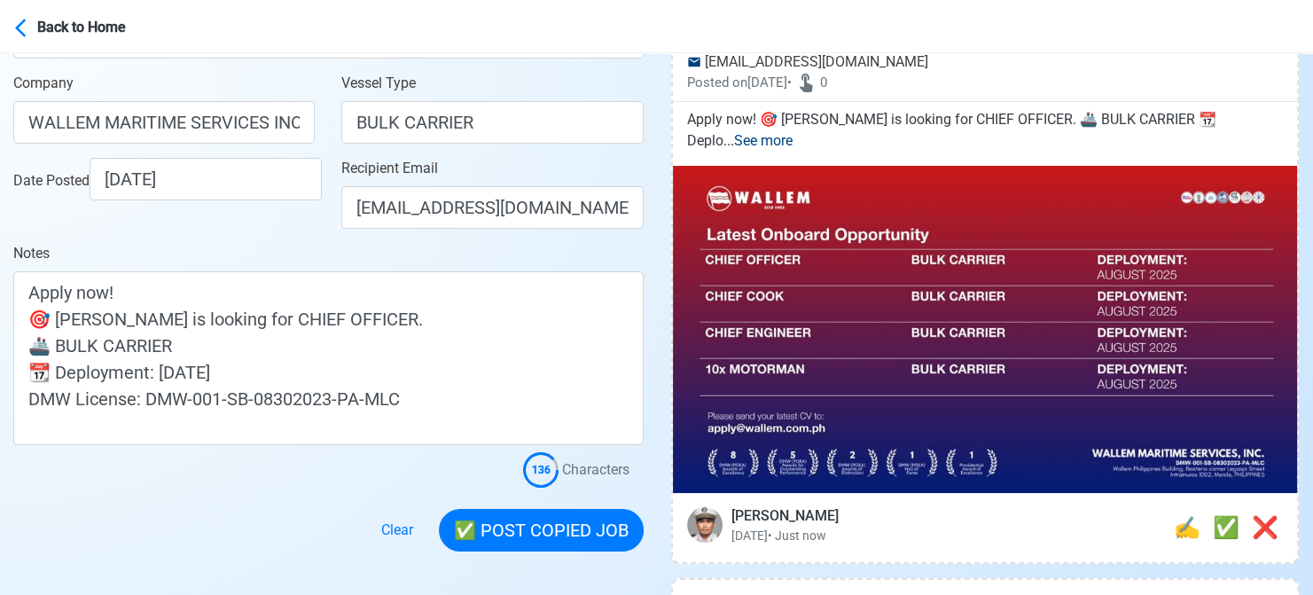
click at [264, 240] on div "Date Posted [DATE]" at bounding box center [164, 200] width 328 height 85
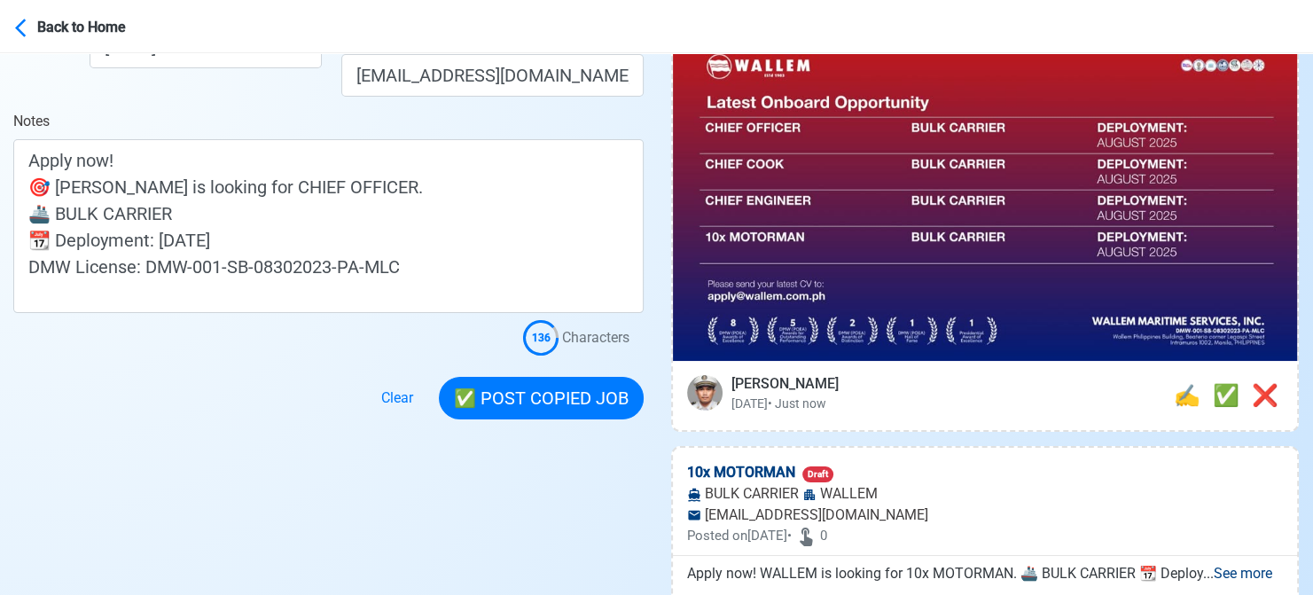
scroll to position [355, 0]
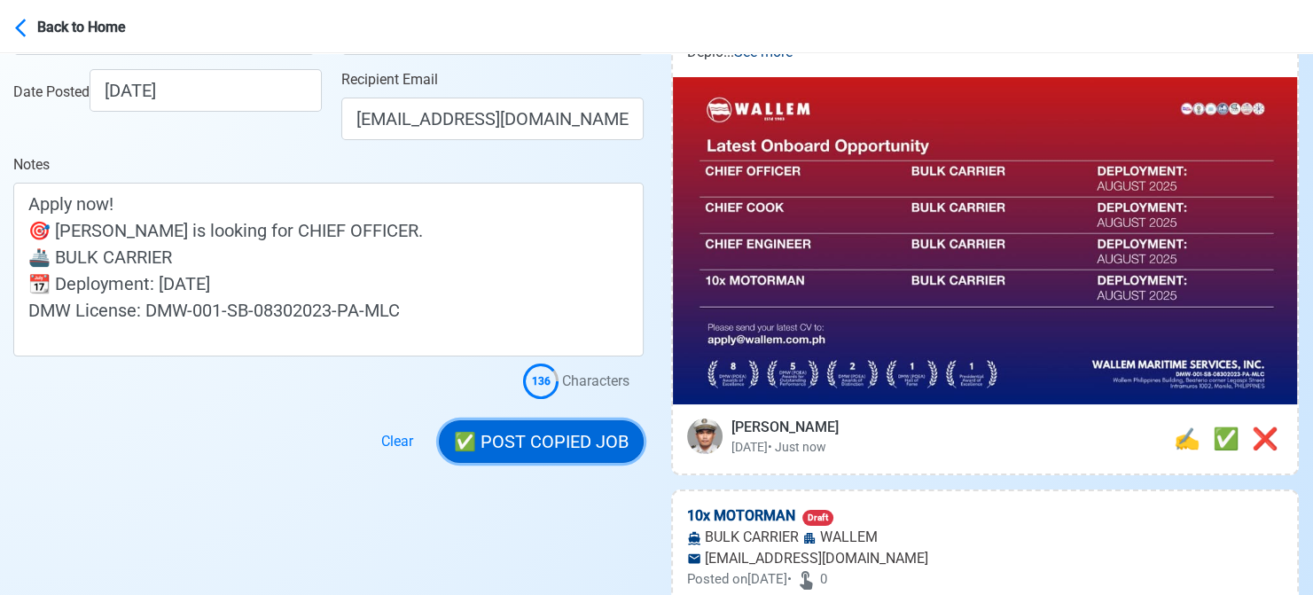
click at [546, 437] on button "✅ POST COPIED JOB" at bounding box center [541, 441] width 205 height 43
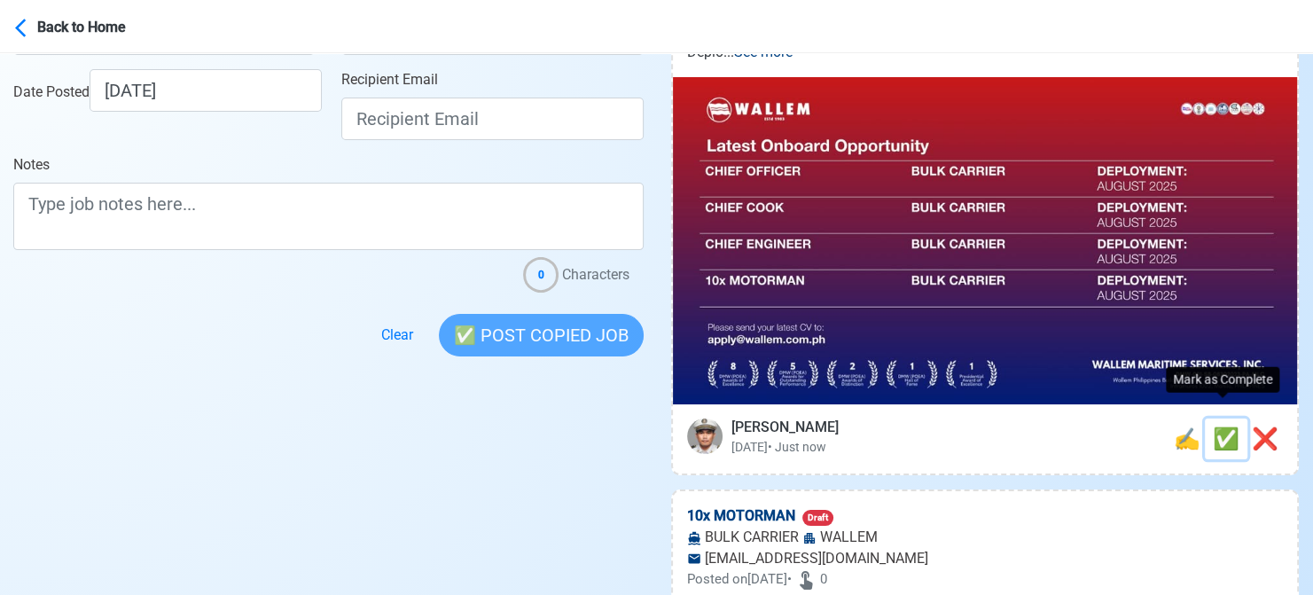
click at [1223, 426] on span "✅" at bounding box center [1226, 438] width 27 height 25
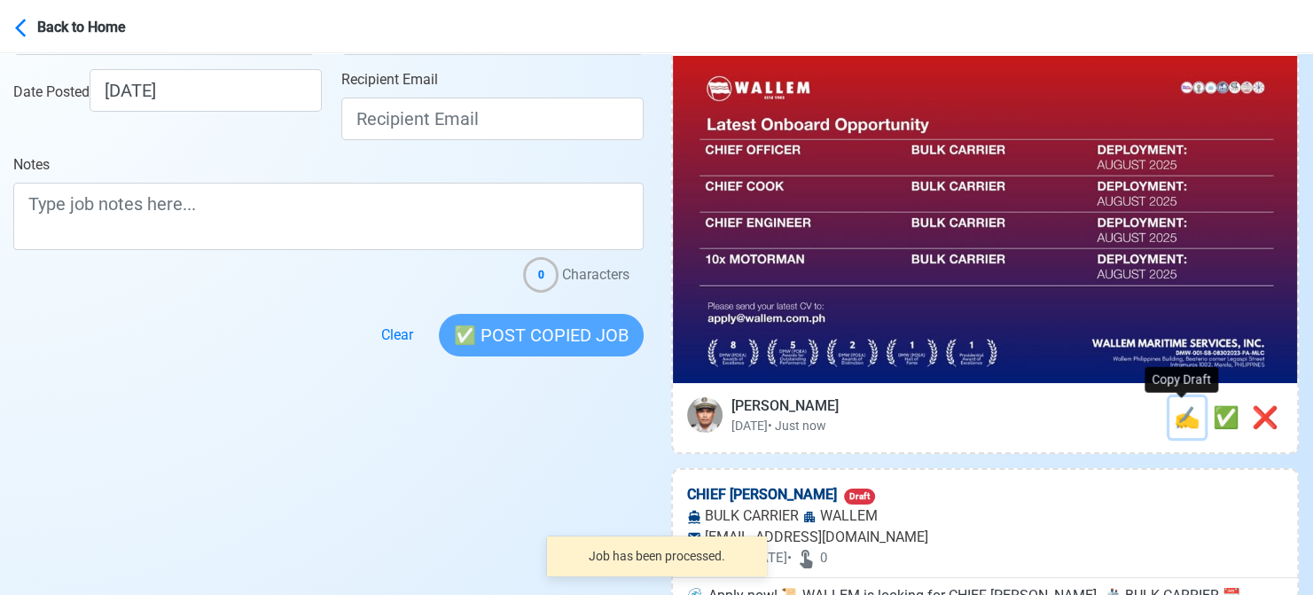
click at [1181, 423] on span "✍️" at bounding box center [1187, 417] width 27 height 25
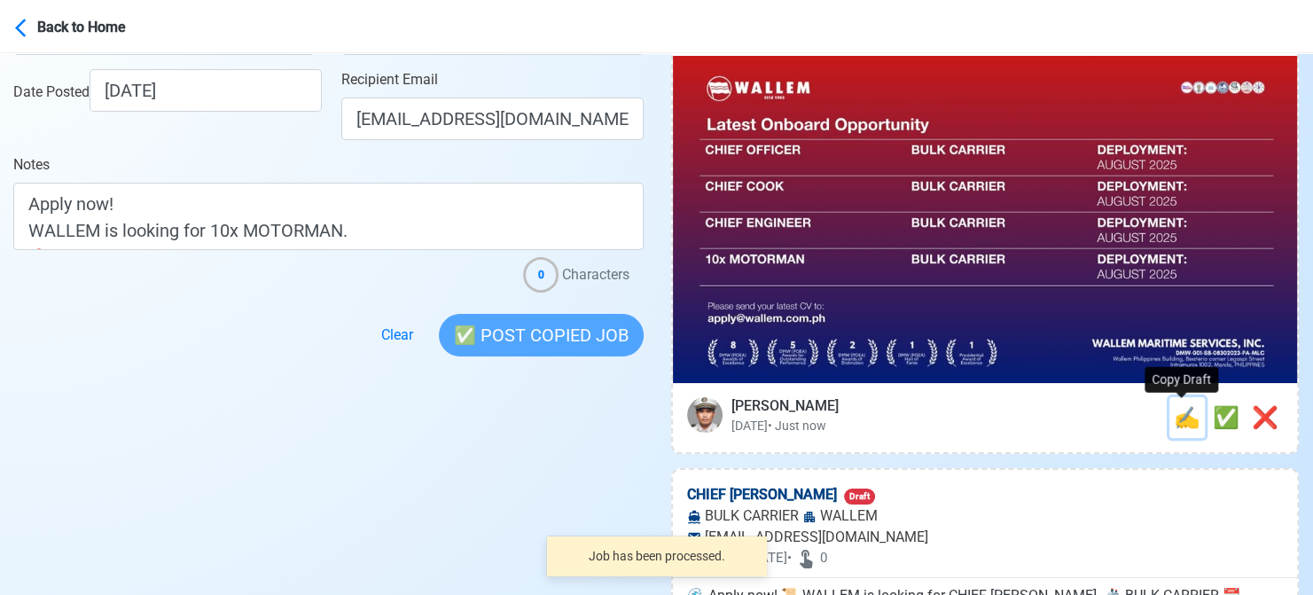
scroll to position [0, 0]
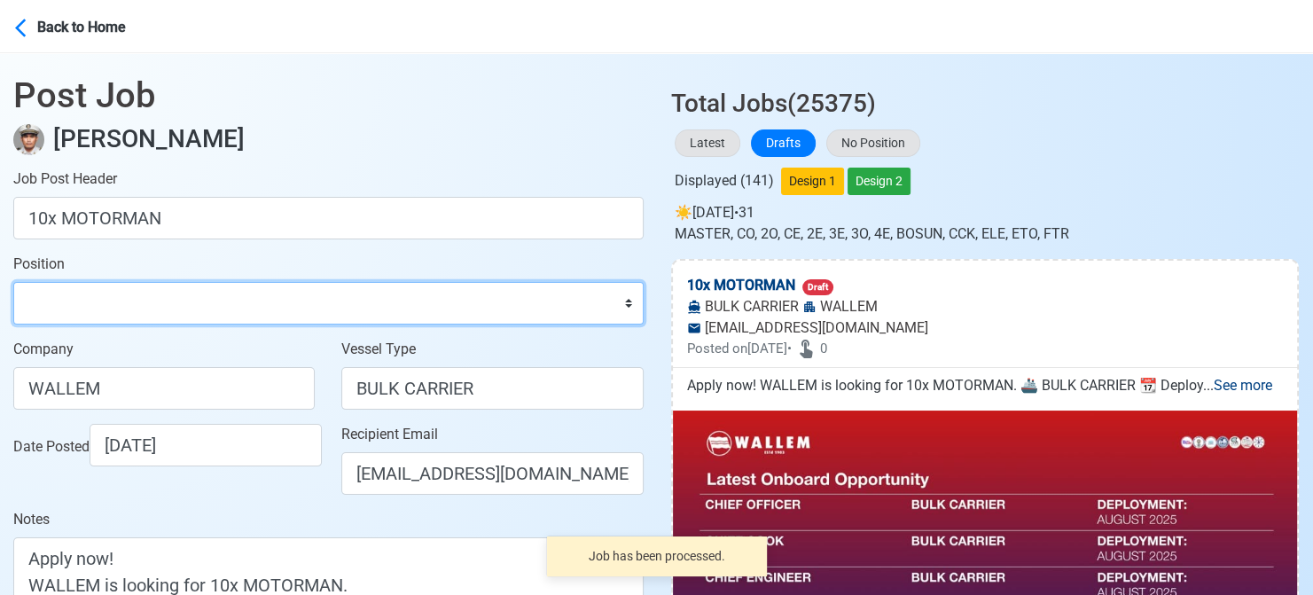
drag, startPoint x: 105, startPoint y: 293, endPoint x: 105, endPoint y: 285, distance: 8.9
click at [105, 289] on select "Master Chief Officer 2nd Officer 3rd Officer Junior Officer Chief Engineer 2nd …" at bounding box center [328, 303] width 630 height 43
click at [13, 282] on select "Master Chief Officer 2nd Officer 3rd Officer Junior Officer Chief Engineer 2nd …" at bounding box center [328, 303] width 630 height 43
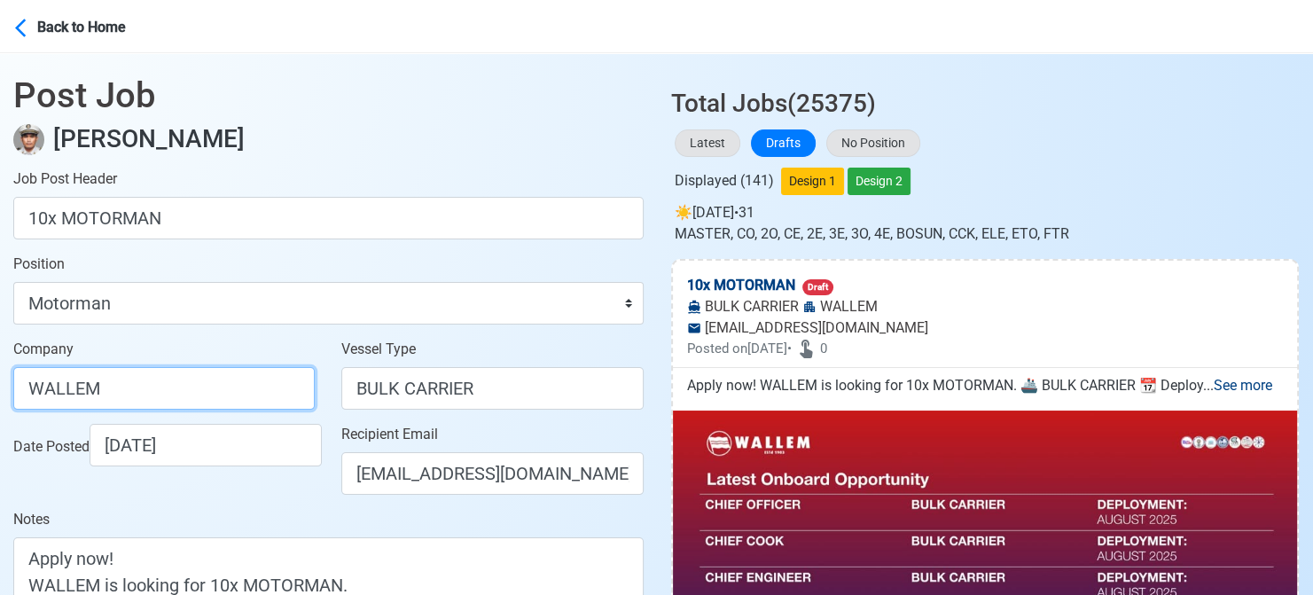
drag, startPoint x: 178, startPoint y: 378, endPoint x: -11, endPoint y: 378, distance: 188.8
click at [0, 378] on html "Back to Home Post Job [PERSON_NAME] Job Post Header 10x MOTORMAN Position Maste…" at bounding box center [656, 297] width 1313 height 595
paste input "MARITIME SERVICES INC"
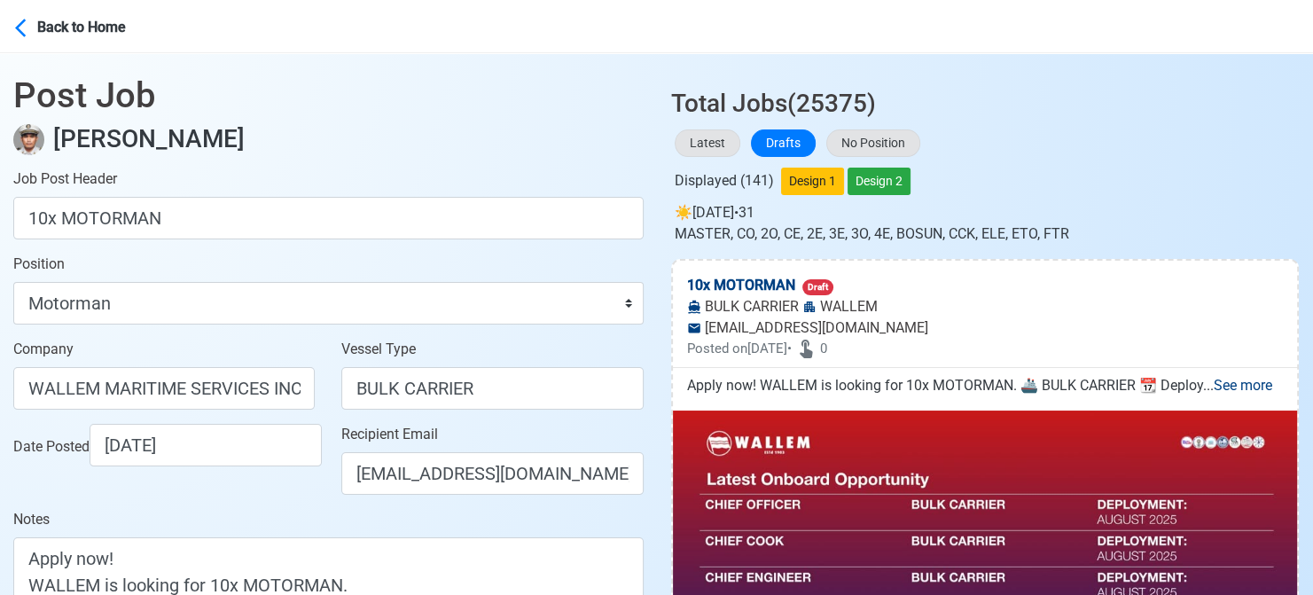
click at [263, 463] on div "Date Posted [DATE]" at bounding box center [168, 445] width 311 height 43
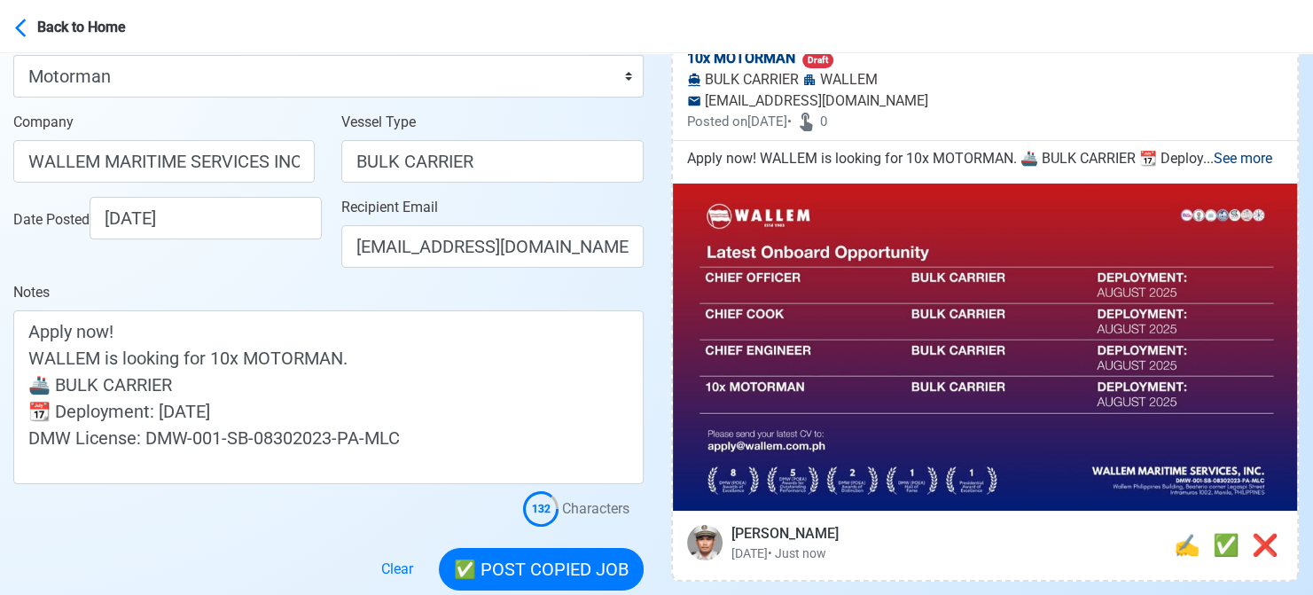
scroll to position [355, 0]
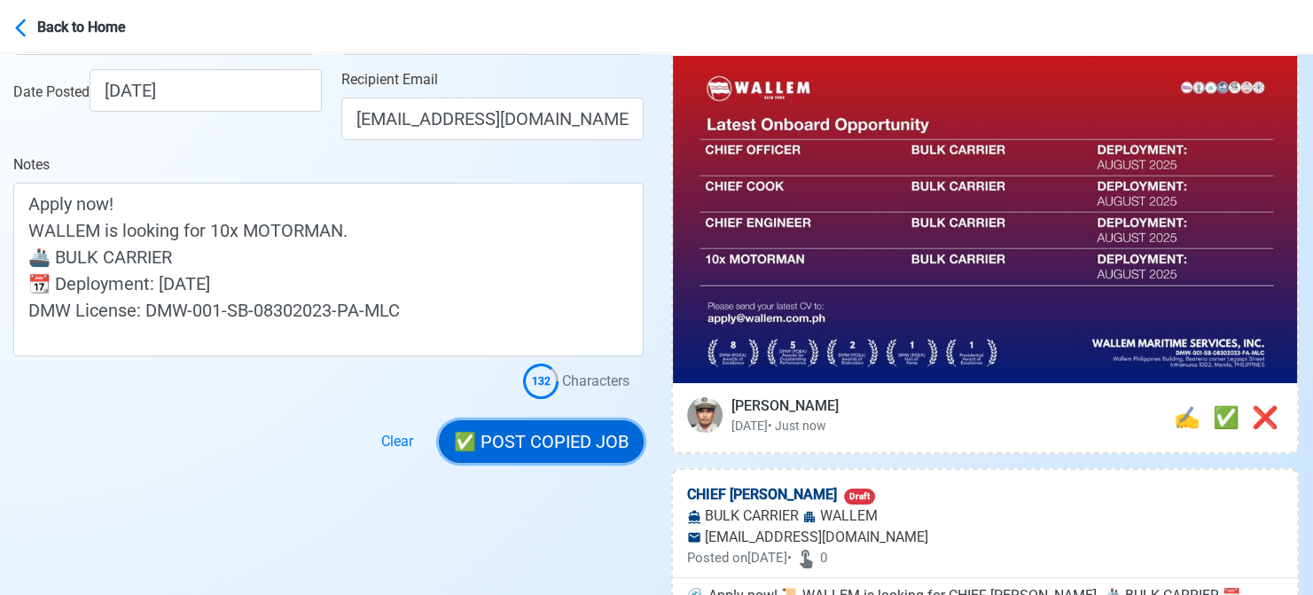
click at [542, 435] on button "✅ POST COPIED JOB" at bounding box center [541, 441] width 205 height 43
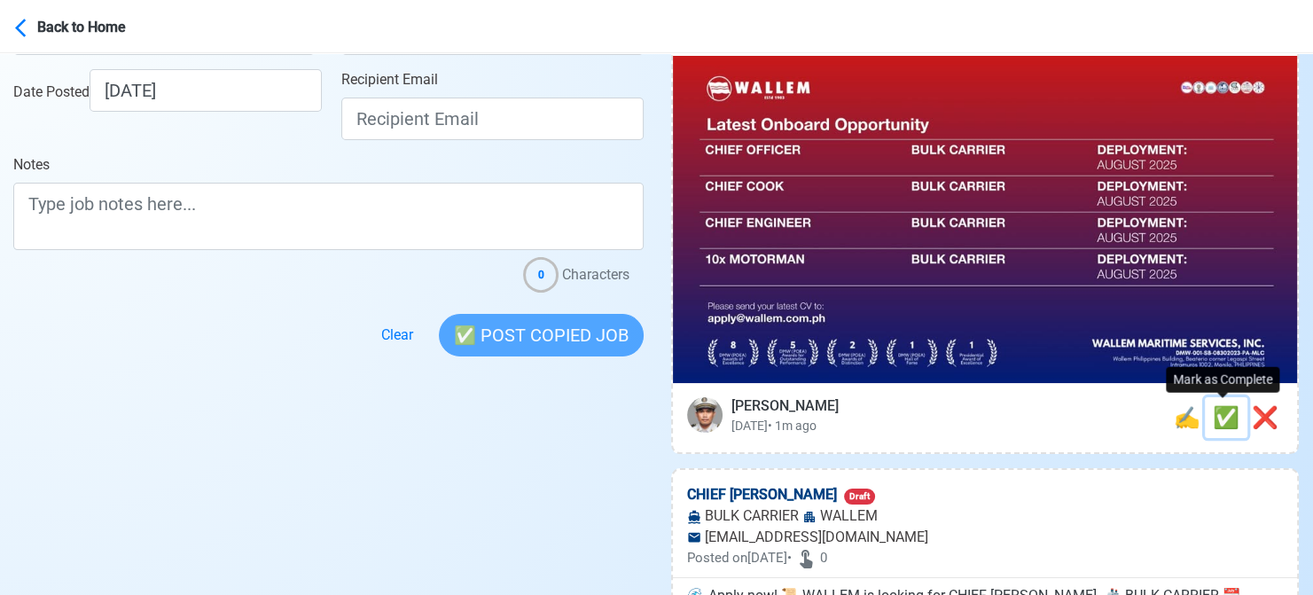
click at [1221, 419] on span "✅" at bounding box center [1226, 417] width 27 height 25
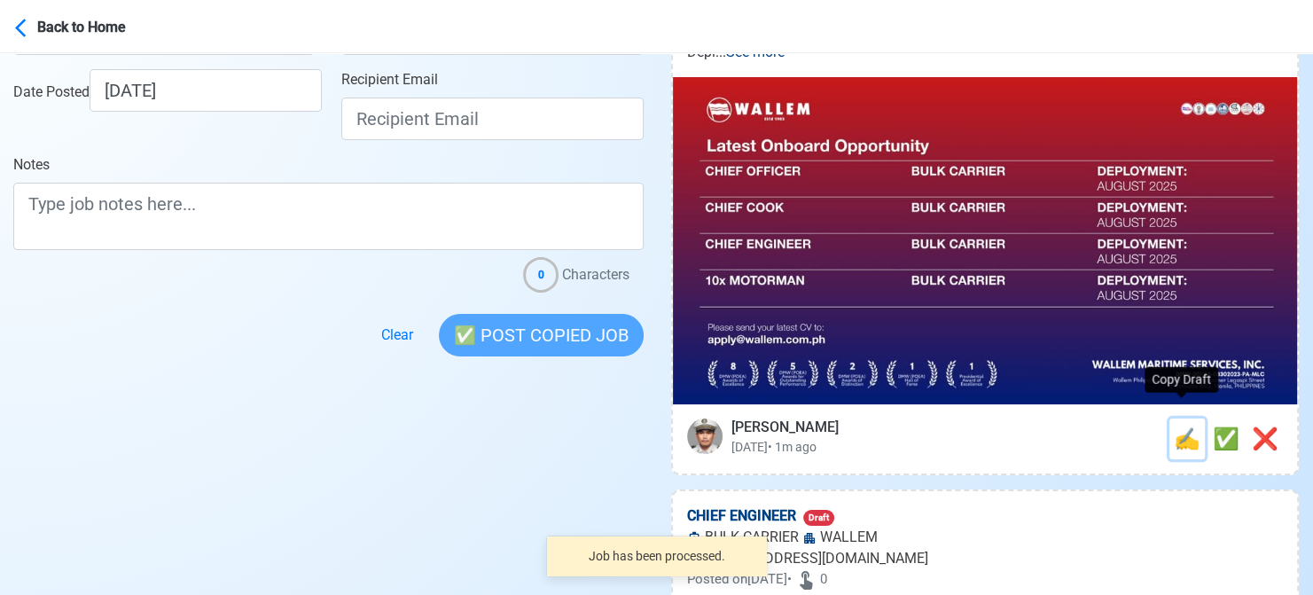
drag, startPoint x: 1178, startPoint y: 415, endPoint x: 1160, endPoint y: 414, distance: 17.8
click at [1174, 426] on span "✍️" at bounding box center [1187, 438] width 27 height 25
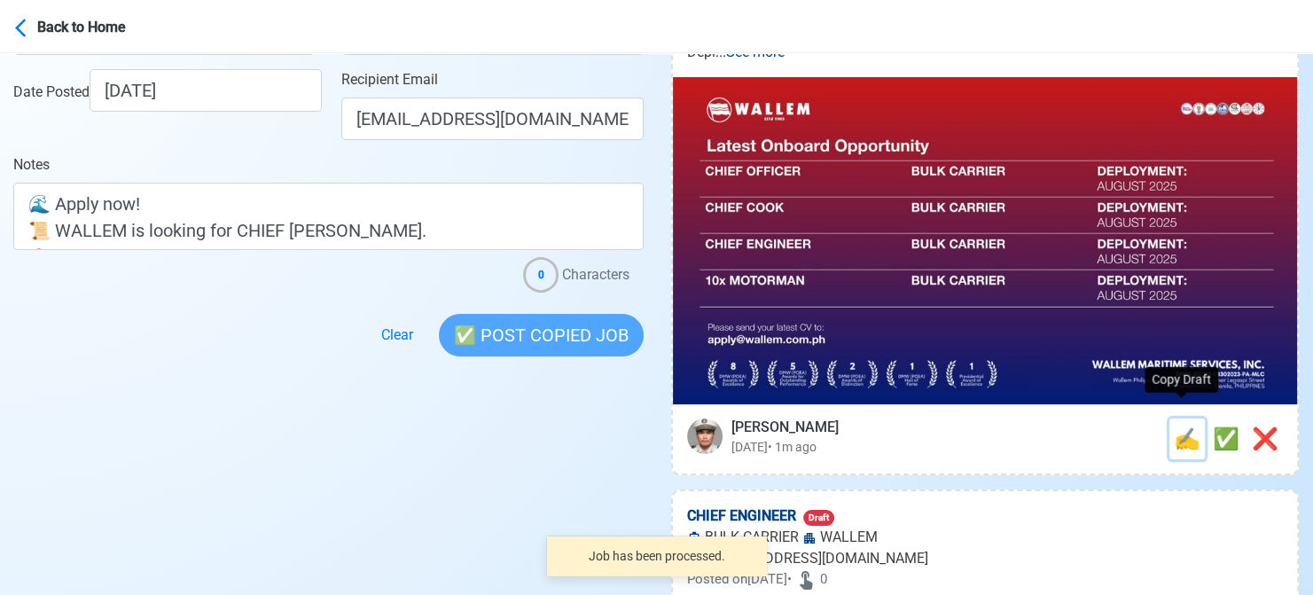
scroll to position [0, 0]
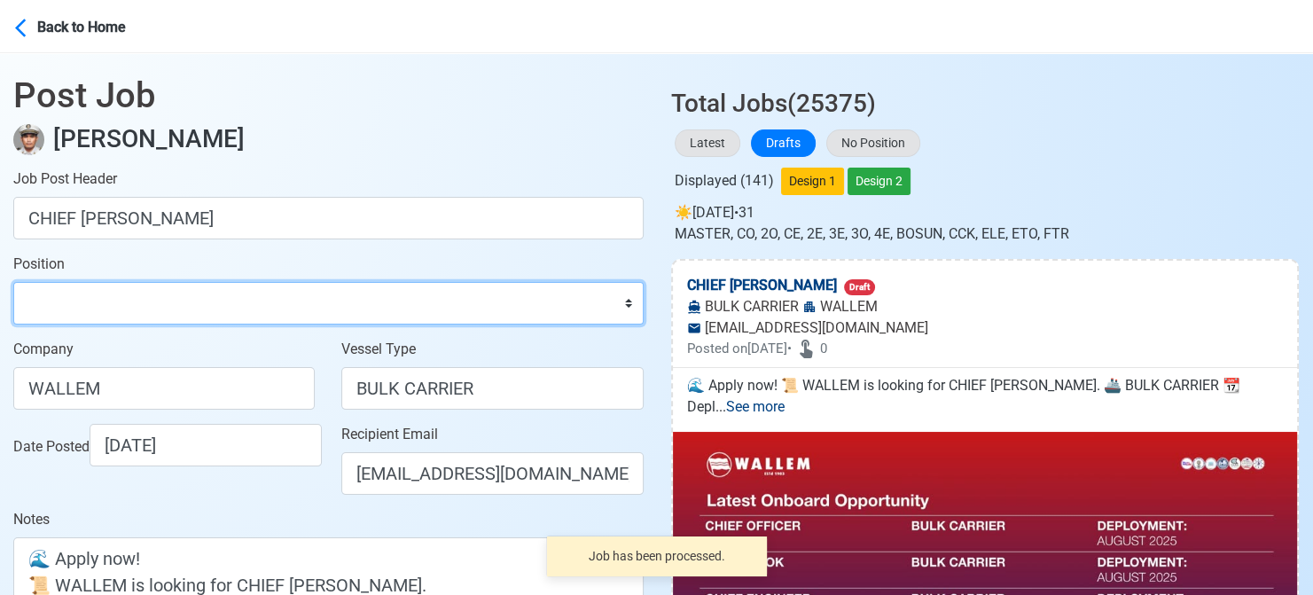
click at [131, 305] on select "Master Chief Officer 2nd Officer 3rd Officer Junior Officer Chief Engineer 2nd …" at bounding box center [328, 303] width 630 height 43
click at [13, 282] on select "Master Chief Officer 2nd Officer 3rd Officer Junior Officer Chief Engineer 2nd …" at bounding box center [328, 303] width 630 height 43
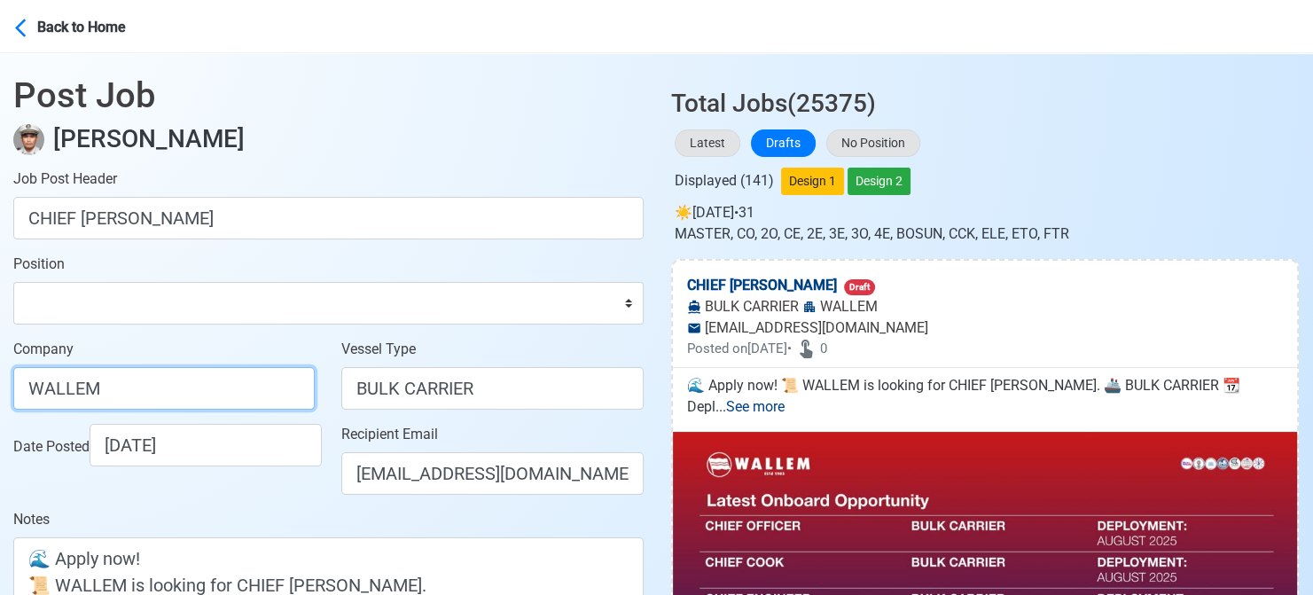
drag, startPoint x: 162, startPoint y: 381, endPoint x: -11, endPoint y: 386, distance: 172.9
click at [0, 386] on html "Back to Home Post Job [PERSON_NAME] Job Post Header CHIEF COOK Position Master …" at bounding box center [656, 297] width 1313 height 595
paste input "MARITIME SERVICES INC"
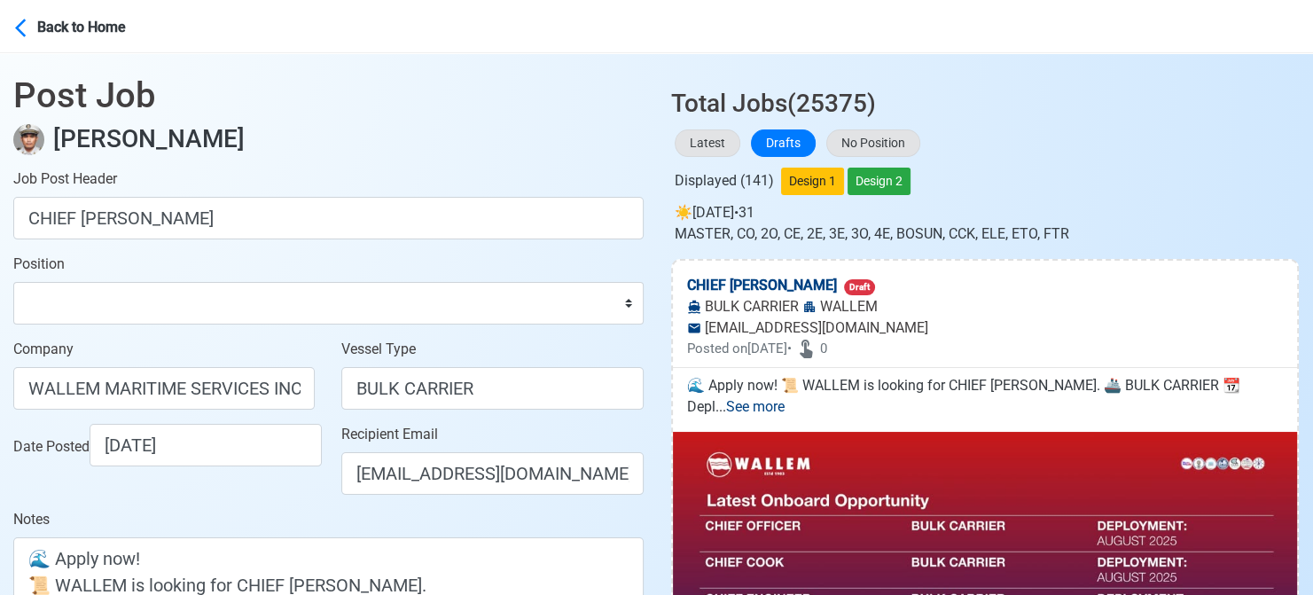
click at [256, 466] on div "Date Posted [DATE]" at bounding box center [168, 445] width 311 height 43
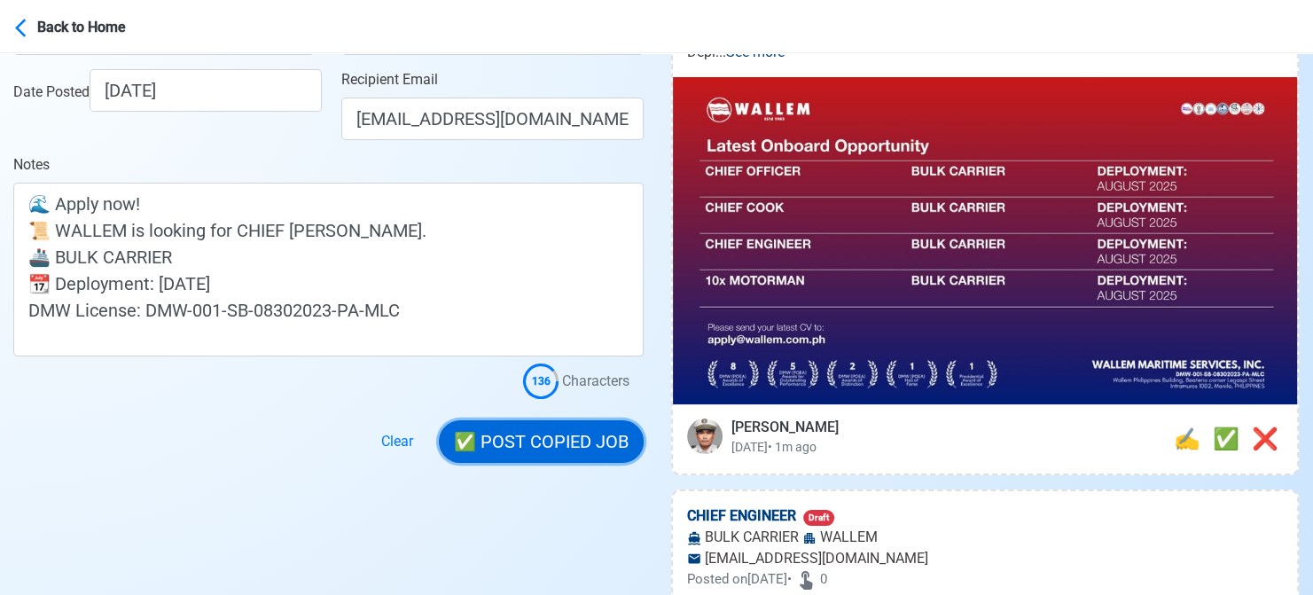
click at [553, 441] on button "✅ POST COPIED JOB" at bounding box center [541, 441] width 205 height 43
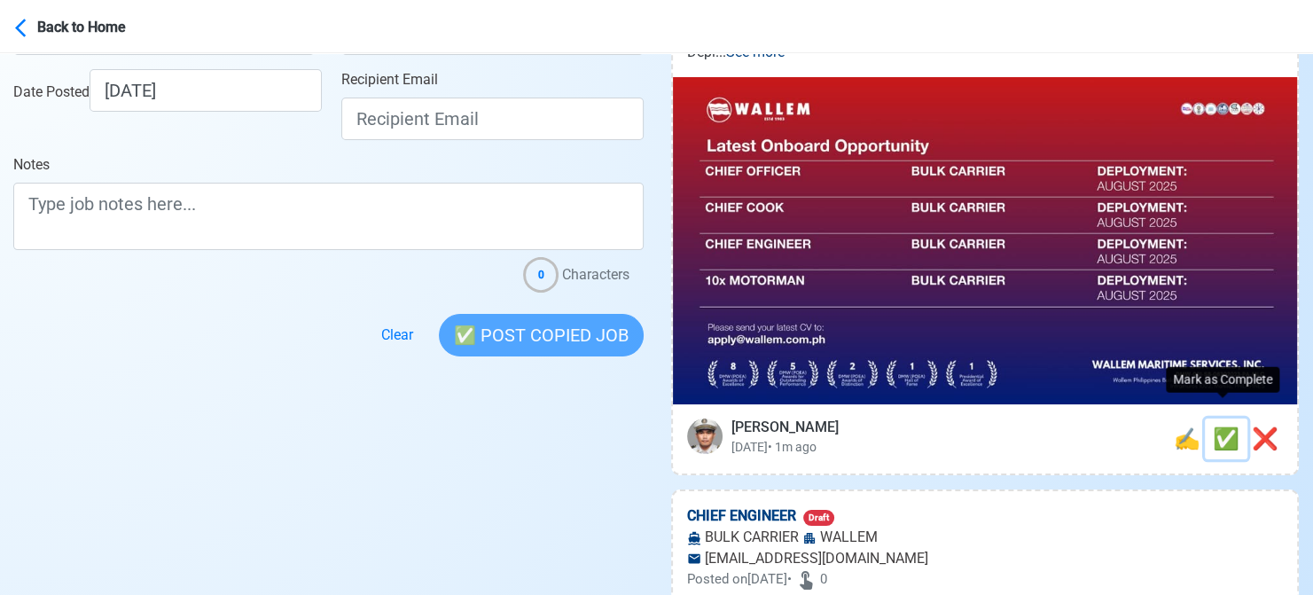
click at [1216, 426] on span "✅" at bounding box center [1226, 438] width 27 height 25
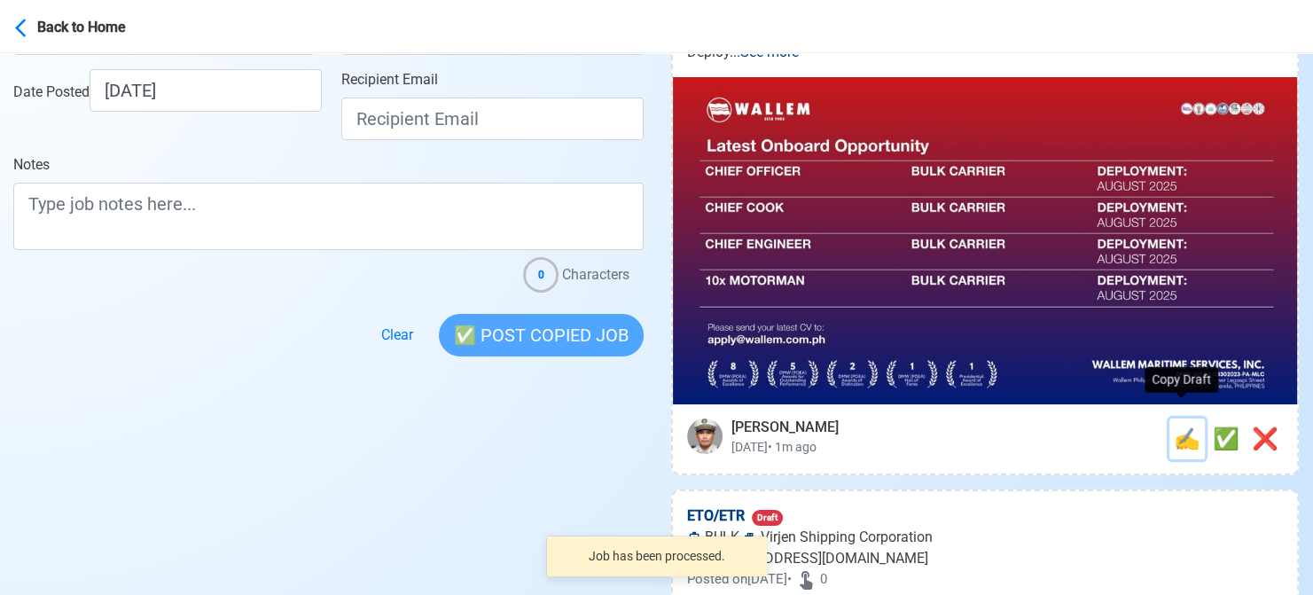
click at [1177, 426] on span "✍️" at bounding box center [1187, 438] width 27 height 25
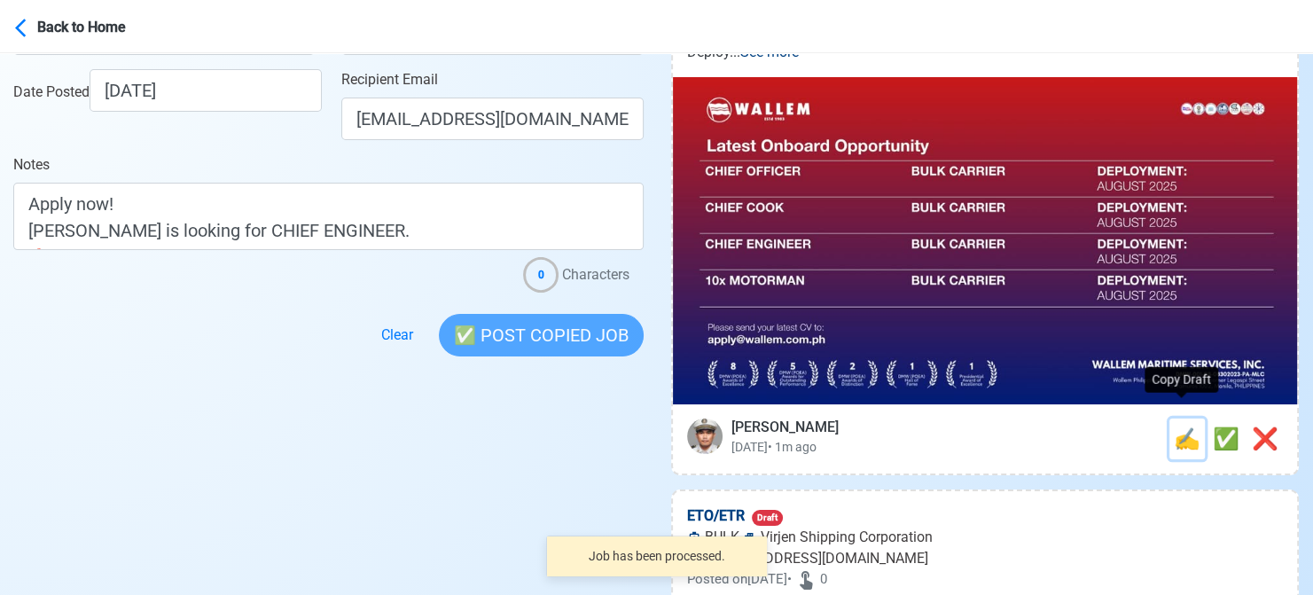
scroll to position [0, 0]
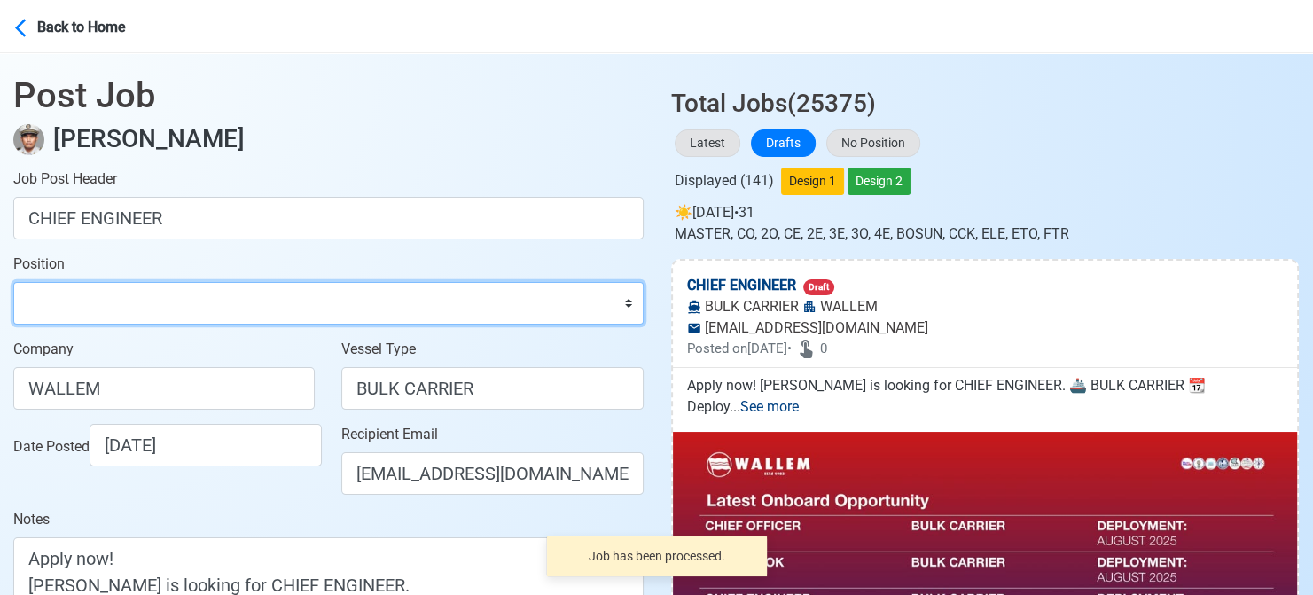
click at [182, 293] on select "Master Chief Officer 2nd Officer 3rd Officer Junior Officer Chief Engineer 2nd …" at bounding box center [328, 303] width 630 height 43
click at [13, 282] on select "Master Chief Officer 2nd Officer 3rd Officer Junior Officer Chief Engineer 2nd …" at bounding box center [328, 303] width 630 height 43
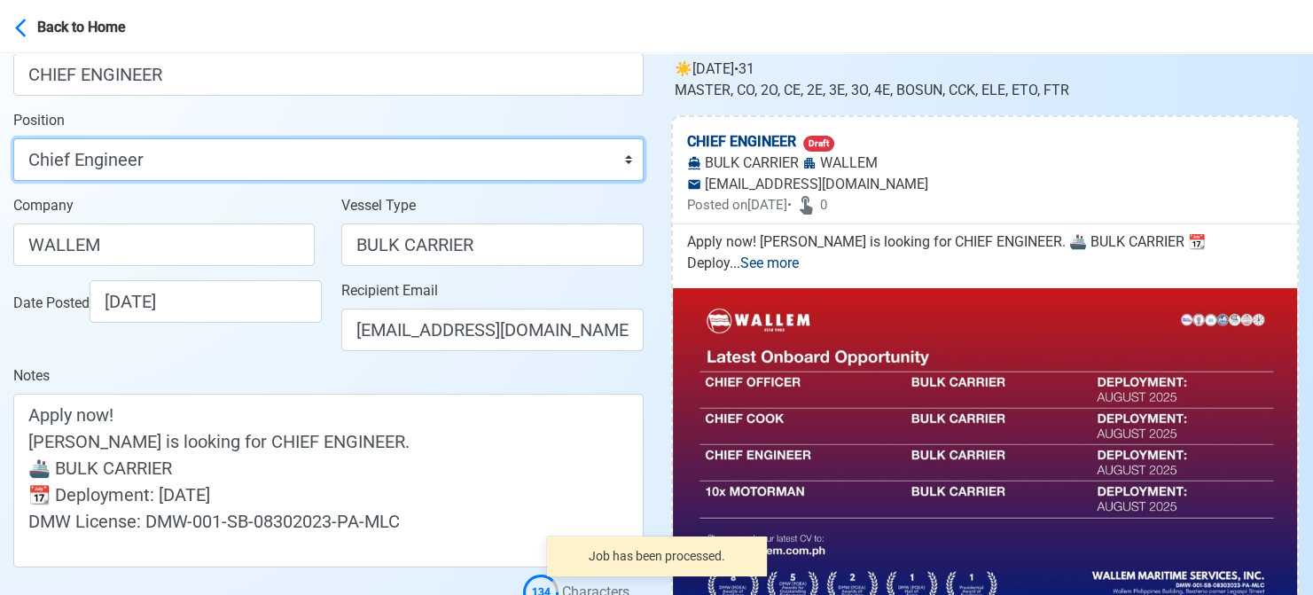
scroll to position [177, 0]
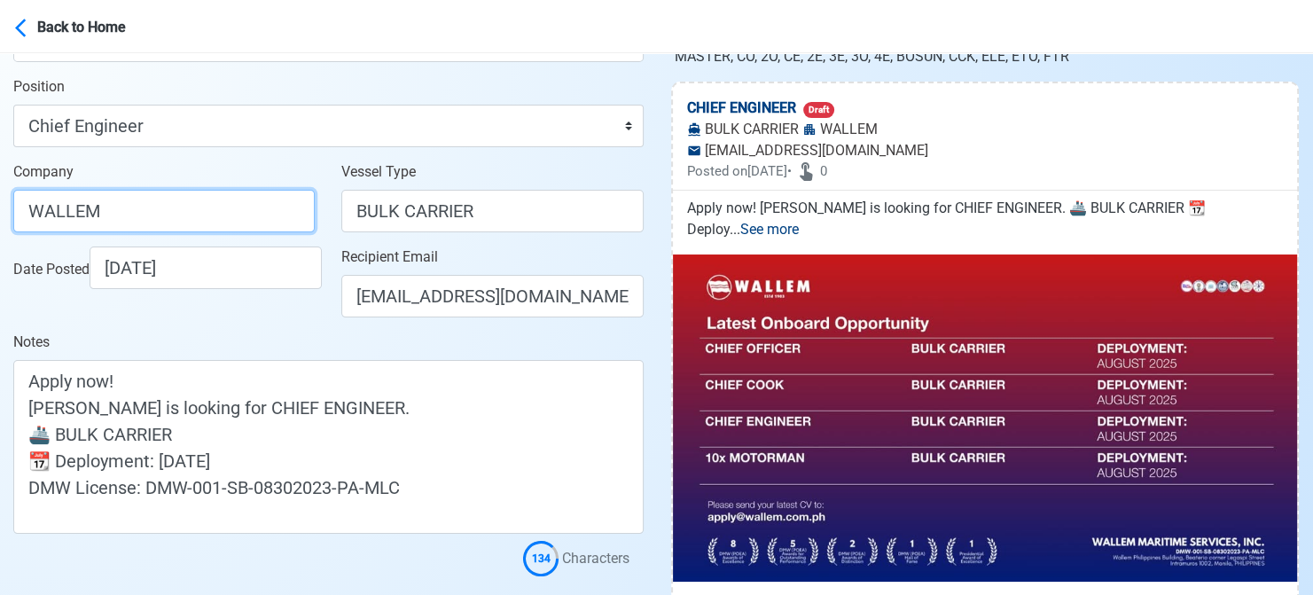
drag, startPoint x: 168, startPoint y: 215, endPoint x: -11, endPoint y: 207, distance: 178.3
click at [0, 207] on html "Back to Home Post Job [PERSON_NAME] Job Post Header CHIEF ENGINEER Position Mas…" at bounding box center [656, 120] width 1313 height 595
paste input "MARITIME SERVICES INC"
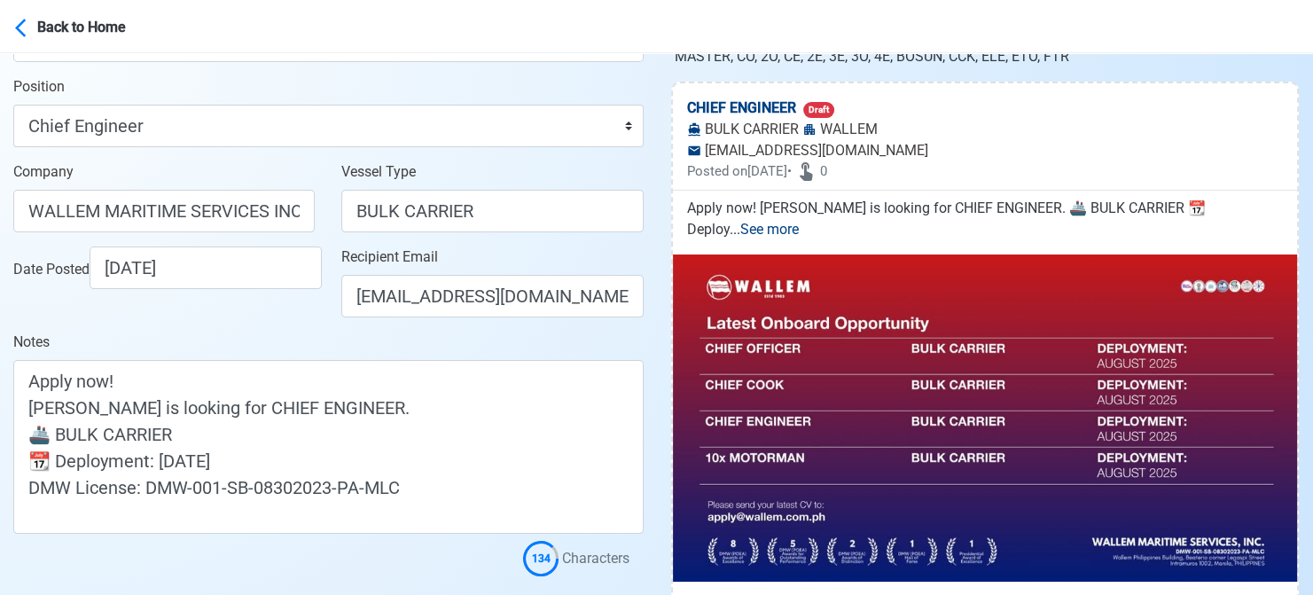
click at [296, 347] on div "Notes Apply now! [PERSON_NAME] is looking for CHIEF ENGINEER. 🚢 BULK CARRIER 📆 …" at bounding box center [328, 433] width 630 height 202
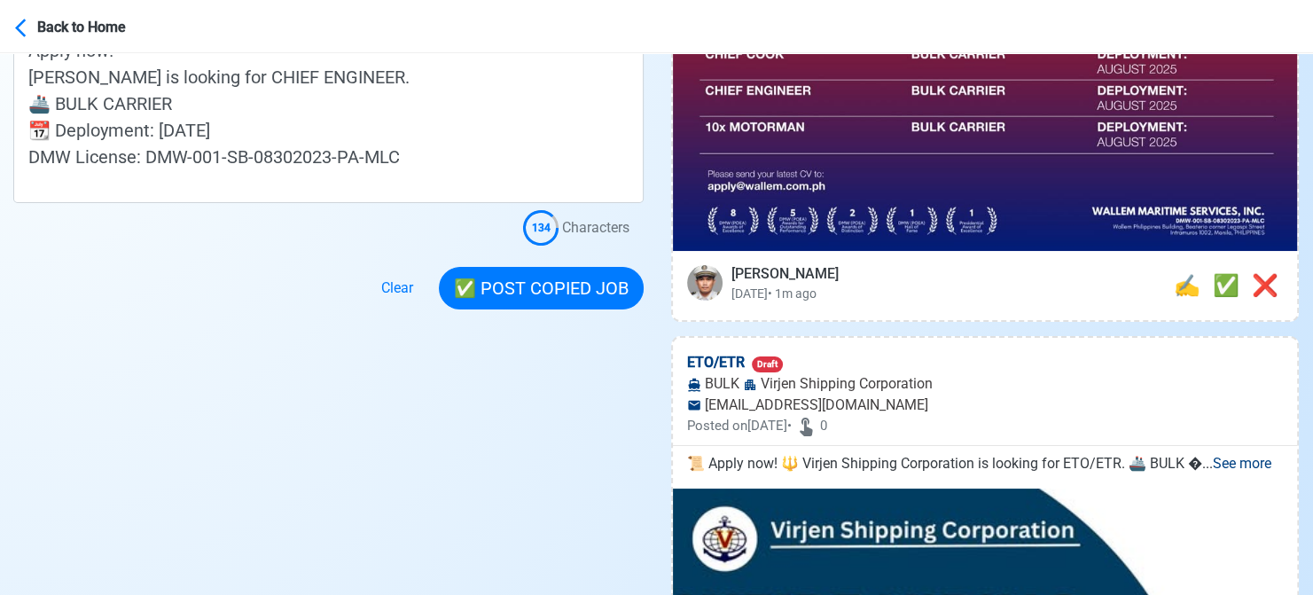
scroll to position [532, 0]
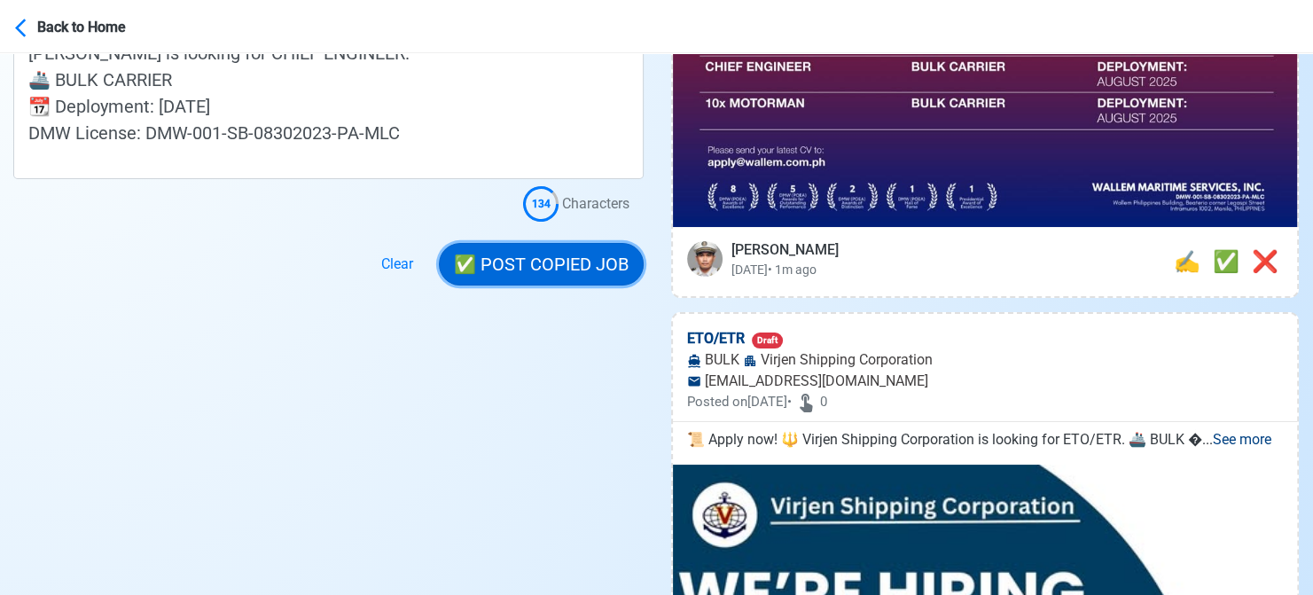
click at [589, 261] on button "✅ POST COPIED JOB" at bounding box center [541, 264] width 205 height 43
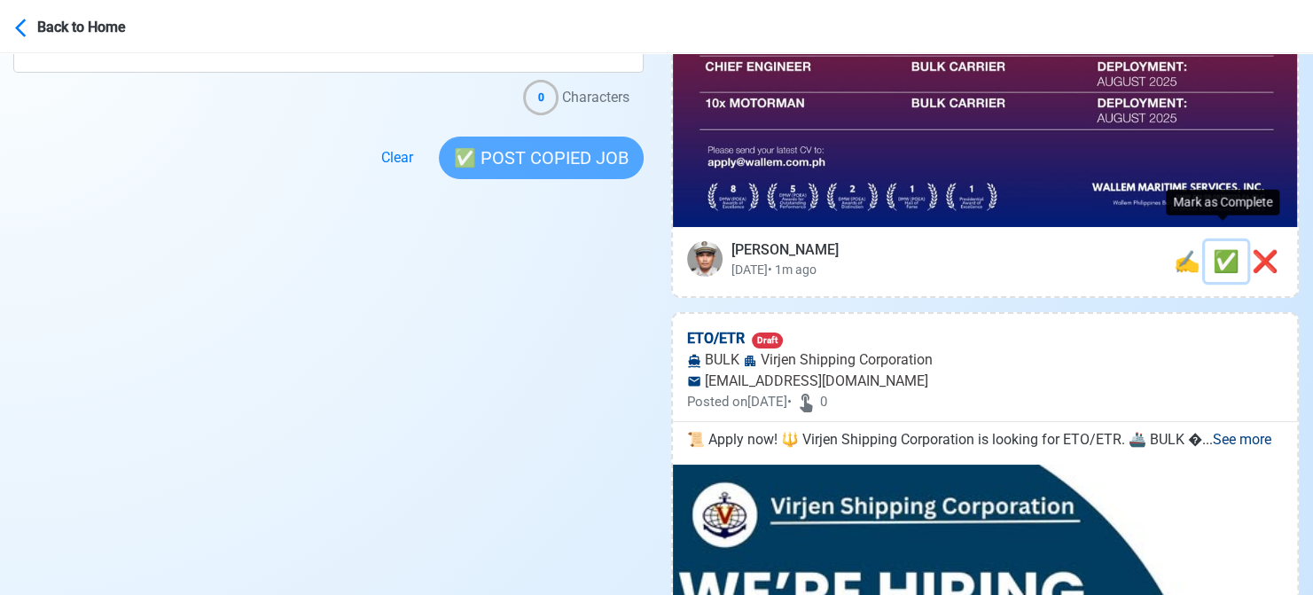
click at [1223, 249] on span "✅" at bounding box center [1226, 261] width 27 height 25
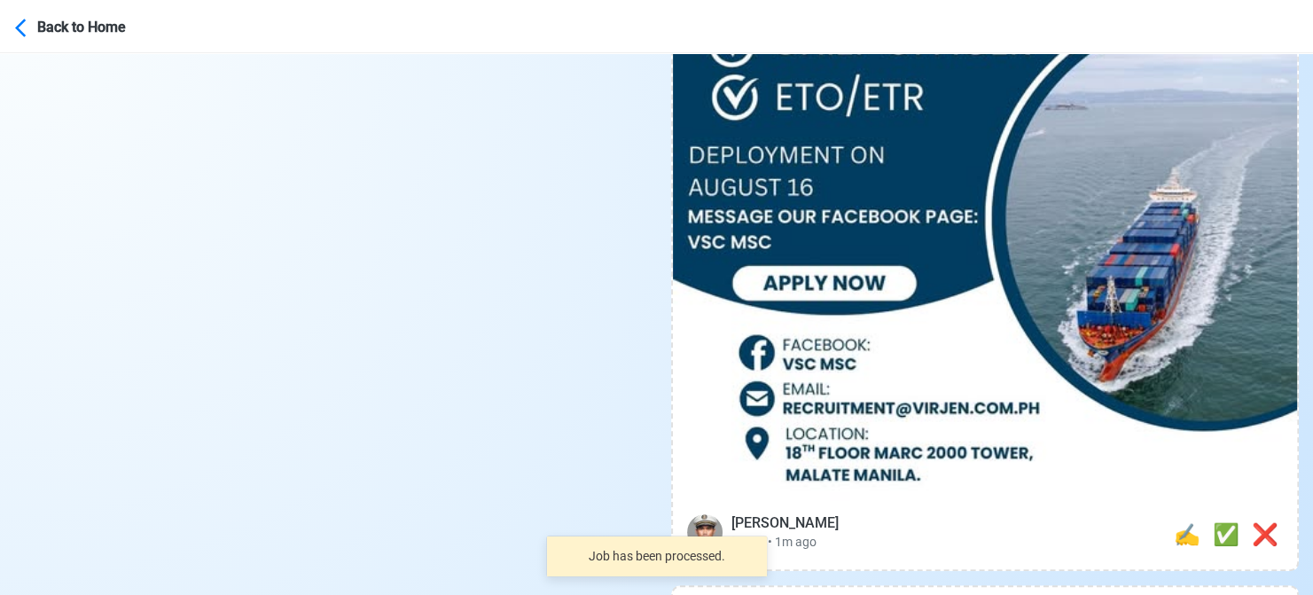
scroll to position [798, 0]
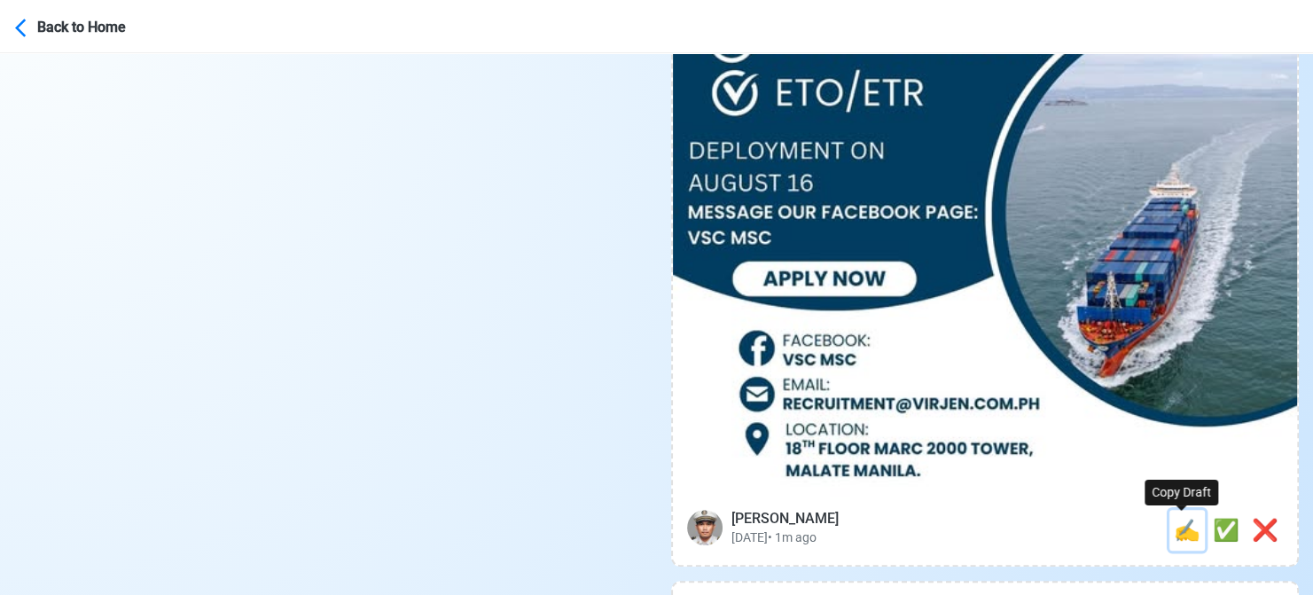
click at [1174, 526] on span "✍️" at bounding box center [1187, 530] width 27 height 25
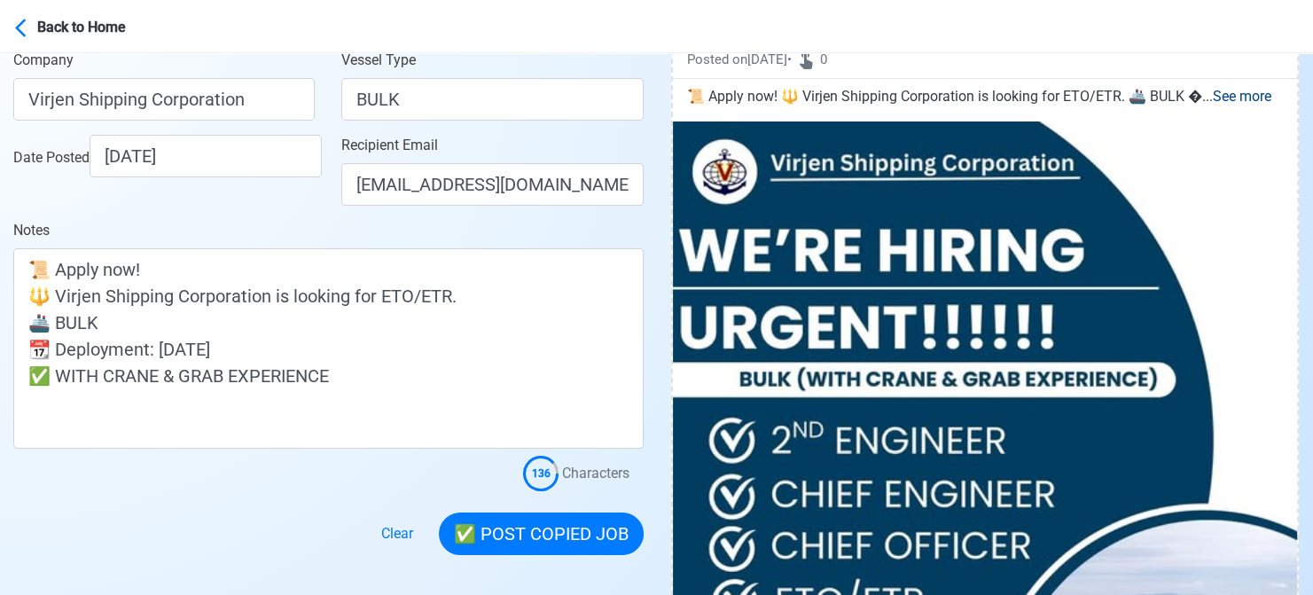
scroll to position [355, 0]
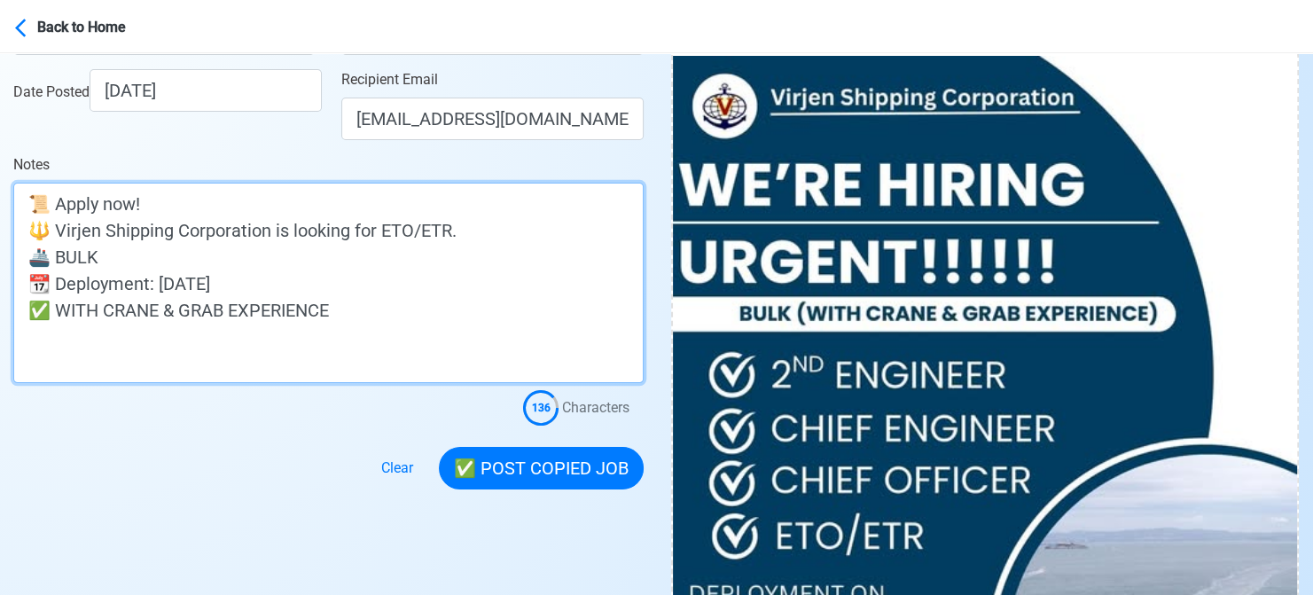
click at [193, 250] on textarea "📜 Apply now! 🔱 Virjen Shipping Corporation is looking for ETO/ETR. 🚢 BULK 📆 Dep…" at bounding box center [328, 283] width 630 height 200
click at [99, 258] on textarea "📜 Apply now! 🔱 Virjen Shipping Corporation is looking for ETO/ETR. 🚢 BULK (WITH…" at bounding box center [328, 283] width 630 height 200
drag, startPoint x: 105, startPoint y: 258, endPoint x: 390, endPoint y: 261, distance: 285.4
click at [390, 261] on textarea "📜 Apply now! 🔱 Virjen Shipping Corporation is looking for ETO/ETR. 🚢 BULK (WITH…" at bounding box center [328, 283] width 630 height 200
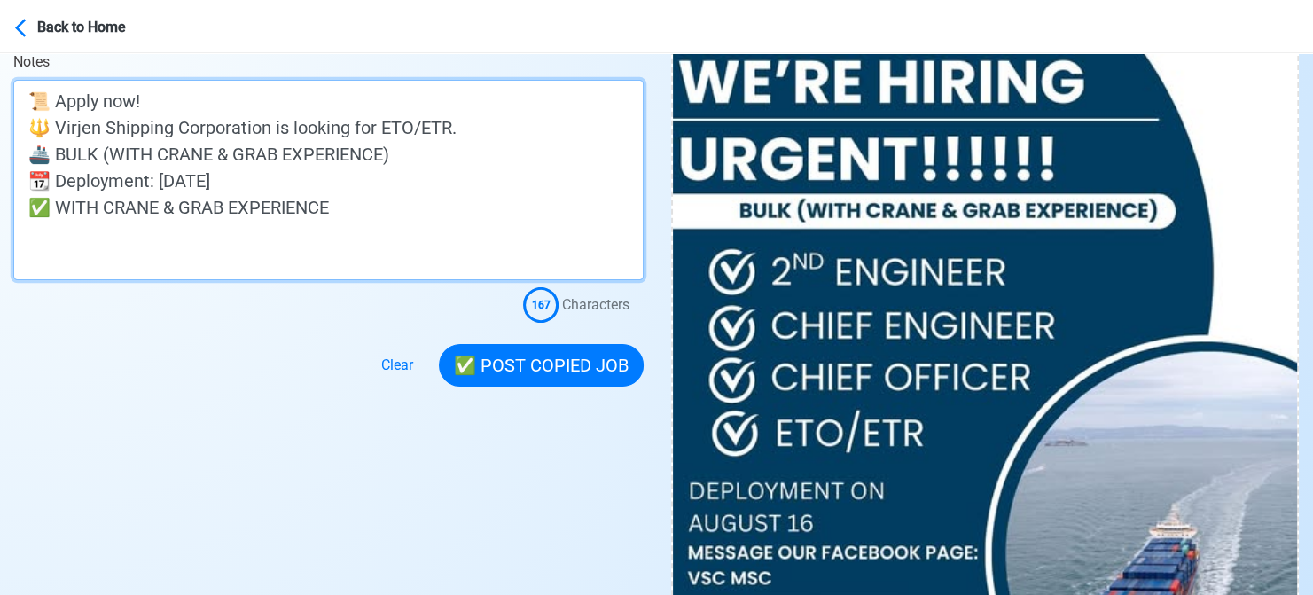
scroll to position [532, 0]
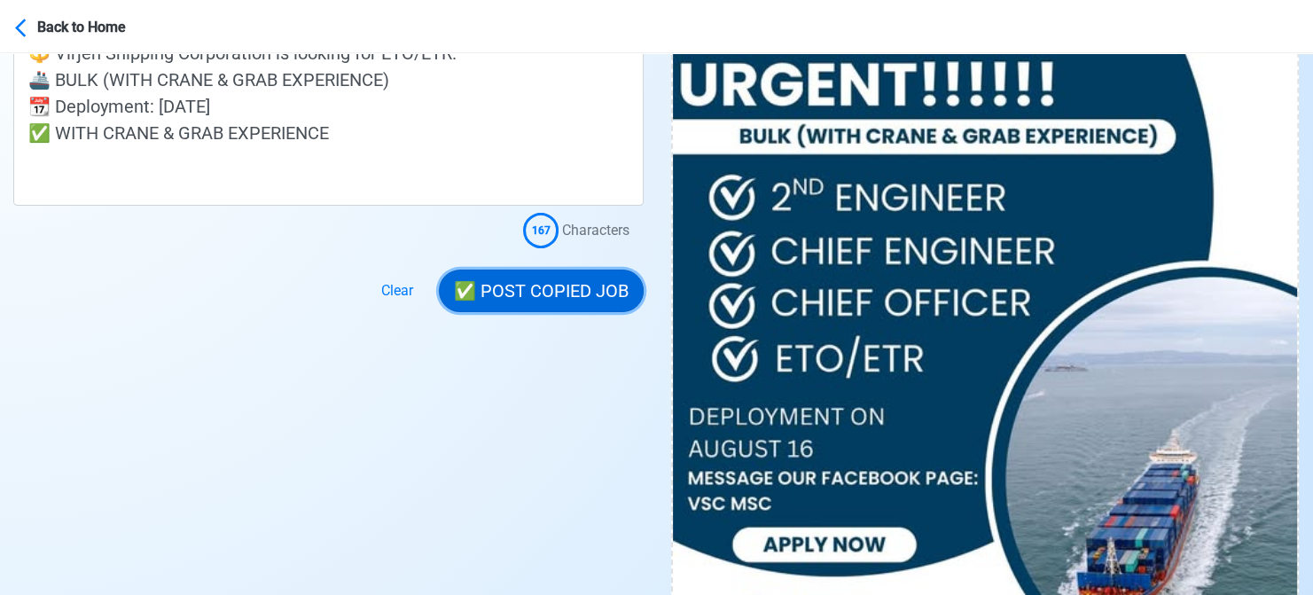
click at [574, 293] on button "✅ POST COPIED JOB" at bounding box center [541, 290] width 205 height 43
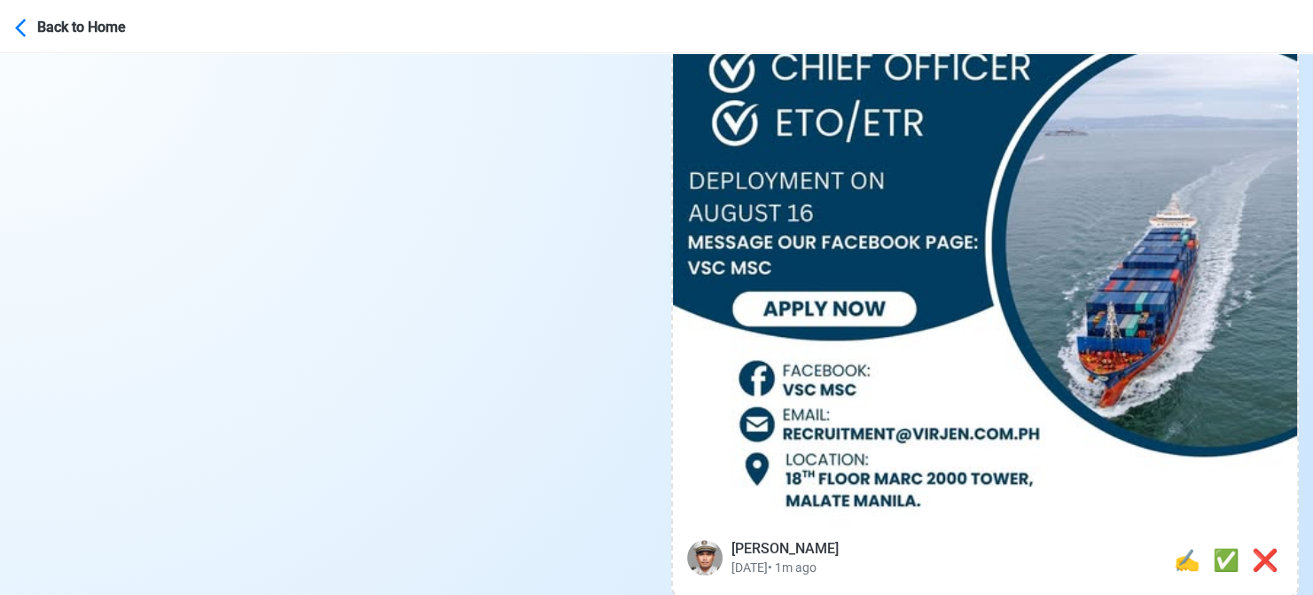
scroll to position [798, 0]
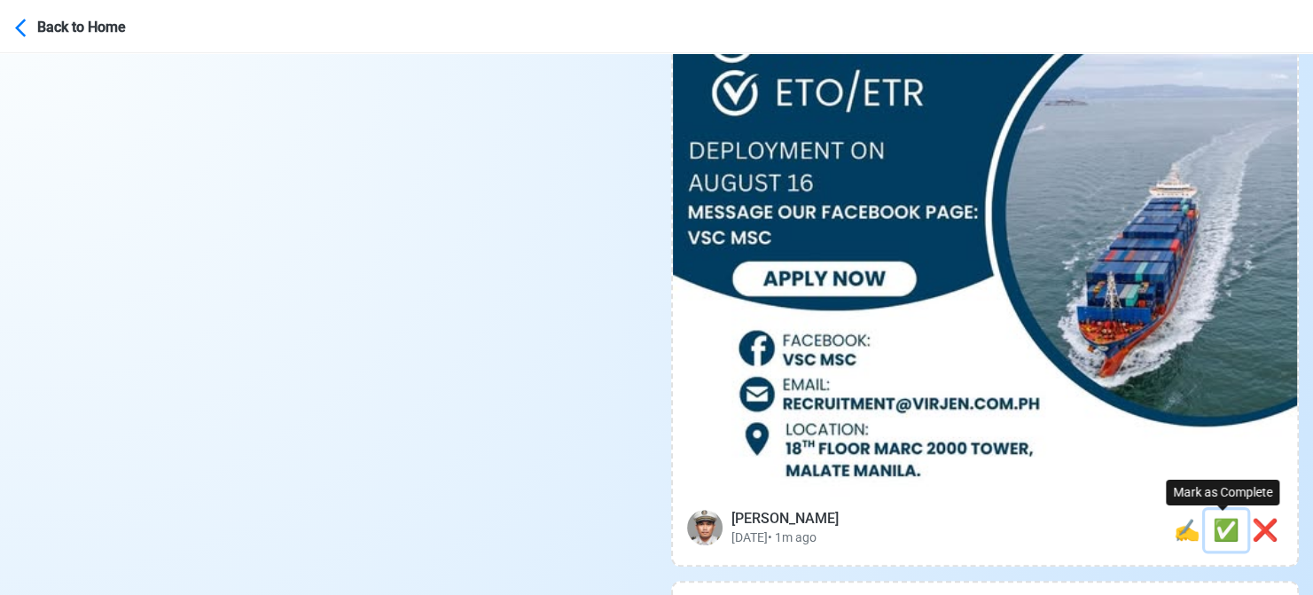
click at [1224, 524] on span "✅" at bounding box center [1226, 530] width 27 height 25
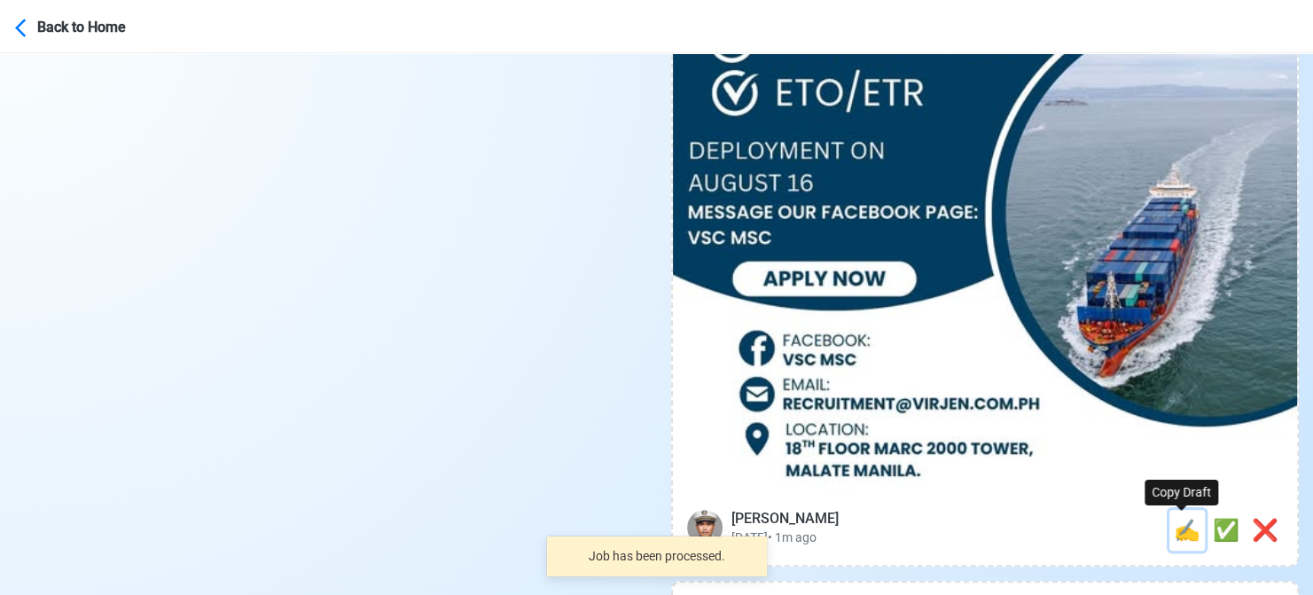
click at [1181, 535] on span "✍️" at bounding box center [1187, 530] width 27 height 25
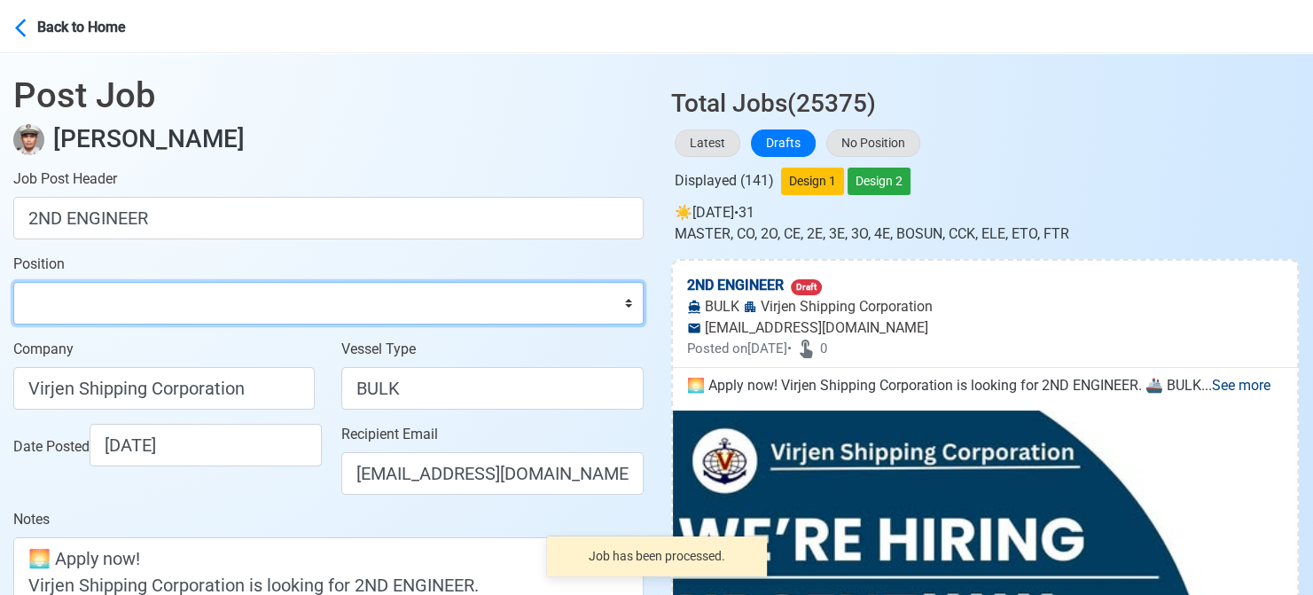
click at [262, 303] on select "Master Chief Officer 2nd Officer 3rd Officer Junior Officer Chief Engineer 2nd …" at bounding box center [328, 303] width 630 height 43
click at [13, 282] on select "Master Chief Officer 2nd Officer 3rd Officer Junior Officer Chief Engineer 2nd …" at bounding box center [328, 303] width 630 height 43
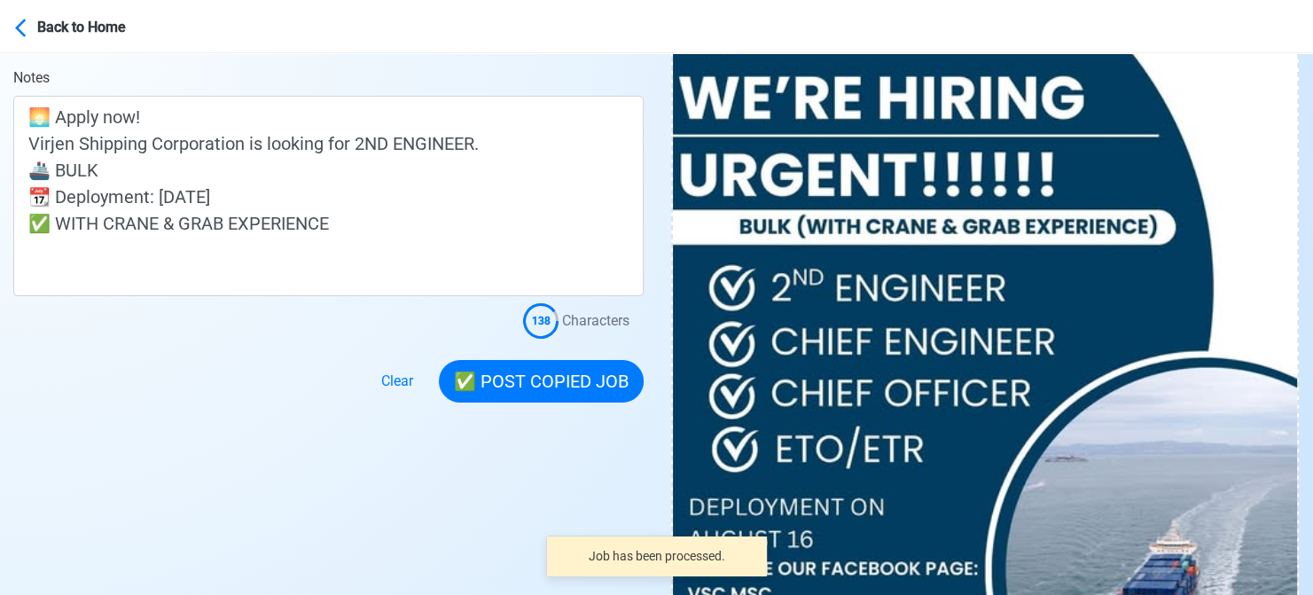
scroll to position [443, 0]
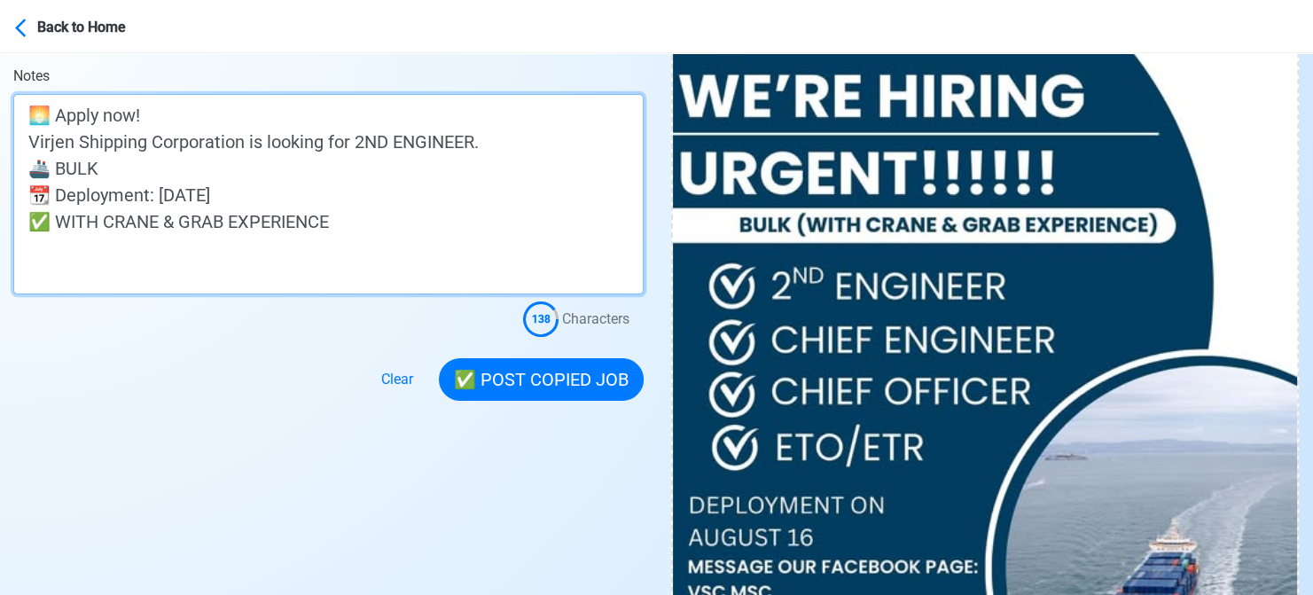
click at [324, 158] on textarea "🌅 Apply now! Virjen Shipping Corporation is looking for 2ND ENGINEER. 🚢 BULK 📆 …" at bounding box center [328, 194] width 630 height 200
paste textarea "(WITH CRANE & GRAB EXPERIENCE)"
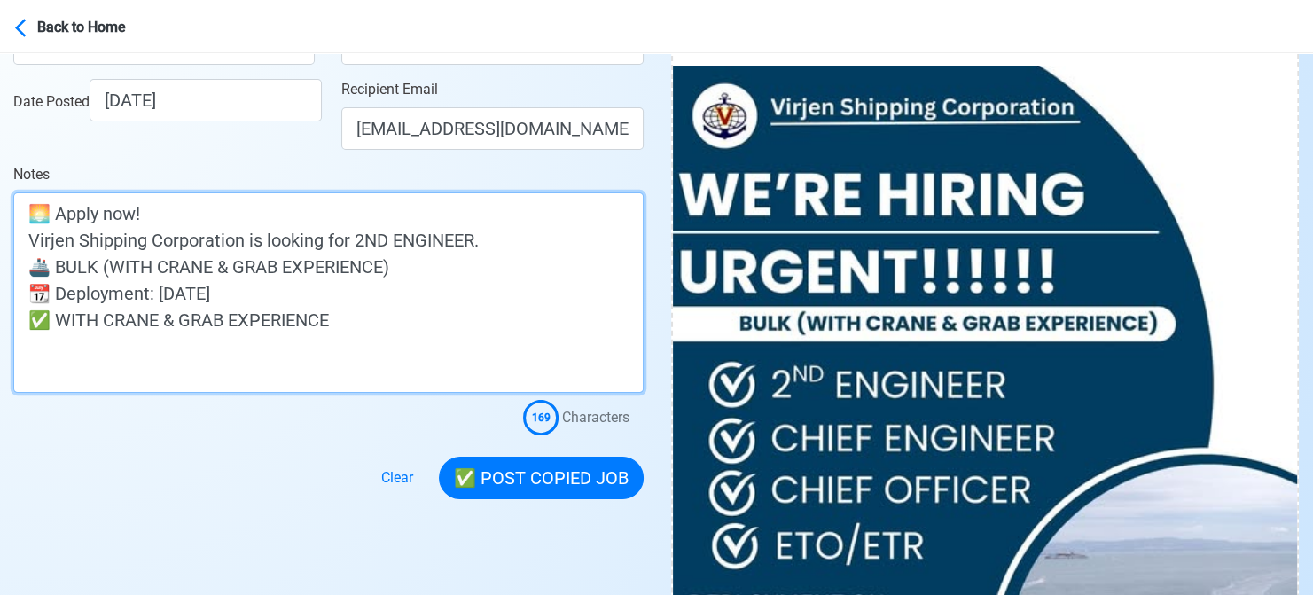
scroll to position [532, 0]
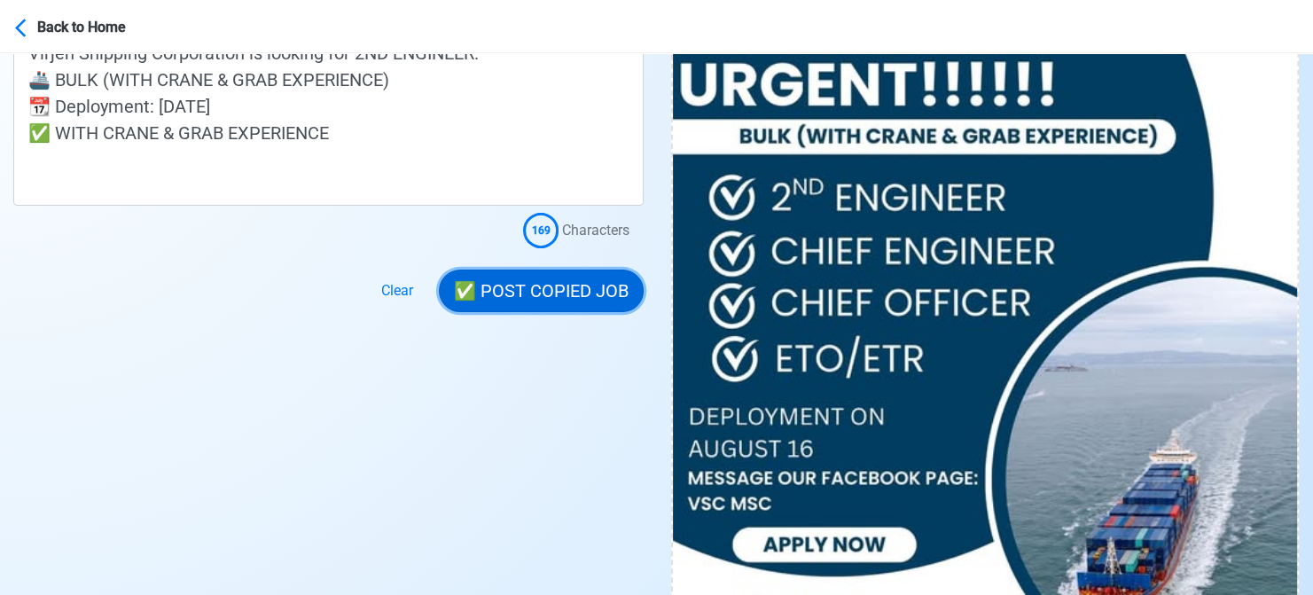
click at [549, 297] on button "✅ POST COPIED JOB" at bounding box center [541, 290] width 205 height 43
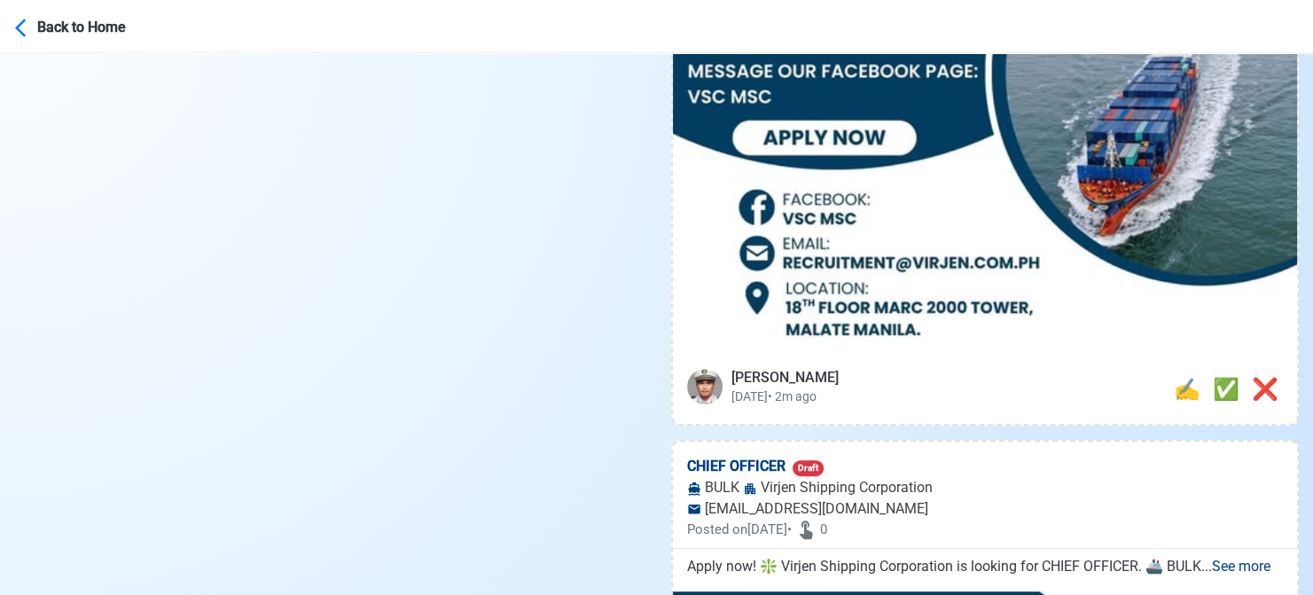
scroll to position [975, 0]
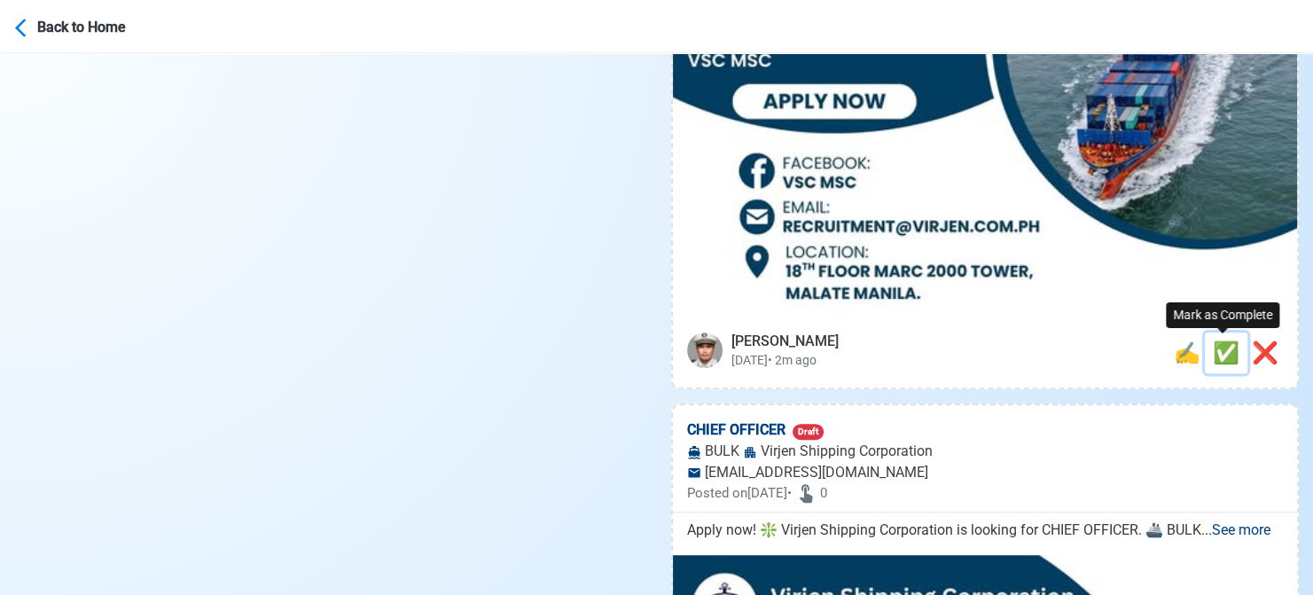
click at [1215, 350] on span "✅" at bounding box center [1226, 352] width 27 height 25
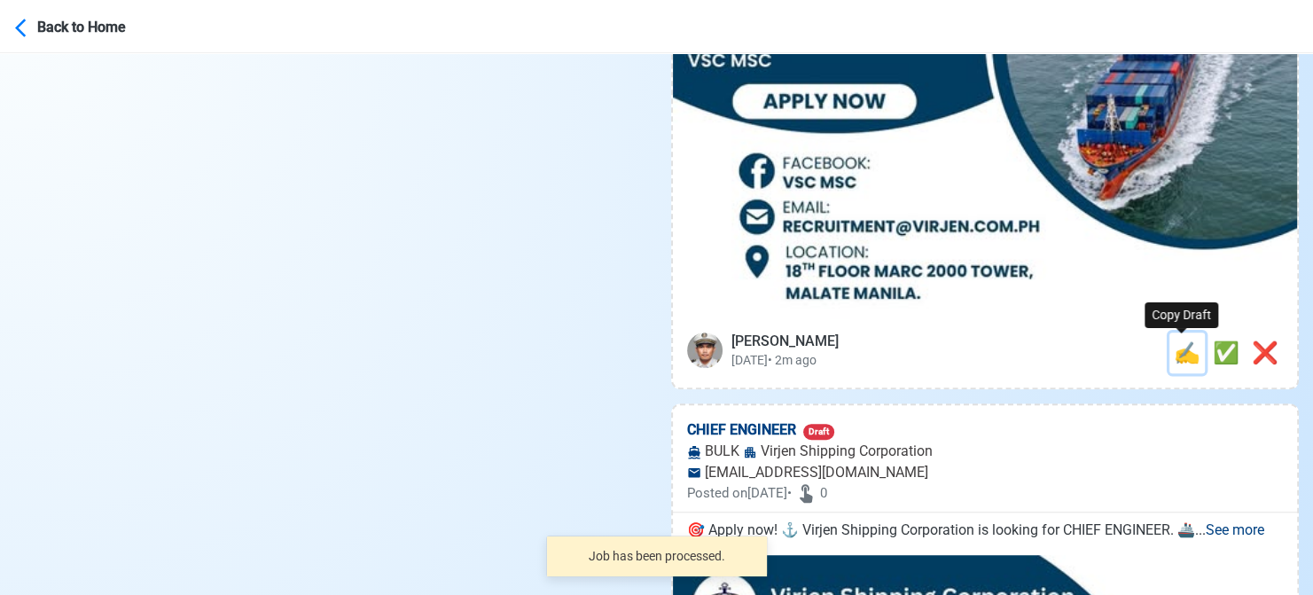
drag, startPoint x: 1177, startPoint y: 356, endPoint x: 1091, endPoint y: 340, distance: 87.4
click at [1175, 356] on span "✍️" at bounding box center [1187, 352] width 27 height 25
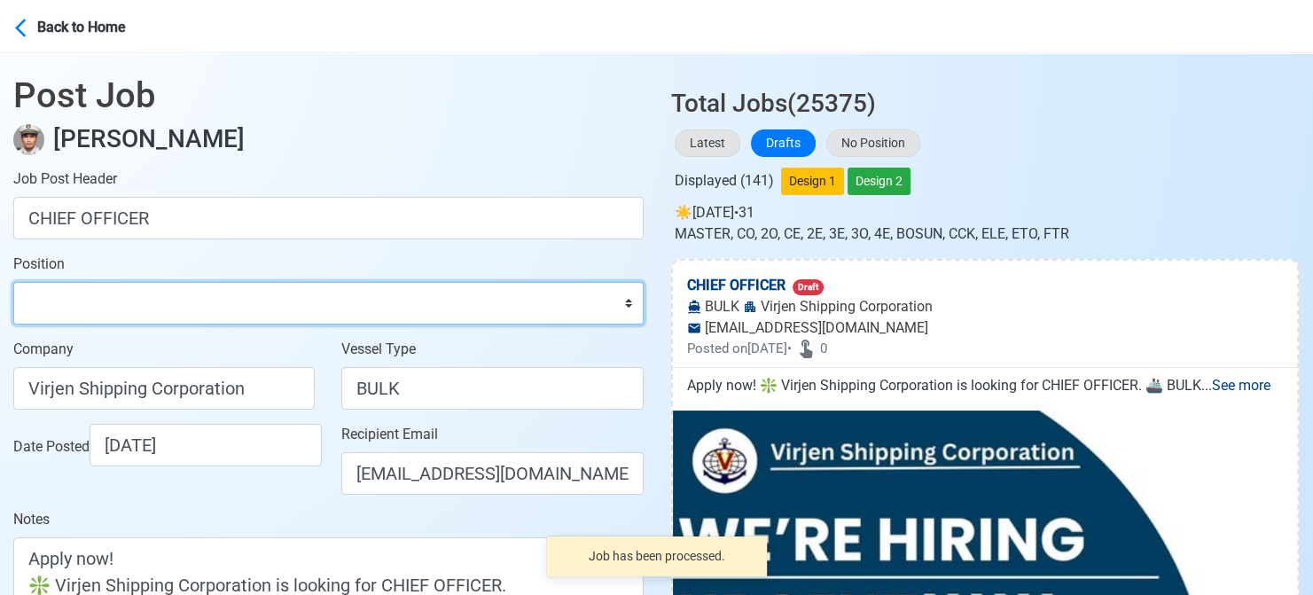
click at [160, 301] on select "Master Chief Officer 2nd Officer 3rd Officer Junior Officer Chief Engineer 2nd …" at bounding box center [328, 303] width 630 height 43
click at [13, 282] on select "Master Chief Officer 2nd Officer 3rd Officer Junior Officer Chief Engineer 2nd …" at bounding box center [328, 303] width 630 height 43
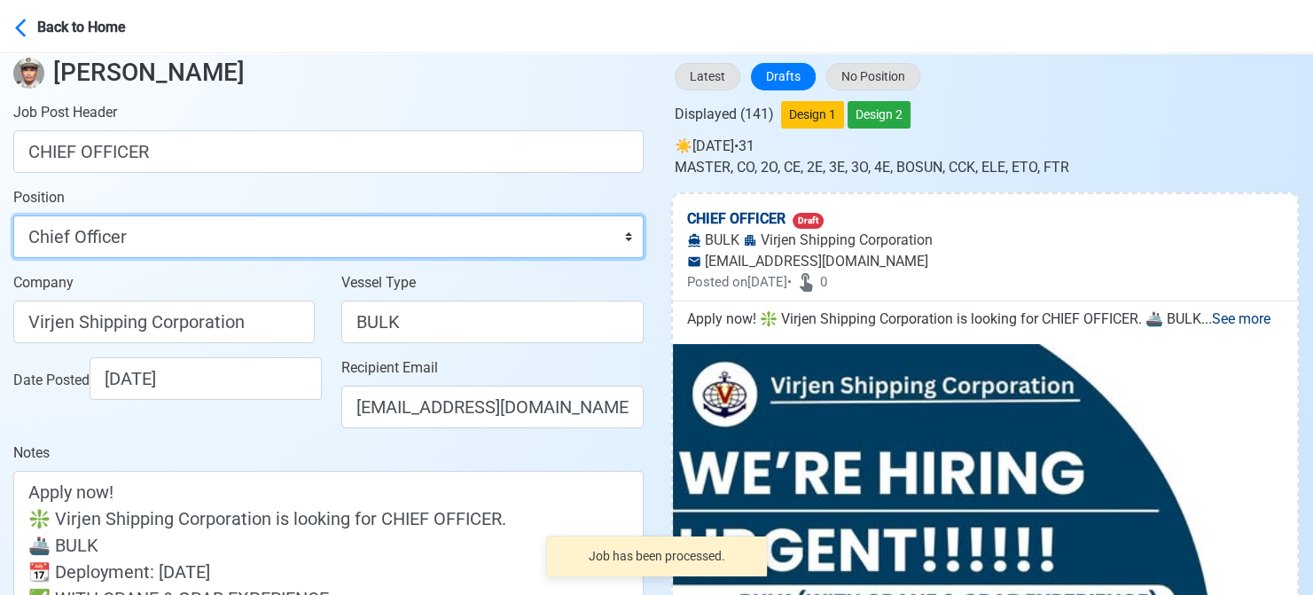
scroll to position [266, 0]
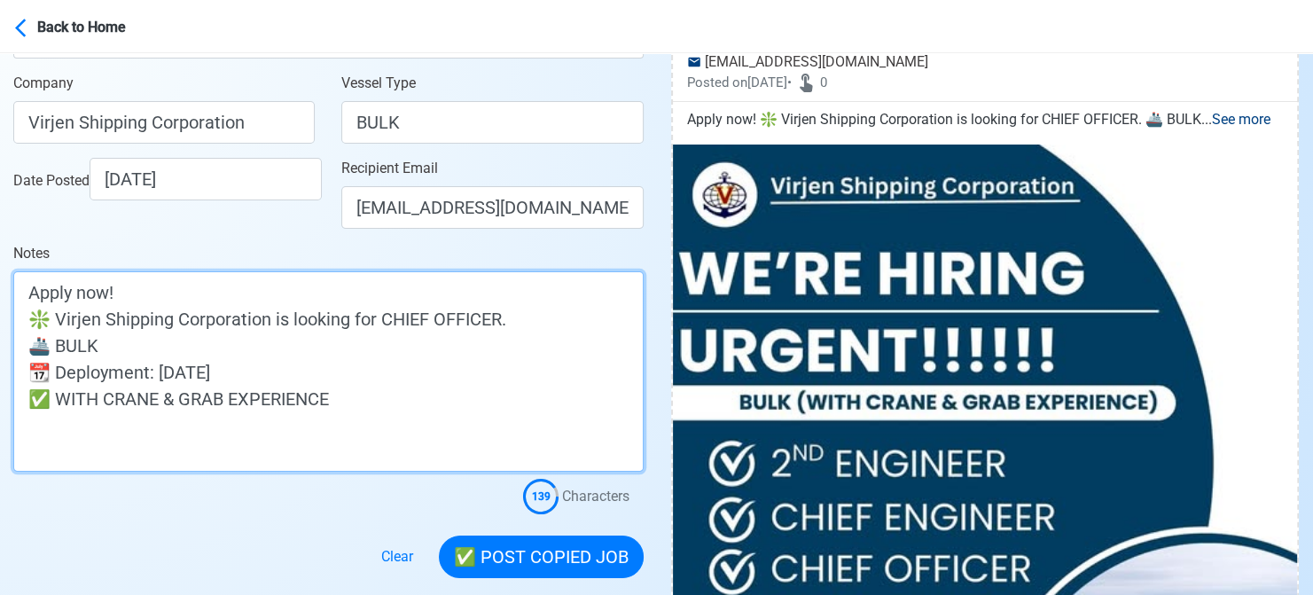
click at [316, 336] on textarea "Apply now! ❇️ Virjen Shipping Corporation is looking for CHIEF OFFICER. 🚢 BULK …" at bounding box center [328, 371] width 630 height 200
paste textarea "(WITH CRANE & GRAB EXPERIENCE)"
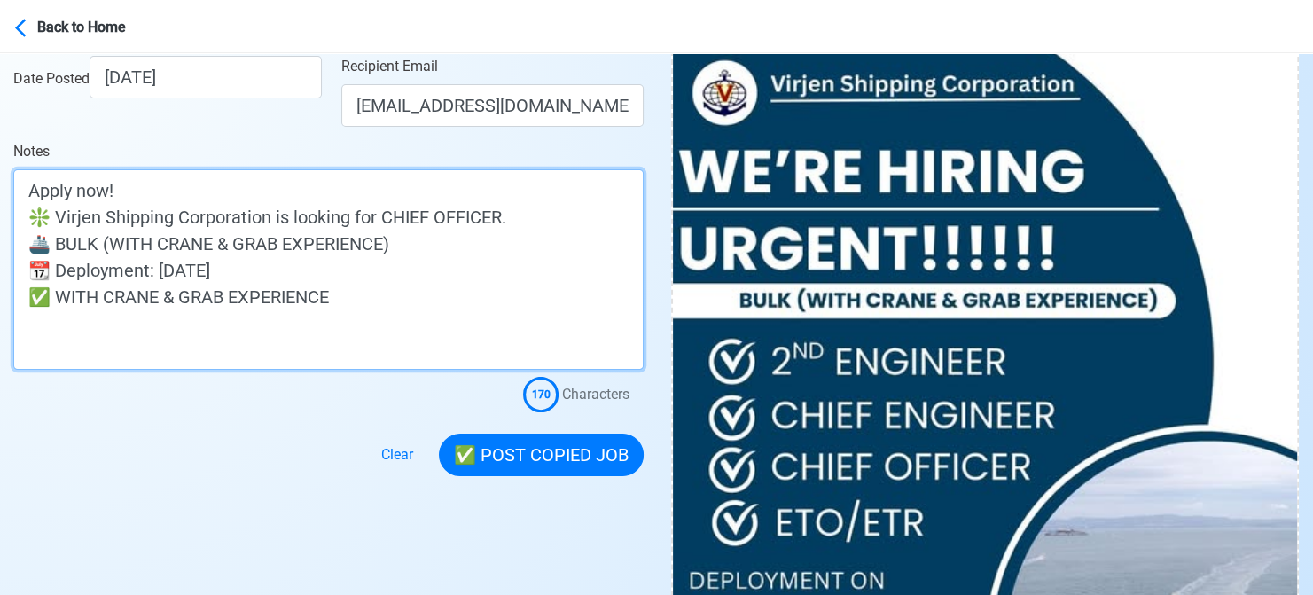
scroll to position [443, 0]
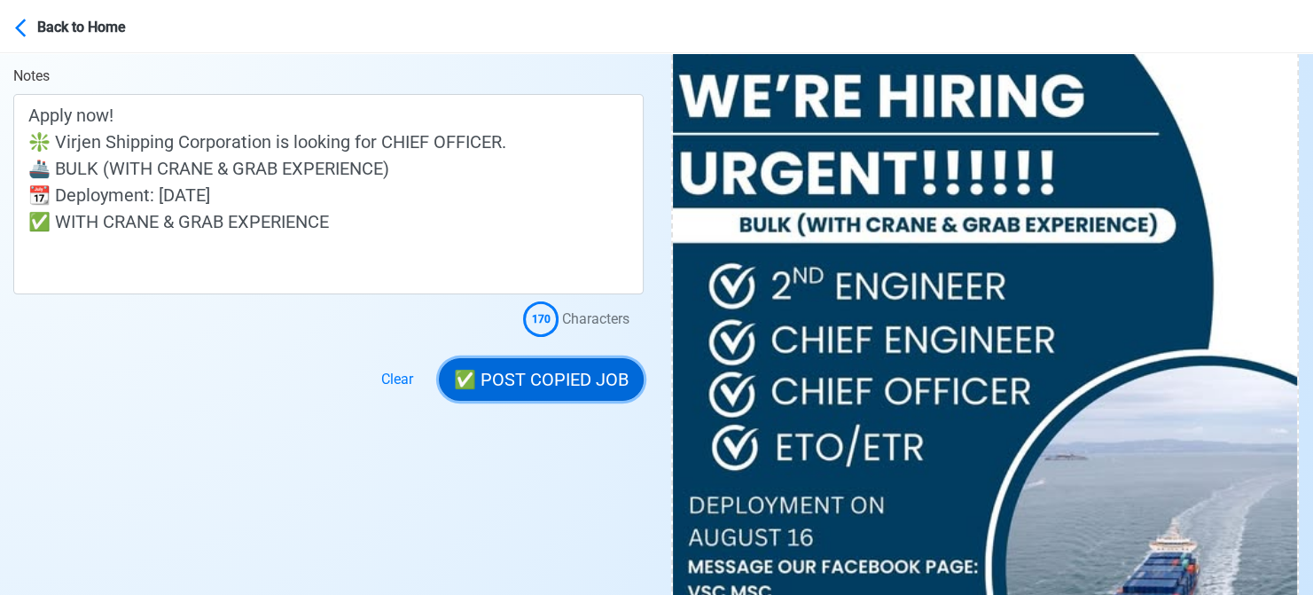
click at [578, 375] on button "✅ POST COPIED JOB" at bounding box center [541, 379] width 205 height 43
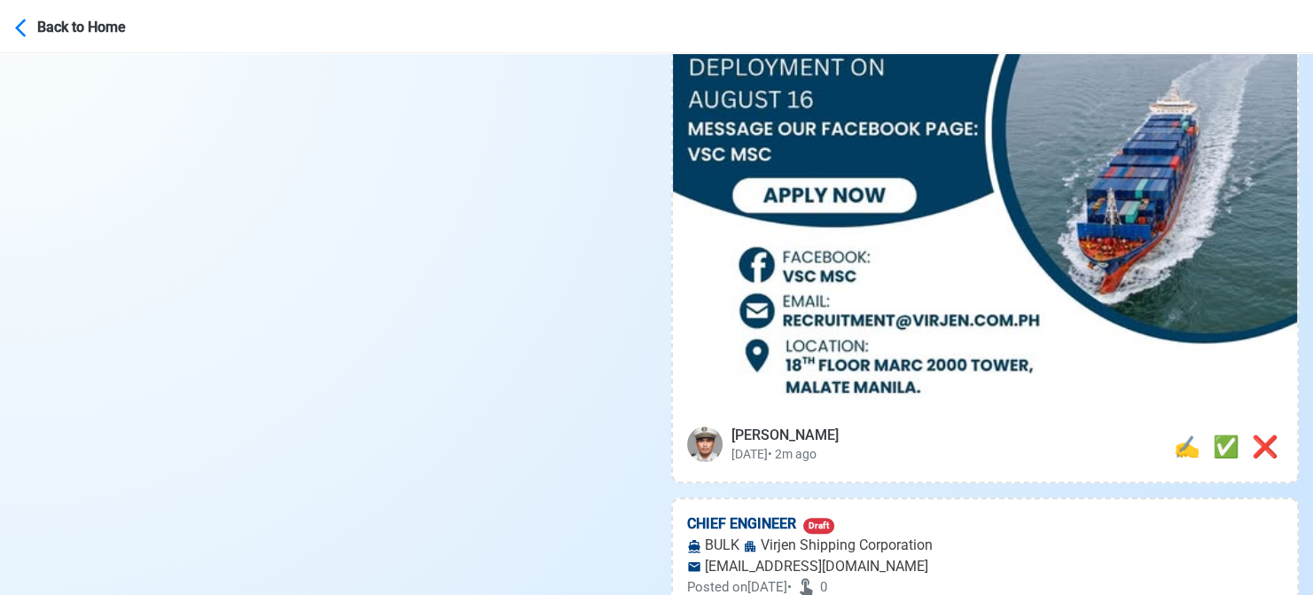
scroll to position [886, 0]
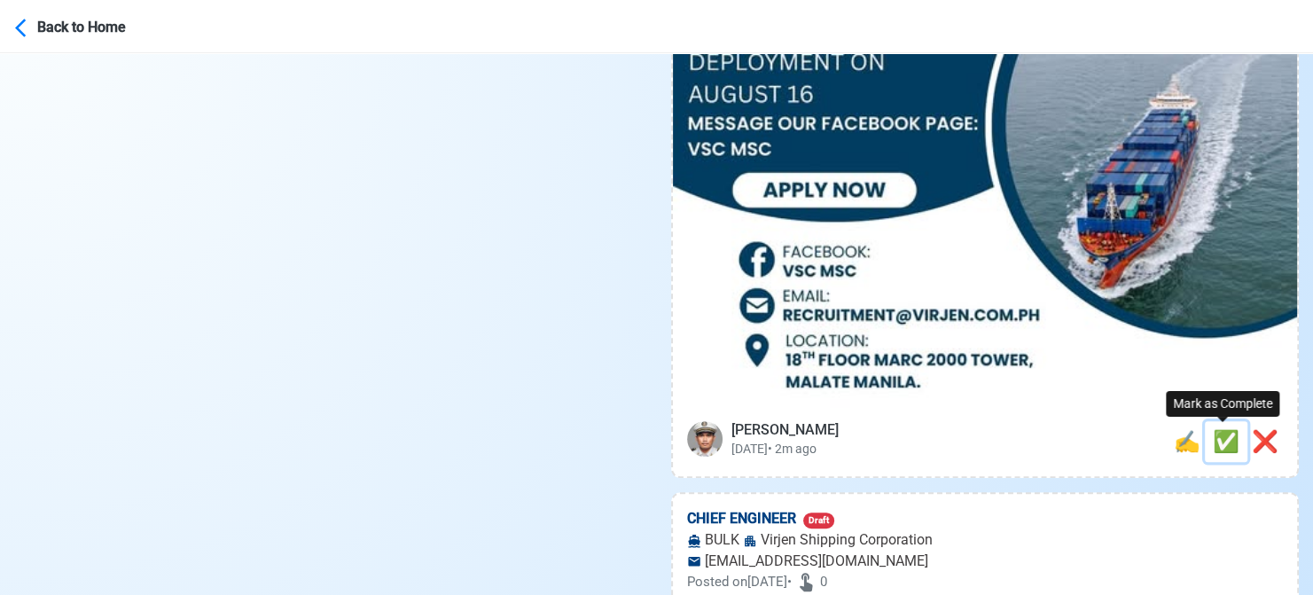
click at [1223, 446] on span "✅" at bounding box center [1226, 441] width 27 height 25
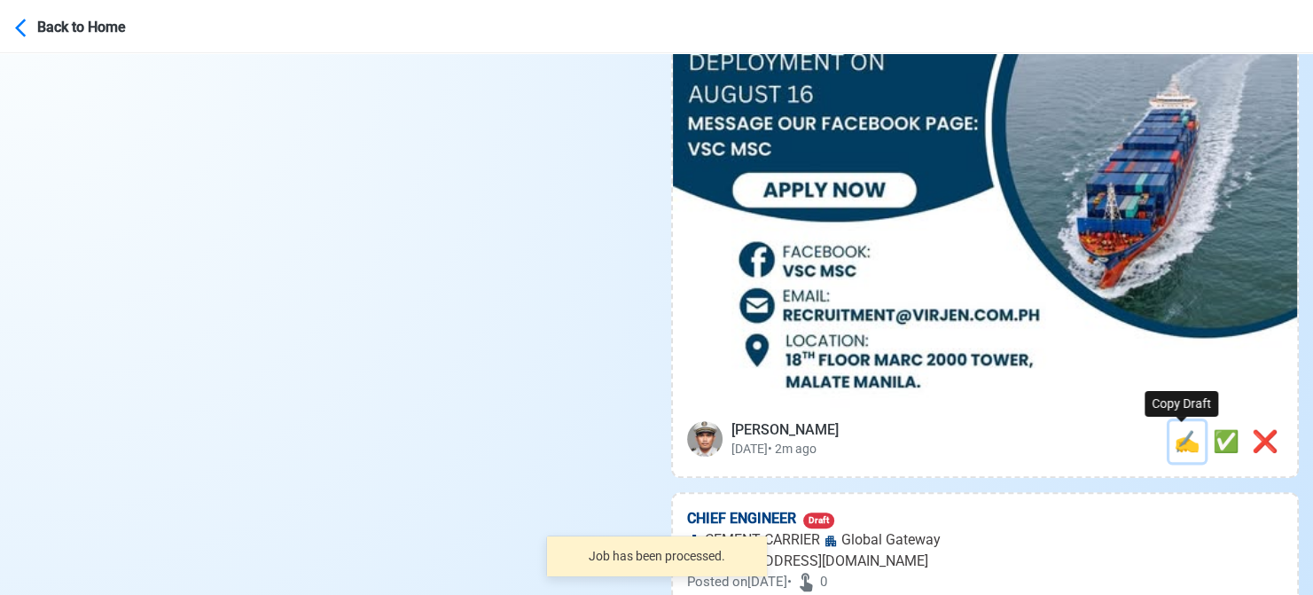
click at [1177, 452] on span "✍️" at bounding box center [1187, 441] width 27 height 25
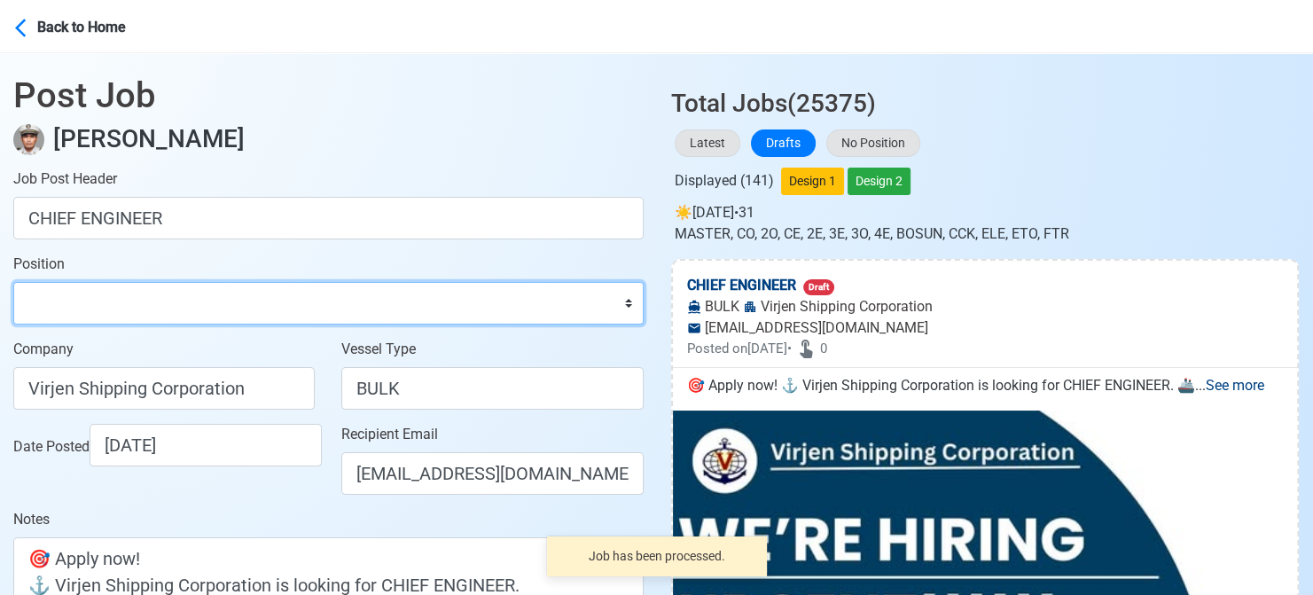
click at [221, 307] on select "Master Chief Officer 2nd Officer 3rd Officer Junior Officer Chief Engineer 2nd …" at bounding box center [328, 303] width 630 height 43
click at [13, 282] on select "Master Chief Officer 2nd Officer 3rd Officer Junior Officer Chief Engineer 2nd …" at bounding box center [328, 303] width 630 height 43
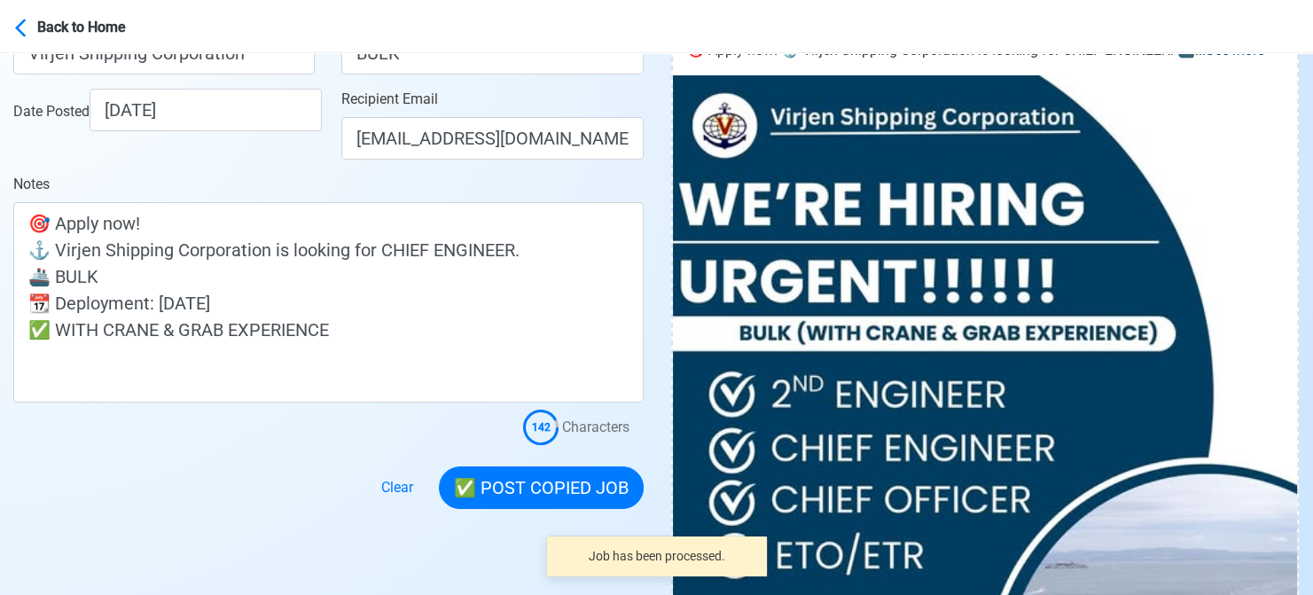
scroll to position [355, 0]
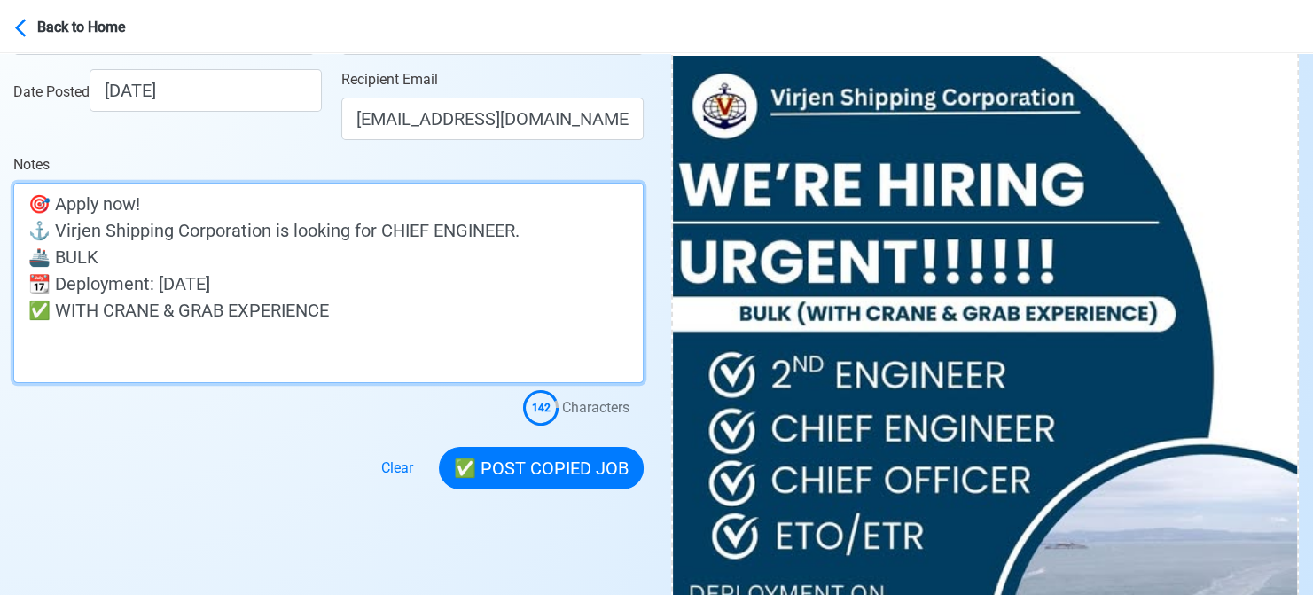
click at [277, 252] on textarea "🎯 Apply now! ⚓ Virjen Shipping Corporation is looking for CHIEF ENGINEER. 🚢 BUL…" at bounding box center [328, 283] width 630 height 200
paste textarea "(WITH CRANE & GRAB EXPERIENCE)"
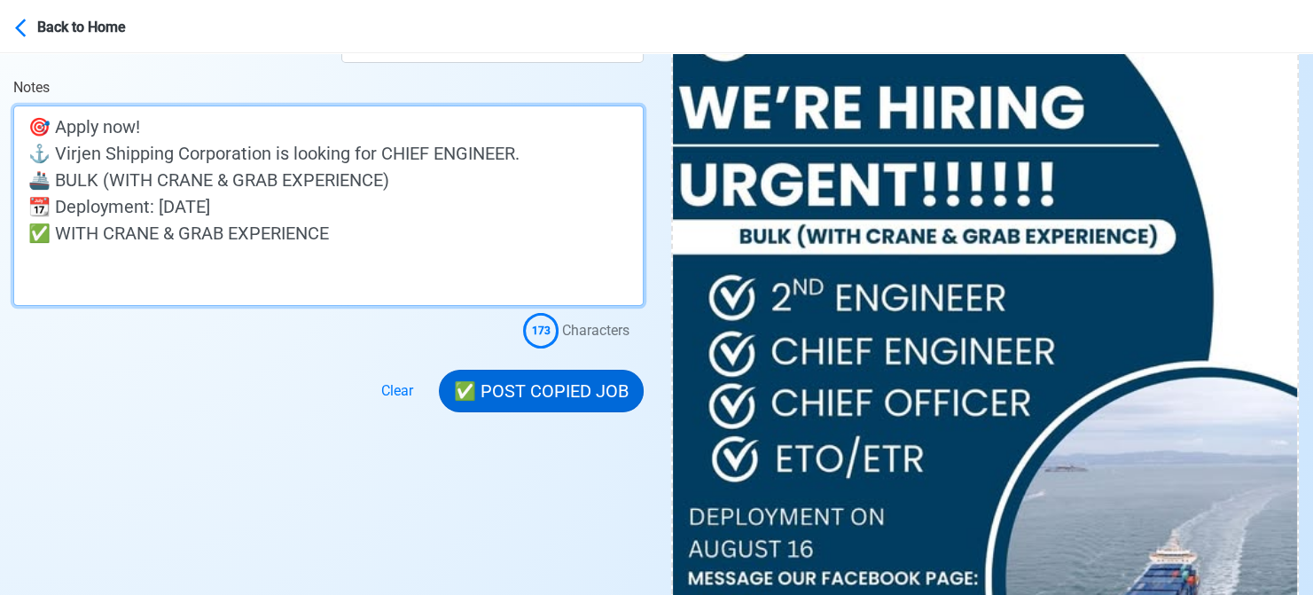
scroll to position [532, 0]
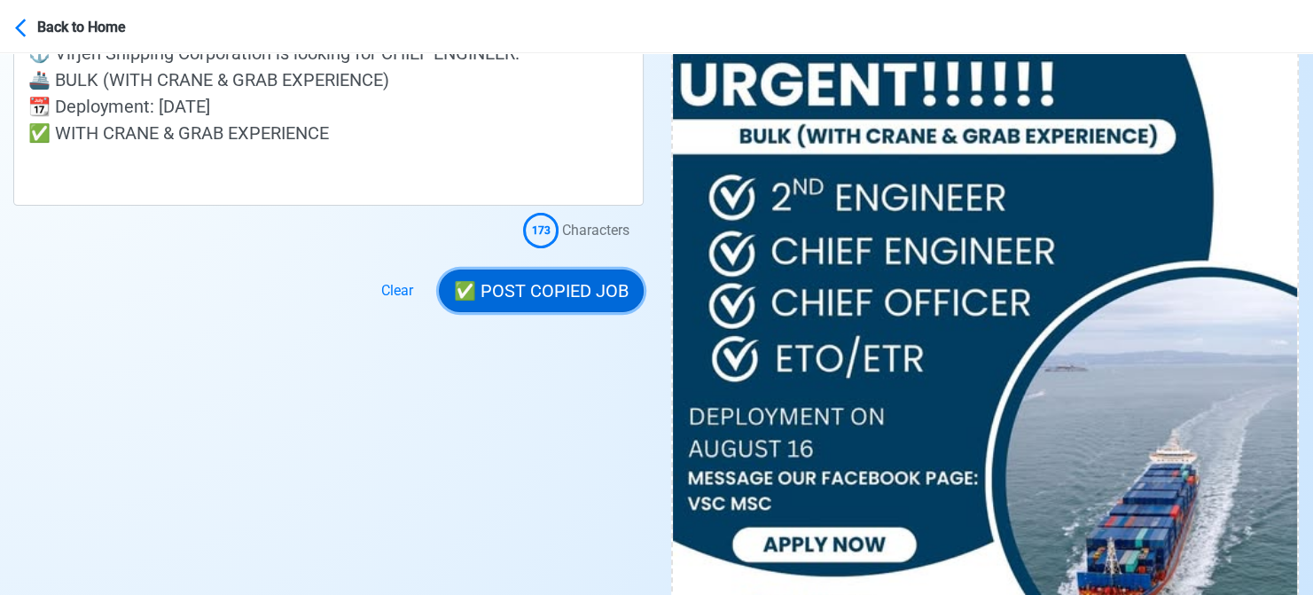
click at [538, 287] on button "✅ POST COPIED JOB" at bounding box center [541, 290] width 205 height 43
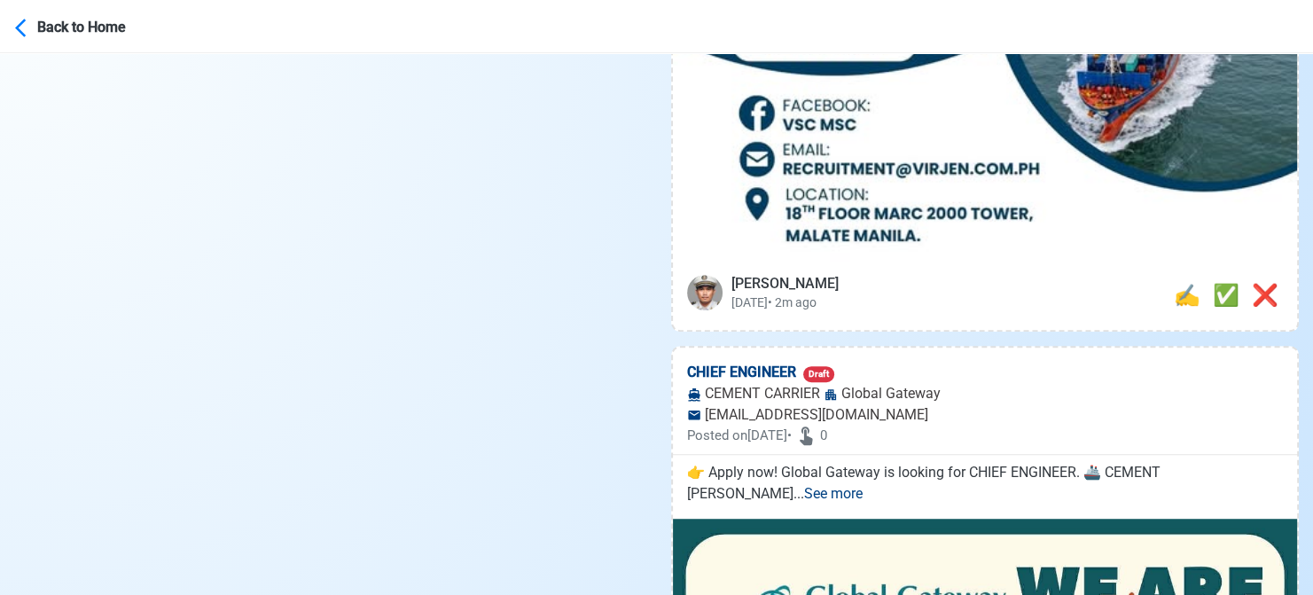
scroll to position [1064, 0]
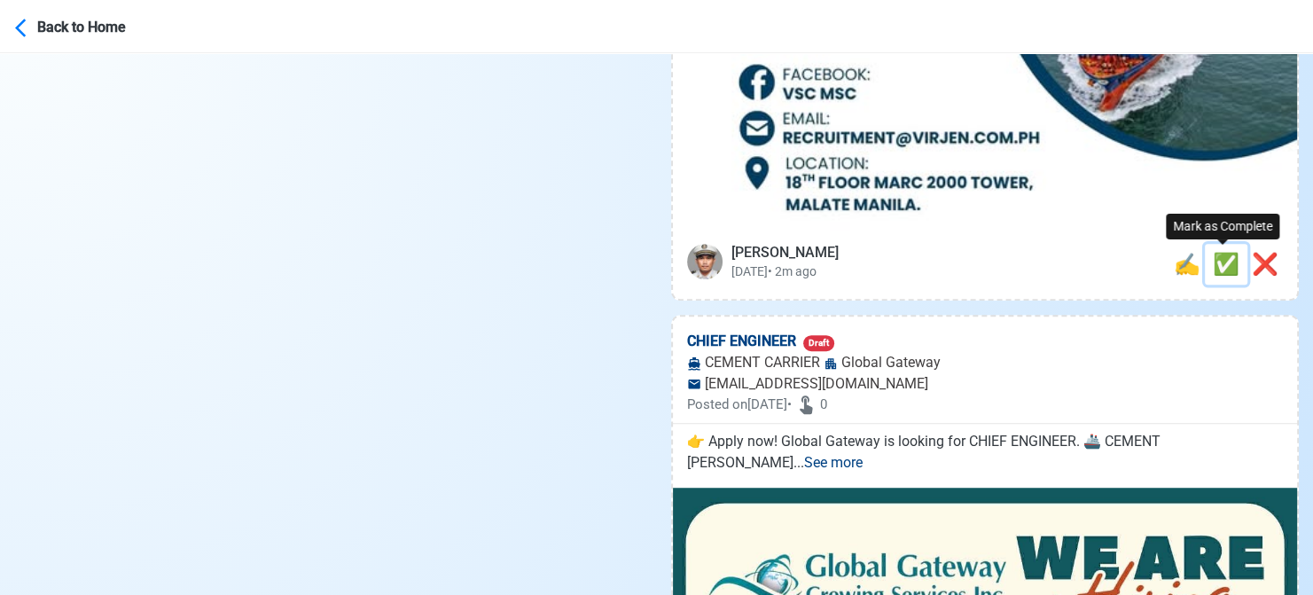
click at [1215, 267] on span "✅" at bounding box center [1226, 264] width 27 height 25
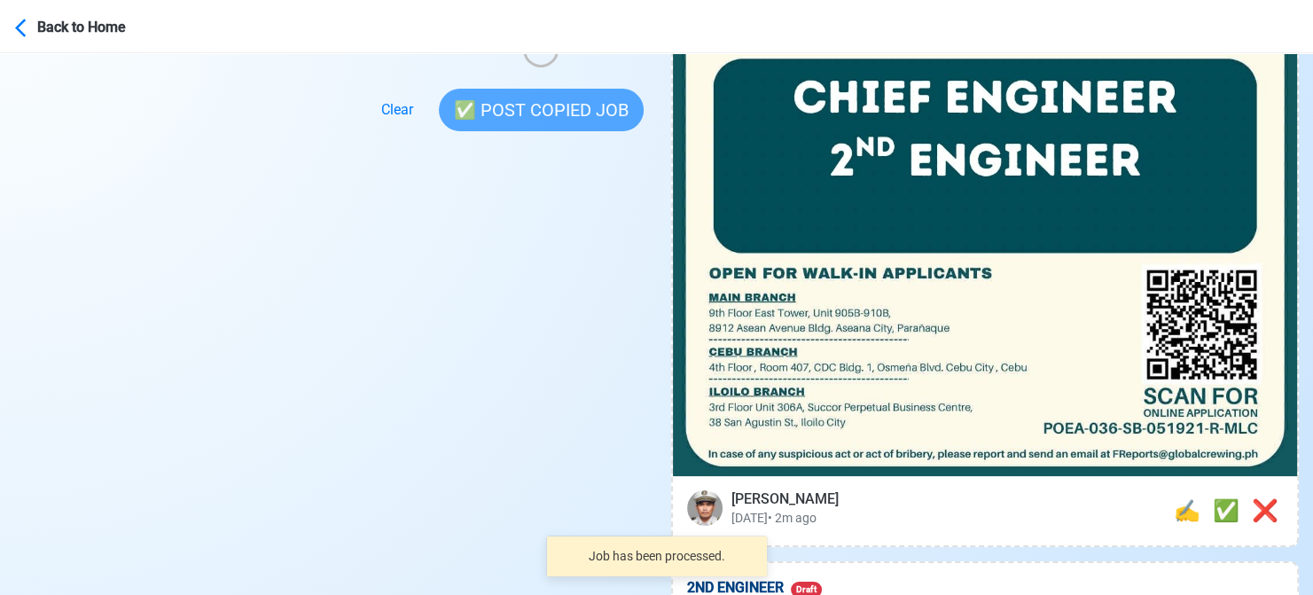
scroll to position [709, 0]
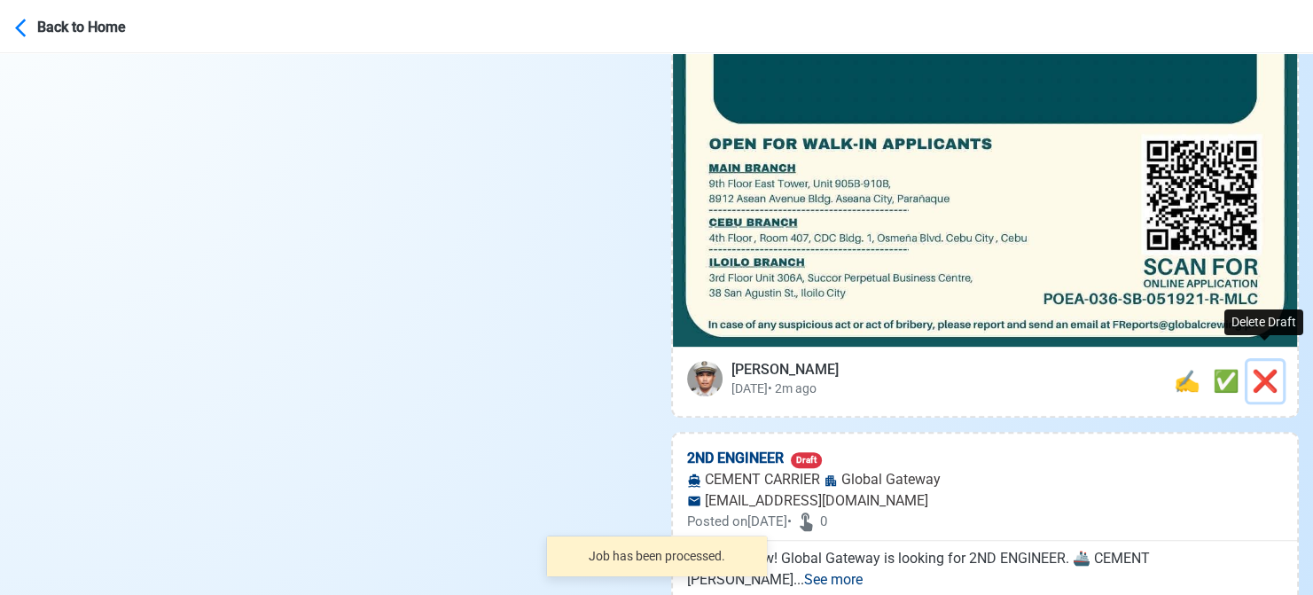
click at [1266, 369] on span "❌" at bounding box center [1265, 381] width 27 height 25
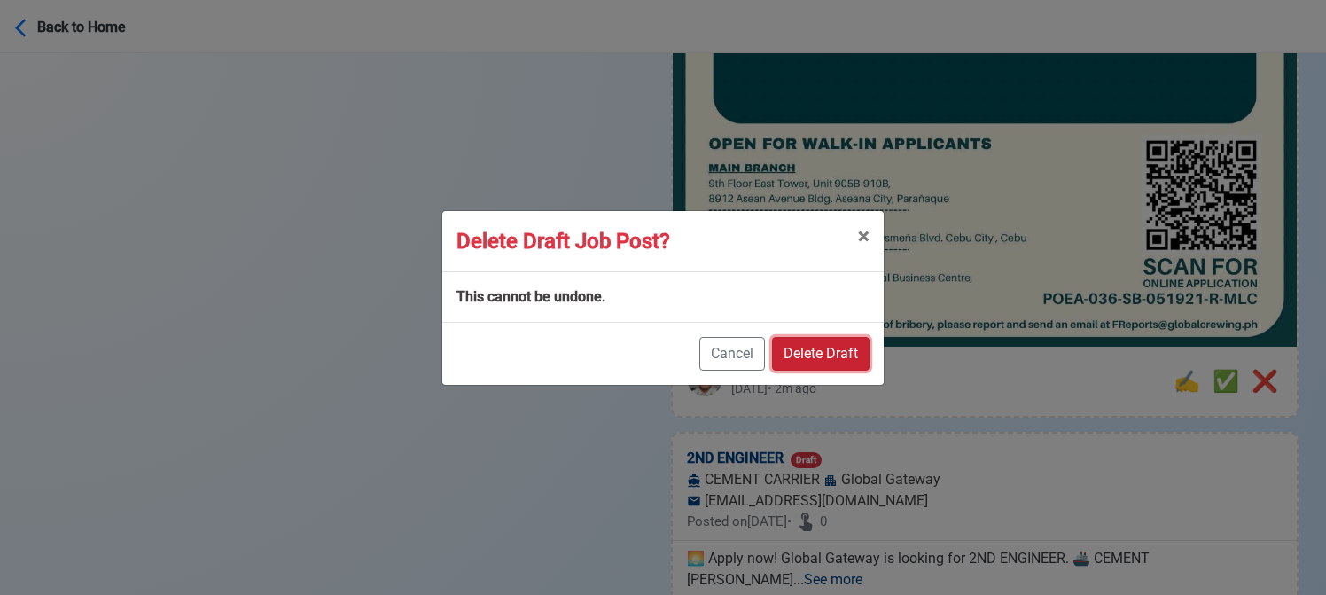
click at [833, 350] on button "Delete Draft" at bounding box center [821, 354] width 98 height 34
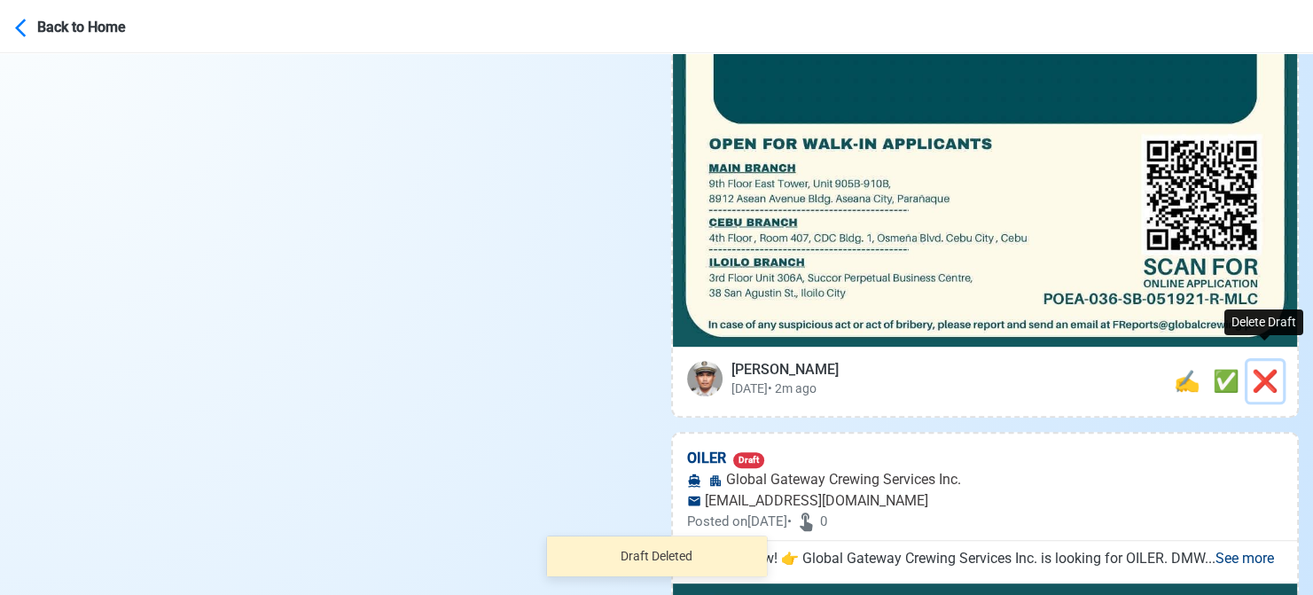
click at [1261, 369] on span "❌" at bounding box center [1265, 381] width 27 height 25
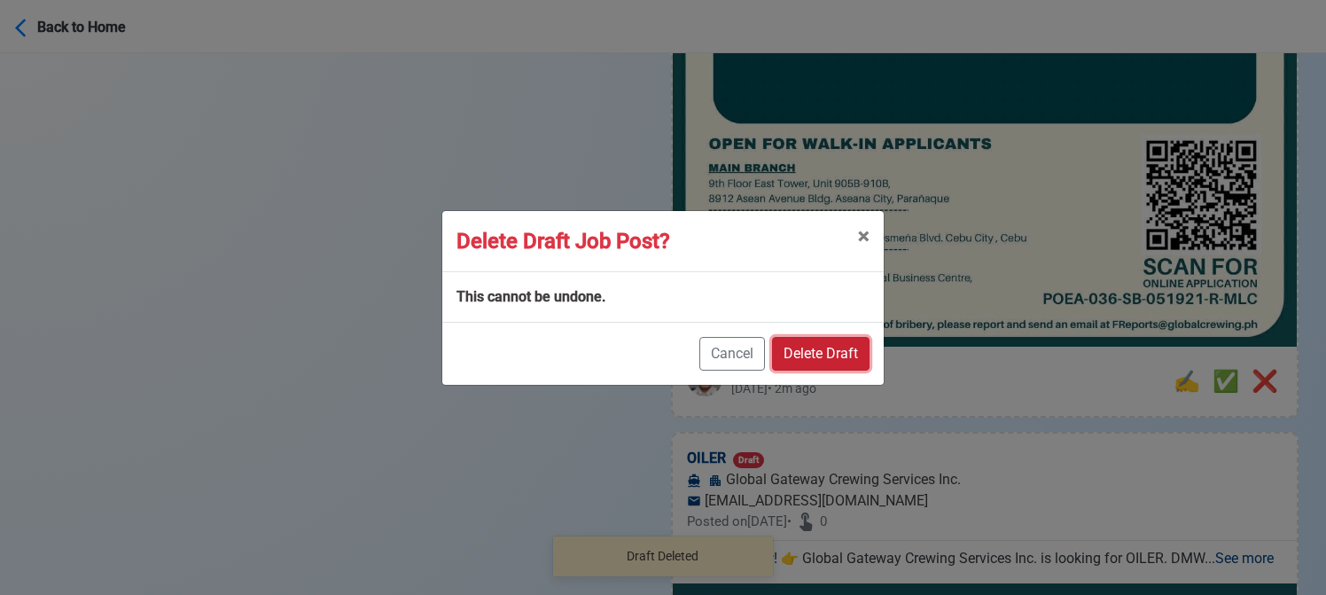
click at [837, 346] on button "Delete Draft" at bounding box center [821, 354] width 98 height 34
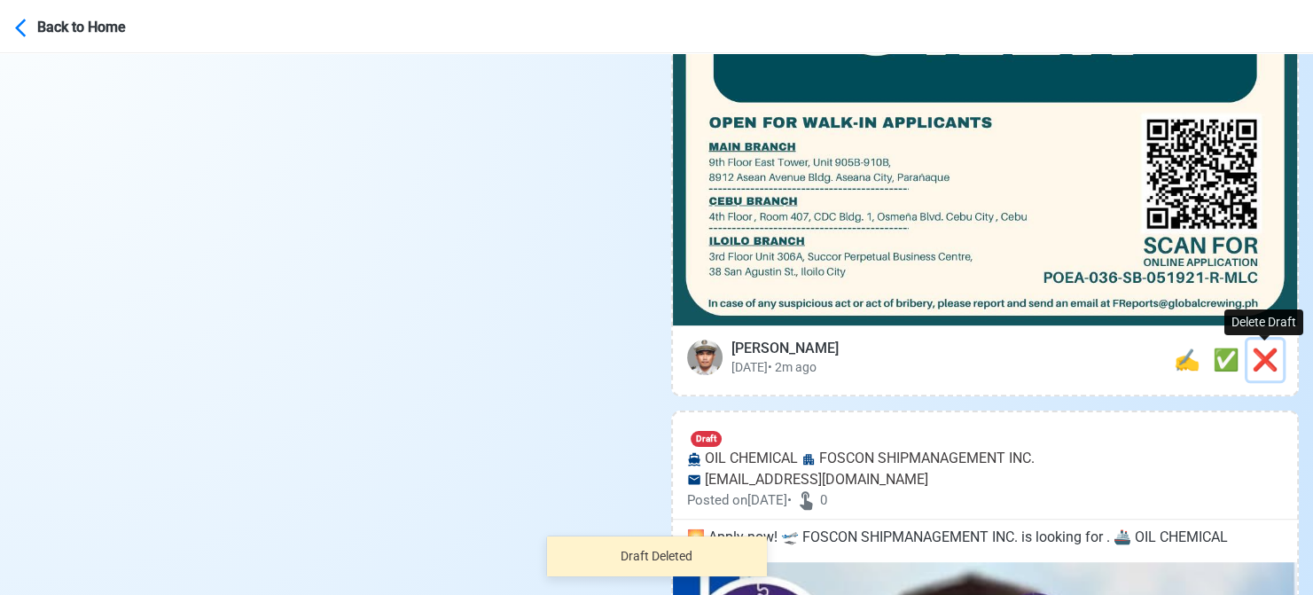
click at [1267, 361] on span "❌" at bounding box center [1265, 359] width 27 height 25
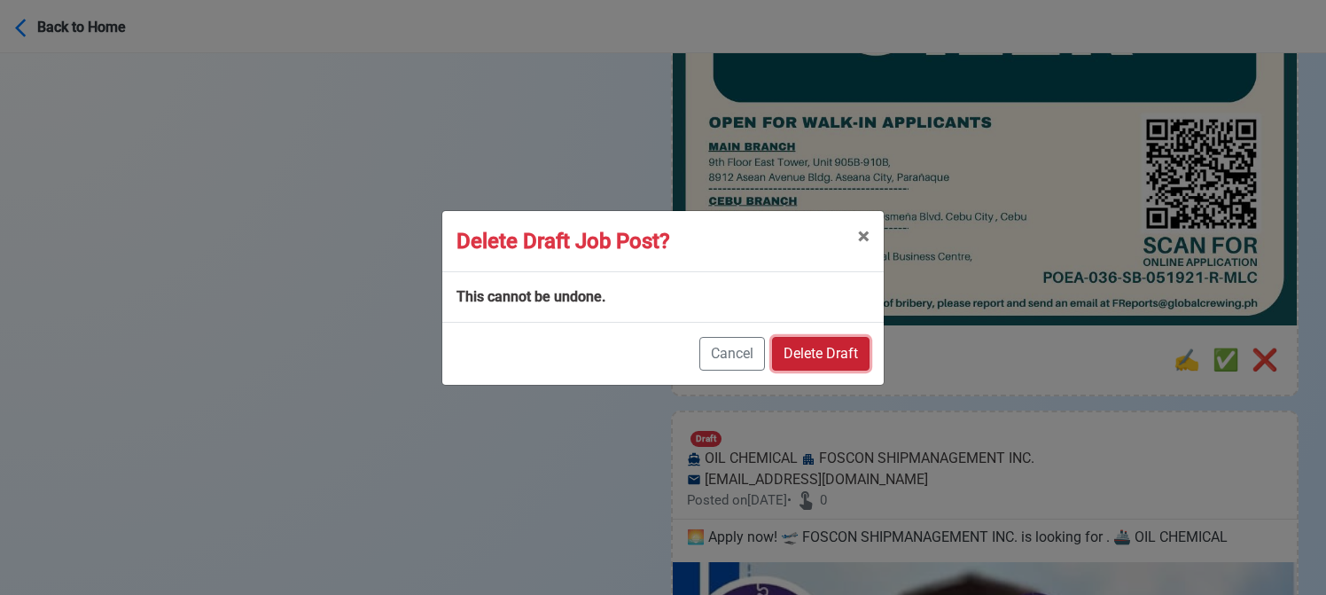
click at [832, 355] on button "Delete Draft" at bounding box center [821, 354] width 98 height 34
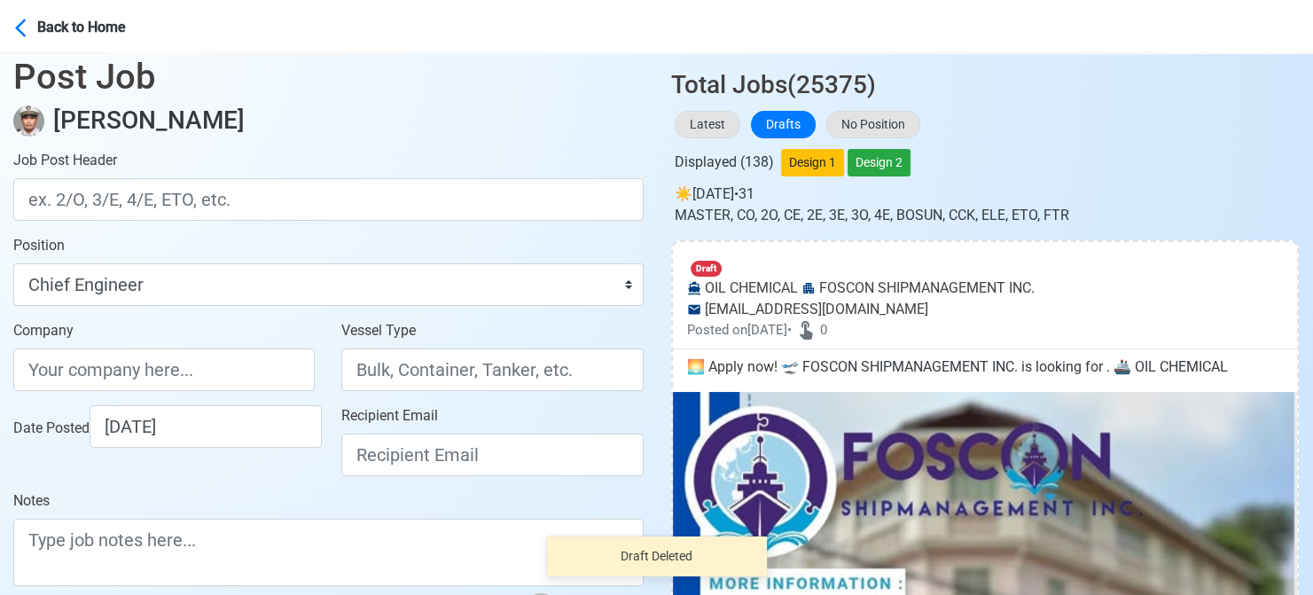
scroll to position [0, 0]
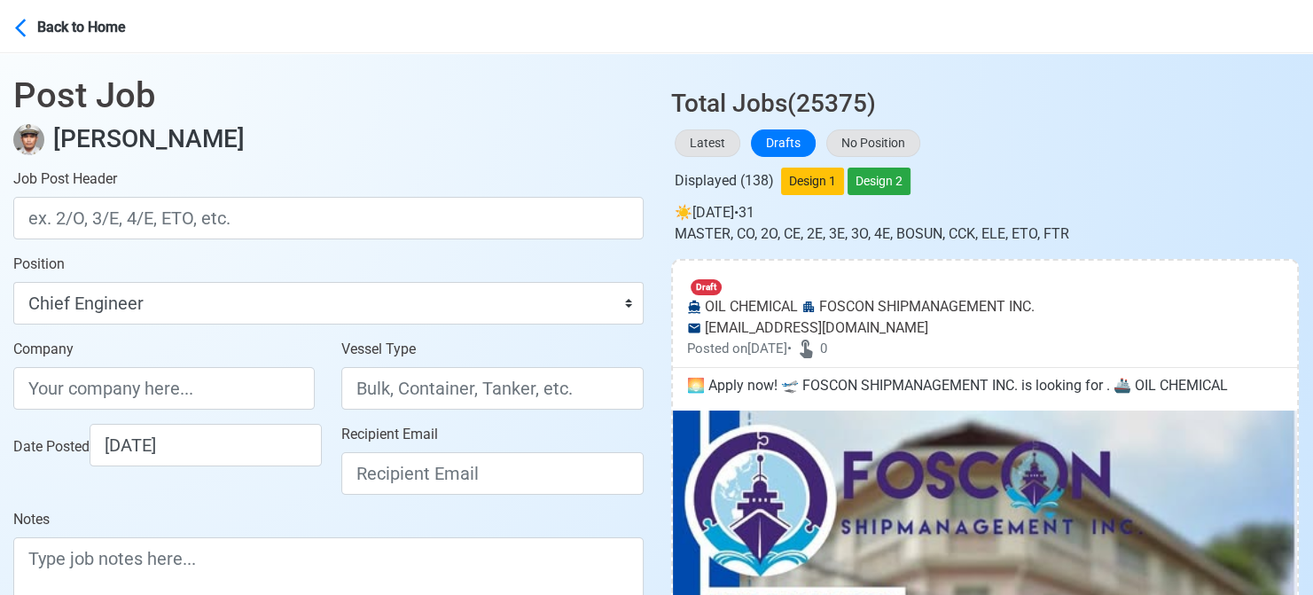
click at [18, 504] on div "Date Posted [DATE]" at bounding box center [164, 466] width 328 height 85
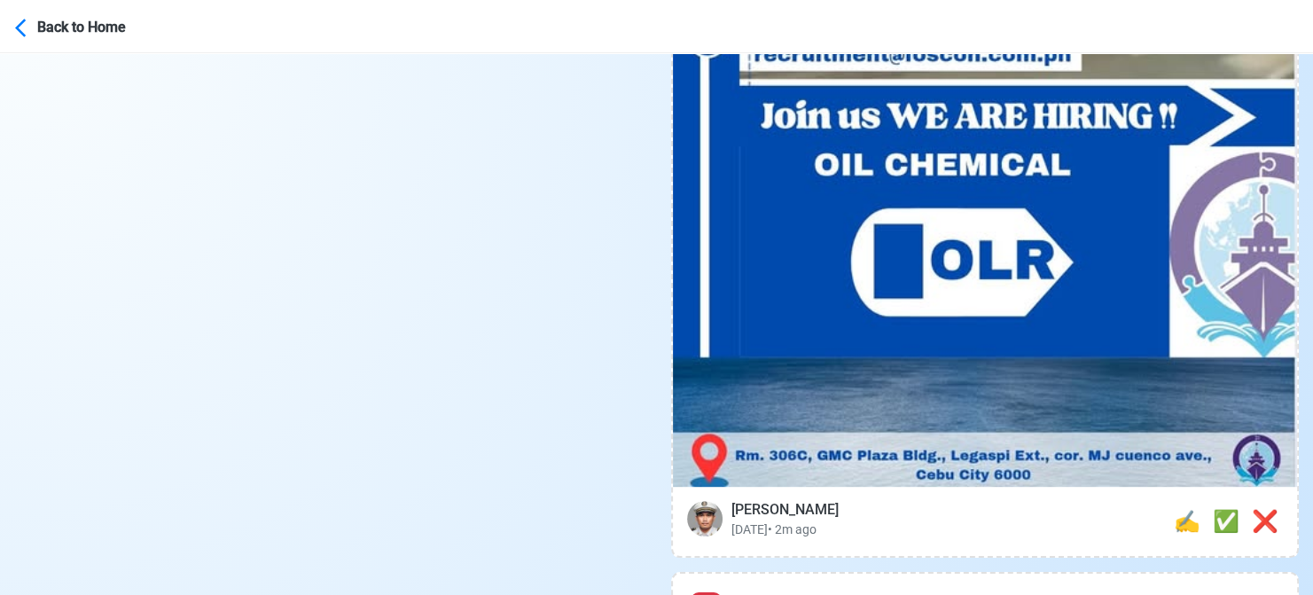
scroll to position [798, 0]
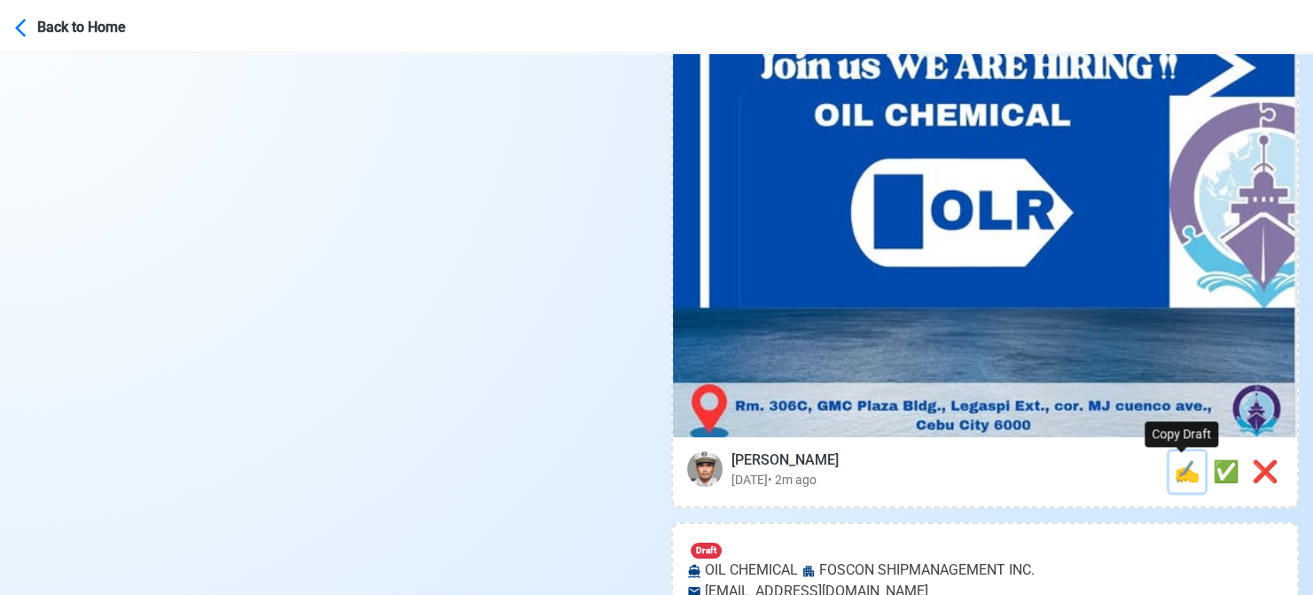
click at [1181, 471] on span "✍️" at bounding box center [1187, 471] width 27 height 25
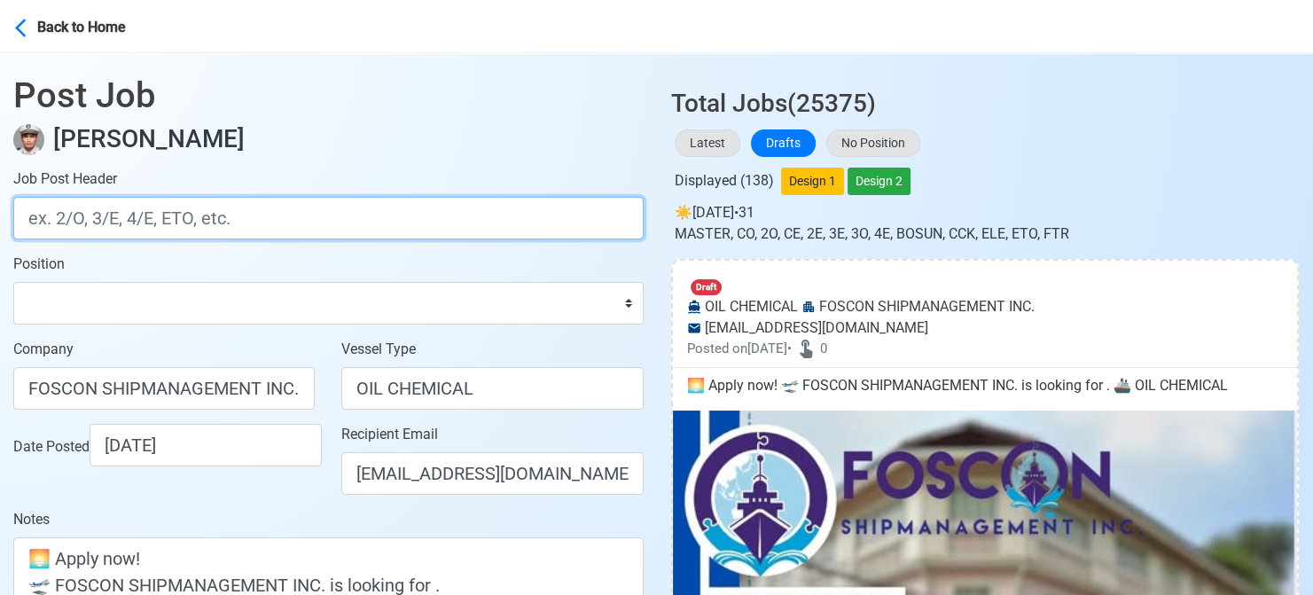
click at [116, 220] on input "Job Post Header" at bounding box center [328, 218] width 630 height 43
click at [53, 215] on input "OILER" at bounding box center [328, 218] width 630 height 43
click at [54, 215] on input "OILER" at bounding box center [328, 218] width 630 height 43
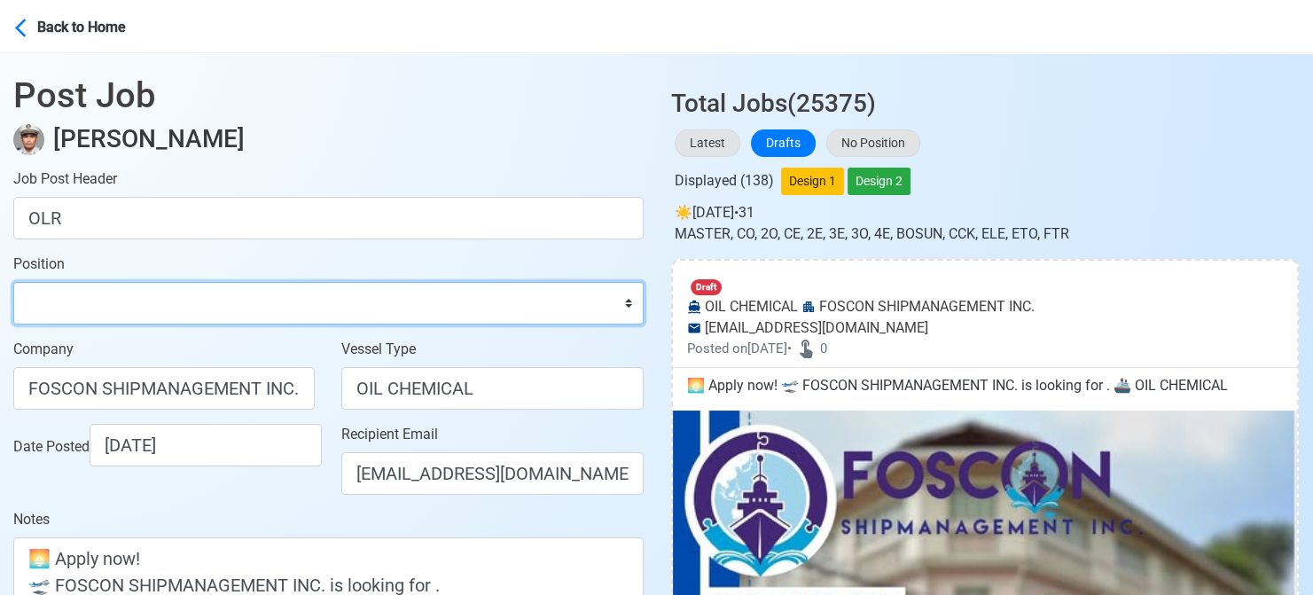
click at [176, 310] on select "Master Chief Officer 2nd Officer 3rd Officer Junior Officer Chief Engineer 2nd …" at bounding box center [328, 303] width 630 height 43
click at [13, 282] on select "Master Chief Officer 2nd Officer 3rd Officer Junior Officer Chief Engineer 2nd …" at bounding box center [328, 303] width 630 height 43
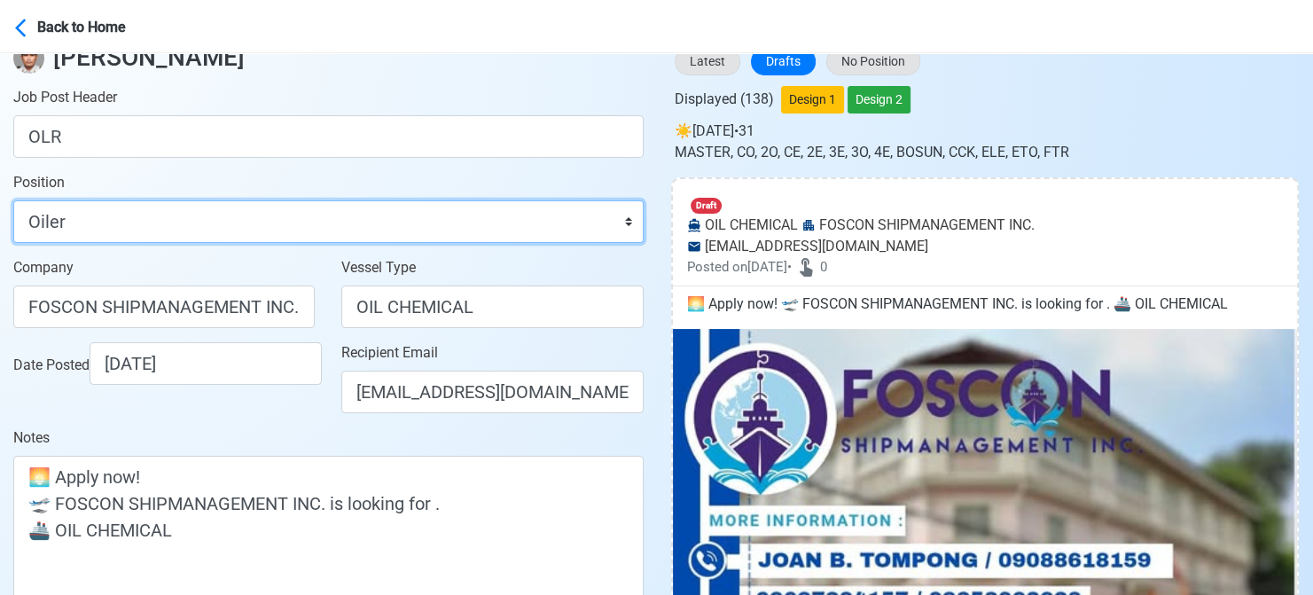
scroll to position [355, 0]
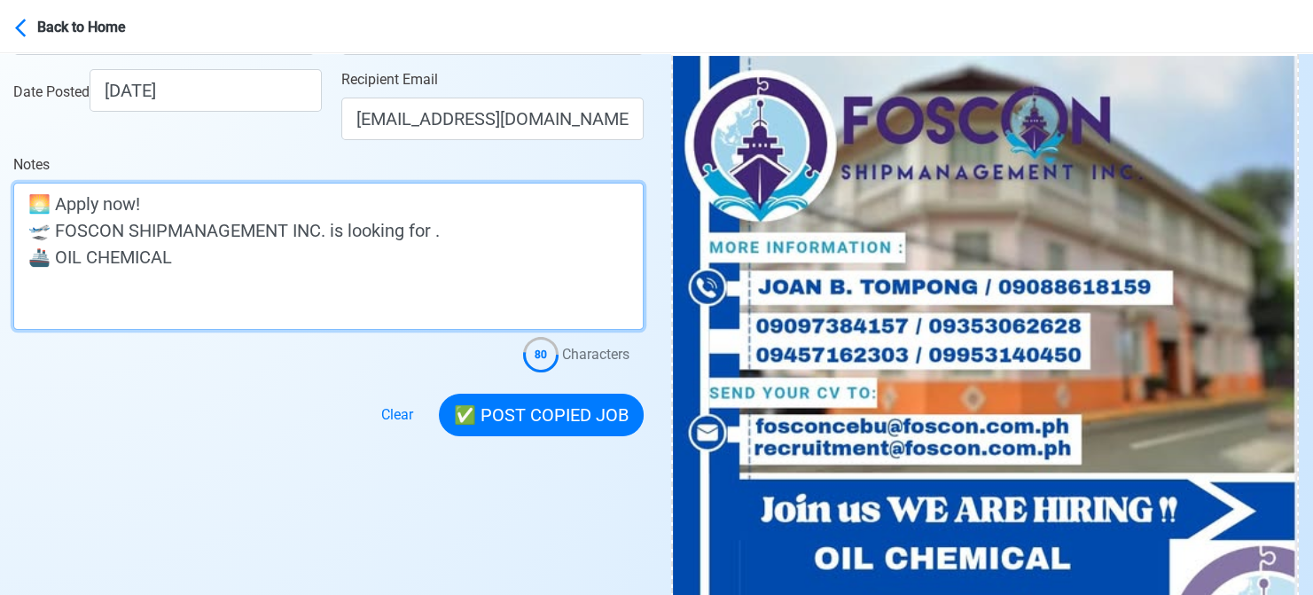
click at [434, 233] on textarea "🌅 Apply now! 🛫 FOSCON SHIPMANAGEMENT INC. is looking for . 🚢 OIL CHEMICAL" at bounding box center [328, 256] width 630 height 147
click at [437, 235] on textarea "🌅 Apply now! 🛫 FOSCON SHIPMANAGEMENT INC. is looking for . 🚢 OIL CHEMICAL" at bounding box center [328, 256] width 630 height 147
paste textarea "OLR"
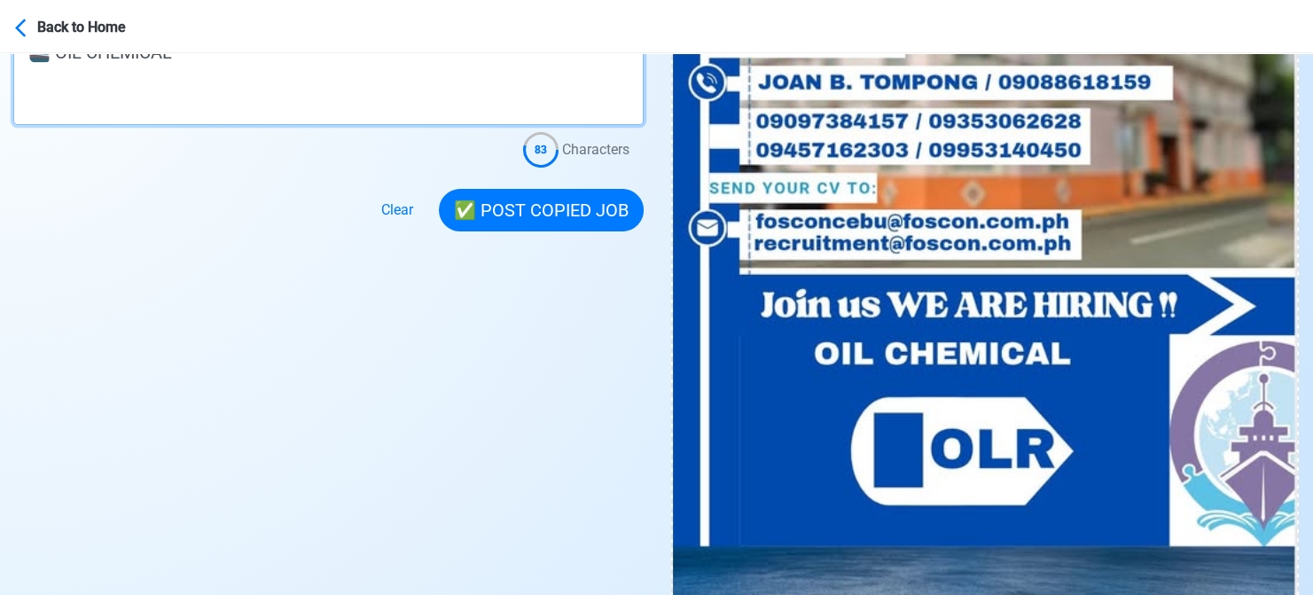
scroll to position [620, 0]
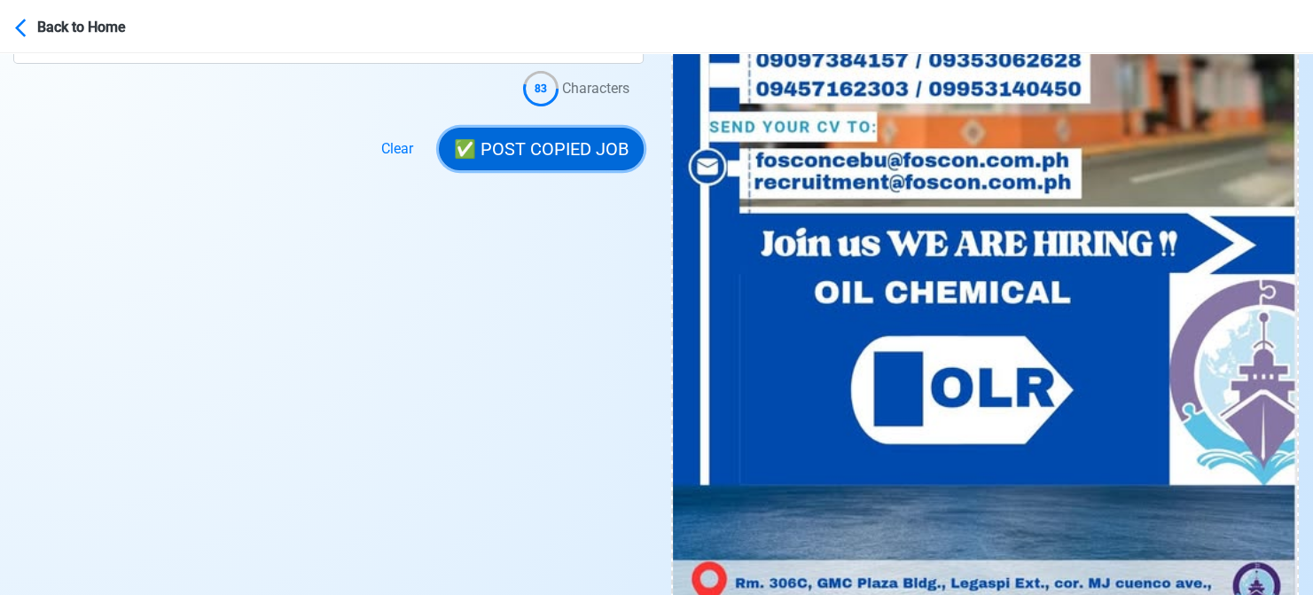
click at [557, 150] on button "✅ POST COPIED JOB" at bounding box center [541, 149] width 205 height 43
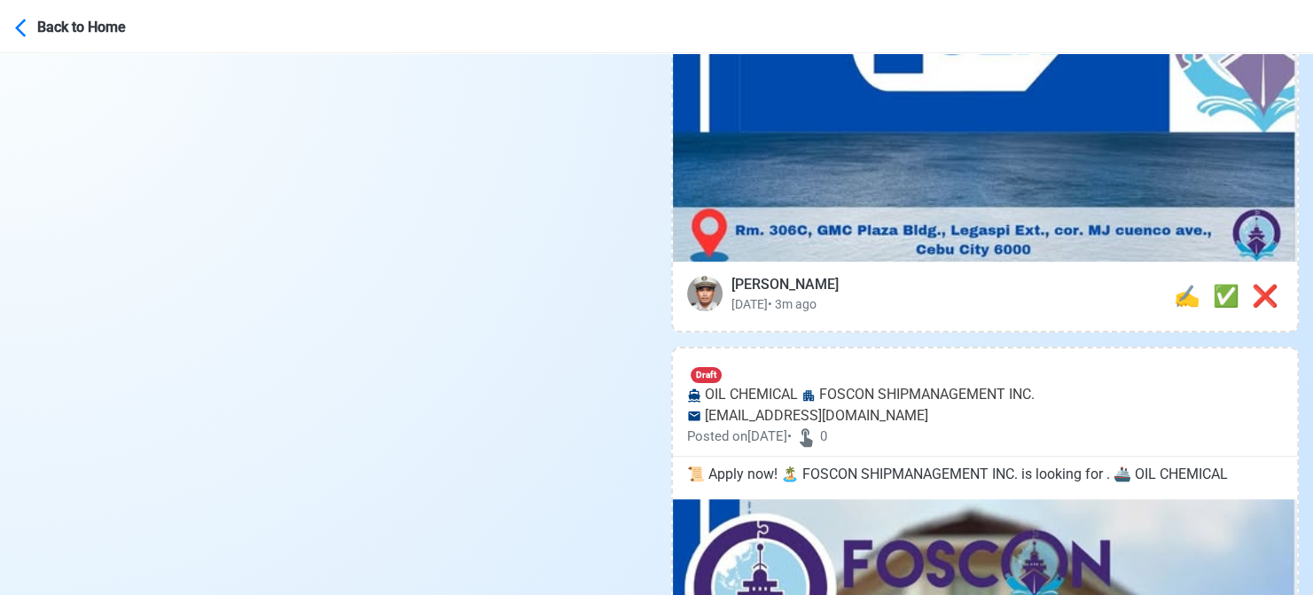
scroll to position [975, 0]
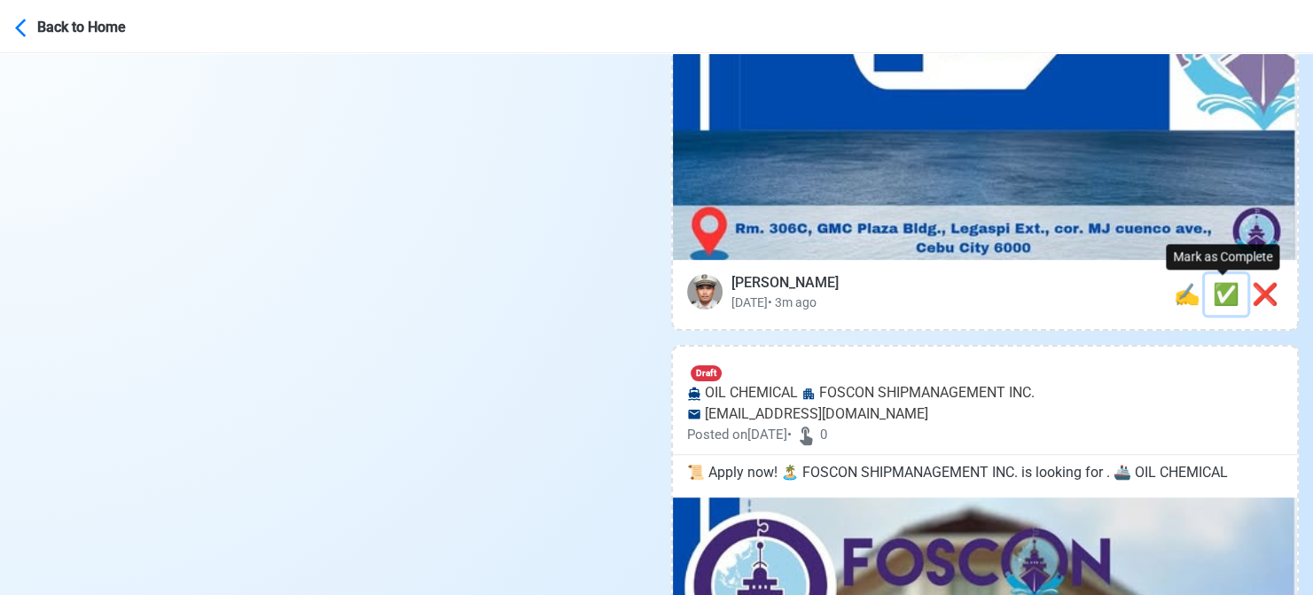
click at [1220, 288] on span "✅" at bounding box center [1226, 294] width 27 height 25
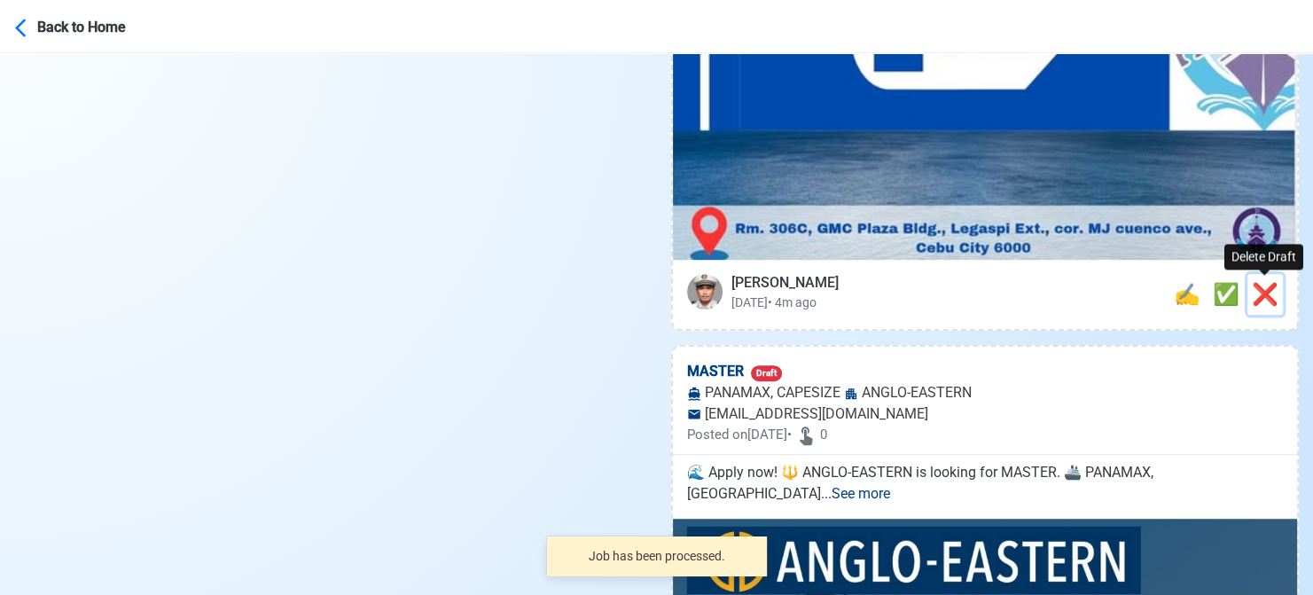
click at [1273, 306] on span "❌" at bounding box center [1265, 294] width 27 height 25
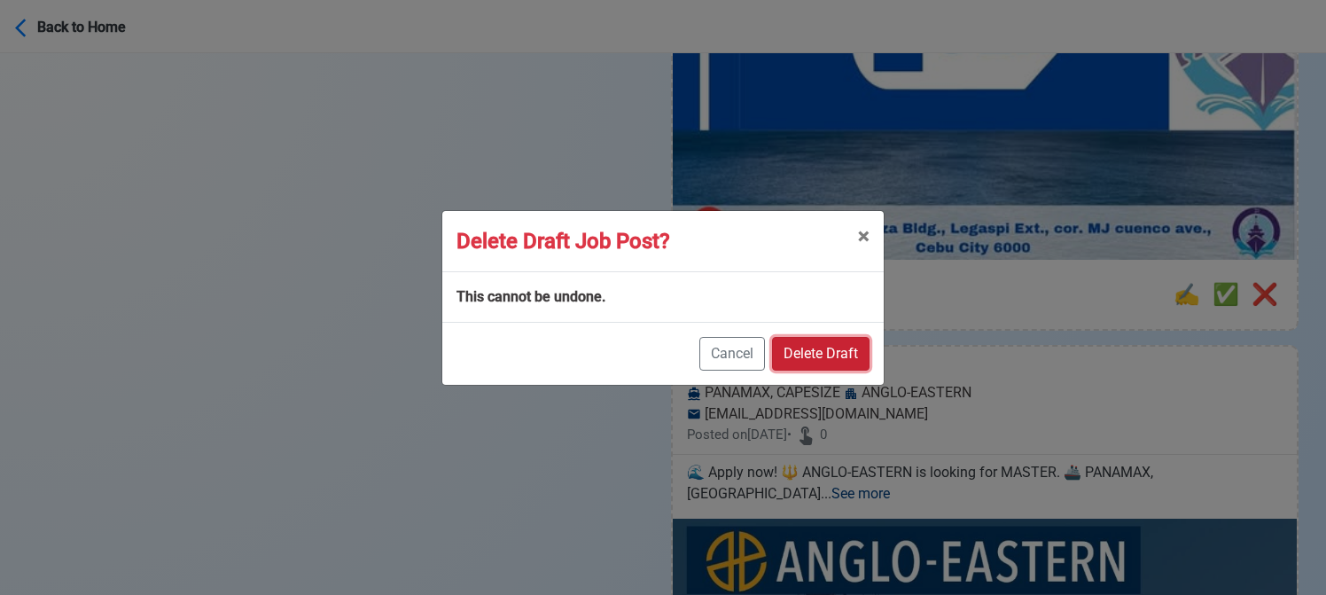
click at [848, 337] on button "Delete Draft" at bounding box center [821, 354] width 98 height 34
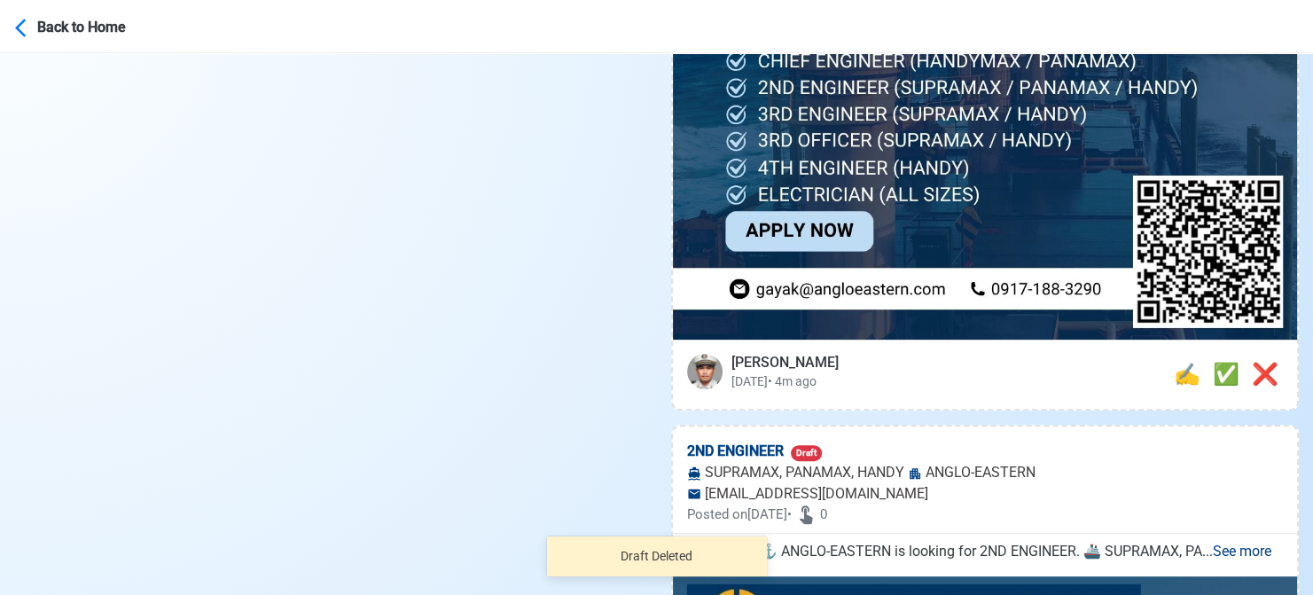
scroll to position [798, 0]
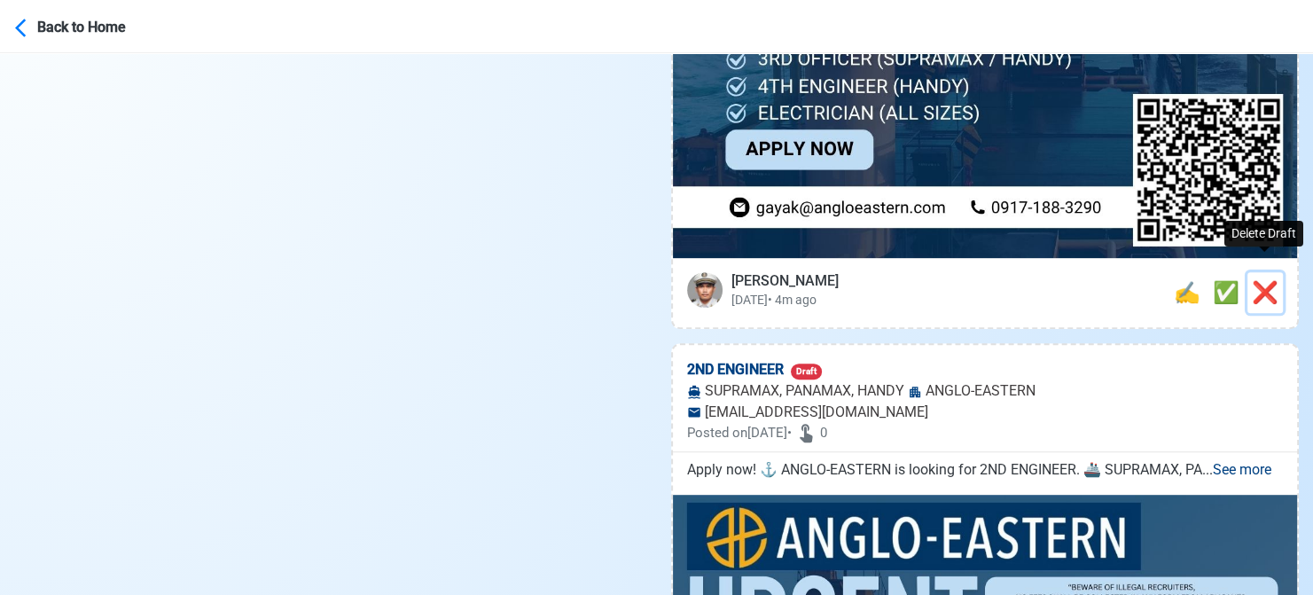
click at [1266, 280] on span "❌" at bounding box center [1265, 292] width 27 height 25
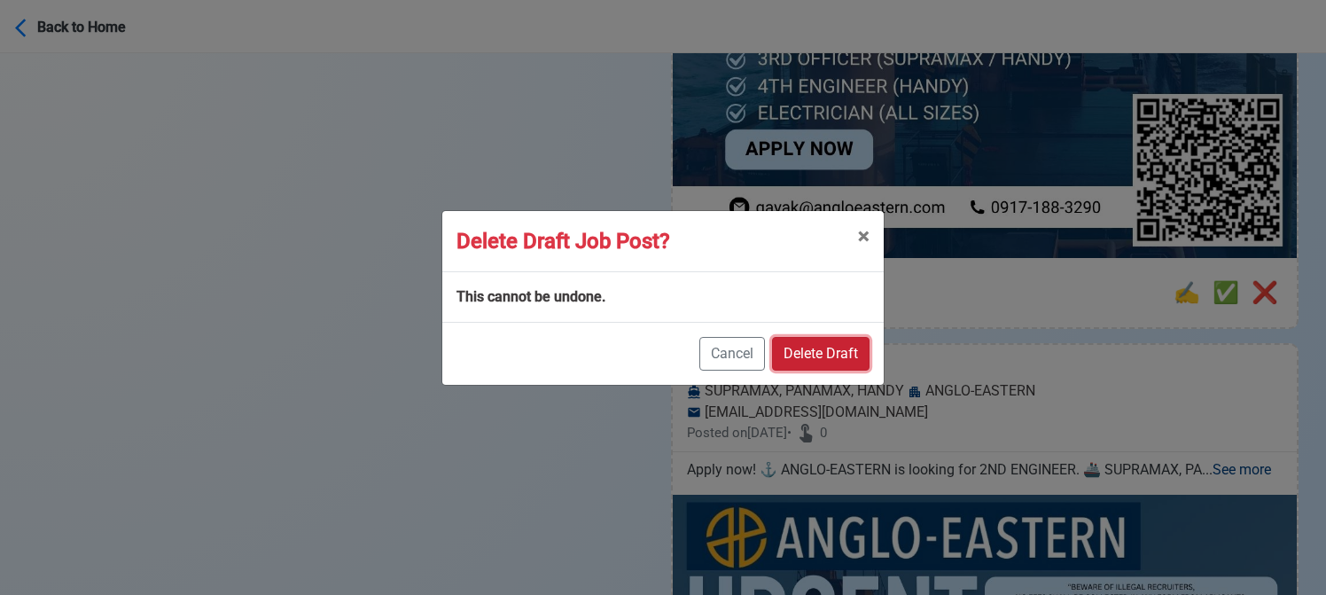
click at [847, 350] on button "Delete Draft" at bounding box center [821, 354] width 98 height 34
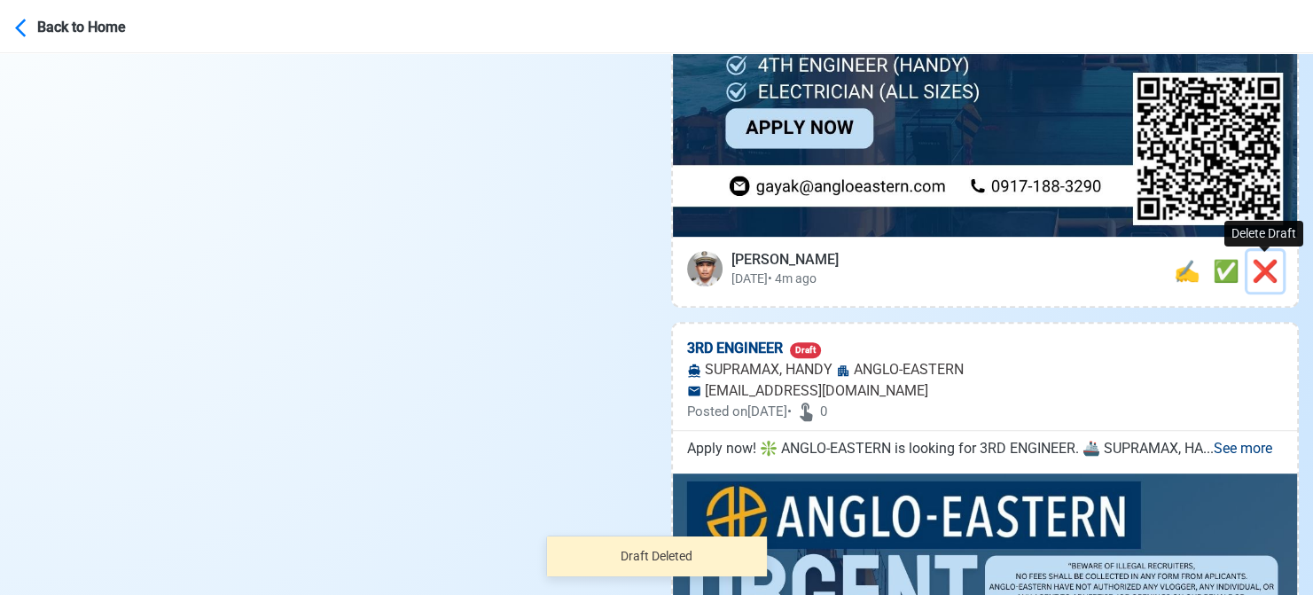
click at [1253, 269] on span "❌" at bounding box center [1265, 271] width 27 height 25
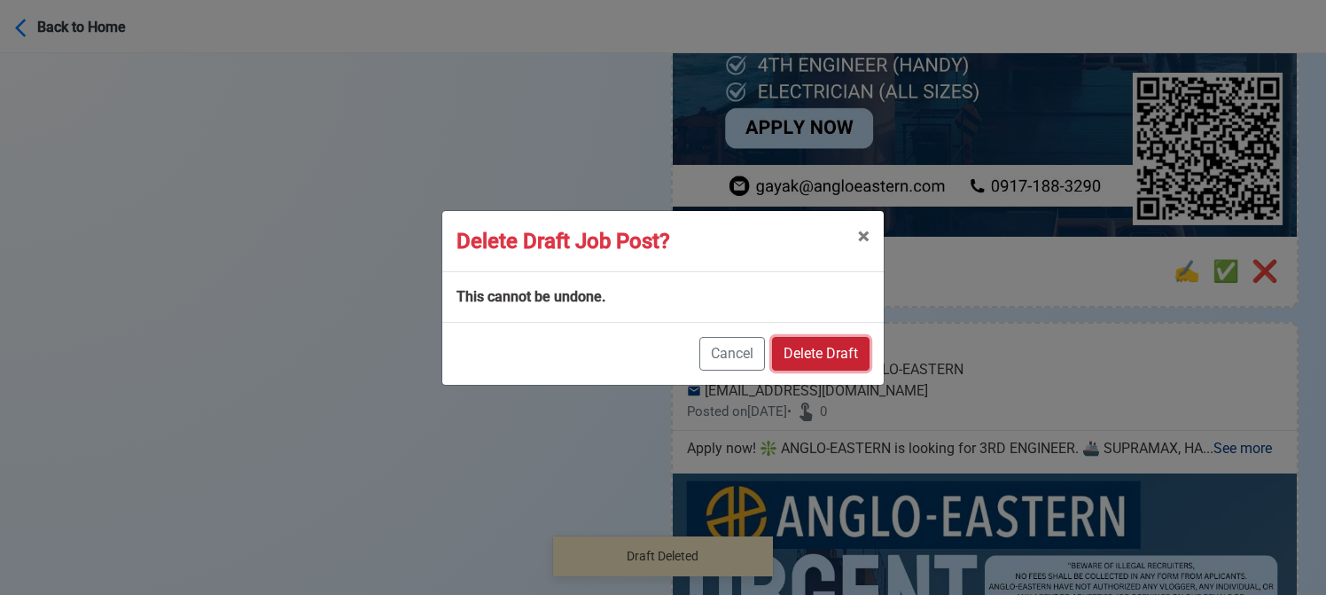
click at [825, 355] on button "Delete Draft" at bounding box center [821, 354] width 98 height 34
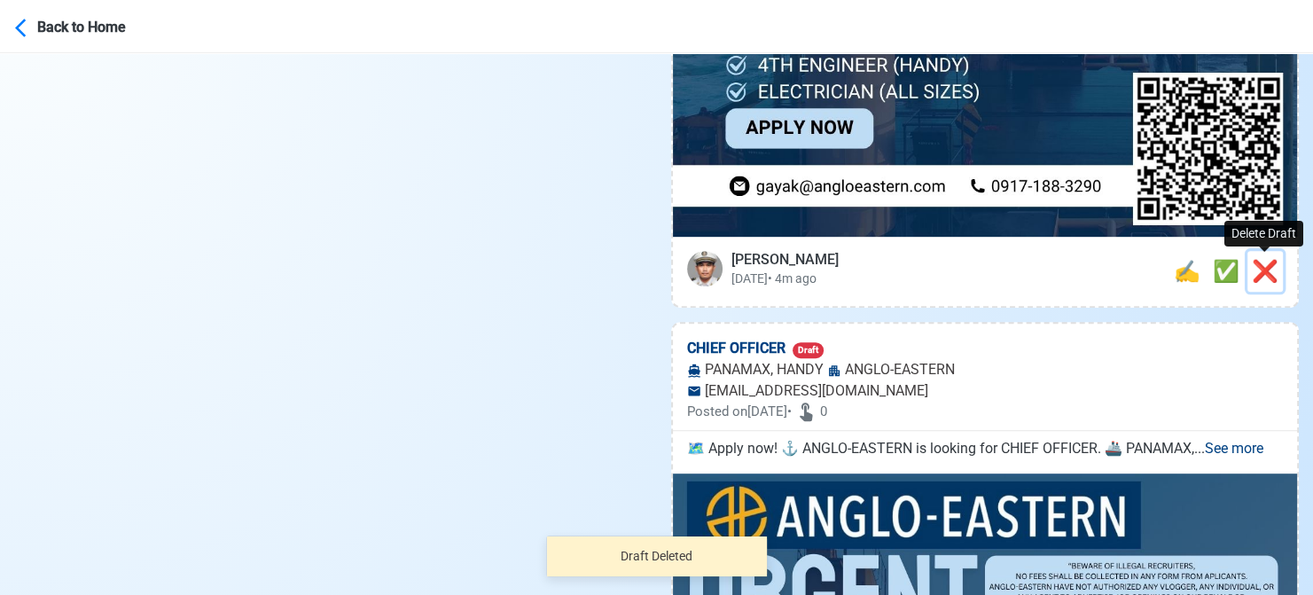
click at [1265, 272] on span "❌" at bounding box center [1265, 271] width 27 height 25
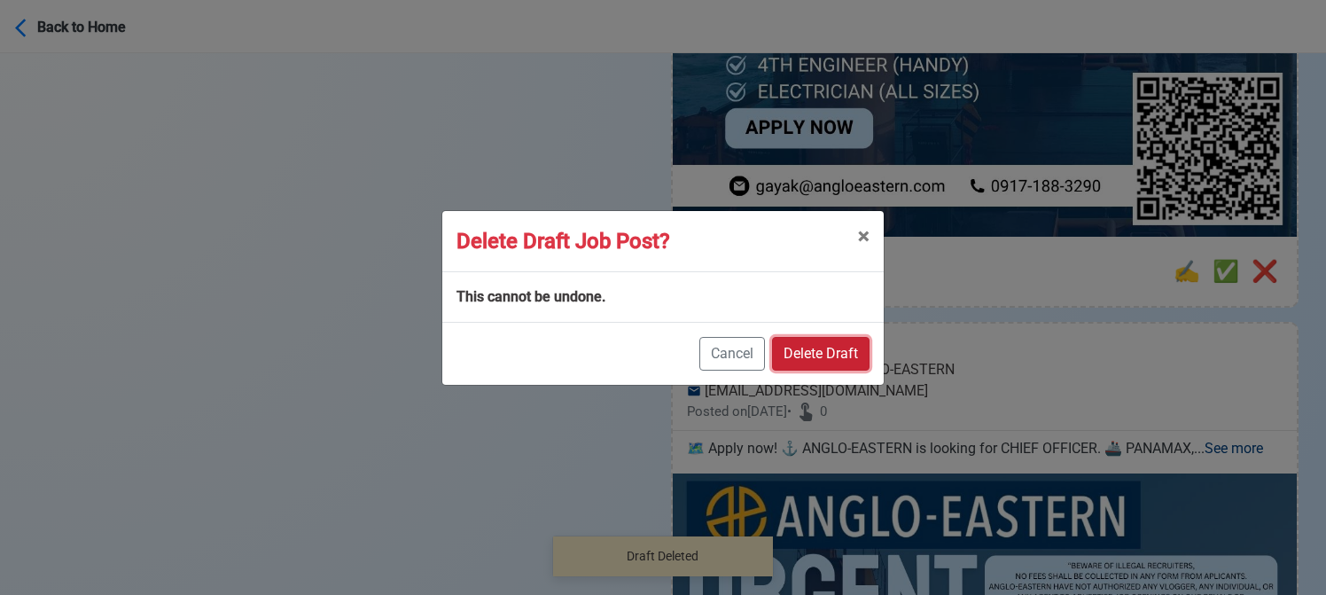
click at [851, 353] on button "Delete Draft" at bounding box center [821, 354] width 98 height 34
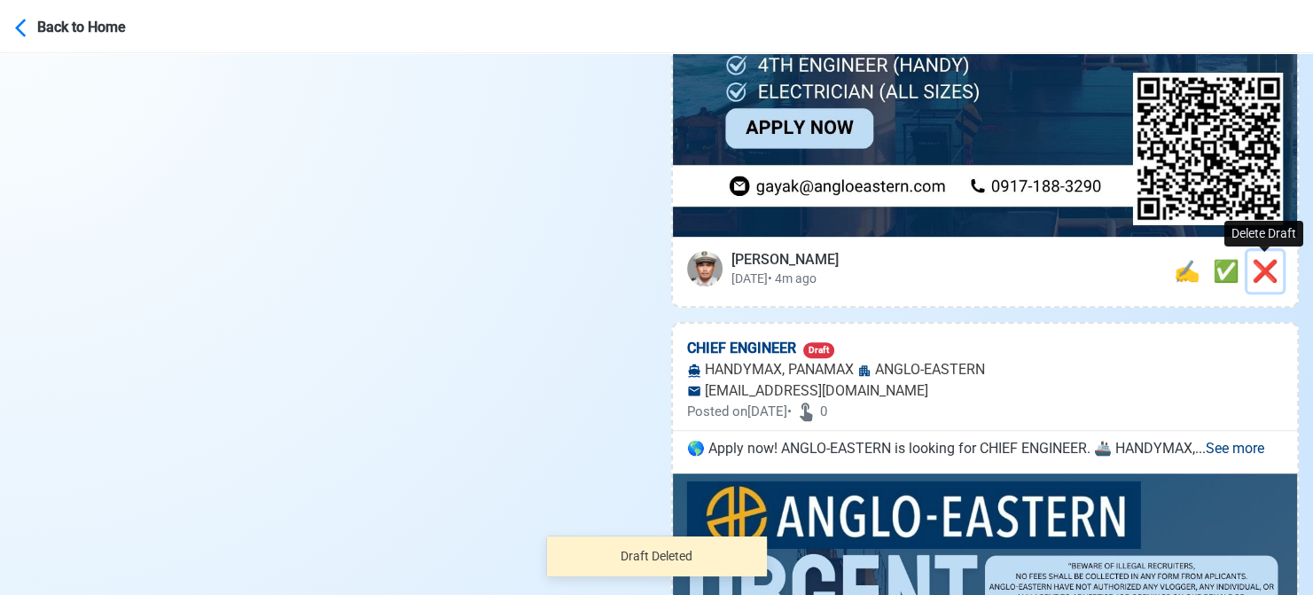
click at [1268, 272] on span "❌" at bounding box center [1265, 271] width 27 height 25
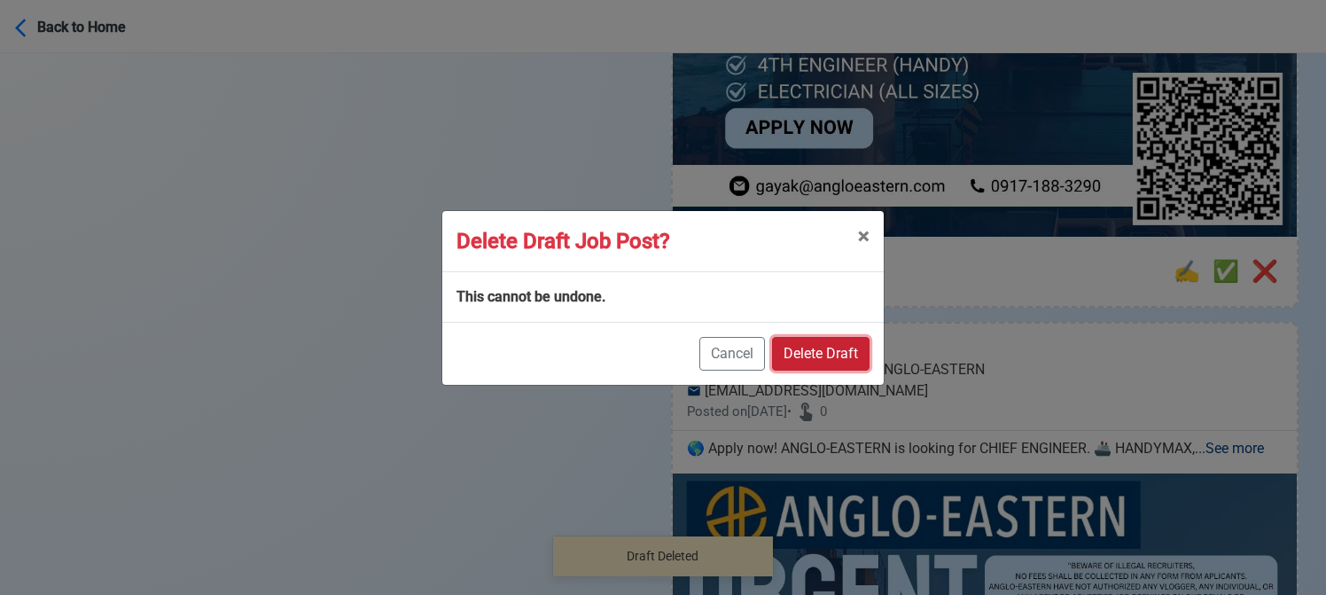
click at [849, 347] on button "Delete Draft" at bounding box center [821, 354] width 98 height 34
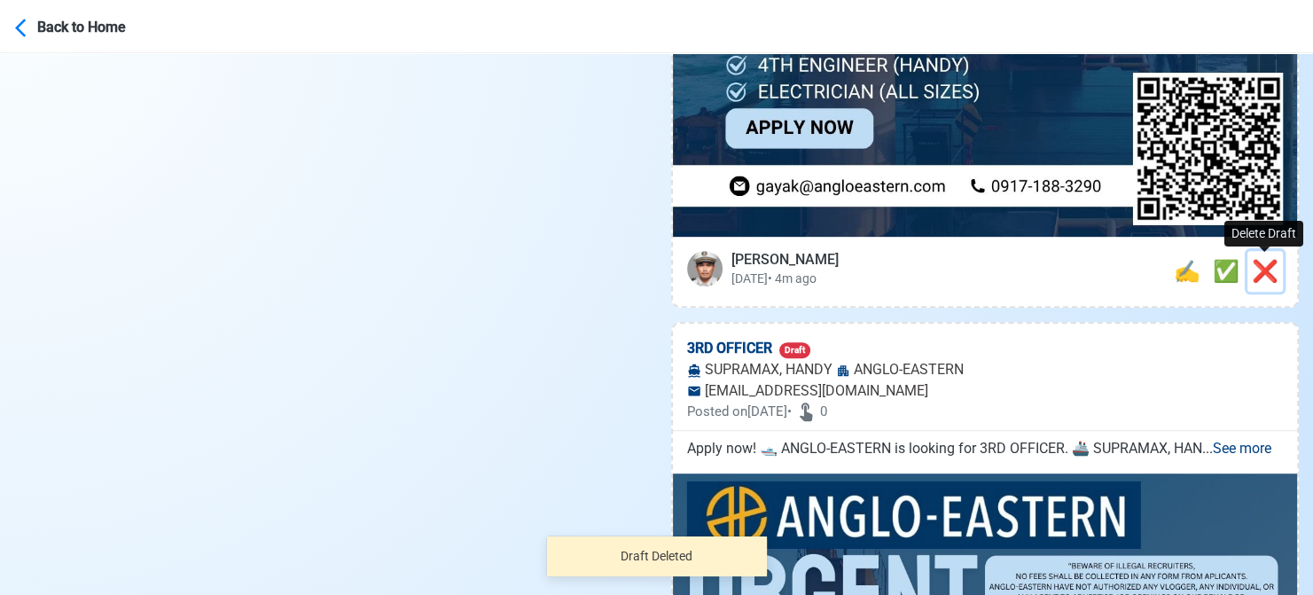
click at [1271, 272] on span "❌" at bounding box center [1265, 271] width 27 height 25
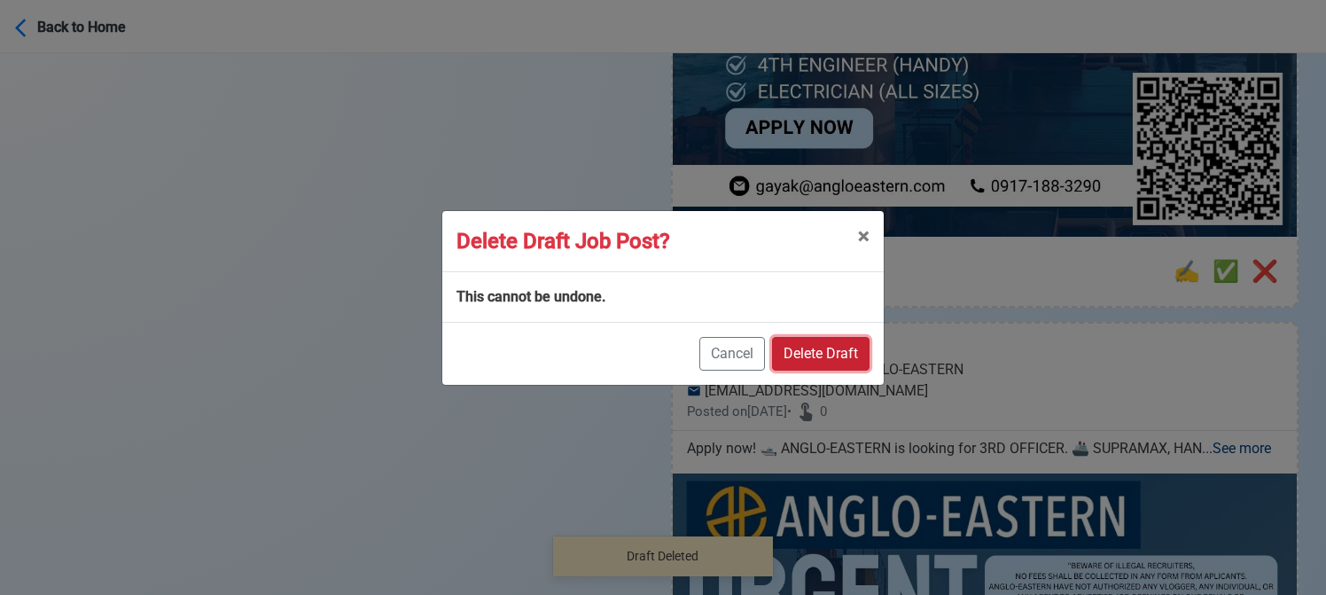
click at [839, 355] on button "Delete Draft" at bounding box center [821, 354] width 98 height 34
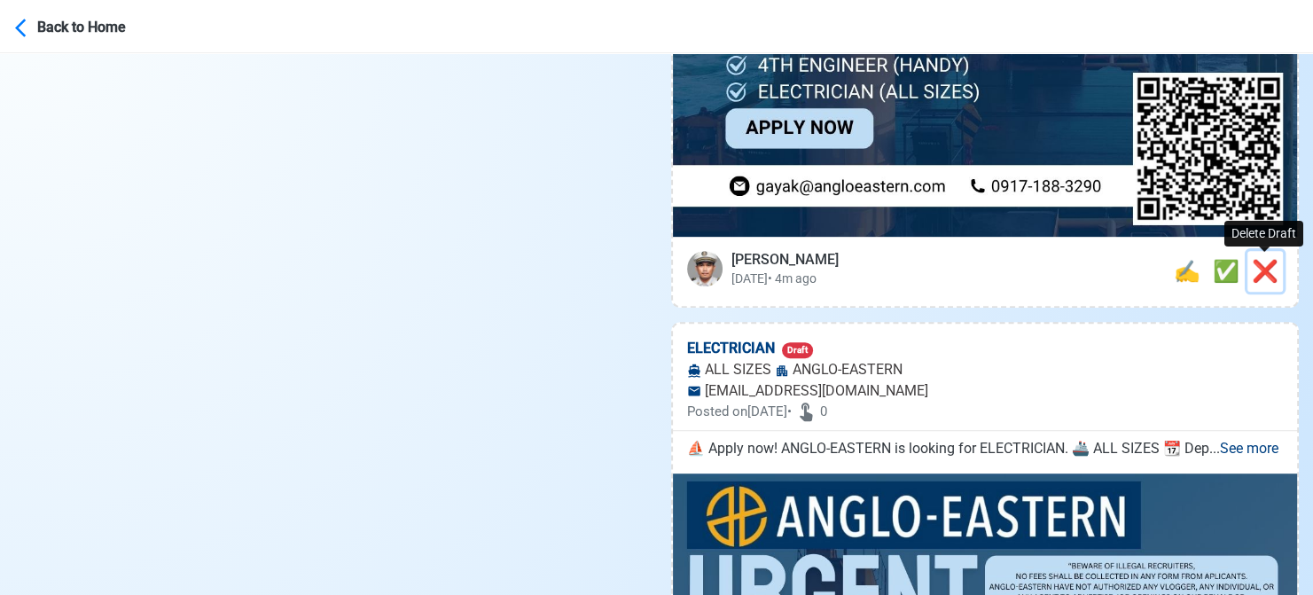
click at [1269, 269] on span "❌" at bounding box center [1265, 271] width 27 height 25
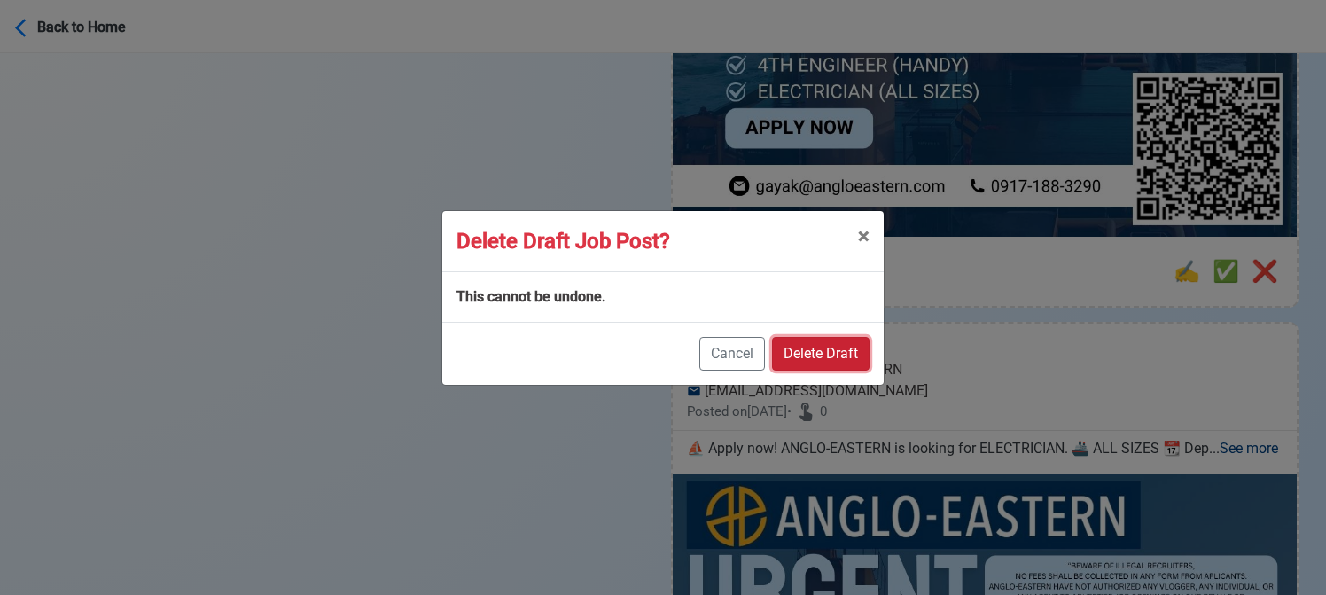
click at [840, 354] on button "Delete Draft" at bounding box center [821, 354] width 98 height 34
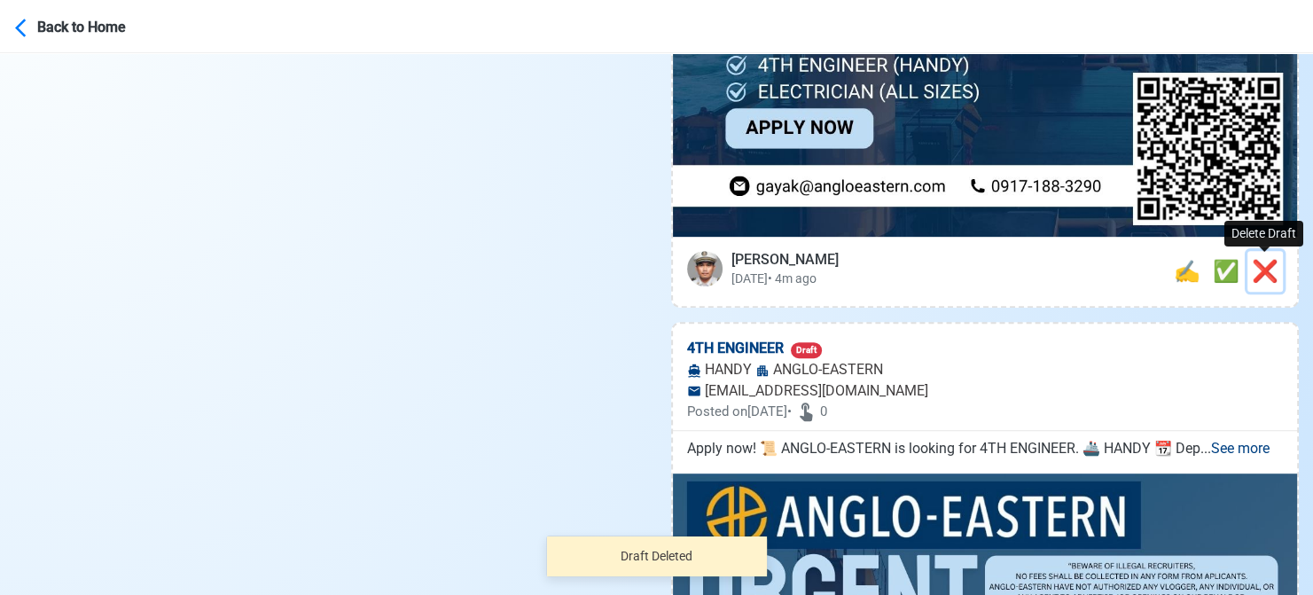
click at [1266, 275] on span "❌" at bounding box center [1265, 271] width 27 height 25
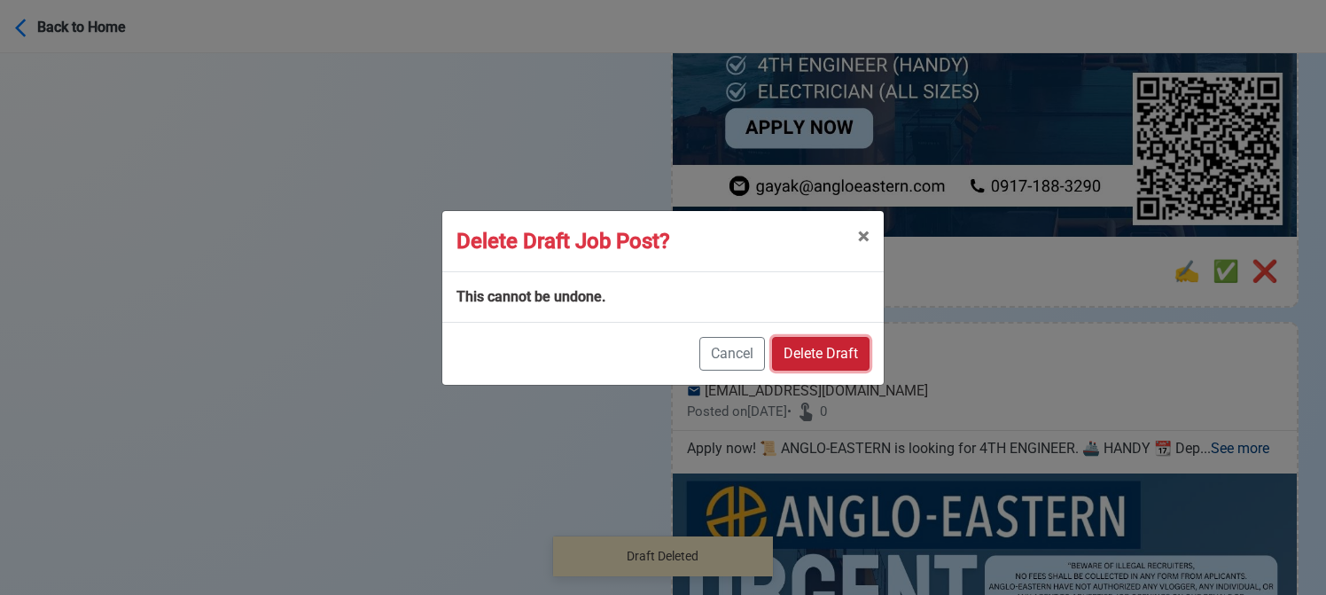
click at [812, 345] on button "Delete Draft" at bounding box center [821, 354] width 98 height 34
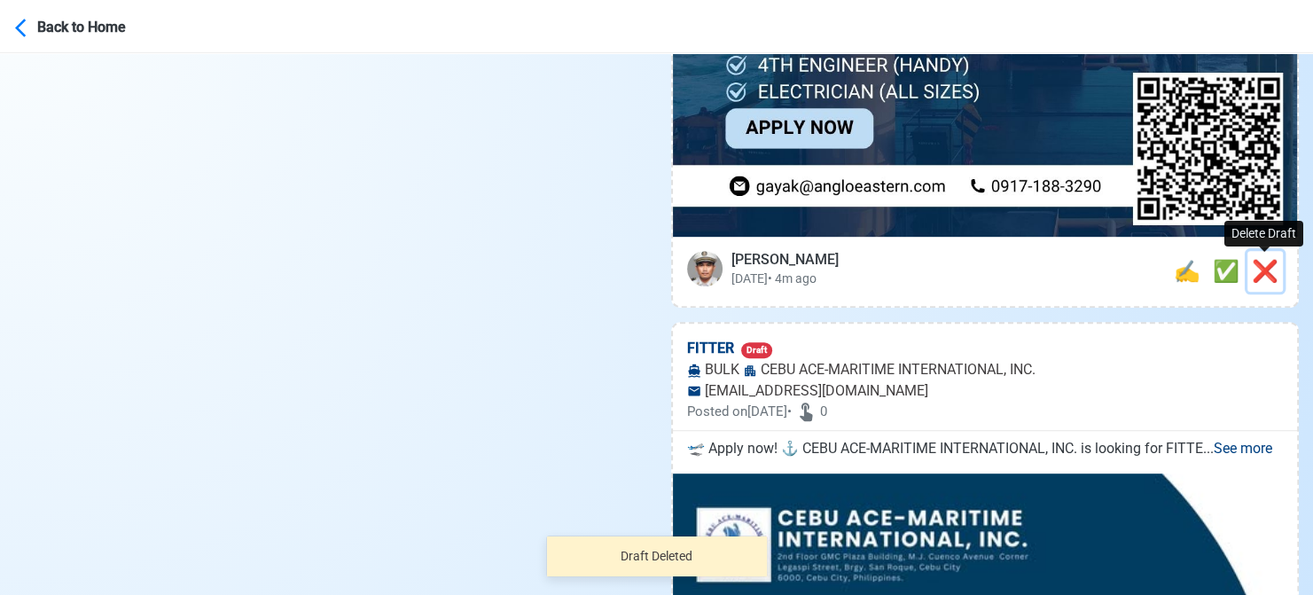
click at [1267, 273] on span "❌" at bounding box center [1265, 271] width 27 height 25
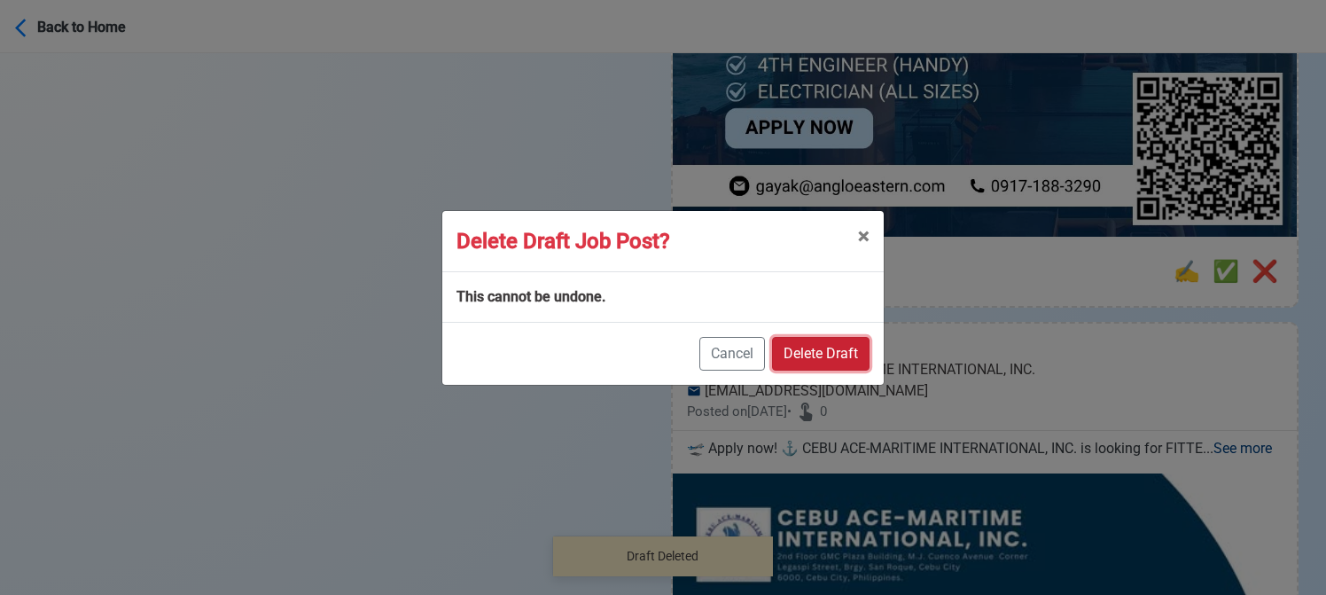
click at [825, 354] on button "Delete Draft" at bounding box center [821, 354] width 98 height 34
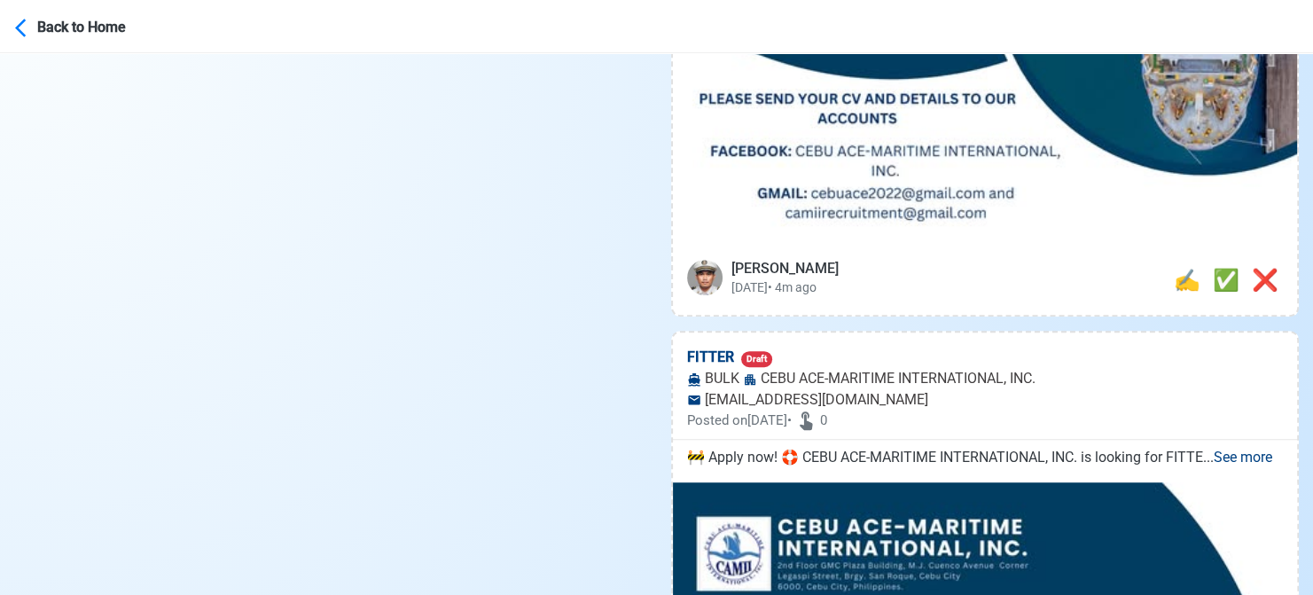
scroll to position [1064, 0]
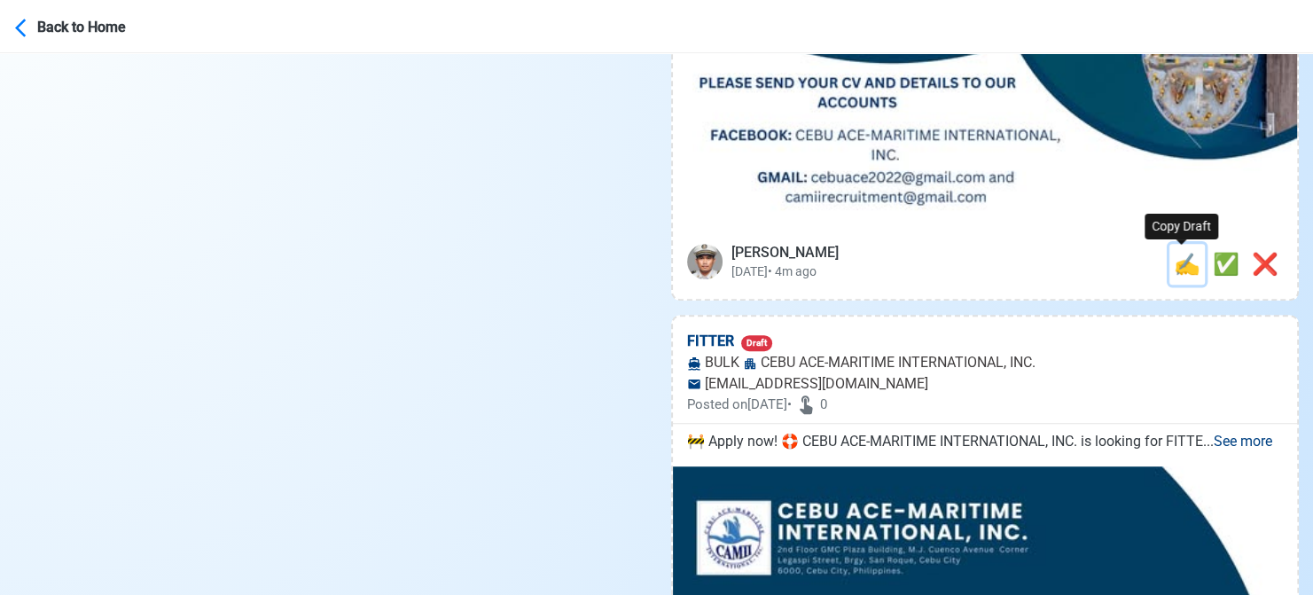
click at [1182, 260] on span "✍️" at bounding box center [1187, 264] width 27 height 25
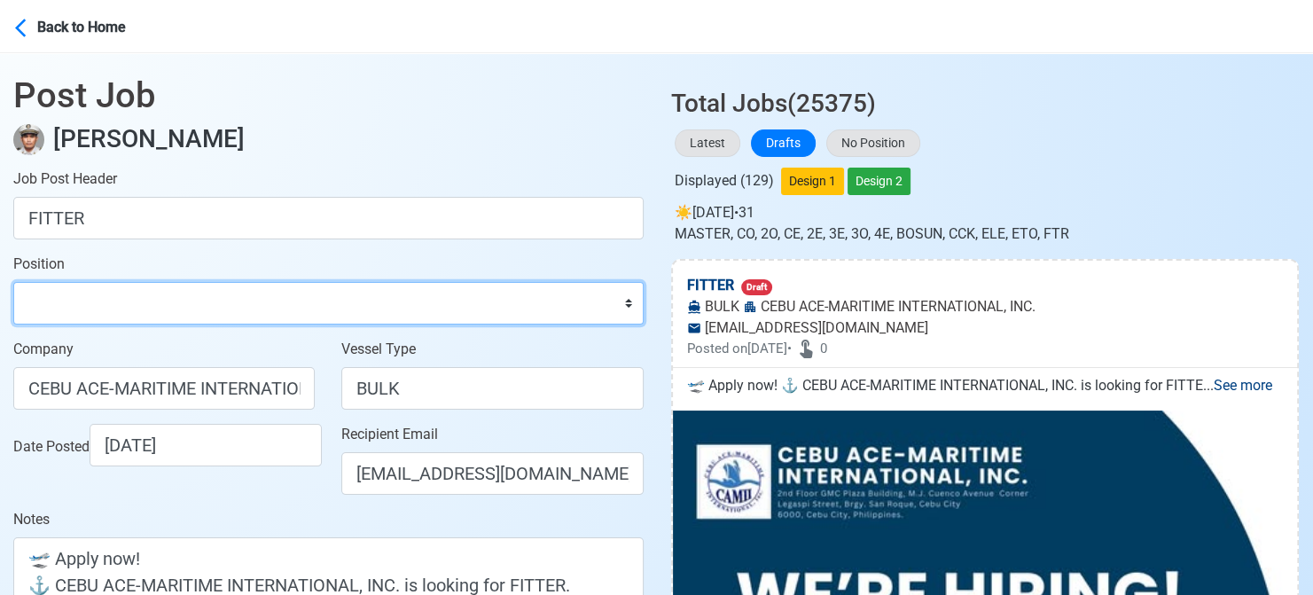
click at [308, 309] on select "Master Chief Officer 2nd Officer 3rd Officer Junior Officer Chief Engineer 2nd …" at bounding box center [328, 303] width 630 height 43
click at [13, 282] on select "Master Chief Officer 2nd Officer 3rd Officer Junior Officer Chief Engineer 2nd …" at bounding box center [328, 303] width 630 height 43
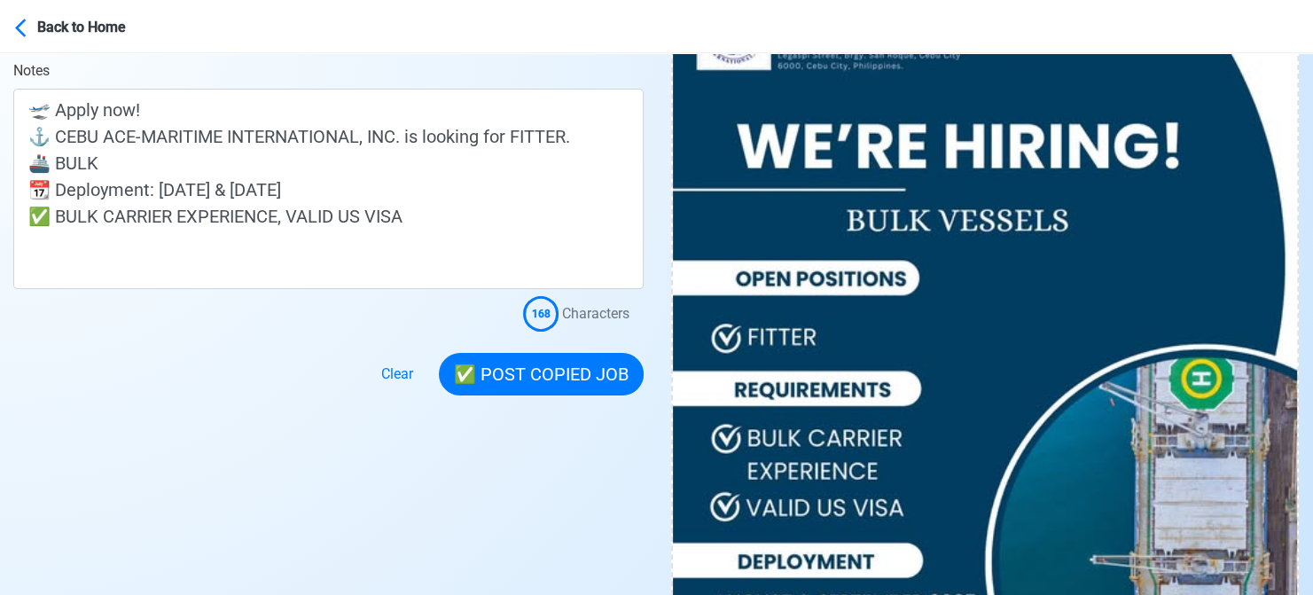
scroll to position [443, 0]
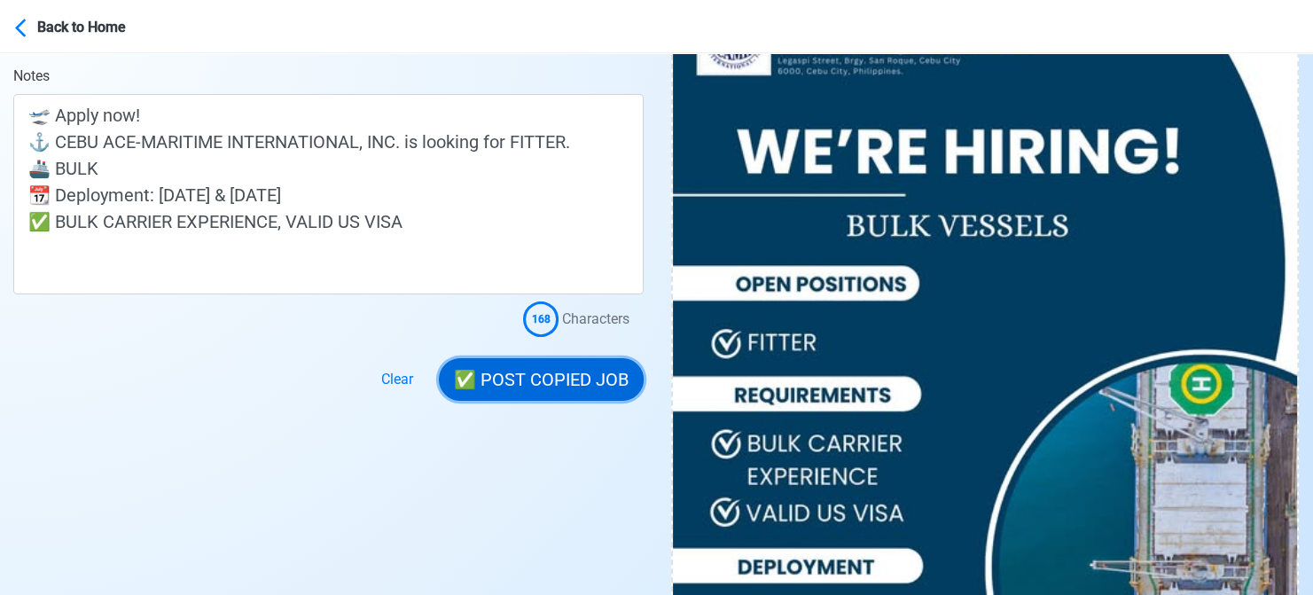
click at [539, 379] on button "✅ POST COPIED JOB" at bounding box center [541, 379] width 205 height 43
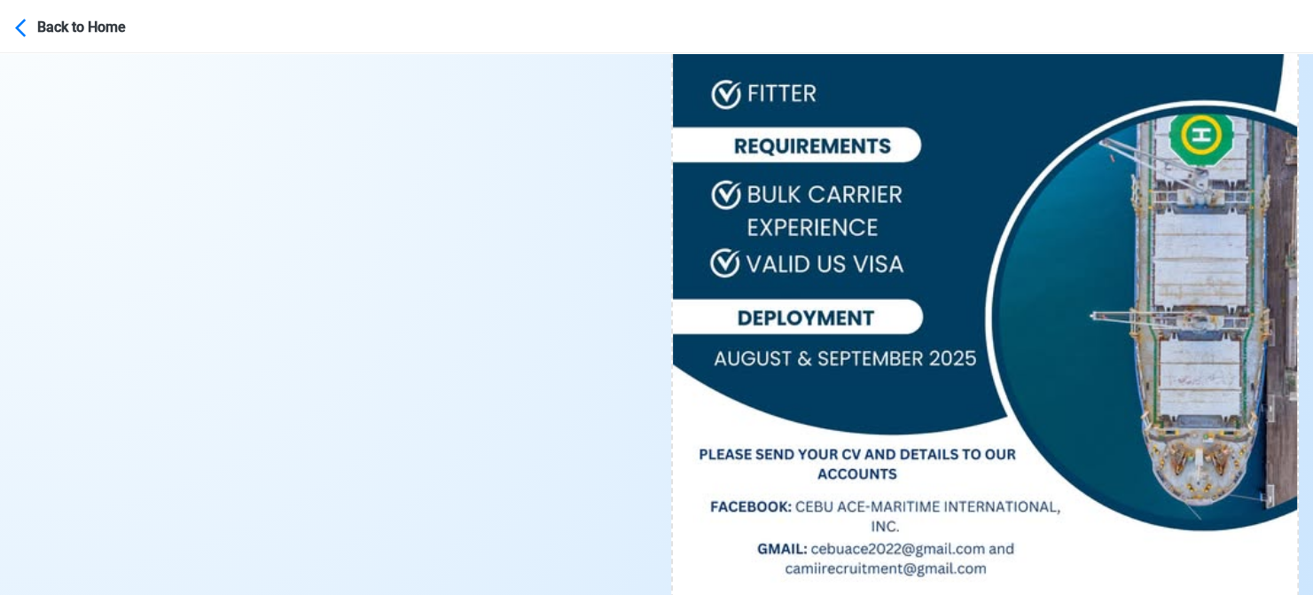
scroll to position [798, 0]
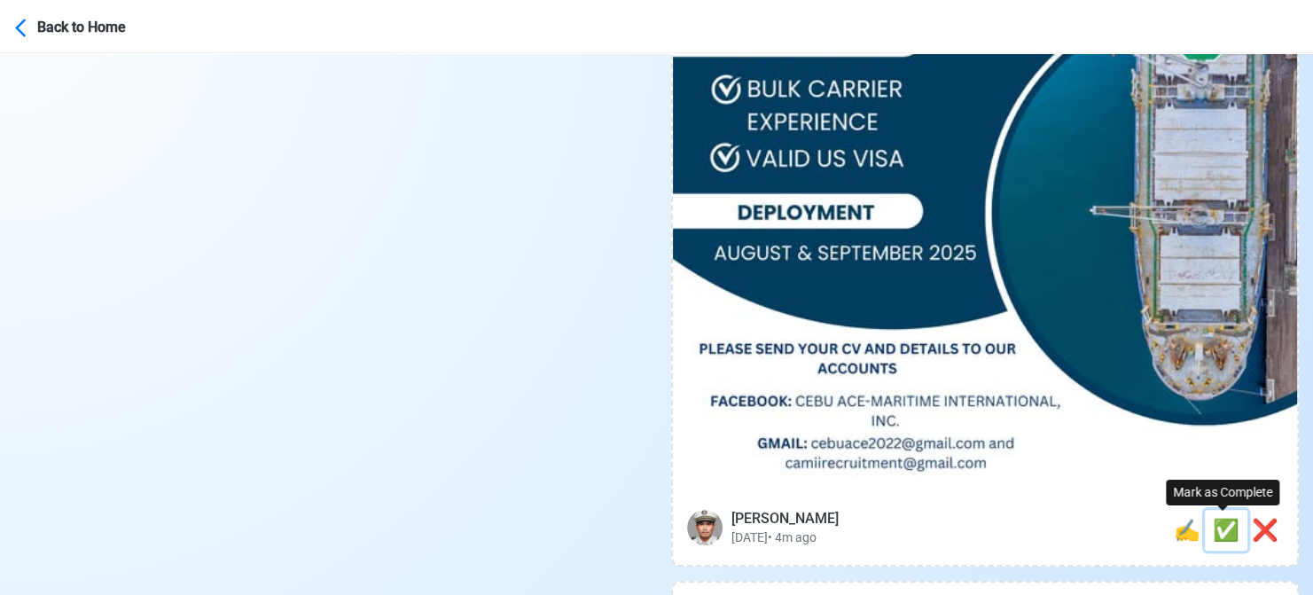
click at [1213, 518] on span "✅" at bounding box center [1226, 530] width 27 height 25
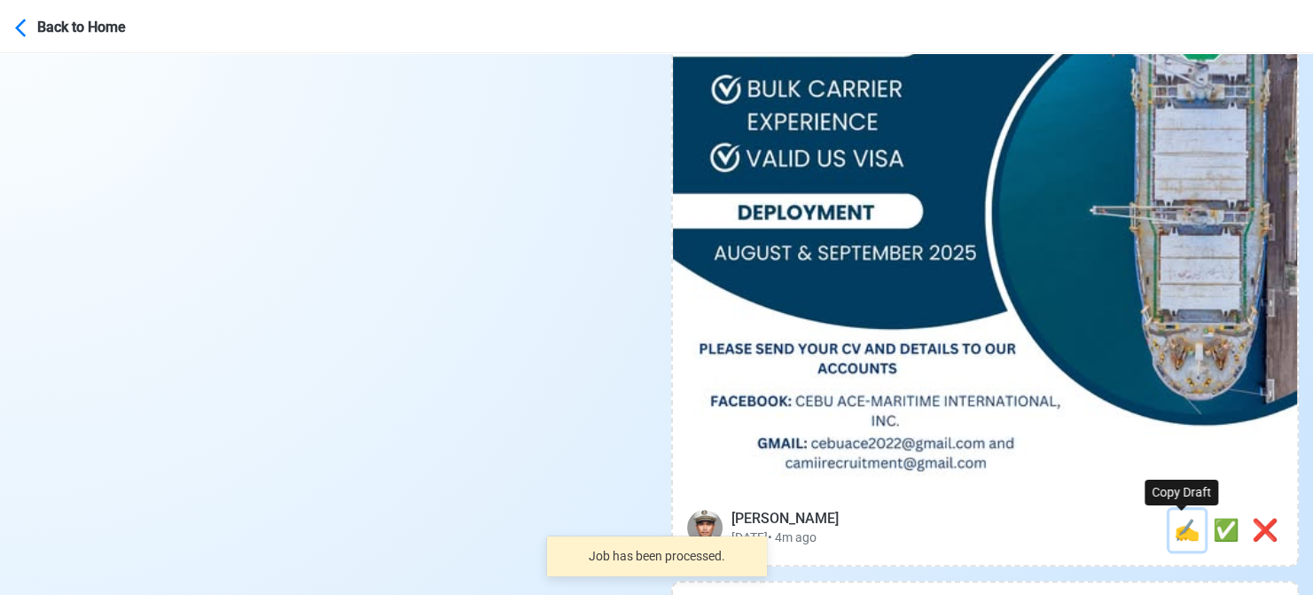
click at [1183, 525] on span "✍️" at bounding box center [1187, 530] width 27 height 25
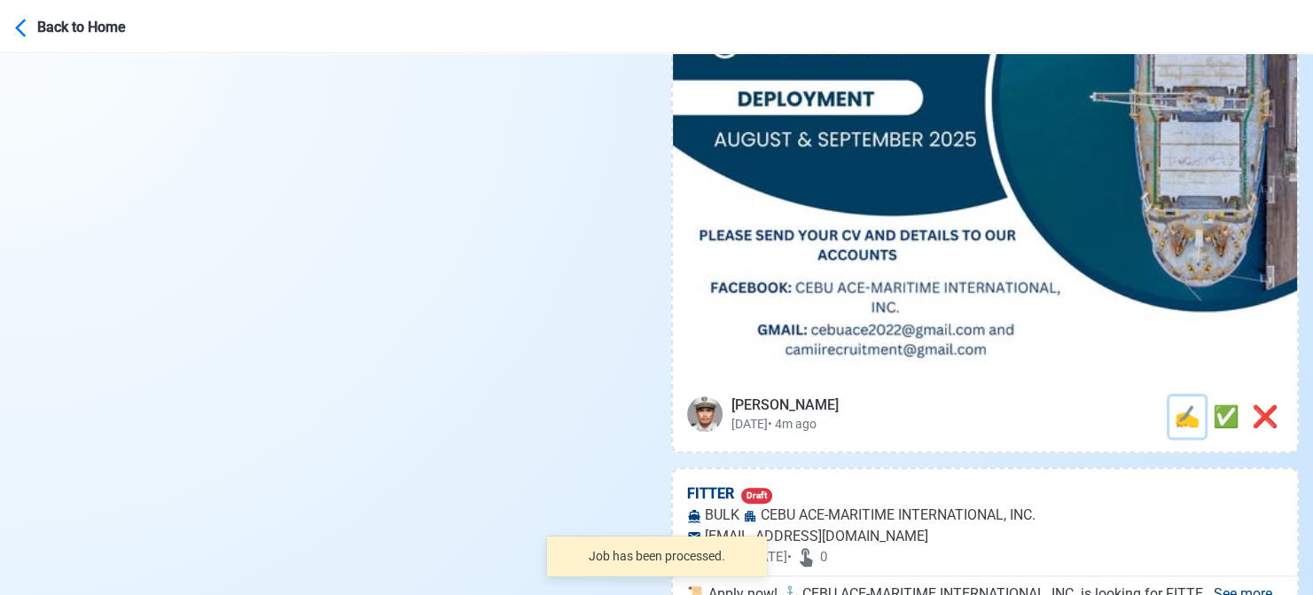
scroll to position [975, 0]
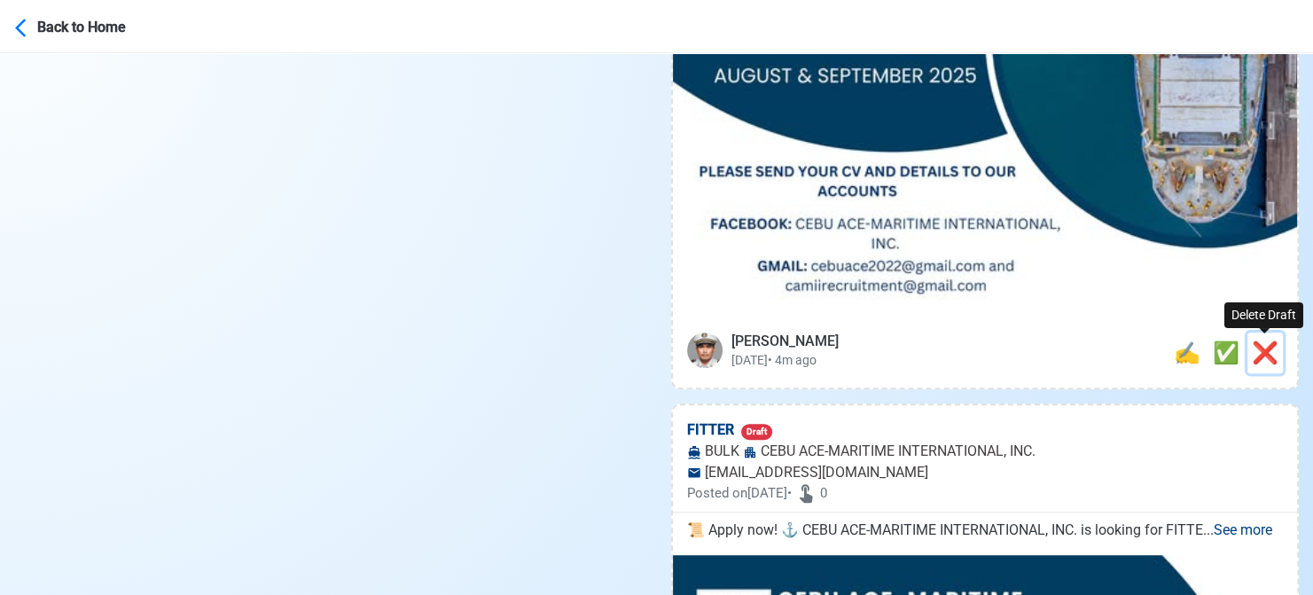
click at [1274, 355] on span "❌" at bounding box center [1265, 352] width 27 height 25
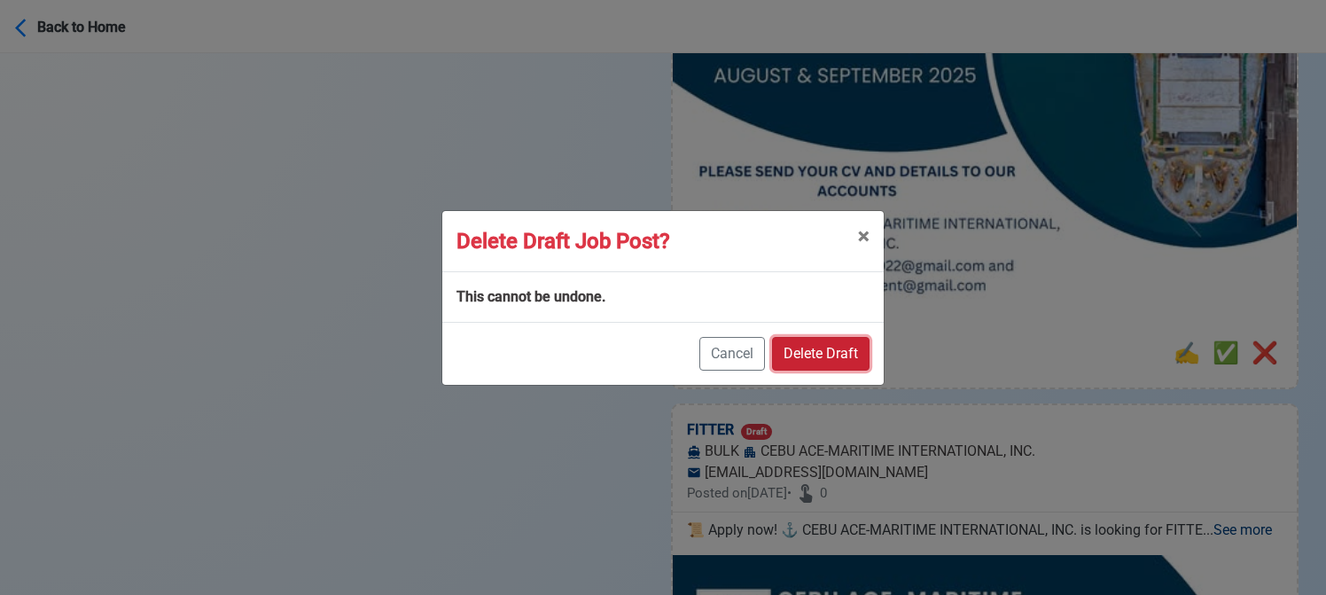
click at [854, 352] on button "Delete Draft" at bounding box center [821, 354] width 98 height 34
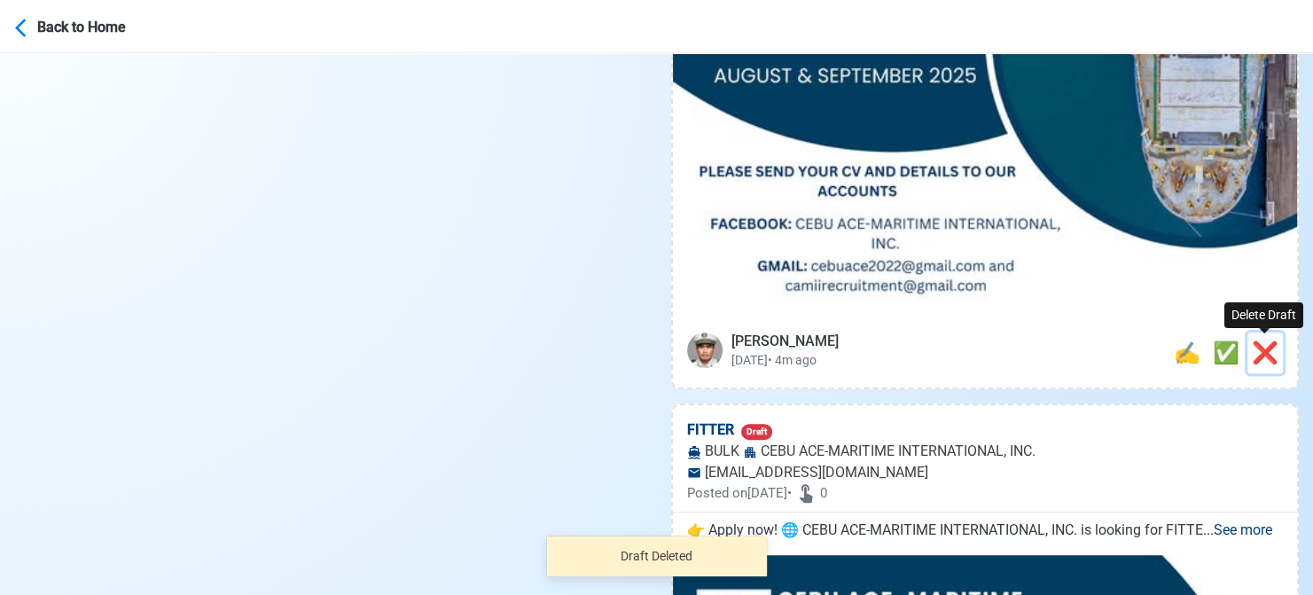
click at [1274, 360] on span "❌" at bounding box center [1265, 352] width 27 height 25
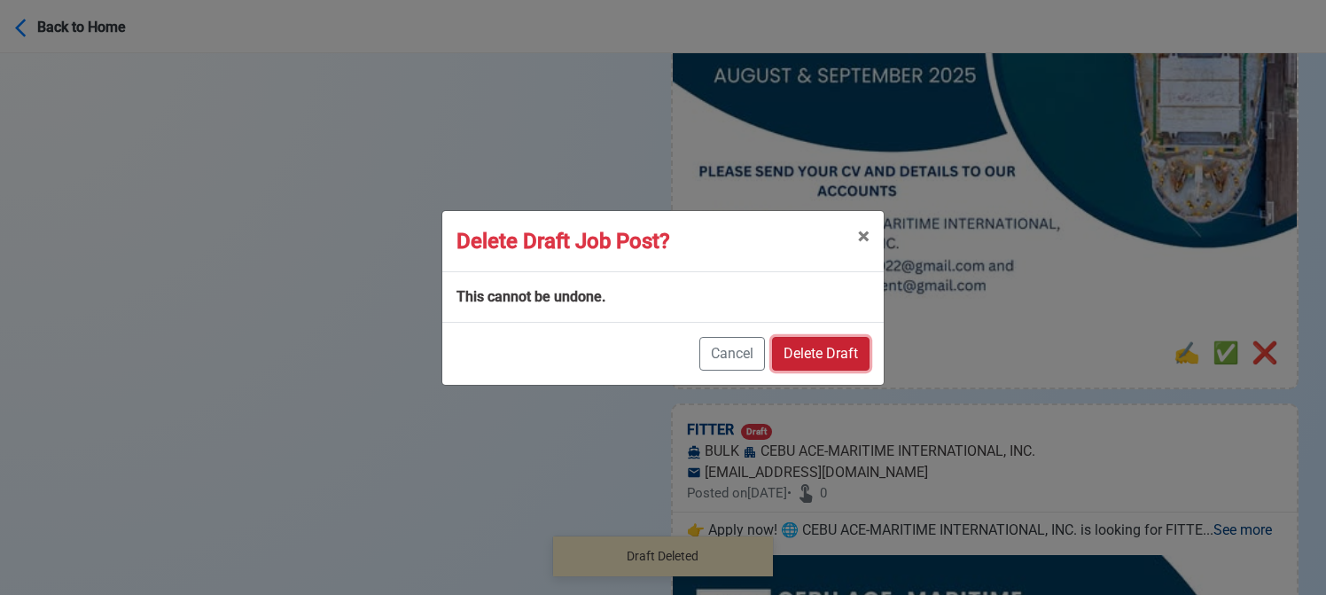
click at [837, 354] on button "Delete Draft" at bounding box center [821, 354] width 98 height 34
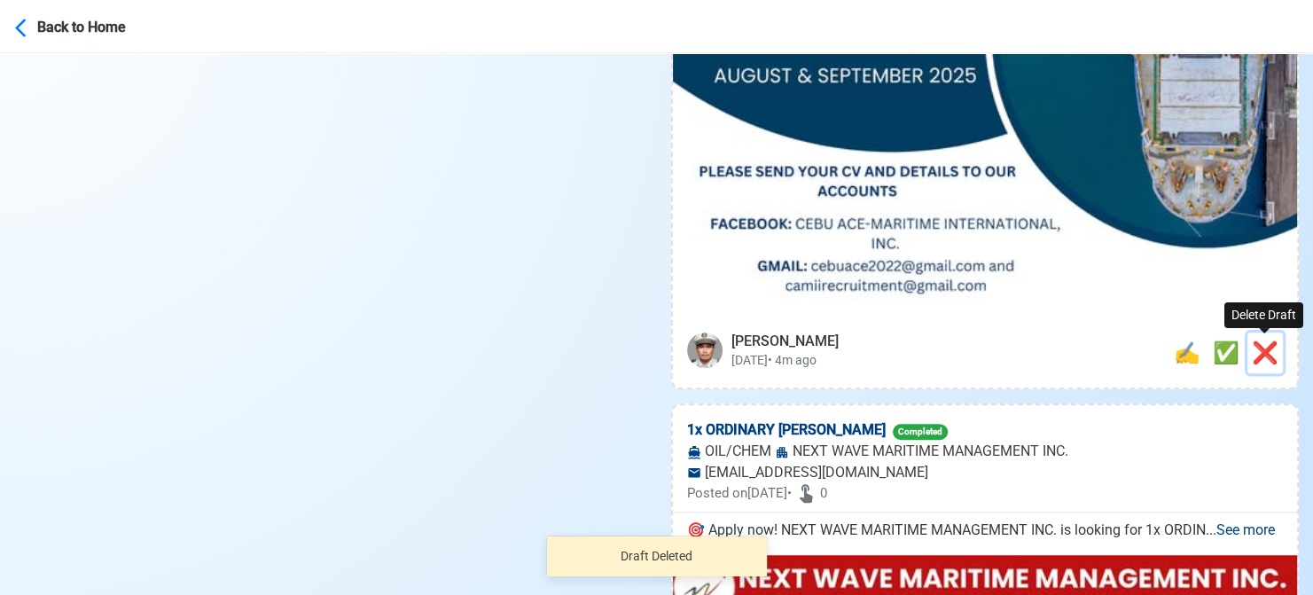
click at [1269, 356] on span "❌" at bounding box center [1265, 352] width 27 height 25
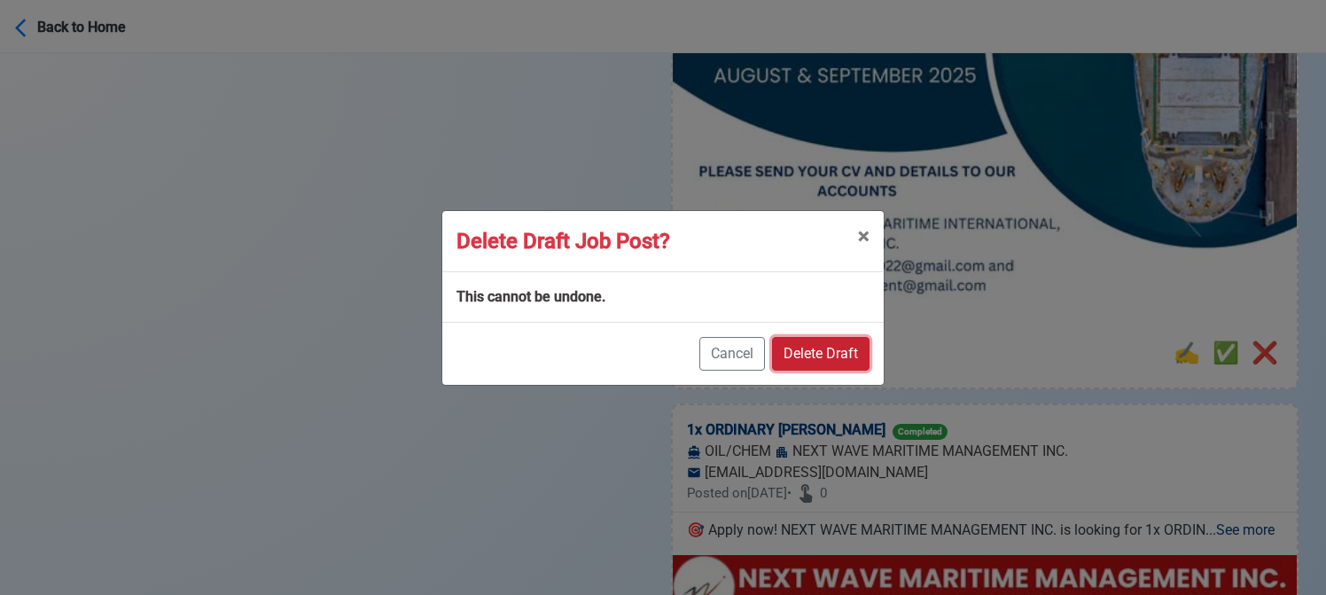
click at [835, 357] on button "Delete Draft" at bounding box center [821, 354] width 98 height 34
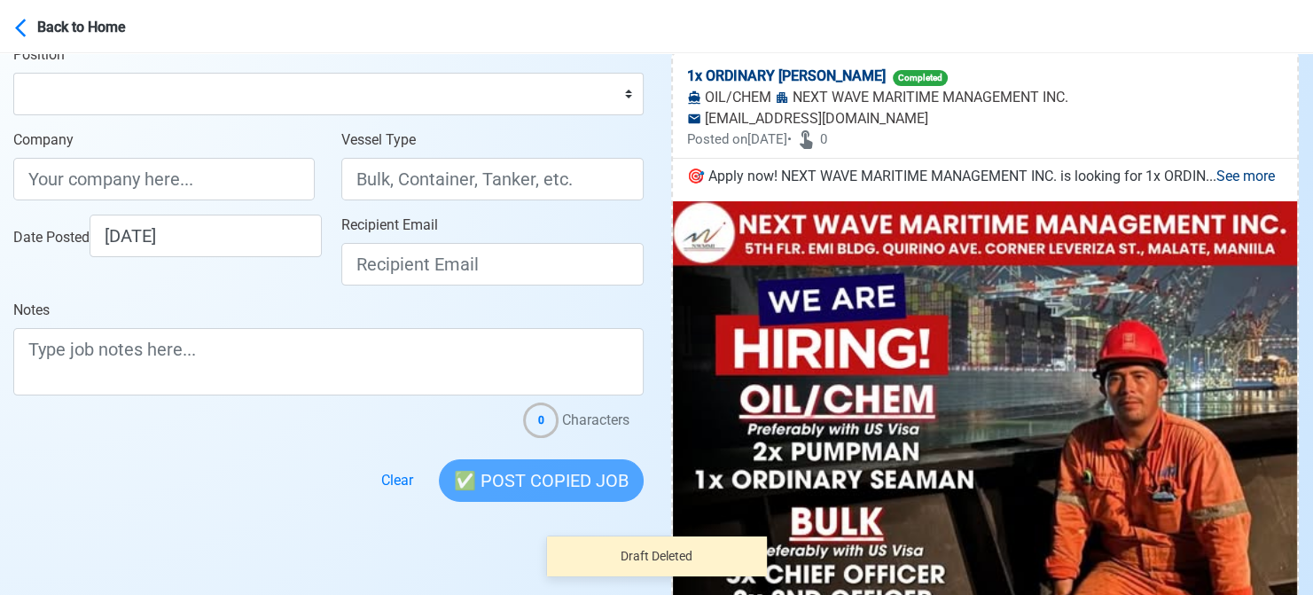
scroll to position [0, 0]
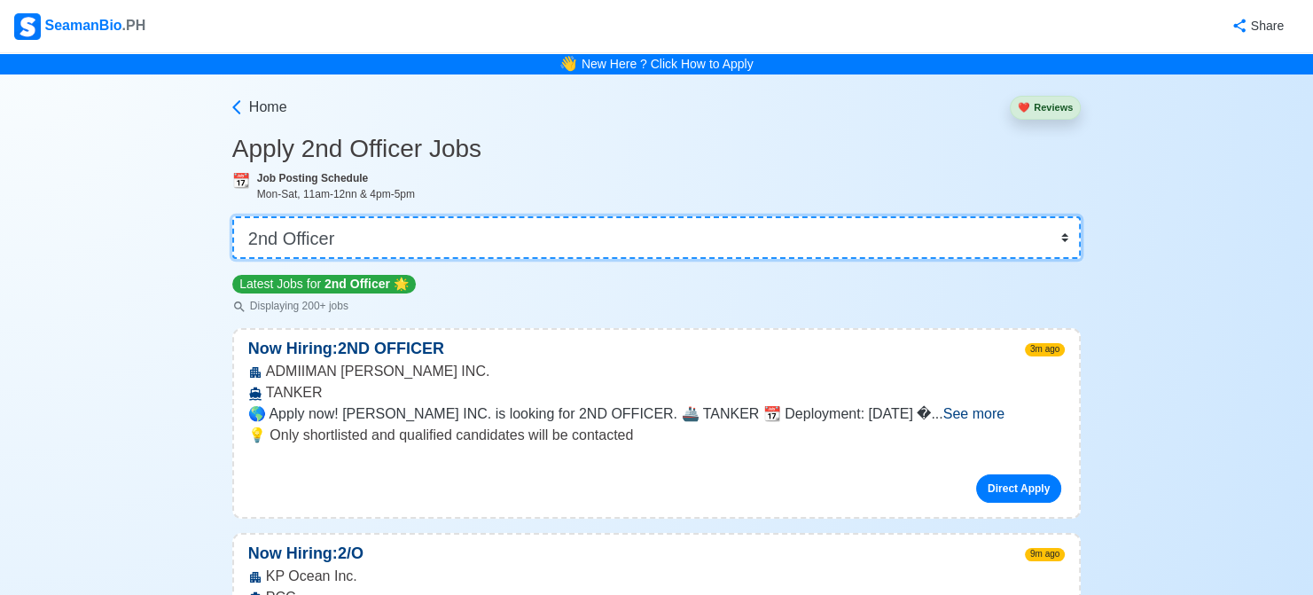
click at [567, 232] on select "👉 Select Rank or Position Master Chief Officer 2nd Officer 3rd Officer Junior O…" at bounding box center [656, 237] width 848 height 43
select select "Motorman"
click at [234, 216] on select "👉 Select Rank or Position Master Chief Officer 2nd Officer 3rd Officer Junior O…" at bounding box center [656, 237] width 848 height 43
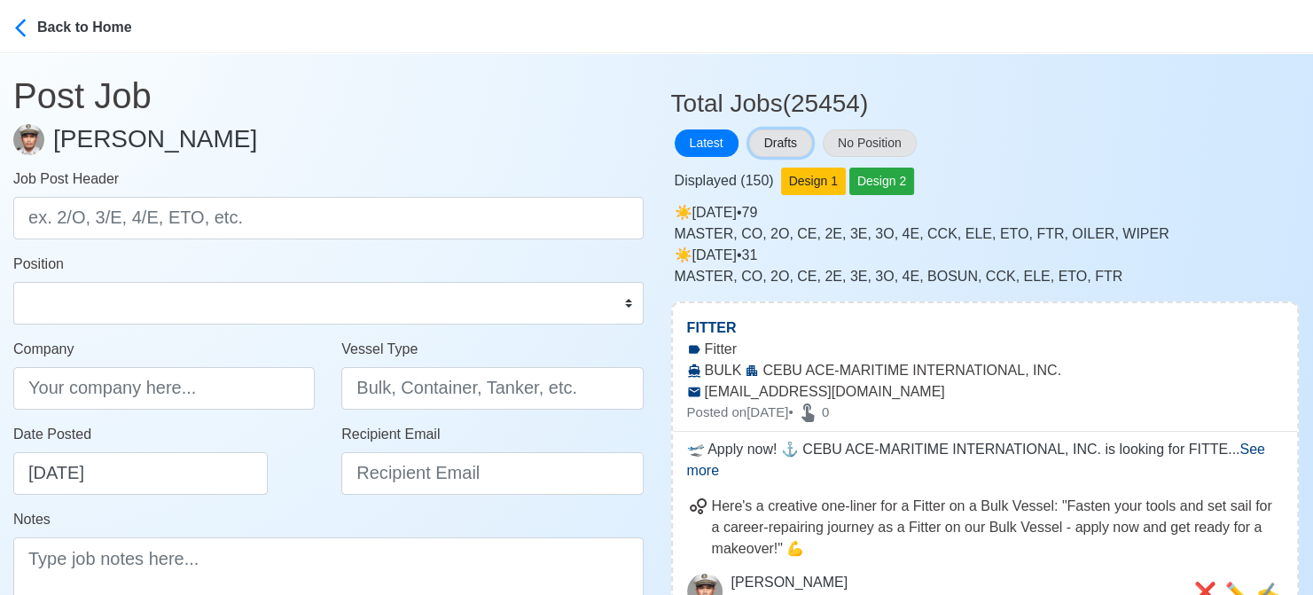
click at [784, 135] on button "Drafts" at bounding box center [780, 142] width 63 height 27
